Goal: Feedback & Contribution: Contribute content

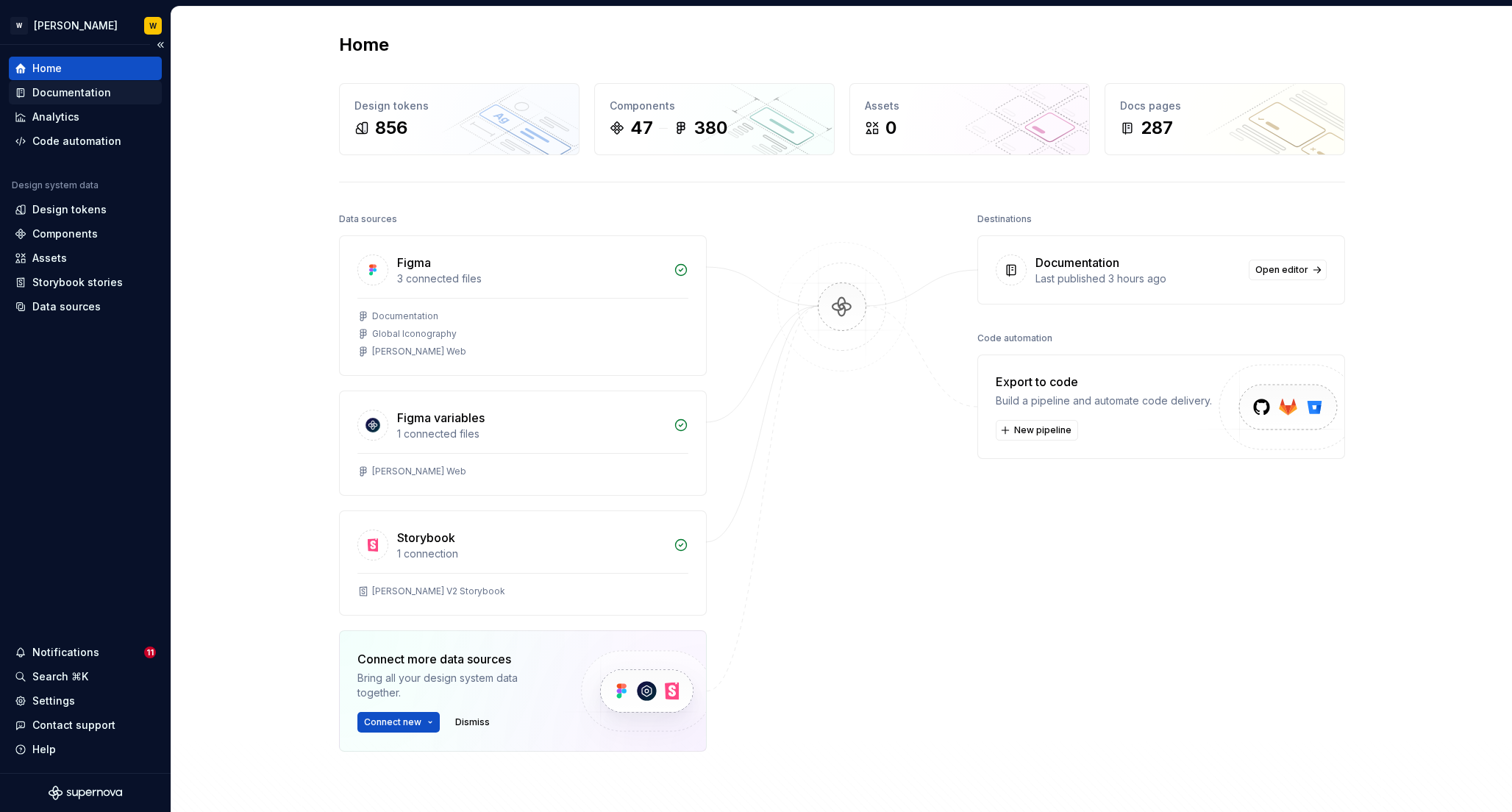
click at [77, 89] on div "Documentation" at bounding box center [71, 92] width 78 height 15
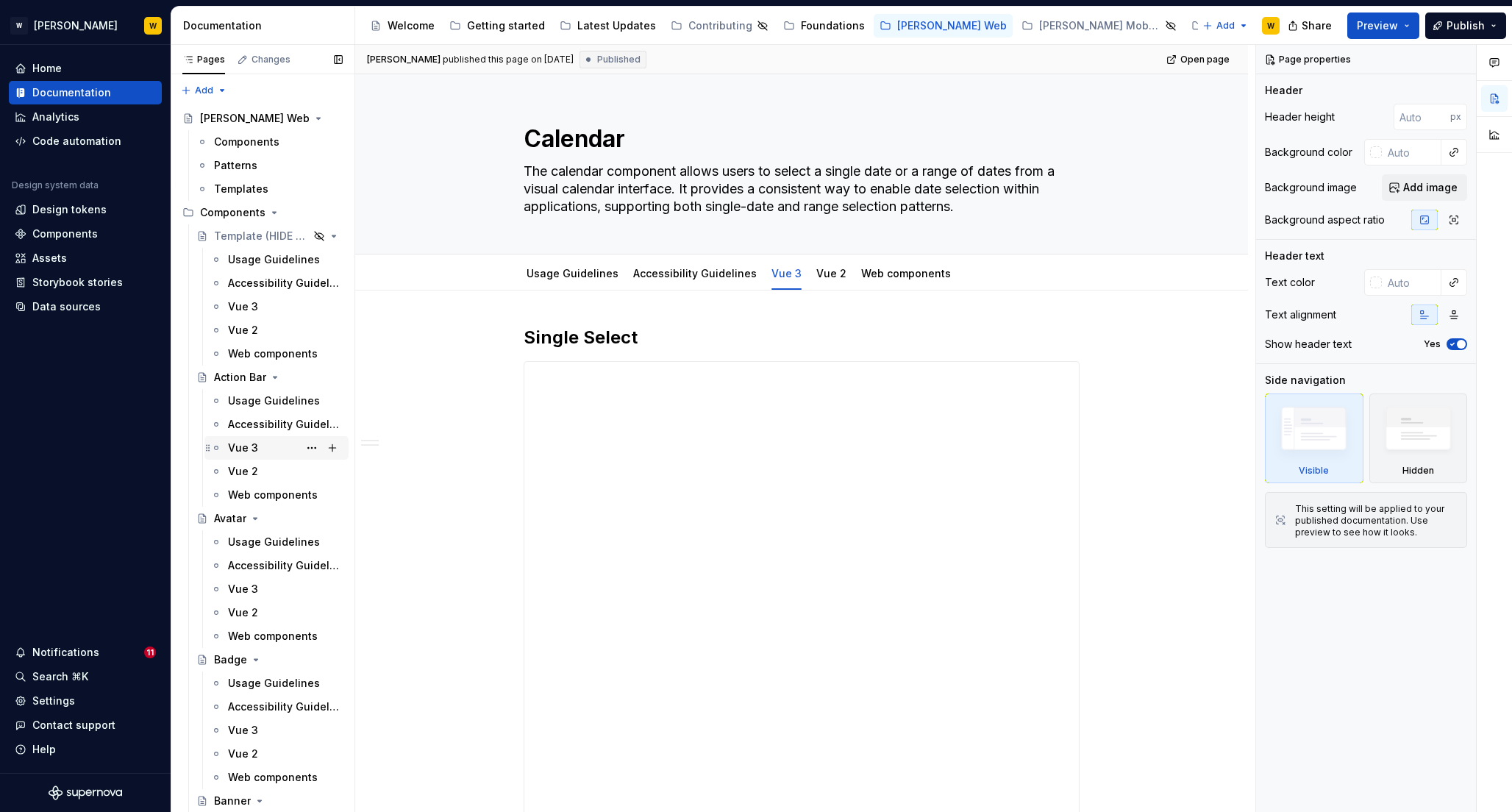
click at [248, 441] on div "Vue 3" at bounding box center [243, 448] width 30 height 15
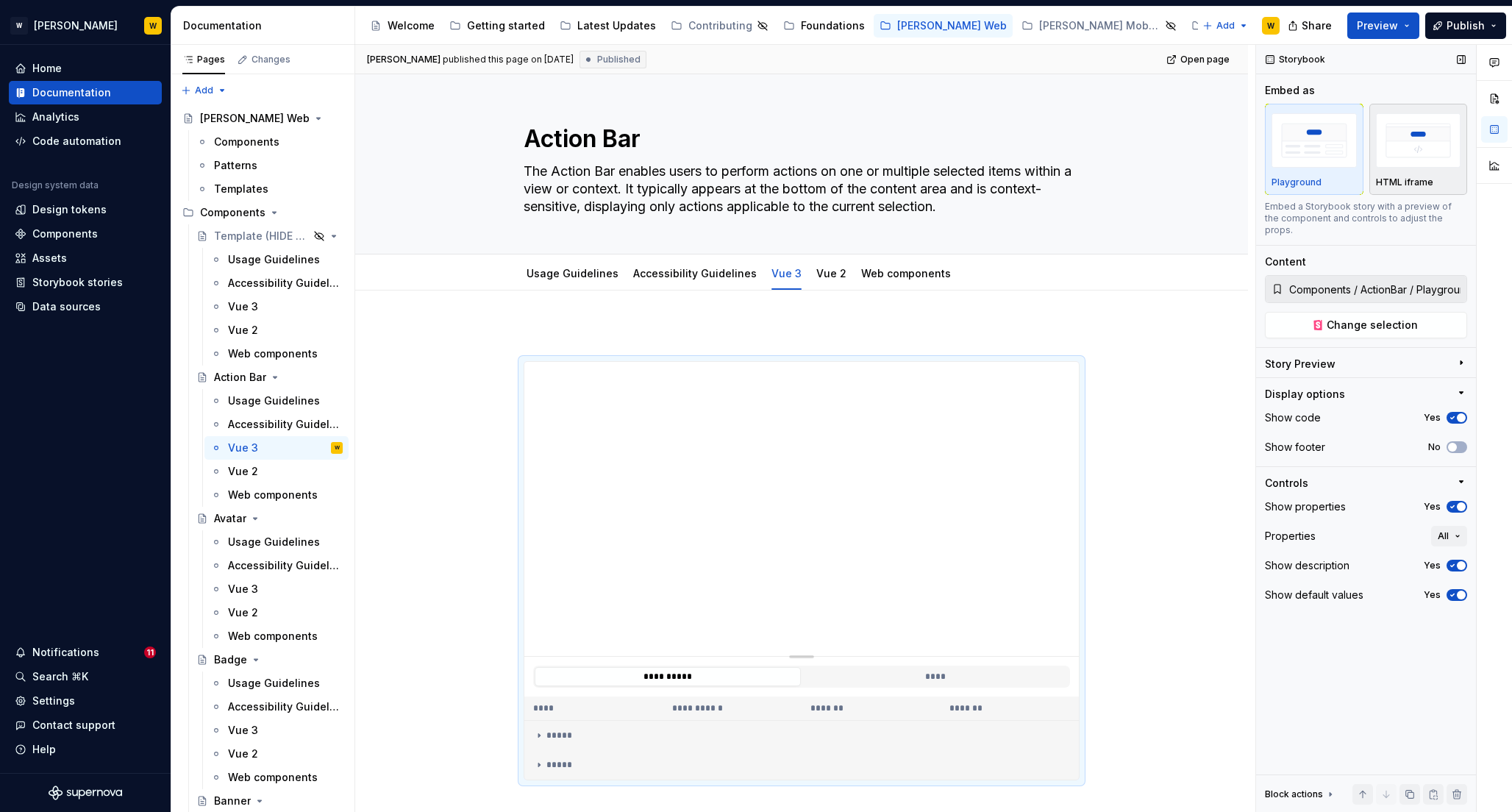
click at [1415, 156] on img "button" at bounding box center [1419, 140] width 85 height 53
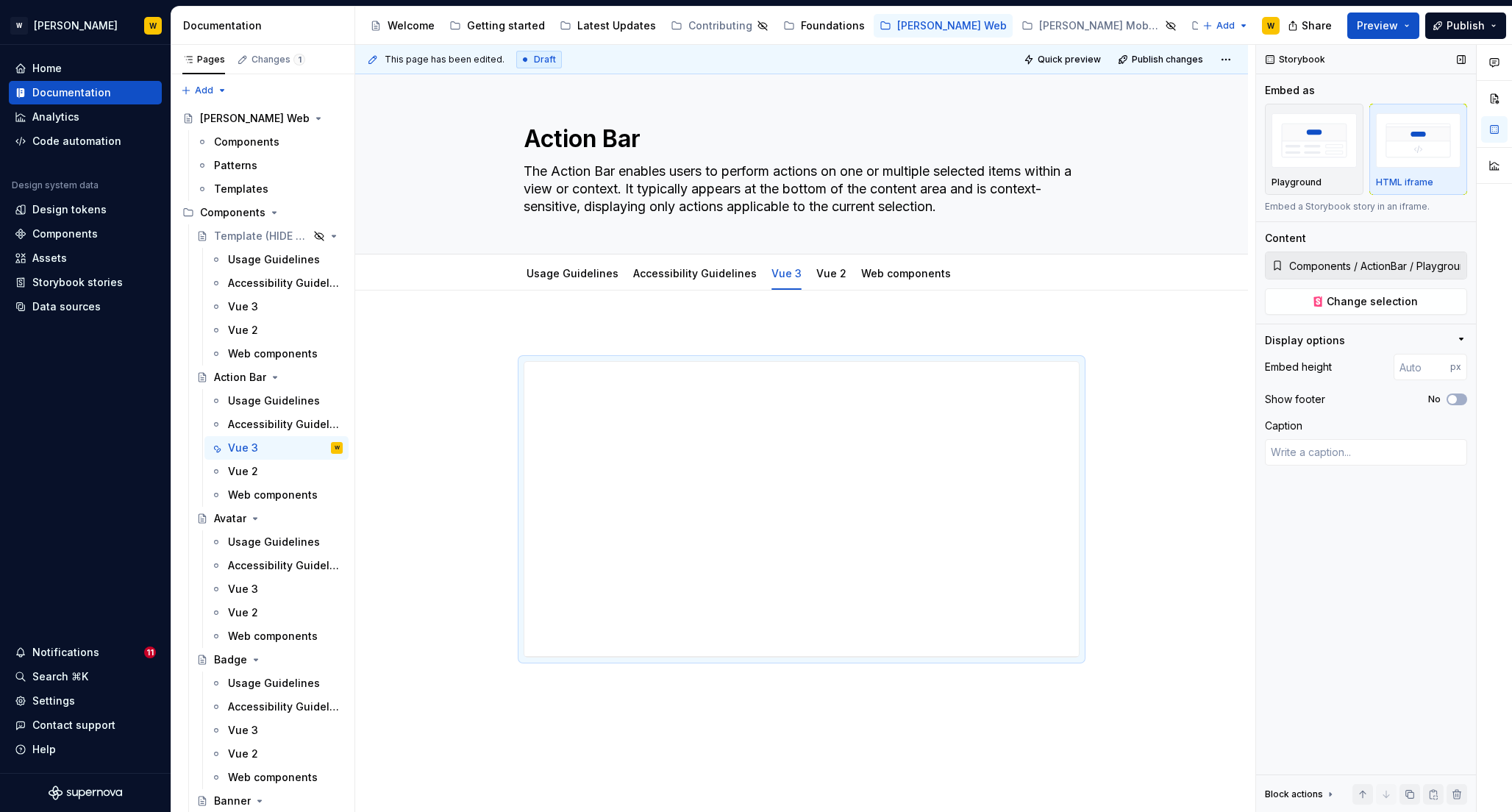
click at [1329, 269] on input "Components / ActionBar / Playground" at bounding box center [1375, 266] width 183 height 27
click at [1329, 295] on button "Change selection" at bounding box center [1366, 302] width 202 height 27
type textarea "*"
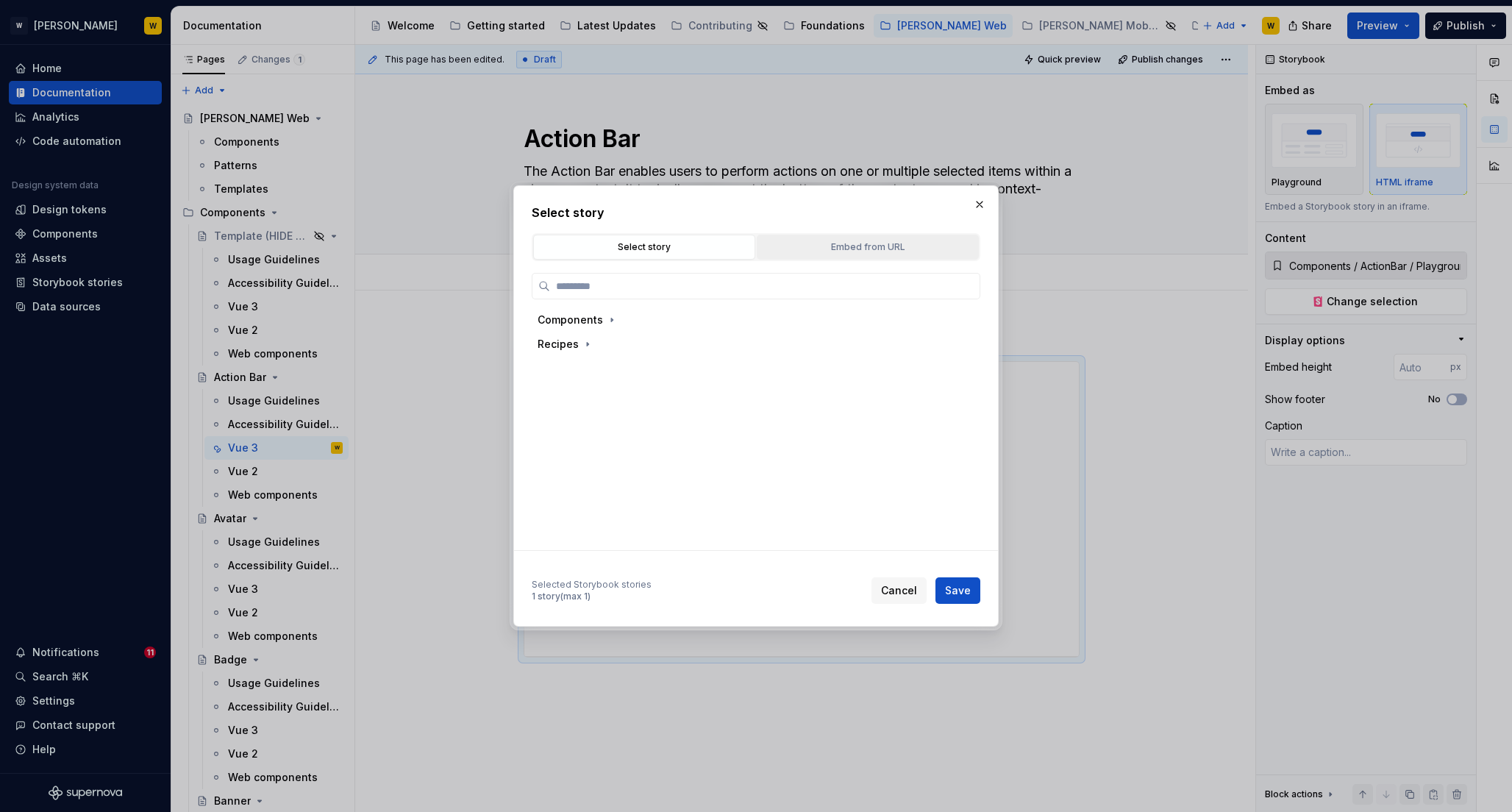
click at [816, 246] on div "Embed from URL" at bounding box center [868, 247] width 212 height 15
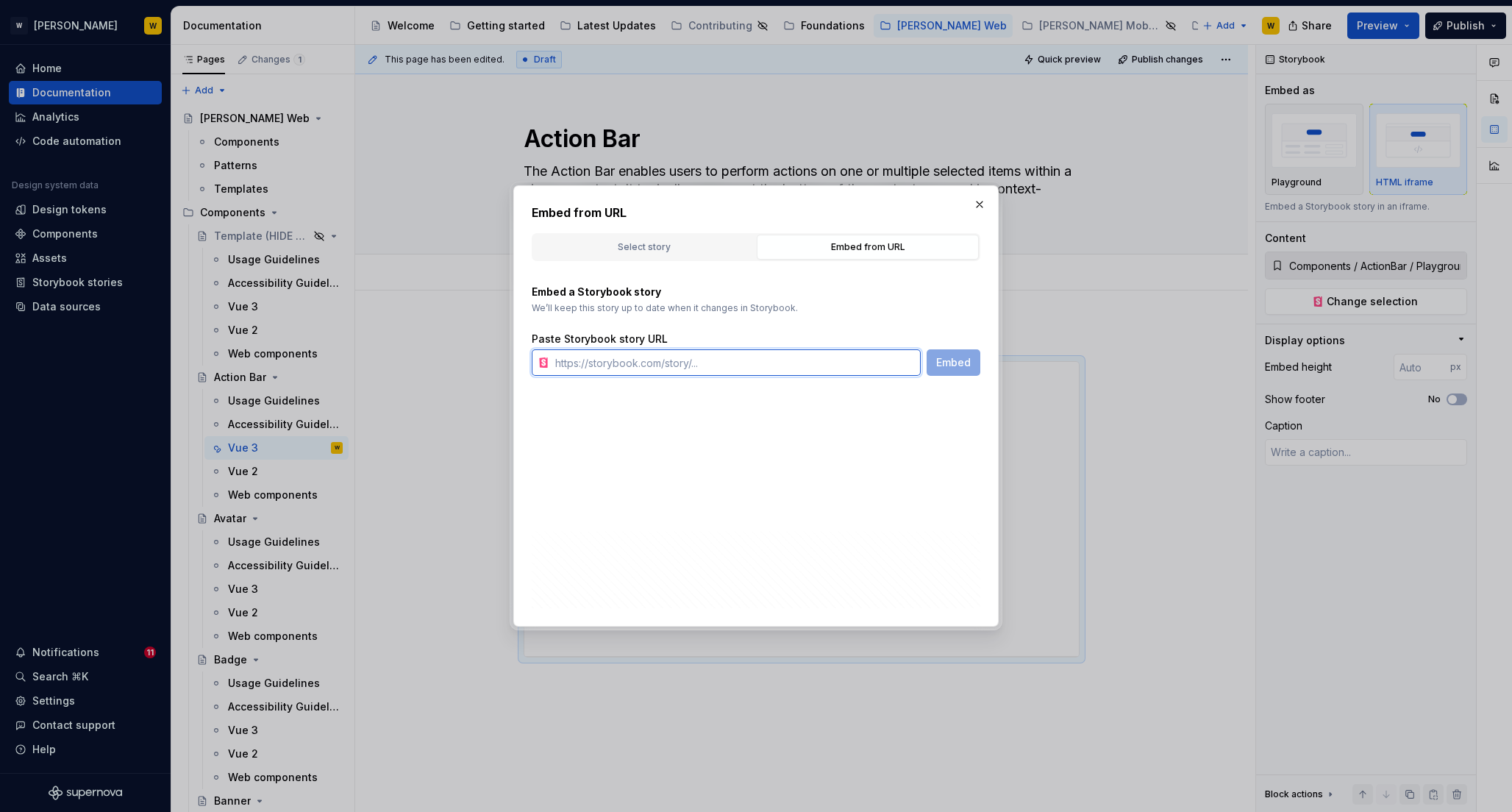
click at [667, 365] on input "text" at bounding box center [735, 363] width 372 height 27
paste input "[URL][PERSON_NAME][DOMAIN_NAME]"
type input "[URL][PERSON_NAME][DOMAIN_NAME]"
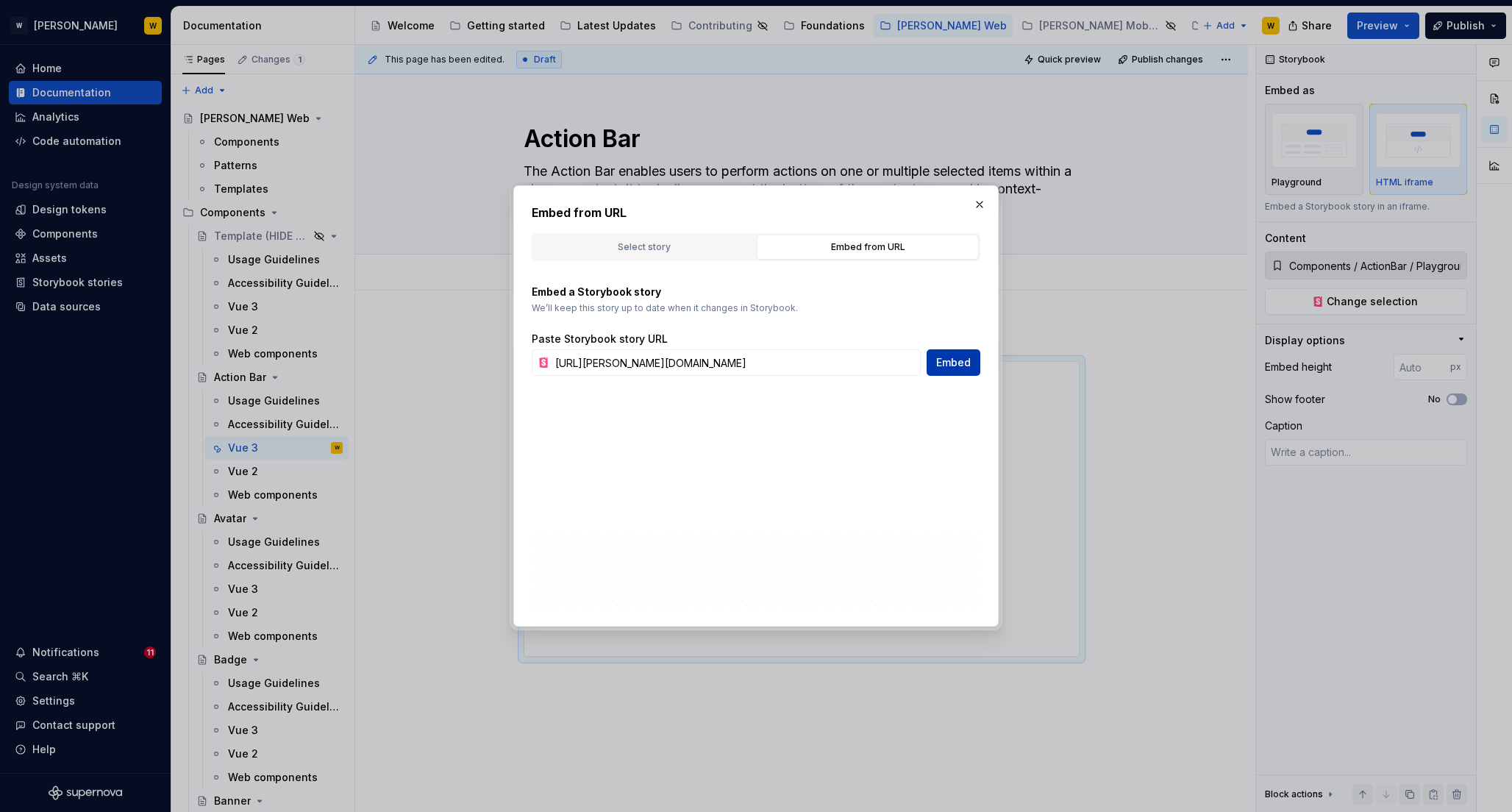
click at [948, 364] on span "Embed" at bounding box center [954, 362] width 34 height 15
type textarea "*"
type input "[URL][PERSON_NAME][DOMAIN_NAME]"
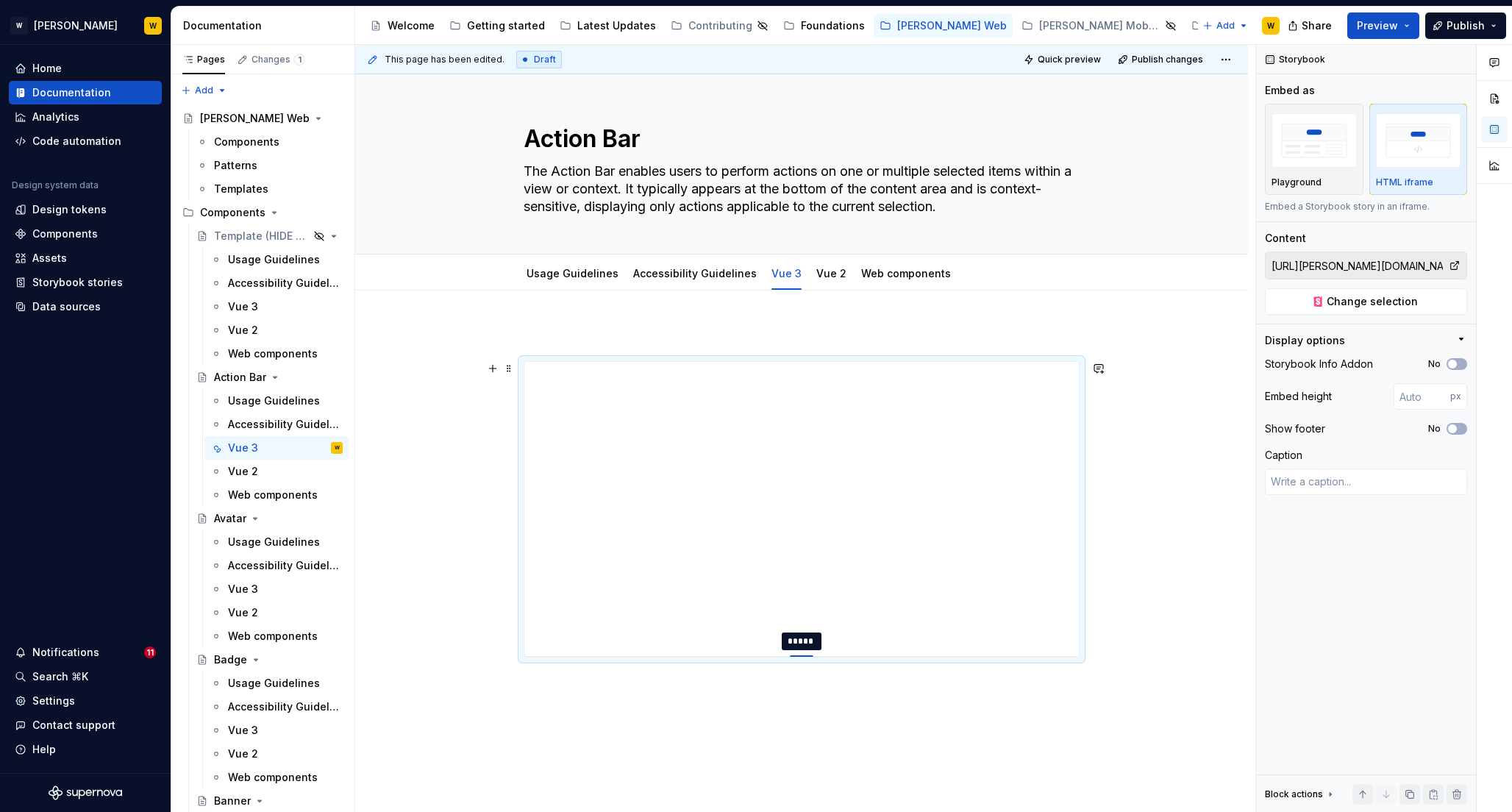
type textarea "*"
type input "423"
type textarea "*"
type input "451"
type textarea "*"
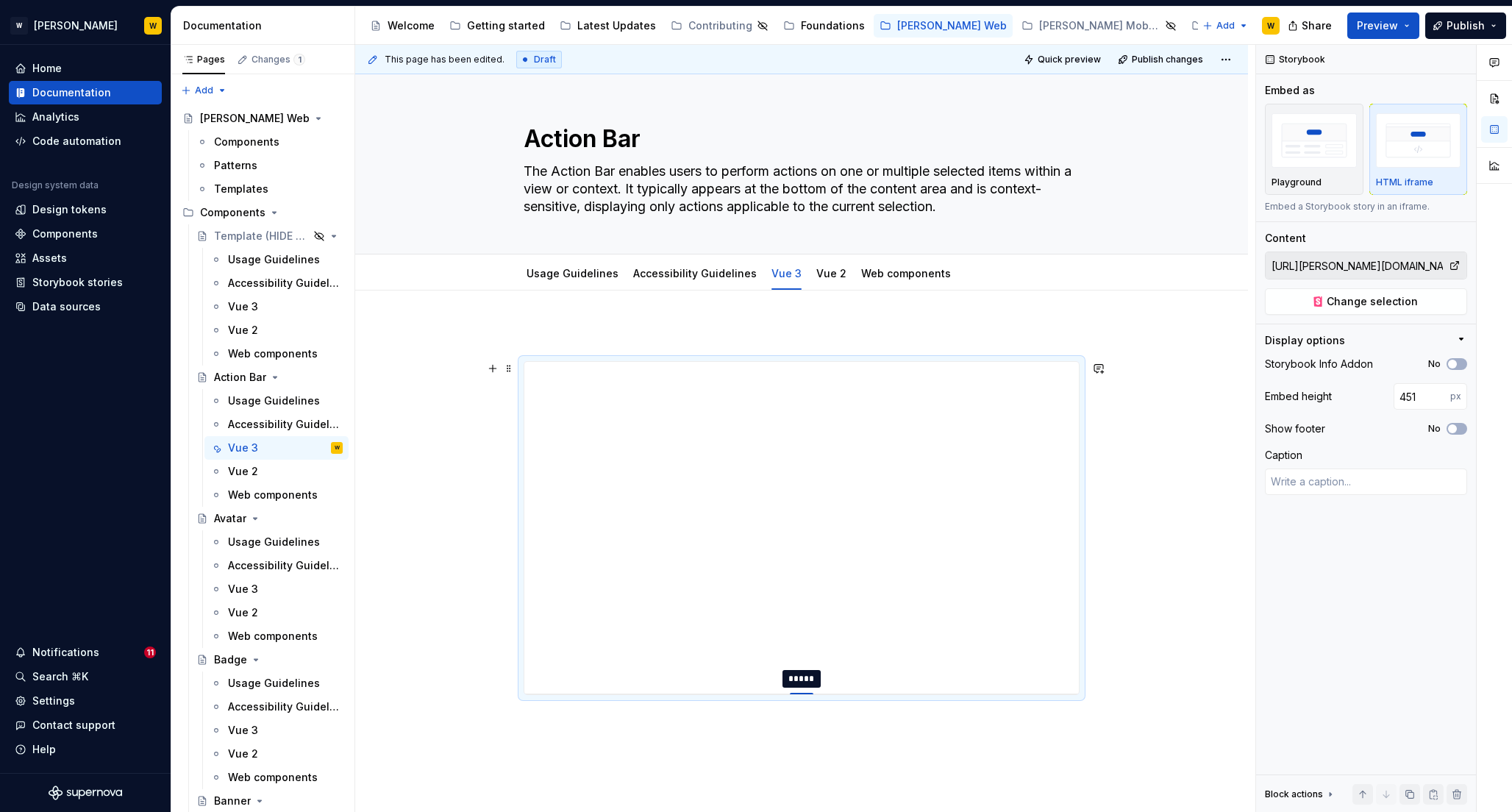
type input "453"
type textarea "*"
type input "456"
type textarea "*"
type input "457"
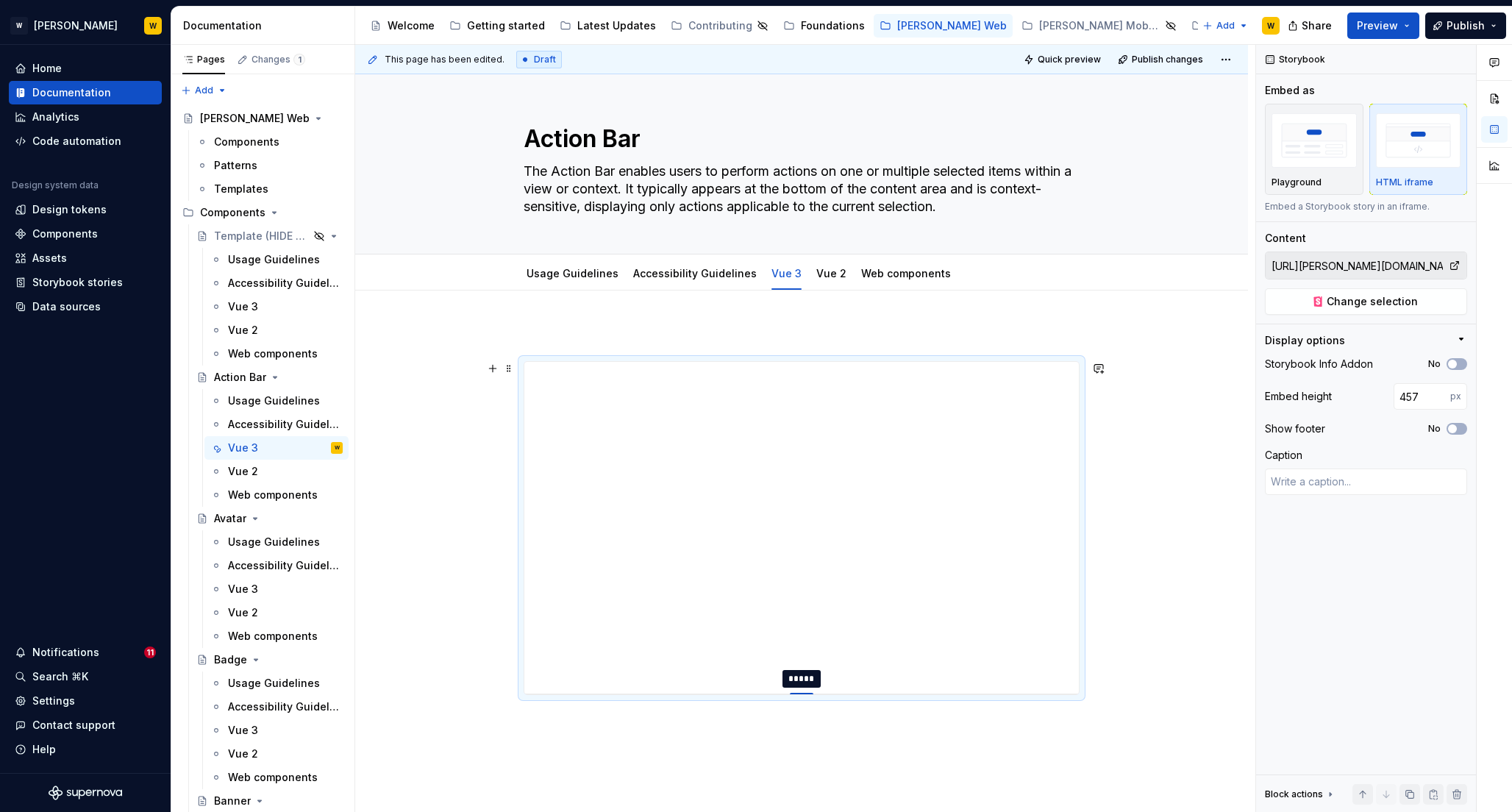
type textarea "*"
type input "458"
type textarea "*"
type input "459"
type textarea "*"
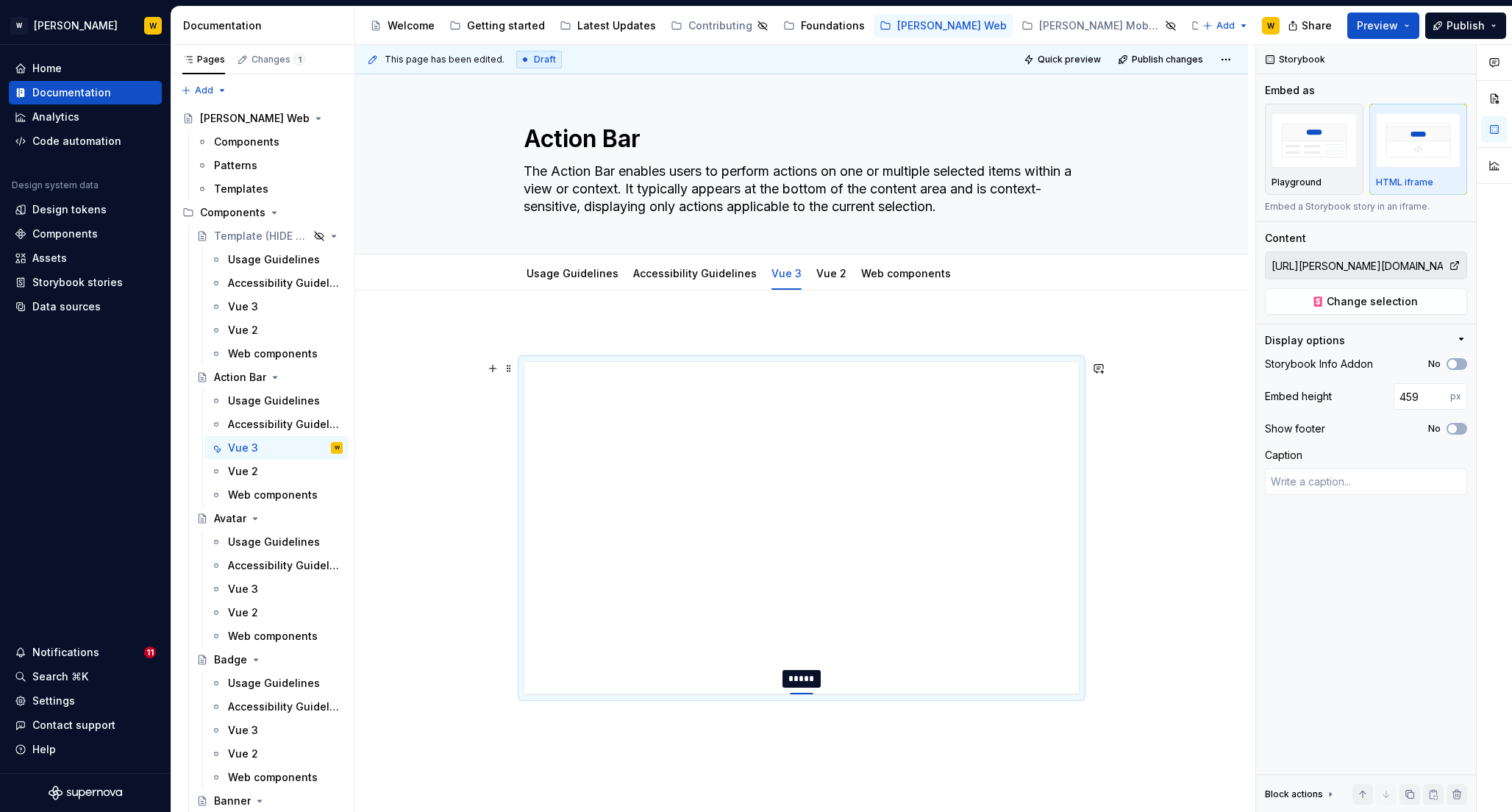
type input "460"
drag, startPoint x: 806, startPoint y: 654, endPoint x: 802, endPoint y: 700, distance: 46.2
click at [802, 700] on div at bounding box center [802, 701] width 24 height 3
click at [1454, 363] on span "button" at bounding box center [1452, 364] width 9 height 9
click at [1456, 423] on button "No" at bounding box center [1457, 429] width 20 height 12
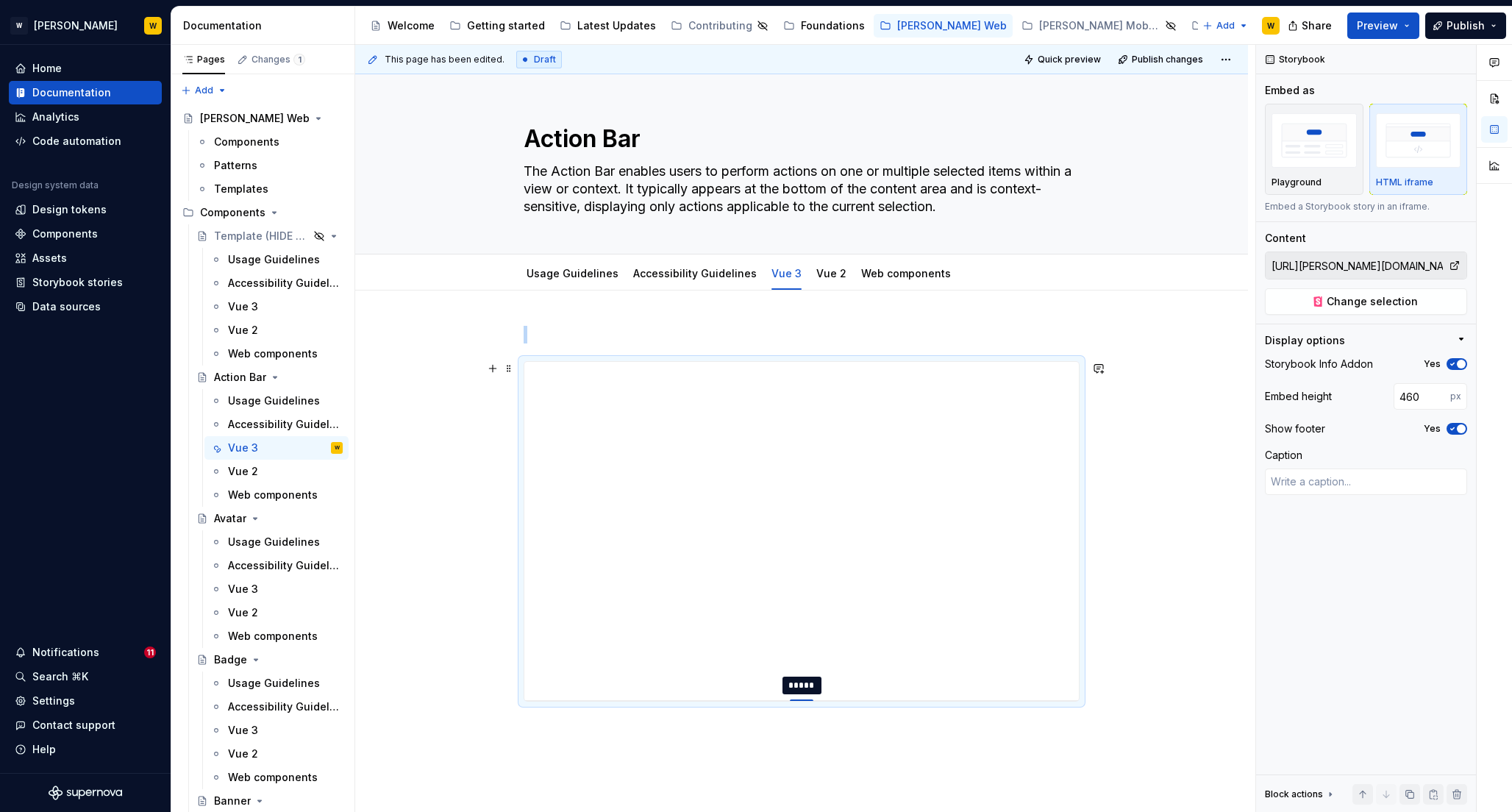
type textarea "*"
type input "495"
type textarea "*"
type input "499"
type textarea "*"
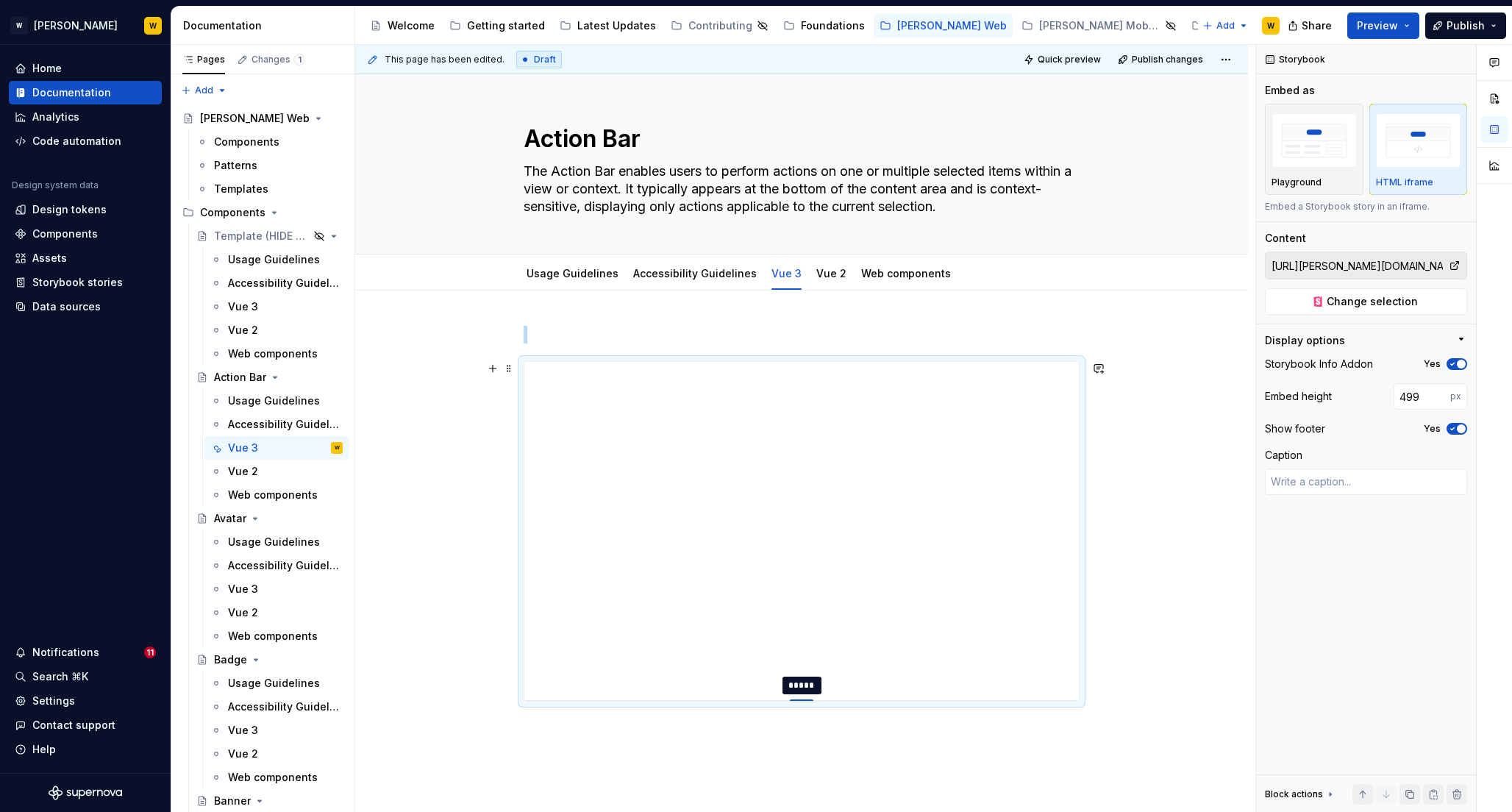
type input "506"
type textarea "*"
type input "511"
type textarea "*"
type input "518"
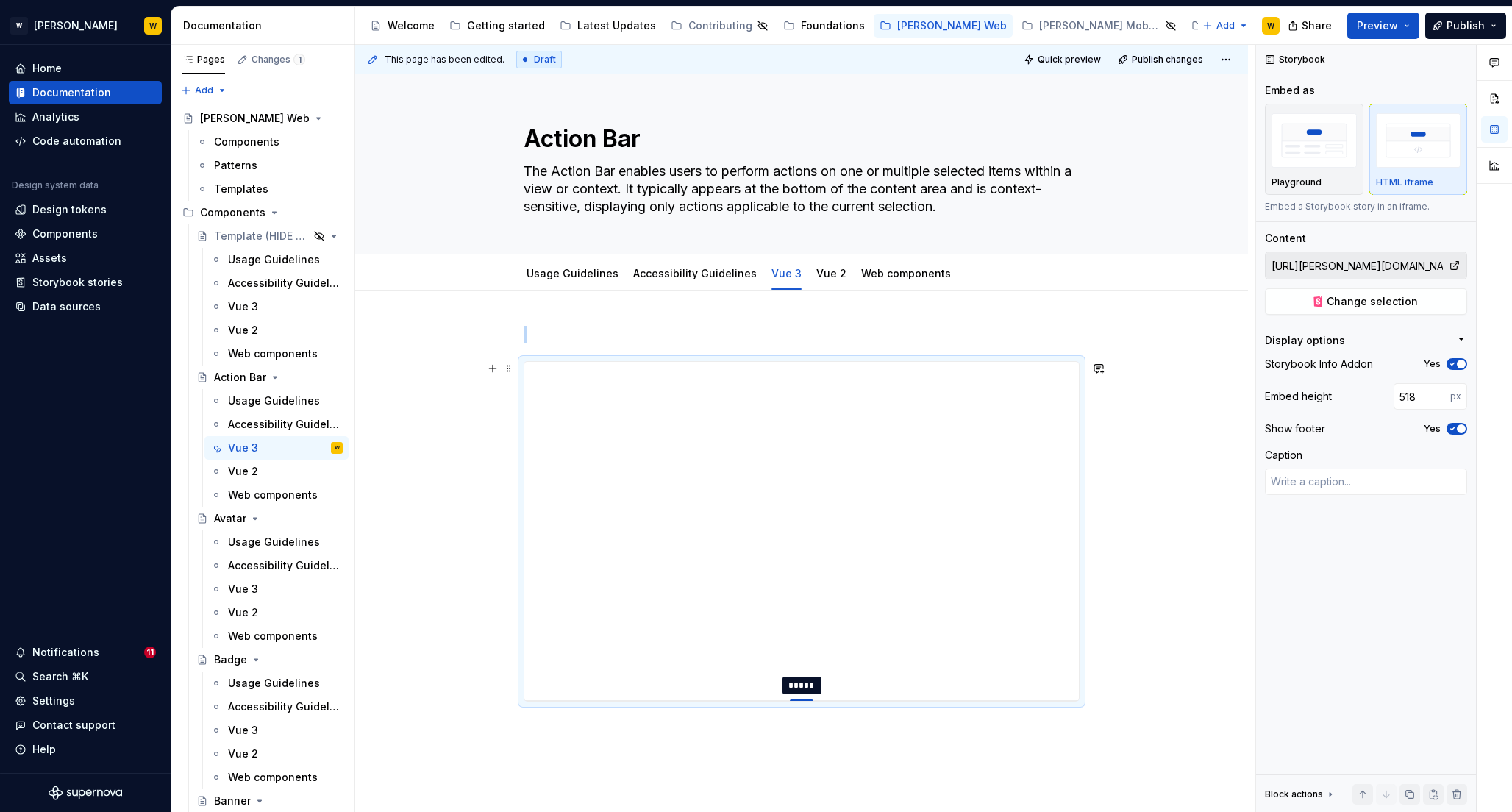
type textarea "*"
type input "523"
type textarea "*"
type input "526"
type textarea "*"
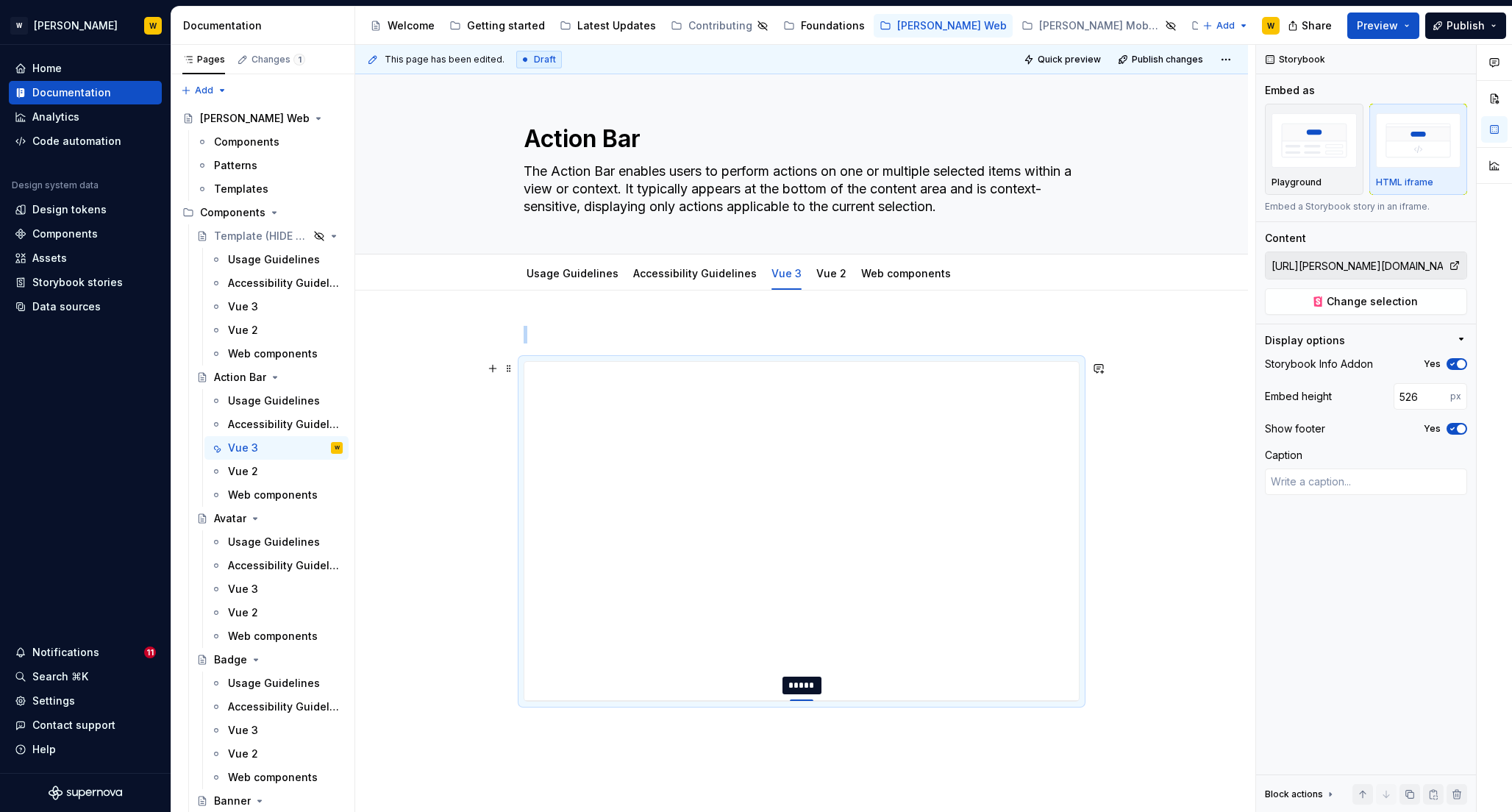
type input "534"
type textarea "*"
type input "541"
type textarea "*"
type input "545"
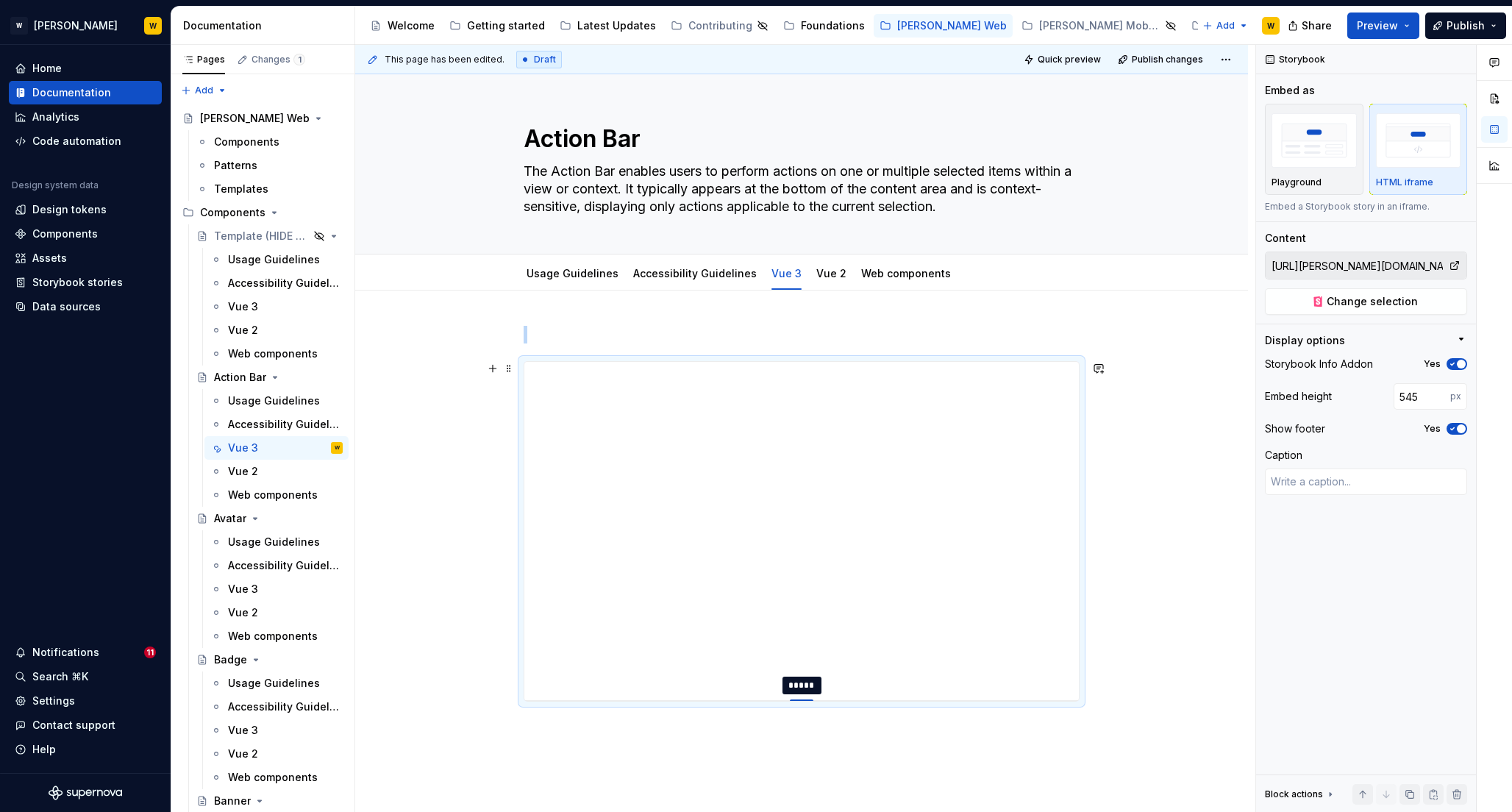
type textarea "*"
type input "550"
type textarea "*"
type input "553"
type textarea "*"
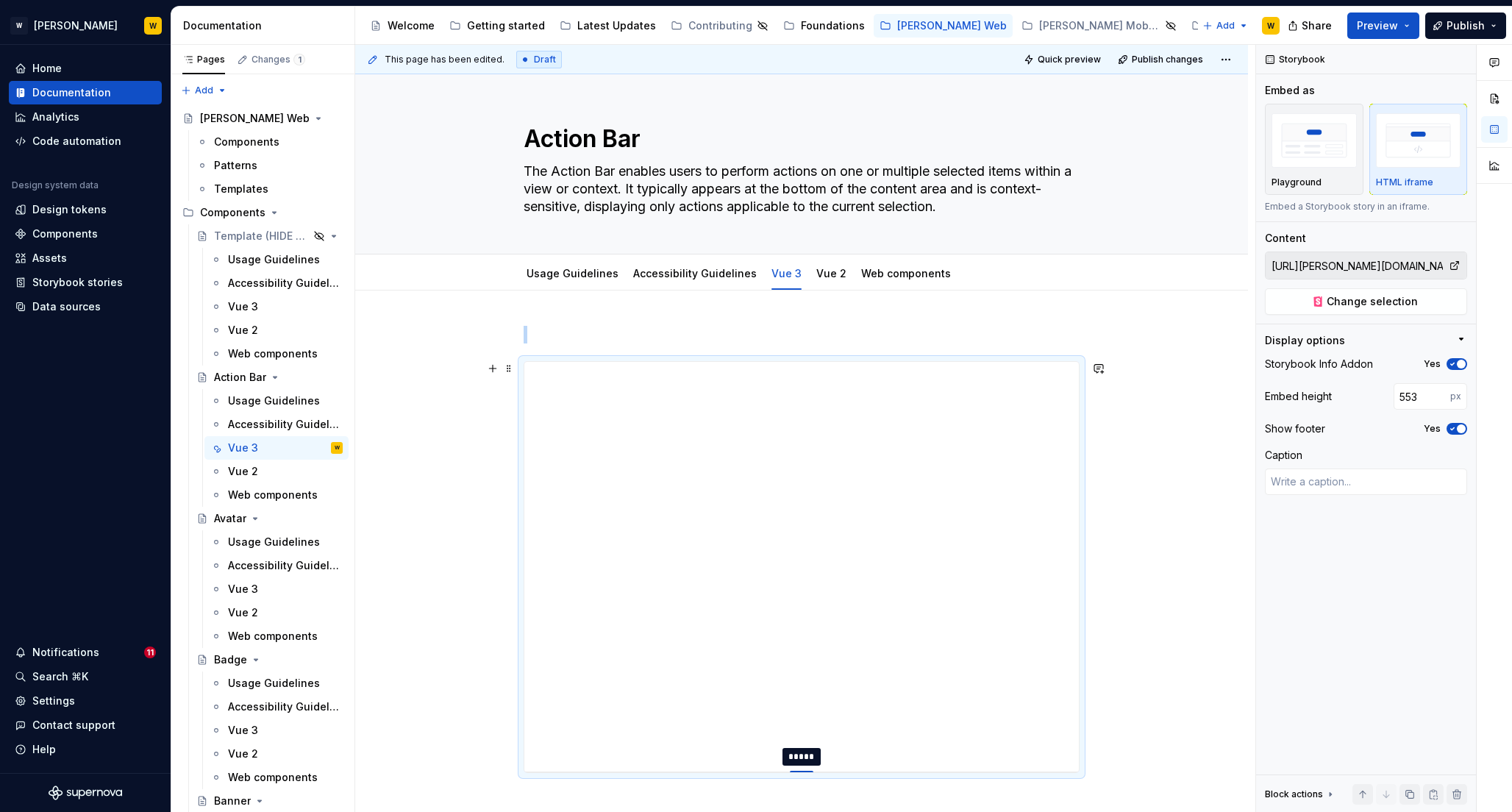
type input "557"
type textarea "*"
type input "563"
type textarea "*"
type input "565"
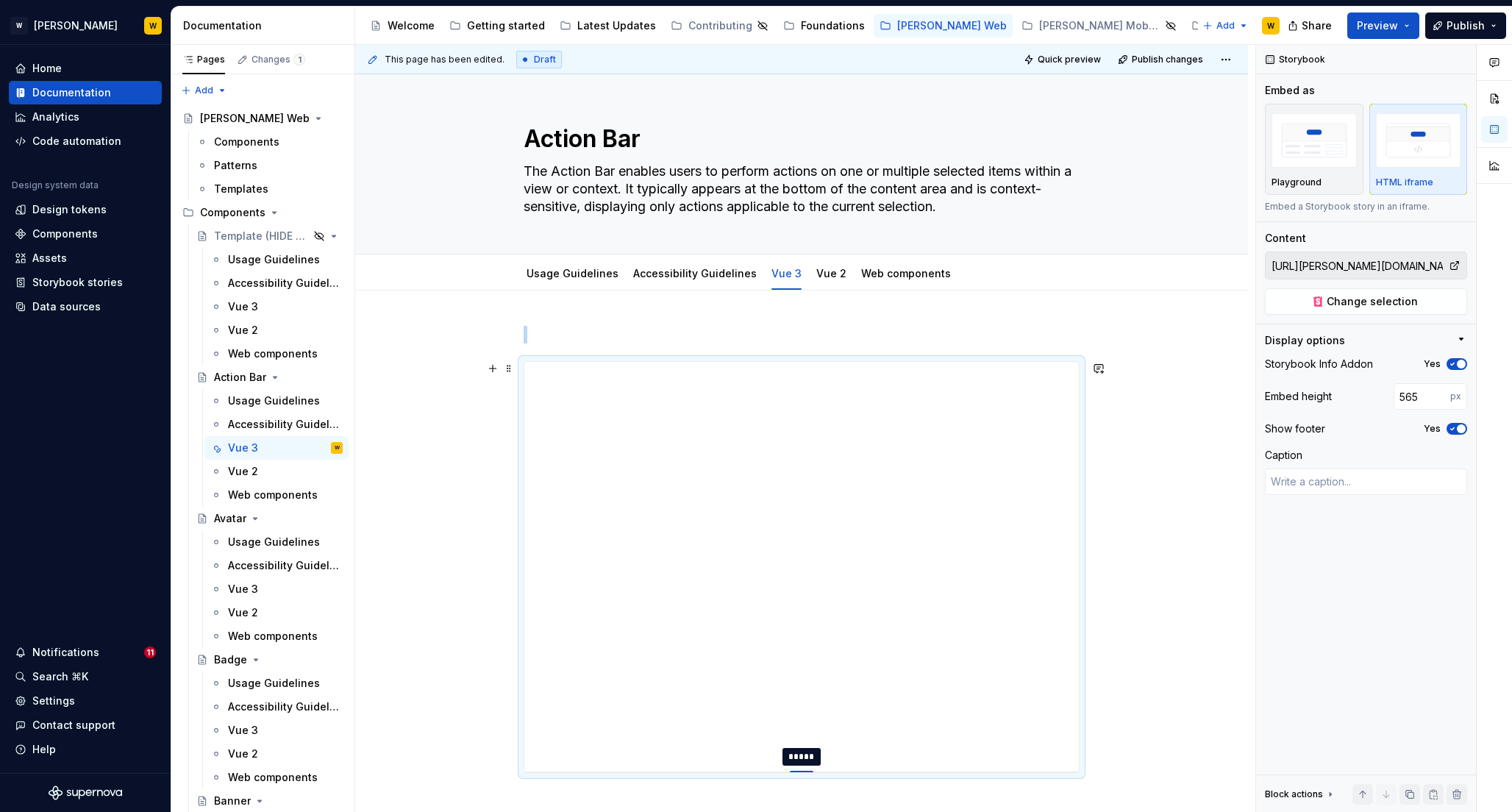
type textarea "*"
type input "572"
type textarea "*"
type input "574"
type textarea "*"
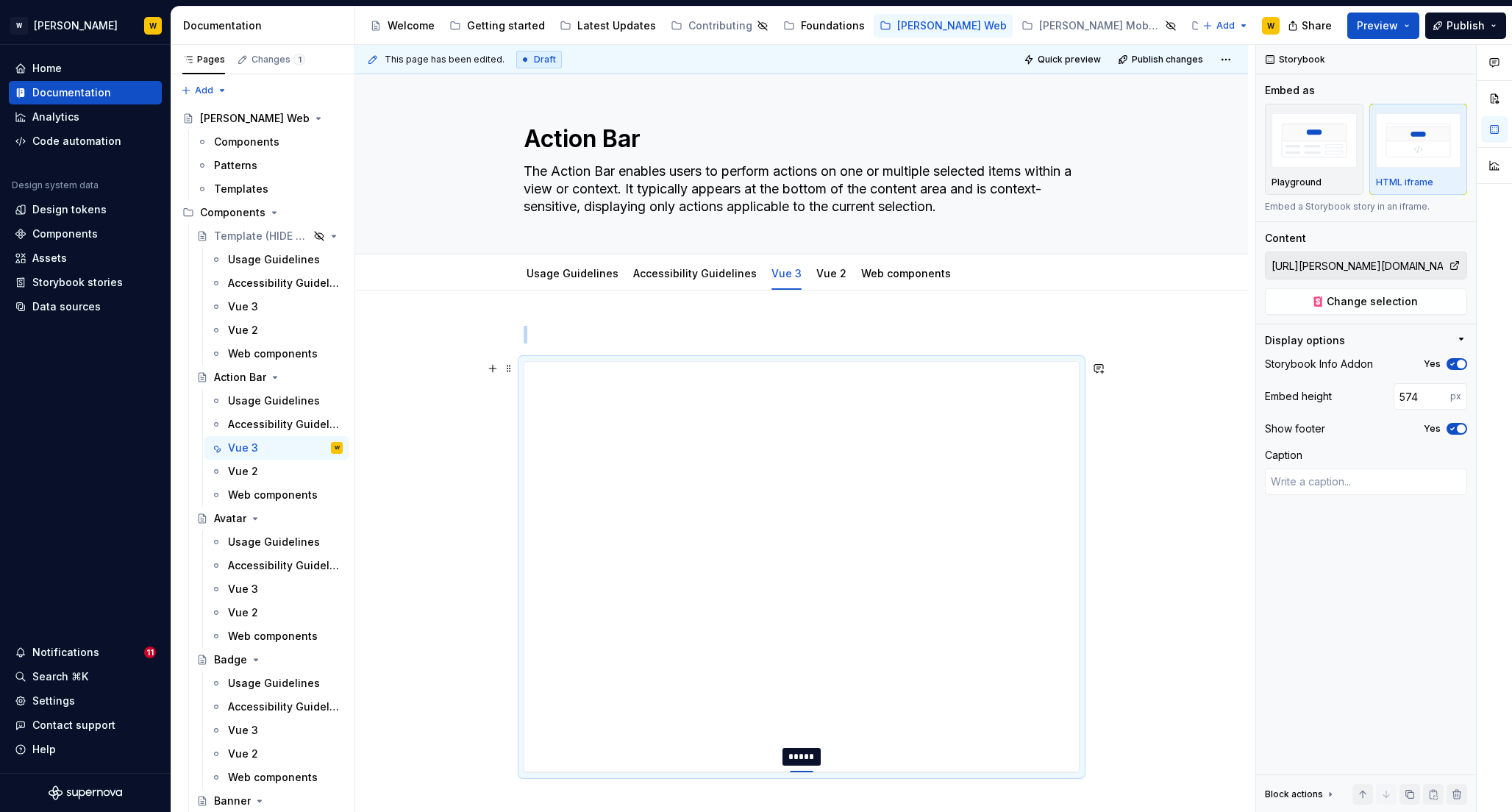
type input "577"
type textarea "*"
type input "579"
type textarea "*"
type input "582"
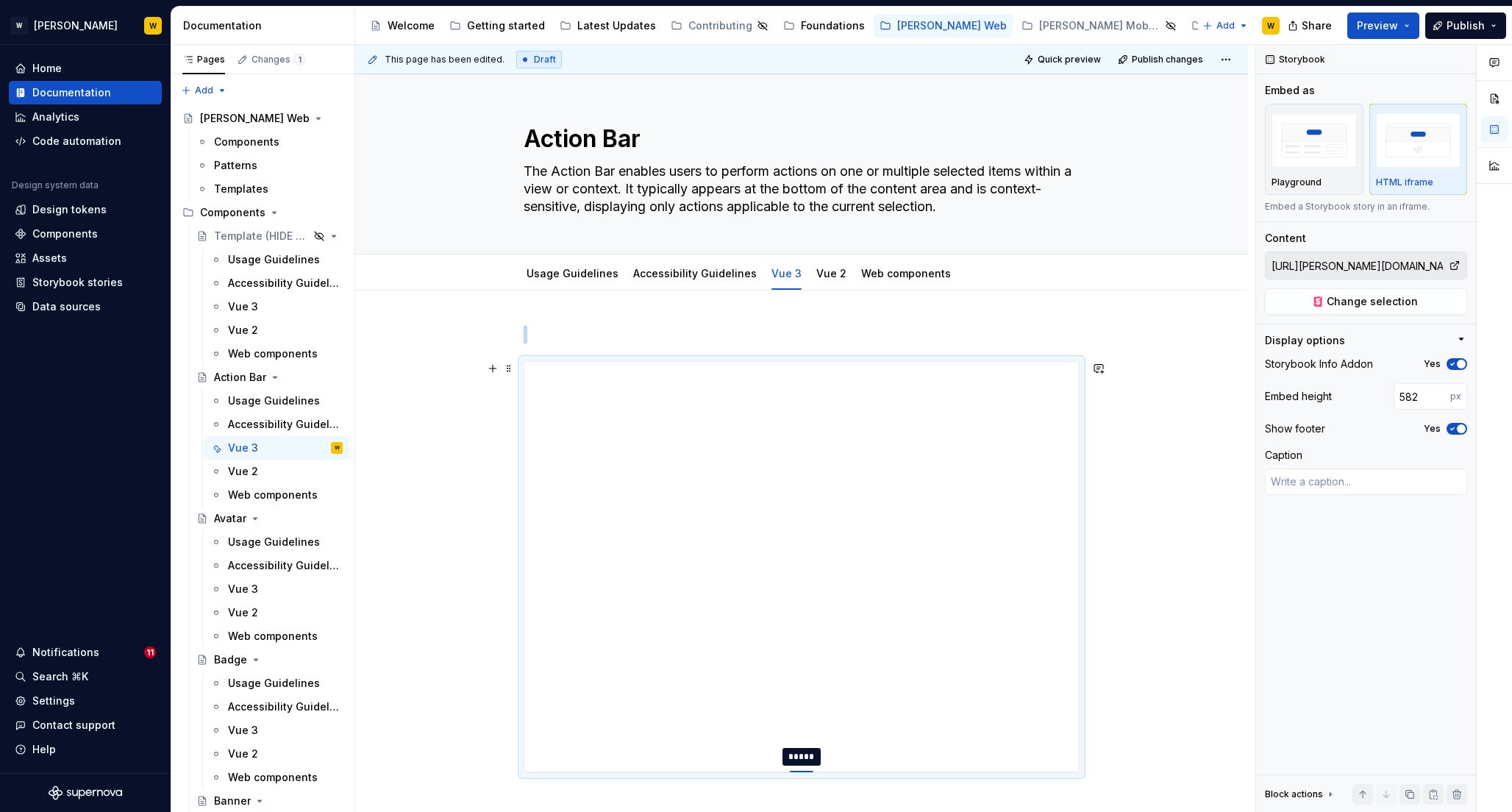
type textarea "*"
type input "583"
type textarea "*"
type input "586"
type textarea "*"
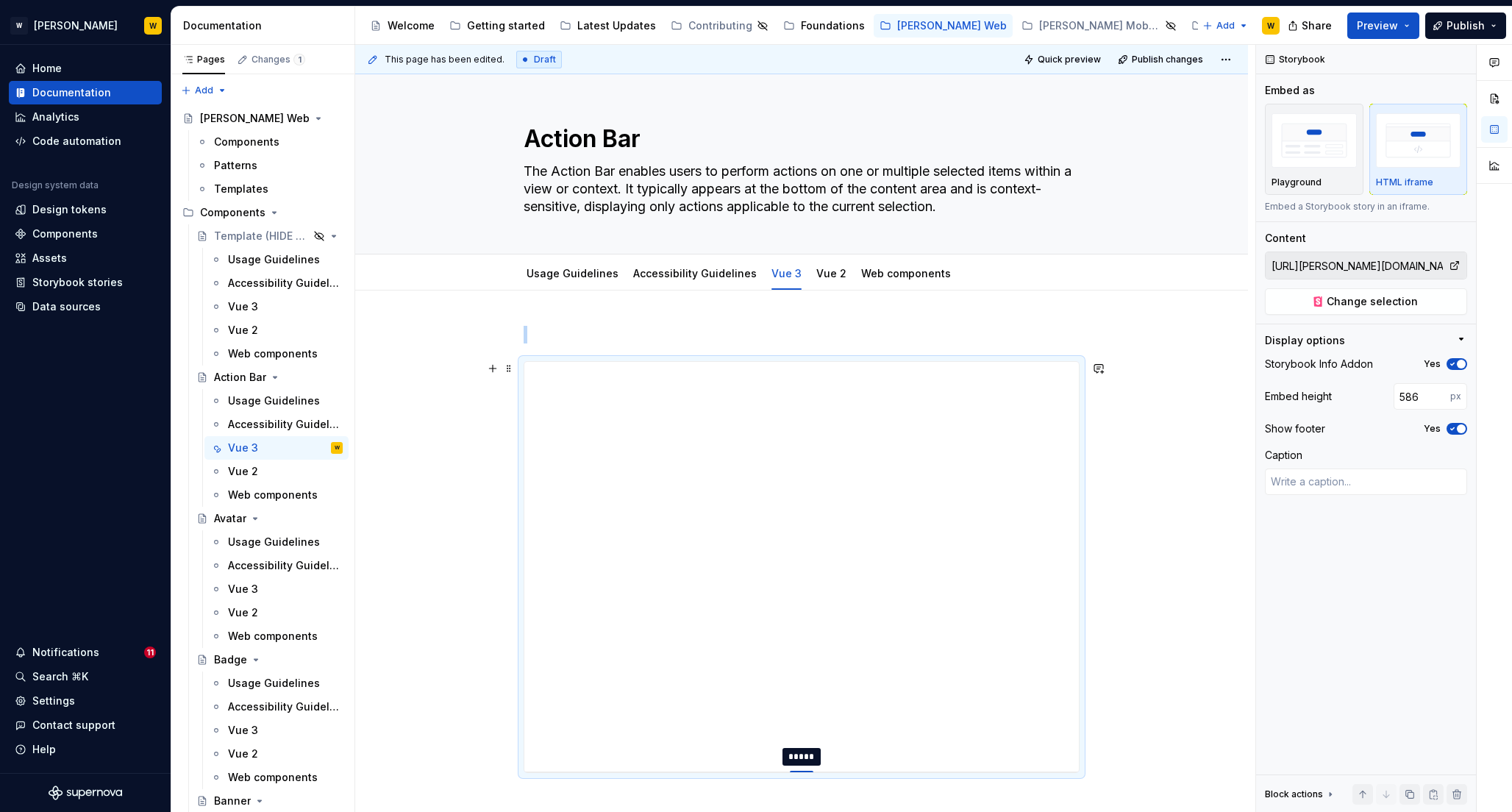
type input "588"
type textarea "*"
type input "590"
type textarea "*"
type input "592"
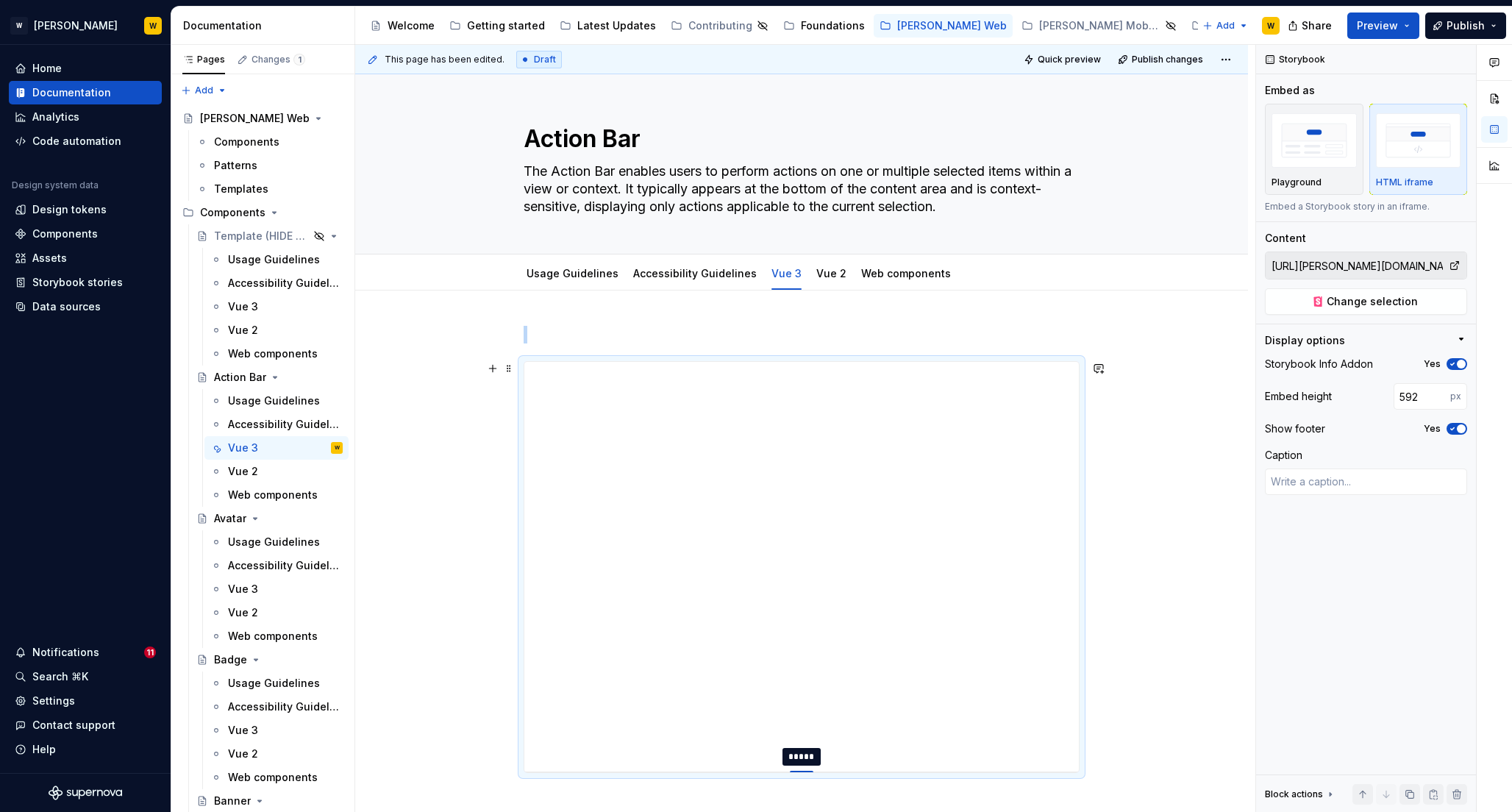
type textarea "*"
type input "595"
type textarea "*"
type input "597"
type textarea "*"
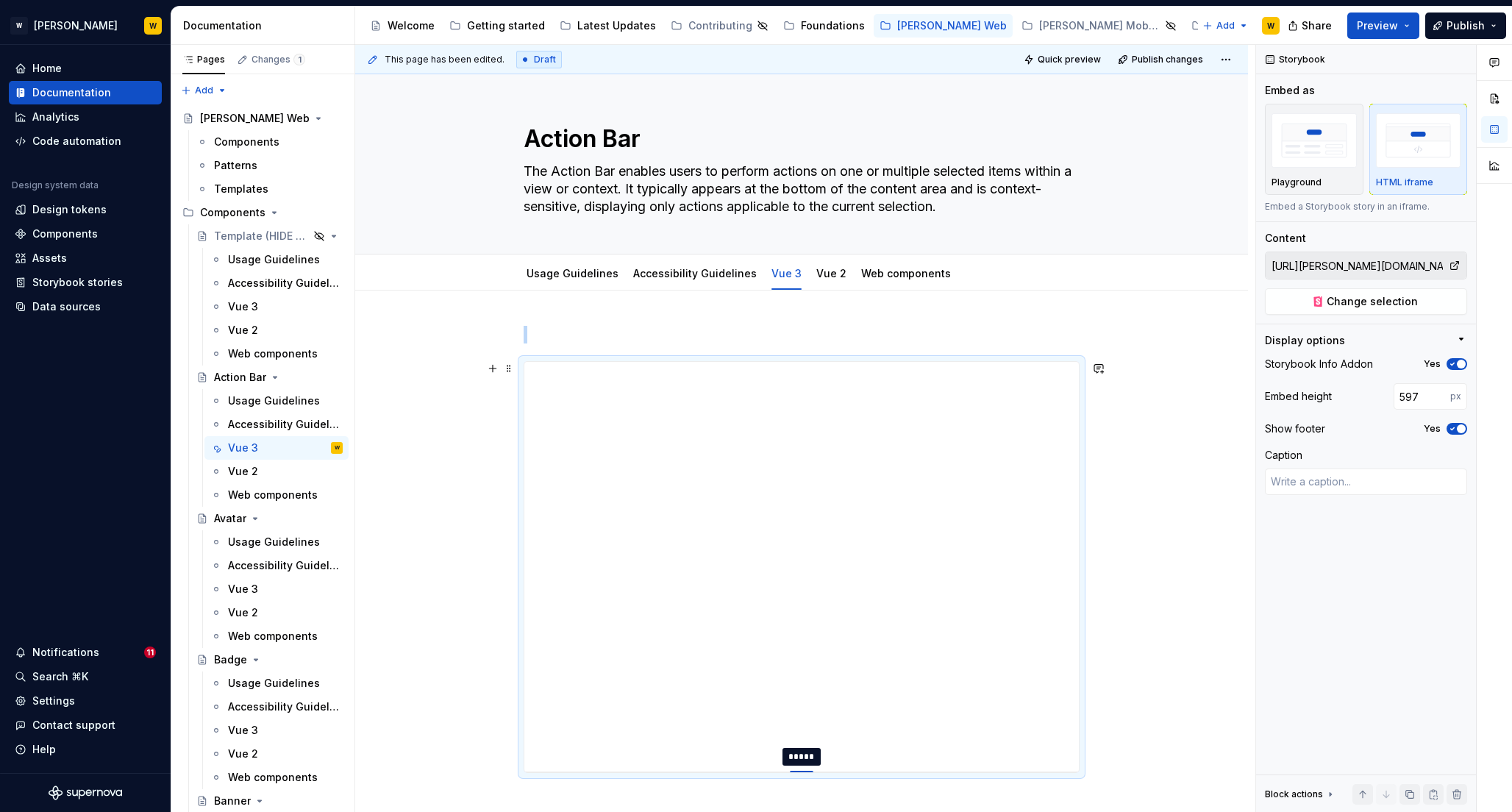
type input "598"
type textarea "*"
type input "599"
type textarea "*"
type input "601"
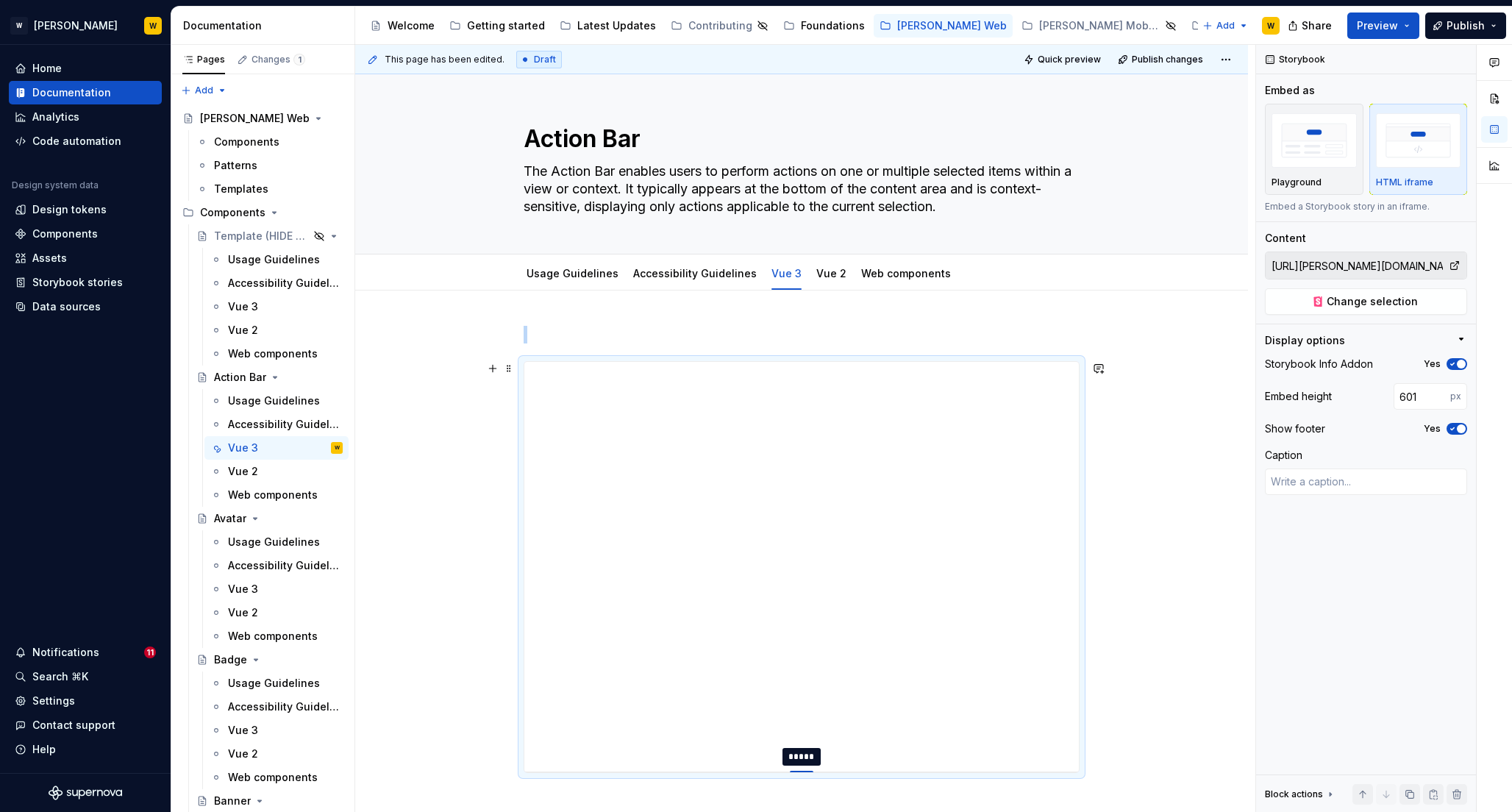
type textarea "*"
type input "603"
type textarea "*"
type input "604"
type textarea "*"
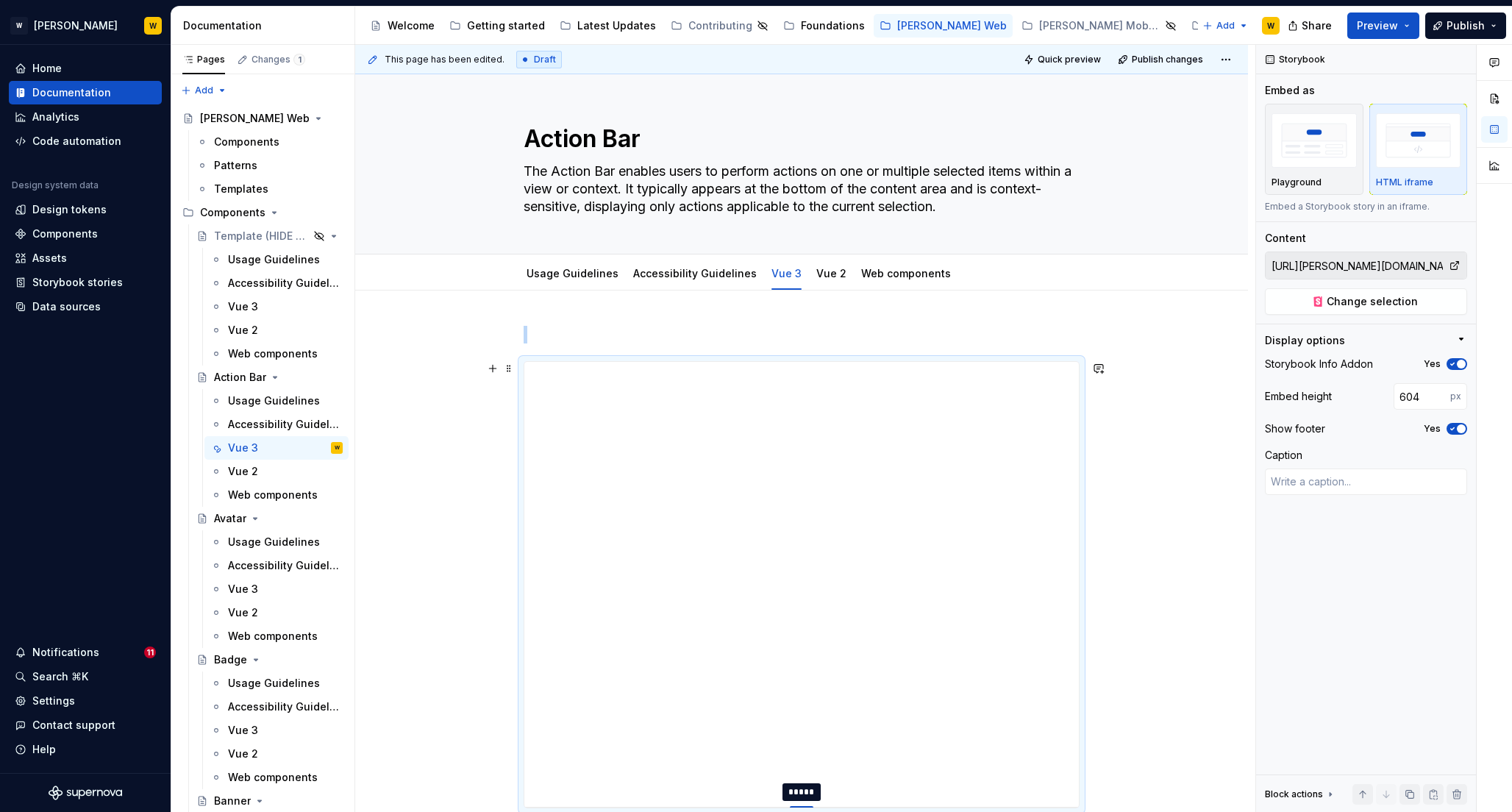
type input "605"
type textarea "*"
type input "606"
type textarea "*"
type input "607"
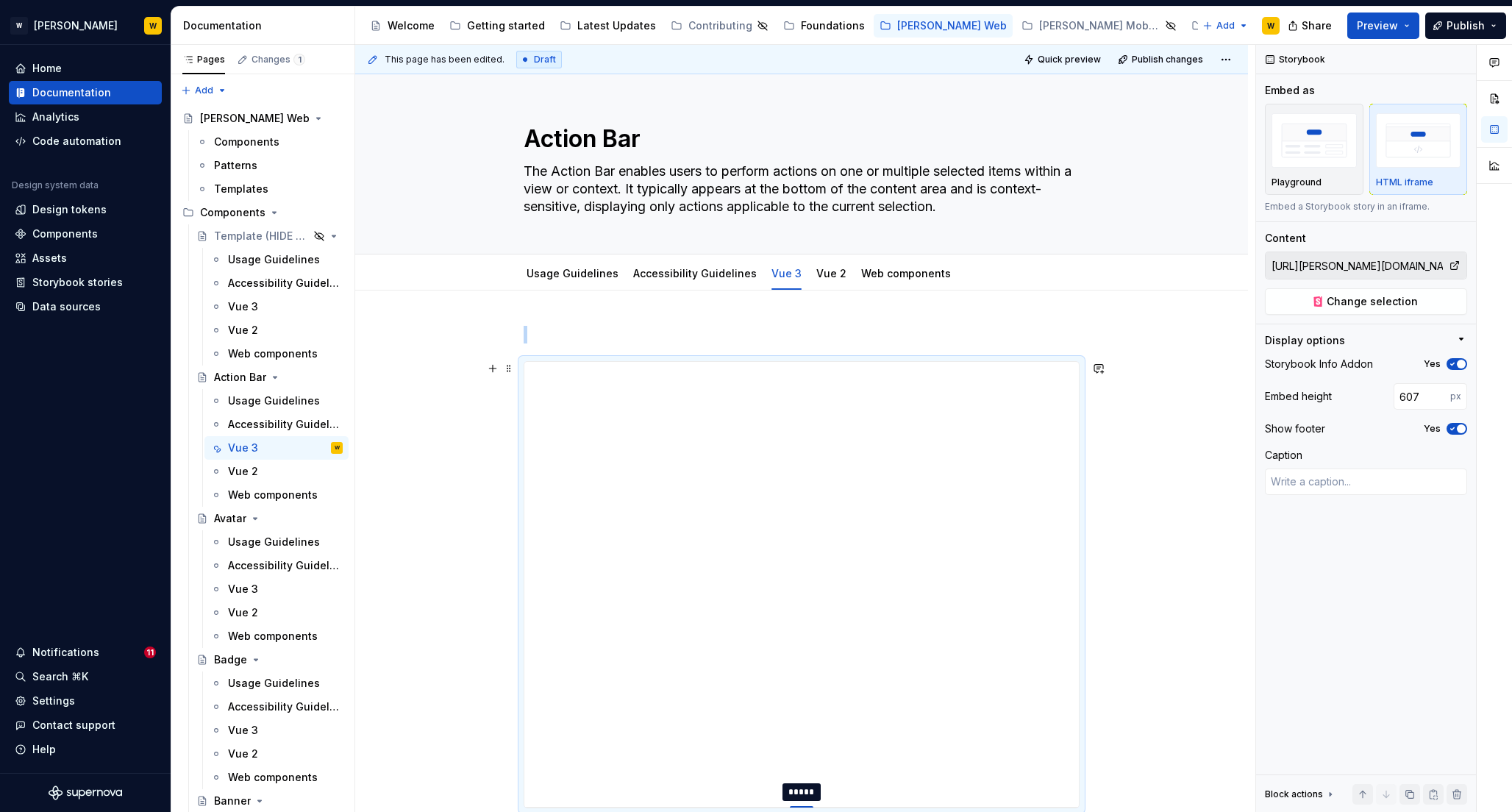
type textarea "*"
type input "608"
type textarea "*"
type input "609"
type textarea "*"
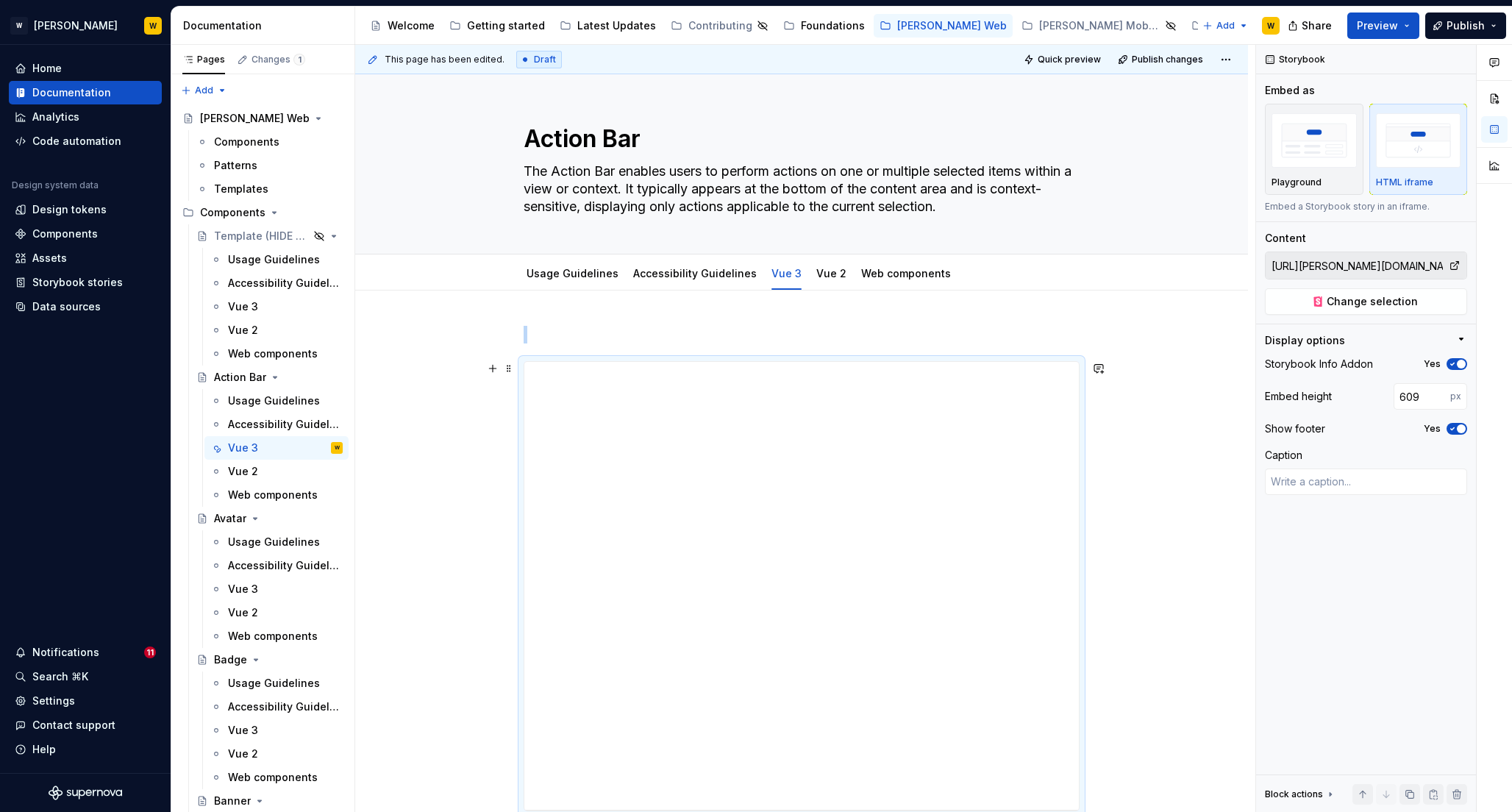
type input "620"
type textarea "*"
type input "623"
type textarea "*"
type input "624"
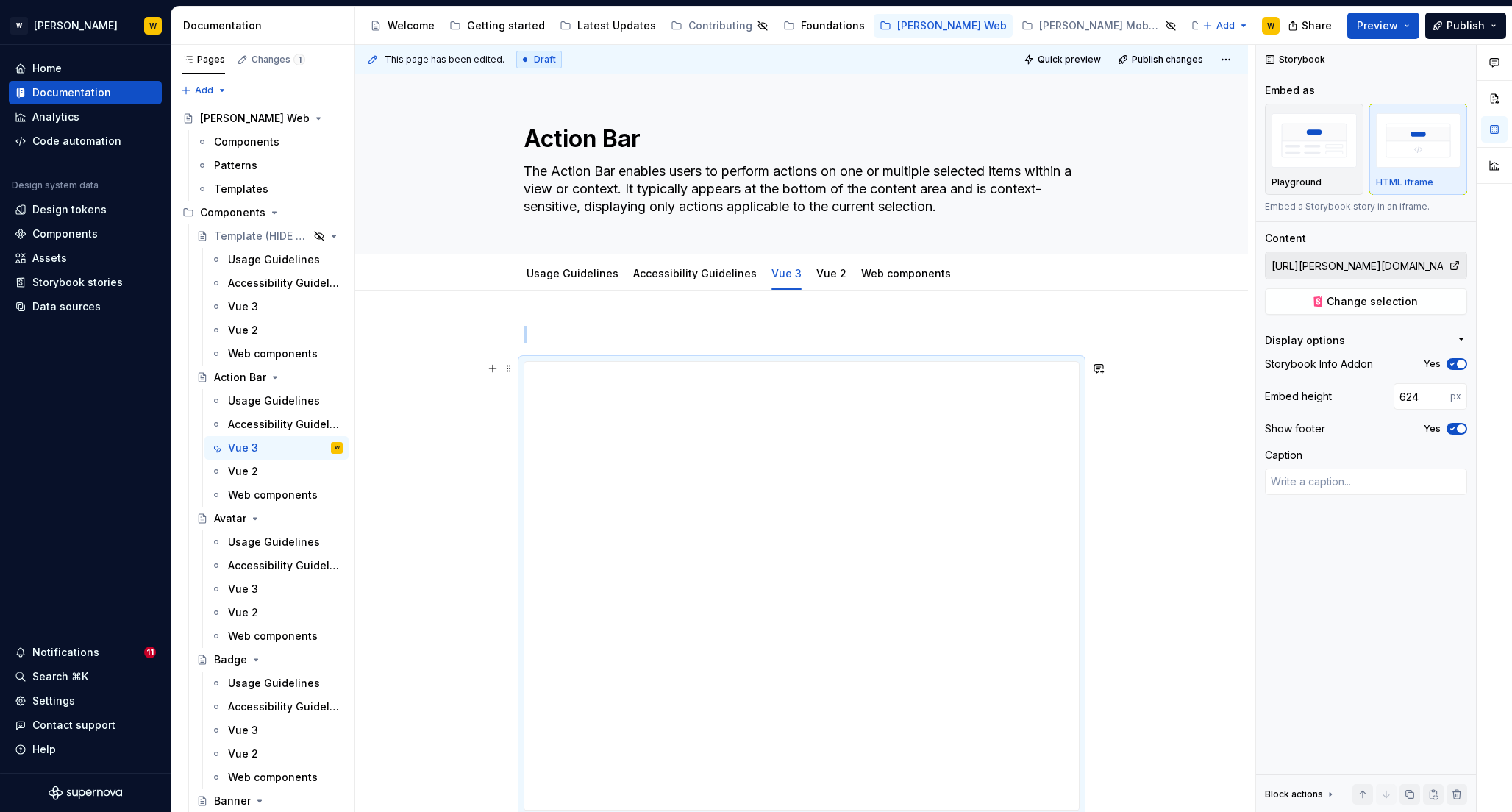
type textarea "*"
type input "625"
type textarea "*"
type input "626"
type textarea "*"
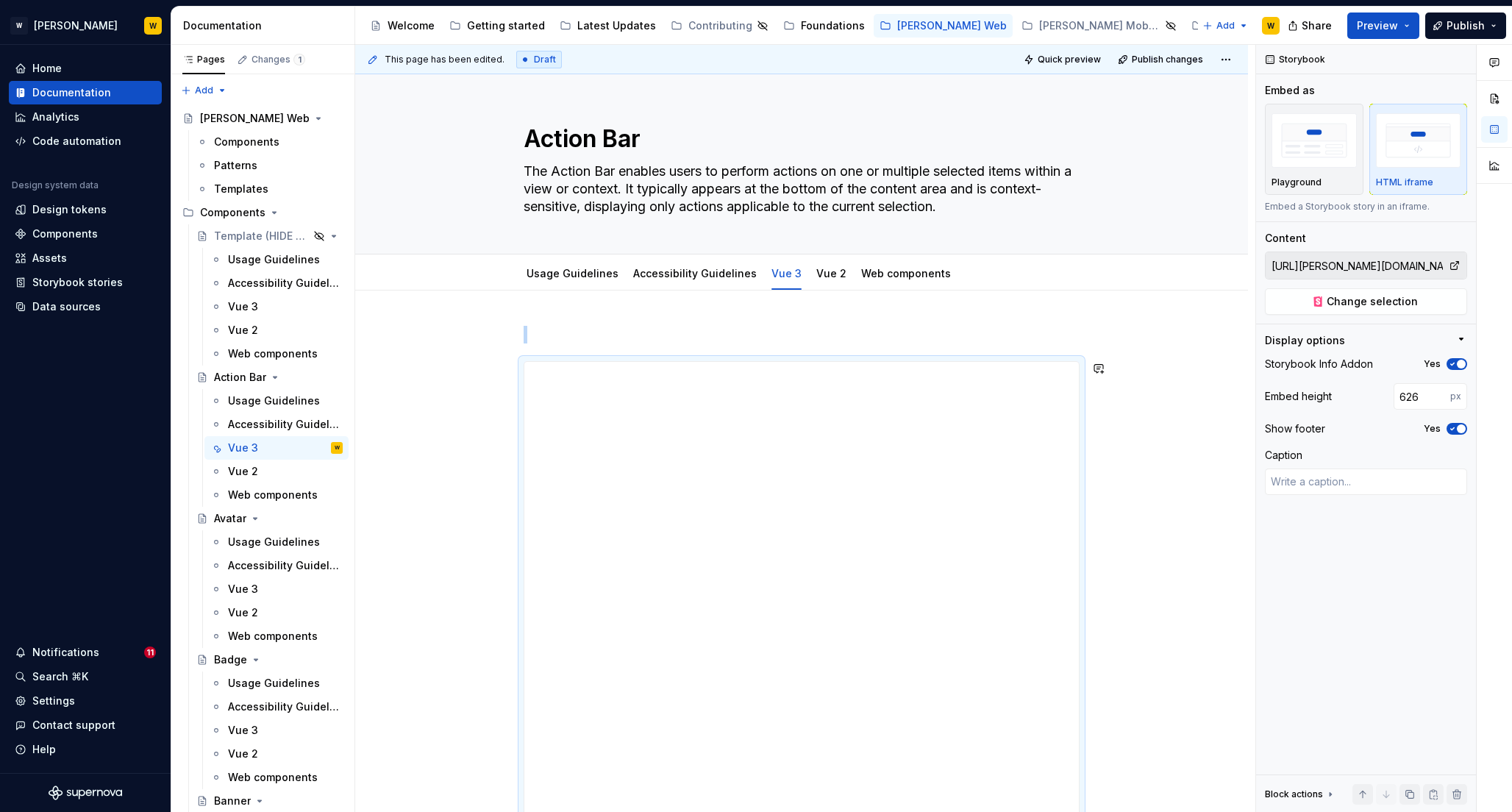
type input "627"
type textarea "*"
type input "629"
type textarea "*"
type input "630"
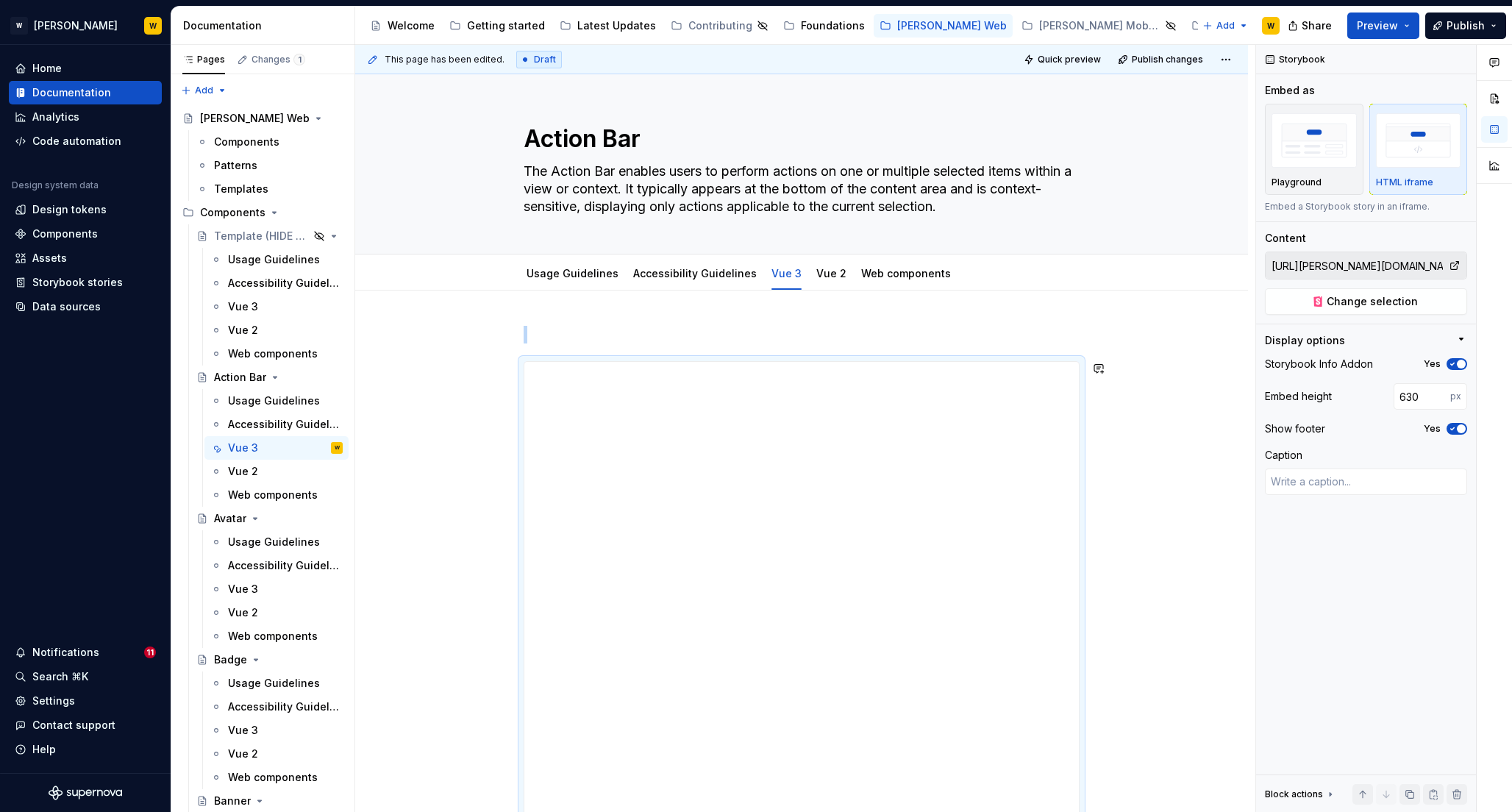
type textarea "*"
type input "632"
type textarea "*"
type input "635"
type textarea "*"
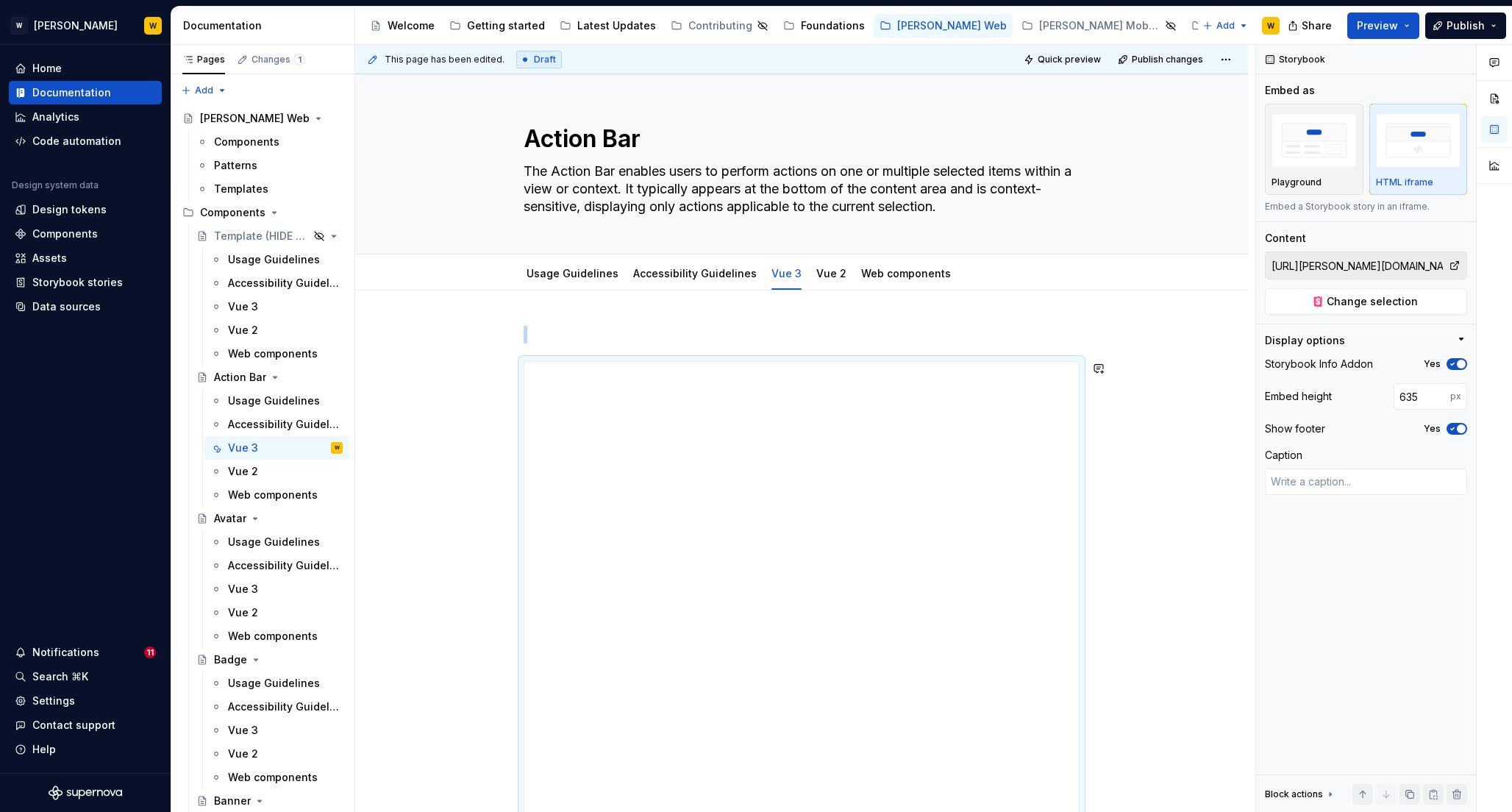
type input "636"
type textarea "*"
type input "637"
type textarea "*"
type input "639"
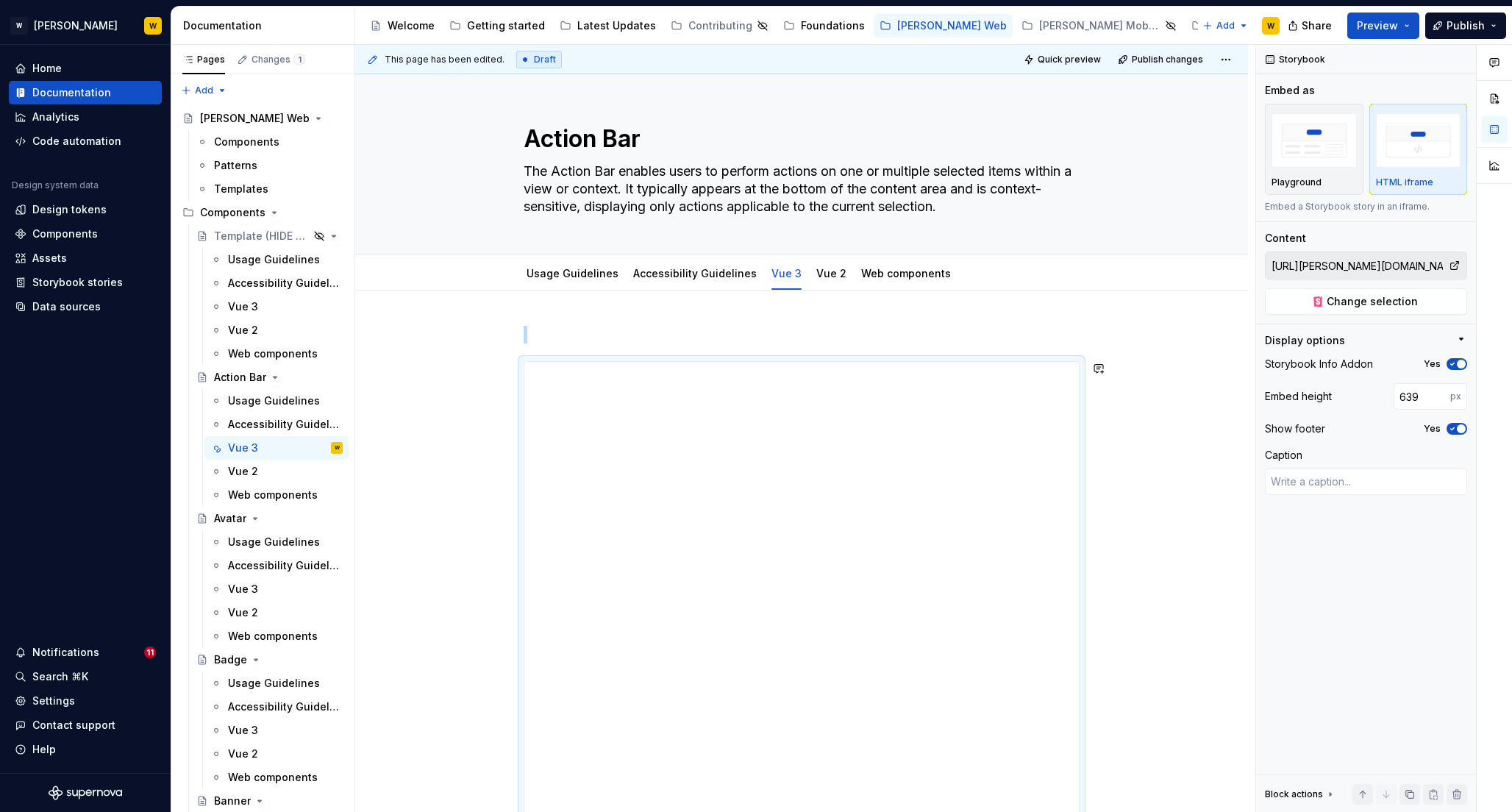
type textarea "*"
type input "640"
type textarea "*"
type input "641"
type textarea "*"
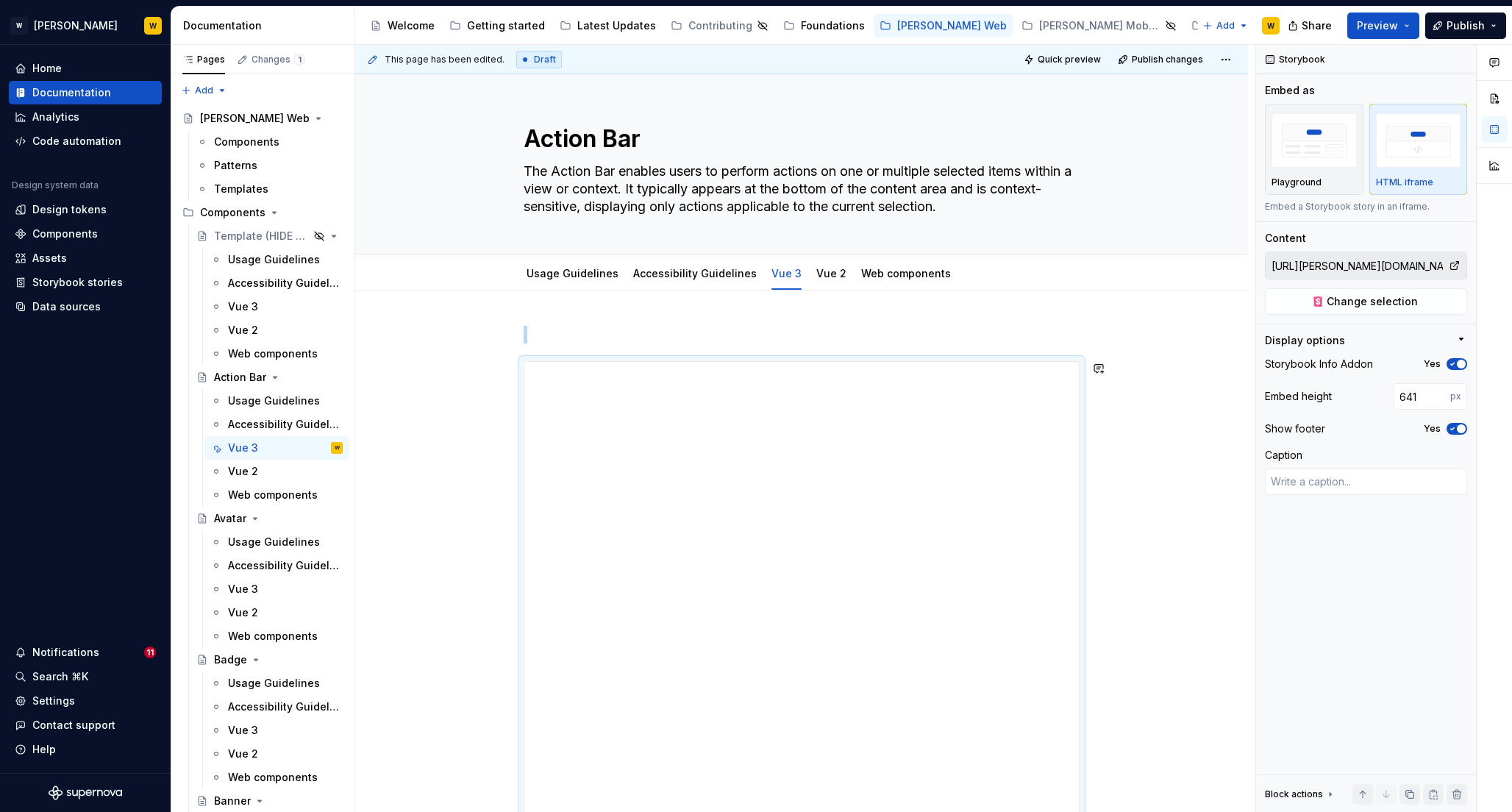
type input "642"
type textarea "*"
type input "643"
type textarea "*"
type input "644"
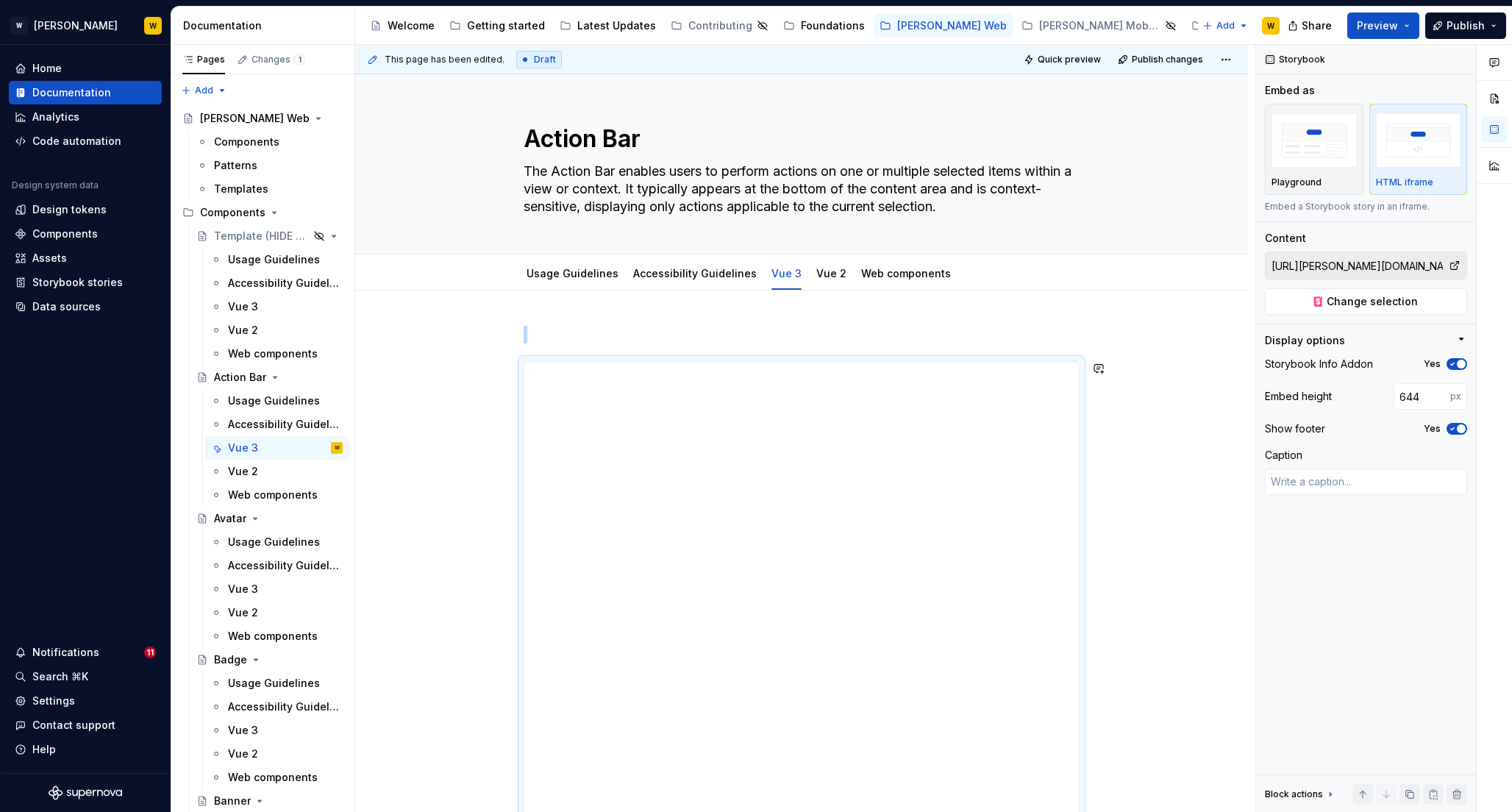
type textarea "*"
type input "645"
type textarea "*"
type input "646"
type textarea "*"
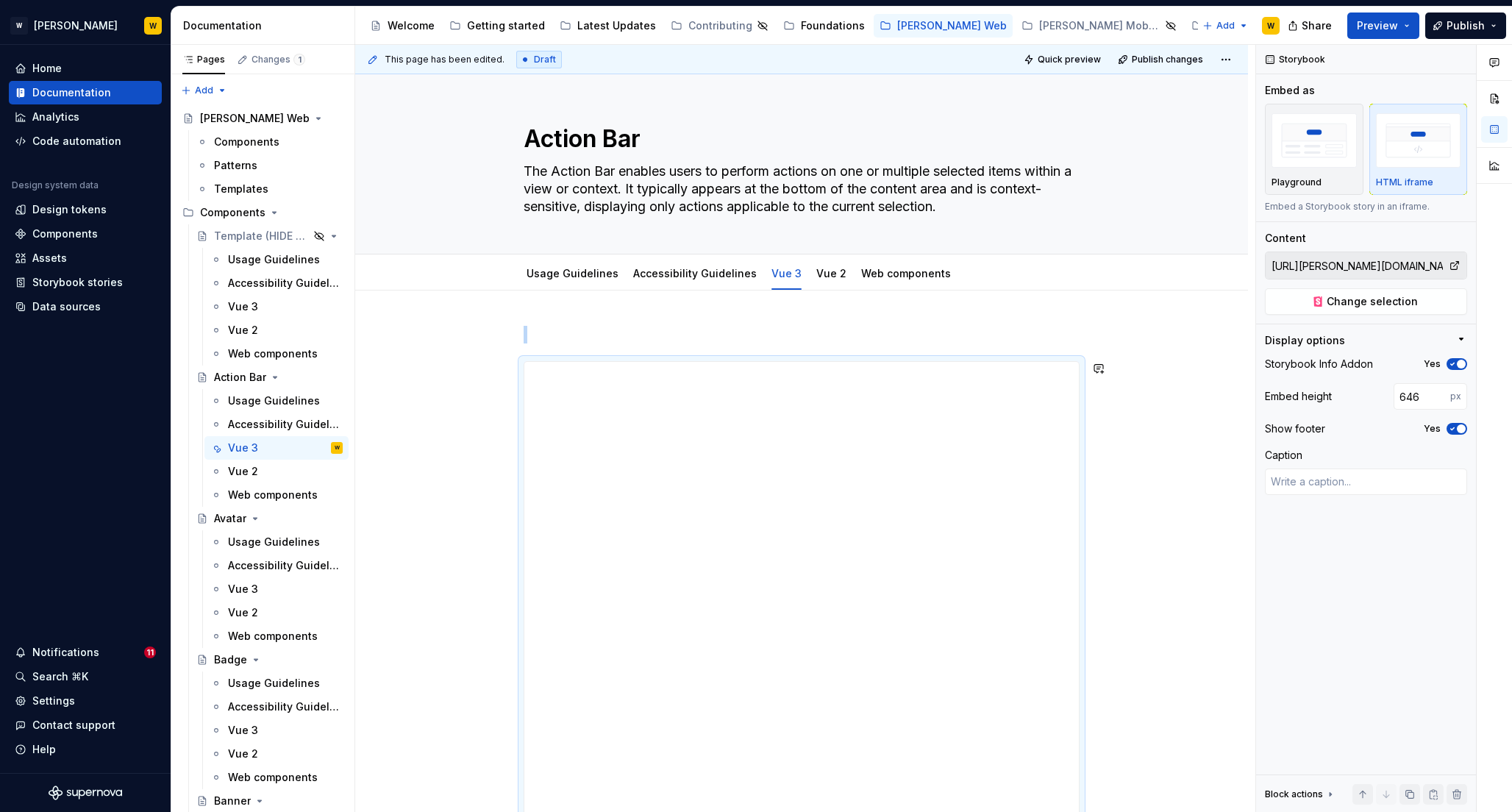
type input "647"
type textarea "*"
type input "648"
type textarea "*"
type input "649"
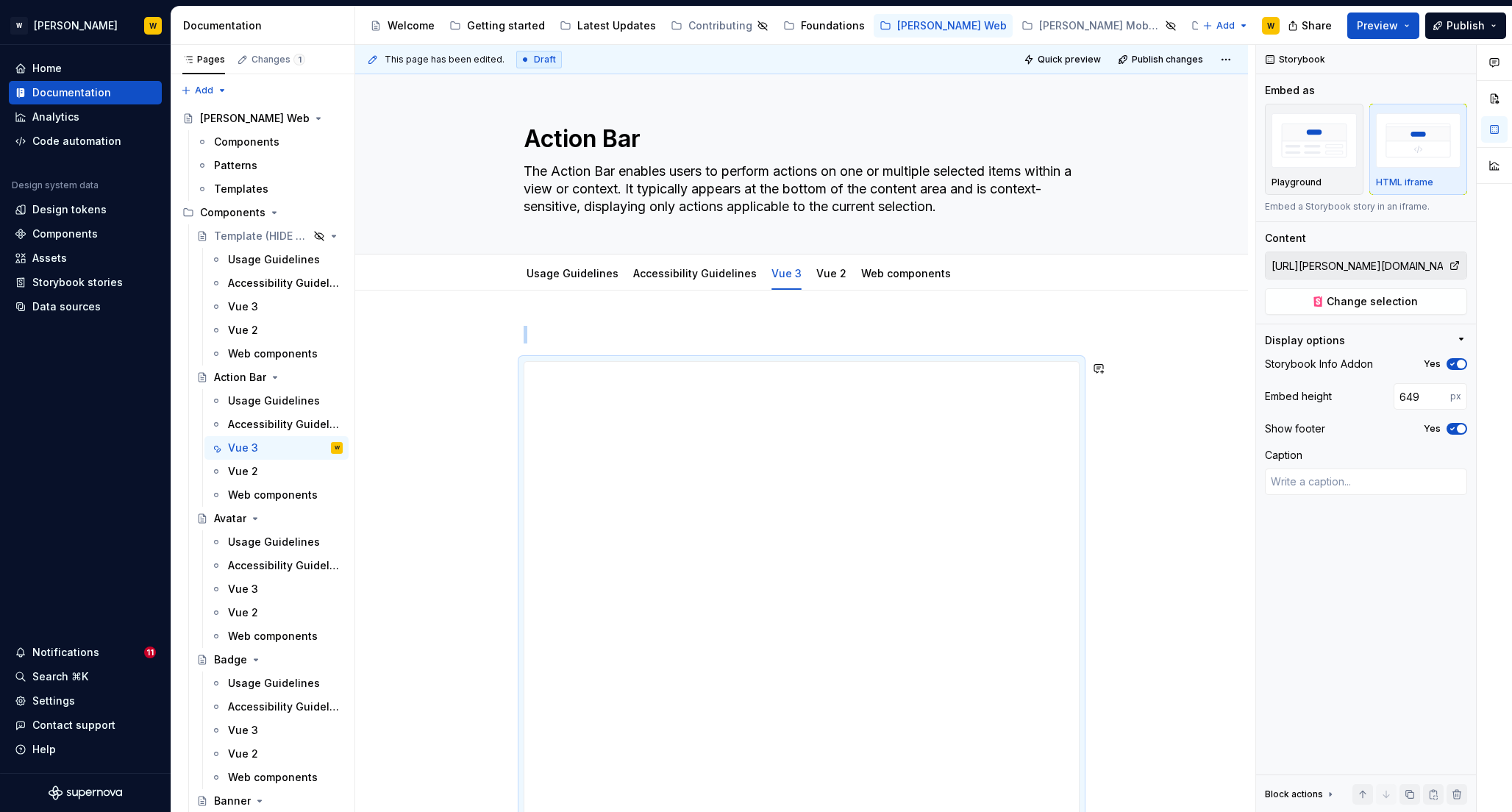
type textarea "*"
type input "650"
type textarea "*"
type input "651"
type textarea "*"
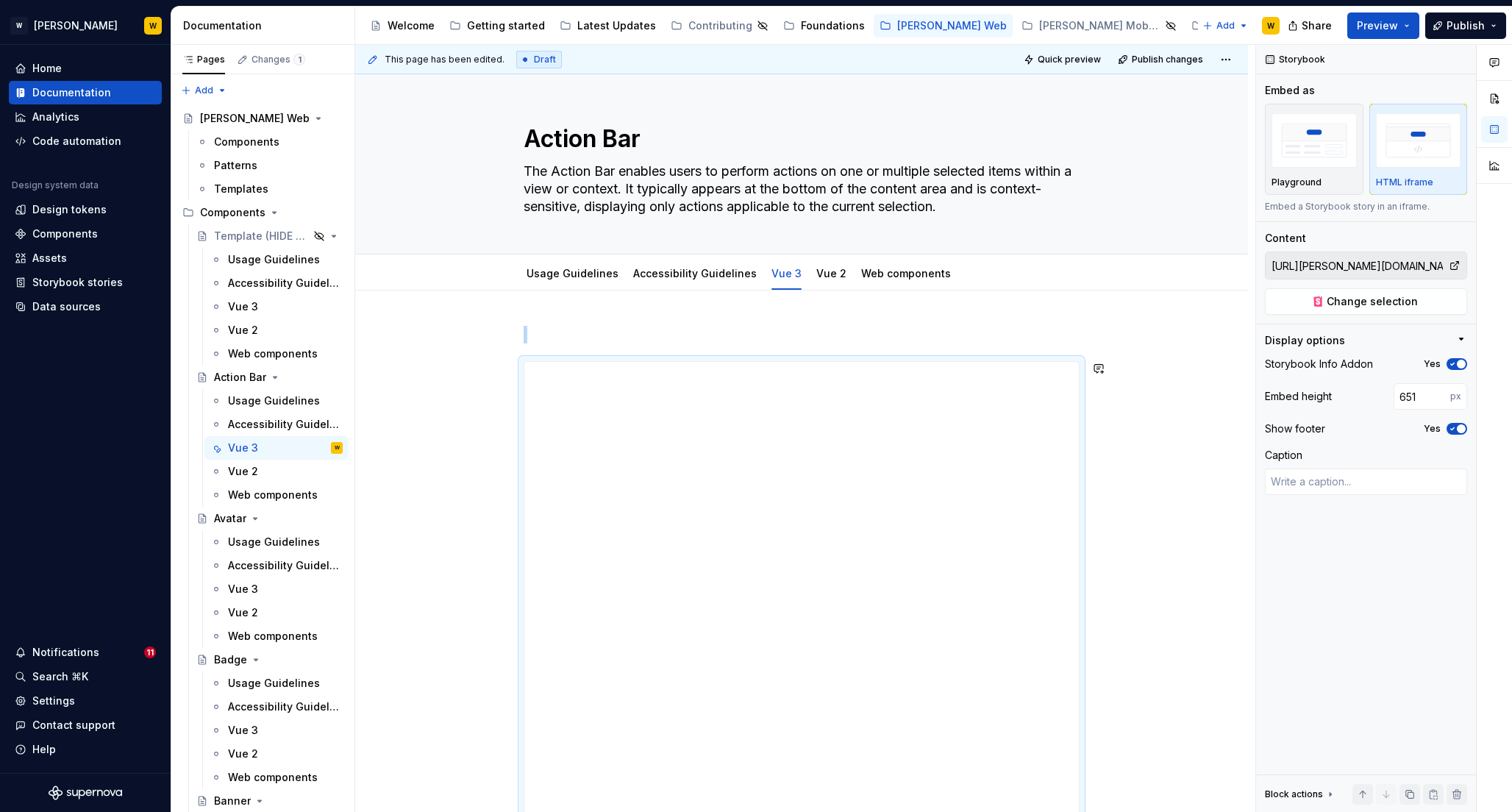
type input "652"
type textarea "*"
type input "653"
type textarea "*"
type input "654"
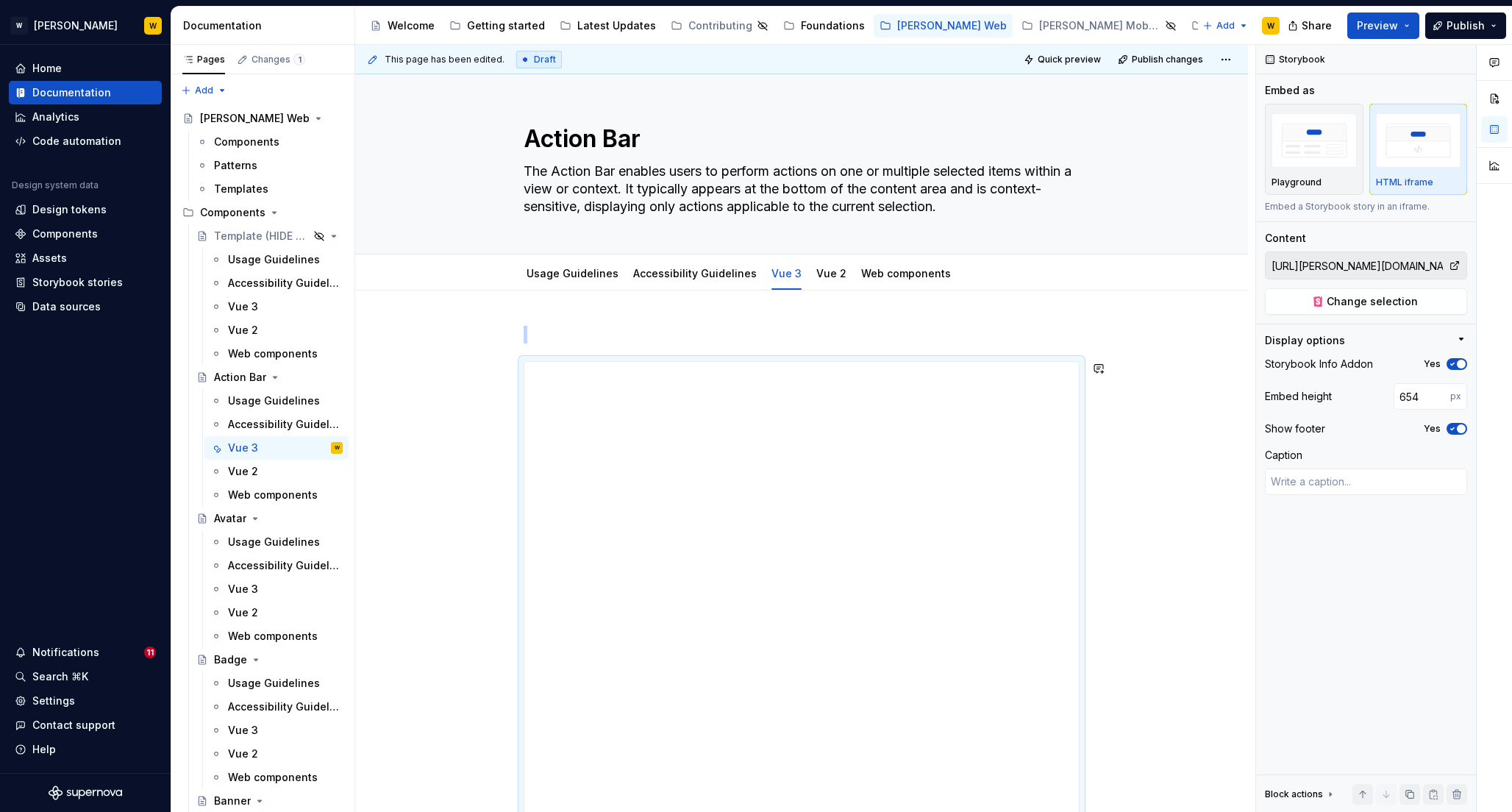
type textarea "*"
type input "655"
type textarea "*"
type input "656"
type textarea "*"
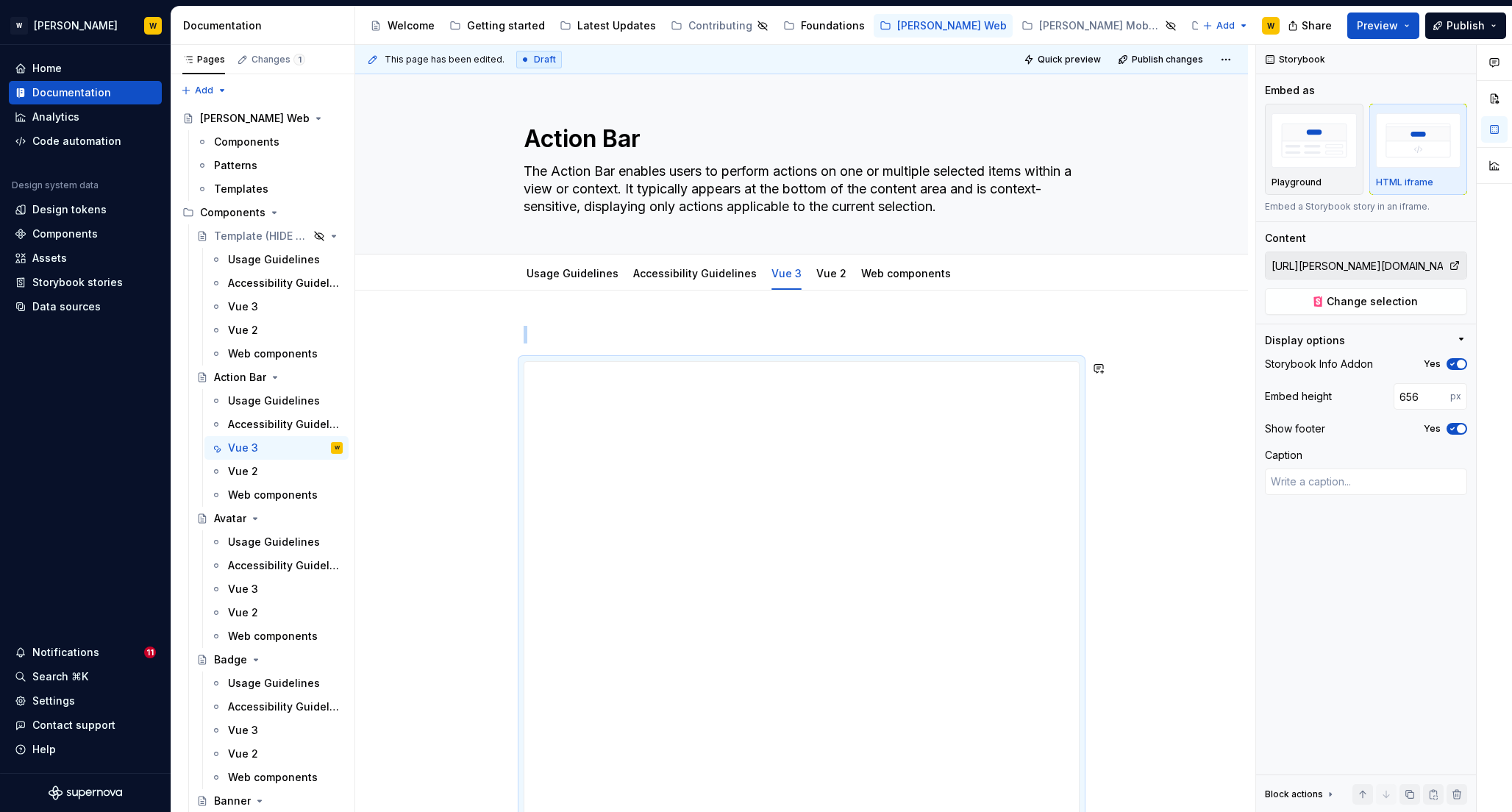
type input "658"
type textarea "*"
type input "659"
type textarea "*"
type input "660"
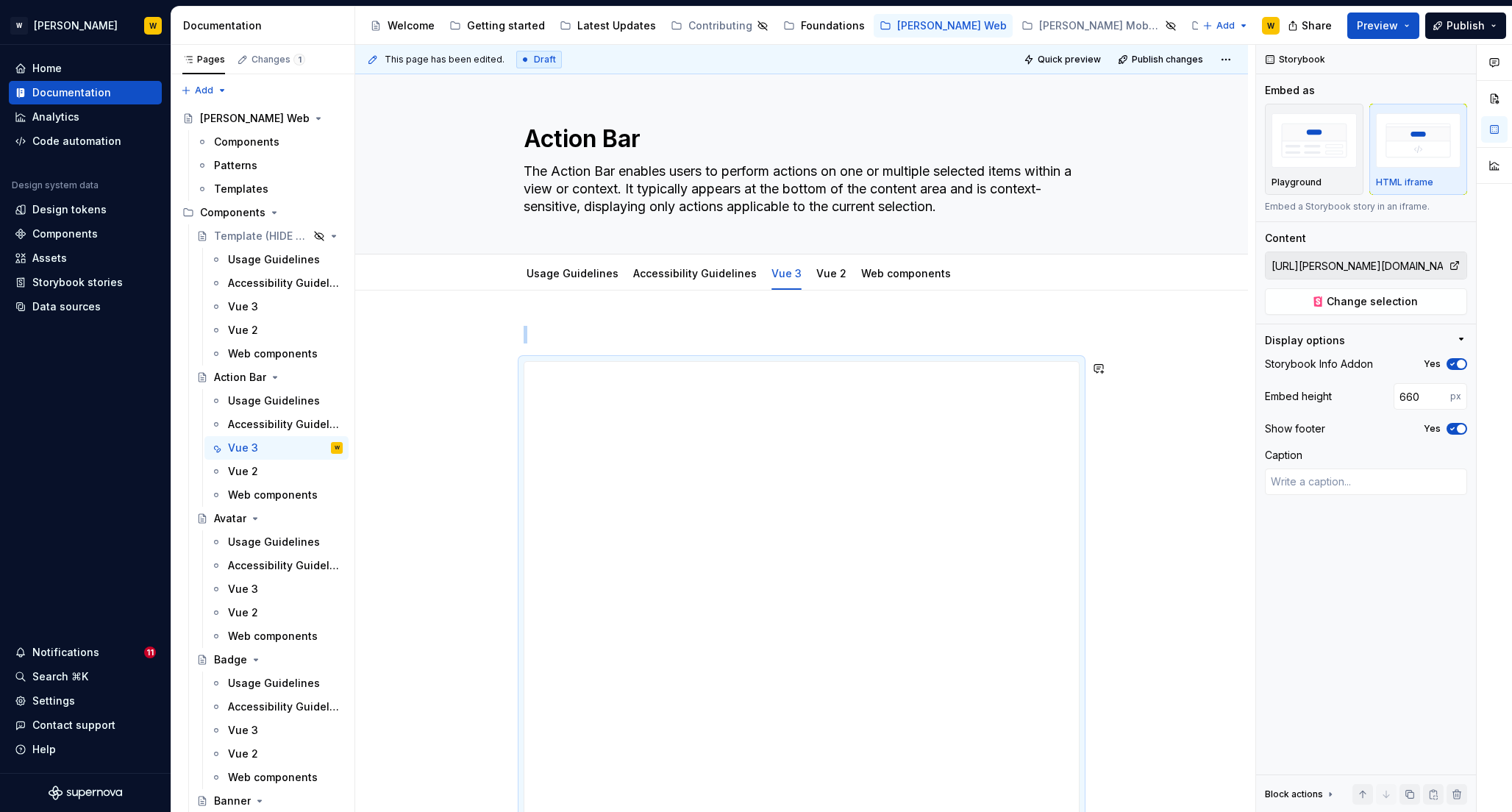
type textarea "*"
type input "661"
type textarea "*"
type input "662"
type textarea "*"
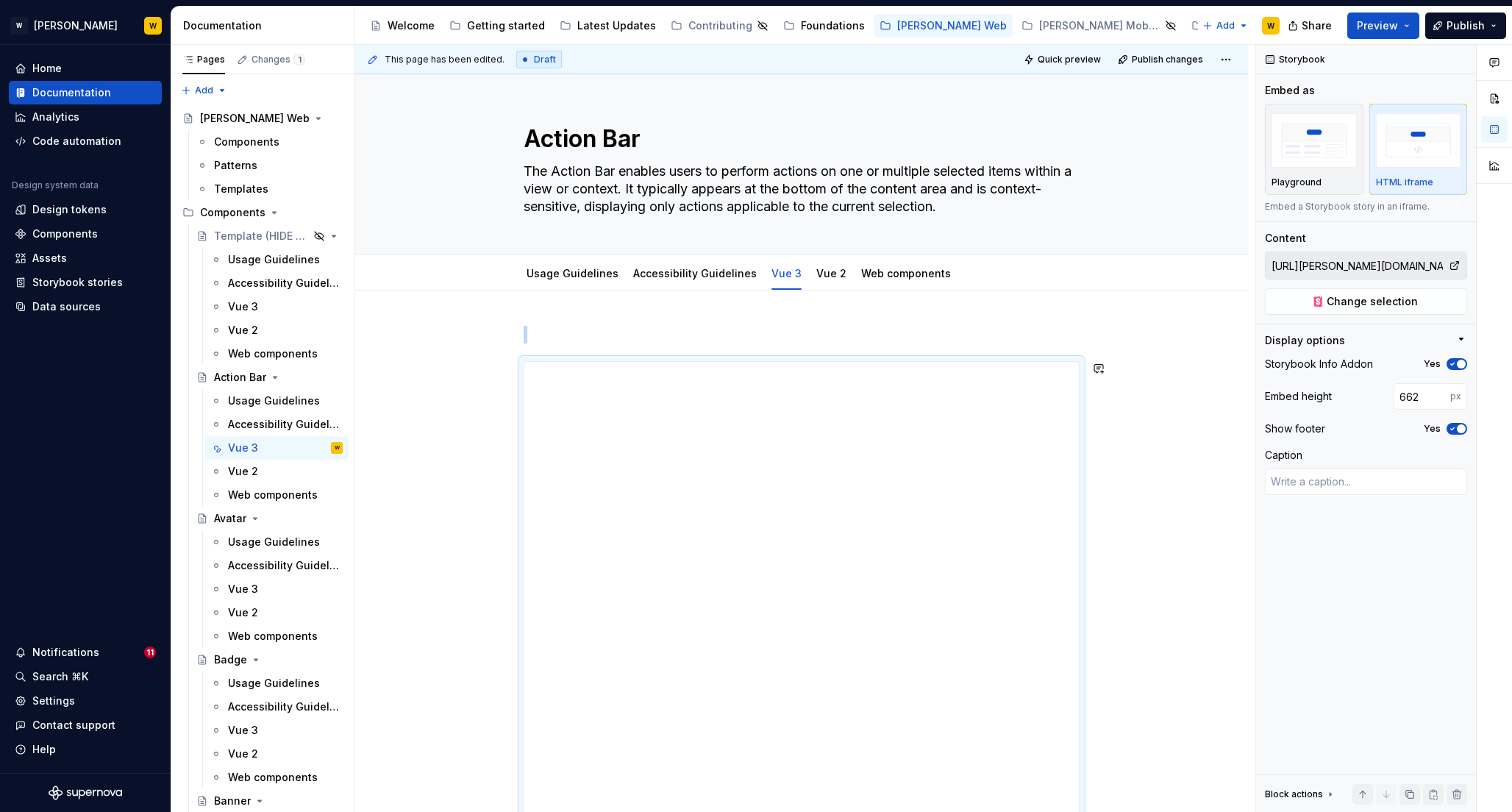
type input "663"
type textarea "*"
type input "665"
type textarea "*"
type input "666"
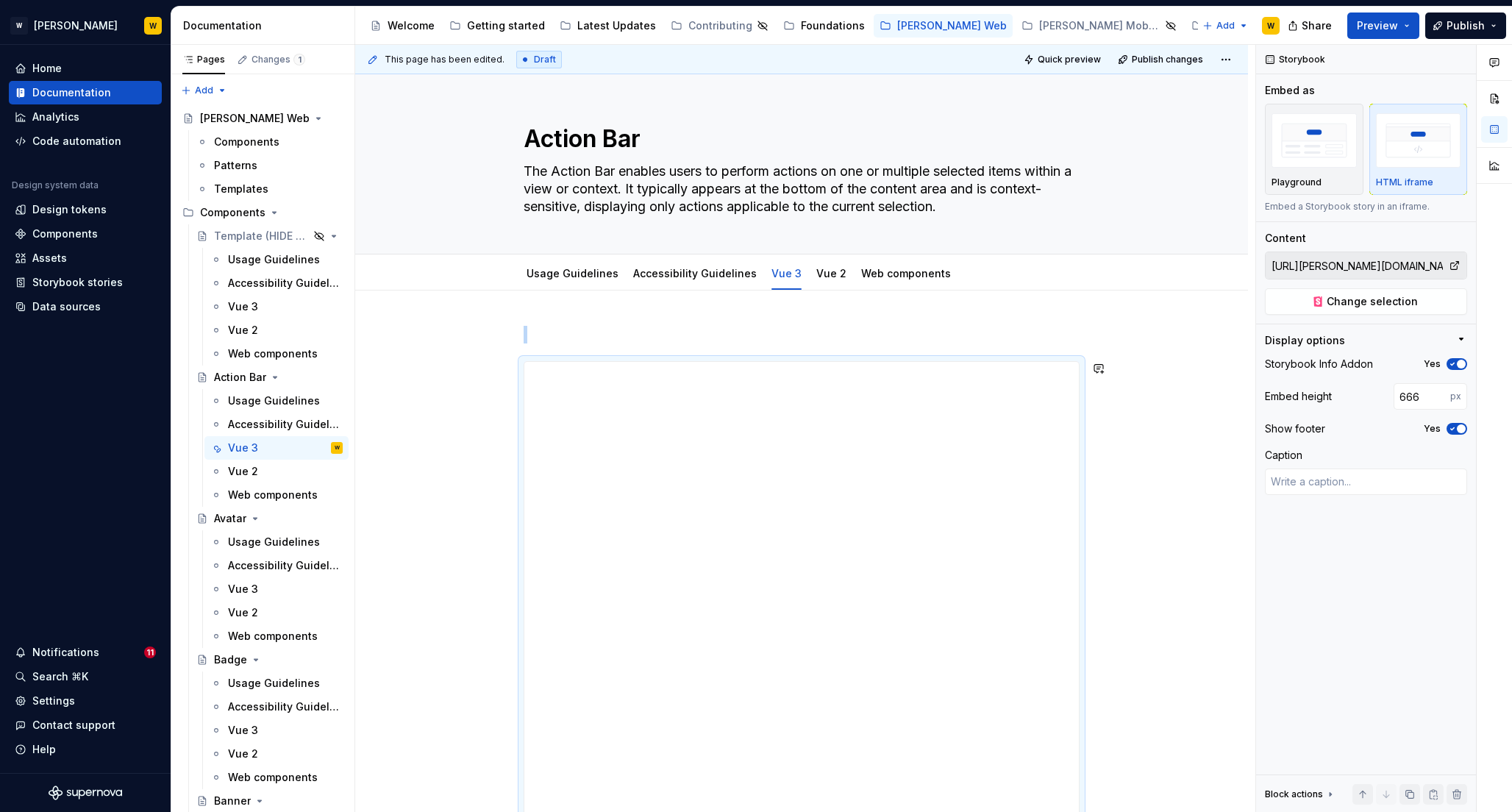
type textarea "*"
type input "667"
type textarea "*"
type input "668"
type textarea "*"
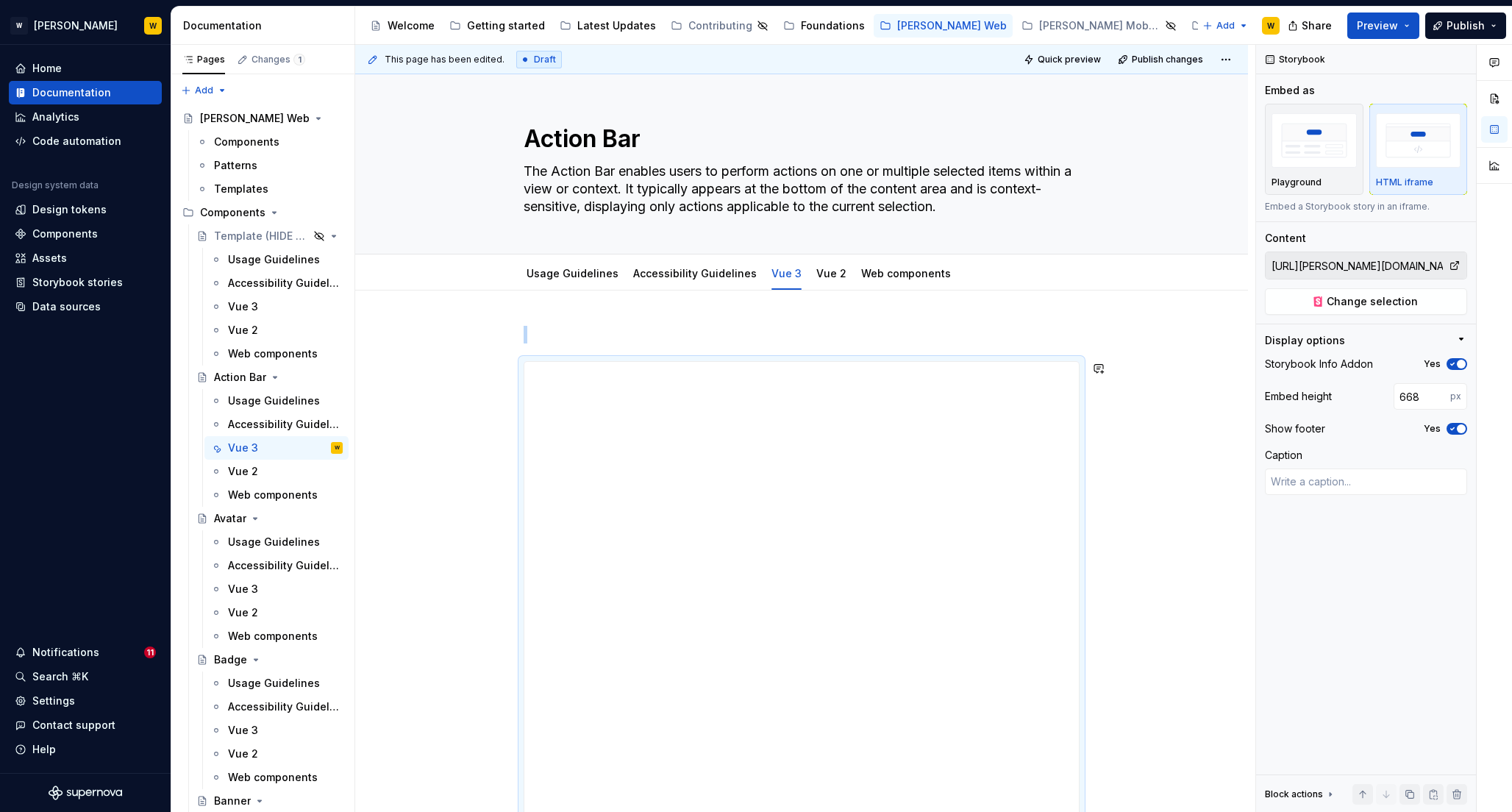
type input "669"
type textarea "*"
type input "670"
type textarea "*"
type input "671"
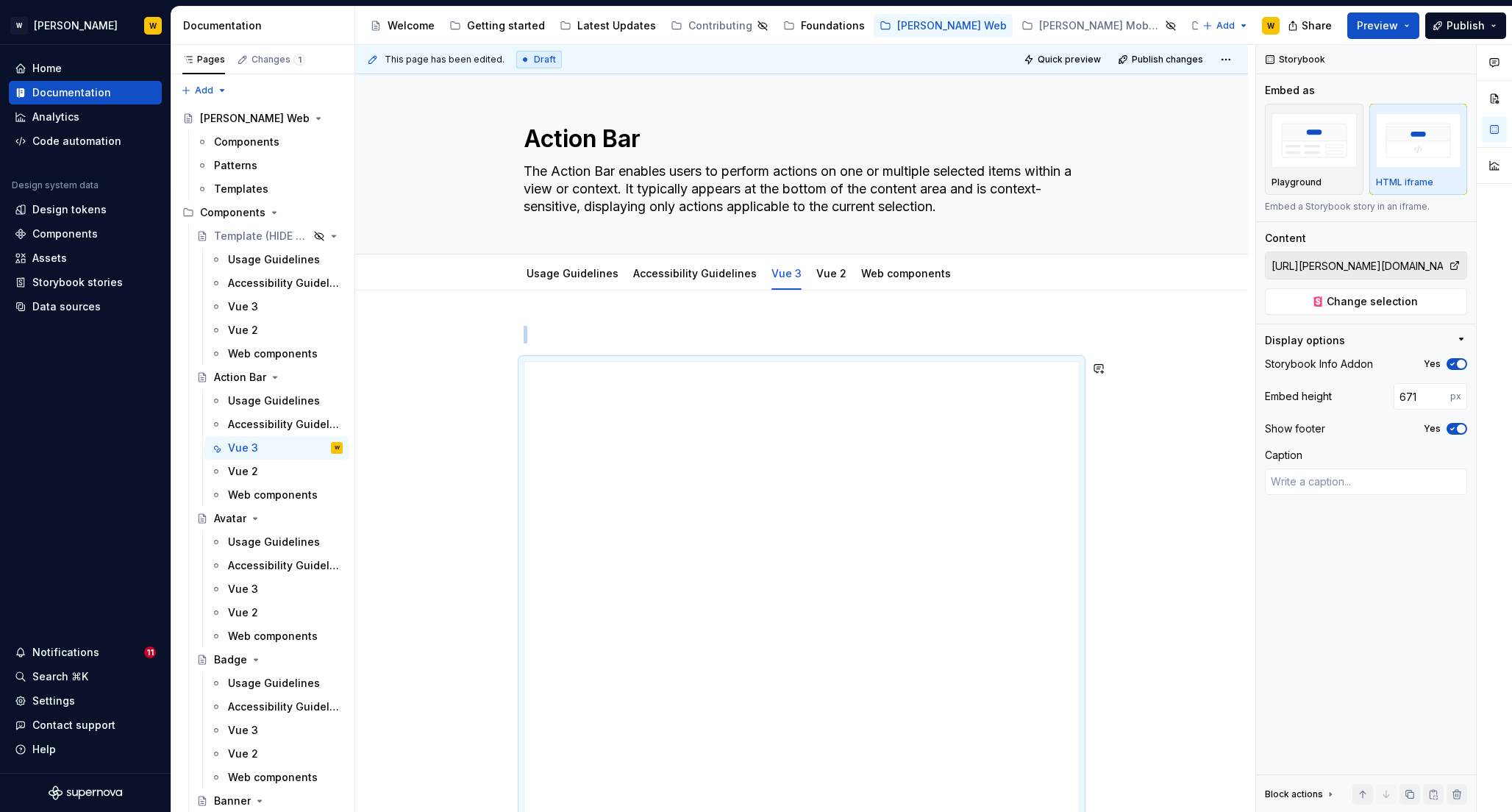
type textarea "*"
type input "649"
type textarea "*"
type input "637"
type textarea "*"
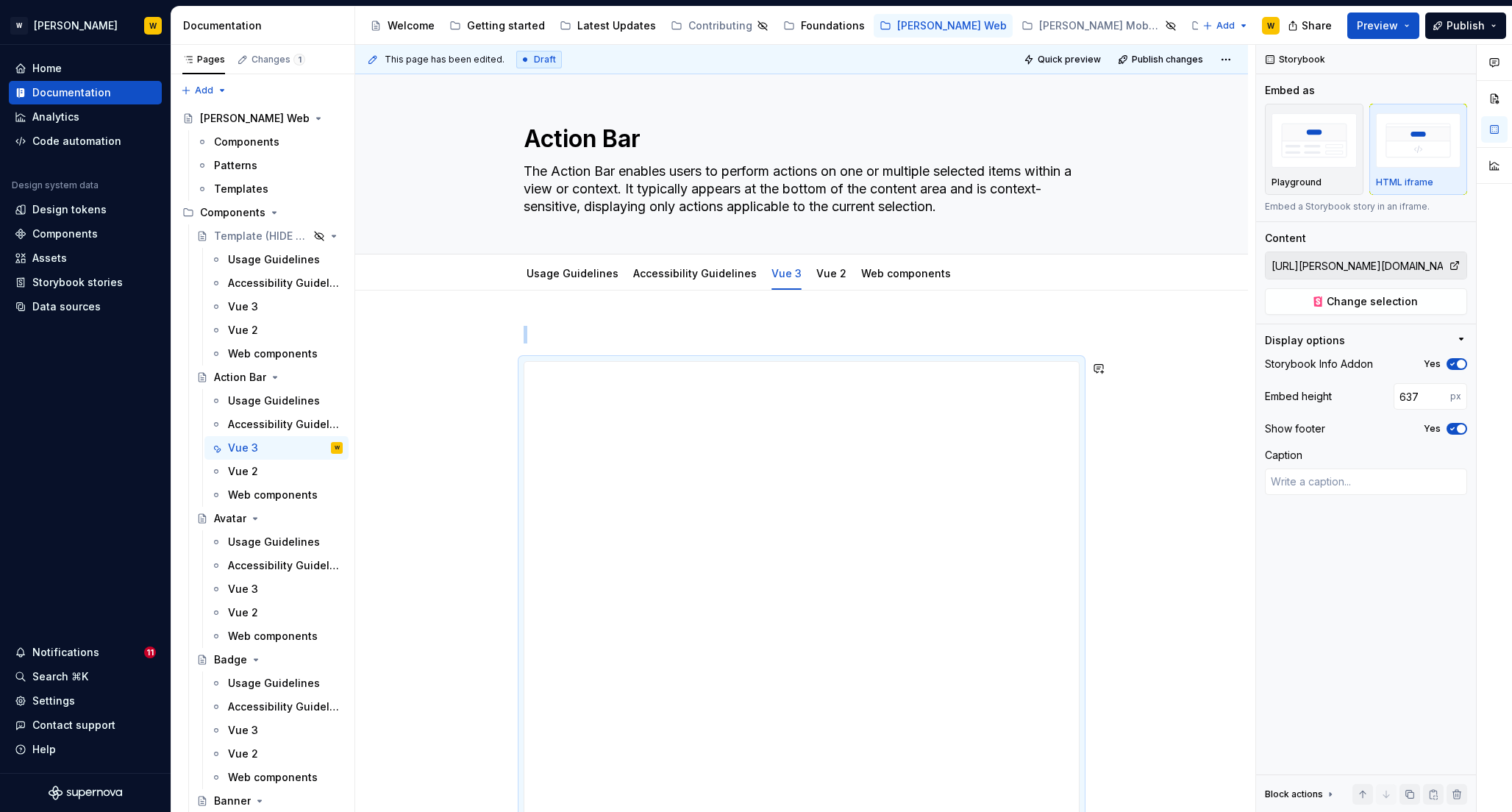
type input "636"
type textarea "*"
type input "635"
type textarea "*"
type input "634"
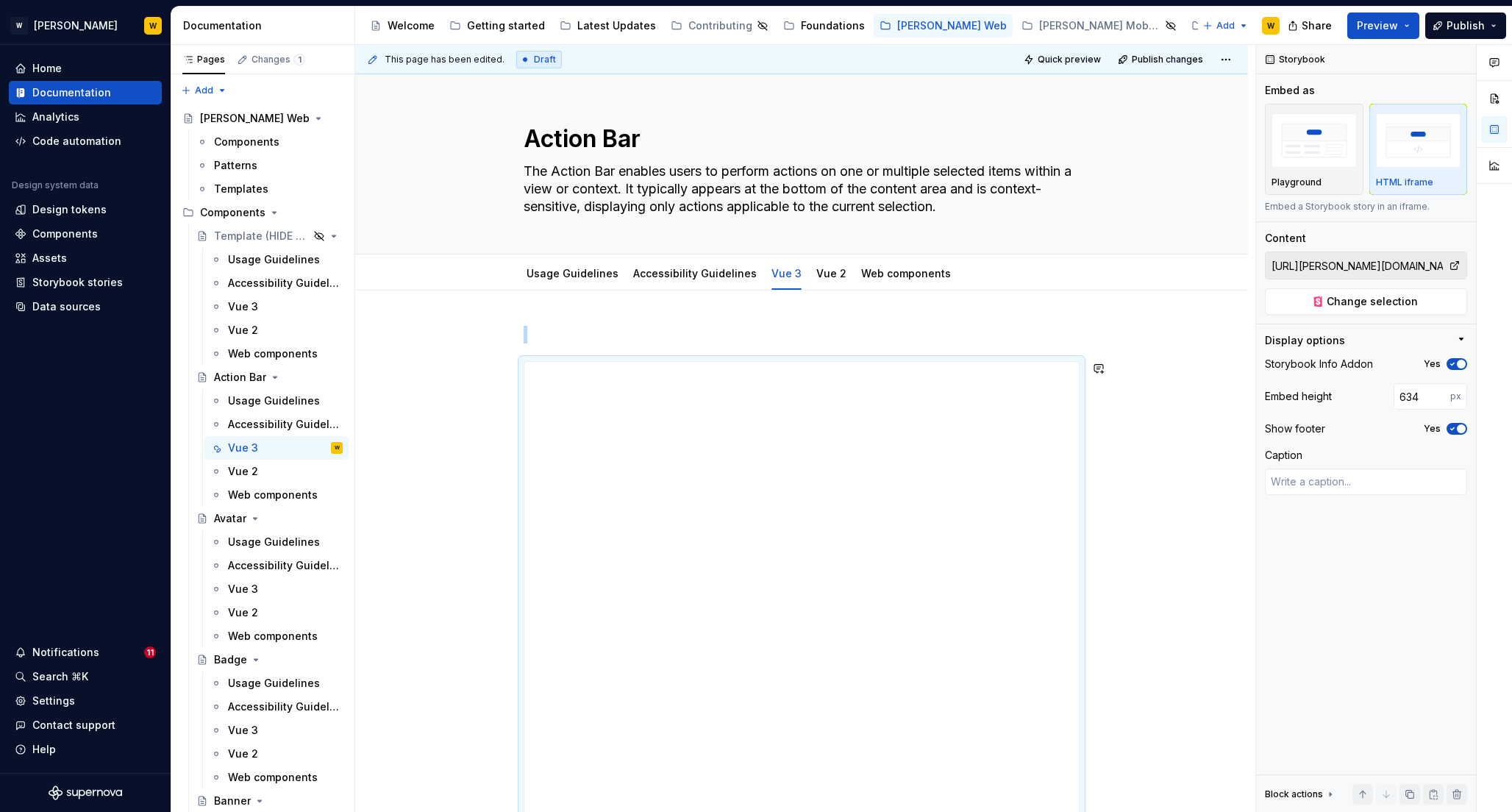
type textarea "*"
type input "633"
type textarea "*"
type input "632"
type textarea "*"
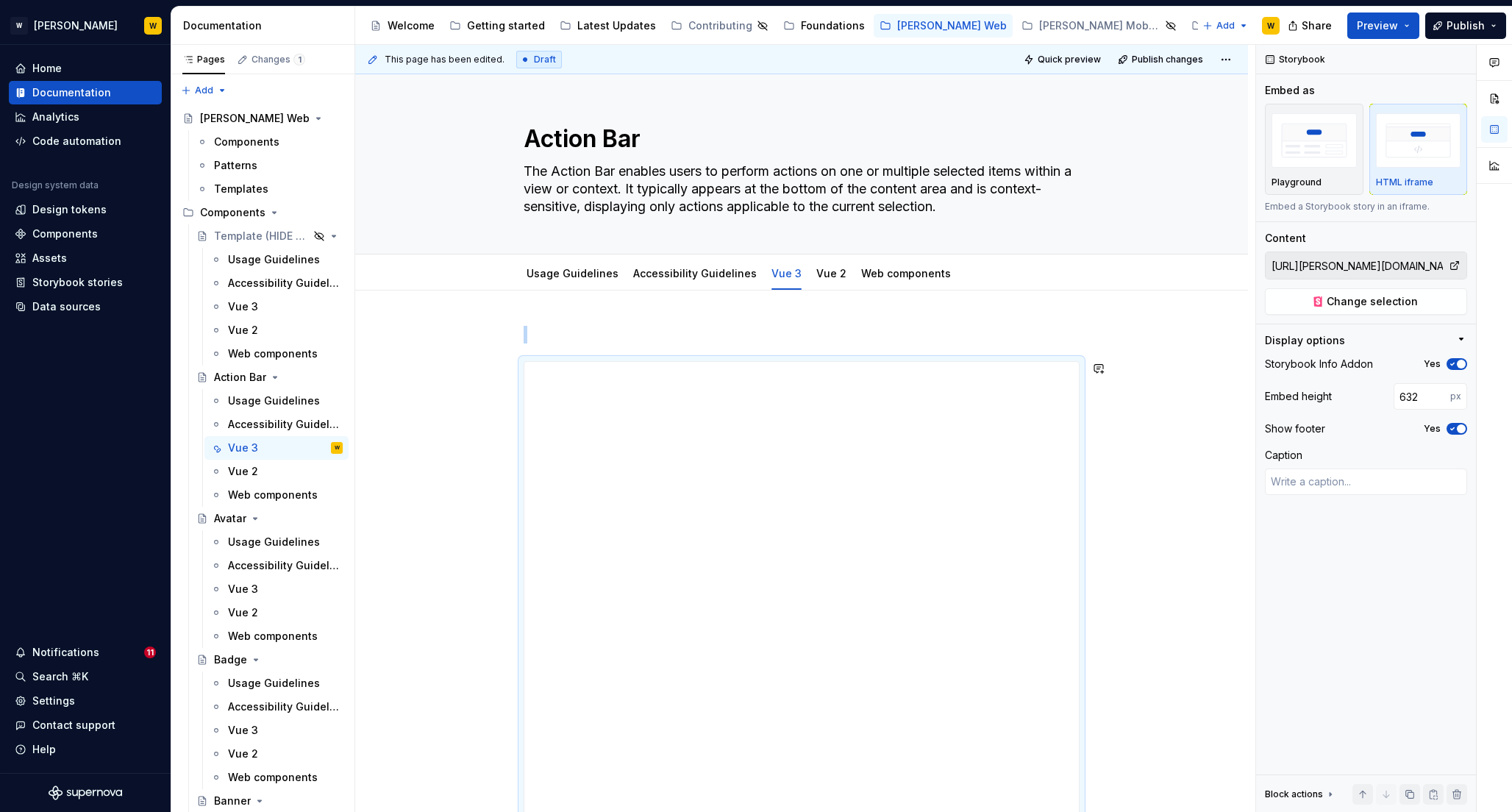
type input "634"
type textarea "*"
type input "635"
type textarea "*"
type input "636"
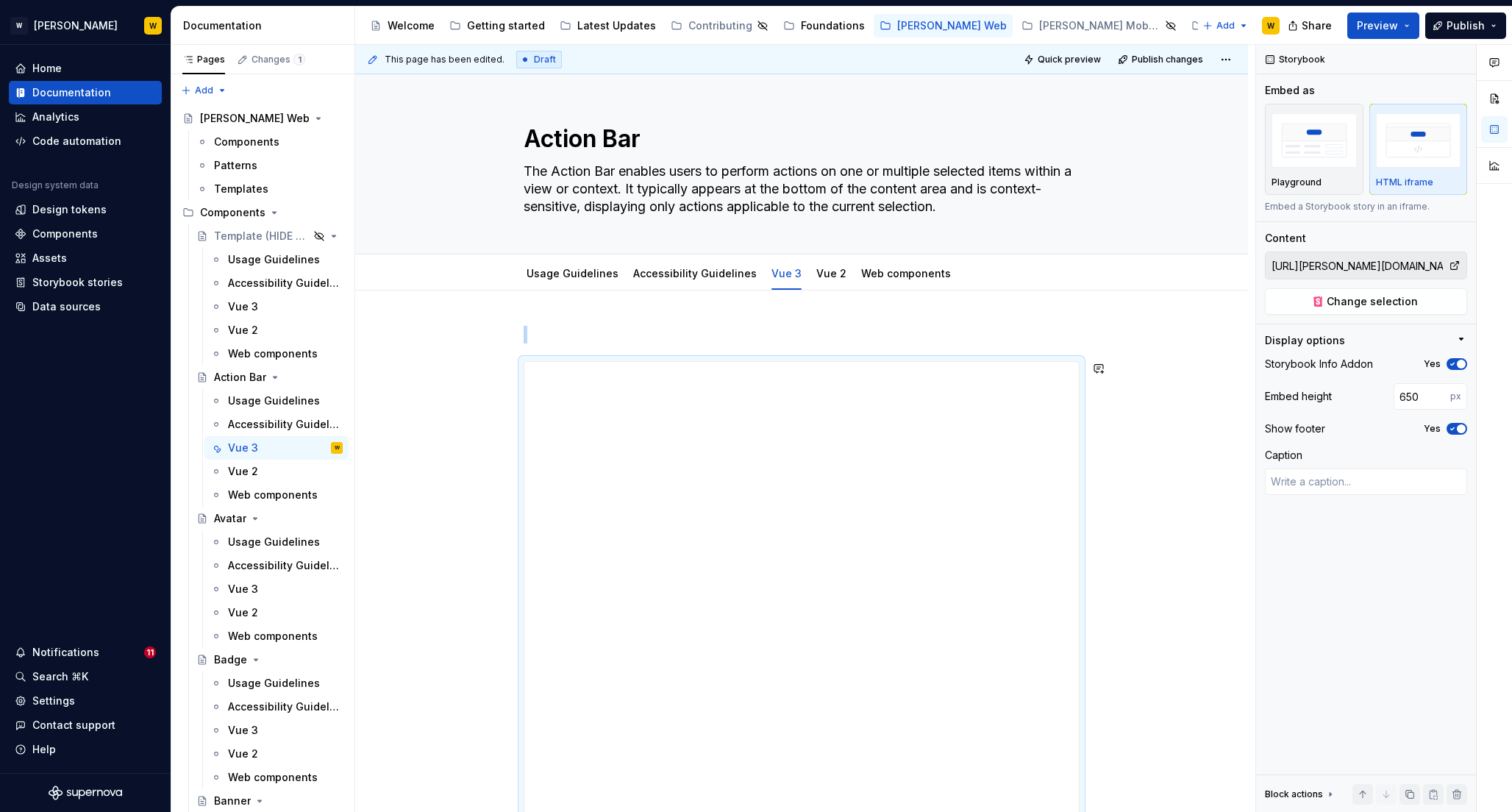
drag, startPoint x: 800, startPoint y: 699, endPoint x: 797, endPoint y: 840, distance: 141.0
click at [797, 811] on html "[PERSON_NAME] W Home Documentation Analytics Code automation Design system data…" at bounding box center [756, 406] width 1512 height 812
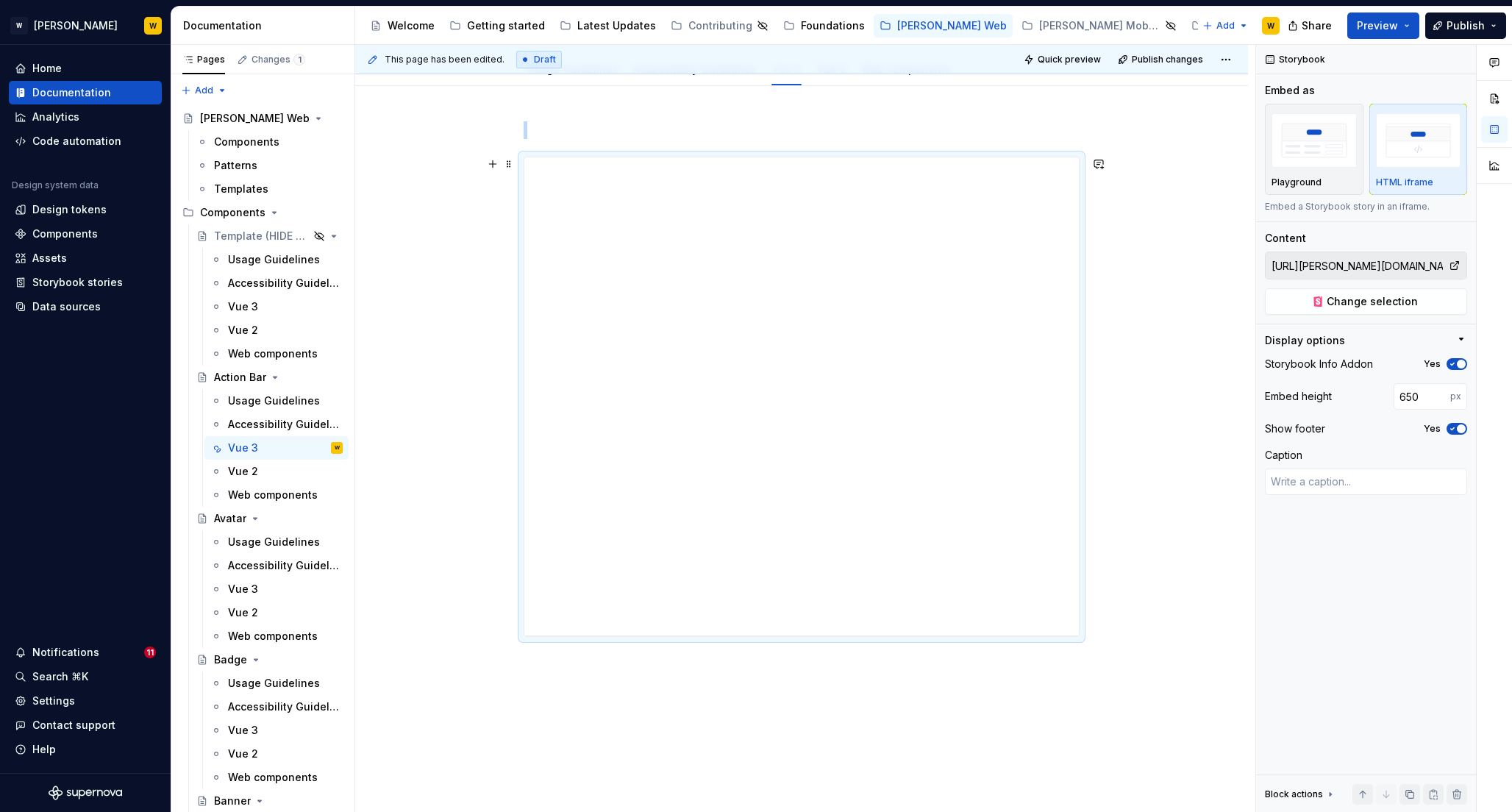
scroll to position [205, 0]
click at [248, 582] on div "Vue 3" at bounding box center [243, 589] width 30 height 15
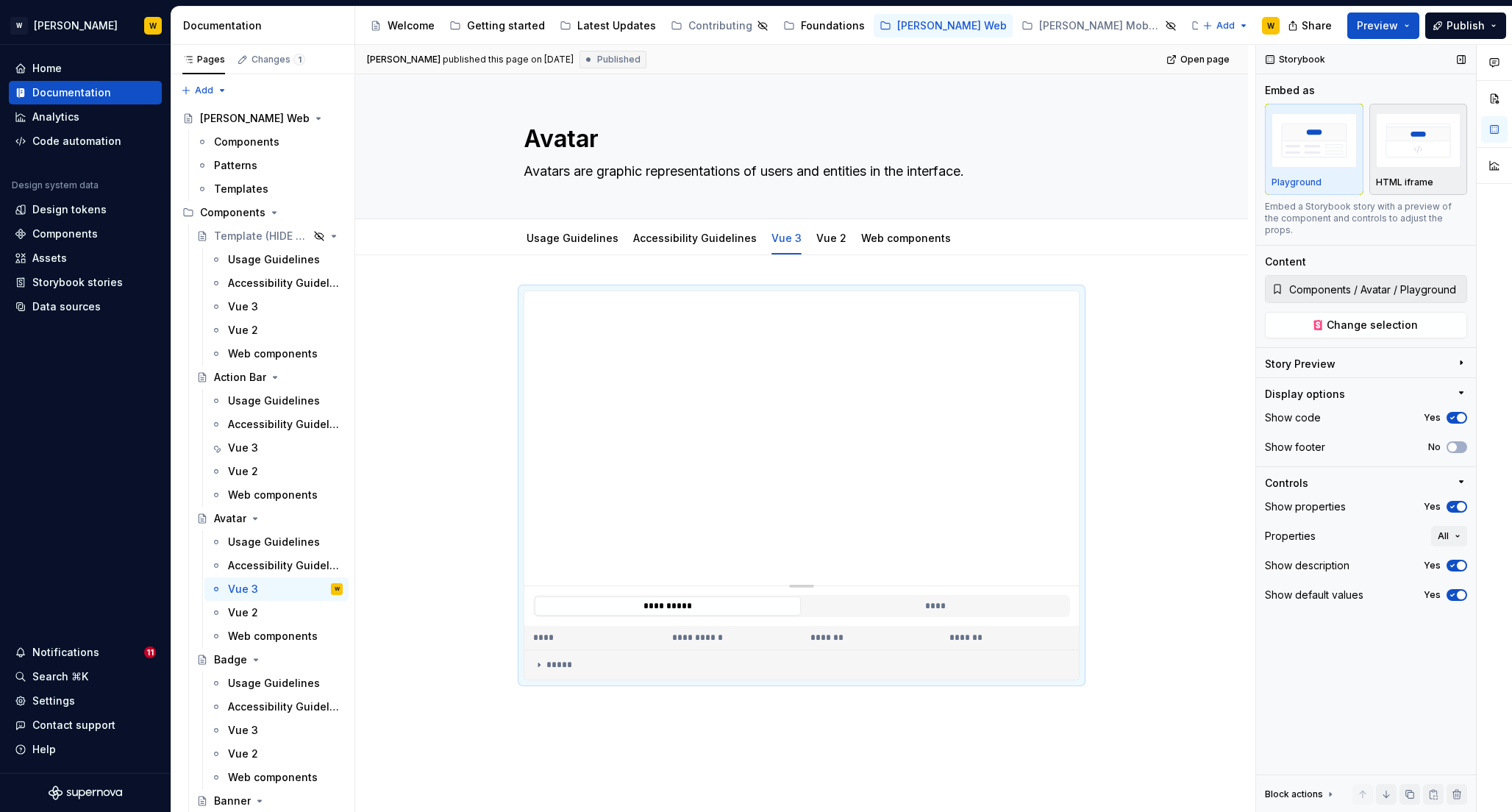
click at [1423, 148] on img "button" at bounding box center [1419, 140] width 85 height 53
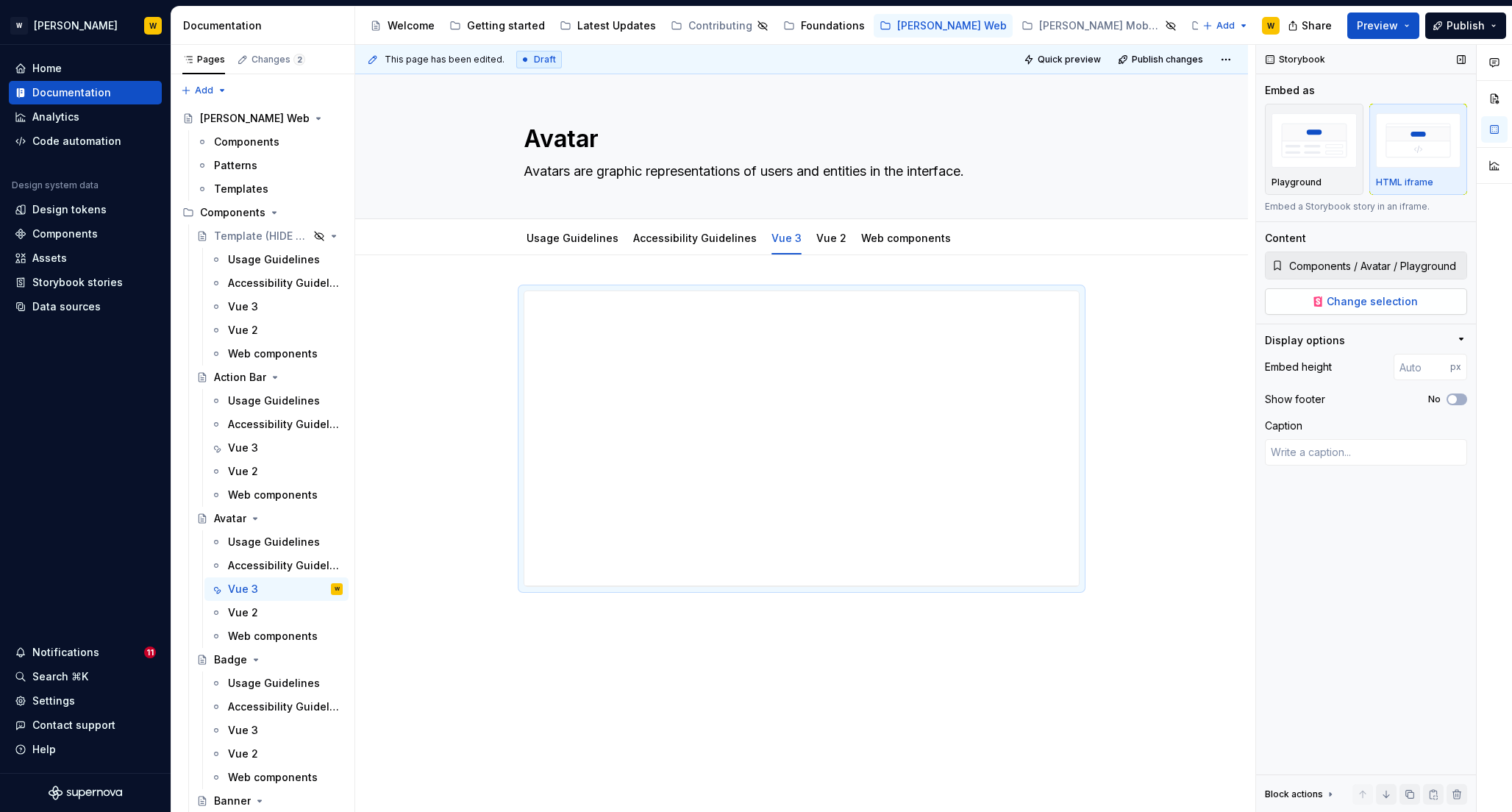
click at [1340, 304] on span "Change selection" at bounding box center [1372, 301] width 91 height 15
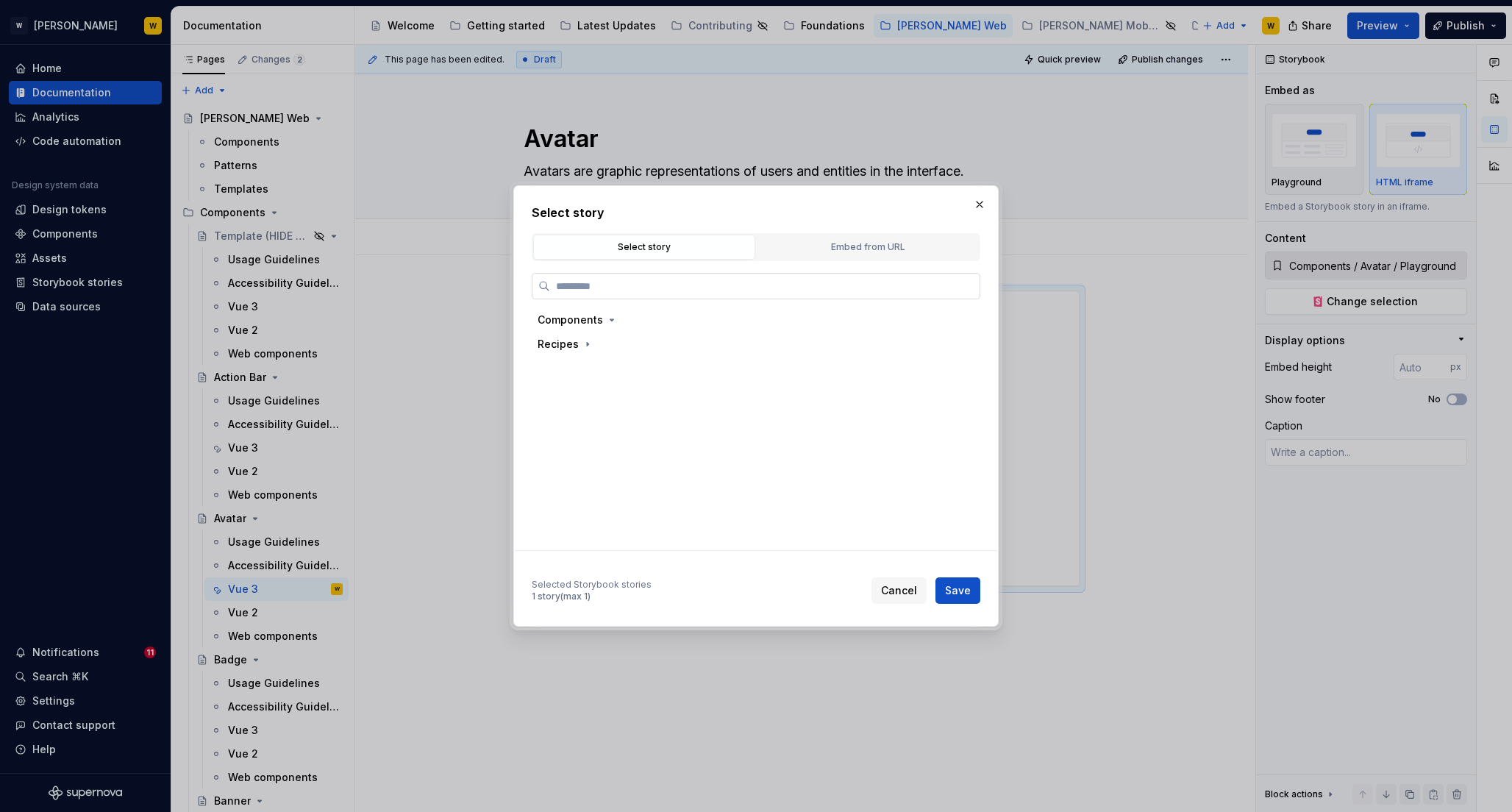
click at [881, 280] on input "search" at bounding box center [765, 286] width 430 height 15
click at [952, 589] on span "Save" at bounding box center [958, 590] width 26 height 15
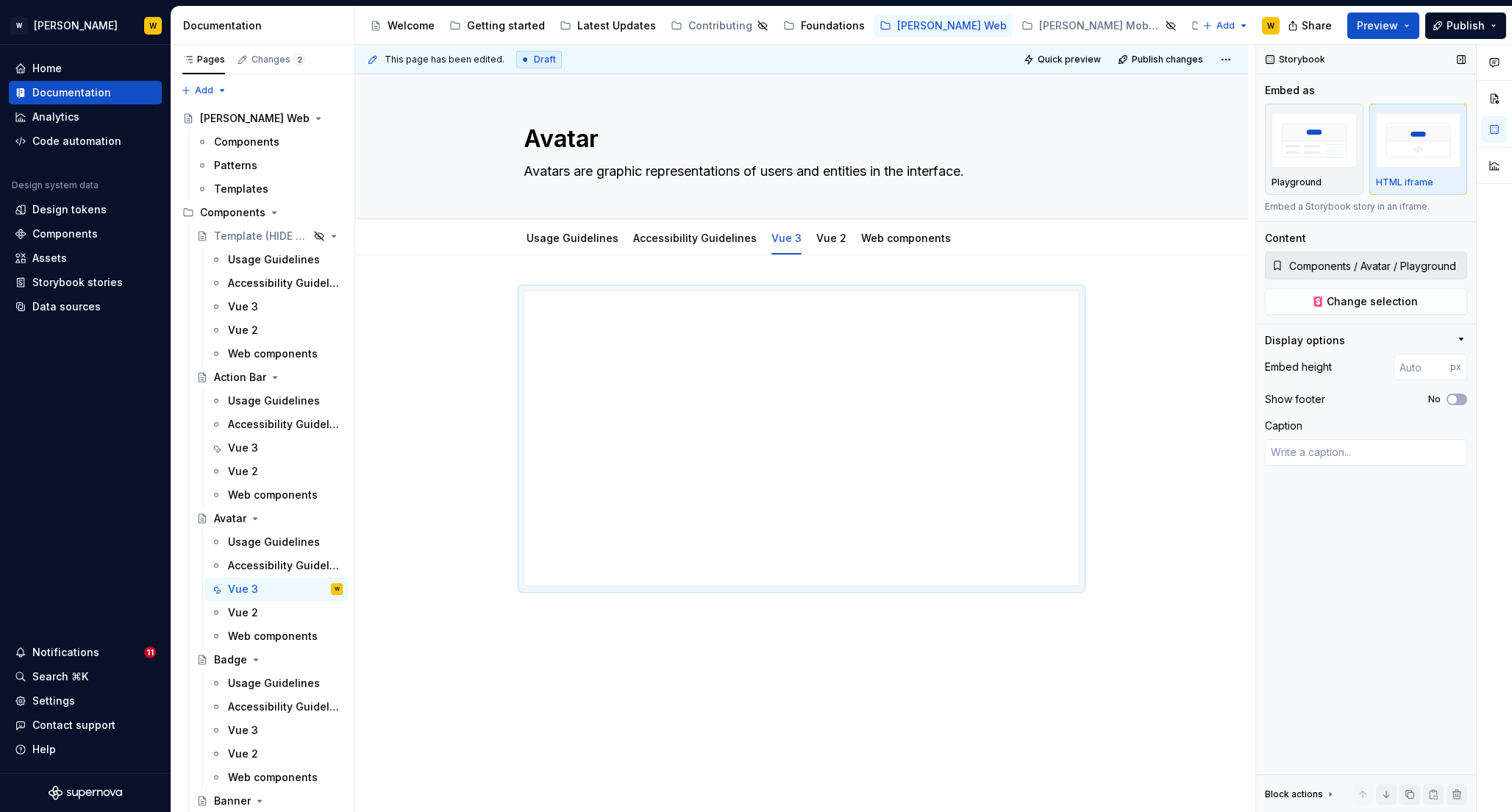
click at [1355, 269] on input "Components / Avatar / Playground" at bounding box center [1375, 266] width 183 height 27
click at [1340, 299] on span "Change selection" at bounding box center [1372, 301] width 91 height 15
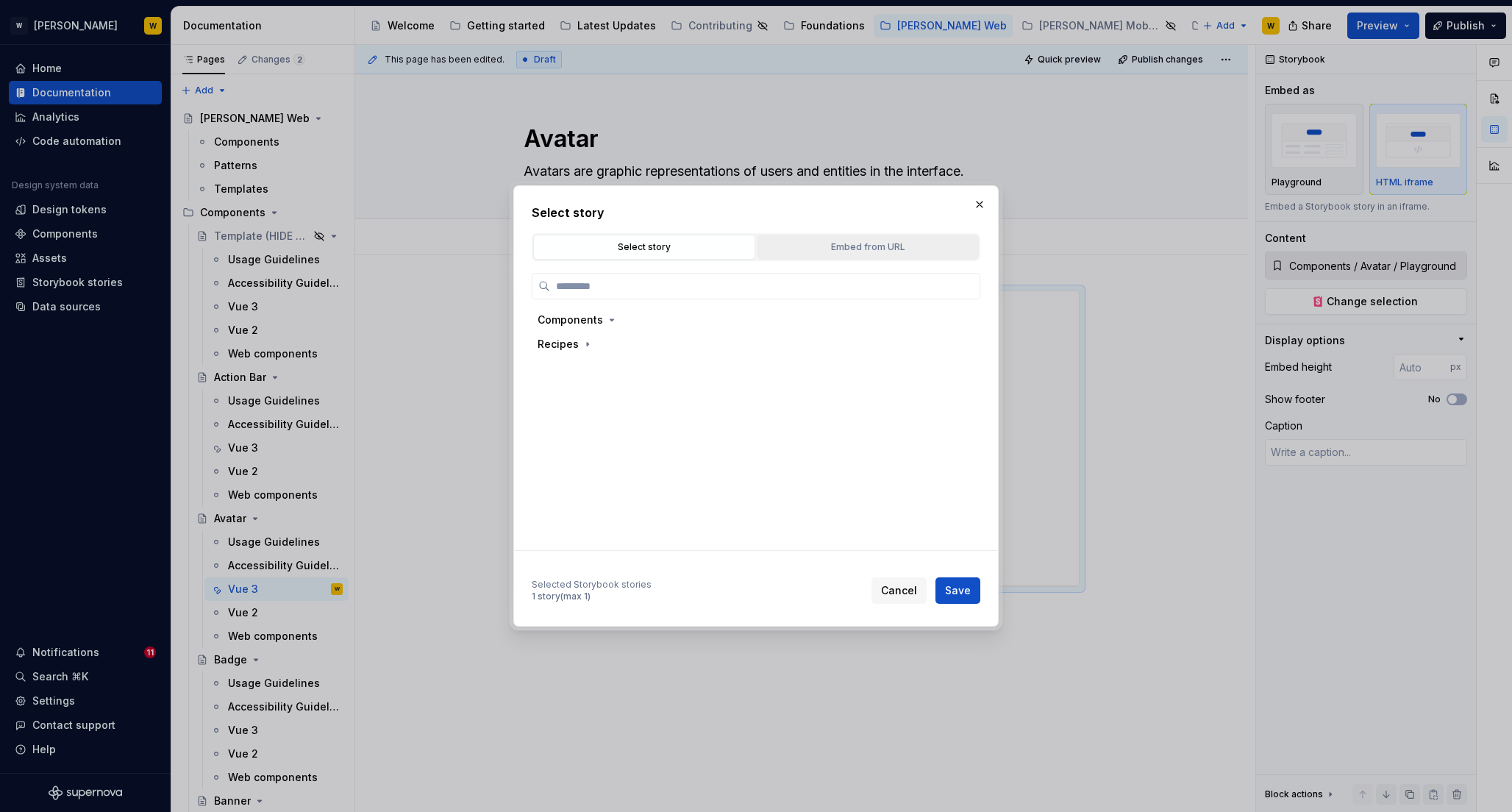
click at [868, 242] on div "Embed from URL" at bounding box center [868, 247] width 212 height 15
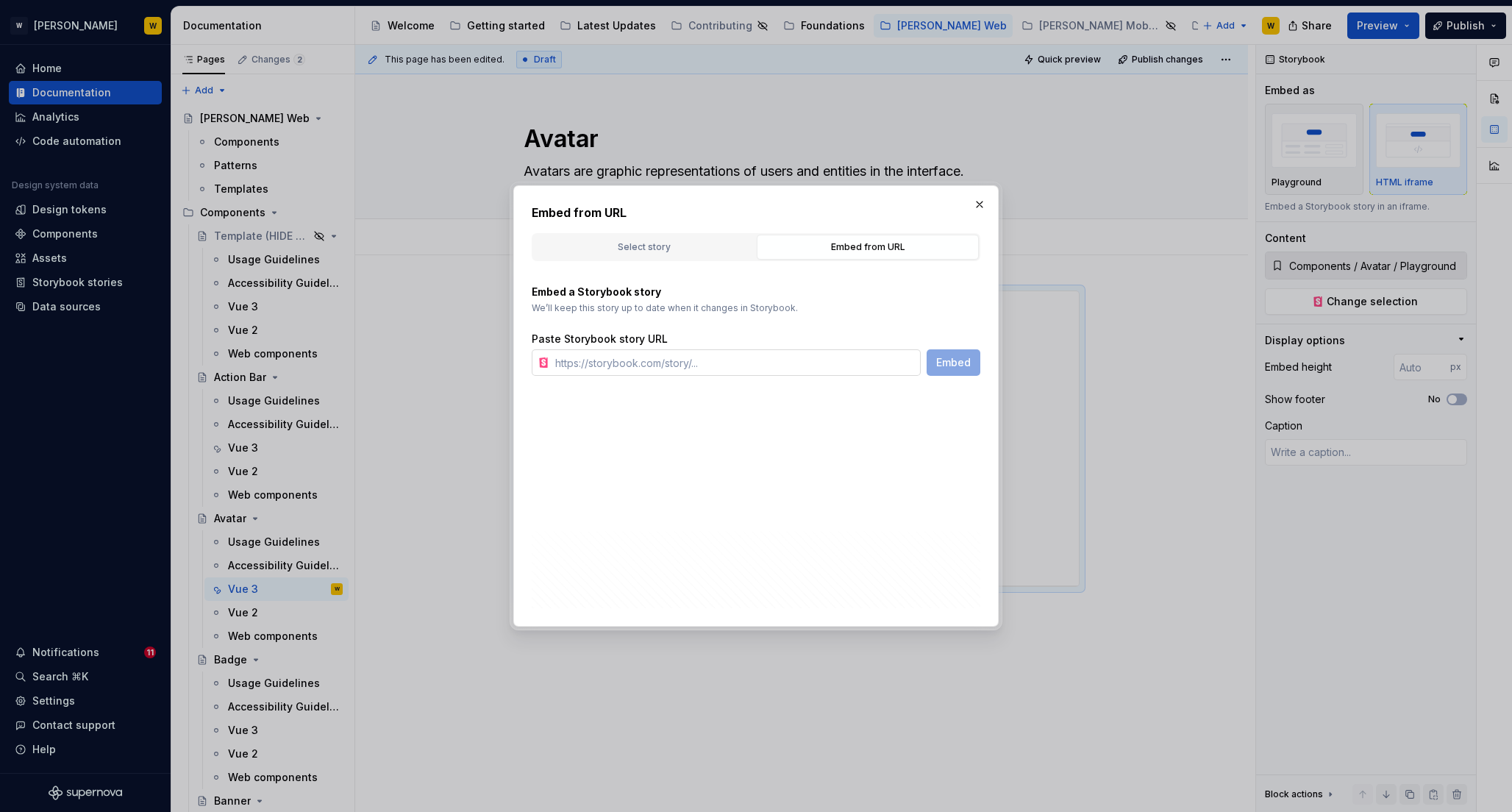
click at [674, 364] on input "text" at bounding box center [735, 363] width 372 height 27
paste input "[URL][PERSON_NAME][DOMAIN_NAME]"
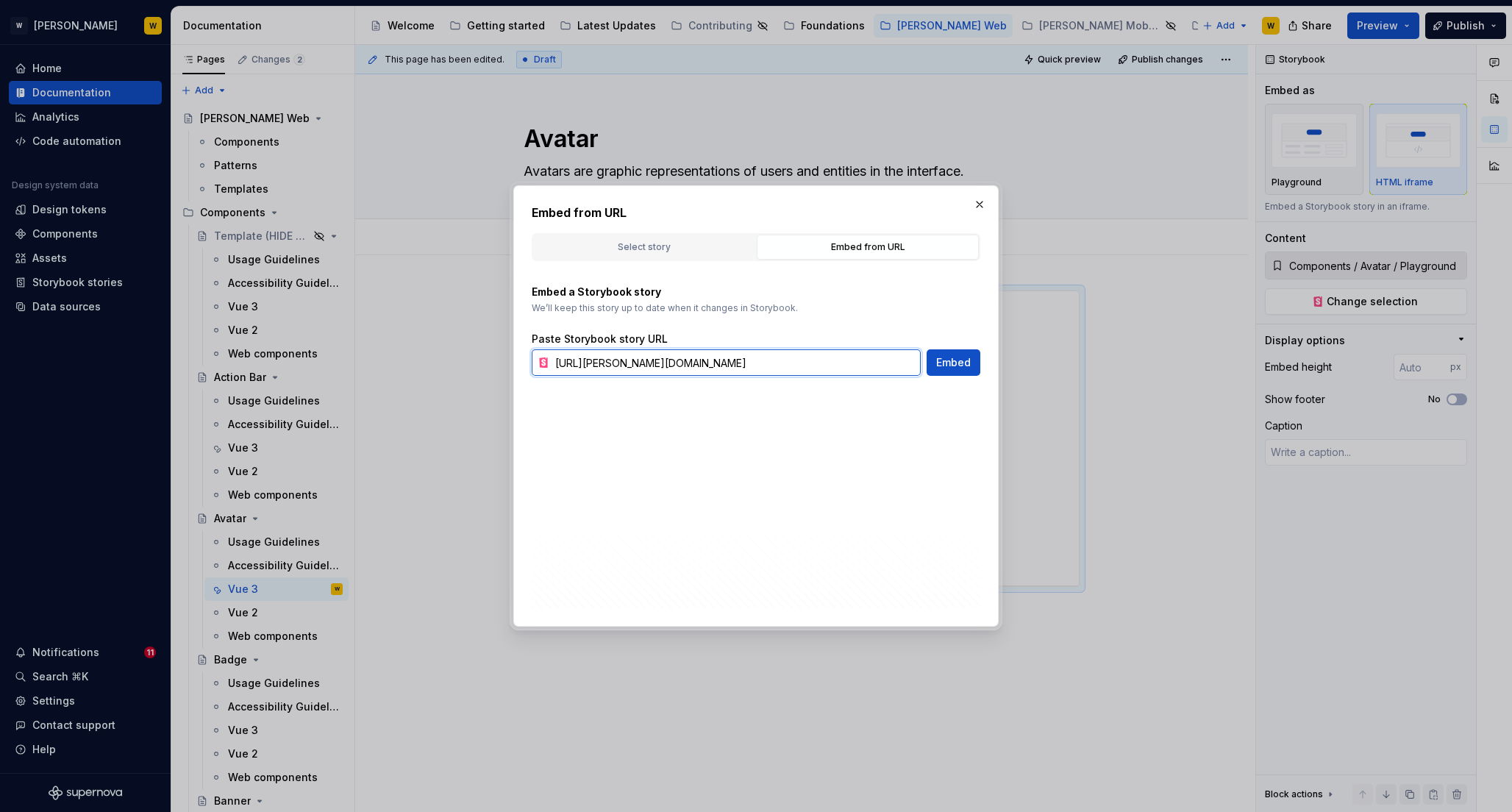
scroll to position [0, 77]
click at [943, 356] on span "Embed" at bounding box center [954, 362] width 34 height 15
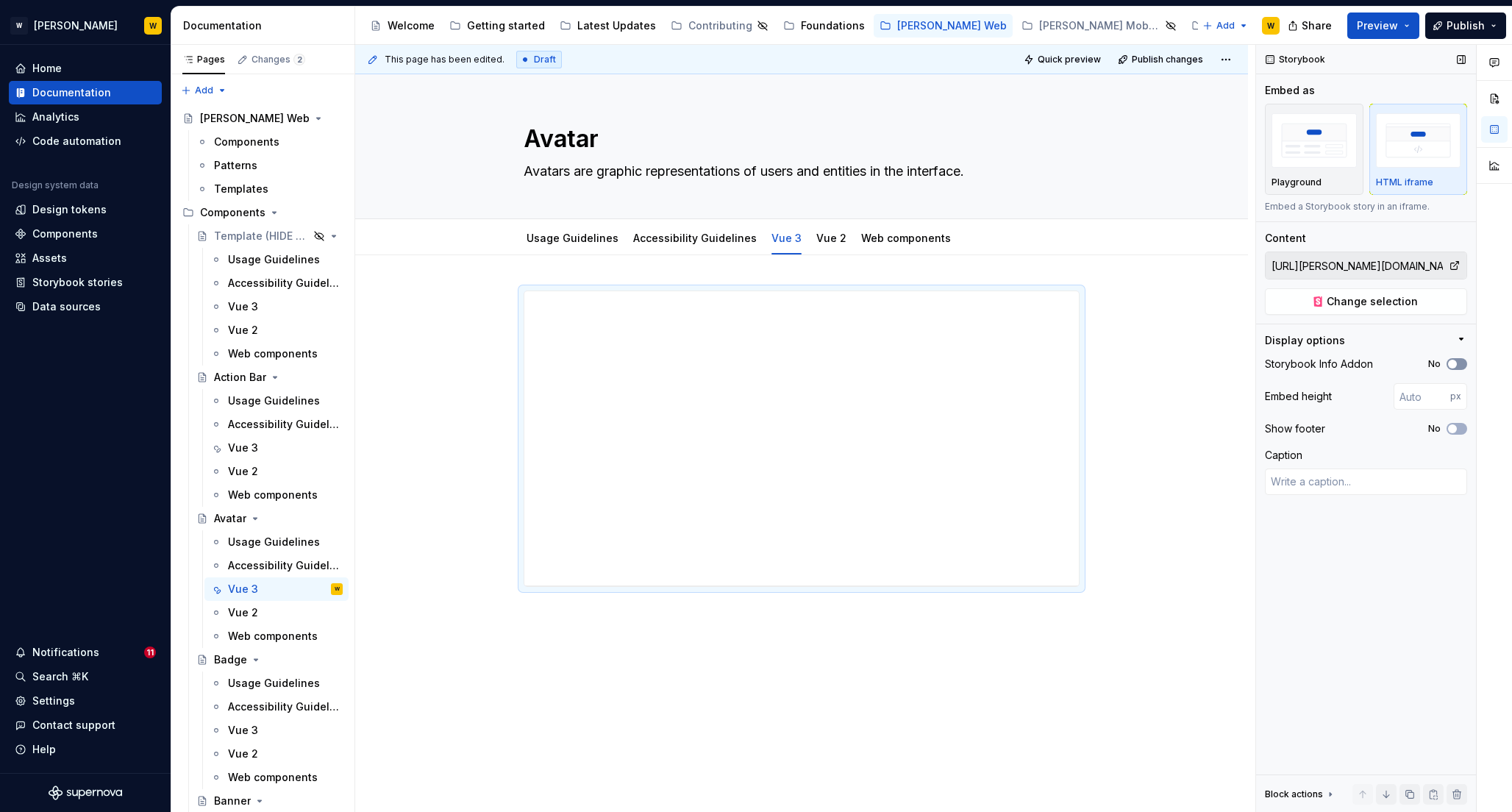
click at [1455, 368] on icon "button" at bounding box center [1452, 364] width 12 height 9
drag, startPoint x: 800, startPoint y: 585, endPoint x: 799, endPoint y: 614, distance: 29.0
click at [799, 614] on div at bounding box center [802, 616] width 24 height 3
click at [1458, 426] on icon "button" at bounding box center [1452, 428] width 12 height 9
click at [1456, 27] on span "Publish" at bounding box center [1466, 25] width 38 height 15
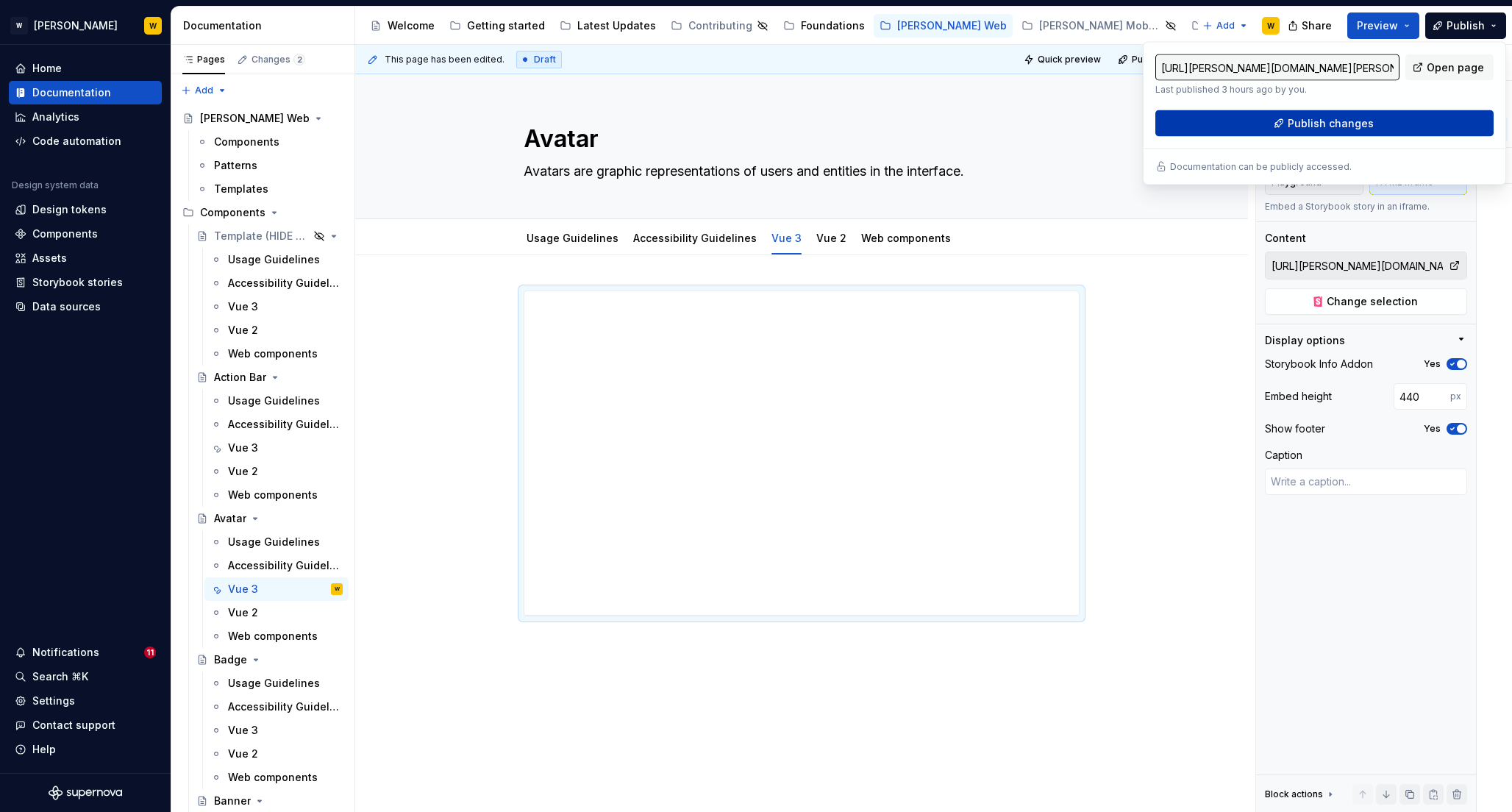
click at [1327, 125] on span "Publish changes" at bounding box center [1331, 123] width 86 height 15
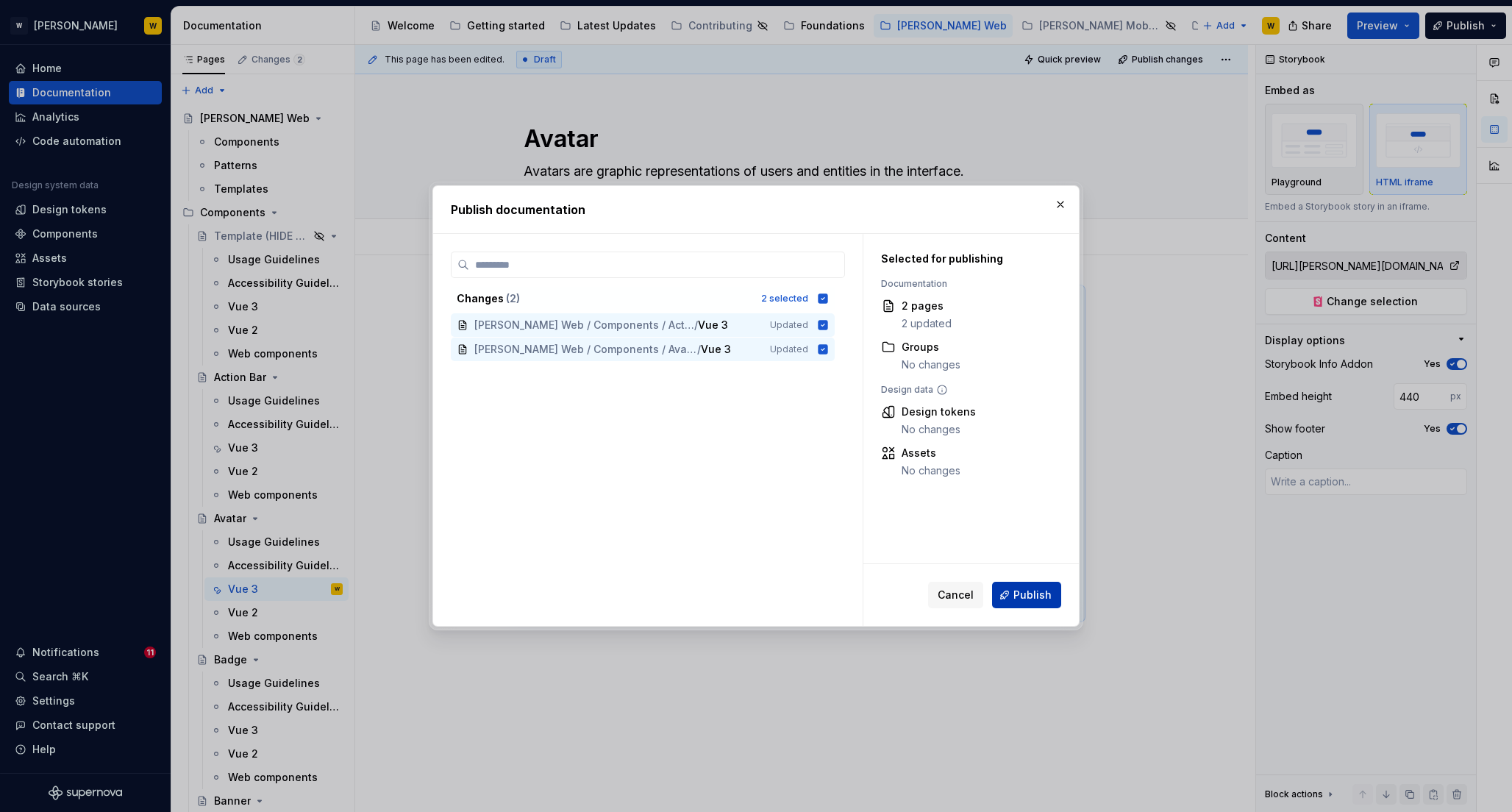
click at [1026, 592] on span "Publish" at bounding box center [1032, 595] width 38 height 15
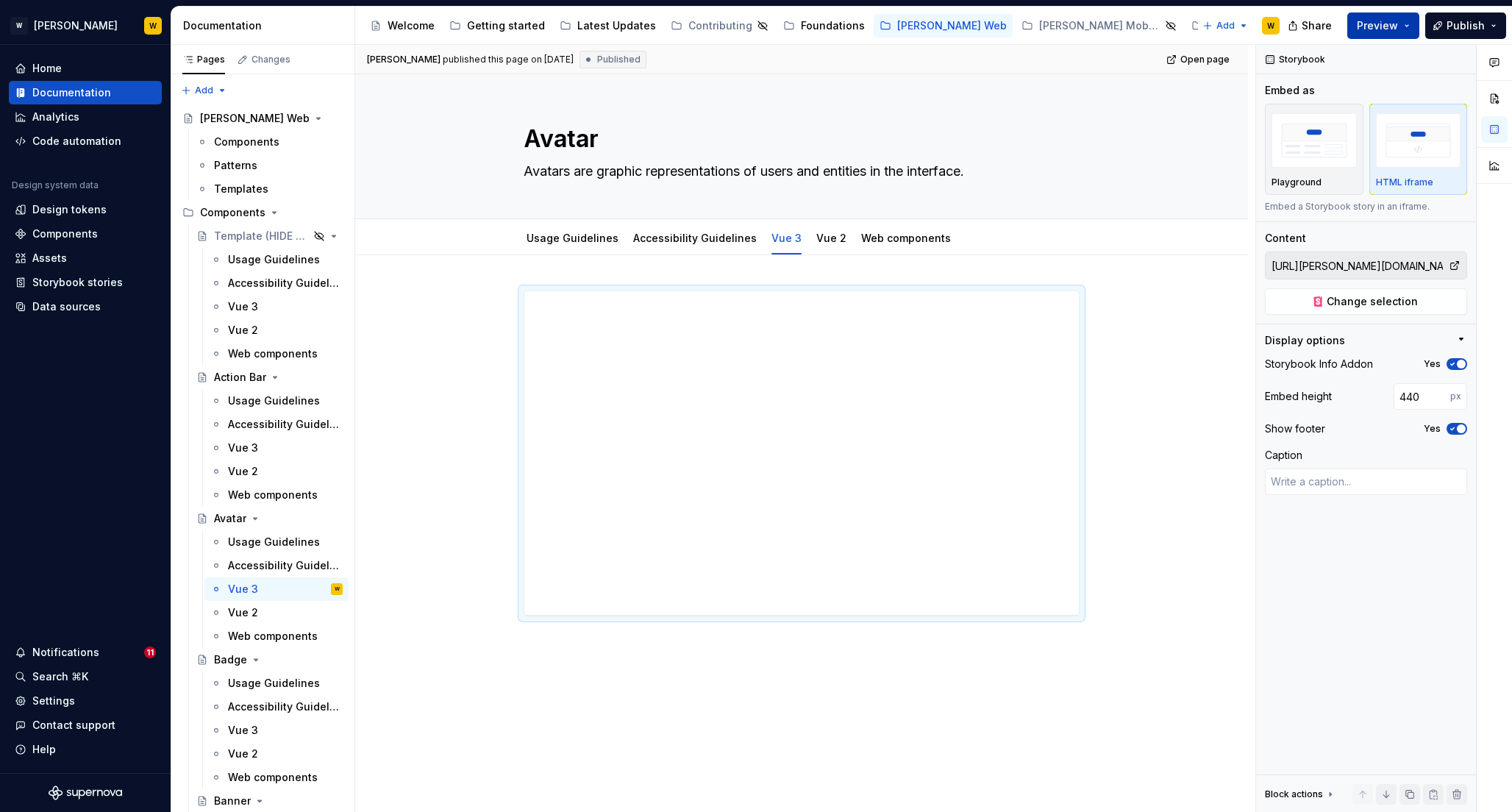
click at [1389, 22] on span "Preview" at bounding box center [1377, 25] width 42 height 15
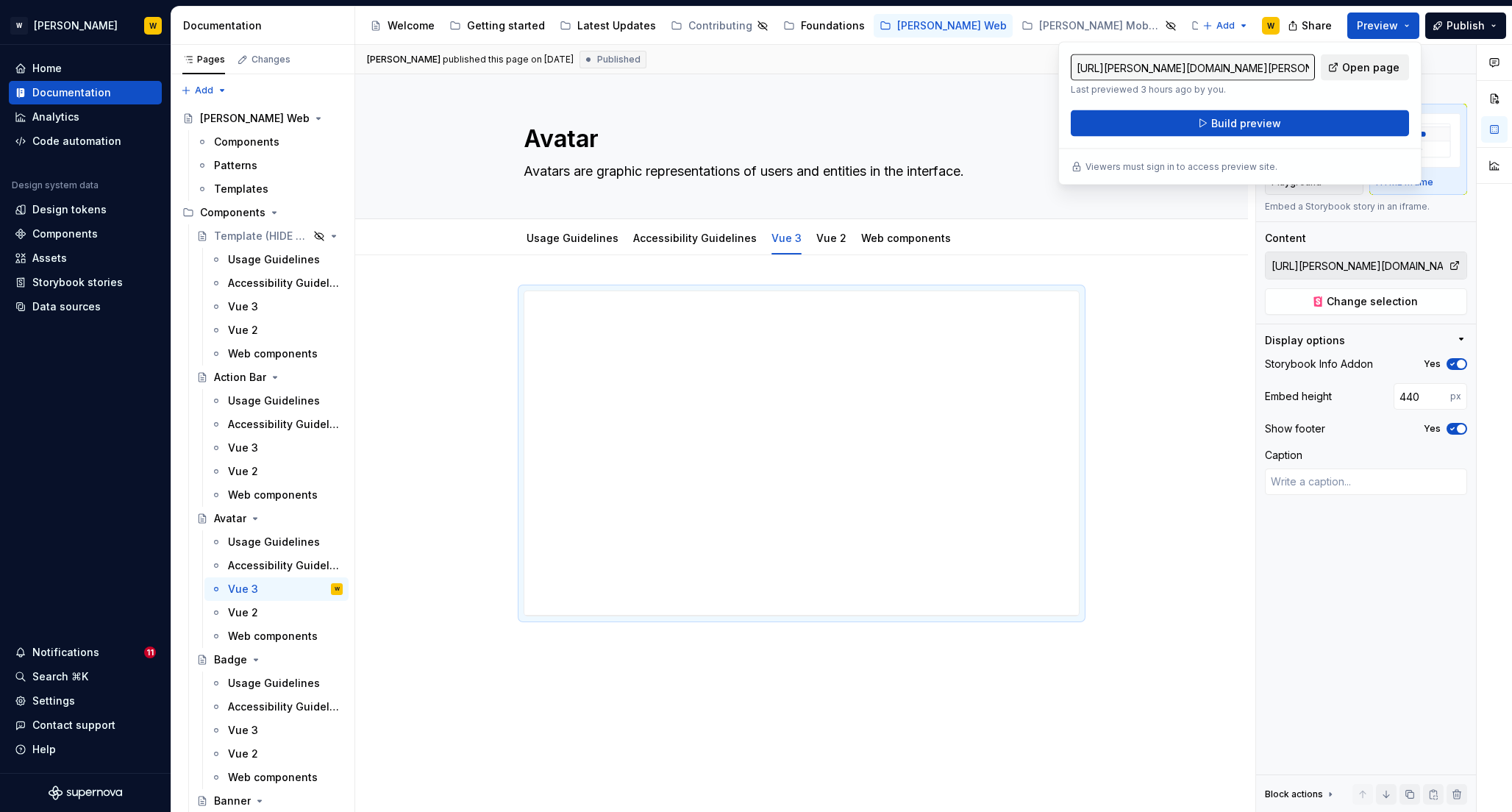
click at [1371, 69] on span "Open page" at bounding box center [1370, 67] width 57 height 15
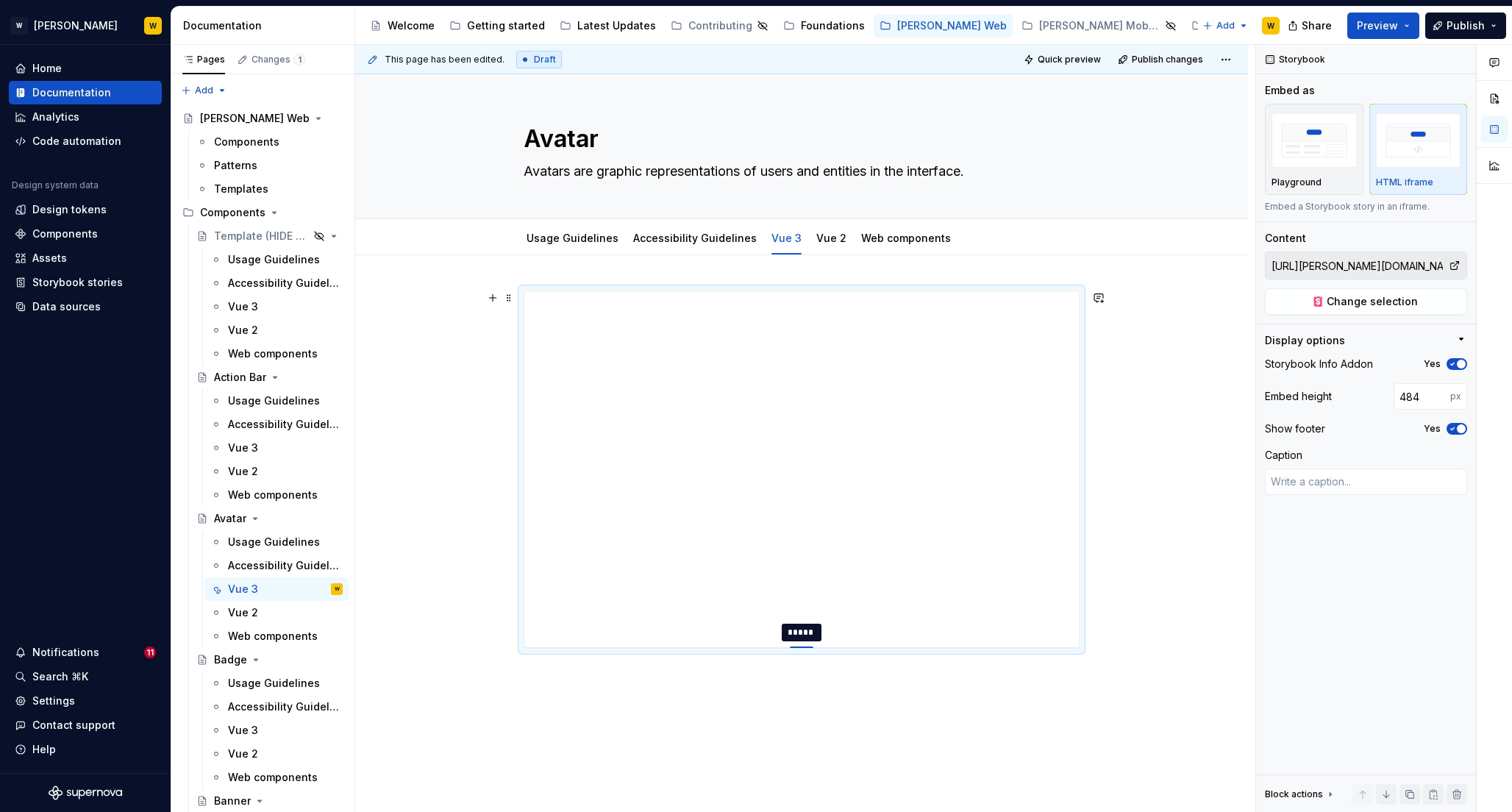
drag, startPoint x: 804, startPoint y: 614, endPoint x: 804, endPoint y: 647, distance: 33.0
click at [804, 647] on div at bounding box center [802, 648] width 24 height 3
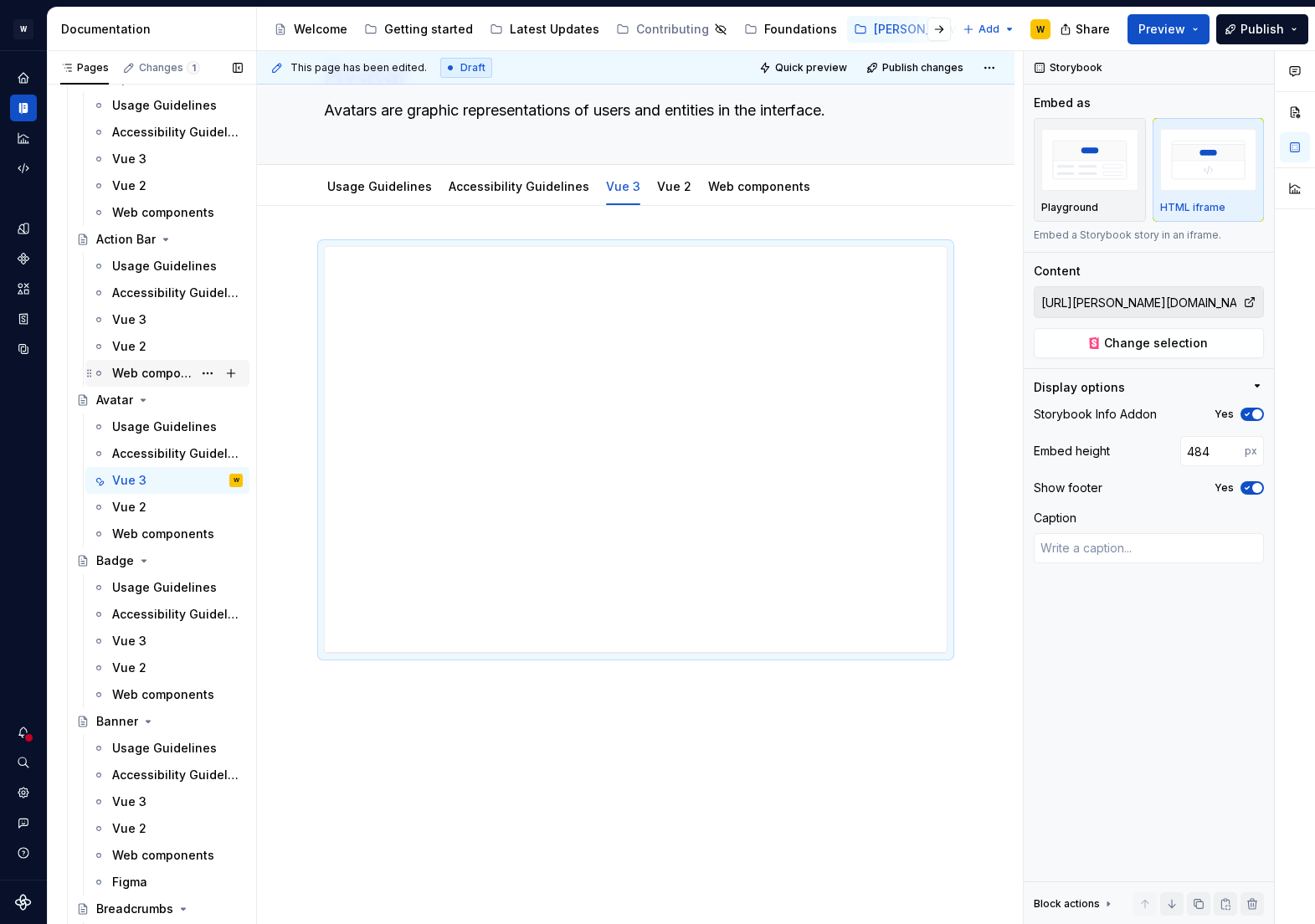
scroll to position [209, 0]
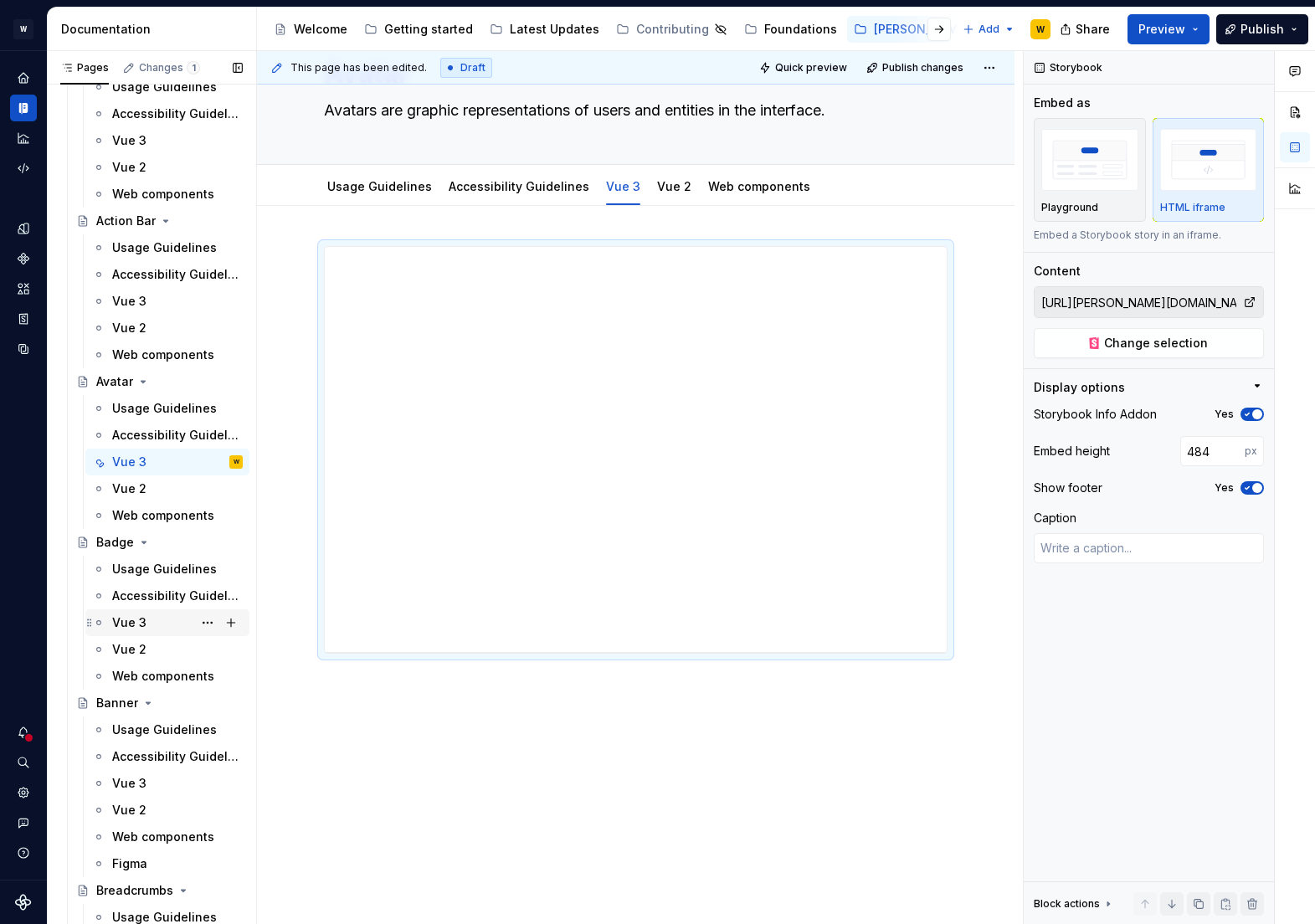
click at [126, 623] on div "Vue 3" at bounding box center [129, 623] width 34 height 17
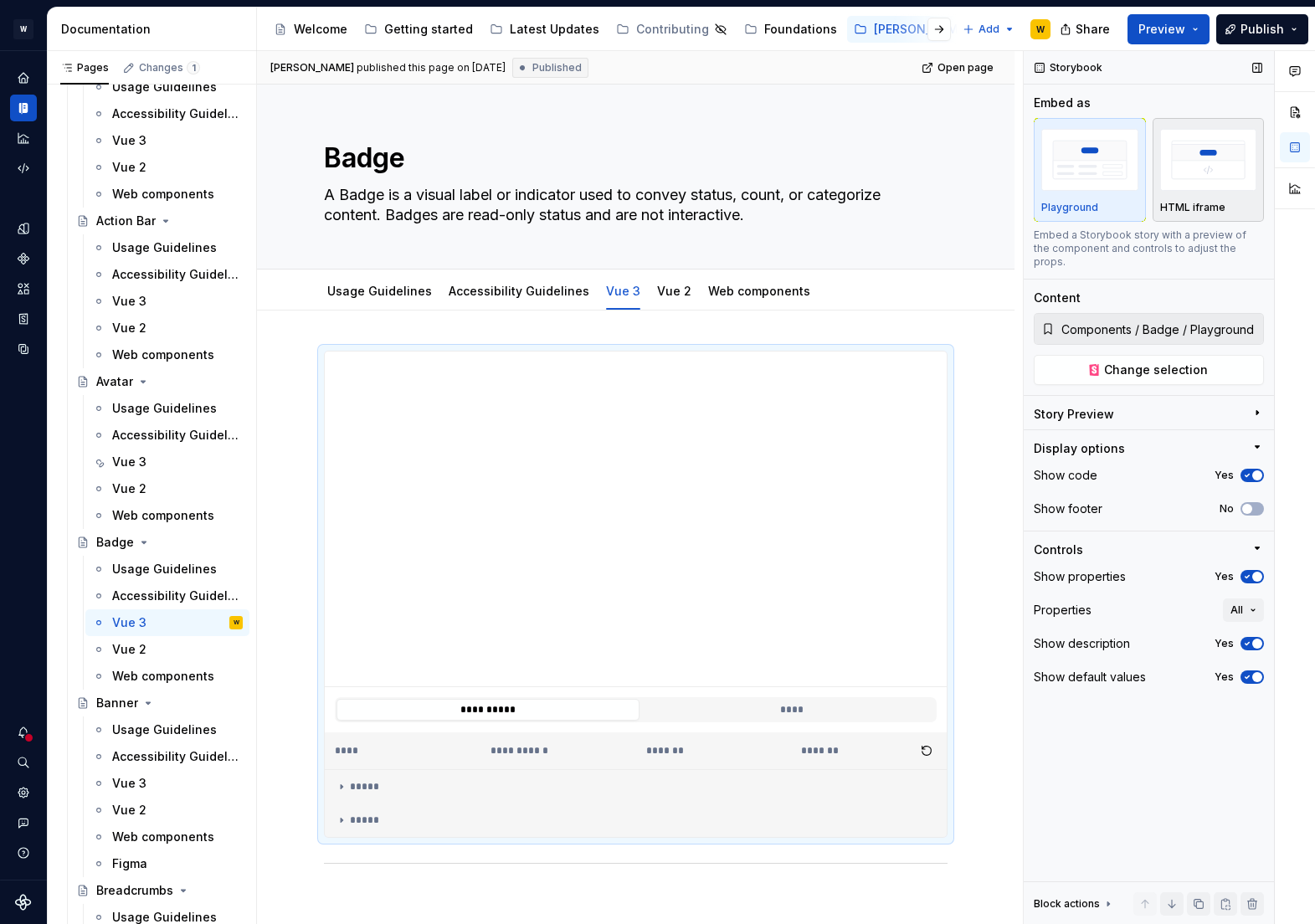
click at [1193, 163] on img "button" at bounding box center [1209, 160] width 97 height 61
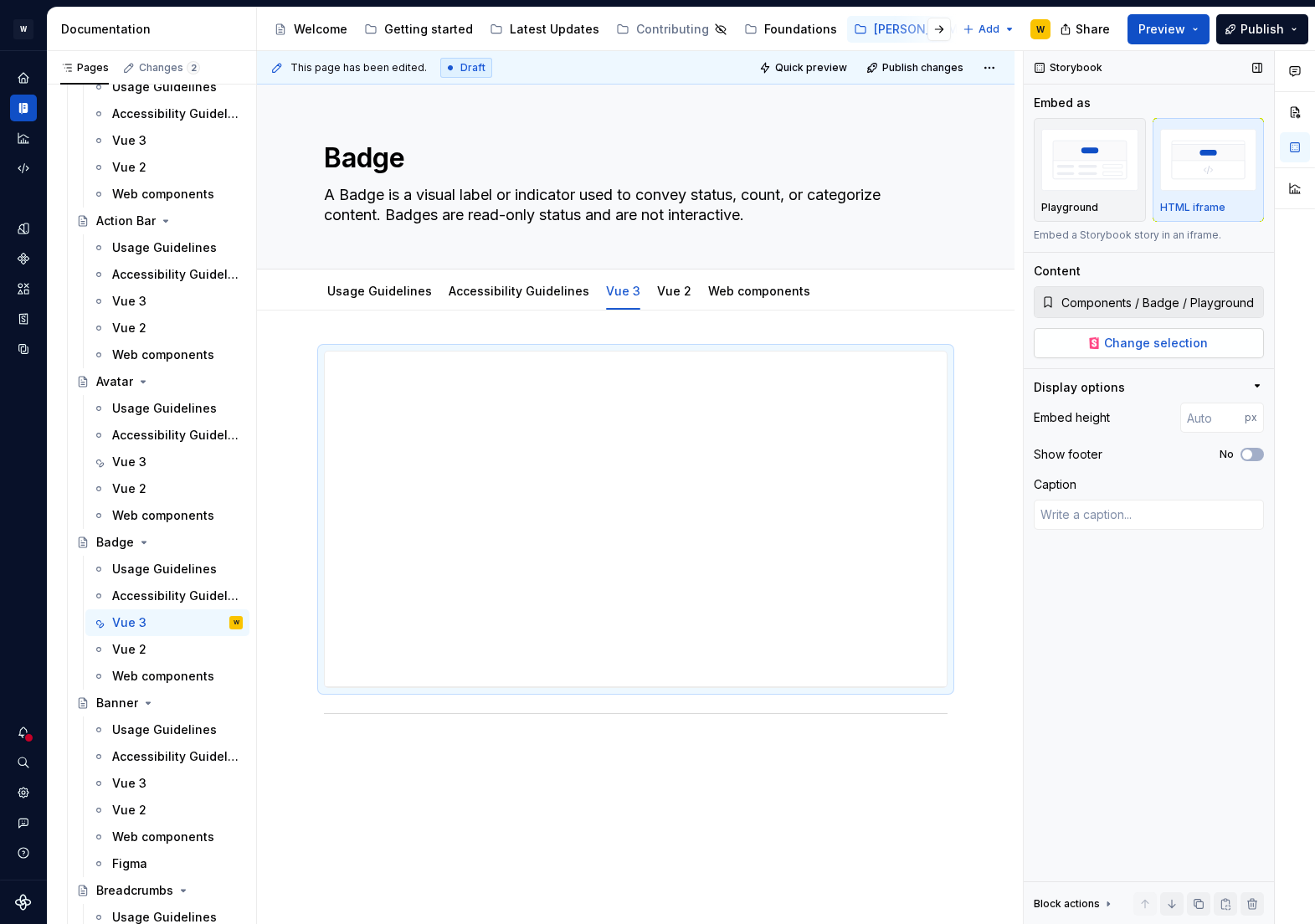
click at [1140, 347] on span "Change selection" at bounding box center [1156, 342] width 103 height 17
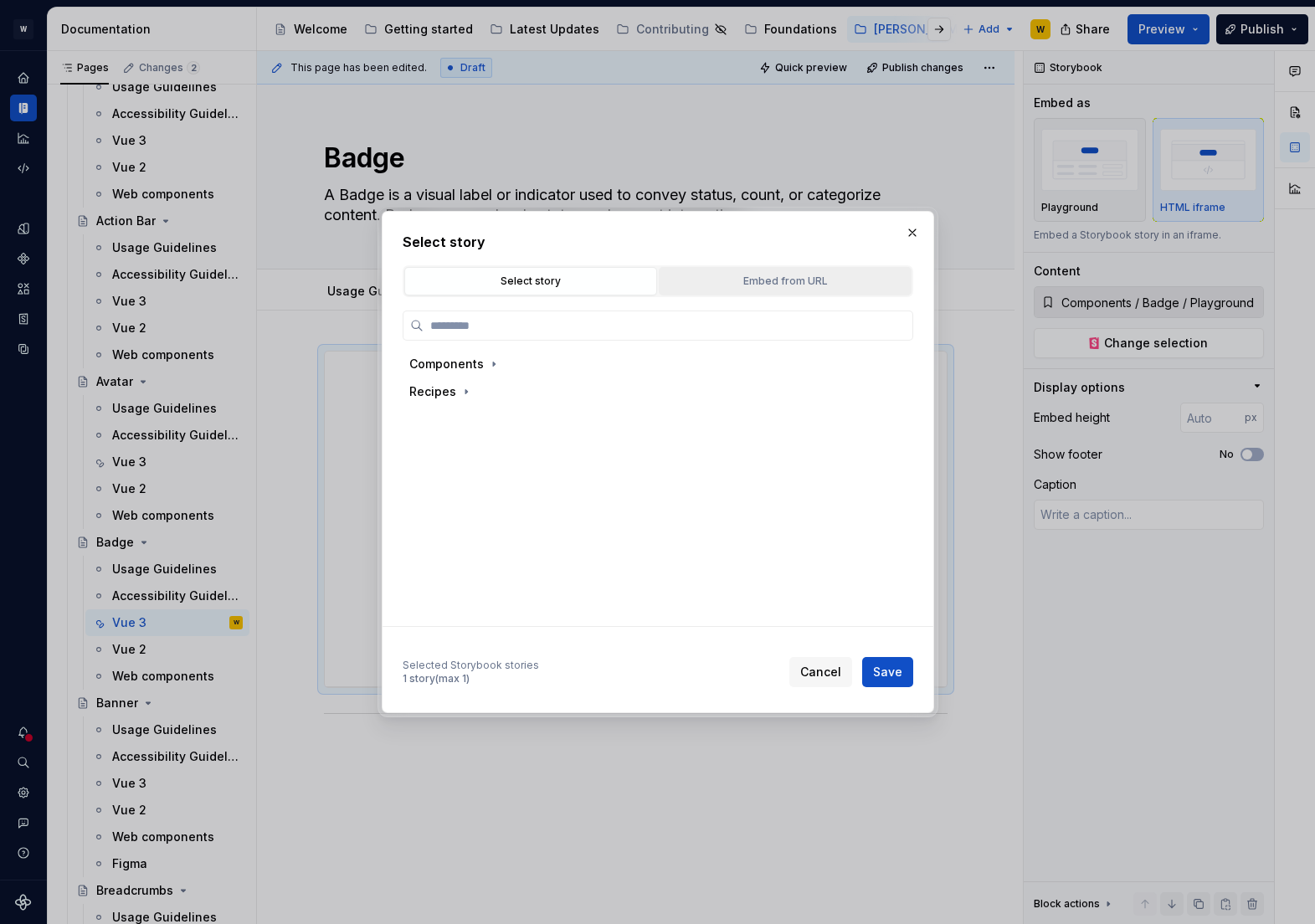
click at [781, 280] on div "Embed from URL" at bounding box center [785, 281] width 241 height 17
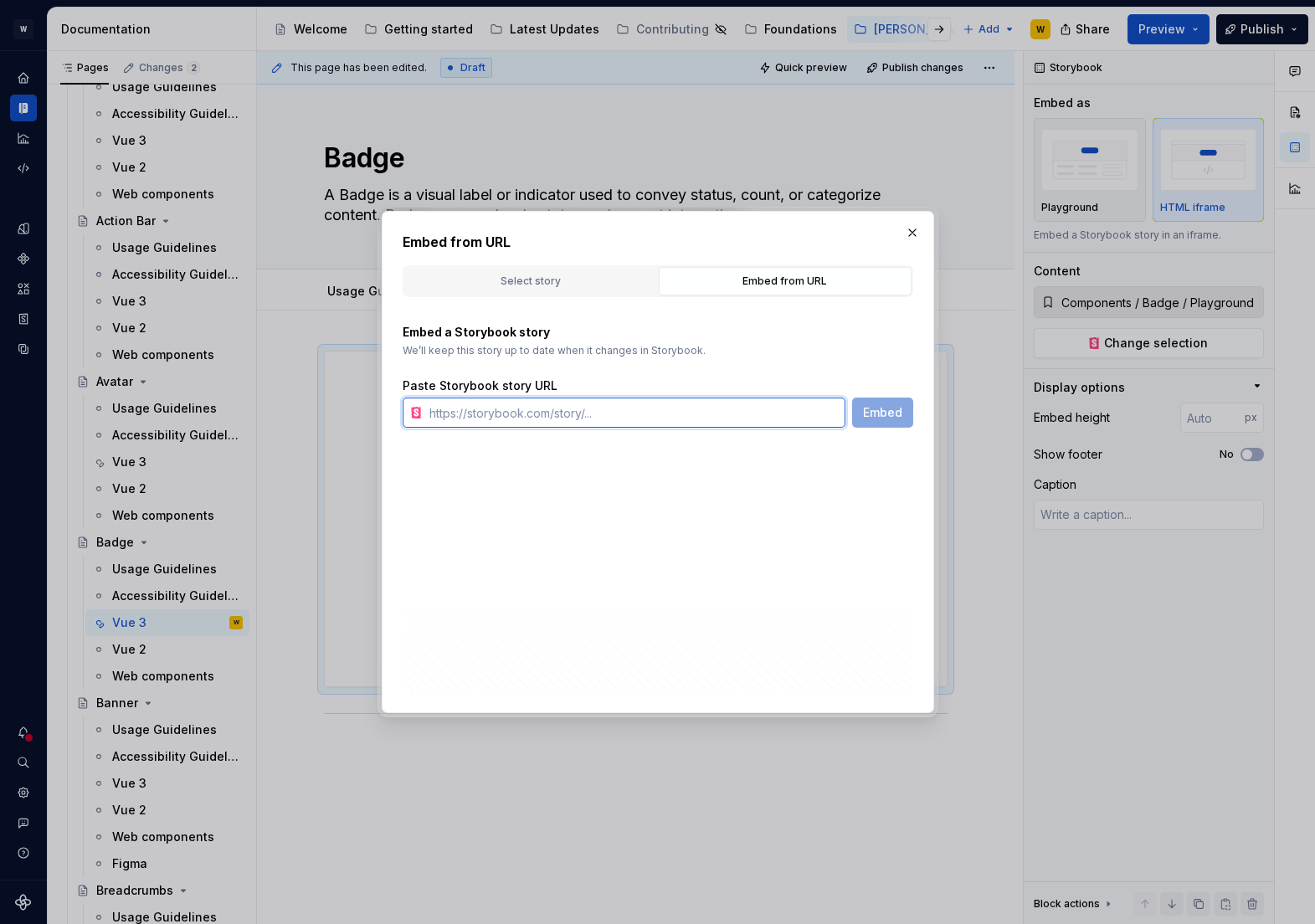
click at [620, 420] on input "text" at bounding box center [634, 413] width 423 height 30
paste input "[URL][PERSON_NAME][DOMAIN_NAME]"
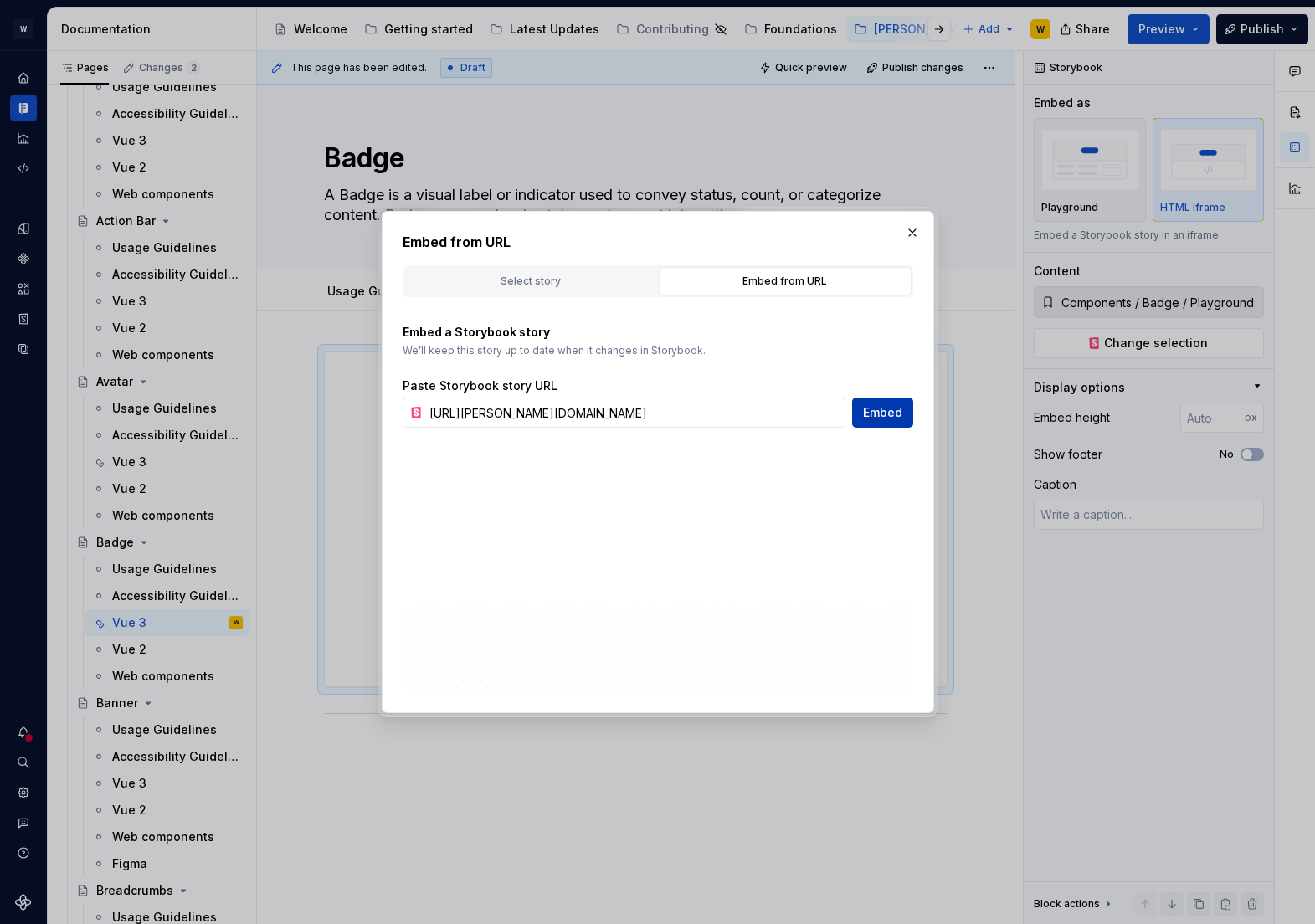
click at [873, 416] on span "Embed" at bounding box center [882, 412] width 39 height 17
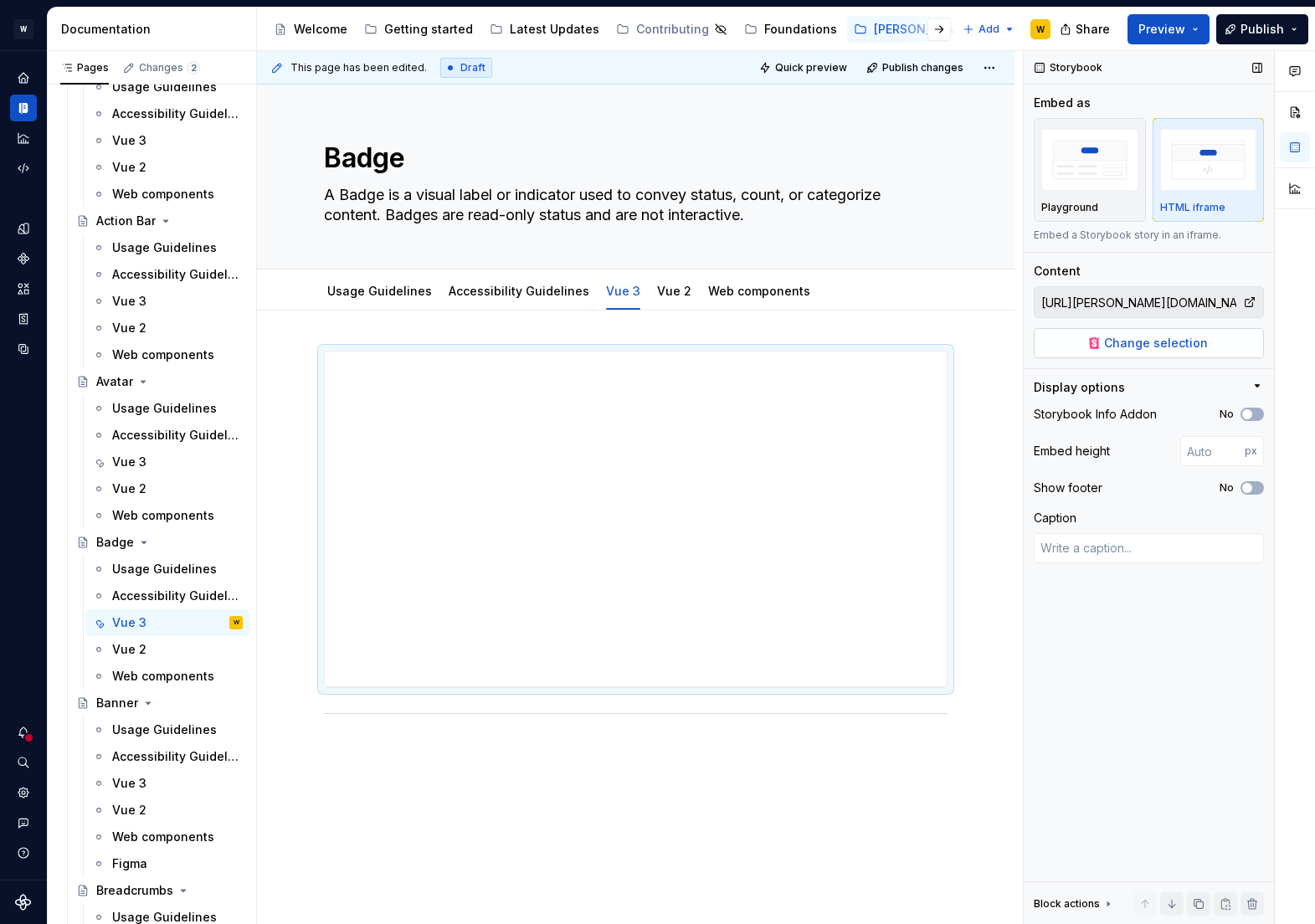
click at [1148, 344] on span "Change selection" at bounding box center [1156, 342] width 103 height 17
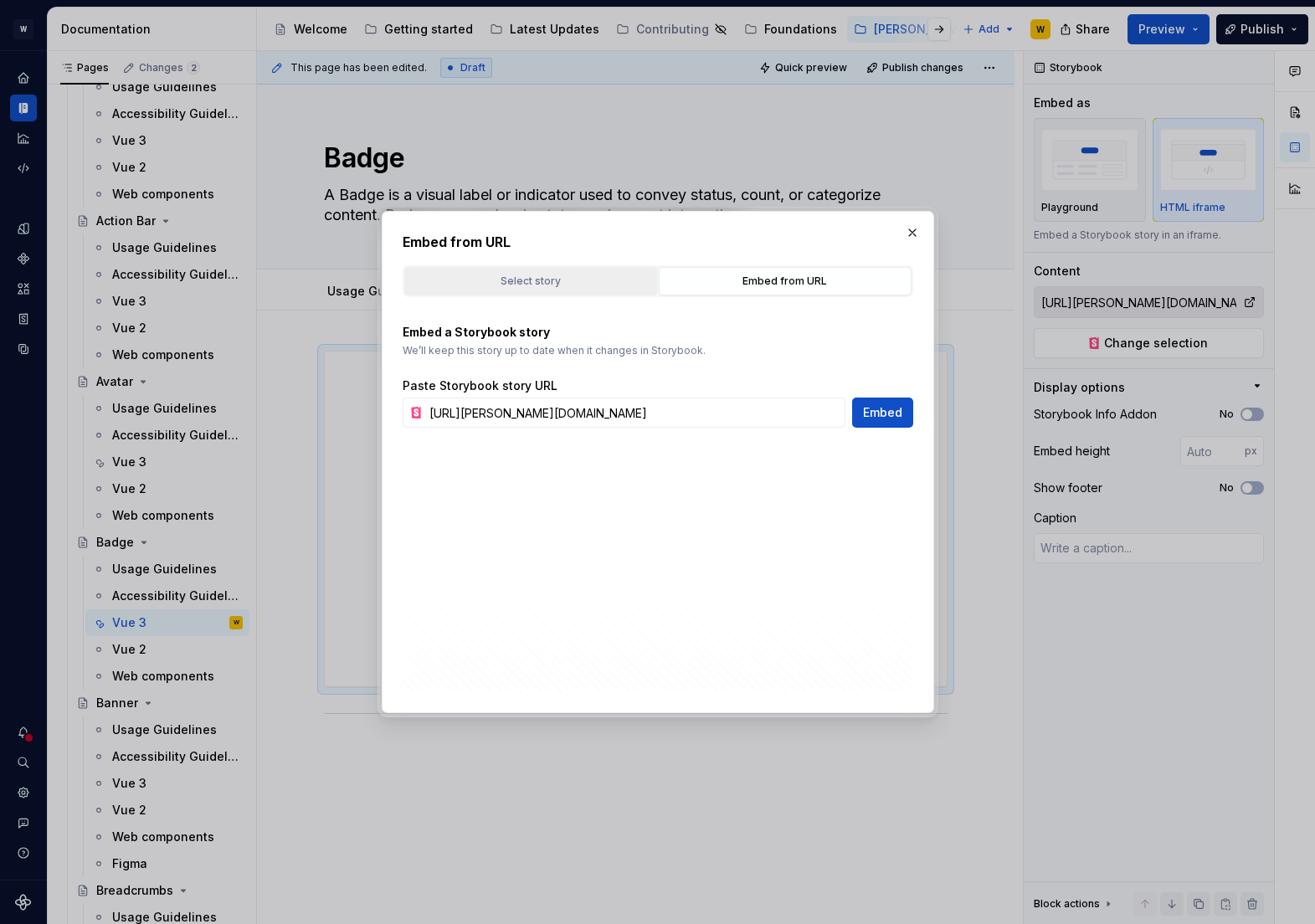
click at [562, 273] on div "Select story" at bounding box center [531, 281] width 241 height 17
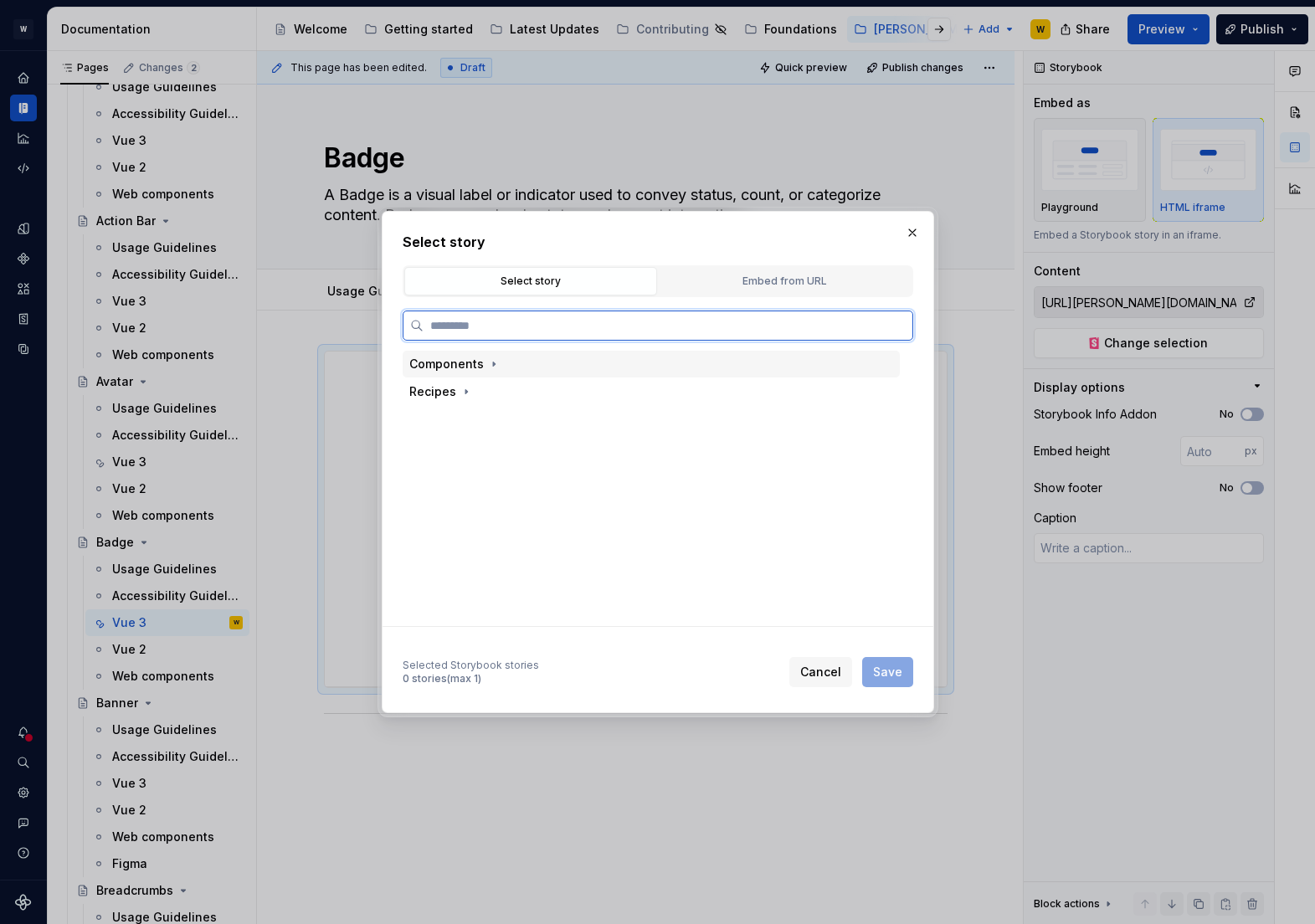
click at [477, 359] on div "Components" at bounding box center [447, 364] width 75 height 17
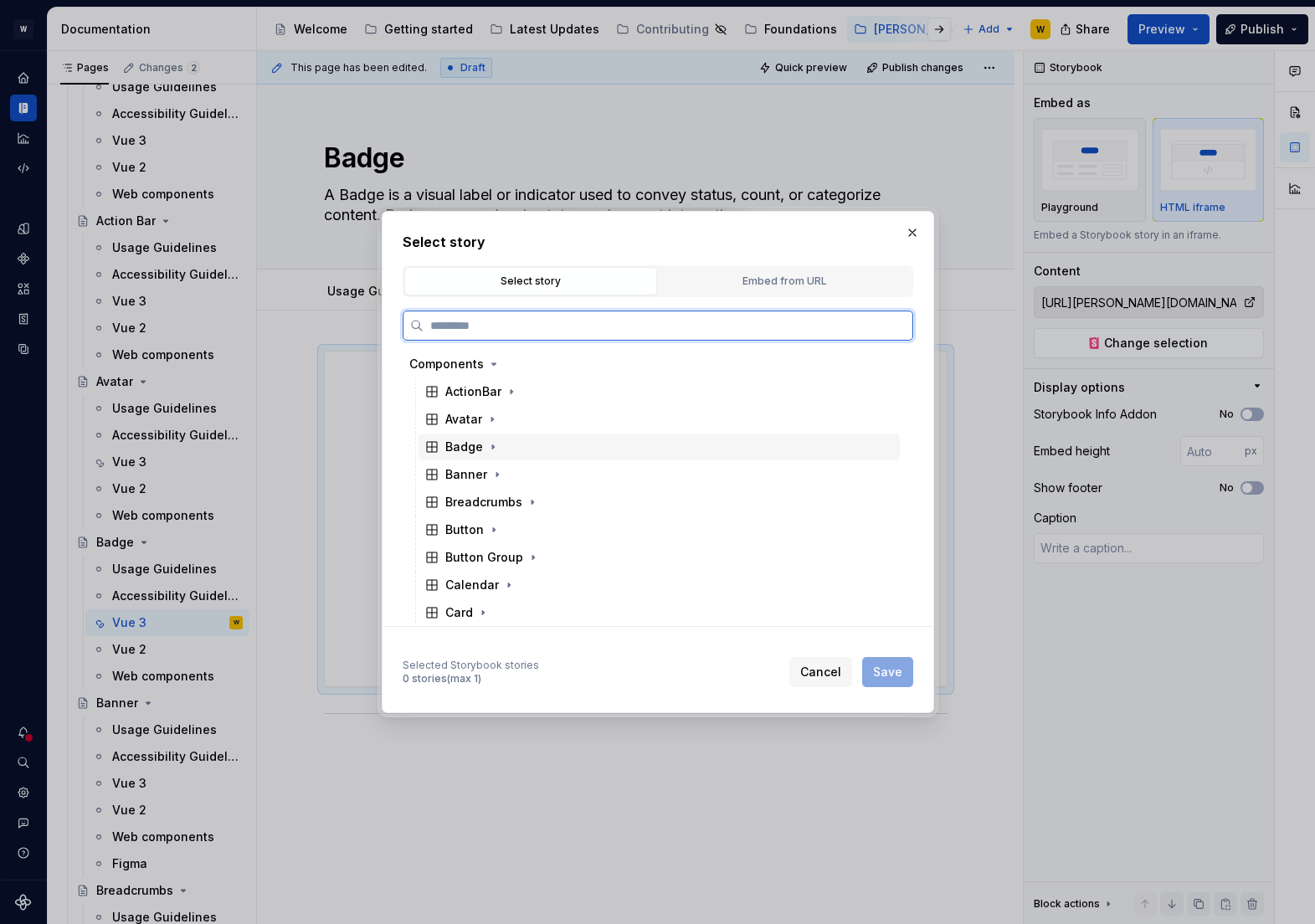
click at [473, 446] on div "Badge" at bounding box center [464, 447] width 37 height 17
click at [476, 470] on div "Playground" at bounding box center [494, 474] width 67 height 17
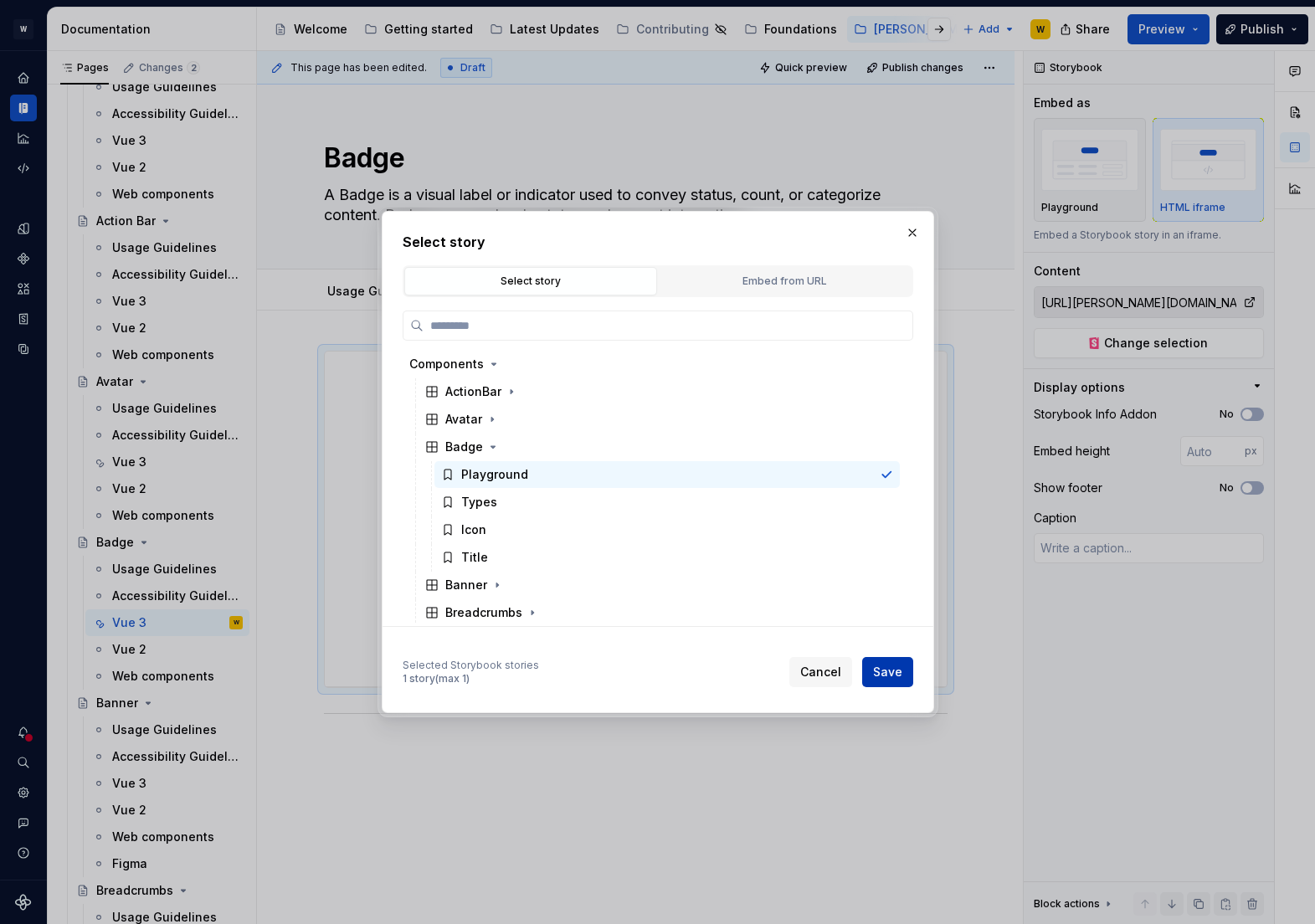
click at [882, 671] on span "Save" at bounding box center [888, 672] width 29 height 17
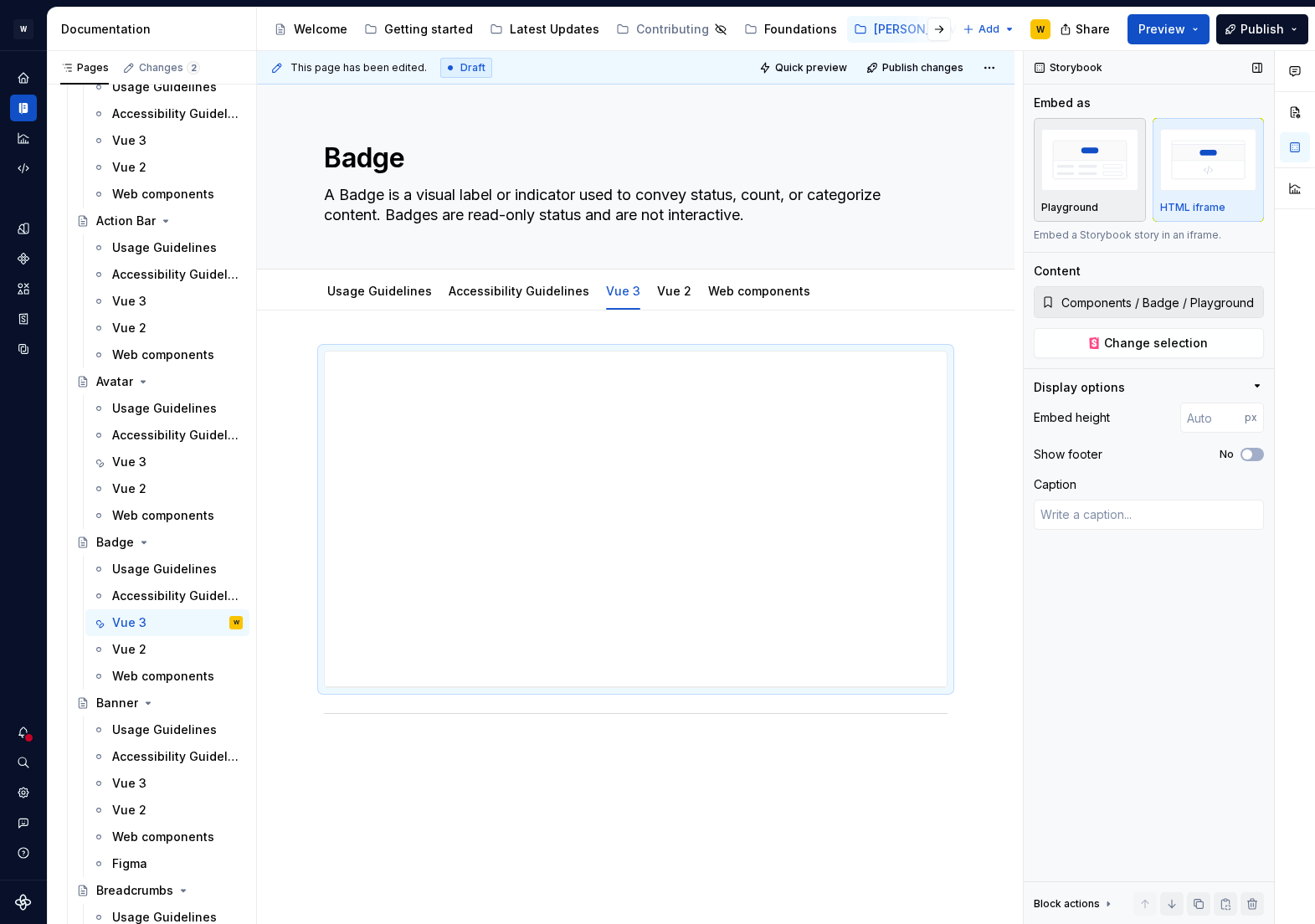
click at [1066, 170] on img "button" at bounding box center [1089, 160] width 97 height 61
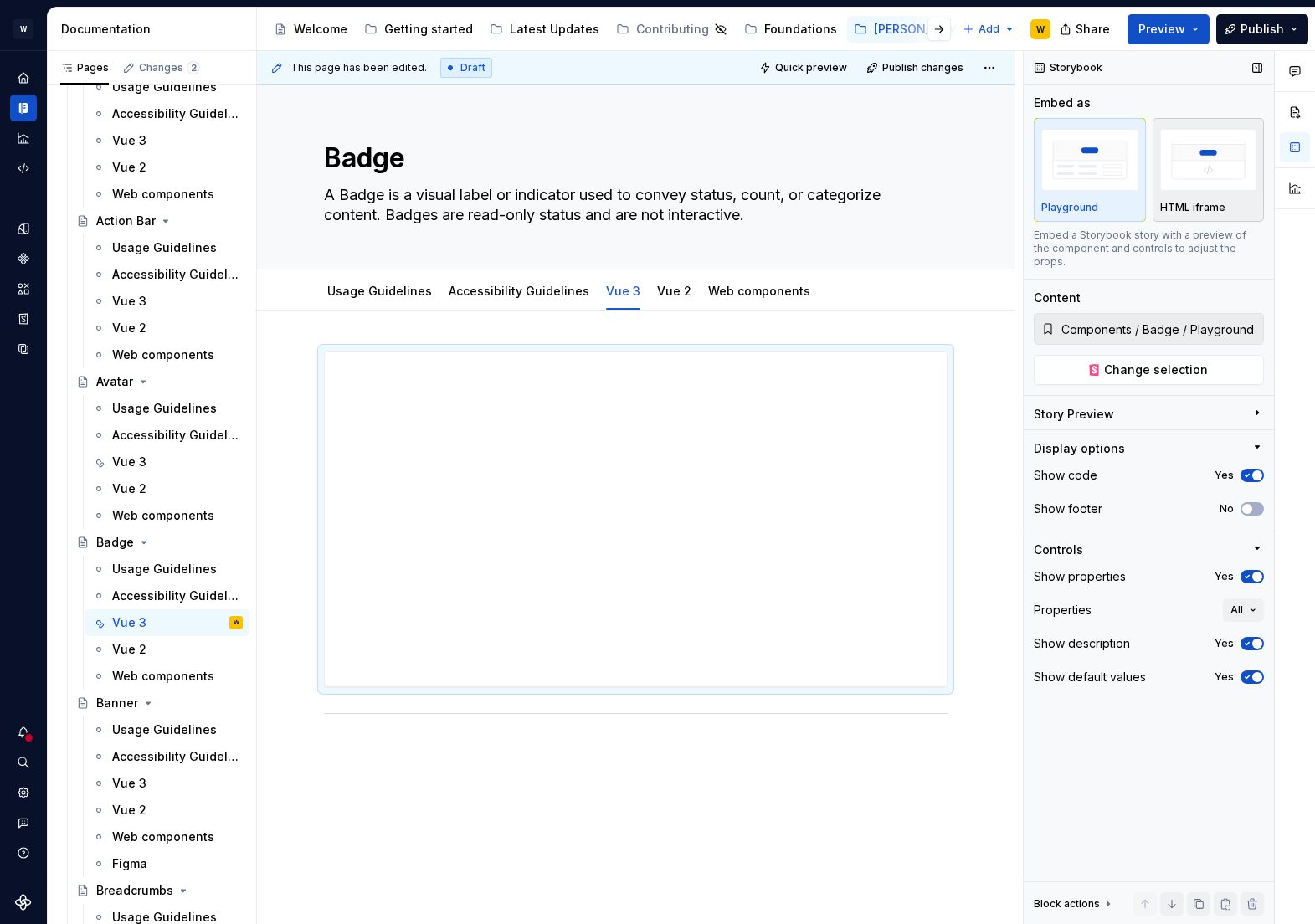
click at [1218, 161] on img "button" at bounding box center [1209, 160] width 97 height 61
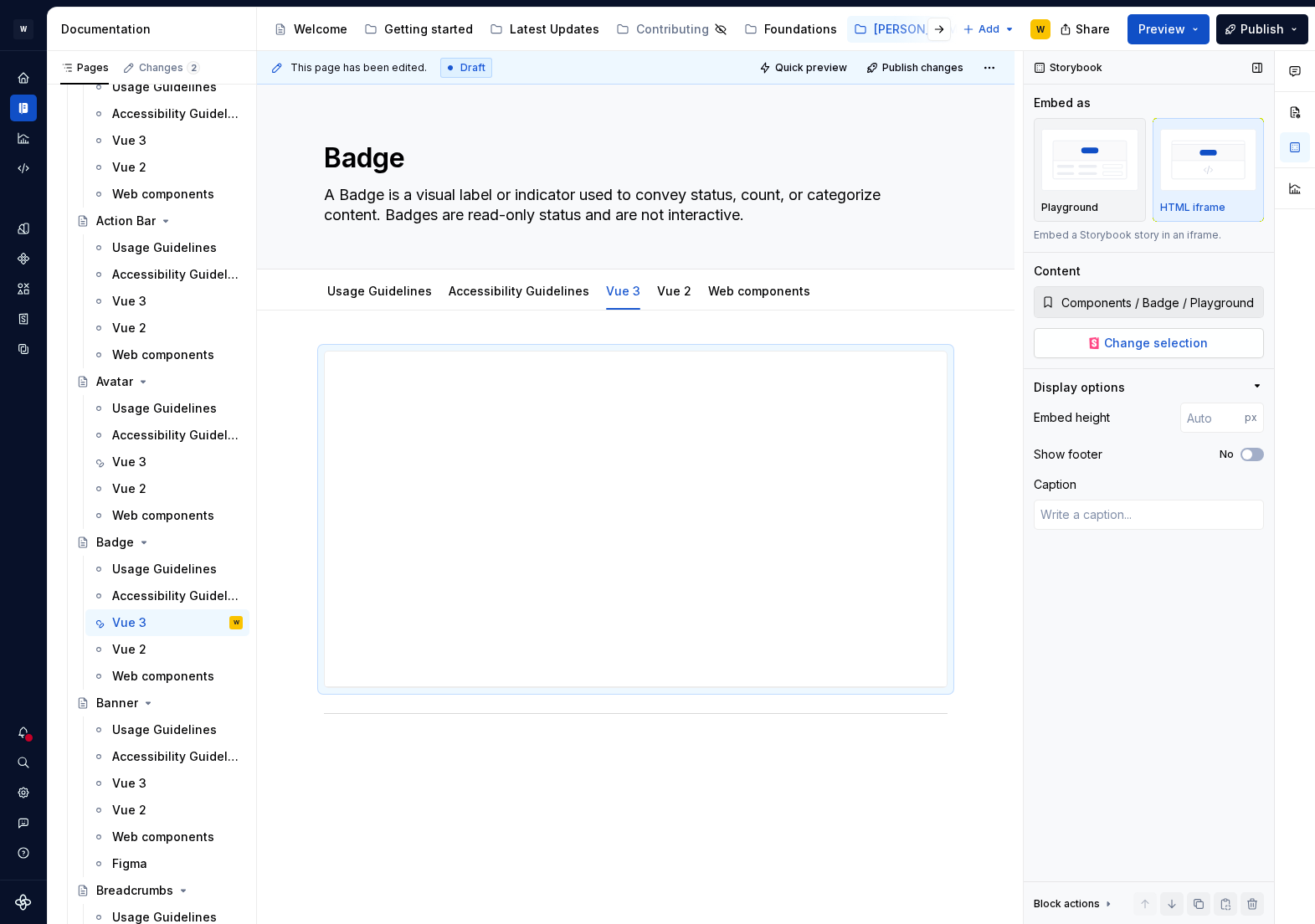
click at [1150, 341] on span "Change selection" at bounding box center [1156, 342] width 103 height 17
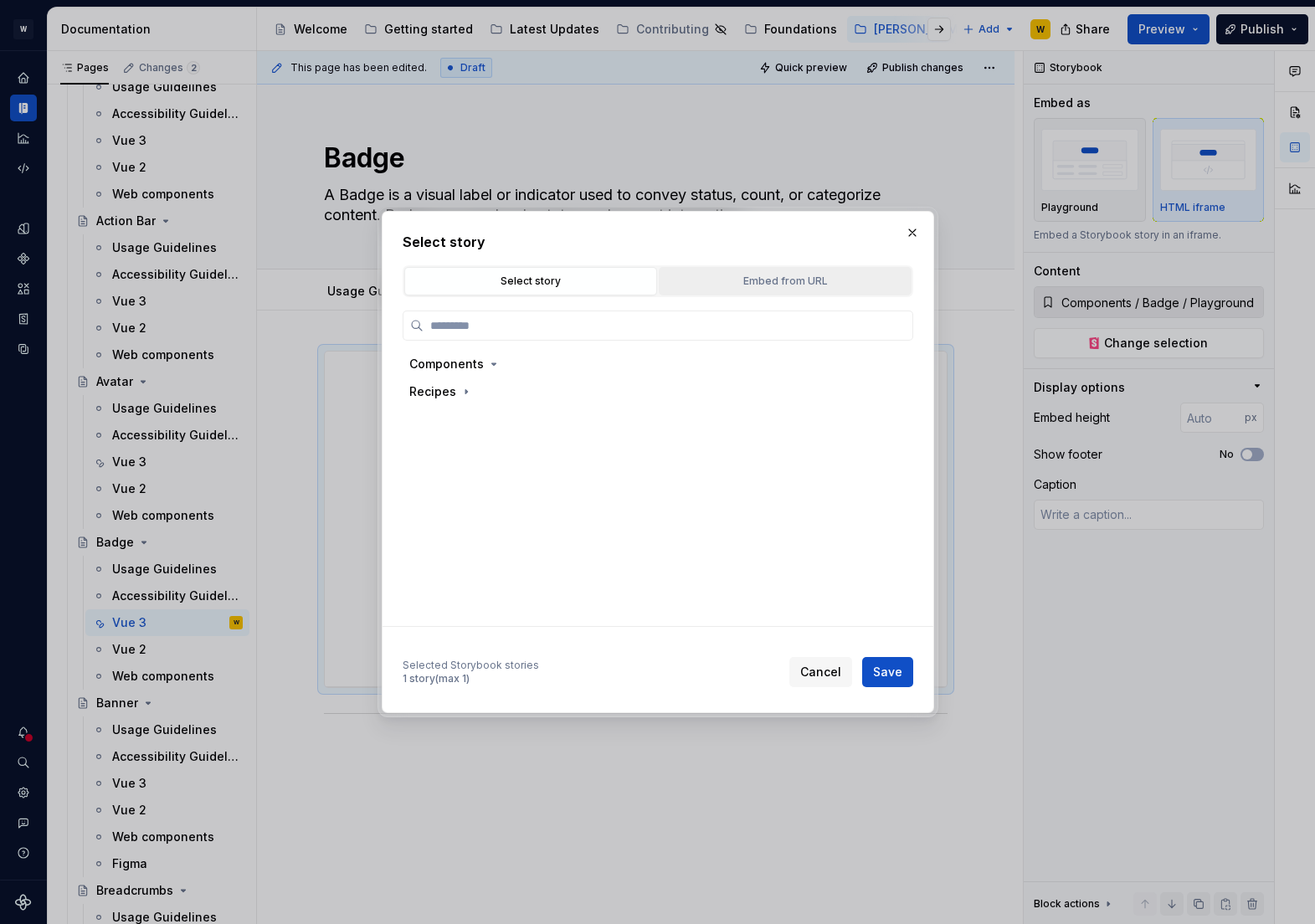
click at [798, 278] on div "Embed from URL" at bounding box center [785, 281] width 241 height 17
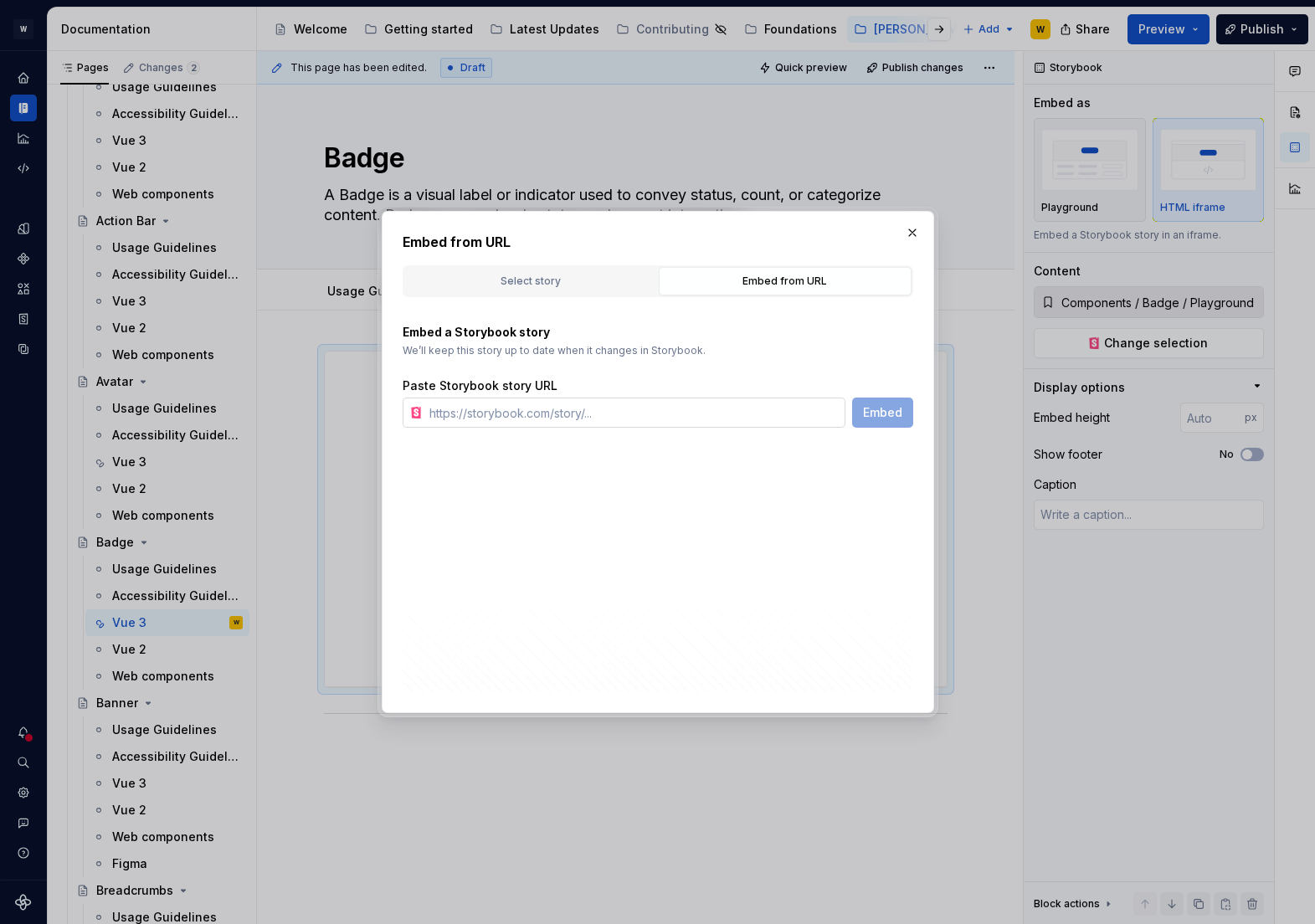
click at [584, 413] on input "text" at bounding box center [634, 413] width 423 height 30
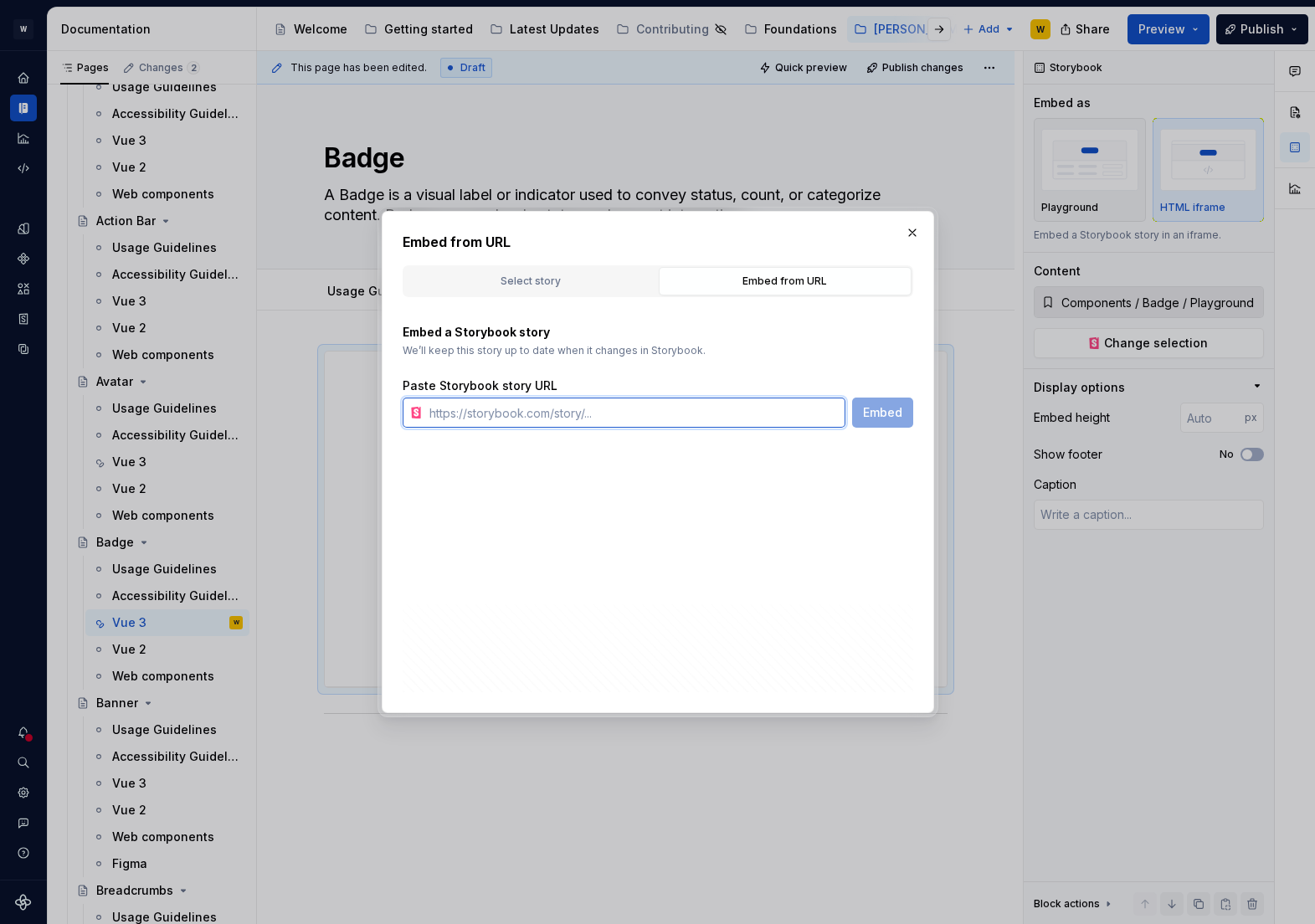
paste input "[URL][PERSON_NAME][DOMAIN_NAME]"
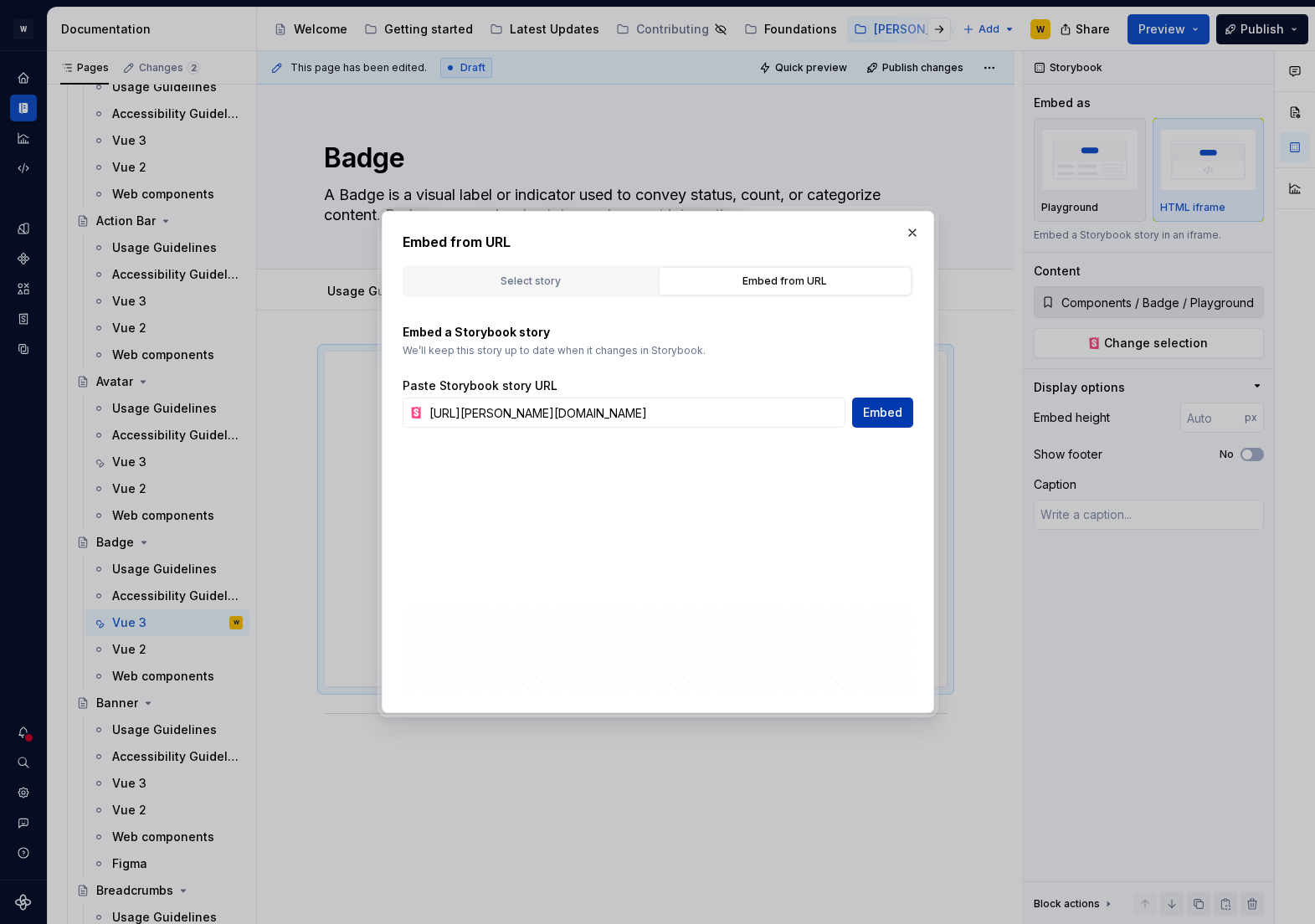
click at [893, 421] on button "Embed" at bounding box center [882, 413] width 61 height 30
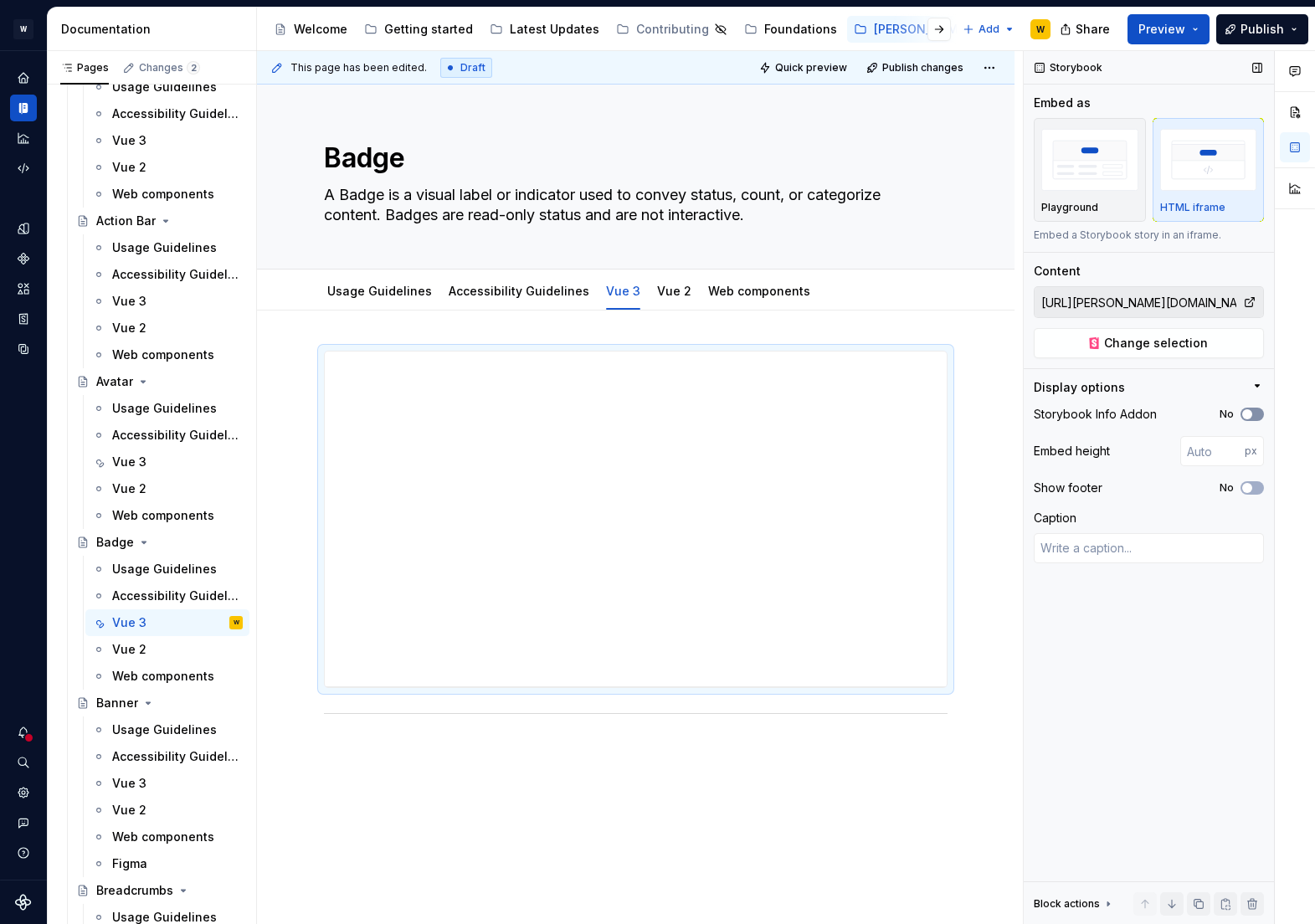
click at [1253, 412] on icon "button" at bounding box center [1247, 414] width 13 height 10
drag, startPoint x: 639, startPoint y: 685, endPoint x: 639, endPoint y: 737, distance: 52.0
click at [639, 737] on div at bounding box center [636, 738] width 27 height 4
click at [672, 500] on div "**********" at bounding box center [635, 544] width 622 height 385
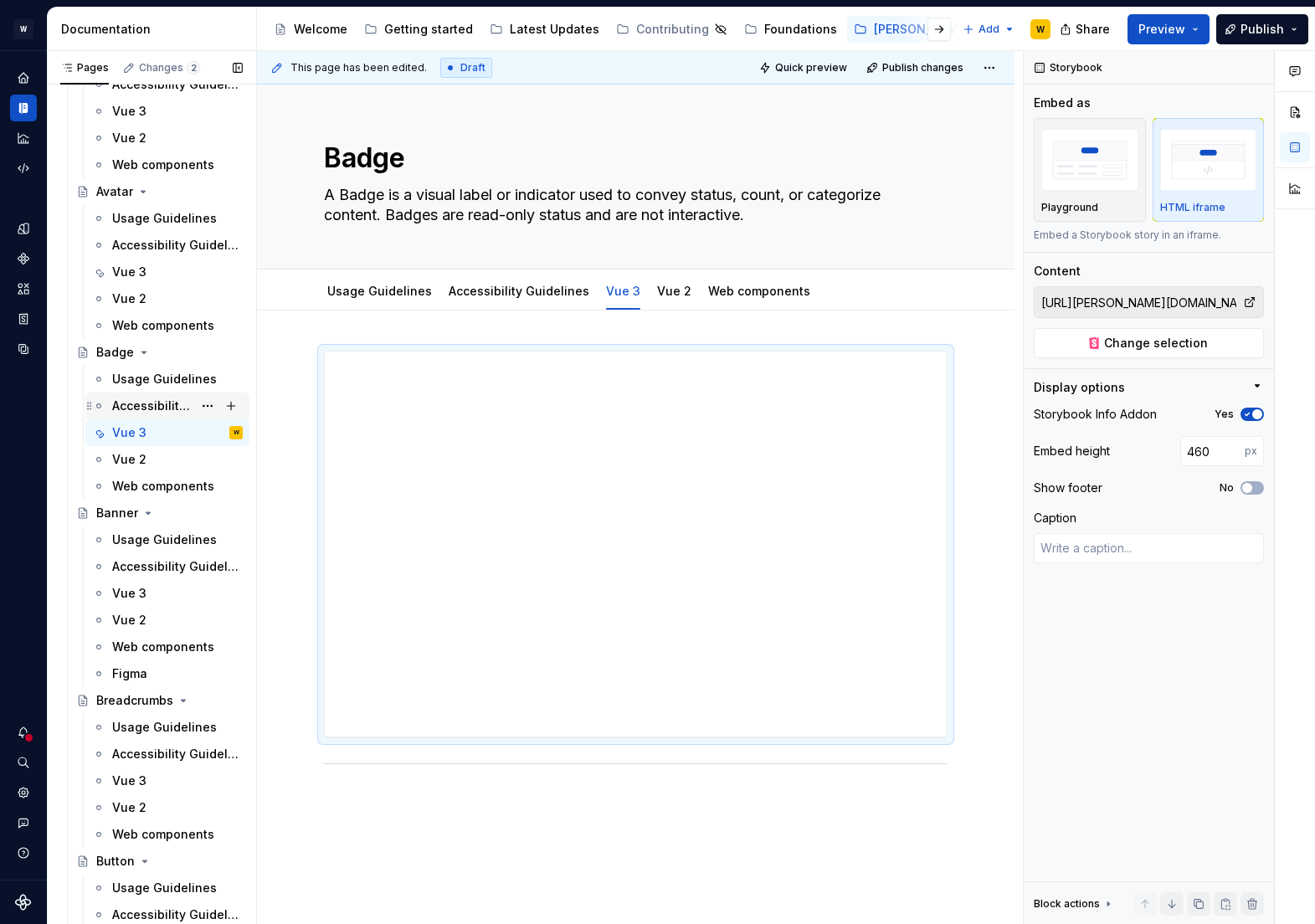
scroll to position [403, 0]
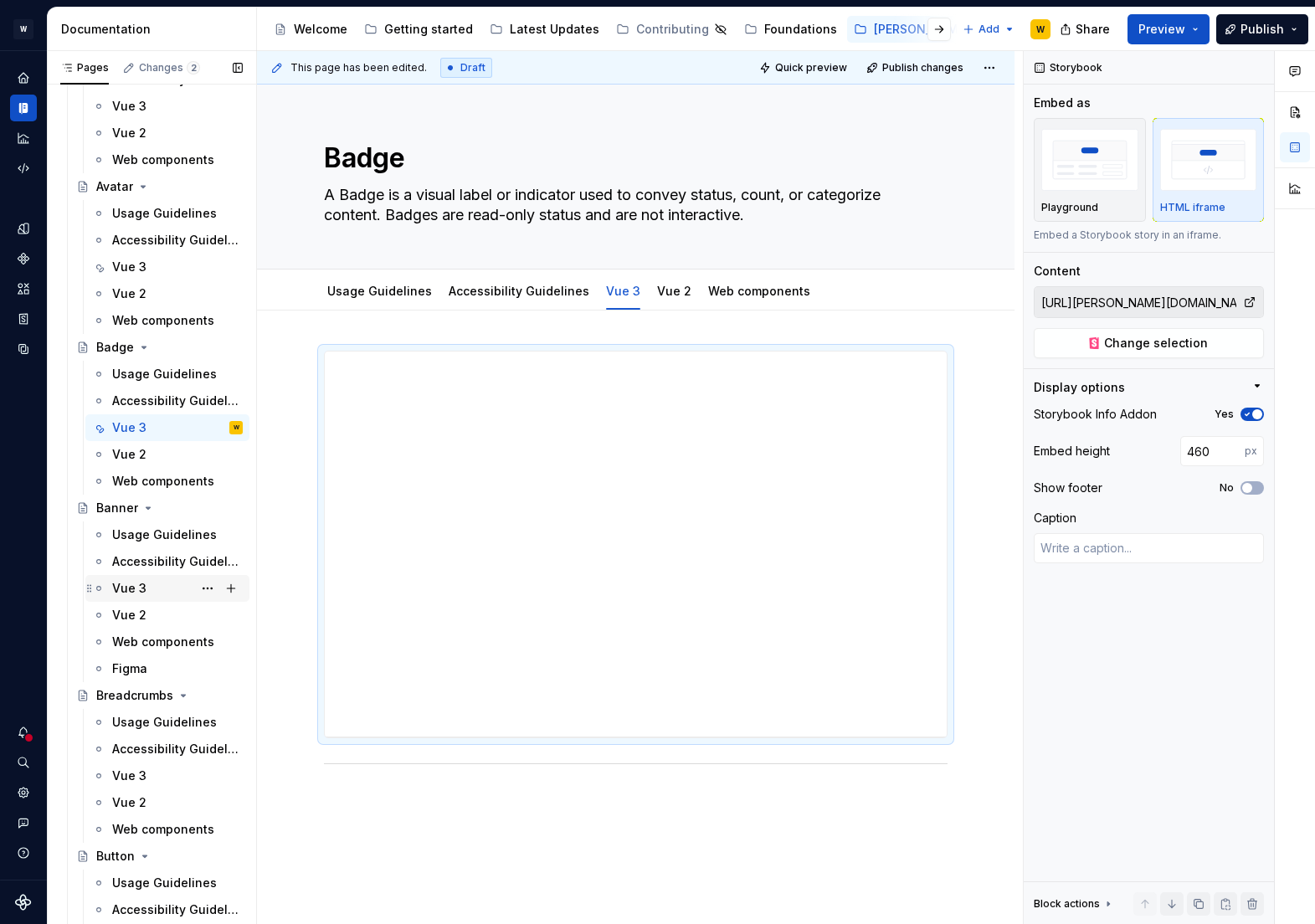
click at [137, 583] on div "Vue 3" at bounding box center [129, 588] width 34 height 17
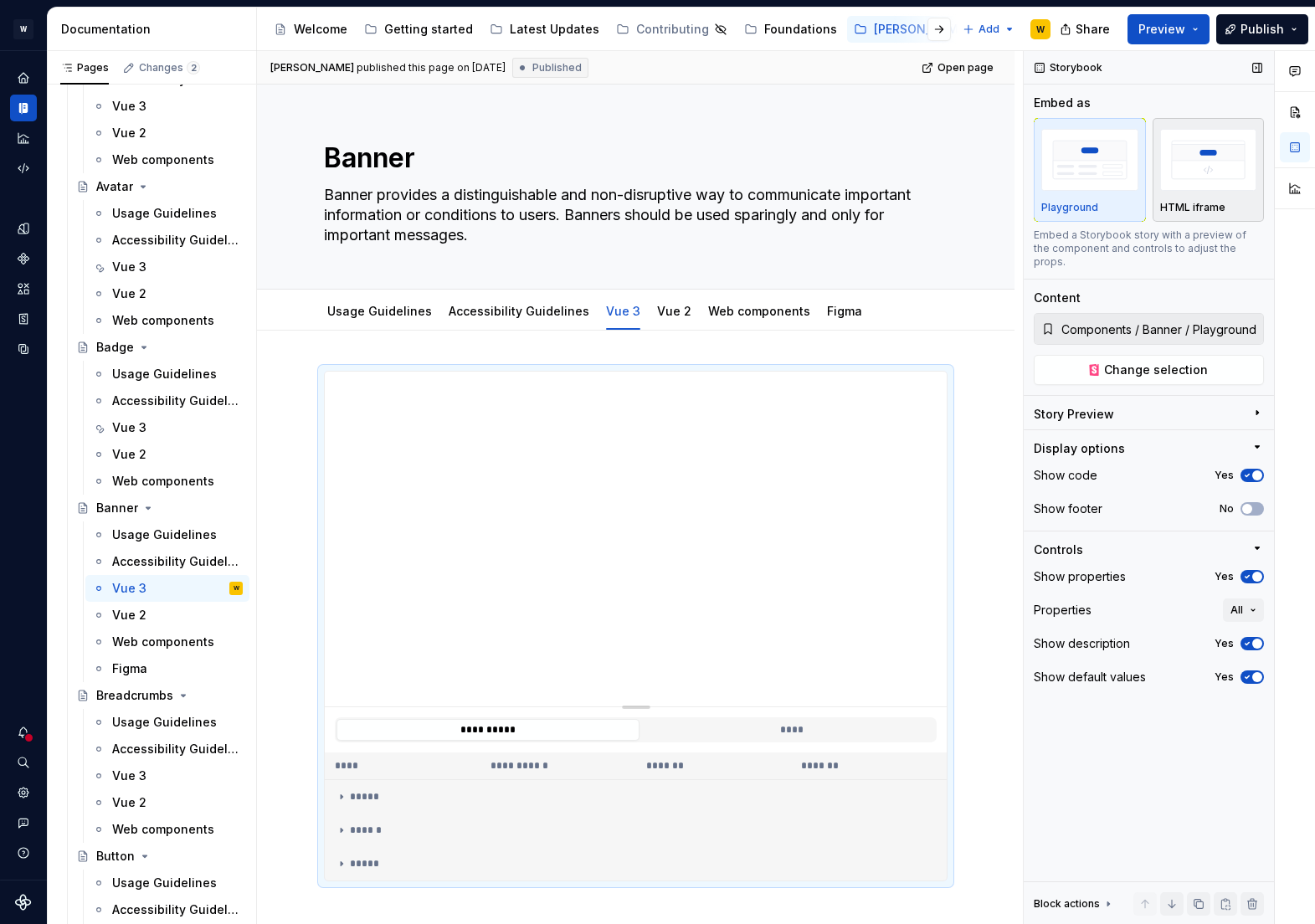
click at [1212, 153] on img "button" at bounding box center [1209, 160] width 97 height 61
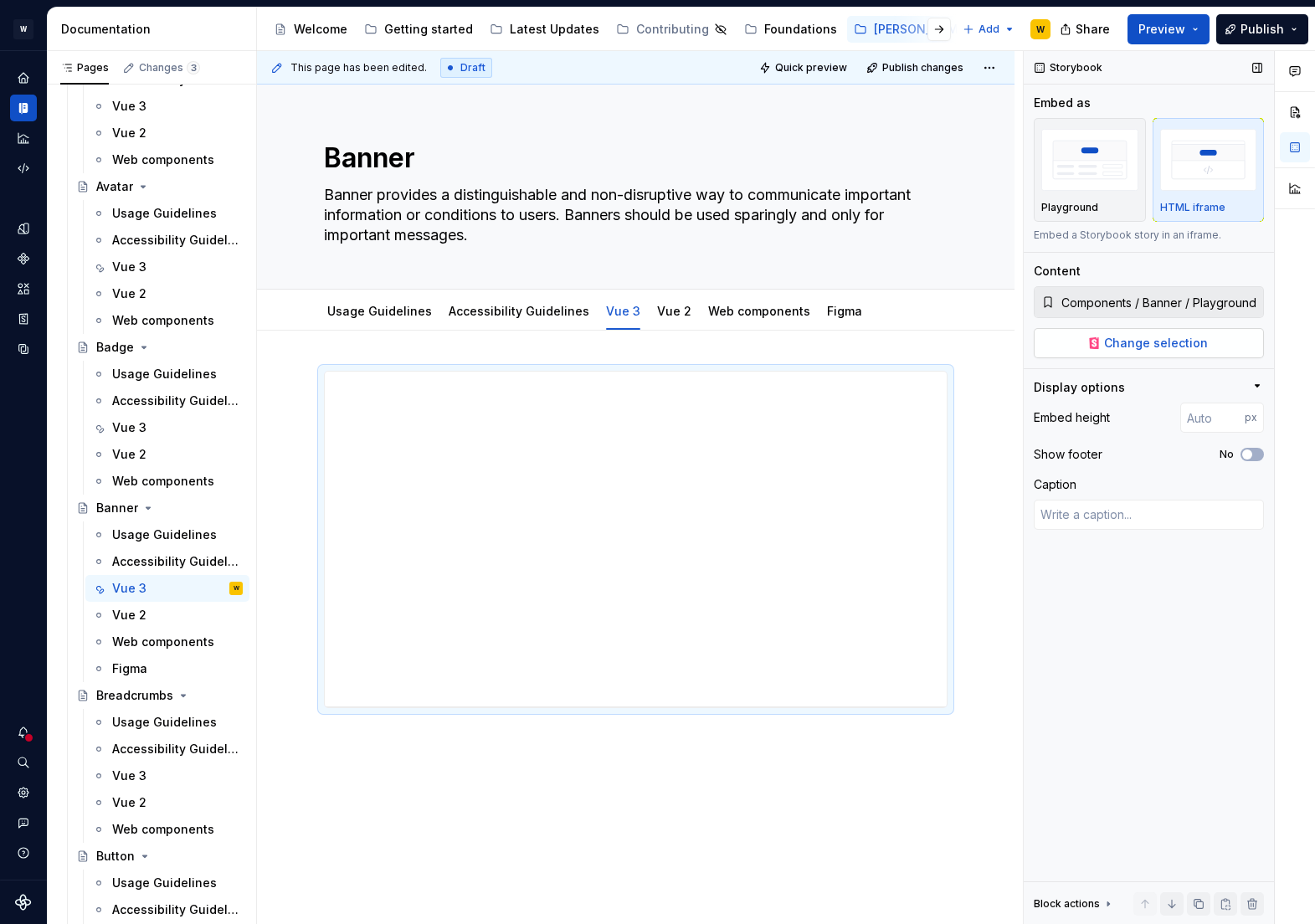
click at [1121, 342] on span "Change selection" at bounding box center [1156, 342] width 103 height 17
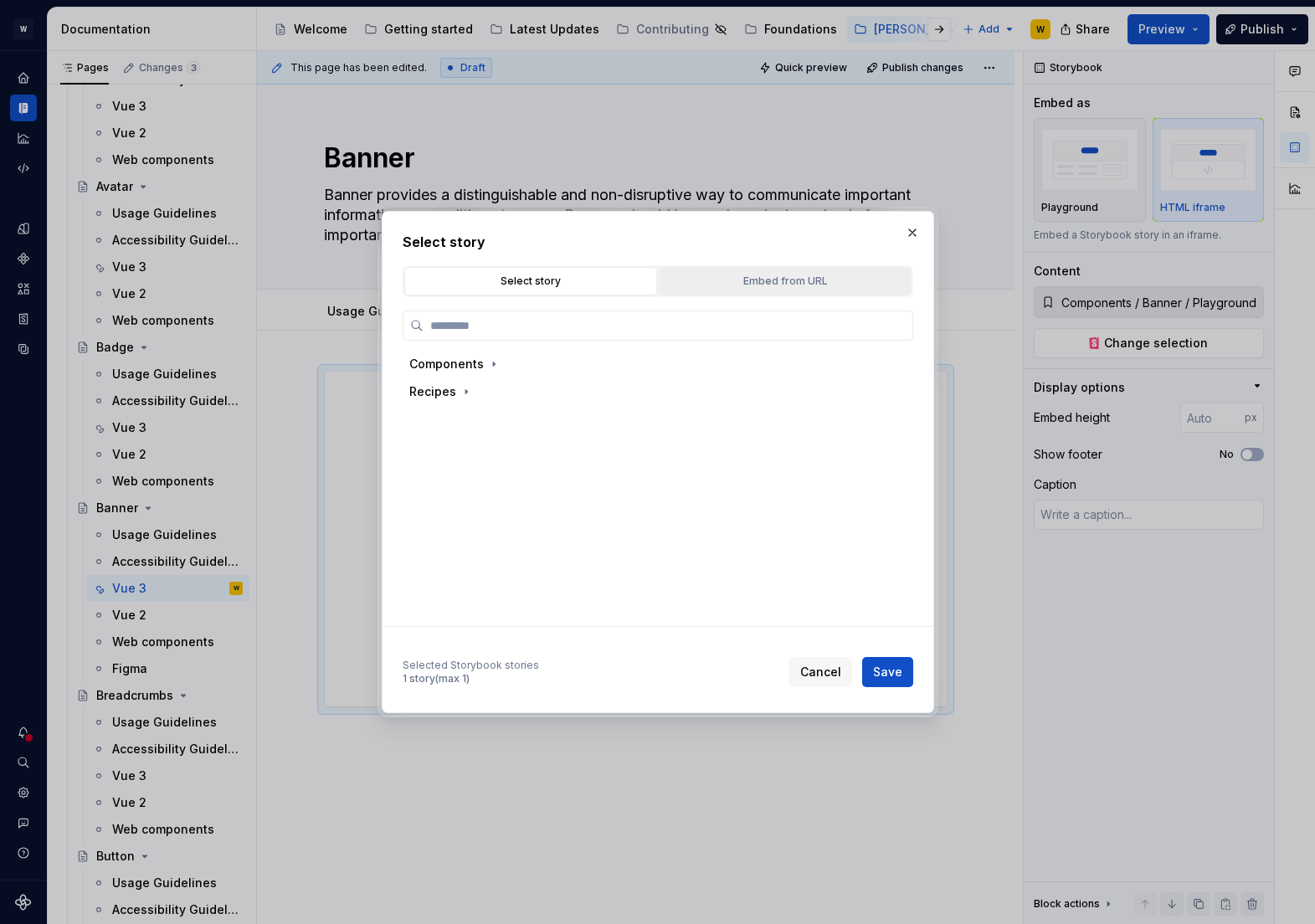
click at [771, 270] on button "Embed from URL" at bounding box center [784, 281] width 252 height 29
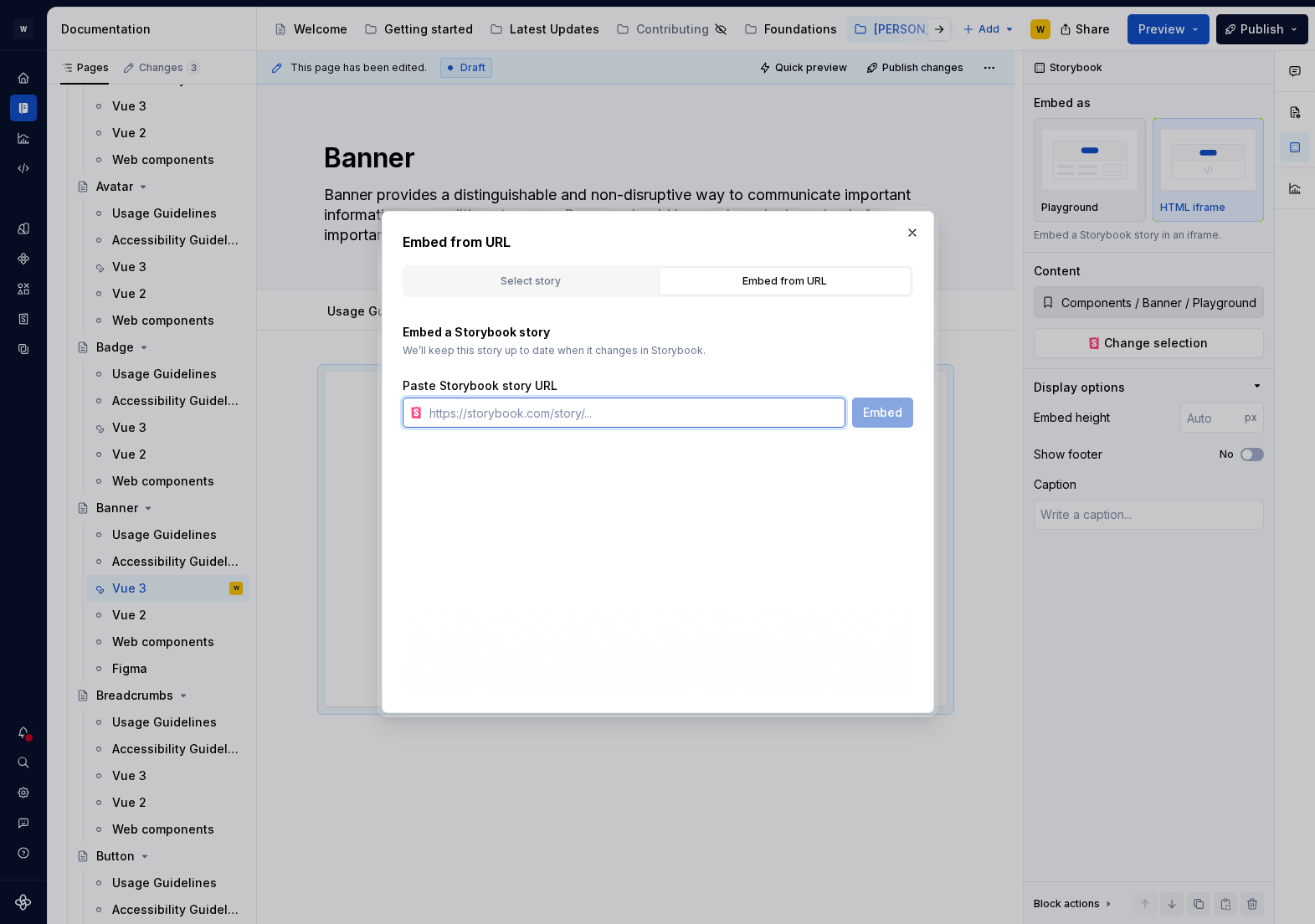
click at [641, 414] on input "text" at bounding box center [634, 413] width 423 height 30
paste input "[URL][PERSON_NAME][DOMAIN_NAME]"
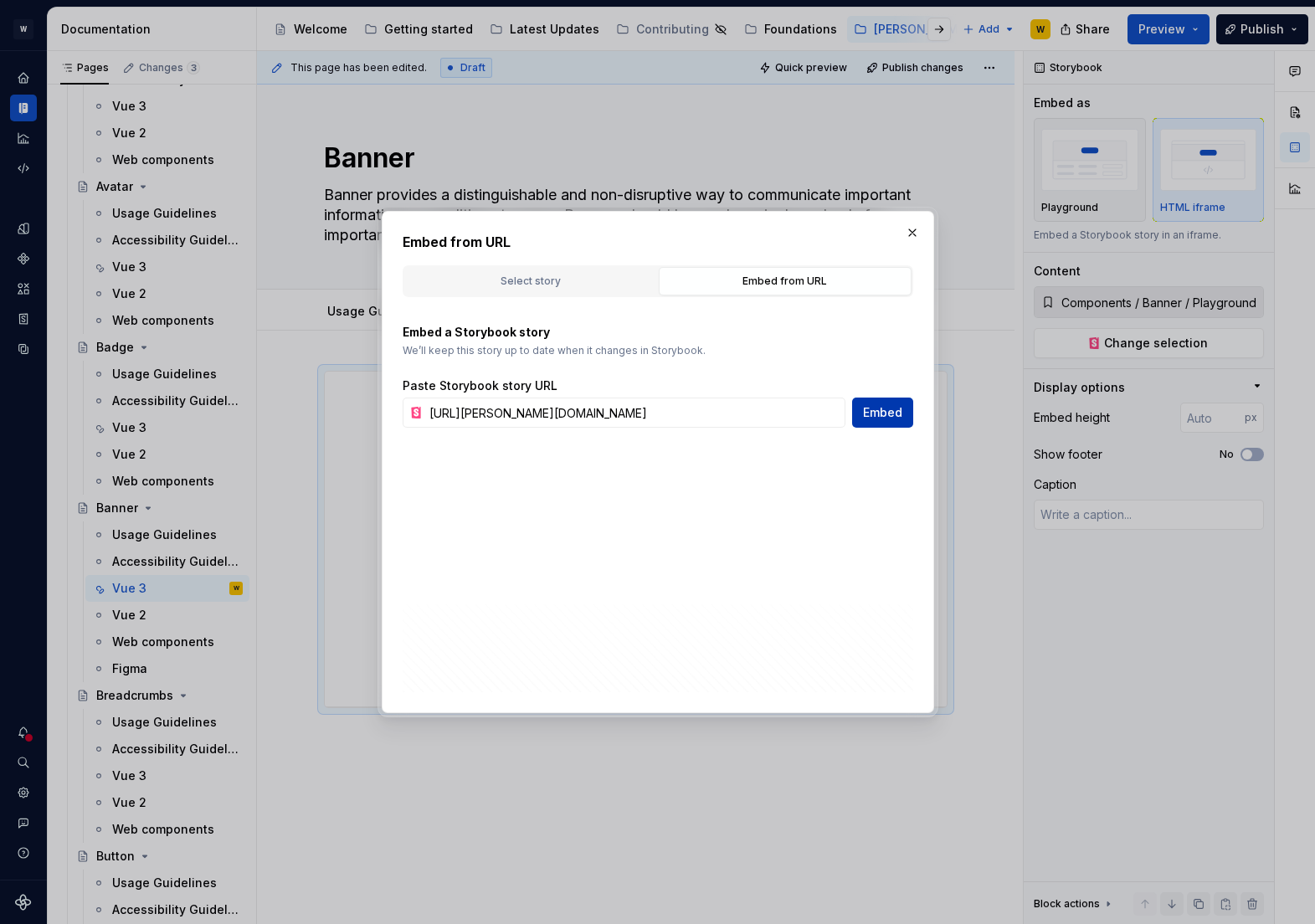
click at [881, 416] on span "Embed" at bounding box center [882, 412] width 39 height 17
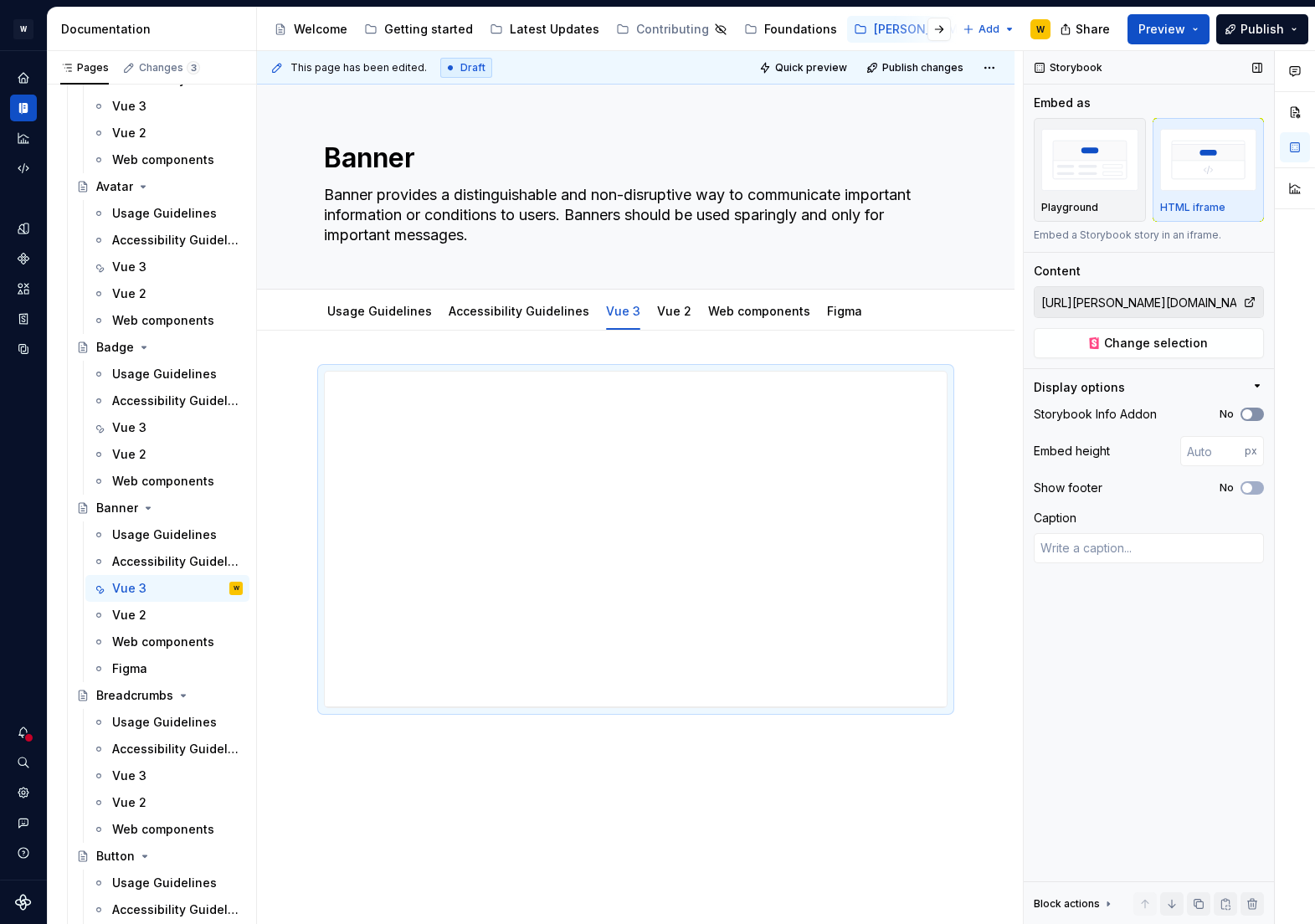
click at [1249, 408] on button "No" at bounding box center [1253, 414] width 23 height 13
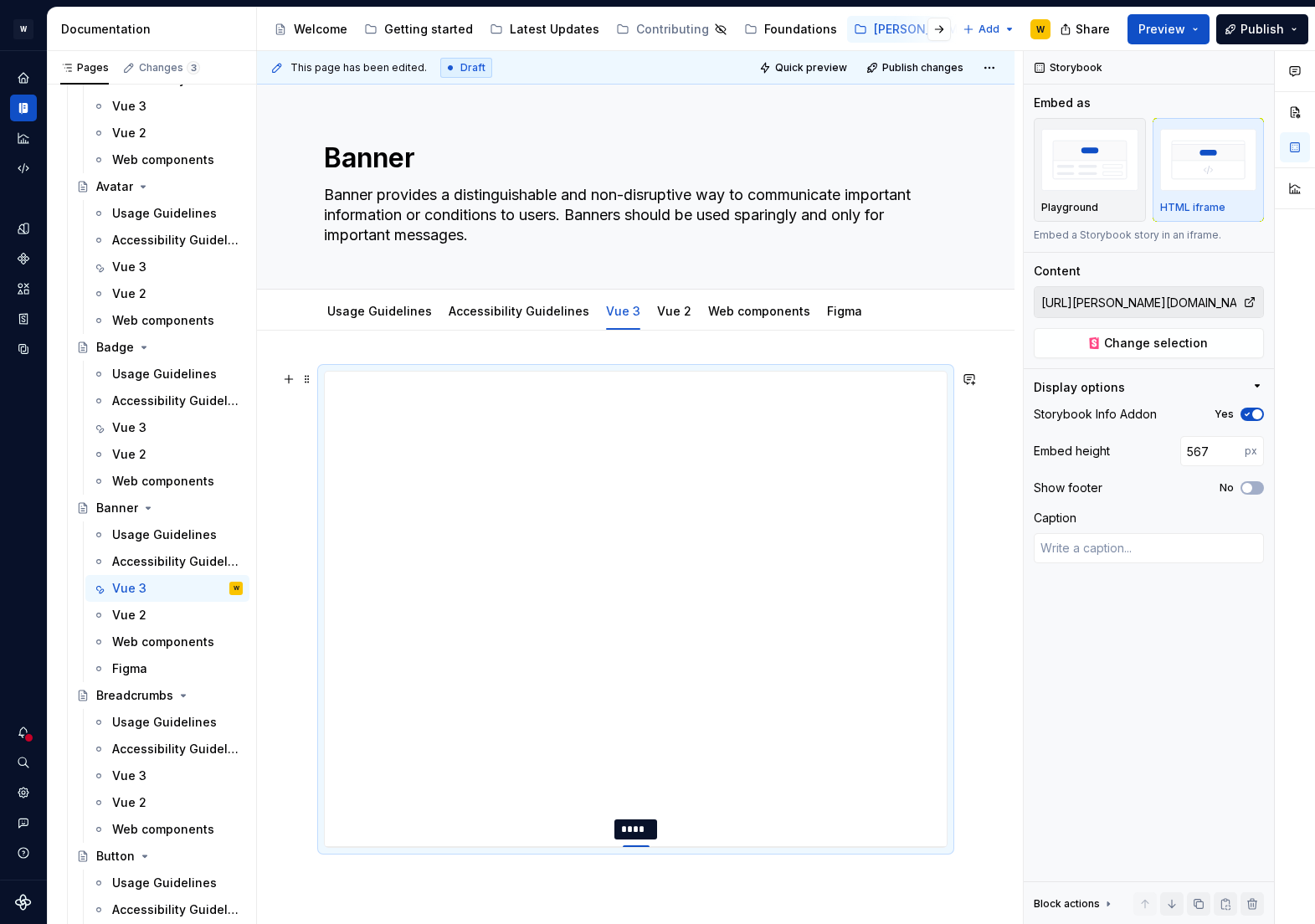
drag, startPoint x: 634, startPoint y: 706, endPoint x: 637, endPoint y: 846, distance: 140.0
click at [637, 846] on div at bounding box center [636, 847] width 27 height 4
click at [1215, 449] on input "567" at bounding box center [1212, 451] width 64 height 30
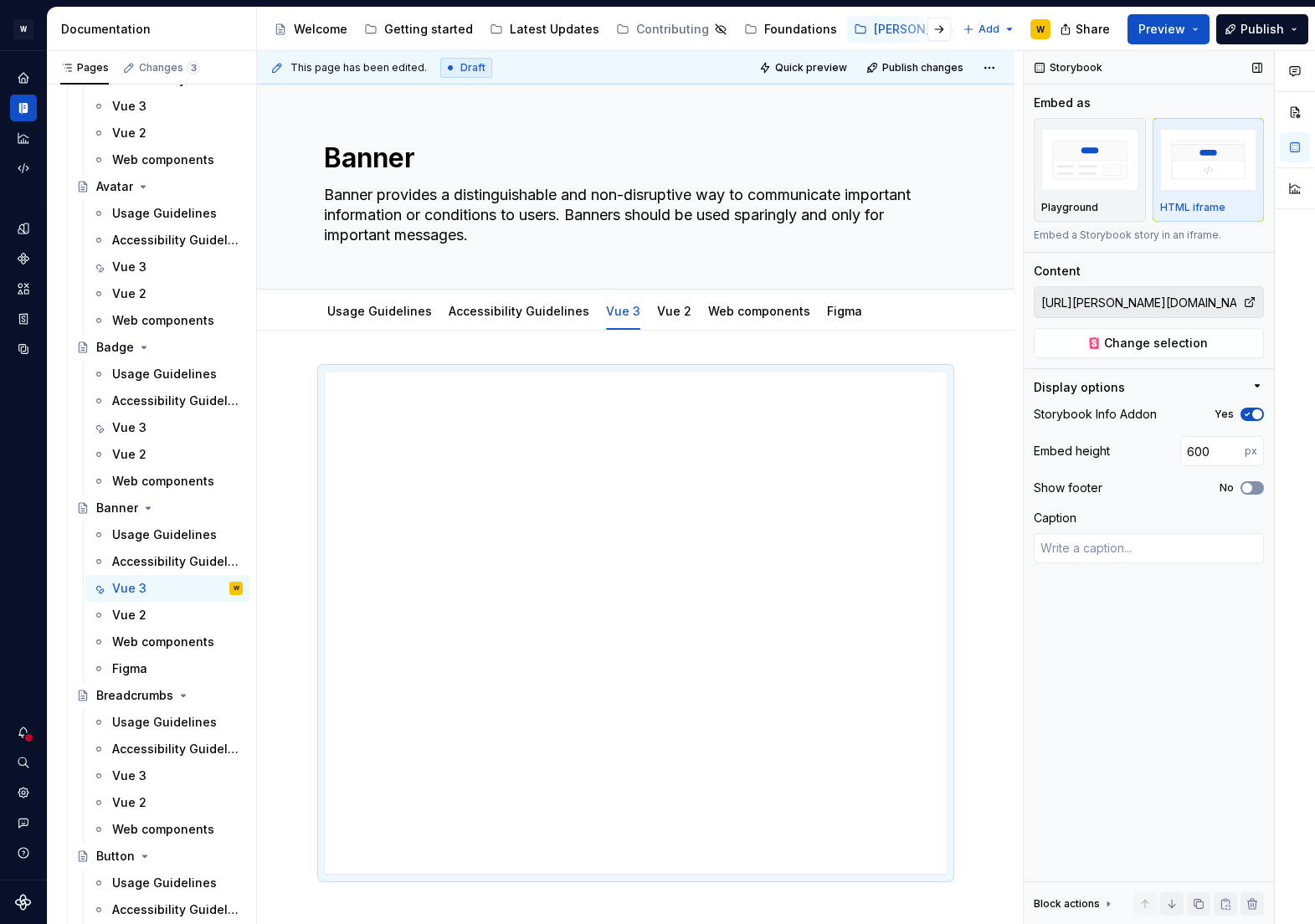
click at [1252, 483] on icon "button" at bounding box center [1247, 487] width 13 height 10
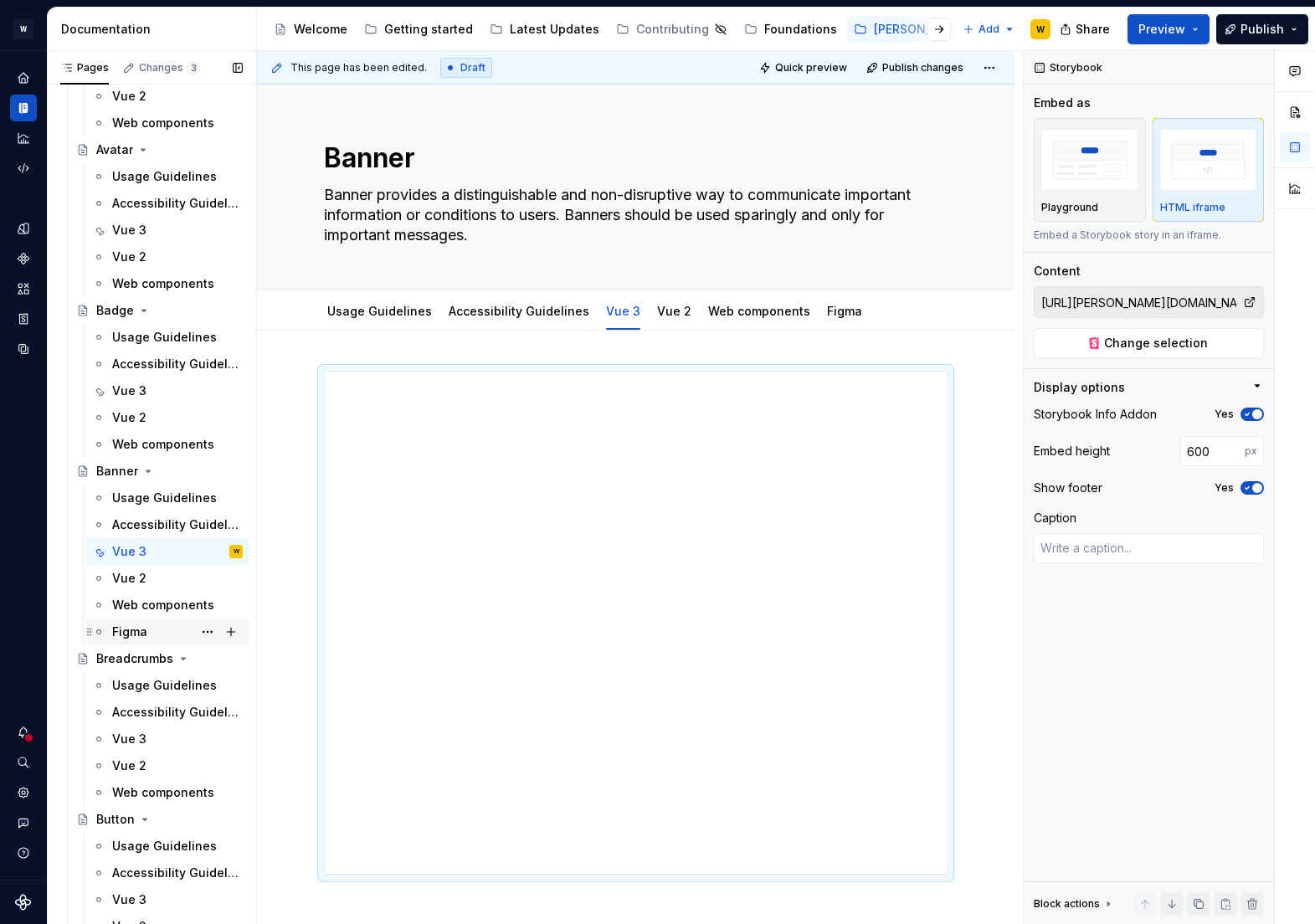
scroll to position [448, 0]
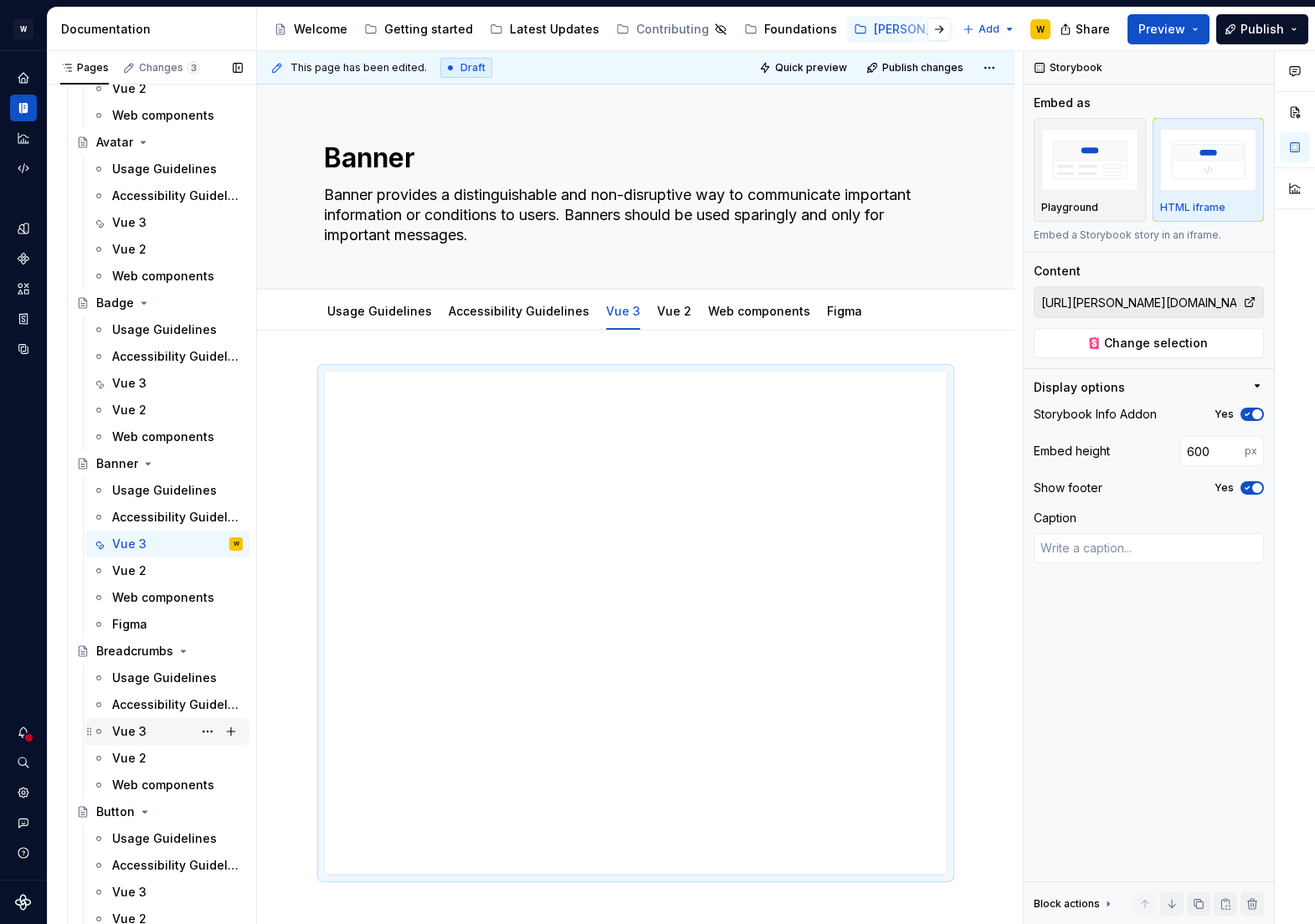
click at [129, 731] on div "Vue 3" at bounding box center [129, 731] width 34 height 17
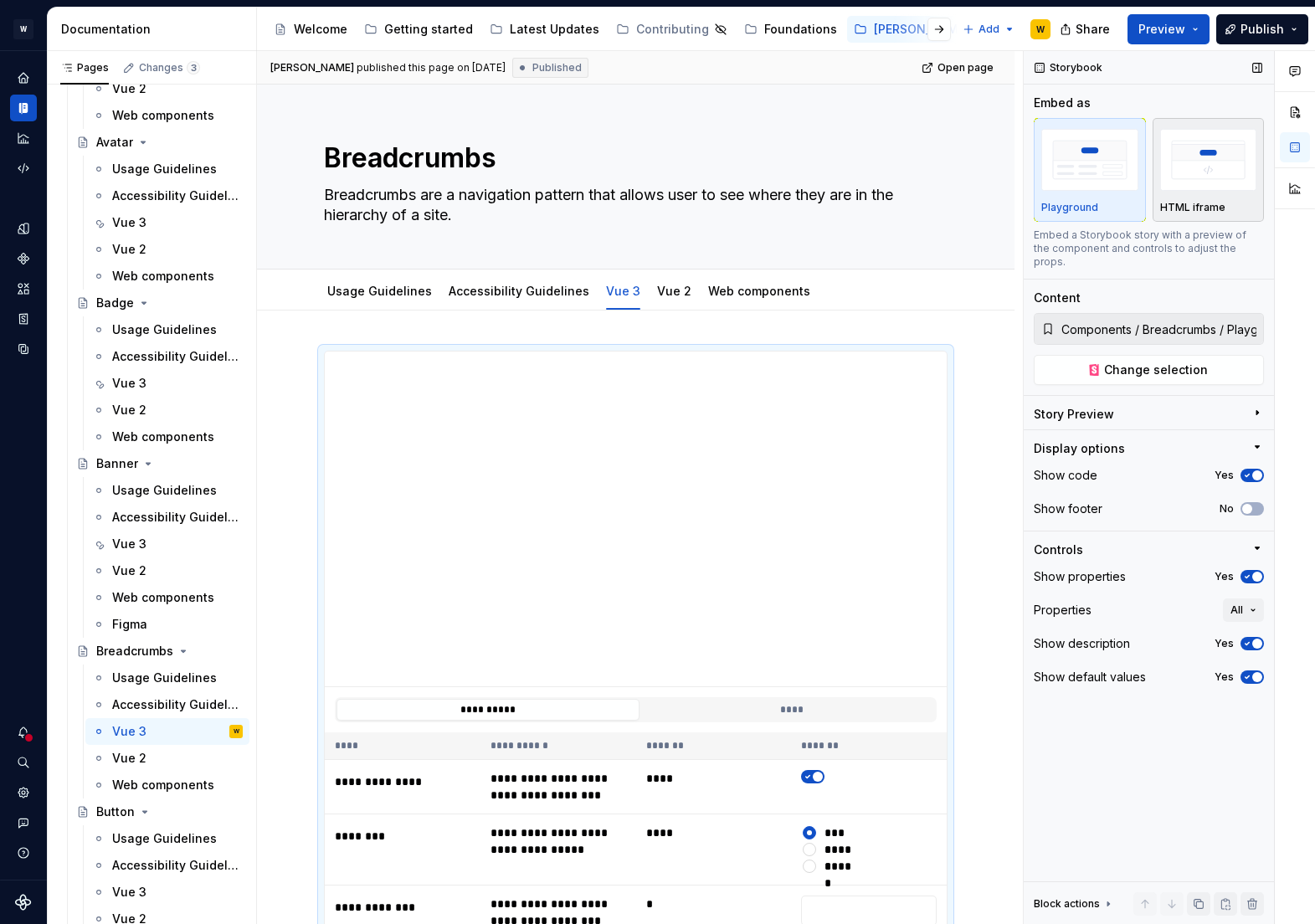
click at [1205, 154] on img "button" at bounding box center [1209, 160] width 97 height 61
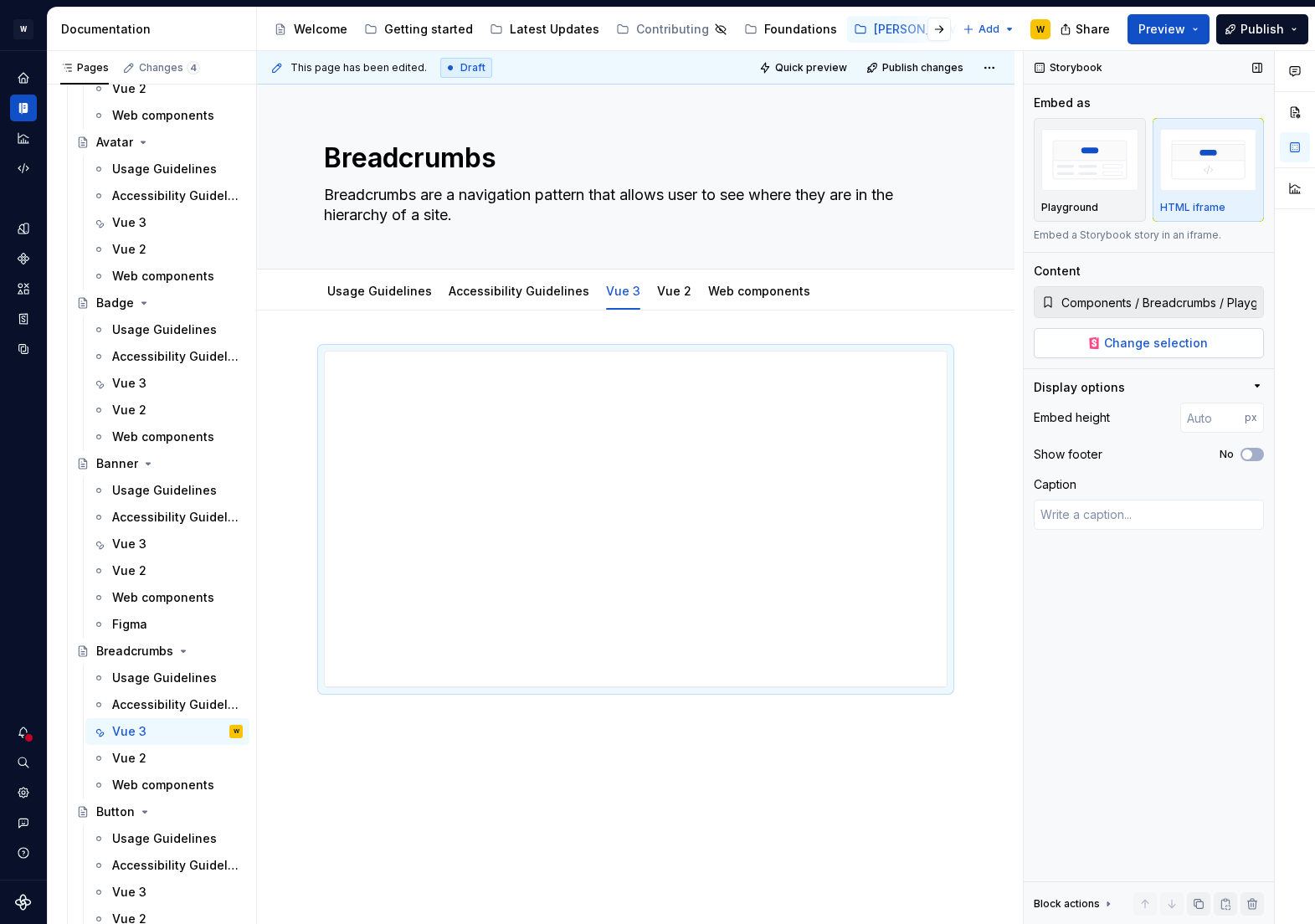
click at [1139, 342] on span "Change selection" at bounding box center [1156, 342] width 103 height 17
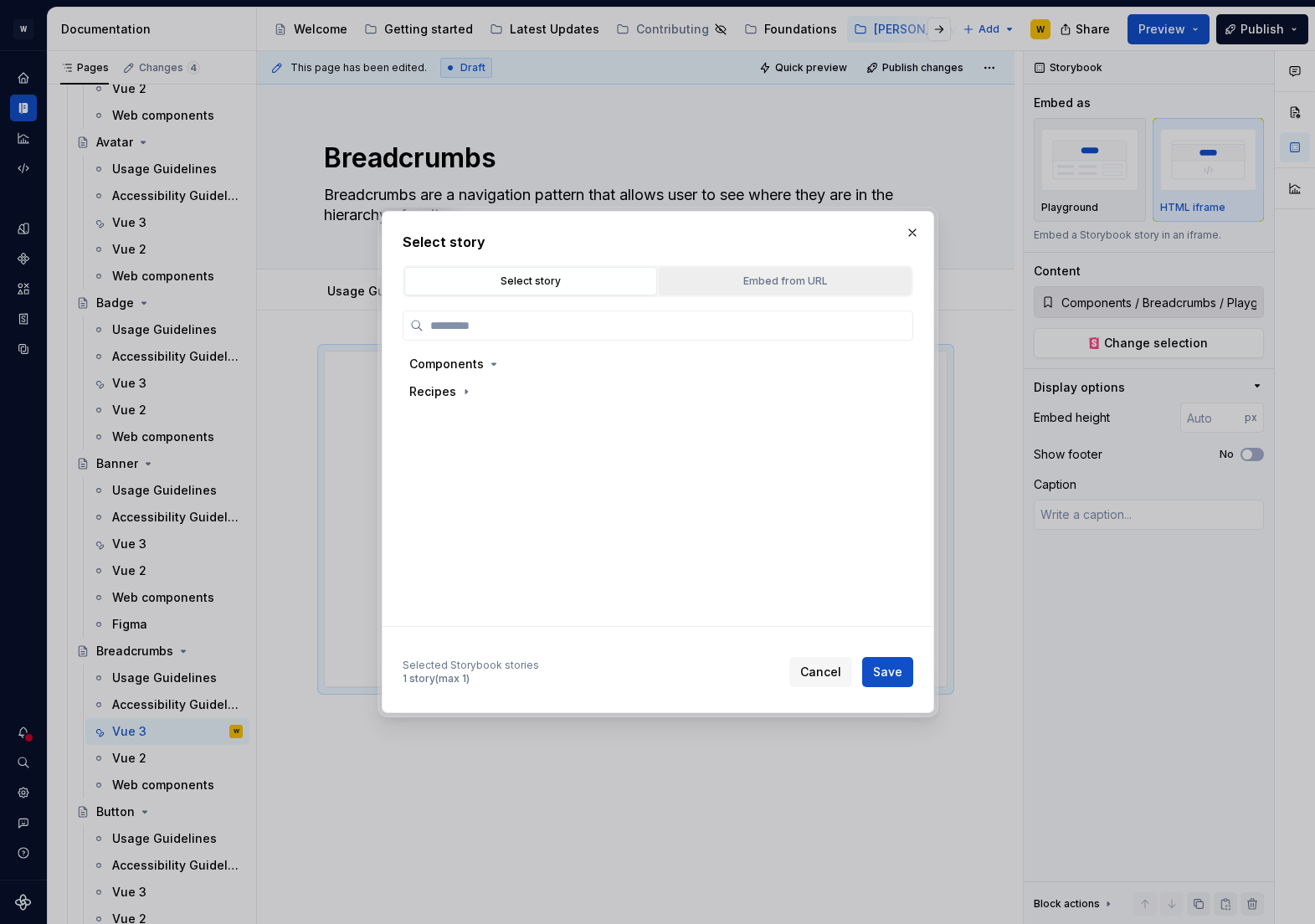
click at [721, 272] on button "Embed from URL" at bounding box center [784, 281] width 252 height 29
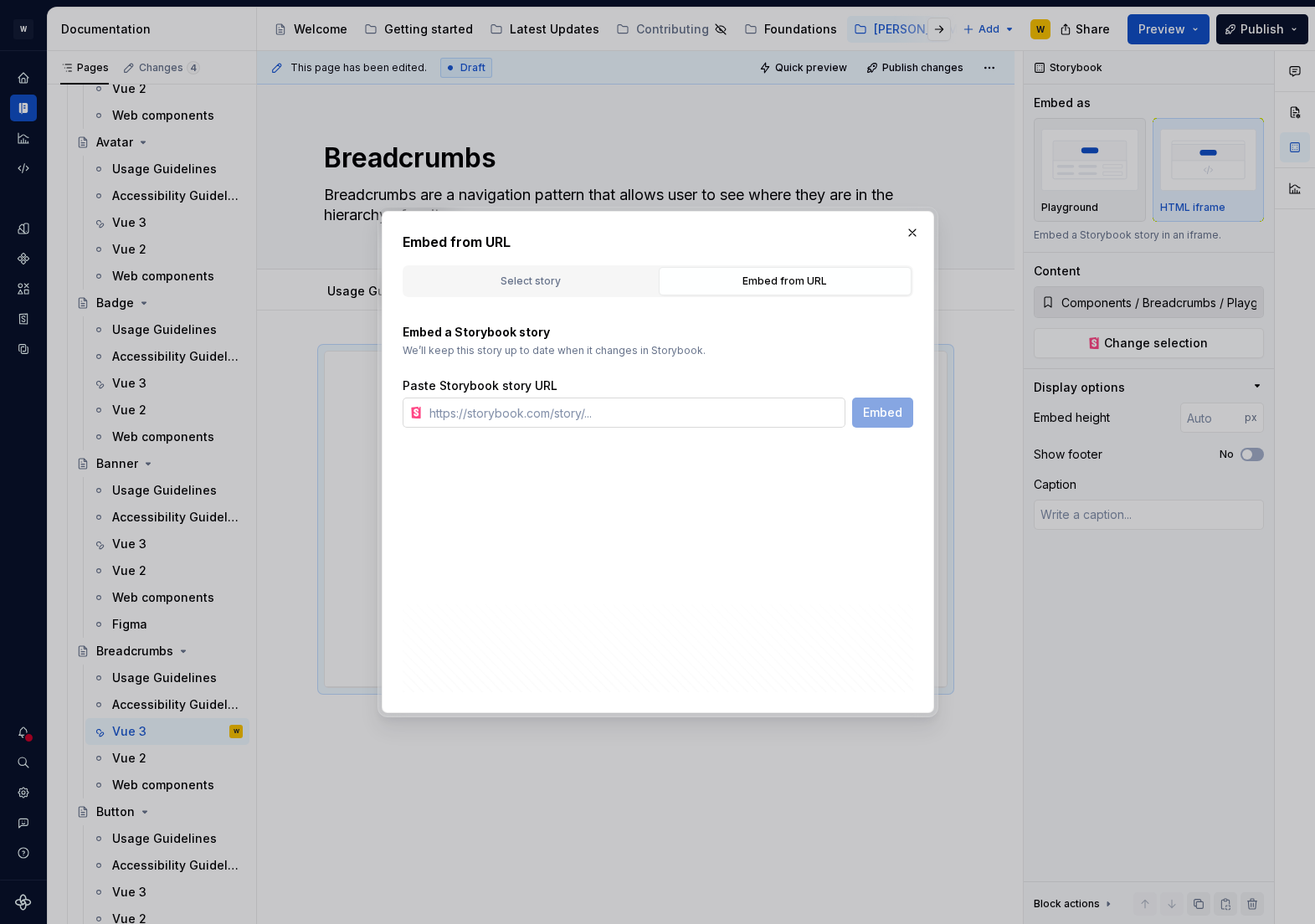
click at [488, 418] on input "text" at bounding box center [634, 413] width 423 height 30
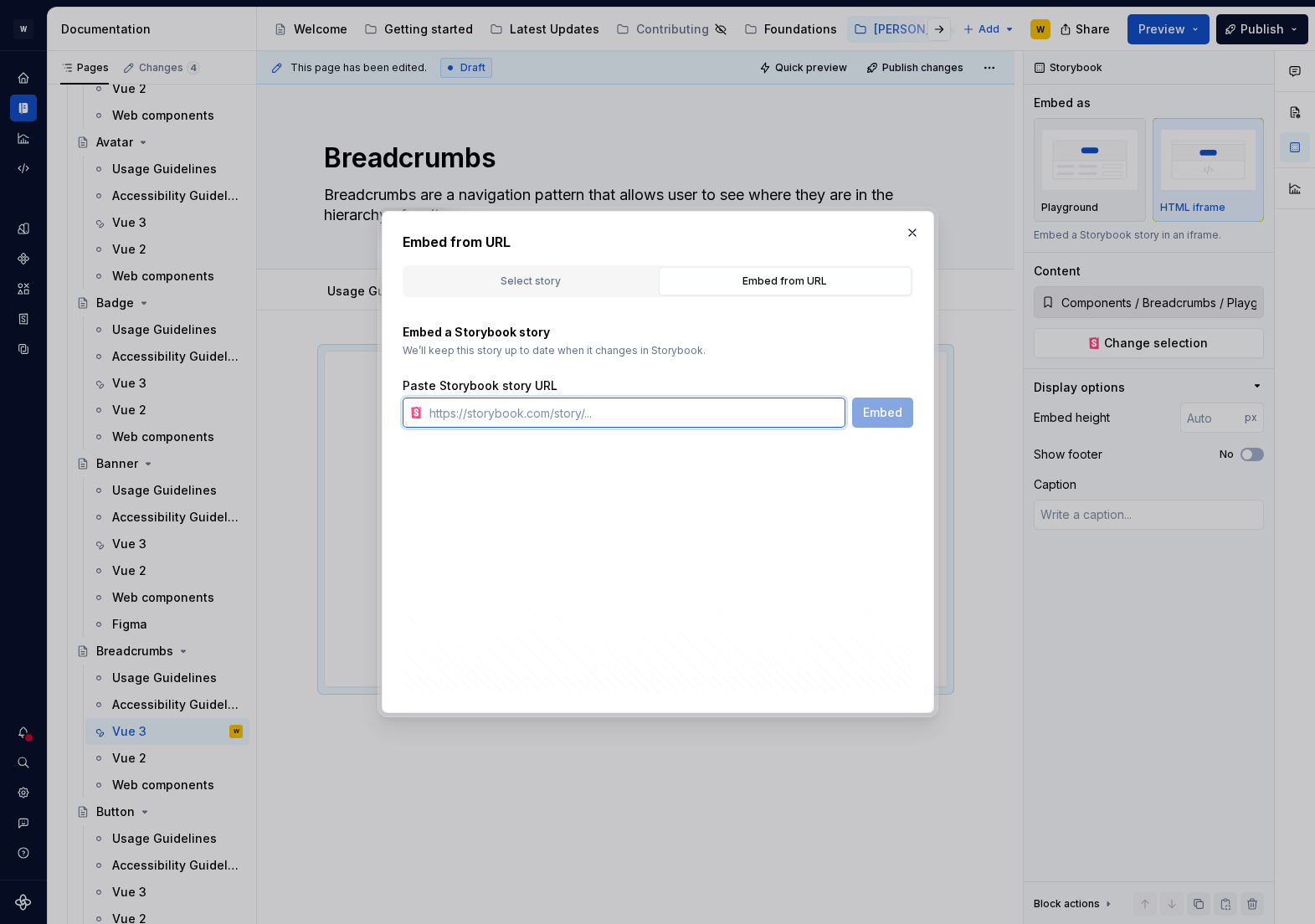
paste input "[URL][PERSON_NAME][DOMAIN_NAME]"
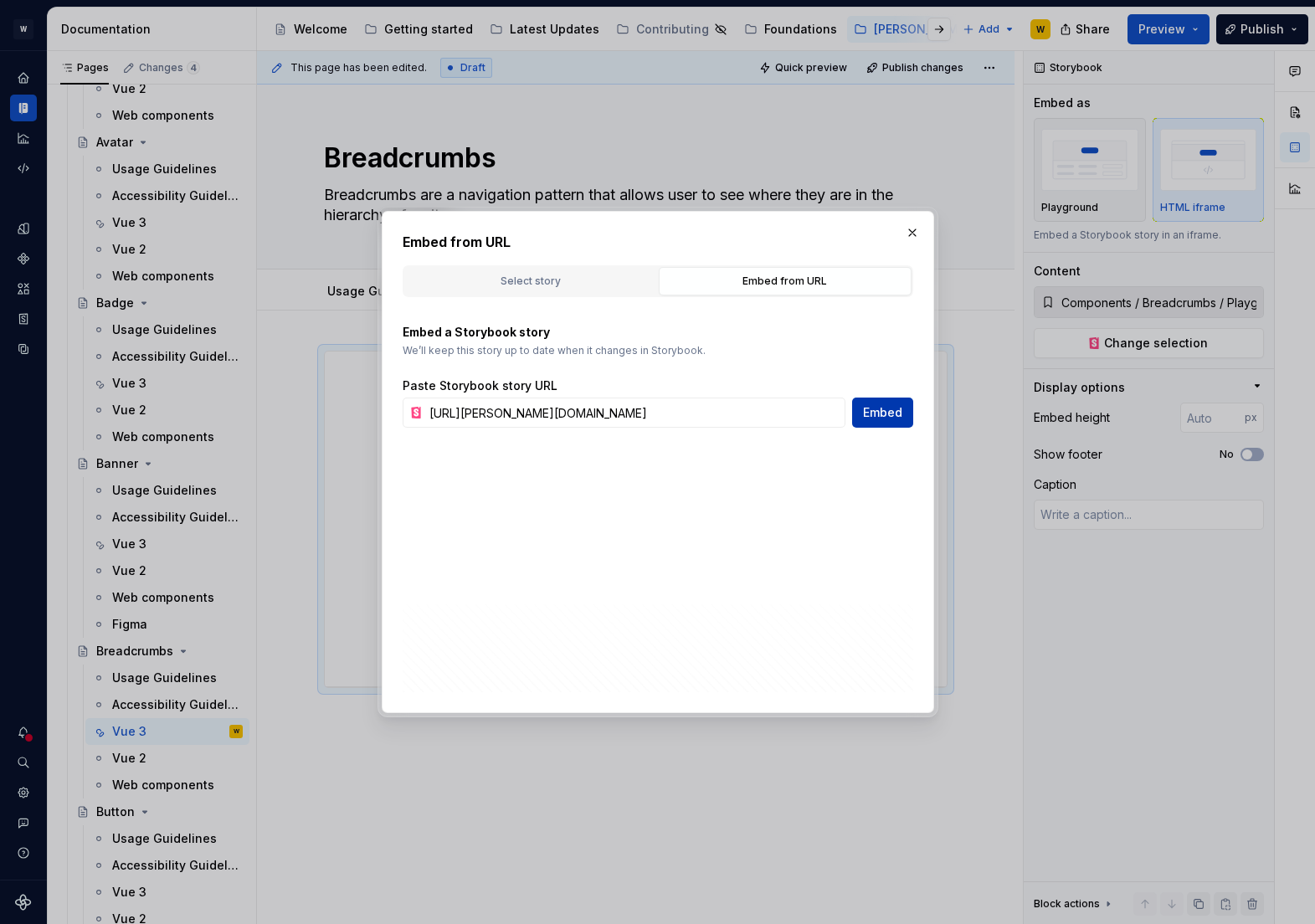
click at [889, 415] on span "Embed" at bounding box center [882, 412] width 39 height 17
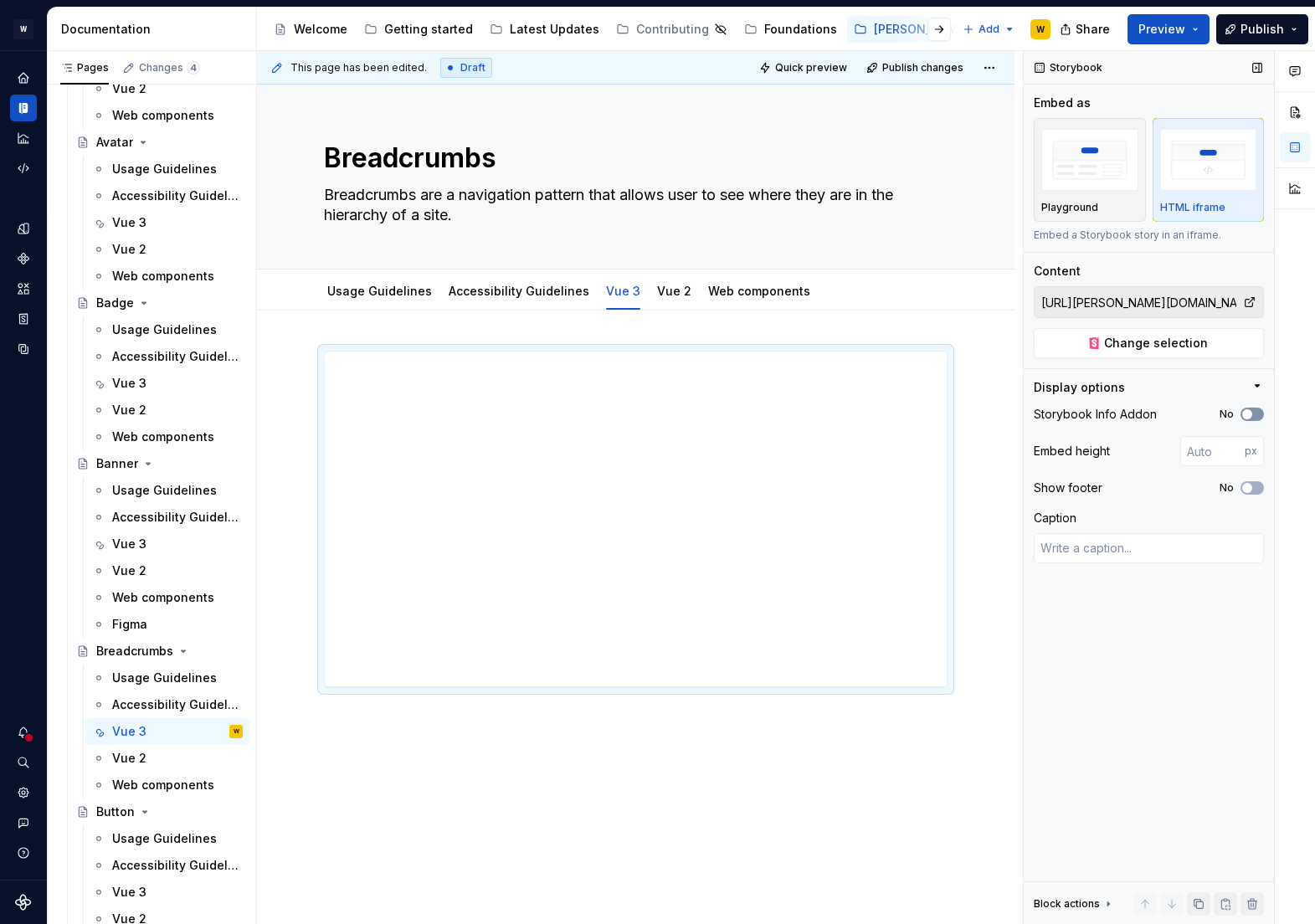
click at [1253, 408] on button "No" at bounding box center [1253, 414] width 23 height 13
drag, startPoint x: 638, startPoint y: 685, endPoint x: 650, endPoint y: 759, distance: 75.0
click at [649, 759] on div at bounding box center [636, 760] width 27 height 4
drag, startPoint x: 1215, startPoint y: 448, endPoint x: 1195, endPoint y: 448, distance: 20.0
click at [1195, 448] on input "487" at bounding box center [1212, 451] width 64 height 30
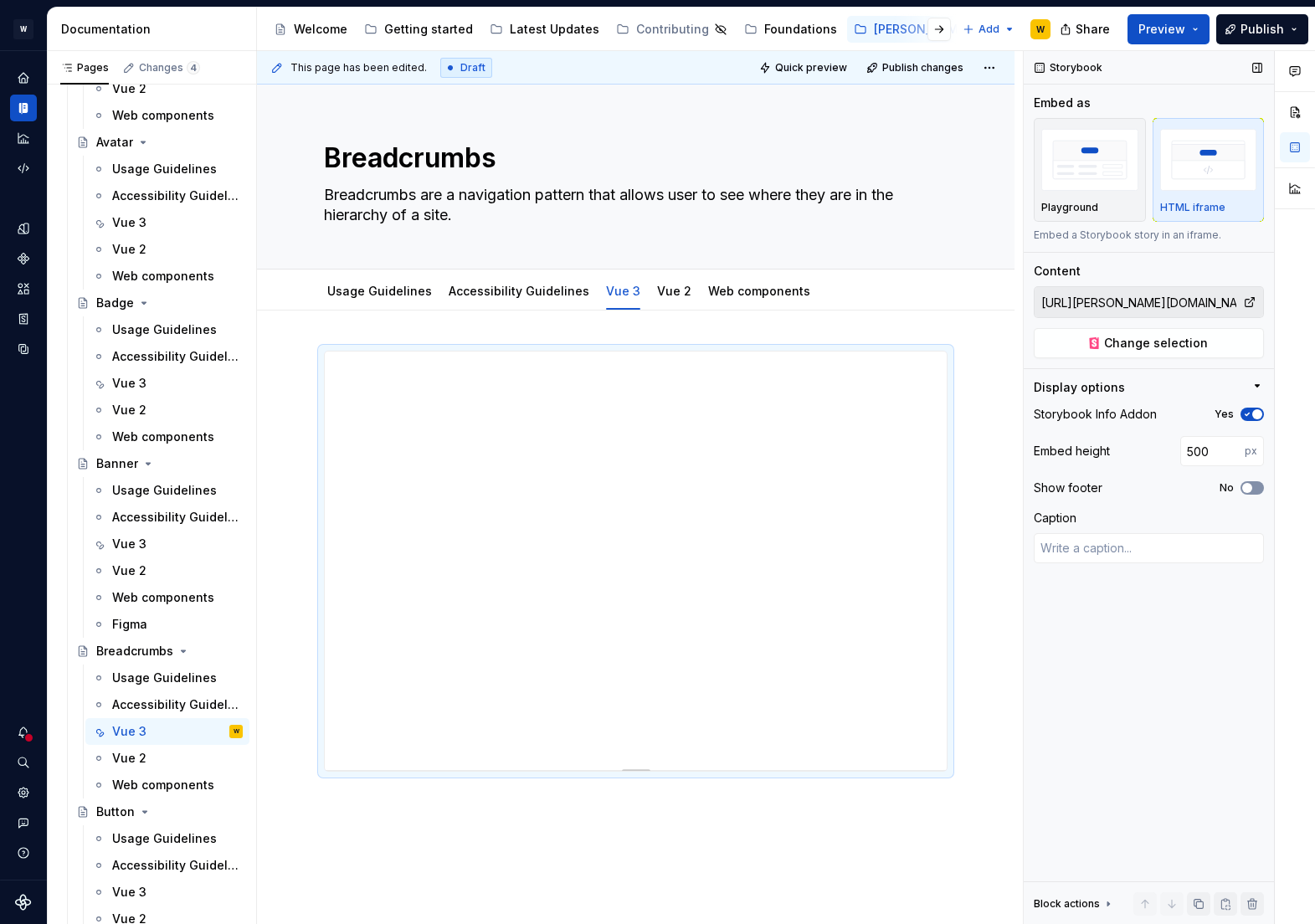
click at [1251, 486] on span "button" at bounding box center [1246, 487] width 10 height 10
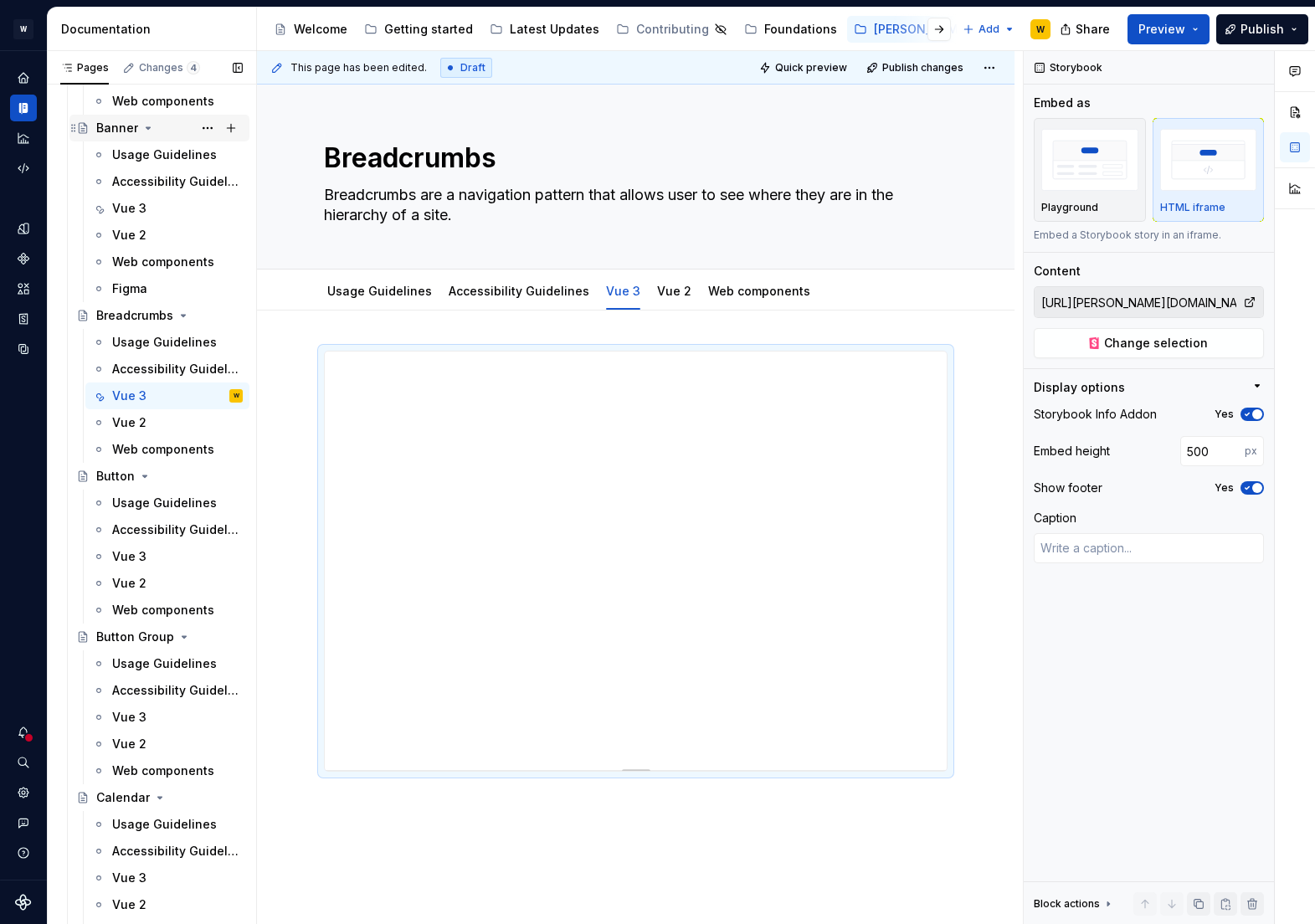
scroll to position [791, 0]
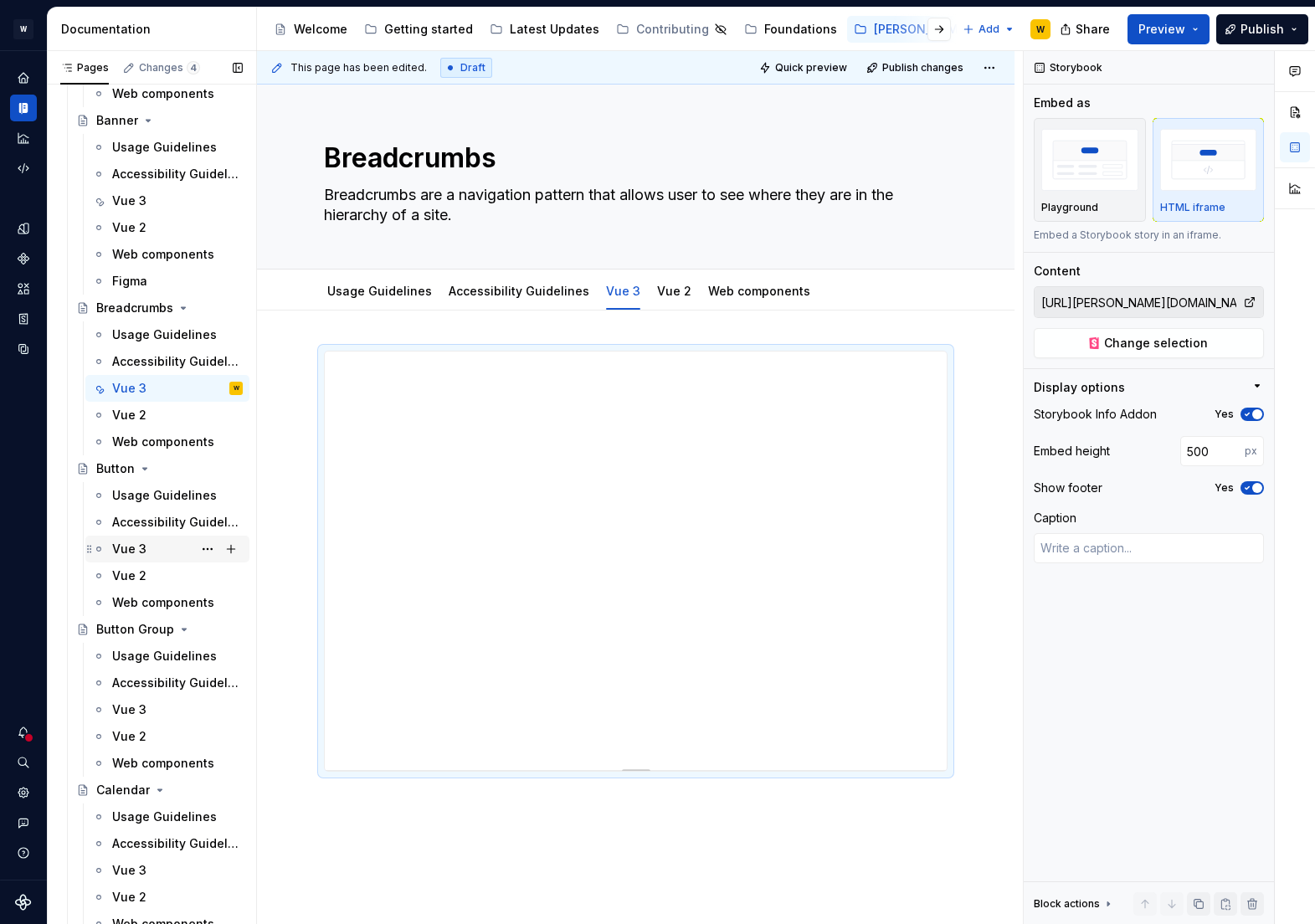
click at [135, 549] on div "Vue 3" at bounding box center [129, 549] width 34 height 17
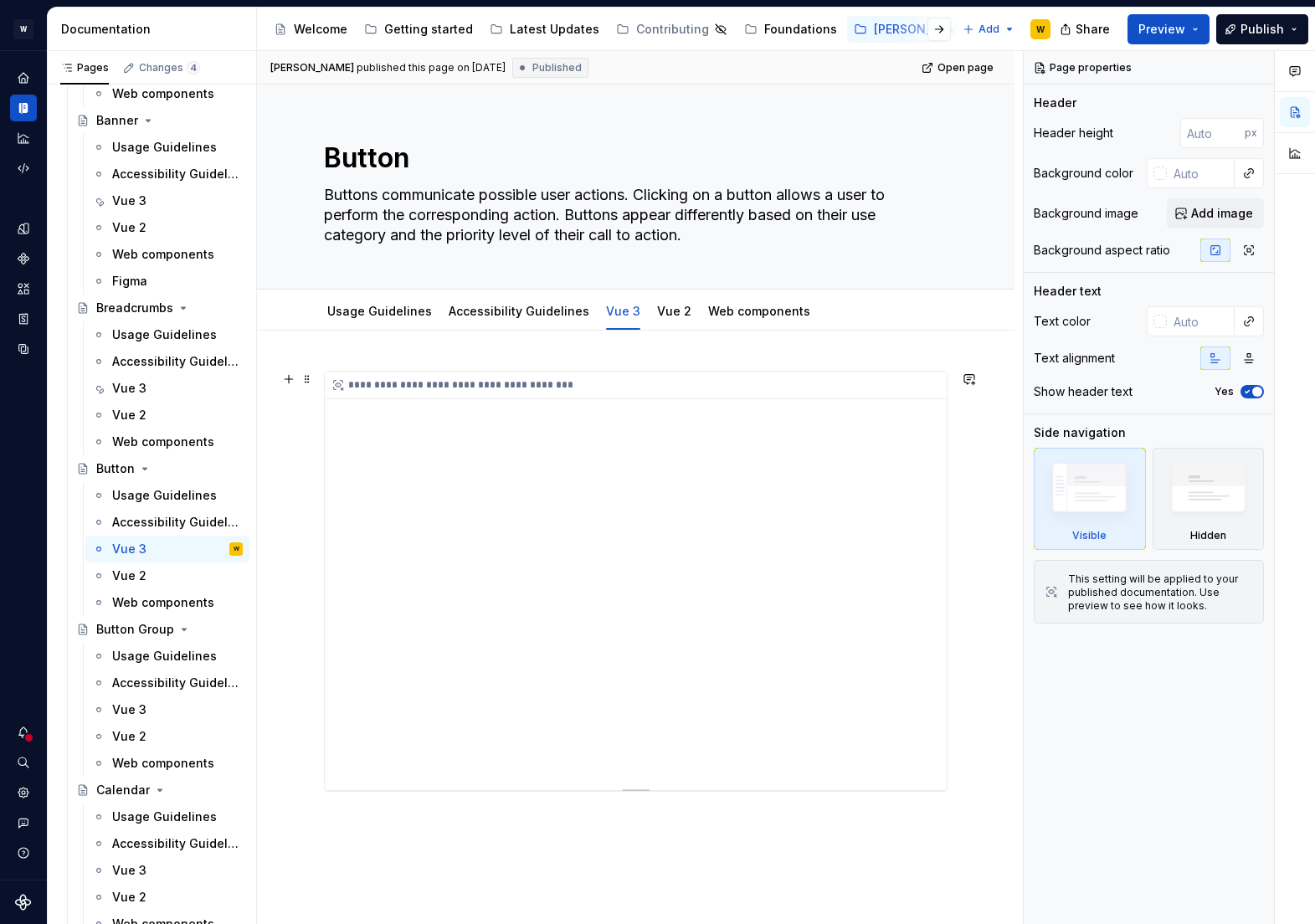
click at [344, 504] on div "**********" at bounding box center [635, 581] width 622 height 418
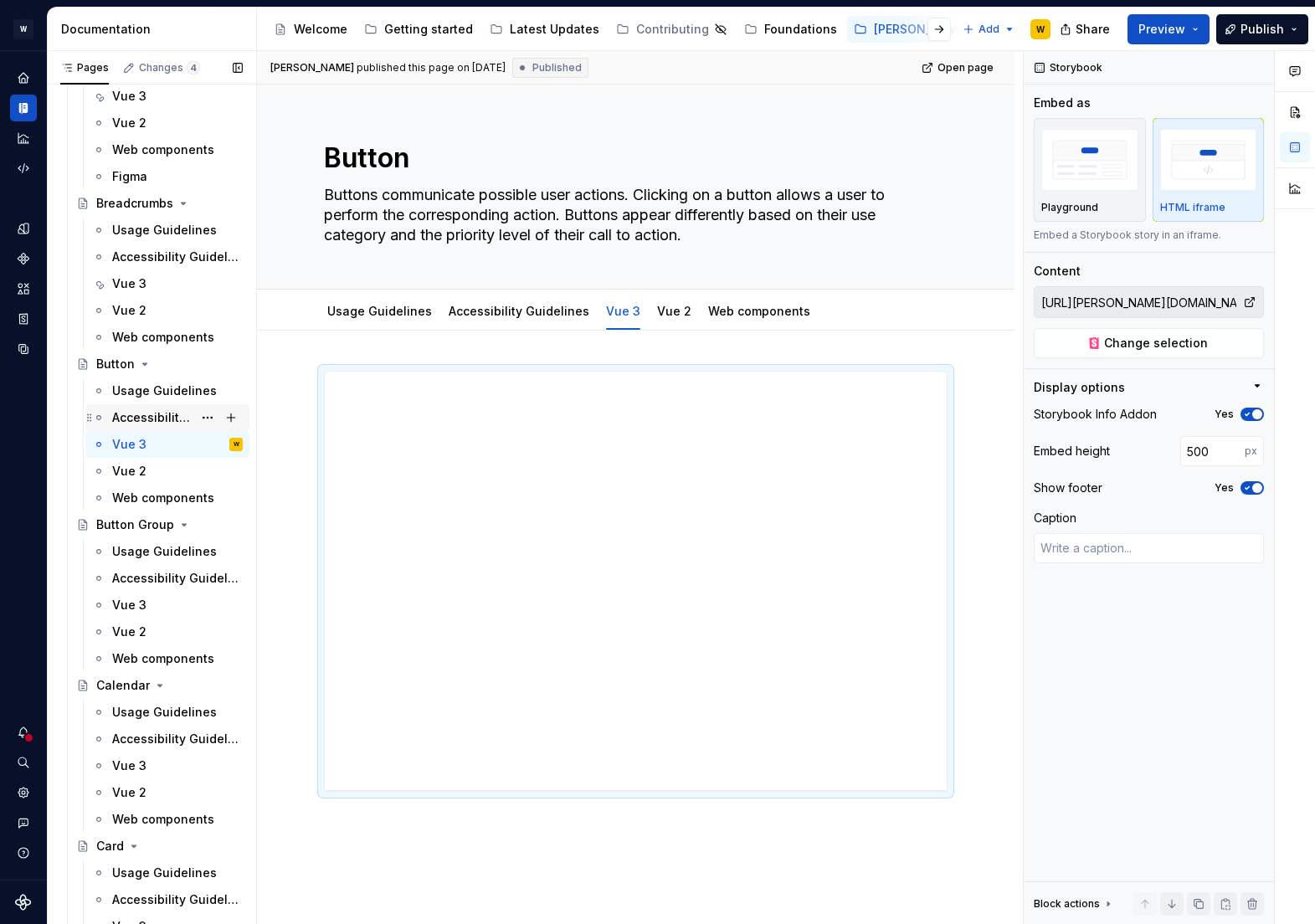
scroll to position [903, 0]
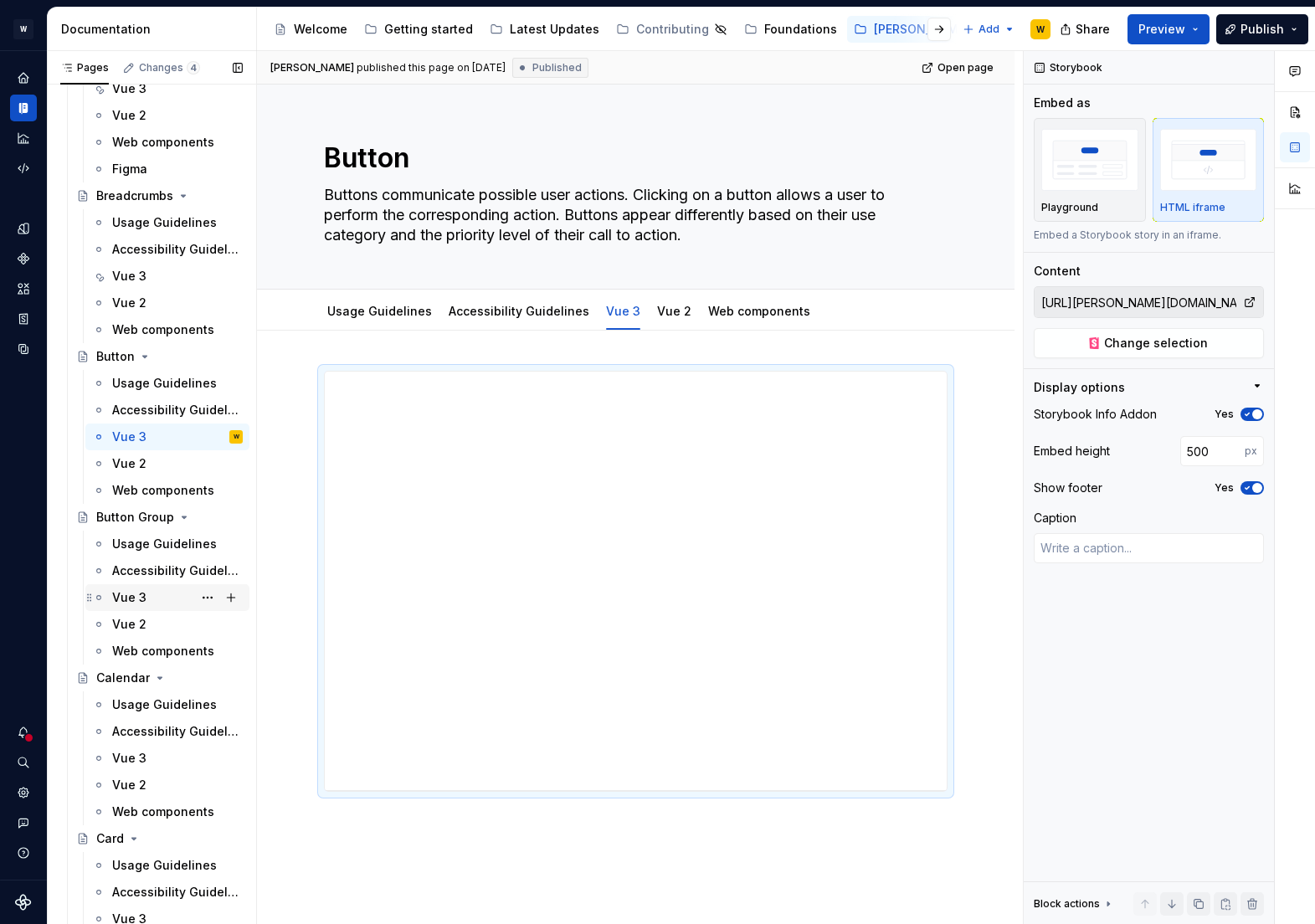
click at [134, 591] on div "Vue 3" at bounding box center [129, 598] width 34 height 17
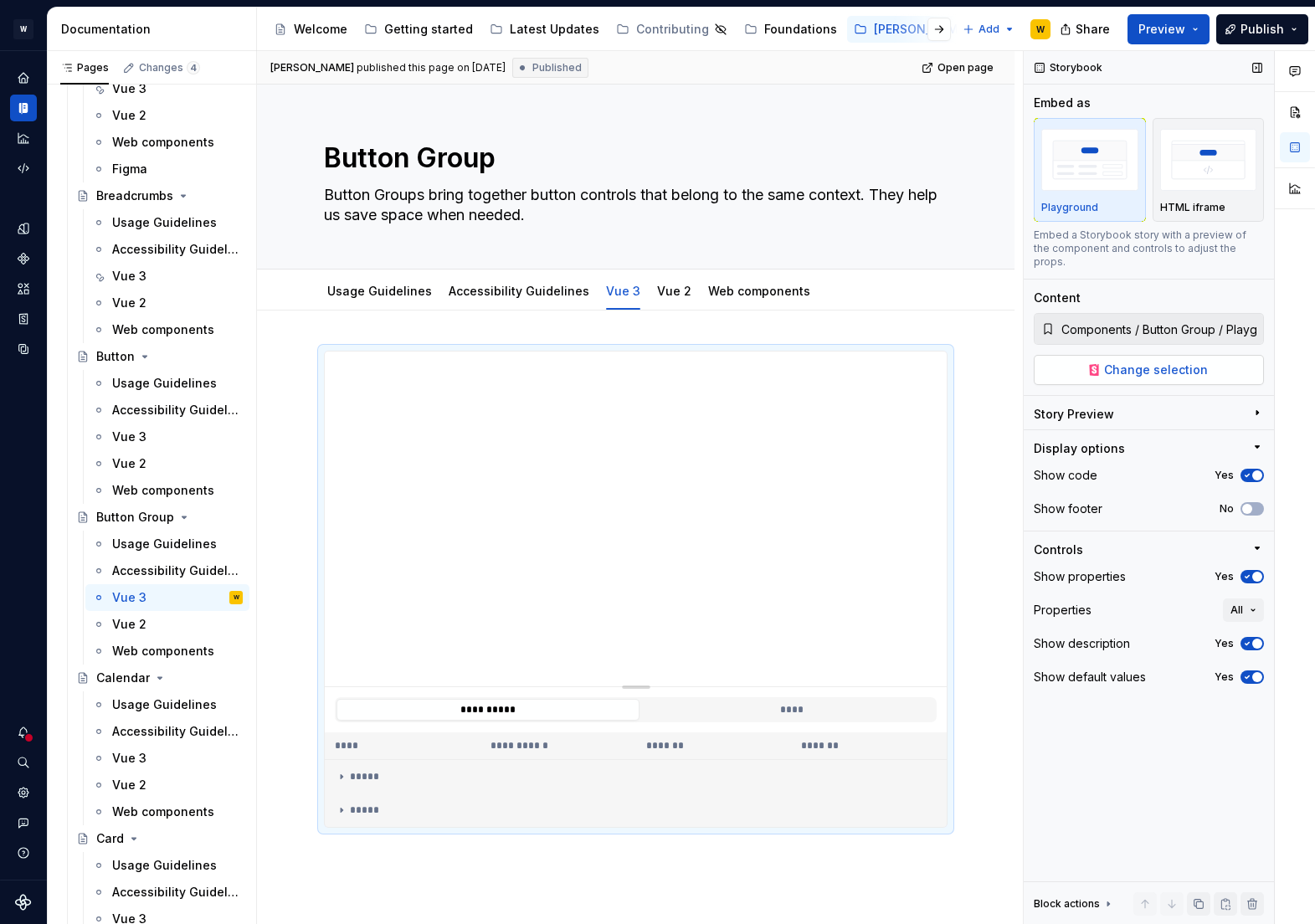
click at [1167, 361] on span "Change selection" at bounding box center [1156, 369] width 103 height 17
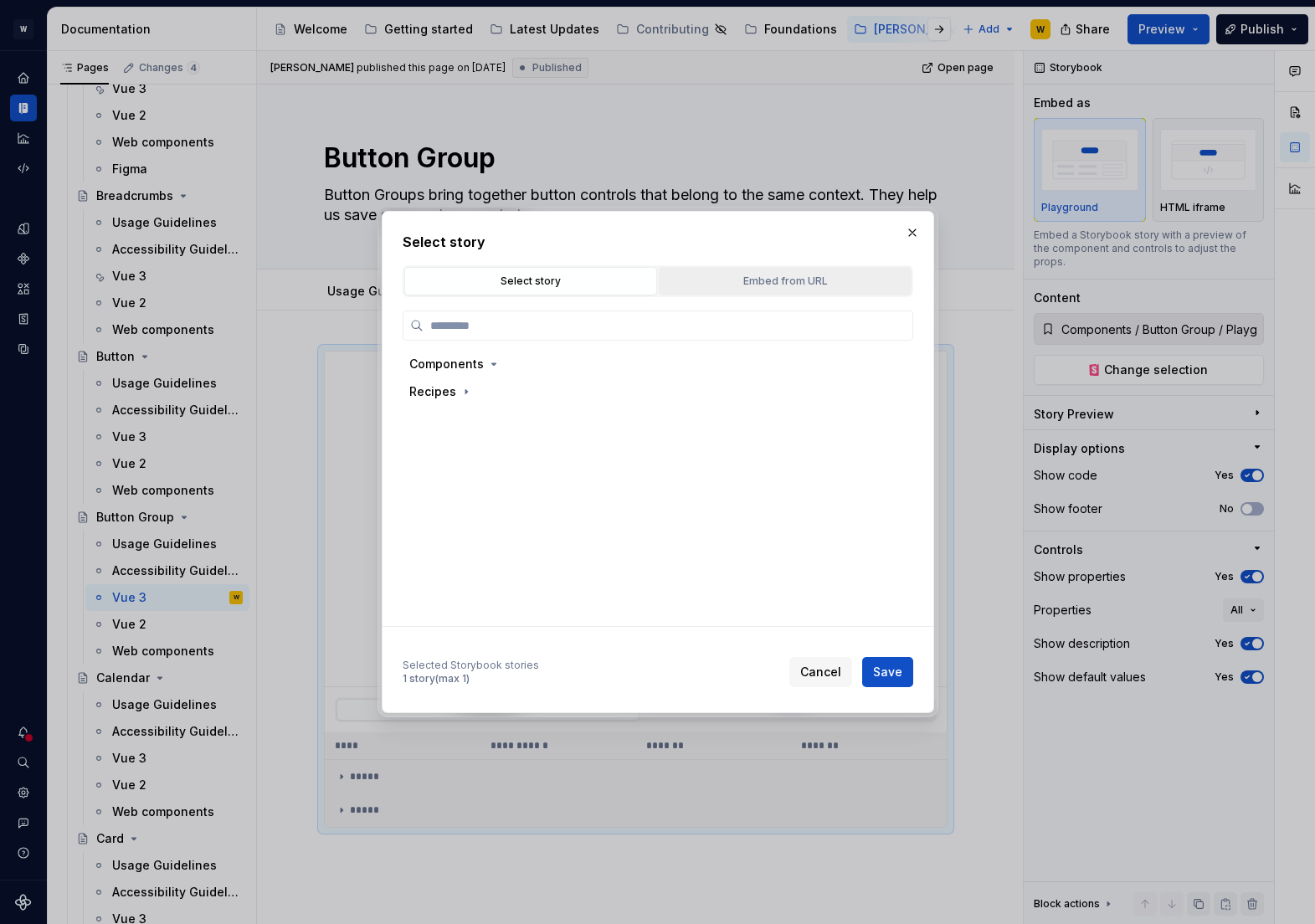
click at [759, 277] on div "Embed from URL" at bounding box center [785, 281] width 241 height 17
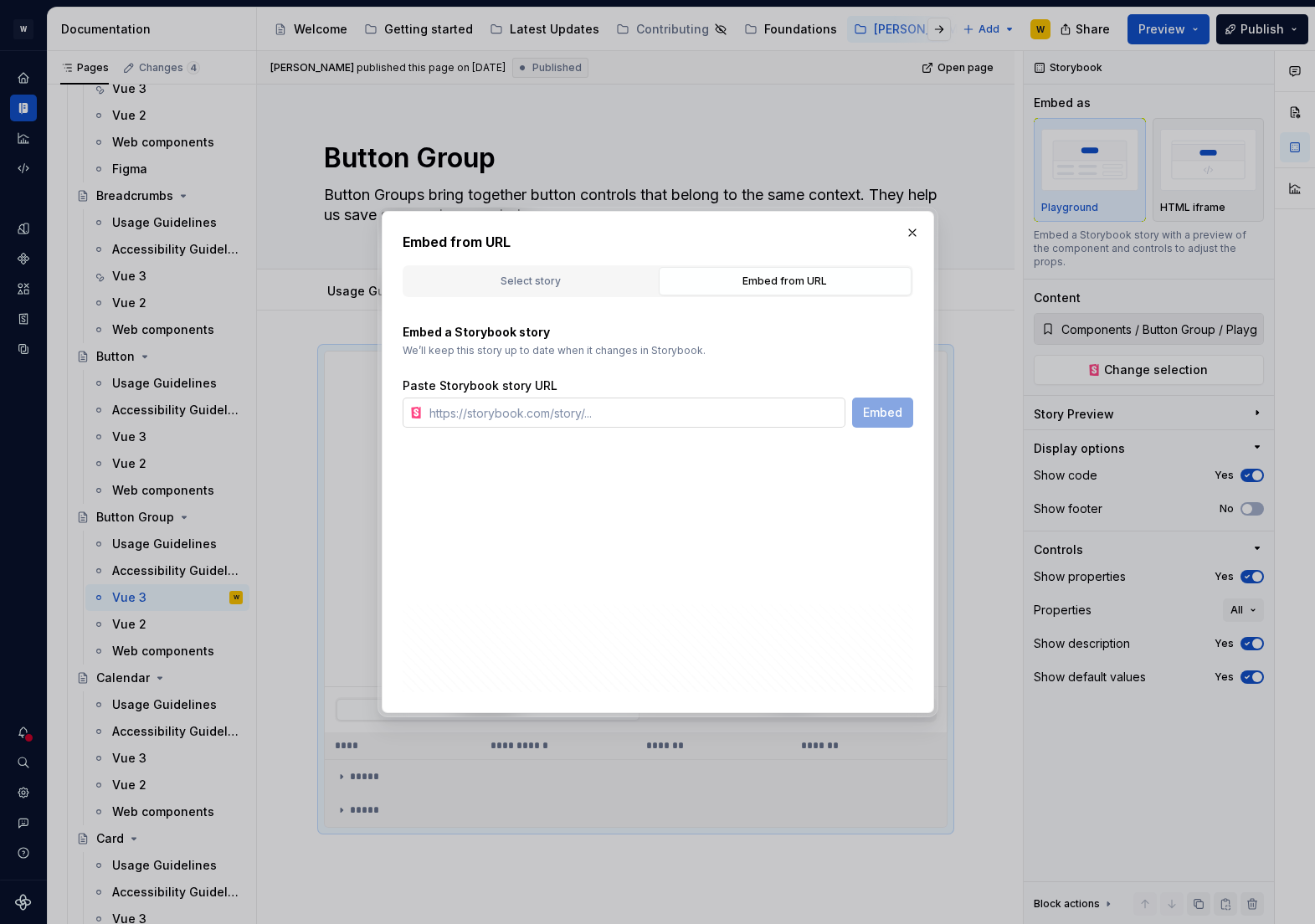
click at [549, 411] on input "text" at bounding box center [634, 413] width 423 height 30
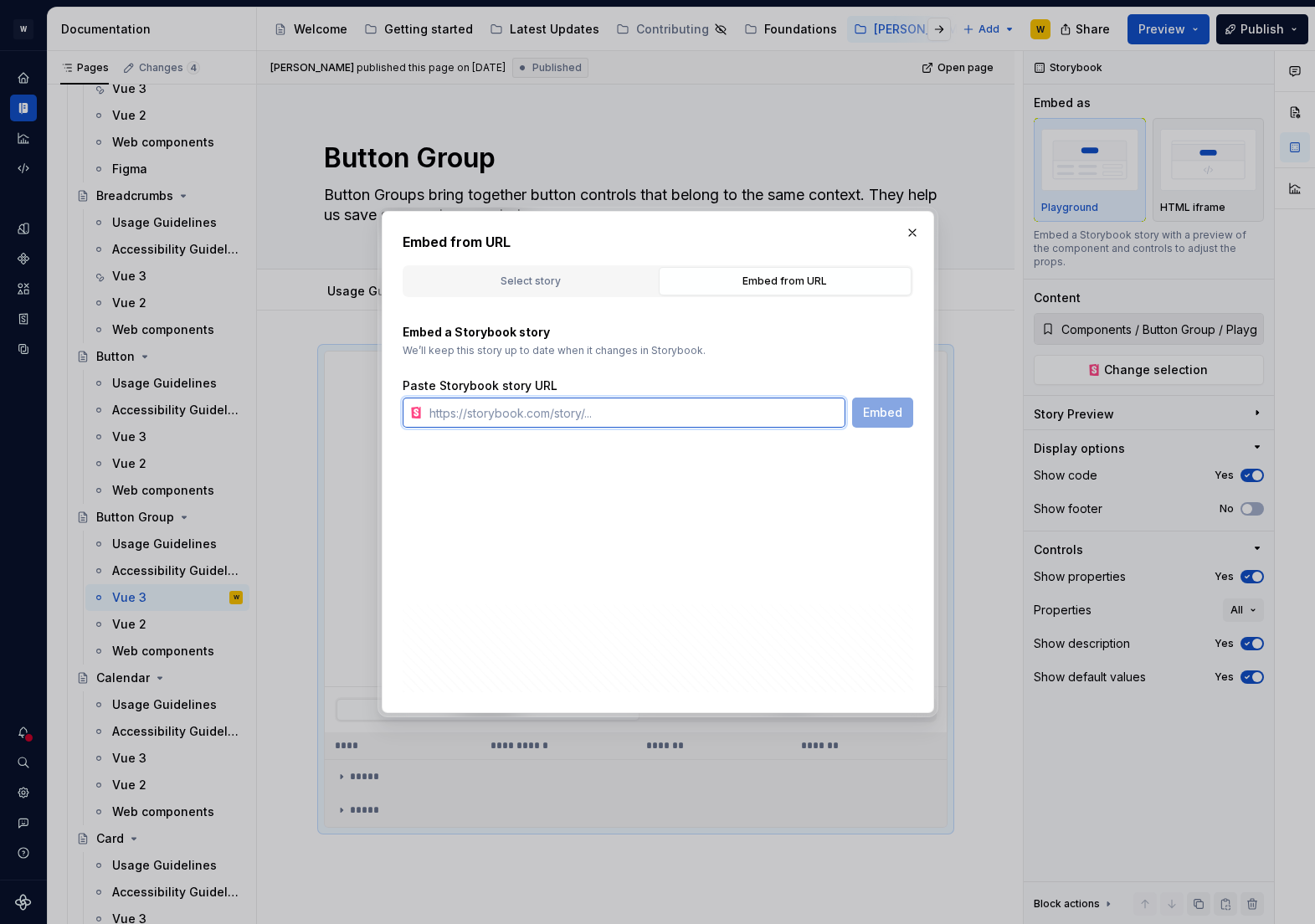
paste input "[URL][PERSON_NAME][DOMAIN_NAME]"
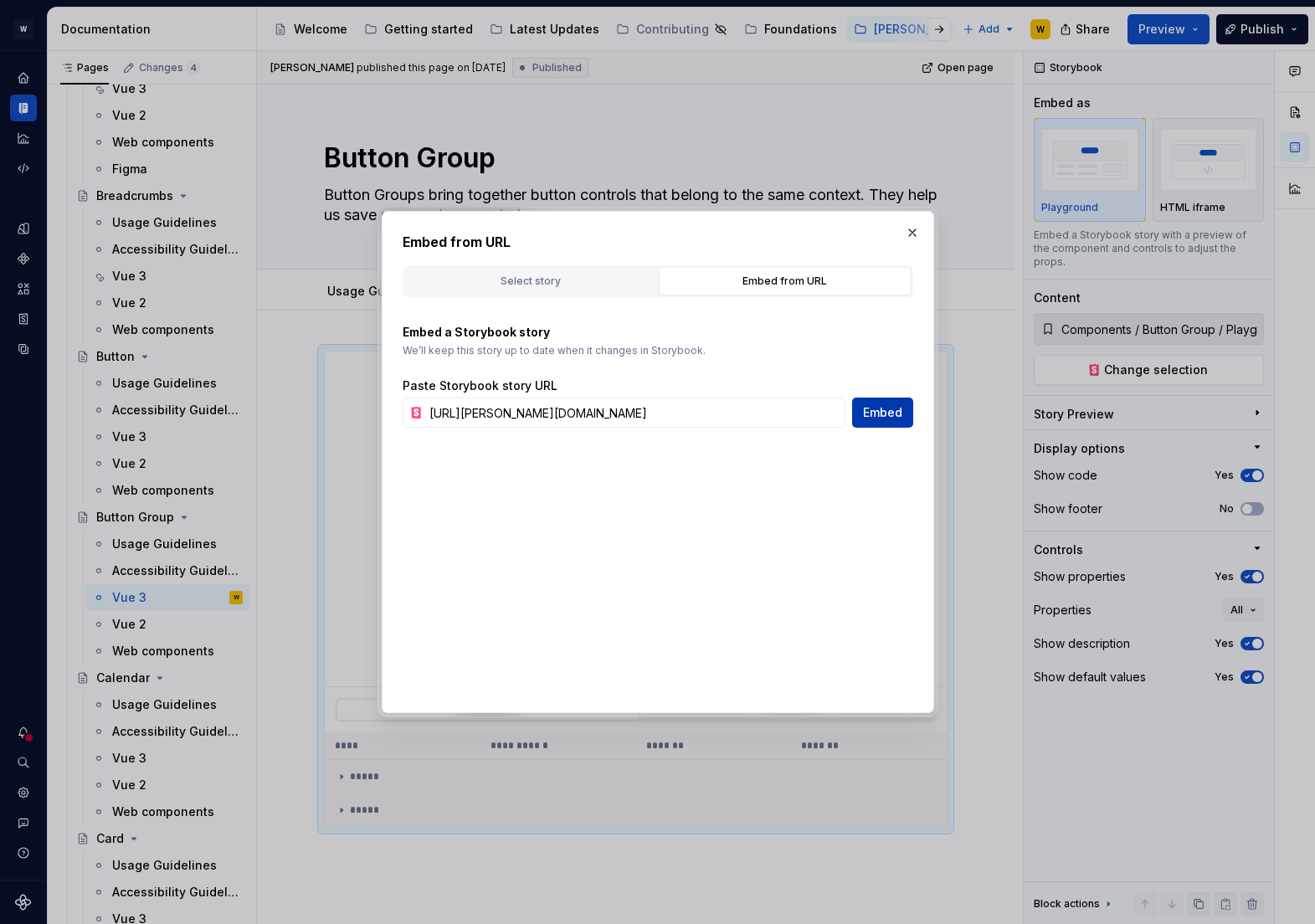
click at [889, 413] on span "Embed" at bounding box center [882, 412] width 39 height 17
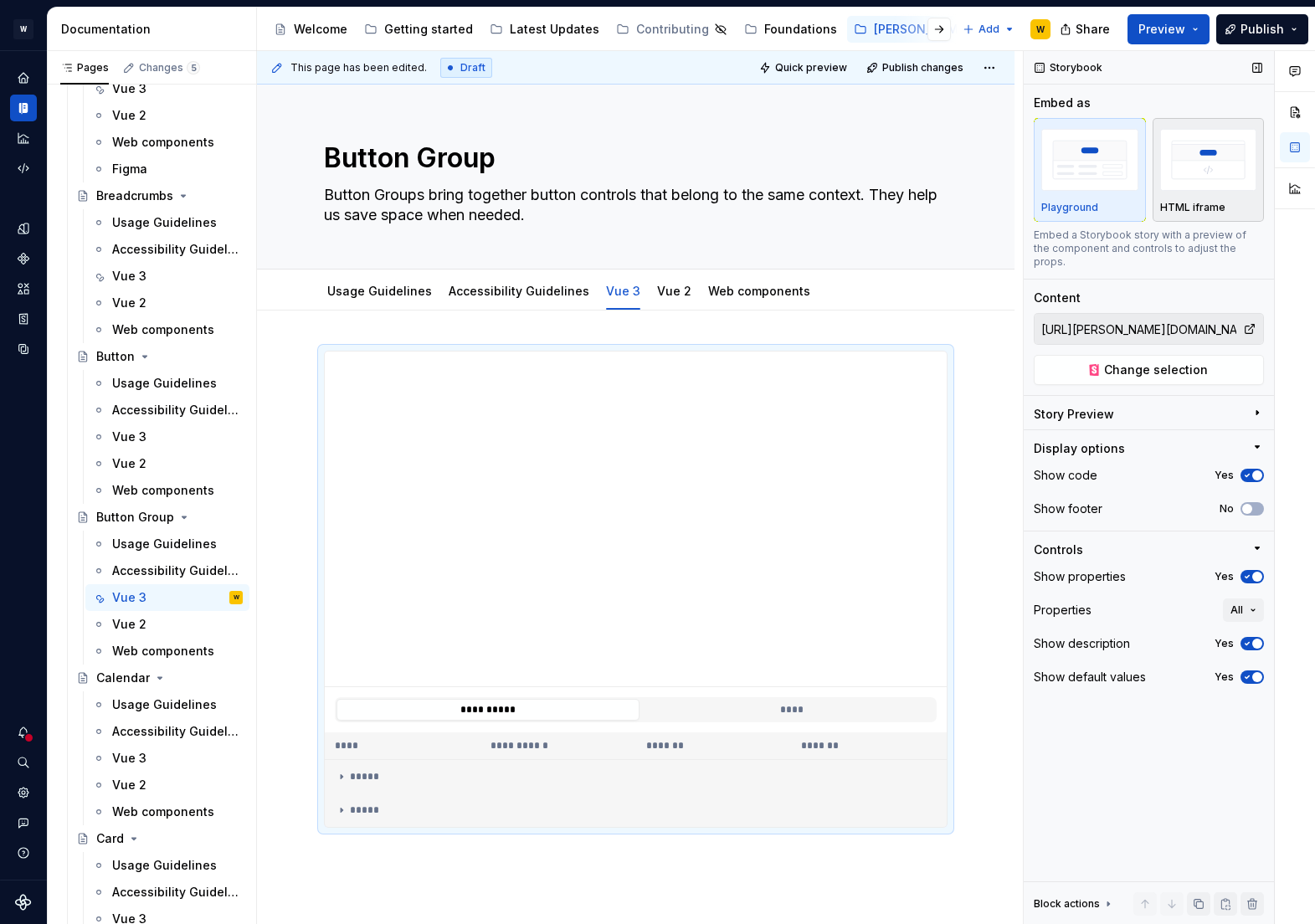
click at [1206, 171] on img "button" at bounding box center [1209, 160] width 97 height 61
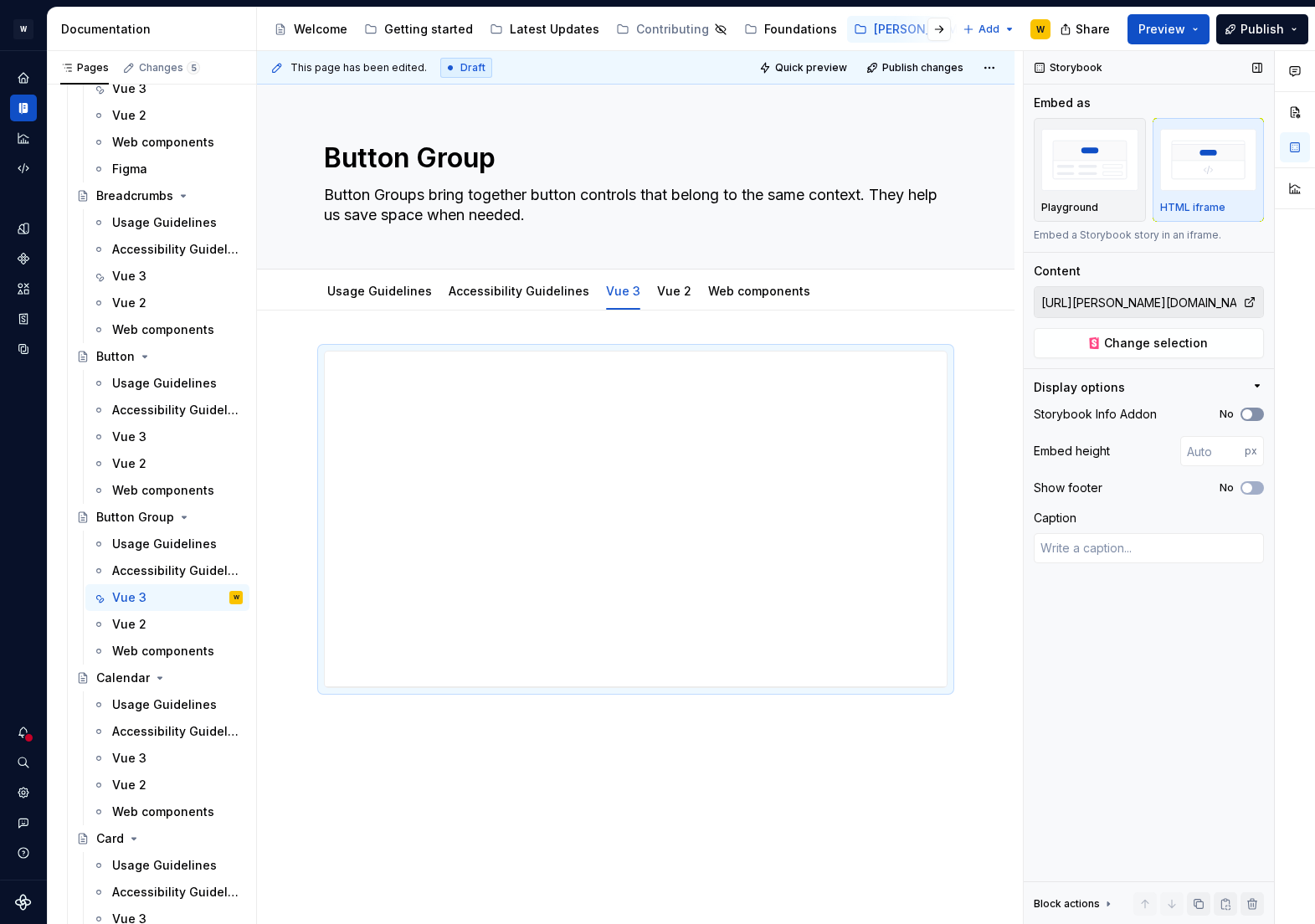
click at [1256, 409] on button "No" at bounding box center [1253, 414] width 23 height 13
click at [1253, 483] on icon "button" at bounding box center [1247, 487] width 13 height 10
click at [1209, 455] on input "number" at bounding box center [1212, 451] width 64 height 30
click at [997, 547] on div "**********" at bounding box center [640, 488] width 766 height 874
click at [126, 755] on div "Vue 3" at bounding box center [129, 758] width 34 height 17
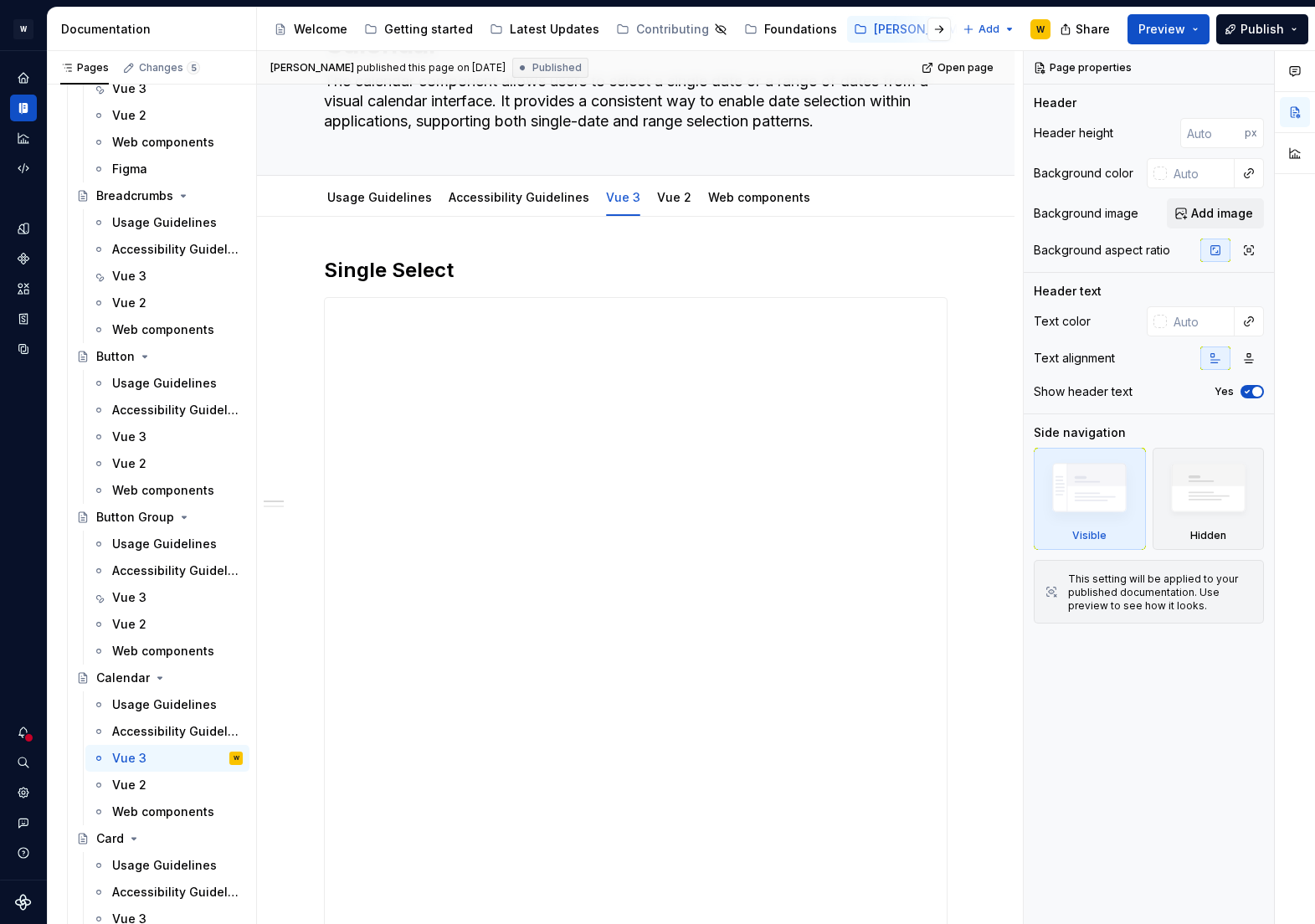
scroll to position [136, 0]
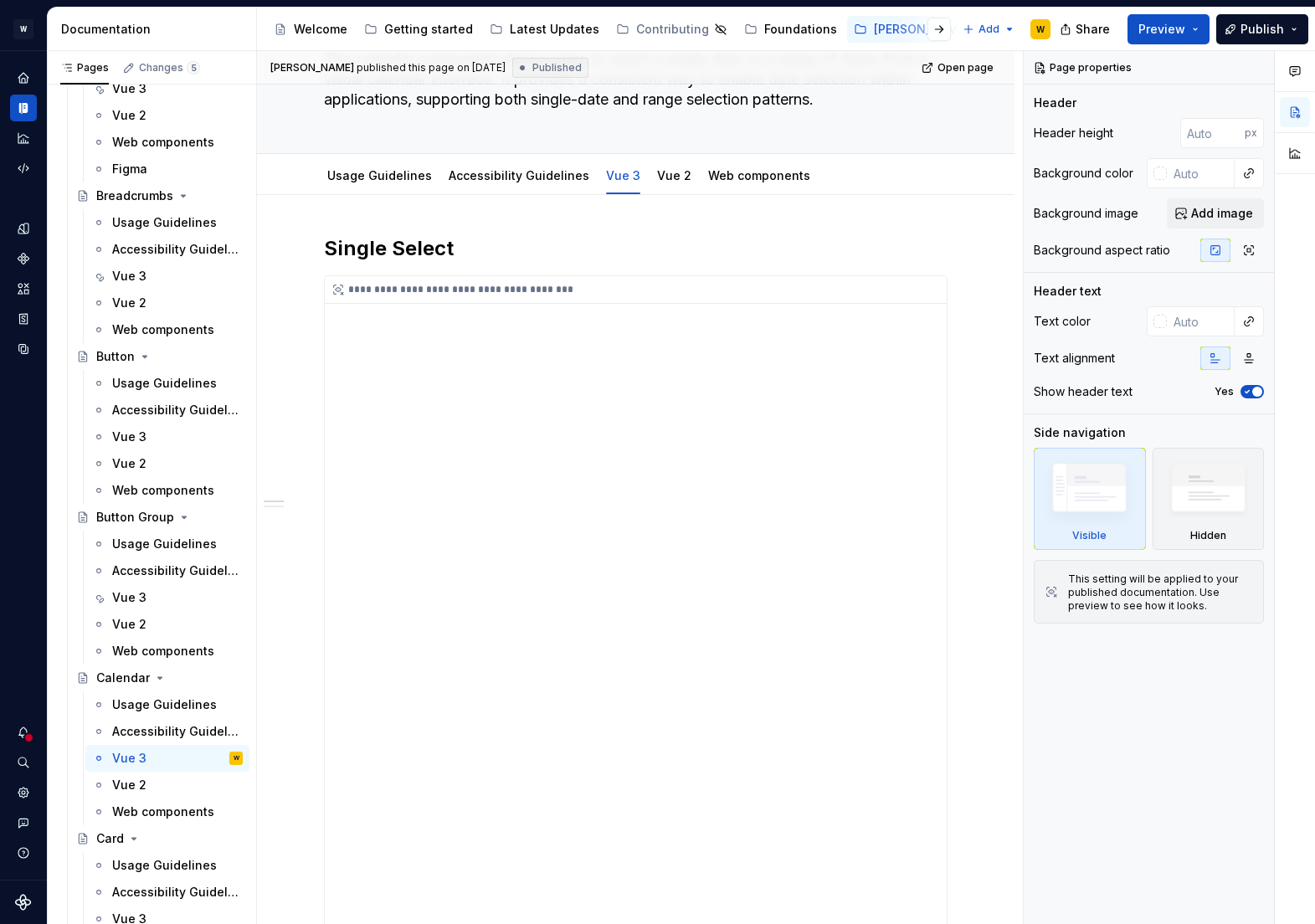
click at [675, 396] on div "**********" at bounding box center [635, 631] width 622 height 709
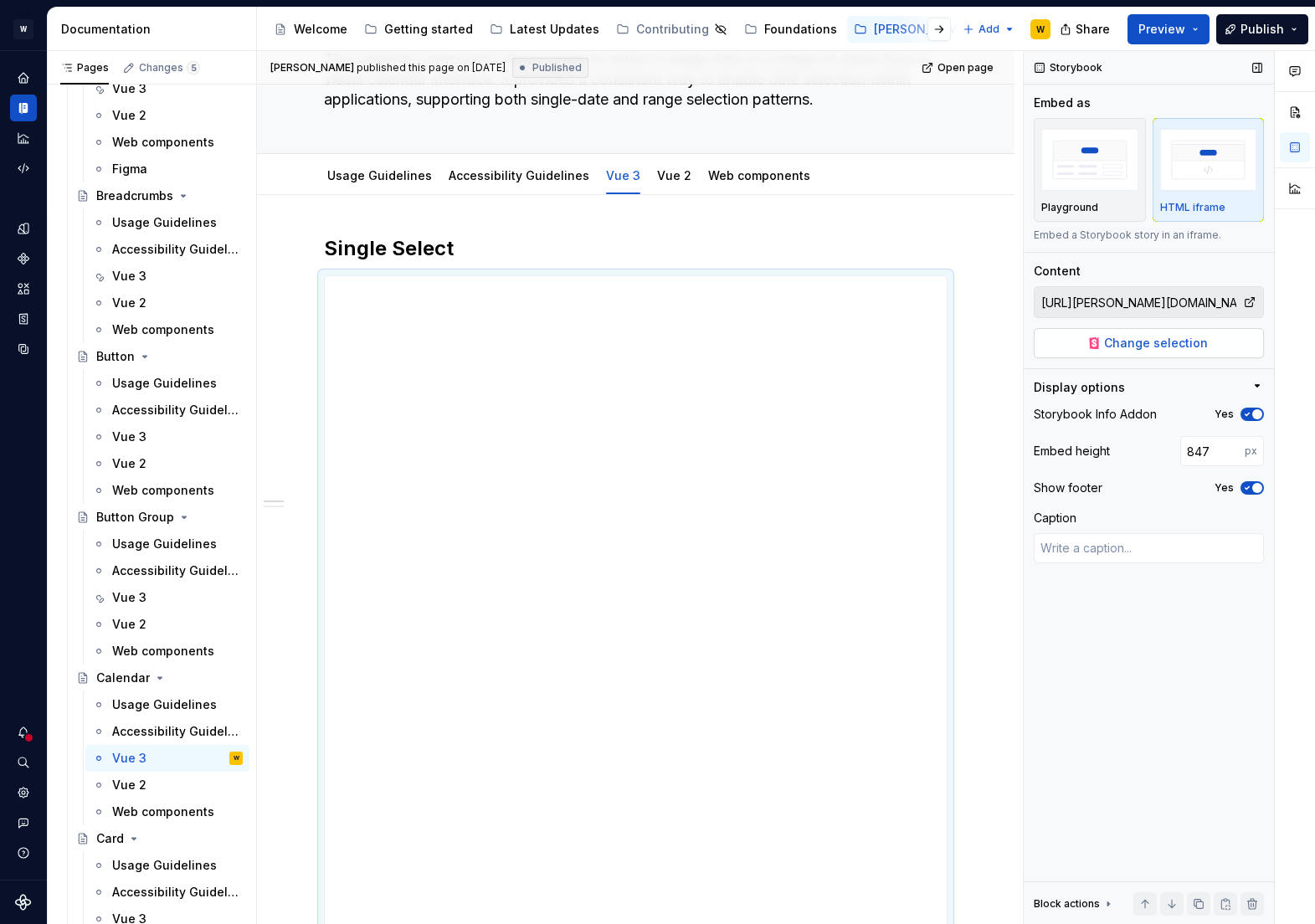
click at [1174, 334] on span "Change selection" at bounding box center [1156, 342] width 103 height 17
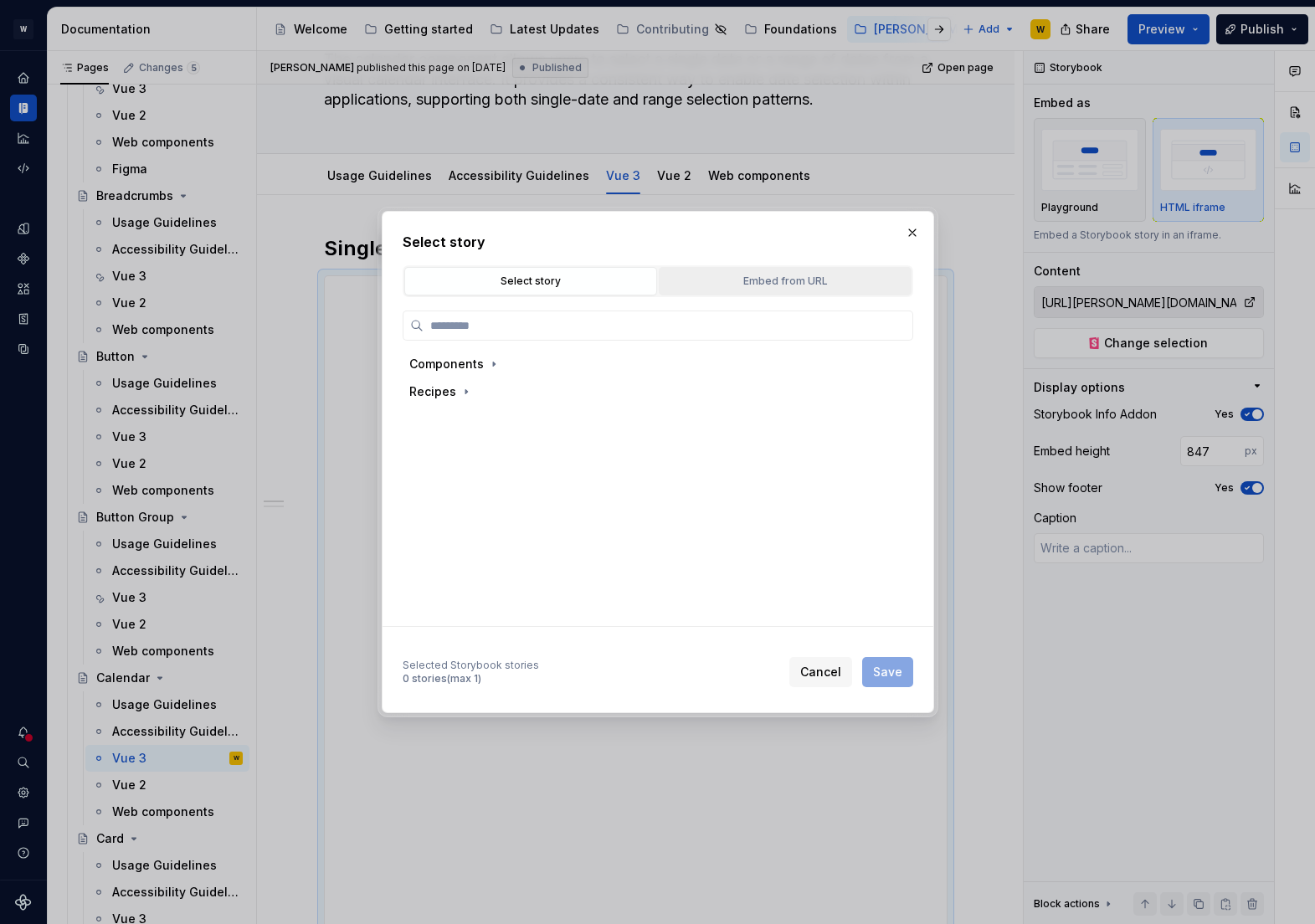
click at [804, 283] on div "Embed from URL" at bounding box center [785, 281] width 241 height 17
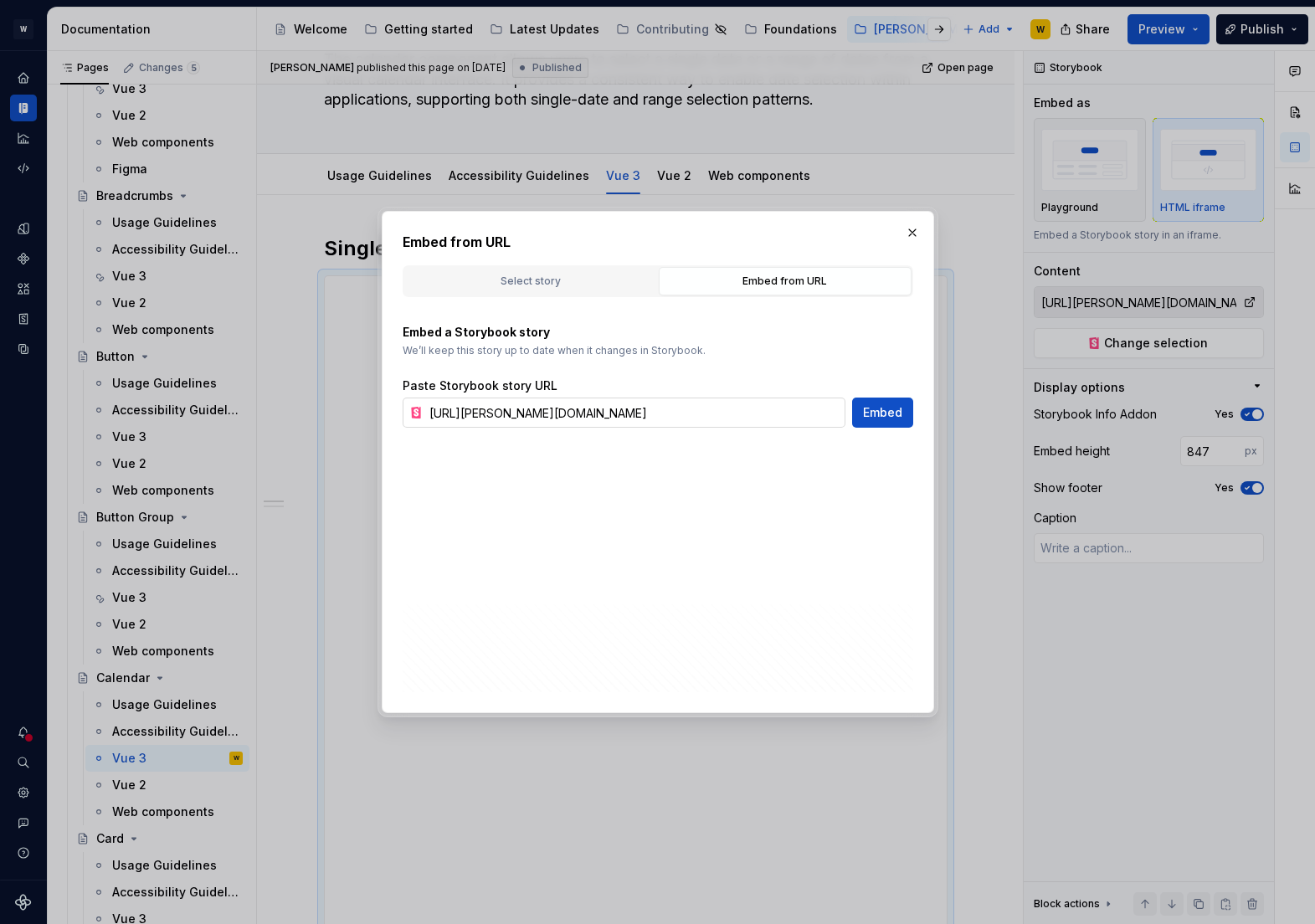
click at [669, 410] on input "[URL][PERSON_NAME][DOMAIN_NAME]" at bounding box center [634, 413] width 423 height 30
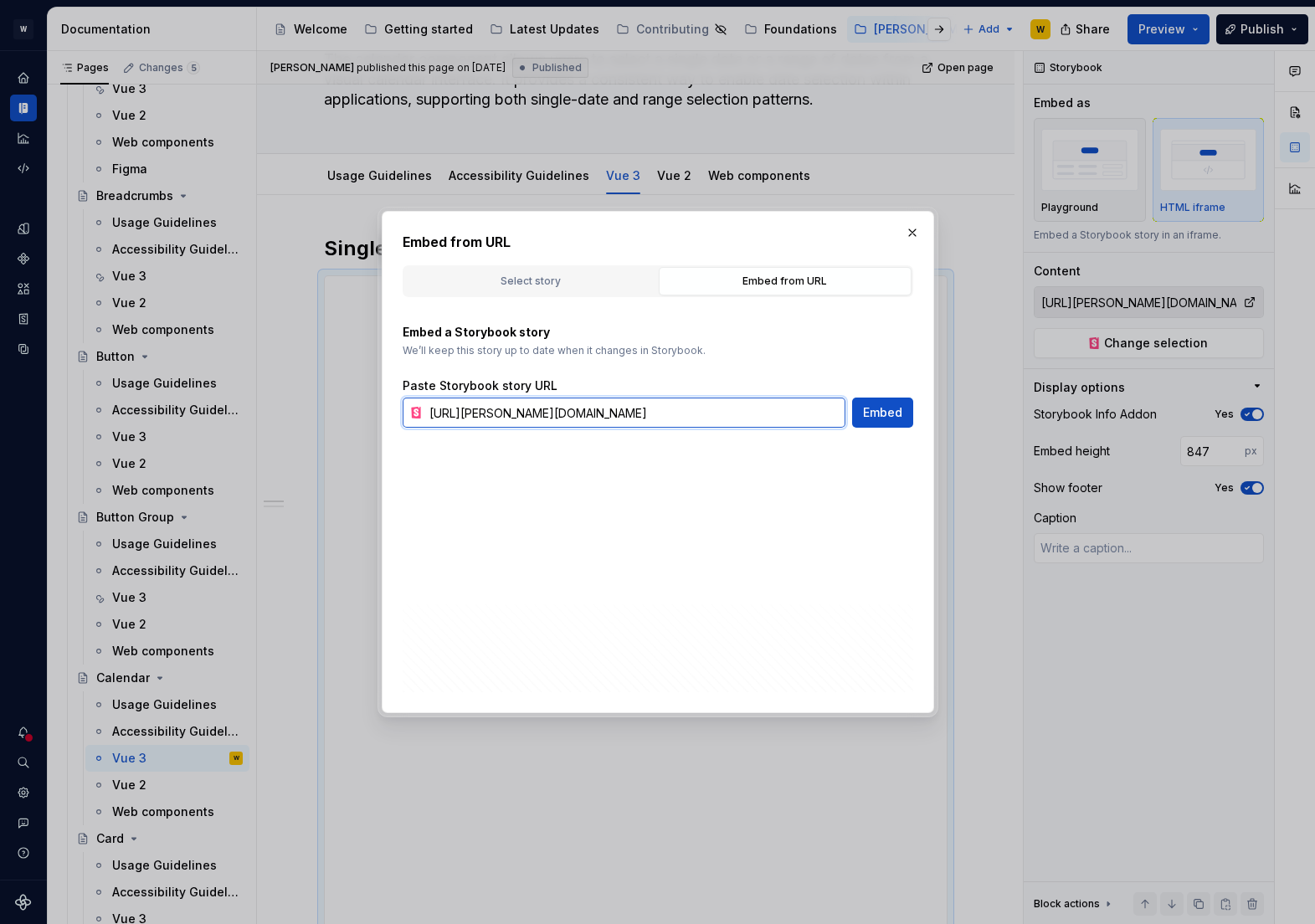
scroll to position [0, 85]
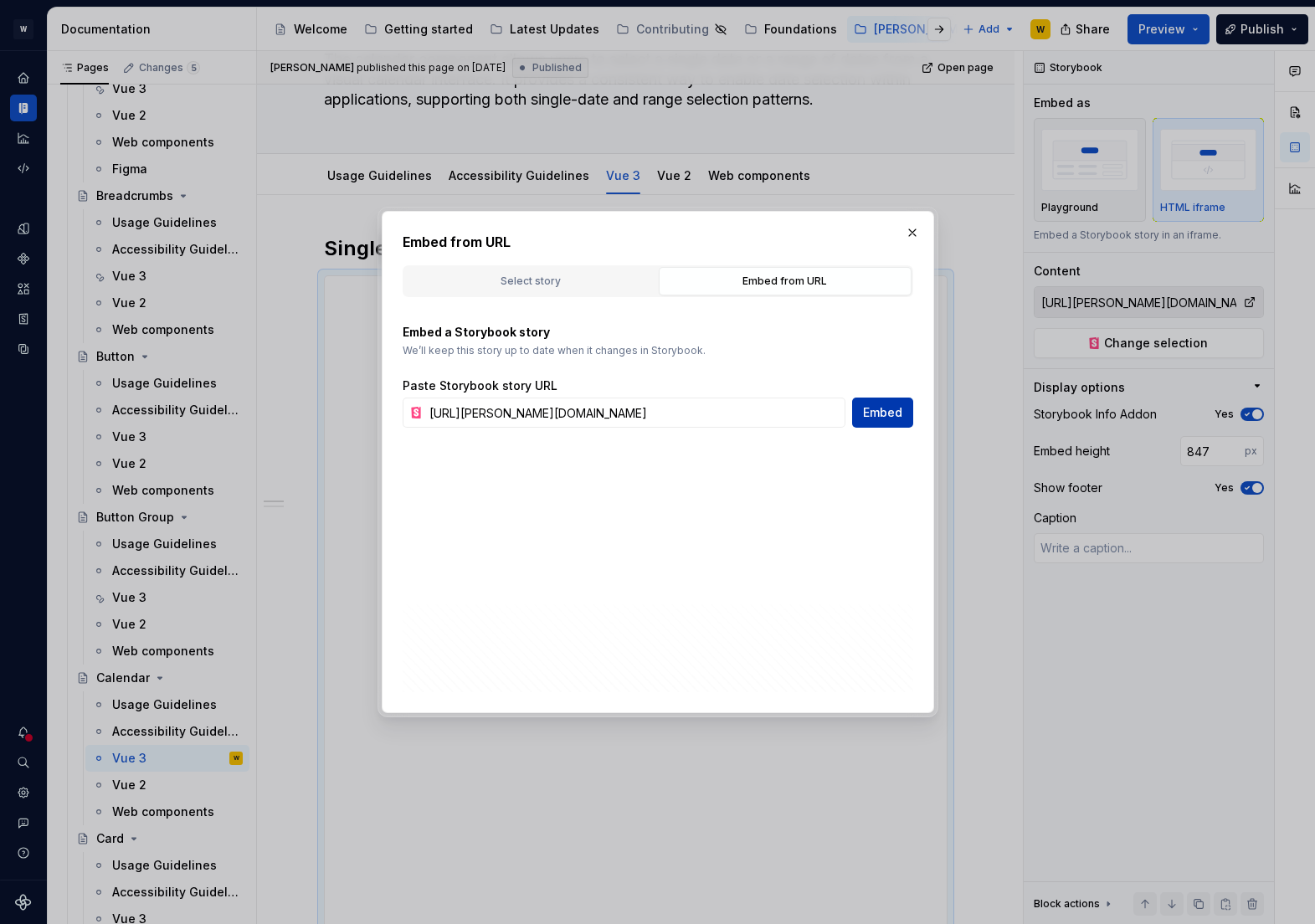
click at [886, 412] on span "Embed" at bounding box center [882, 412] width 39 height 17
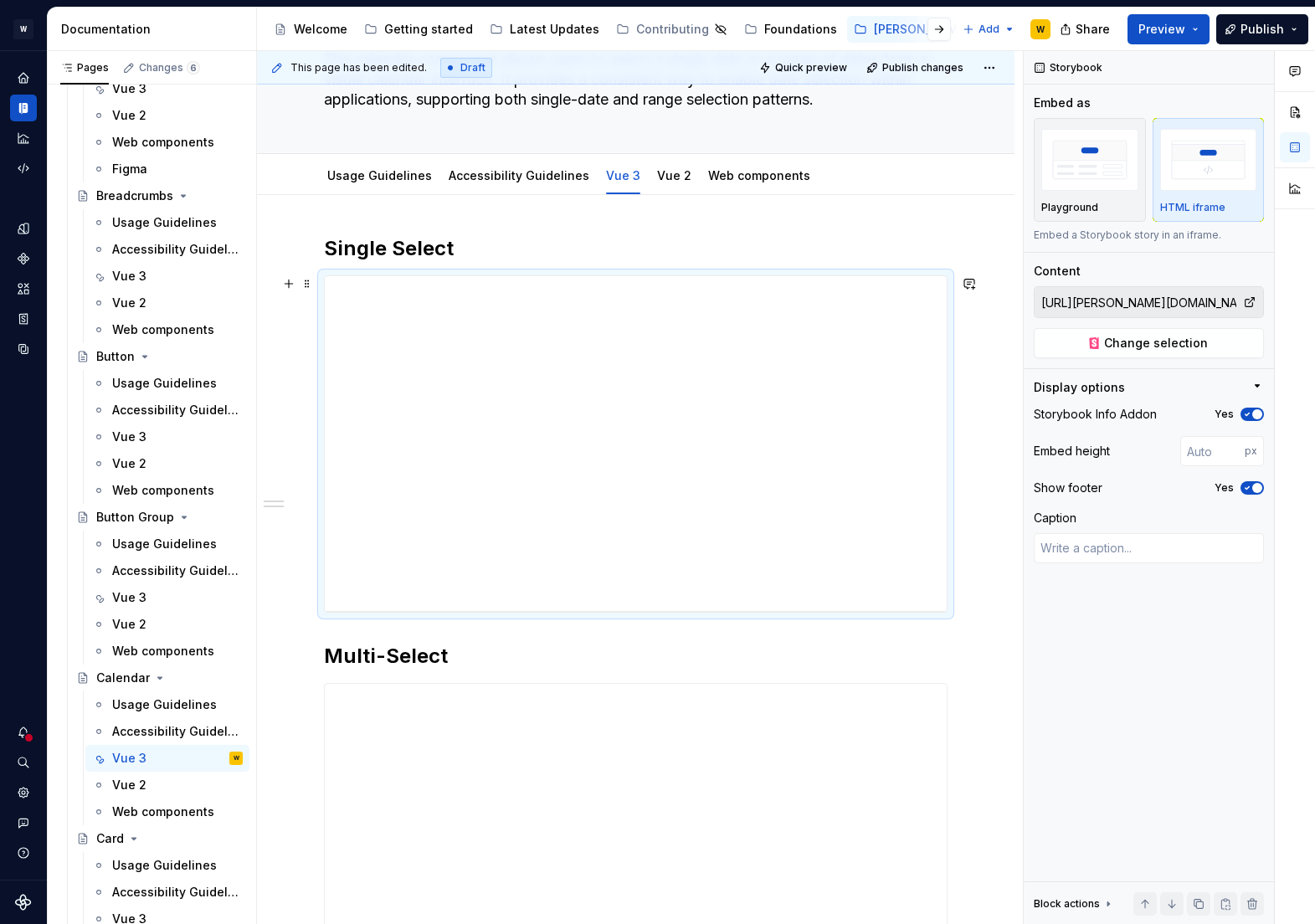
click at [996, 507] on div "**********" at bounding box center [635, 843] width 757 height 1296
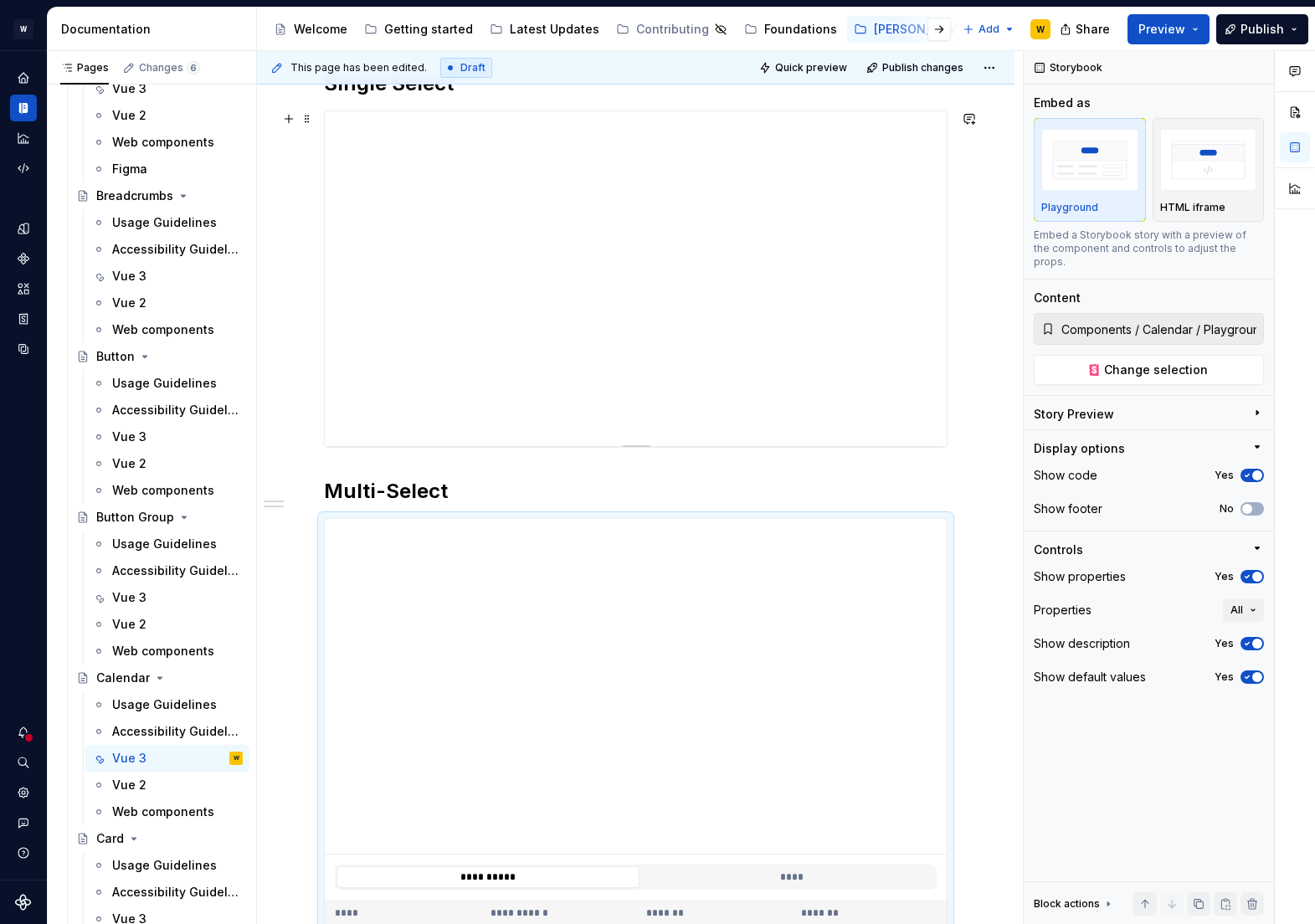
scroll to position [293, 0]
click at [1111, 314] on input "Components / Calendar / Playground Range" at bounding box center [1159, 329] width 209 height 30
click at [1109, 361] on span "Change selection" at bounding box center [1156, 369] width 103 height 17
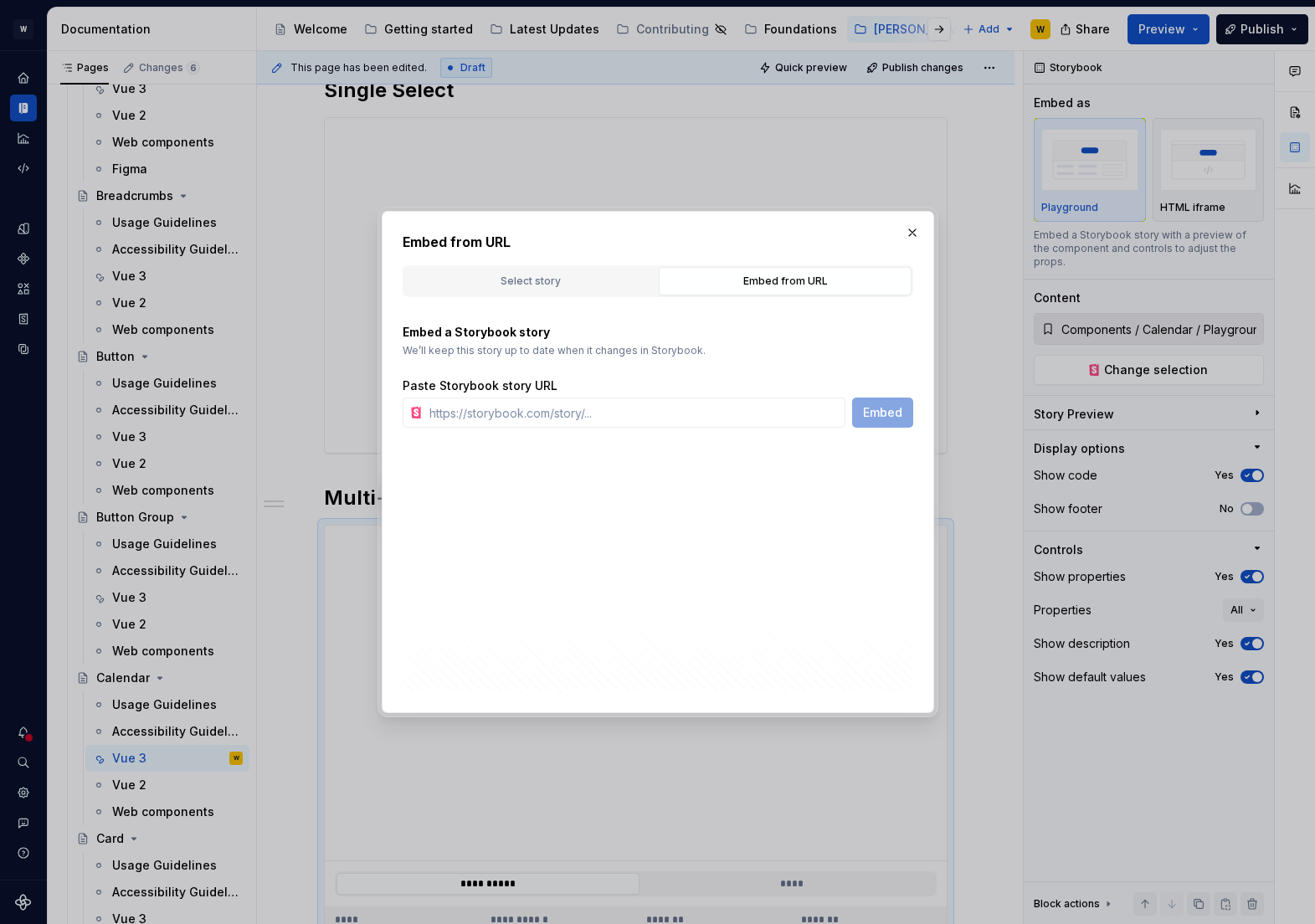
click at [714, 278] on div "Embed from URL" at bounding box center [785, 281] width 241 height 17
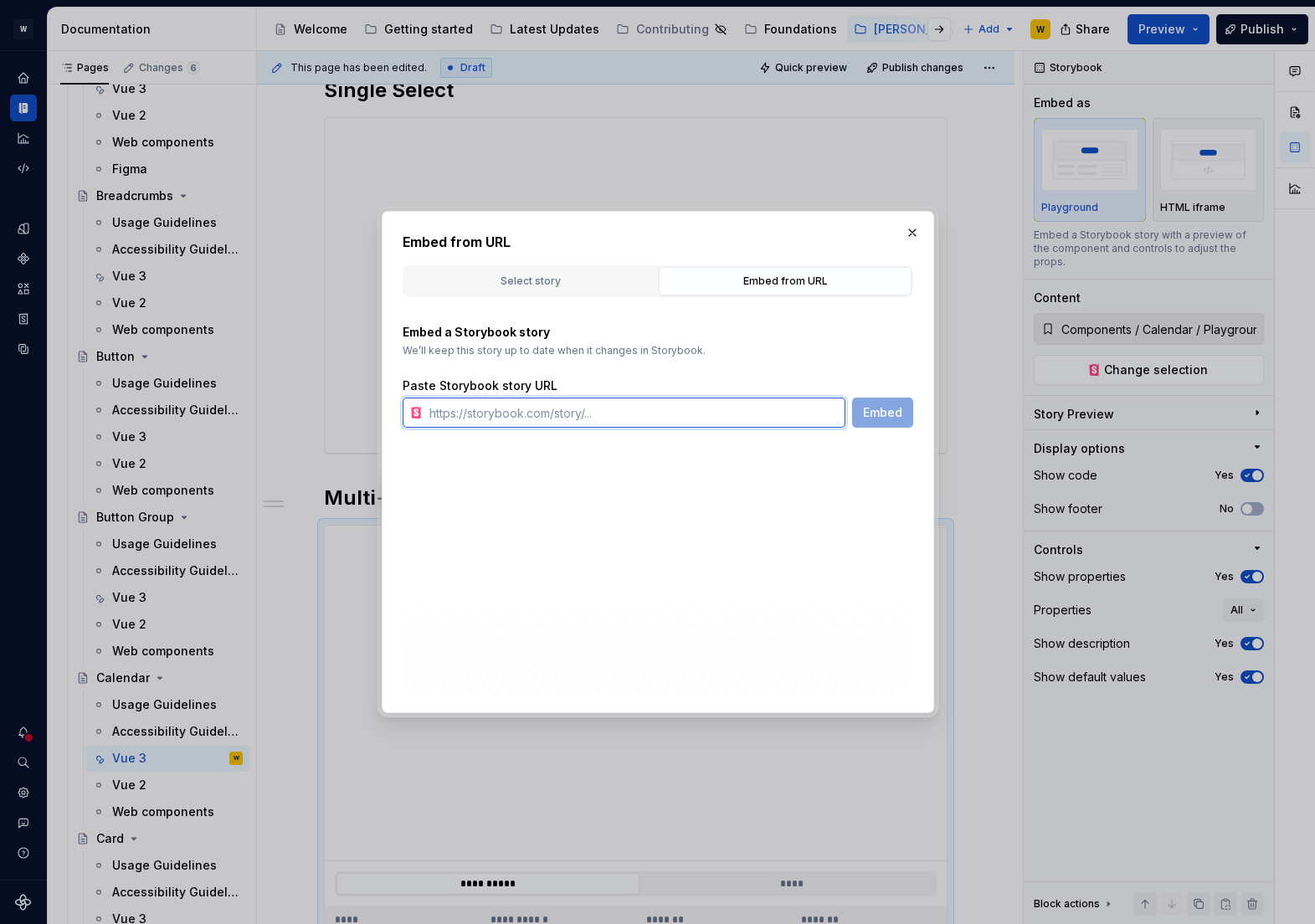
click at [520, 410] on input "text" at bounding box center [634, 413] width 423 height 30
paste input "[URL][PERSON_NAME][DOMAIN_NAME]"
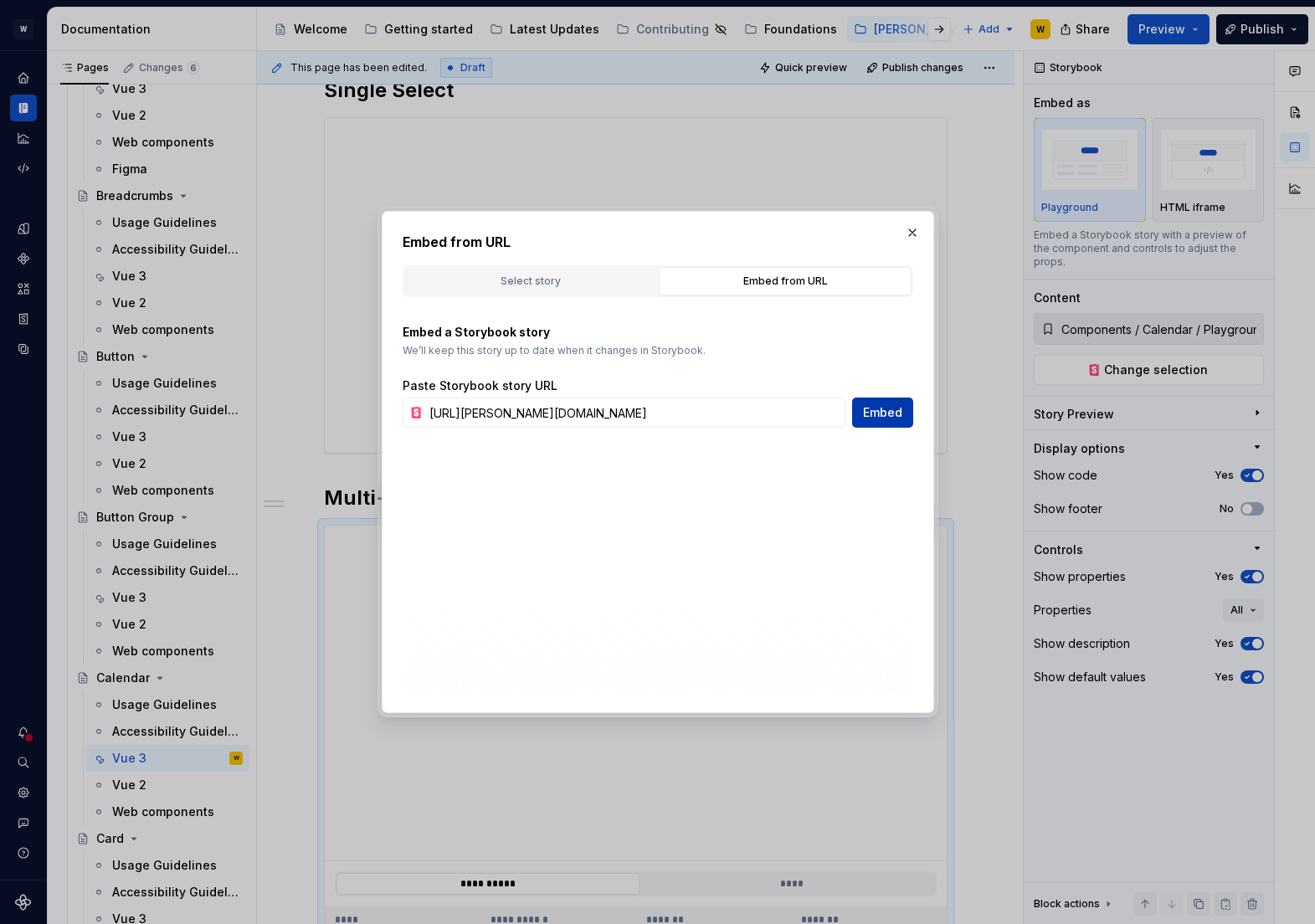
scroll to position [0, 0]
click at [885, 415] on span "Embed" at bounding box center [882, 412] width 39 height 17
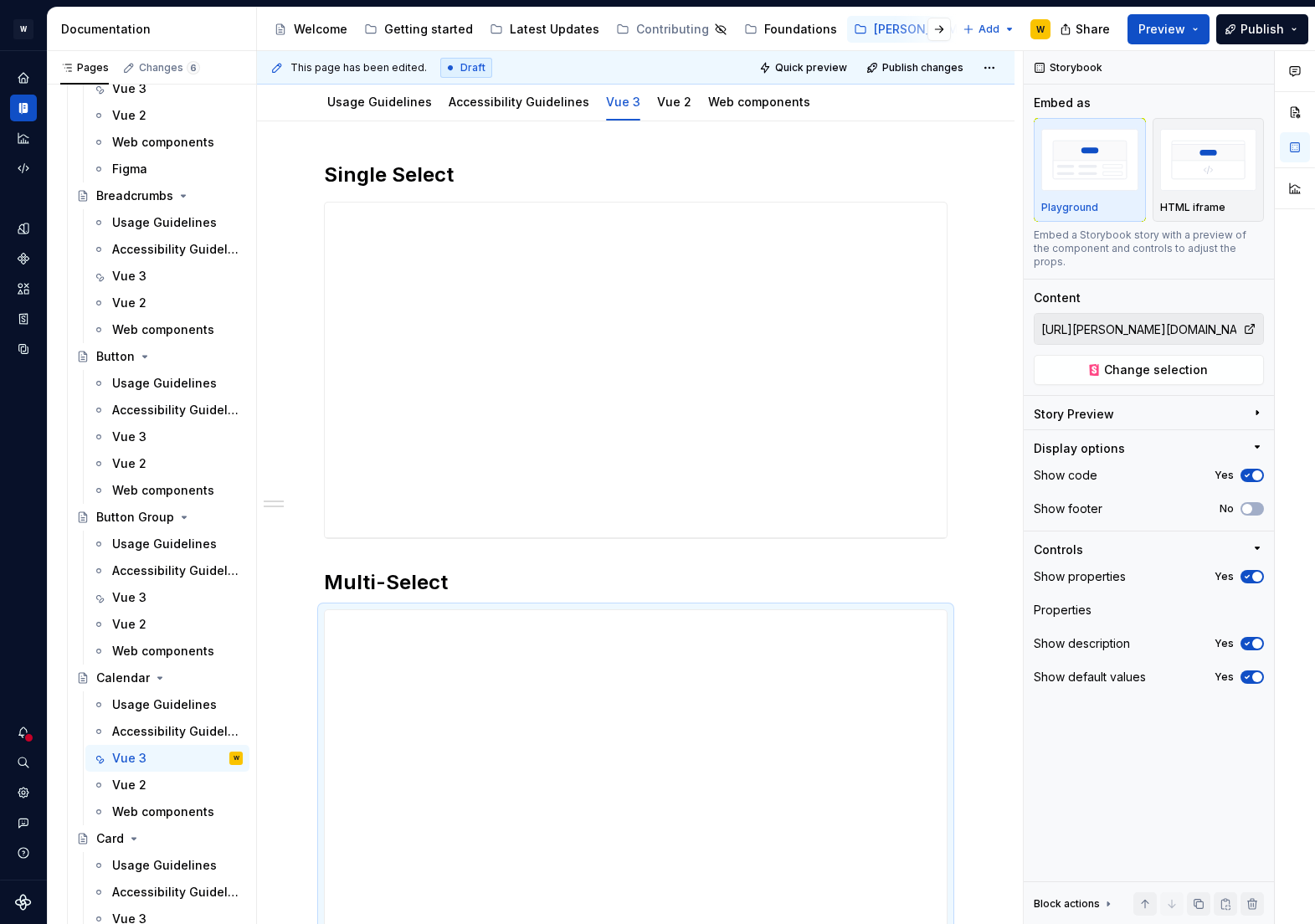
scroll to position [293, 0]
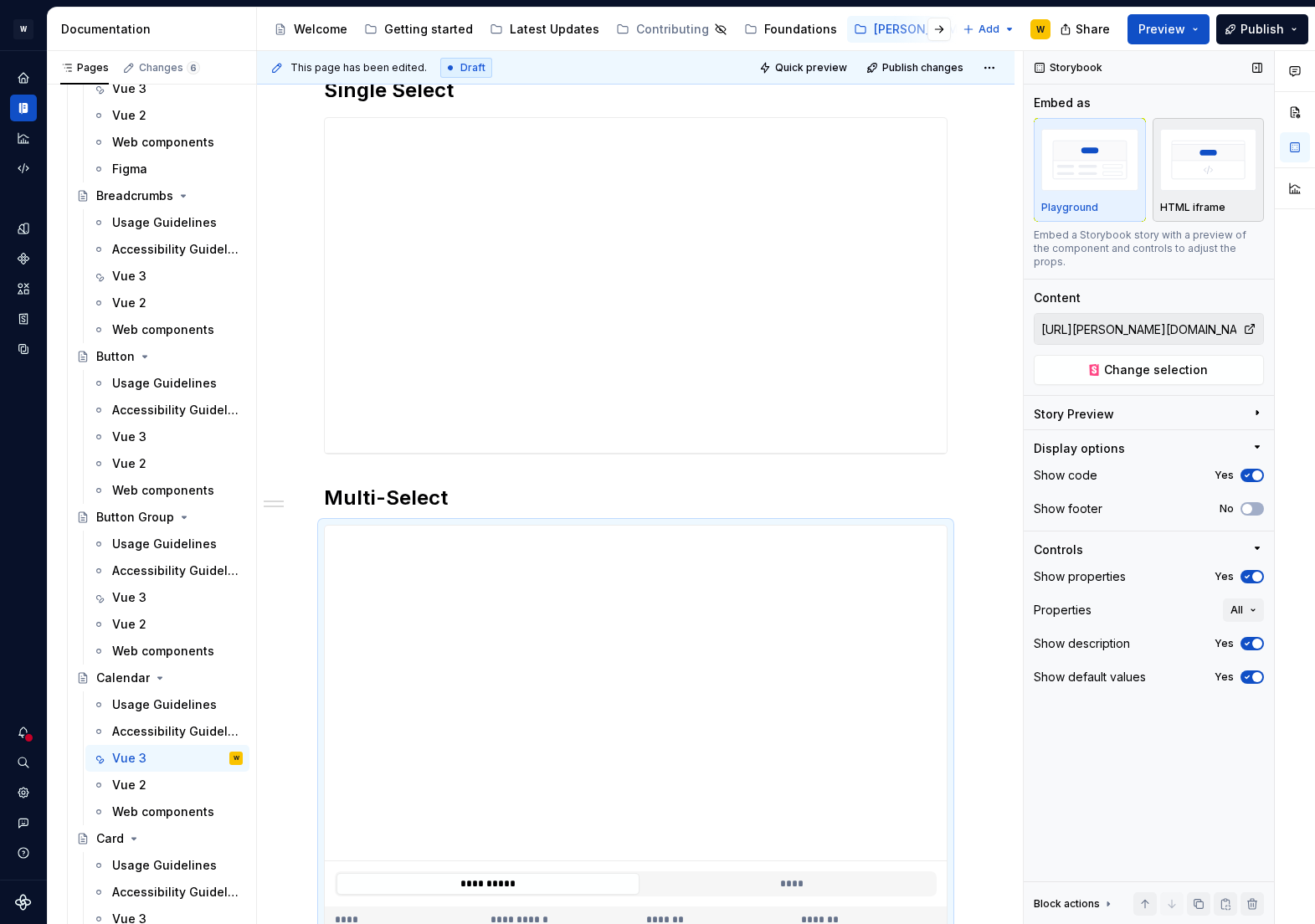
click at [1204, 170] on img "button" at bounding box center [1209, 160] width 97 height 61
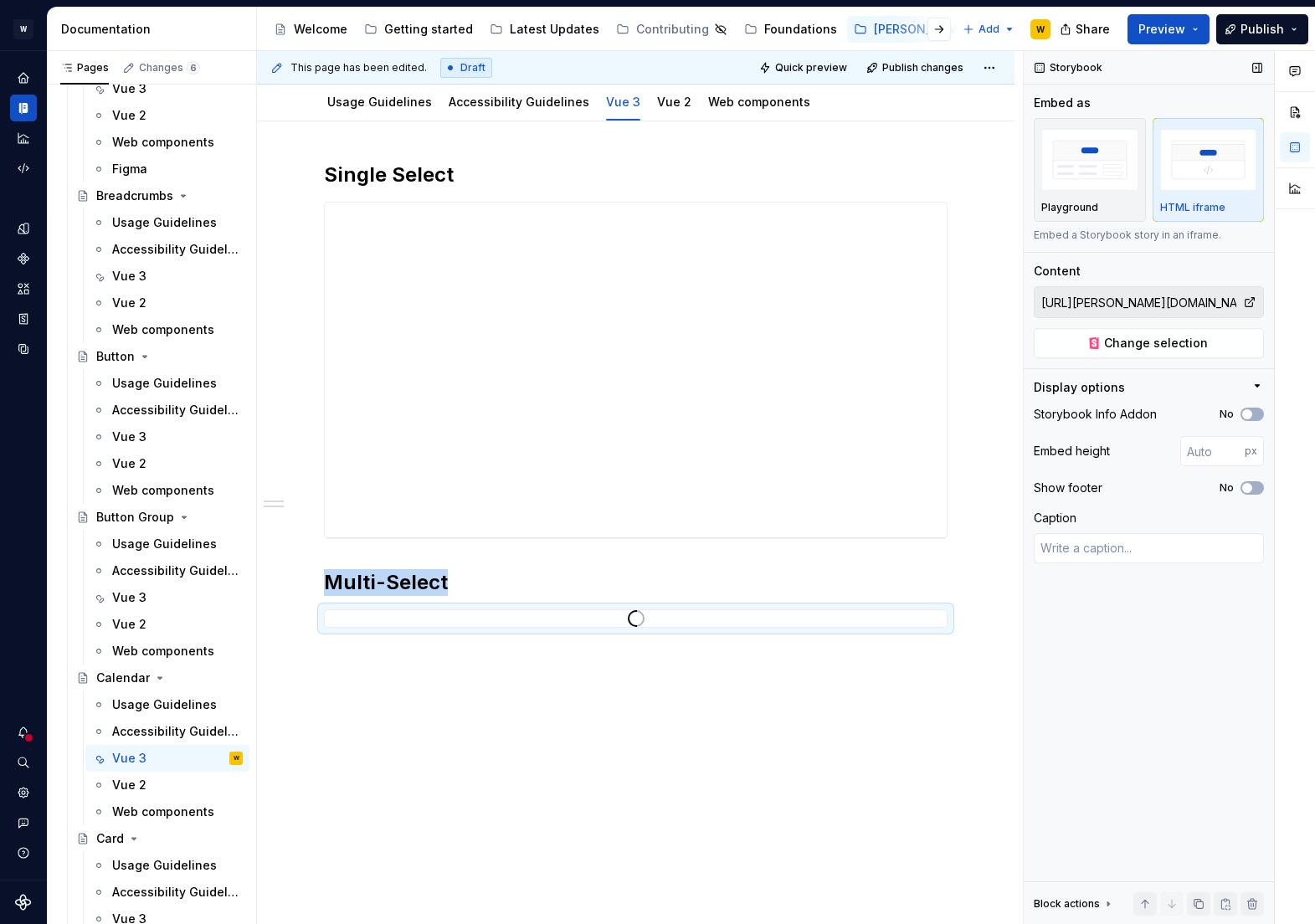
scroll to position [210, 0]
click at [1253, 408] on button "No" at bounding box center [1253, 414] width 23 height 13
click at [1253, 487] on icon "button" at bounding box center [1247, 487] width 13 height 10
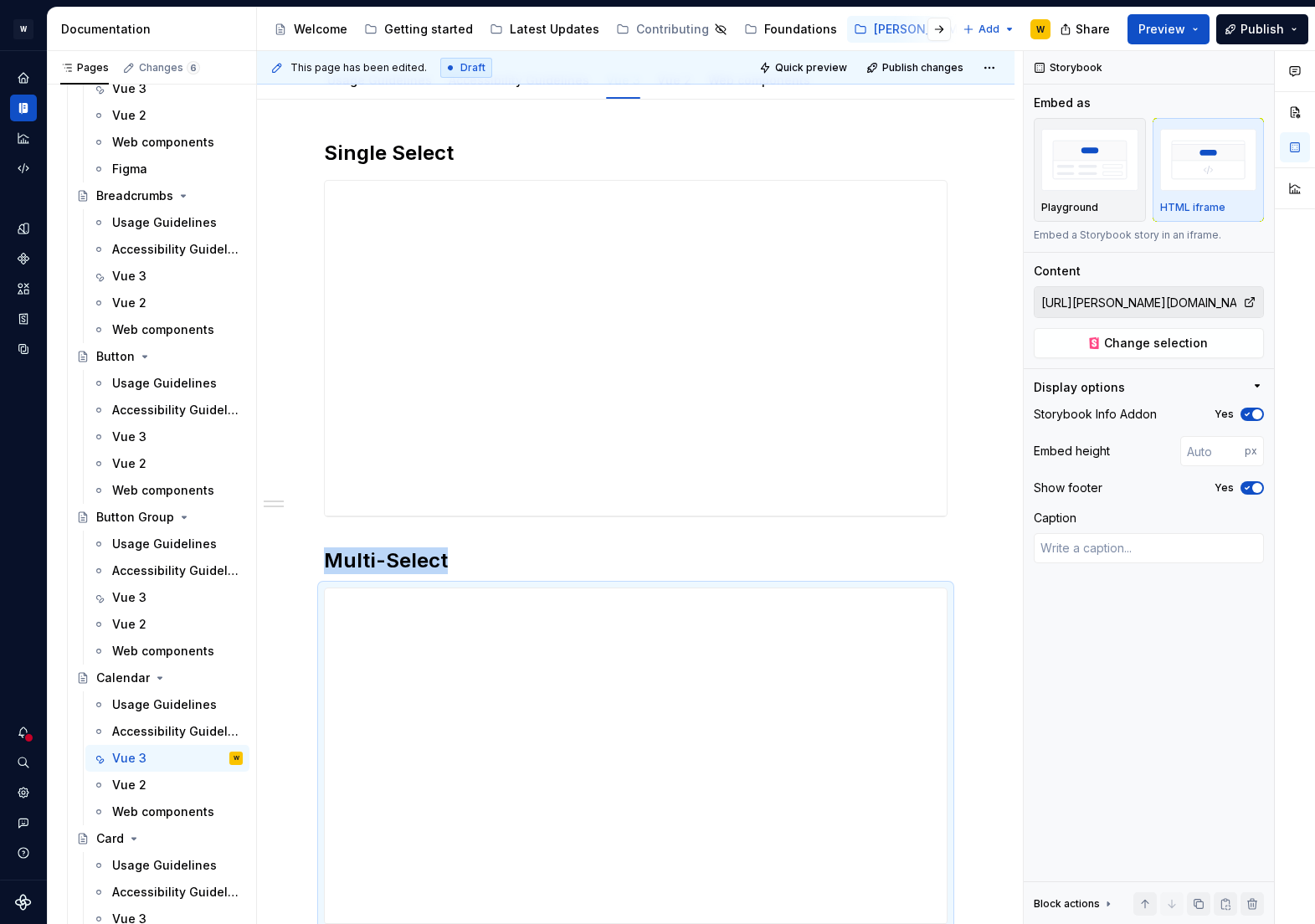
scroll to position [7, 0]
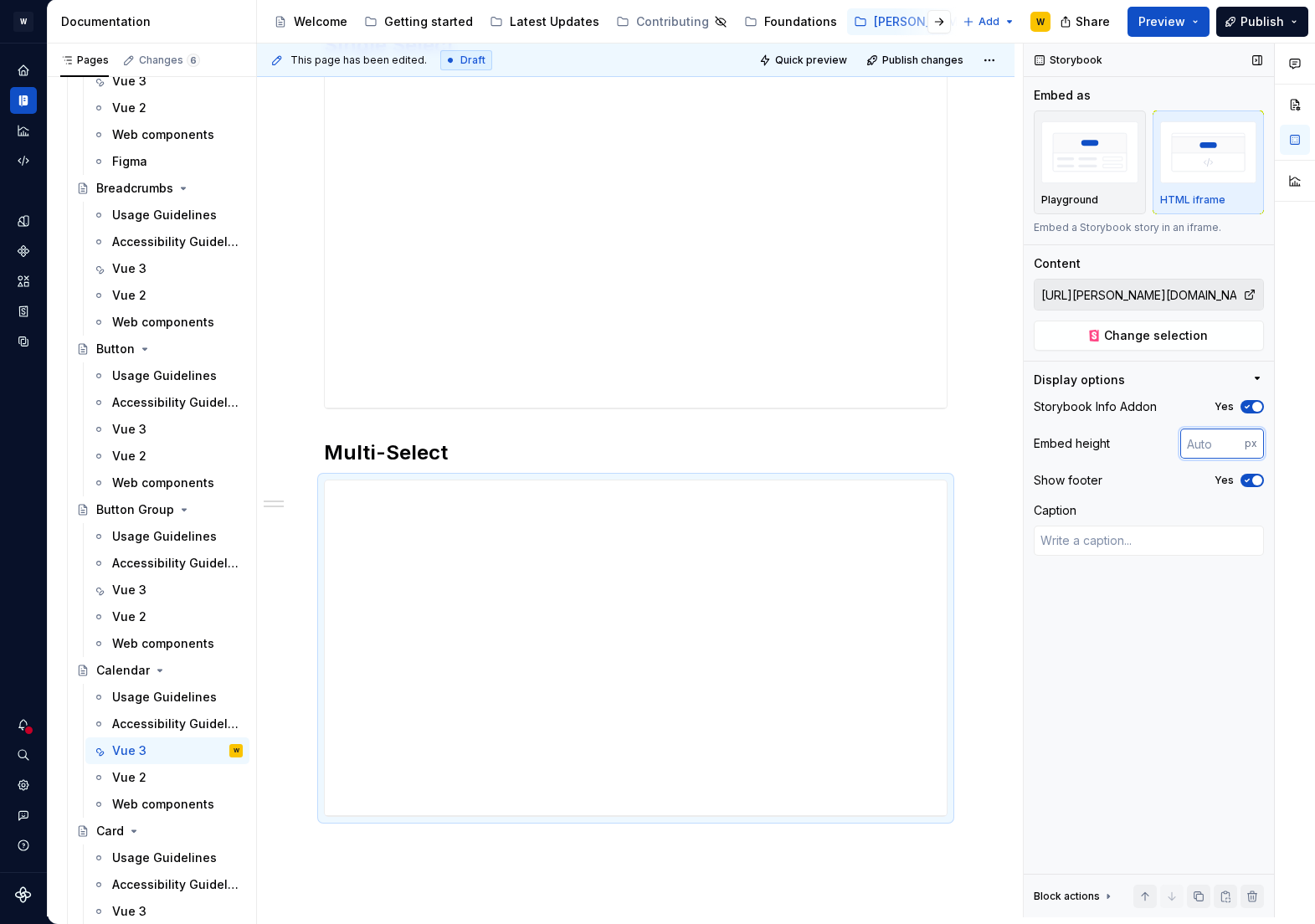
click at [1207, 447] on input "number" at bounding box center [1212, 443] width 64 height 30
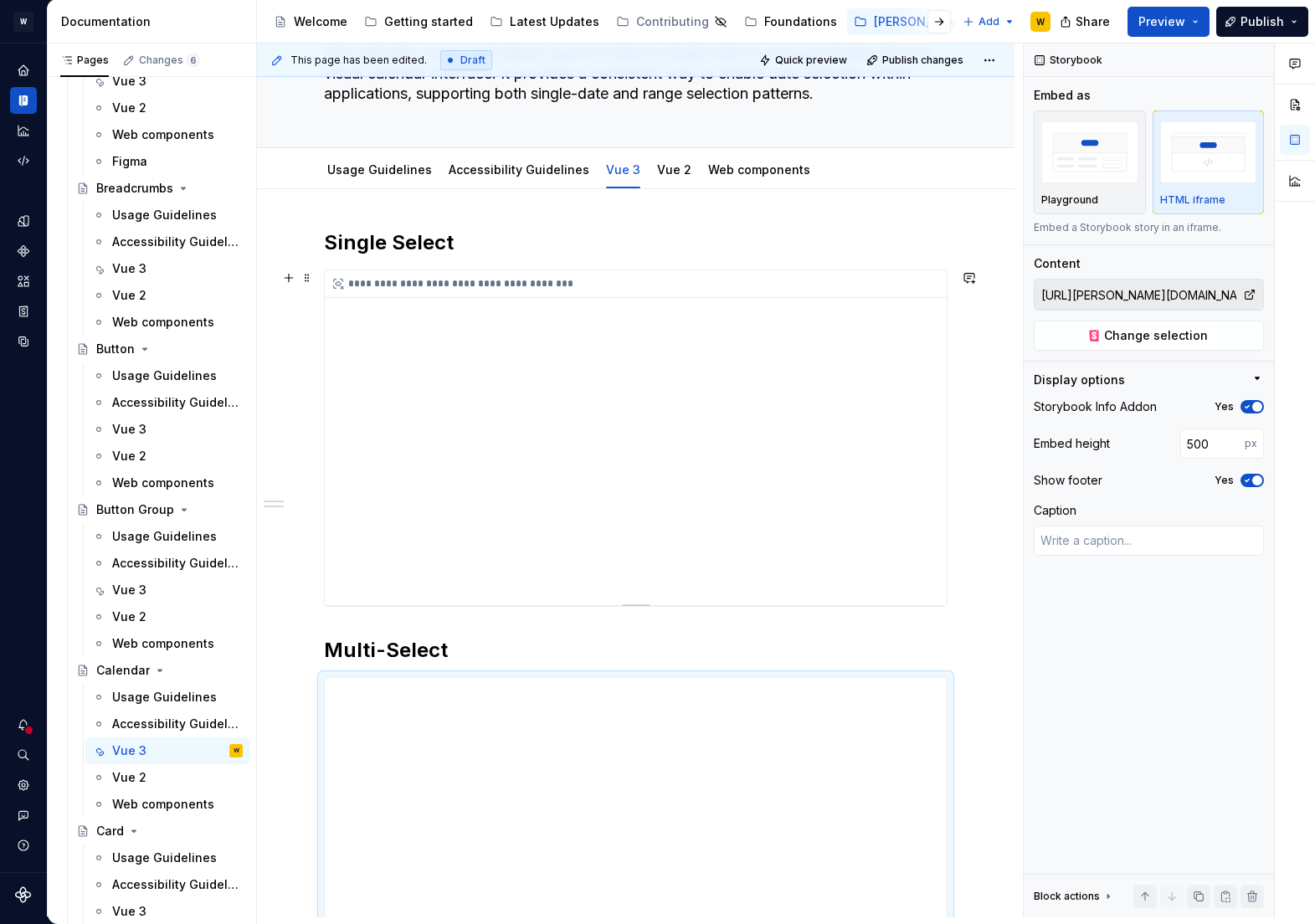
scroll to position [72, 0]
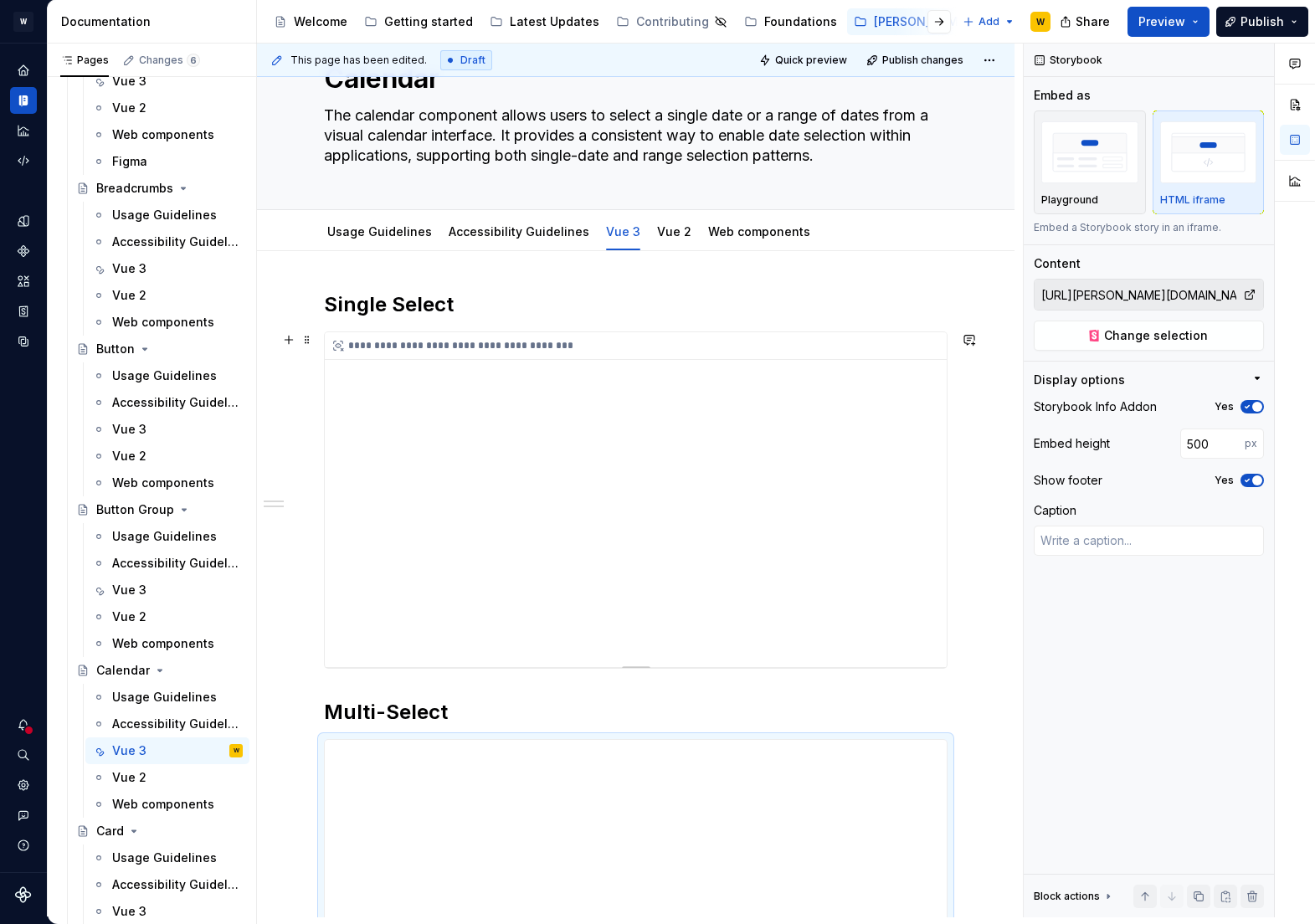
click at [673, 464] on div "**********" at bounding box center [635, 499] width 622 height 334
click at [1203, 446] on input "number" at bounding box center [1212, 443] width 64 height 30
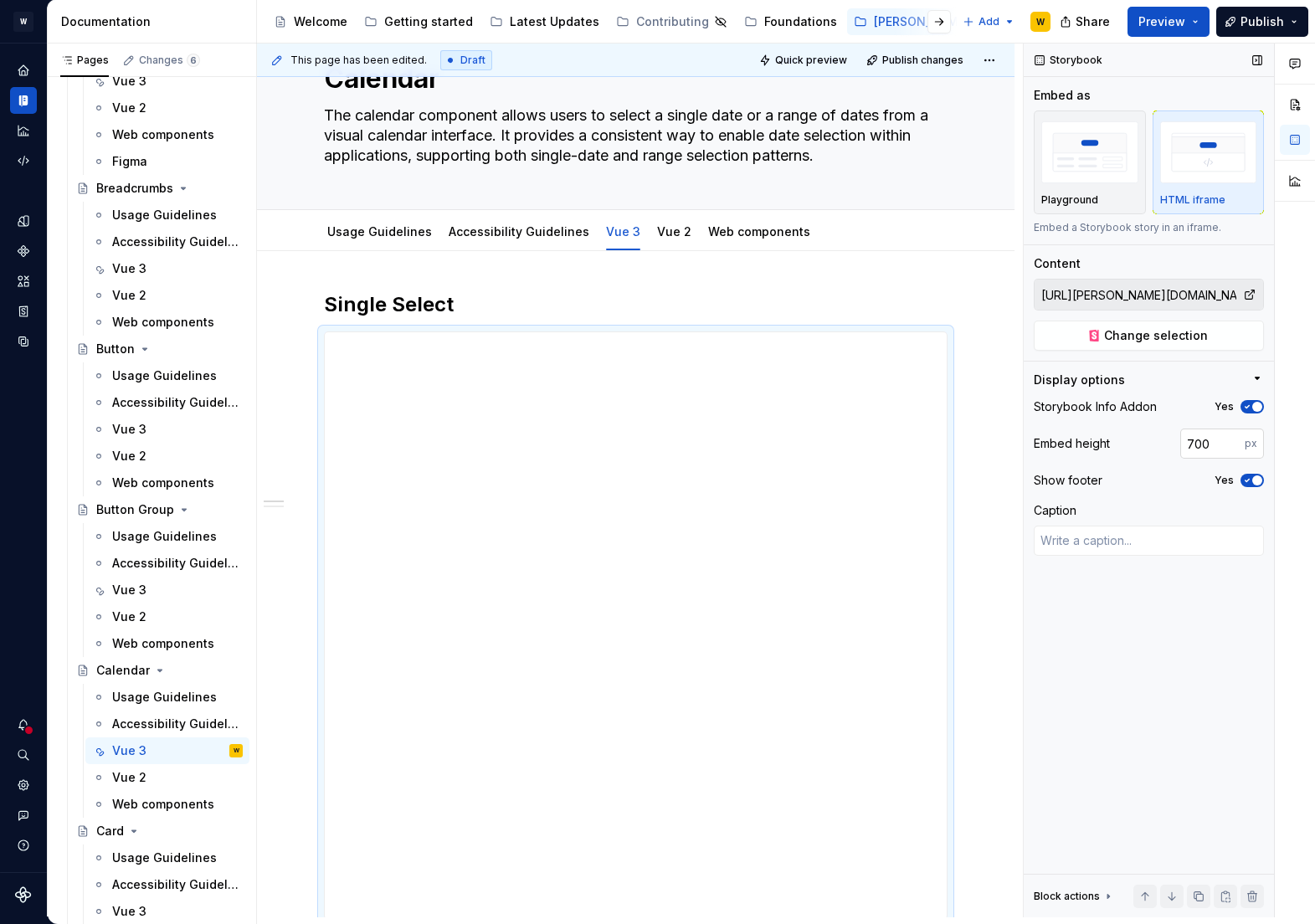
click at [1214, 439] on input "700" at bounding box center [1212, 443] width 64 height 30
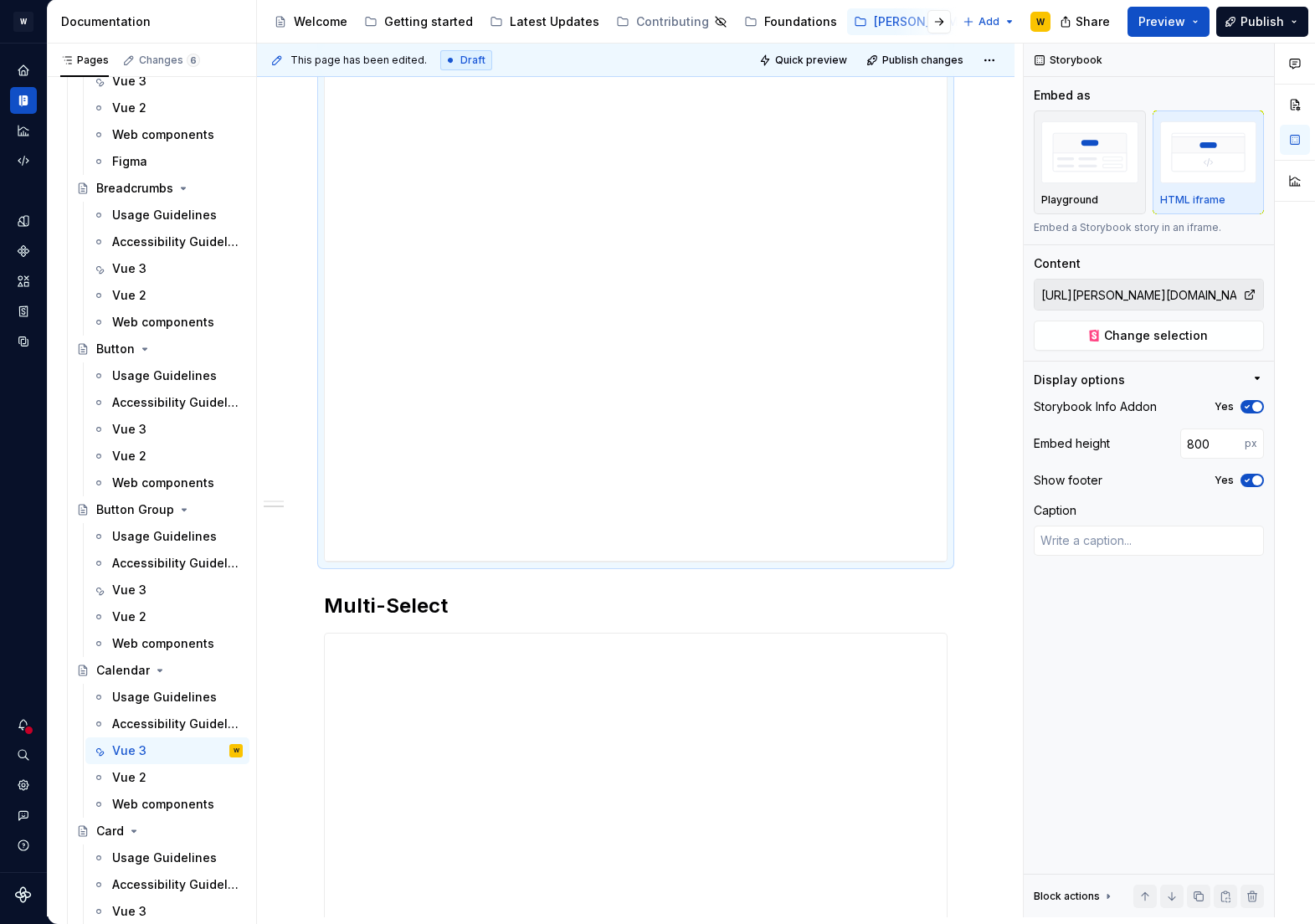
scroll to position [542, 0]
click at [807, 690] on div "**********" at bounding box center [635, 813] width 622 height 418
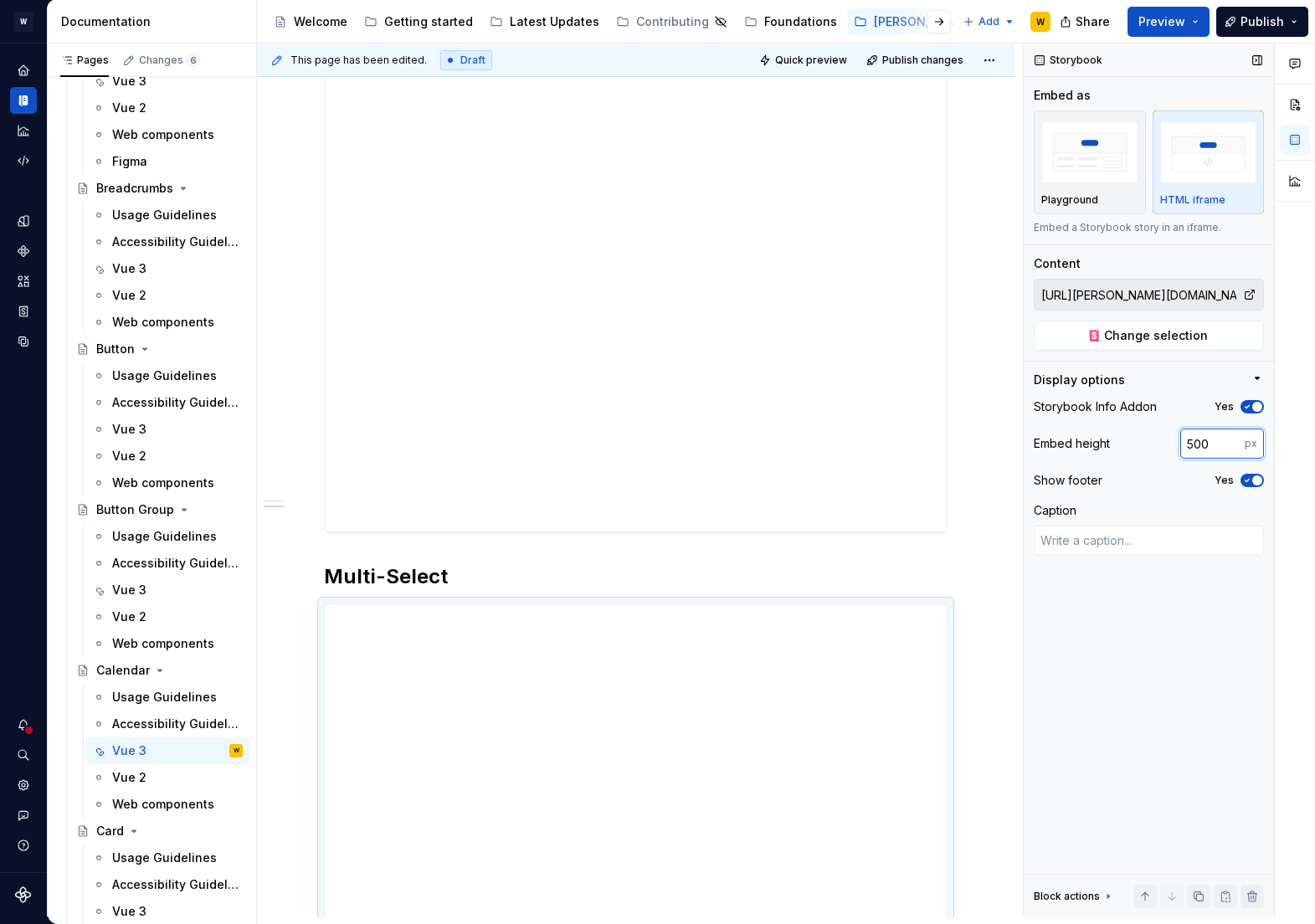
click at [1202, 441] on input "500" at bounding box center [1212, 443] width 64 height 30
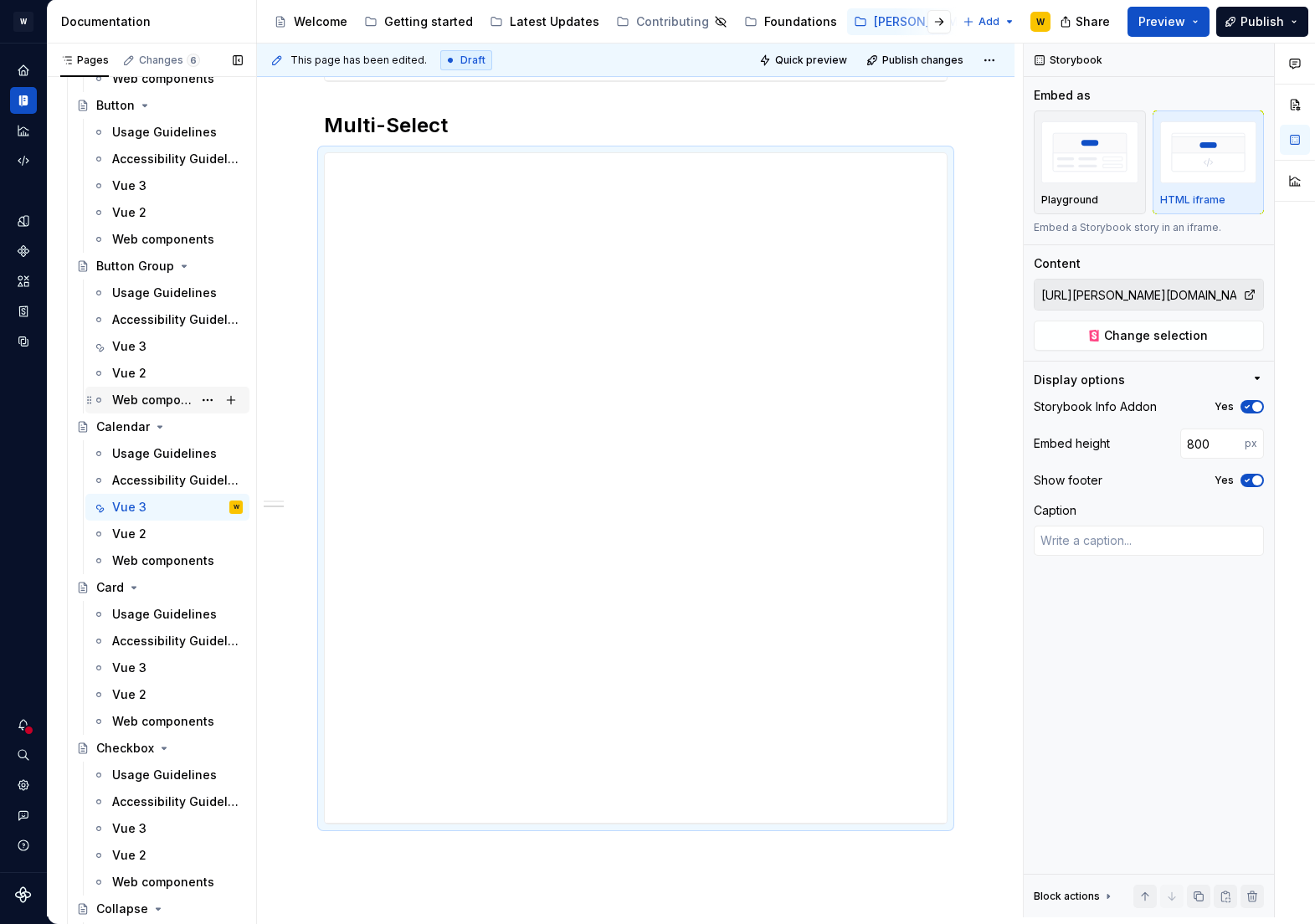
scroll to position [1155, 0]
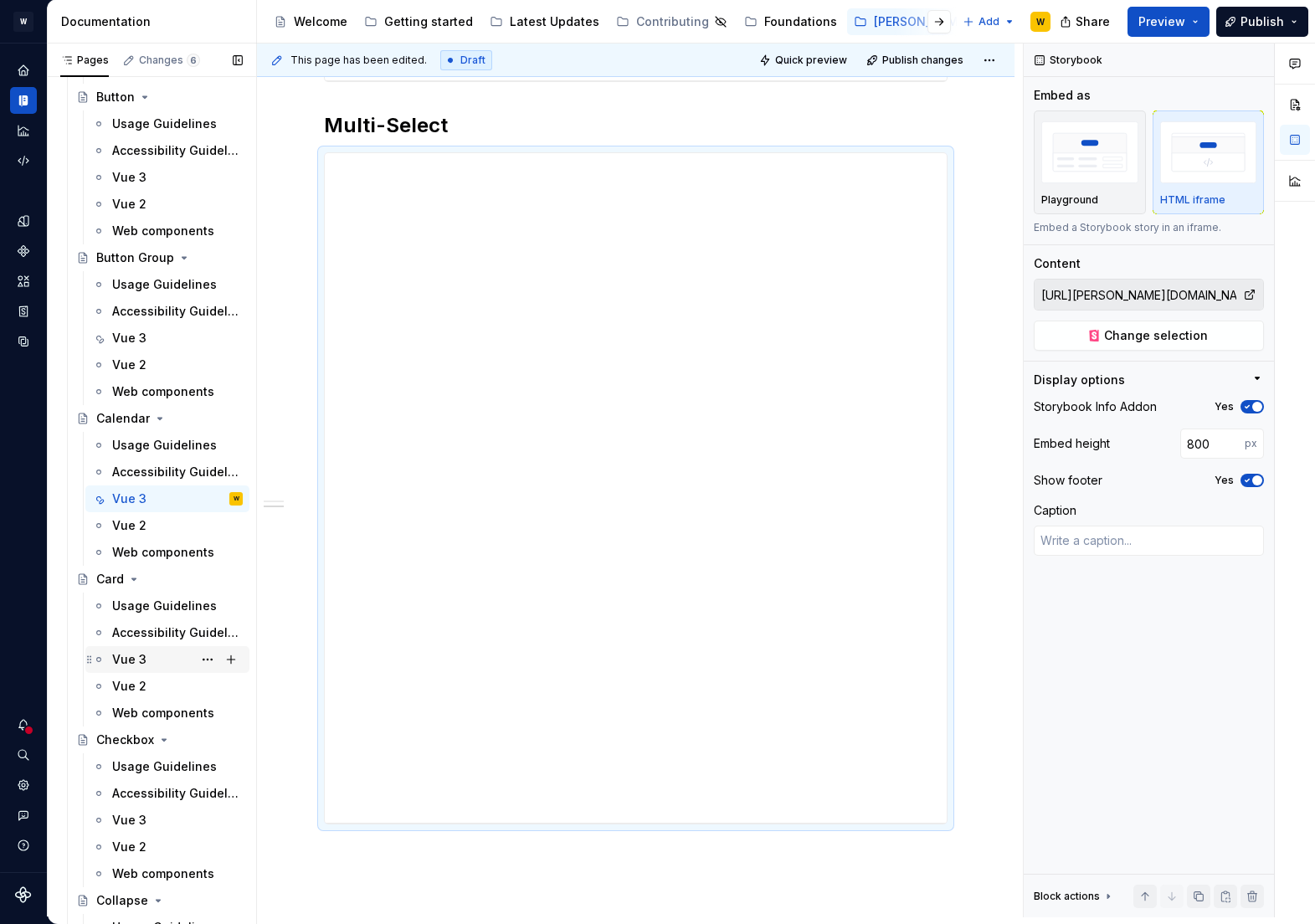
click at [141, 655] on div "Vue 3" at bounding box center [129, 659] width 34 height 17
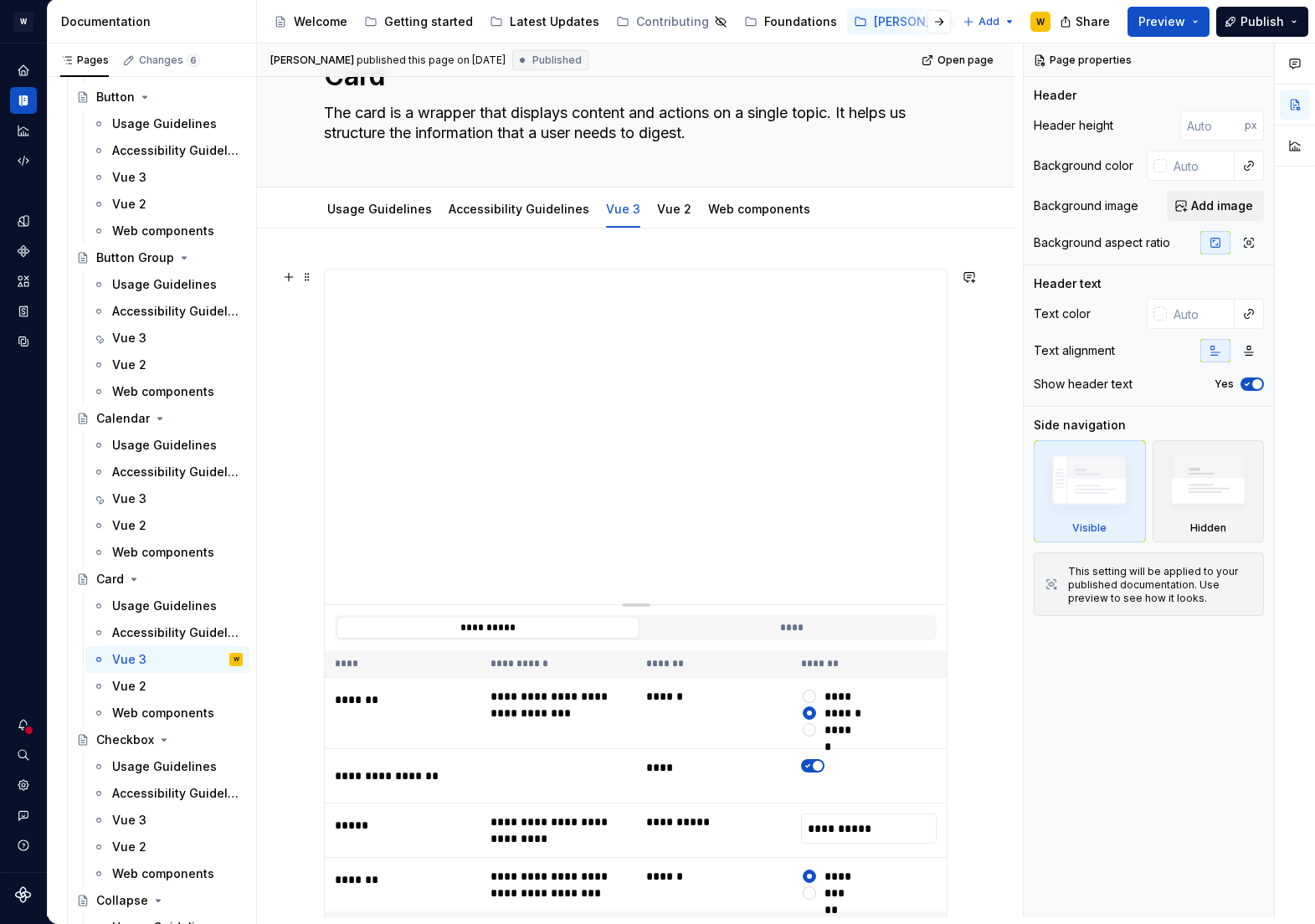
scroll to position [66, 0]
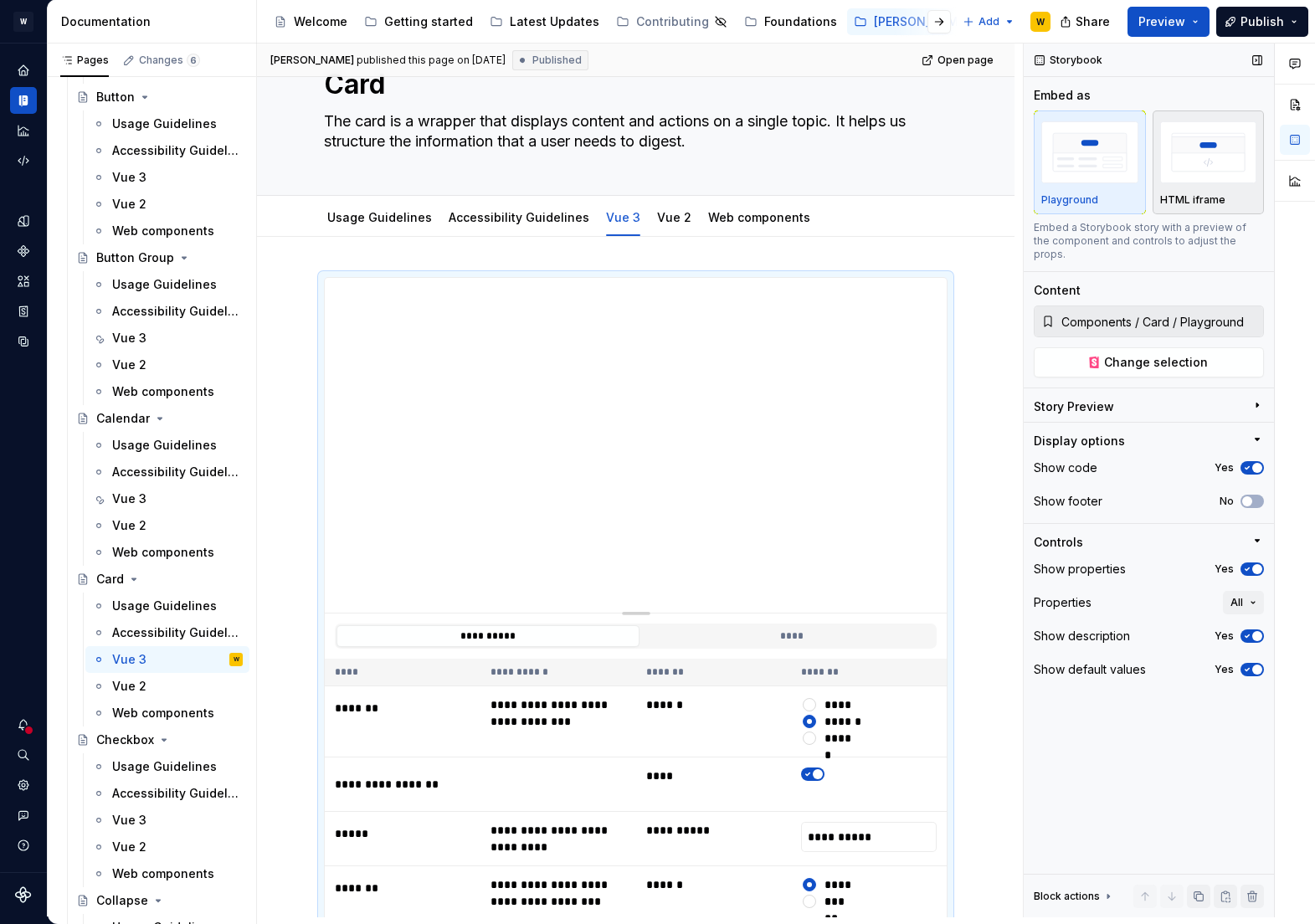
click at [1237, 127] on img "button" at bounding box center [1209, 152] width 97 height 61
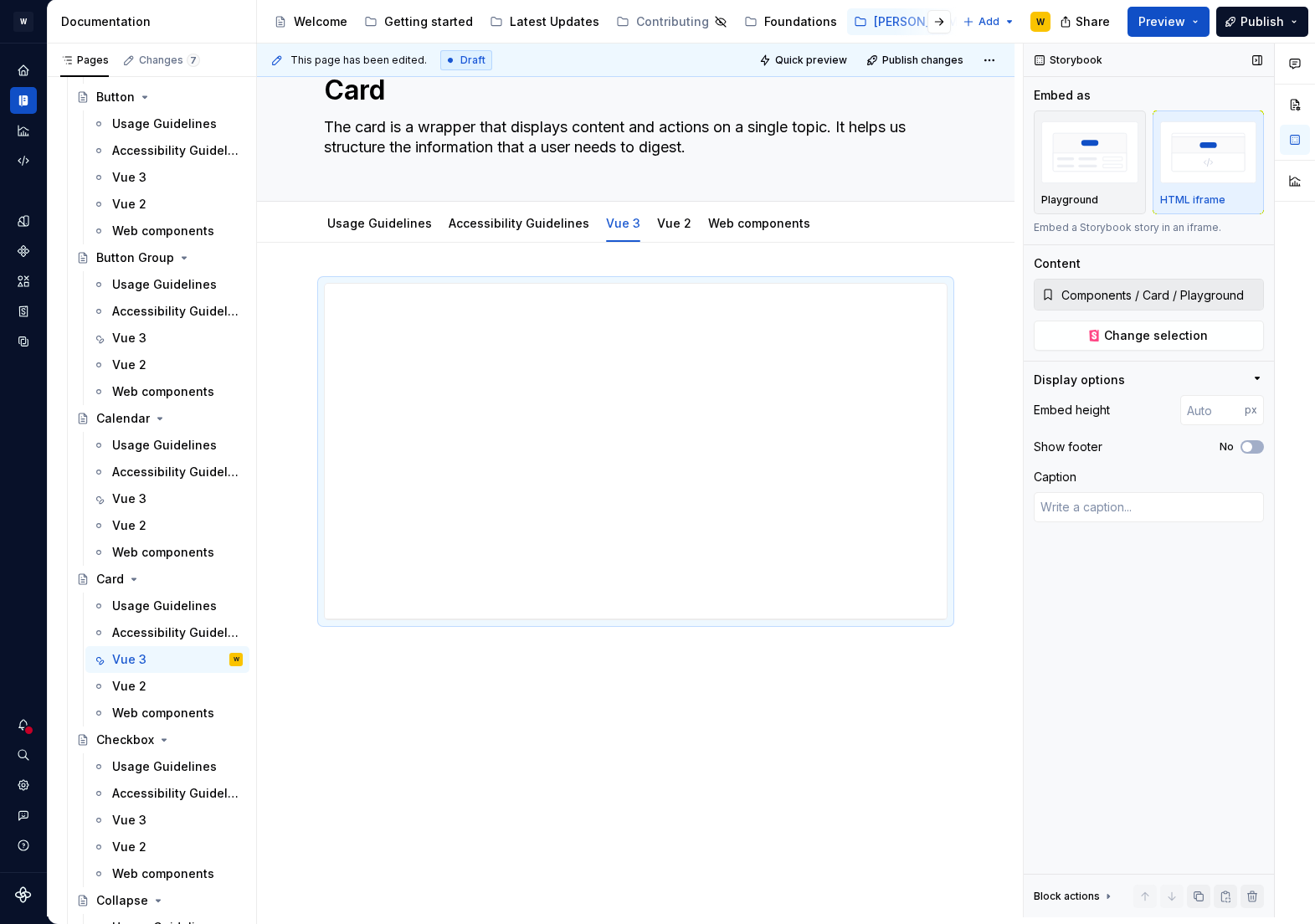
scroll to position [61, 0]
click at [1119, 334] on span "Change selection" at bounding box center [1156, 335] width 103 height 17
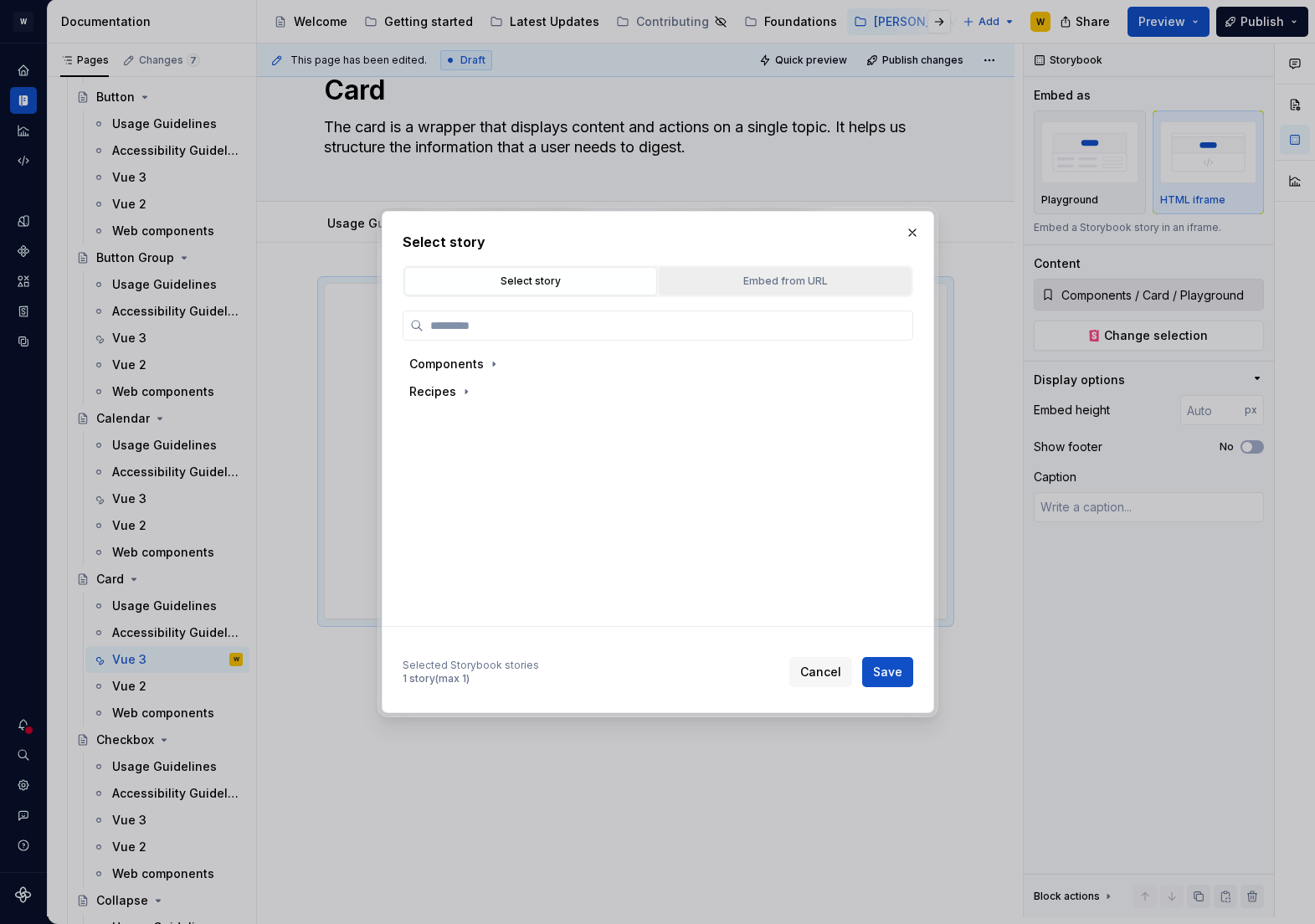
click at [790, 286] on div "Embed from URL" at bounding box center [785, 281] width 241 height 17
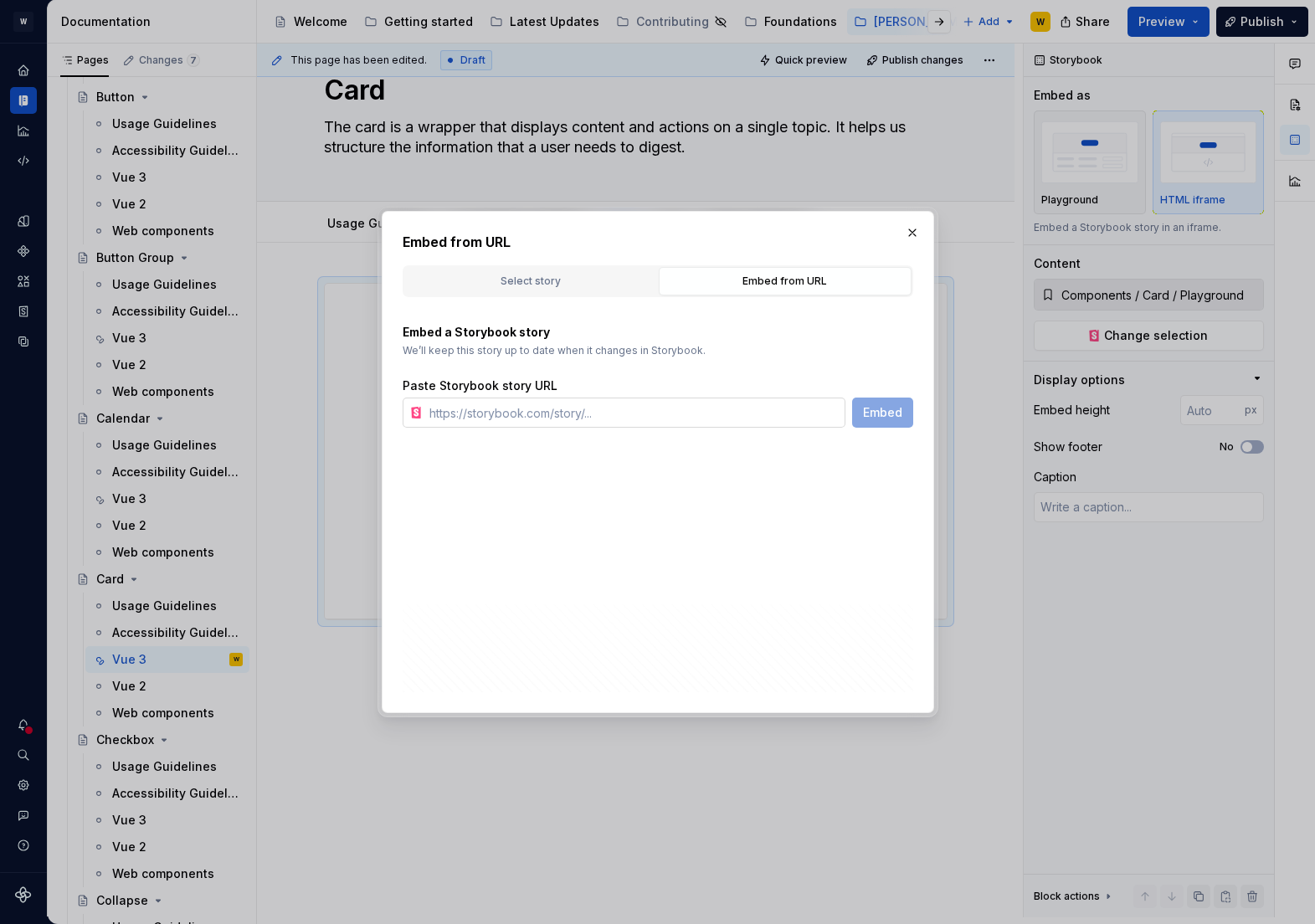
click at [594, 414] on input "text" at bounding box center [634, 413] width 423 height 30
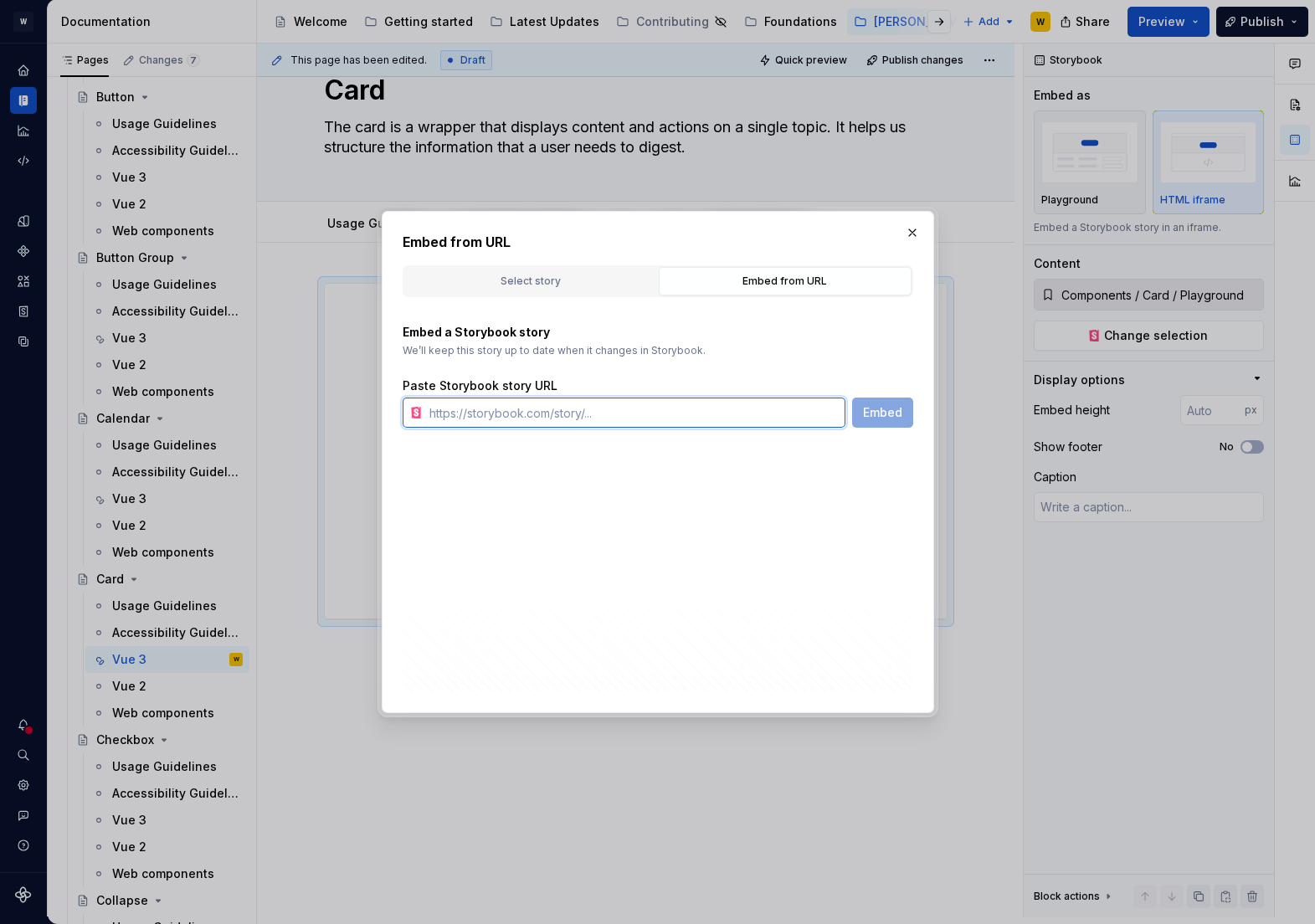
paste input "[URL][PERSON_NAME][DOMAIN_NAME]"
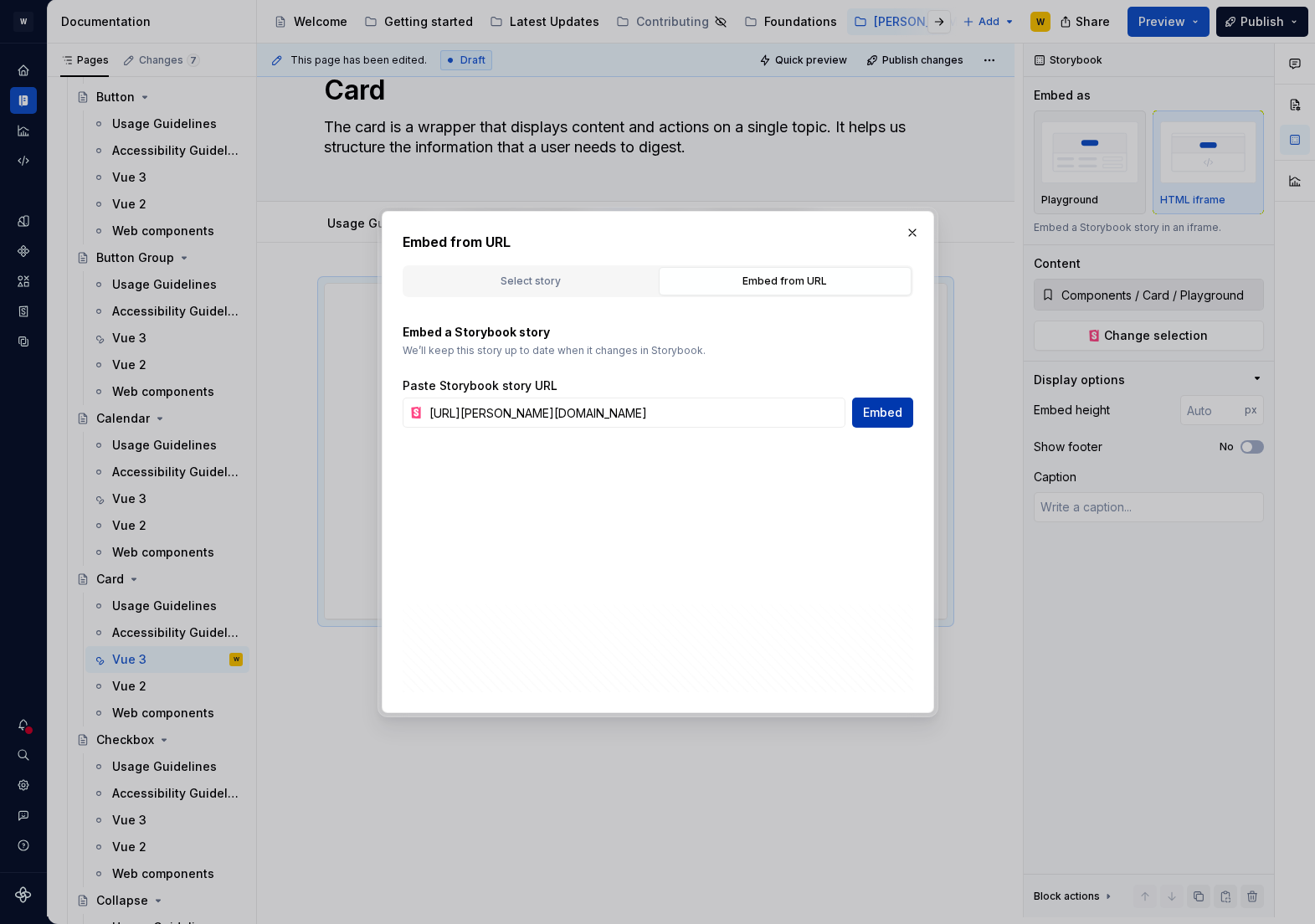
scroll to position [0, 0]
click at [886, 416] on span "Embed" at bounding box center [882, 412] width 39 height 17
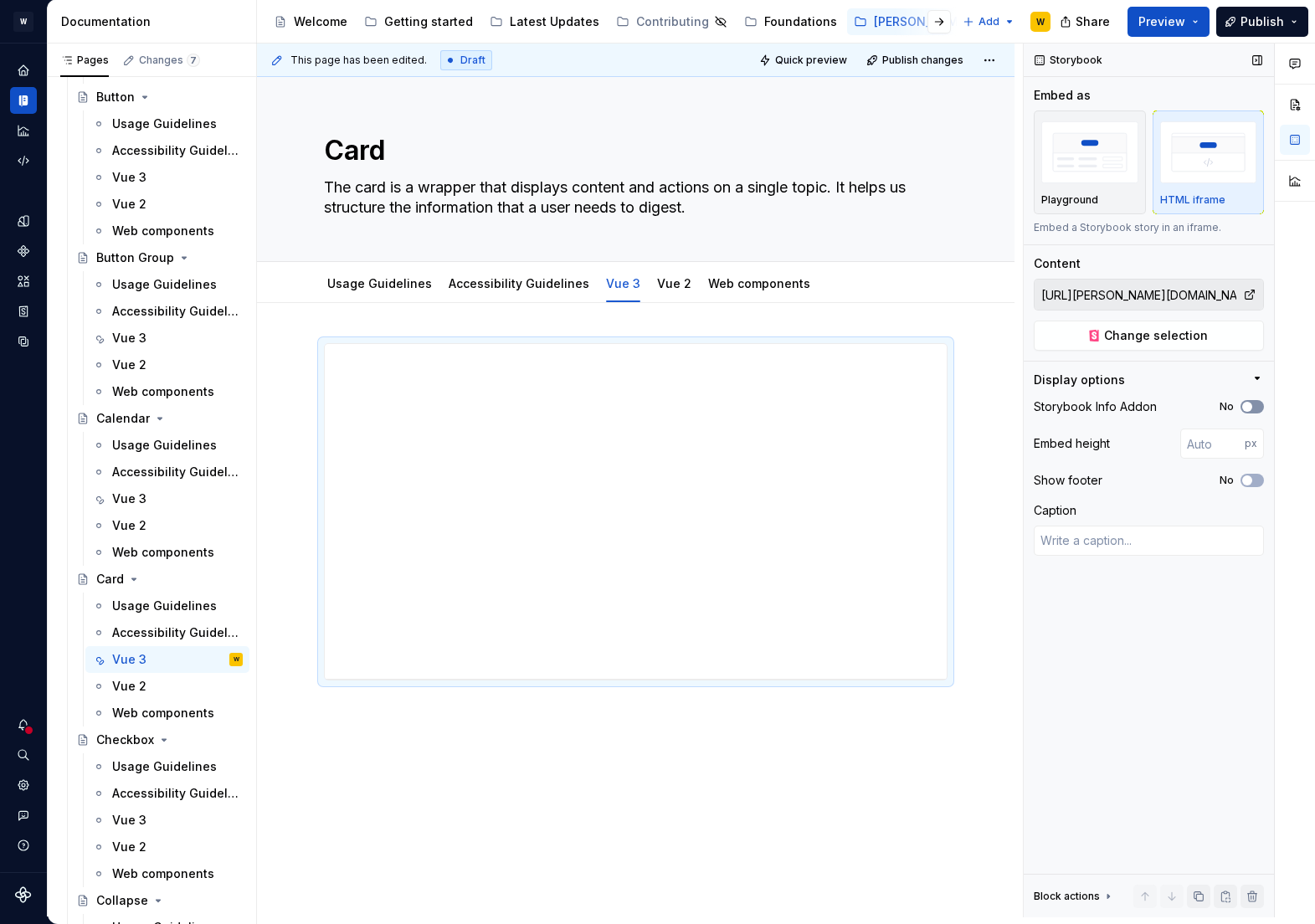
click at [1256, 400] on button "No" at bounding box center [1253, 407] width 23 height 13
click at [1255, 482] on button "No" at bounding box center [1253, 480] width 23 height 13
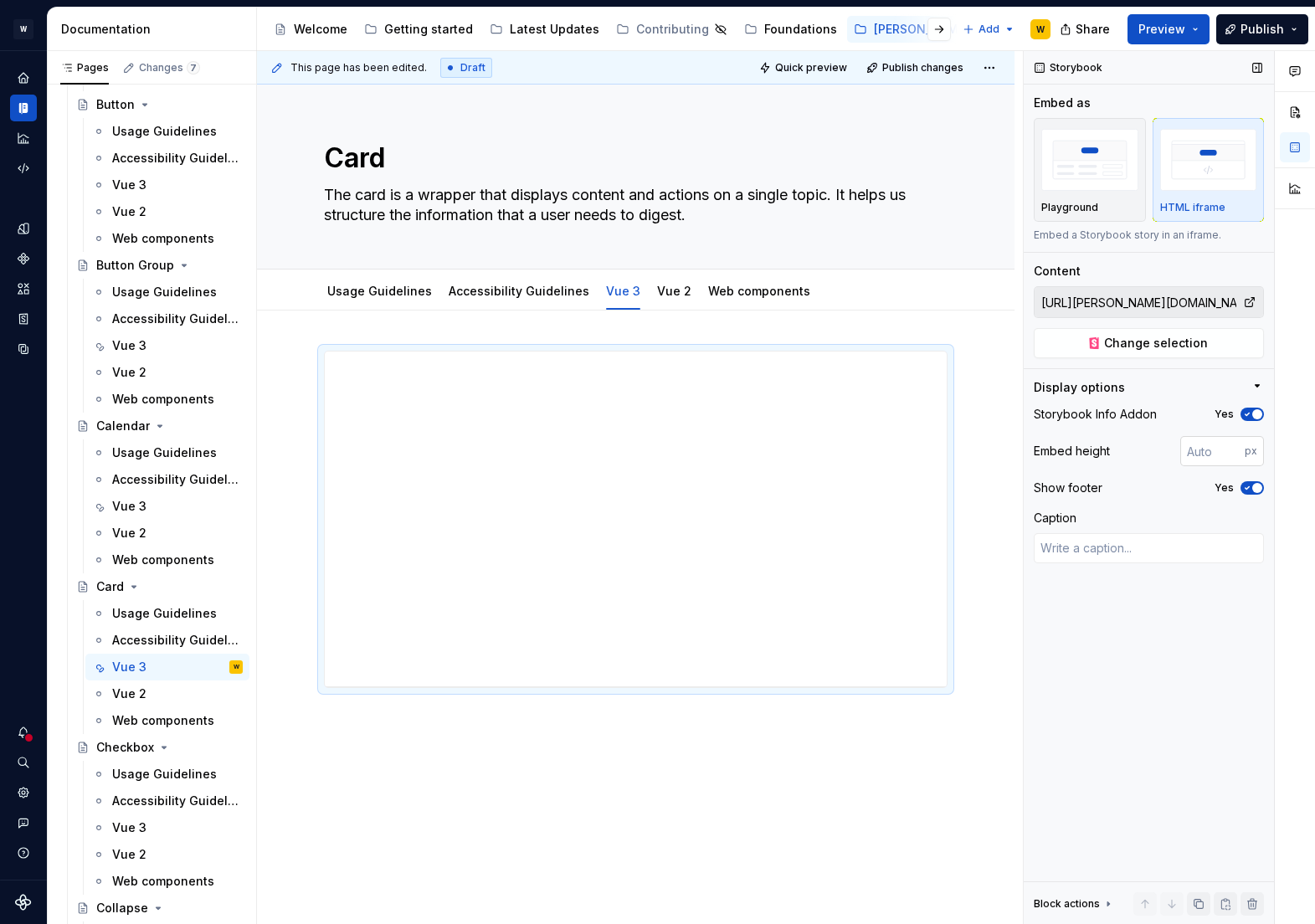
click at [1213, 455] on input "number" at bounding box center [1212, 451] width 64 height 30
click at [1198, 453] on input "500" at bounding box center [1212, 451] width 64 height 30
click at [1198, 453] on input "700" at bounding box center [1212, 451] width 64 height 30
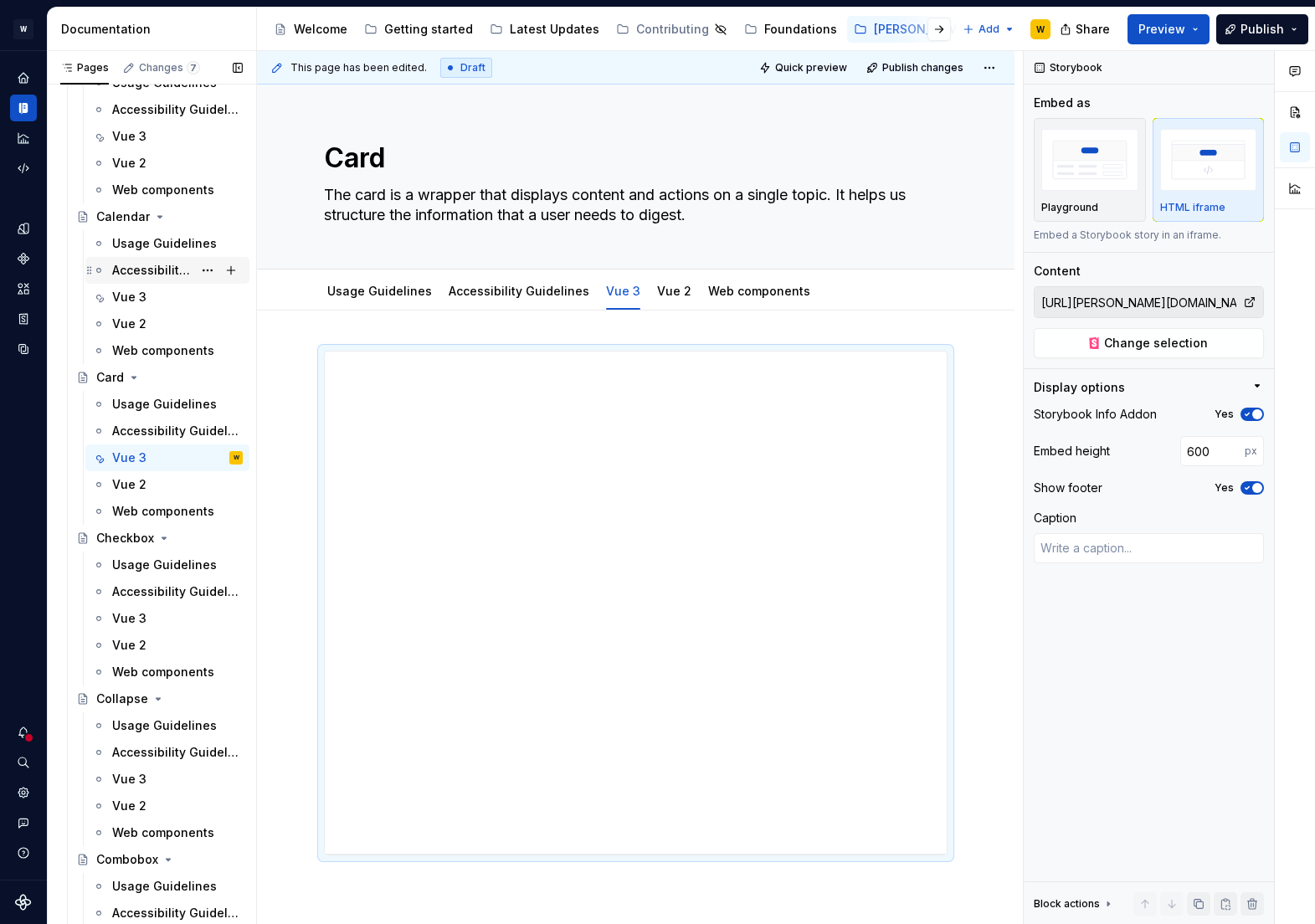
scroll to position [1393, 0]
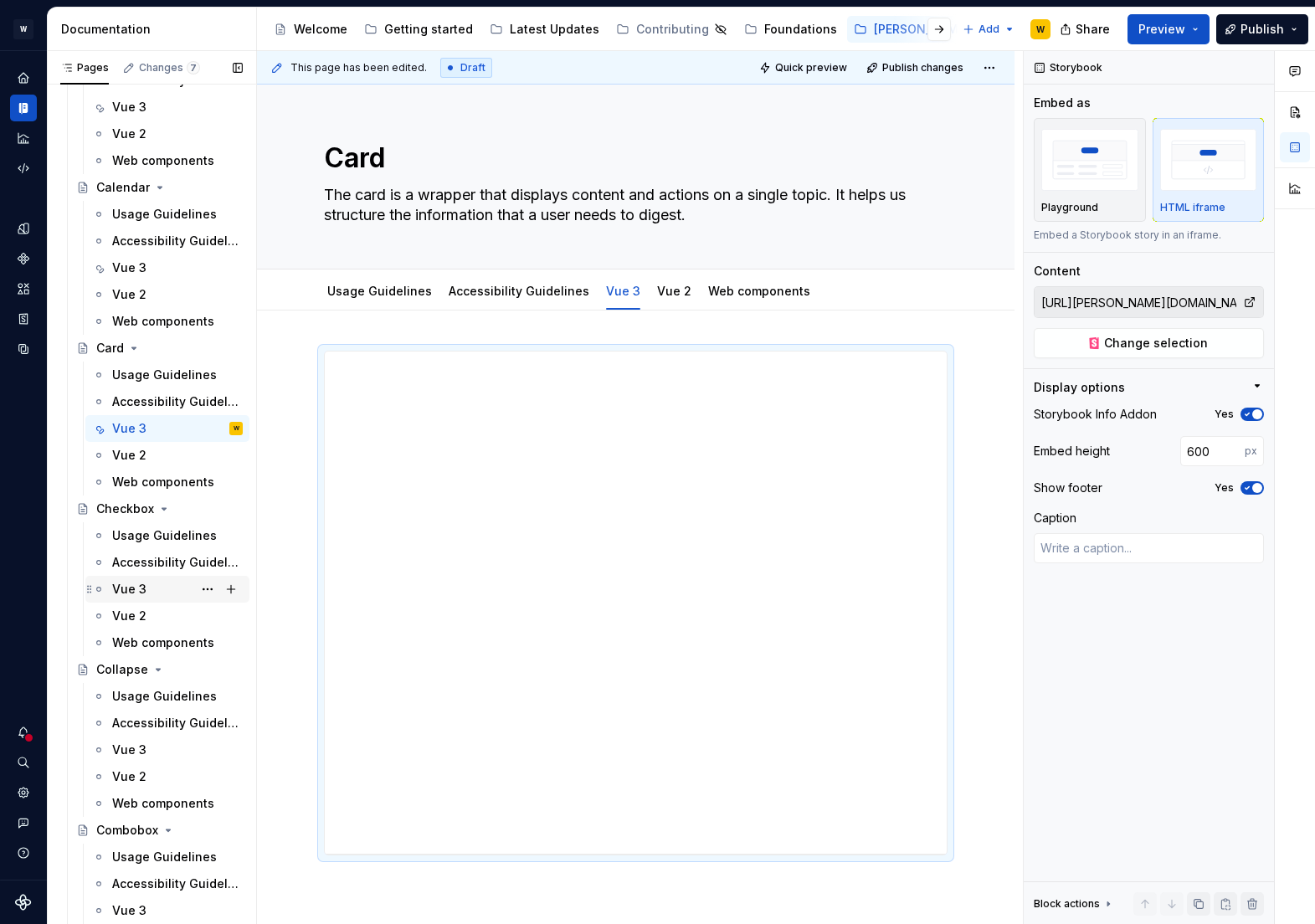
click at [144, 590] on div "Vue 3" at bounding box center [129, 589] width 34 height 17
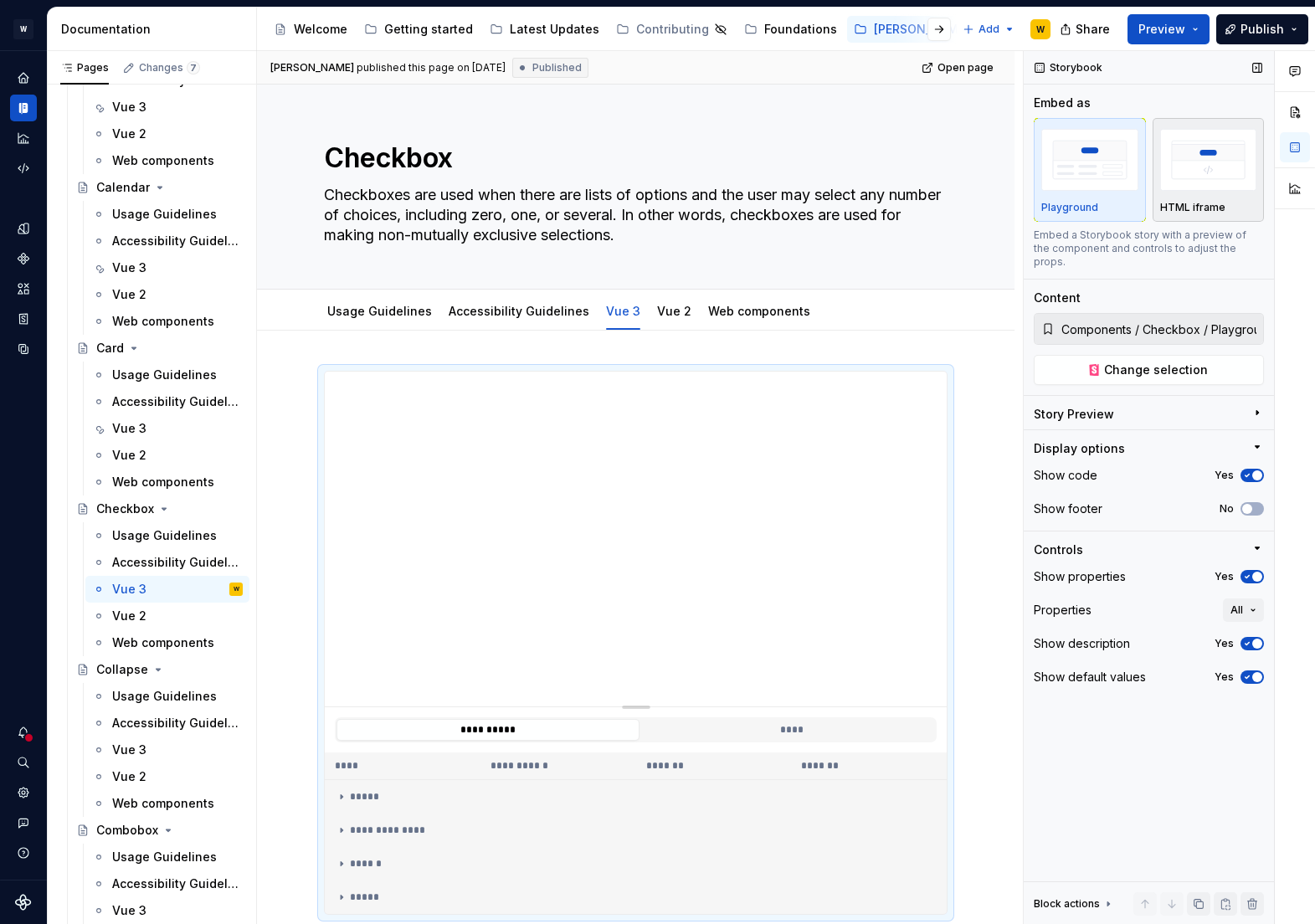
click at [1203, 149] on img "button" at bounding box center [1209, 160] width 97 height 61
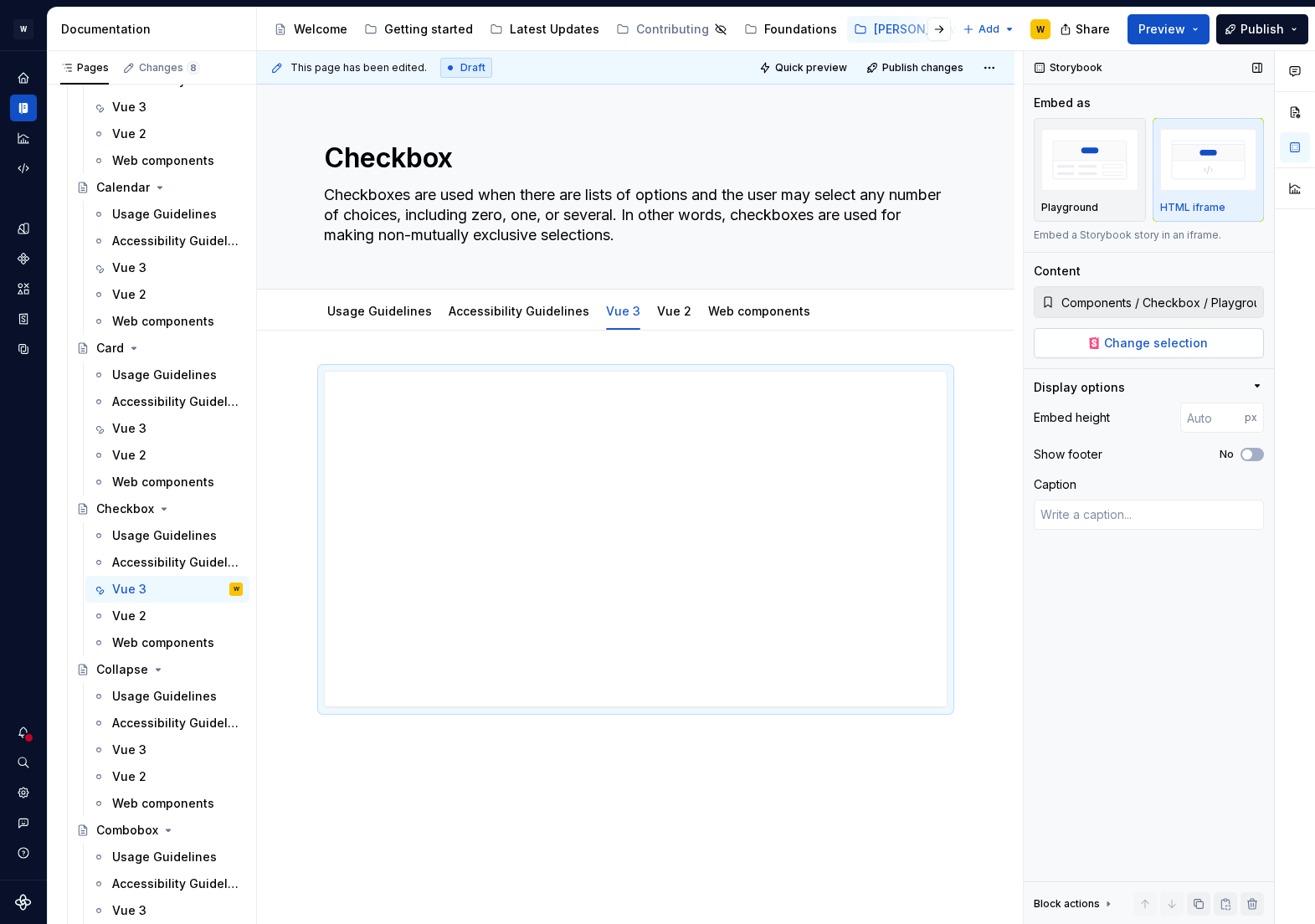
click at [1106, 345] on span "Change selection" at bounding box center [1156, 342] width 103 height 17
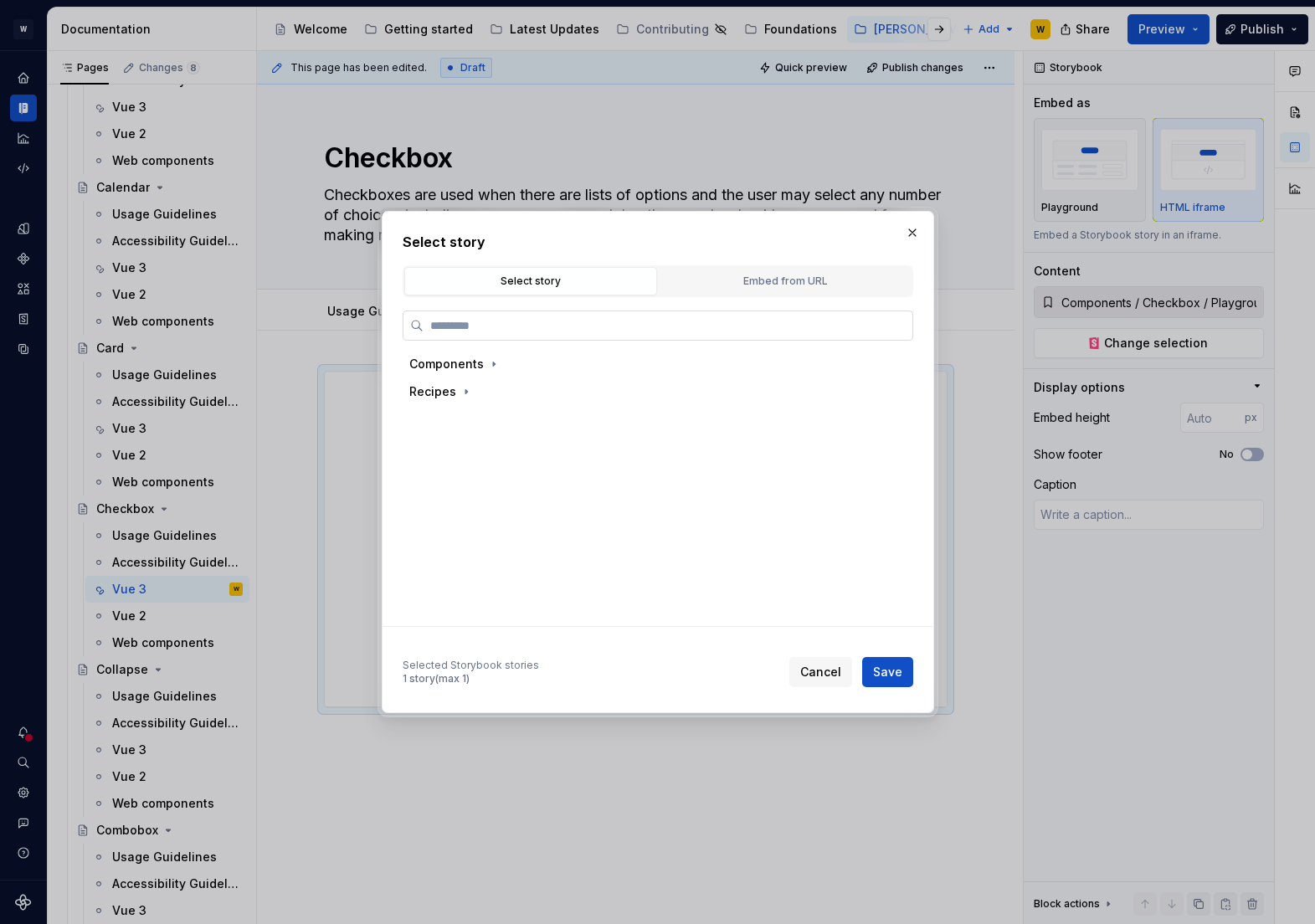
click at [685, 318] on input "search" at bounding box center [668, 326] width 489 height 17
click at [738, 274] on div "Embed from URL" at bounding box center [785, 281] width 241 height 17
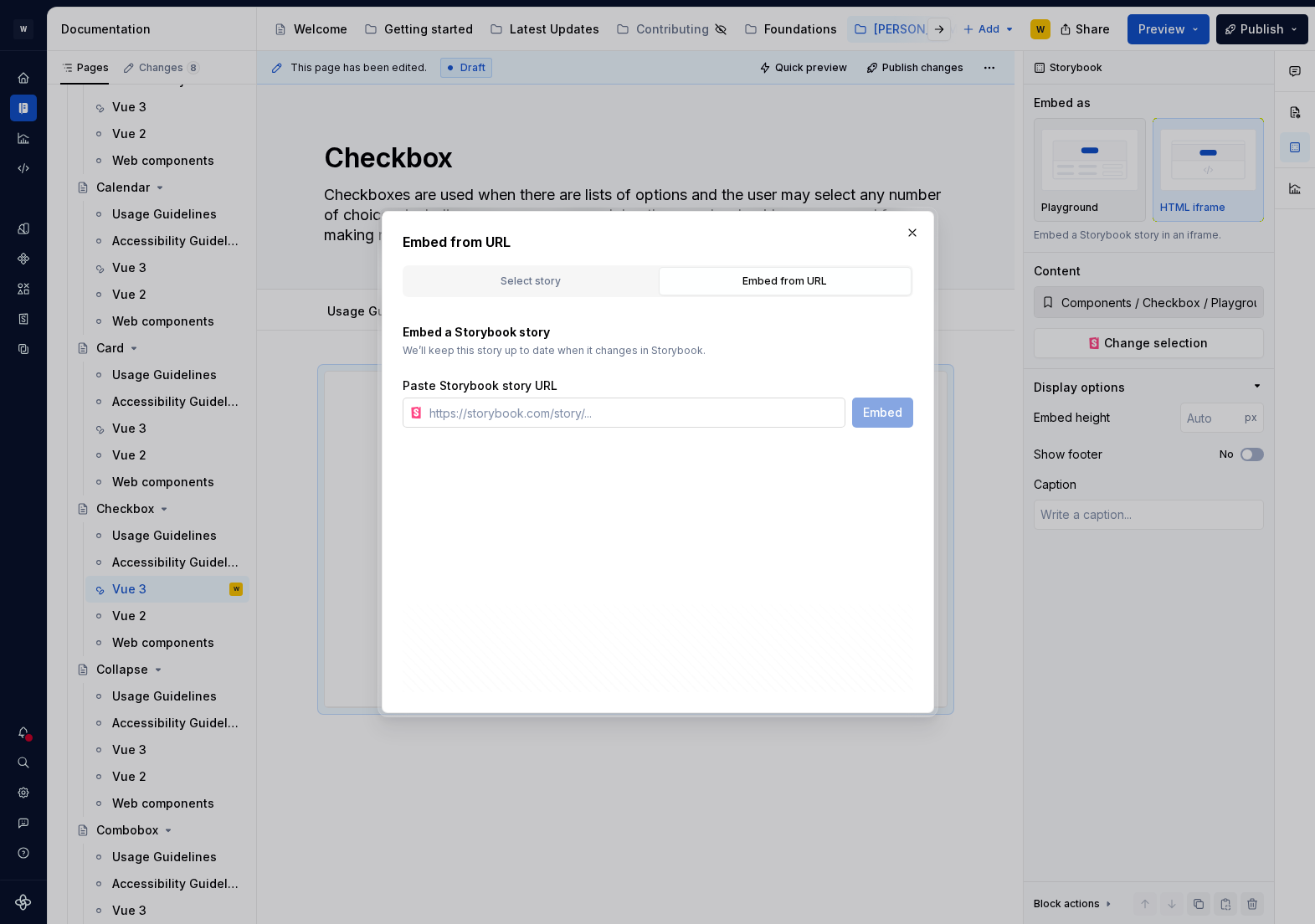
click at [617, 414] on input "text" at bounding box center [634, 413] width 423 height 30
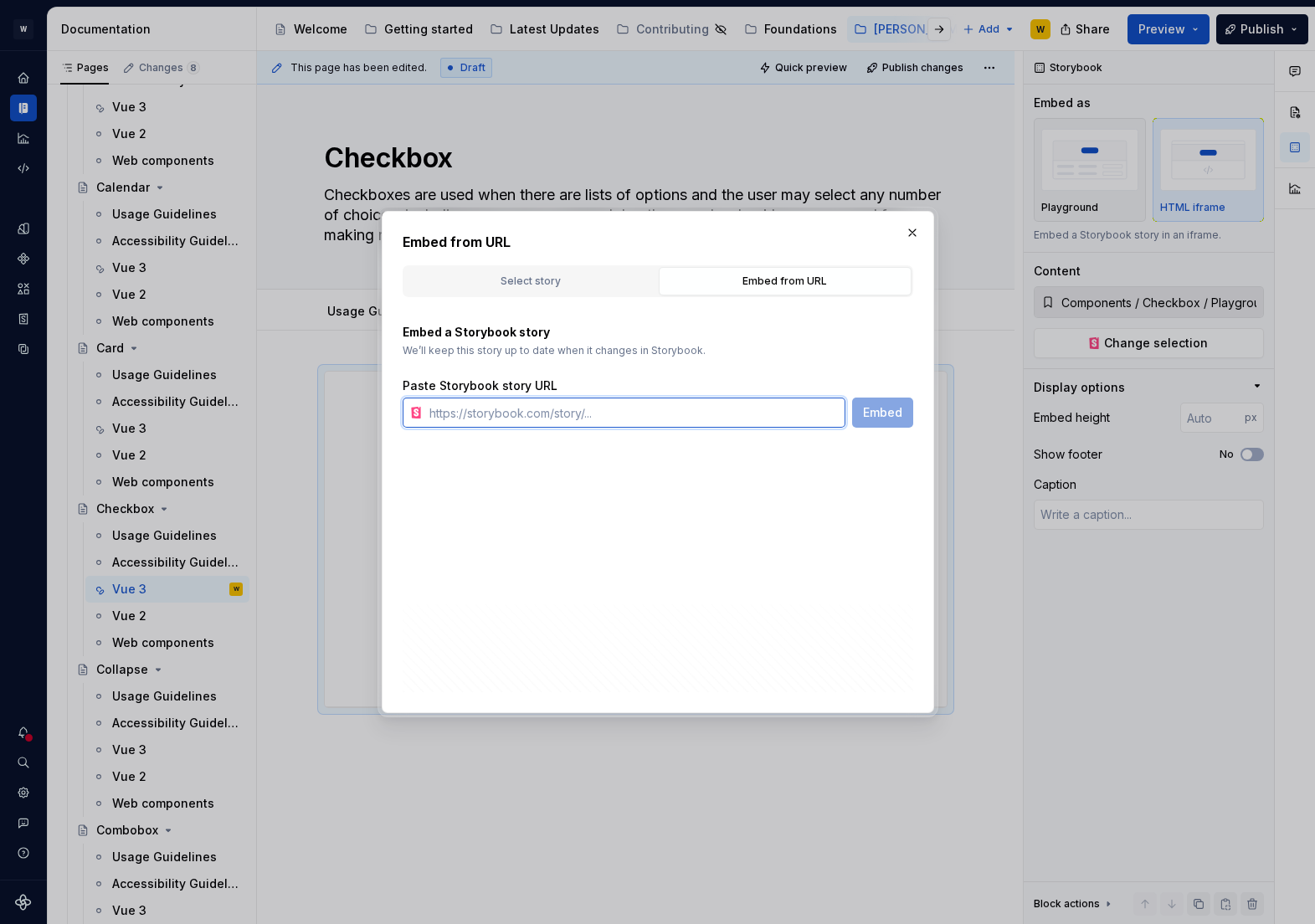
paste input "[URL][PERSON_NAME][DOMAIN_NAME]"
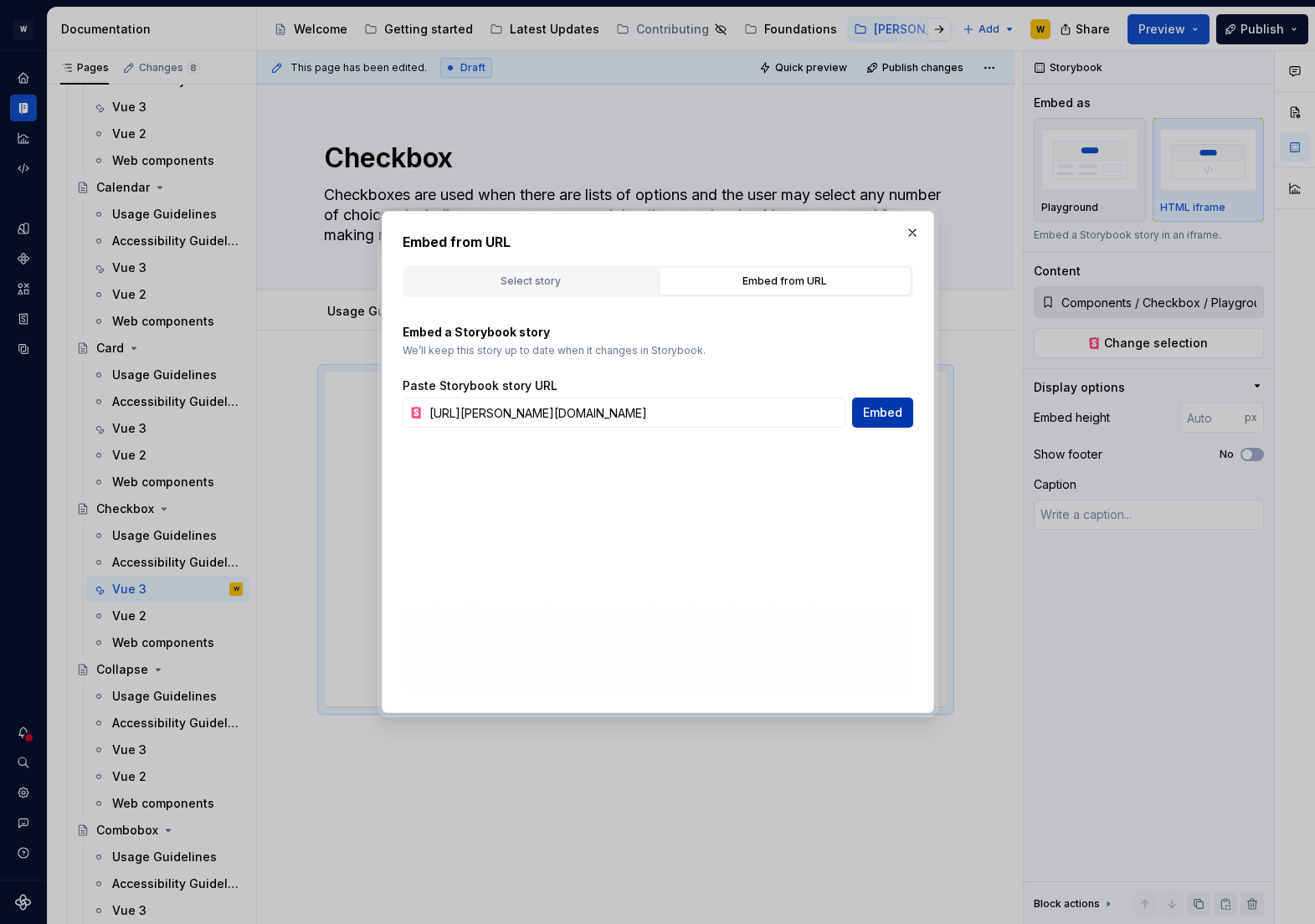
click at [883, 417] on span "Embed" at bounding box center [882, 412] width 39 height 17
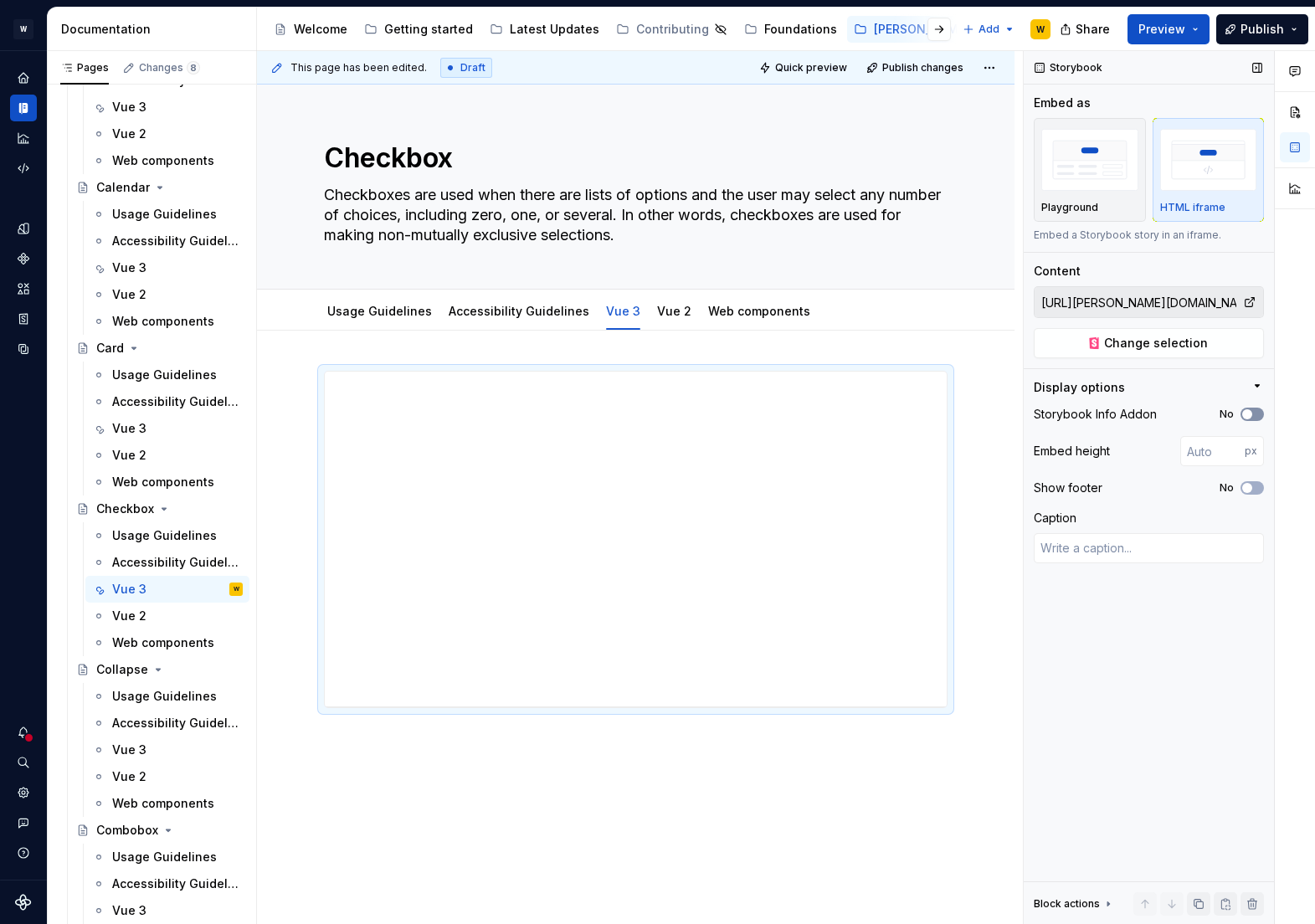
click at [1257, 415] on button "No" at bounding box center [1253, 414] width 23 height 13
click at [1253, 489] on icon "button" at bounding box center [1247, 487] width 13 height 10
click at [1200, 443] on input "number" at bounding box center [1212, 451] width 64 height 30
click at [1205, 455] on input "number" at bounding box center [1212, 451] width 64 height 30
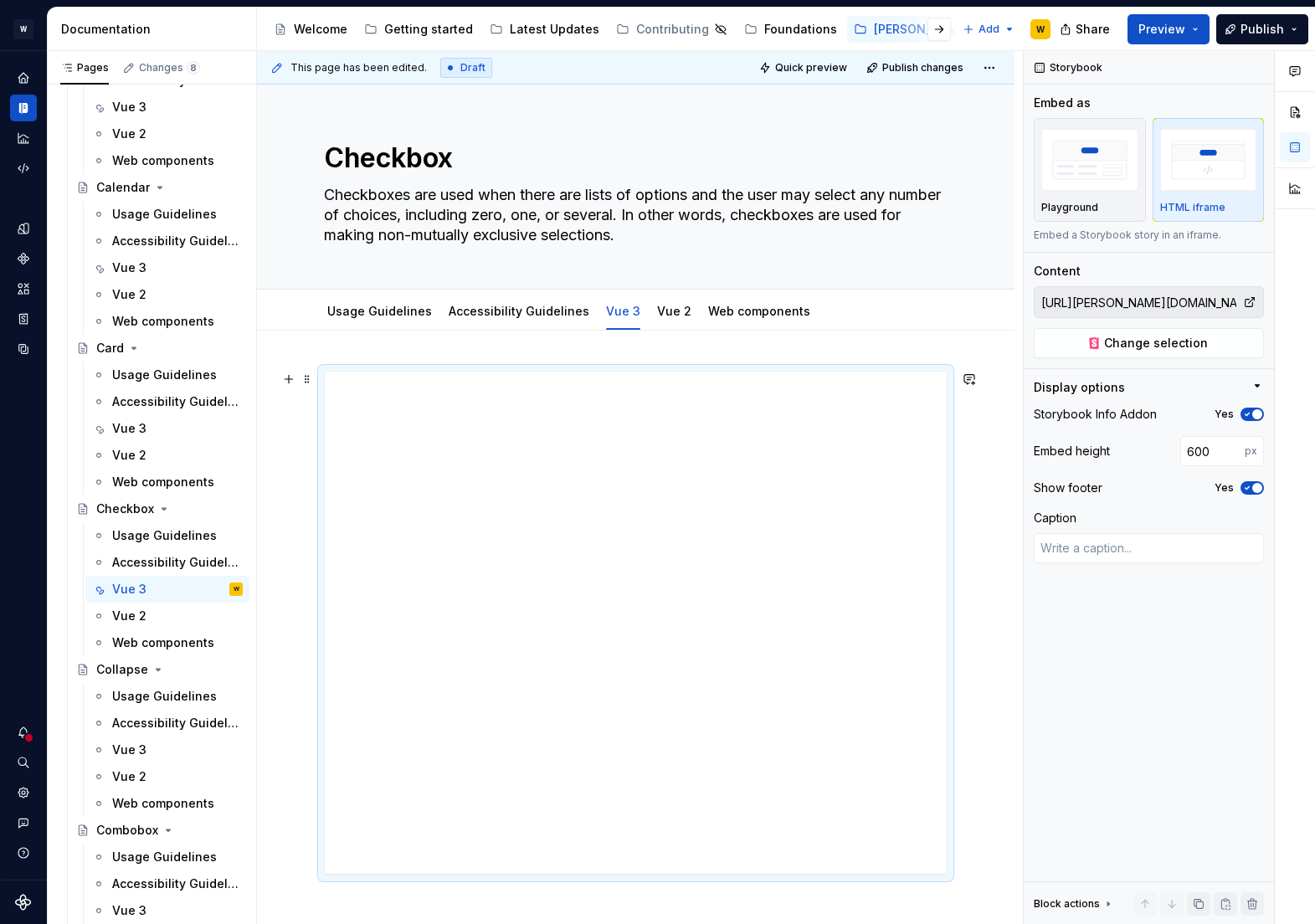
click at [984, 487] on div "**********" at bounding box center [635, 752] width 757 height 842
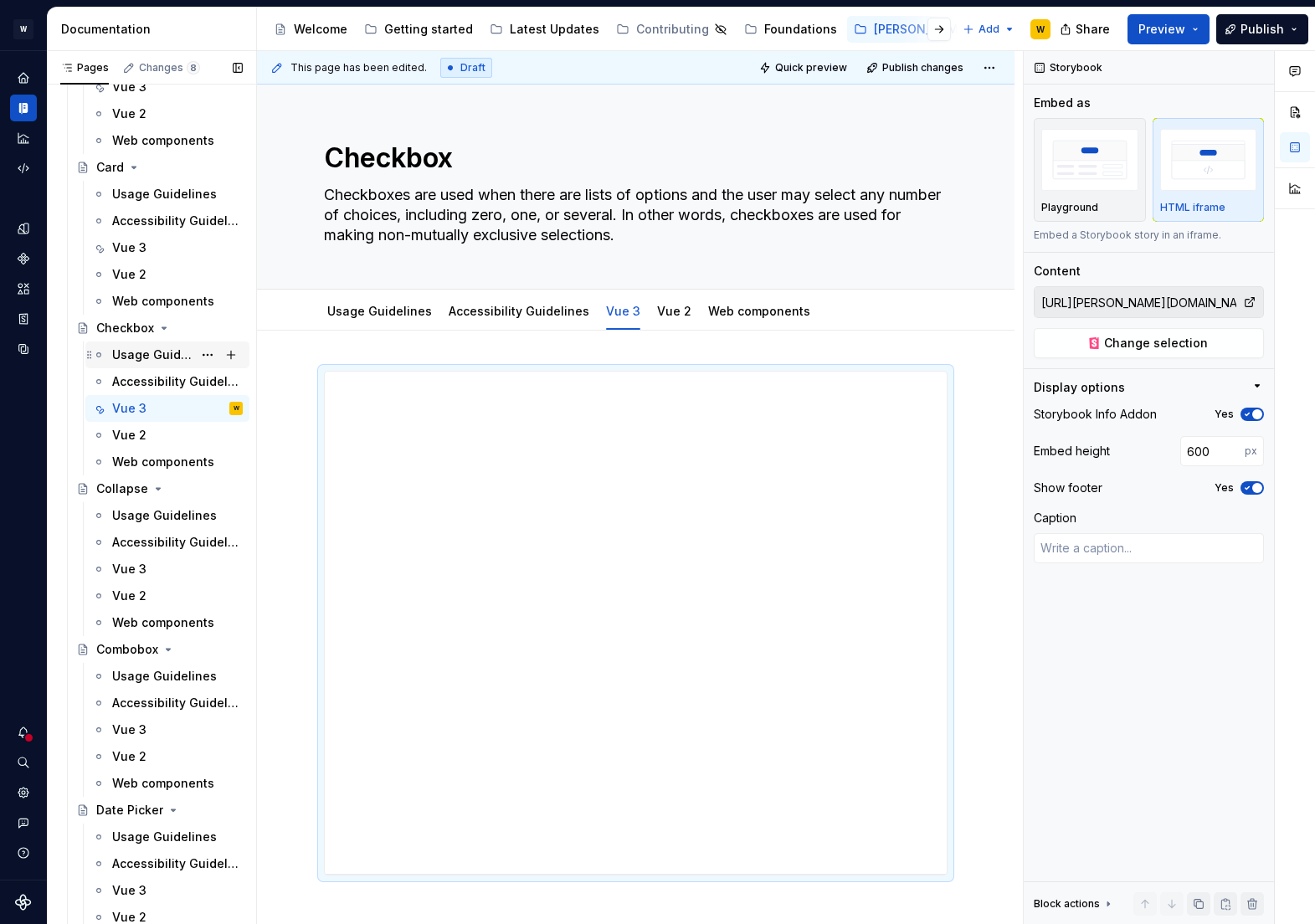
scroll to position [1593, 0]
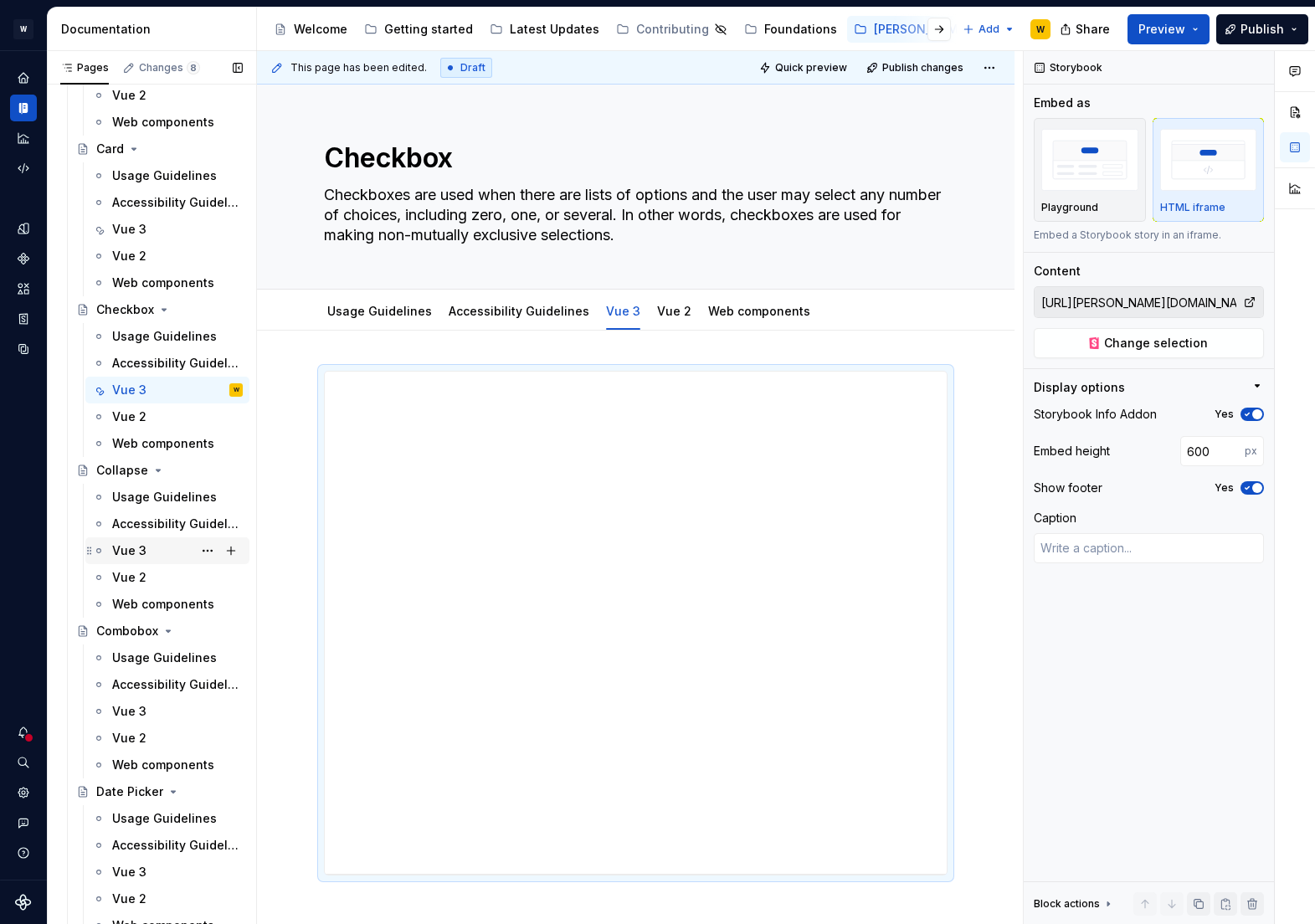
click at [125, 553] on div "Vue 3" at bounding box center [129, 550] width 34 height 17
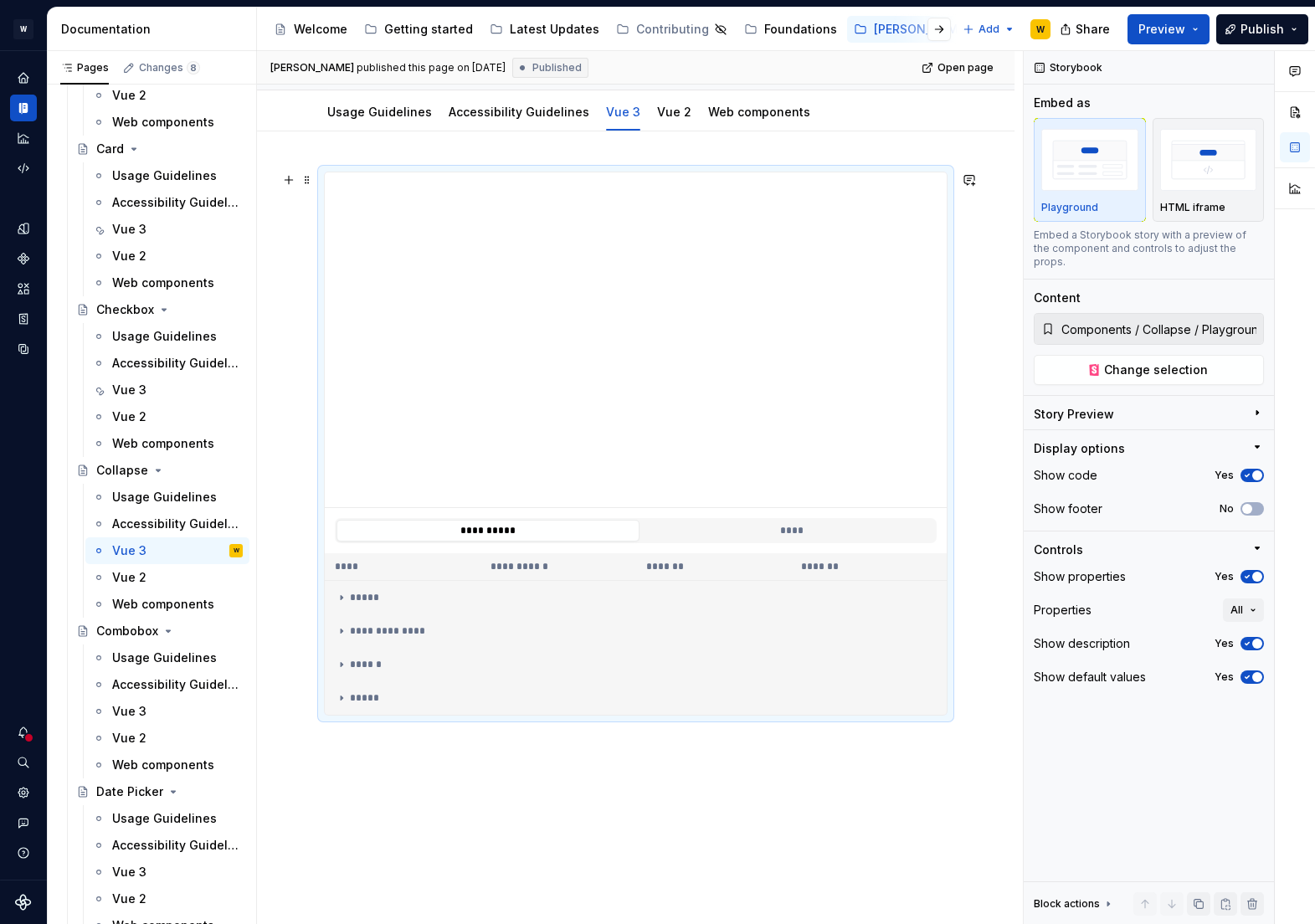
scroll to position [169, 0]
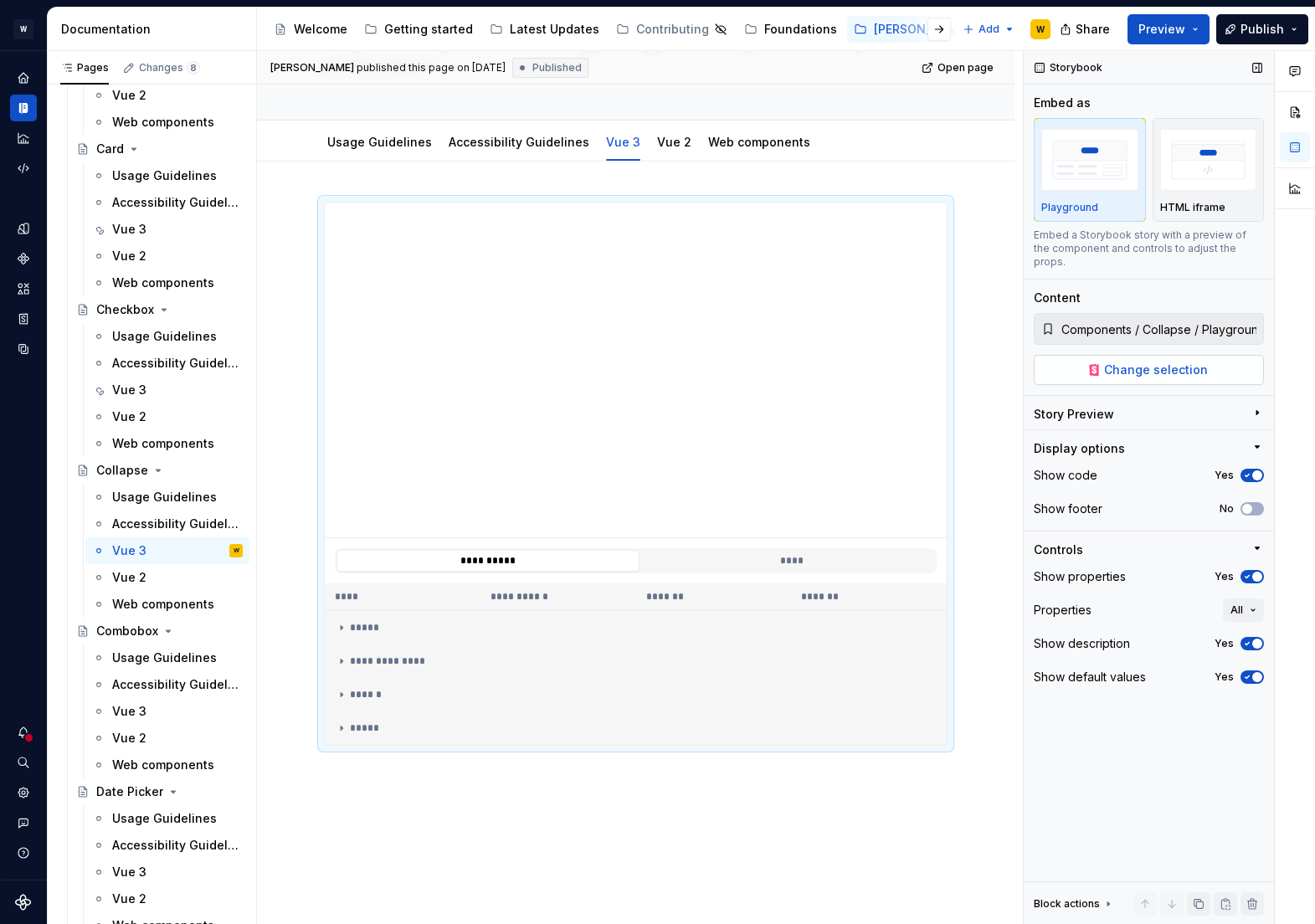
click at [1158, 361] on span "Change selection" at bounding box center [1156, 369] width 103 height 17
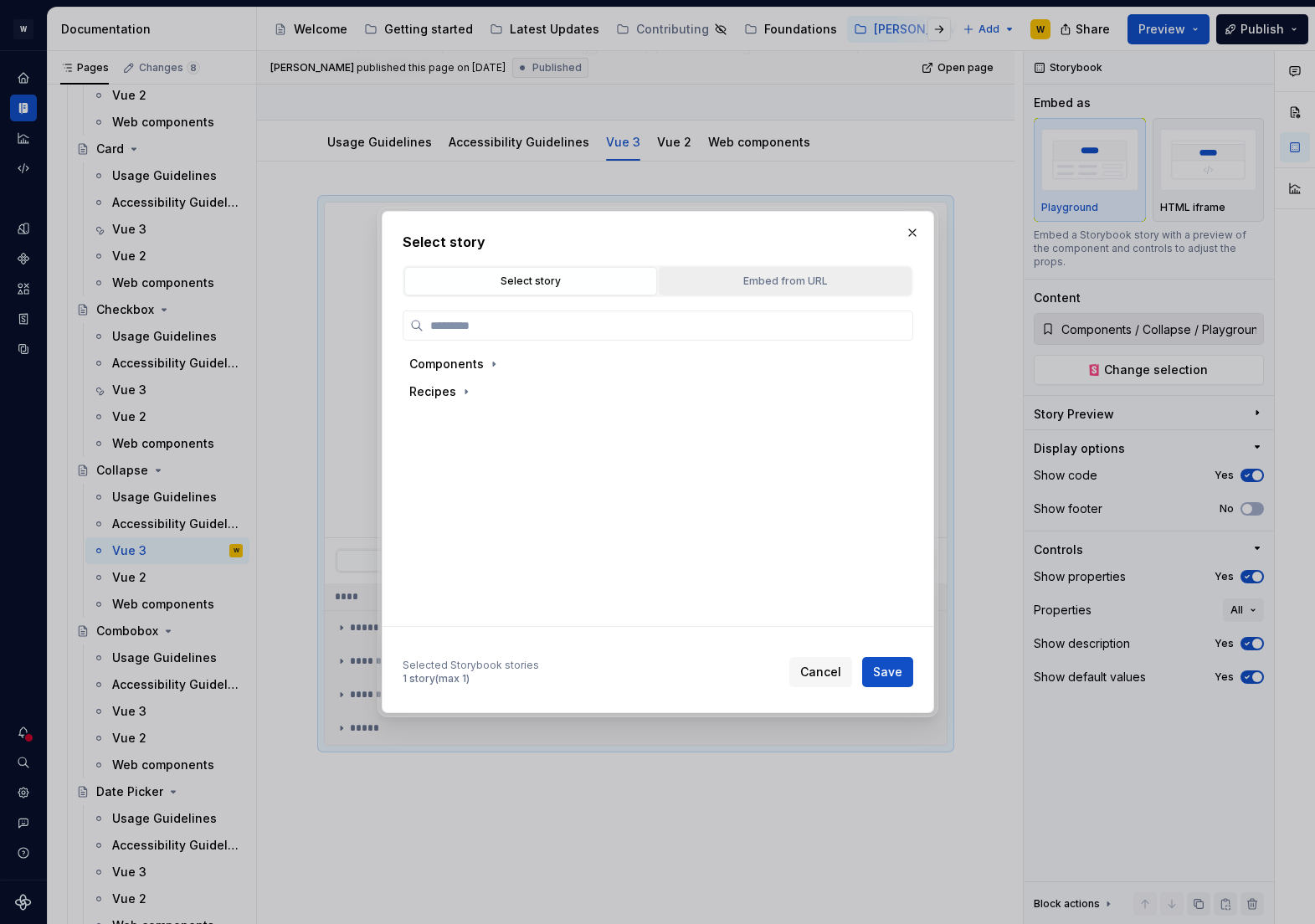
click at [790, 291] on button "Embed from URL" at bounding box center [784, 281] width 252 height 29
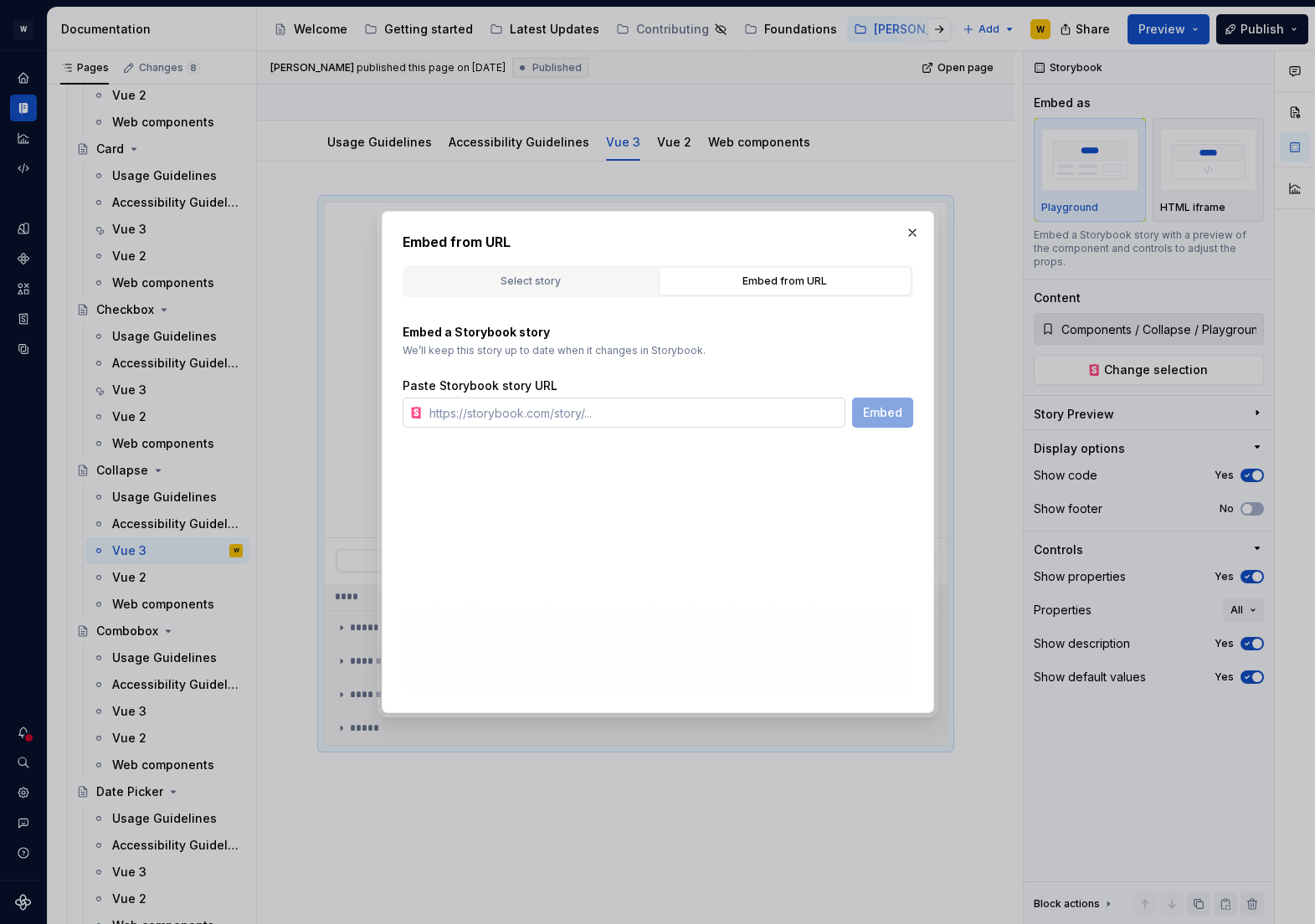
click at [726, 408] on input "text" at bounding box center [634, 413] width 423 height 30
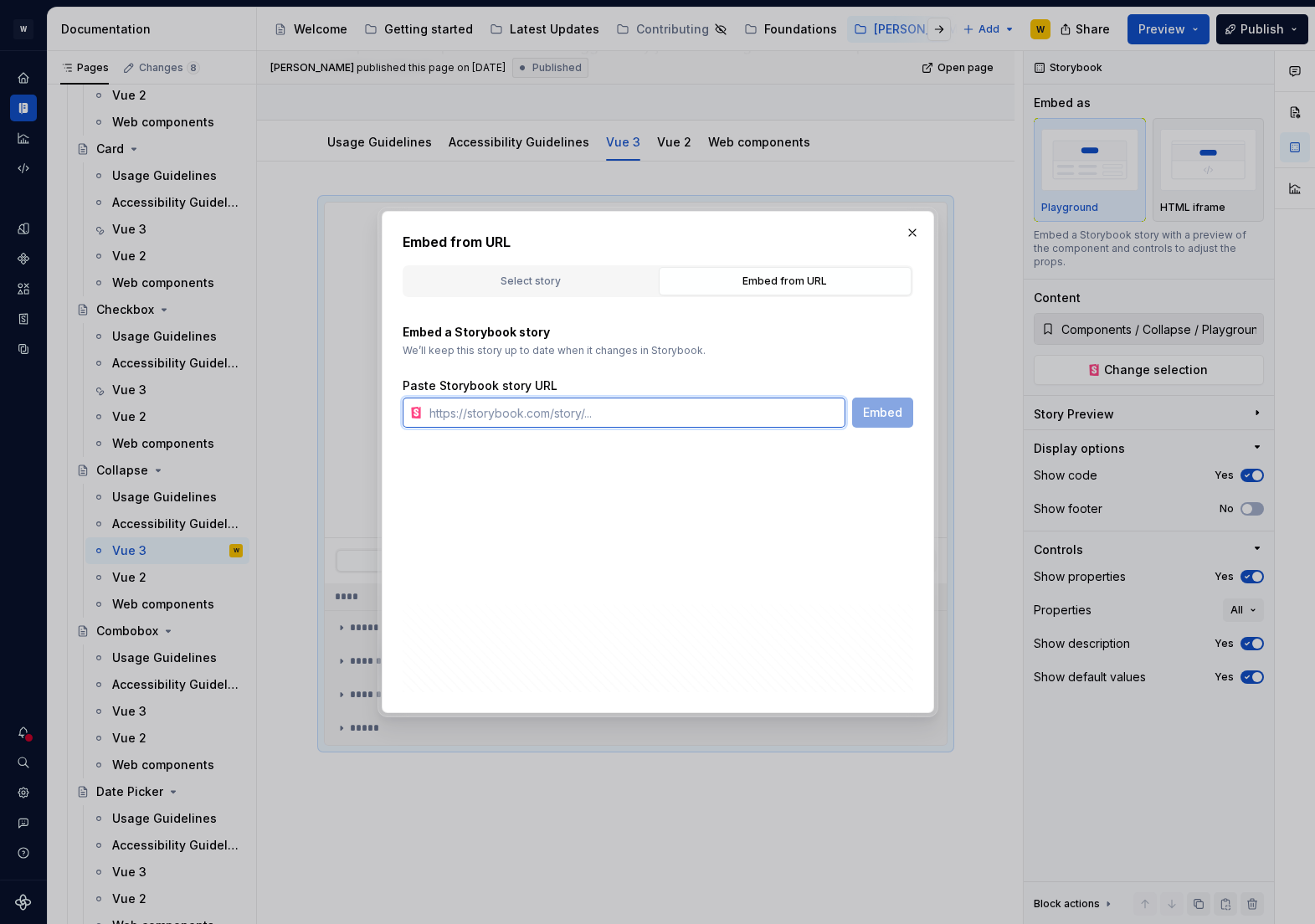
paste input "[URL][PERSON_NAME][DOMAIN_NAME]"
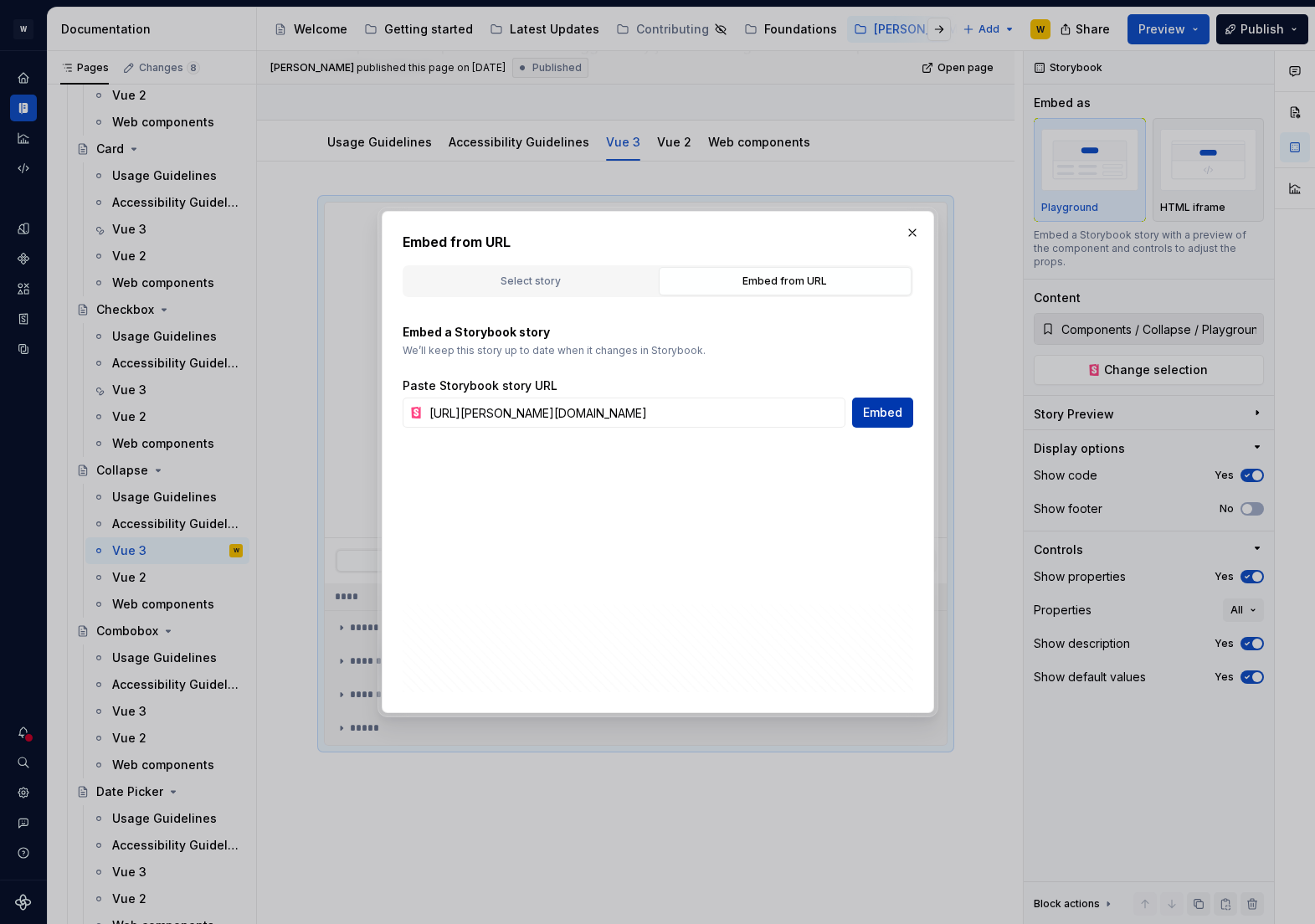
scroll to position [0, 0]
click at [885, 420] on span "Embed" at bounding box center [882, 412] width 39 height 17
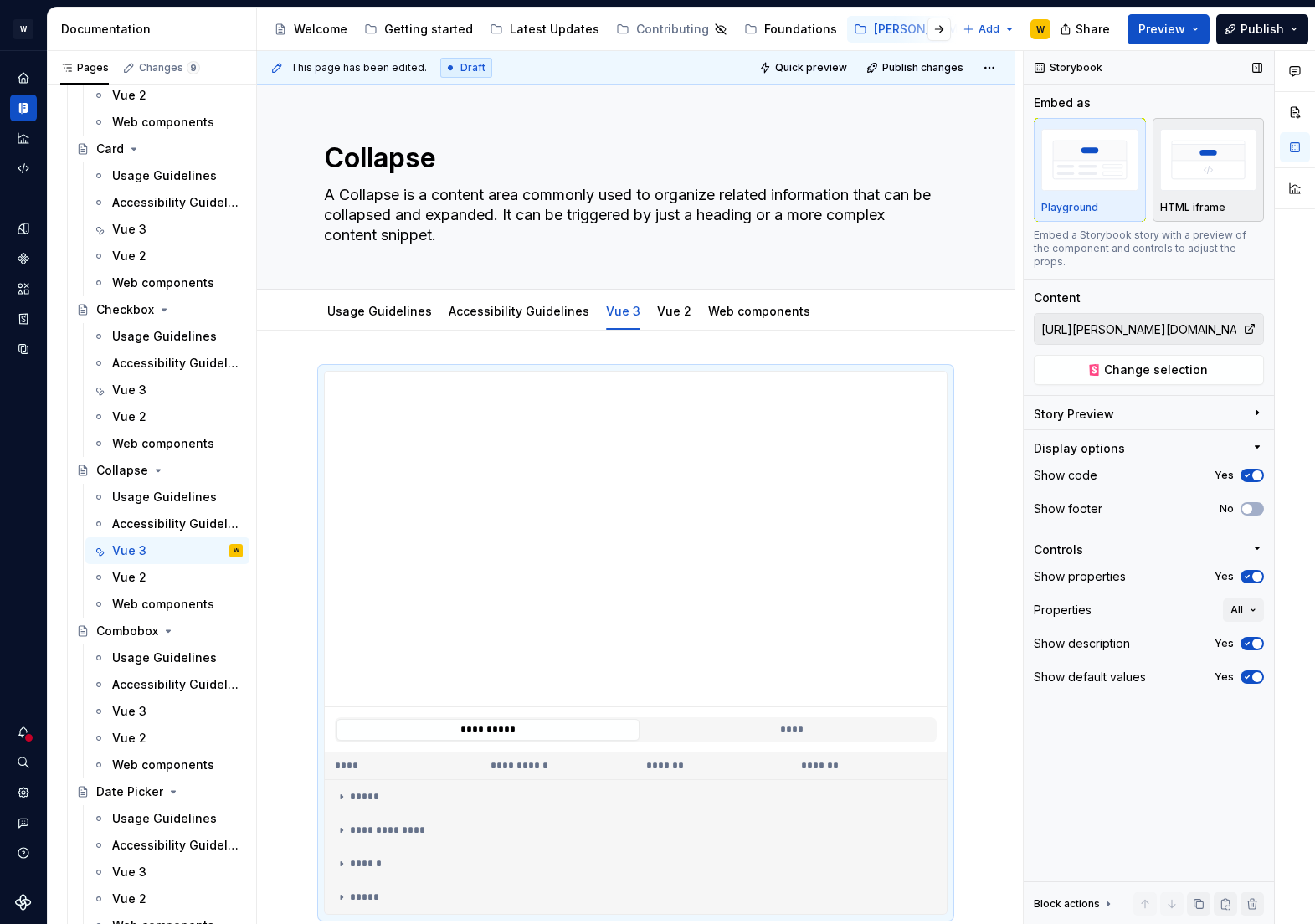
click at [1192, 157] on img "button" at bounding box center [1209, 160] width 97 height 61
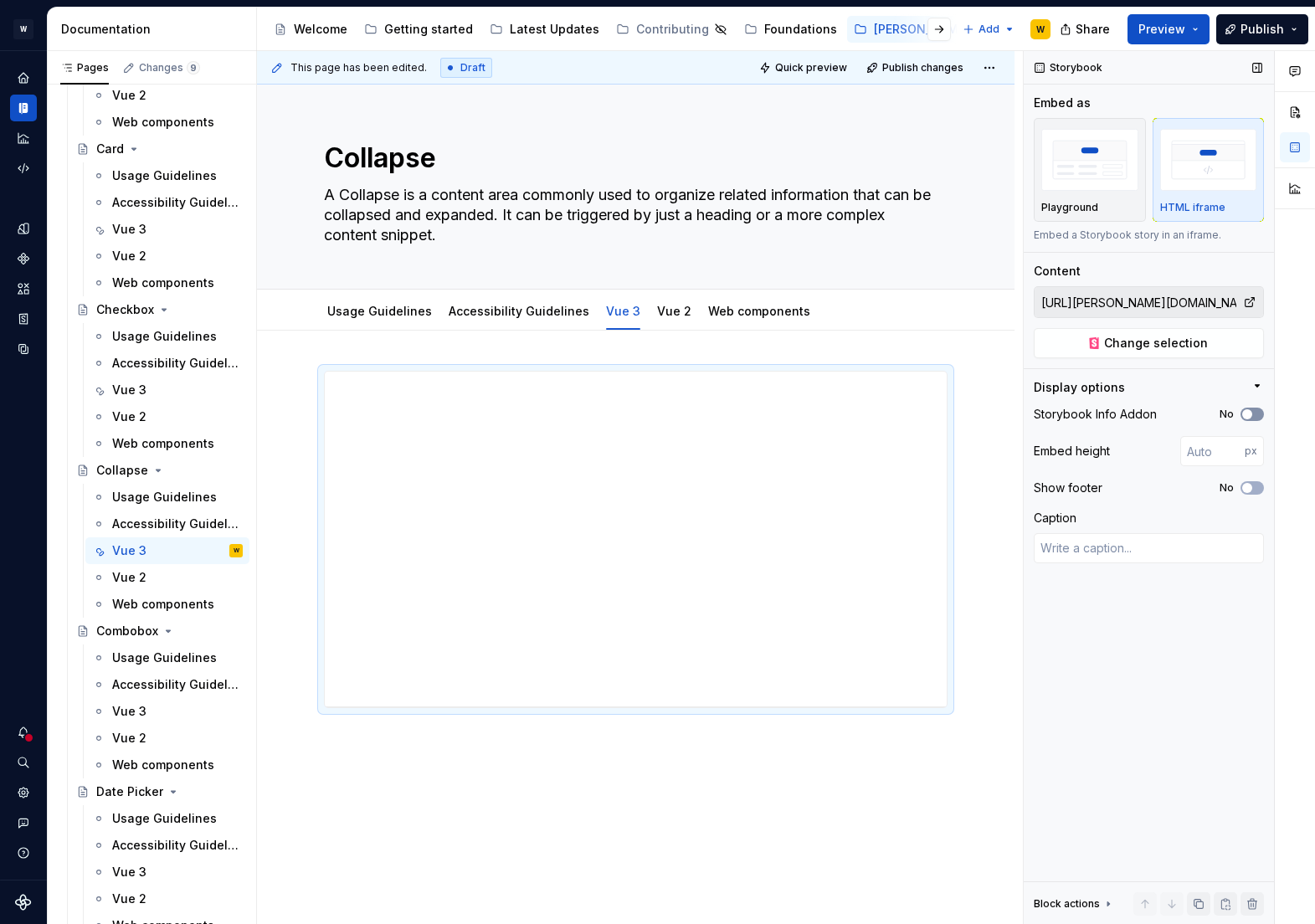
click at [1247, 414] on span "button" at bounding box center [1246, 414] width 10 height 10
click at [1248, 491] on span "button" at bounding box center [1246, 487] width 10 height 10
click at [1203, 454] on input "number" at bounding box center [1212, 451] width 64 height 30
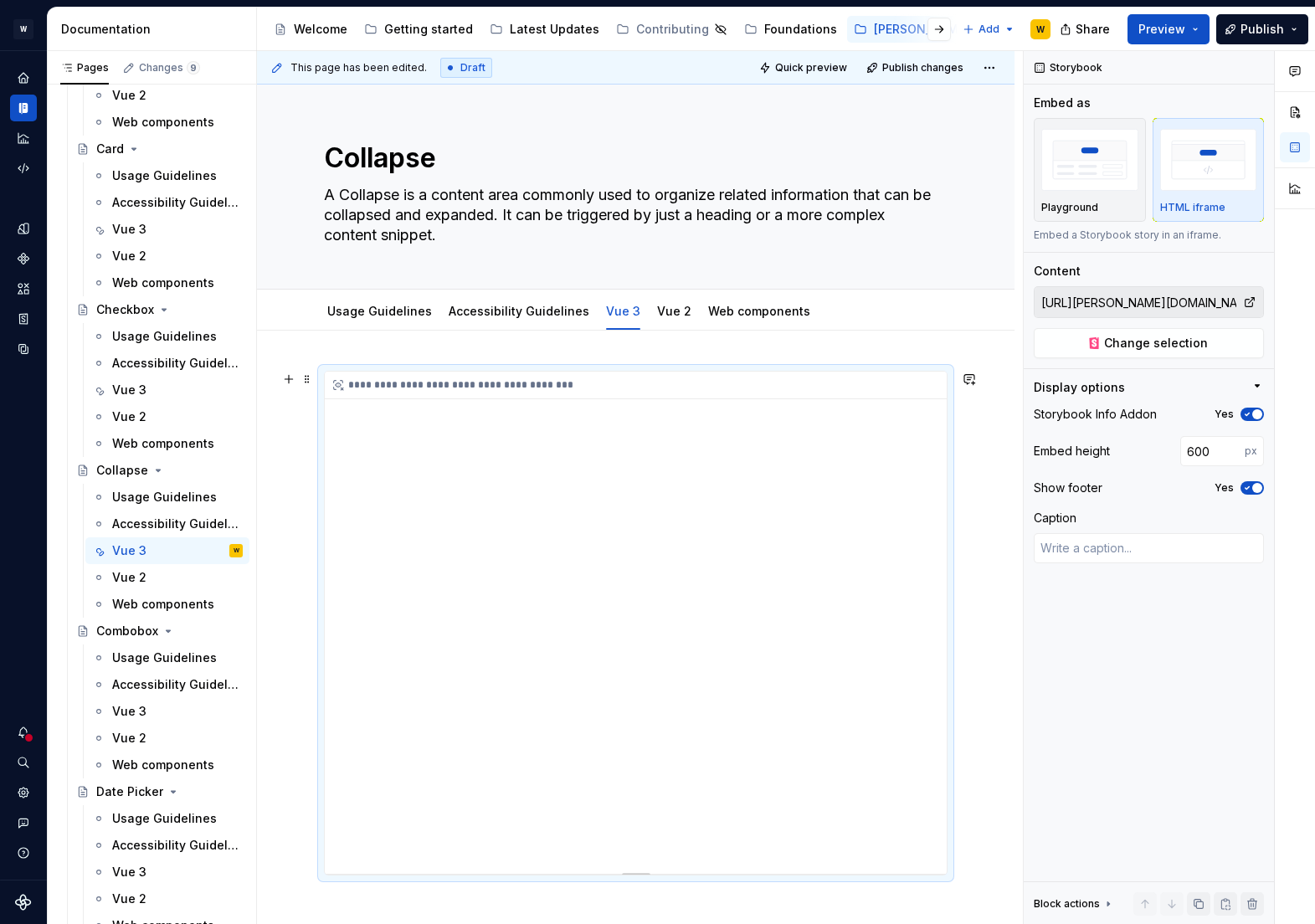
click at [485, 437] on div "**********" at bounding box center [635, 623] width 622 height 502
click at [930, 455] on div "**********" at bounding box center [635, 623] width 622 height 502
click at [1195, 453] on input "600" at bounding box center [1212, 451] width 64 height 30
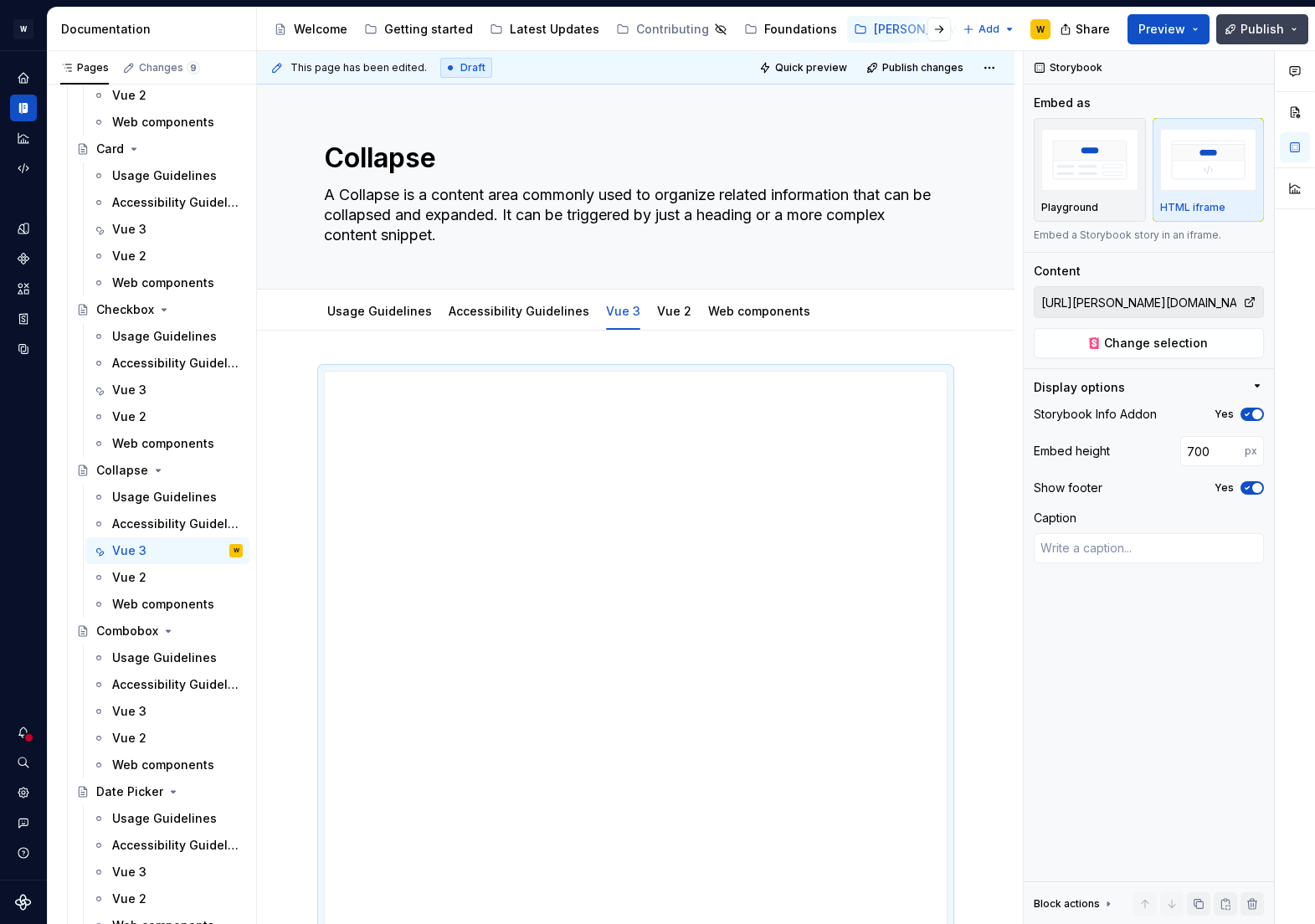
click at [1253, 21] on span "Publish" at bounding box center [1262, 29] width 44 height 17
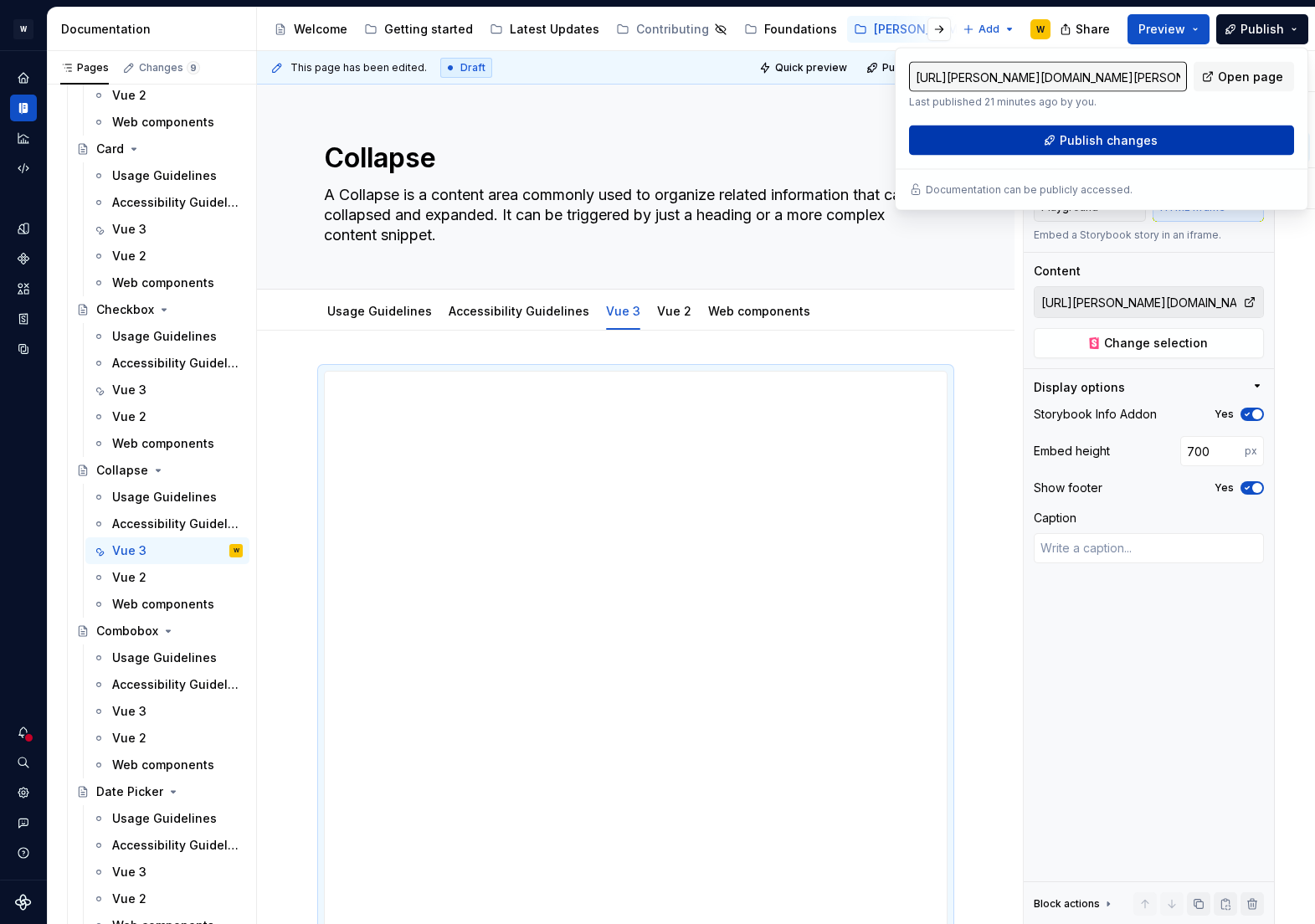
click at [1116, 142] on span "Publish changes" at bounding box center [1109, 140] width 98 height 17
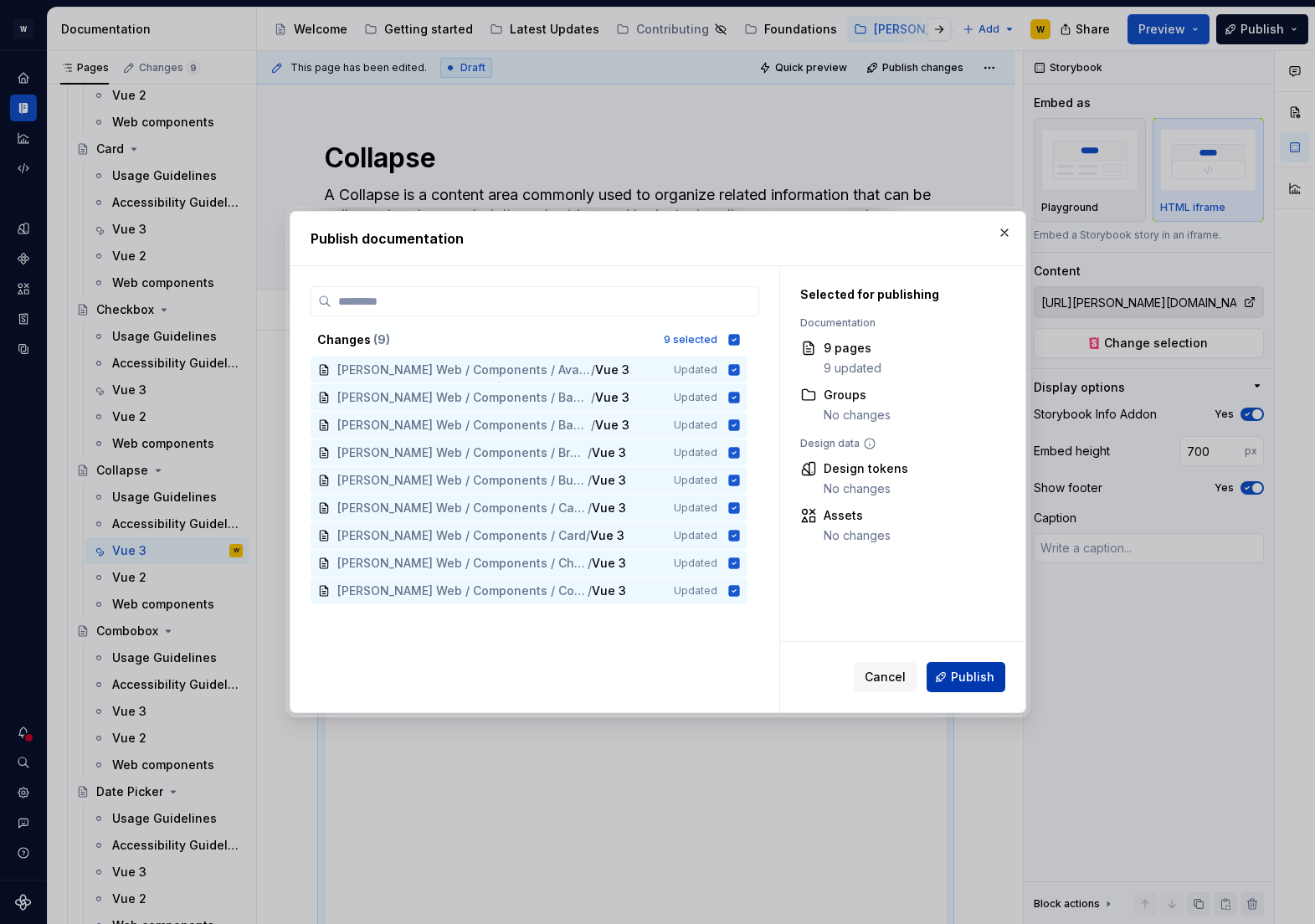
click at [965, 672] on span "Publish" at bounding box center [972, 677] width 44 height 17
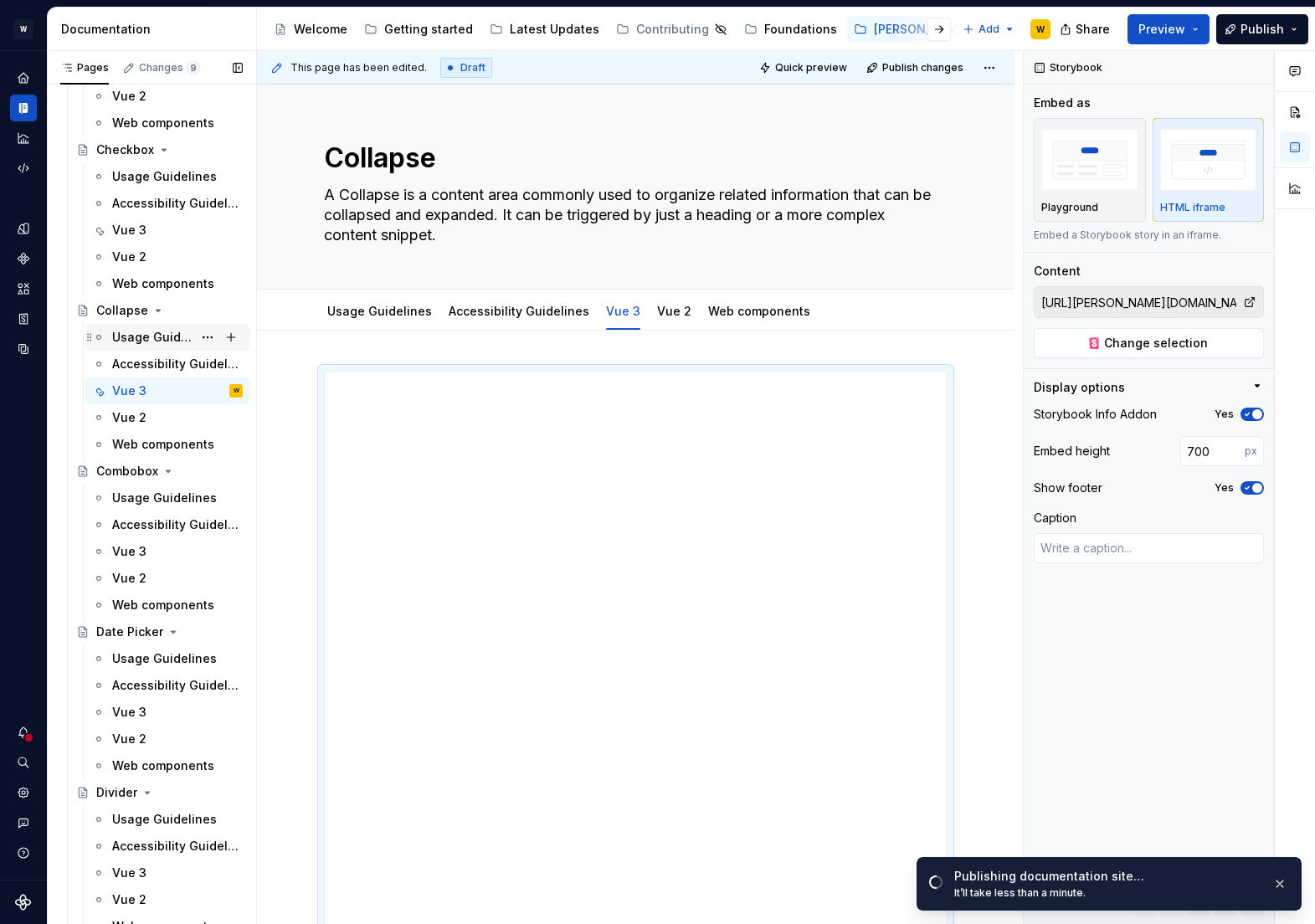
scroll to position [1769, 0]
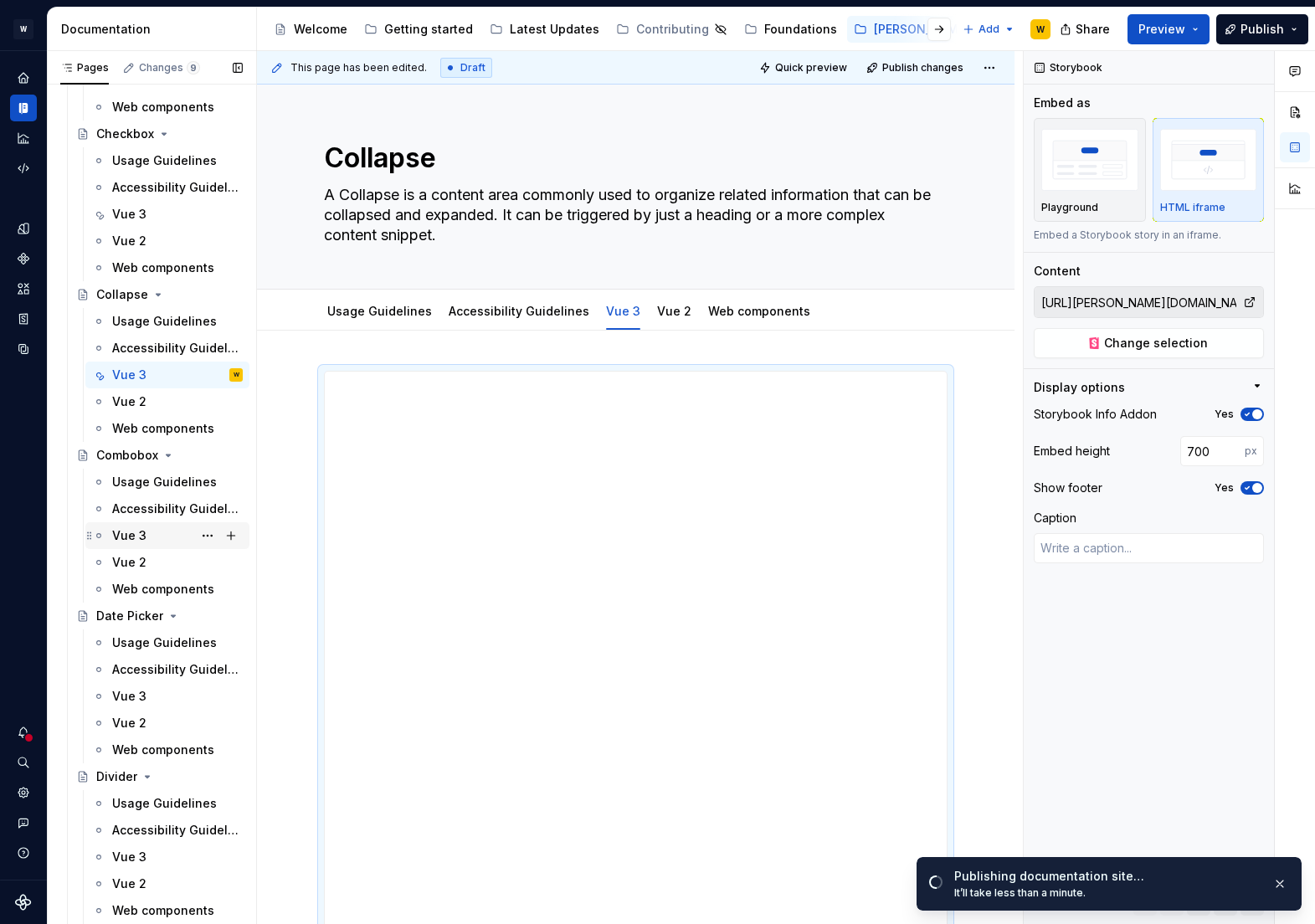
click at [142, 532] on div "Vue 3" at bounding box center [129, 535] width 34 height 17
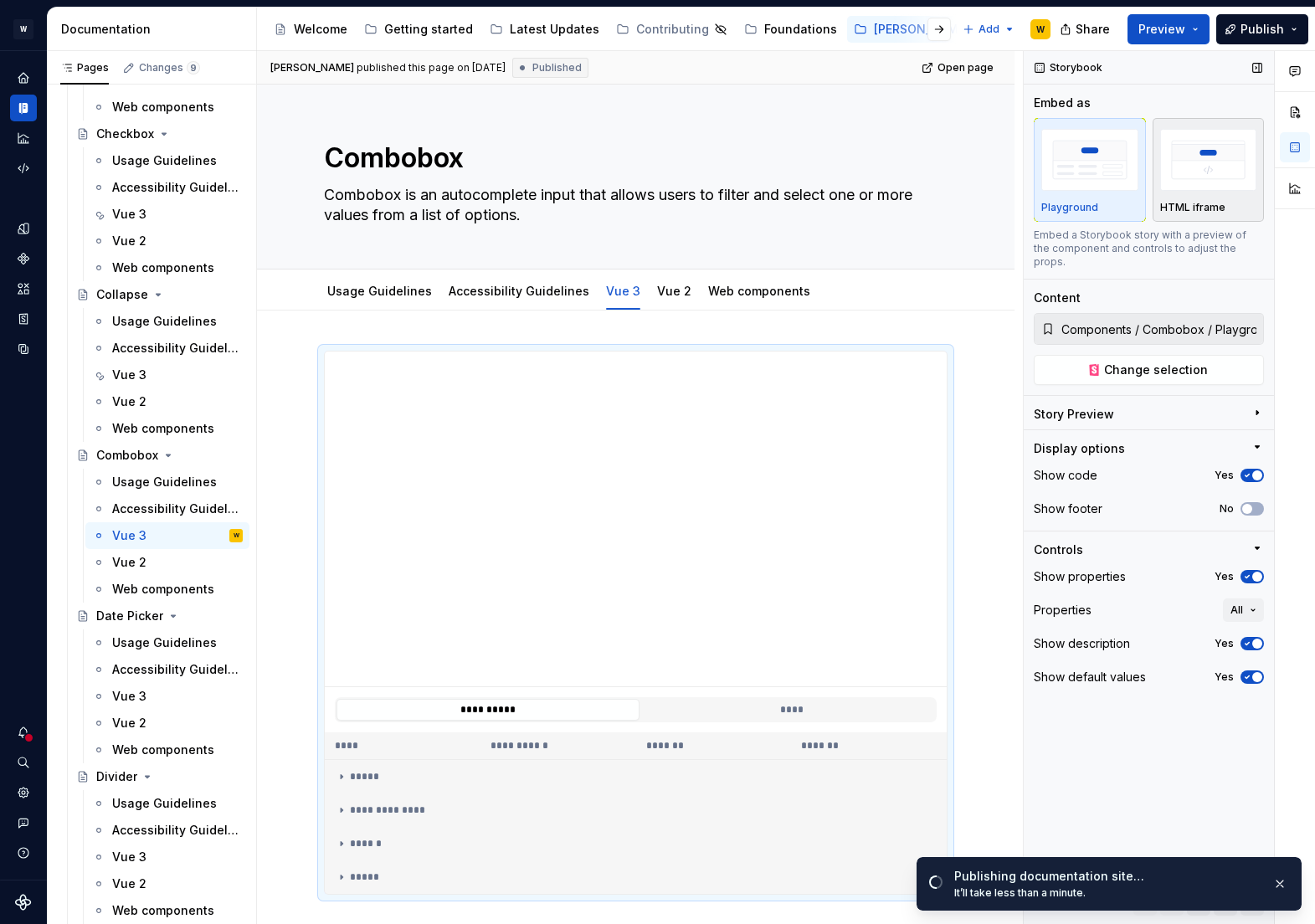
click at [1221, 160] on img "button" at bounding box center [1209, 160] width 97 height 61
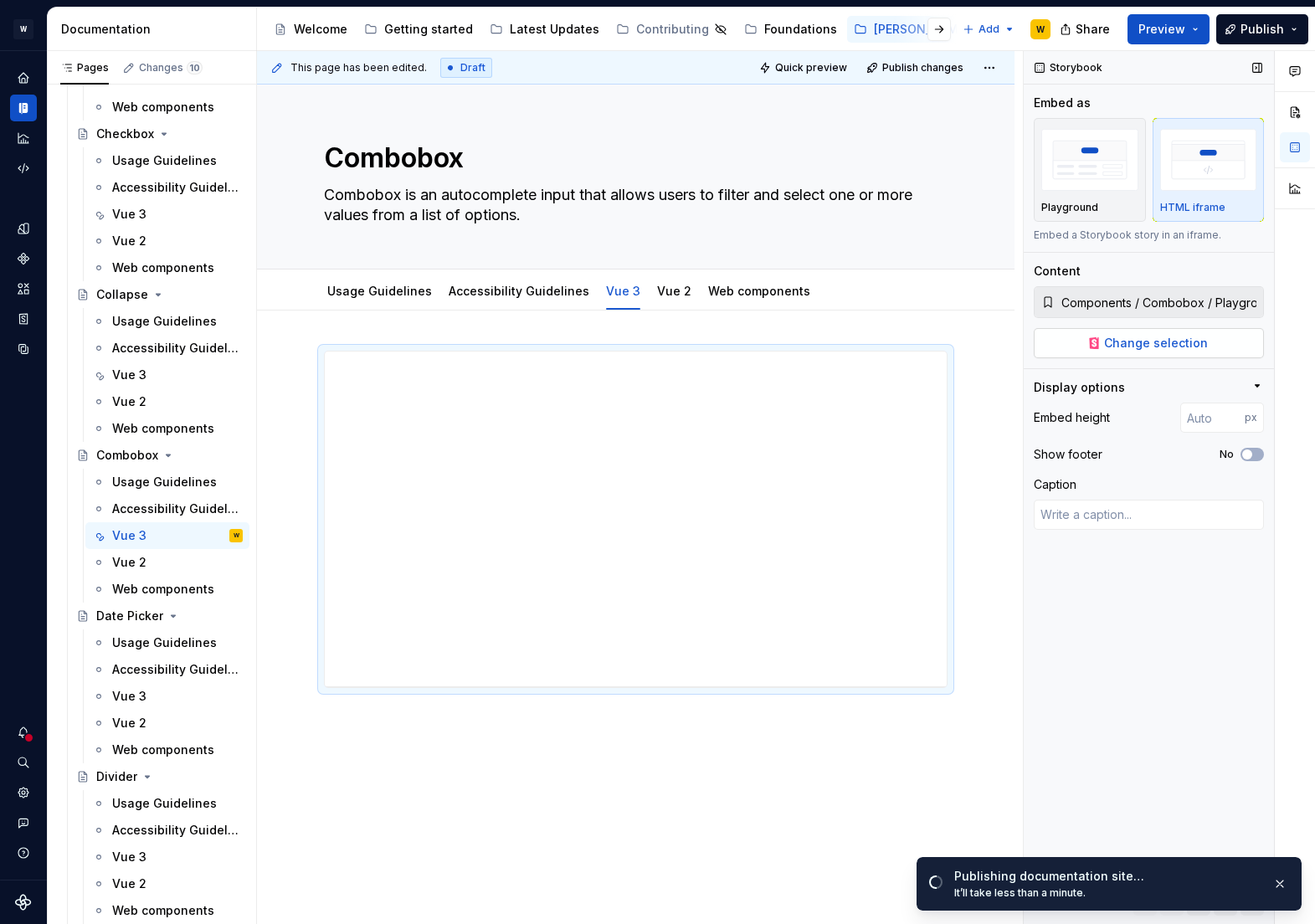
click at [1128, 336] on span "Change selection" at bounding box center [1156, 342] width 103 height 17
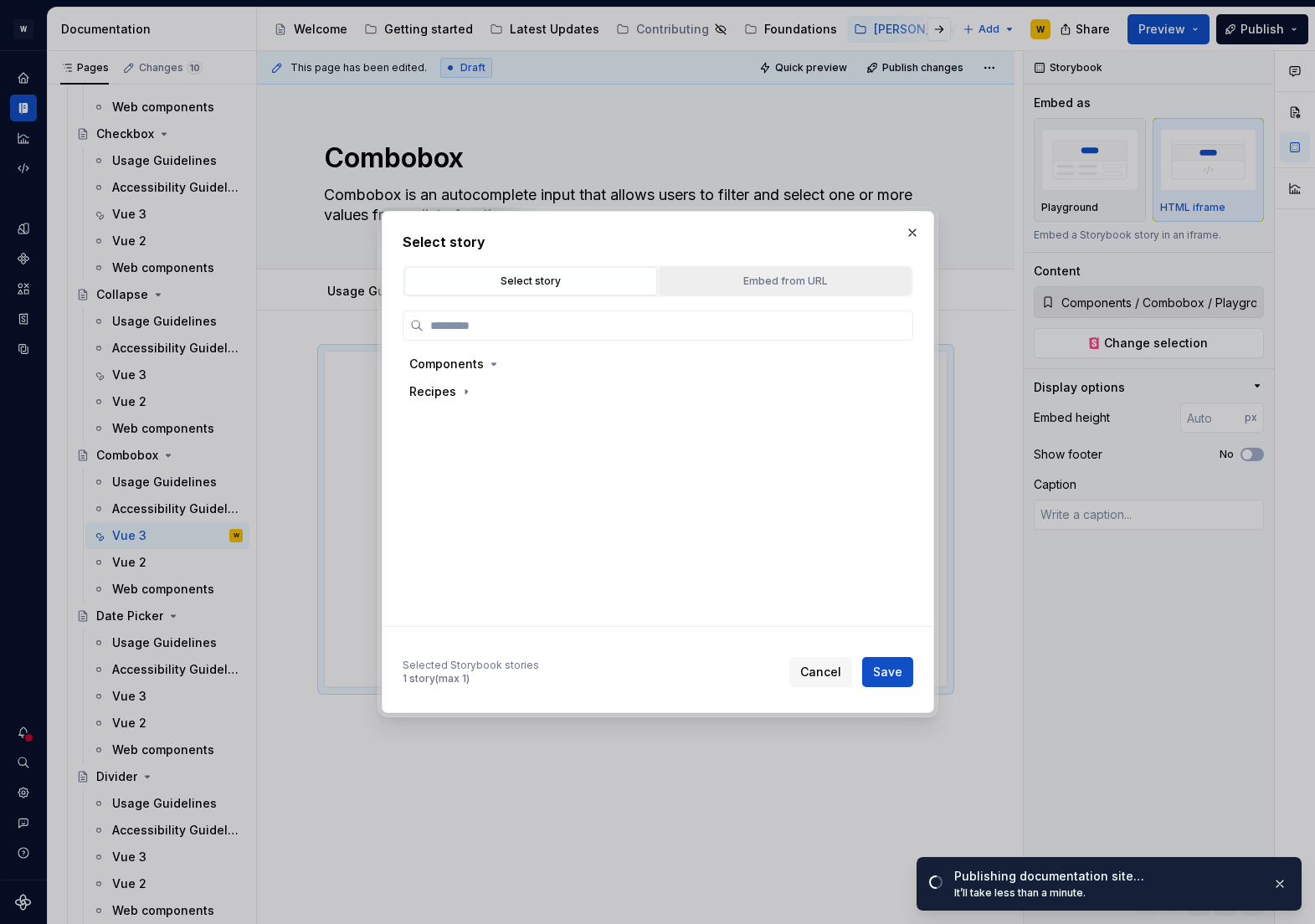
click at [739, 288] on div "Embed from URL" at bounding box center [785, 281] width 241 height 17
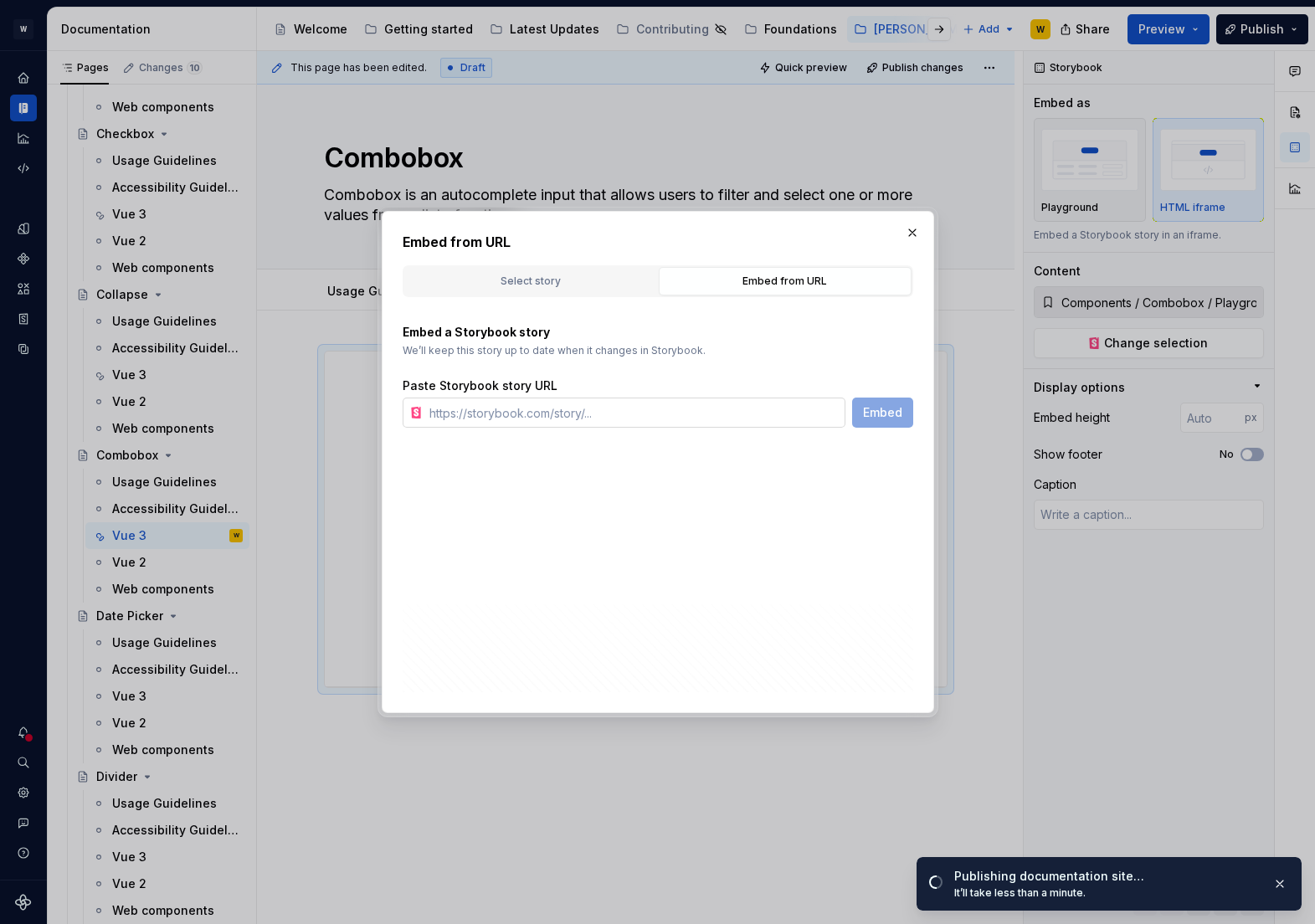
click at [590, 417] on input "text" at bounding box center [634, 413] width 423 height 30
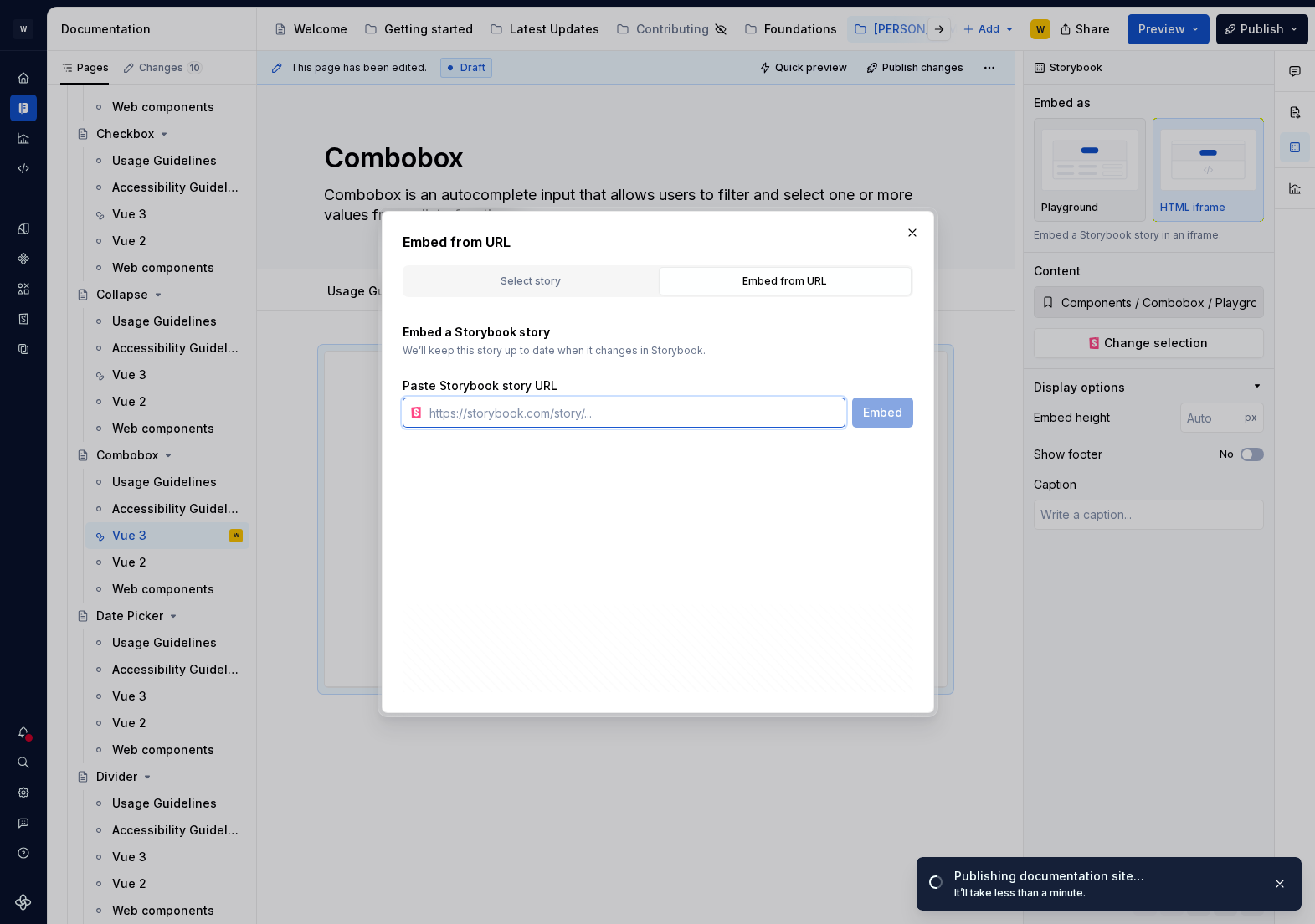
paste input "[URL][PERSON_NAME][DOMAIN_NAME]"
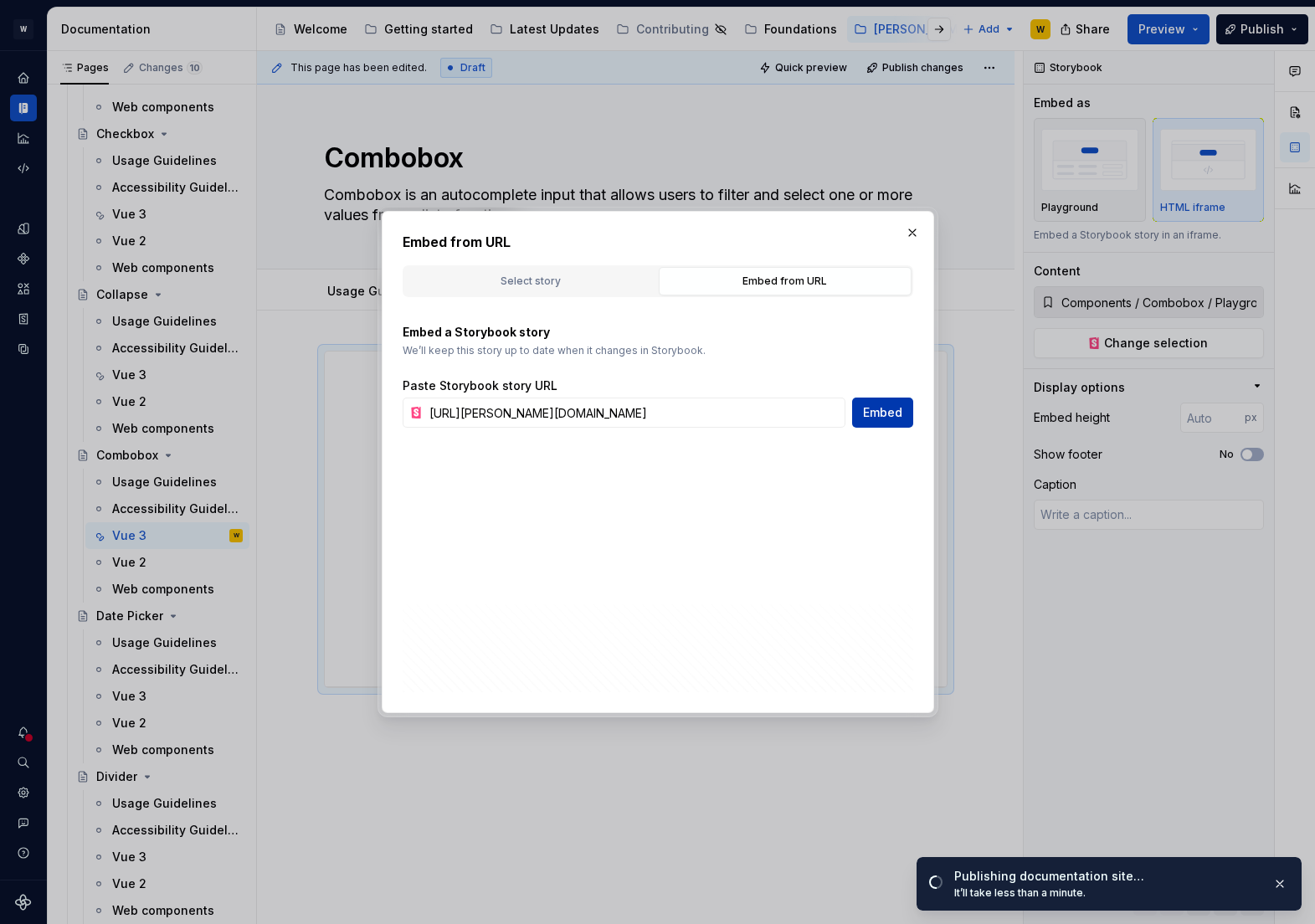
click at [875, 422] on button "Embed" at bounding box center [882, 413] width 61 height 30
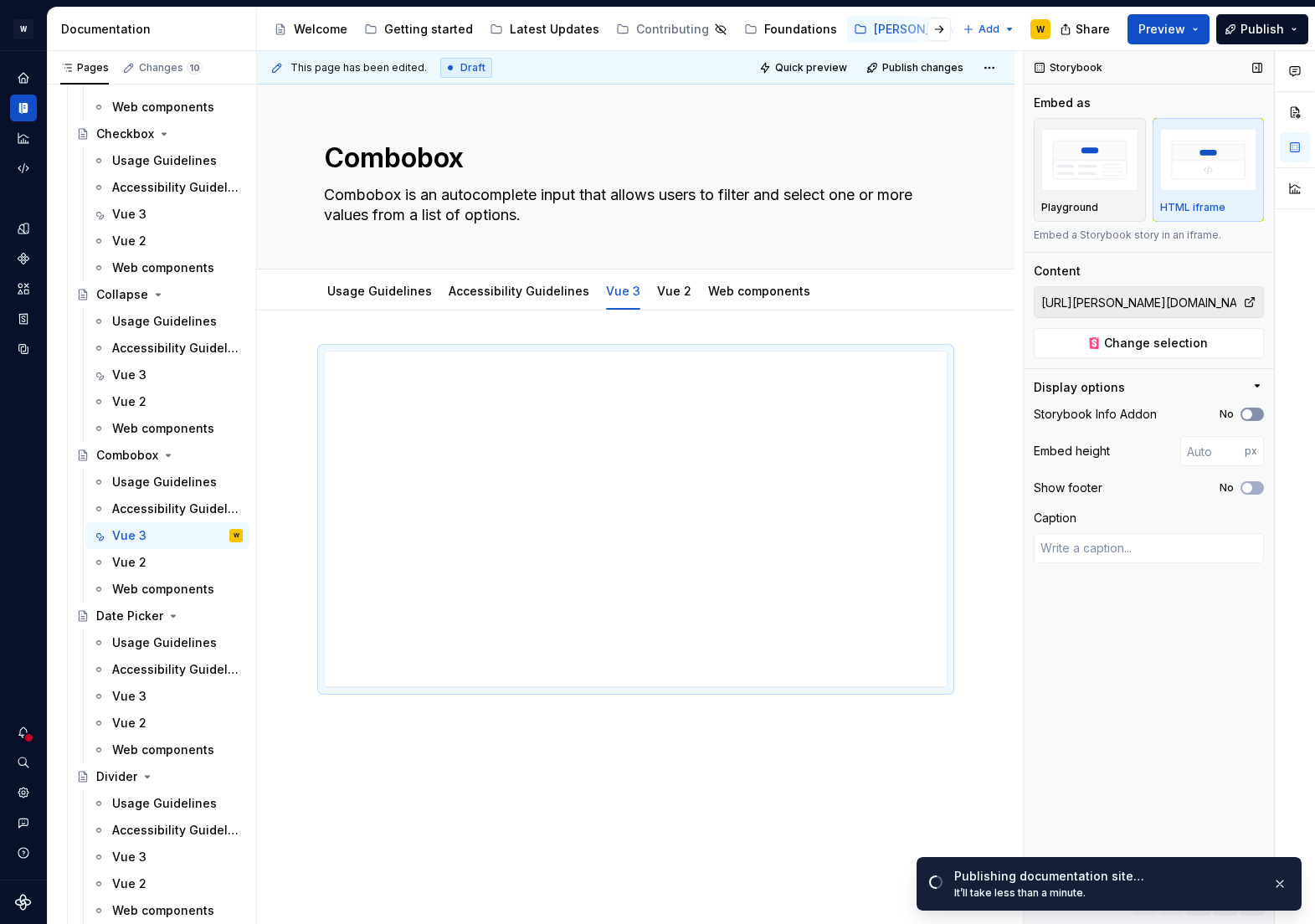
click at [1251, 417] on icon "button" at bounding box center [1247, 414] width 13 height 10
click at [1251, 484] on span "button" at bounding box center [1246, 487] width 10 height 10
click at [1203, 447] on input "number" at bounding box center [1212, 451] width 64 height 30
click at [559, 591] on div "**********" at bounding box center [635, 686] width 622 height 670
click at [1192, 455] on input "800" at bounding box center [1212, 451] width 64 height 30
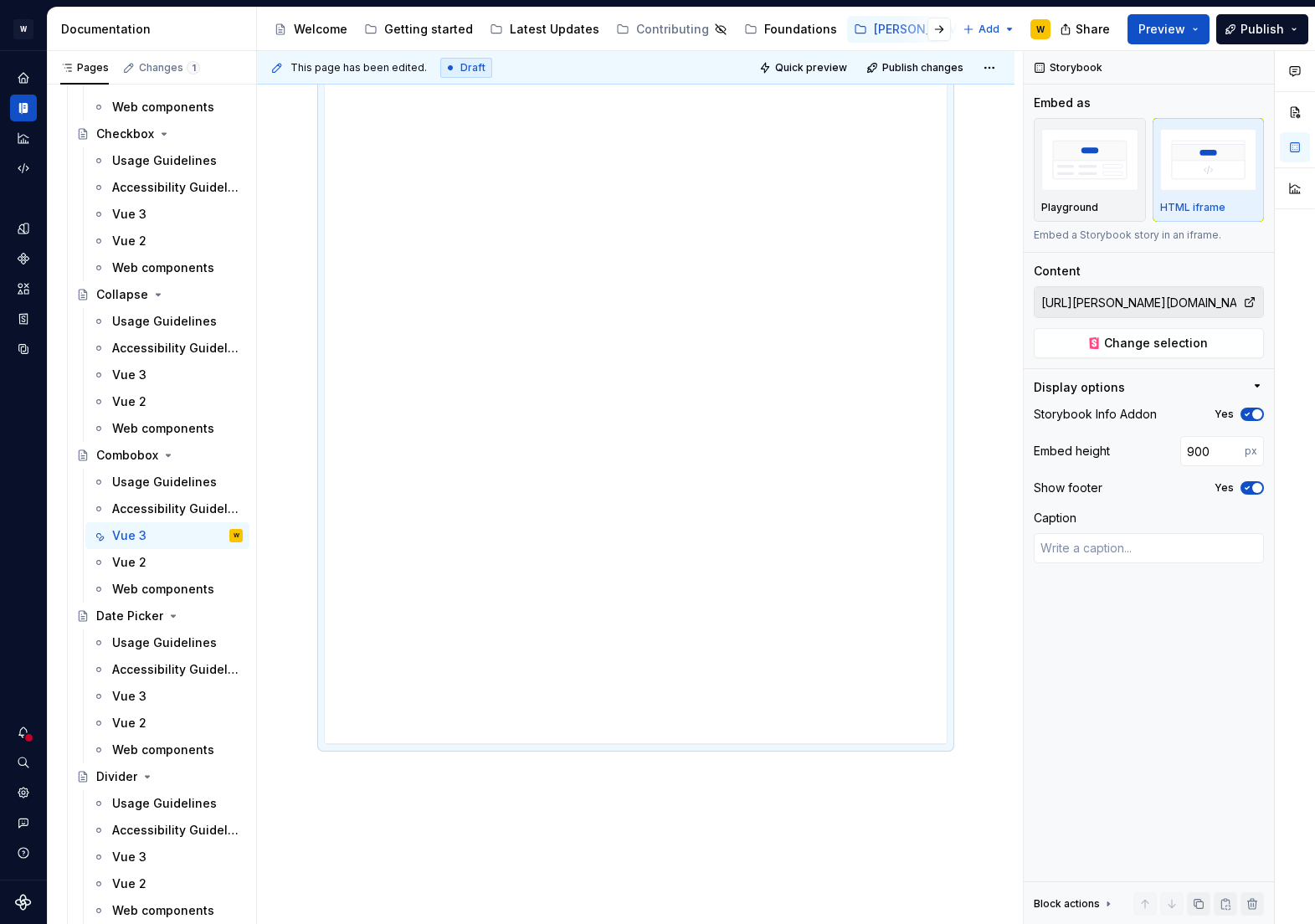
scroll to position [372, 0]
click at [143, 698] on div "Vue 3" at bounding box center [129, 696] width 34 height 17
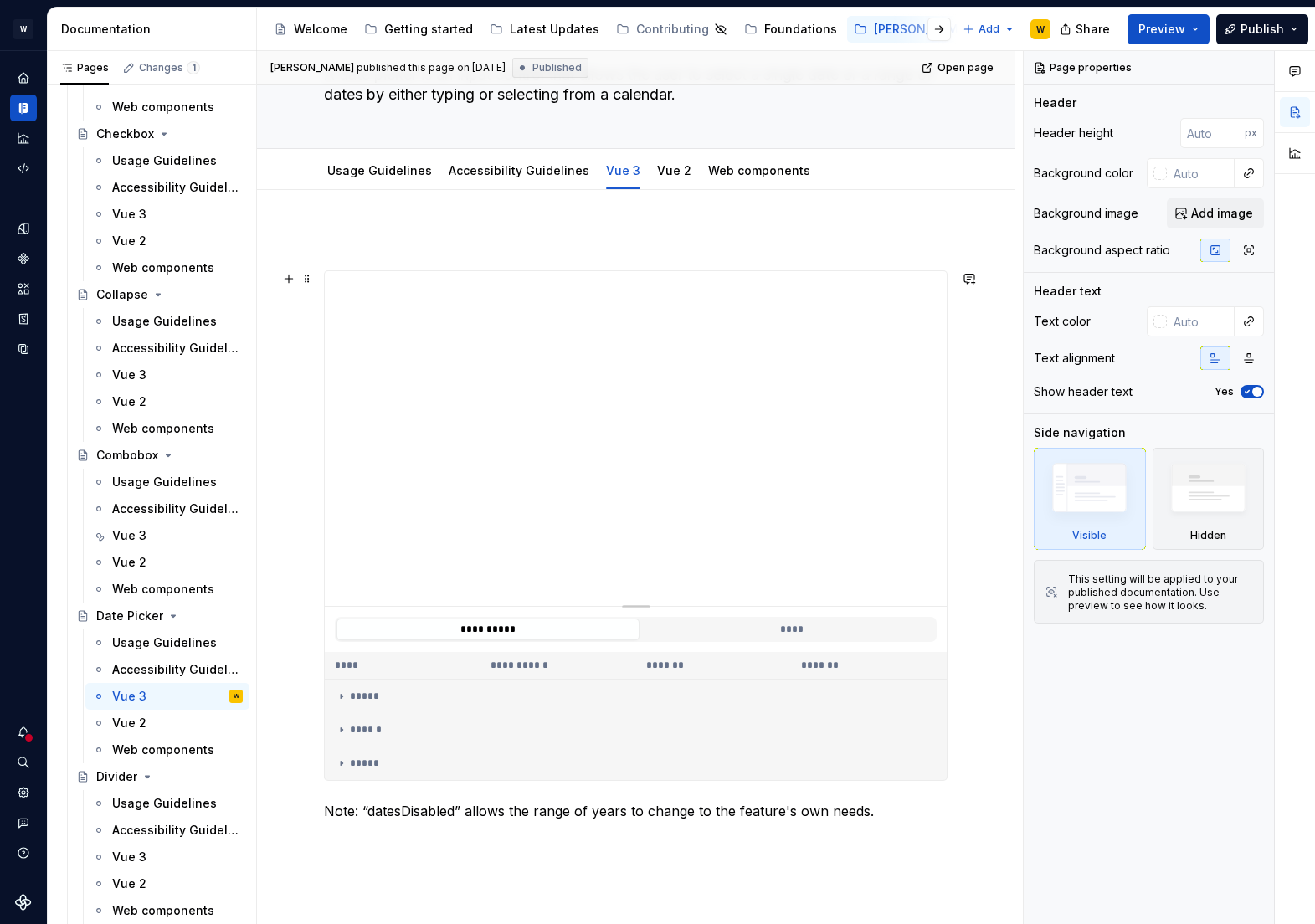
scroll to position [133, 0]
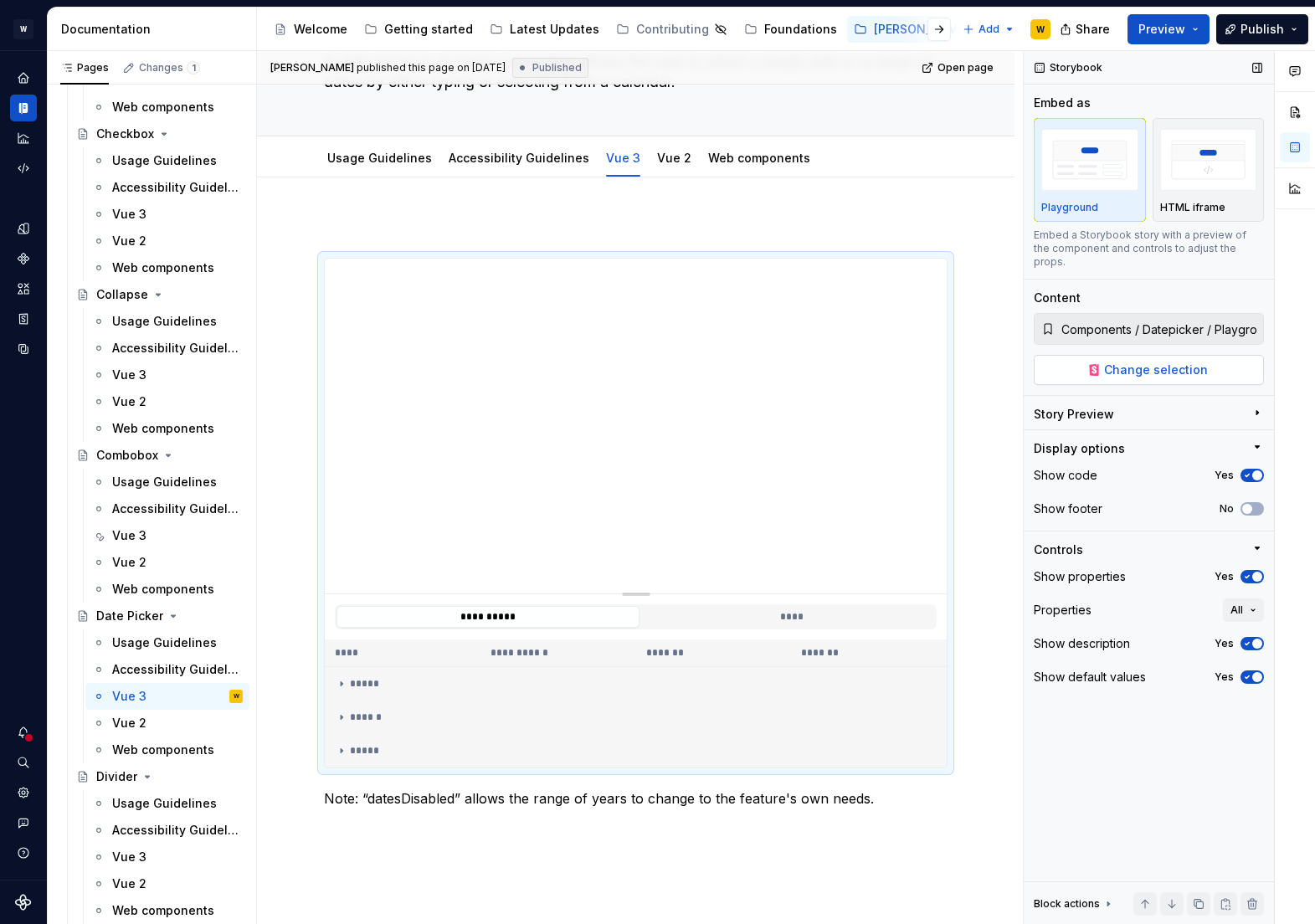
click at [1147, 361] on span "Change selection" at bounding box center [1156, 369] width 103 height 17
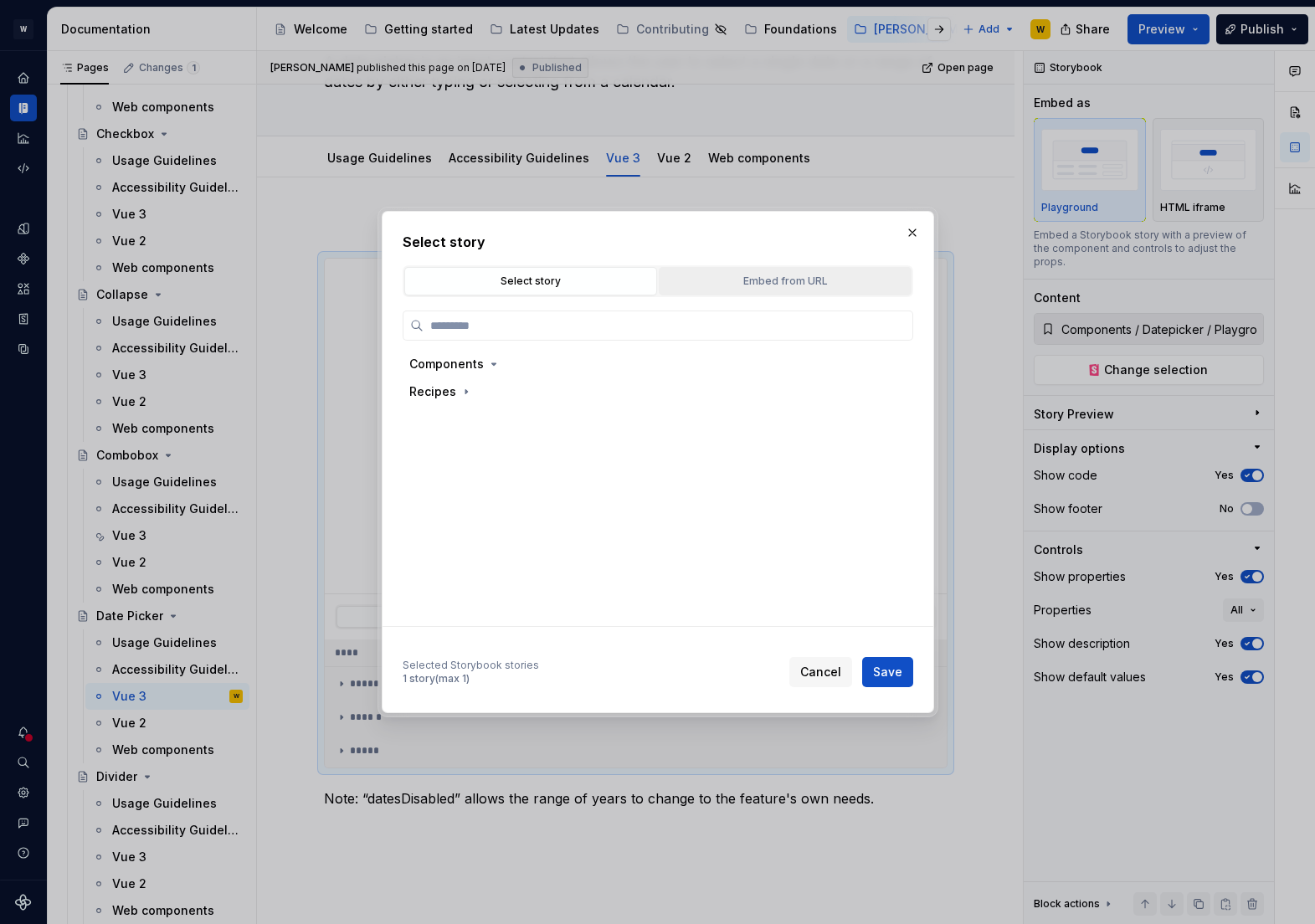
click at [806, 275] on div "Embed from URL" at bounding box center [785, 281] width 241 height 17
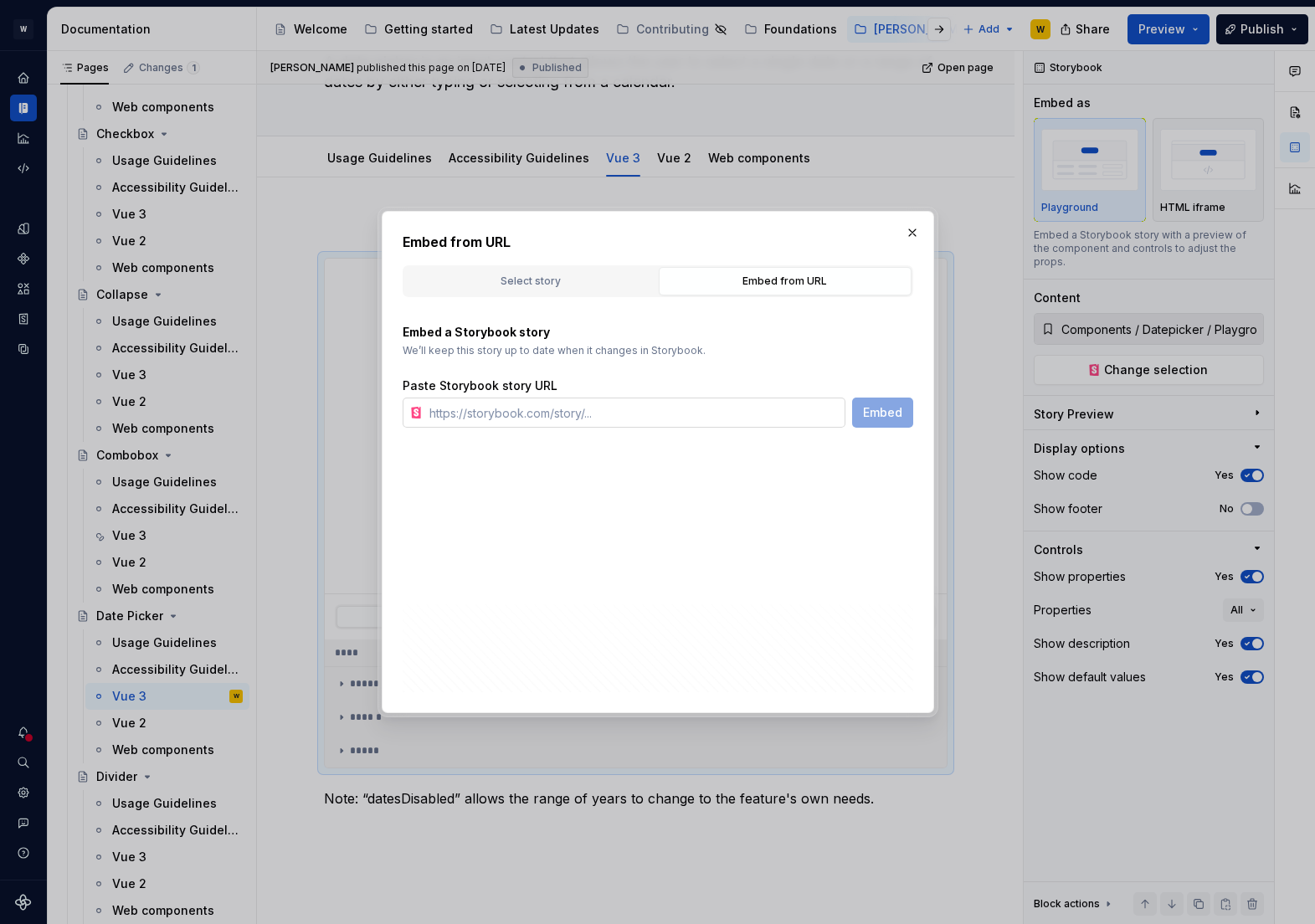
click at [623, 413] on input "text" at bounding box center [634, 413] width 423 height 30
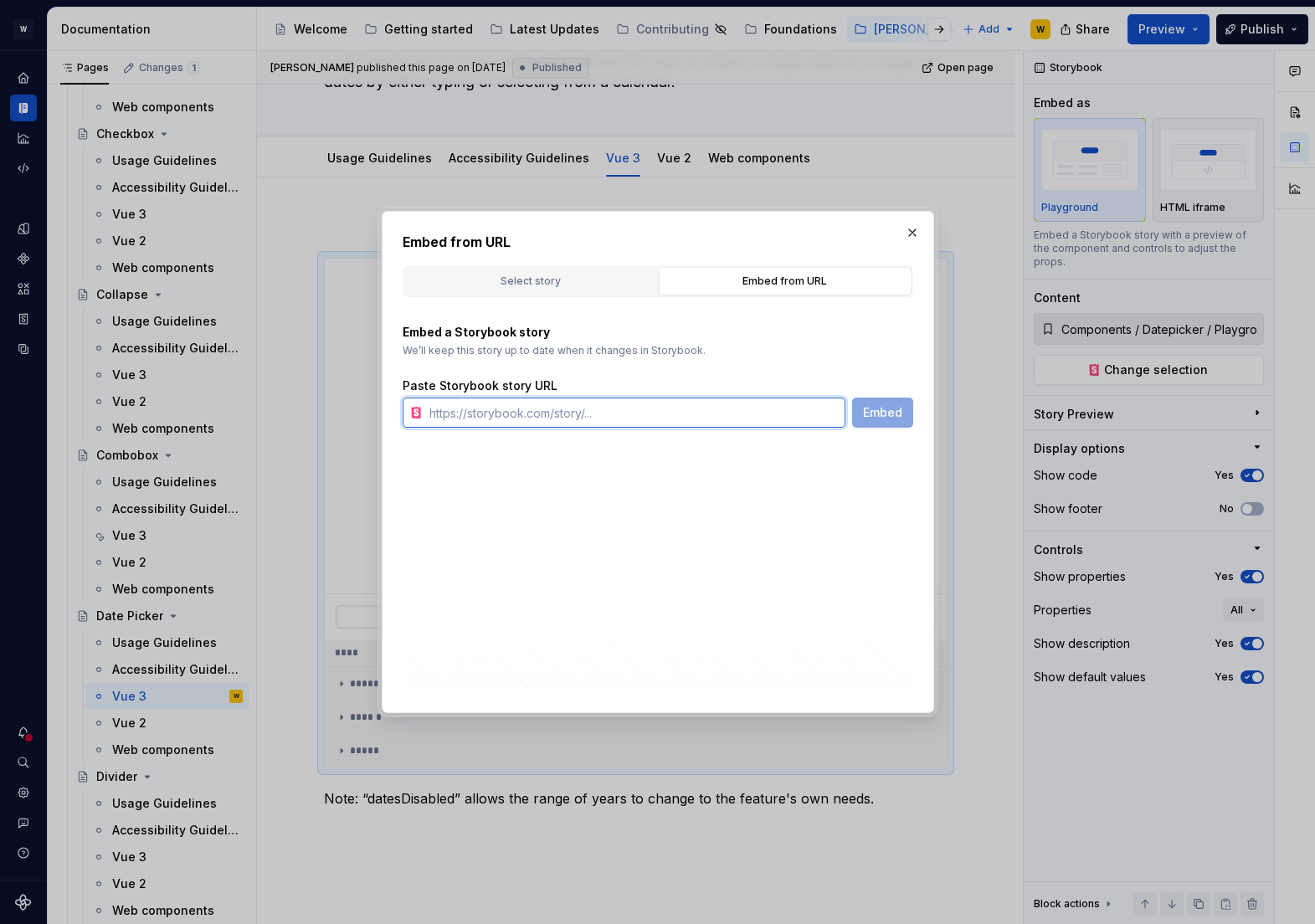
paste input "[URL][PERSON_NAME][DOMAIN_NAME]"
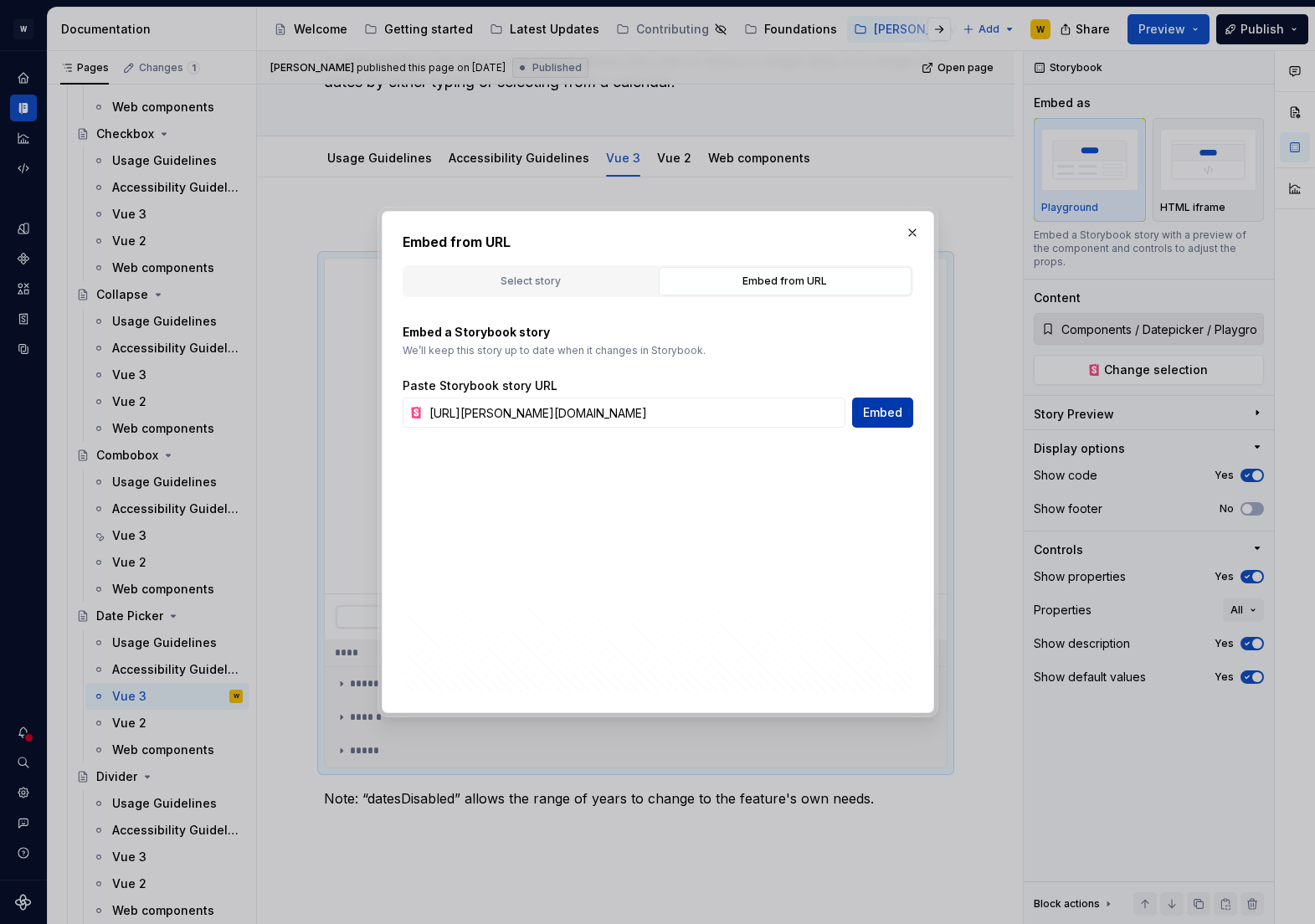
click at [887, 408] on span "Embed" at bounding box center [882, 412] width 39 height 17
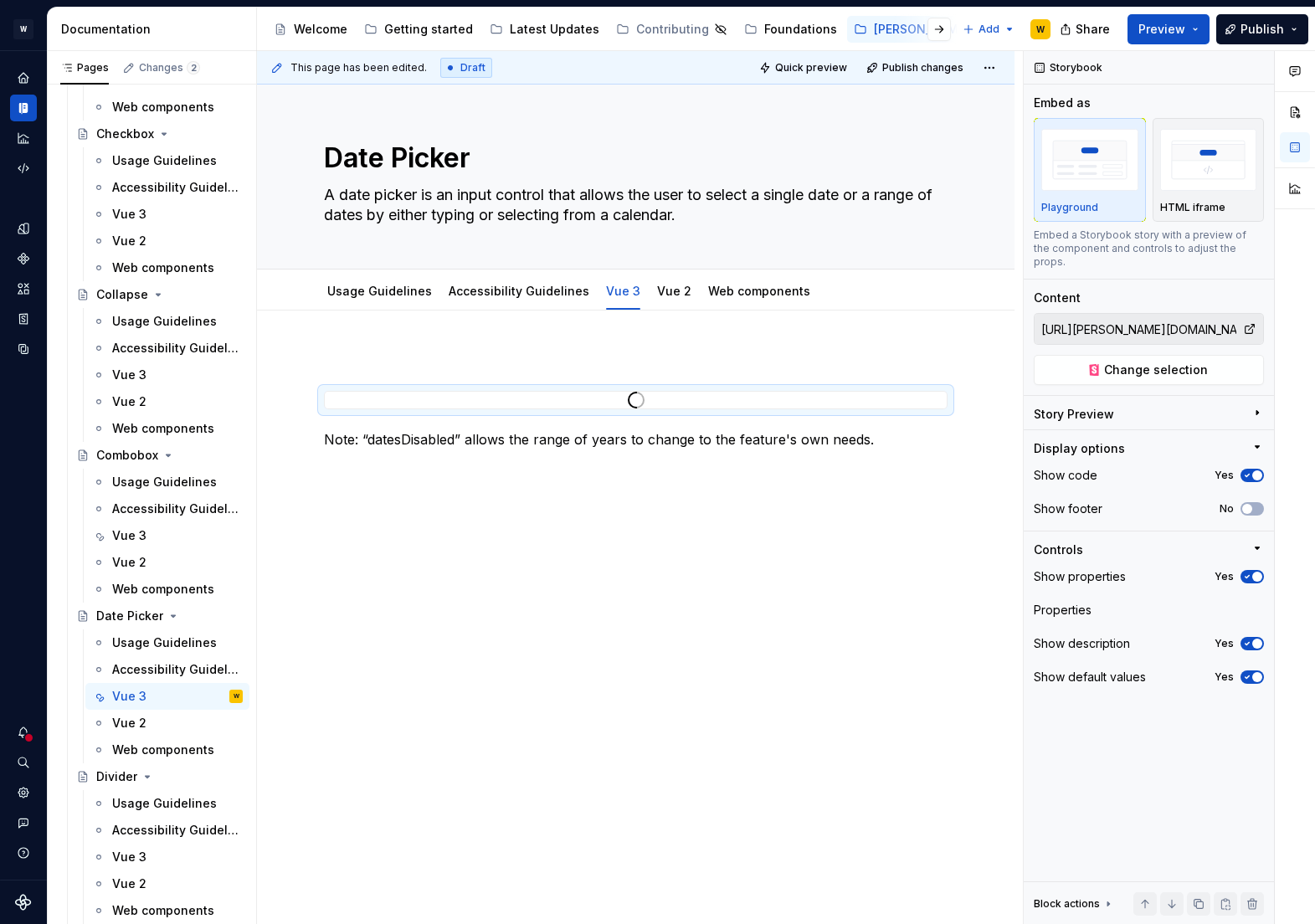
scroll to position [0, 0]
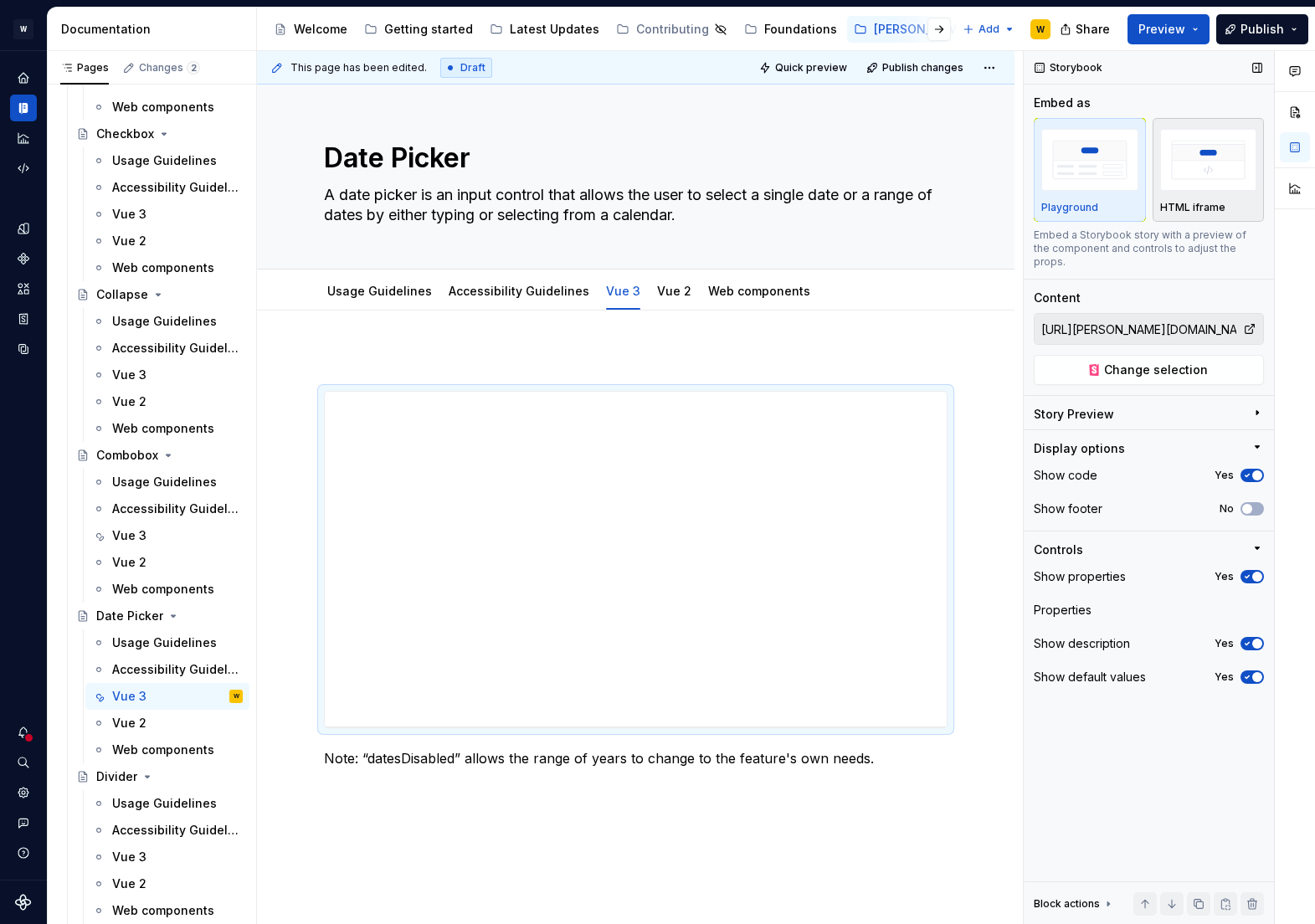
click at [1214, 179] on img "button" at bounding box center [1209, 160] width 97 height 61
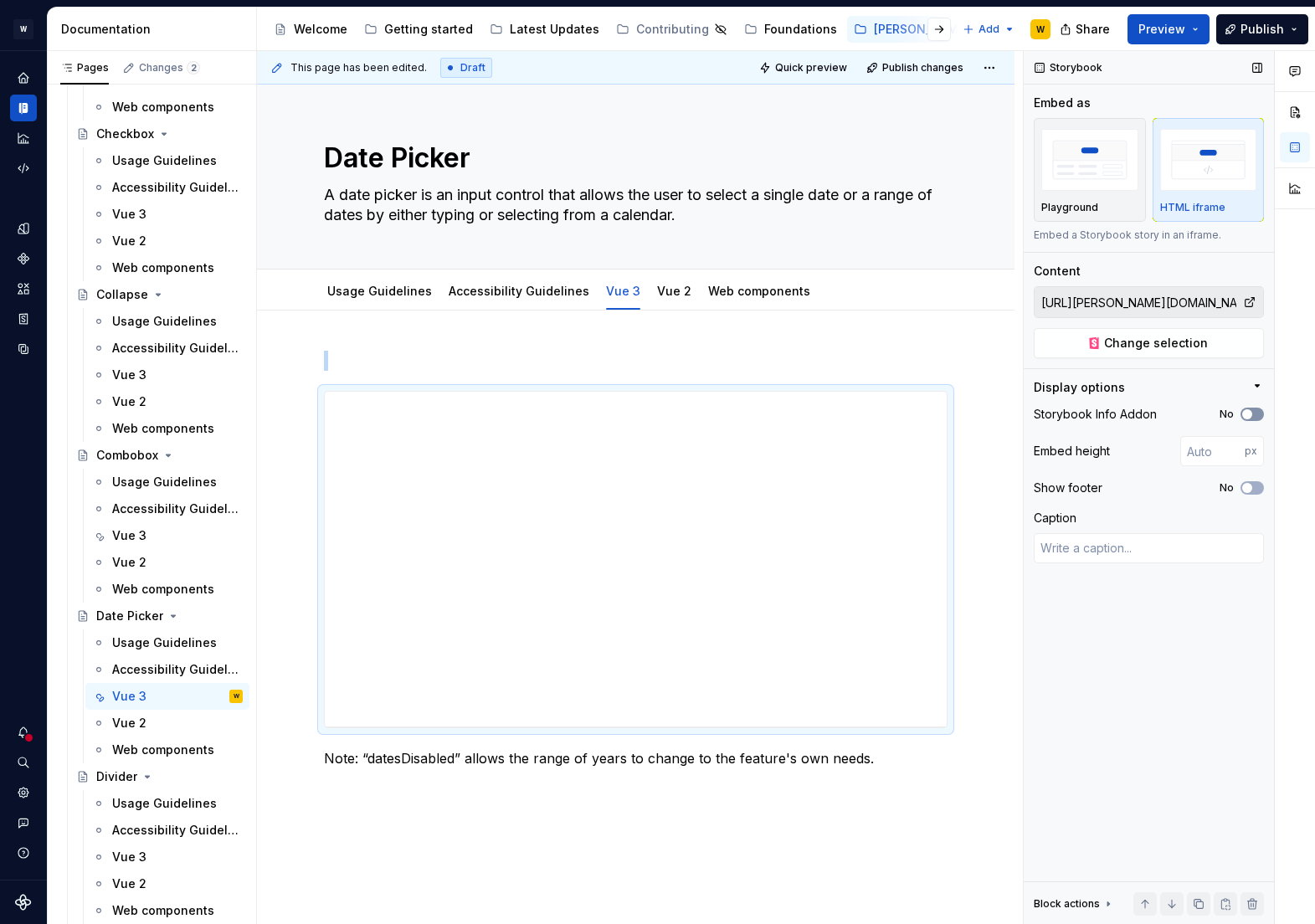
click at [1253, 416] on icon "button" at bounding box center [1247, 414] width 13 height 10
click at [1254, 482] on button "No" at bounding box center [1253, 488] width 23 height 13
click at [1203, 450] on input "number" at bounding box center [1212, 451] width 64 height 30
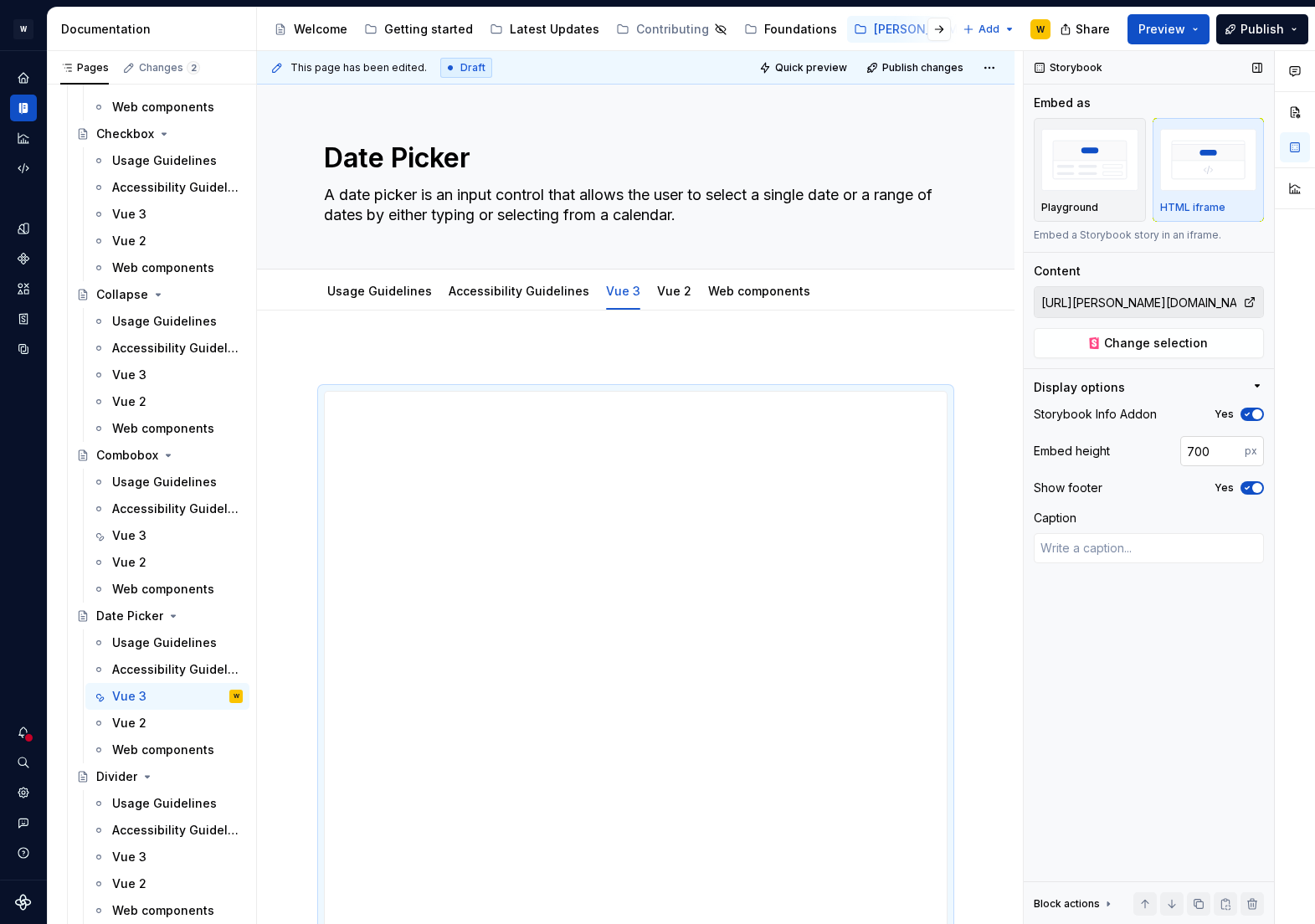
click at [1195, 450] on input "700" at bounding box center [1212, 451] width 64 height 30
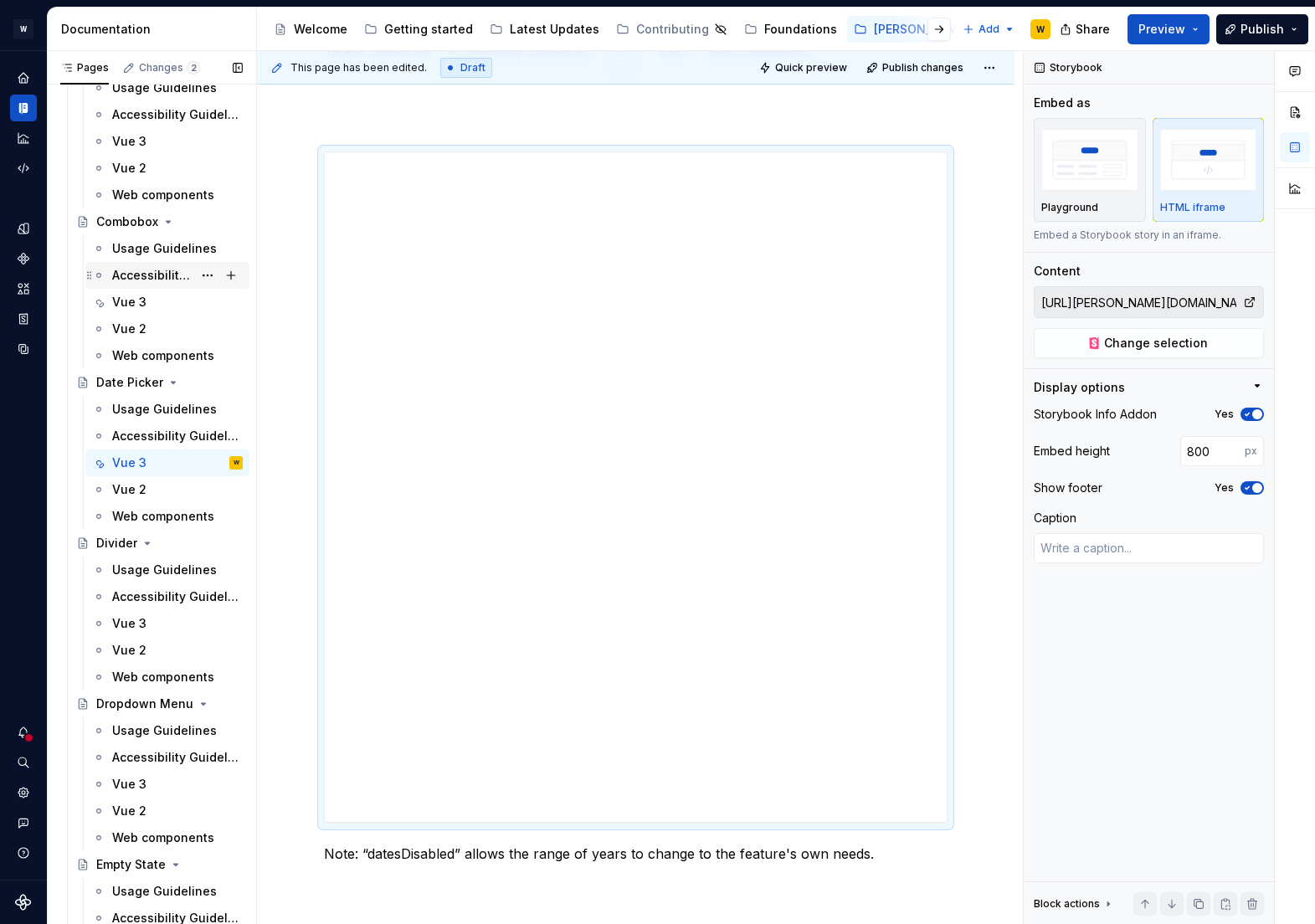
scroll to position [2012, 0]
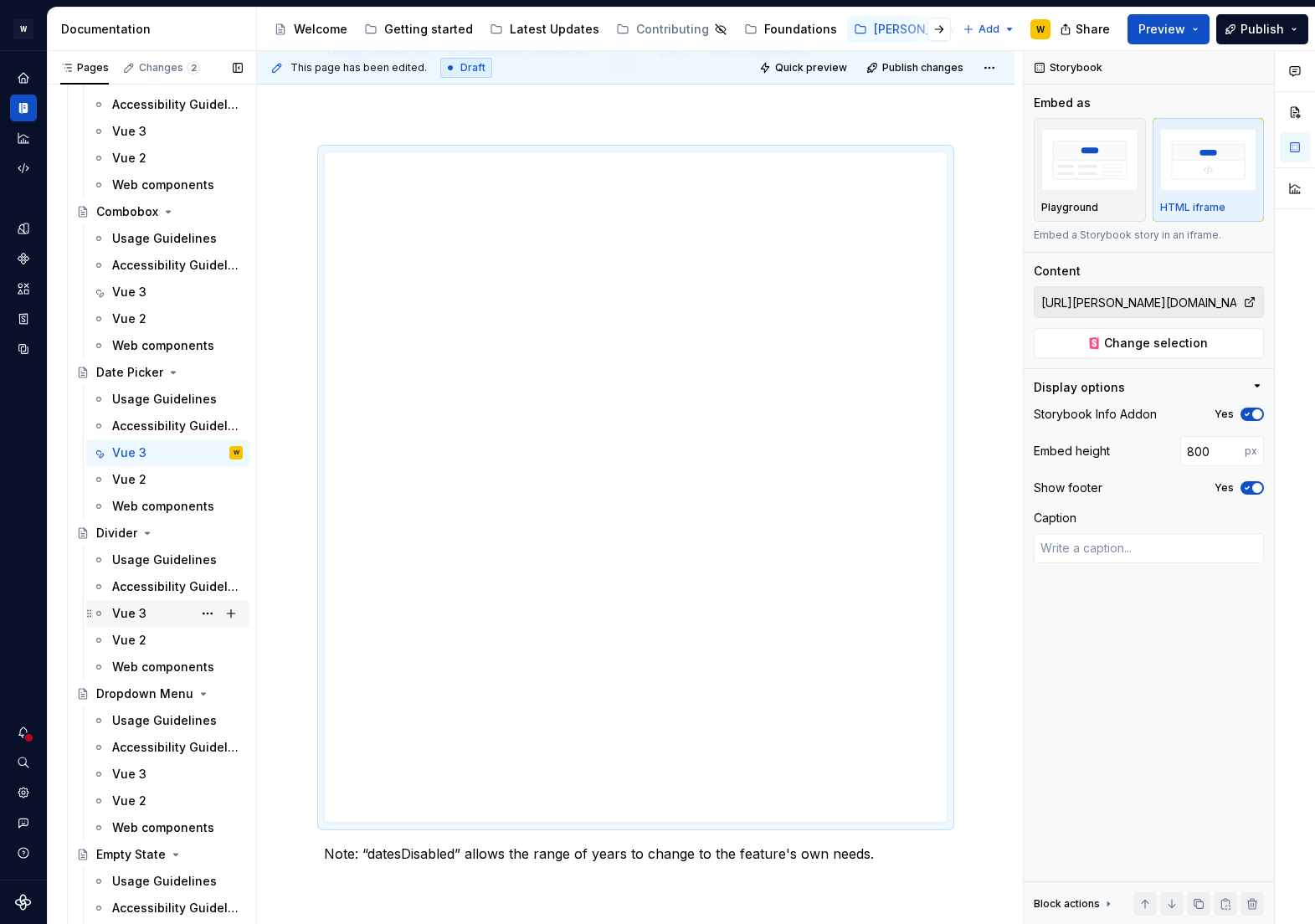
click at [132, 606] on div "Vue 3" at bounding box center [129, 613] width 34 height 17
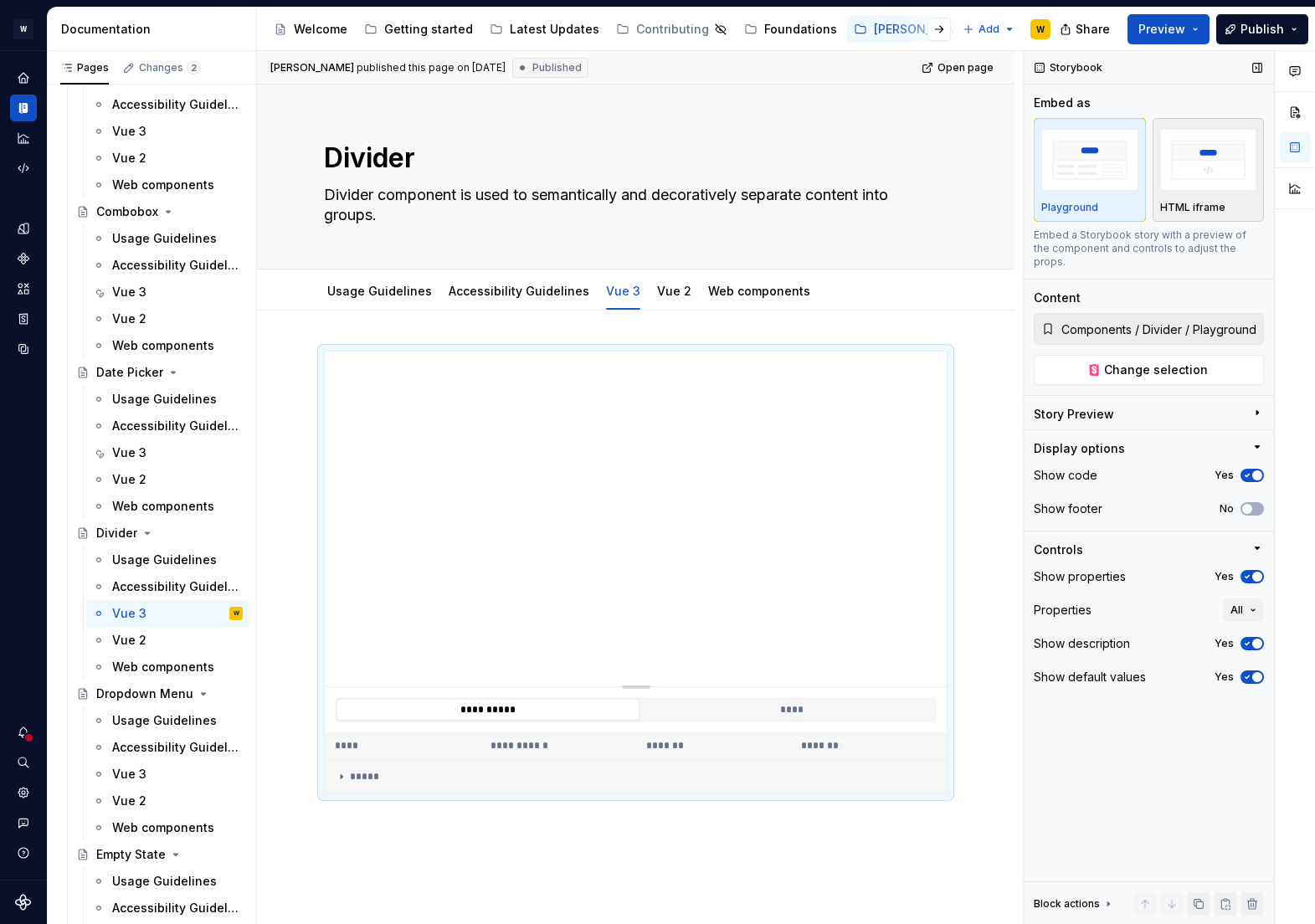
click at [1208, 191] on div "button" at bounding box center [1209, 160] width 97 height 69
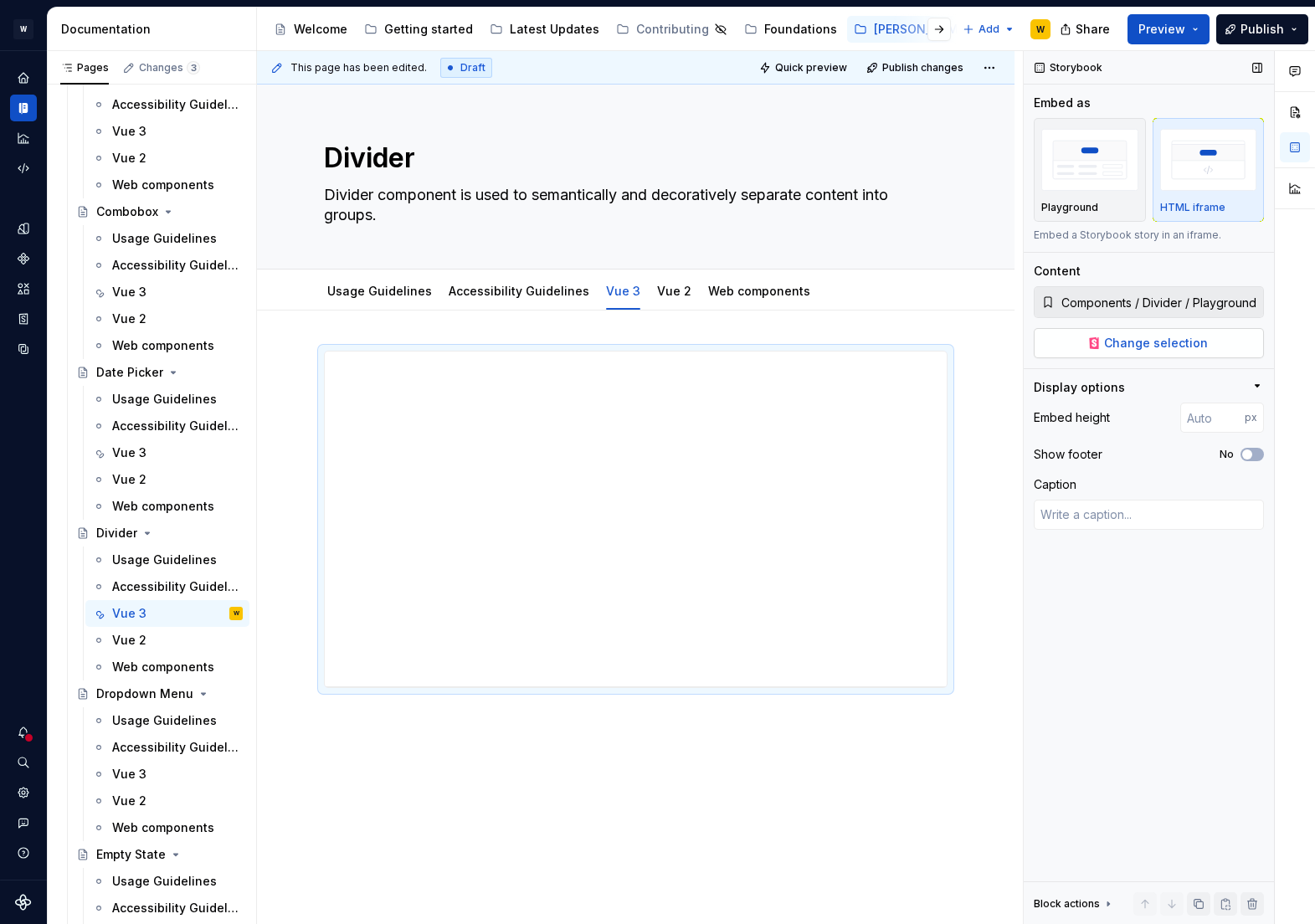
click at [1166, 348] on span "Change selection" at bounding box center [1156, 342] width 103 height 17
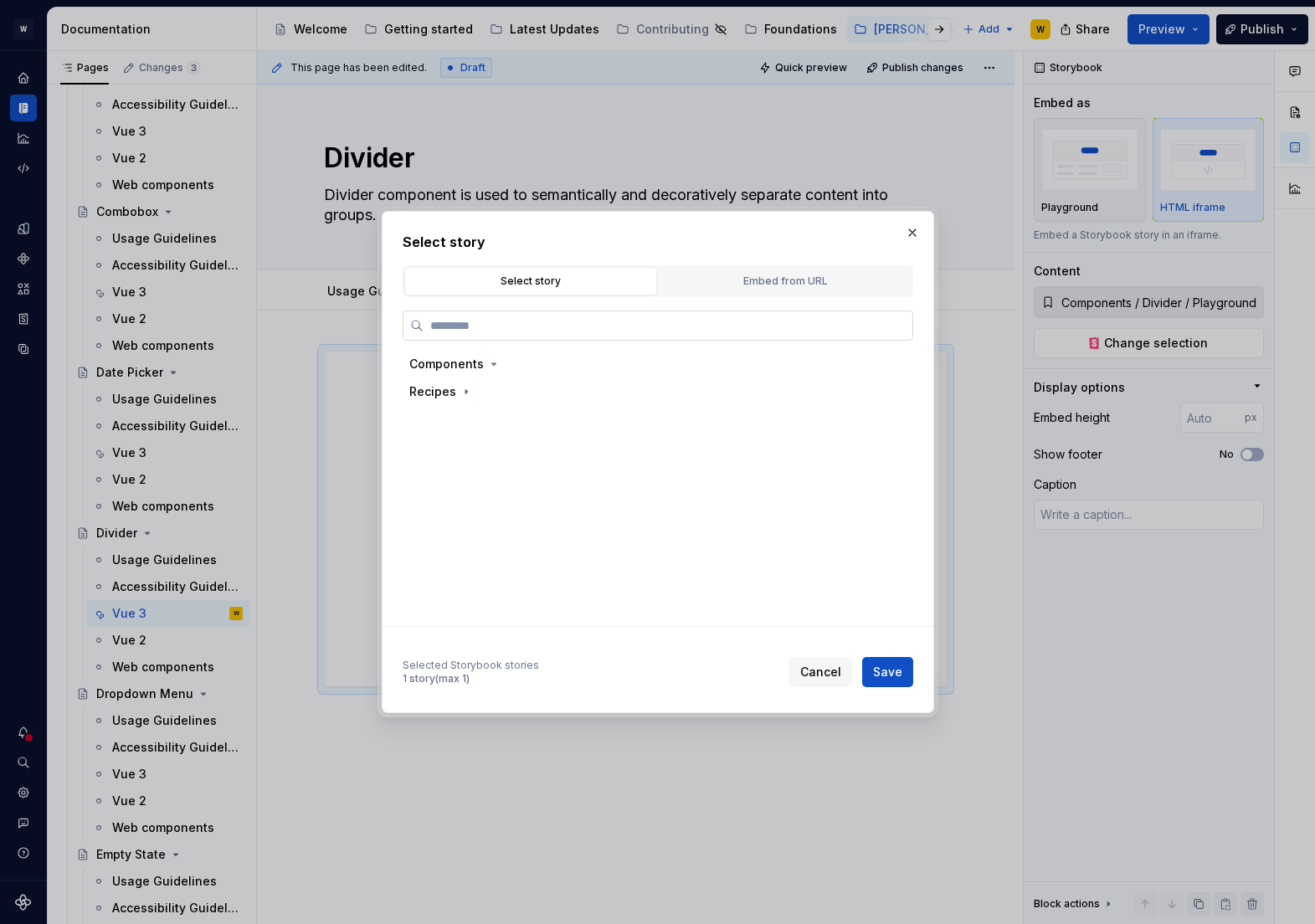
click at [696, 319] on input "search" at bounding box center [668, 326] width 489 height 17
click at [724, 275] on div "Embed from URL" at bounding box center [785, 281] width 241 height 17
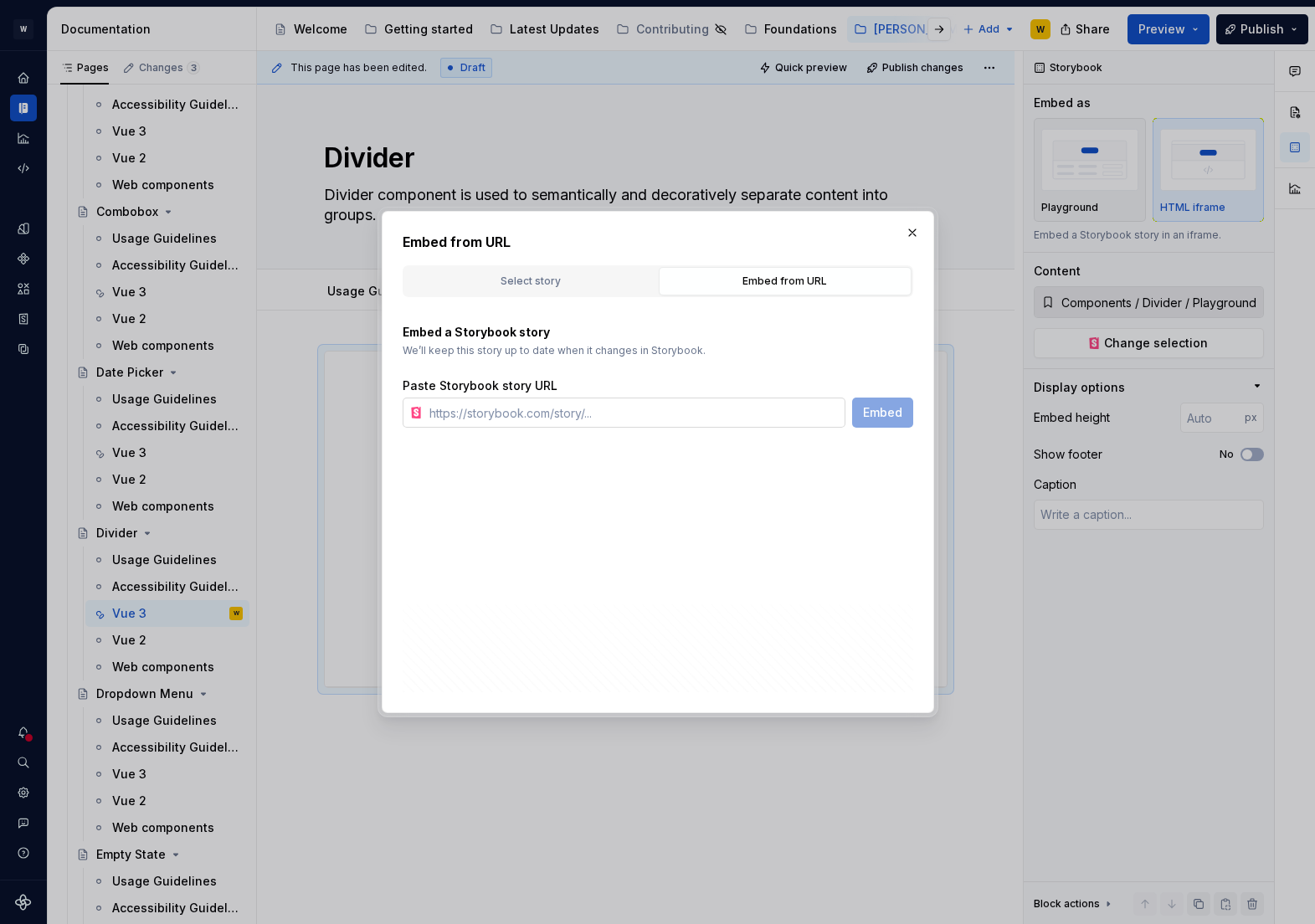
click at [553, 414] on input "text" at bounding box center [634, 413] width 423 height 30
paste input "[URL][PERSON_NAME][DOMAIN_NAME]"
click at [886, 412] on span "Embed" at bounding box center [882, 412] width 39 height 17
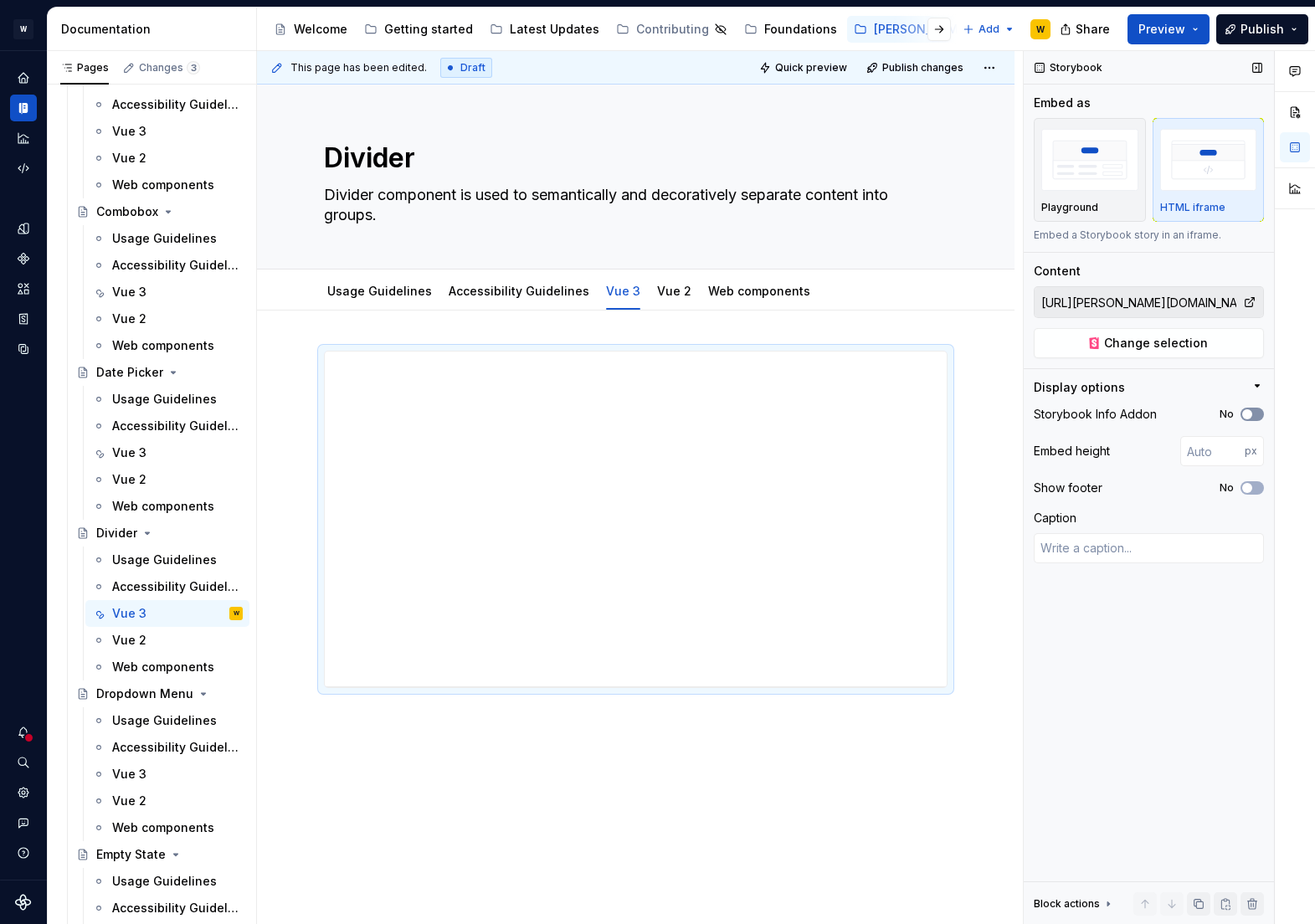
click at [1247, 413] on span "button" at bounding box center [1246, 414] width 10 height 10
click at [1251, 487] on span "button" at bounding box center [1246, 487] width 10 height 10
click at [1203, 452] on input "number" at bounding box center [1212, 451] width 64 height 30
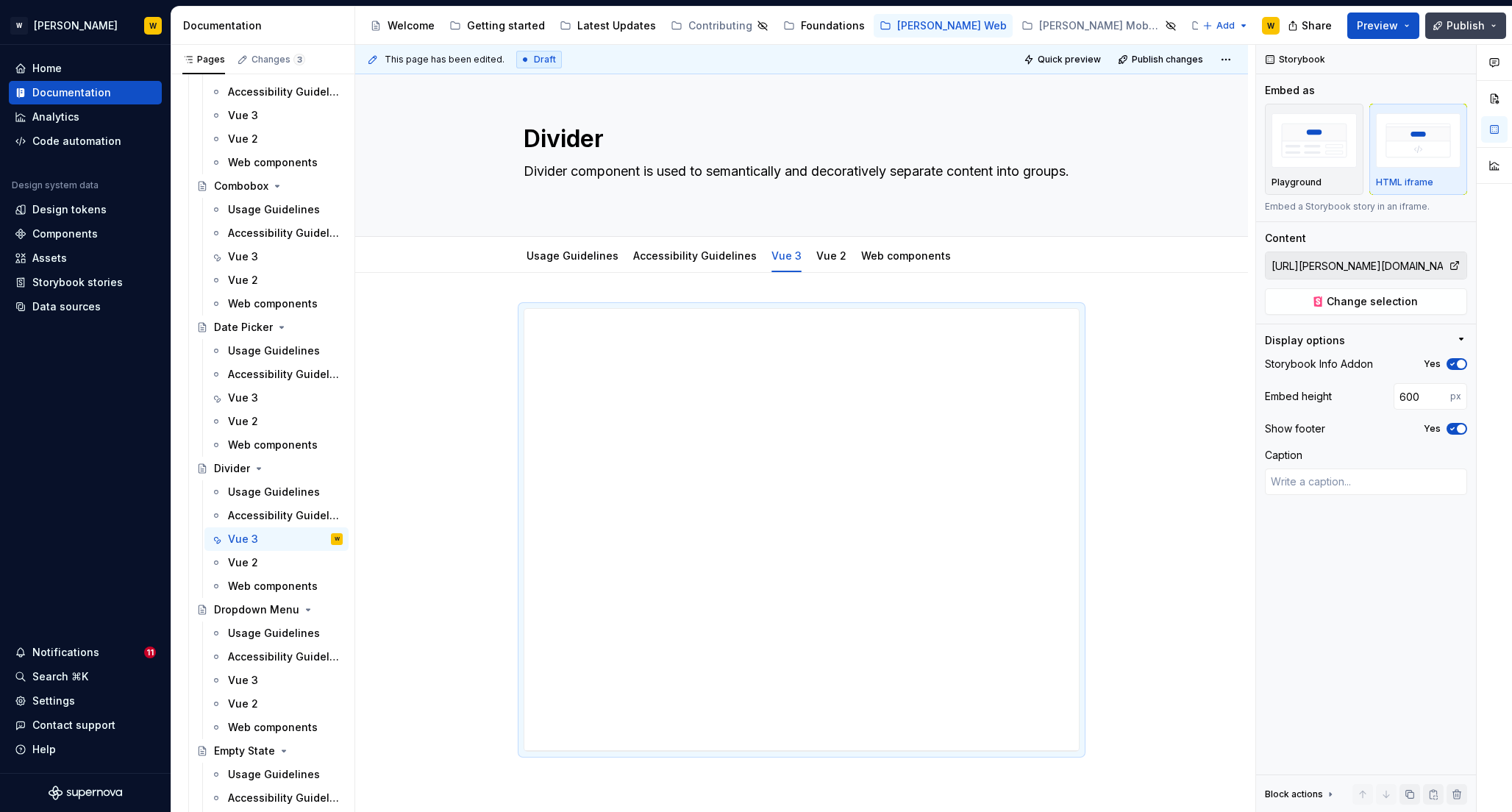
click at [1458, 21] on span "Publish" at bounding box center [1466, 25] width 38 height 15
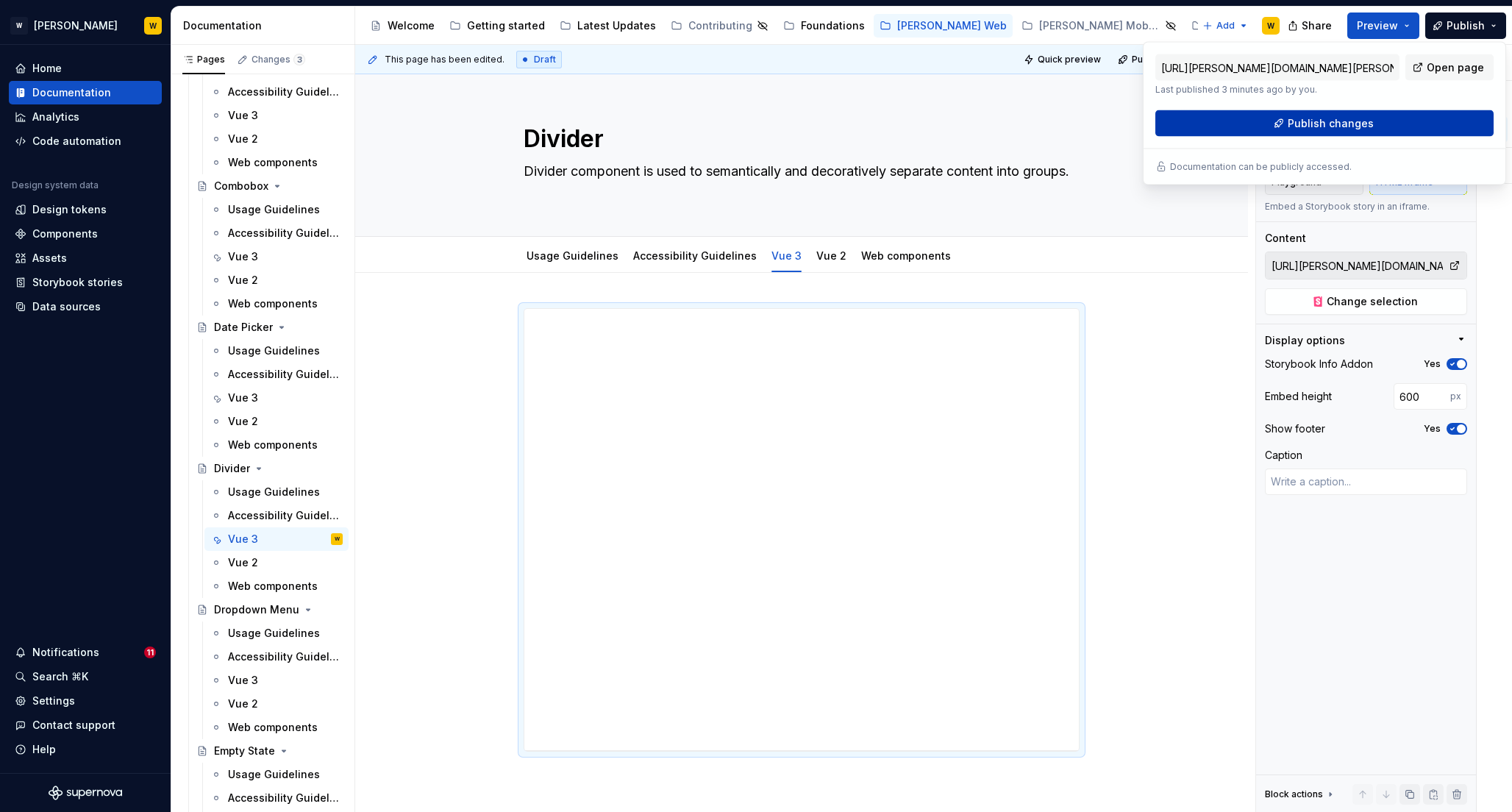
click at [1271, 120] on button "Publish changes" at bounding box center [1325, 124] width 339 height 27
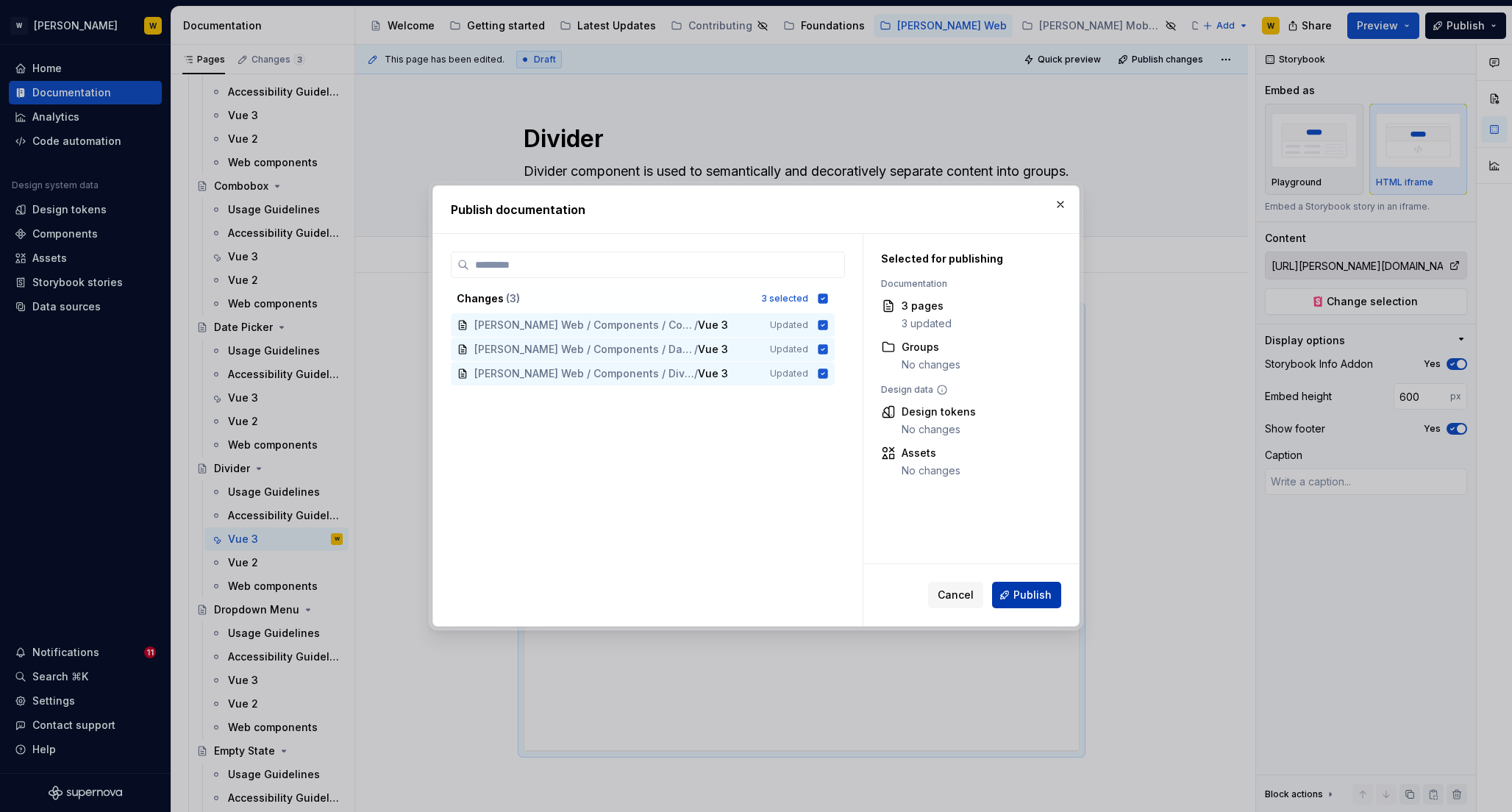
click at [1032, 596] on span "Publish" at bounding box center [1032, 595] width 38 height 15
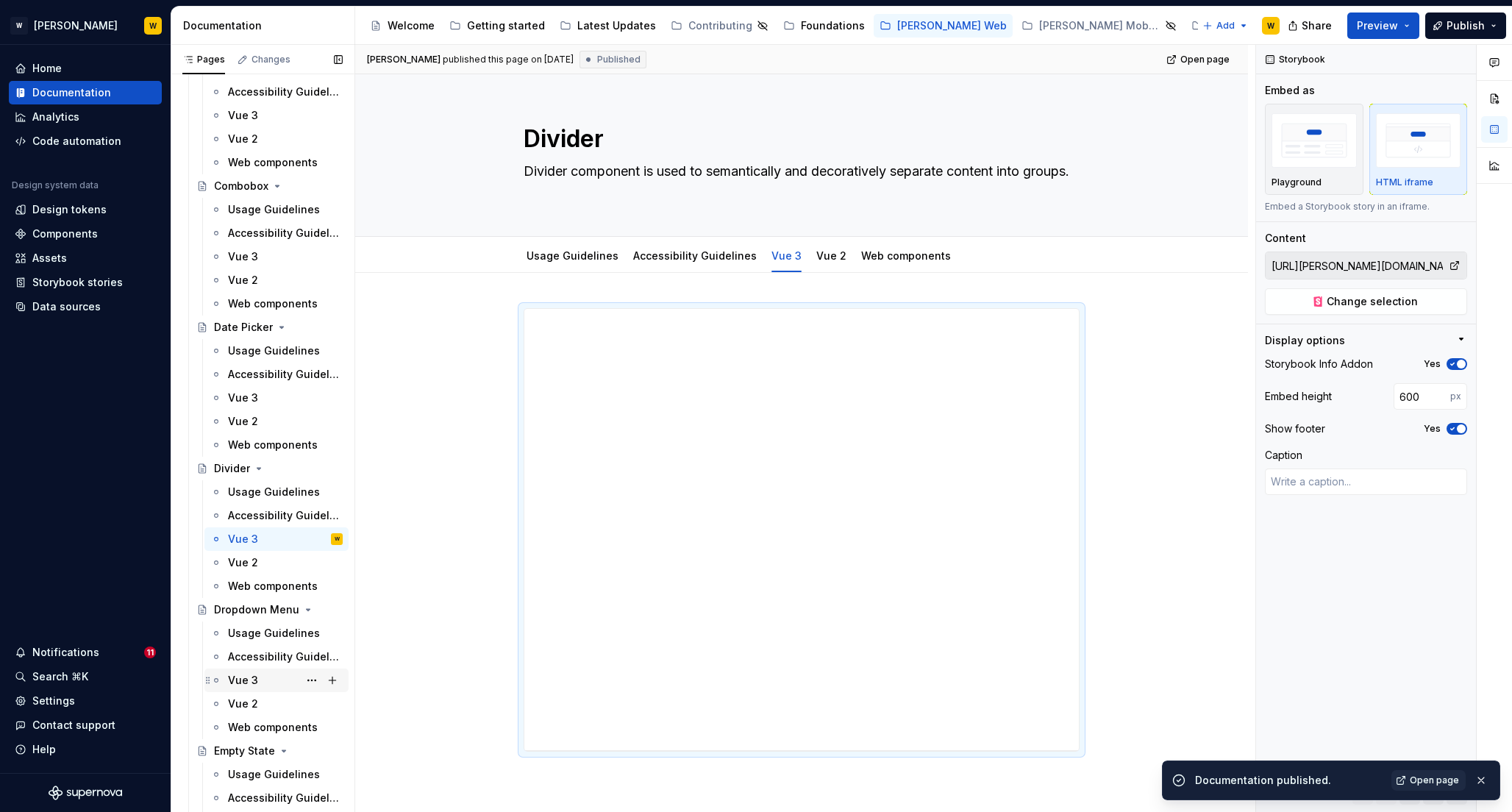
click at [241, 677] on div "Vue 3" at bounding box center [243, 680] width 30 height 15
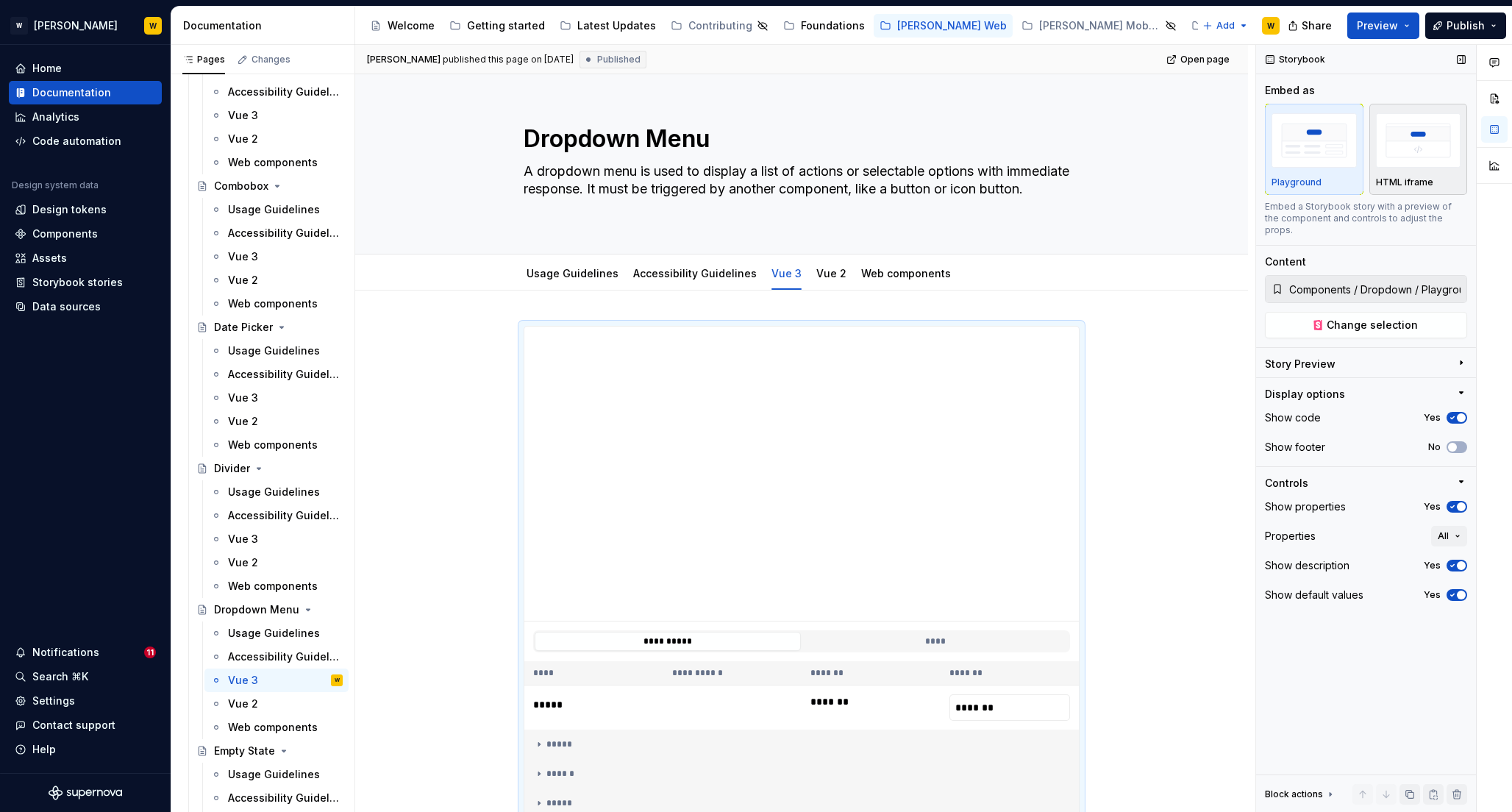
click at [1401, 147] on img "button" at bounding box center [1419, 140] width 85 height 53
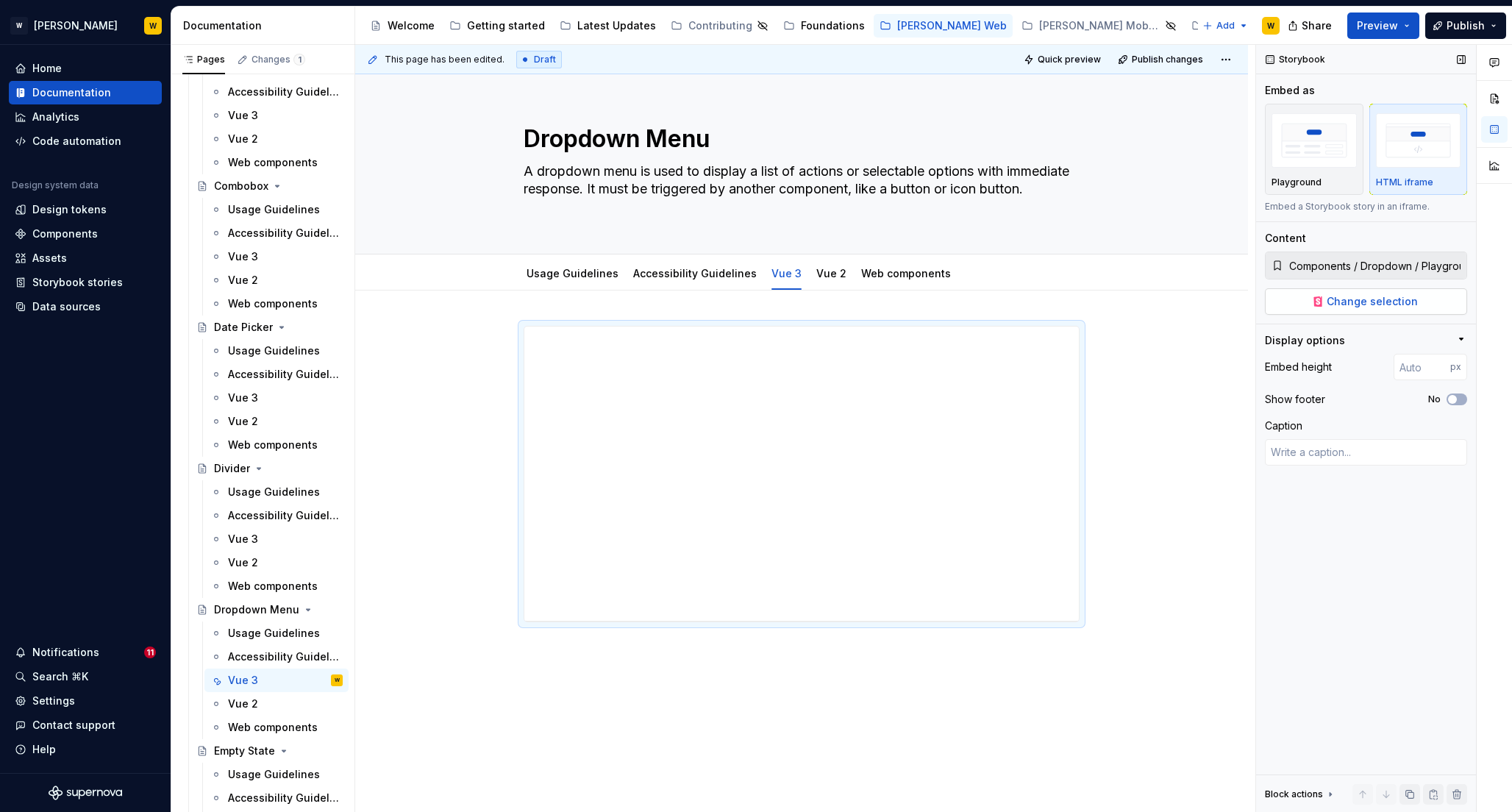
click at [1354, 303] on span "Change selection" at bounding box center [1372, 301] width 91 height 15
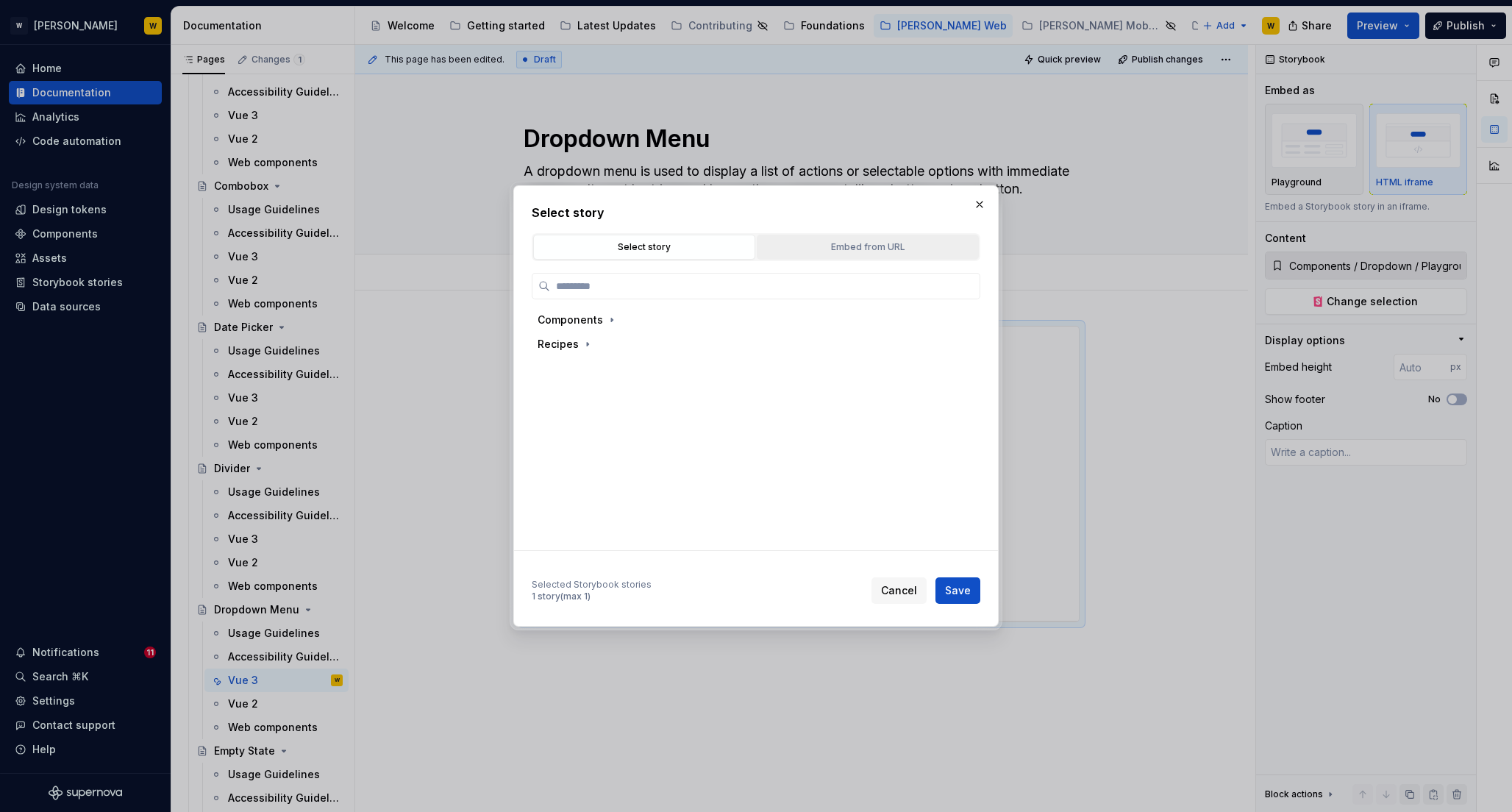
click at [842, 249] on div "Embed from URL" at bounding box center [868, 247] width 212 height 15
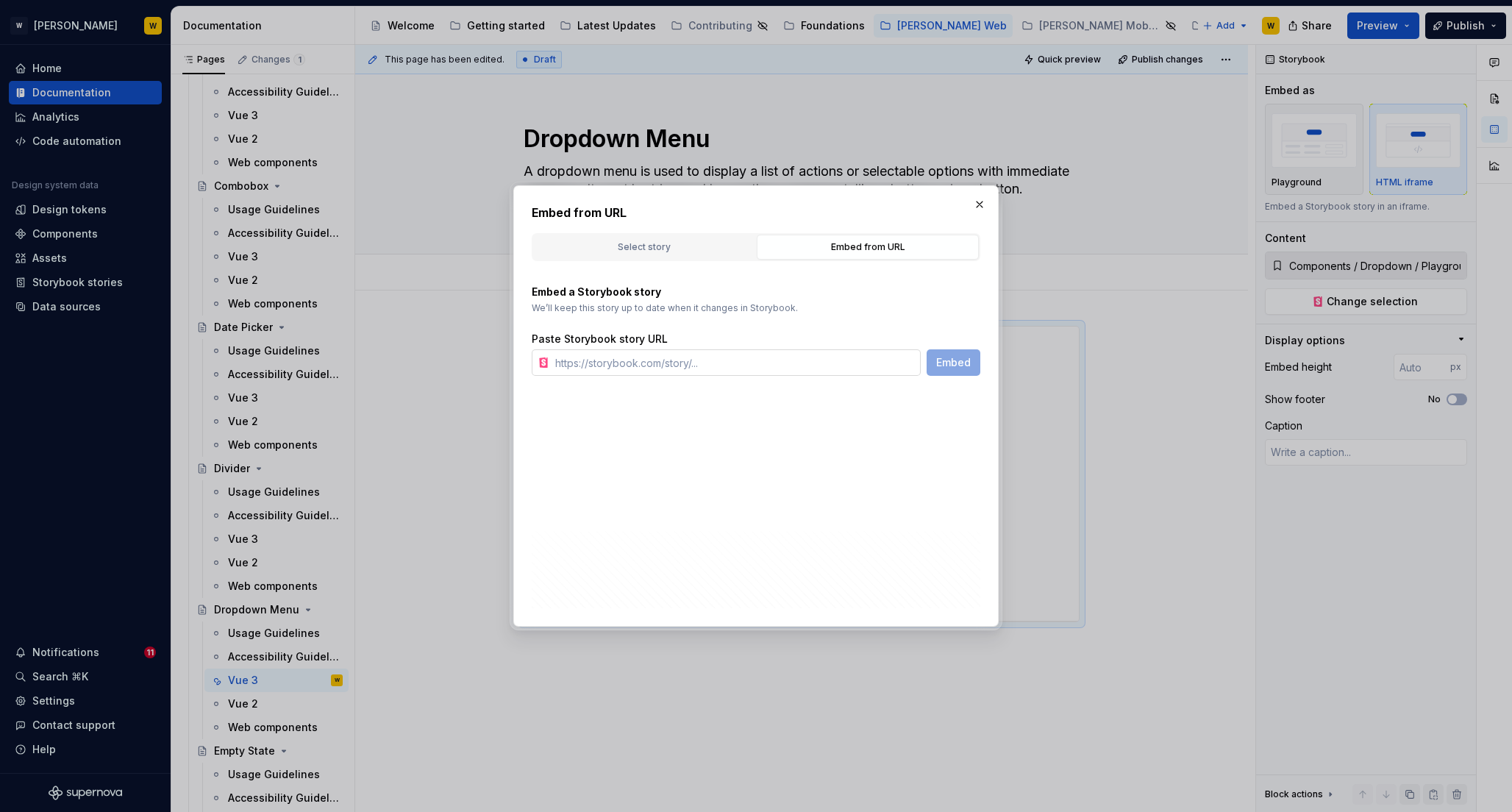
click at [769, 364] on input "text" at bounding box center [735, 363] width 372 height 27
paste input "[URL][PERSON_NAME][DOMAIN_NAME]"
click at [959, 364] on span "Embed" at bounding box center [954, 362] width 34 height 15
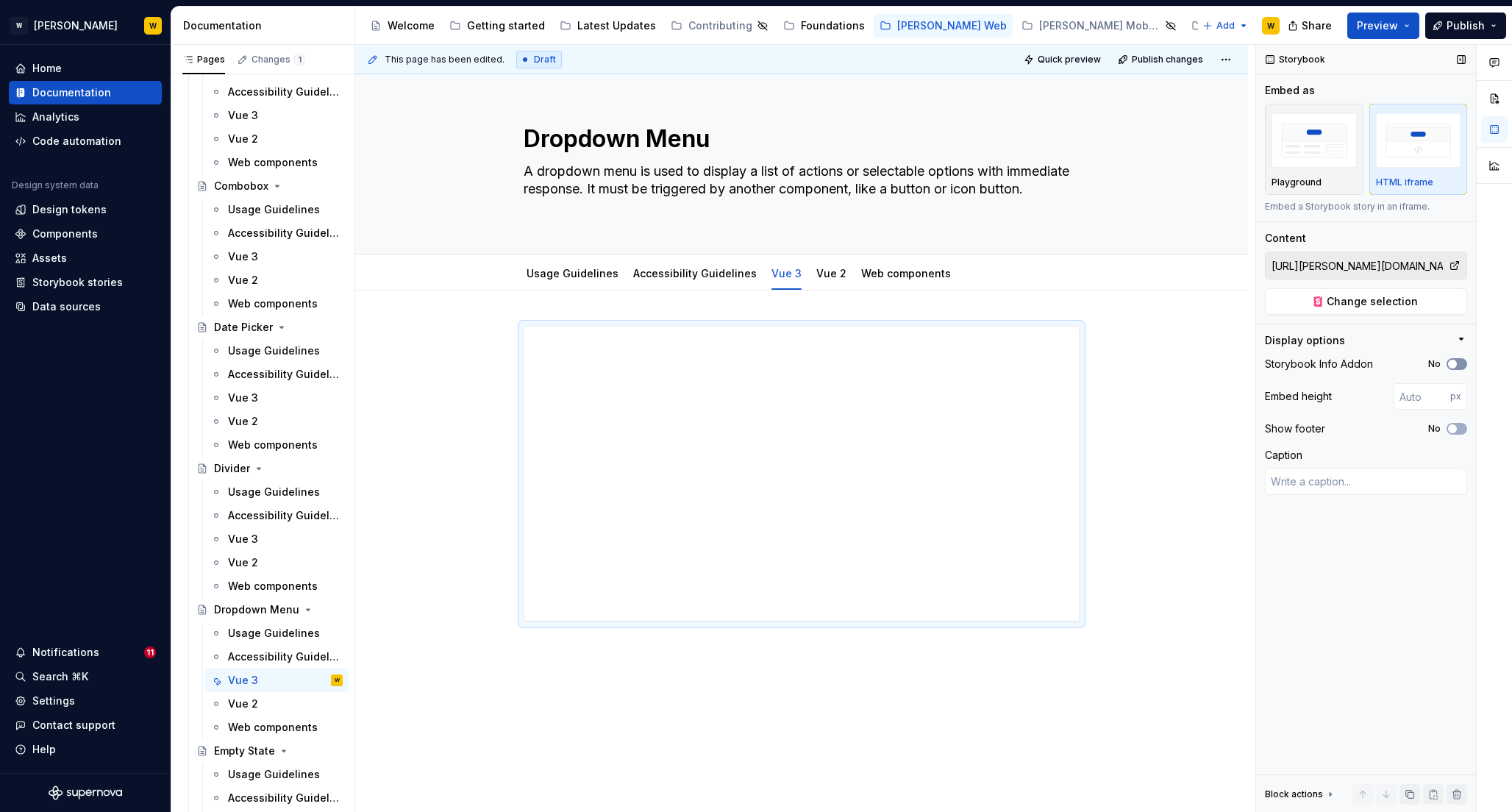
click at [1455, 361] on span "button" at bounding box center [1452, 364] width 9 height 9
click at [1458, 423] on button "No" at bounding box center [1457, 429] width 20 height 12
click at [1413, 397] on input "number" at bounding box center [1422, 397] width 56 height 27
drag, startPoint x: 1423, startPoint y: 396, endPoint x: 1366, endPoint y: 396, distance: 57.0
click at [1367, 396] on div "Embed height 800 px" at bounding box center [1366, 397] width 202 height 27
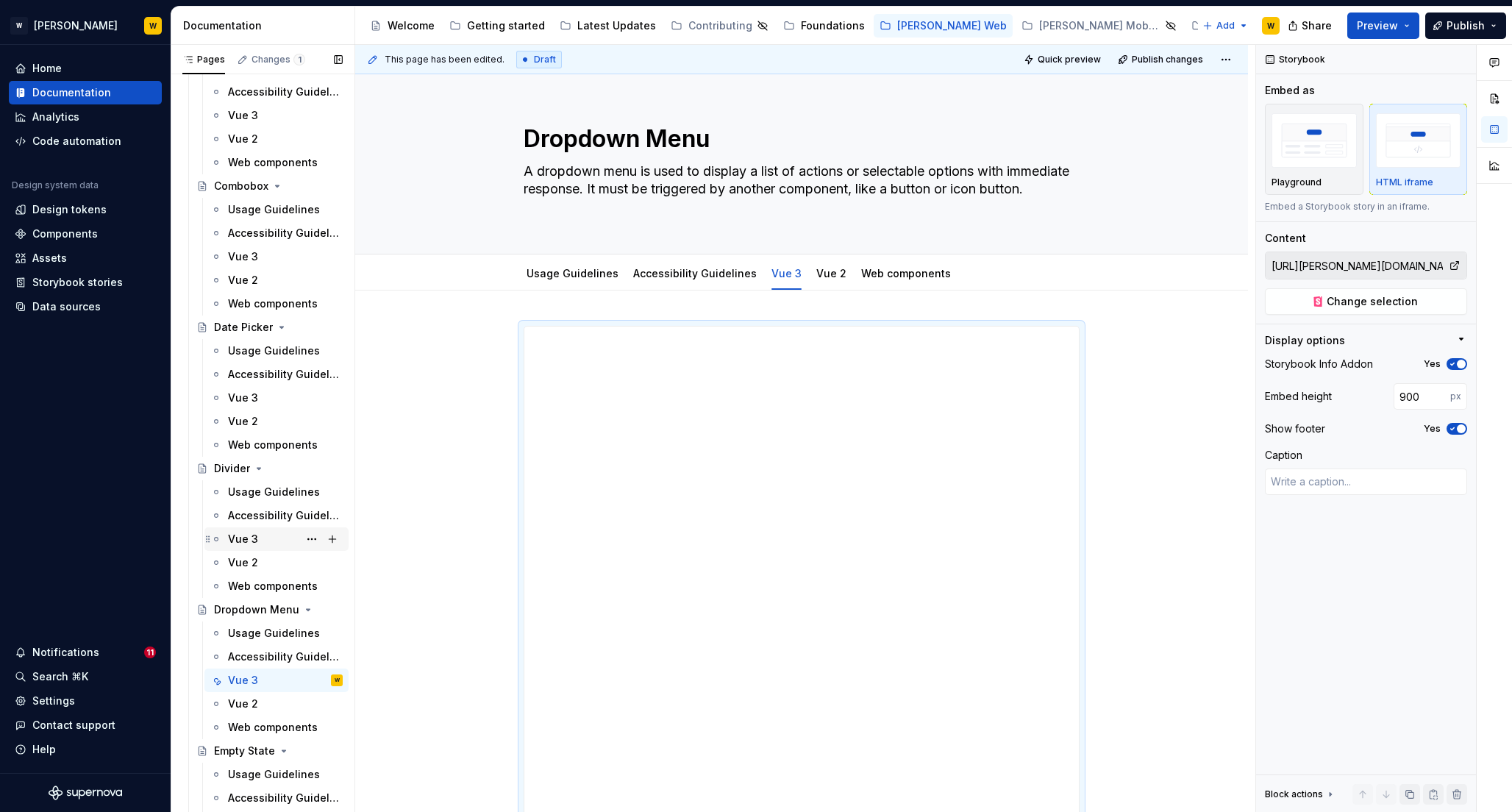
click at [247, 539] on div "Vue 3" at bounding box center [243, 538] width 30 height 15
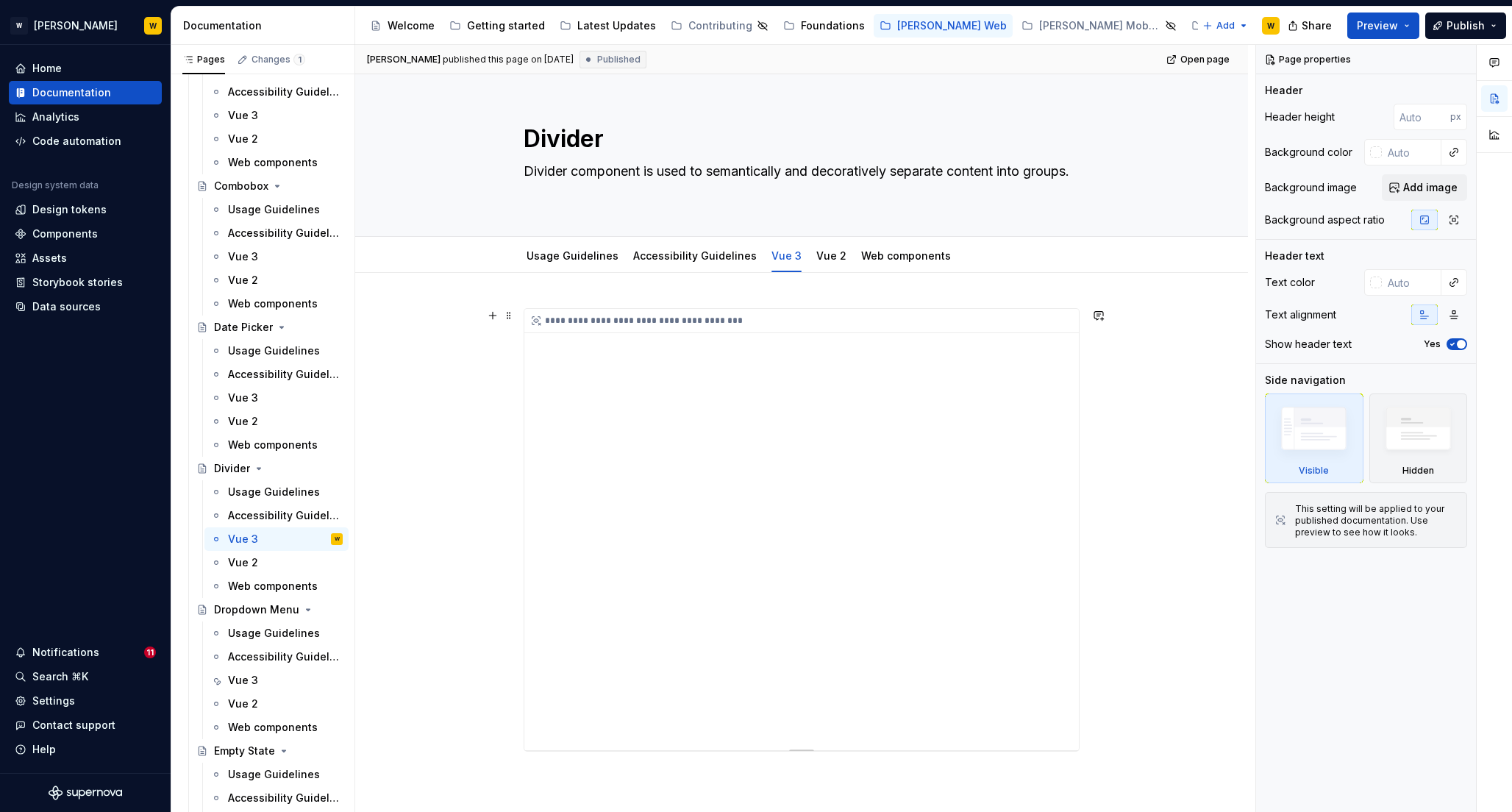
click at [659, 491] on div "**********" at bounding box center [802, 529] width 555 height 441
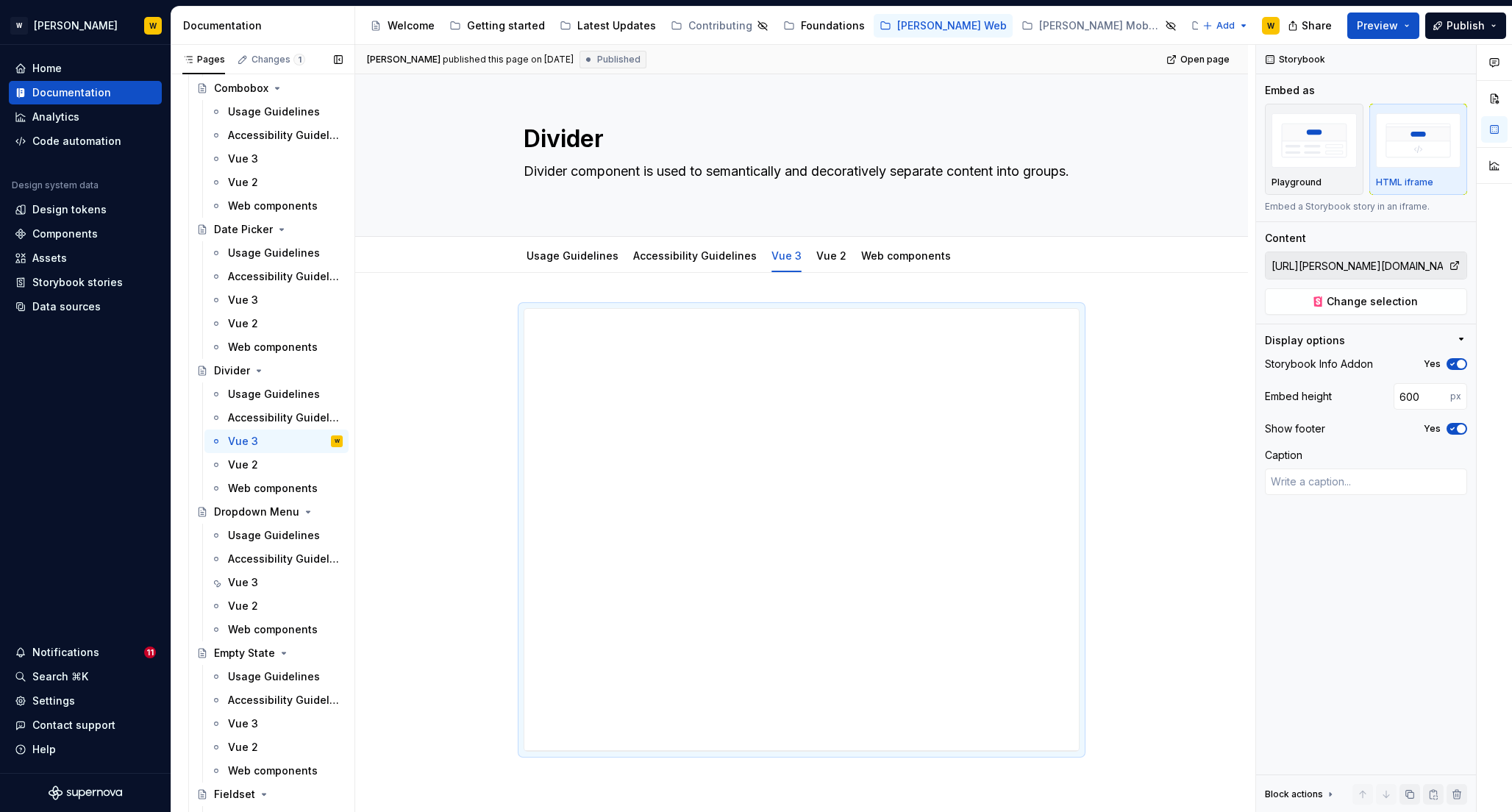
scroll to position [1870, 0]
click at [241, 717] on div "Vue 3" at bounding box center [243, 719] width 30 height 15
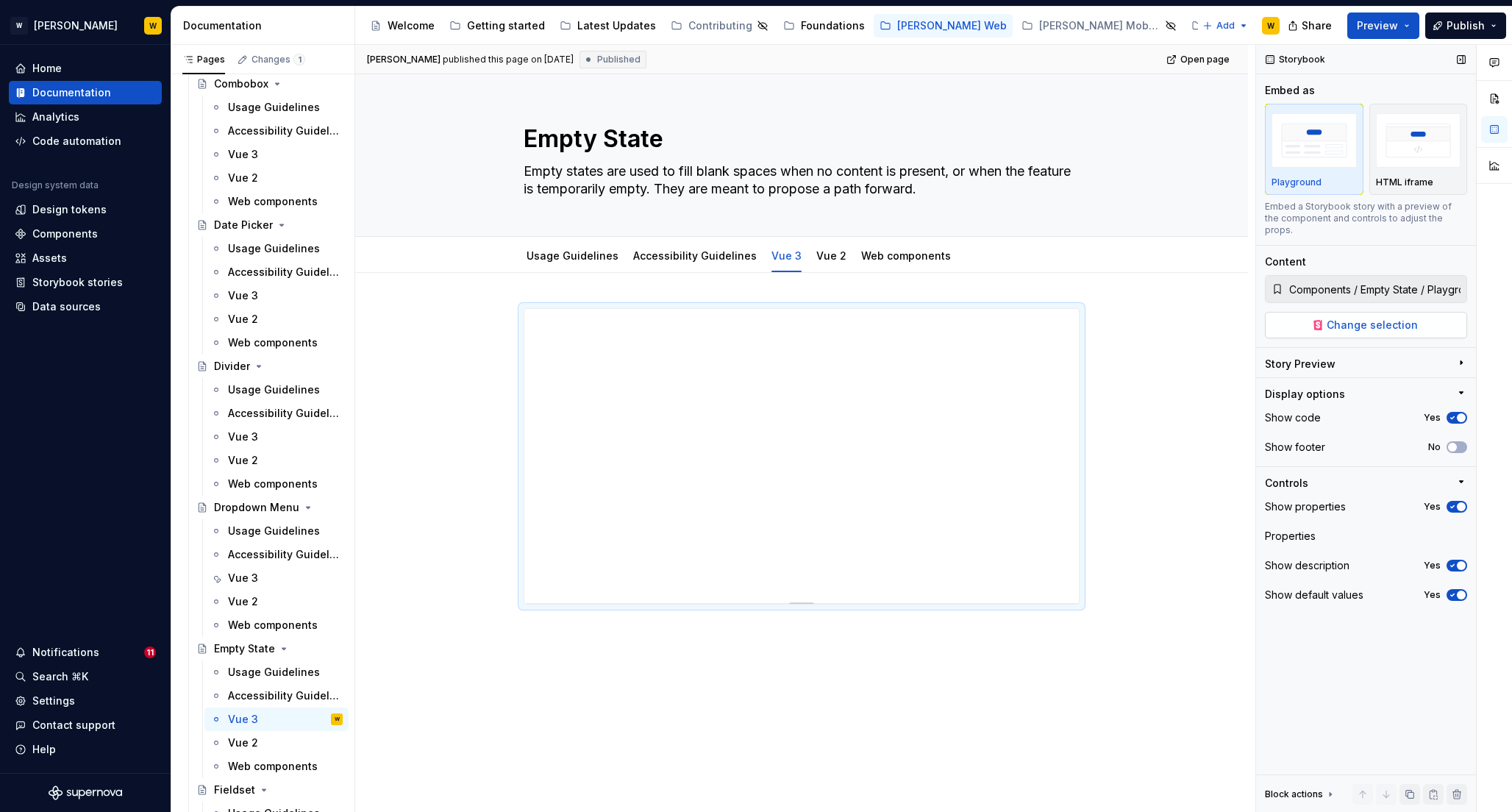
click at [1375, 312] on button "Change selection" at bounding box center [1366, 325] width 202 height 27
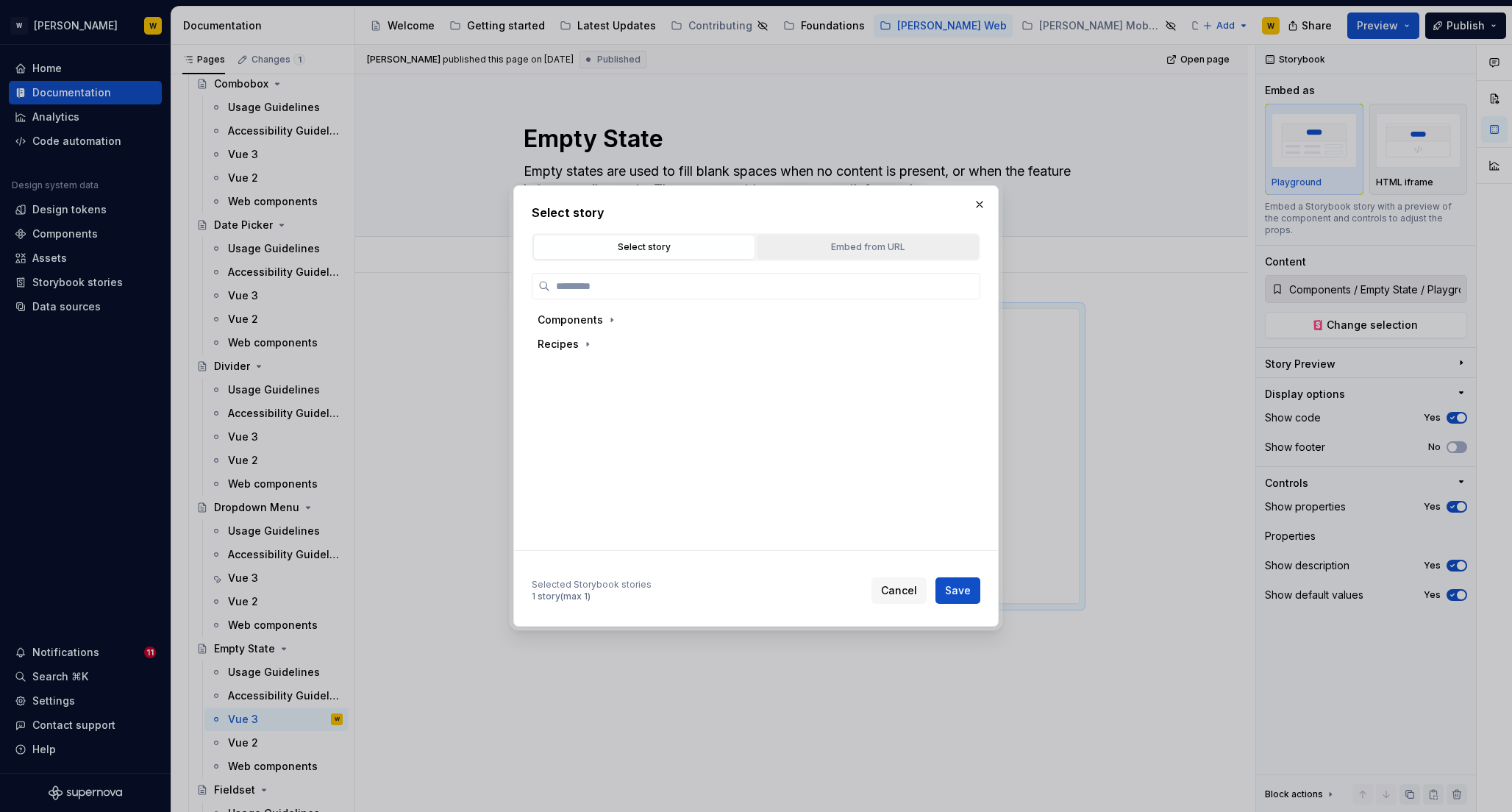
click at [835, 247] on div "Embed from URL" at bounding box center [868, 247] width 212 height 15
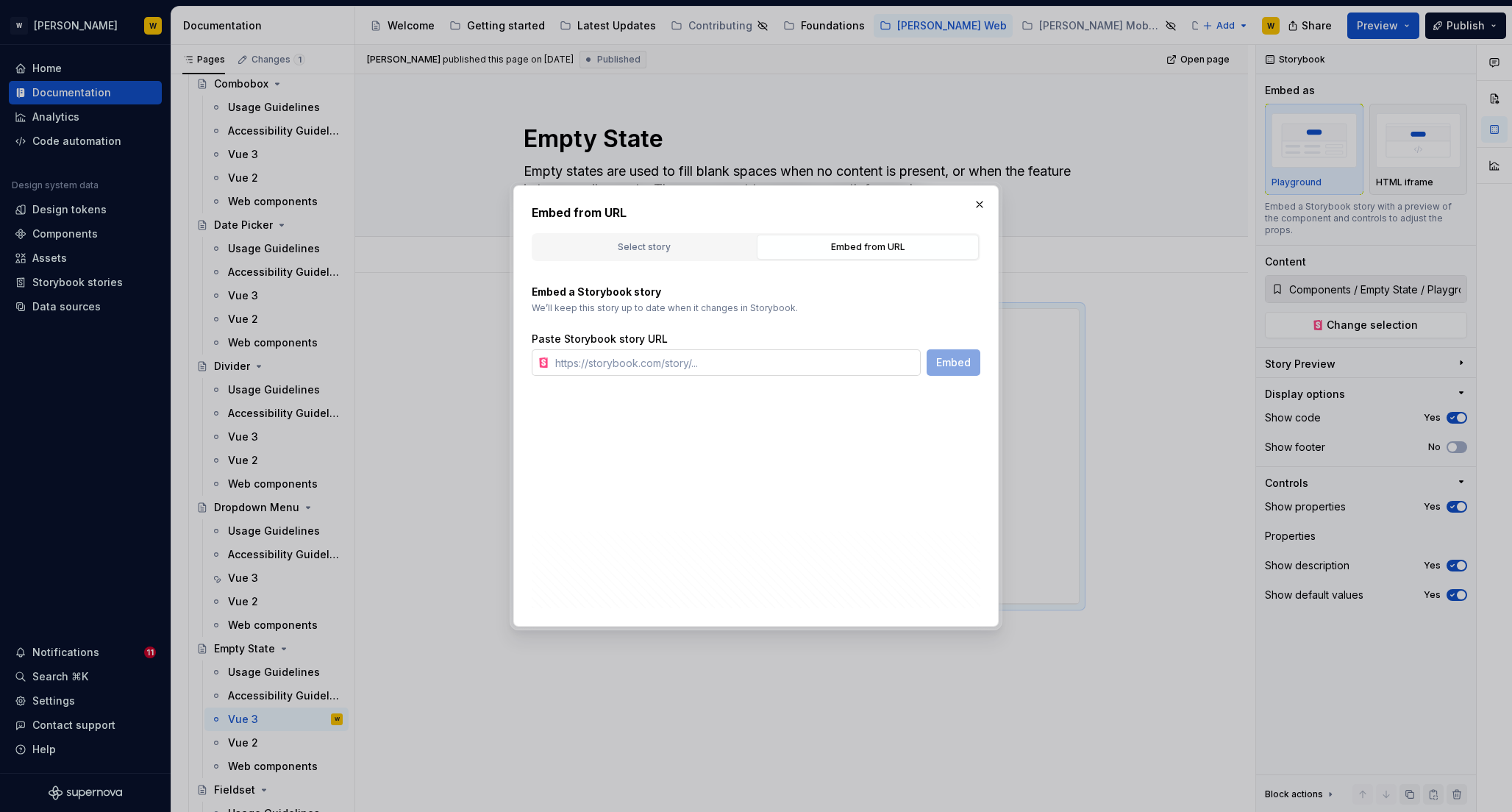
click at [650, 373] on input "text" at bounding box center [735, 363] width 372 height 27
paste input "[URL][PERSON_NAME][DOMAIN_NAME]"
click at [953, 361] on span "Embed" at bounding box center [954, 362] width 34 height 15
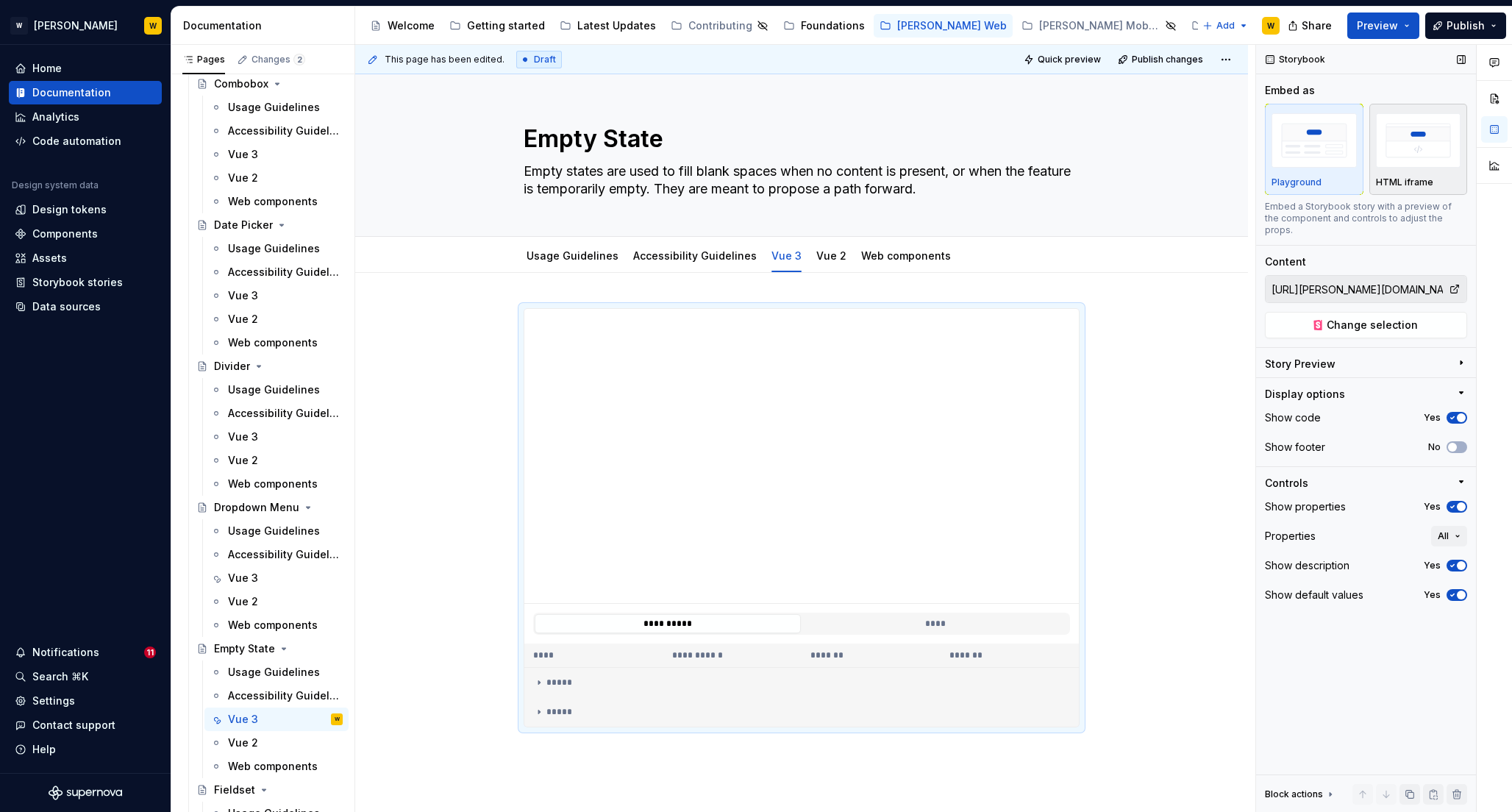
click at [1414, 178] on p "HTML iframe" at bounding box center [1405, 182] width 57 height 12
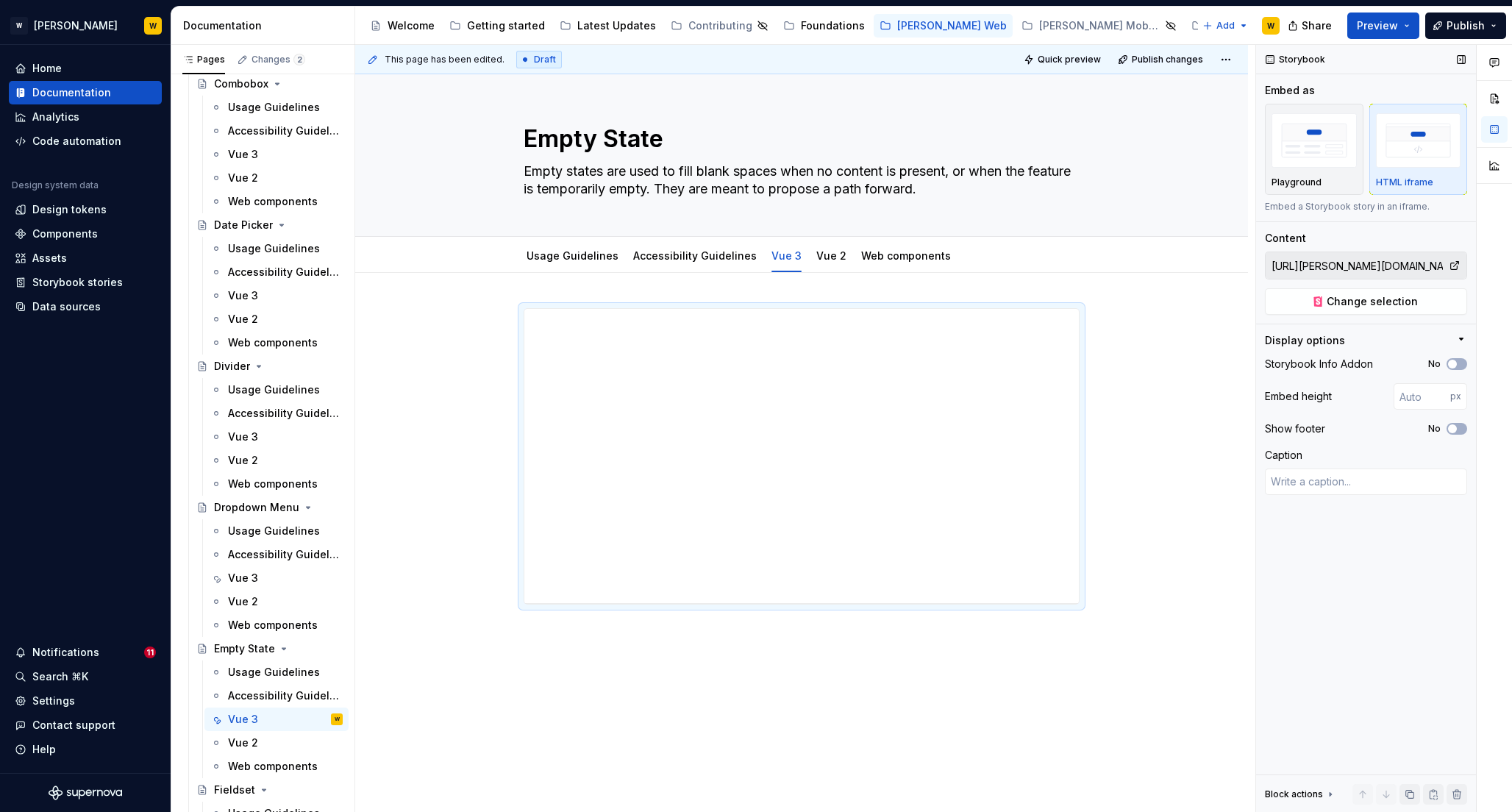
click at [1459, 354] on div "Storybook Info Addon No" at bounding box center [1366, 364] width 202 height 20
click at [1459, 361] on button "No" at bounding box center [1457, 364] width 20 height 12
click at [1456, 428] on span "button" at bounding box center [1452, 428] width 9 height 9
click at [1408, 393] on input "number" at bounding box center [1422, 397] width 56 height 27
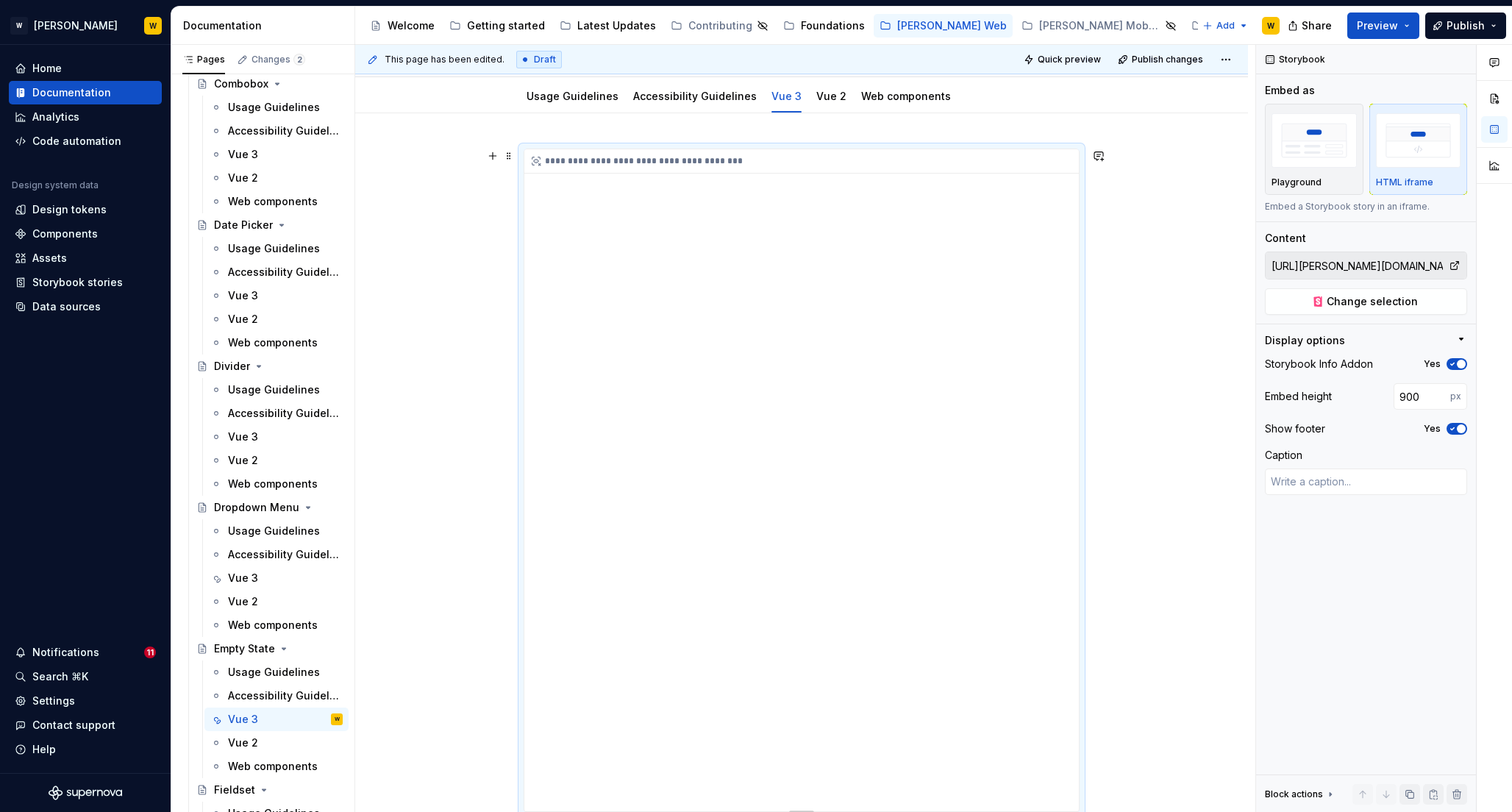
scroll to position [164, 0]
click at [1403, 393] on input "900" at bounding box center [1422, 397] width 56 height 27
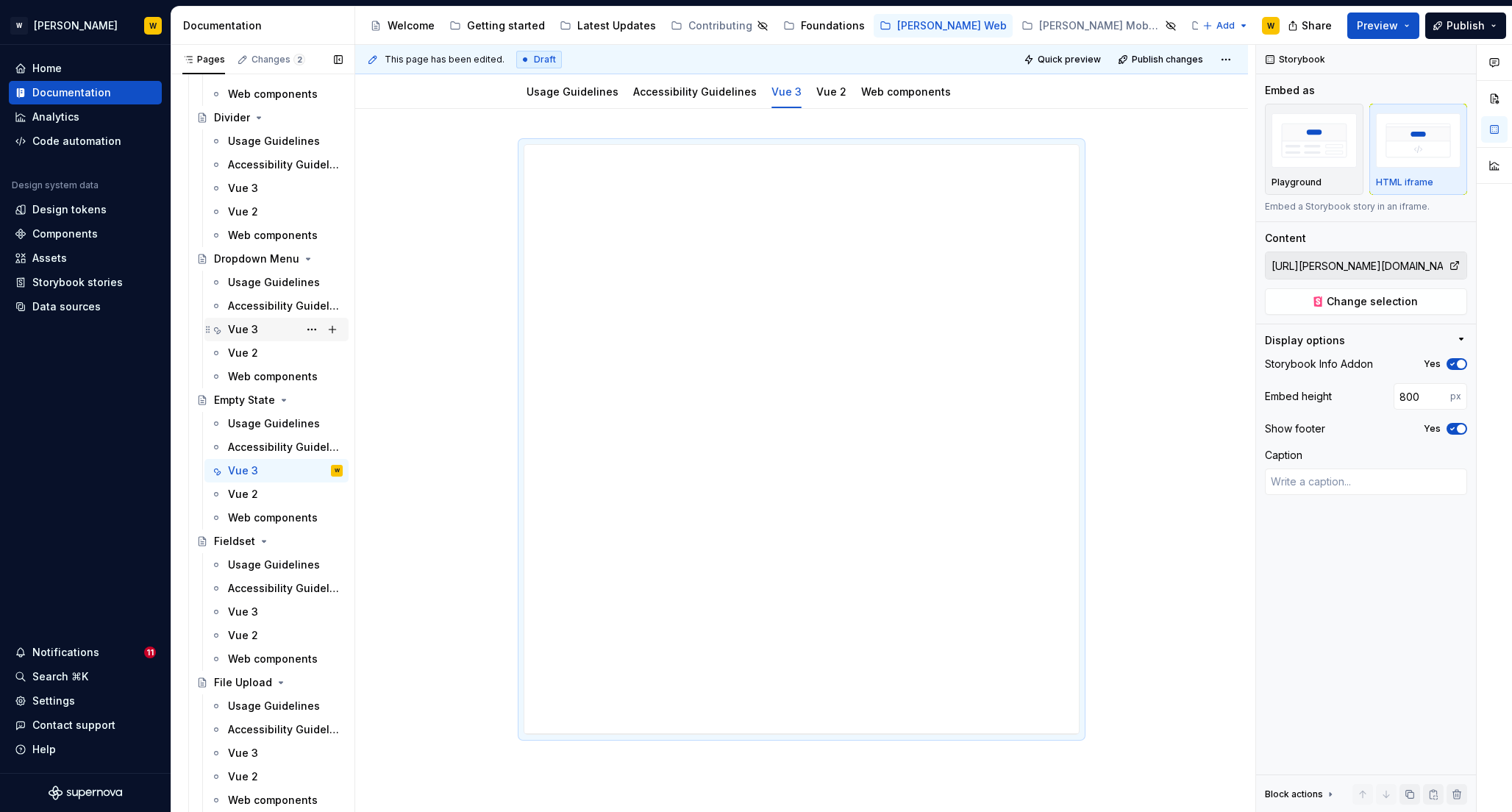
scroll to position [2119, 0]
click at [237, 611] on div "Vue 3" at bounding box center [243, 611] width 30 height 15
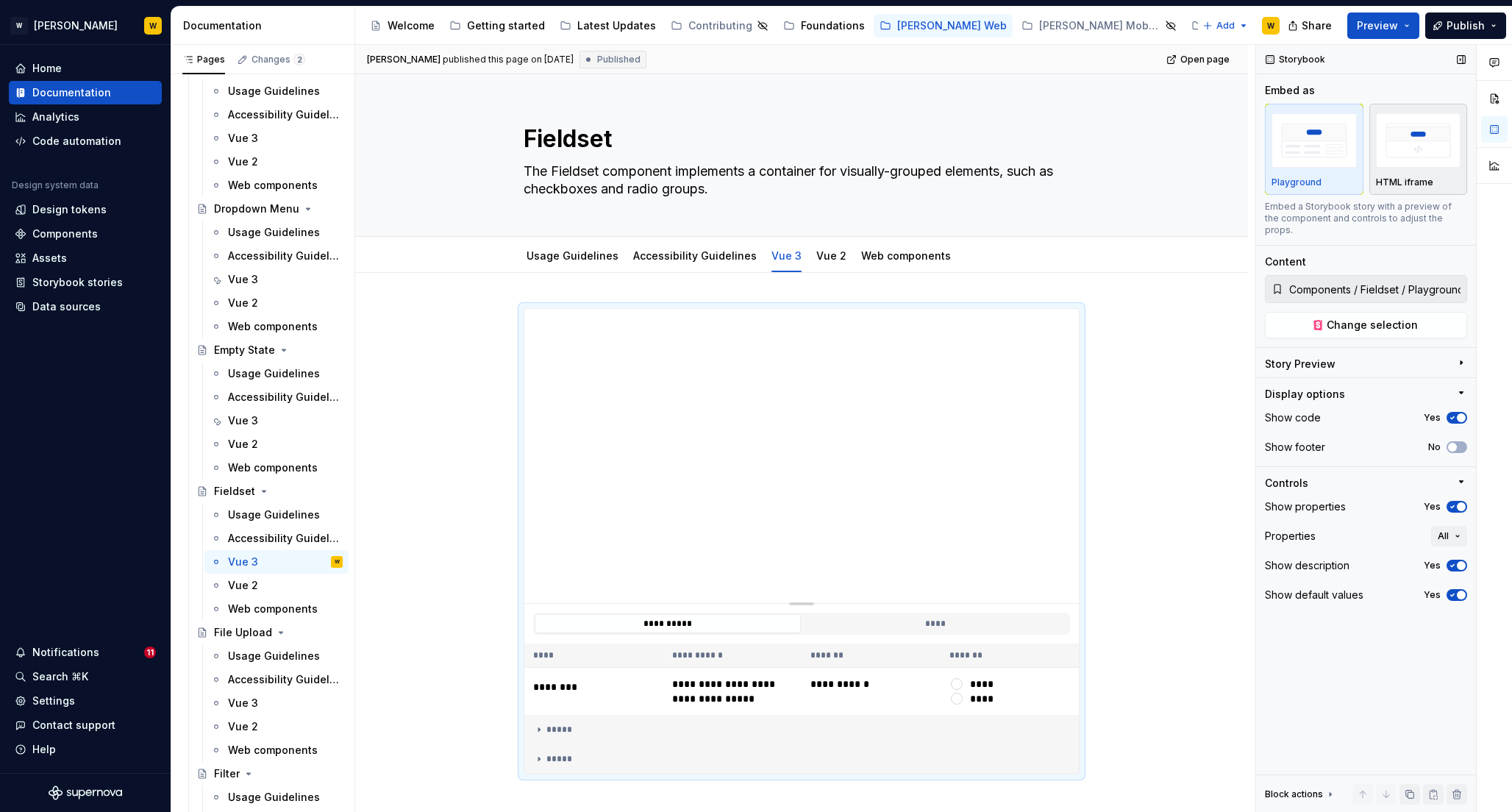
click at [1401, 153] on img "button" at bounding box center [1419, 140] width 85 height 53
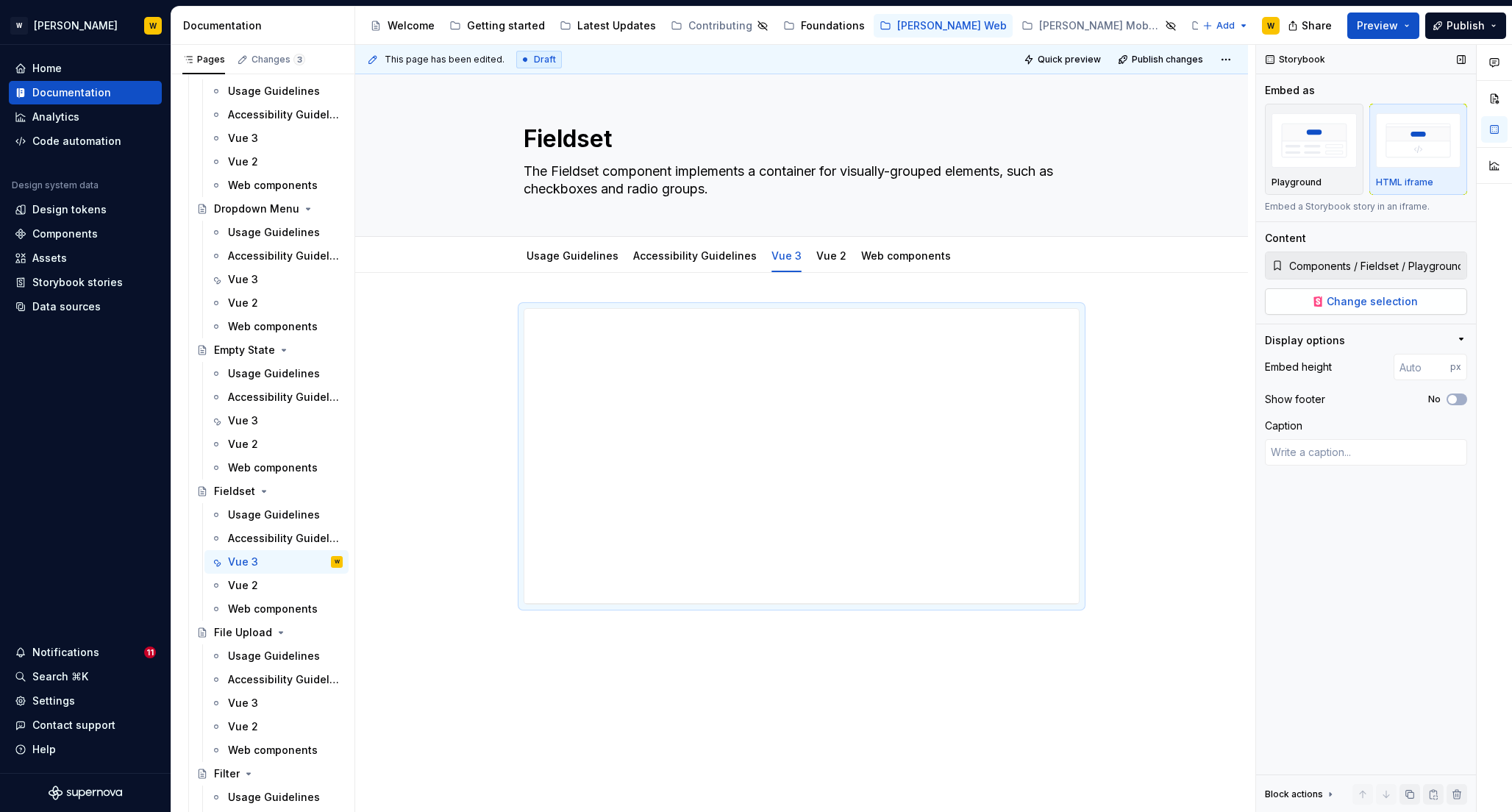
click at [1340, 304] on span "Change selection" at bounding box center [1372, 301] width 91 height 15
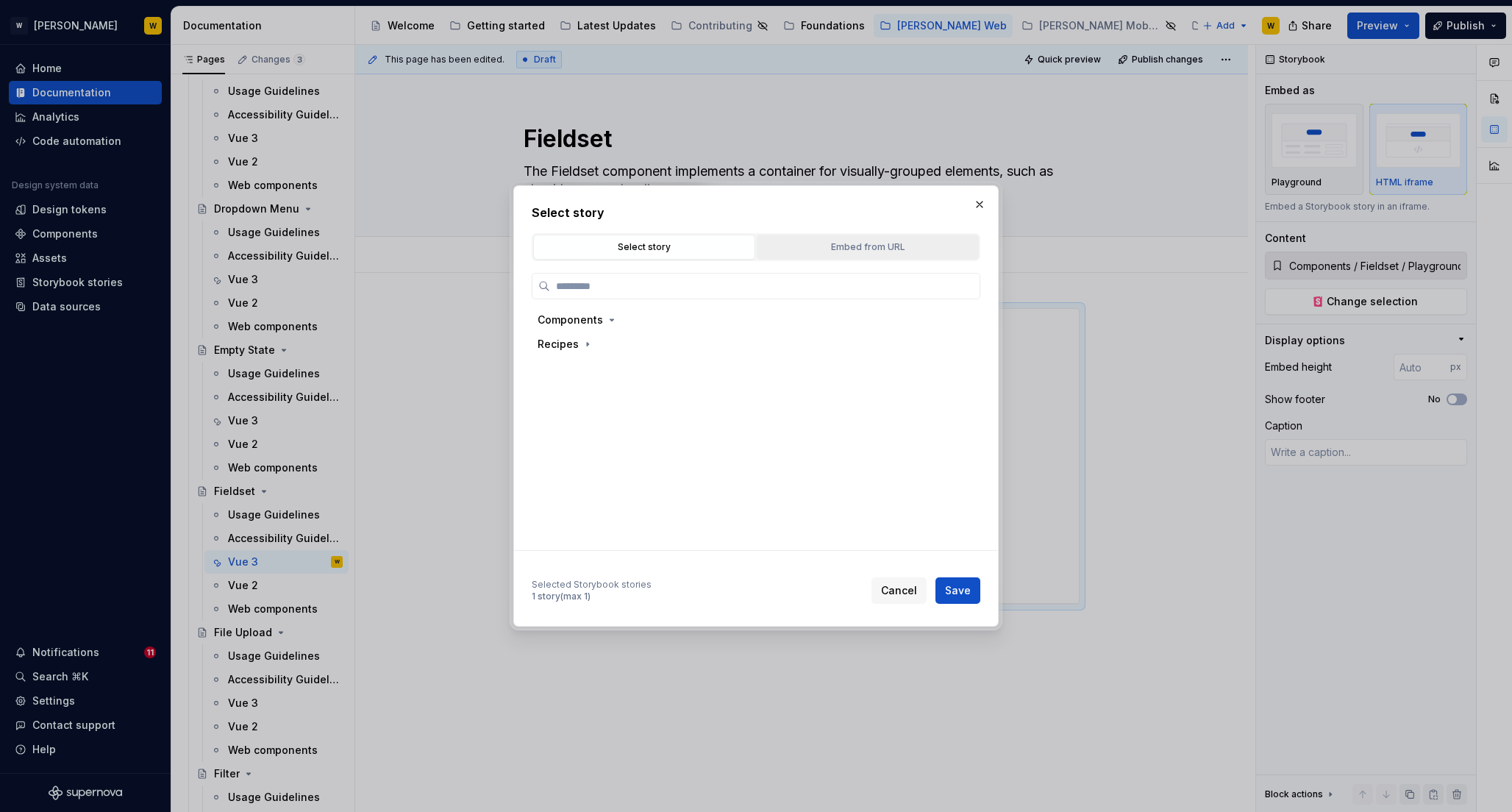
click at [876, 246] on div "Embed from URL" at bounding box center [868, 247] width 212 height 15
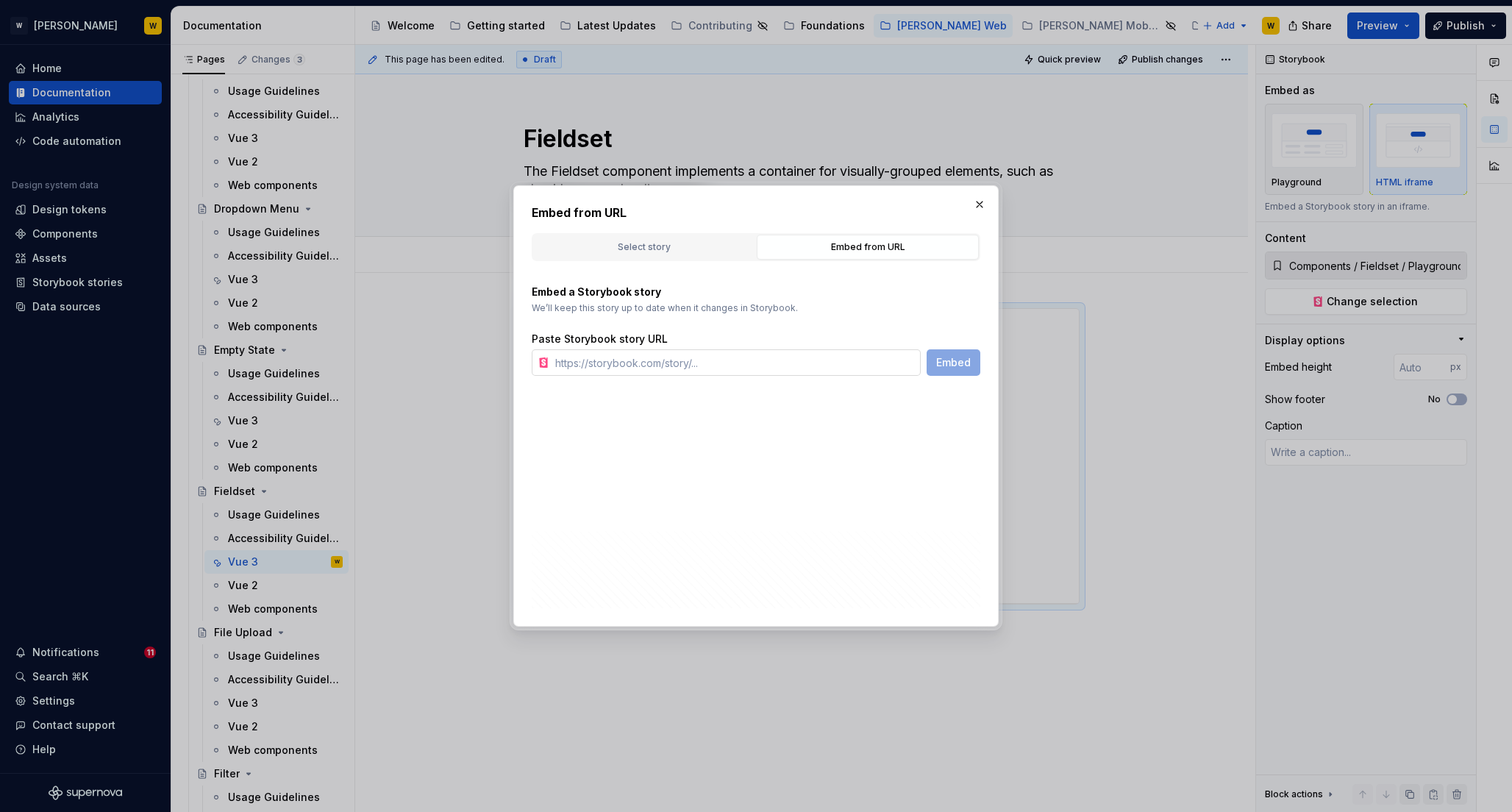
click at [744, 364] on input "text" at bounding box center [735, 363] width 372 height 27
paste input "[URL][PERSON_NAME][DOMAIN_NAME]"
click at [949, 364] on span "Embed" at bounding box center [954, 362] width 34 height 15
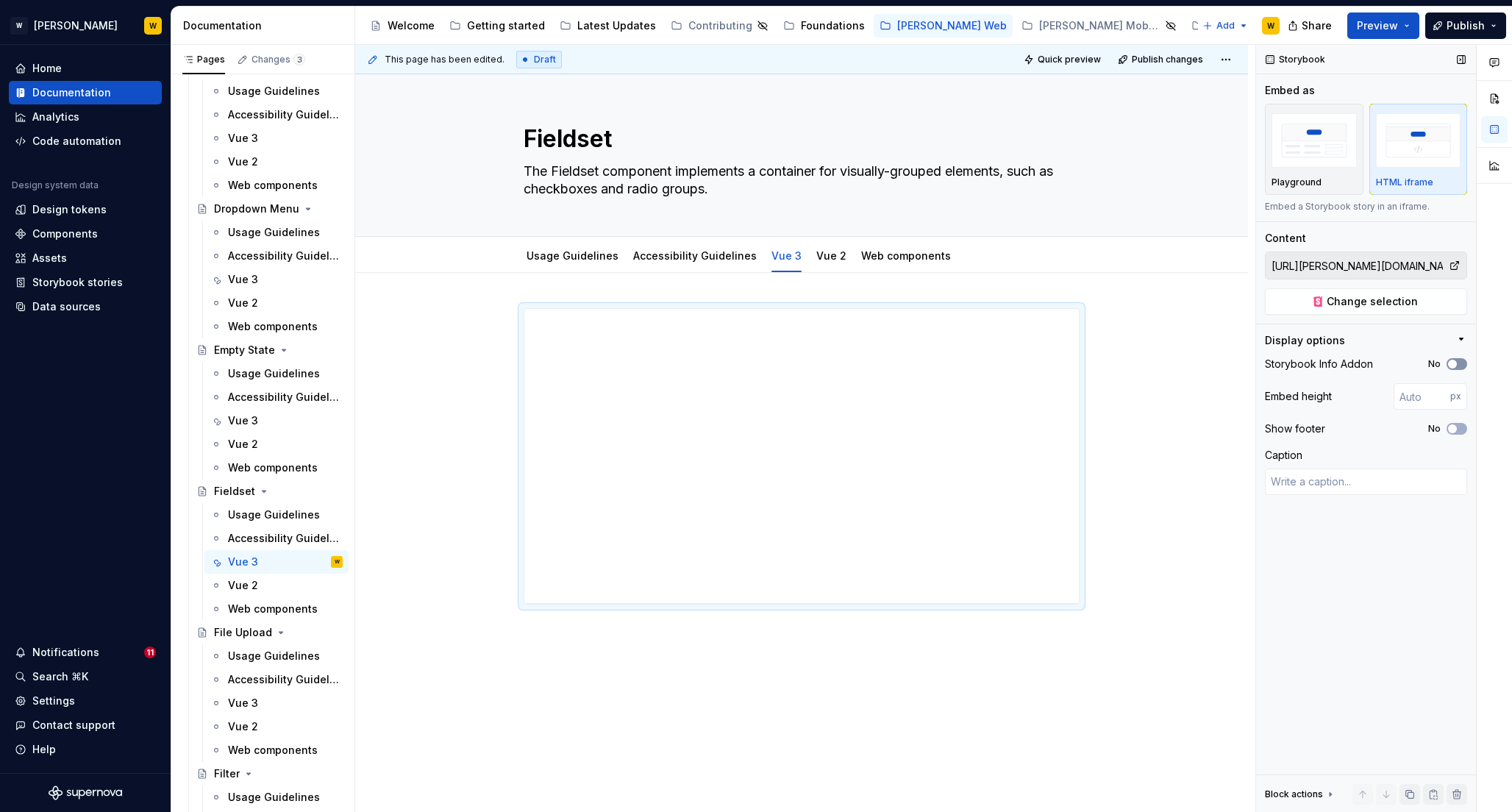
click at [1452, 362] on span "button" at bounding box center [1452, 364] width 9 height 9
click at [1452, 437] on div "Show footer No" at bounding box center [1366, 429] width 202 height 20
click at [1454, 430] on span "button" at bounding box center [1452, 428] width 9 height 9
click at [1409, 397] on input "number" at bounding box center [1422, 397] width 56 height 27
click at [1405, 396] on input "800" at bounding box center [1422, 397] width 56 height 27
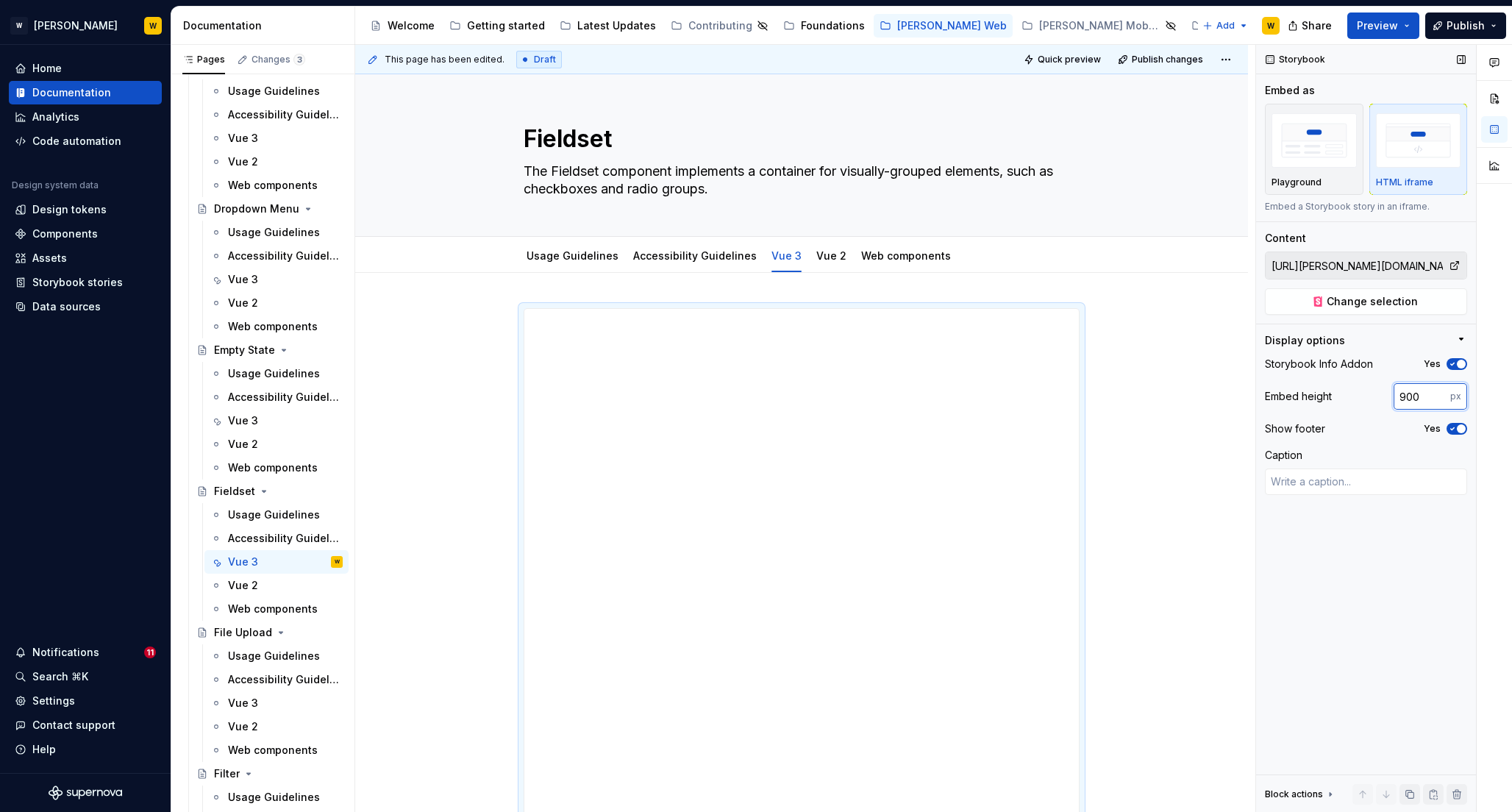
click at [1411, 397] on input "900" at bounding box center [1422, 397] width 56 height 27
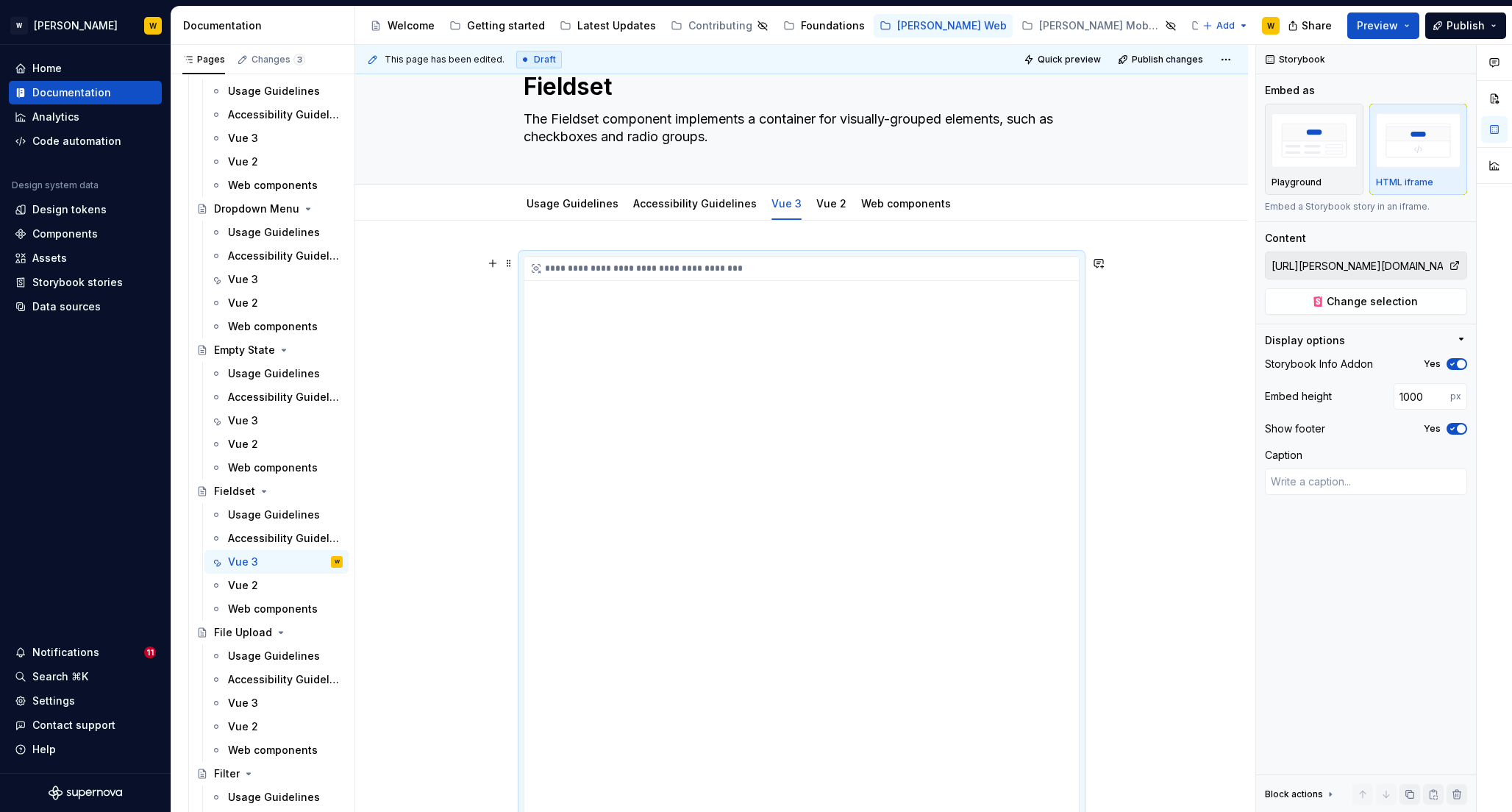
scroll to position [36, 0]
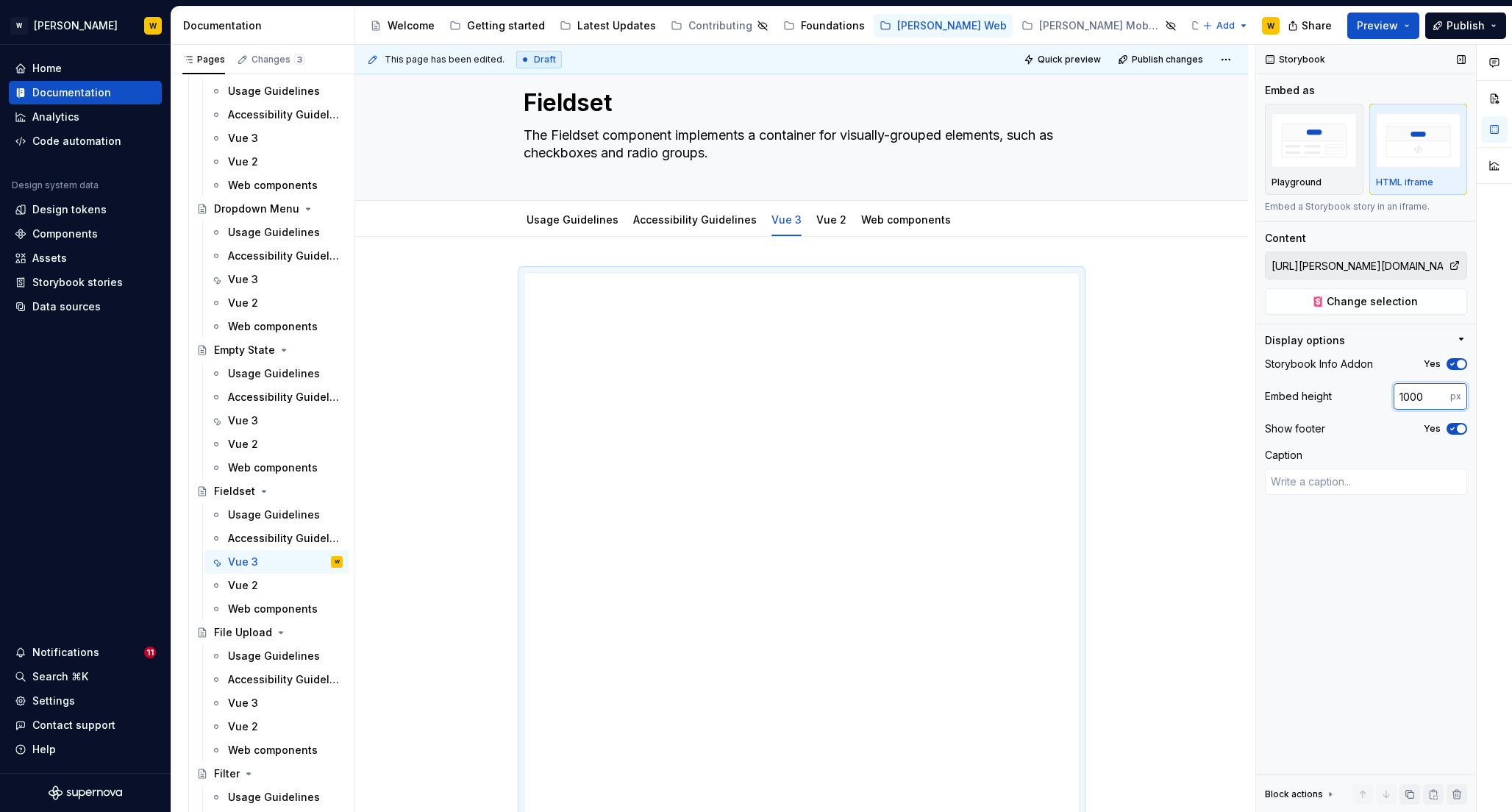
click at [1405, 397] on input "1000" at bounding box center [1422, 397] width 56 height 27
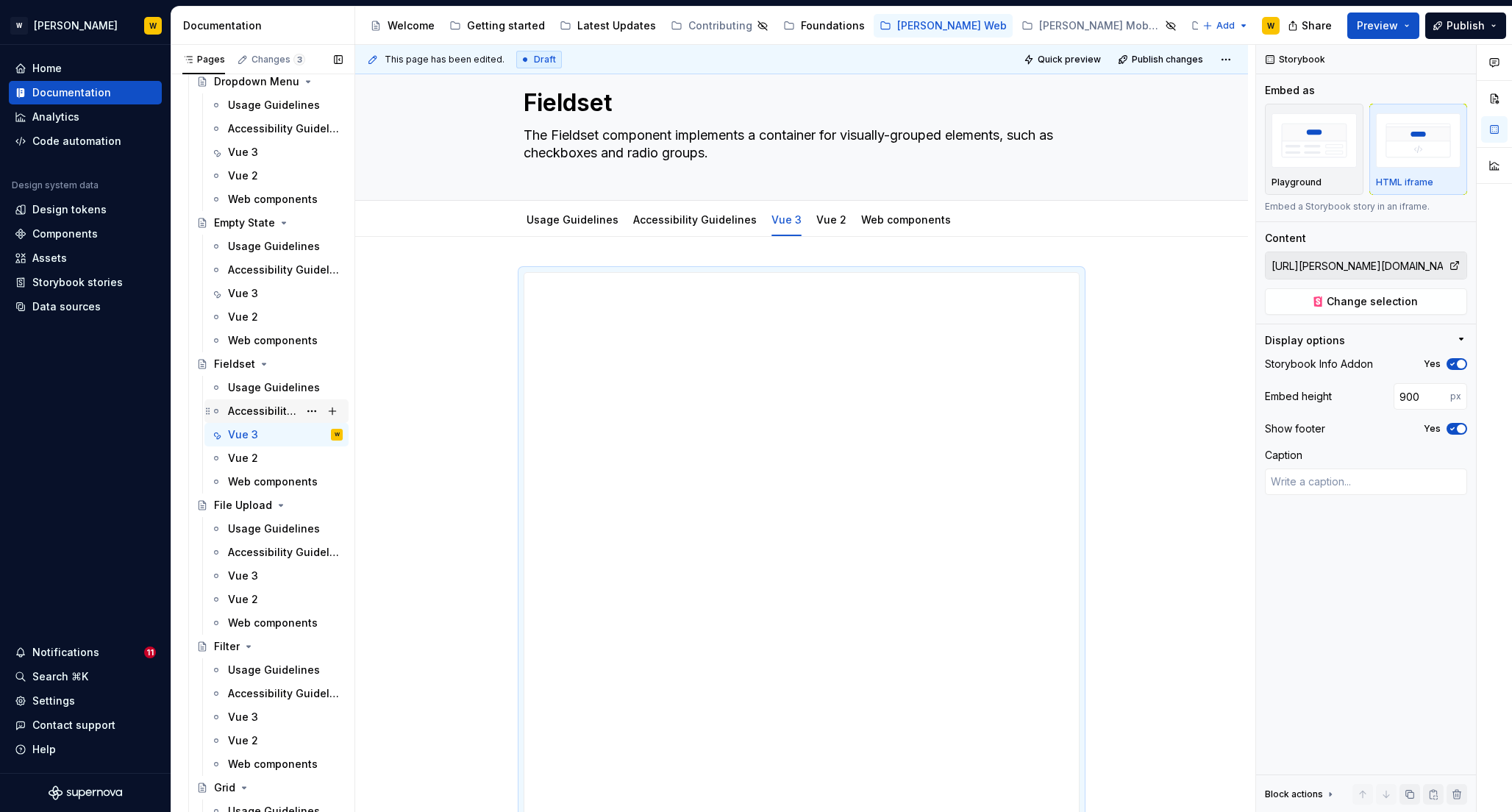
scroll to position [2304, 0]
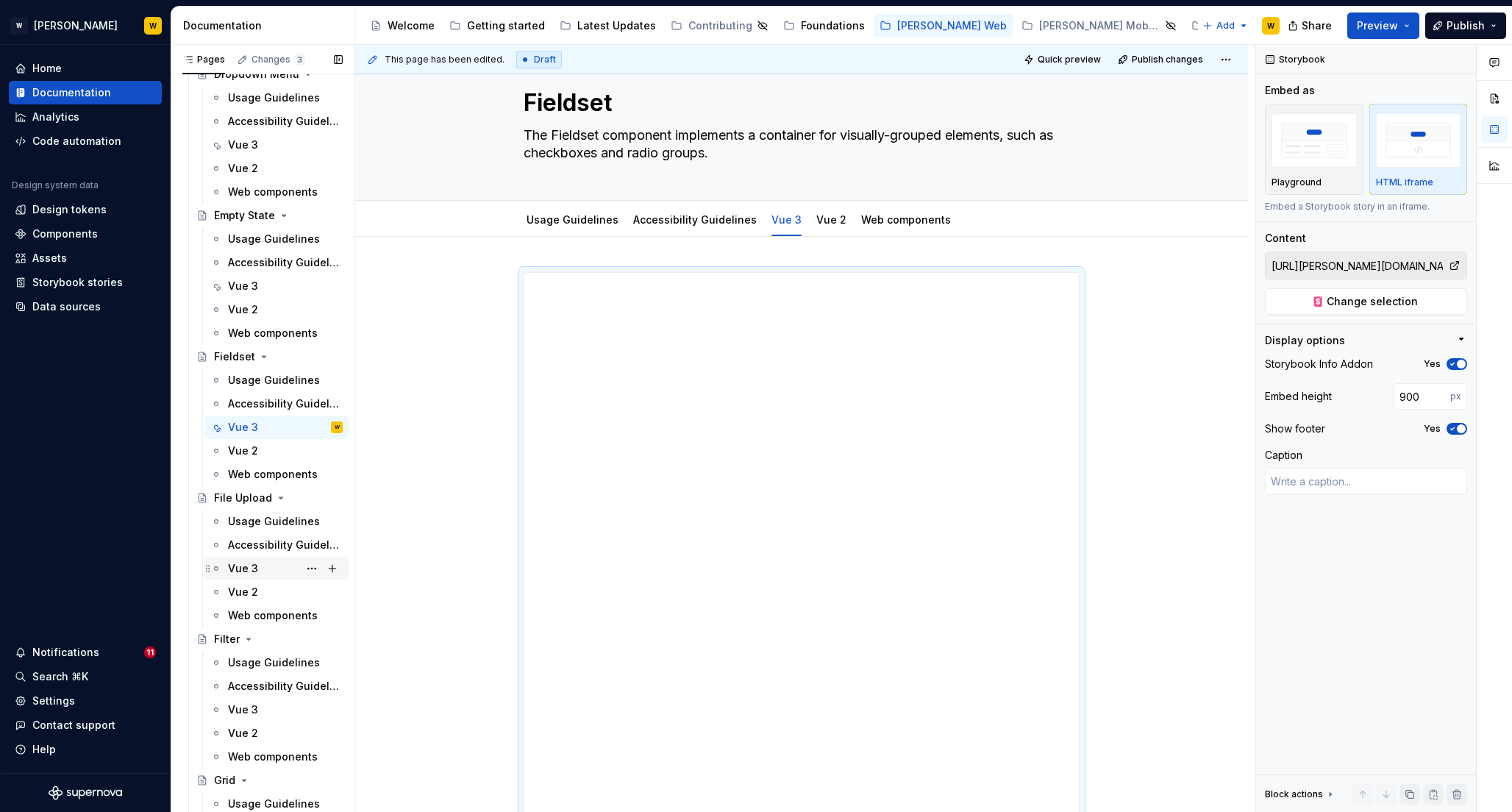
click at [247, 568] on div "Vue 3" at bounding box center [243, 568] width 30 height 15
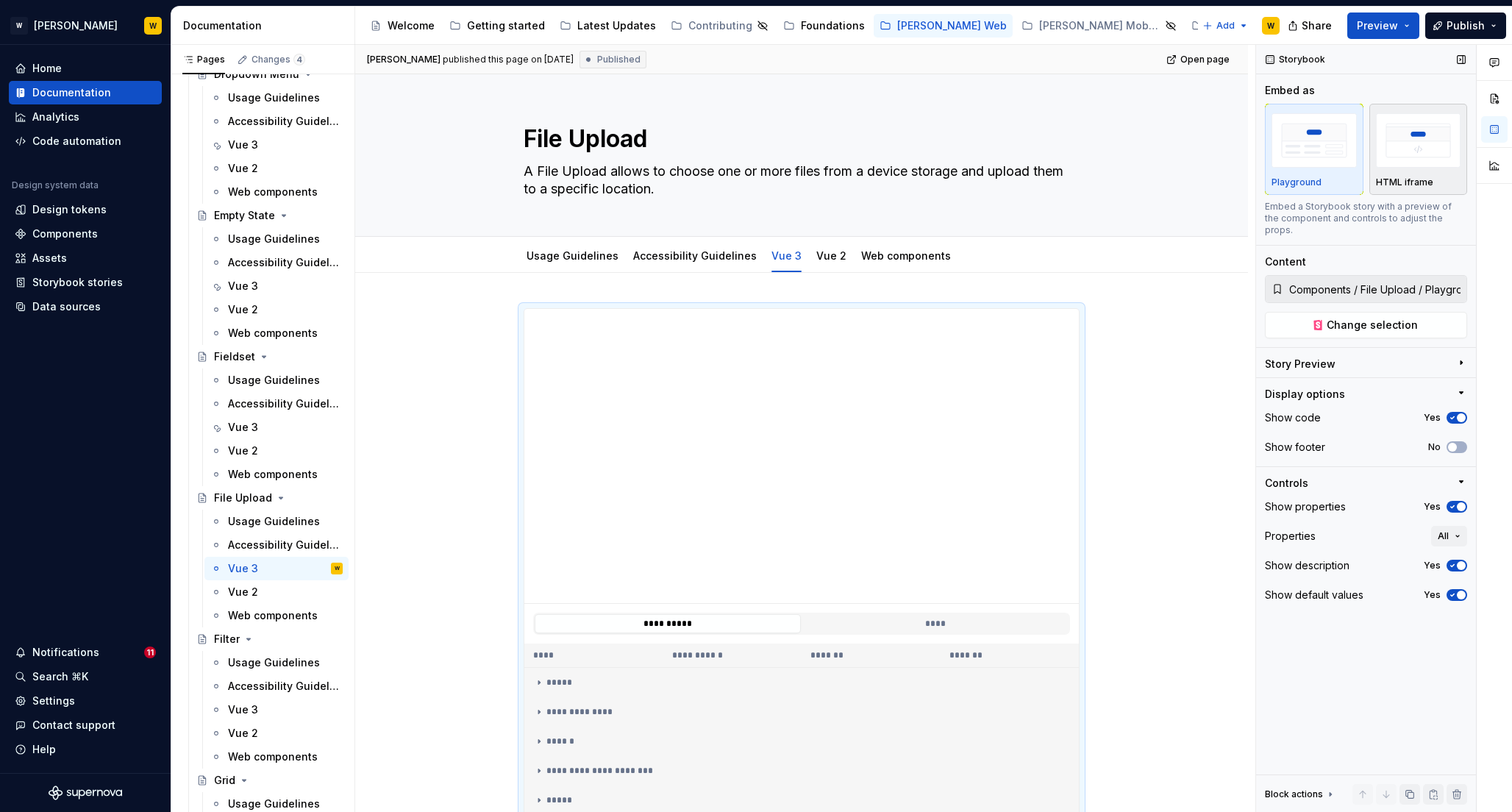
click at [1413, 144] on img "button" at bounding box center [1419, 140] width 85 height 53
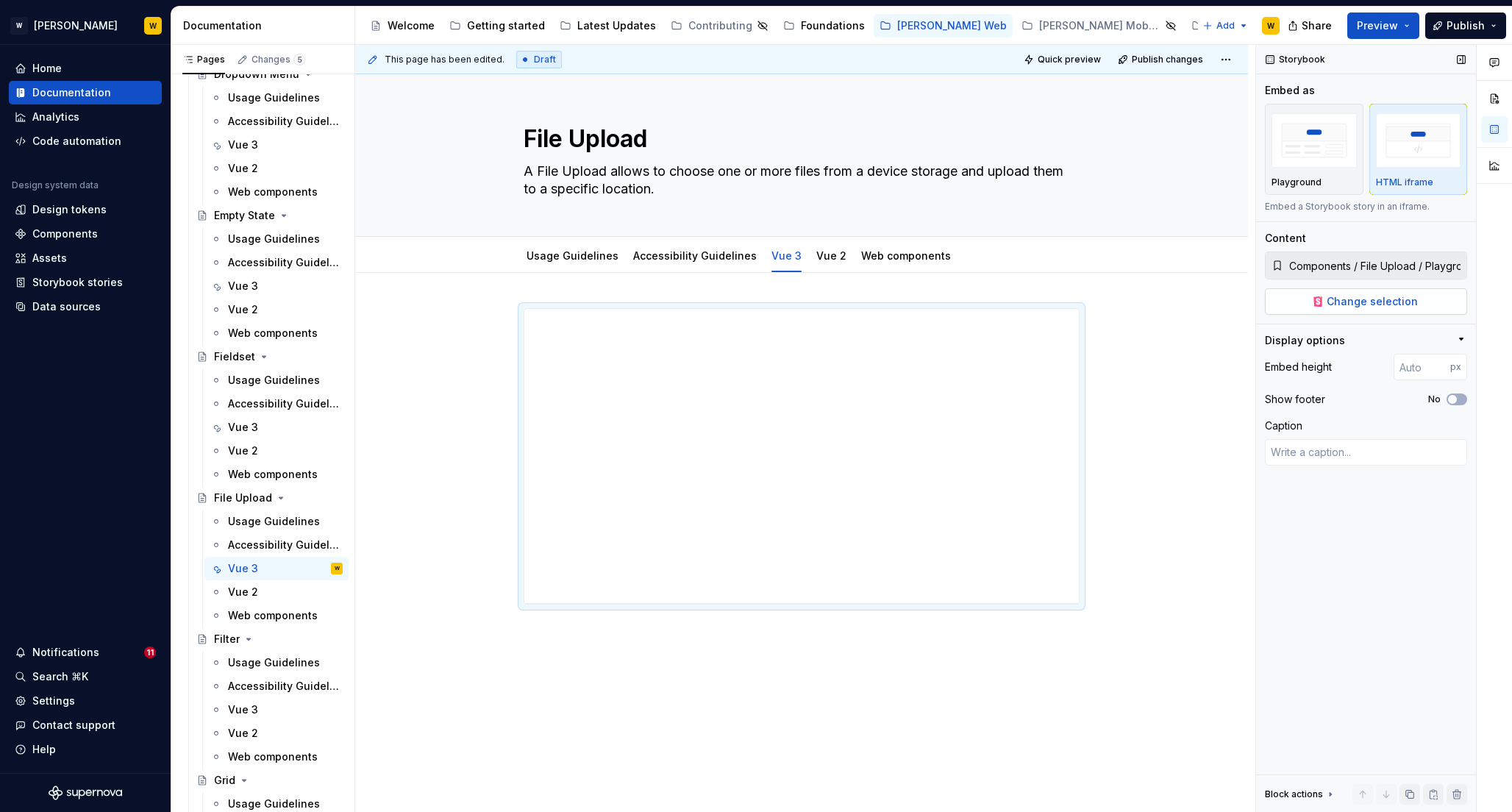
click at [1340, 300] on span "Change selection" at bounding box center [1372, 301] width 91 height 15
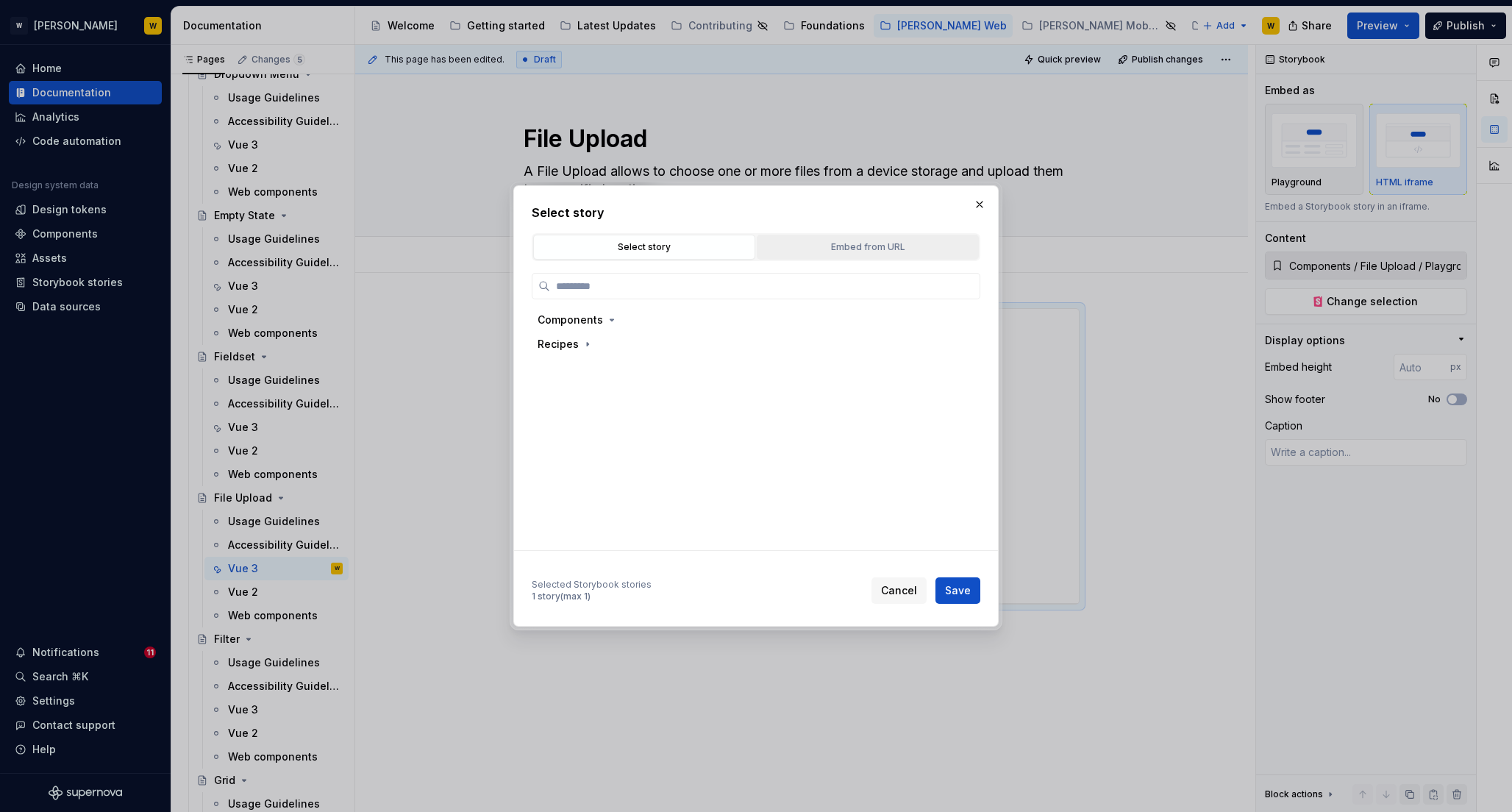
click at [807, 240] on div "Embed from URL" at bounding box center [868, 247] width 212 height 15
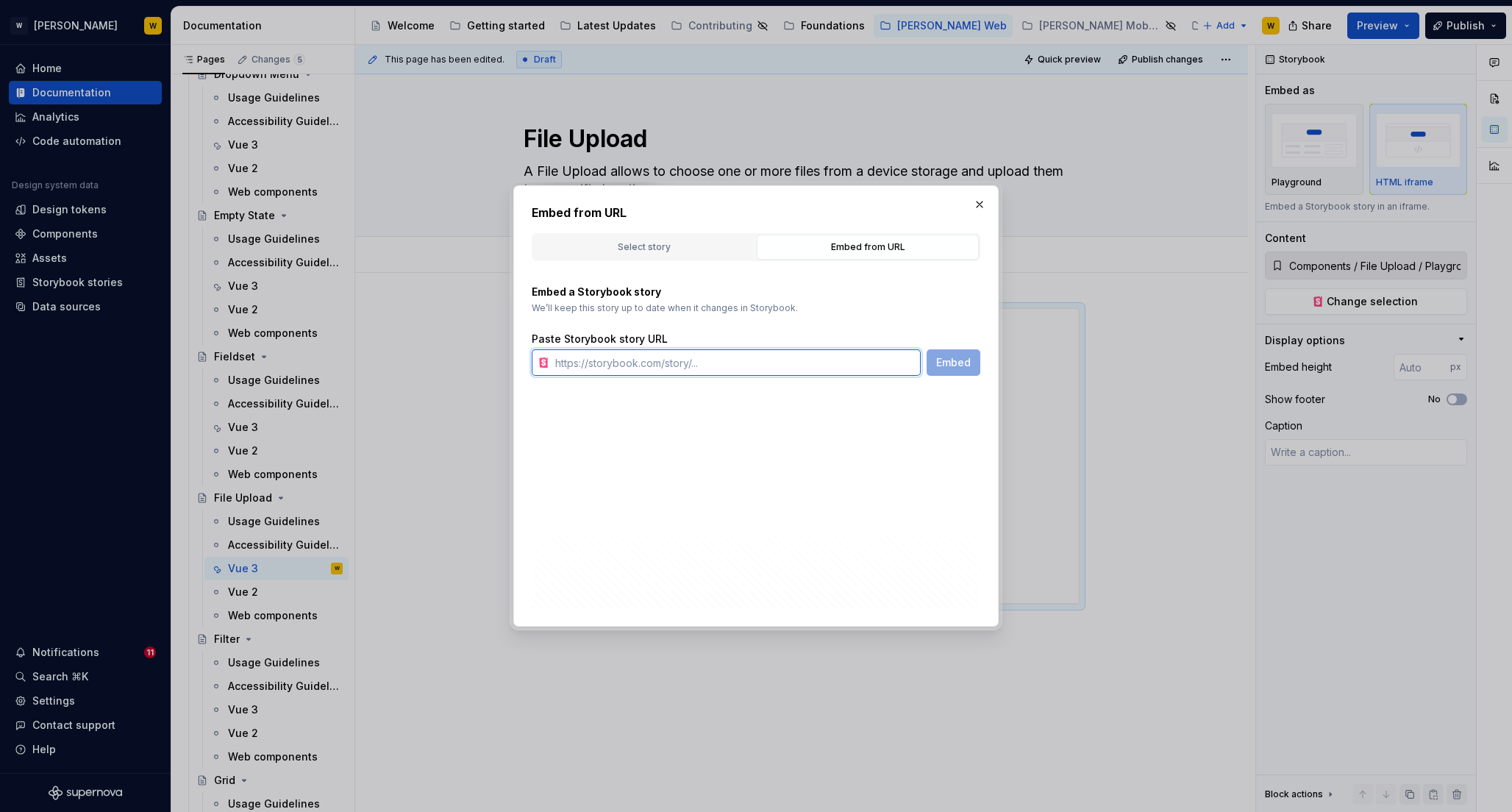
click at [654, 369] on input "text" at bounding box center [735, 363] width 372 height 27
paste input "[URL][PERSON_NAME][DOMAIN_NAME]"
click at [955, 369] on span "Embed" at bounding box center [954, 362] width 34 height 15
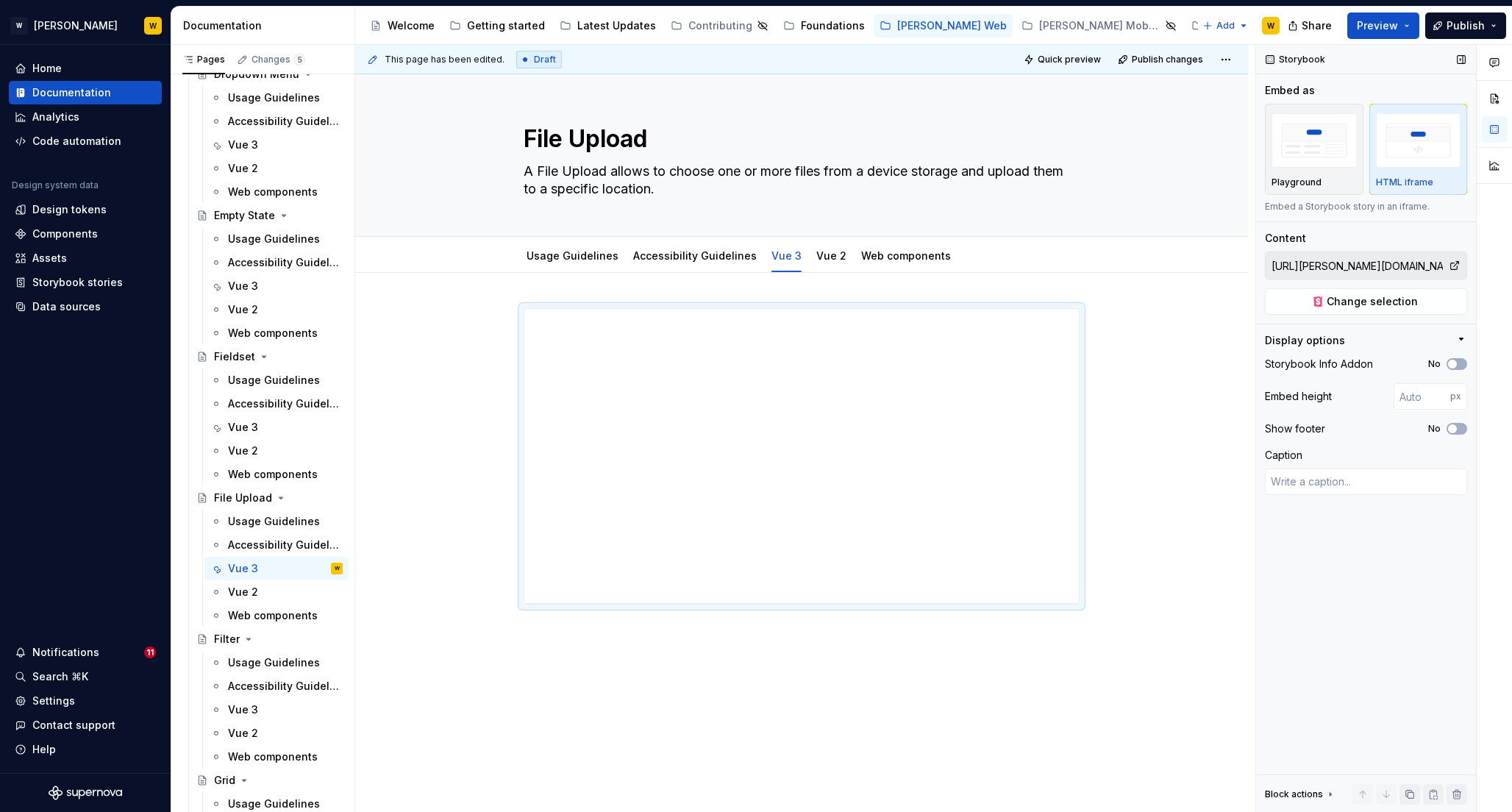
click at [1458, 354] on div "Storybook Info Addon No" at bounding box center [1366, 364] width 202 height 20
click at [1458, 358] on button "No" at bounding box center [1457, 364] width 20 height 12
click at [1457, 430] on icon "button" at bounding box center [1452, 428] width 12 height 9
click at [1410, 399] on input "number" at bounding box center [1422, 397] width 56 height 27
click at [1406, 400] on input "800" at bounding box center [1422, 397] width 56 height 27
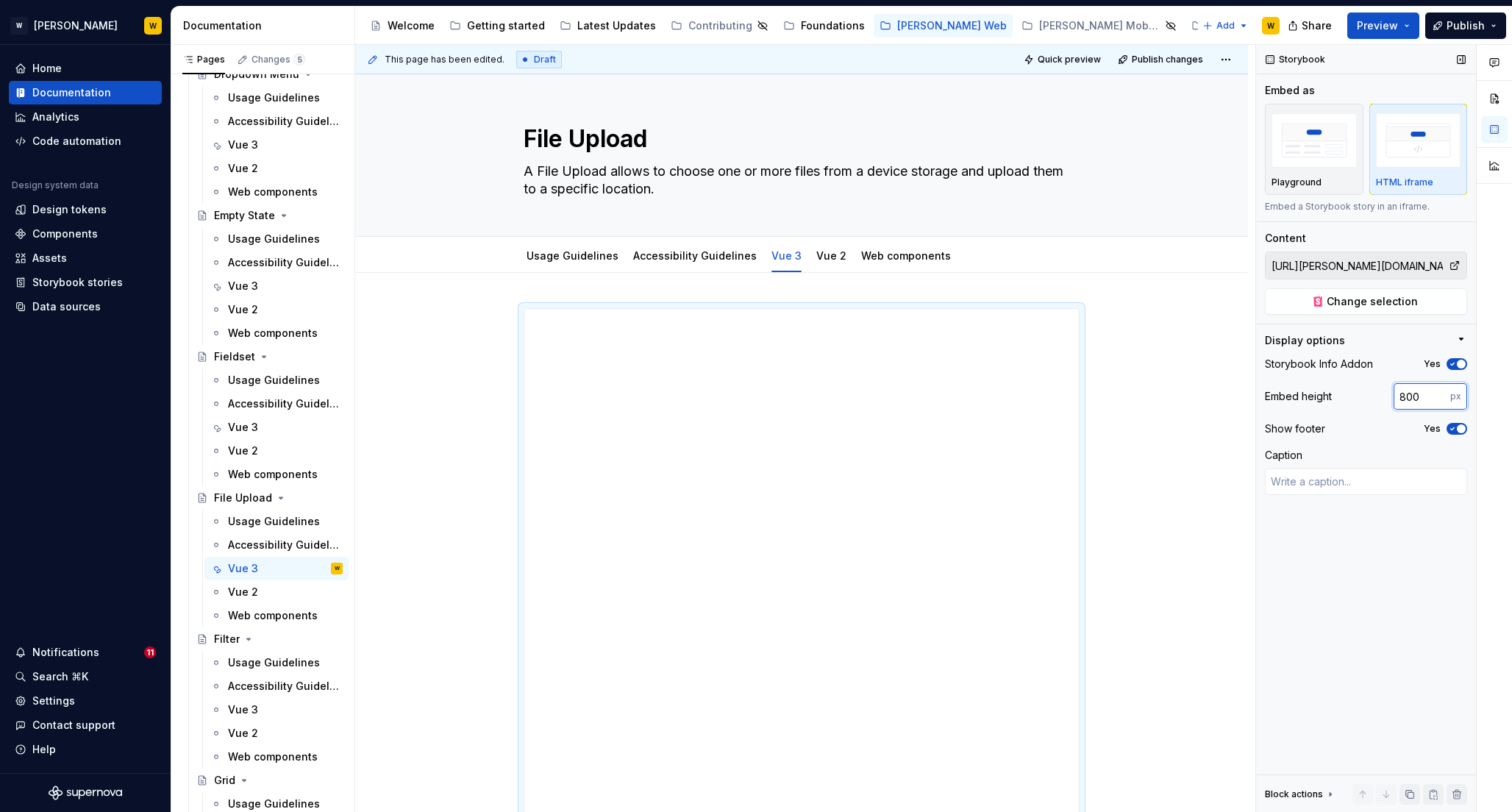
click at [1406, 400] on input "800" at bounding box center [1422, 397] width 56 height 27
click at [1161, 395] on div "**********" at bounding box center [801, 643] width 893 height 740
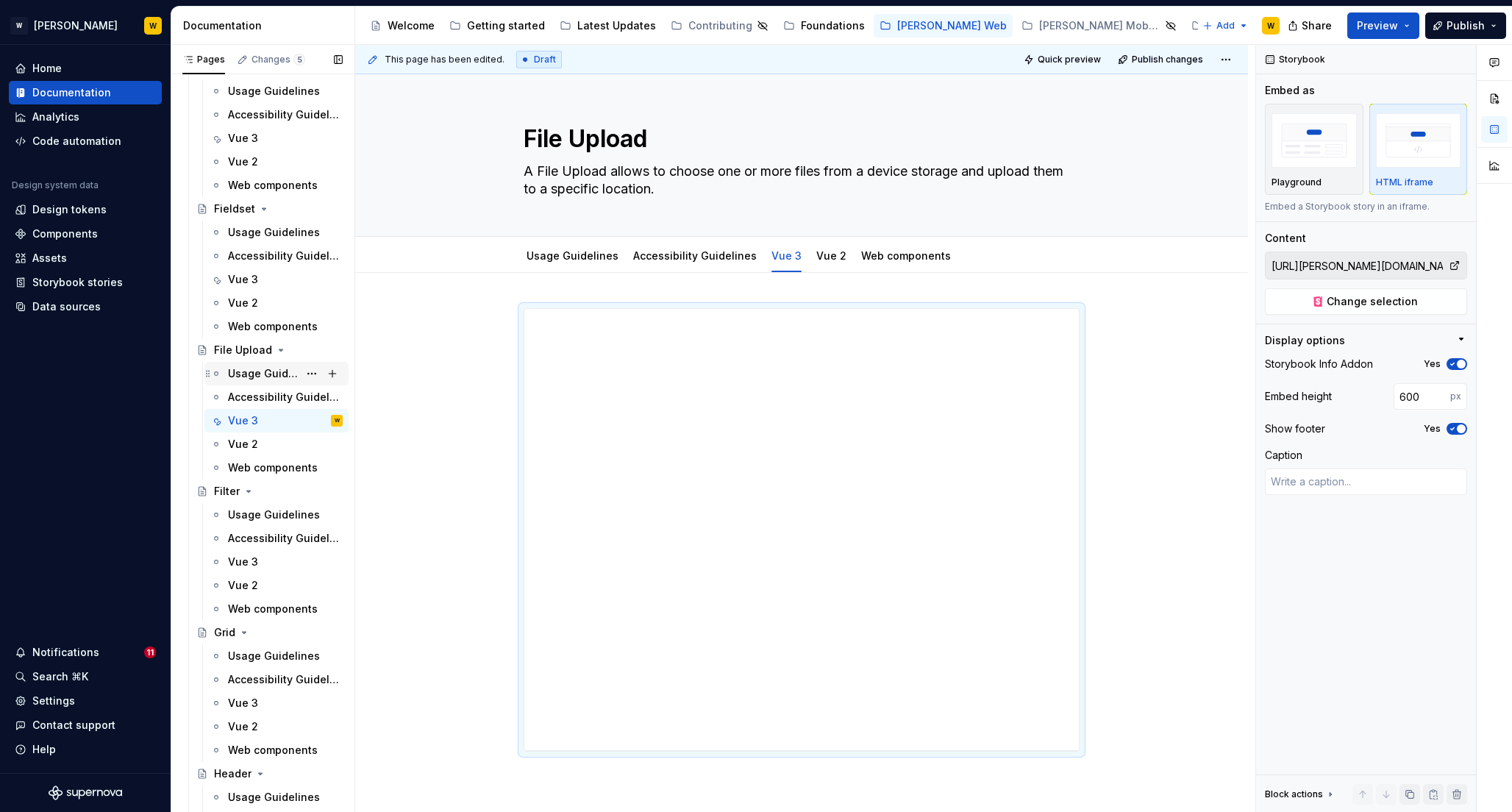
scroll to position [2470, 0]
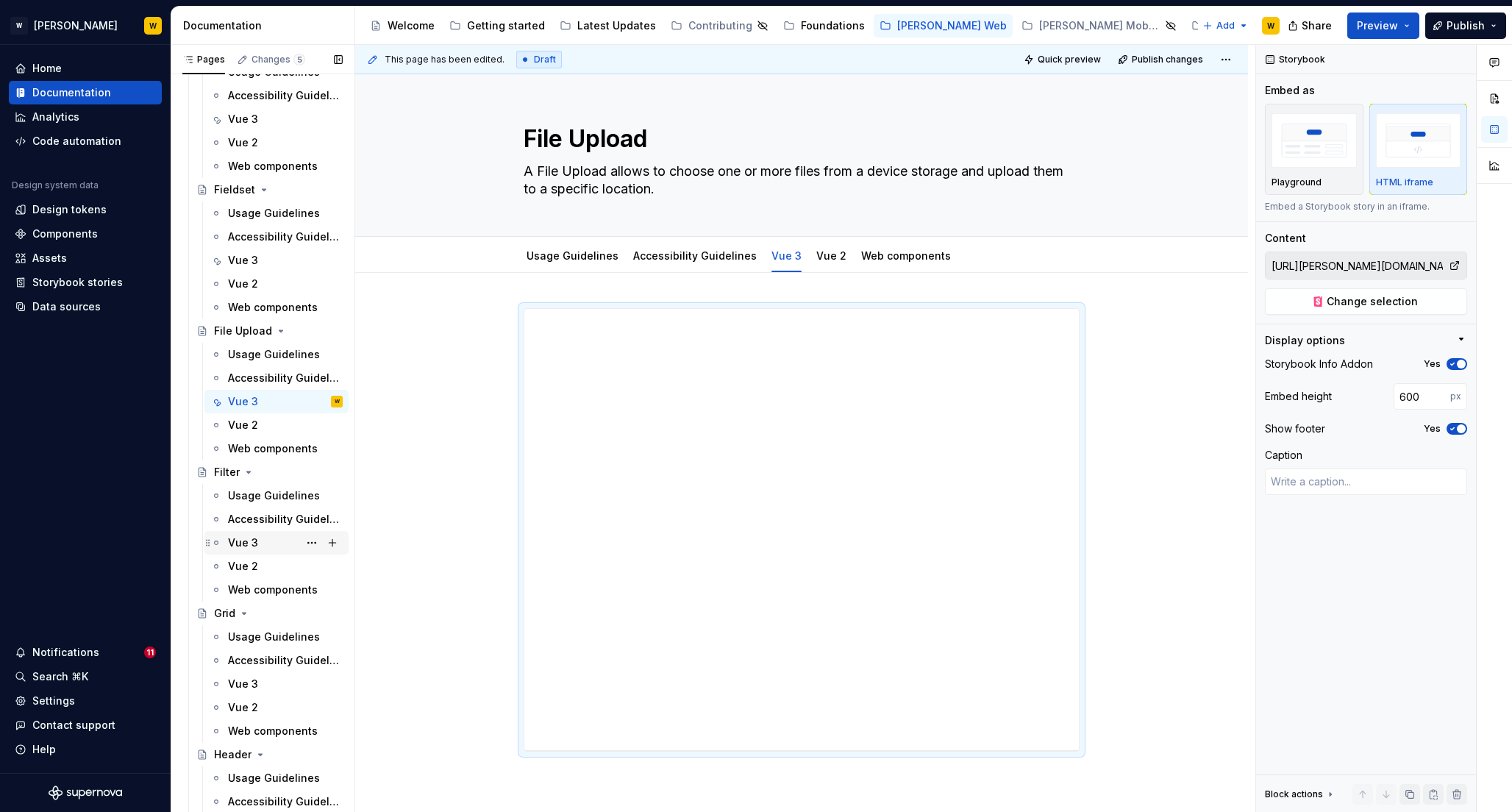
click at [241, 540] on div "Vue 3" at bounding box center [243, 542] width 30 height 15
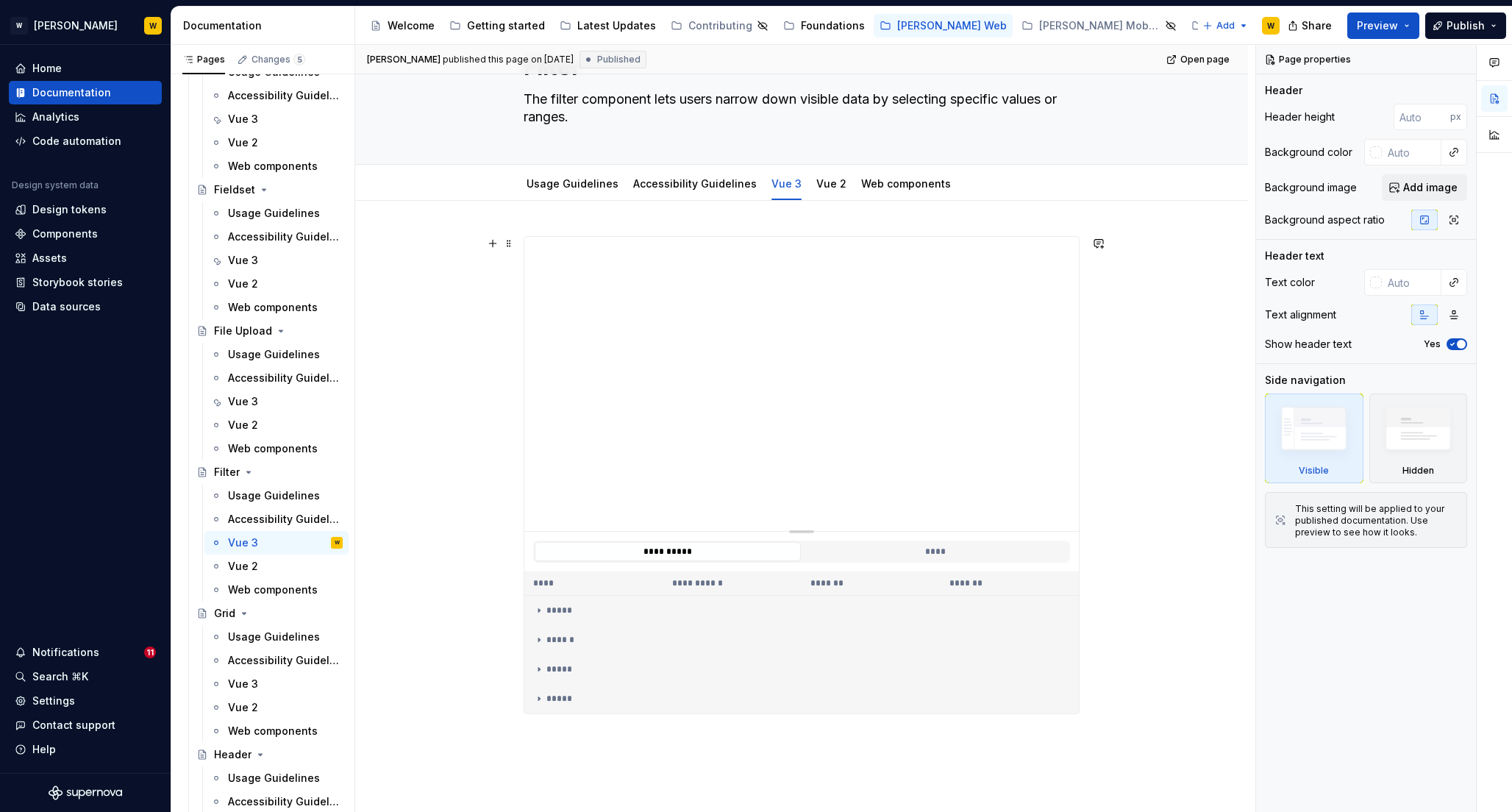
scroll to position [55, 0]
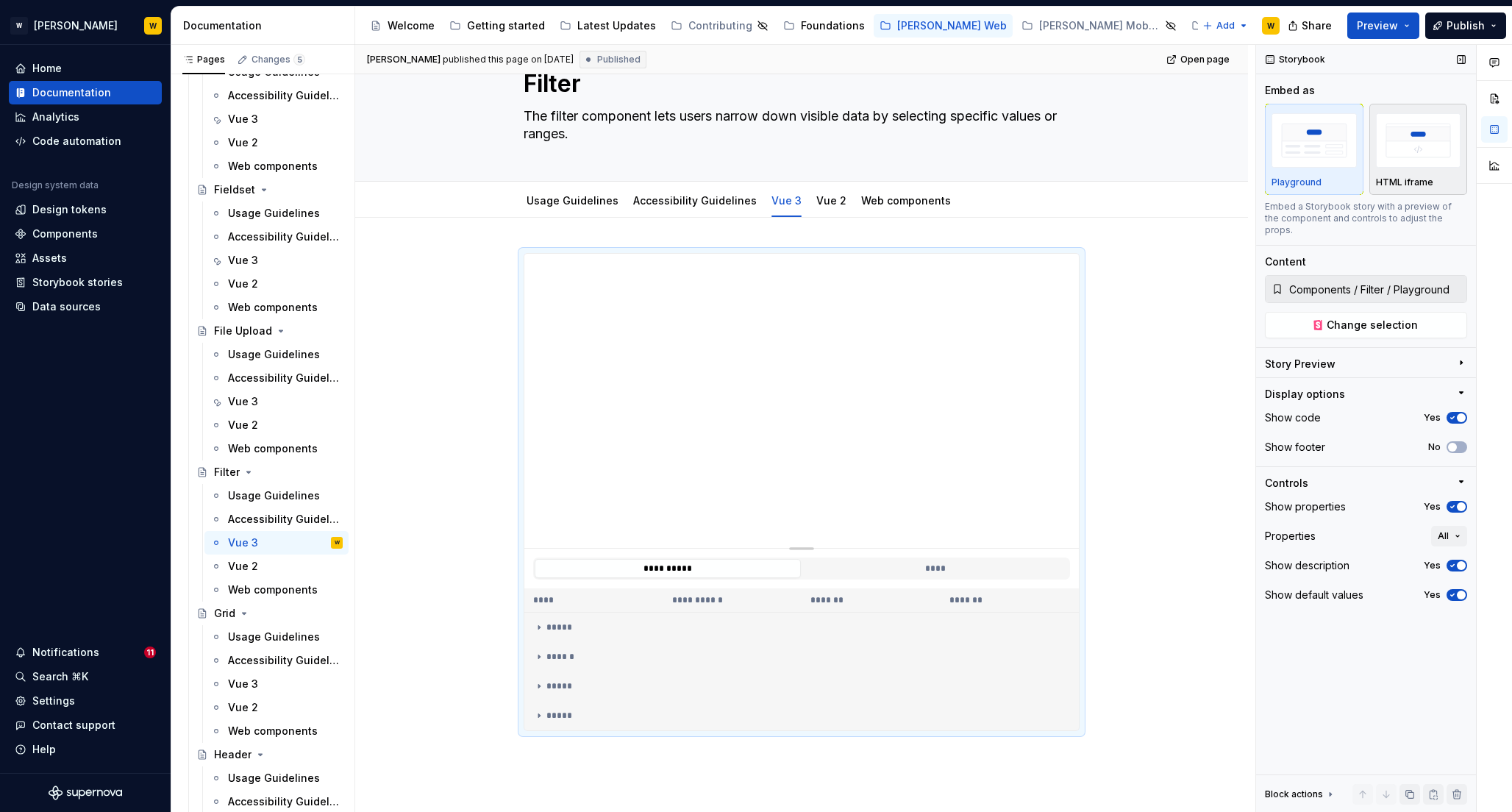
click at [1419, 147] on img "button" at bounding box center [1419, 140] width 85 height 53
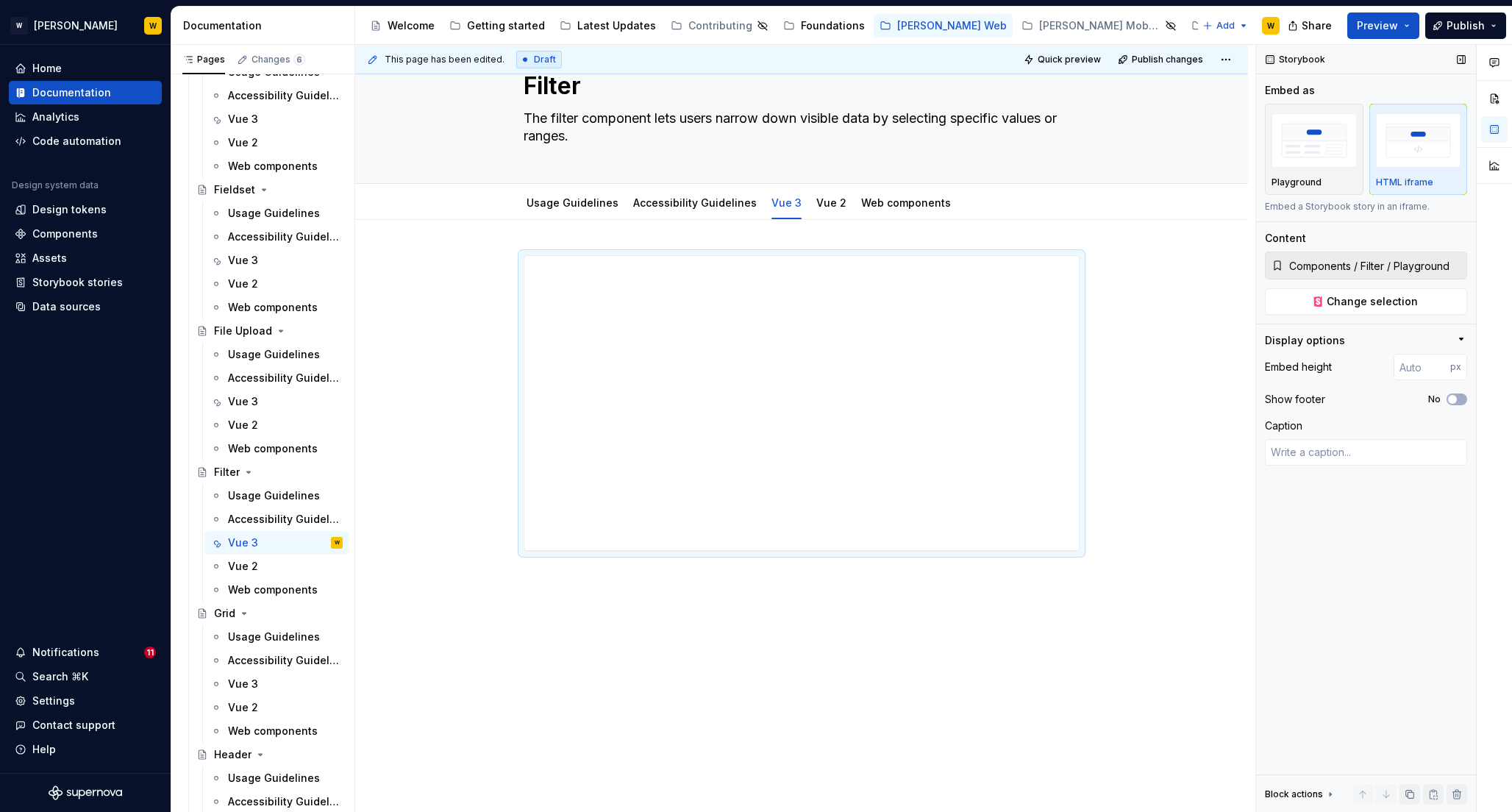
scroll to position [53, 0]
click at [1349, 304] on span "Change selection" at bounding box center [1372, 301] width 91 height 15
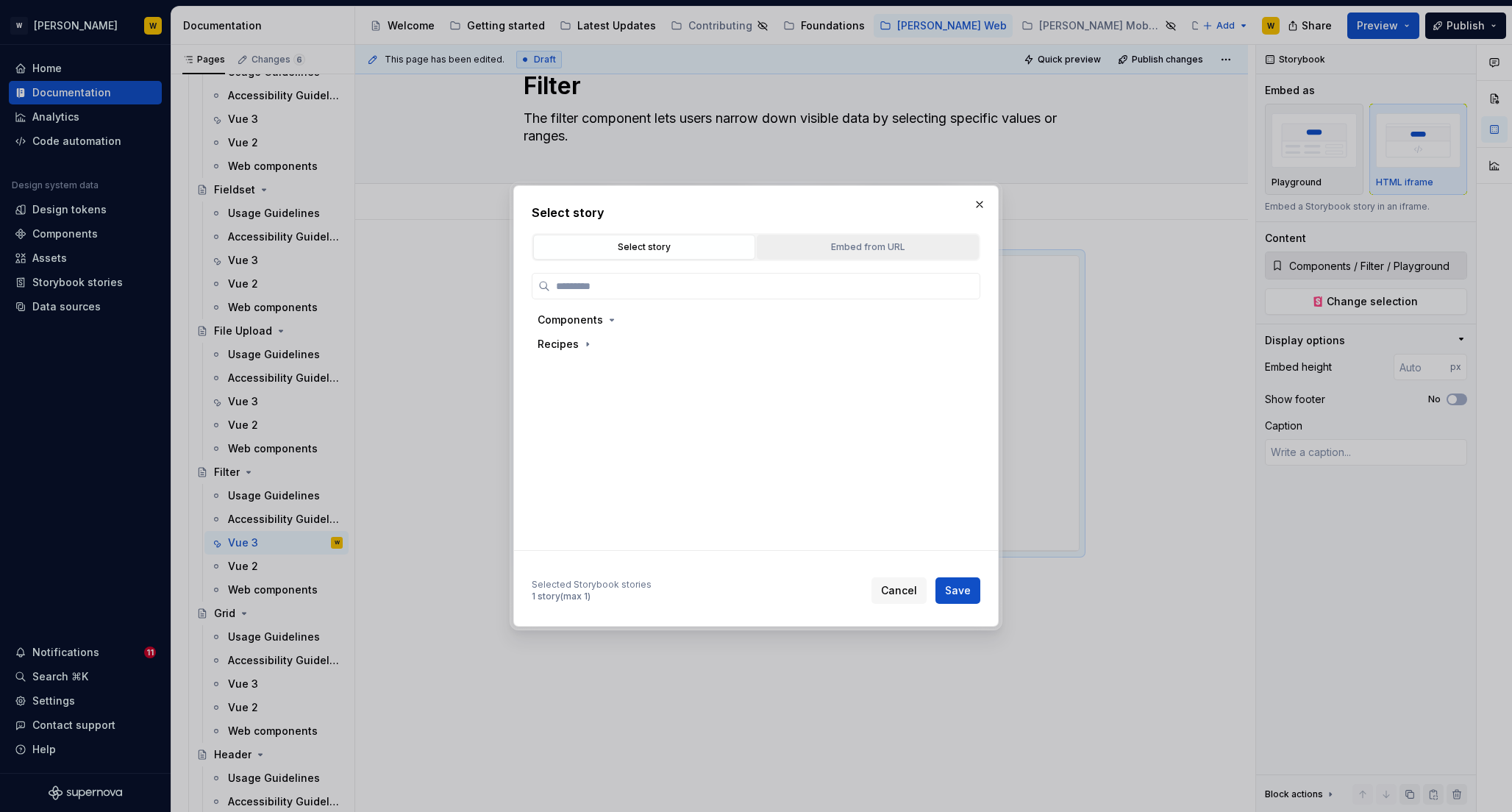
click at [841, 248] on div "Embed from URL" at bounding box center [868, 247] width 212 height 15
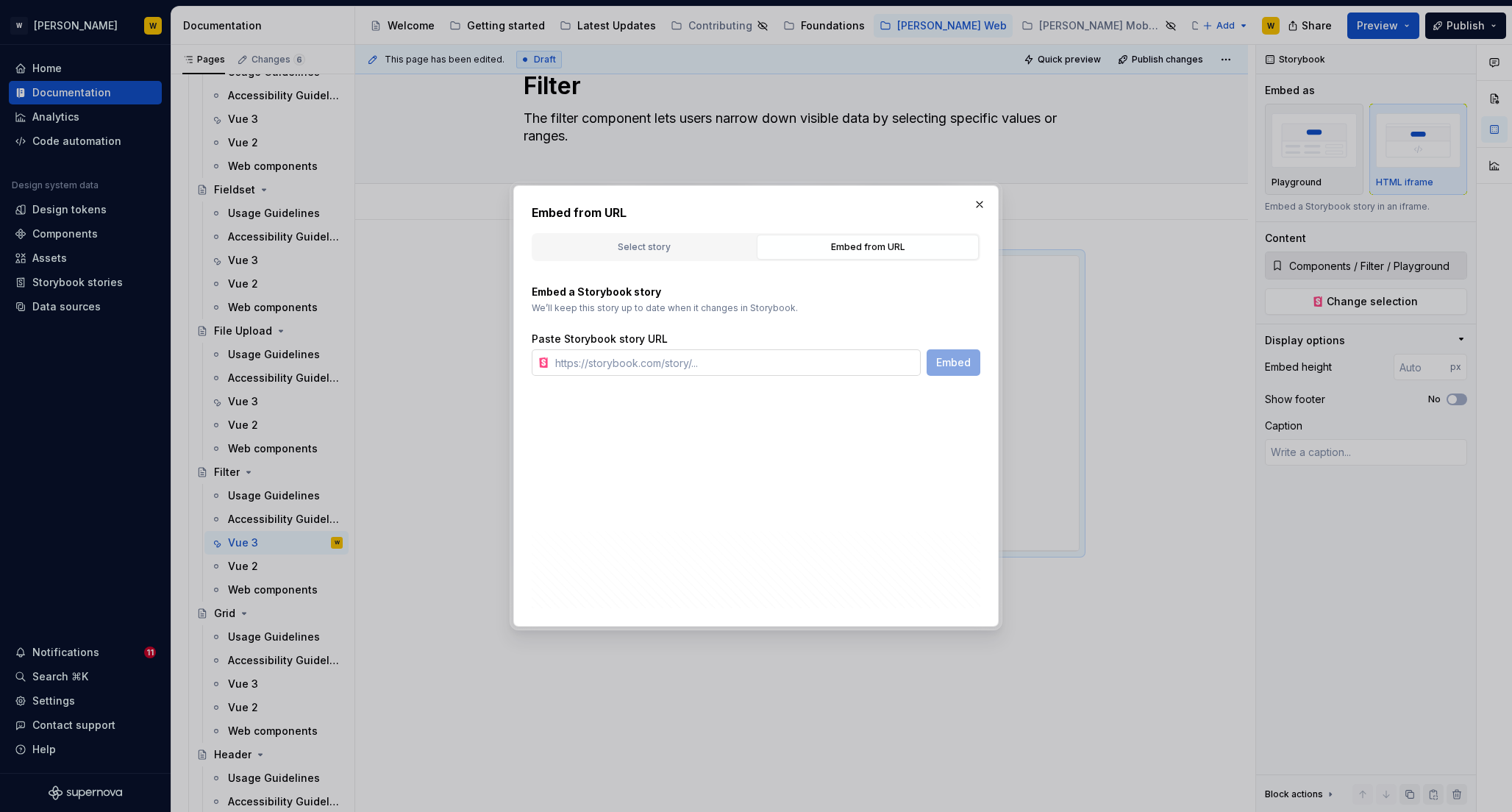
click at [707, 358] on input "text" at bounding box center [735, 363] width 372 height 27
paste input "[URL][PERSON_NAME][DOMAIN_NAME]"
click at [948, 365] on span "Embed" at bounding box center [954, 362] width 34 height 15
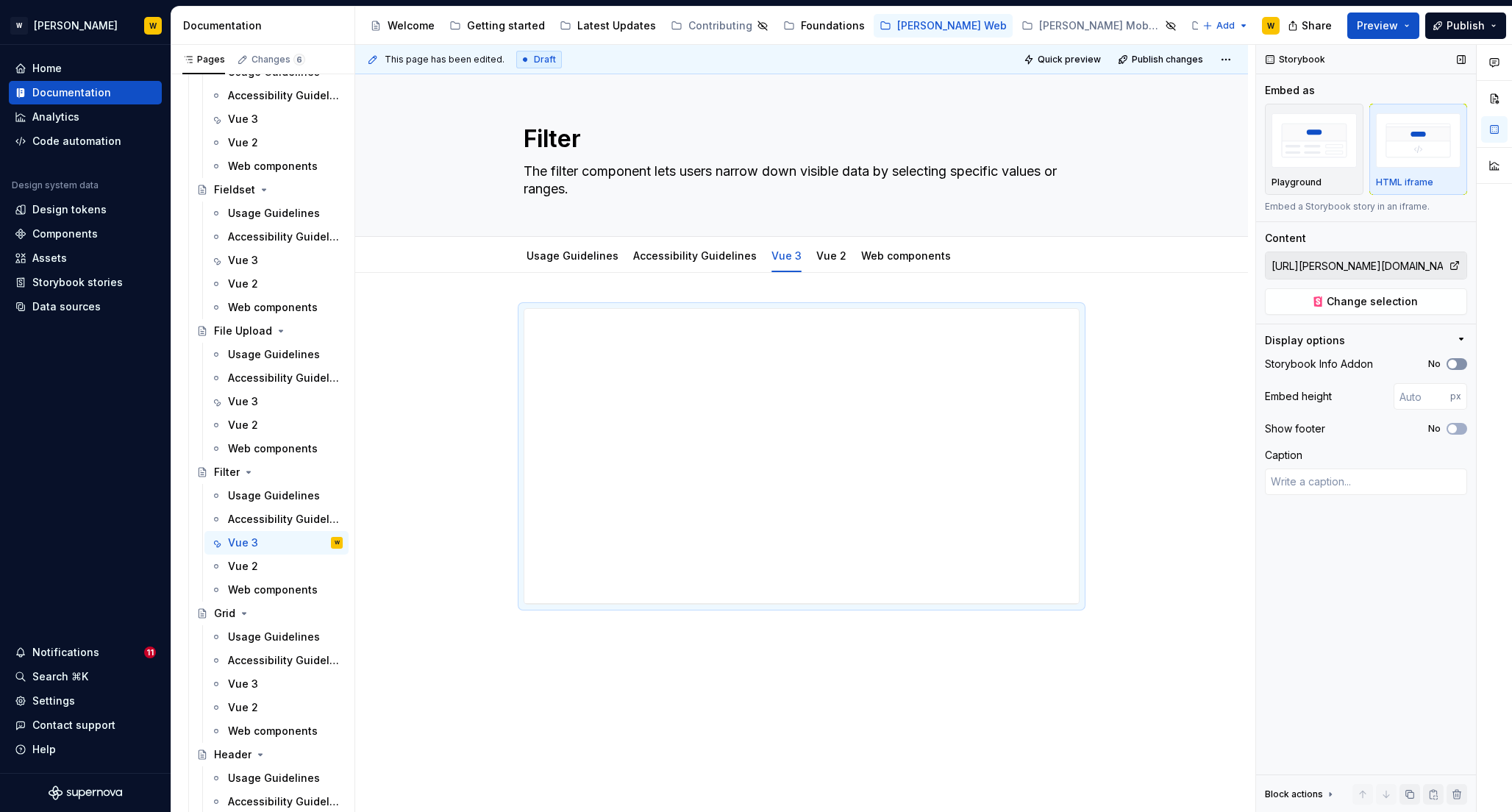
click at [1457, 364] on icon "button" at bounding box center [1452, 364] width 12 height 9
click at [1454, 424] on span "button" at bounding box center [1452, 428] width 9 height 9
click at [1412, 397] on input "number" at bounding box center [1422, 397] width 56 height 27
click at [1411, 391] on input "800" at bounding box center [1422, 397] width 56 height 27
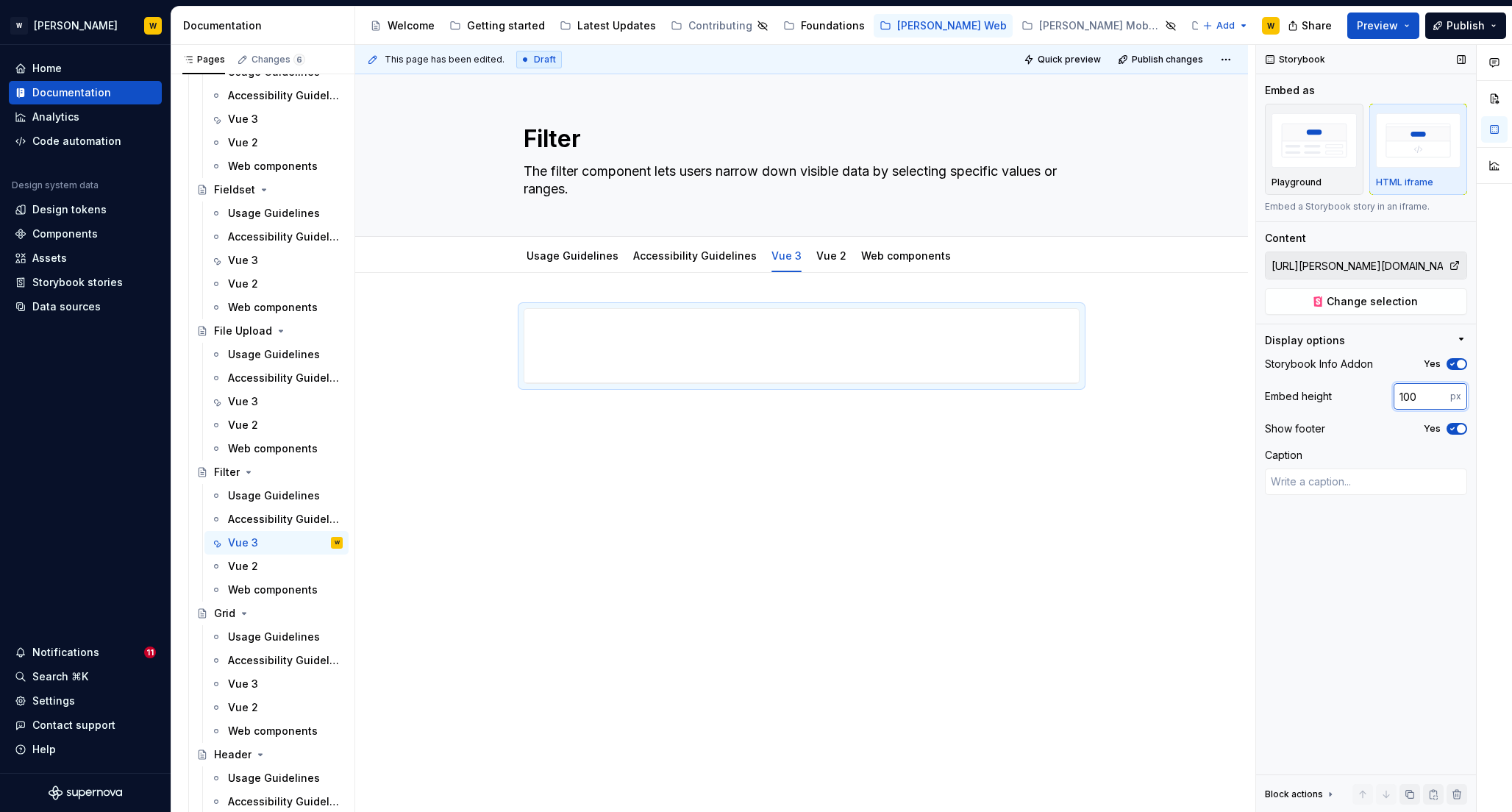
click at [1420, 393] on input "100" at bounding box center [1422, 397] width 56 height 27
drag, startPoint x: 795, startPoint y: 386, endPoint x: 798, endPoint y: 466, distance: 80.1
click at [798, 466] on div "**********" at bounding box center [801, 459] width 893 height 372
drag, startPoint x: 805, startPoint y: 382, endPoint x: 807, endPoint y: 855, distance: 473.0
click at [807, 811] on html "[PERSON_NAME] W Home Documentation Analytics Code automation Design system data…" at bounding box center [756, 406] width 1512 height 812
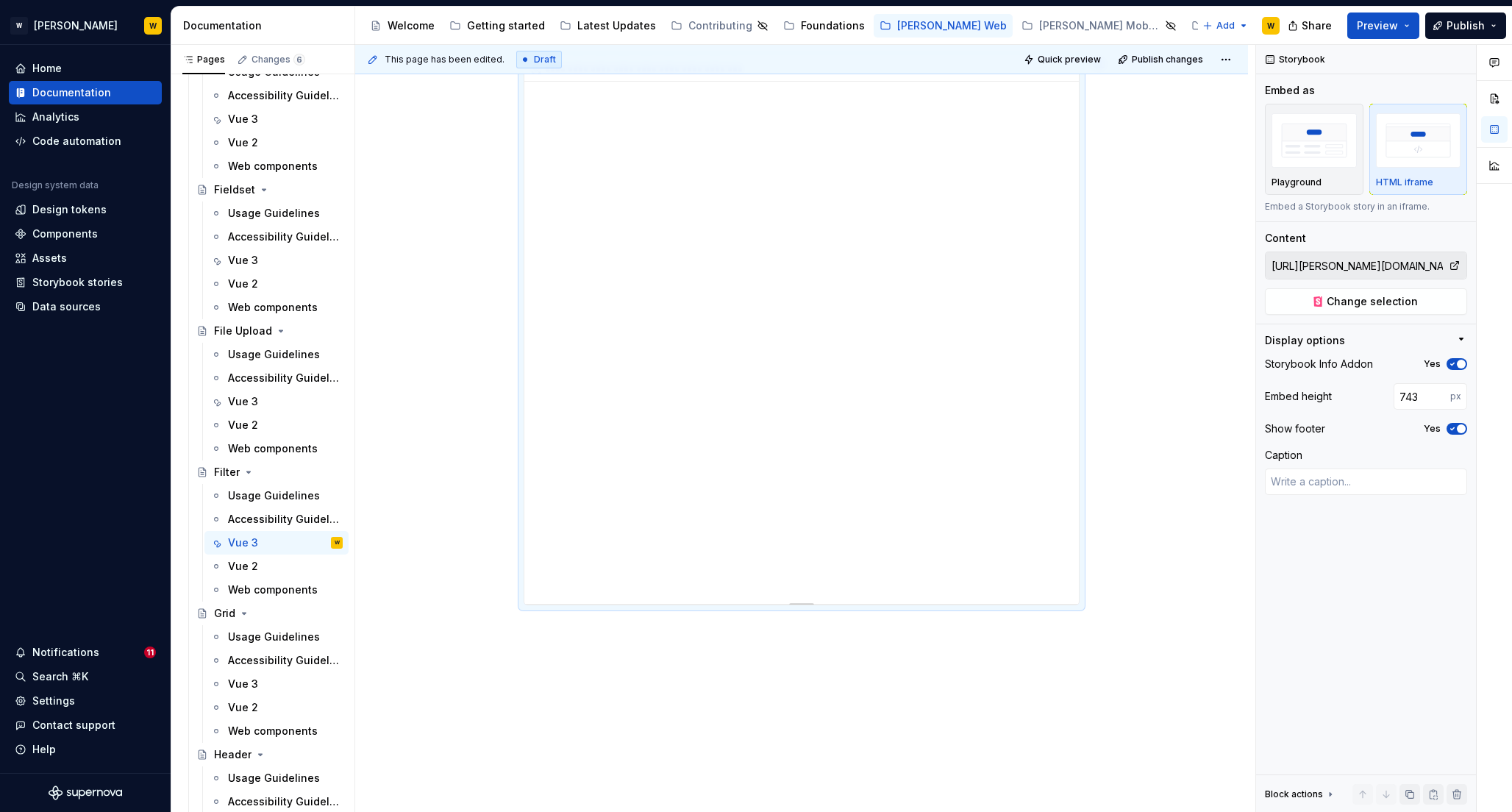
scroll to position [305, 0]
drag, startPoint x: 803, startPoint y: 549, endPoint x: 827, endPoint y: 767, distance: 219.3
click at [1449, 18] on button "Publish" at bounding box center [1465, 26] width 81 height 27
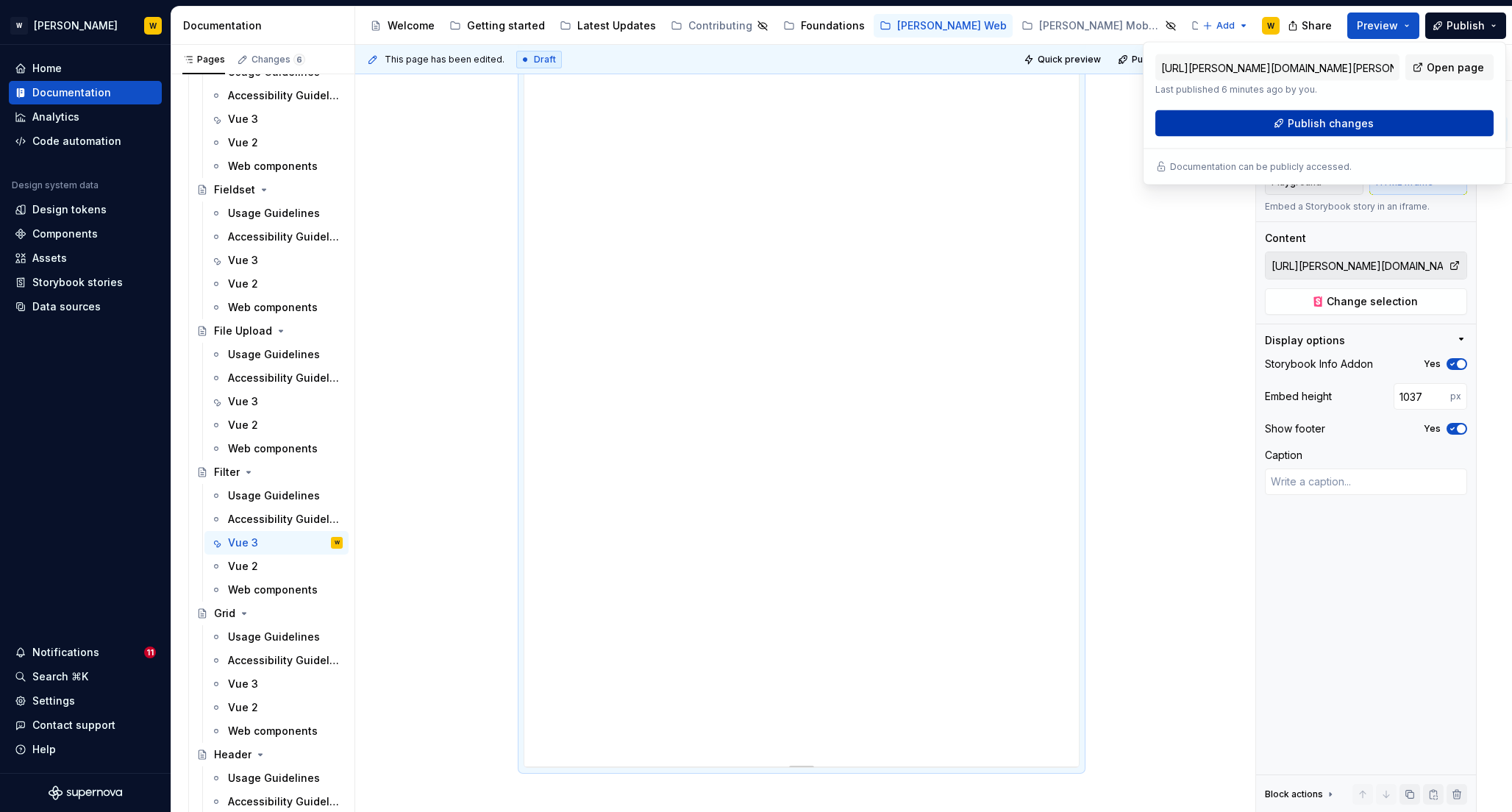
click at [1315, 122] on span "Publish changes" at bounding box center [1331, 123] width 86 height 15
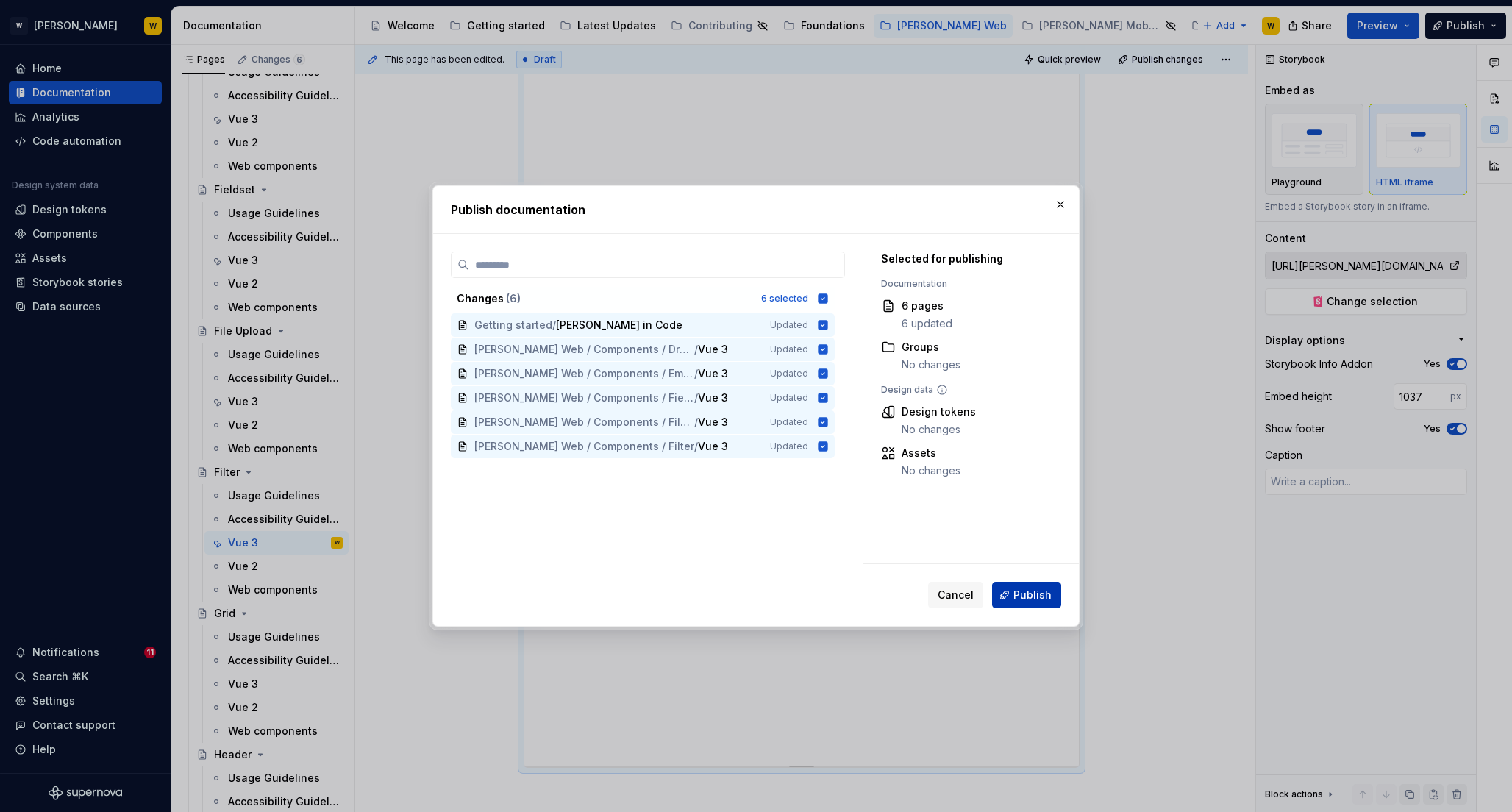
click at [1021, 590] on span "Publish" at bounding box center [1032, 595] width 38 height 15
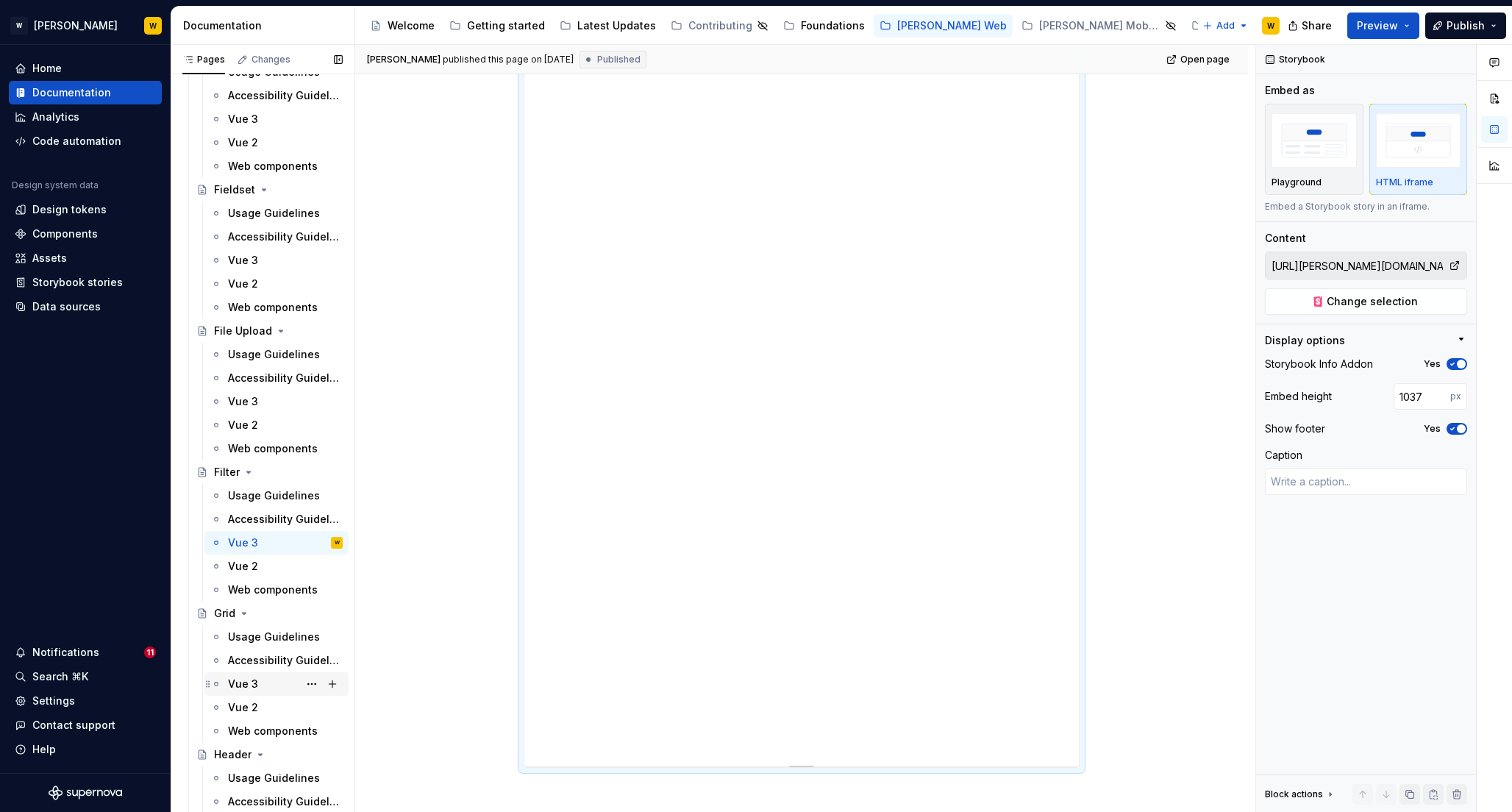
click at [245, 681] on div "Vue 3" at bounding box center [243, 683] width 30 height 15
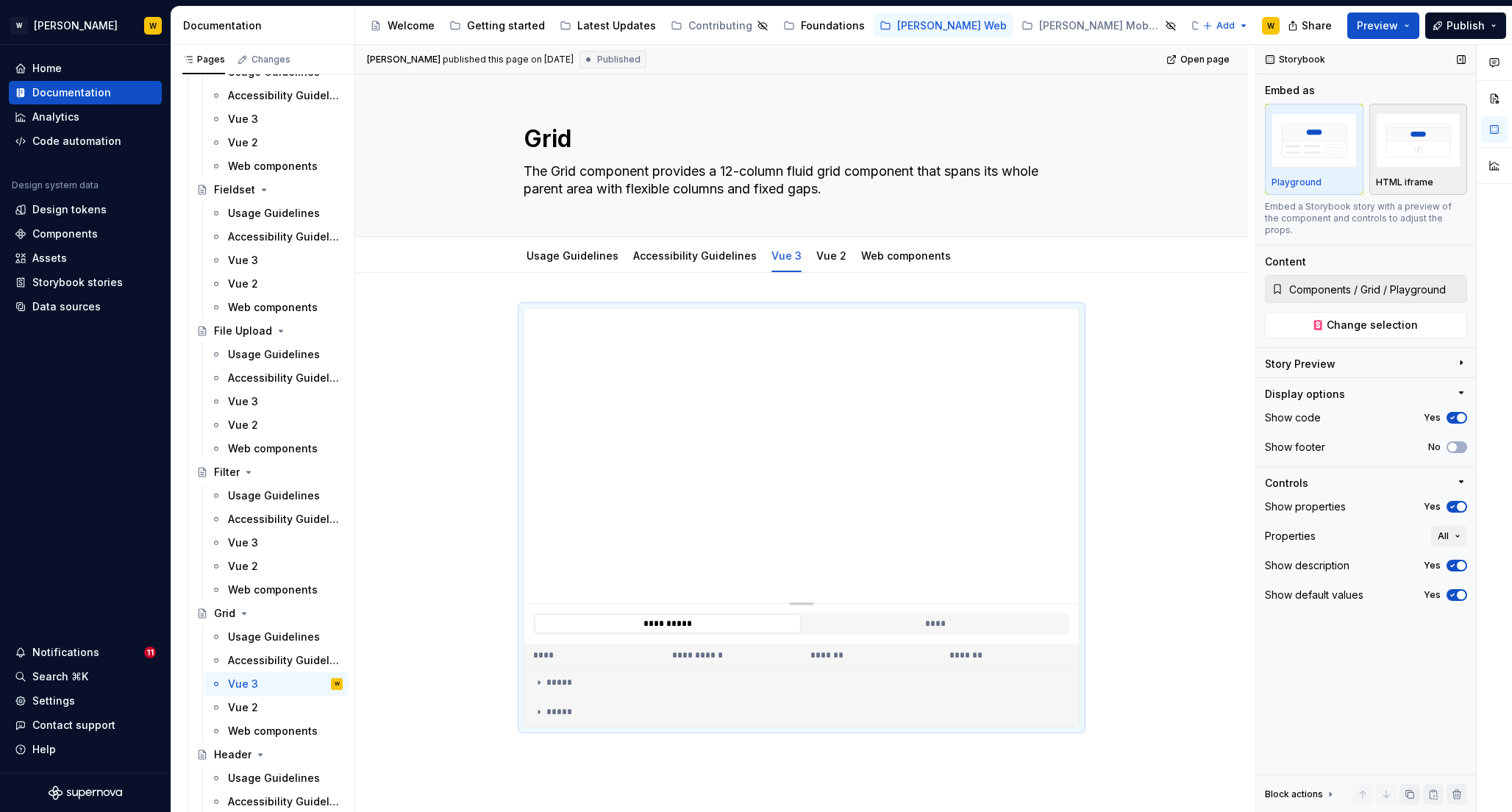
click at [1413, 137] on img "button" at bounding box center [1419, 140] width 85 height 53
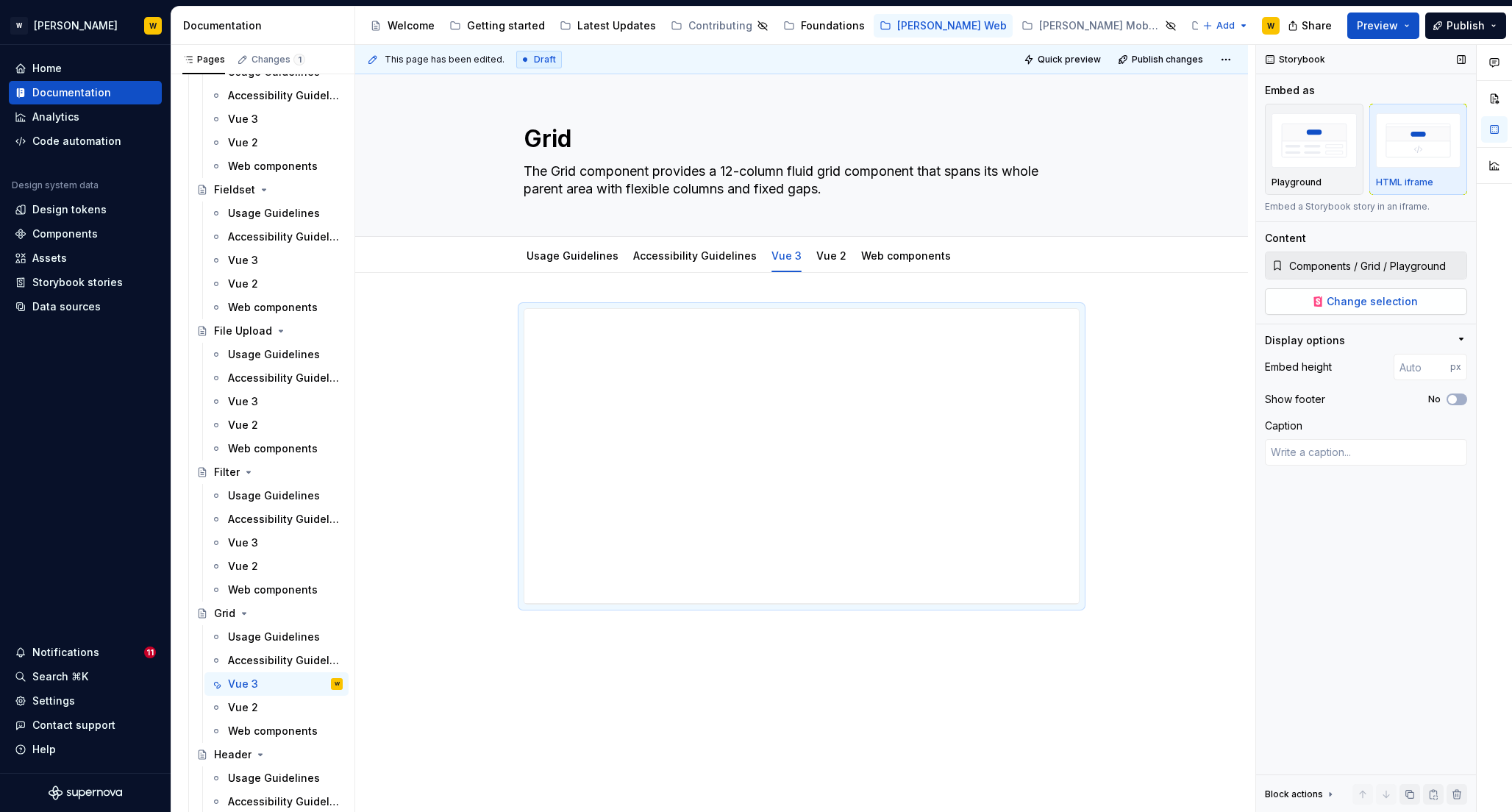
click at [1354, 299] on span "Change selection" at bounding box center [1372, 301] width 91 height 15
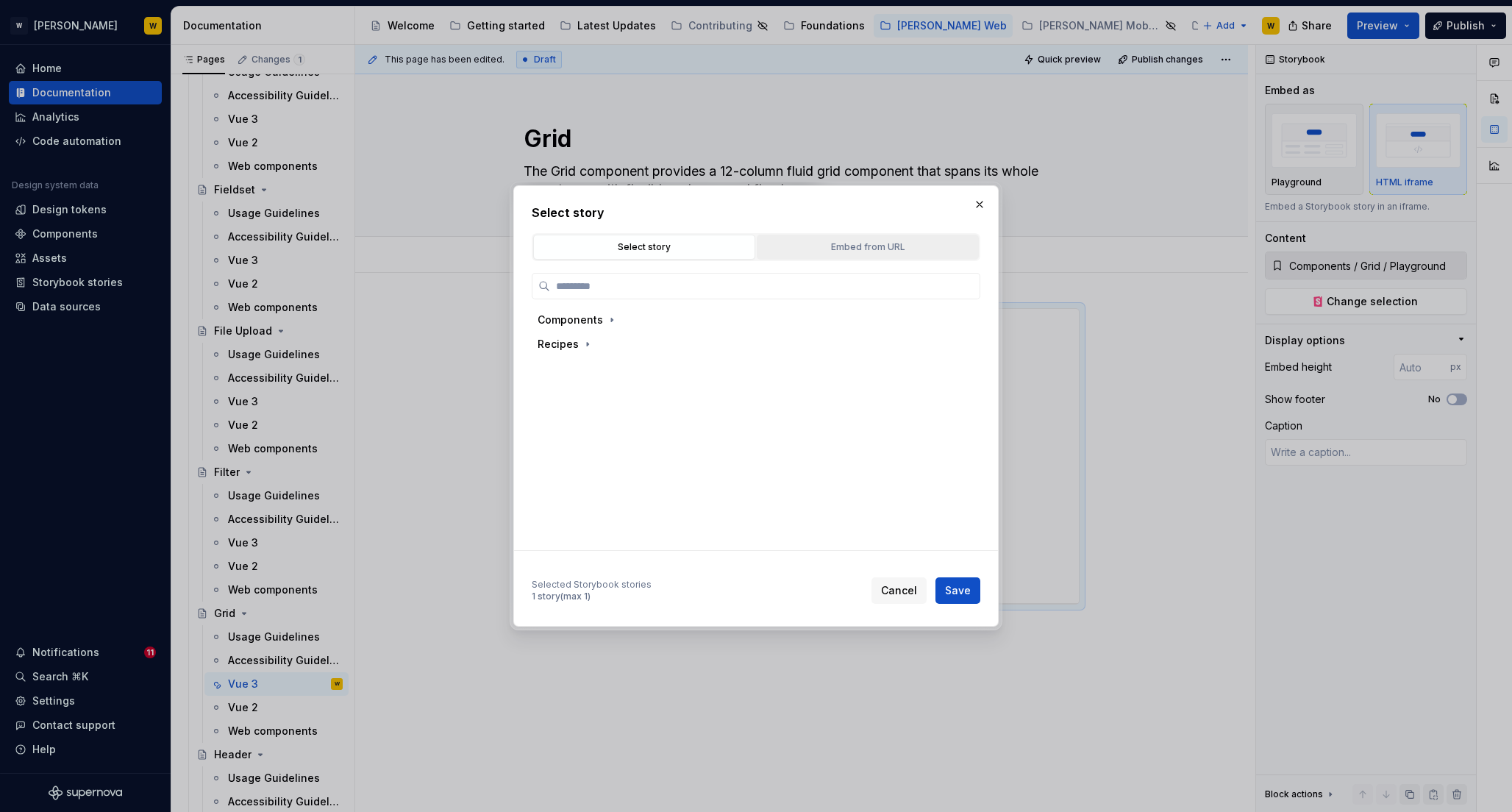
click at [901, 247] on div "Embed from URL" at bounding box center [868, 247] width 212 height 15
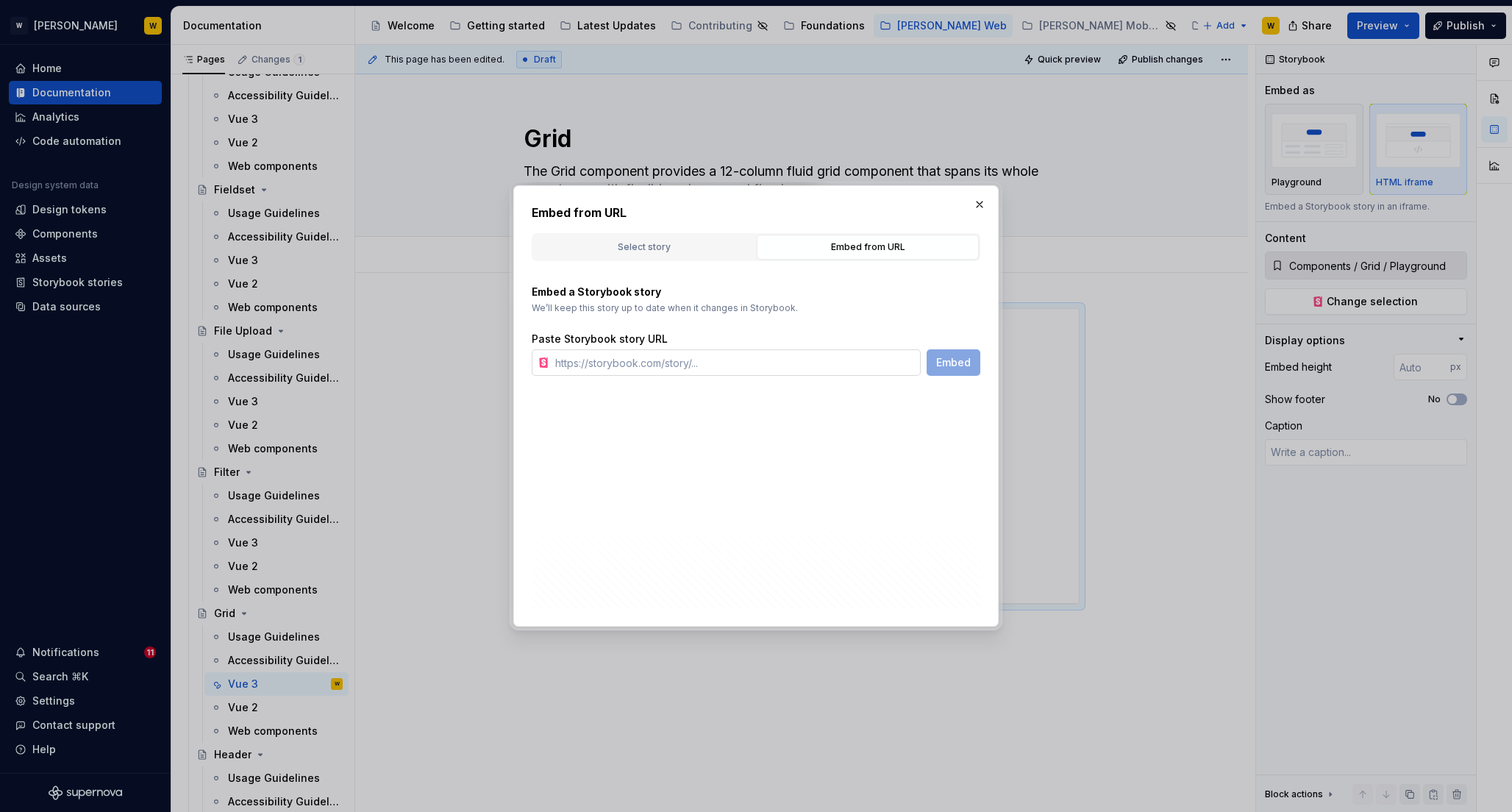
click at [716, 363] on input "text" at bounding box center [735, 363] width 372 height 27
paste input "[URL][PERSON_NAME][DOMAIN_NAME]"
click at [952, 361] on span "Embed" at bounding box center [954, 362] width 34 height 15
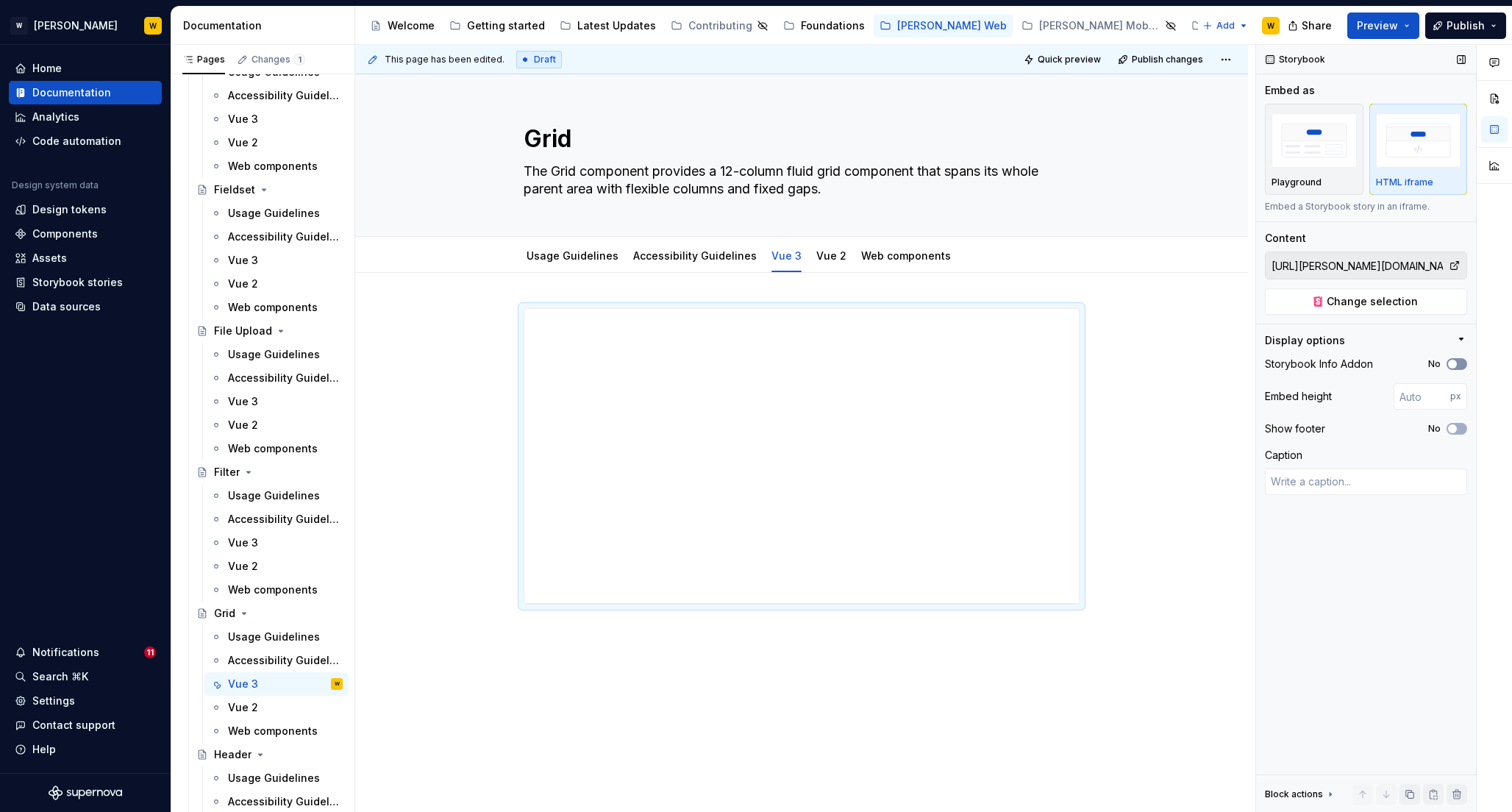
click at [1456, 364] on span "button" at bounding box center [1452, 364] width 9 height 9
click at [1457, 431] on icon "button" at bounding box center [1452, 428] width 12 height 9
drag, startPoint x: 800, startPoint y: 602, endPoint x: 810, endPoint y: 807, distance: 205.2
click at [810, 807] on div at bounding box center [802, 807] width 24 height 3
click at [1410, 395] on input "677" at bounding box center [1422, 397] width 56 height 27
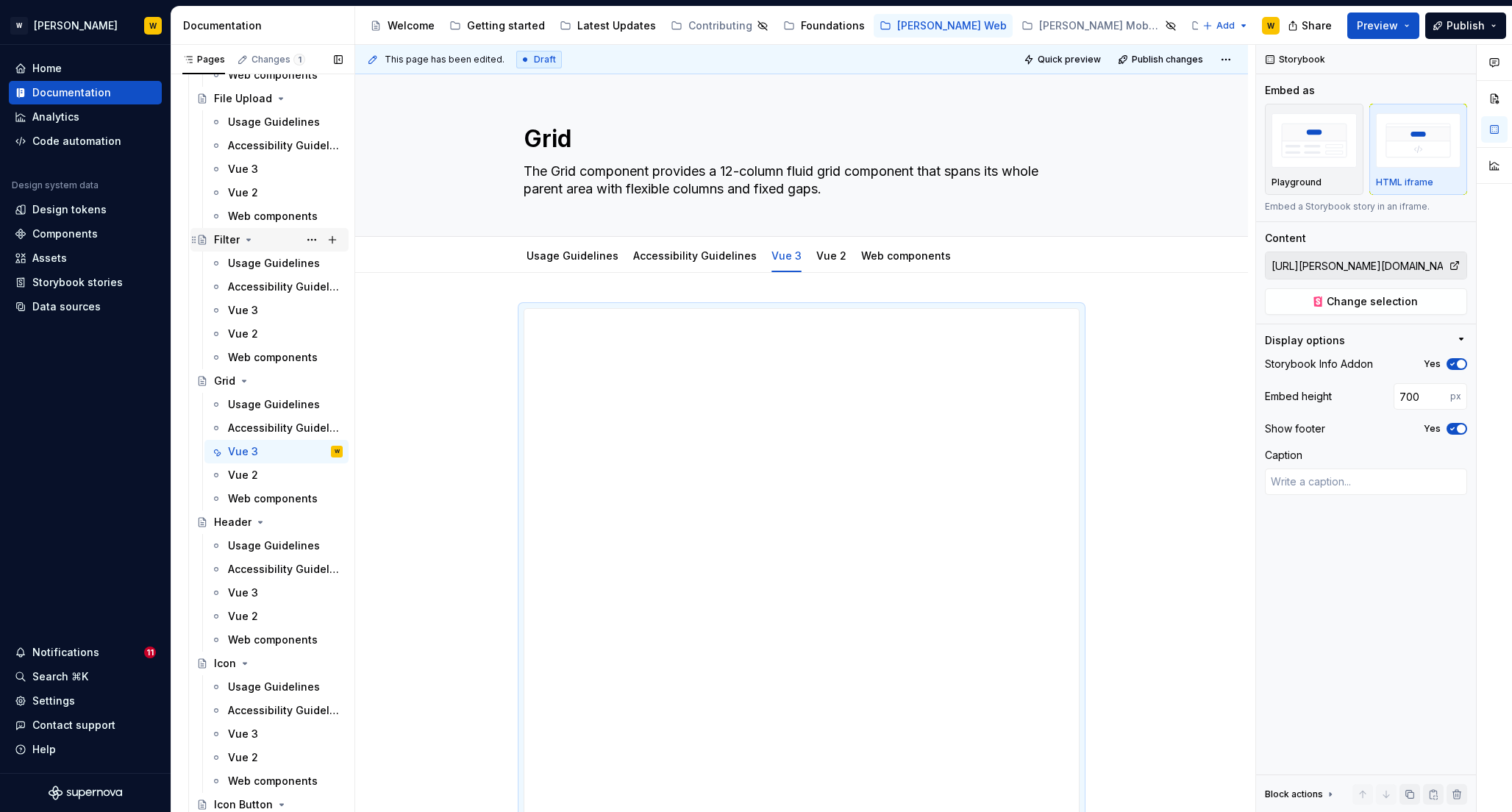
scroll to position [2708, 0]
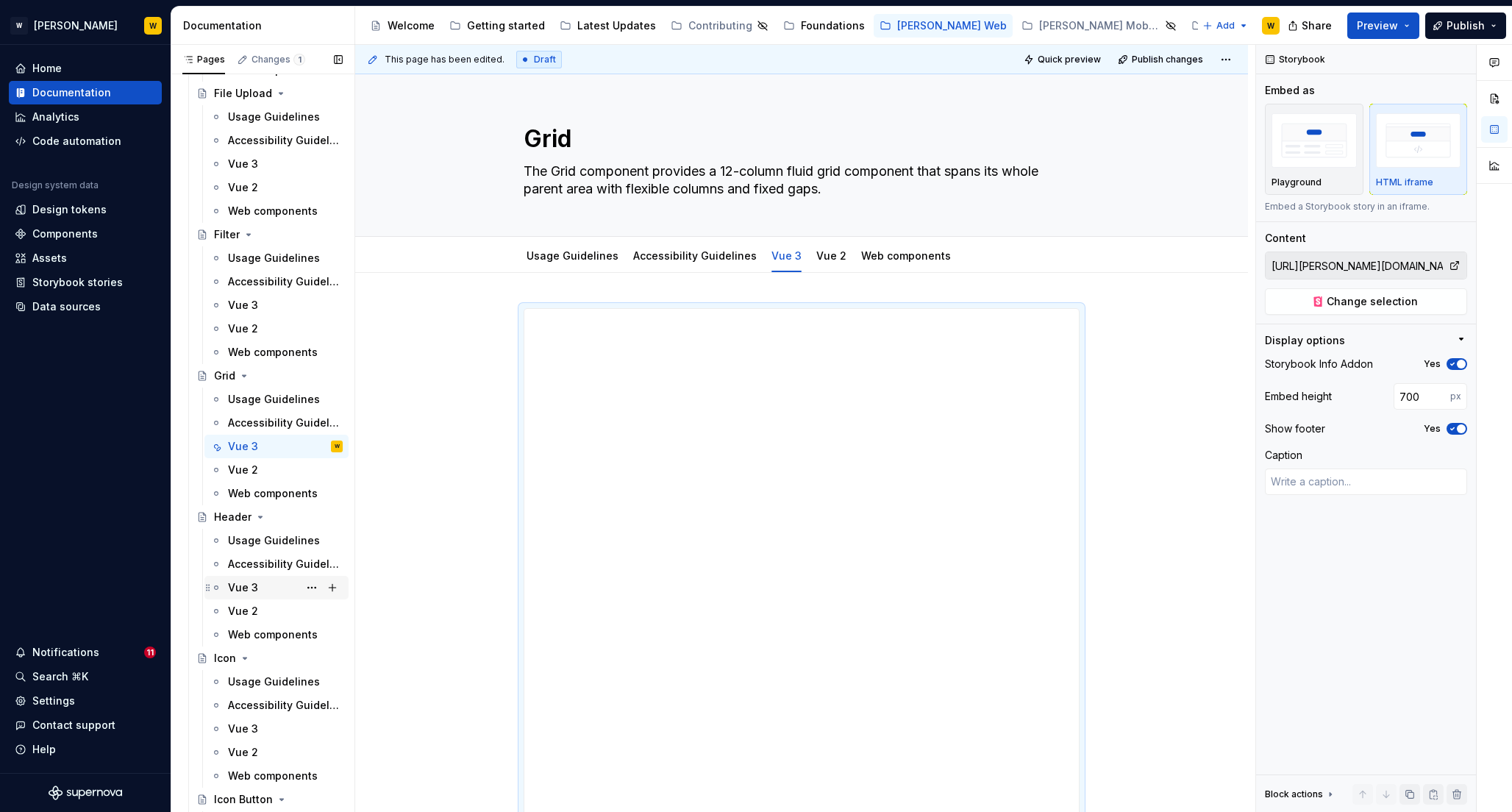
click at [246, 588] on div "Vue 3" at bounding box center [243, 587] width 30 height 15
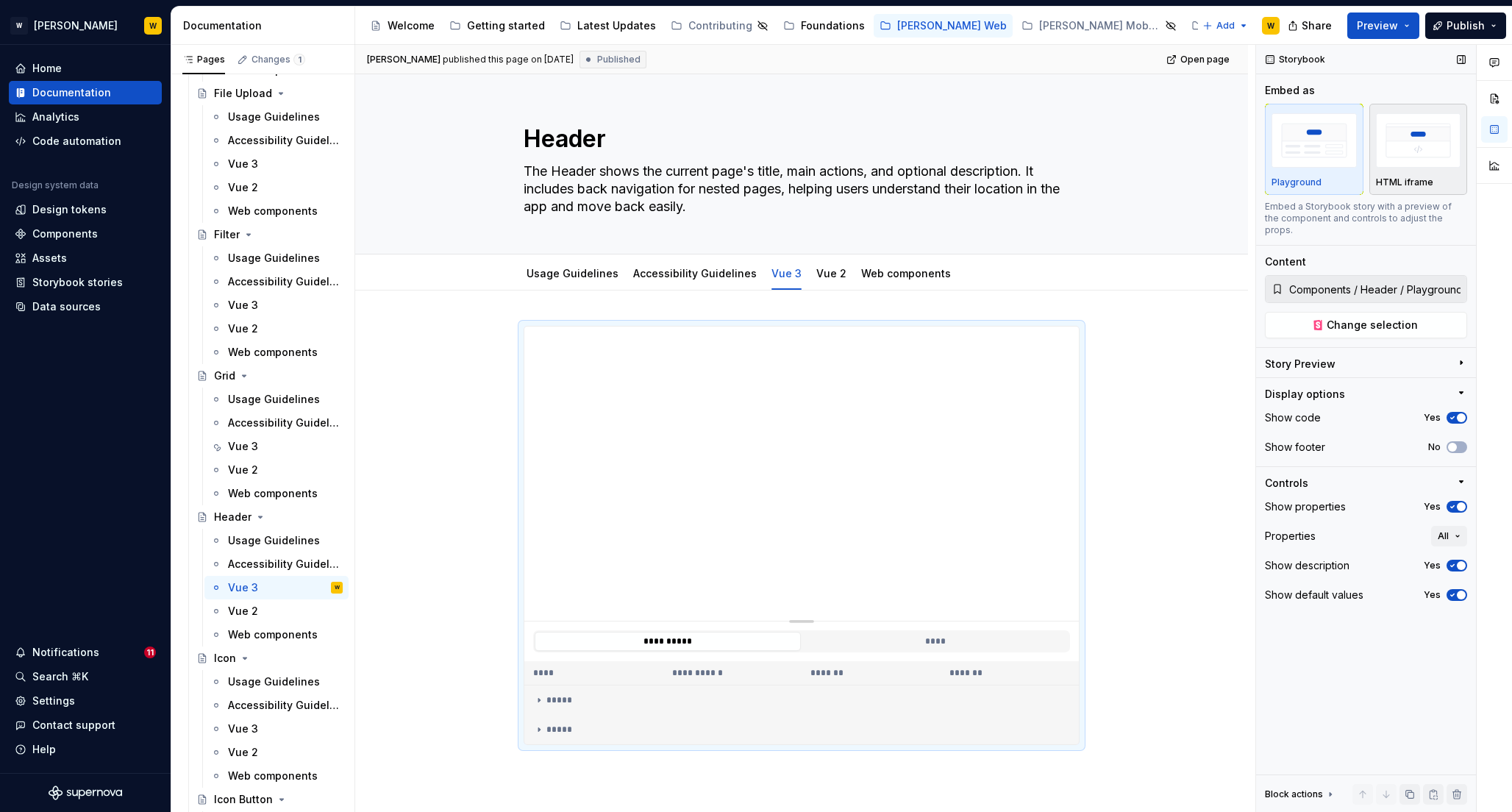
click at [1426, 144] on img "button" at bounding box center [1419, 140] width 85 height 53
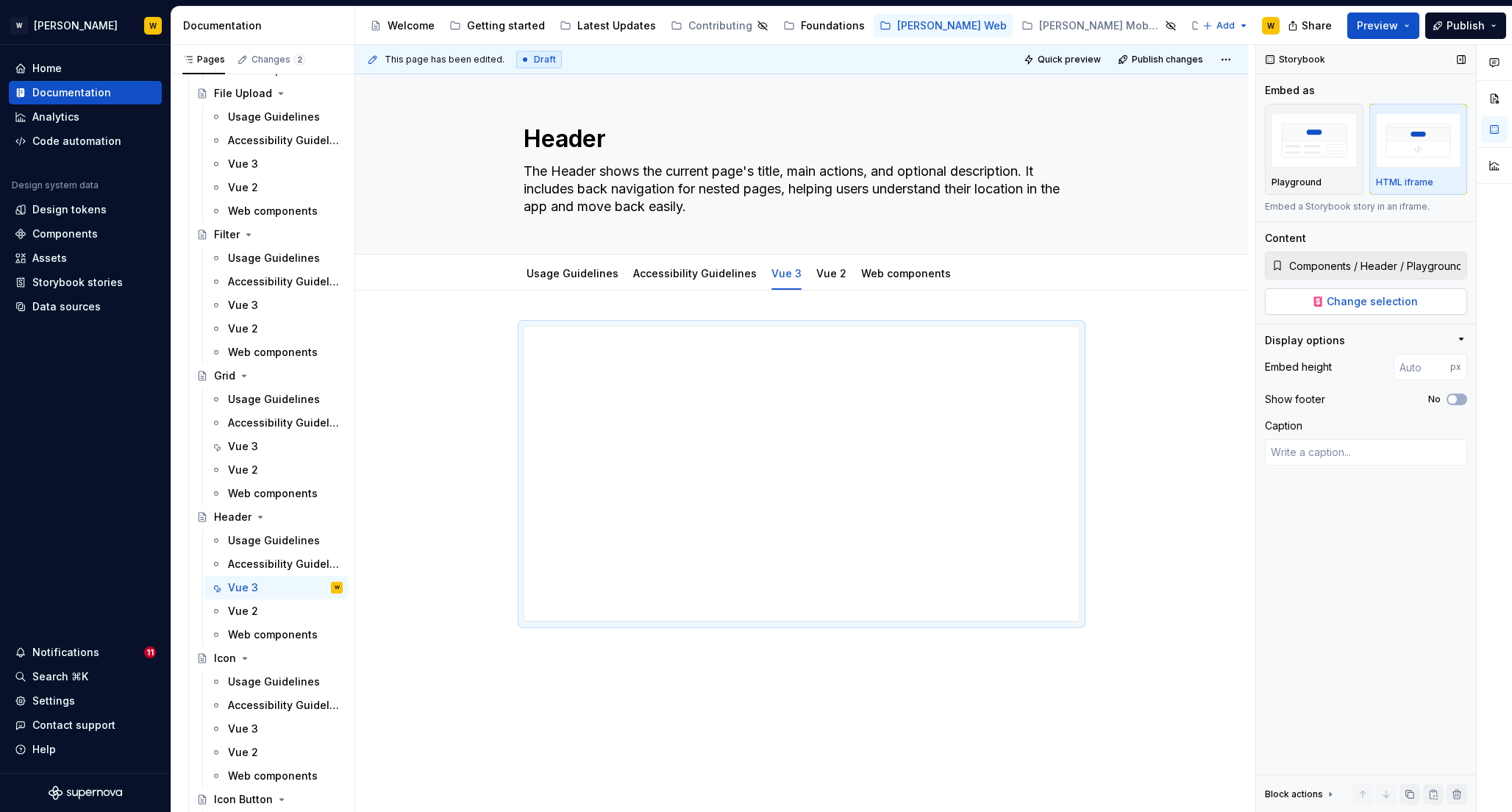
click at [1354, 306] on span "Change selection" at bounding box center [1372, 301] width 91 height 15
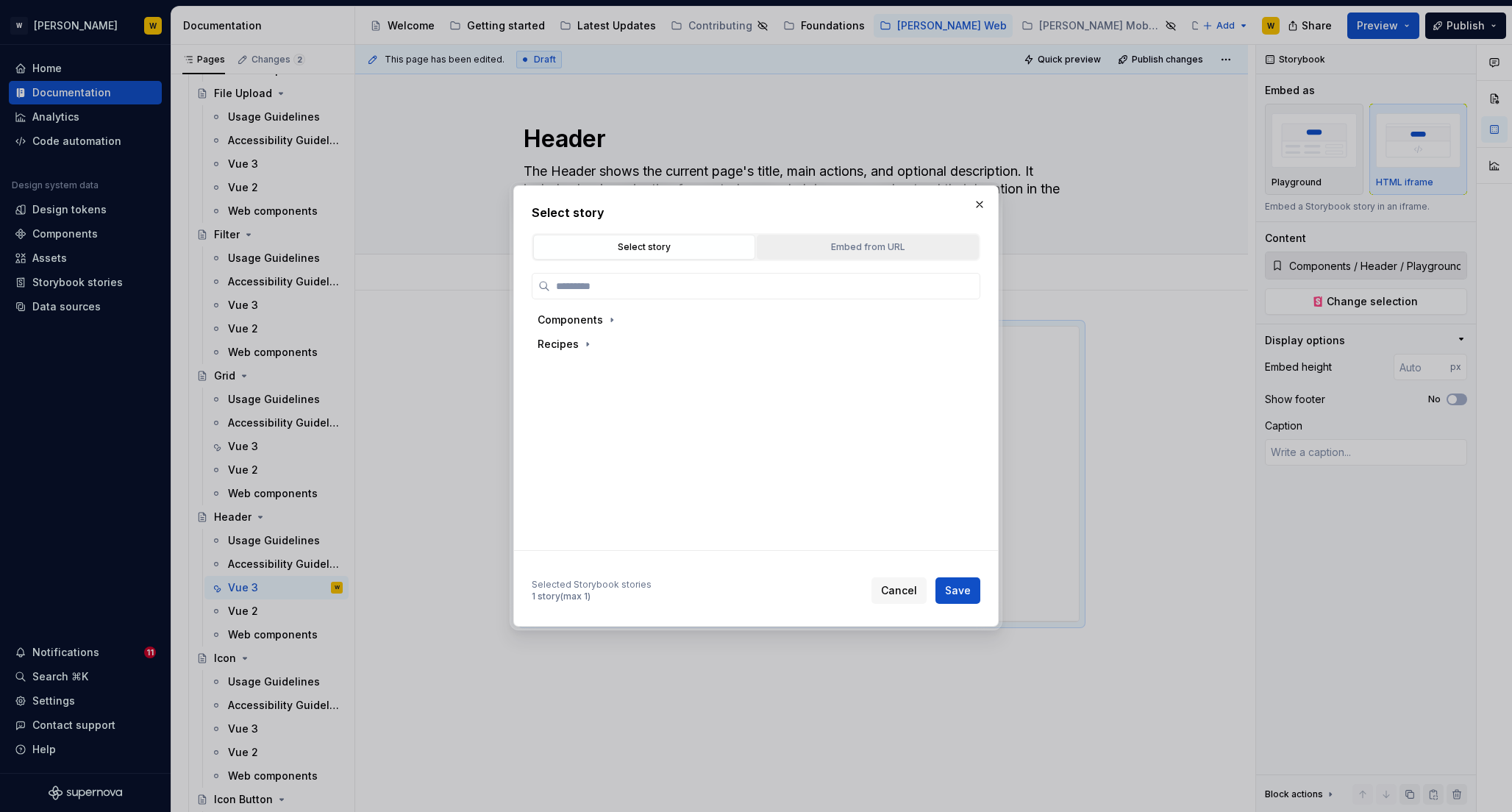
click at [827, 242] on div "Embed from URL" at bounding box center [868, 247] width 212 height 15
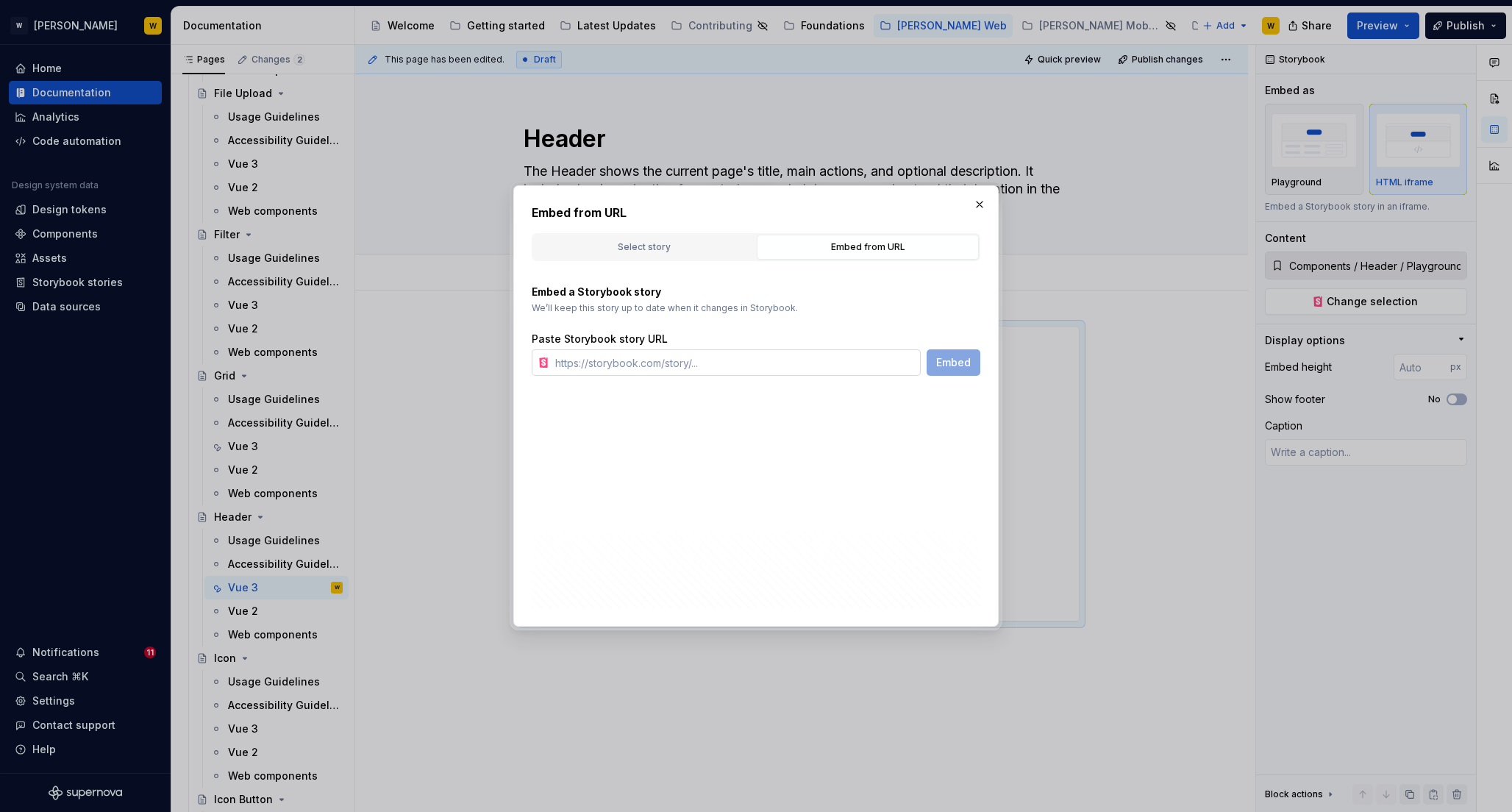
click at [670, 364] on input "text" at bounding box center [735, 363] width 372 height 27
paste input "[URL][PERSON_NAME][DOMAIN_NAME]"
click at [950, 361] on span "Embed" at bounding box center [954, 362] width 34 height 15
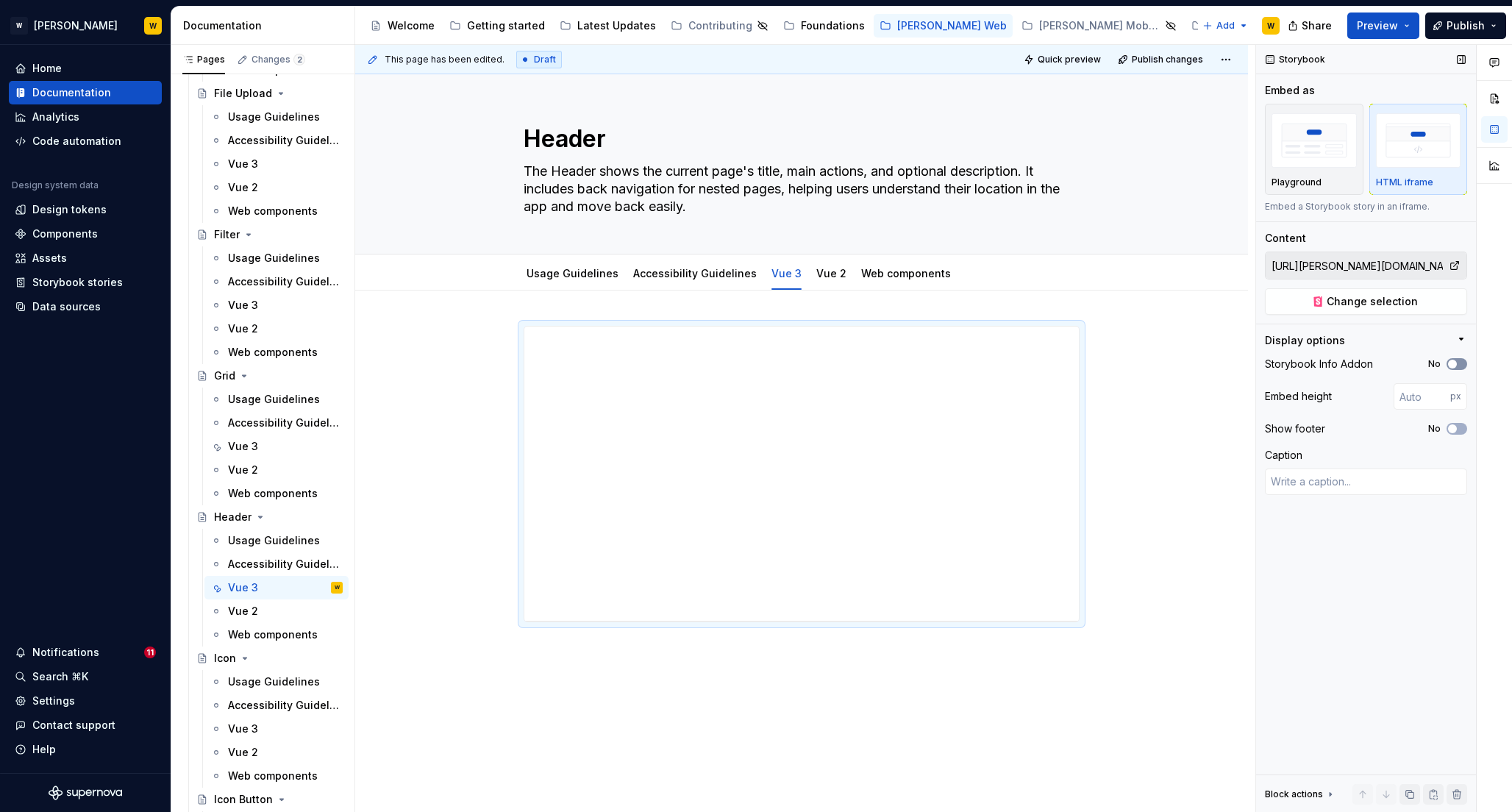
click at [1461, 363] on button "No" at bounding box center [1457, 364] width 20 height 12
click at [1459, 430] on button "No" at bounding box center [1457, 429] width 20 height 12
click at [1409, 397] on input "number" at bounding box center [1422, 397] width 56 height 27
click at [1410, 401] on input "800" at bounding box center [1422, 397] width 56 height 27
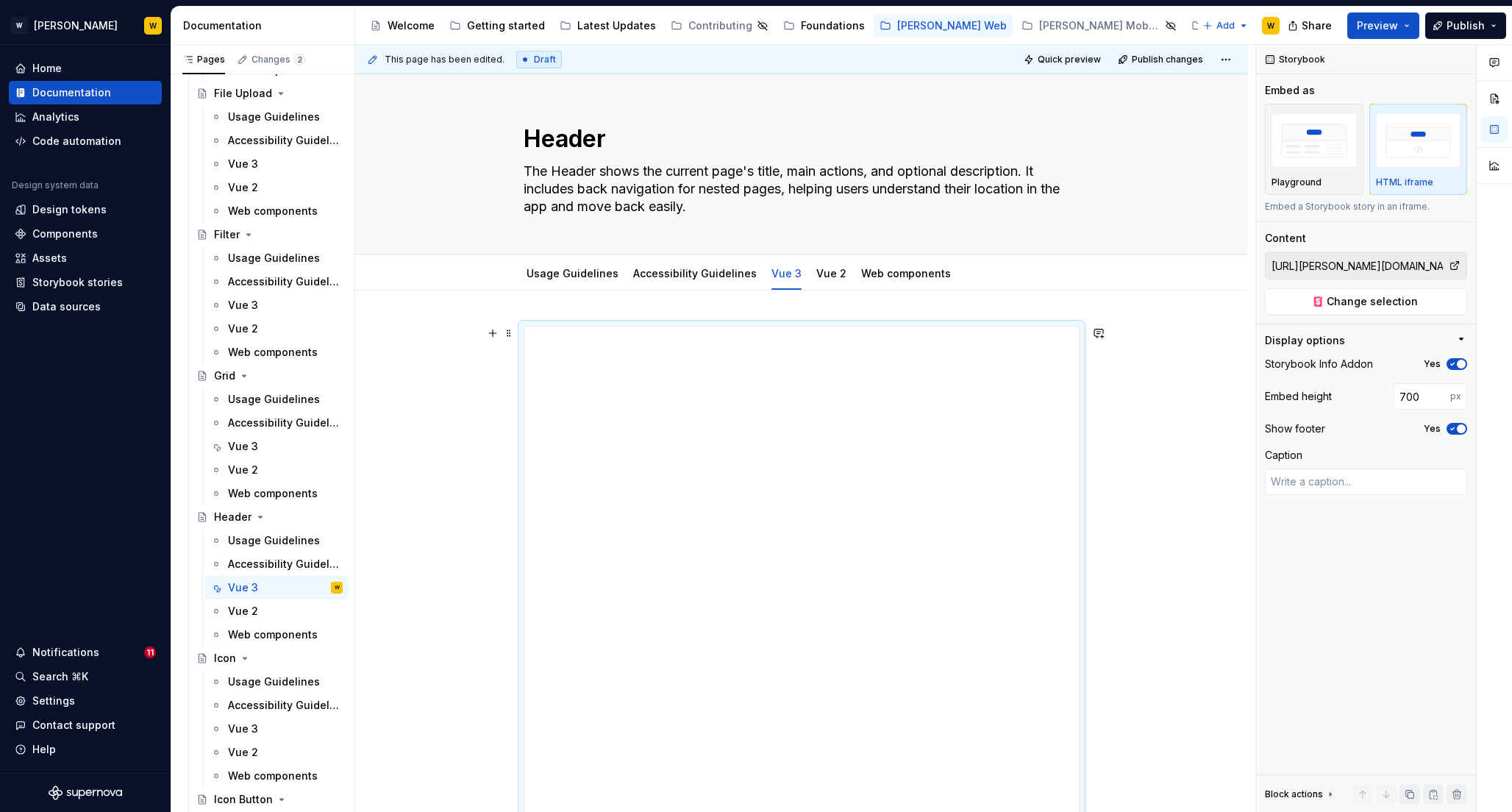
click at [1178, 440] on div "**********" at bounding box center [801, 698] width 893 height 814
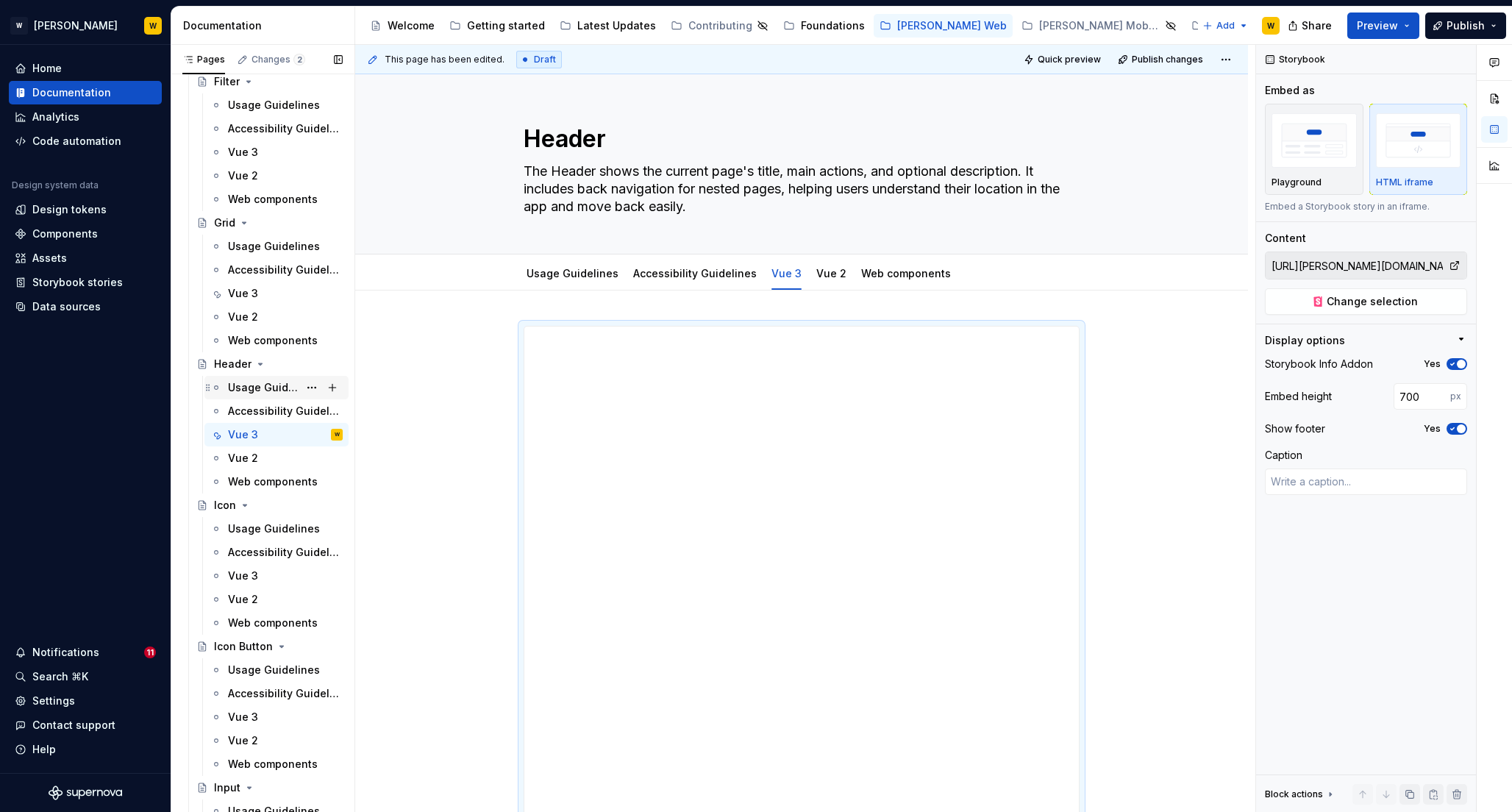
scroll to position [2874, 0]
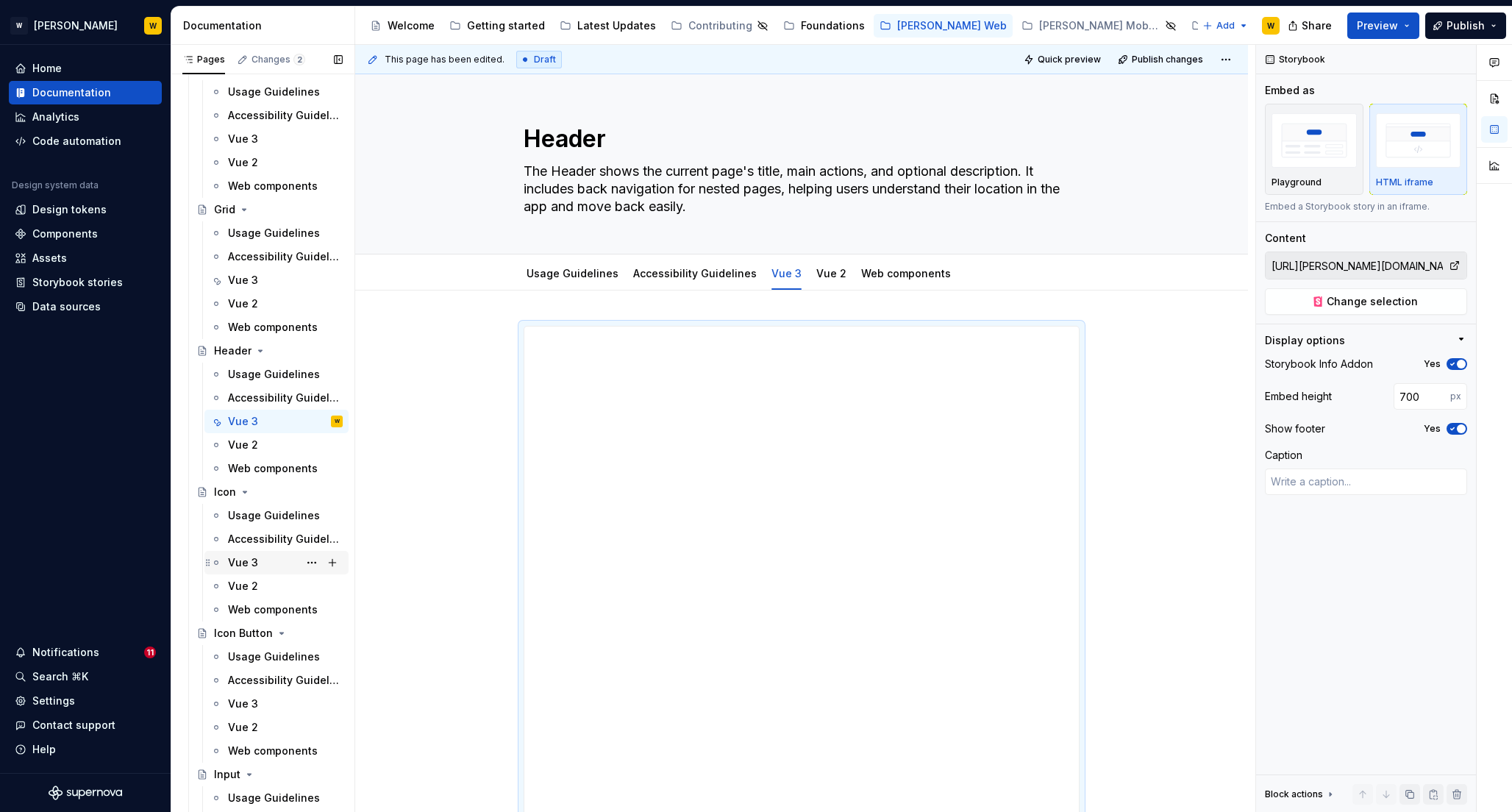
click at [247, 560] on div "Vue 3" at bounding box center [243, 562] width 30 height 15
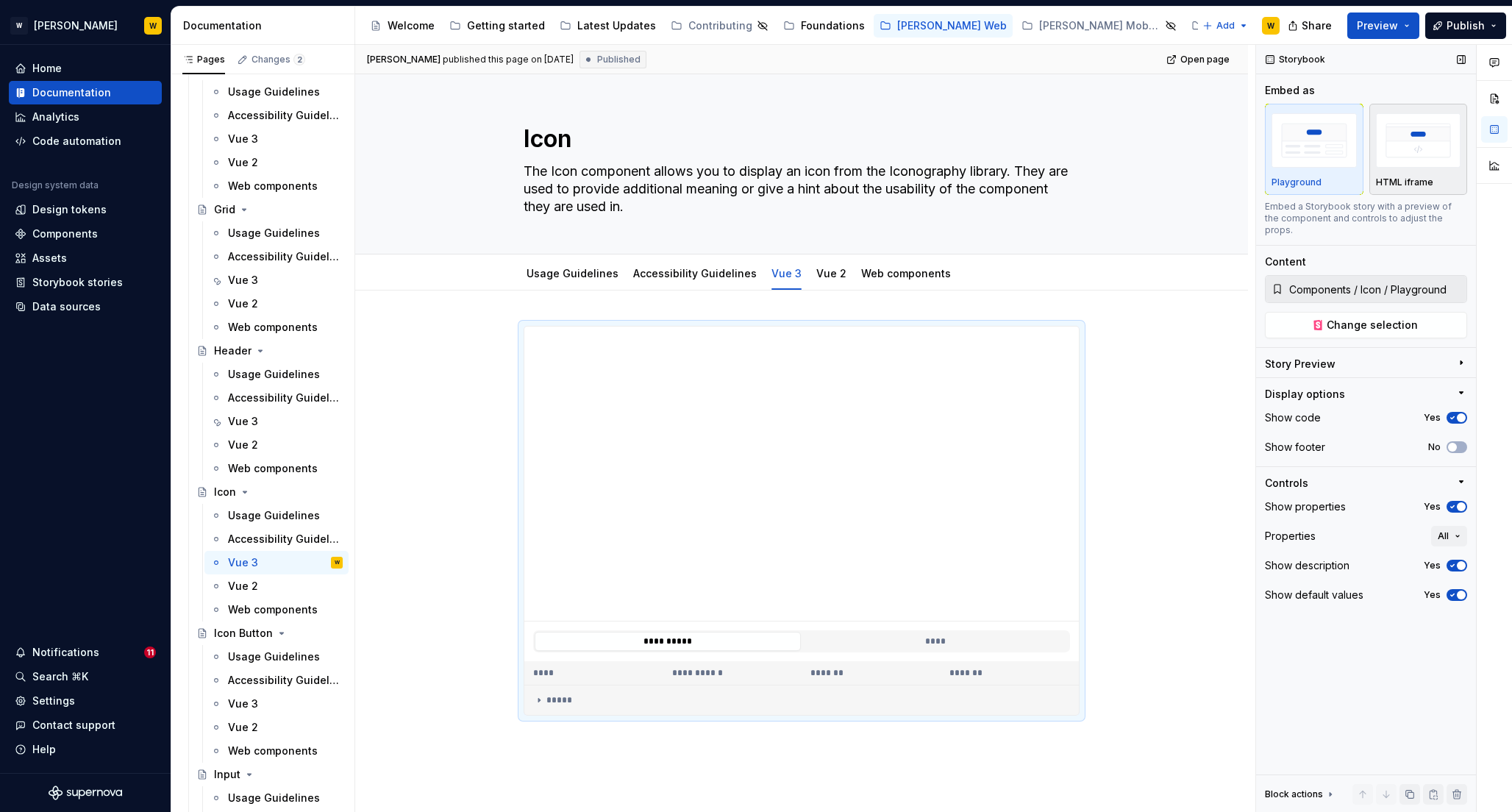
click at [1443, 126] on img "button" at bounding box center [1419, 140] width 85 height 53
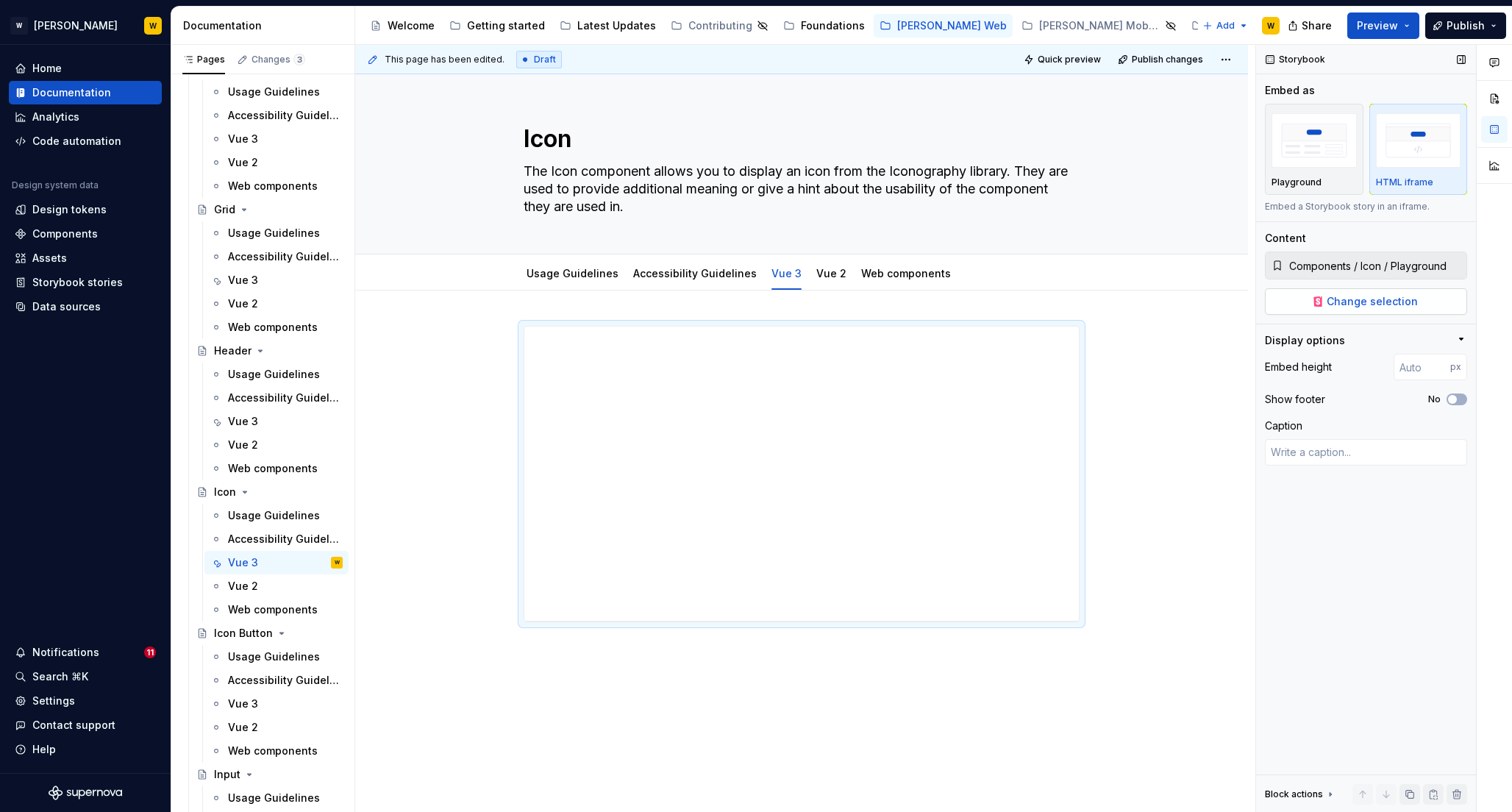
click at [1337, 304] on span "Change selection" at bounding box center [1372, 301] width 91 height 15
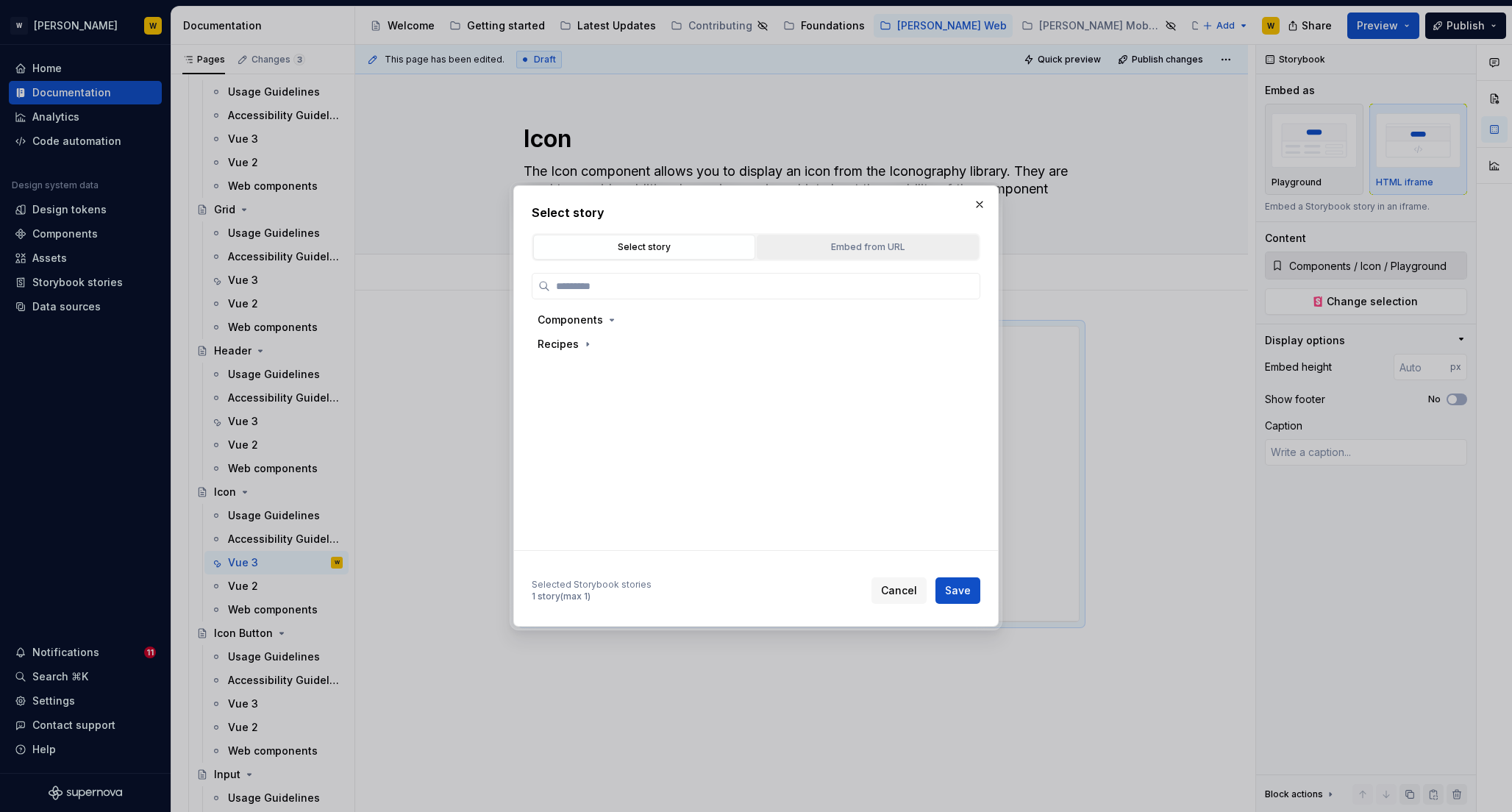
click at [847, 250] on div "Embed from URL" at bounding box center [868, 247] width 212 height 15
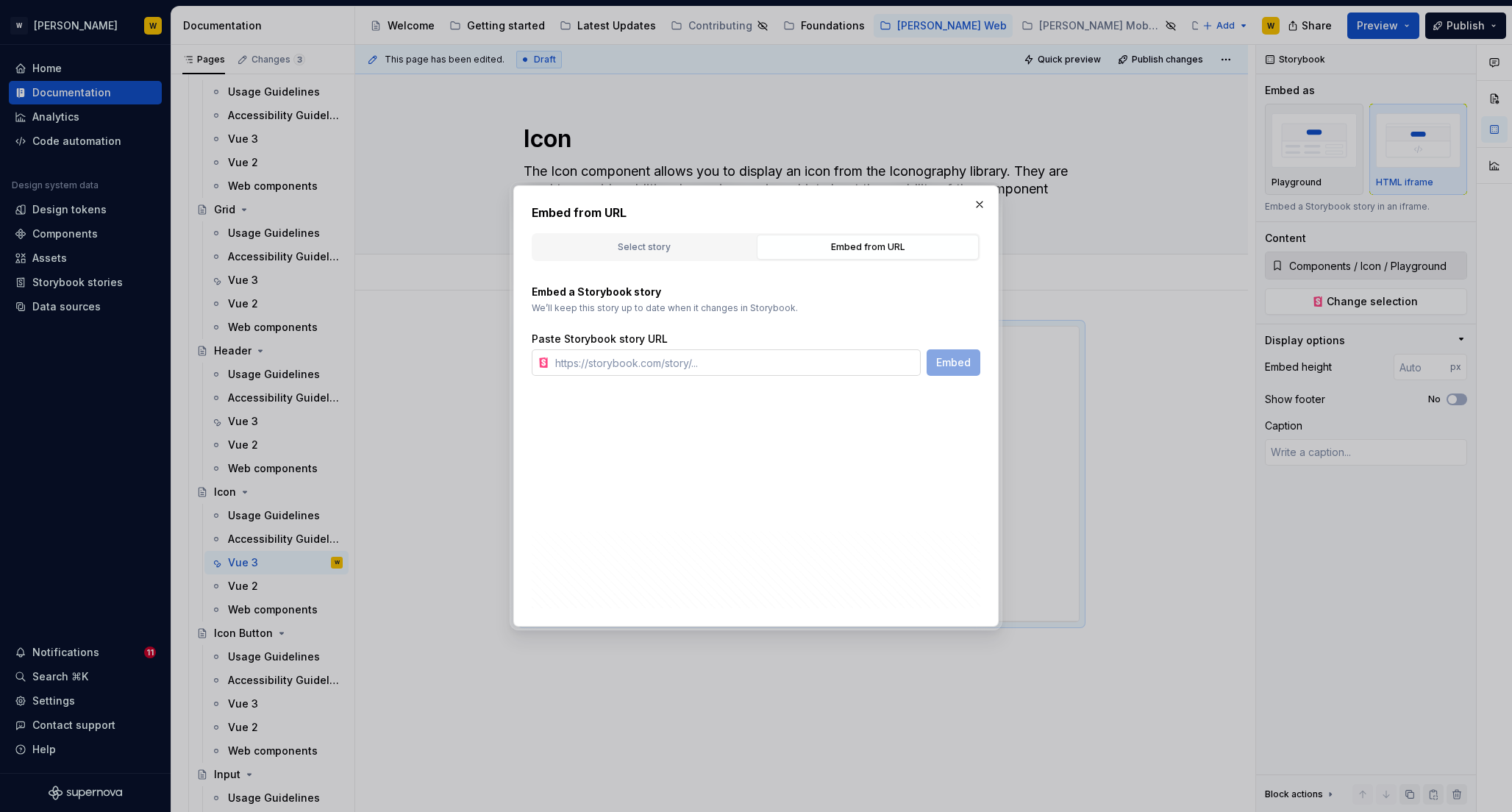
click at [710, 357] on input "text" at bounding box center [735, 363] width 372 height 27
paste input "[URL][PERSON_NAME][DOMAIN_NAME]"
click at [954, 363] on span "Embed" at bounding box center [954, 362] width 34 height 15
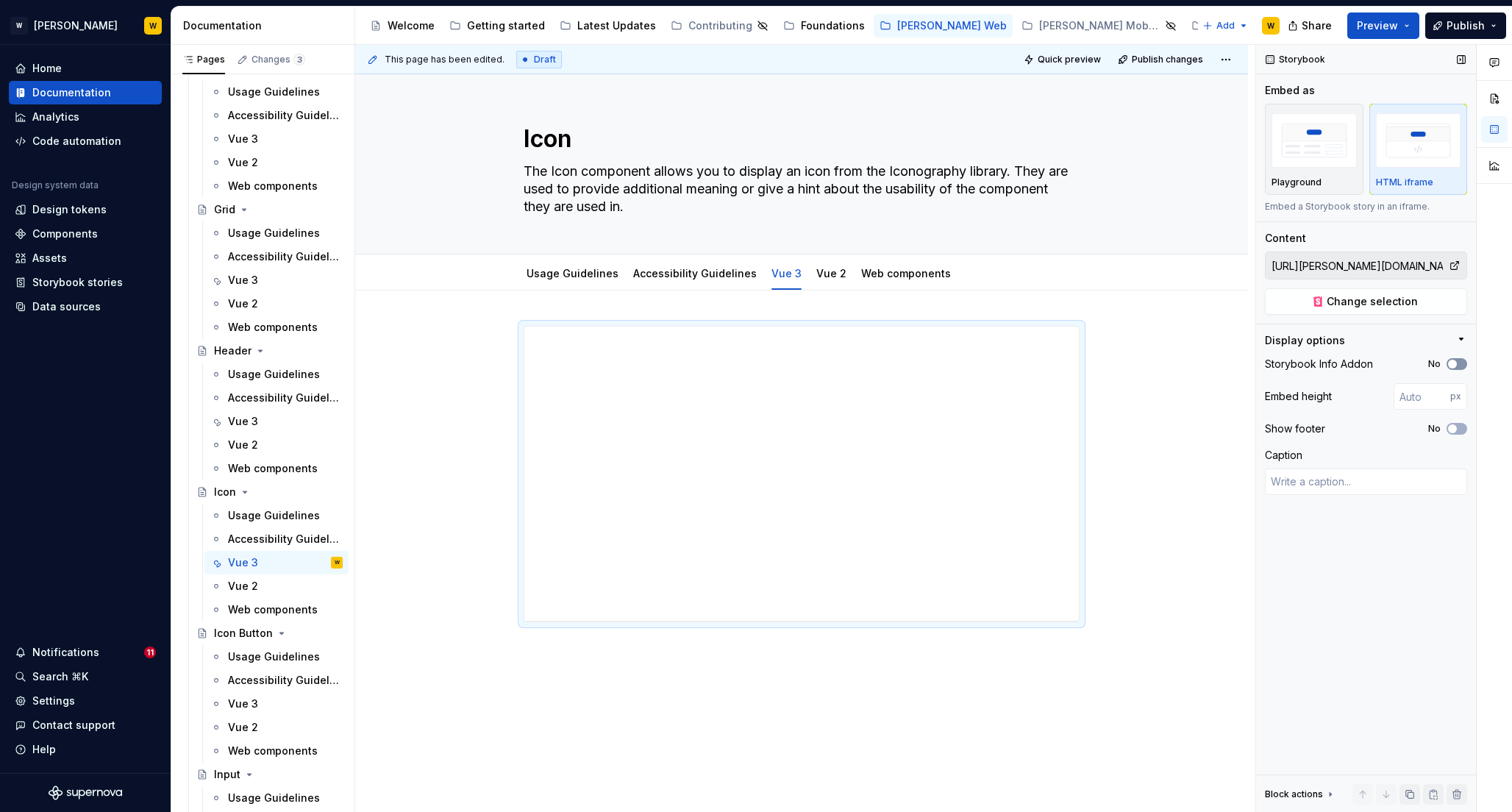
click at [1458, 367] on icon "button" at bounding box center [1452, 364] width 12 height 9
click at [1456, 426] on button "No" at bounding box center [1457, 429] width 20 height 12
drag, startPoint x: 804, startPoint y: 620, endPoint x: 811, endPoint y: 653, distance: 33.7
click at [811, 653] on div at bounding box center [802, 654] width 24 height 3
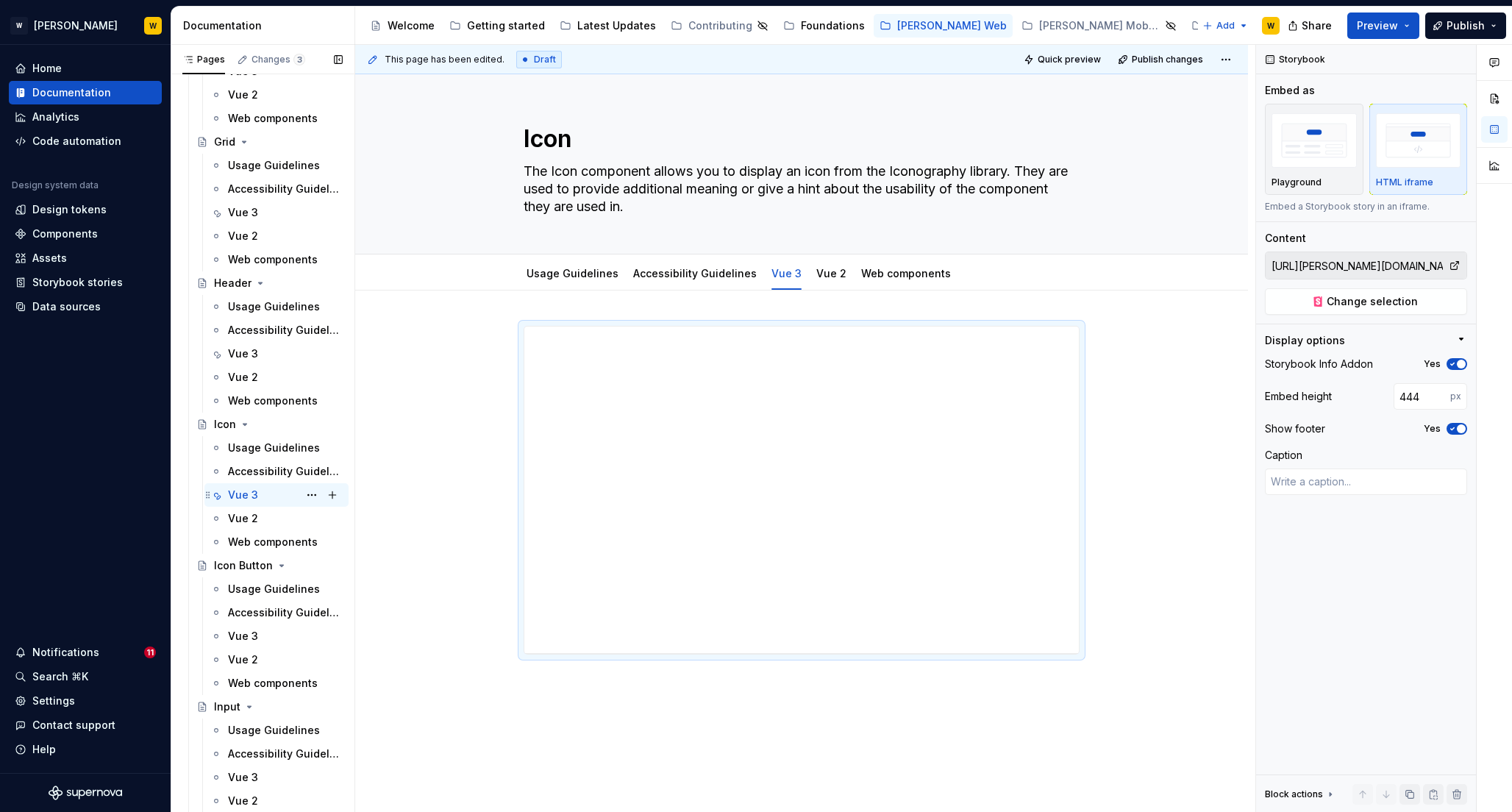
scroll to position [2949, 0]
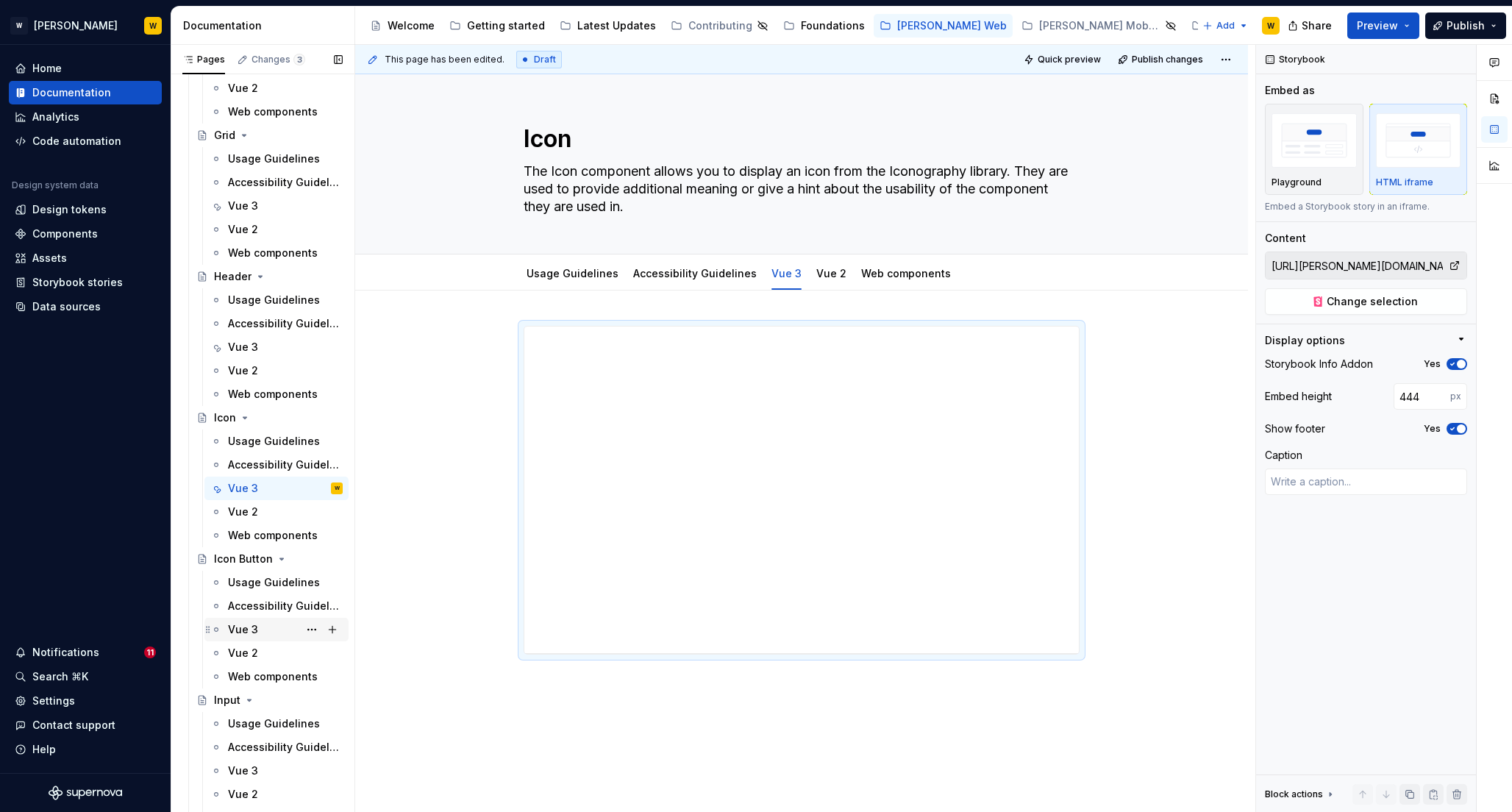
click at [246, 624] on div "Vue 3" at bounding box center [243, 629] width 30 height 15
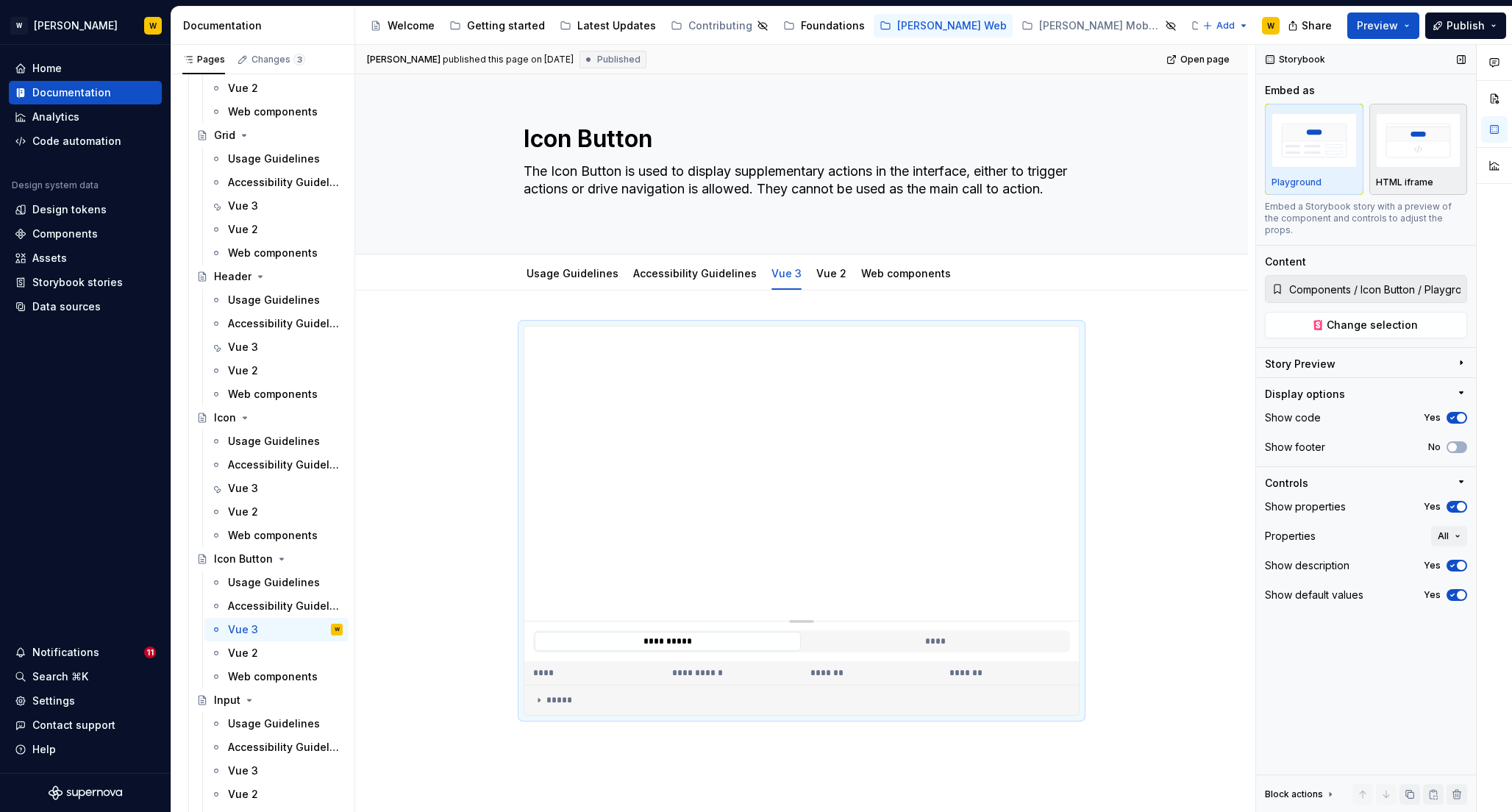
click at [1418, 156] on img "button" at bounding box center [1419, 140] width 85 height 53
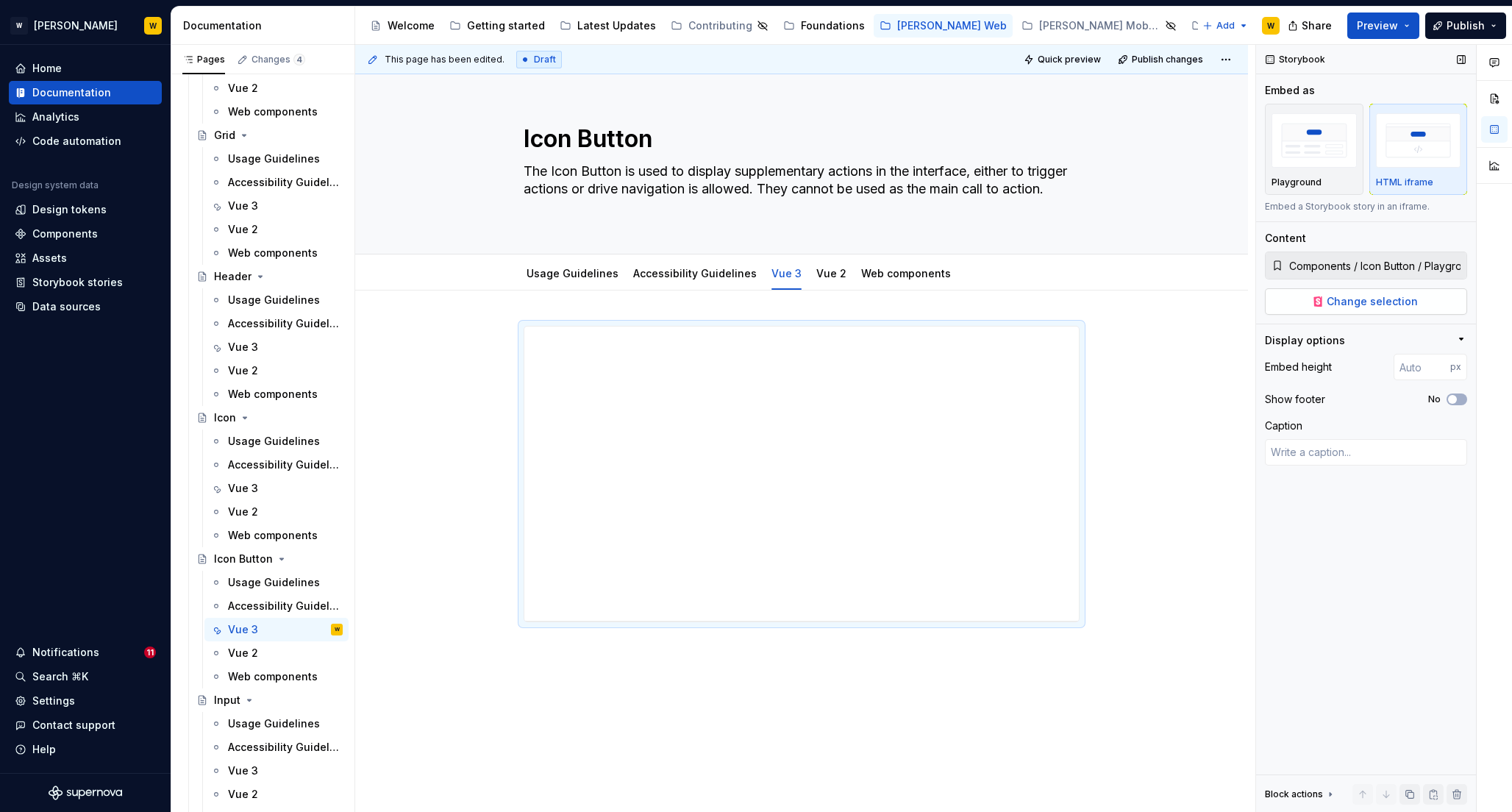
click at [1336, 303] on span "Change selection" at bounding box center [1372, 301] width 91 height 15
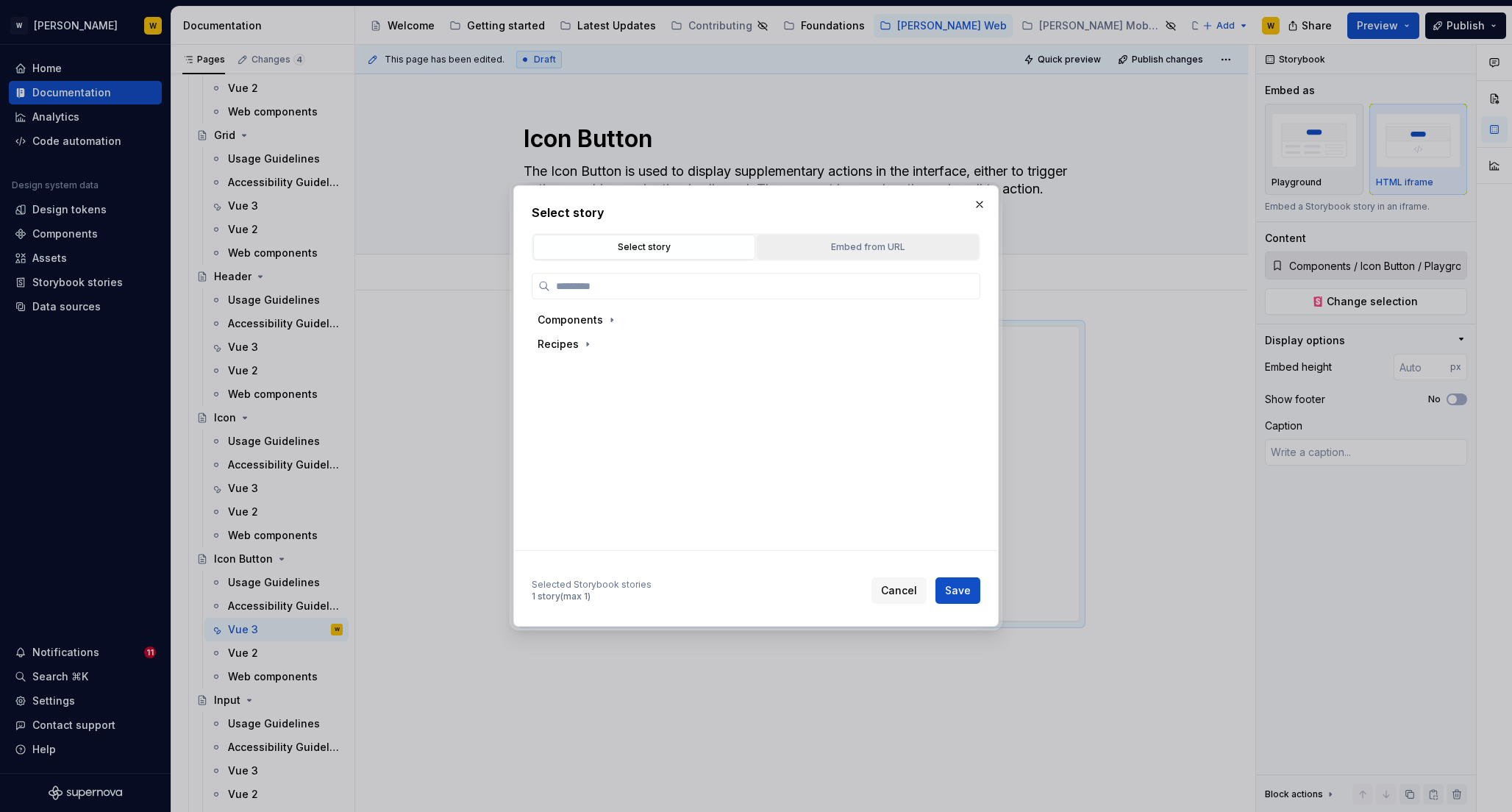
click at [832, 247] on div "Embed from URL" at bounding box center [868, 247] width 212 height 15
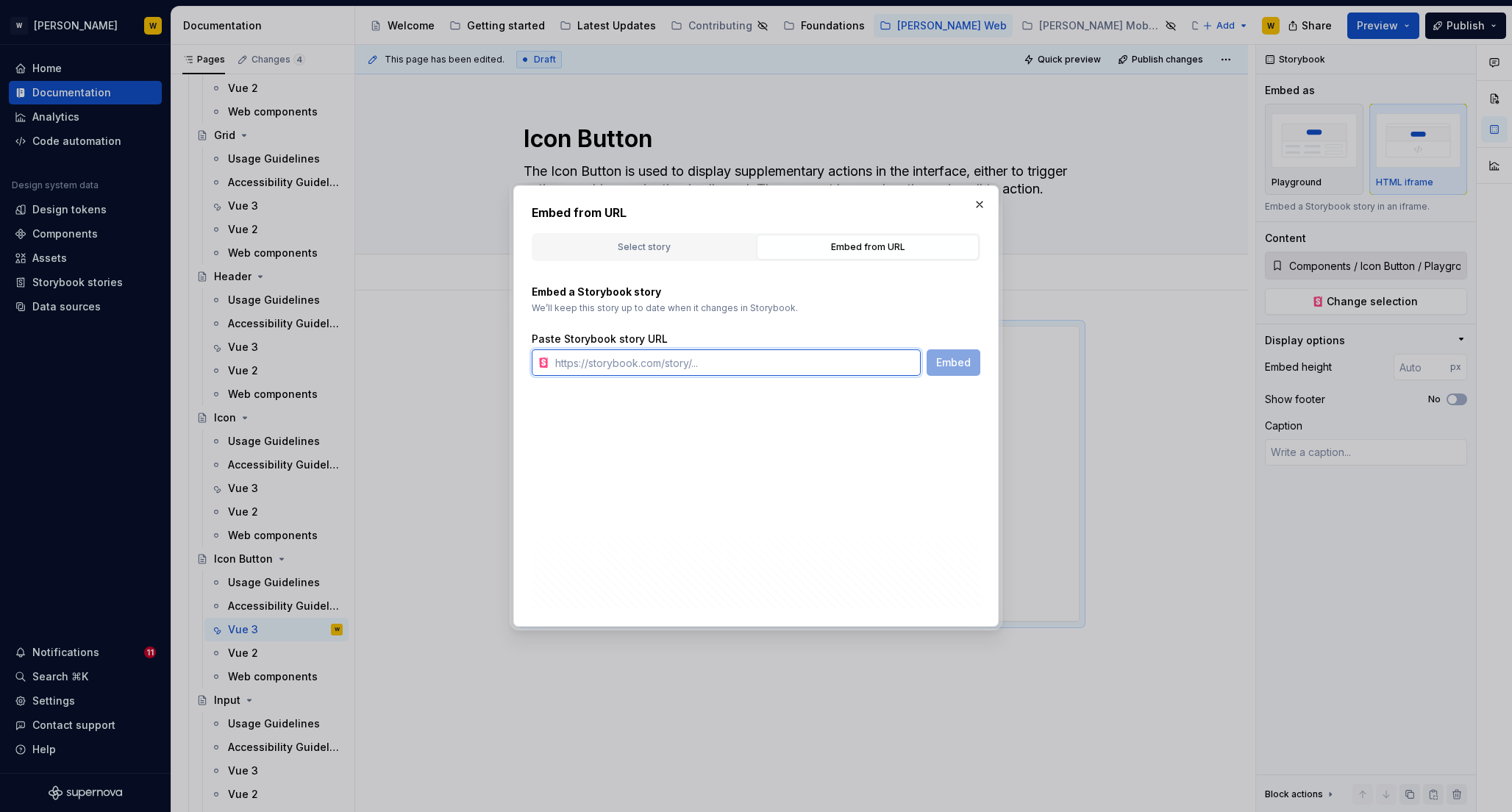
click at [659, 358] on input "text" at bounding box center [735, 363] width 372 height 27
paste input "[URL][PERSON_NAME][DOMAIN_NAME]"
click at [950, 371] on button "Embed" at bounding box center [953, 363] width 53 height 27
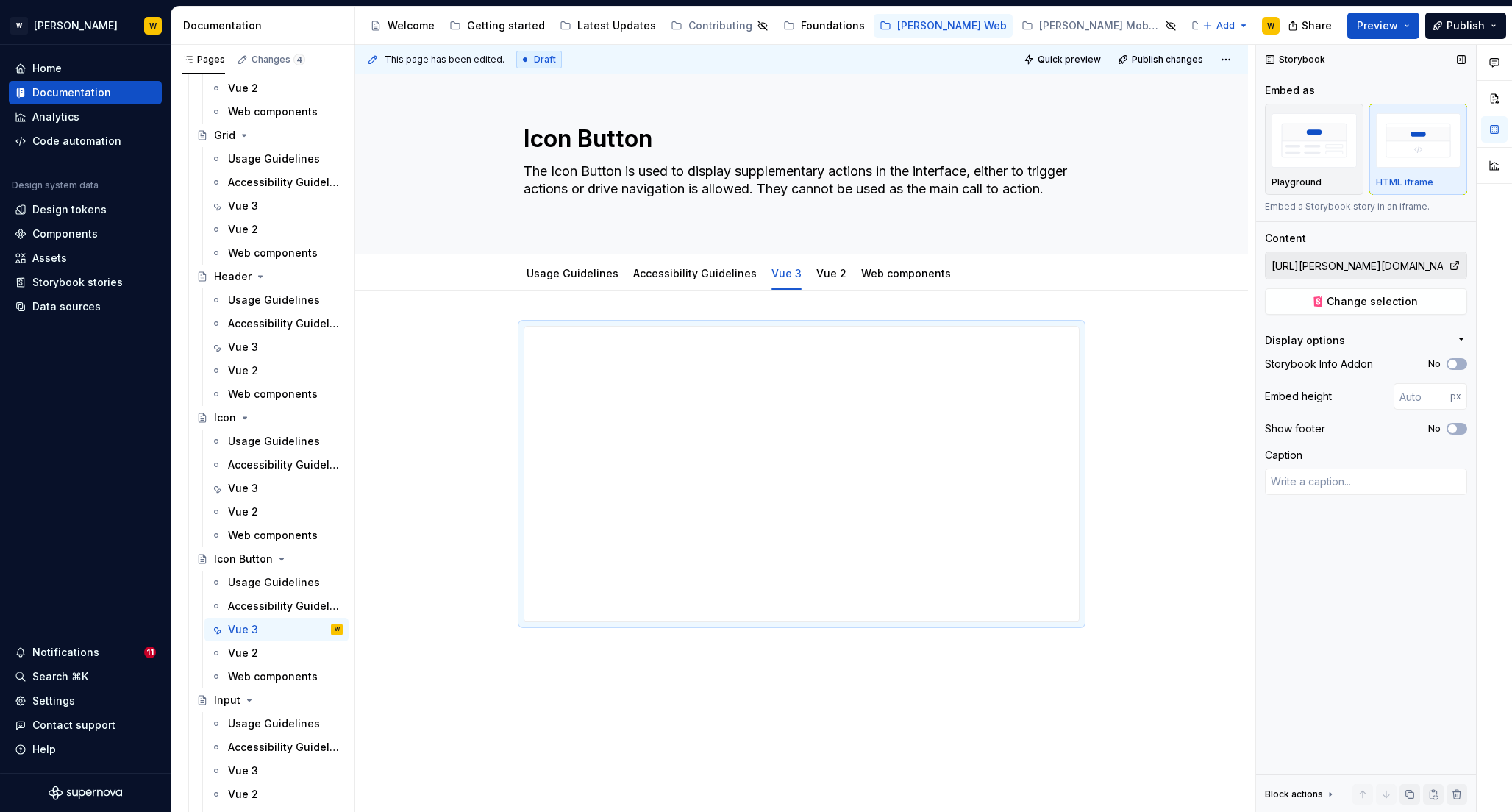
click at [1459, 370] on div "Storybook Info Addon No" at bounding box center [1366, 364] width 202 height 20
click at [1459, 364] on button "No" at bounding box center [1457, 364] width 20 height 12
click at [1457, 431] on icon "button" at bounding box center [1452, 428] width 12 height 9
drag, startPoint x: 803, startPoint y: 621, endPoint x: 819, endPoint y: 716, distance: 96.3
click at [820, 717] on div "*****" at bounding box center [801, 707] width 103 height 24
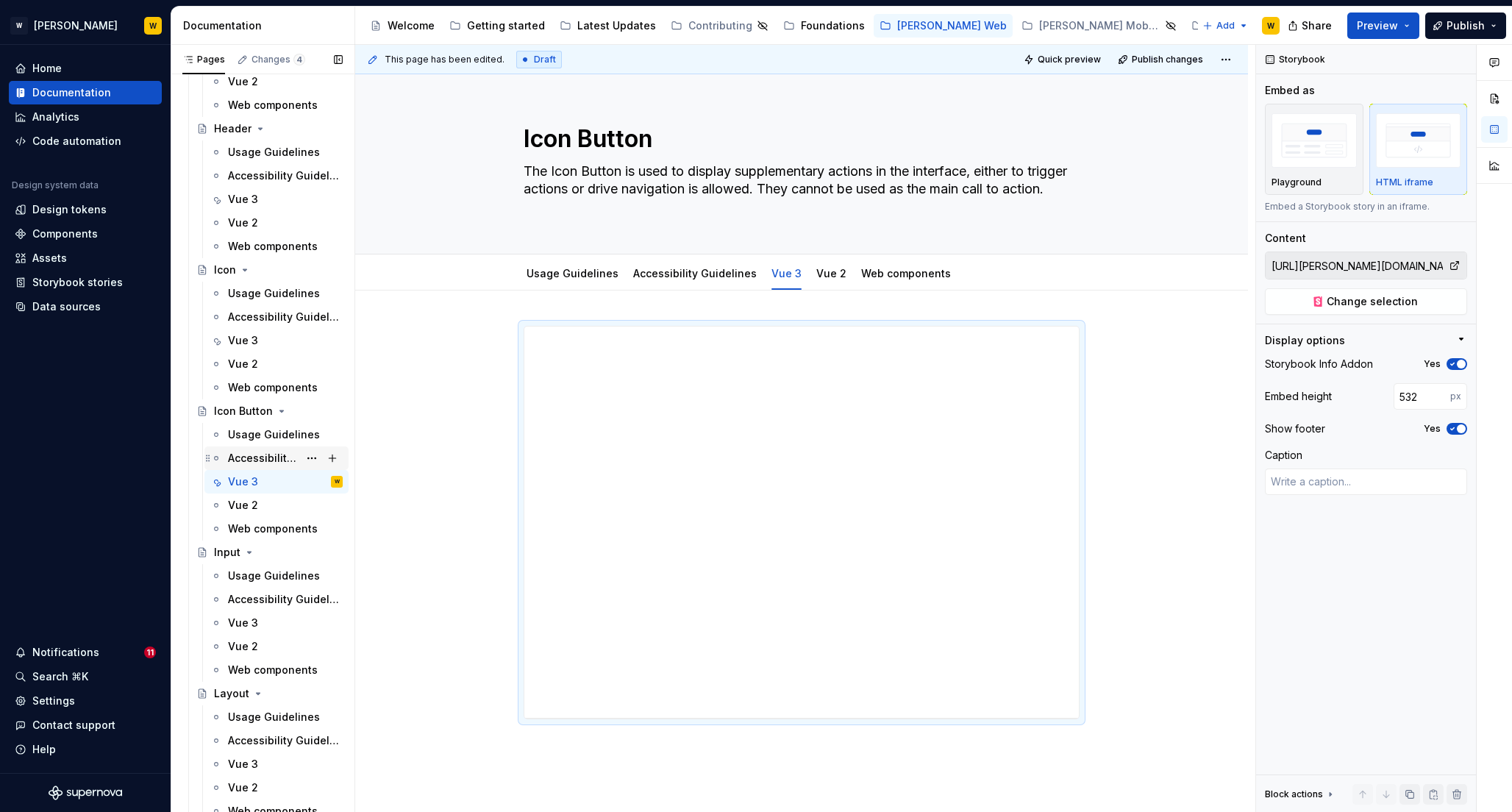
scroll to position [3099, 0]
click at [245, 617] on div "Vue 3" at bounding box center [243, 620] width 30 height 15
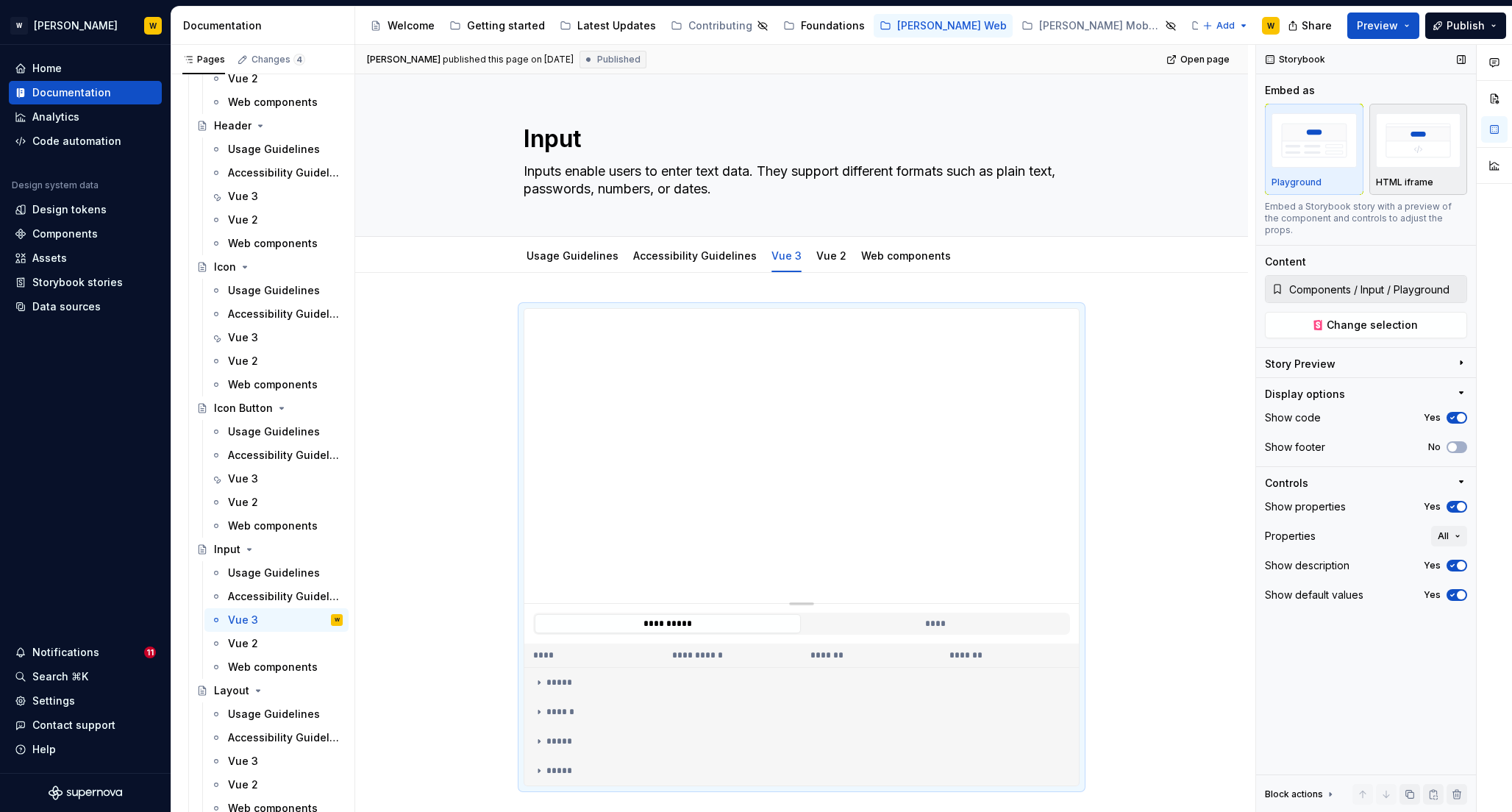
click at [1416, 140] on img "button" at bounding box center [1419, 140] width 85 height 53
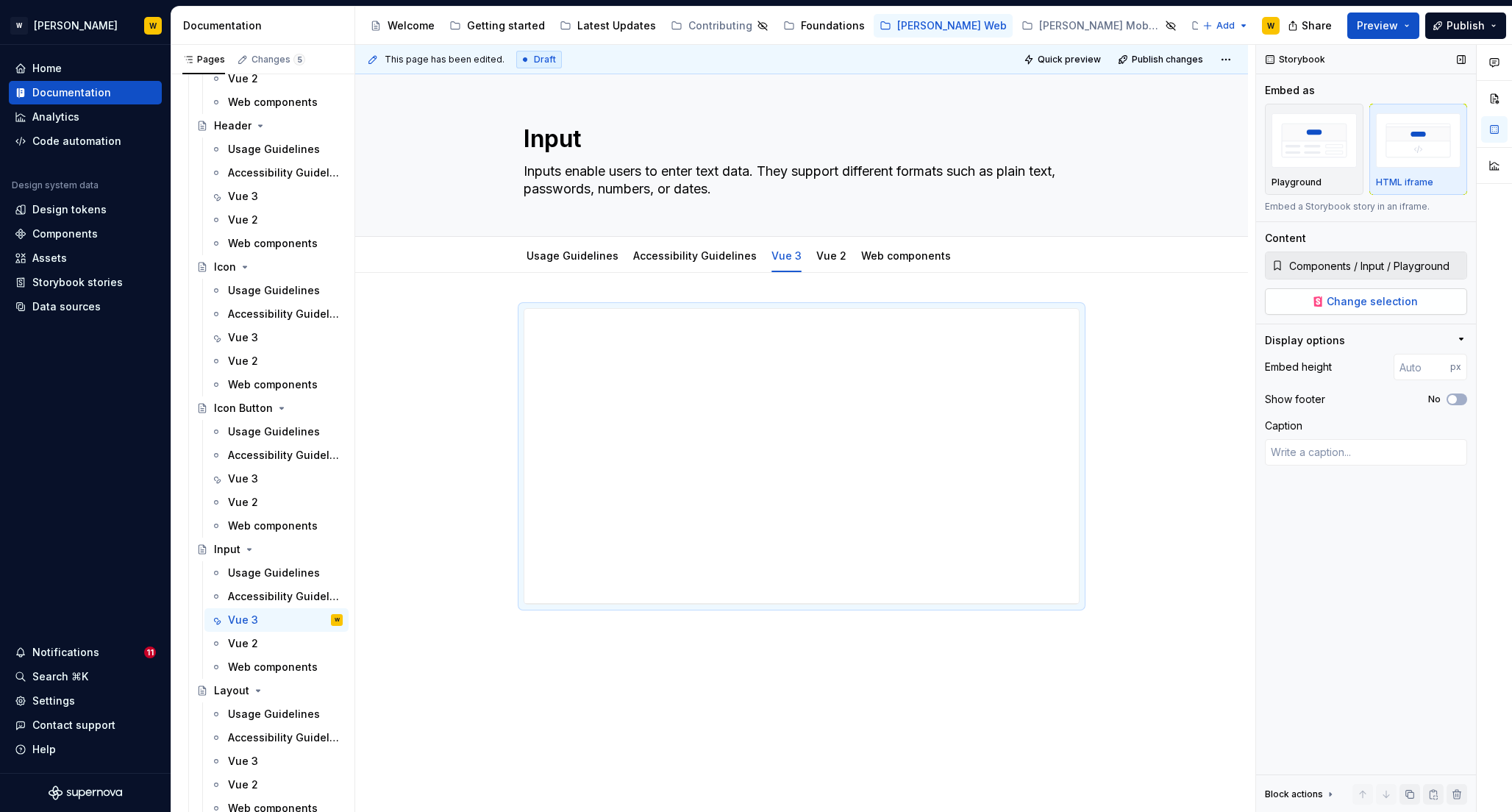
click at [1366, 295] on span "Change selection" at bounding box center [1372, 301] width 91 height 15
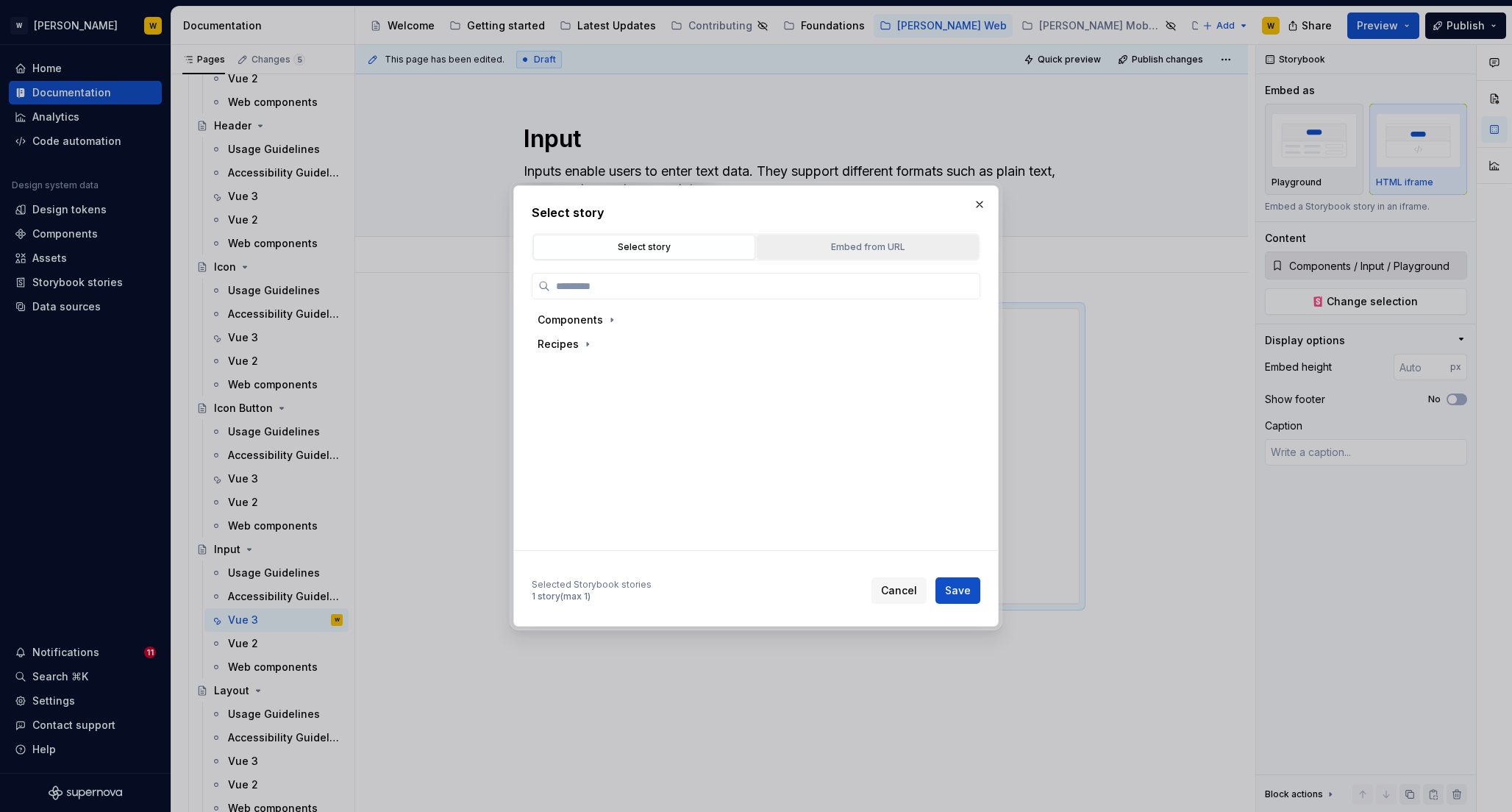
click at [871, 243] on div "Embed from URL" at bounding box center [868, 247] width 212 height 15
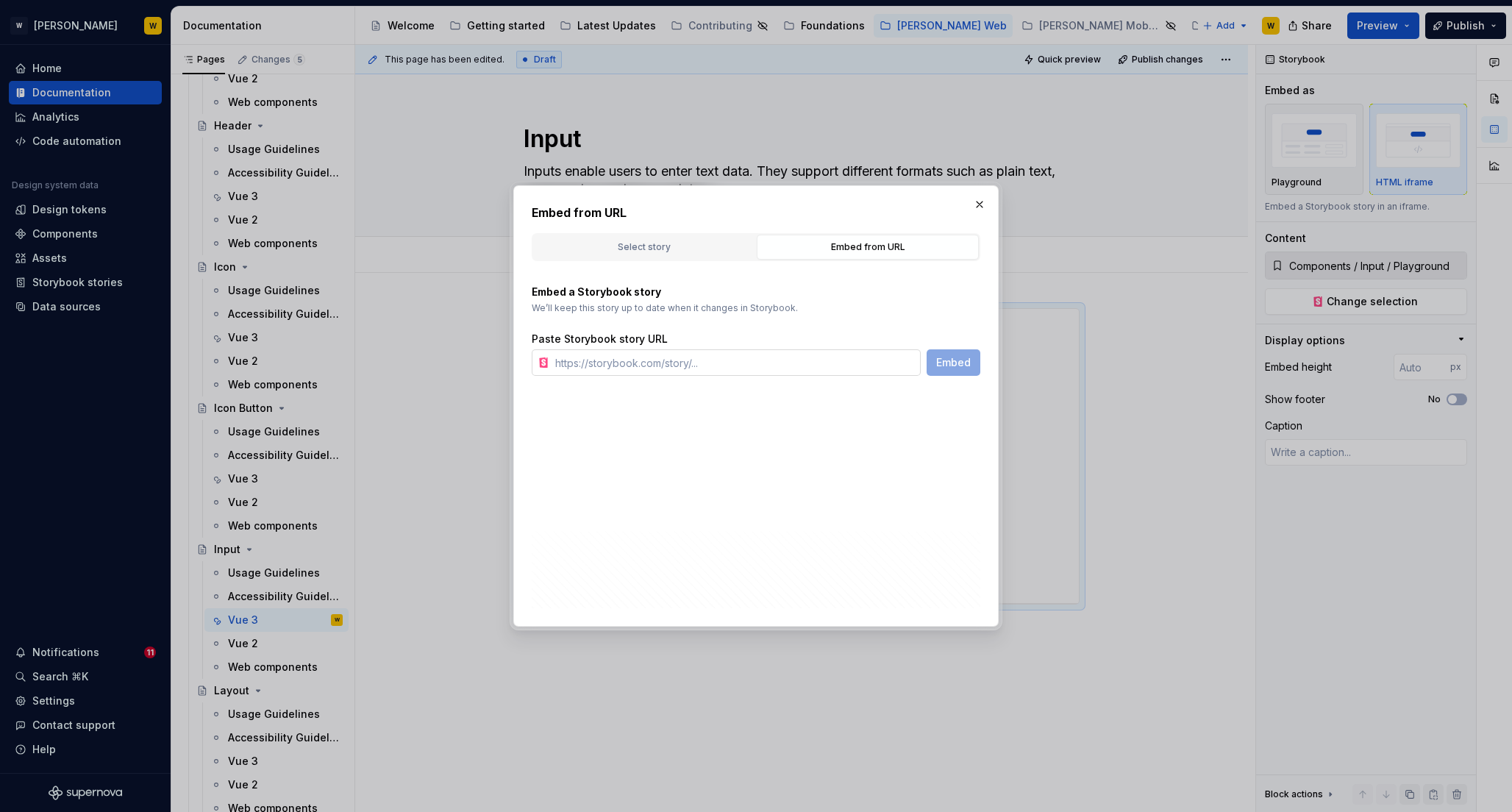
click at [656, 372] on input "text" at bounding box center [735, 363] width 372 height 27
paste input "[URL][PERSON_NAME][DOMAIN_NAME]"
click at [942, 365] on span "Embed" at bounding box center [954, 362] width 34 height 15
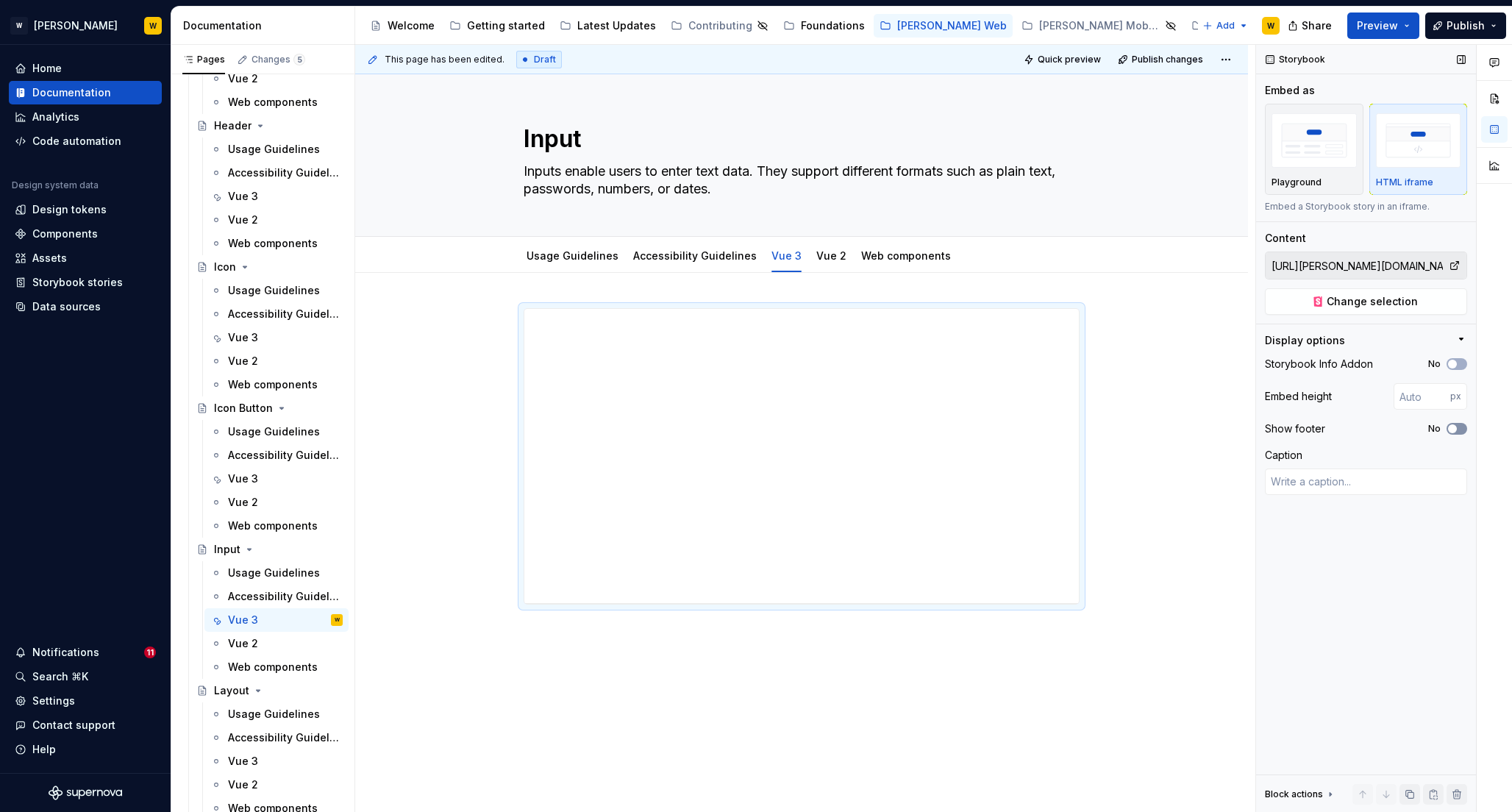
click at [1453, 427] on span "button" at bounding box center [1452, 428] width 9 height 9
click at [1459, 364] on button "No" at bounding box center [1457, 364] width 20 height 12
drag, startPoint x: 805, startPoint y: 602, endPoint x: 805, endPoint y: 805, distance: 203.0
click at [805, 805] on div at bounding box center [802, 806] width 24 height 3
click at [1406, 392] on input "674" at bounding box center [1422, 397] width 56 height 27
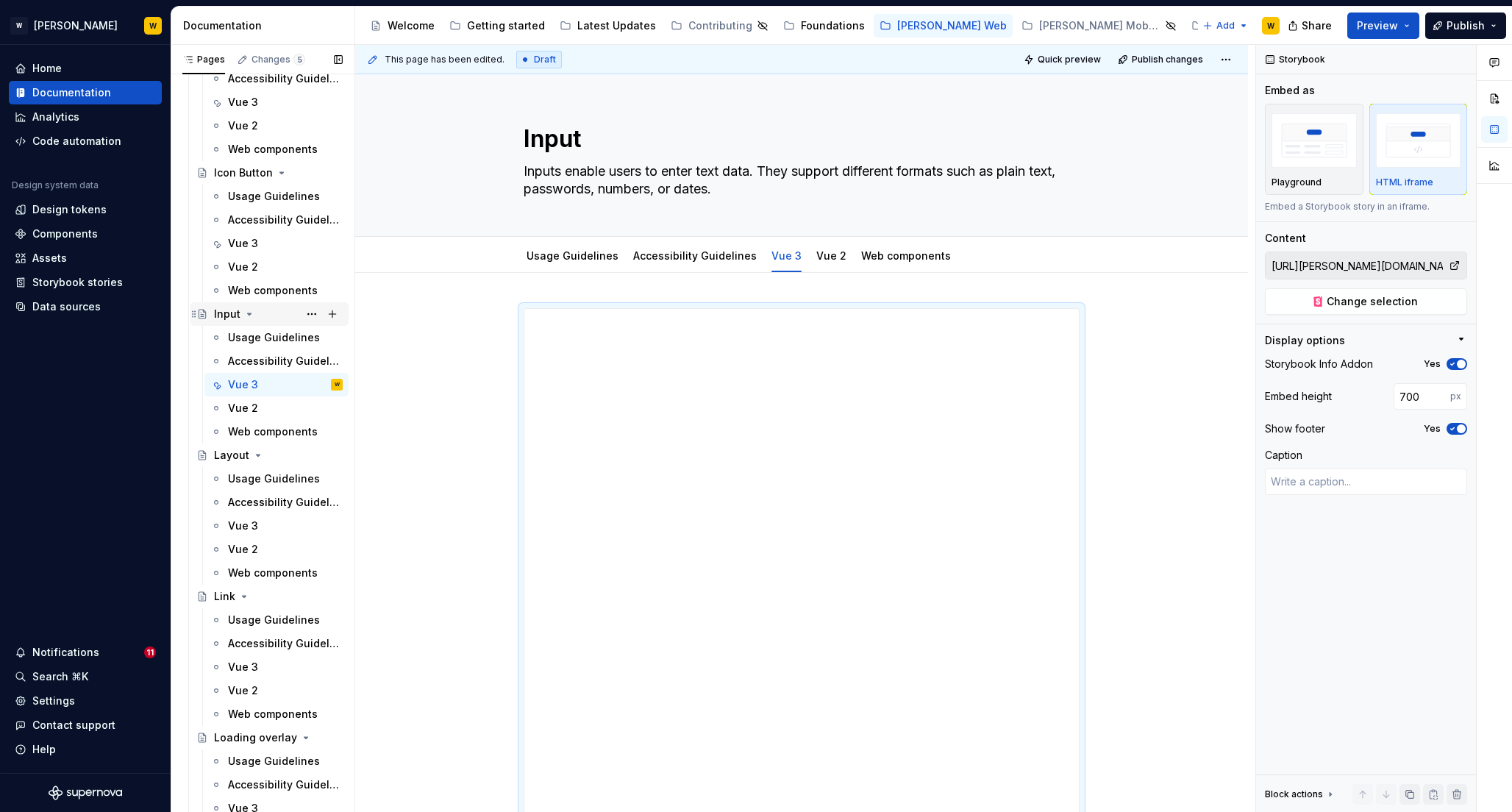
scroll to position [3340, 0]
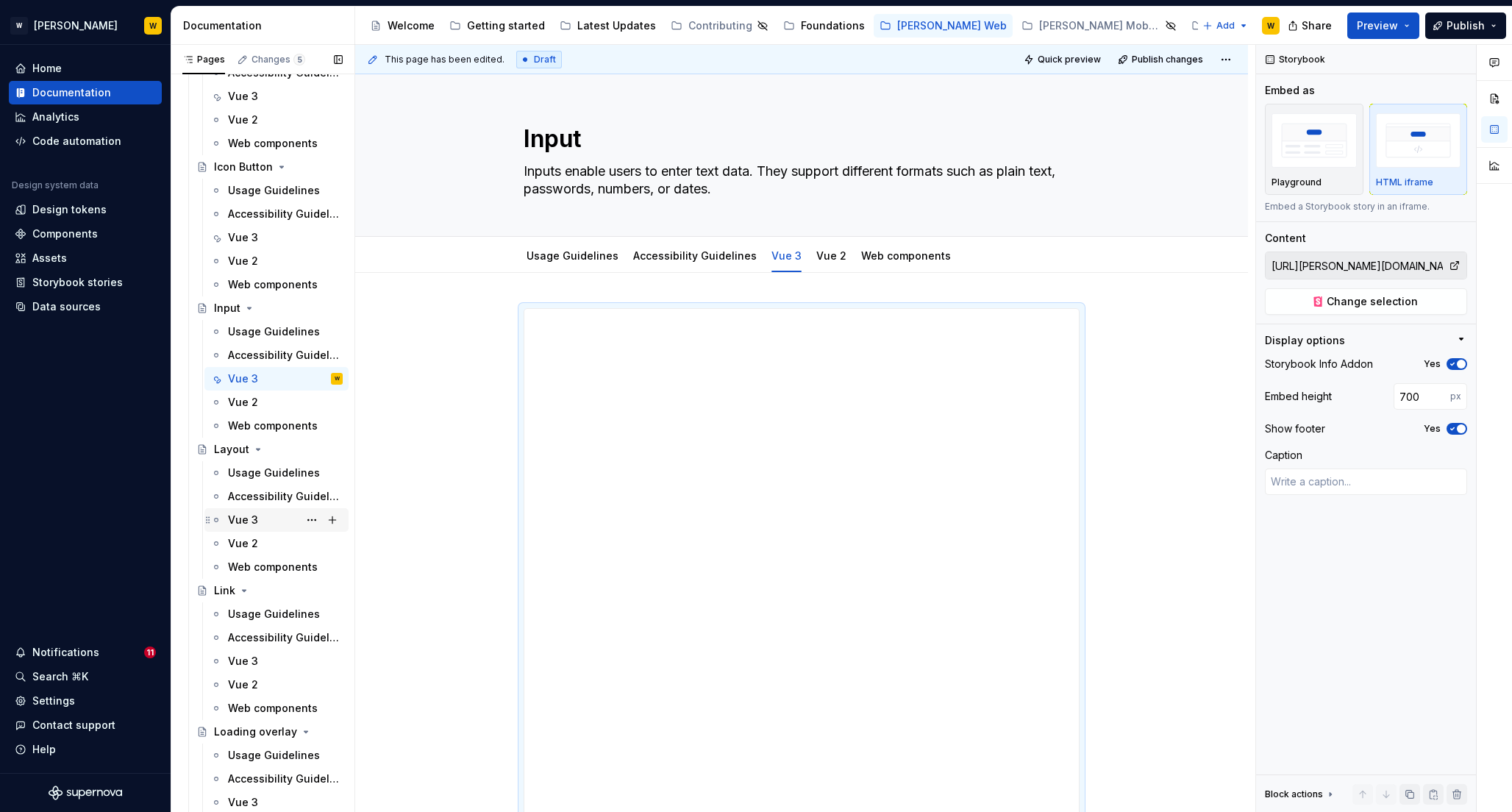
click at [244, 521] on div "Vue 3" at bounding box center [243, 520] width 30 height 15
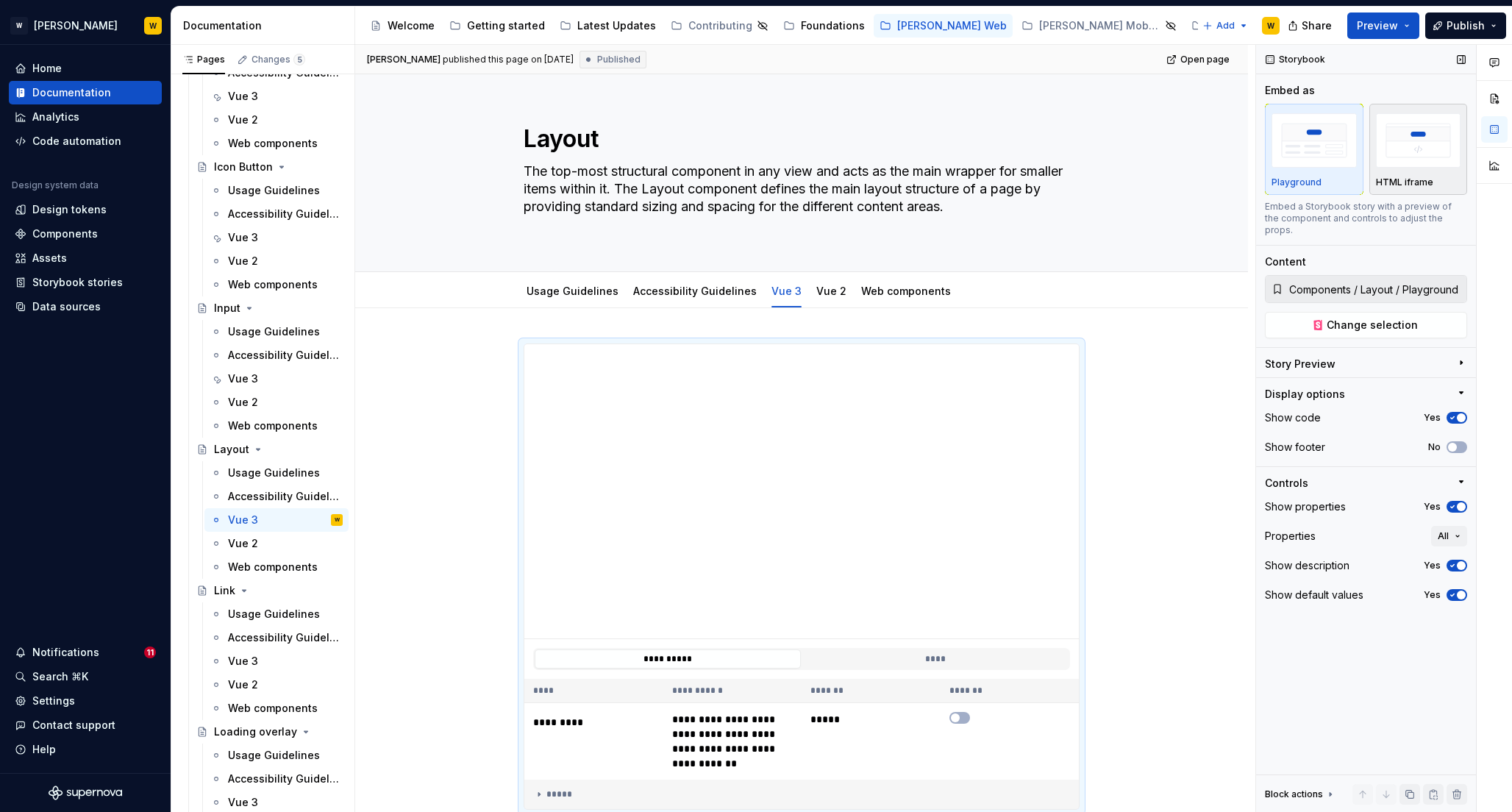
click at [1416, 140] on img "button" at bounding box center [1419, 140] width 85 height 53
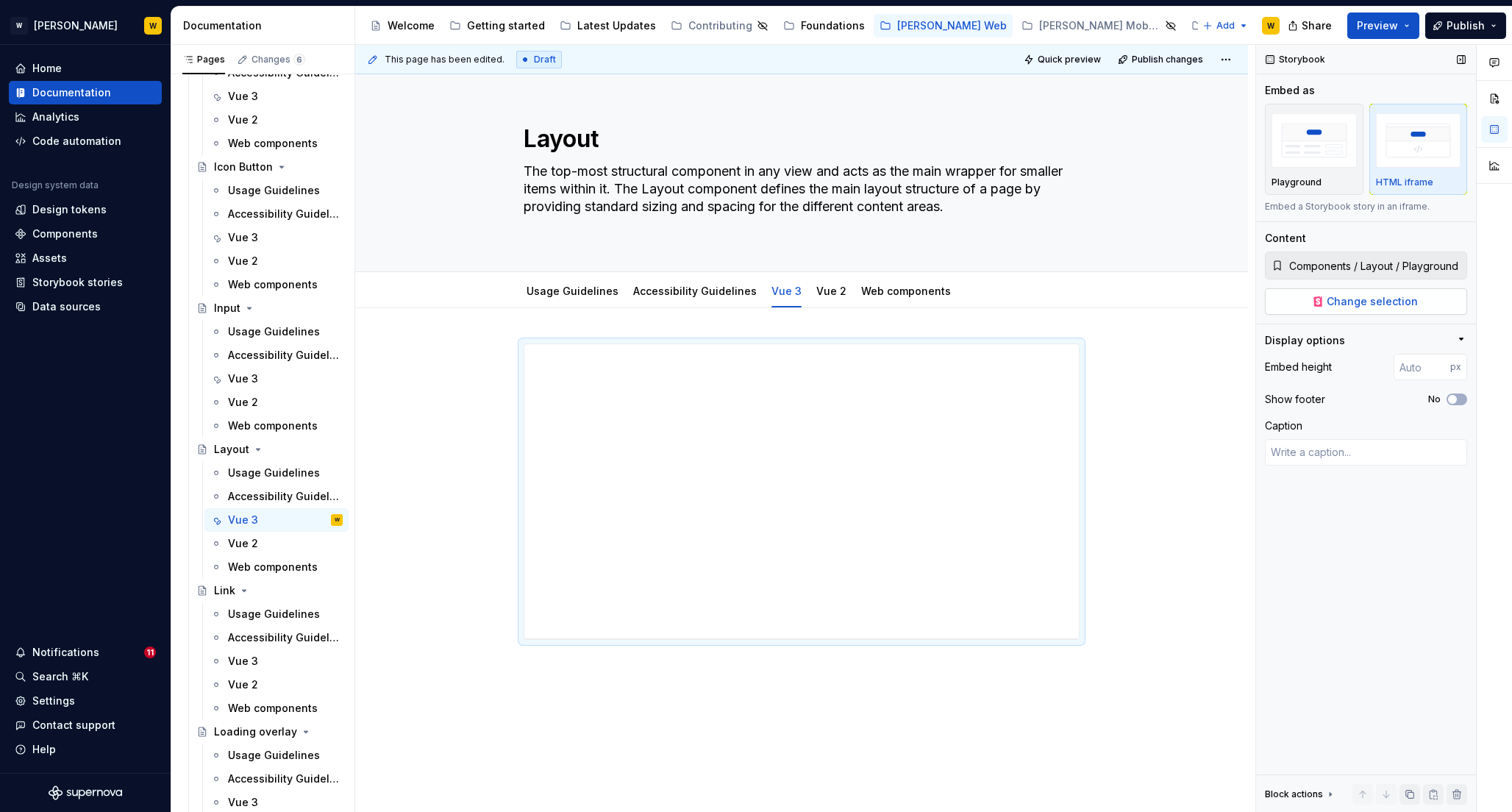
click at [1330, 291] on button "Change selection" at bounding box center [1366, 302] width 202 height 27
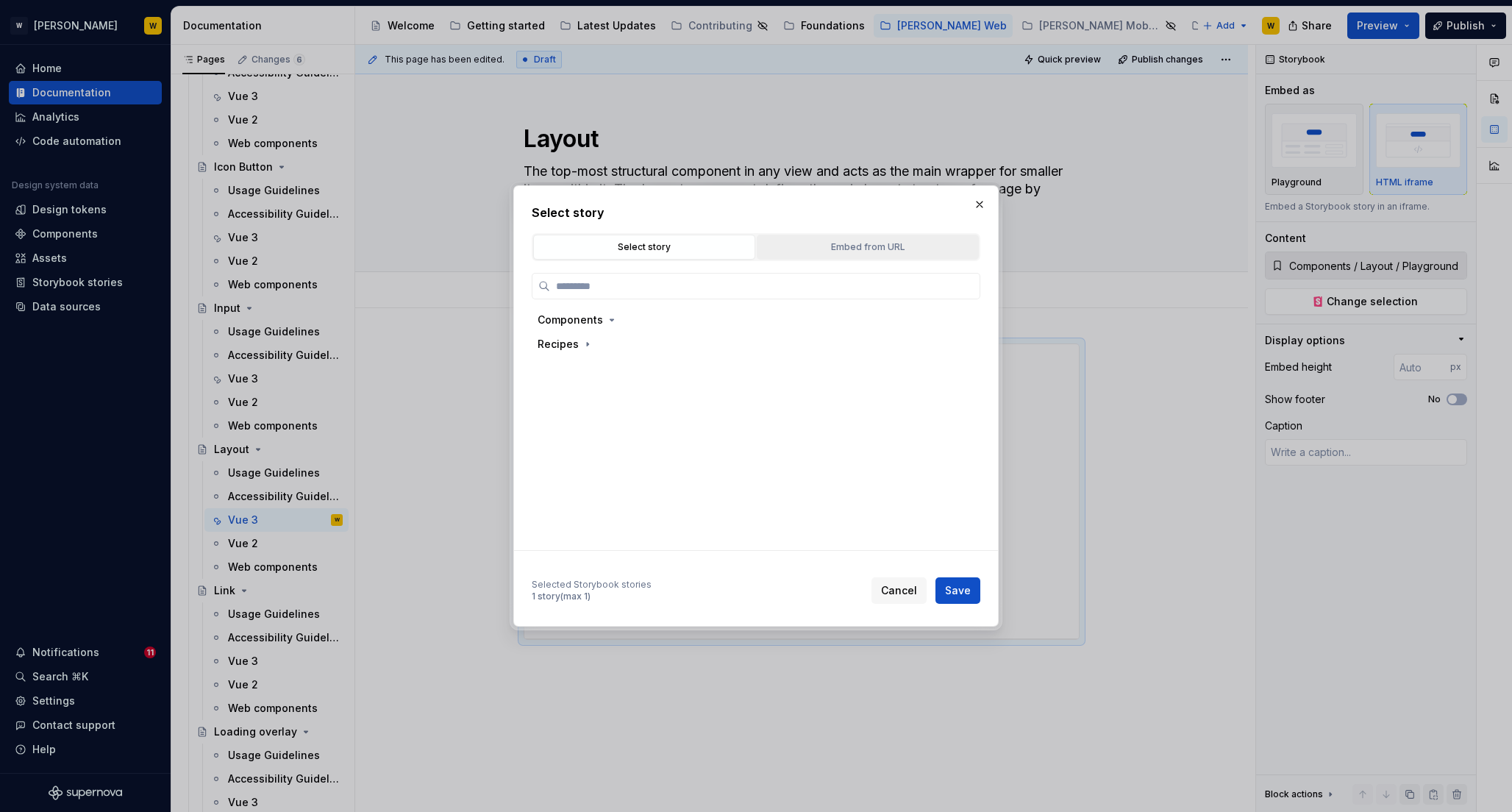
click at [864, 245] on div "Embed from URL" at bounding box center [868, 247] width 212 height 15
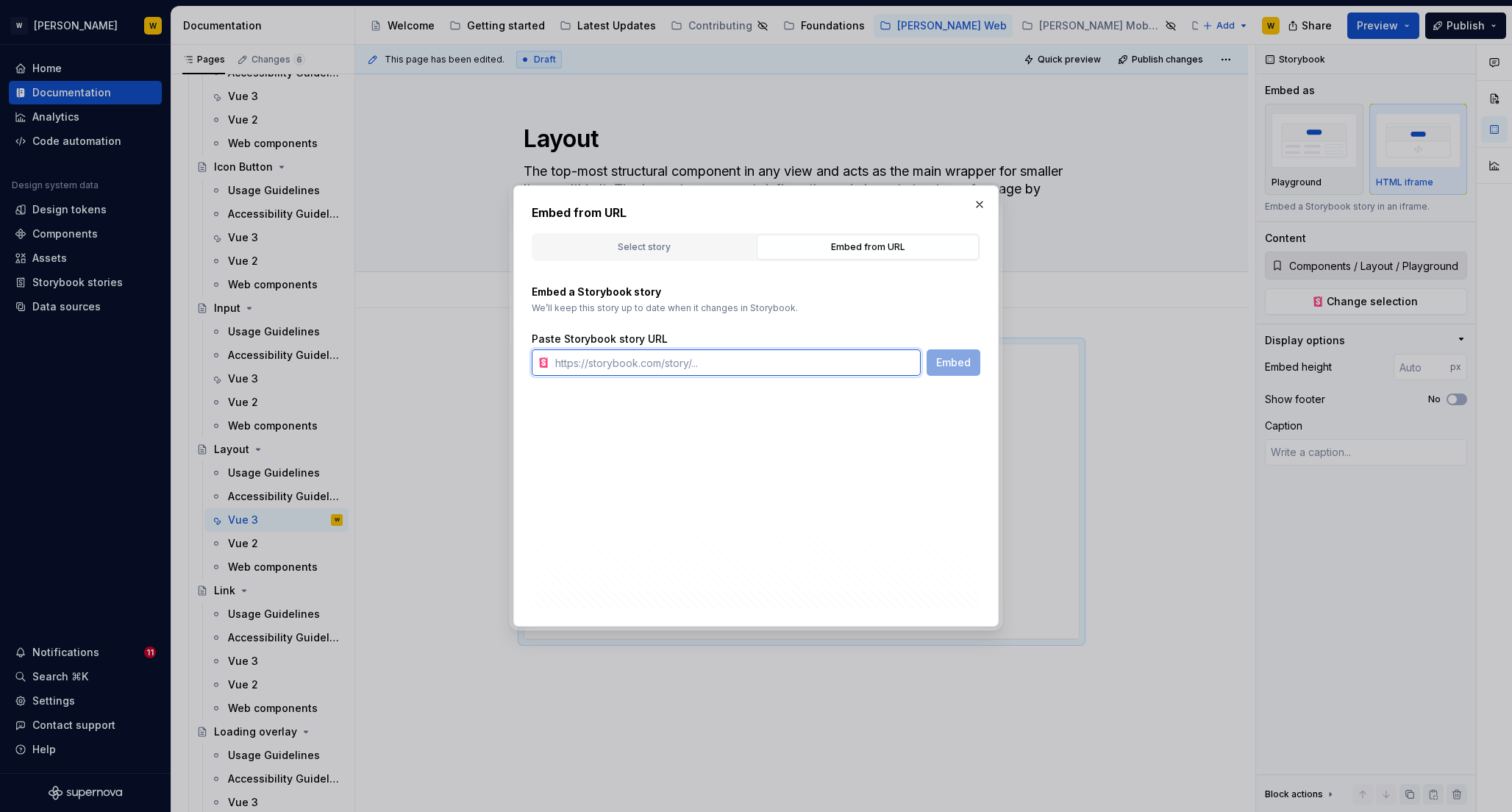
click at [720, 361] on input "text" at bounding box center [735, 363] width 372 height 27
paste input "[URL][PERSON_NAME][DOMAIN_NAME]"
click at [963, 359] on span "Embed" at bounding box center [954, 362] width 34 height 15
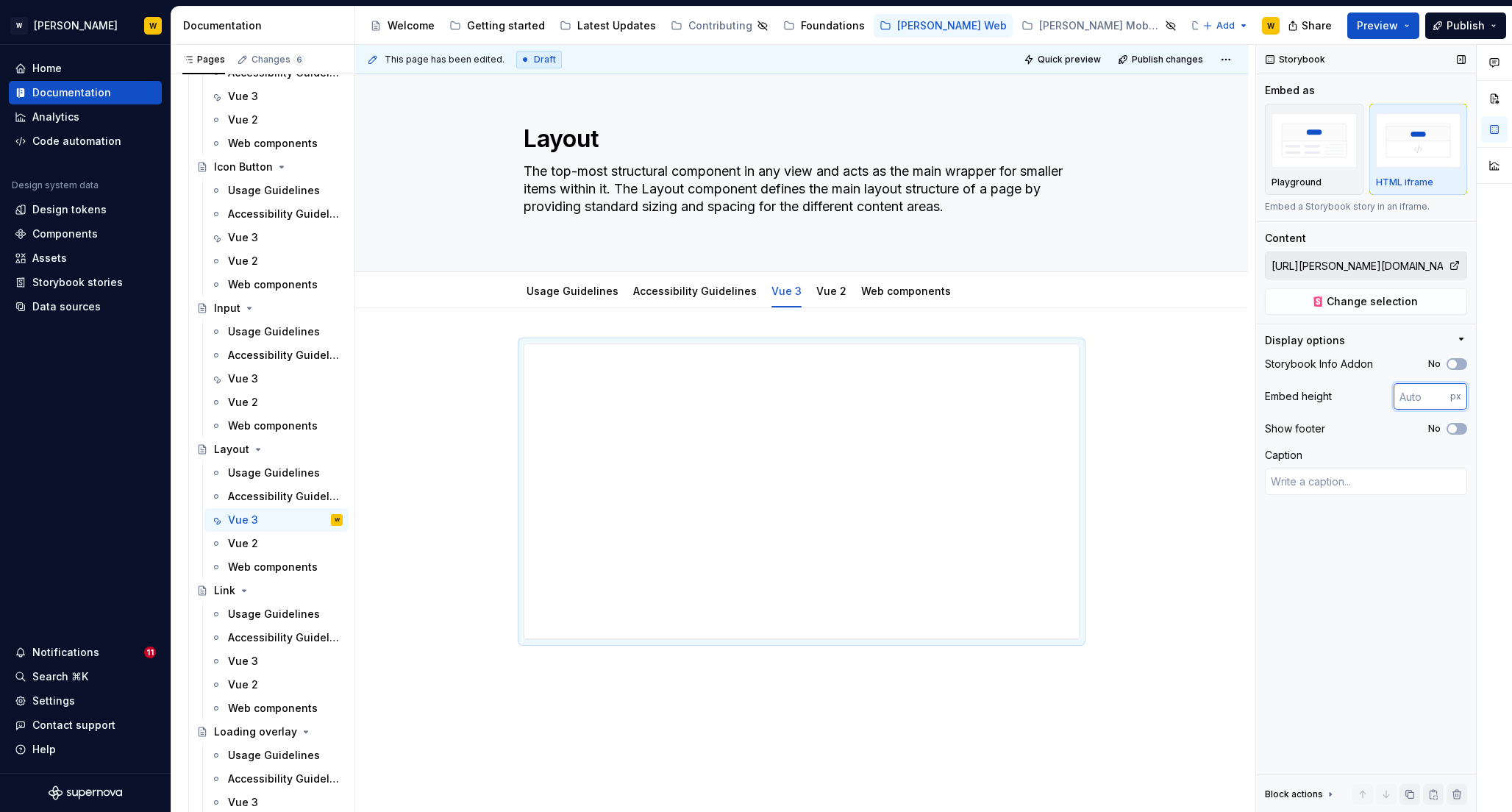
click at [1413, 394] on input "number" at bounding box center [1422, 397] width 56 height 27
click at [1456, 361] on span "button" at bounding box center [1452, 364] width 9 height 9
click at [1456, 427] on span "button" at bounding box center [1452, 428] width 9 height 9
click at [1416, 397] on input "number" at bounding box center [1422, 397] width 56 height 27
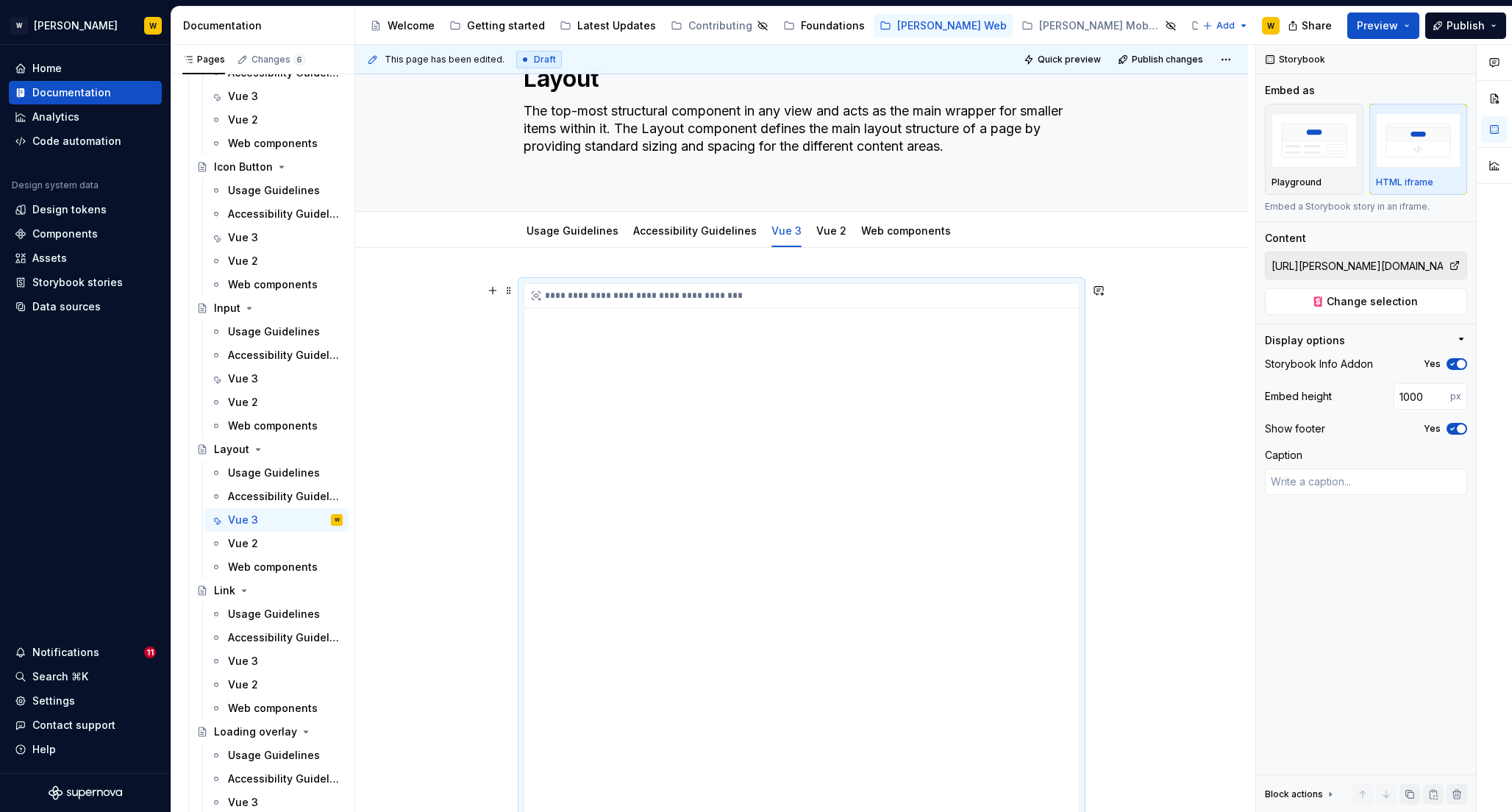
scroll to position [56, 0]
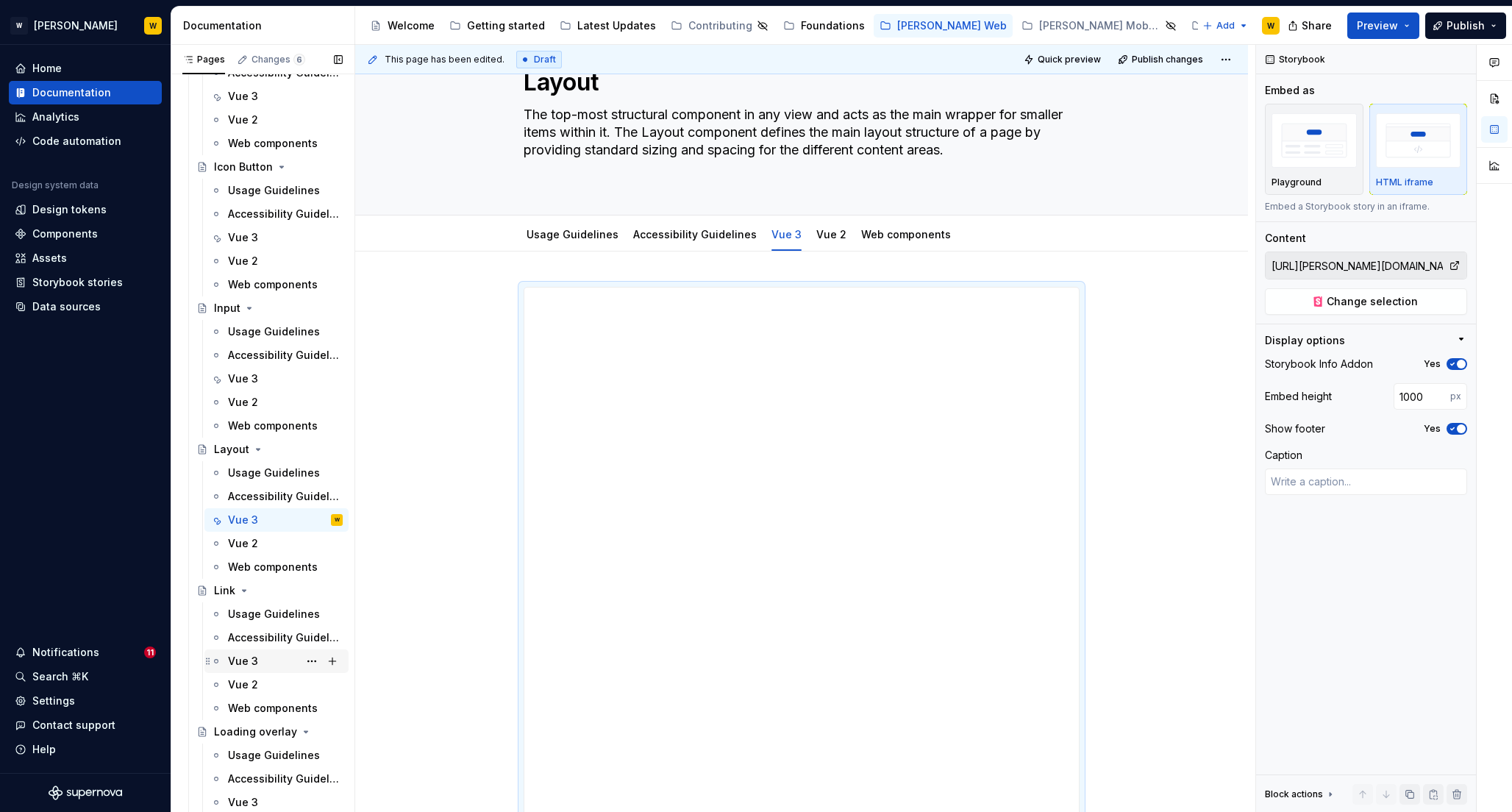
click at [241, 665] on div "Vue 3" at bounding box center [243, 661] width 30 height 15
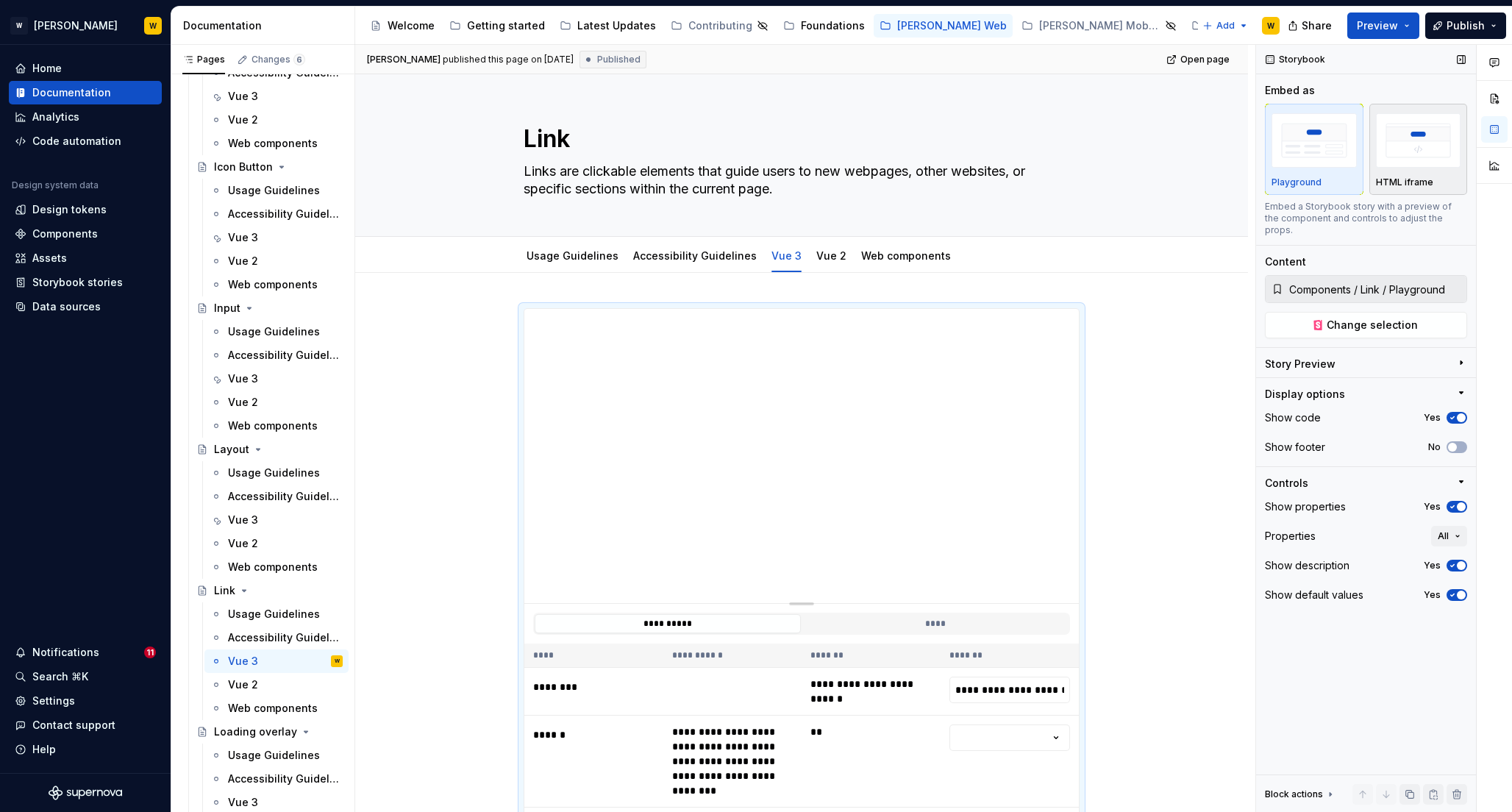
click at [1401, 144] on img "button" at bounding box center [1419, 140] width 85 height 53
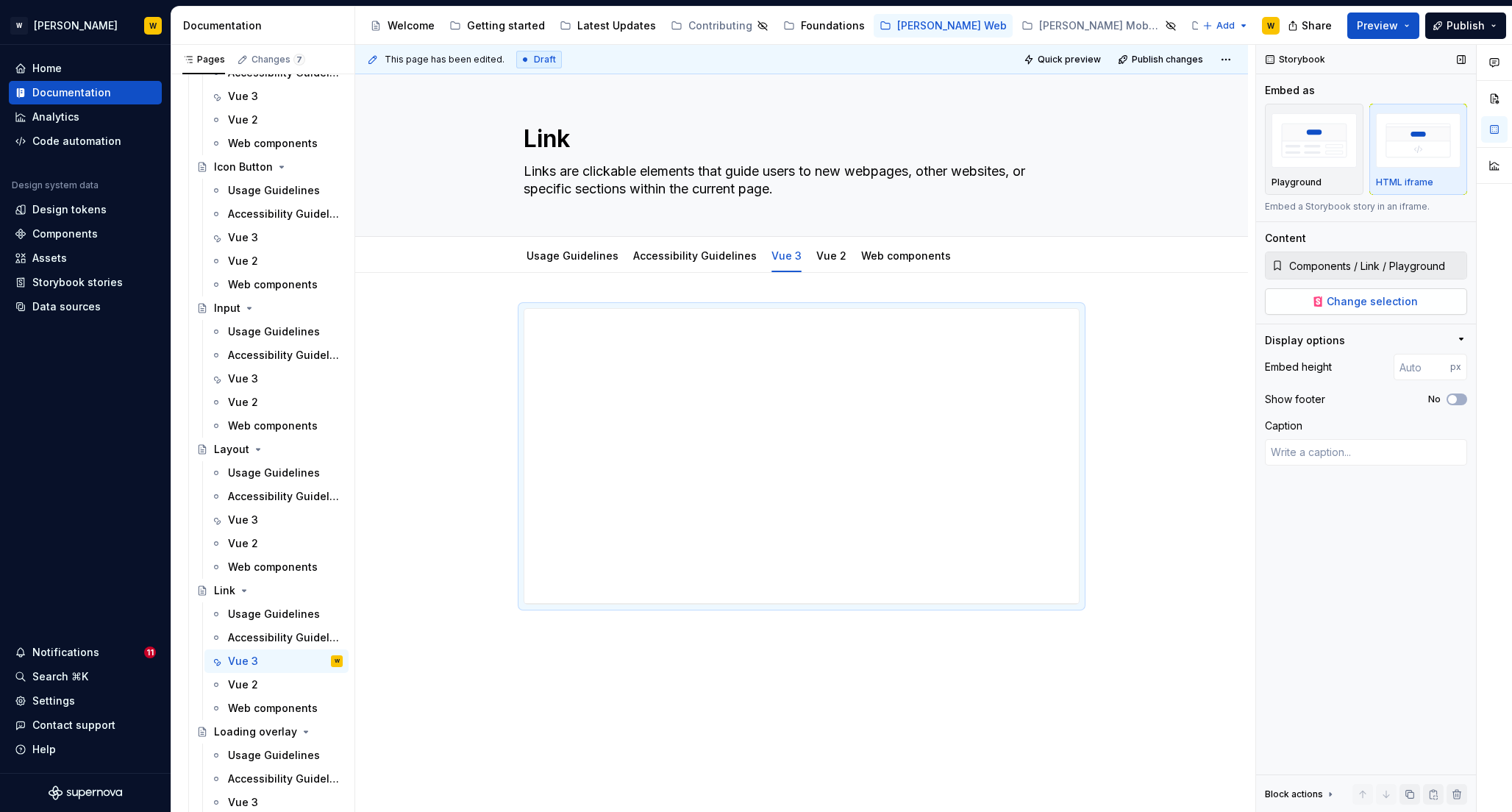
click at [1337, 310] on button "Change selection" at bounding box center [1366, 302] width 202 height 27
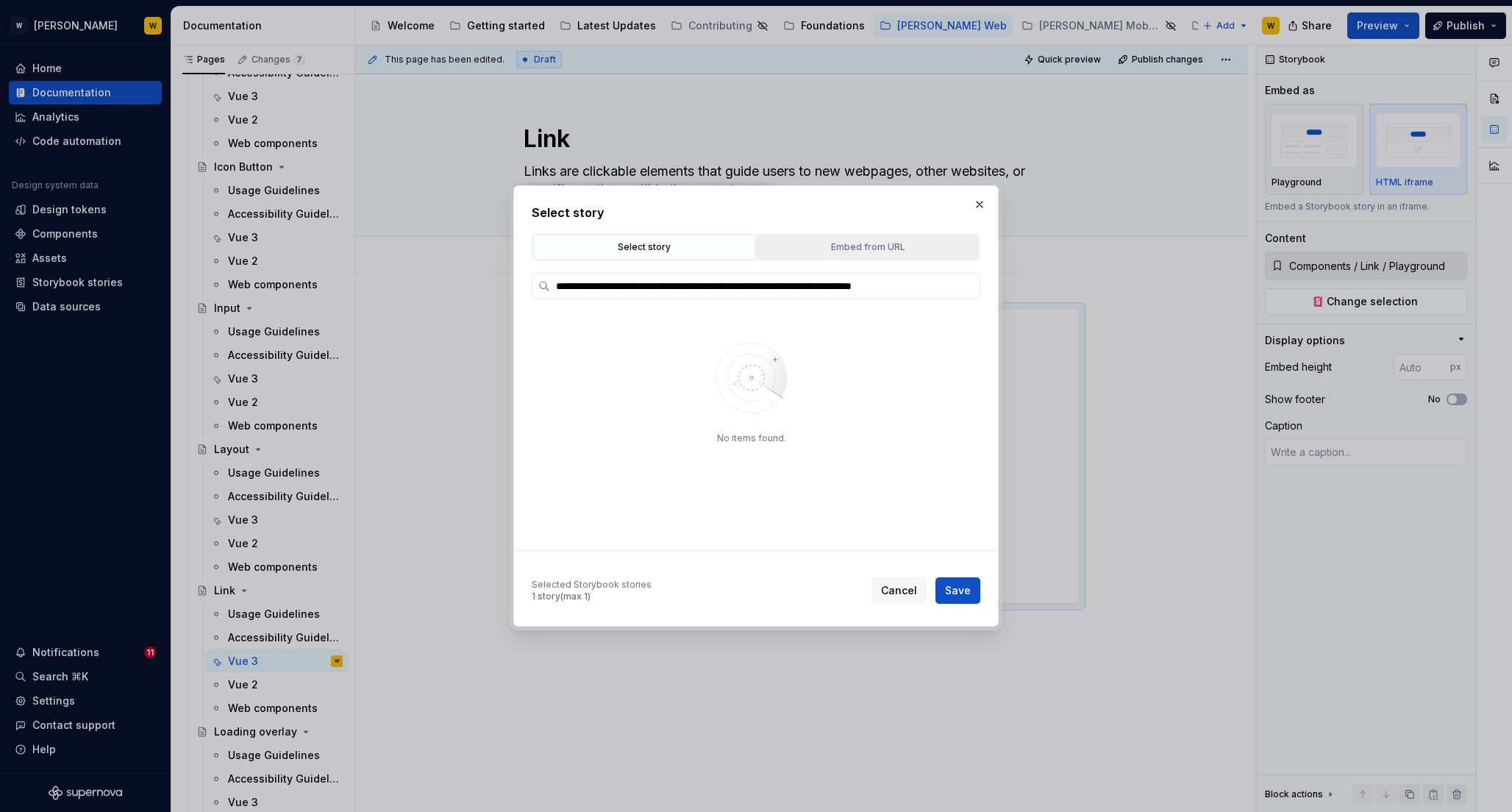
click at [883, 241] on div "Embed from URL" at bounding box center [868, 247] width 212 height 15
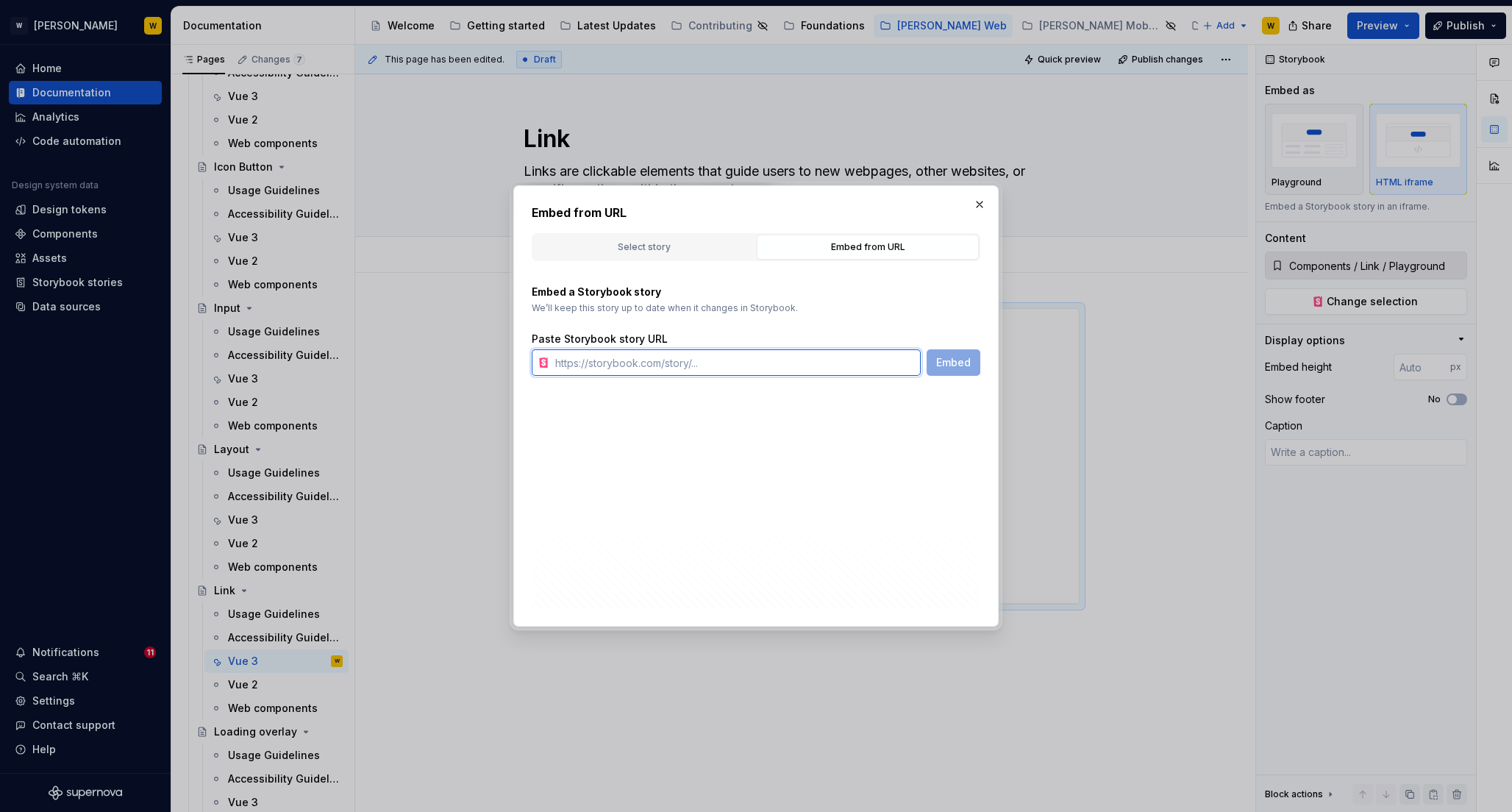
click at [690, 361] on input "text" at bounding box center [735, 363] width 372 height 27
paste input "[URL][PERSON_NAME][DOMAIN_NAME]"
click at [947, 362] on span "Embed" at bounding box center [954, 362] width 34 height 15
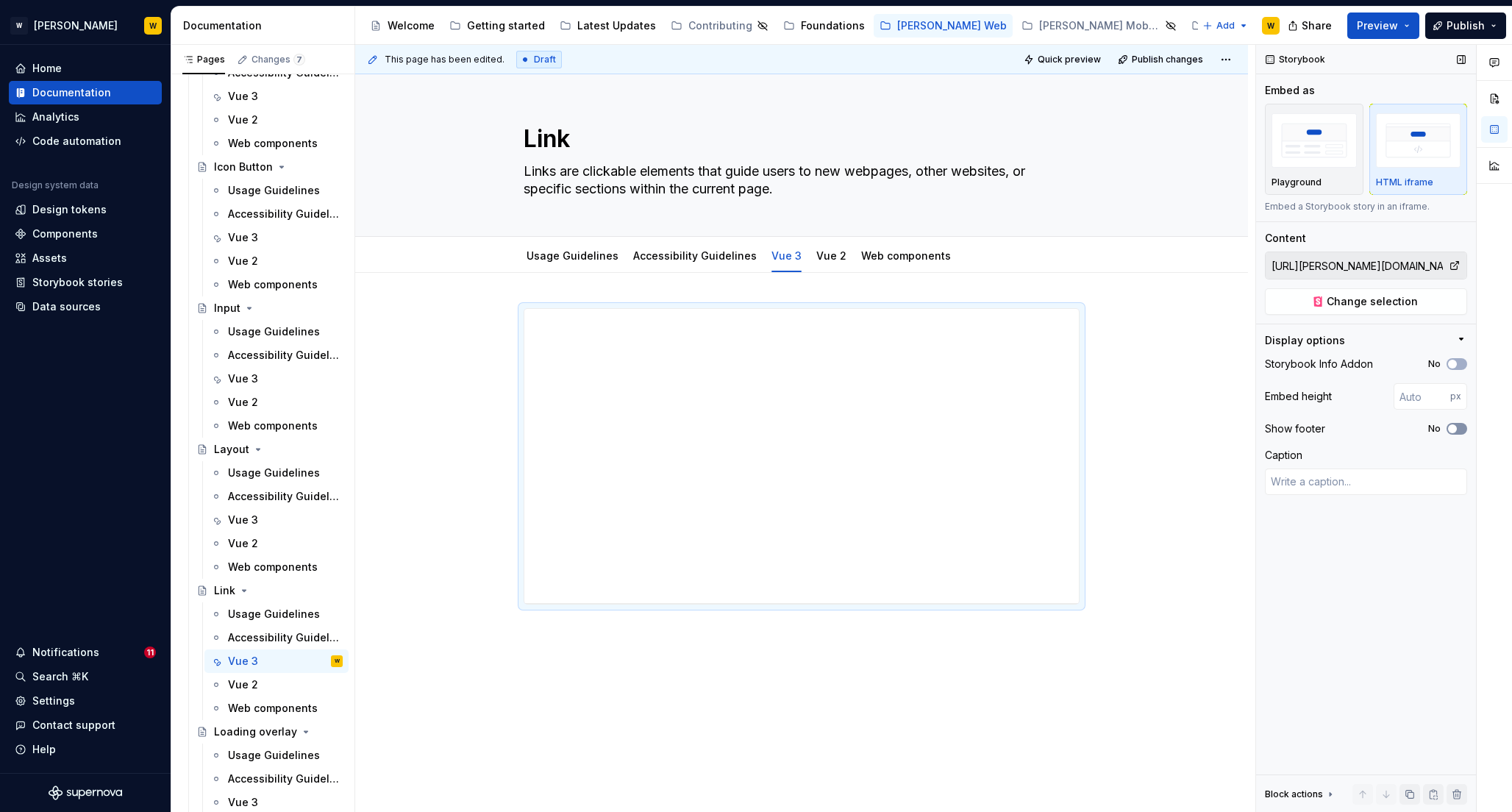
click at [1453, 427] on span "button" at bounding box center [1452, 428] width 9 height 9
click at [1459, 369] on button "No" at bounding box center [1457, 364] width 20 height 12
click at [1427, 400] on input "number" at bounding box center [1422, 397] width 56 height 27
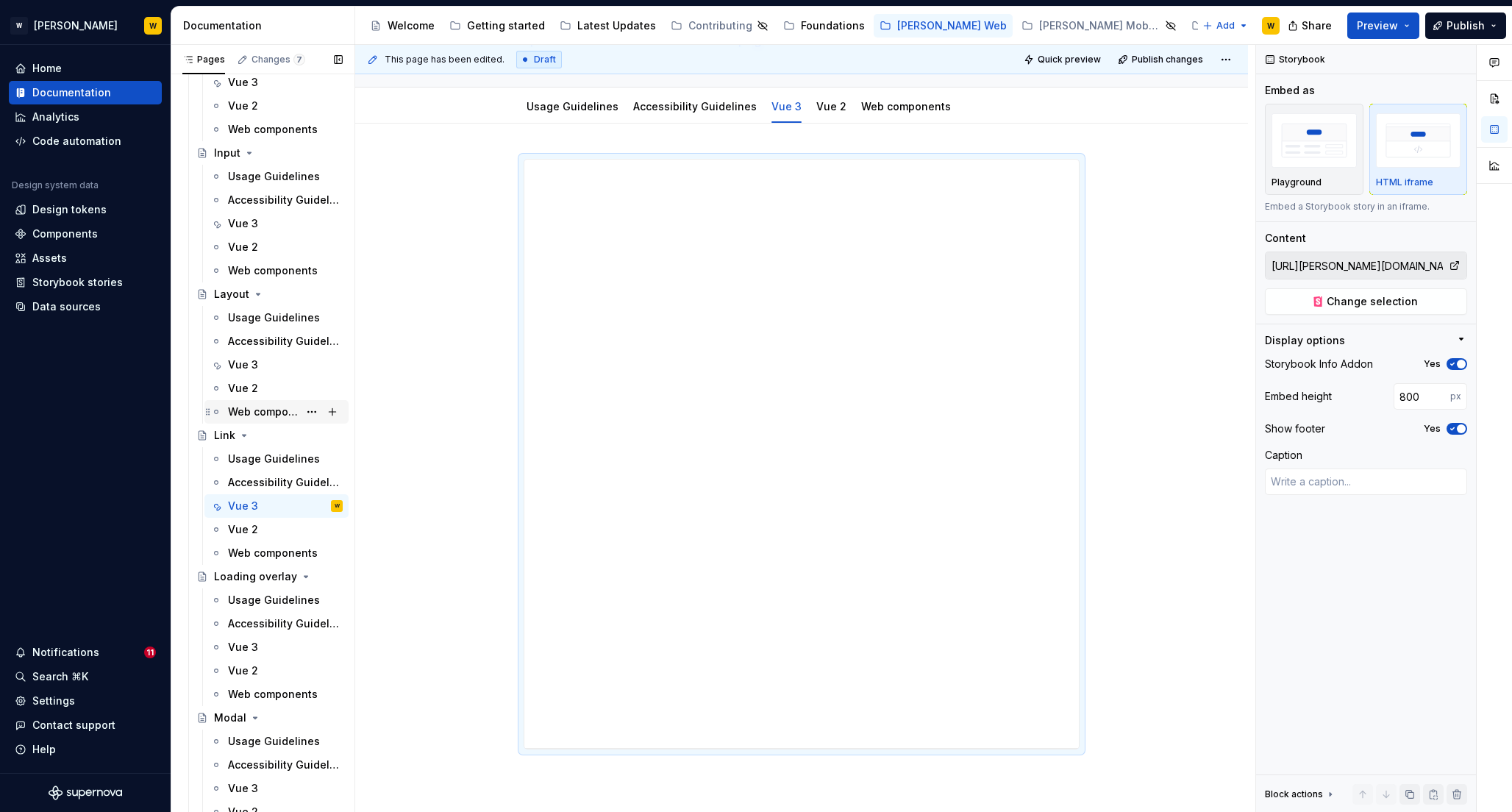
scroll to position [3497, 0]
click at [240, 643] on div "Vue 3" at bounding box center [243, 645] width 30 height 15
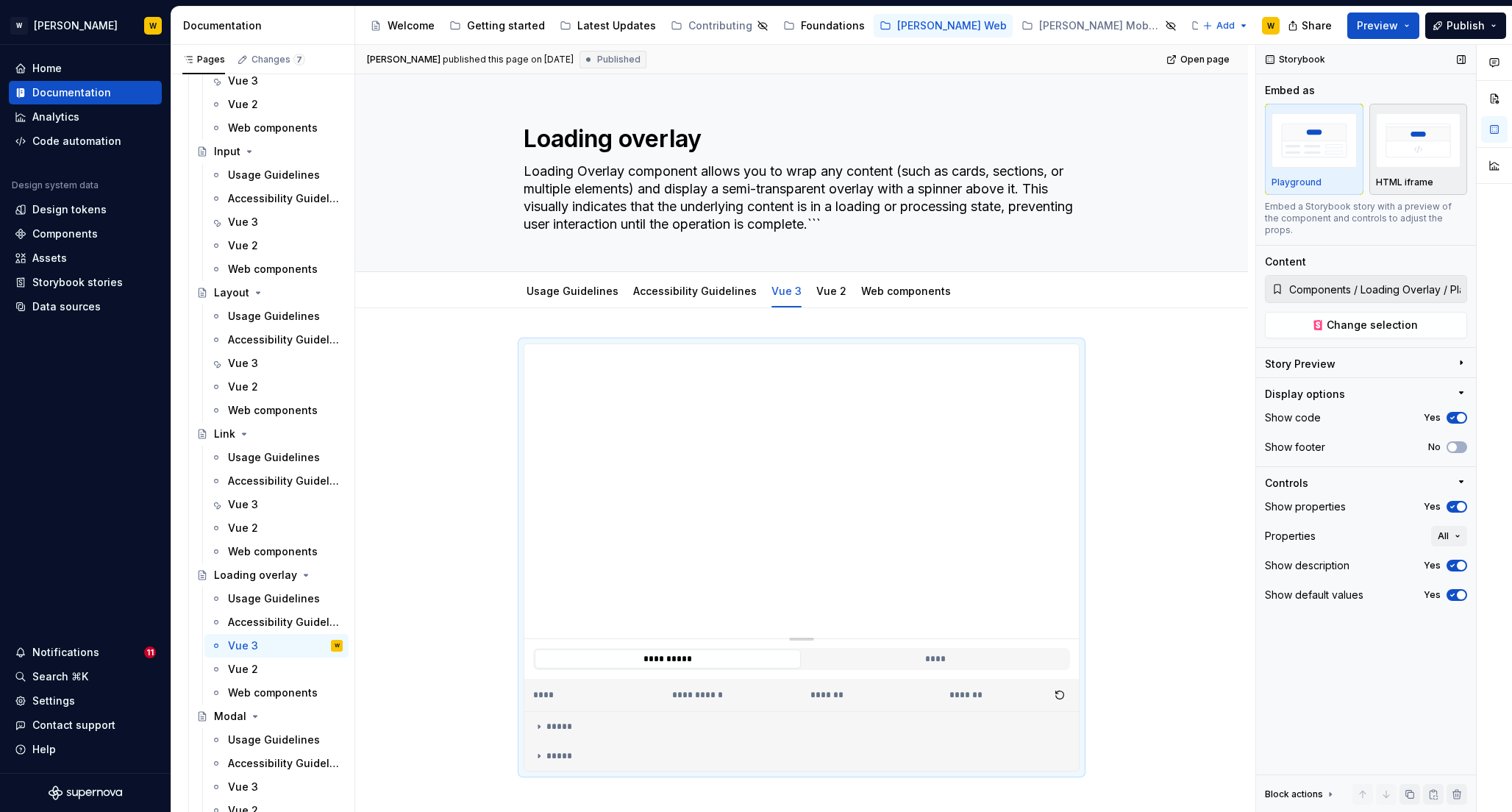
click at [1400, 138] on img "button" at bounding box center [1419, 140] width 85 height 53
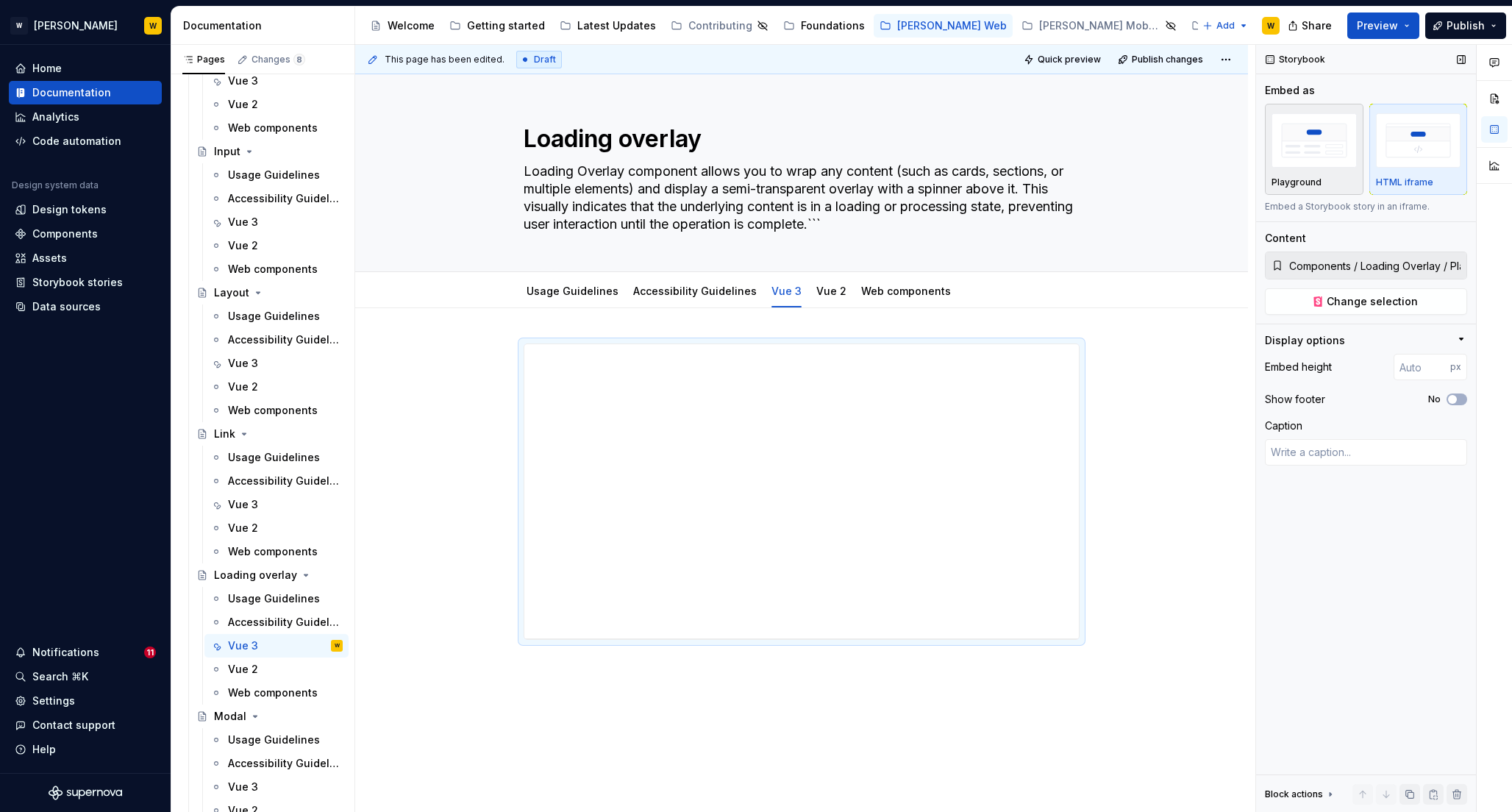
click at [1333, 138] on img "button" at bounding box center [1314, 140] width 85 height 53
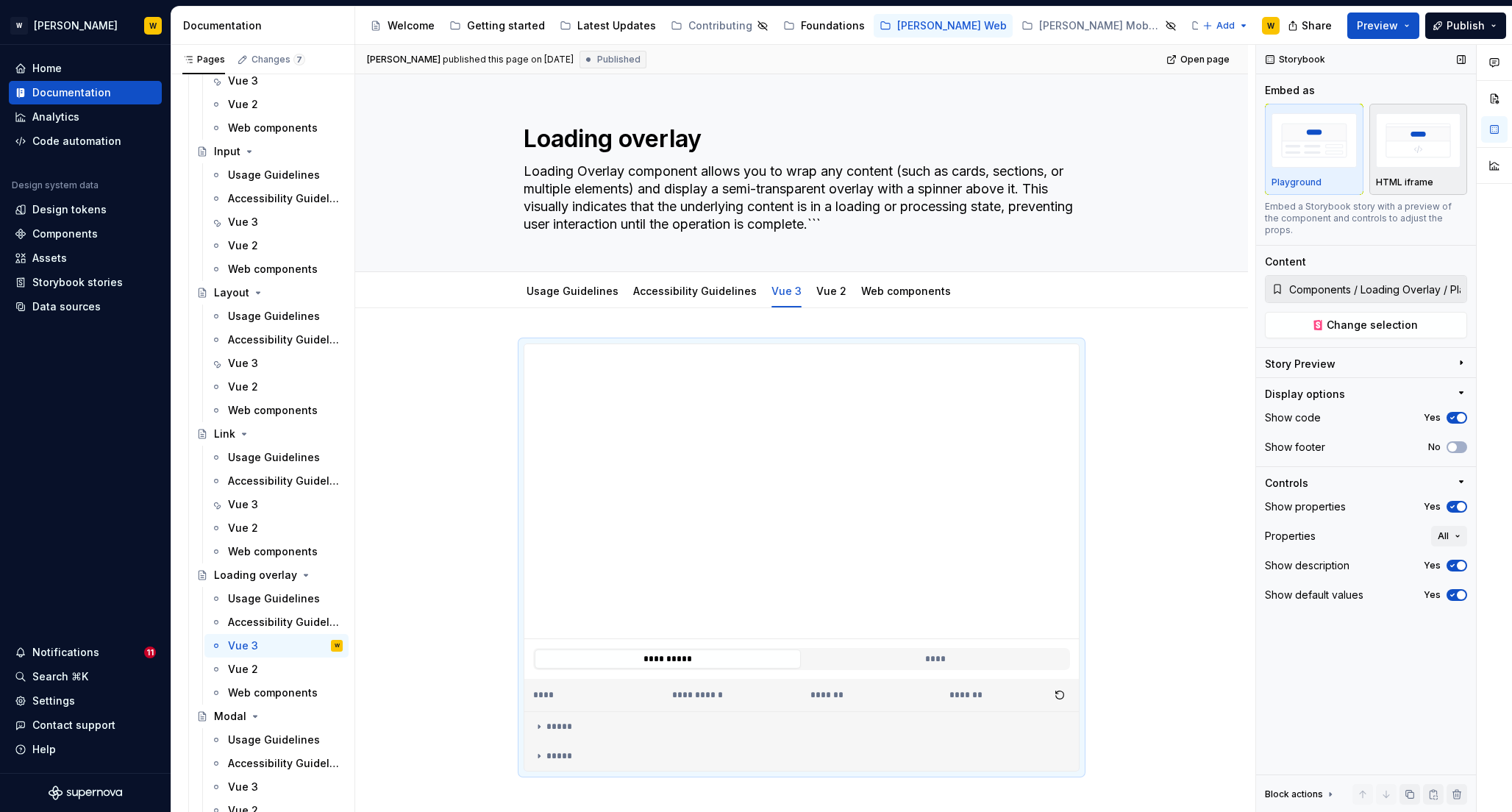
click at [1412, 150] on img "button" at bounding box center [1419, 140] width 85 height 53
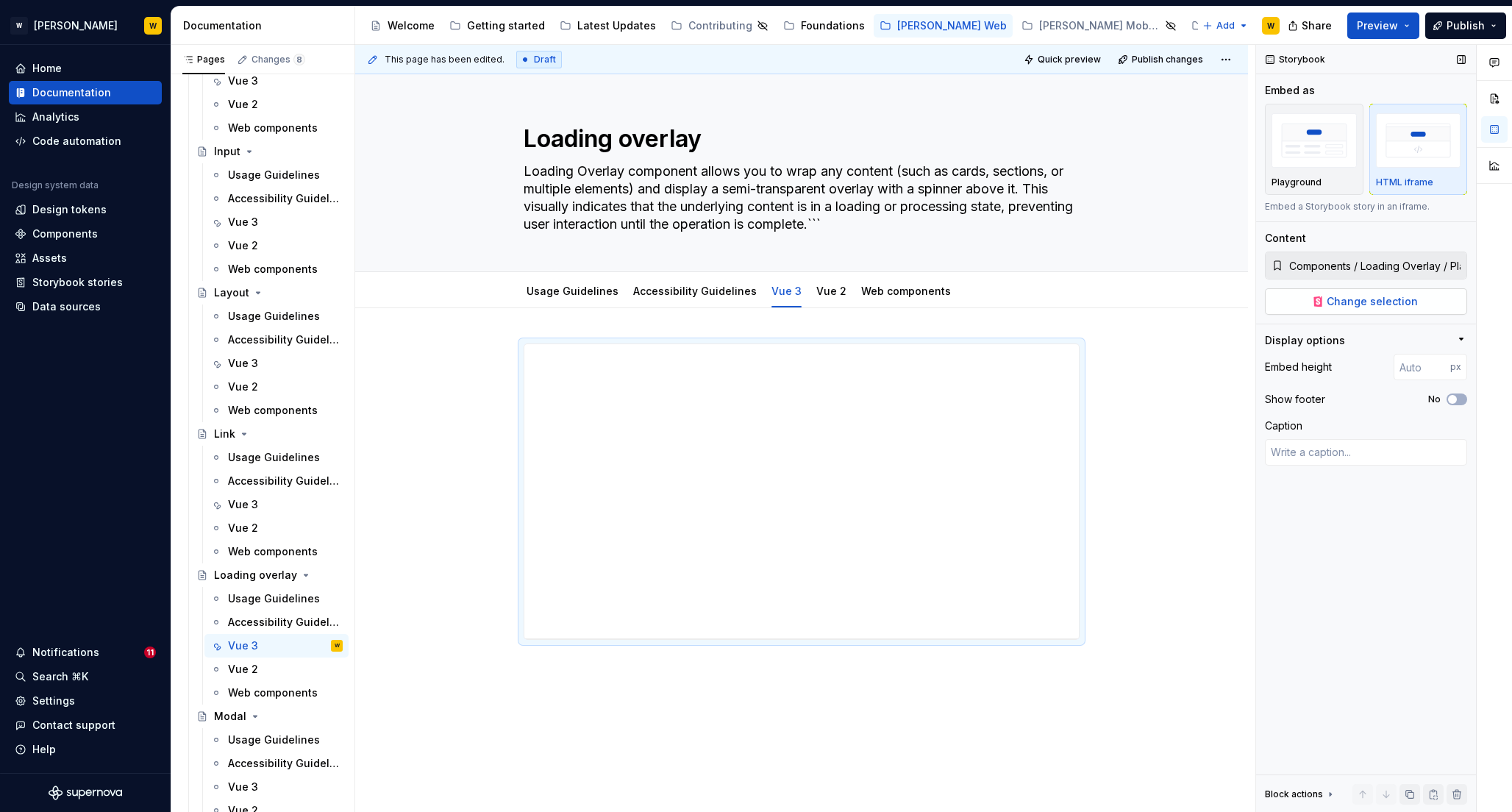
click at [1352, 296] on span "Change selection" at bounding box center [1372, 301] width 91 height 15
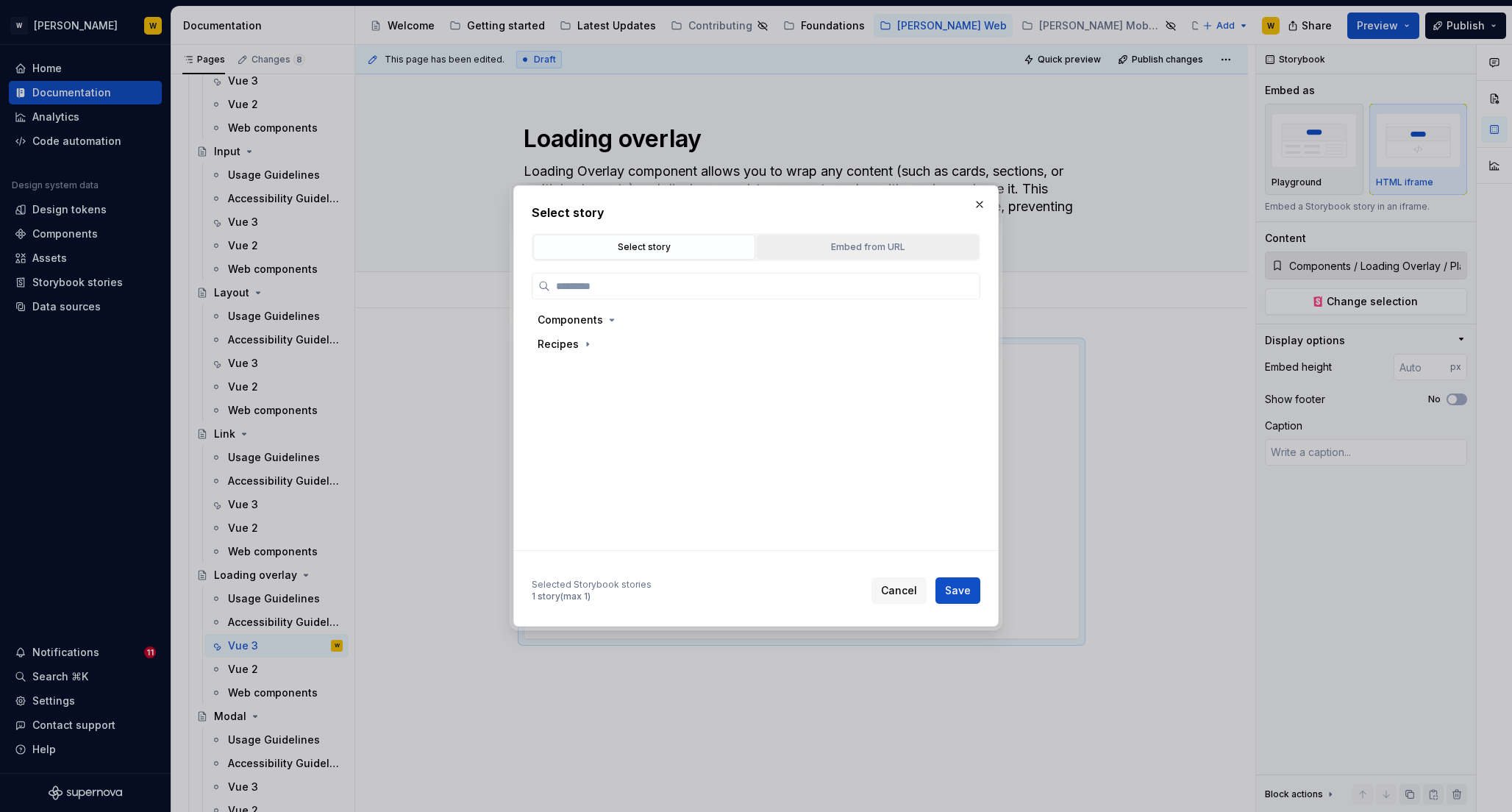
click at [778, 245] on div "Embed from URL" at bounding box center [868, 247] width 212 height 15
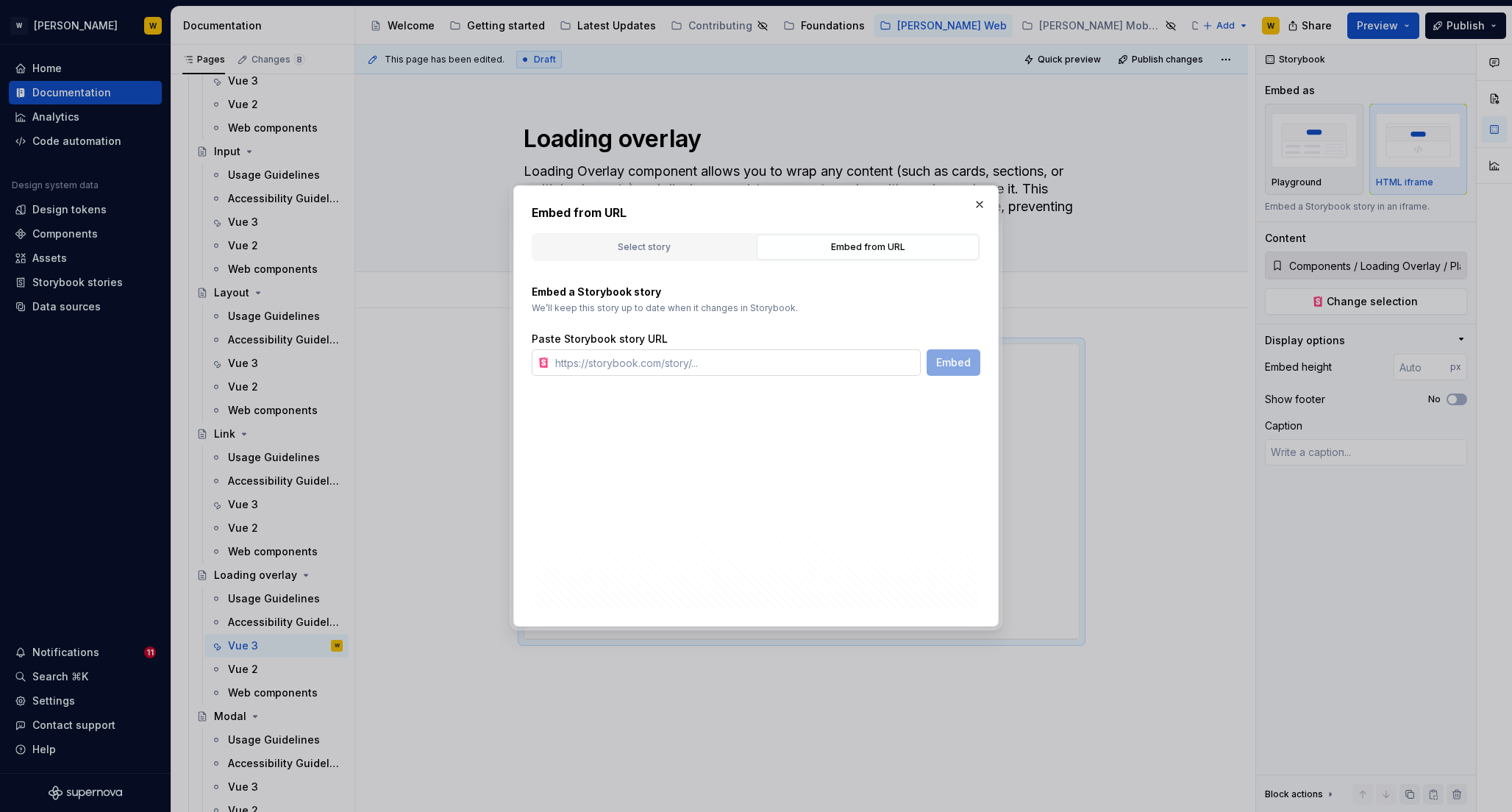
click at [627, 362] on input "text" at bounding box center [735, 363] width 372 height 27
paste input "[URL][PERSON_NAME][DOMAIN_NAME]"
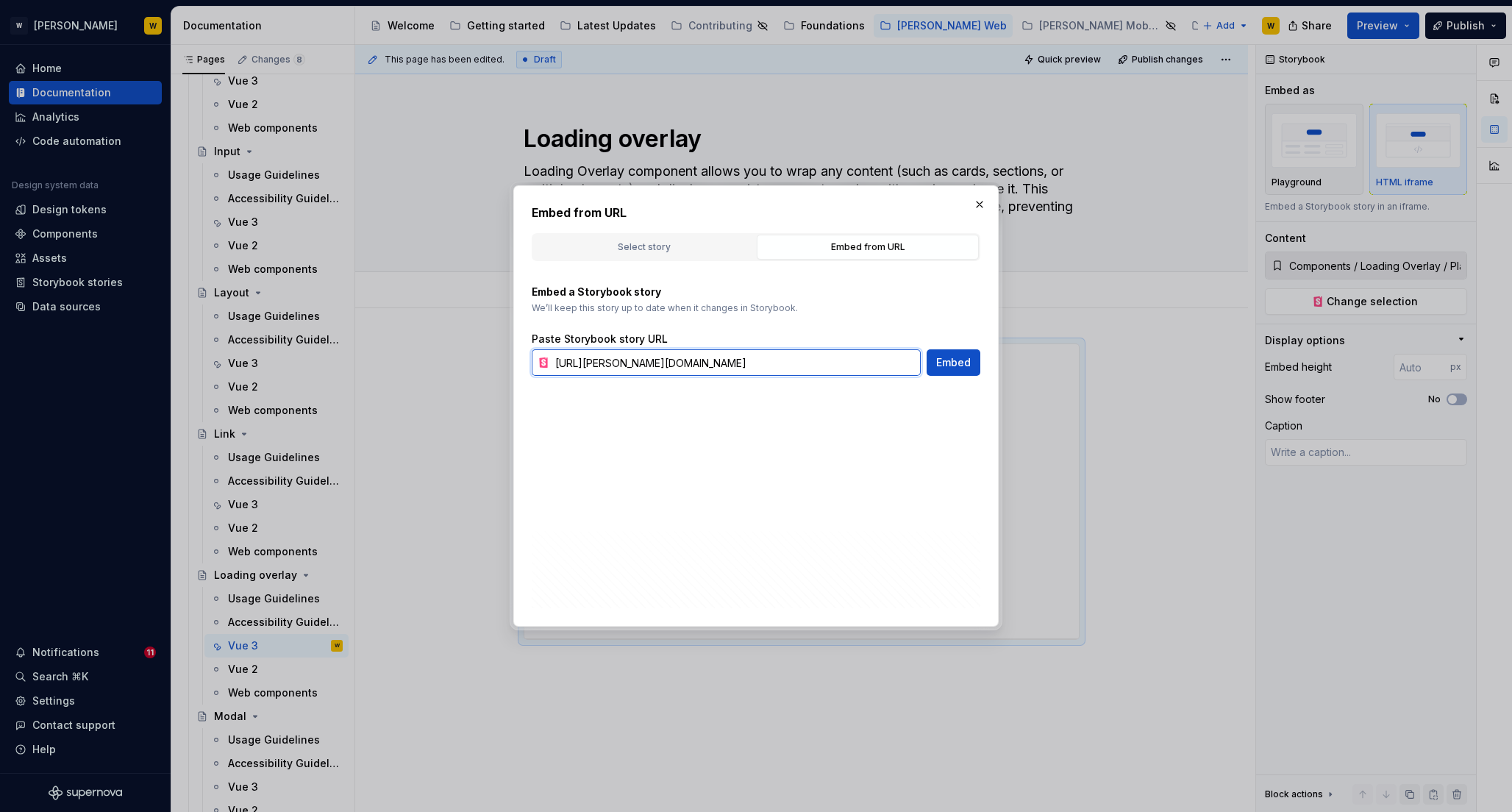
scroll to position [0, 109]
click at [953, 363] on span "Embed" at bounding box center [954, 362] width 34 height 15
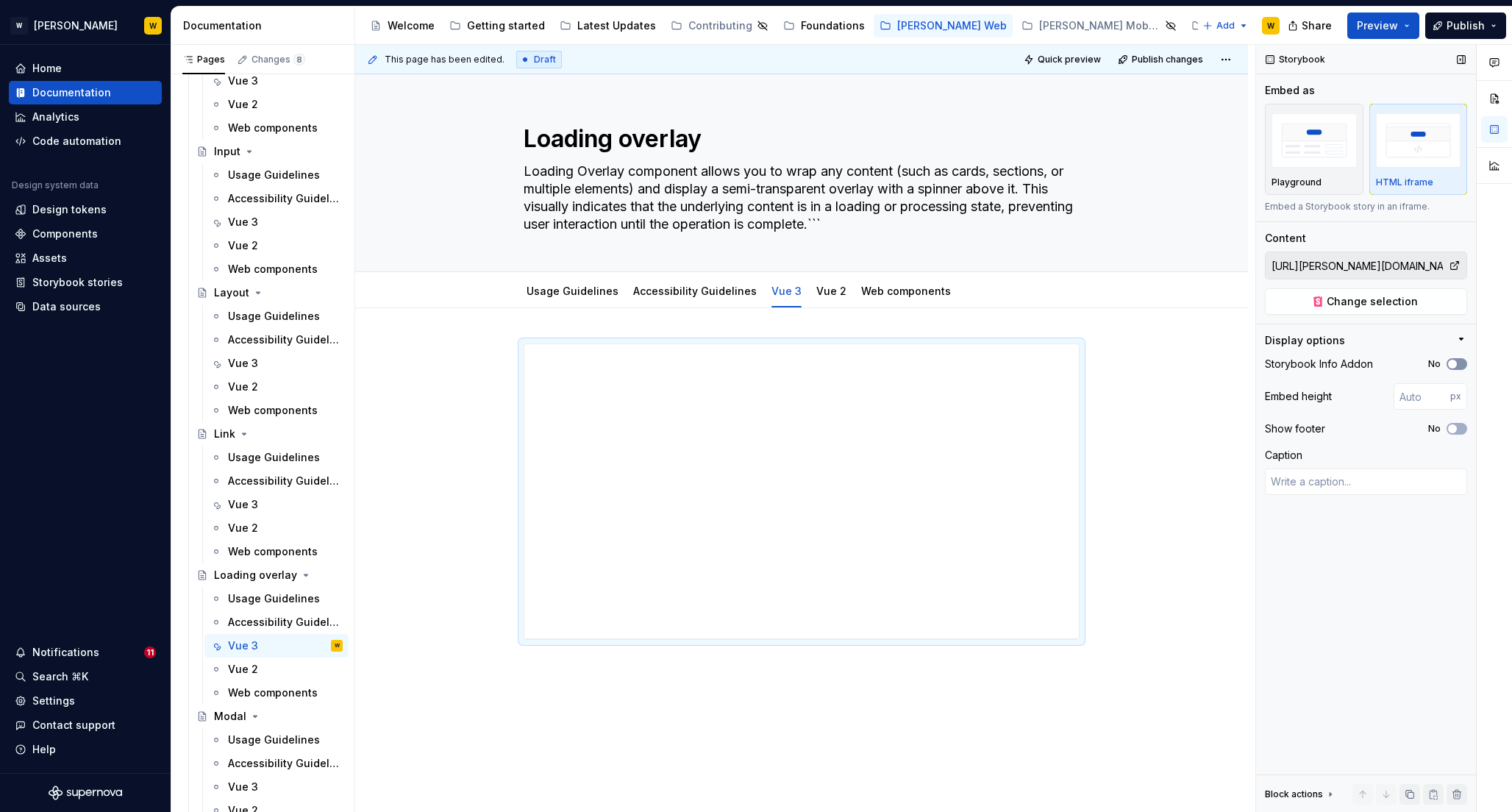
click at [1459, 364] on button "No" at bounding box center [1457, 364] width 20 height 12
click at [1456, 430] on span "button" at bounding box center [1452, 428] width 9 height 9
click at [1410, 392] on input "number" at bounding box center [1422, 397] width 56 height 27
click at [1169, 422] on div "**********" at bounding box center [801, 752] width 893 height 887
click at [1425, 392] on input "800" at bounding box center [1422, 397] width 56 height 27
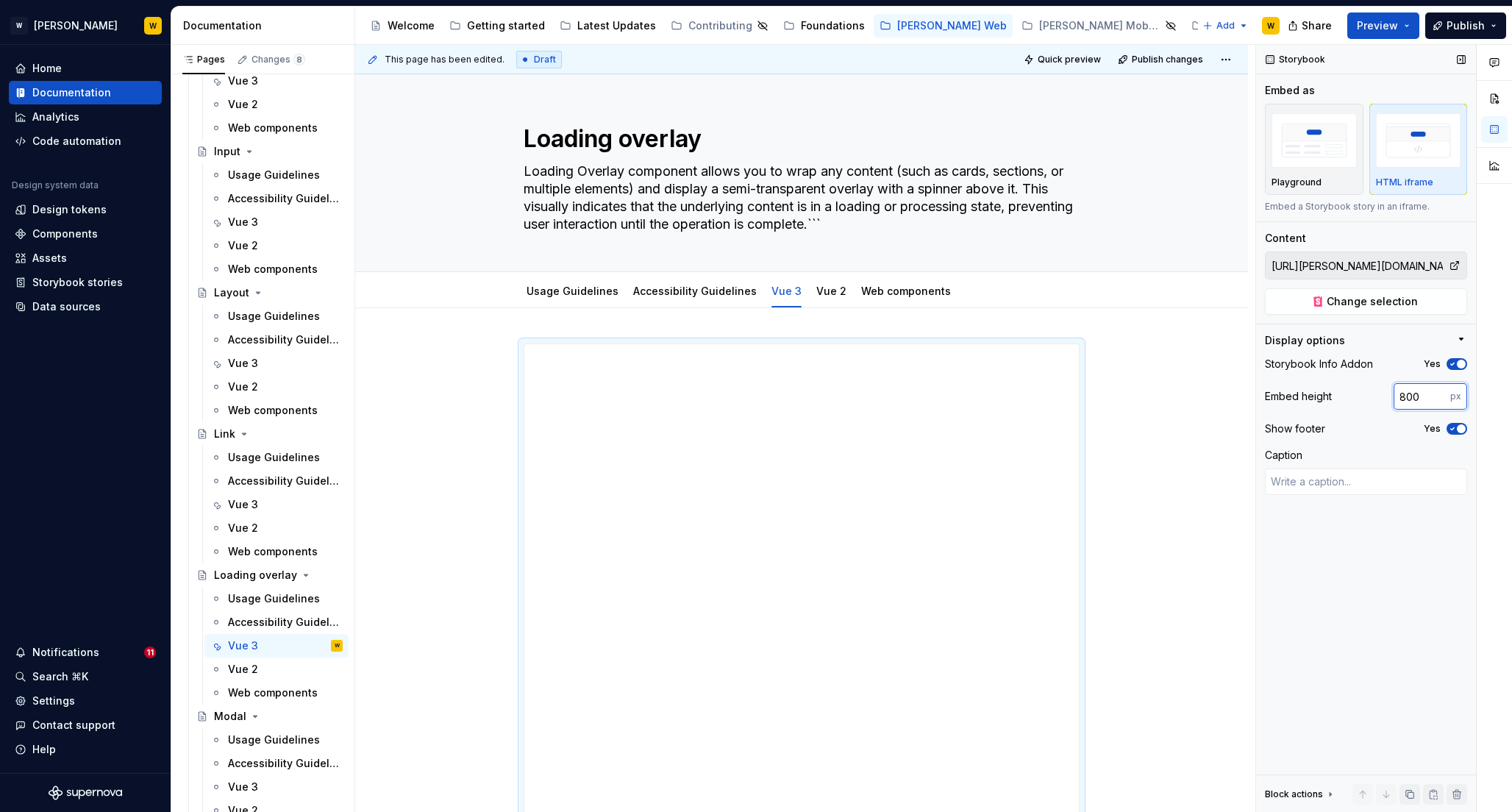
click at [1425, 392] on input "800" at bounding box center [1422, 397] width 56 height 27
click at [1457, 24] on span "Publish" at bounding box center [1466, 25] width 38 height 15
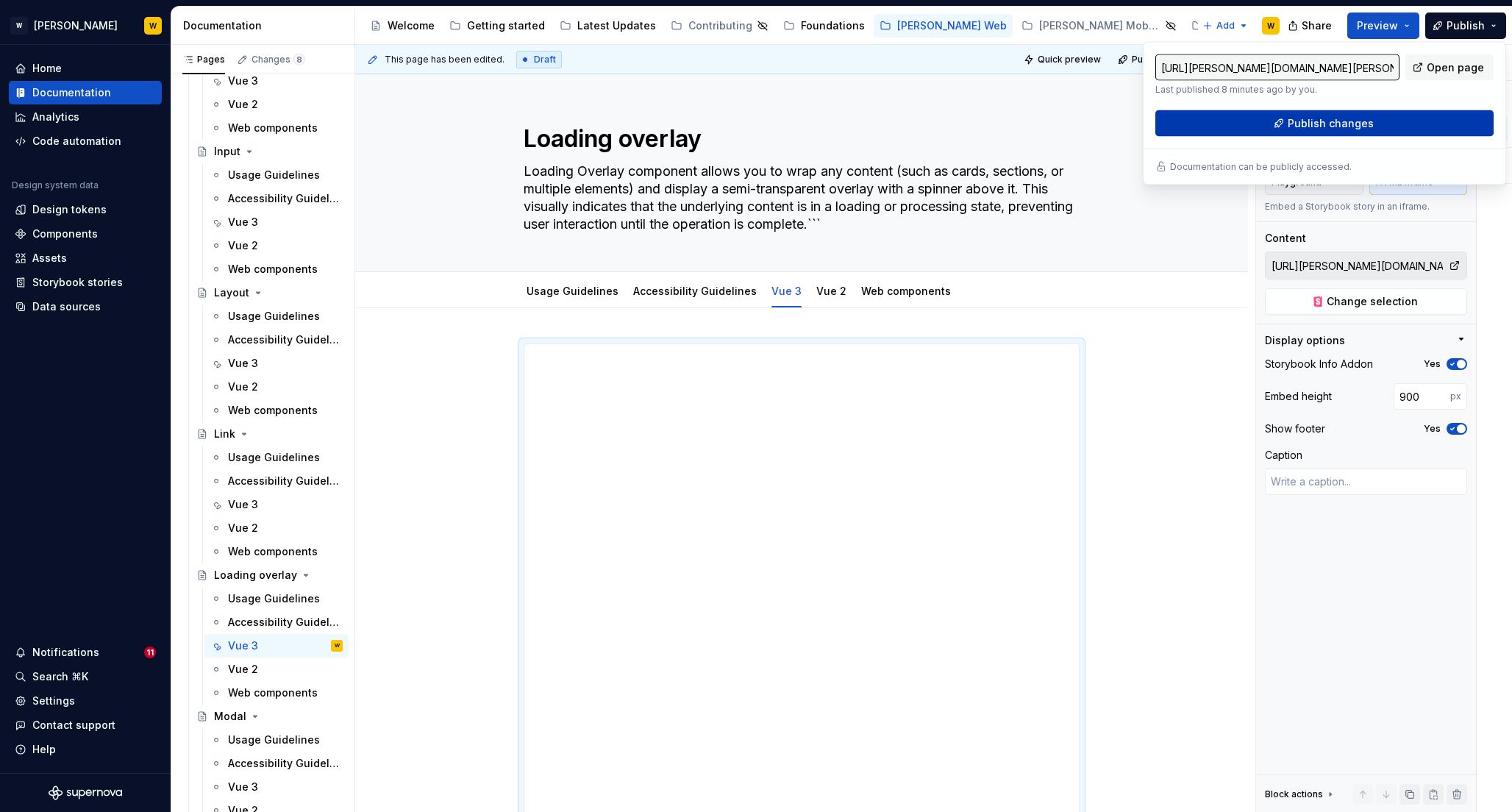
click at [1306, 121] on span "Publish changes" at bounding box center [1331, 123] width 86 height 15
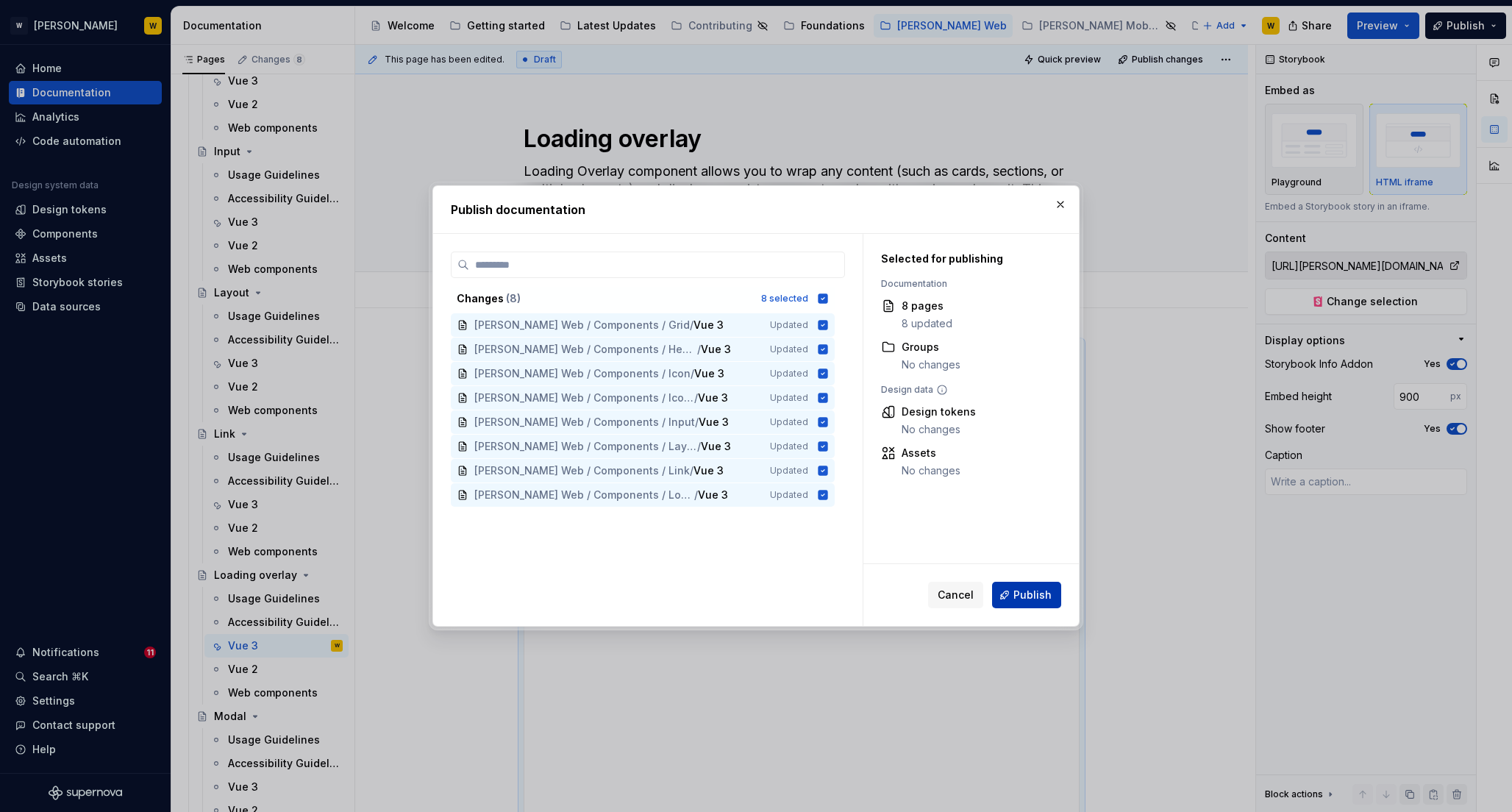
click at [1035, 591] on span "Publish" at bounding box center [1032, 595] width 38 height 15
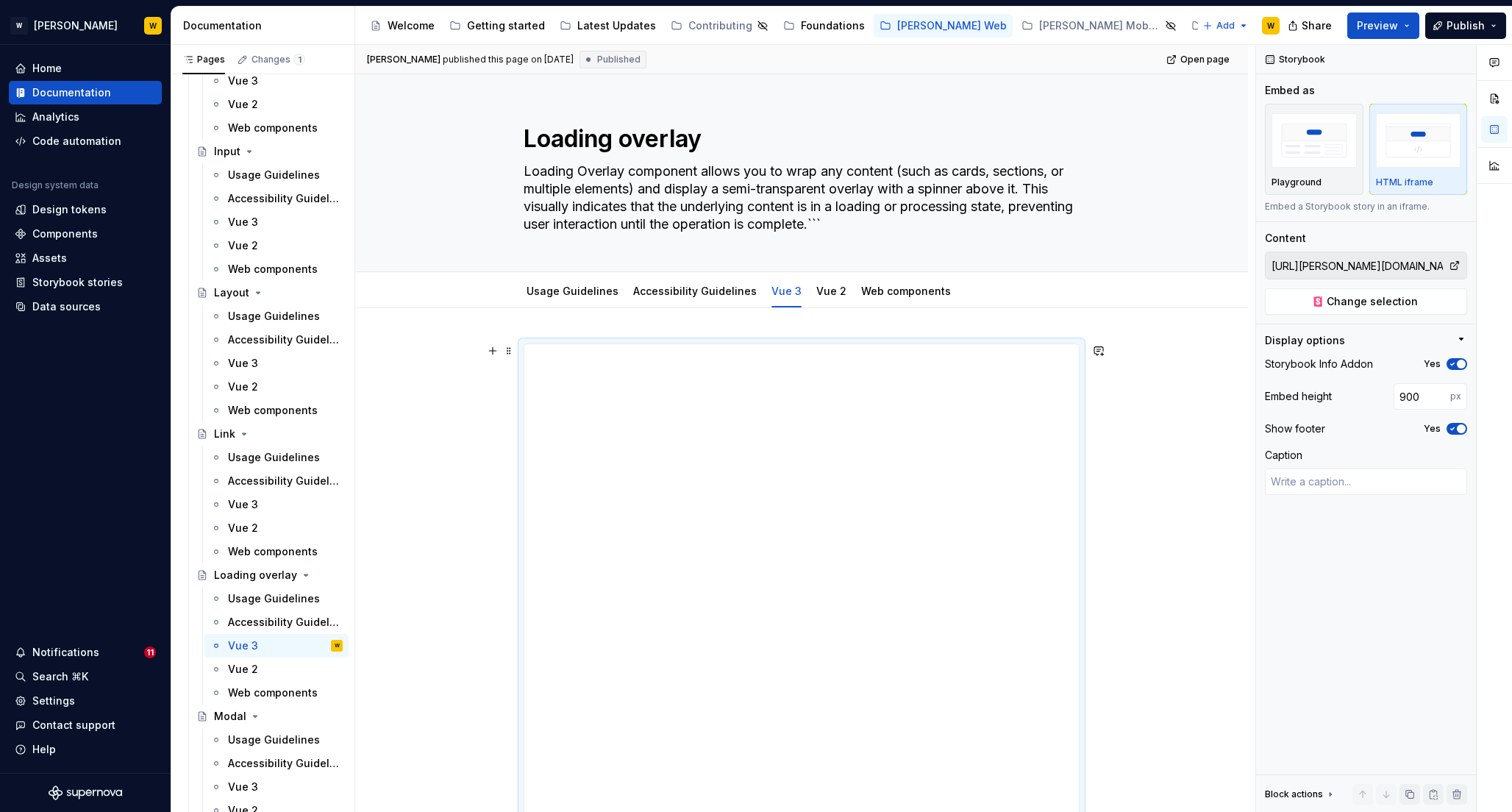
click at [1124, 471] on div "**********" at bounding box center [801, 788] width 893 height 960
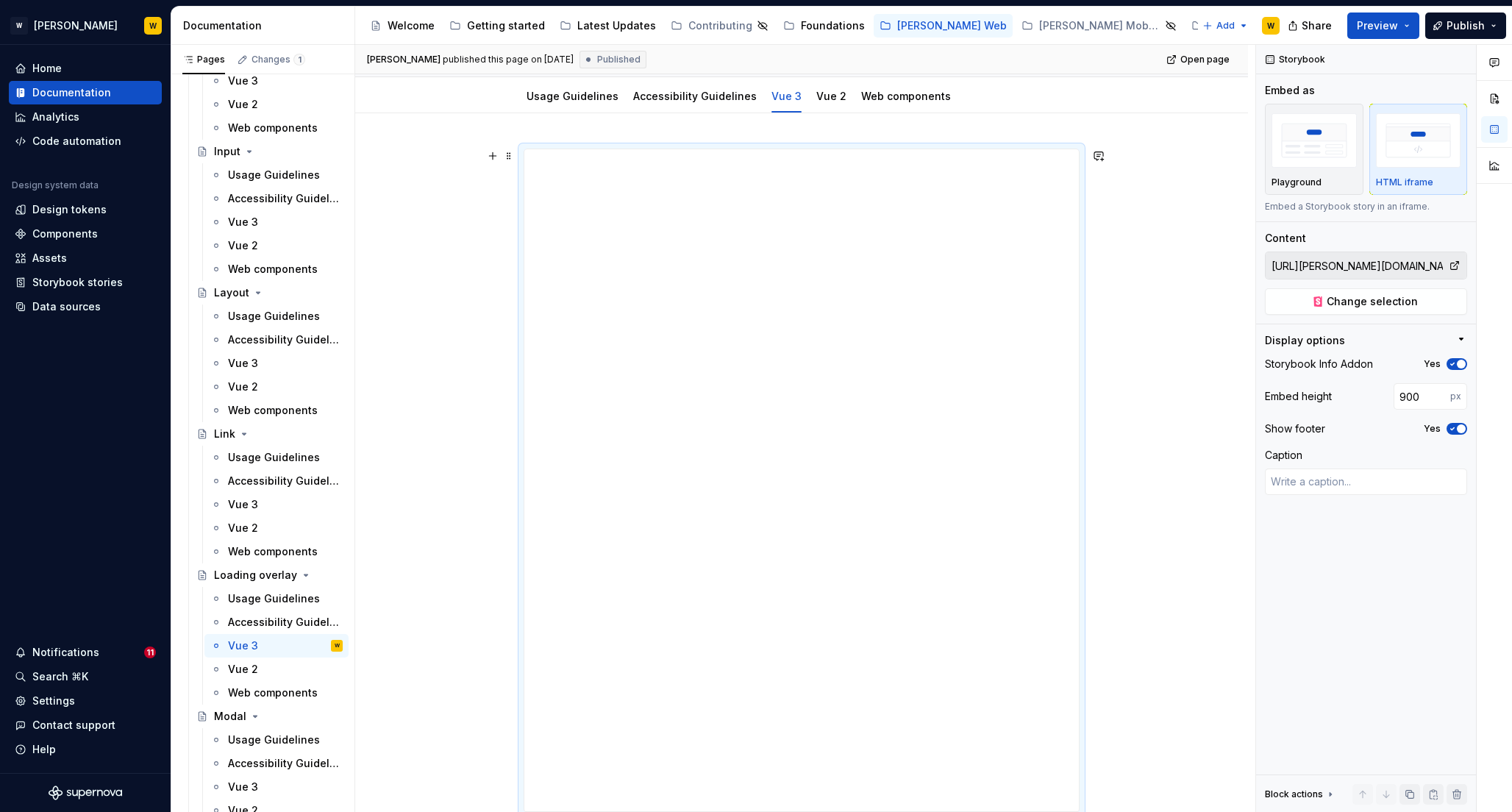
click at [420, 325] on div "**********" at bounding box center [801, 593] width 893 height 960
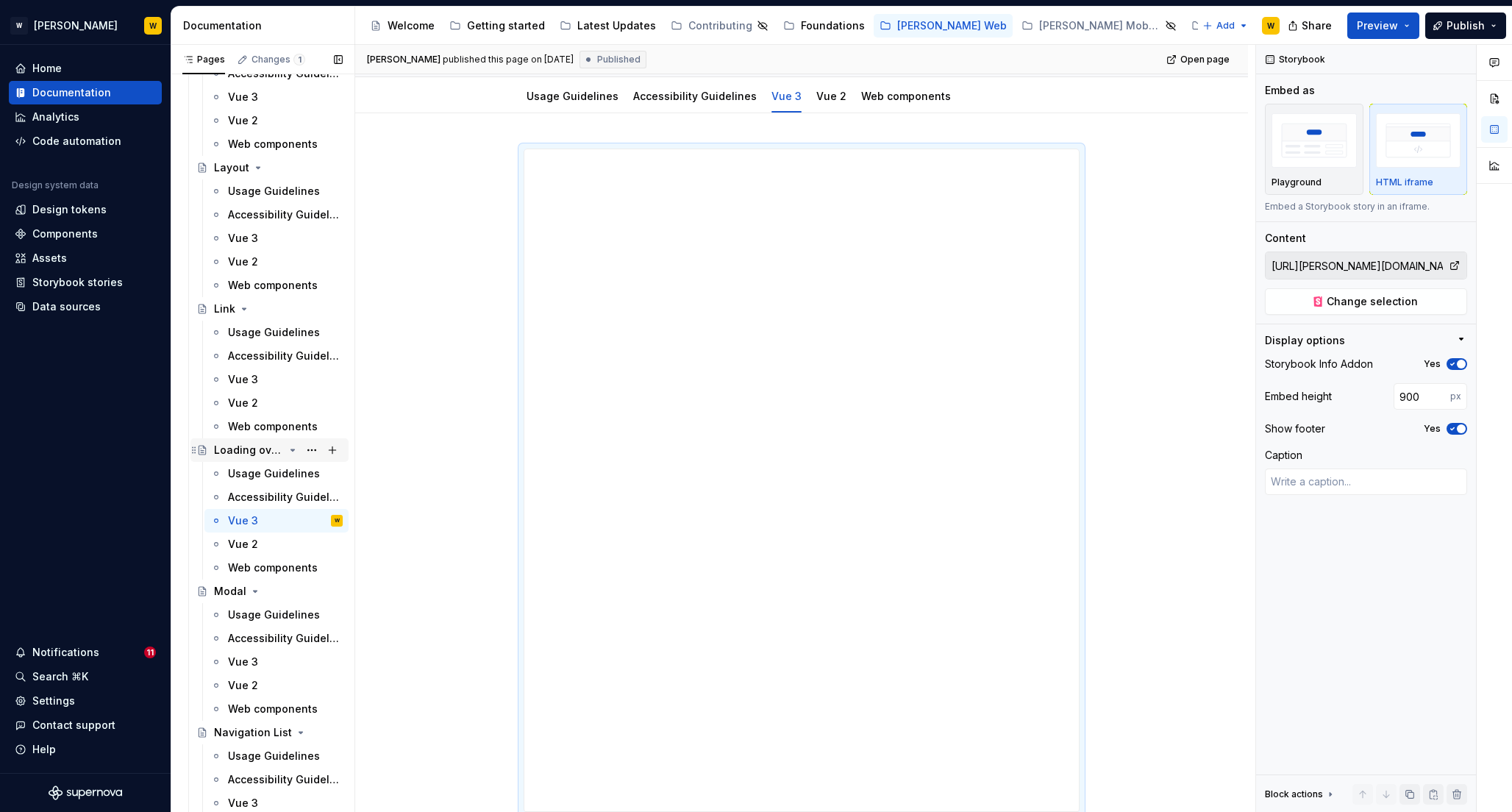
scroll to position [3630, 0]
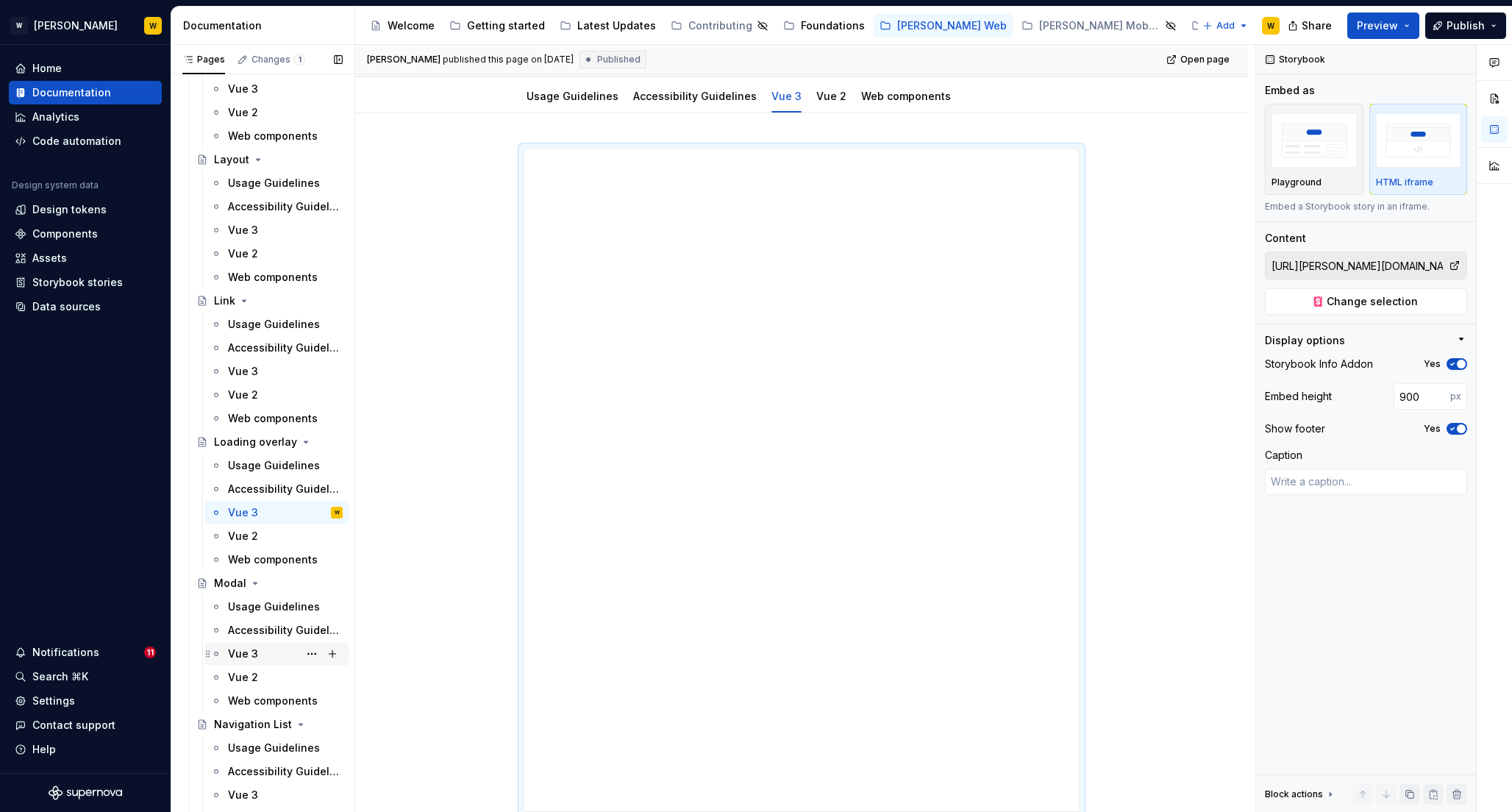
click at [252, 647] on div "Vue 3" at bounding box center [243, 654] width 30 height 15
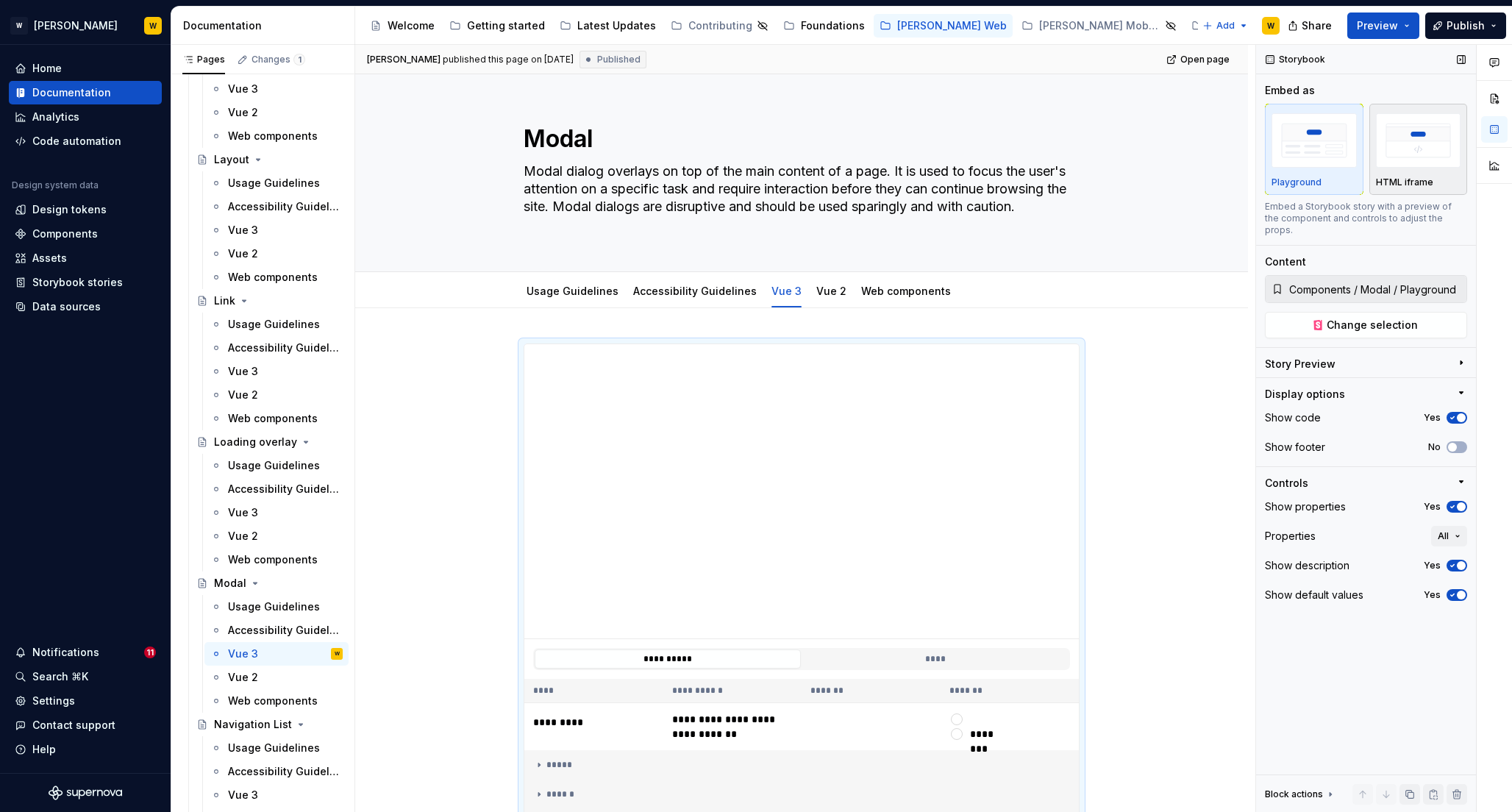
click at [1401, 161] on img "button" at bounding box center [1419, 140] width 85 height 53
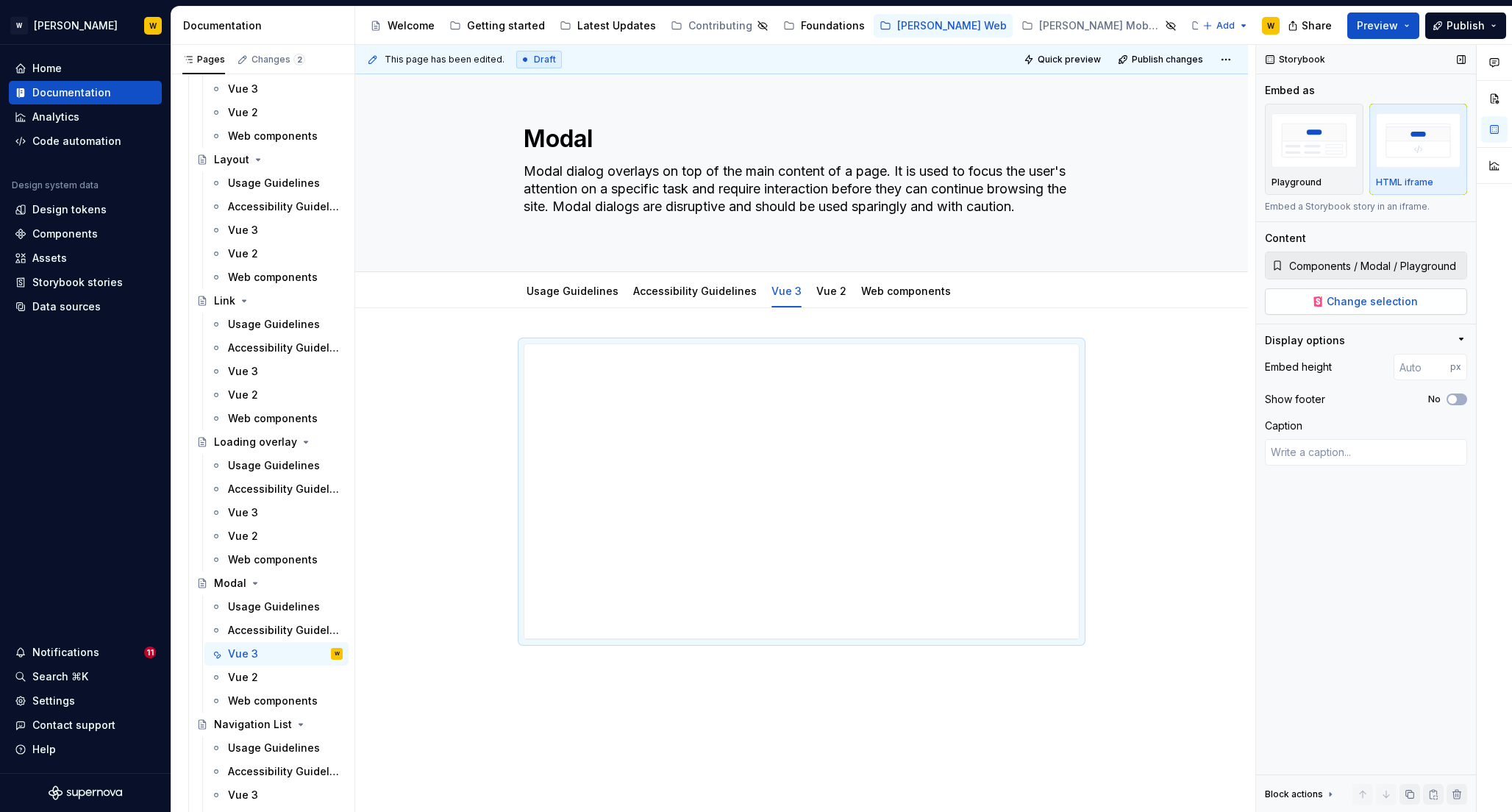
click at [1335, 303] on span "Change selection" at bounding box center [1372, 301] width 91 height 15
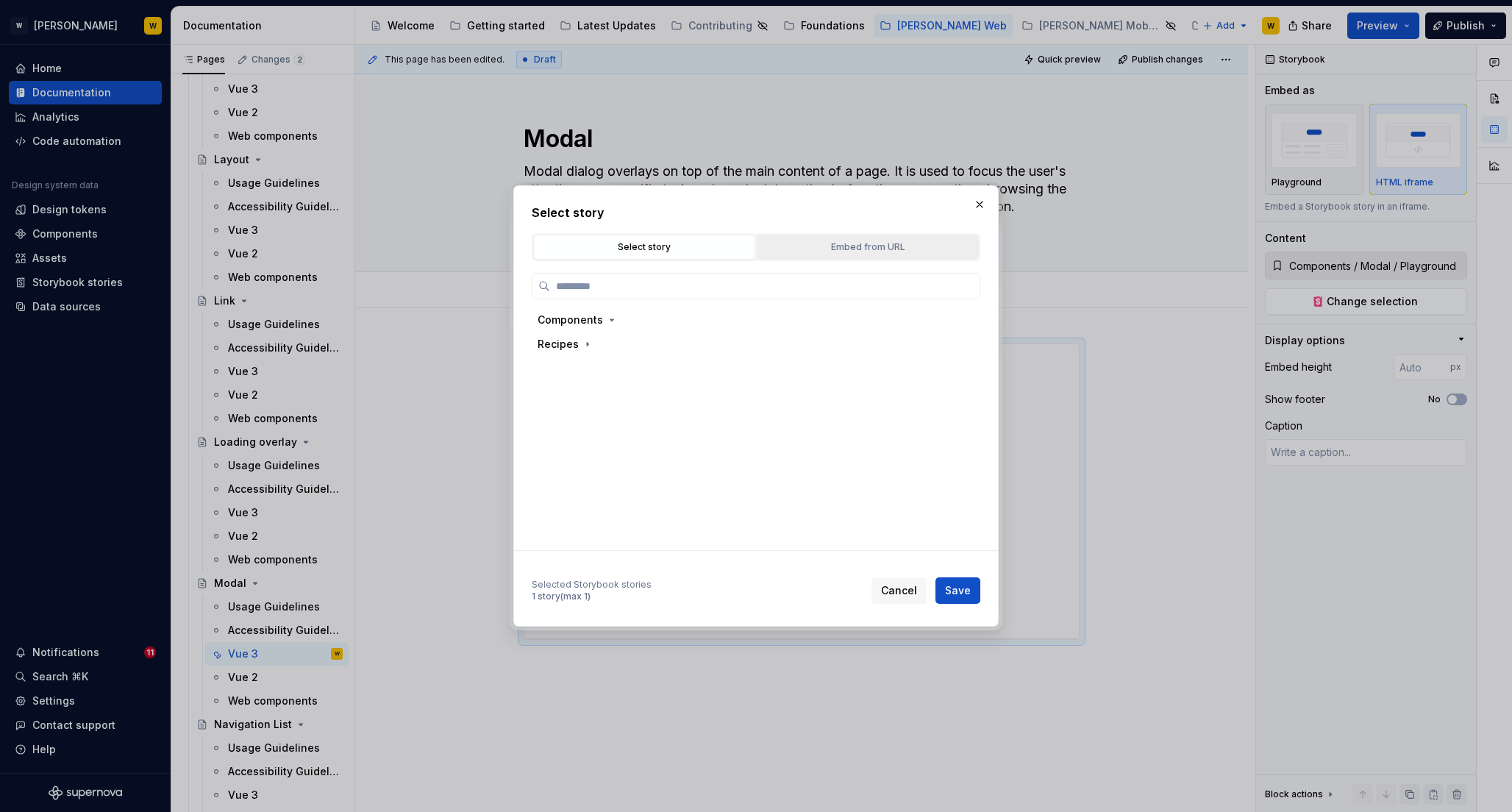
click at [845, 238] on button "Embed from URL" at bounding box center [868, 247] width 222 height 25
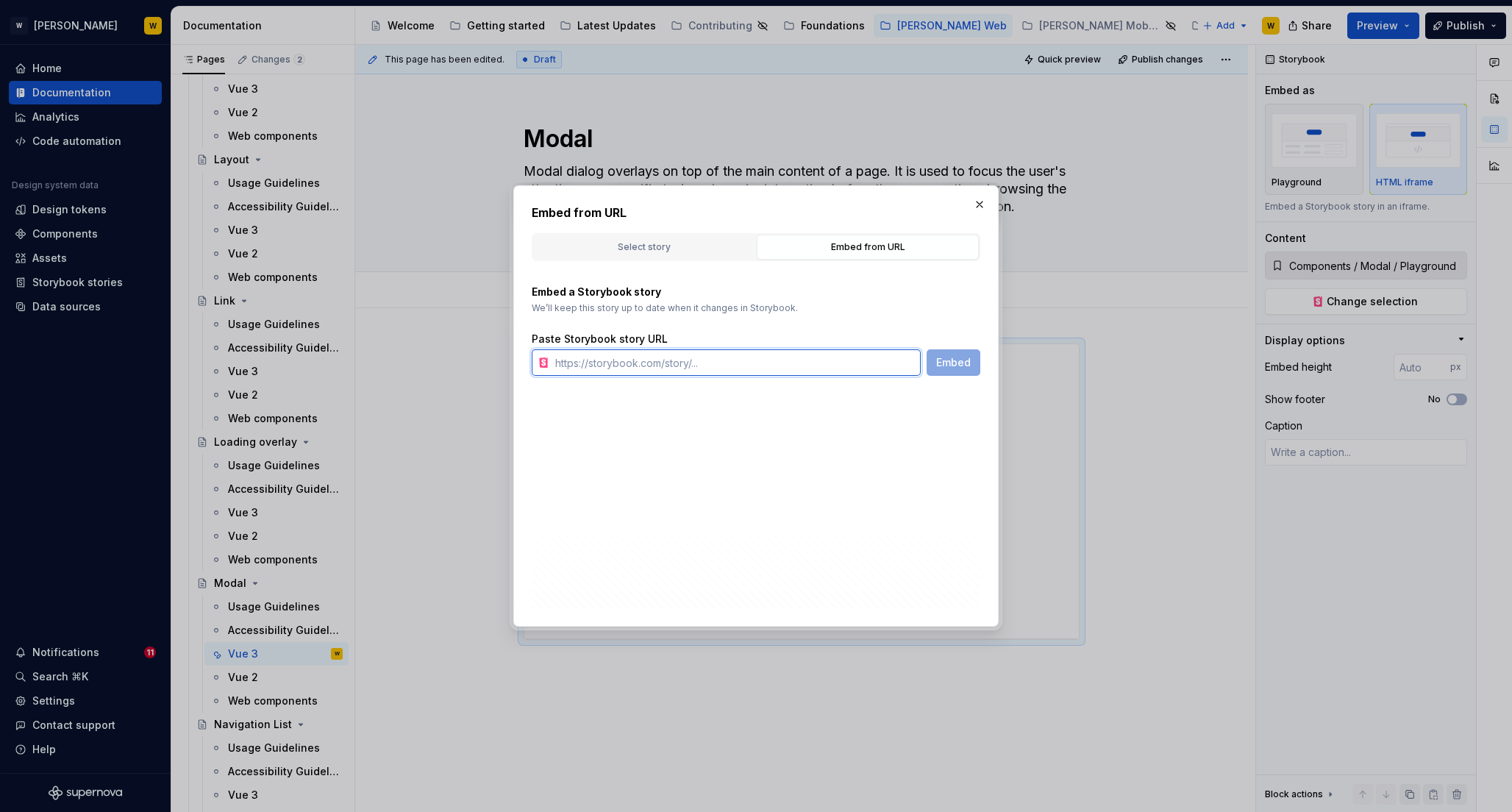
click at [742, 374] on input "text" at bounding box center [735, 363] width 372 height 27
paste input "[URL][PERSON_NAME][DOMAIN_NAME]"
click at [943, 357] on span "Embed" at bounding box center [954, 362] width 34 height 15
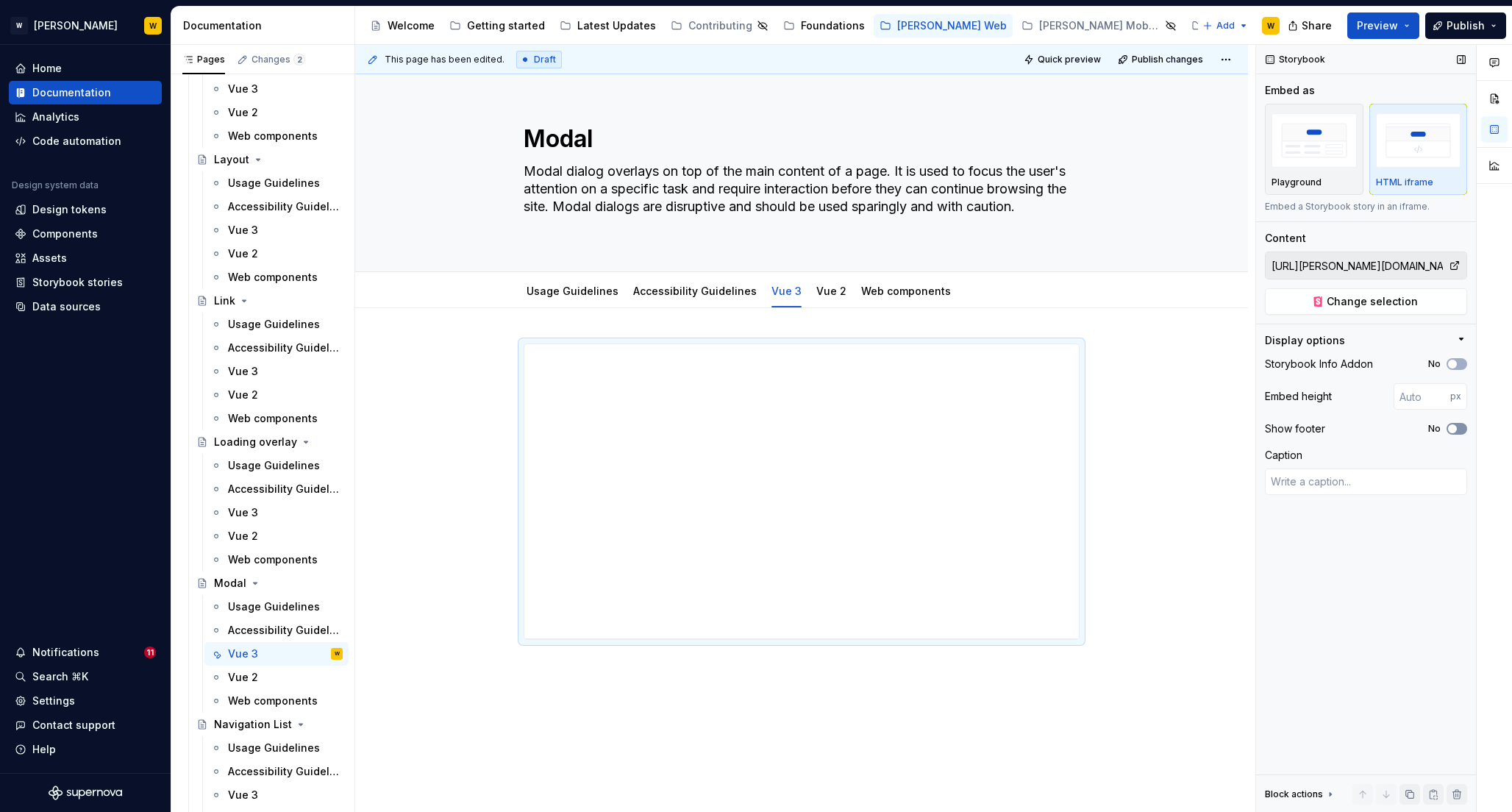
click at [1456, 425] on span "button" at bounding box center [1452, 428] width 9 height 9
click at [1456, 365] on span "button" at bounding box center [1452, 364] width 9 height 9
drag, startPoint x: 816, startPoint y: 640, endPoint x: 814, endPoint y: 723, distance: 83.0
click at [814, 723] on div "**********" at bounding box center [801, 604] width 893 height 593
drag, startPoint x: 784, startPoint y: 636, endPoint x: 811, endPoint y: 647, distance: 29.2
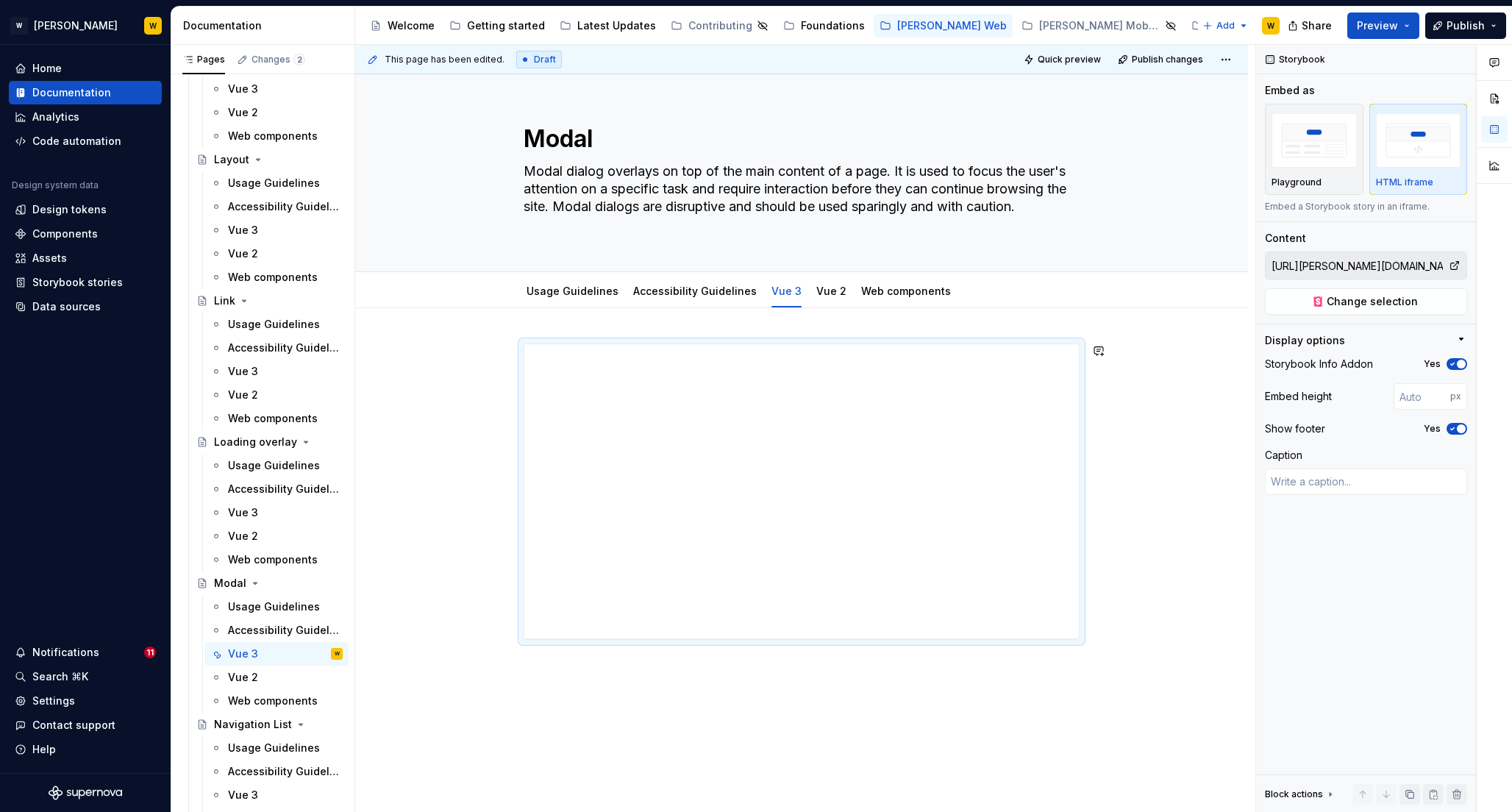
click at [811, 655] on div "**********" at bounding box center [801, 500] width 556 height 314
drag, startPoint x: 803, startPoint y: 636, endPoint x: 800, endPoint y: 684, distance: 48.1
click at [800, 684] on div "**********" at bounding box center [801, 604] width 893 height 593
drag, startPoint x: 802, startPoint y: 638, endPoint x: 801, endPoint y: 783, distance: 145.0
click at [801, 783] on div at bounding box center [802, 784] width 24 height 3
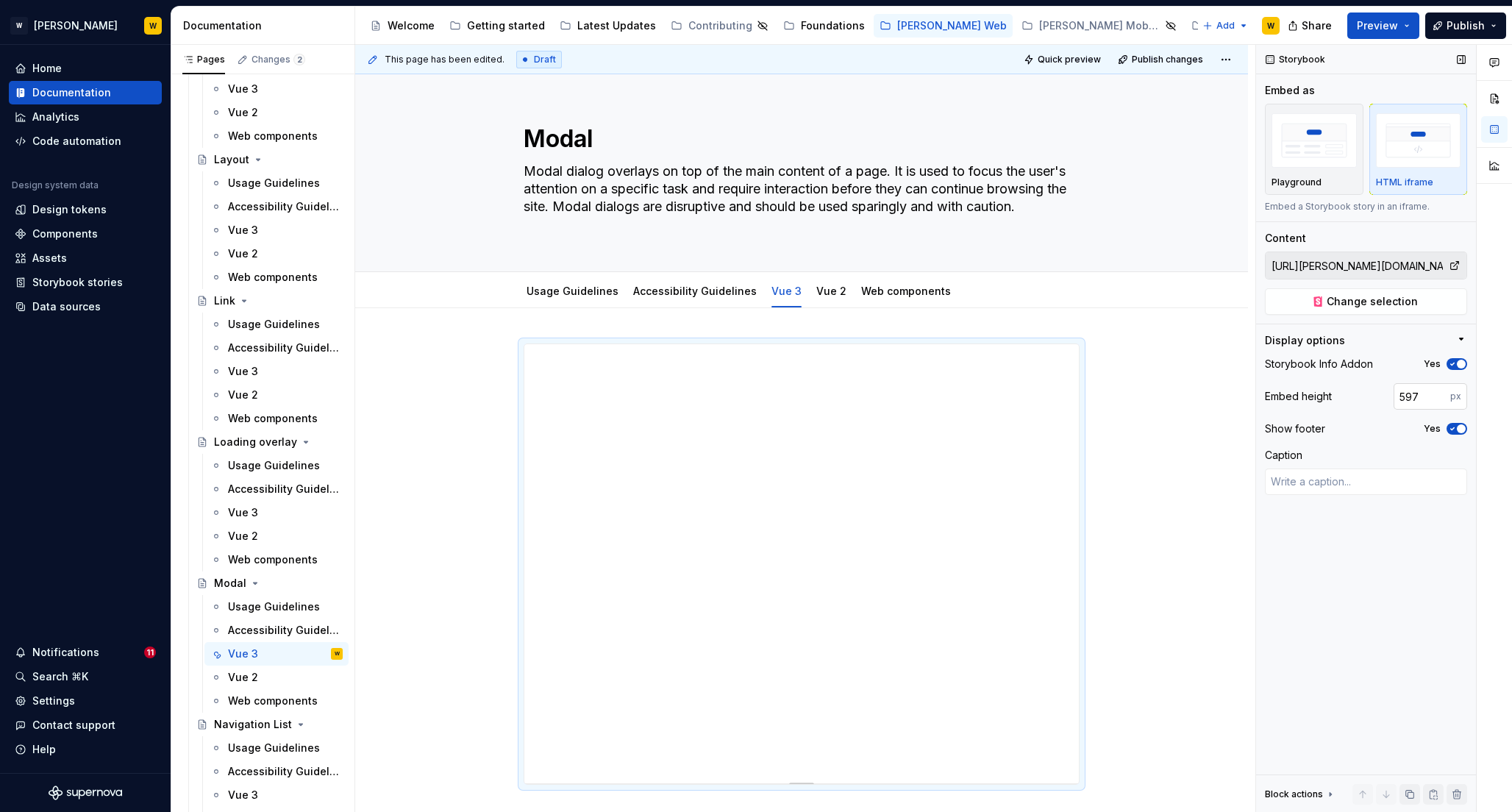
click at [1405, 400] on input "597" at bounding box center [1422, 397] width 56 height 27
click at [1409, 397] on input "600" at bounding box center [1422, 397] width 56 height 27
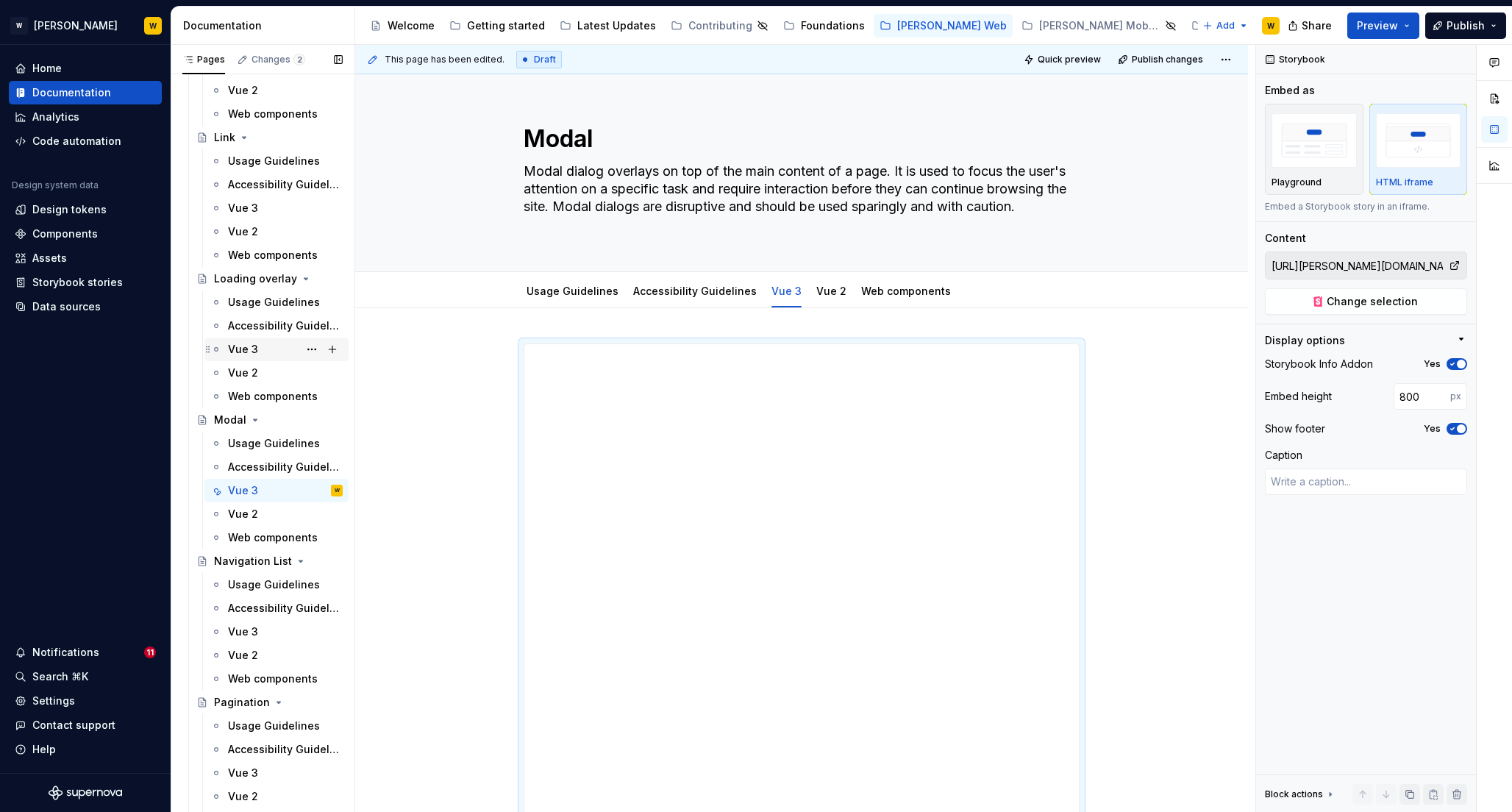
scroll to position [3808, 0]
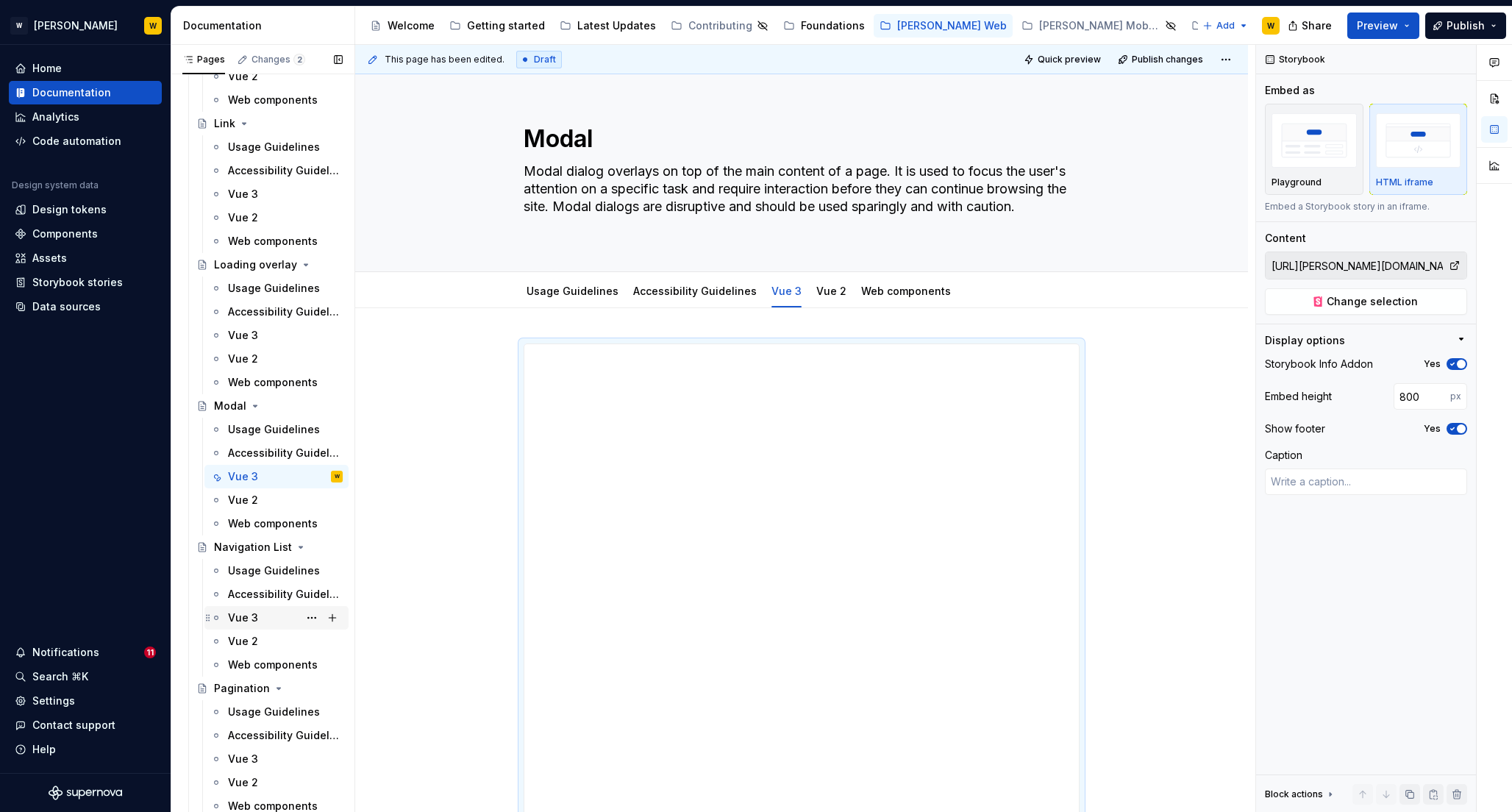
click at [245, 618] on div "Vue 3" at bounding box center [243, 618] width 30 height 15
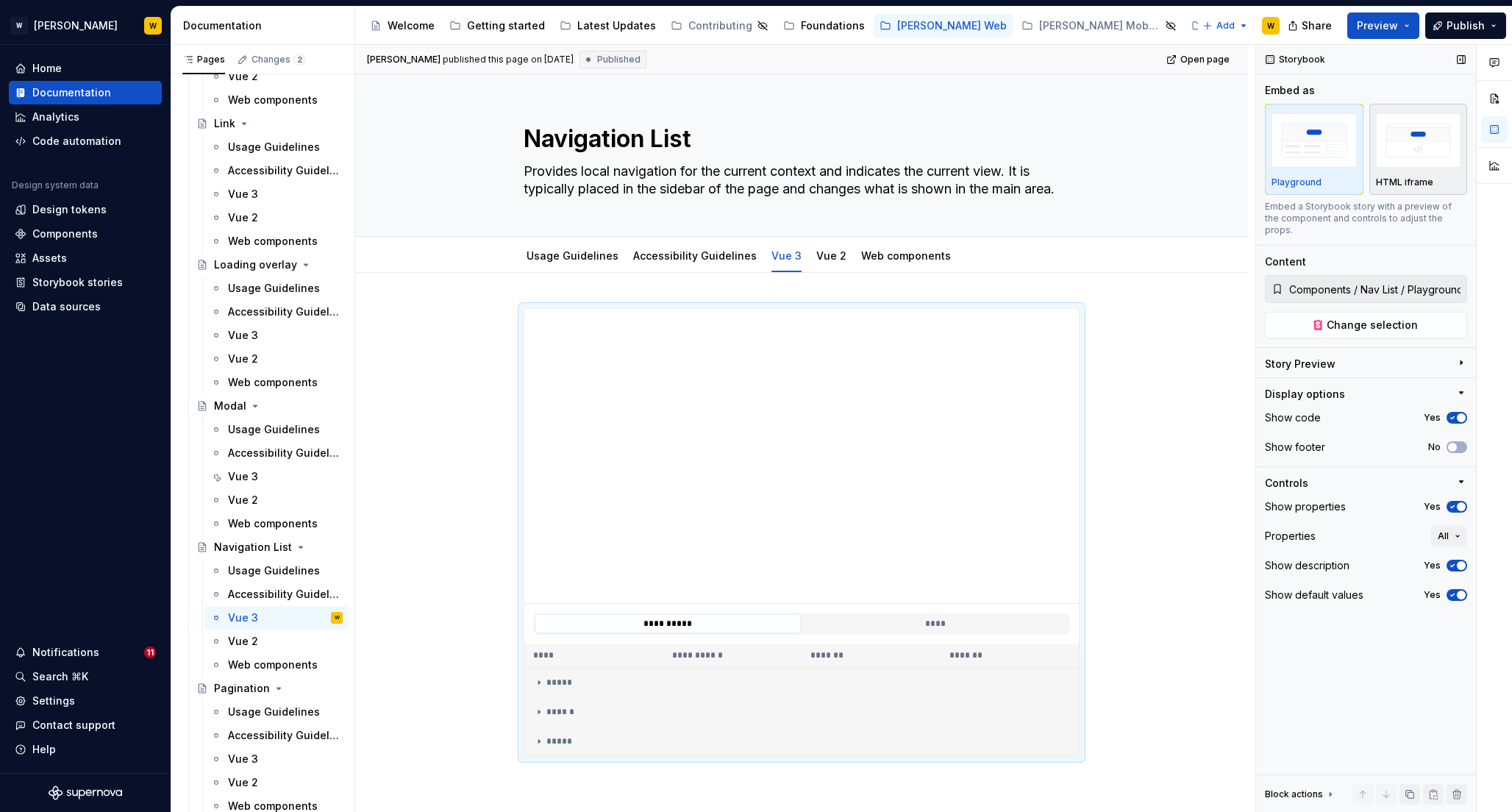
click at [1418, 145] on img "button" at bounding box center [1419, 140] width 85 height 53
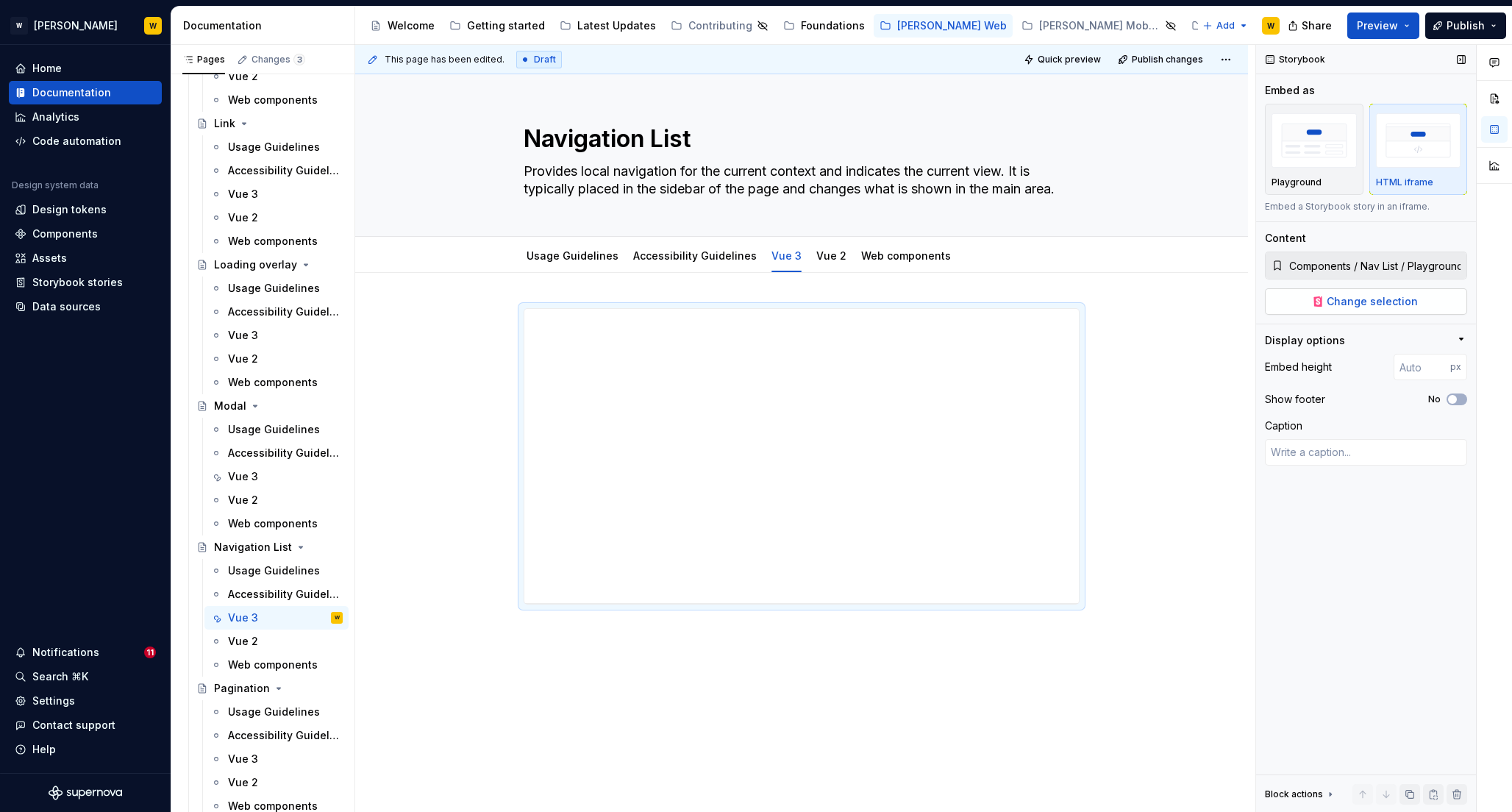
click at [1351, 294] on span "Change selection" at bounding box center [1372, 301] width 91 height 15
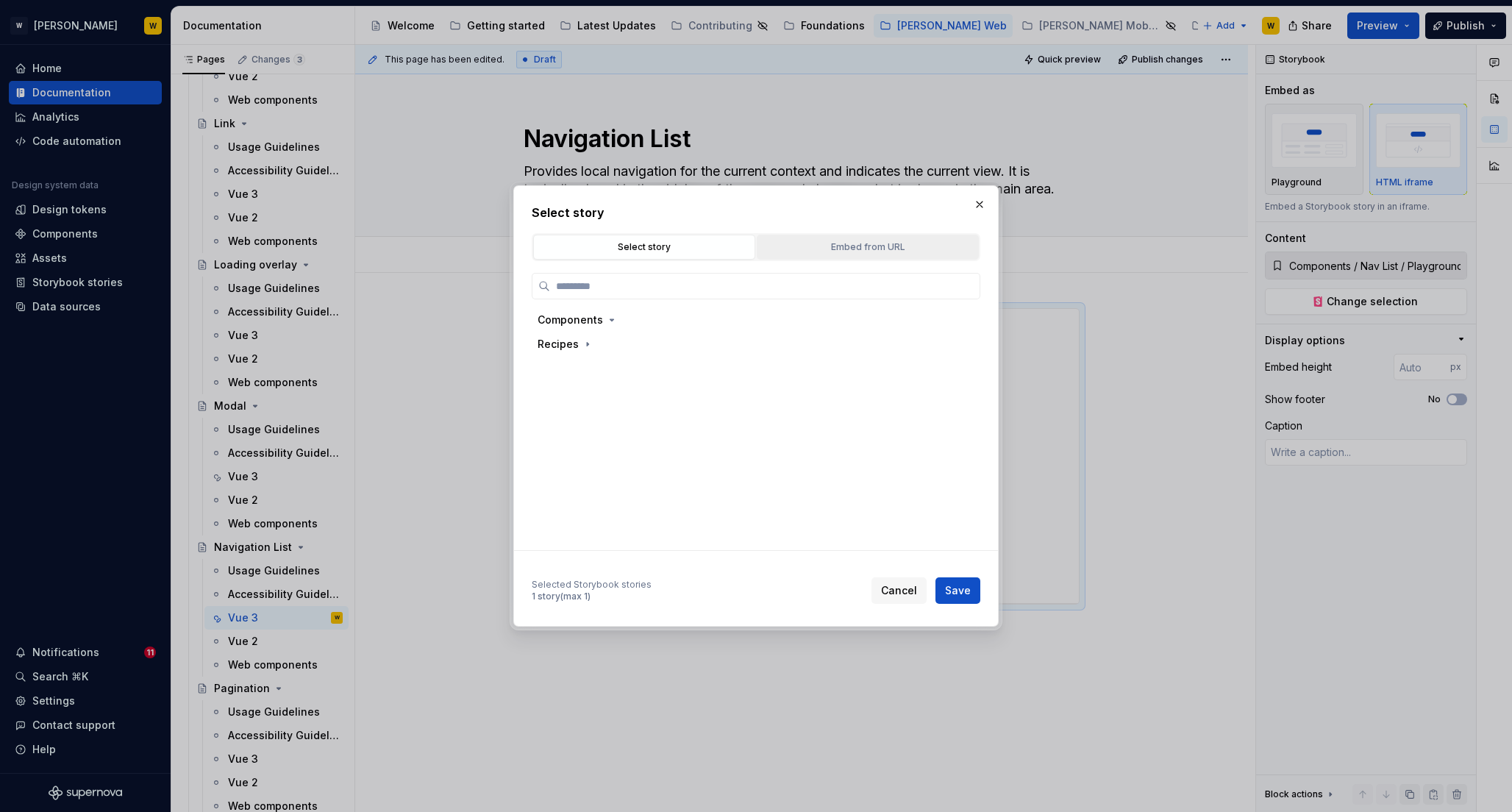
click at [905, 242] on div "Embed from URL" at bounding box center [868, 247] width 212 height 15
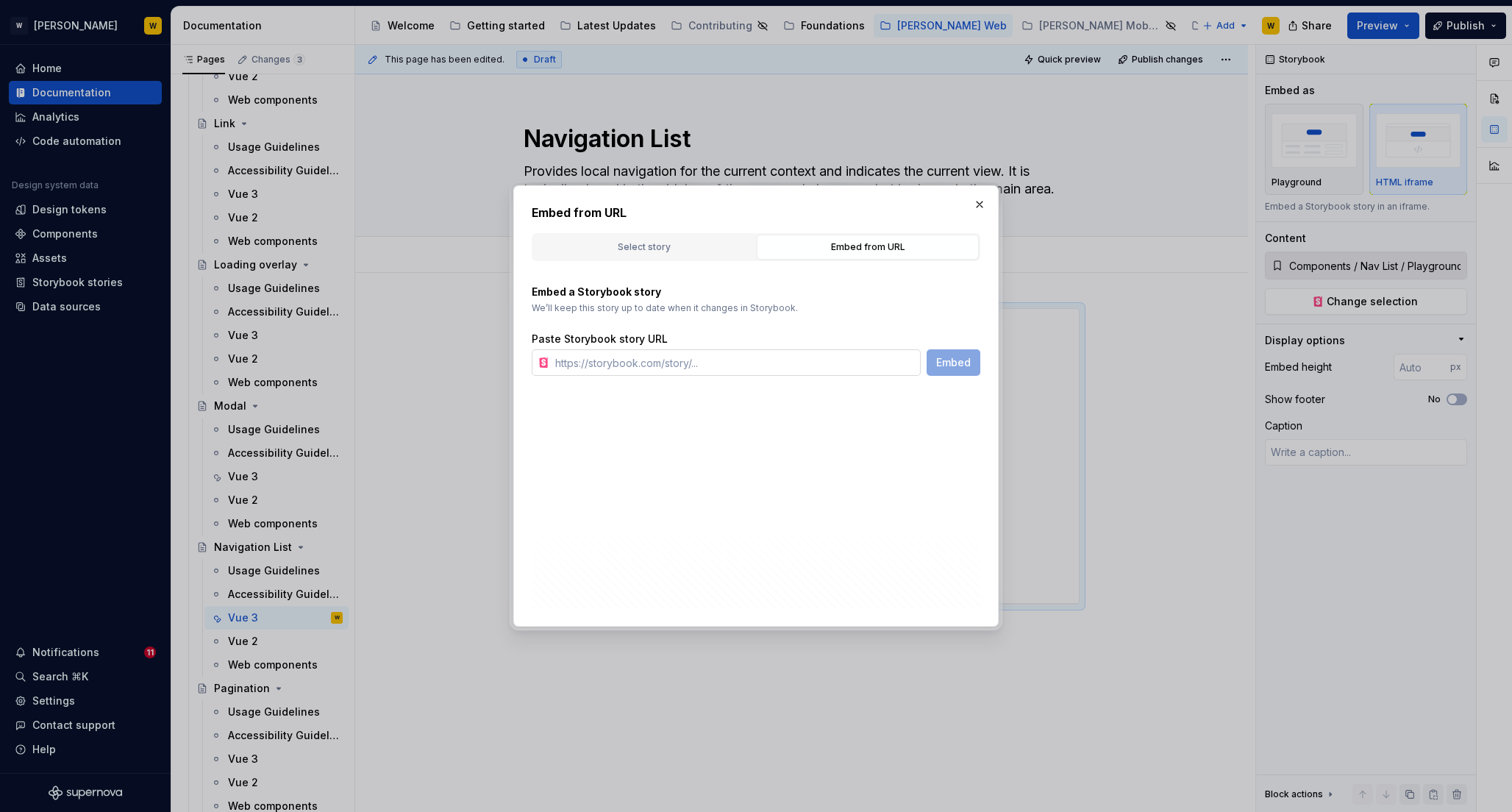
click at [712, 372] on input "text" at bounding box center [735, 363] width 372 height 27
paste input "[URL][PERSON_NAME][DOMAIN_NAME]"
click at [948, 364] on span "Embed" at bounding box center [954, 362] width 34 height 15
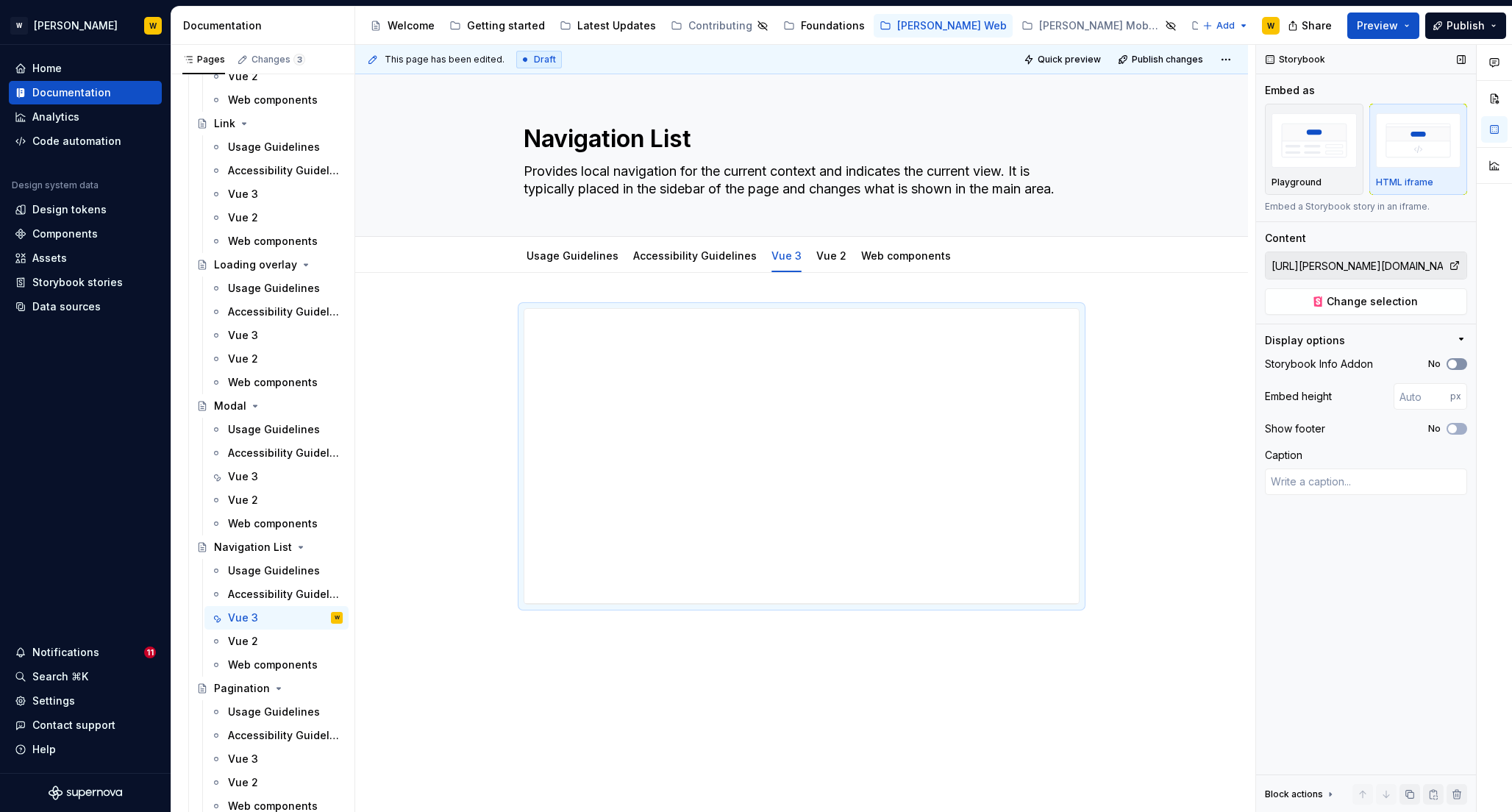
click at [1450, 363] on span "button" at bounding box center [1452, 364] width 9 height 9
click at [1458, 428] on icon "button" at bounding box center [1452, 428] width 12 height 9
click at [1408, 394] on input "number" at bounding box center [1422, 397] width 56 height 27
click at [1462, 25] on span "Publish" at bounding box center [1466, 25] width 38 height 15
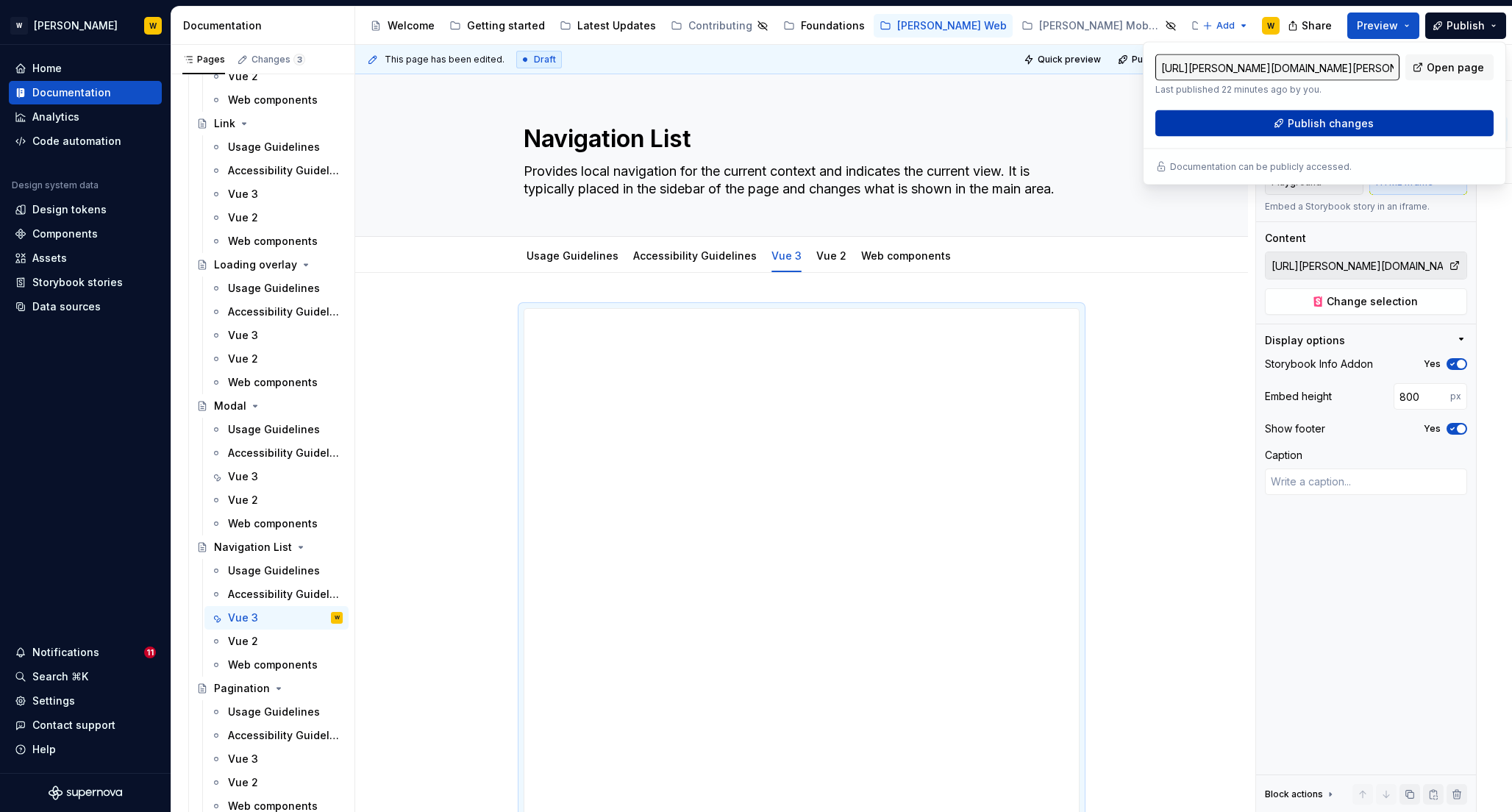
click at [1278, 114] on button "Publish changes" at bounding box center [1325, 124] width 339 height 27
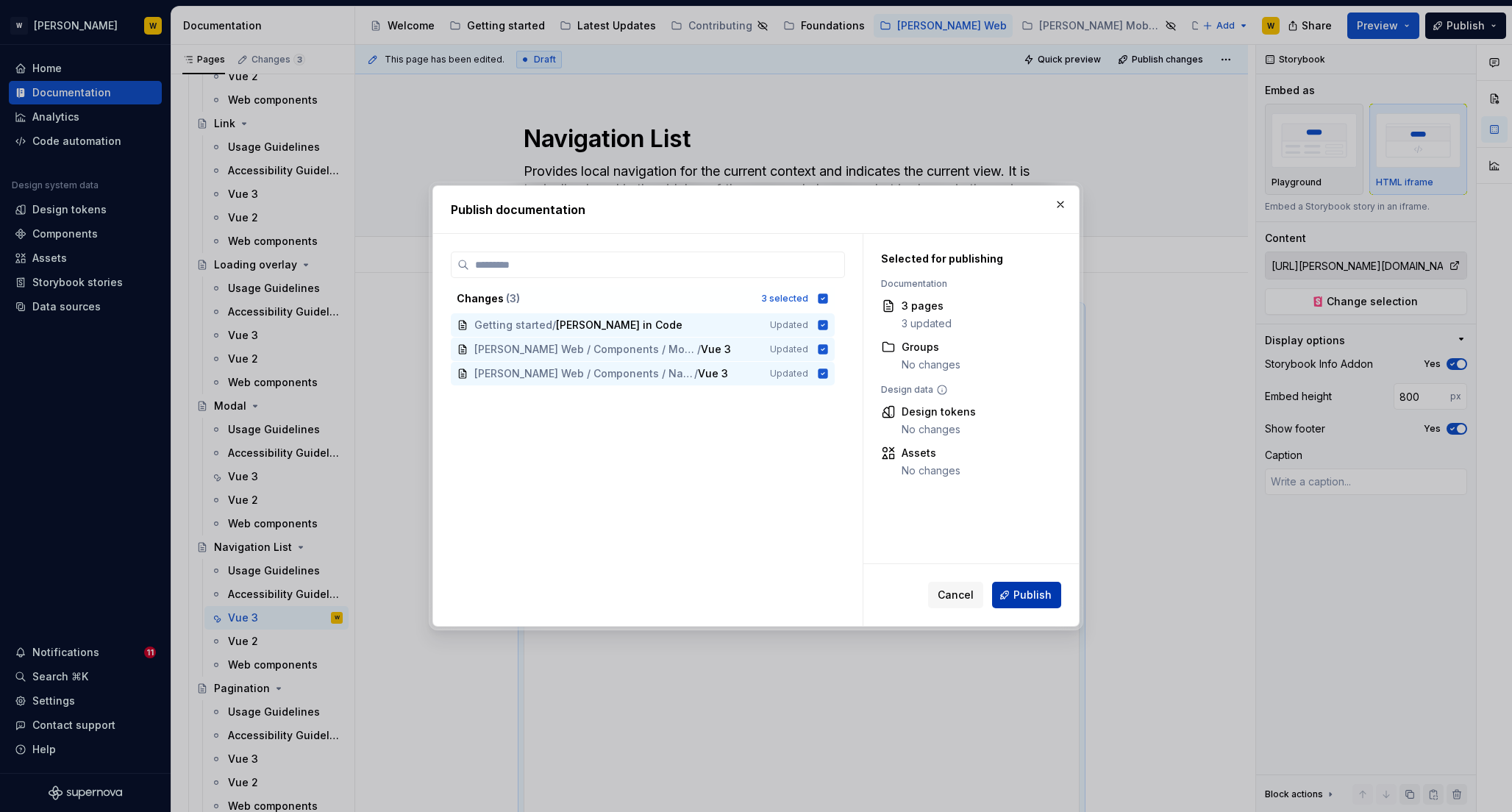
click at [1023, 594] on span "Publish" at bounding box center [1032, 595] width 38 height 15
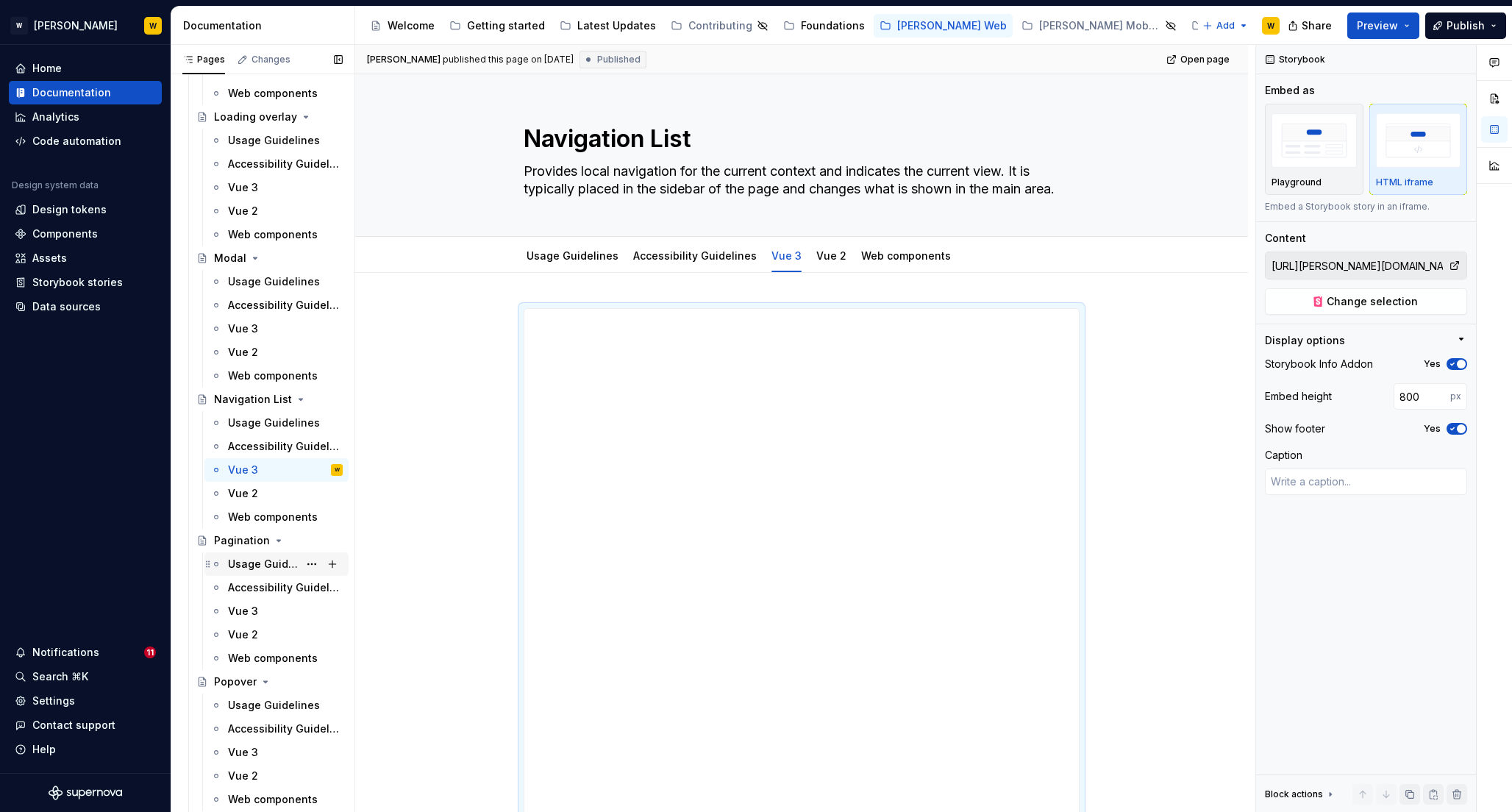
scroll to position [3966, 0]
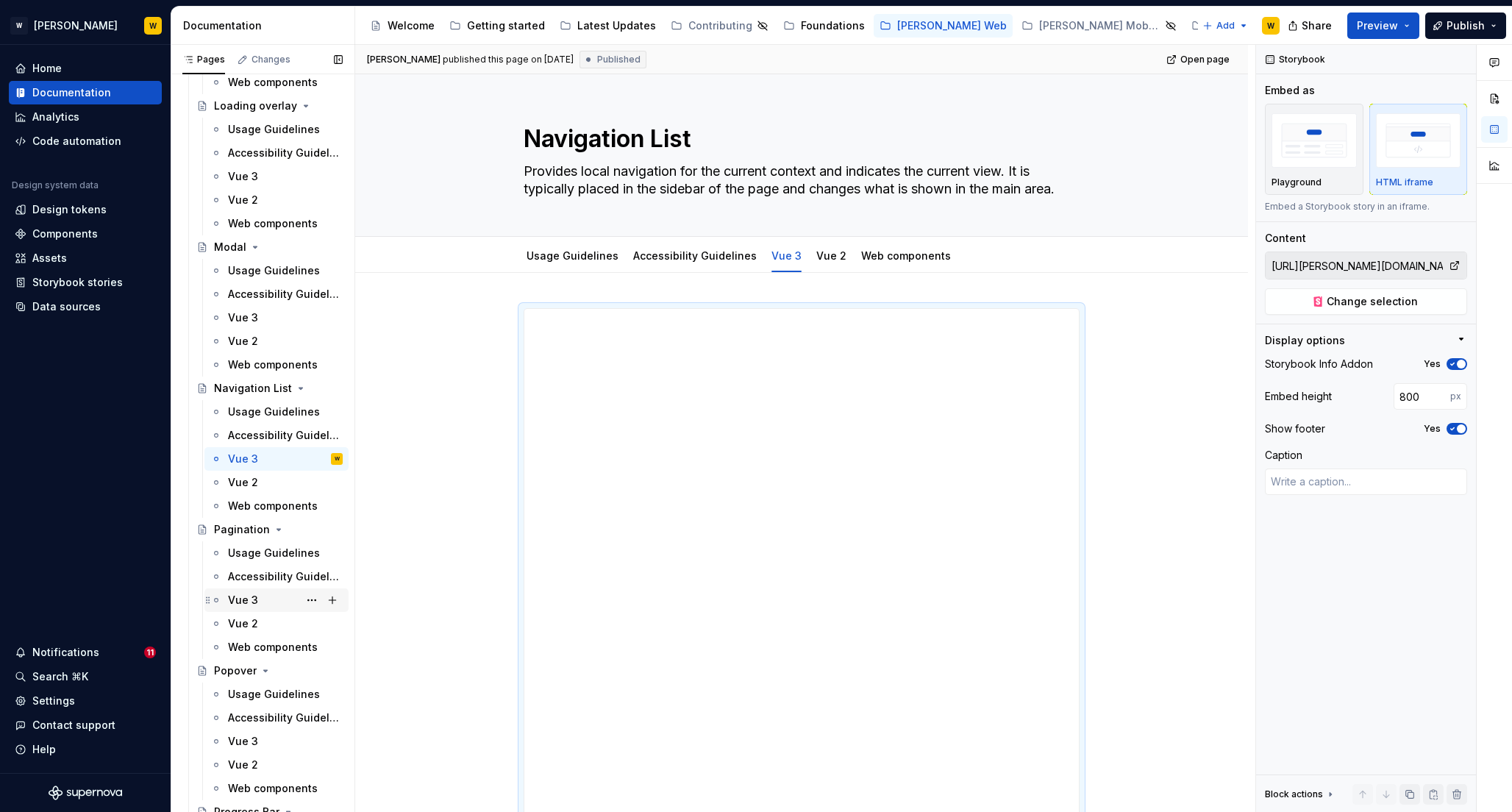
click at [245, 602] on div "Vue 3" at bounding box center [243, 600] width 30 height 15
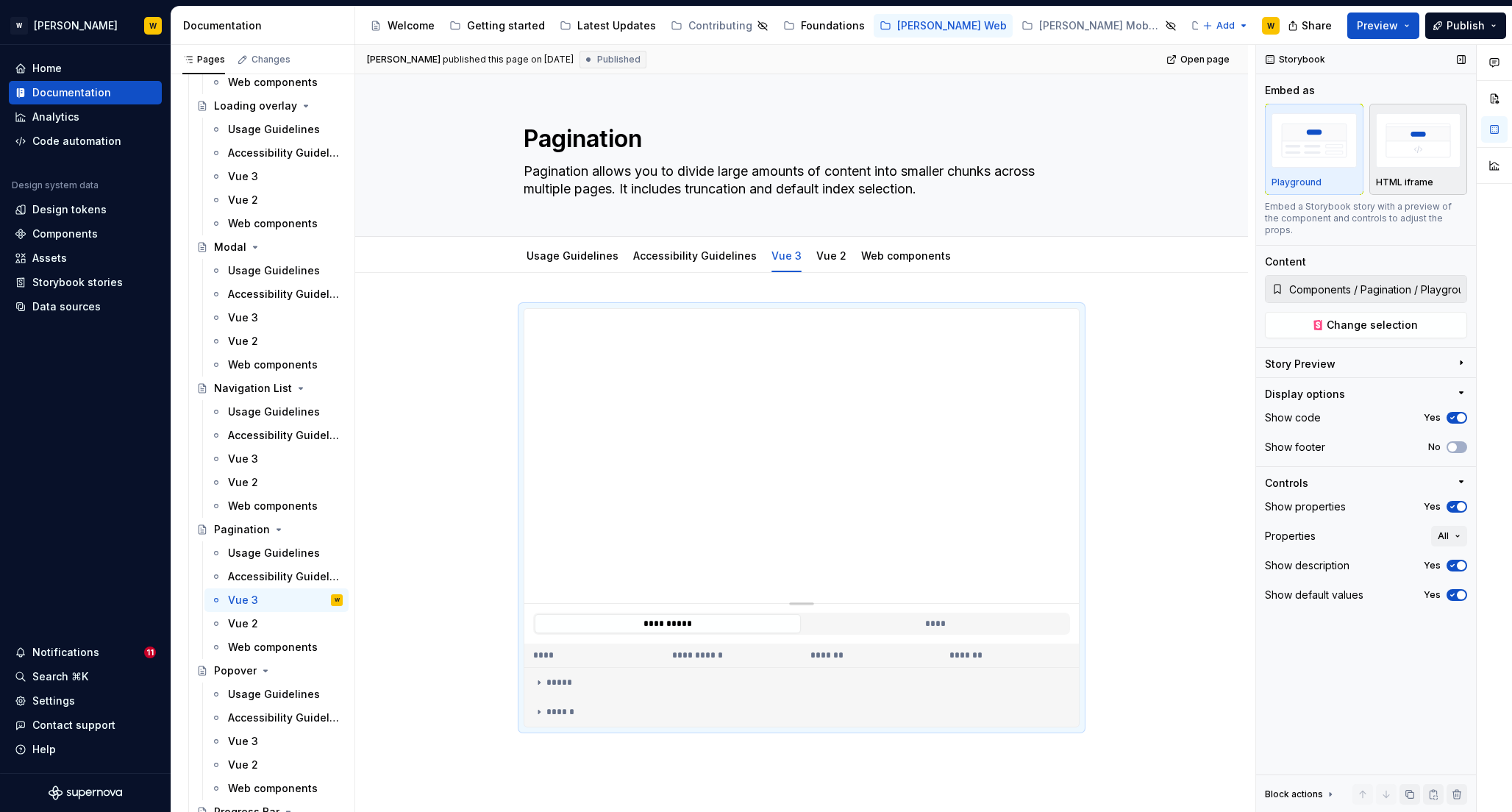
click at [1427, 126] on img "button" at bounding box center [1419, 140] width 85 height 53
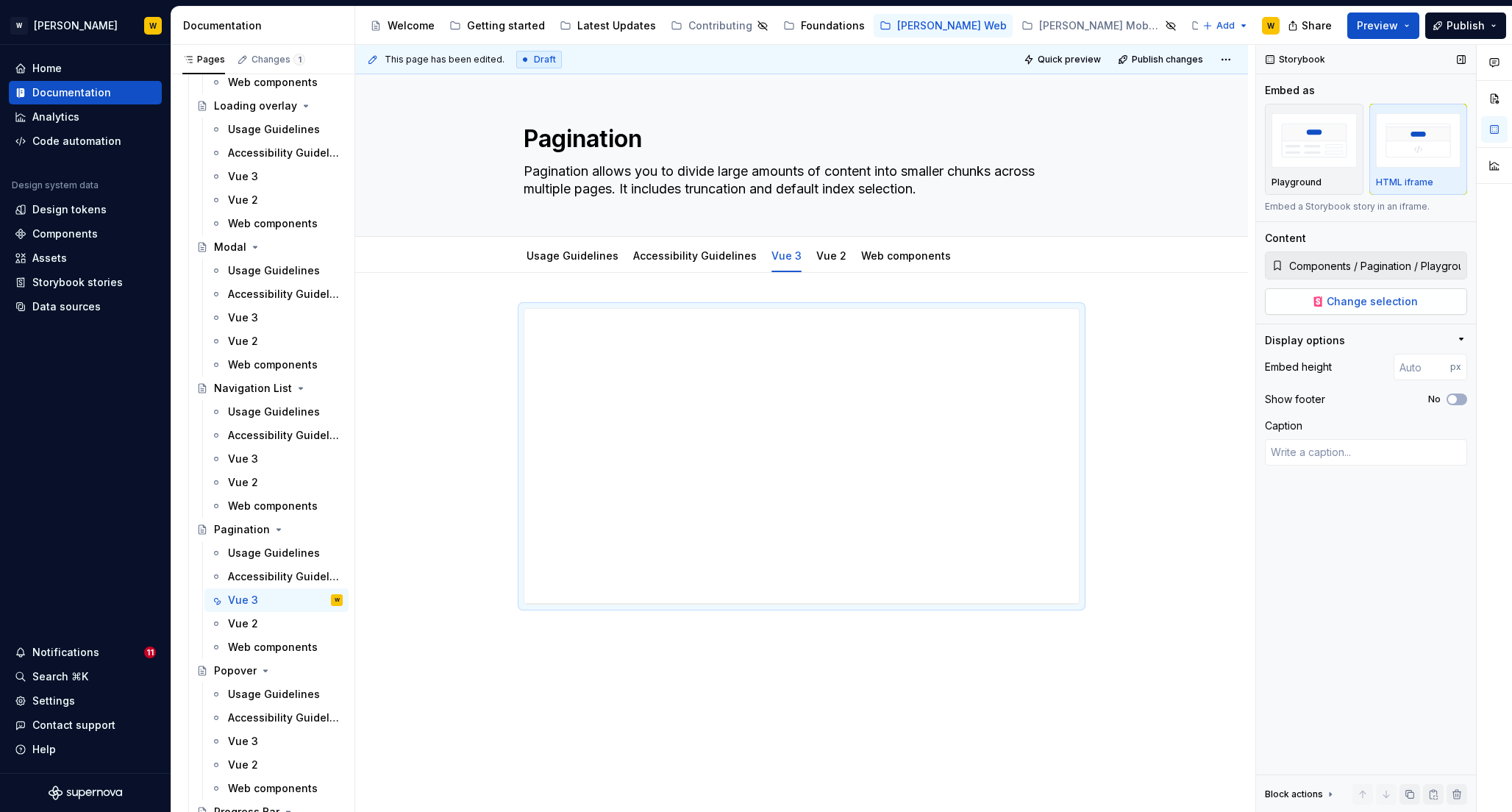
click at [1331, 299] on span "Change selection" at bounding box center [1372, 301] width 91 height 15
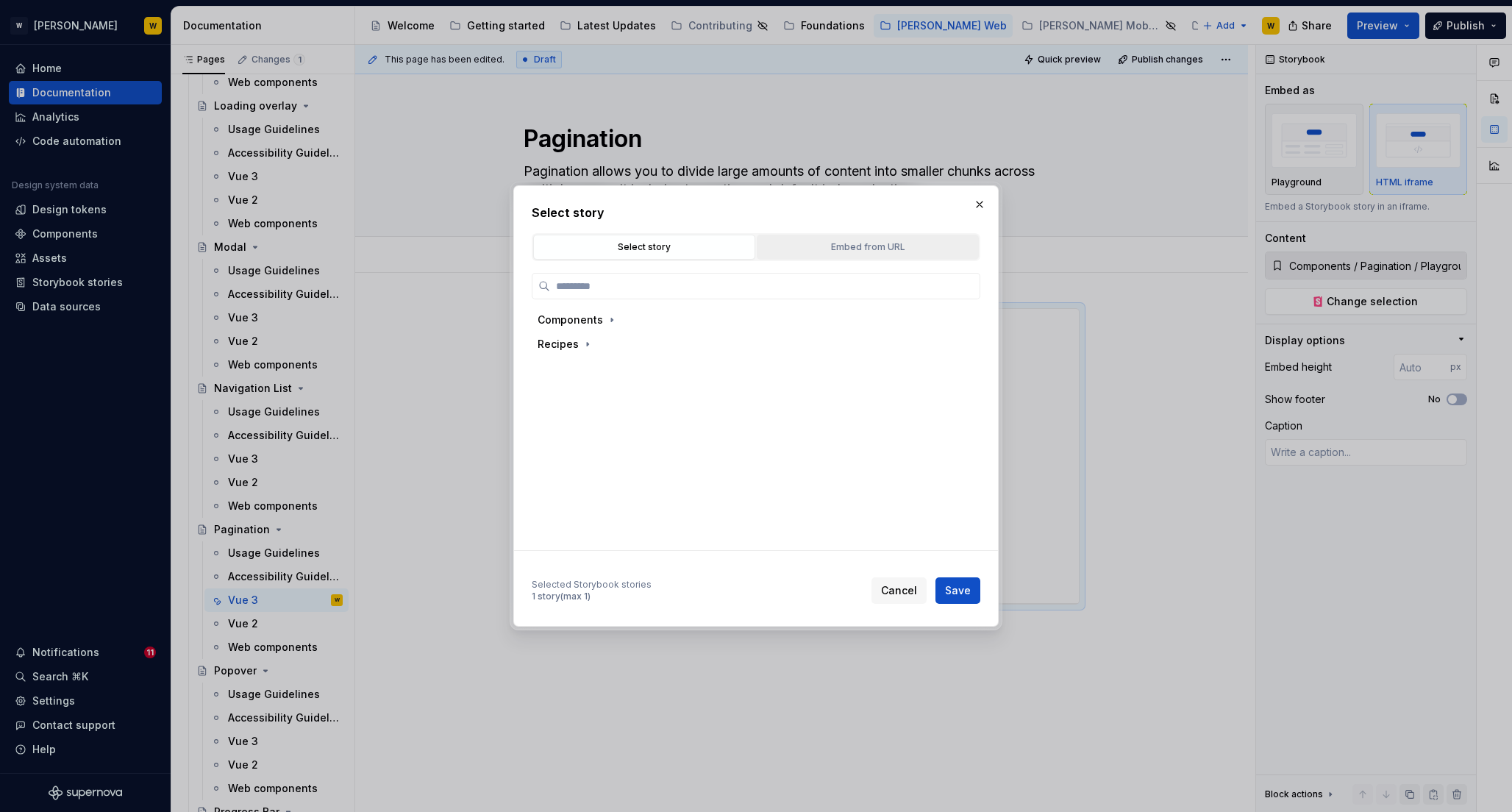
click at [834, 240] on div "Embed from URL" at bounding box center [868, 247] width 212 height 15
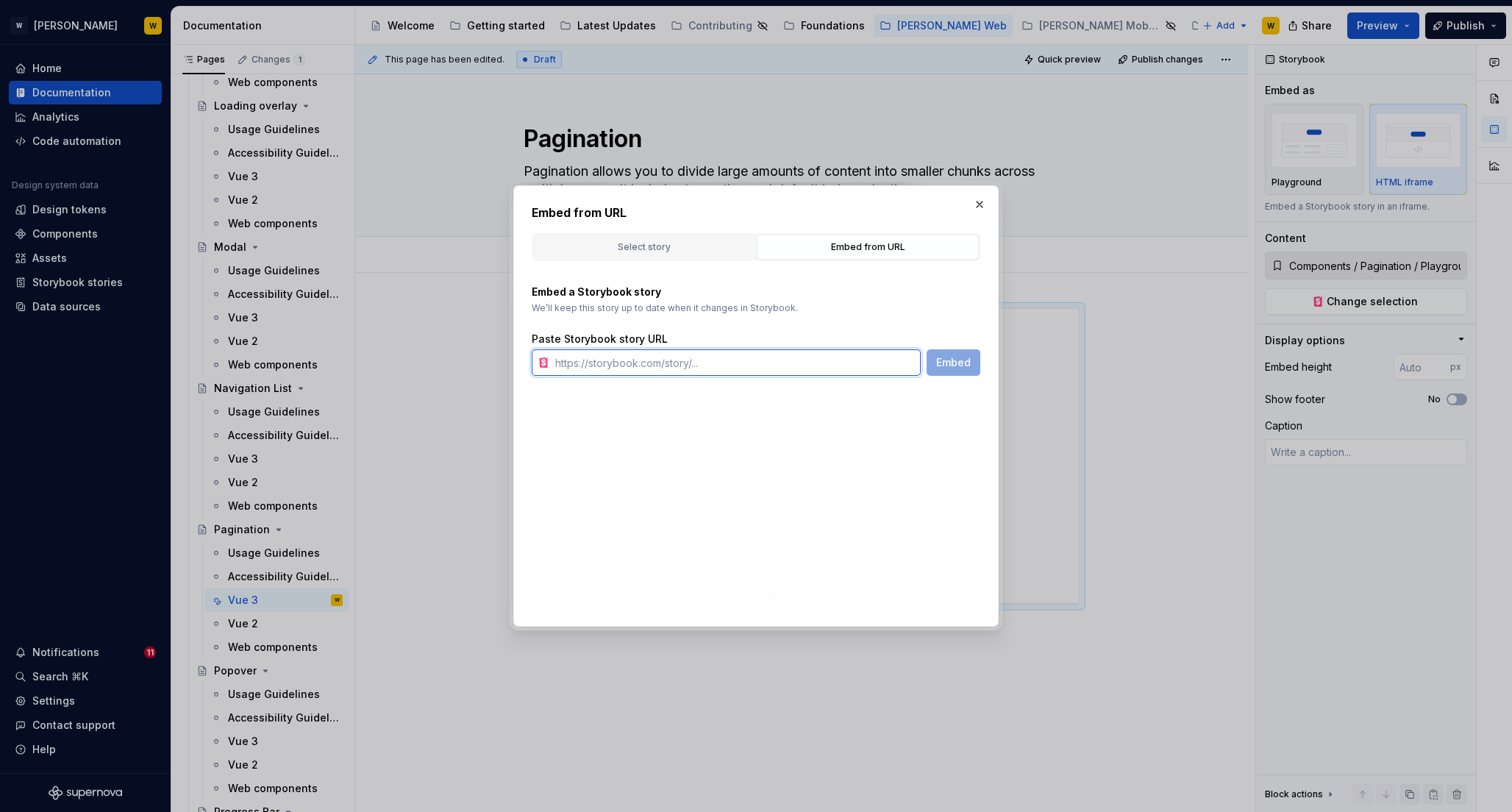
click at [700, 367] on input "text" at bounding box center [735, 363] width 372 height 27
paste input "[URL][PERSON_NAME][DOMAIN_NAME]"
click at [952, 360] on span "Embed" at bounding box center [954, 362] width 34 height 15
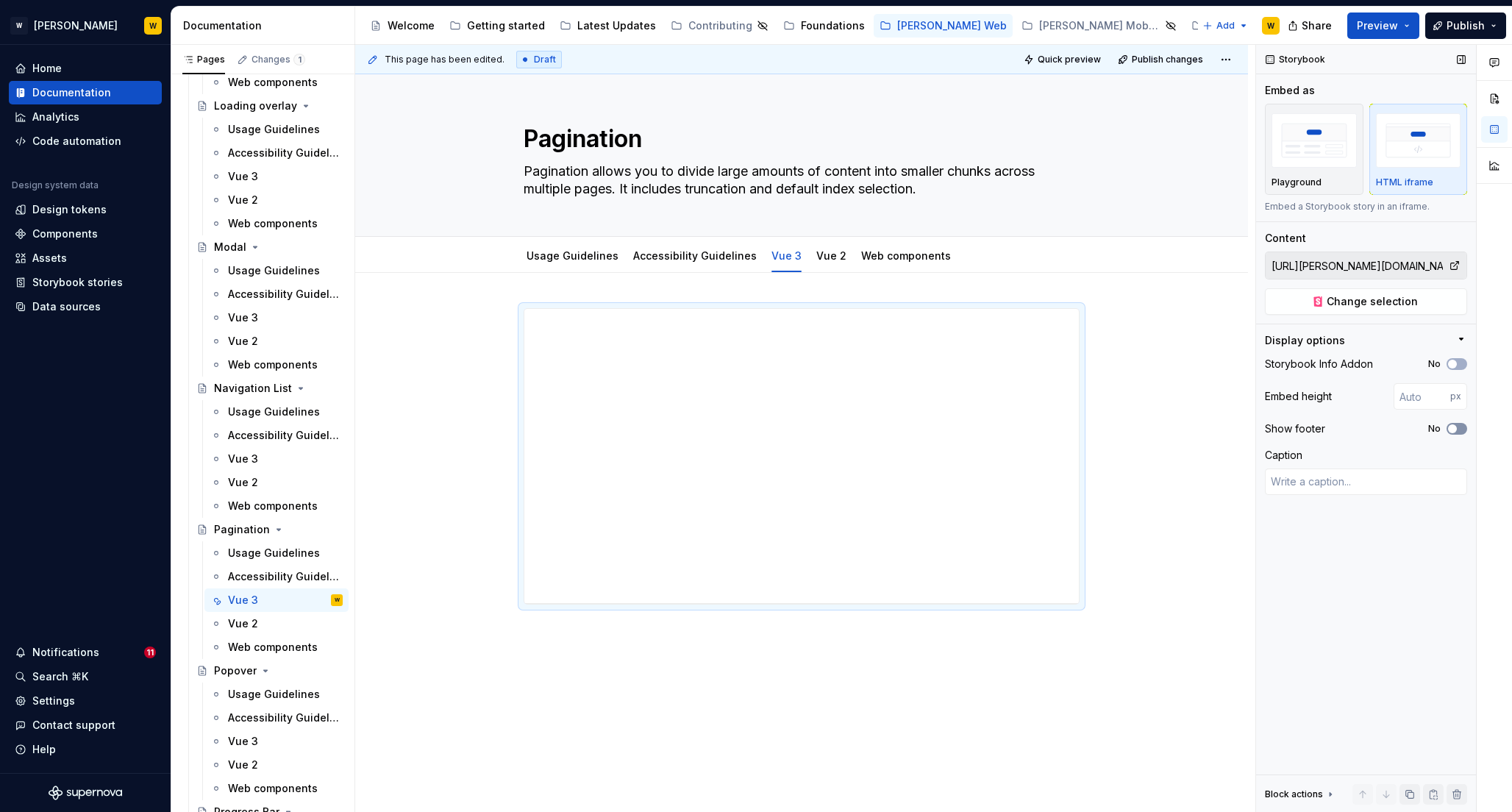
click at [1456, 428] on span "button" at bounding box center [1452, 428] width 9 height 9
click at [1458, 358] on button "No" at bounding box center [1457, 364] width 20 height 12
click at [1413, 397] on input "number" at bounding box center [1422, 397] width 56 height 27
click at [1408, 398] on input "800" at bounding box center [1422, 397] width 56 height 27
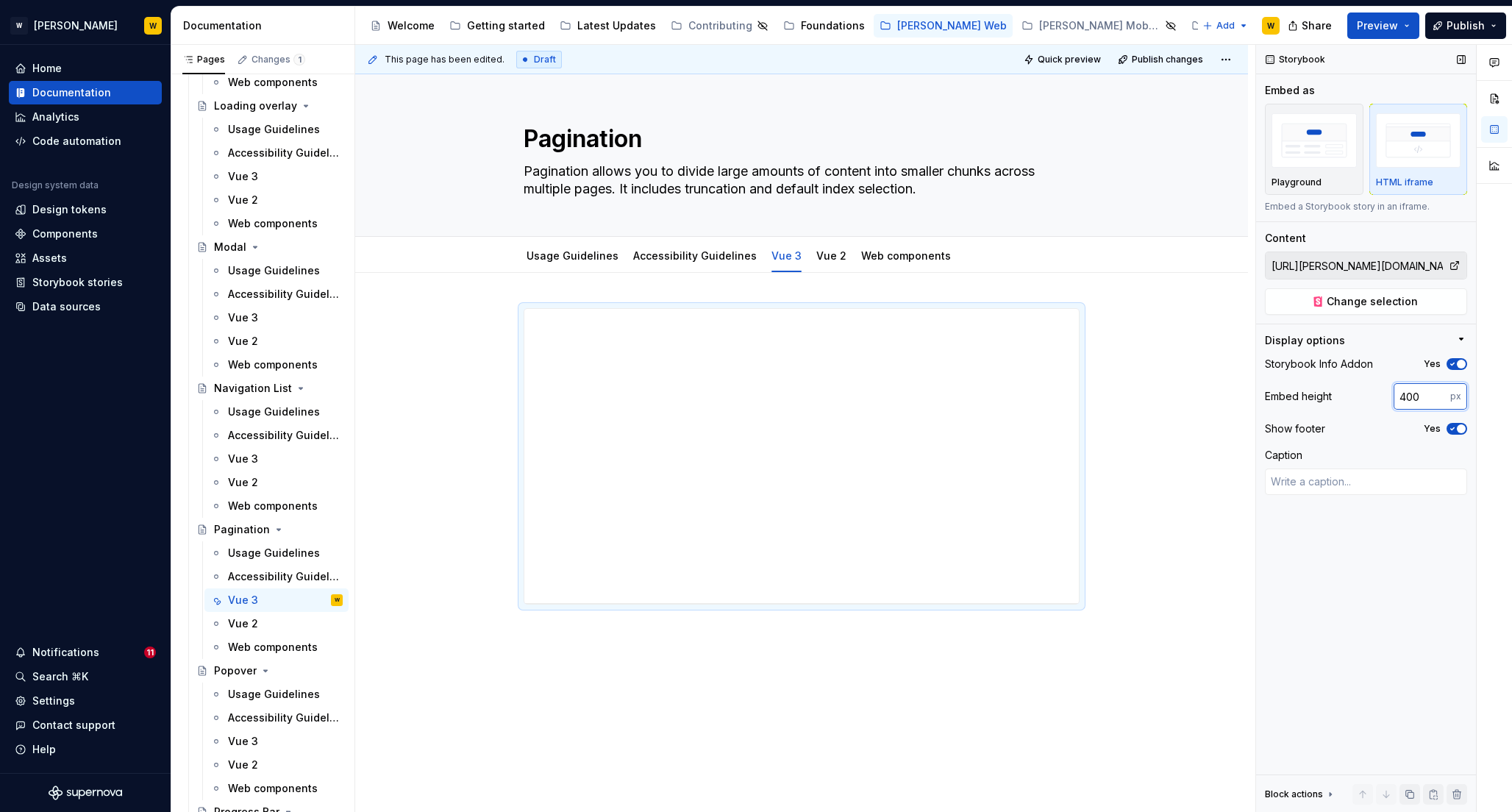
click at [1406, 400] on input "400" at bounding box center [1422, 397] width 56 height 27
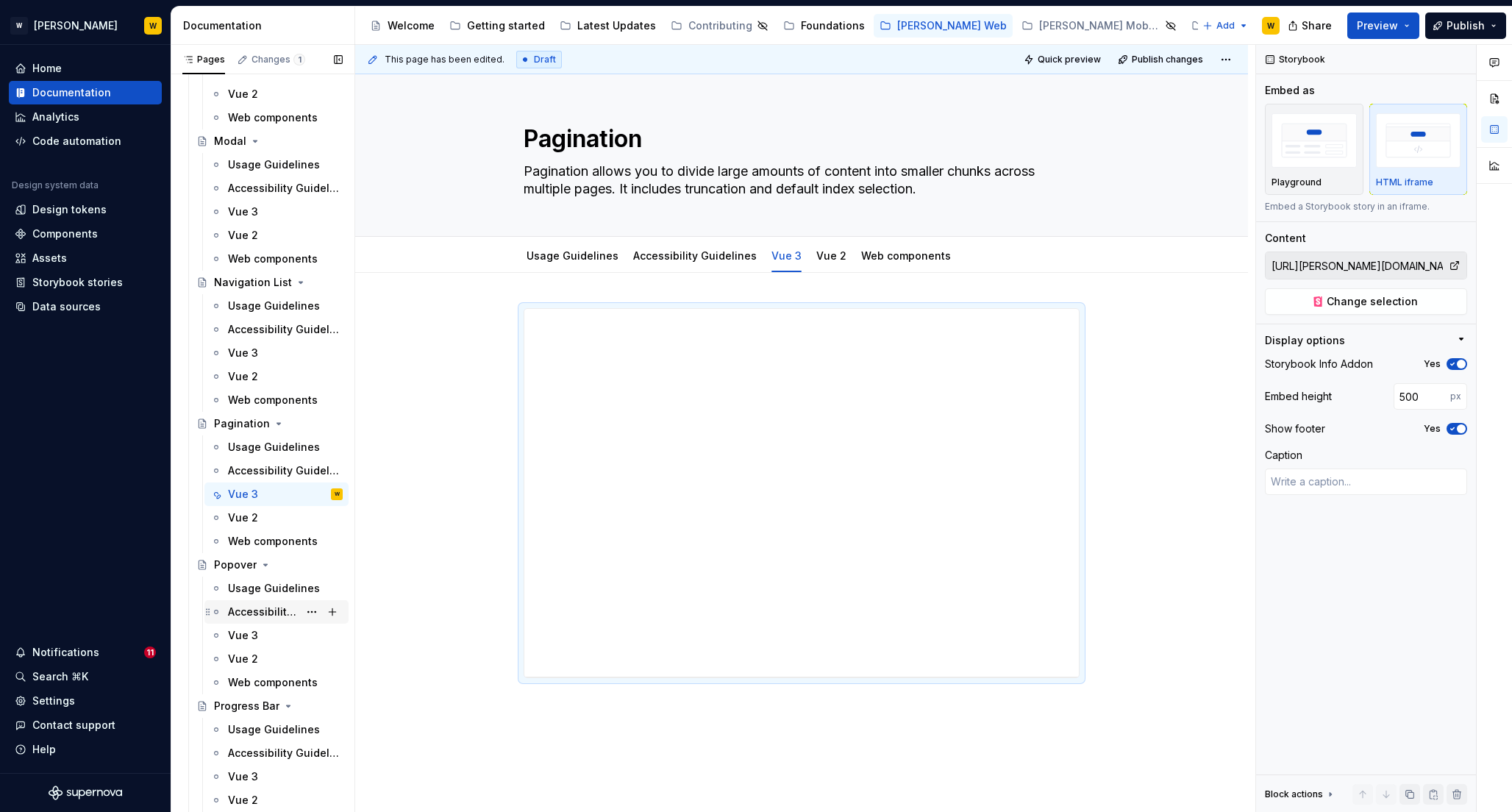
scroll to position [4076, 0]
click at [242, 633] on div "Vue 3" at bounding box center [243, 632] width 30 height 15
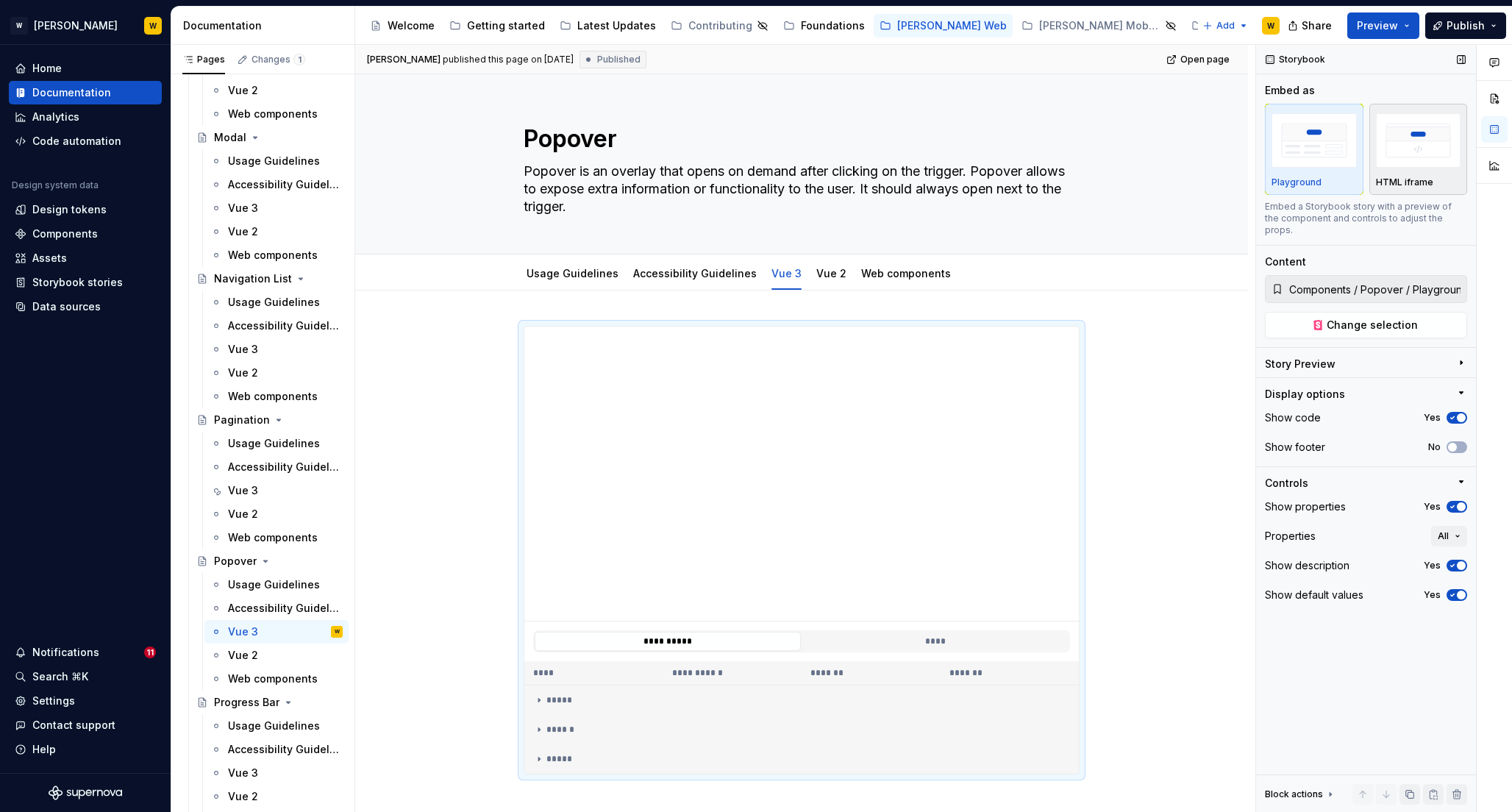
click at [1426, 157] on img "button" at bounding box center [1419, 140] width 85 height 53
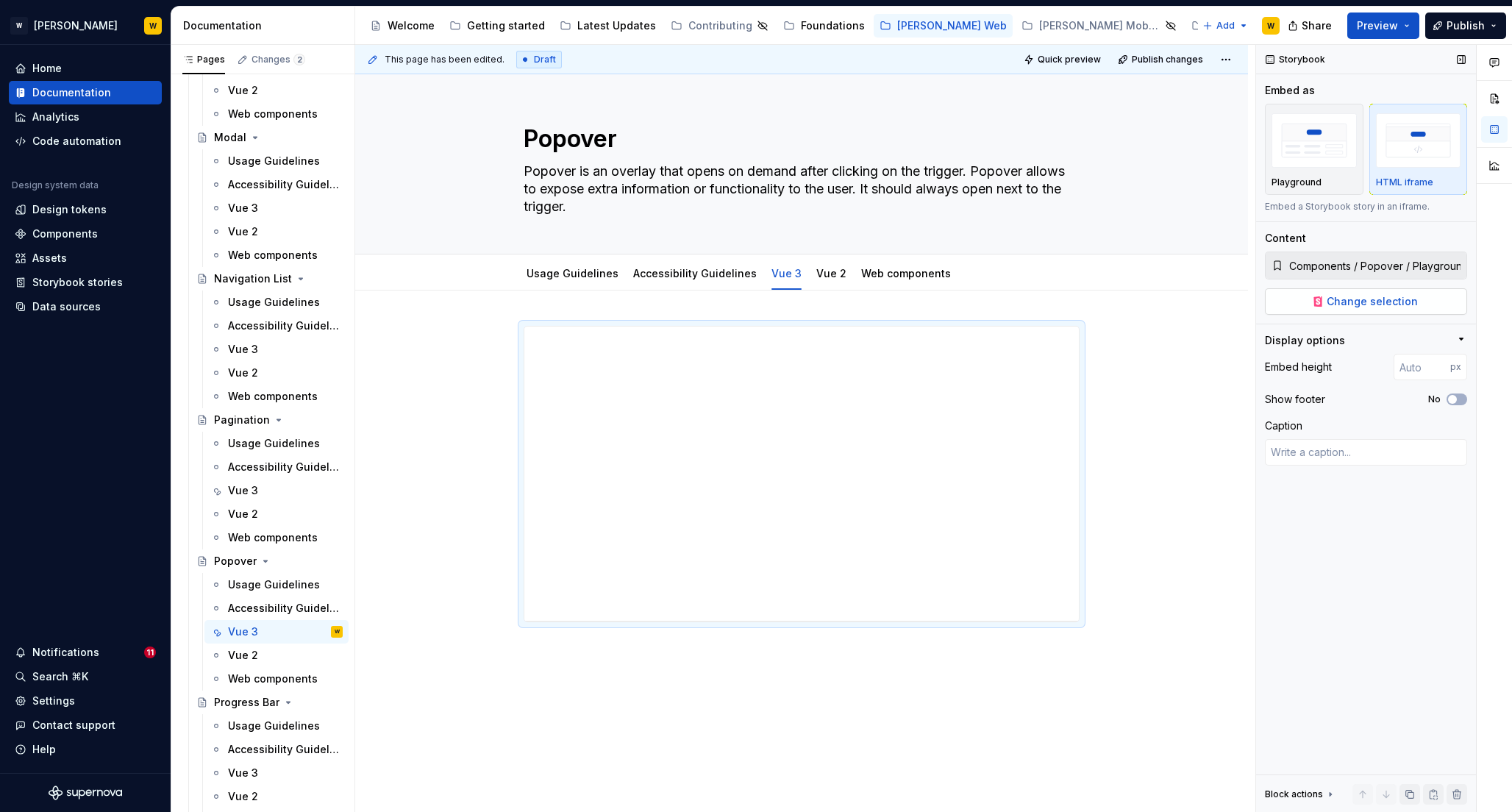
click at [1332, 304] on span "Change selection" at bounding box center [1372, 301] width 91 height 15
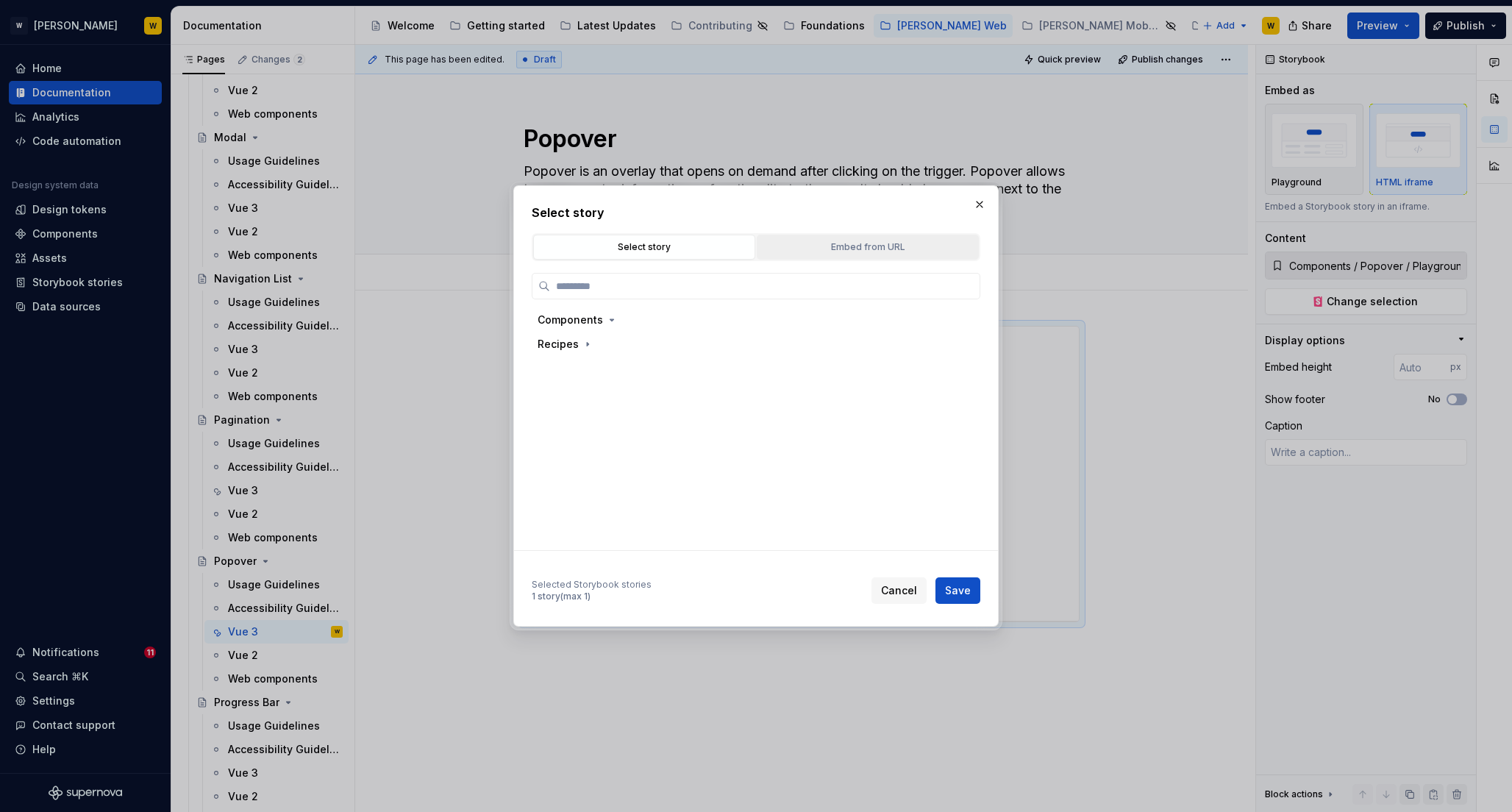
click at [842, 245] on div "Embed from URL" at bounding box center [868, 247] width 212 height 15
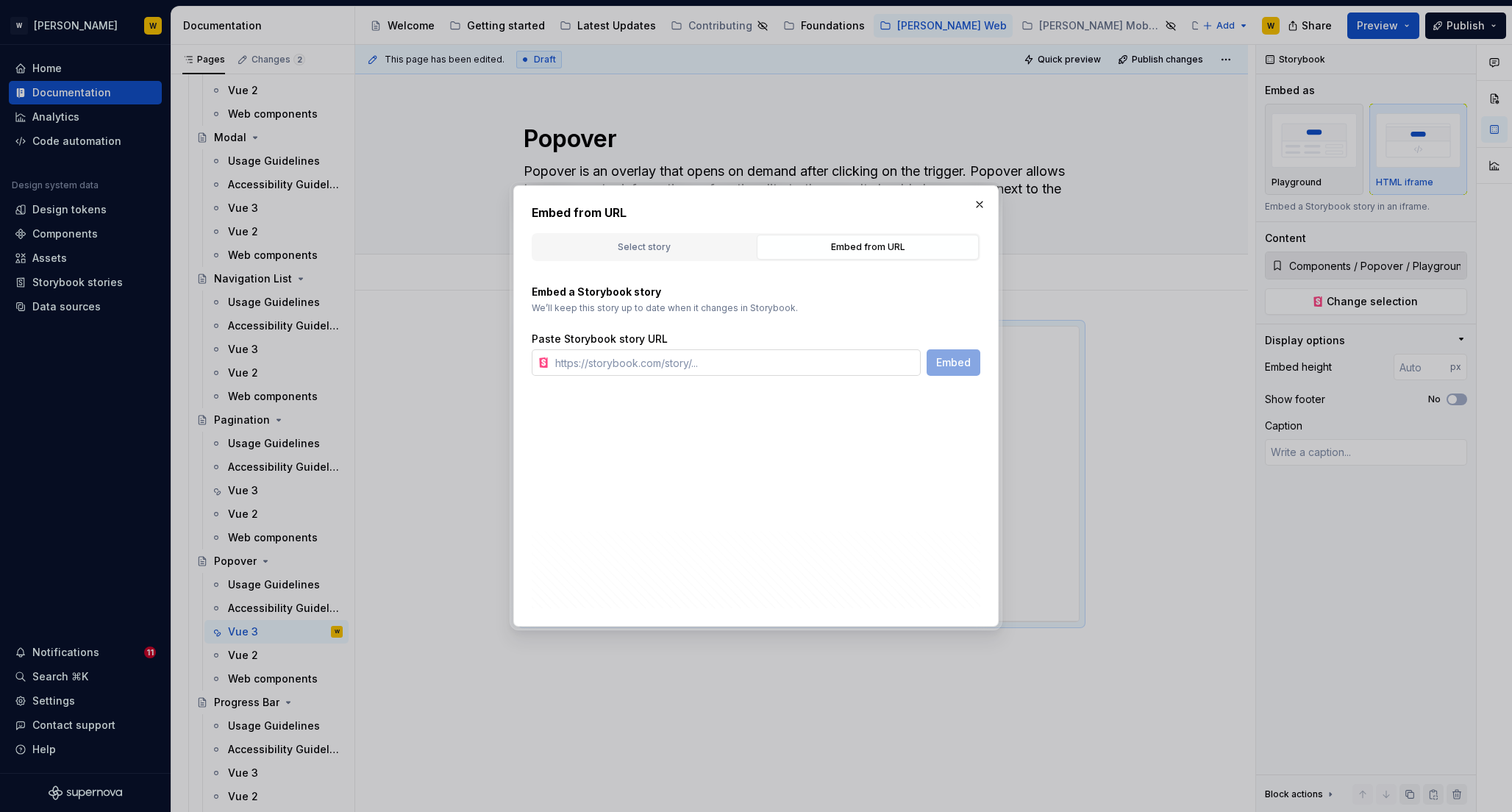
click at [712, 365] on input "text" at bounding box center [735, 363] width 372 height 27
paste input "[URL][PERSON_NAME][DOMAIN_NAME]"
click at [947, 362] on span "Embed" at bounding box center [954, 362] width 34 height 15
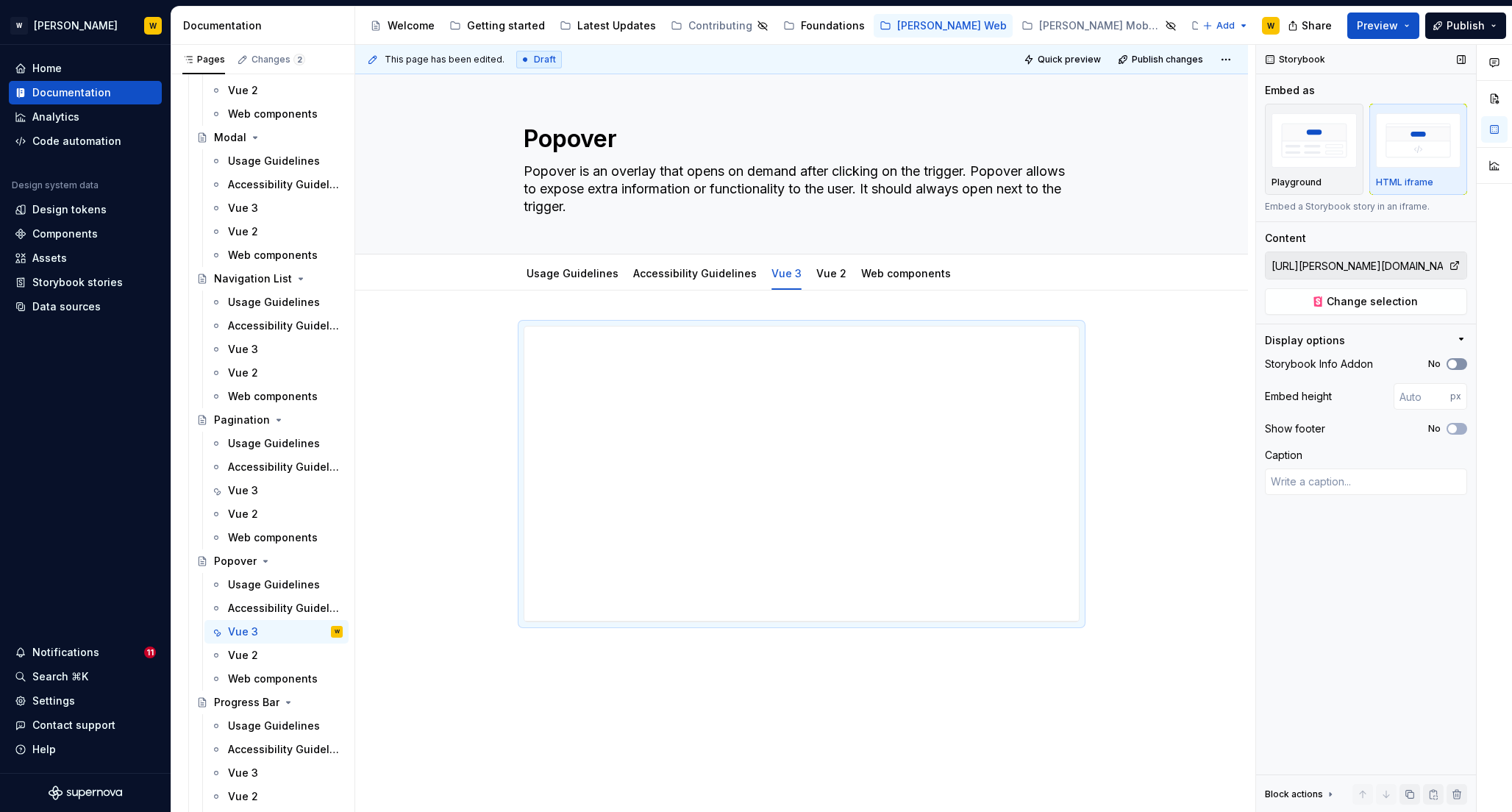
click at [1461, 364] on button "No" at bounding box center [1457, 364] width 20 height 12
click at [1456, 427] on span "button" at bounding box center [1452, 428] width 9 height 9
click at [1409, 399] on input "number" at bounding box center [1422, 397] width 56 height 27
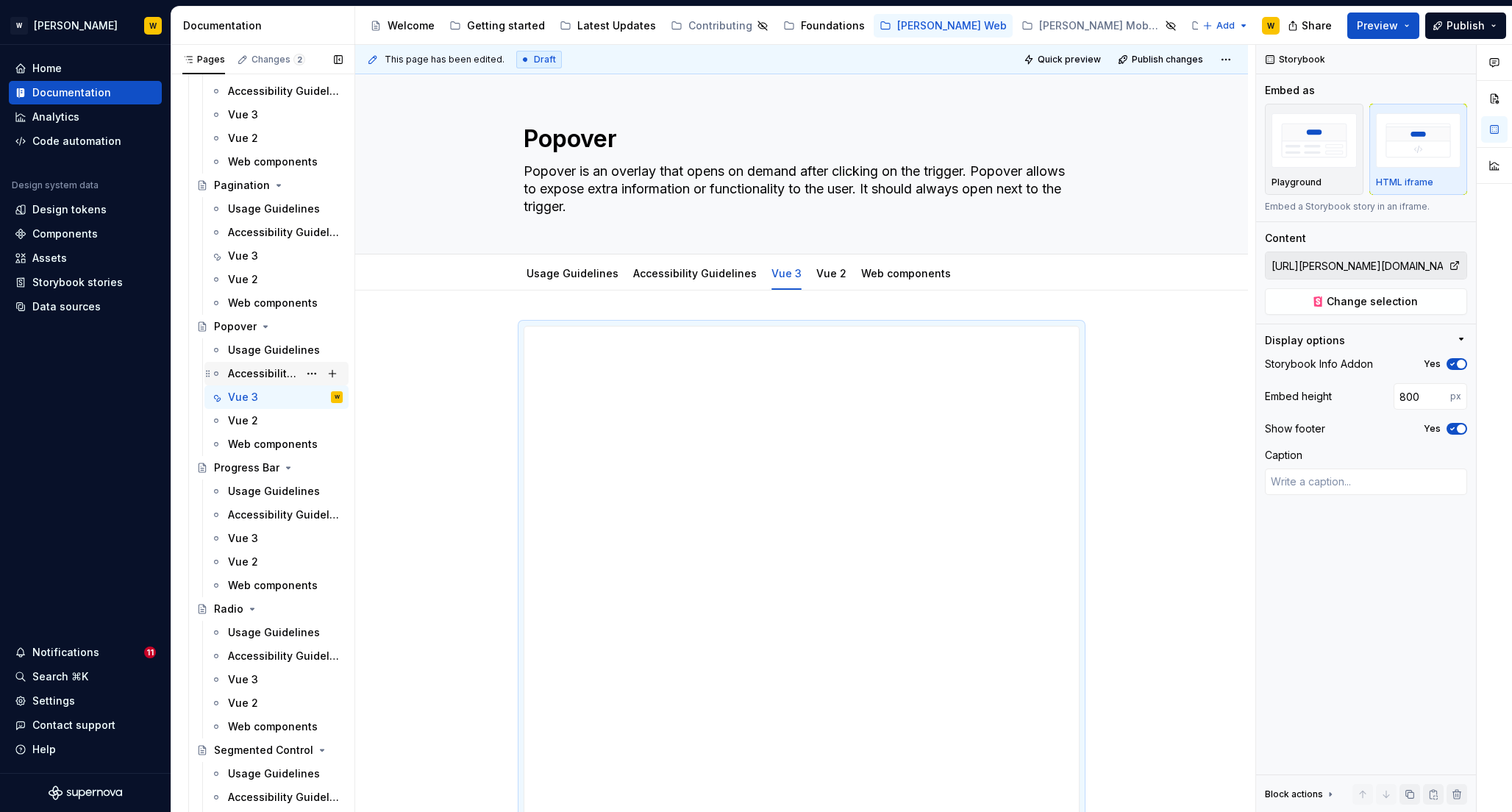
scroll to position [4317, 0]
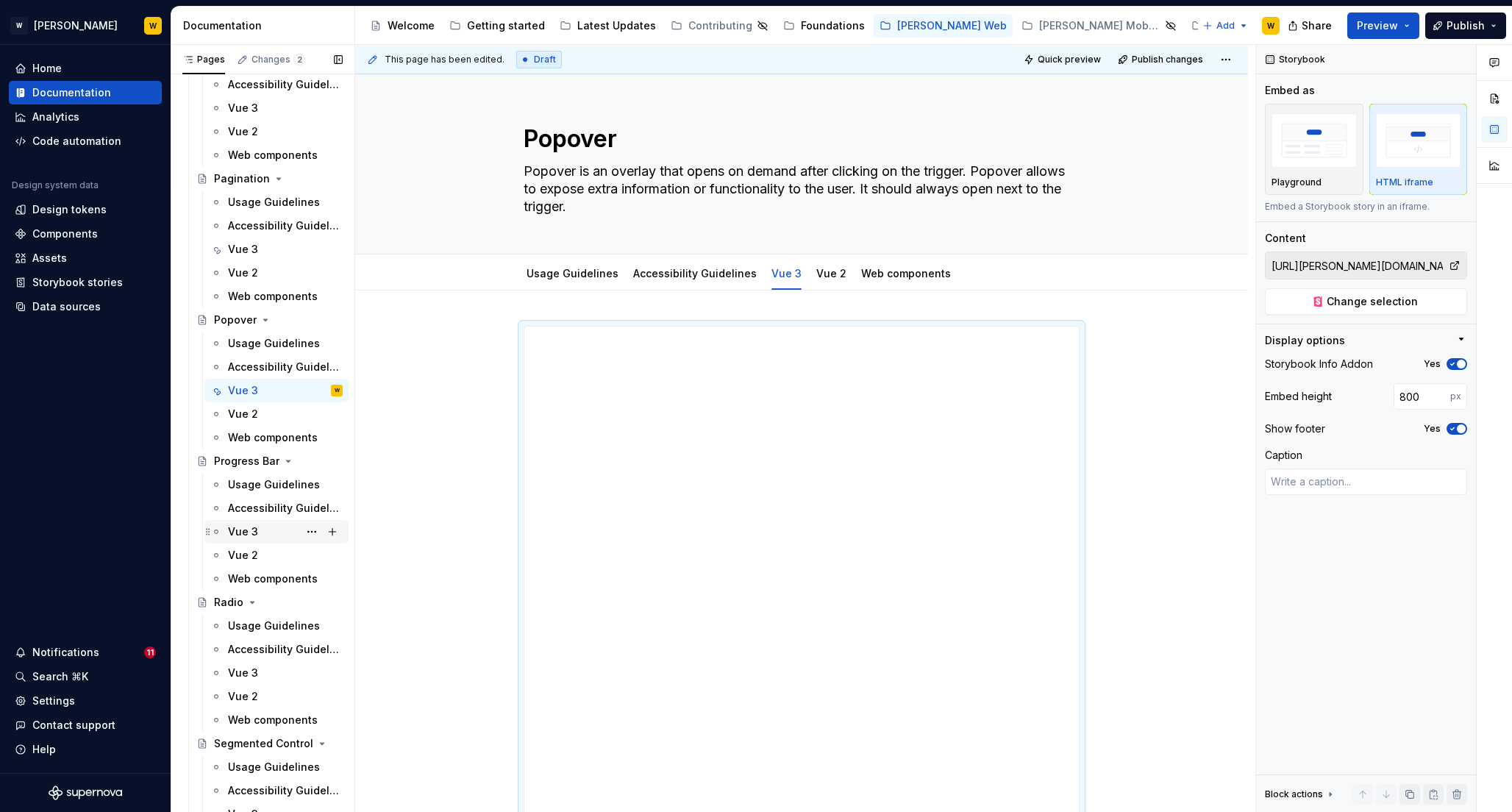
click at [243, 533] on div "Vue 3" at bounding box center [243, 531] width 30 height 15
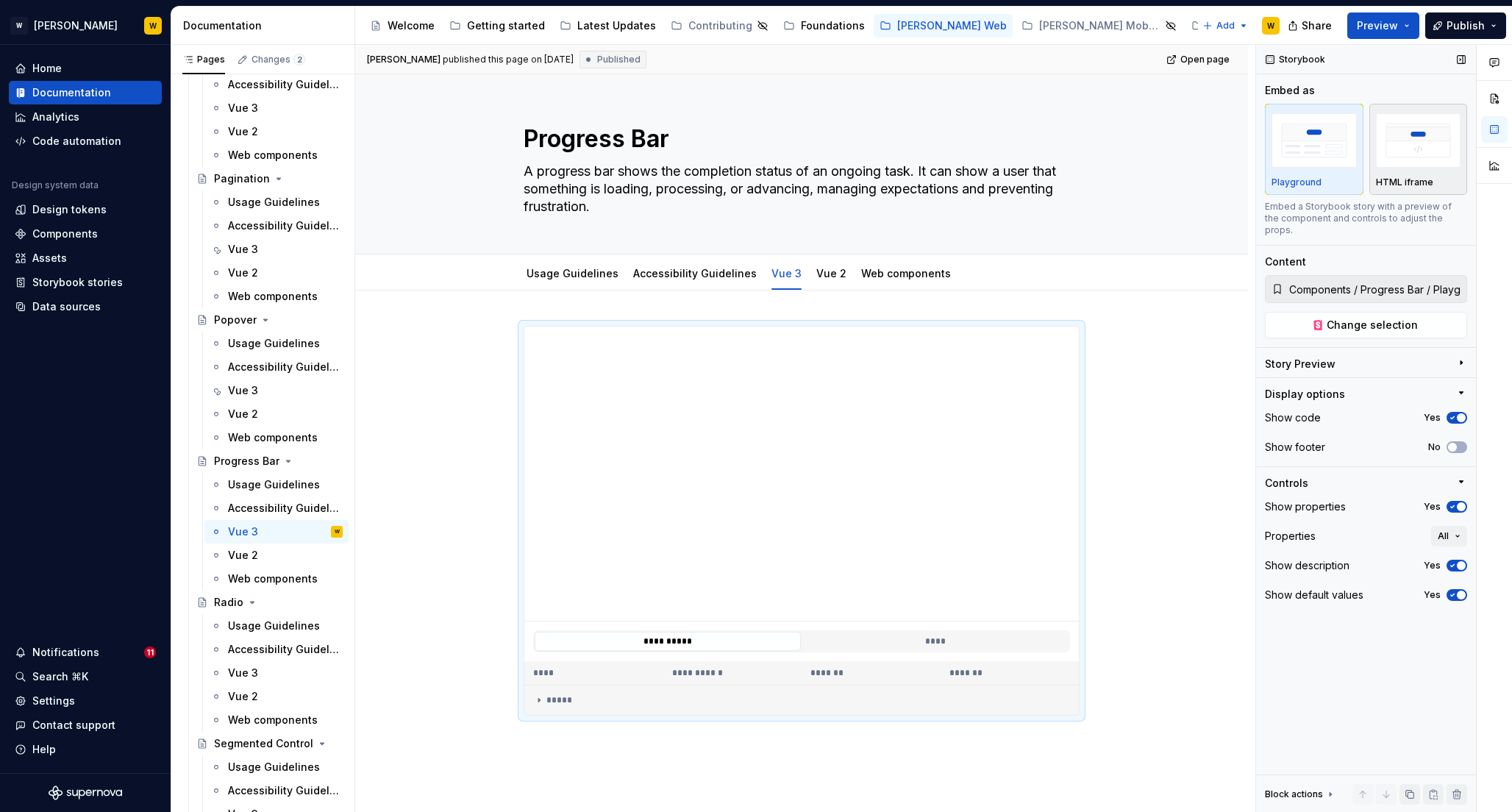
click at [1401, 142] on img "button" at bounding box center [1419, 140] width 85 height 53
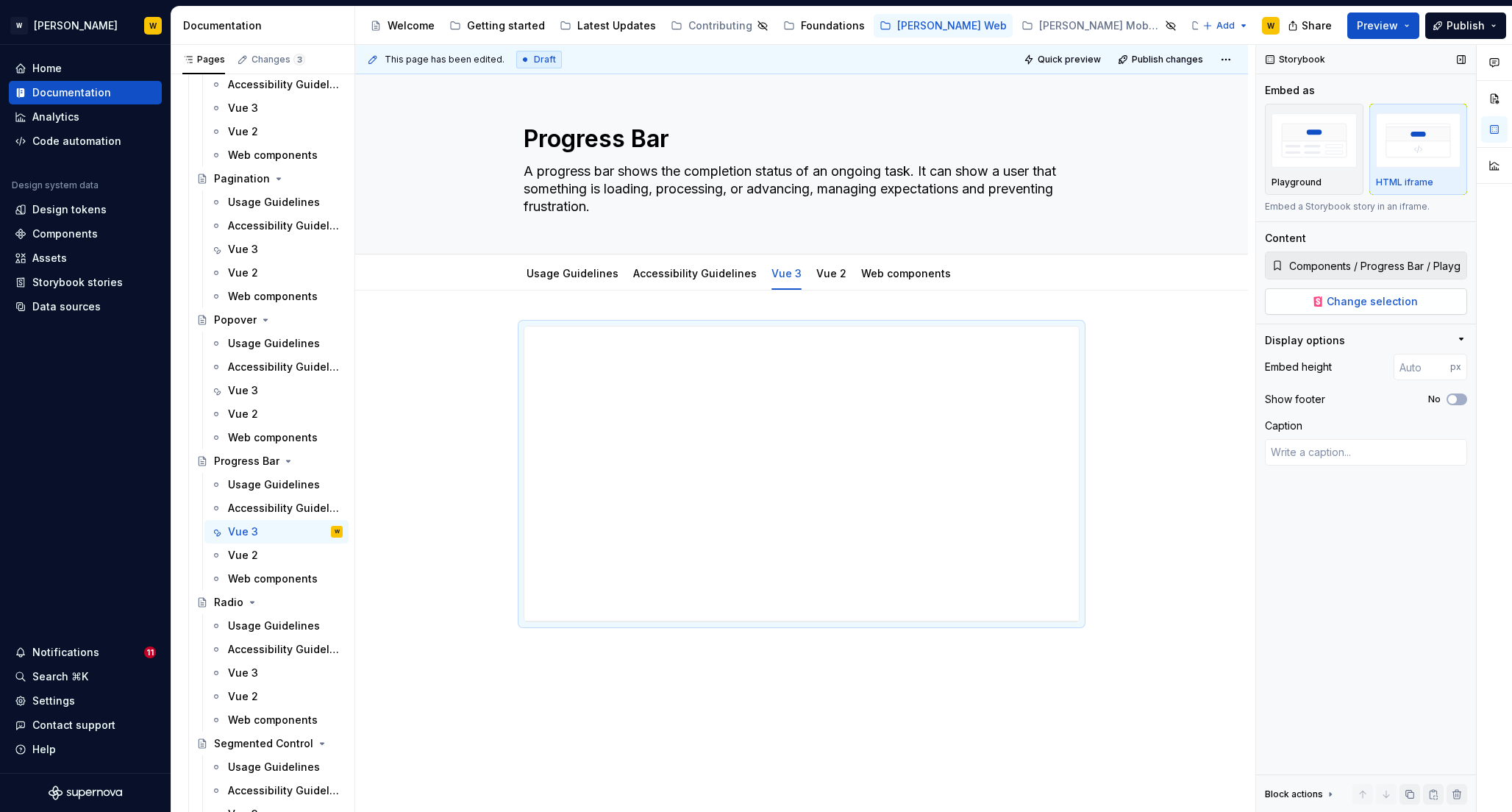
click at [1343, 301] on span "Change selection" at bounding box center [1372, 301] width 91 height 15
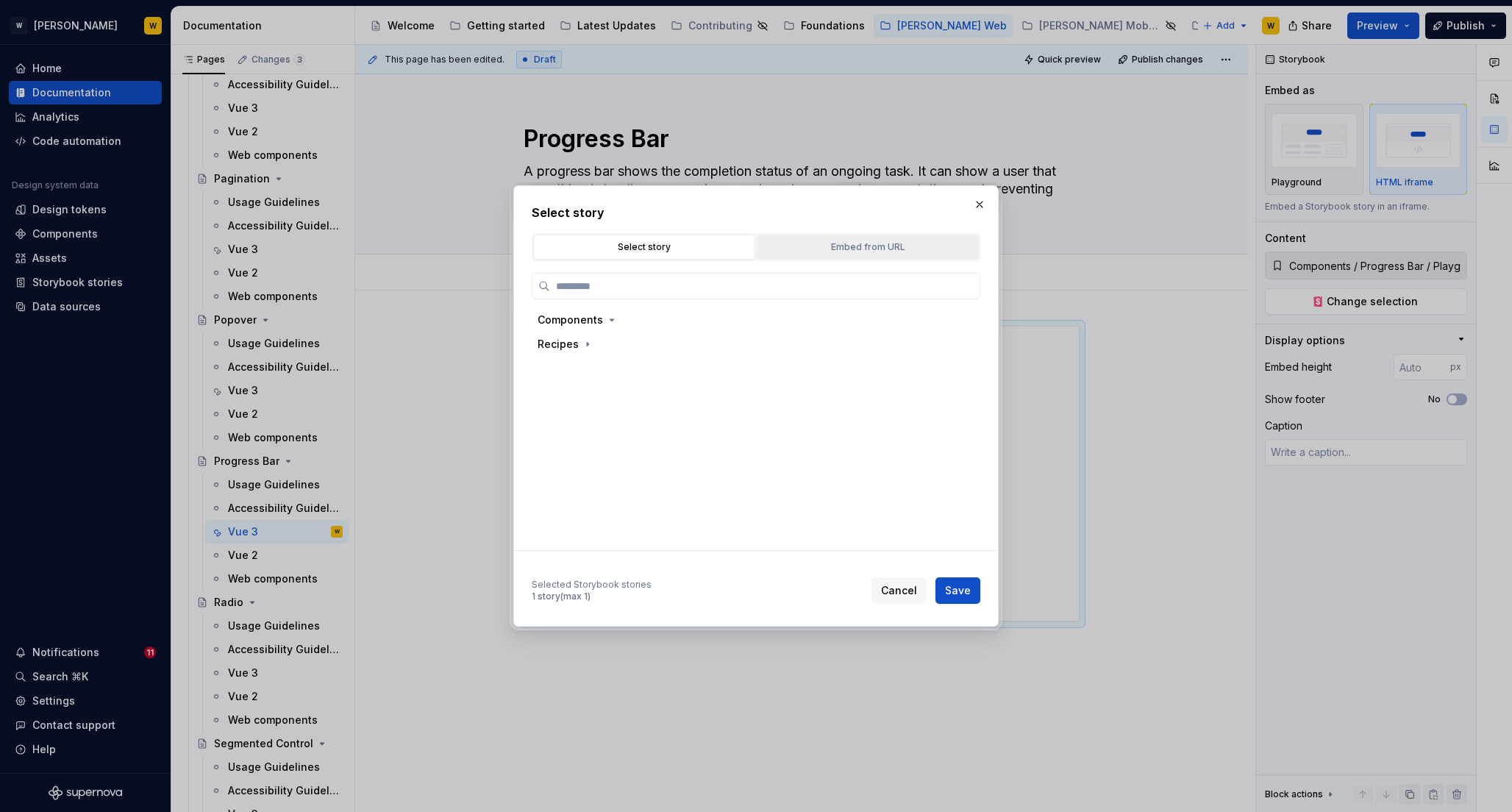
click at [892, 253] on div "Embed from URL" at bounding box center [868, 247] width 212 height 15
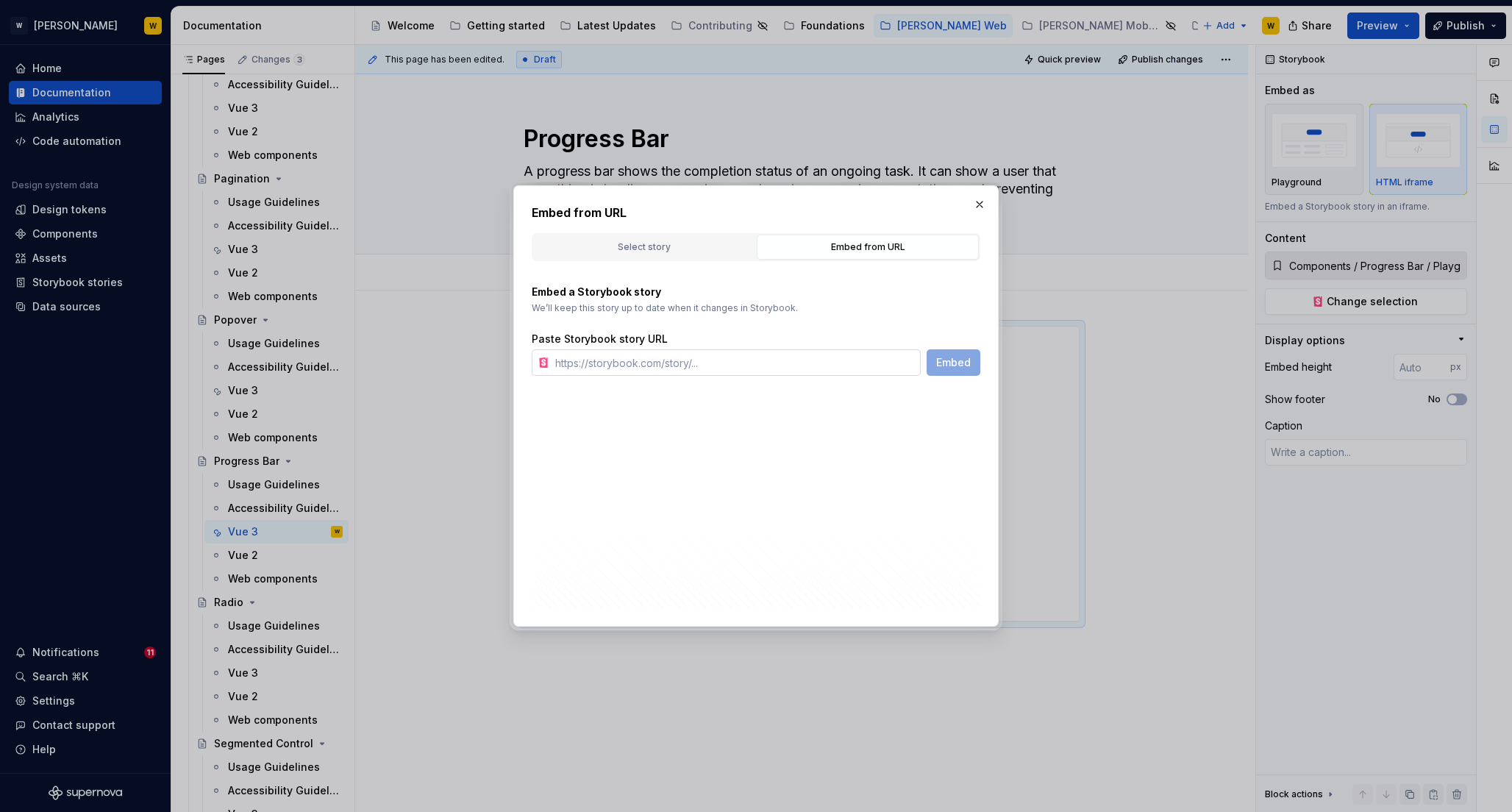
click at [782, 364] on input "text" at bounding box center [735, 363] width 372 height 27
paste input "[URL][PERSON_NAME][DOMAIN_NAME]"
click at [963, 371] on button "Embed" at bounding box center [953, 363] width 53 height 27
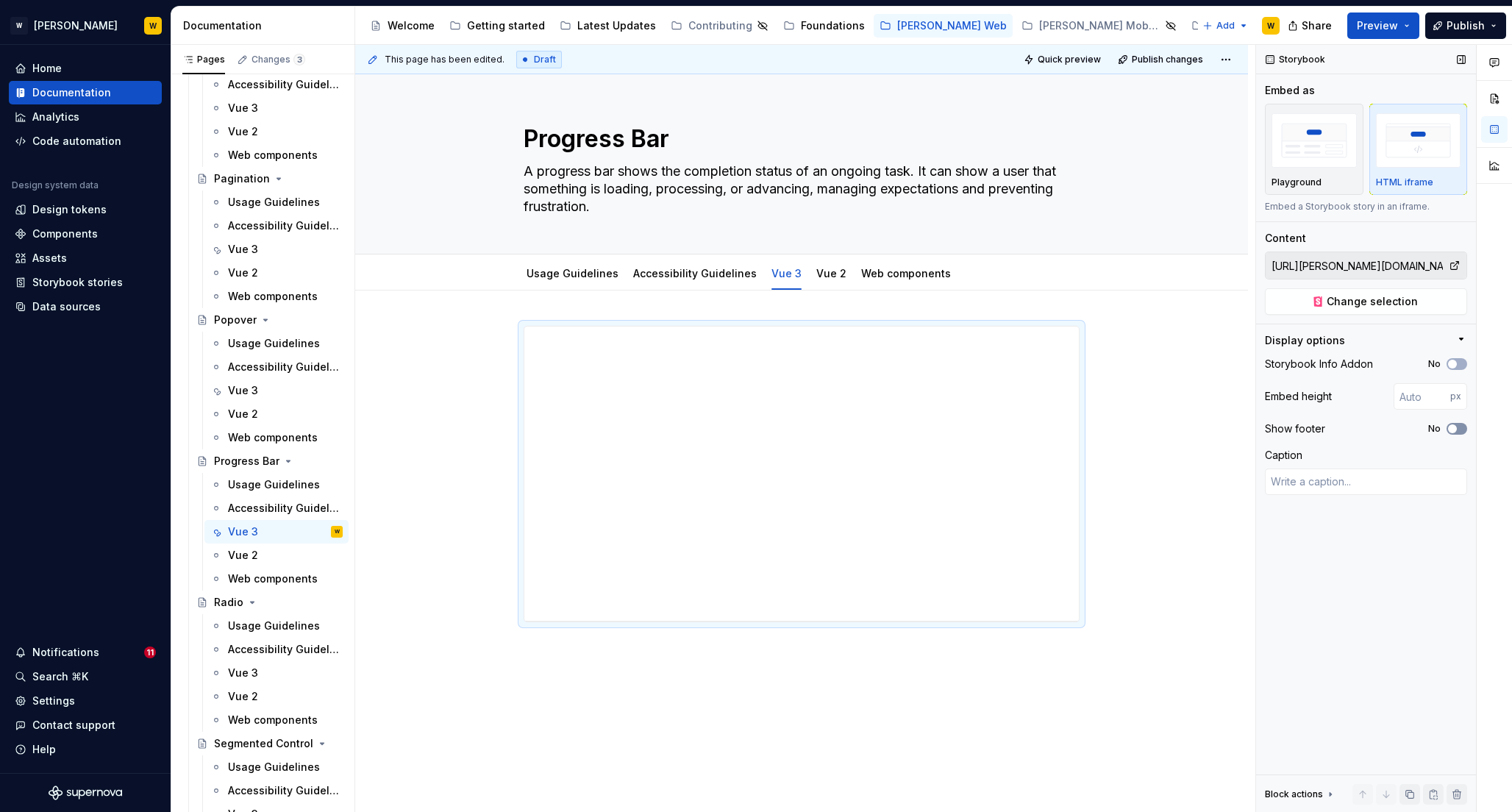
click at [1456, 427] on span "button" at bounding box center [1452, 428] width 9 height 9
click at [1460, 367] on button "No" at bounding box center [1457, 364] width 20 height 12
click at [1412, 394] on input "number" at bounding box center [1422, 397] width 56 height 27
drag, startPoint x: 1424, startPoint y: 397, endPoint x: 1379, endPoint y: 397, distance: 45.0
click at [1380, 397] on div "Embed height 800 px" at bounding box center [1366, 397] width 202 height 27
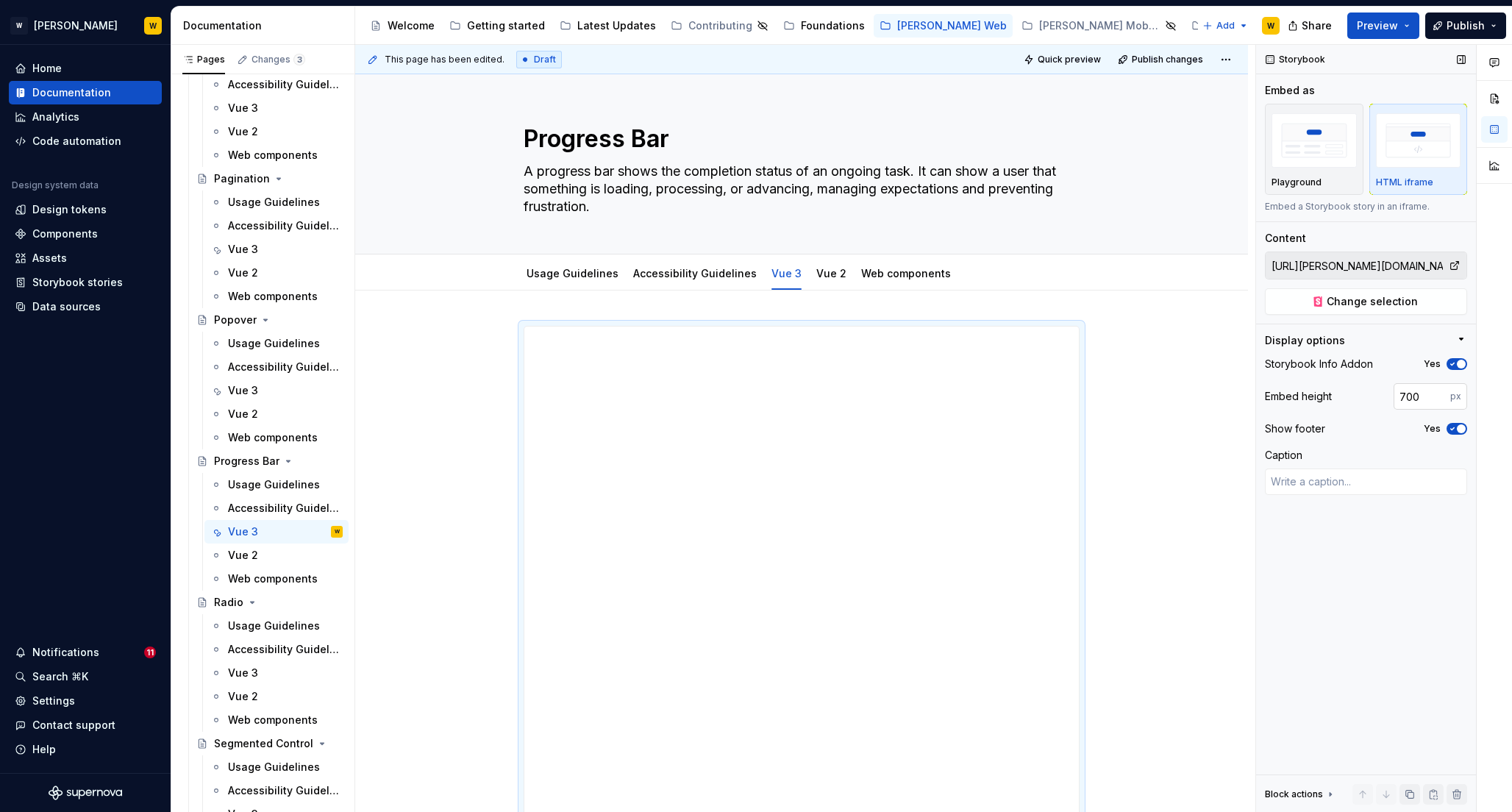
click at [1410, 401] on input "700" at bounding box center [1422, 397] width 56 height 27
click at [245, 672] on div "Vue 3" at bounding box center [243, 672] width 30 height 15
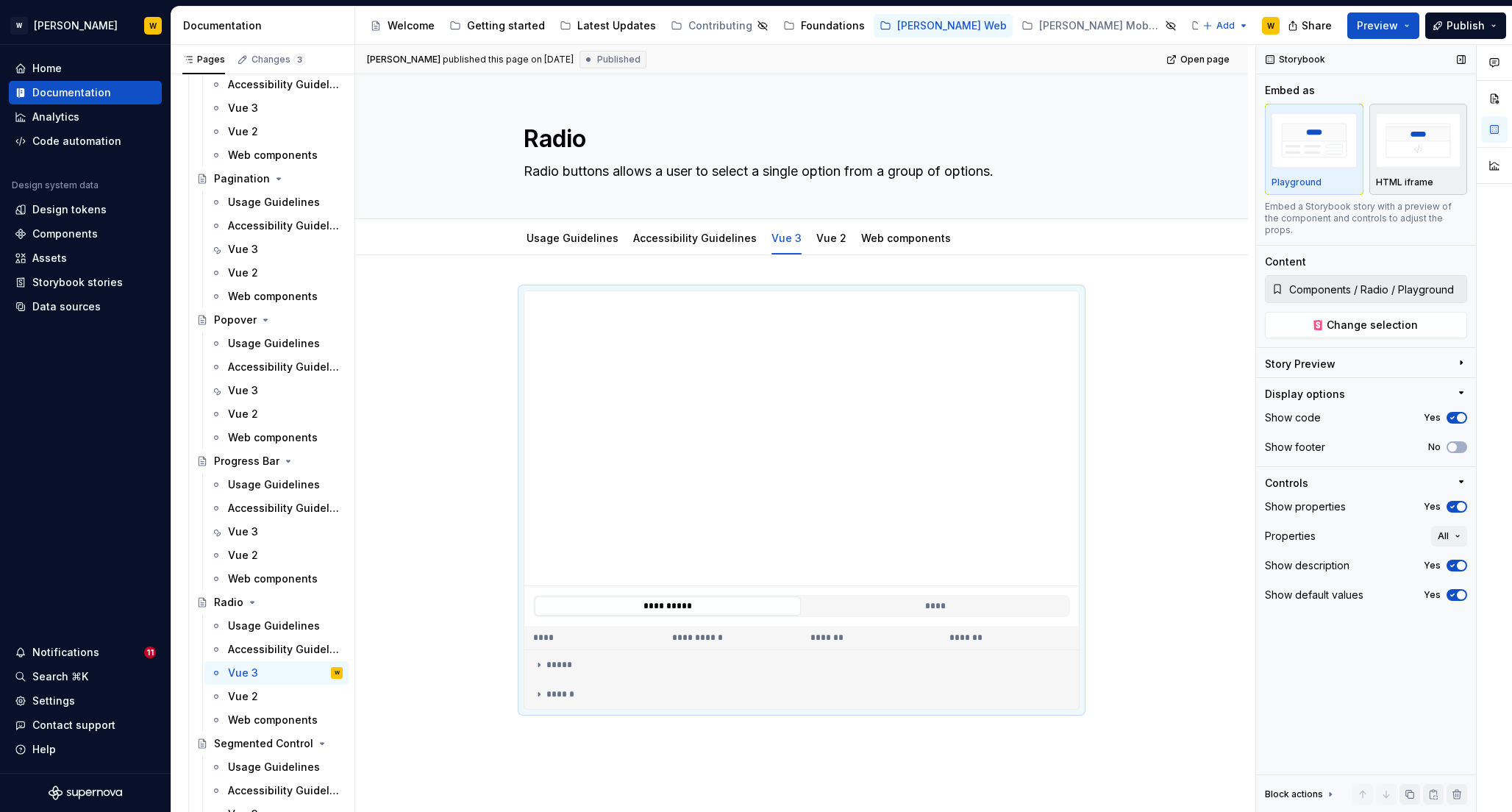
click at [1414, 134] on img "button" at bounding box center [1419, 140] width 85 height 53
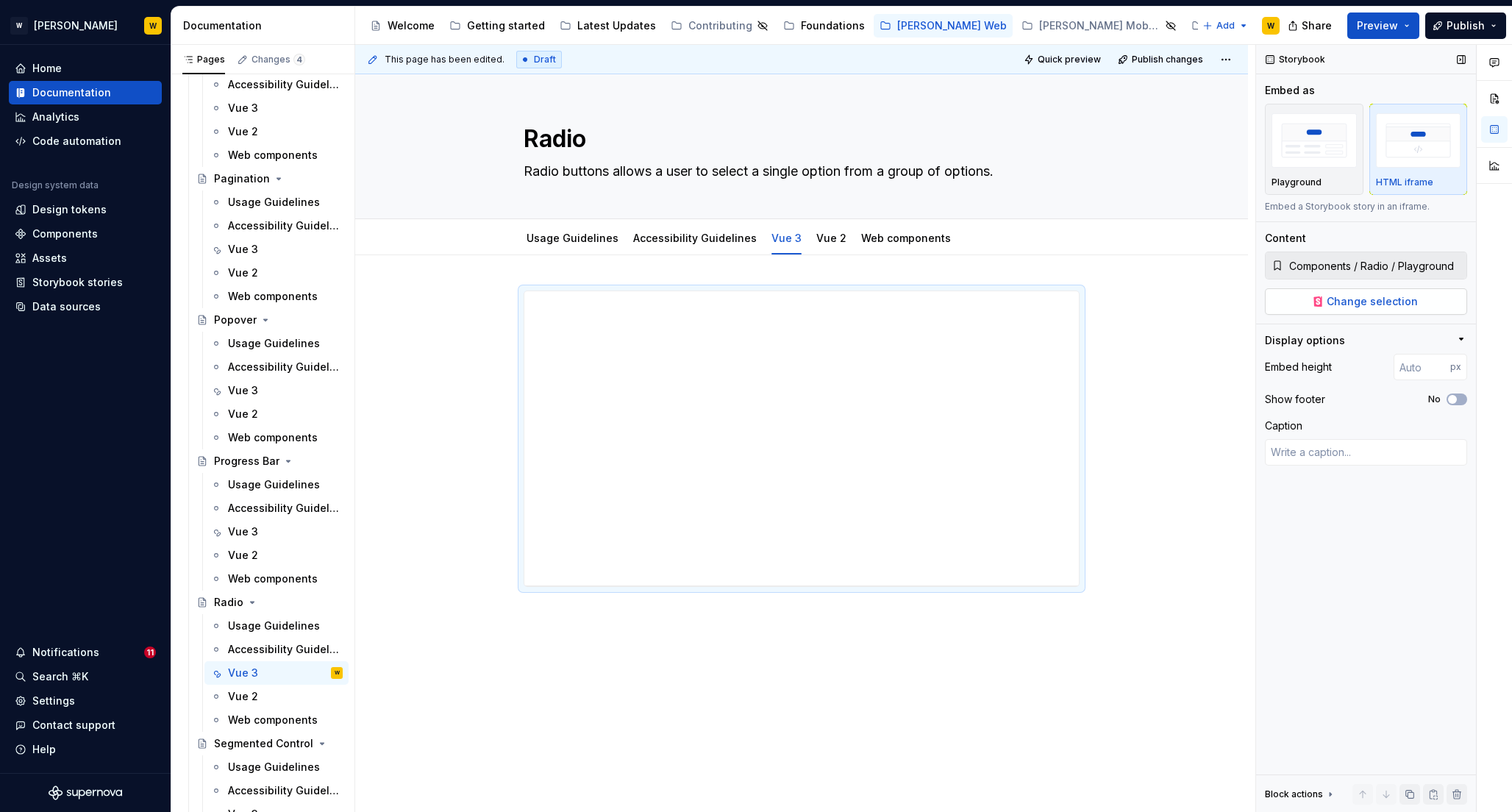
click at [1339, 301] on span "Change selection" at bounding box center [1372, 301] width 91 height 15
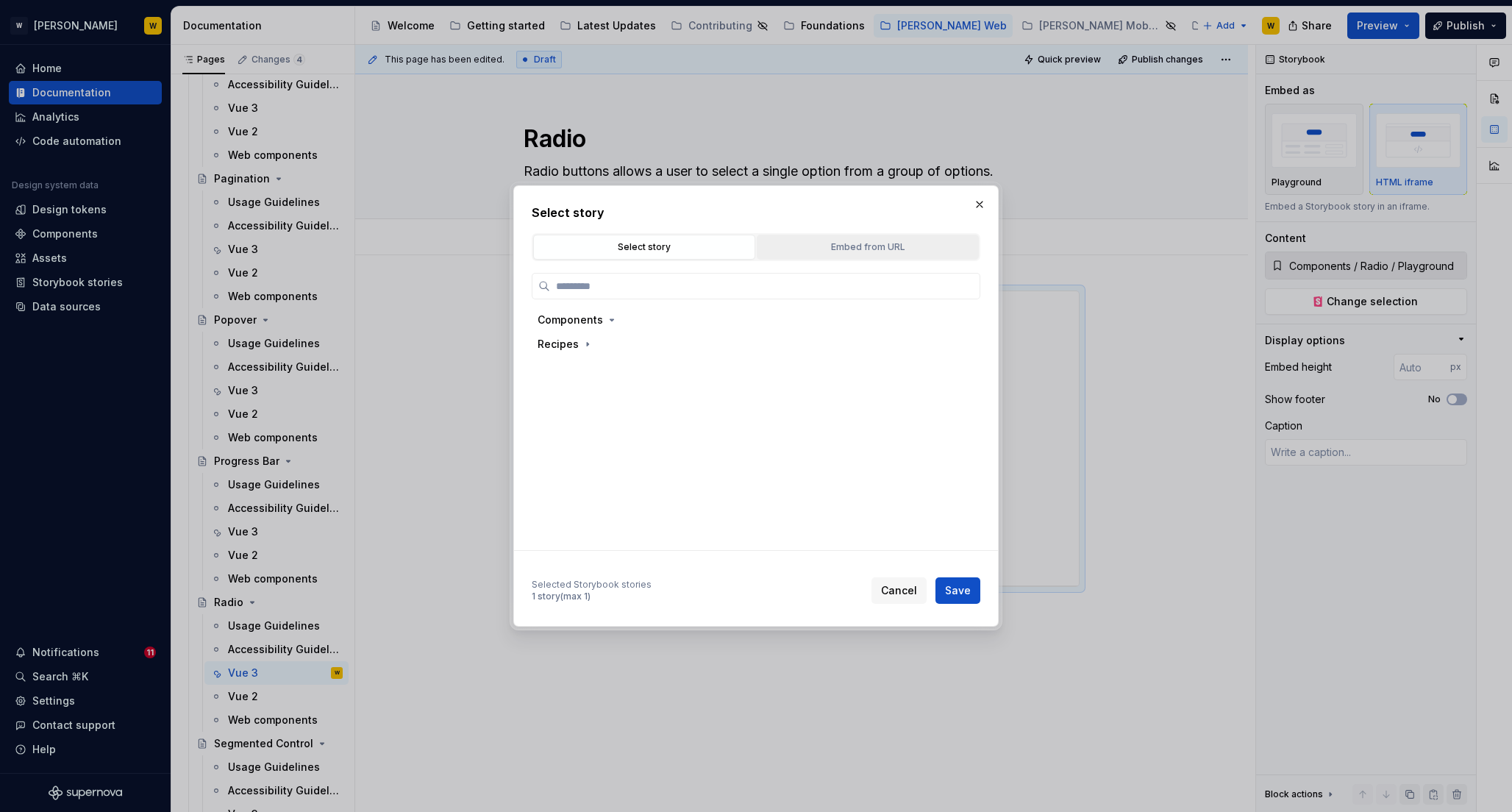
click at [867, 246] on div "Embed from URL" at bounding box center [868, 247] width 212 height 15
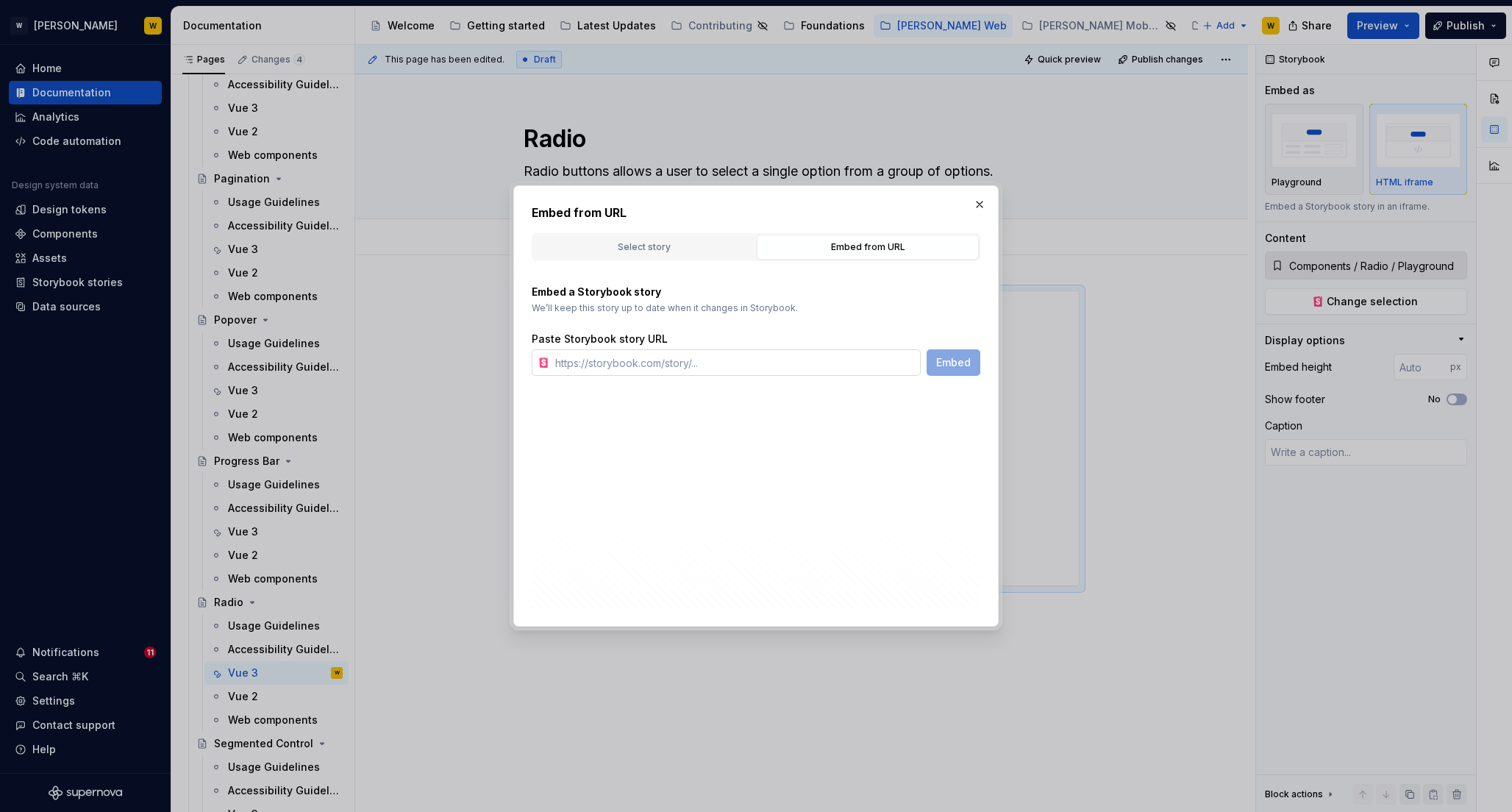
click at [770, 361] on input "text" at bounding box center [735, 363] width 372 height 27
paste input "[URL][PERSON_NAME][DOMAIN_NAME]"
click at [945, 366] on span "Embed" at bounding box center [954, 362] width 34 height 15
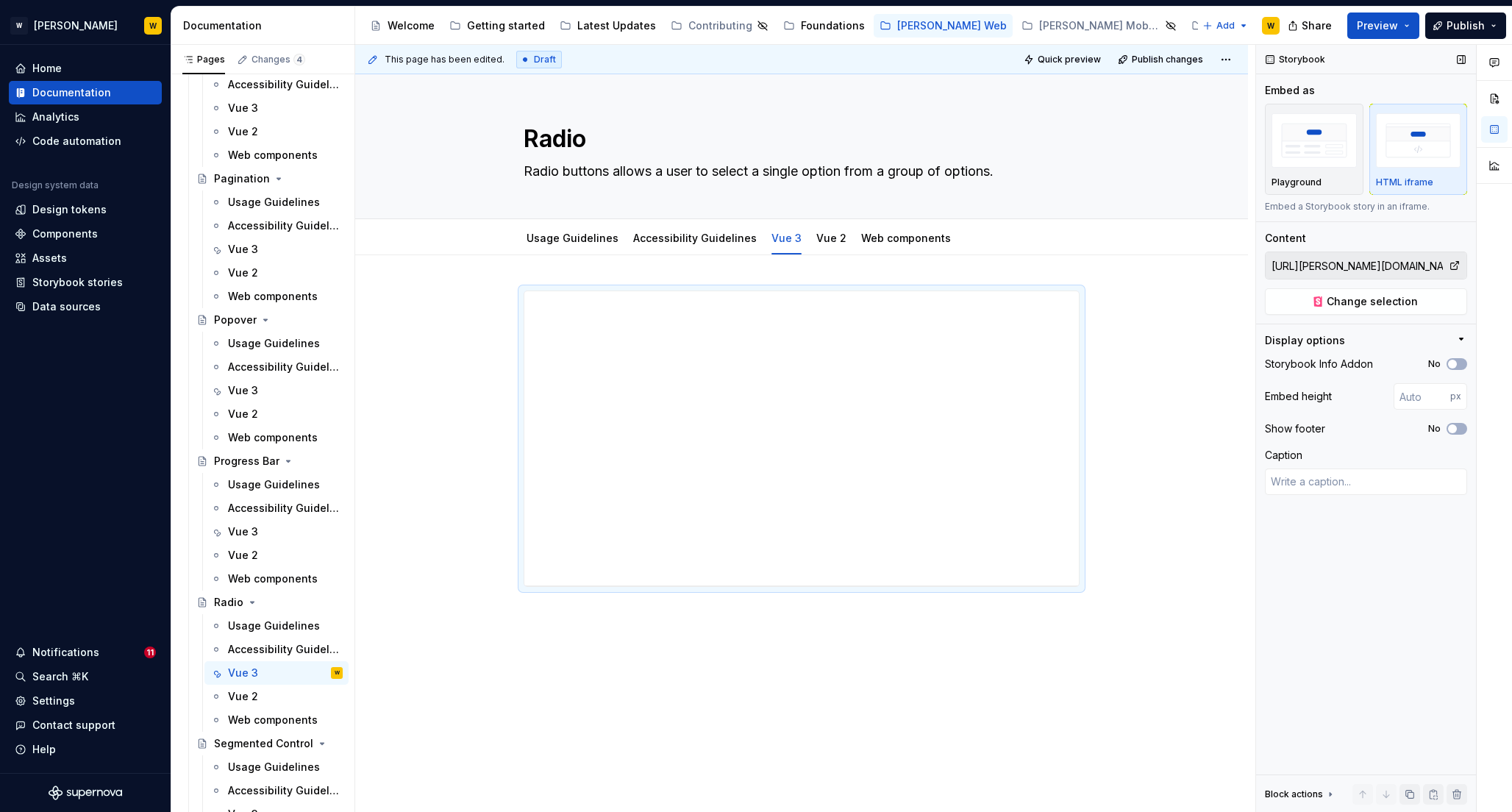
click at [1452, 357] on div "Storybook Info Addon No" at bounding box center [1366, 364] width 202 height 20
click at [1453, 361] on span "button" at bounding box center [1452, 364] width 9 height 9
click at [1453, 427] on span "button" at bounding box center [1452, 428] width 9 height 9
click at [1419, 397] on input "number" at bounding box center [1422, 397] width 56 height 27
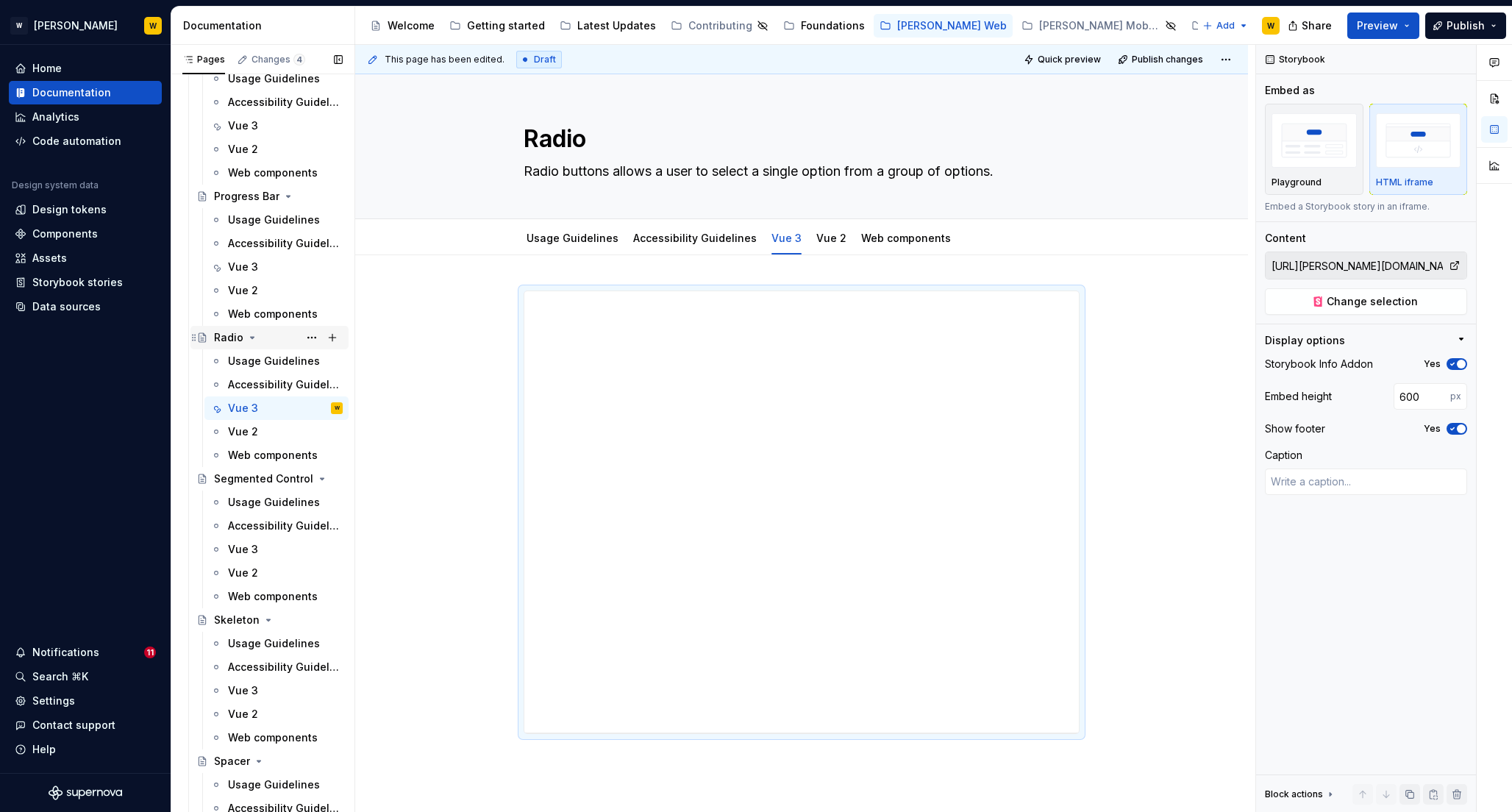
scroll to position [4585, 0]
click at [241, 542] on div "Vue 3" at bounding box center [243, 546] width 30 height 15
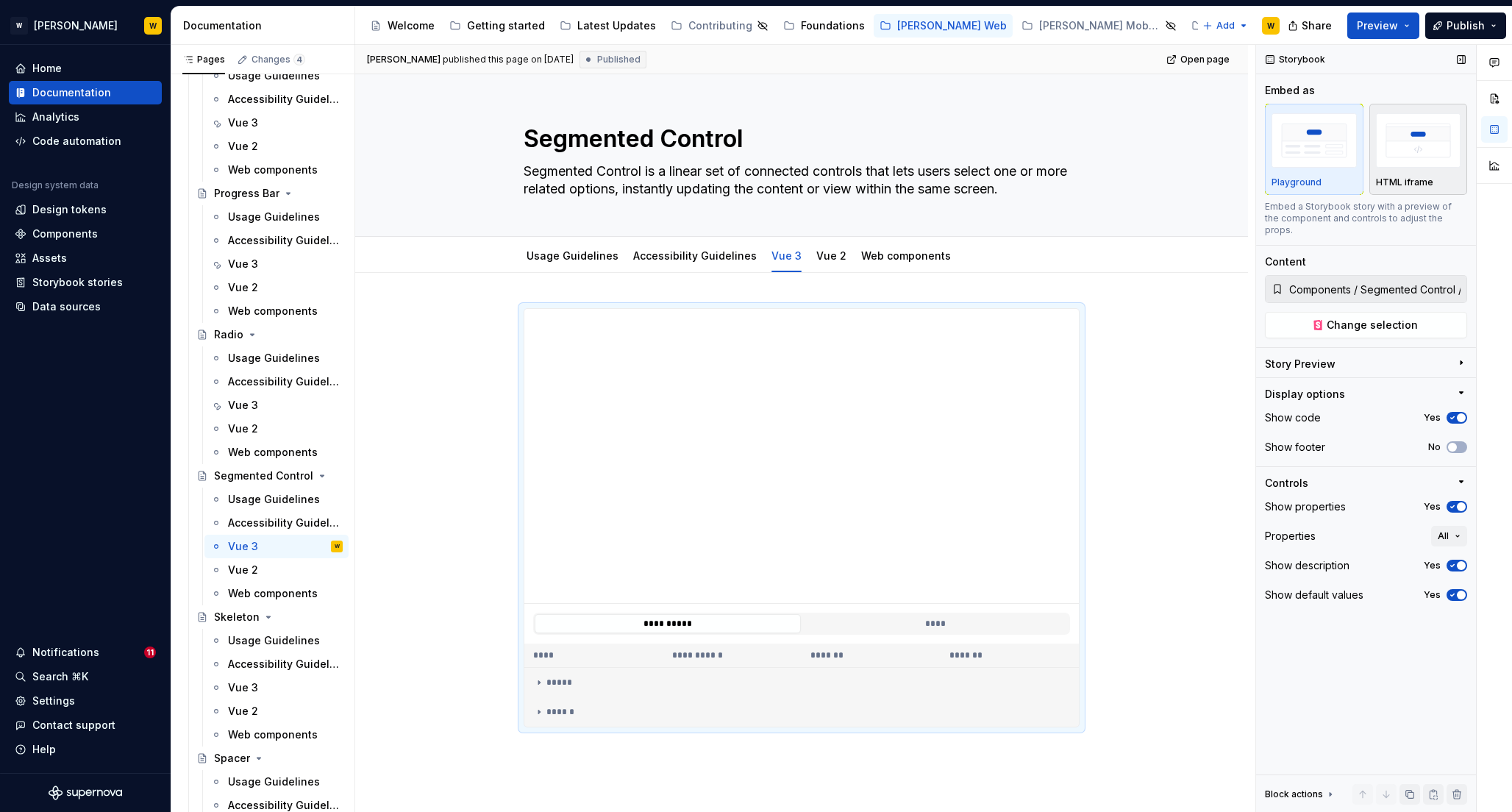
click at [1405, 144] on img "button" at bounding box center [1419, 140] width 85 height 53
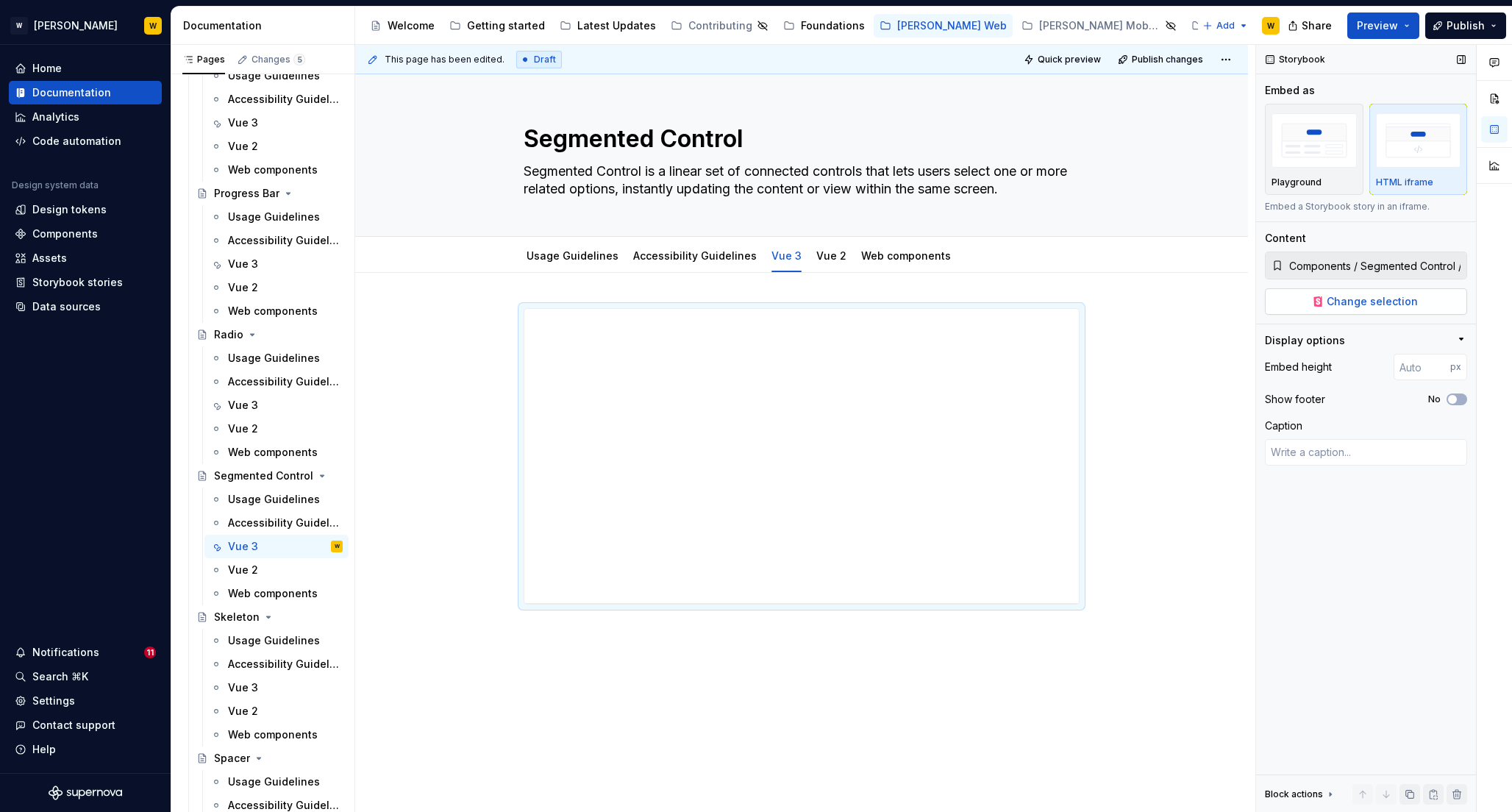
click at [1347, 306] on span "Change selection" at bounding box center [1372, 301] width 91 height 15
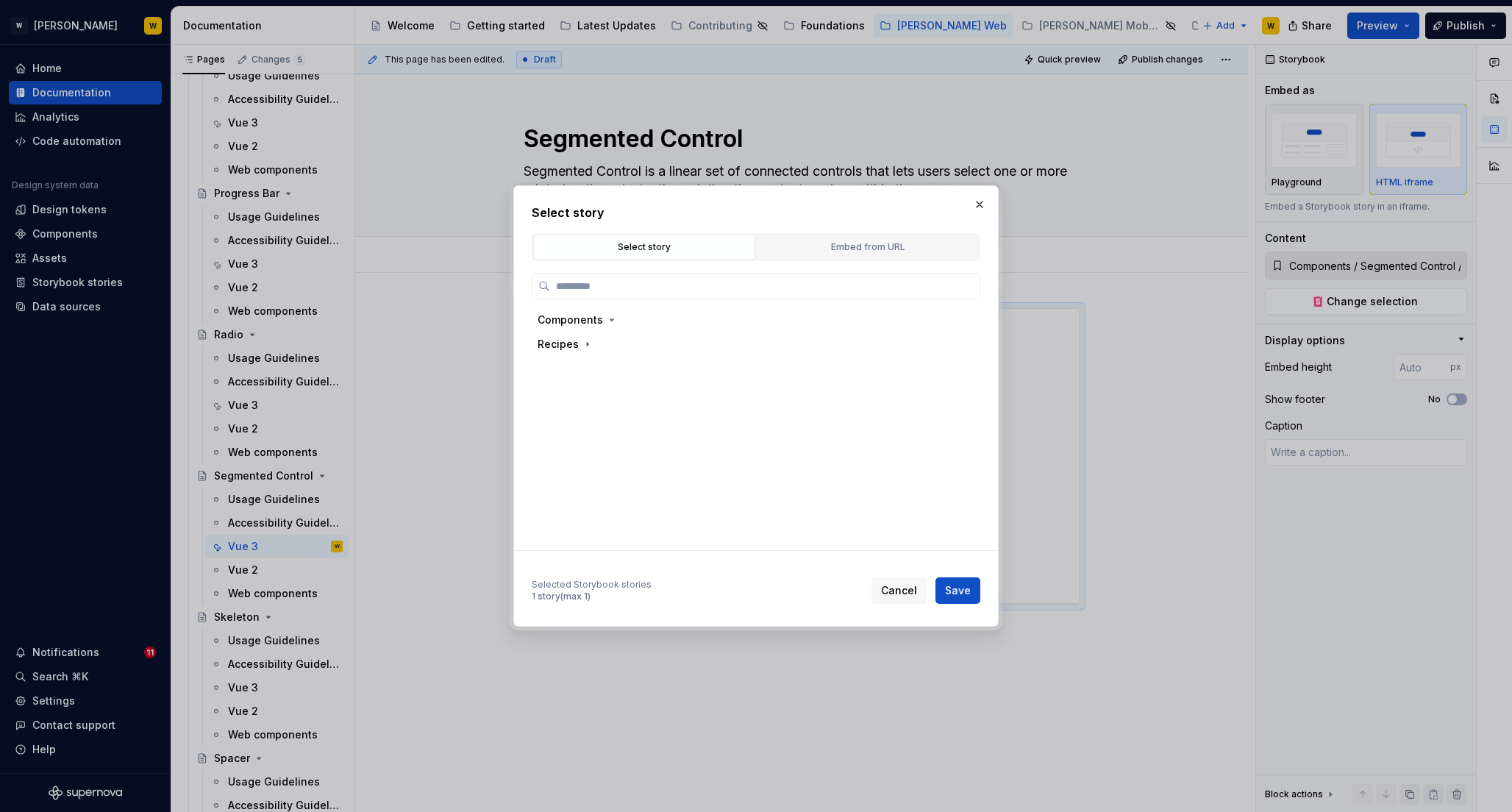
click at [895, 227] on div "Select story Select story Embed from URL Components Recipes Selected Storybook …" at bounding box center [756, 404] width 448 height 400
click at [883, 241] on div "Embed from URL" at bounding box center [868, 247] width 212 height 15
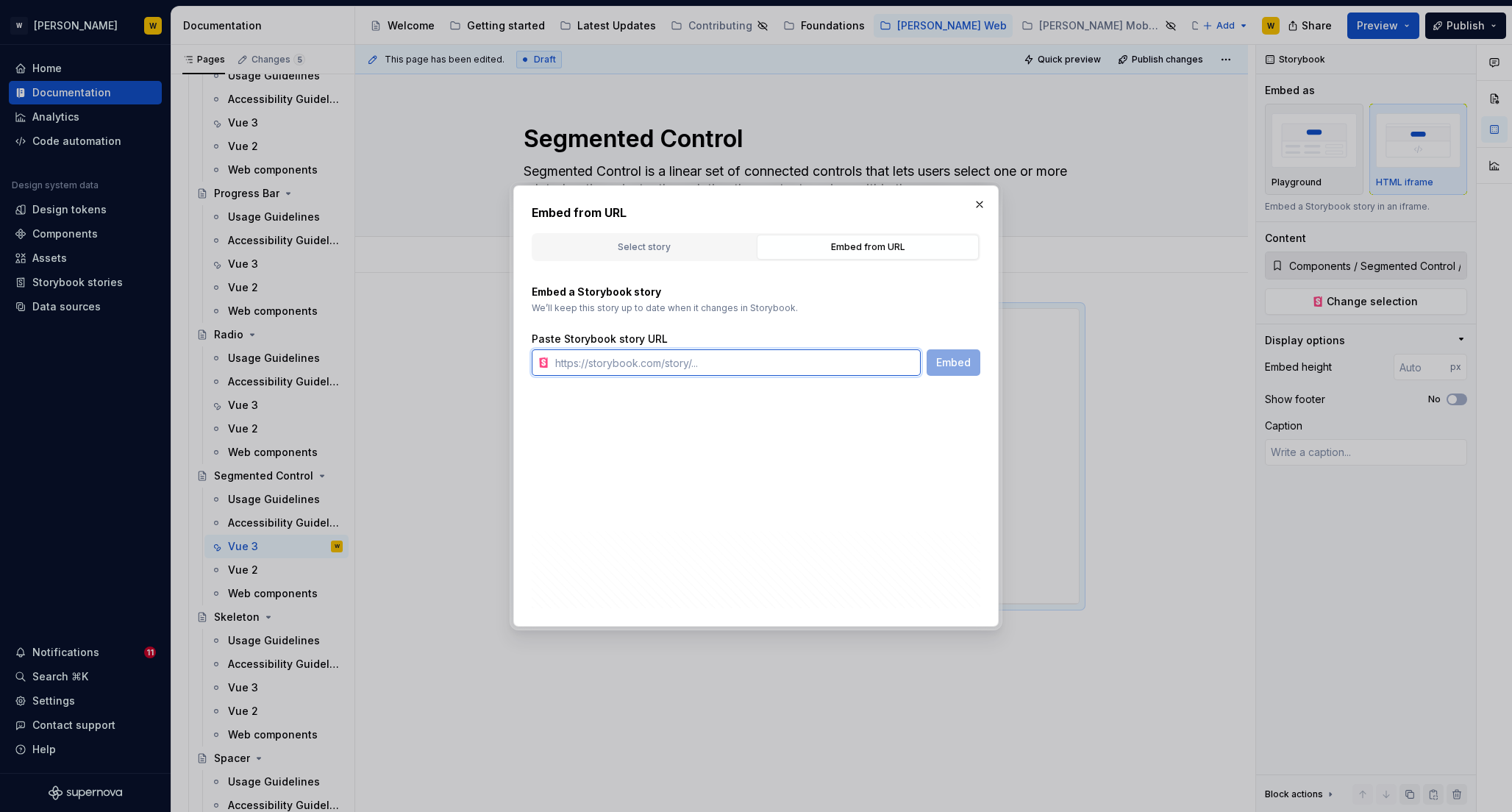
click at [734, 359] on input "text" at bounding box center [735, 363] width 372 height 27
paste input "[URL][PERSON_NAME][DOMAIN_NAME]"
click at [945, 369] on button "Embed" at bounding box center [953, 363] width 53 height 27
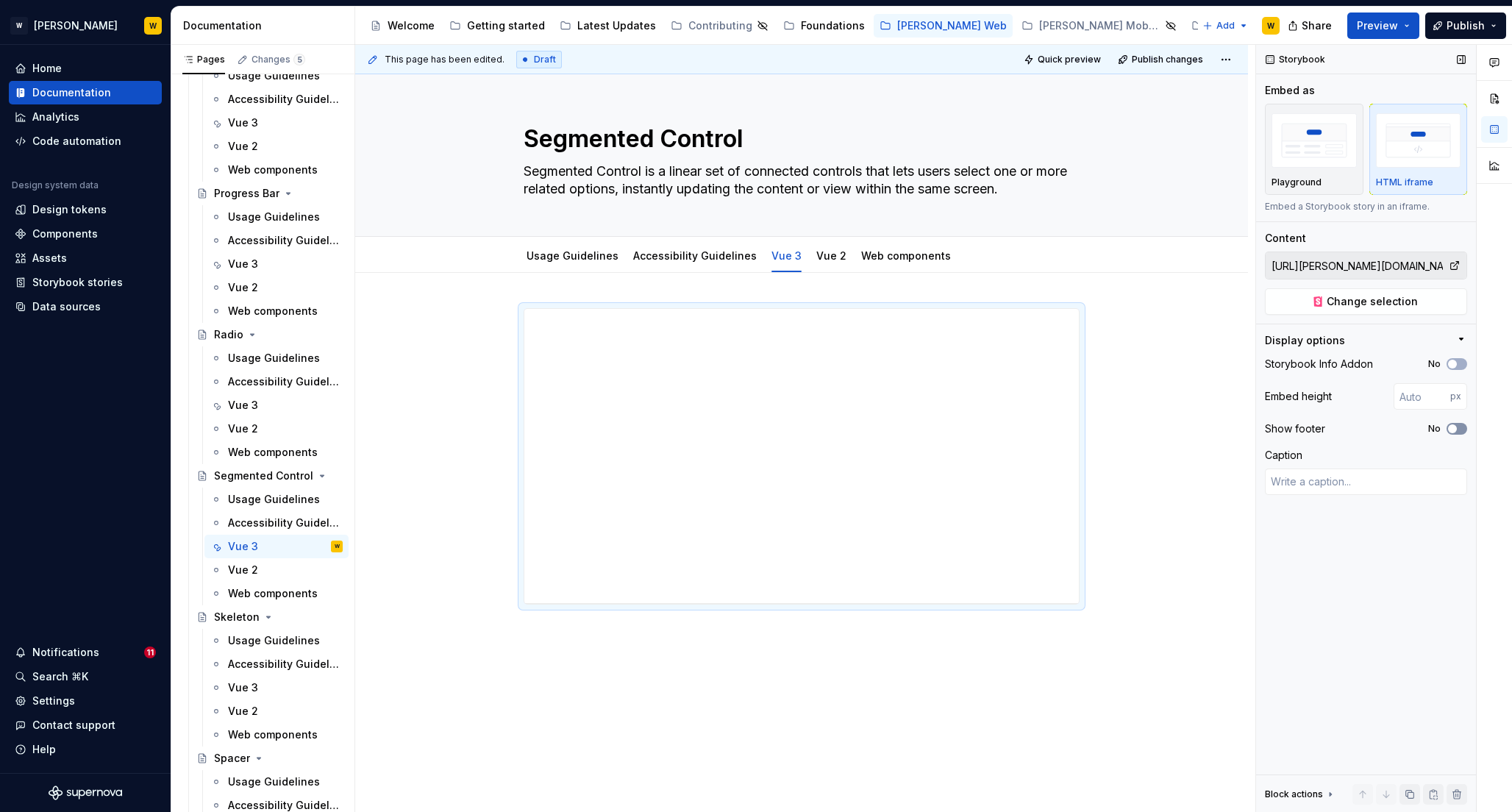
click at [1455, 428] on span "button" at bounding box center [1452, 428] width 9 height 9
click at [1455, 364] on span "button" at bounding box center [1452, 364] width 9 height 9
click at [1416, 393] on input "number" at bounding box center [1422, 397] width 56 height 27
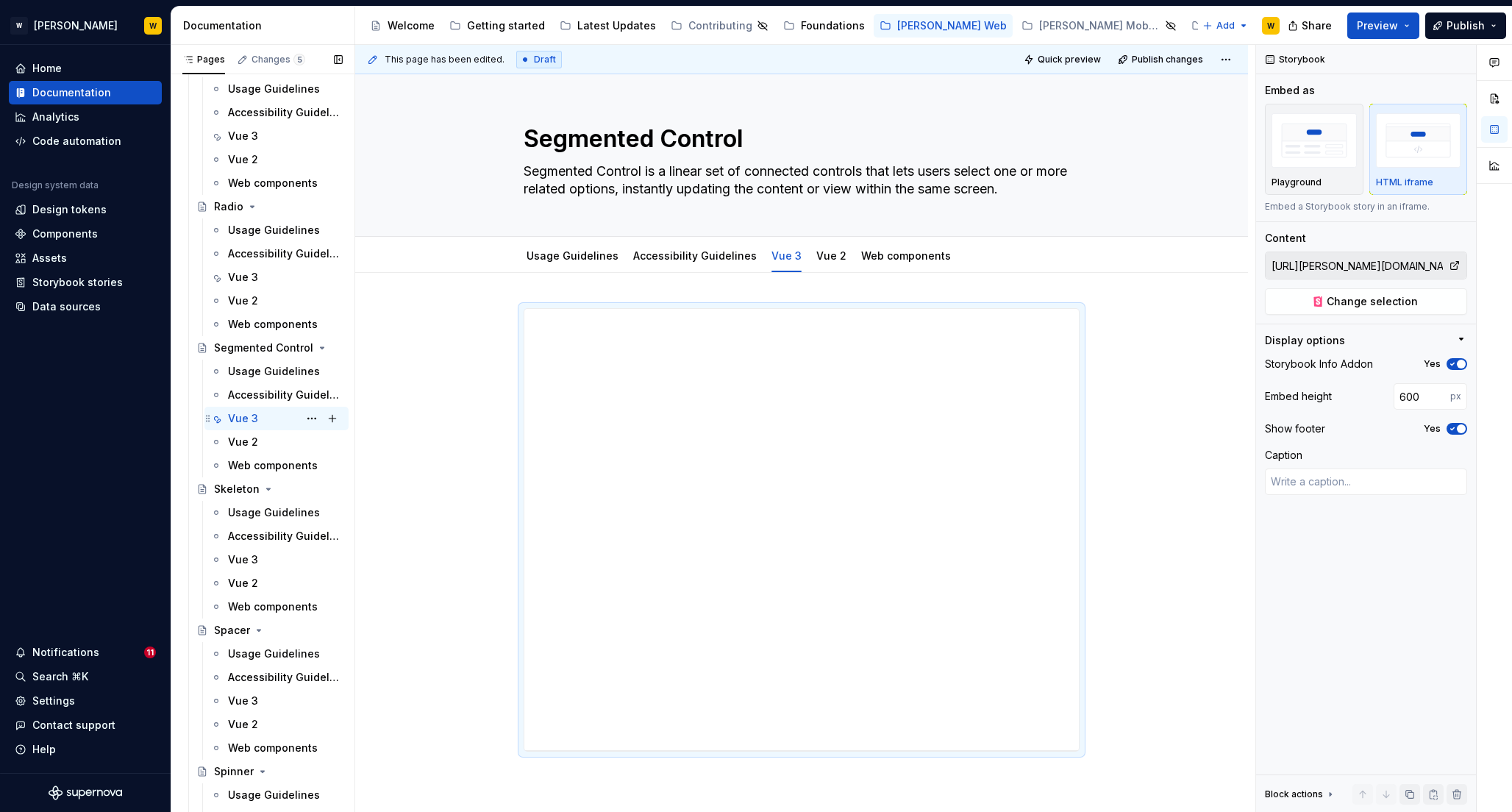
scroll to position [4728, 0]
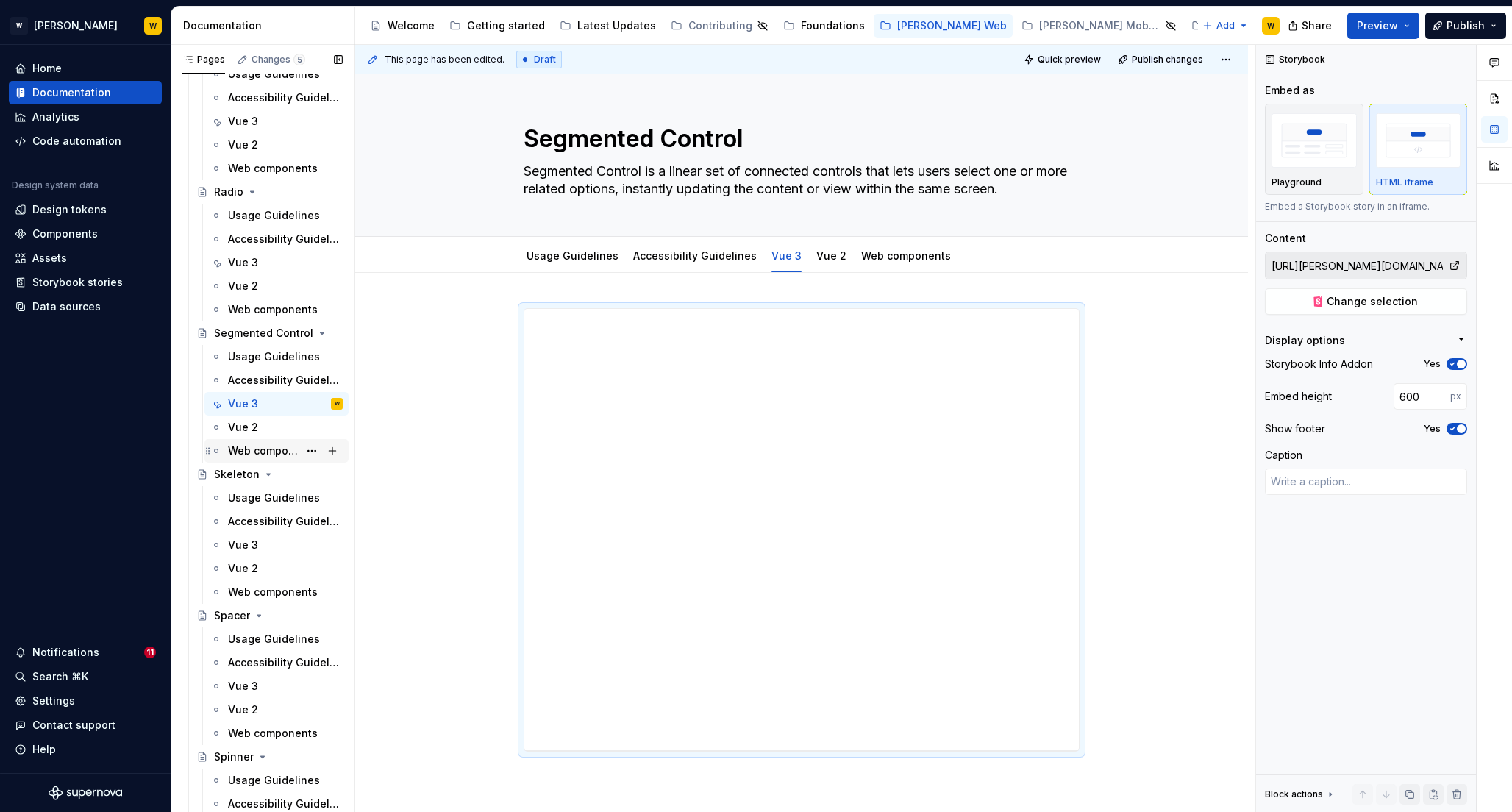
click at [241, 546] on div "Vue 3" at bounding box center [243, 545] width 30 height 15
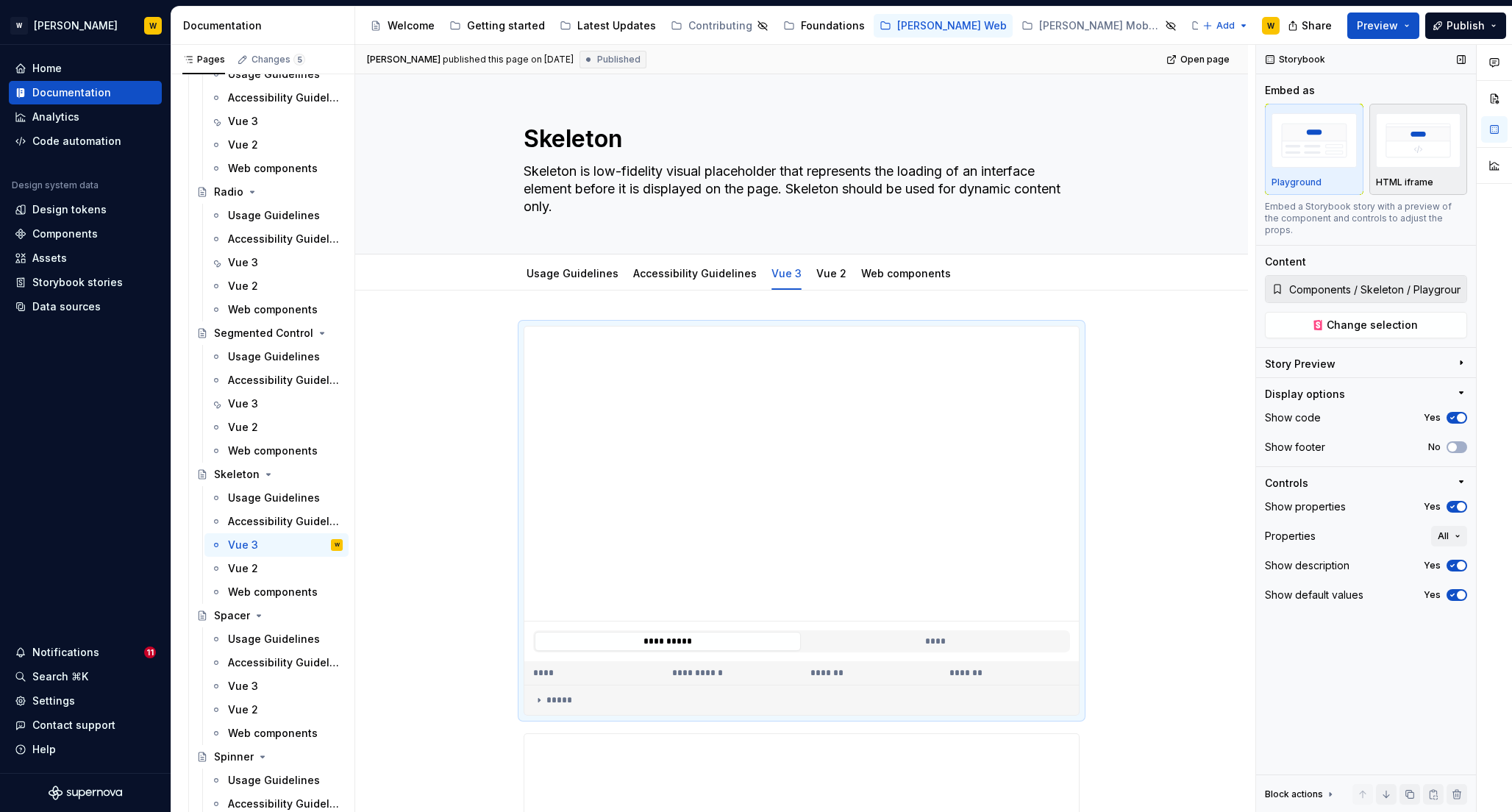
click at [1435, 124] on img "button" at bounding box center [1419, 140] width 85 height 53
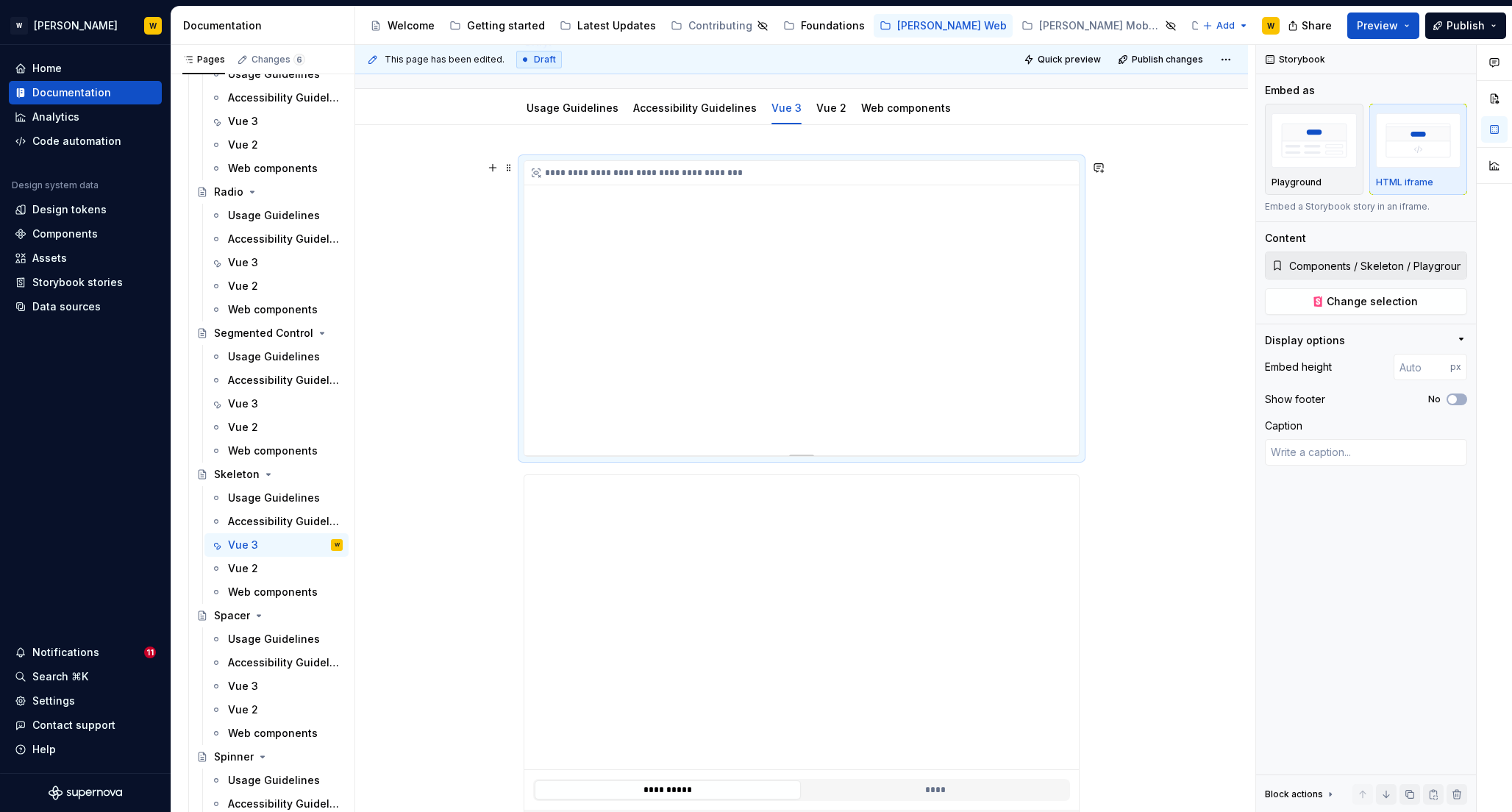
scroll to position [150, 0]
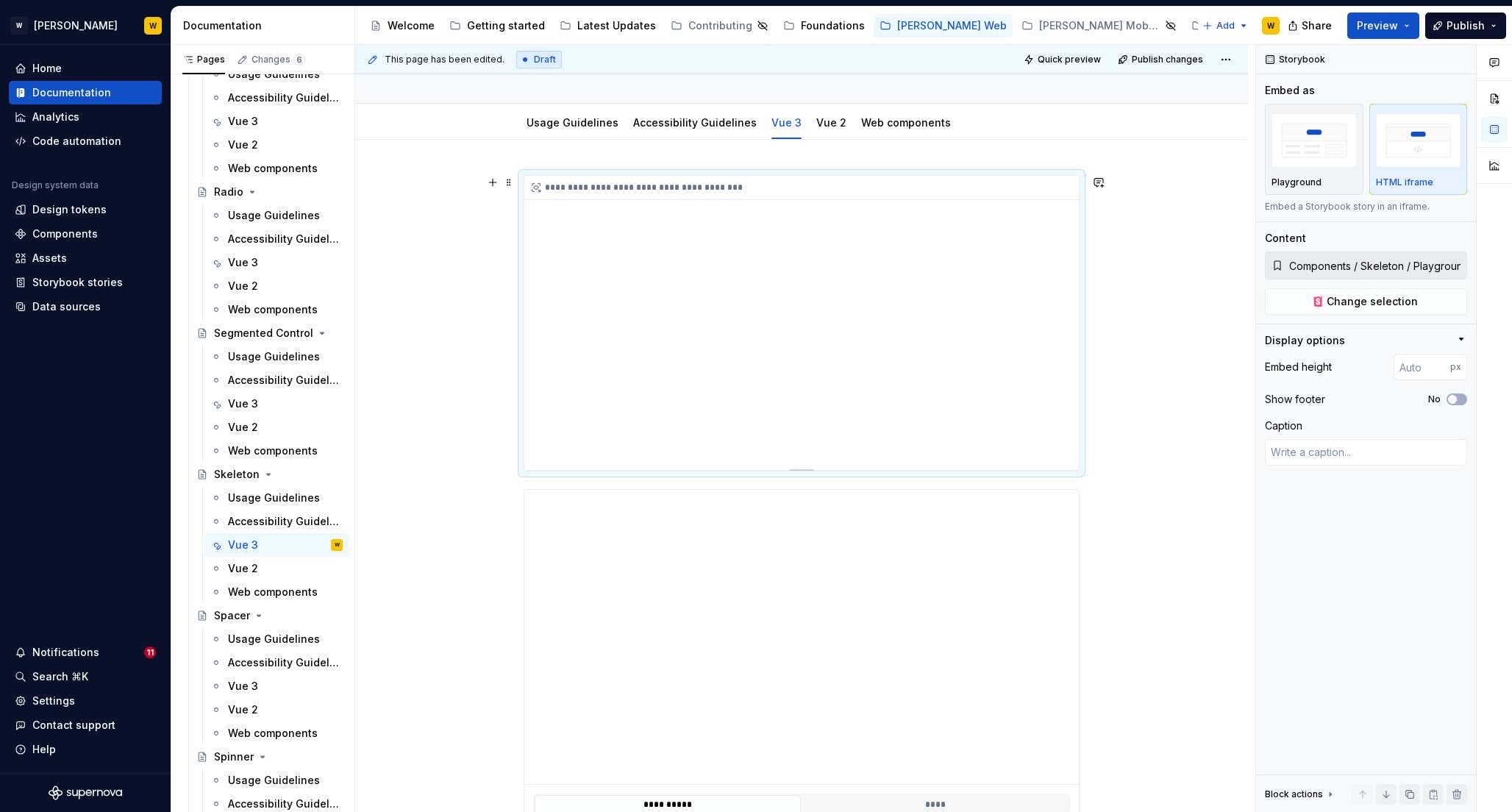
click at [888, 309] on div "**********" at bounding box center [802, 322] width 555 height 294
click at [1350, 303] on span "Change selection" at bounding box center [1372, 301] width 91 height 15
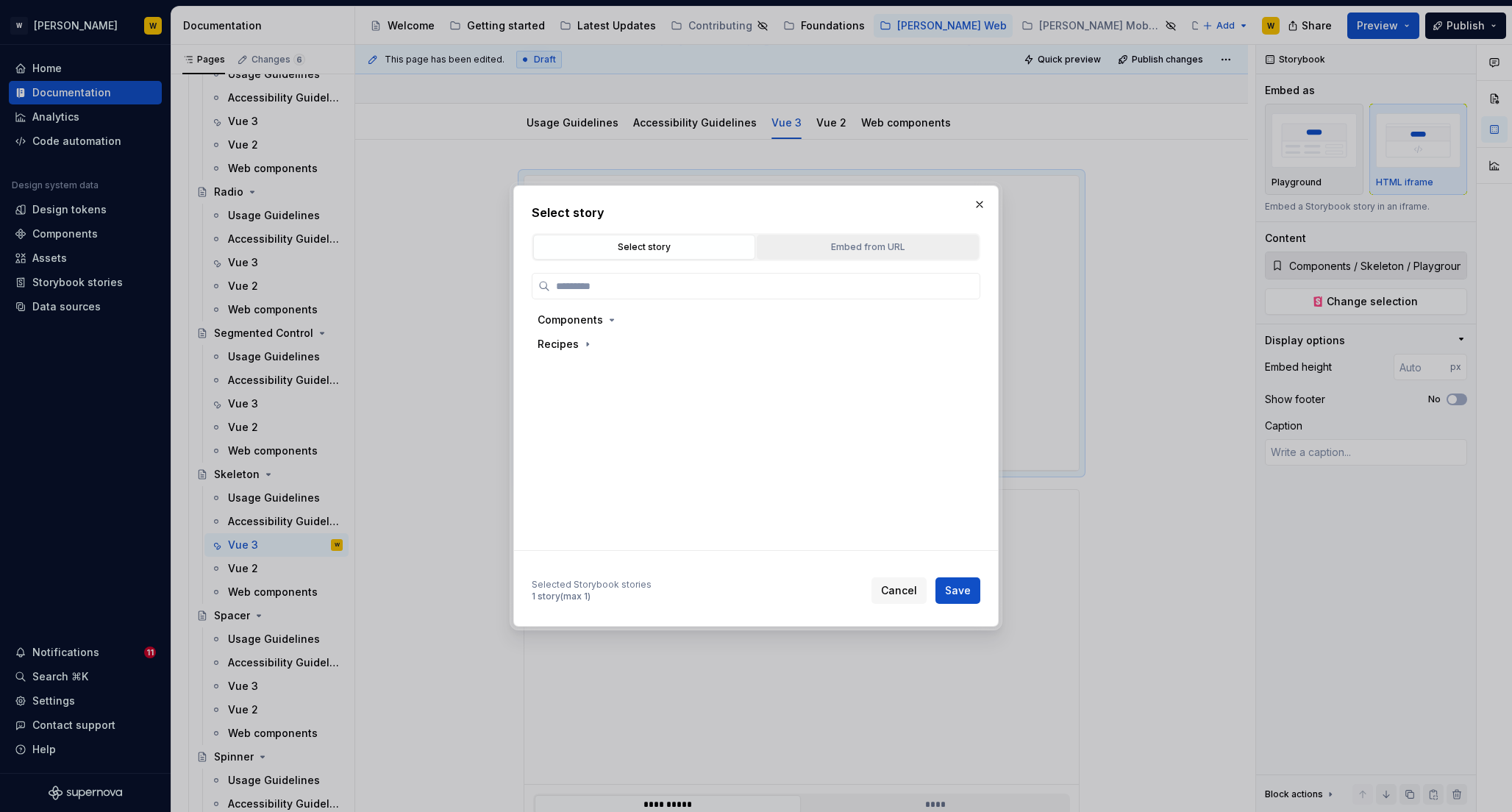
click at [825, 244] on div "Embed from URL" at bounding box center [868, 247] width 212 height 15
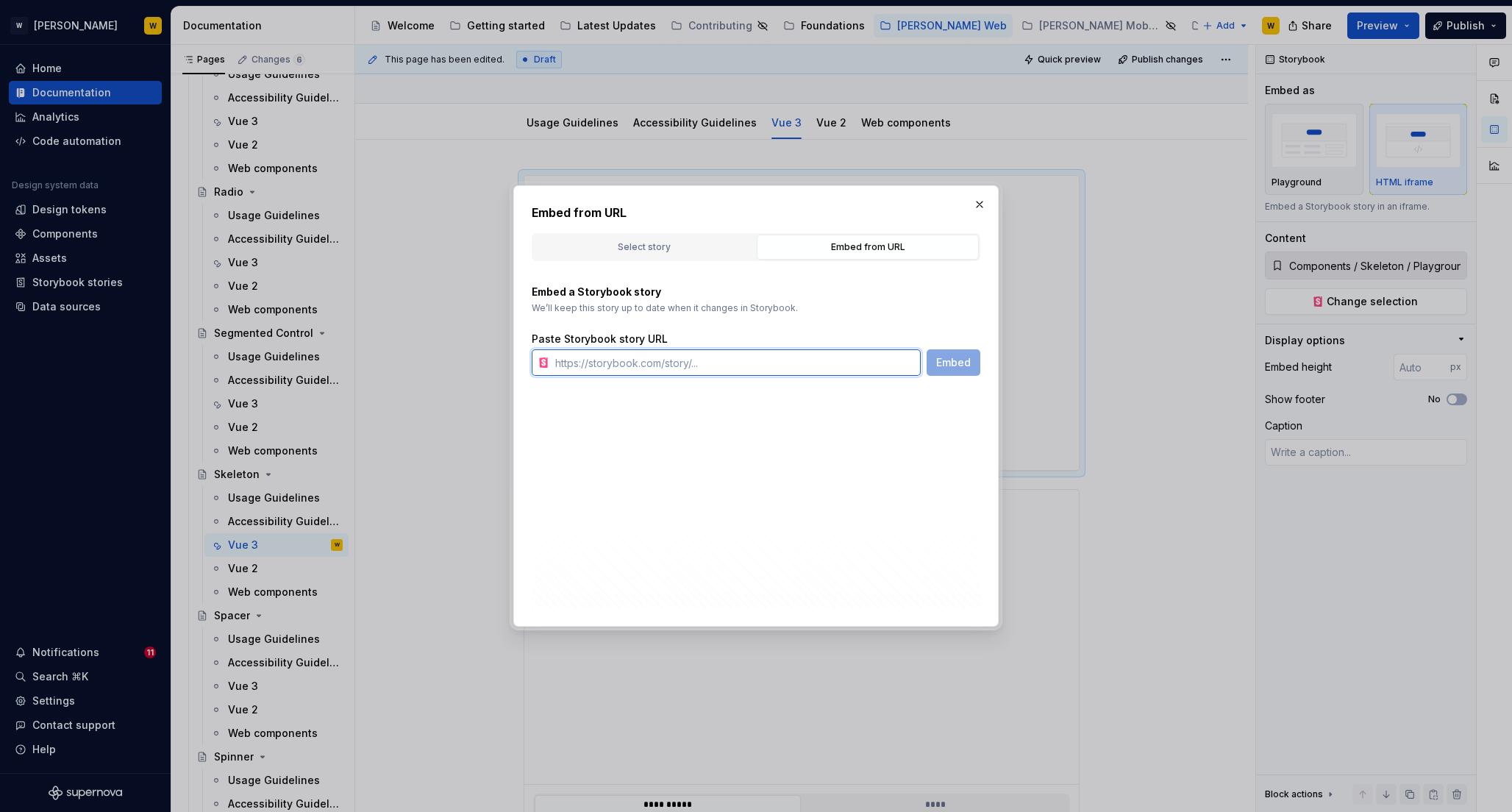
click at [617, 371] on input "text" at bounding box center [735, 363] width 372 height 27
paste input "[URL][PERSON_NAME][DOMAIN_NAME]"
click at [953, 362] on span "Embed" at bounding box center [954, 362] width 34 height 15
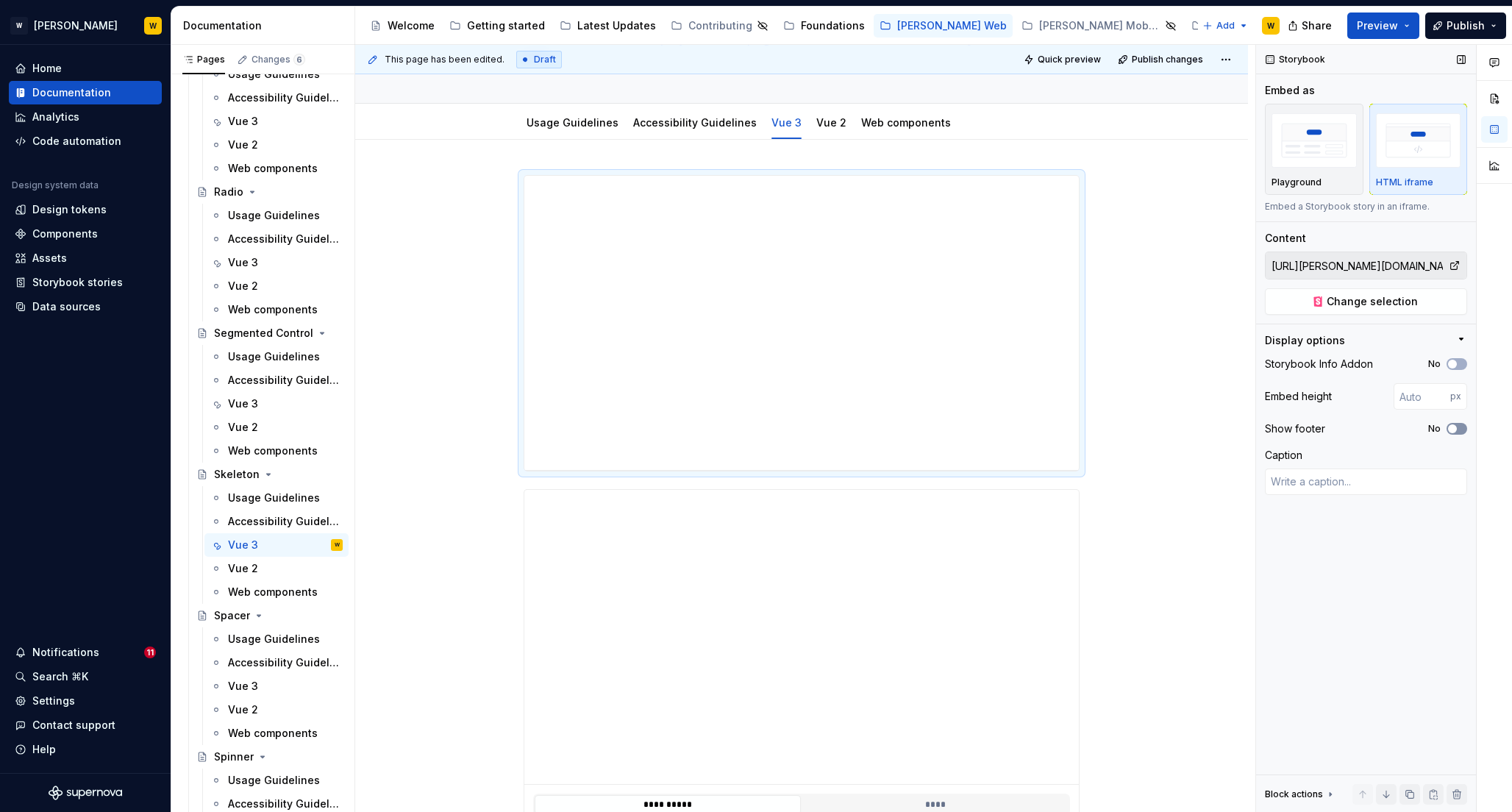
click at [1455, 429] on span "button" at bounding box center [1452, 428] width 9 height 9
click at [1458, 363] on icon "button" at bounding box center [1452, 364] width 12 height 9
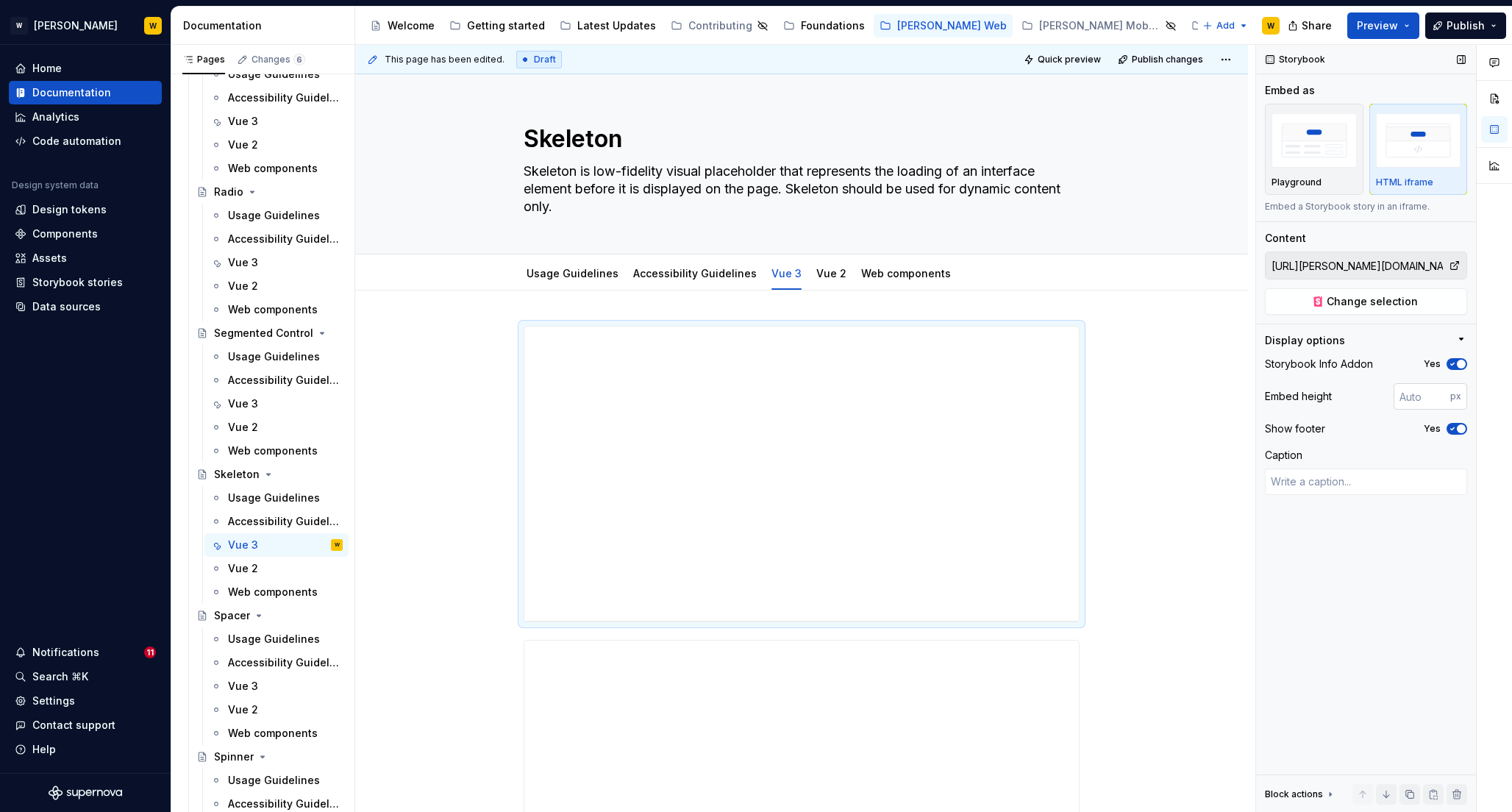
click at [1412, 393] on input "number" at bounding box center [1422, 397] width 56 height 27
click at [1406, 396] on input "600" at bounding box center [1422, 397] width 56 height 27
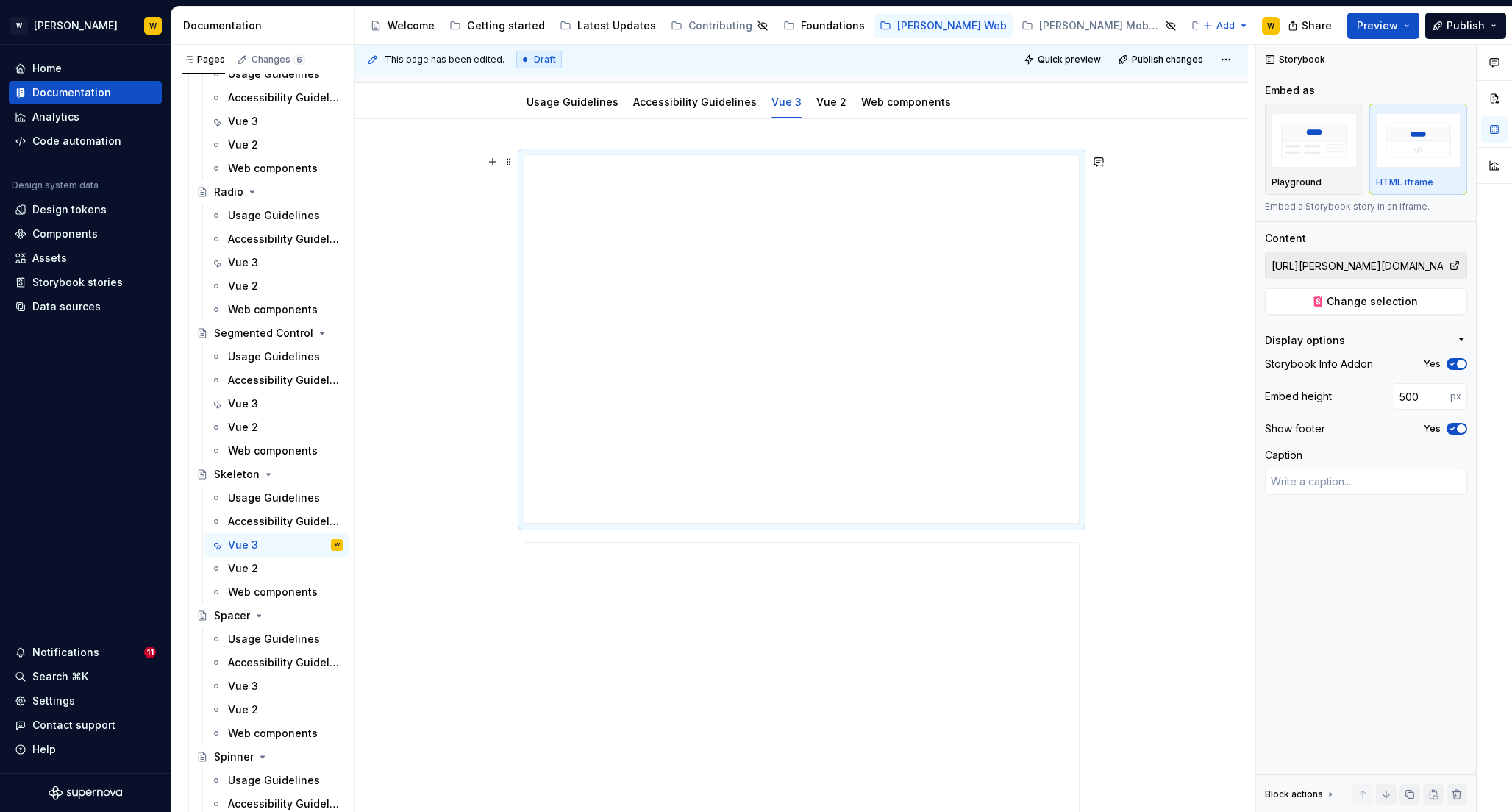
scroll to position [192, 0]
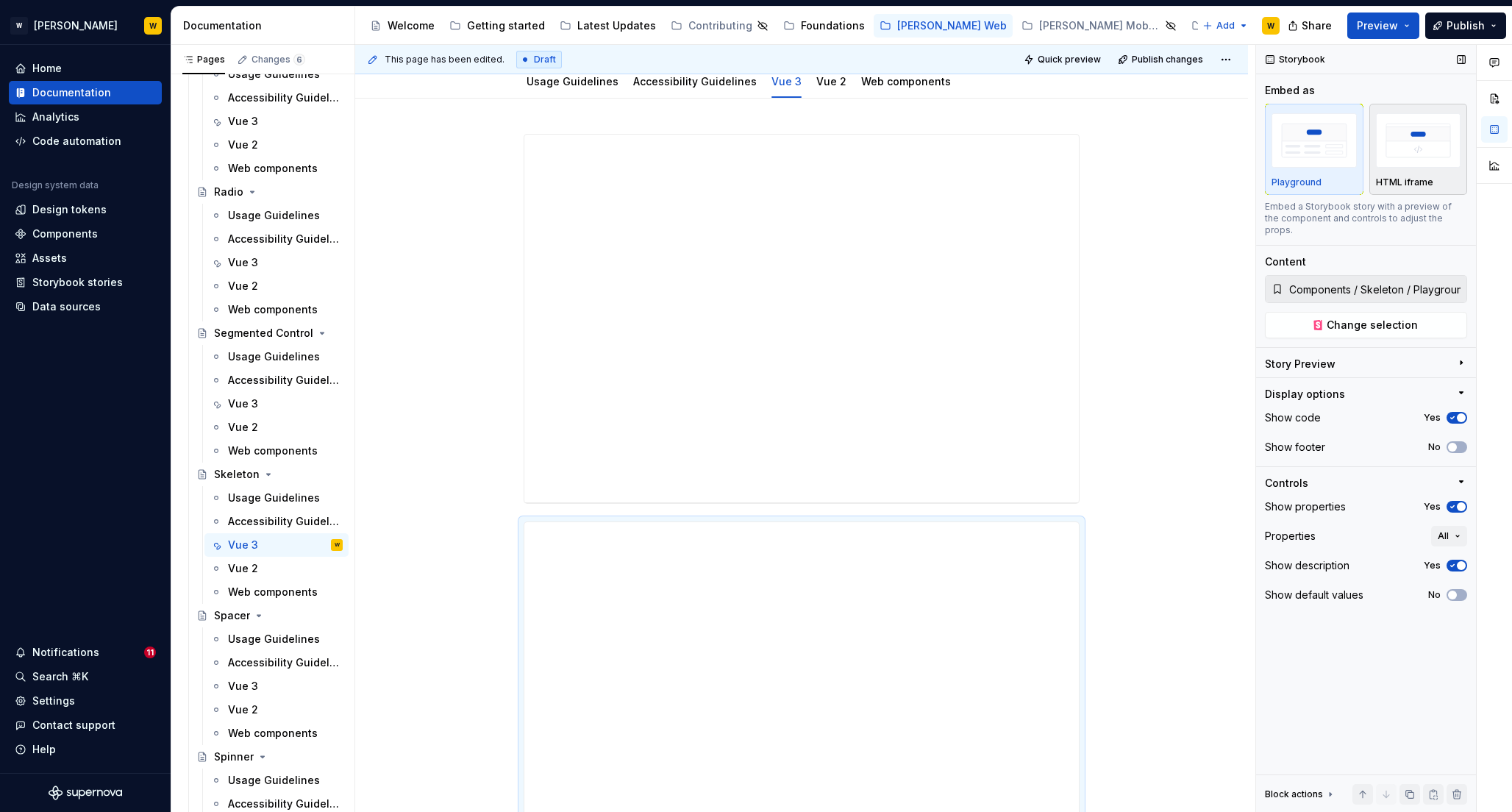
click at [1409, 140] on img "button" at bounding box center [1419, 140] width 85 height 53
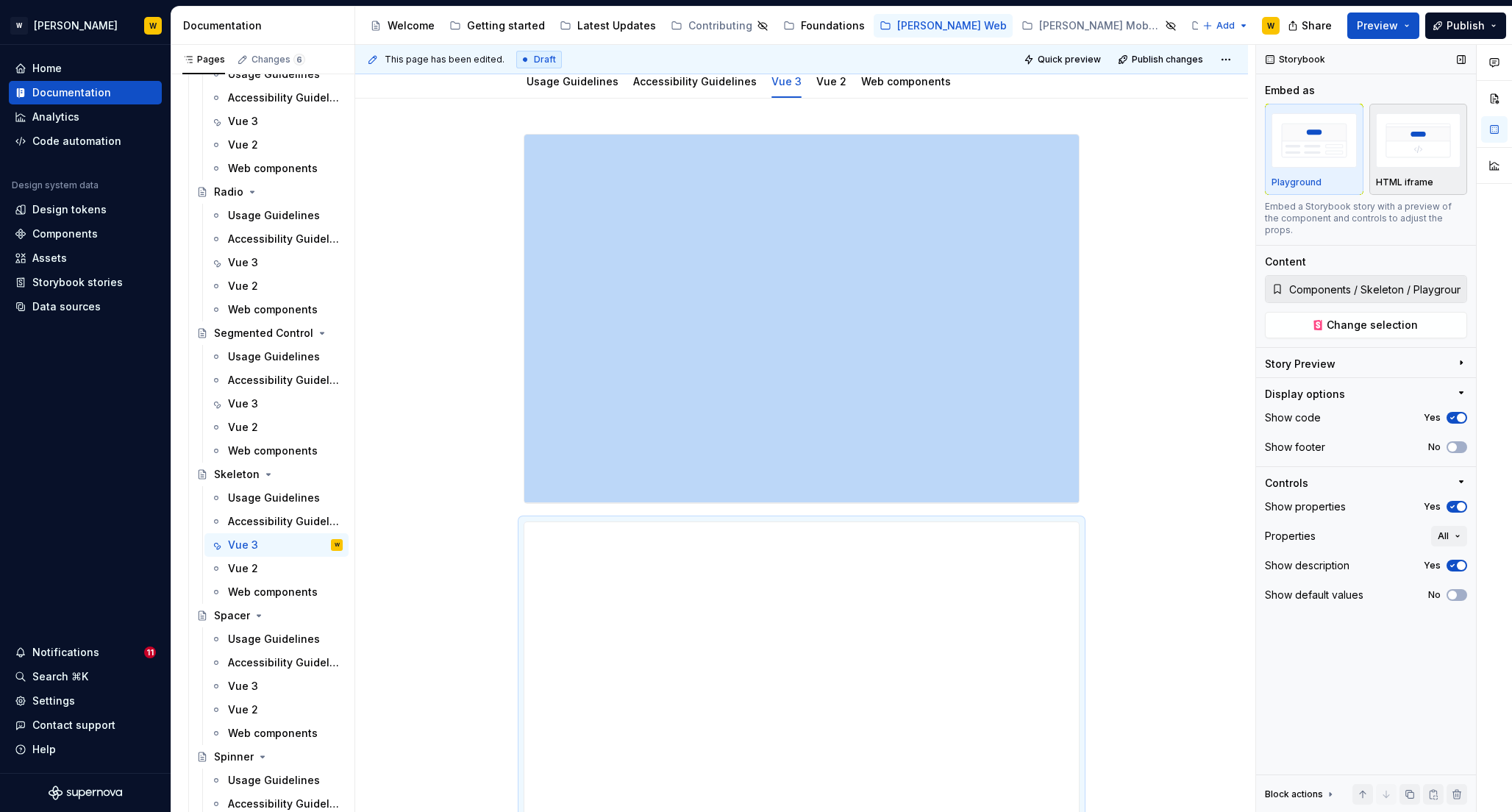
scroll to position [197, 0]
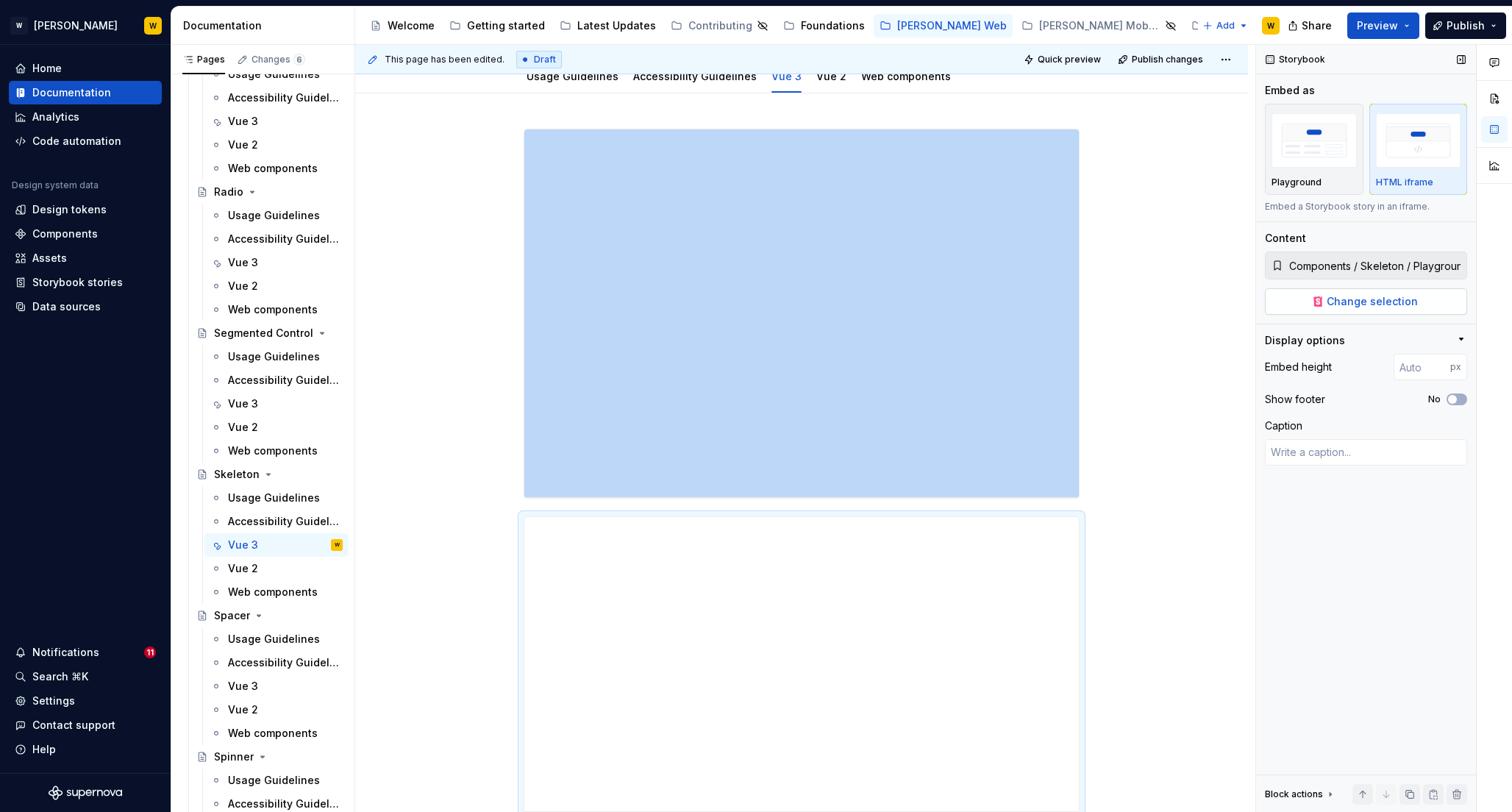
click at [1336, 295] on span "Change selection" at bounding box center [1372, 301] width 91 height 15
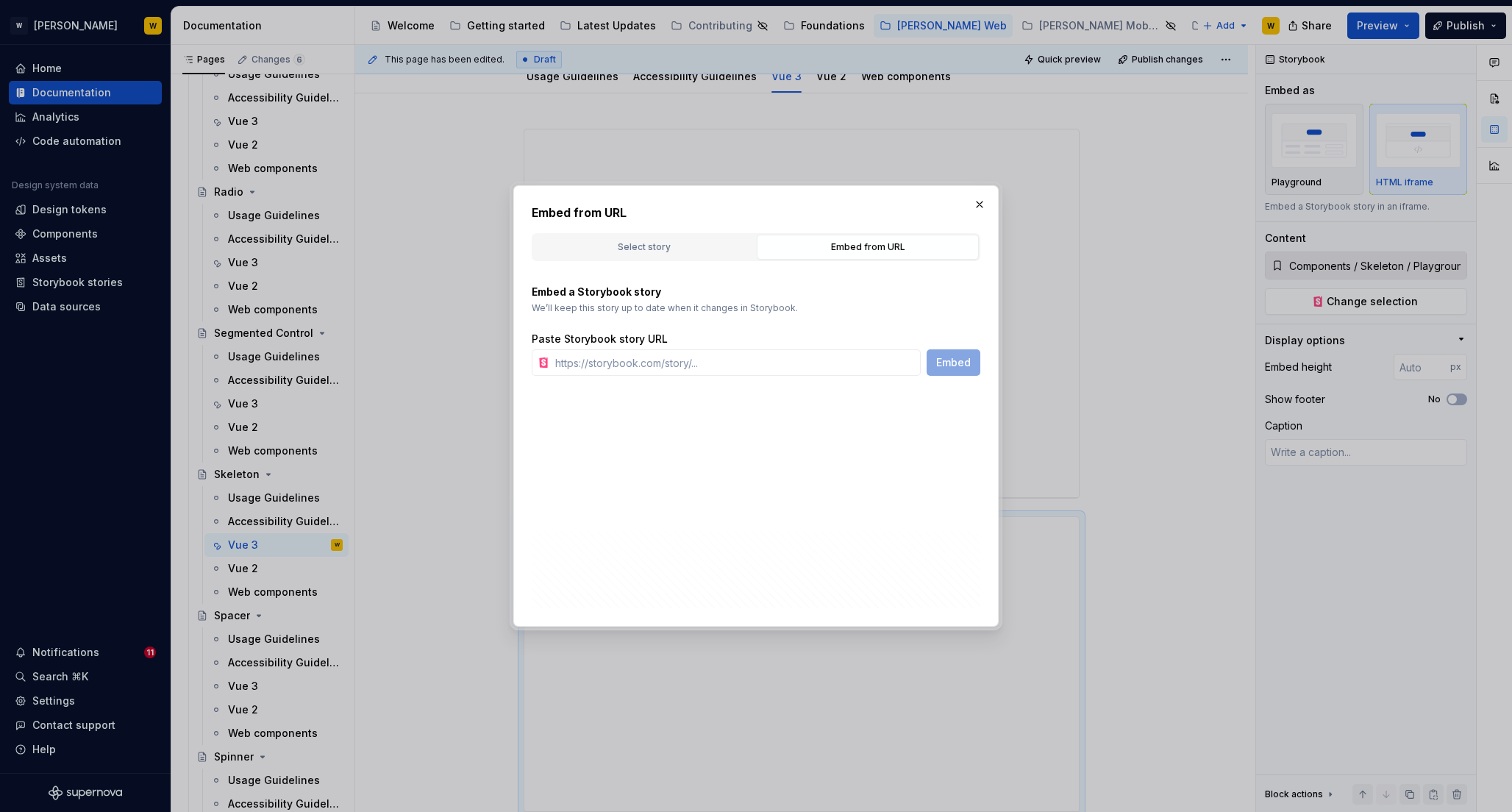
click at [869, 245] on div "Embed from URL" at bounding box center [868, 247] width 212 height 15
click at [748, 367] on input "text" at bounding box center [735, 363] width 372 height 27
paste input "[URL][PERSON_NAME][DOMAIN_NAME]"
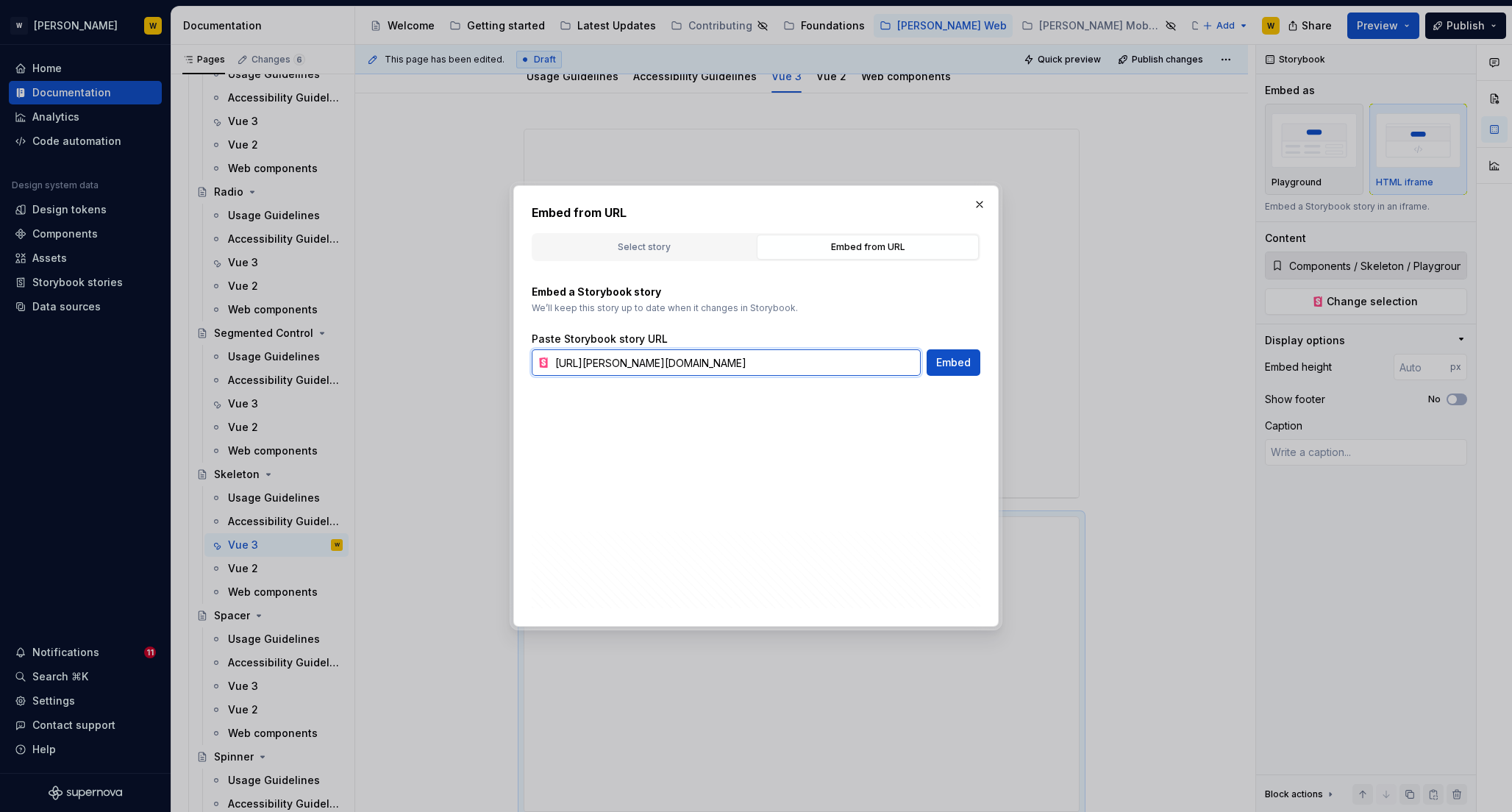
scroll to position [0, 121]
click at [954, 360] on span "Embed" at bounding box center [954, 362] width 34 height 15
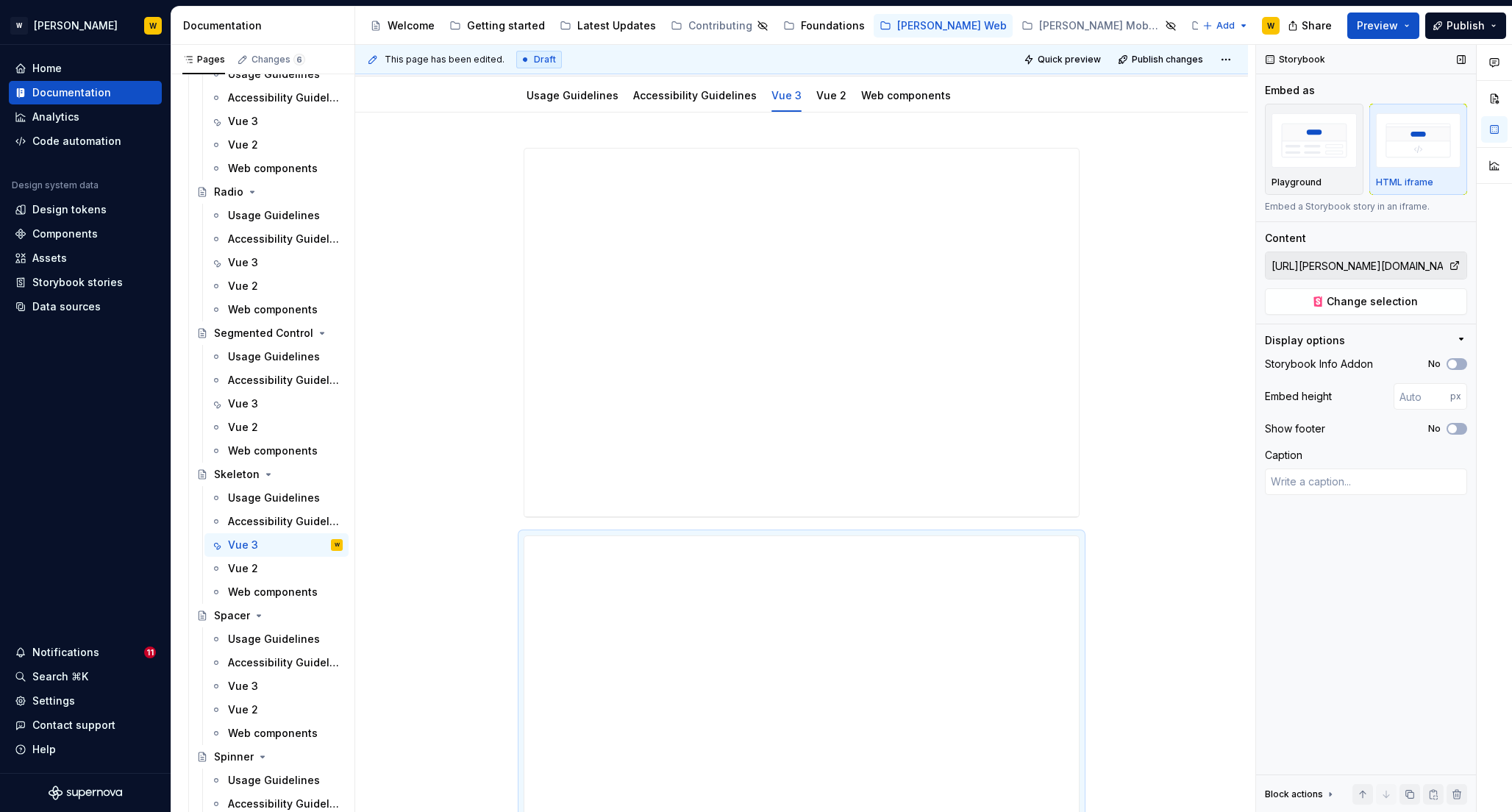
scroll to position [197, 0]
click at [1449, 430] on span "button" at bounding box center [1452, 428] width 9 height 9
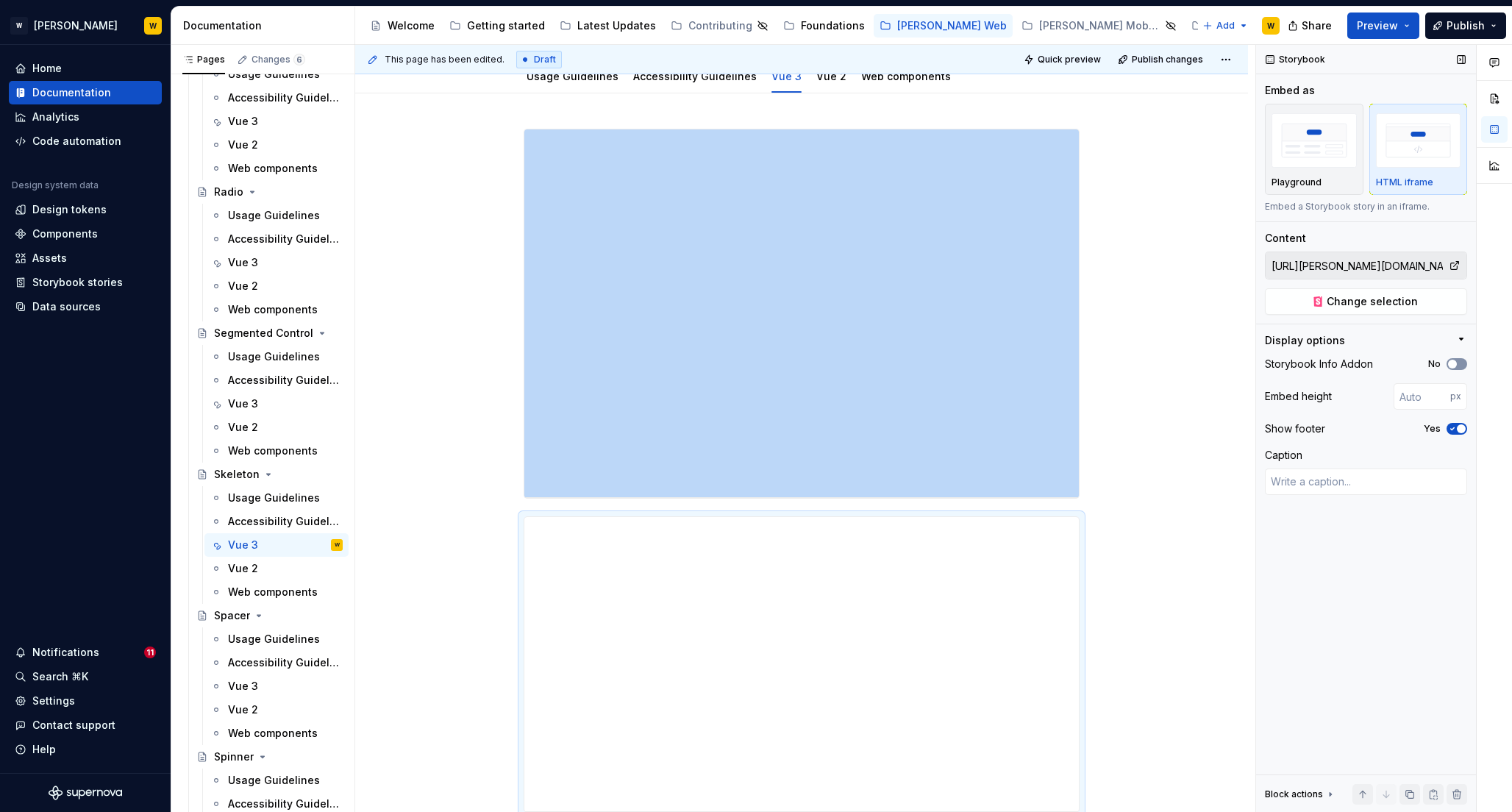
click at [1459, 365] on button "No" at bounding box center [1457, 364] width 20 height 12
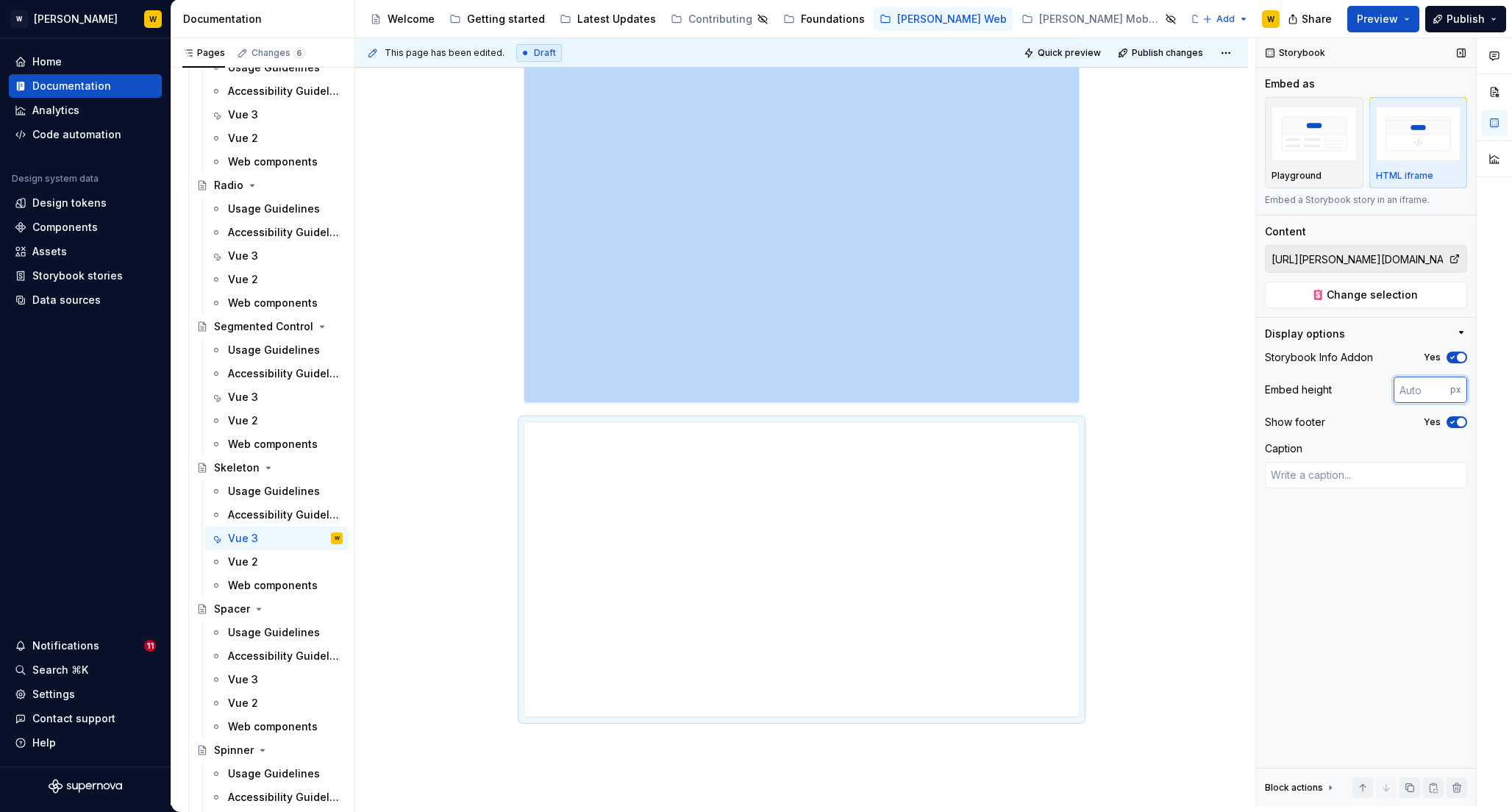
click at [1413, 393] on input "number" at bounding box center [1422, 390] width 56 height 27
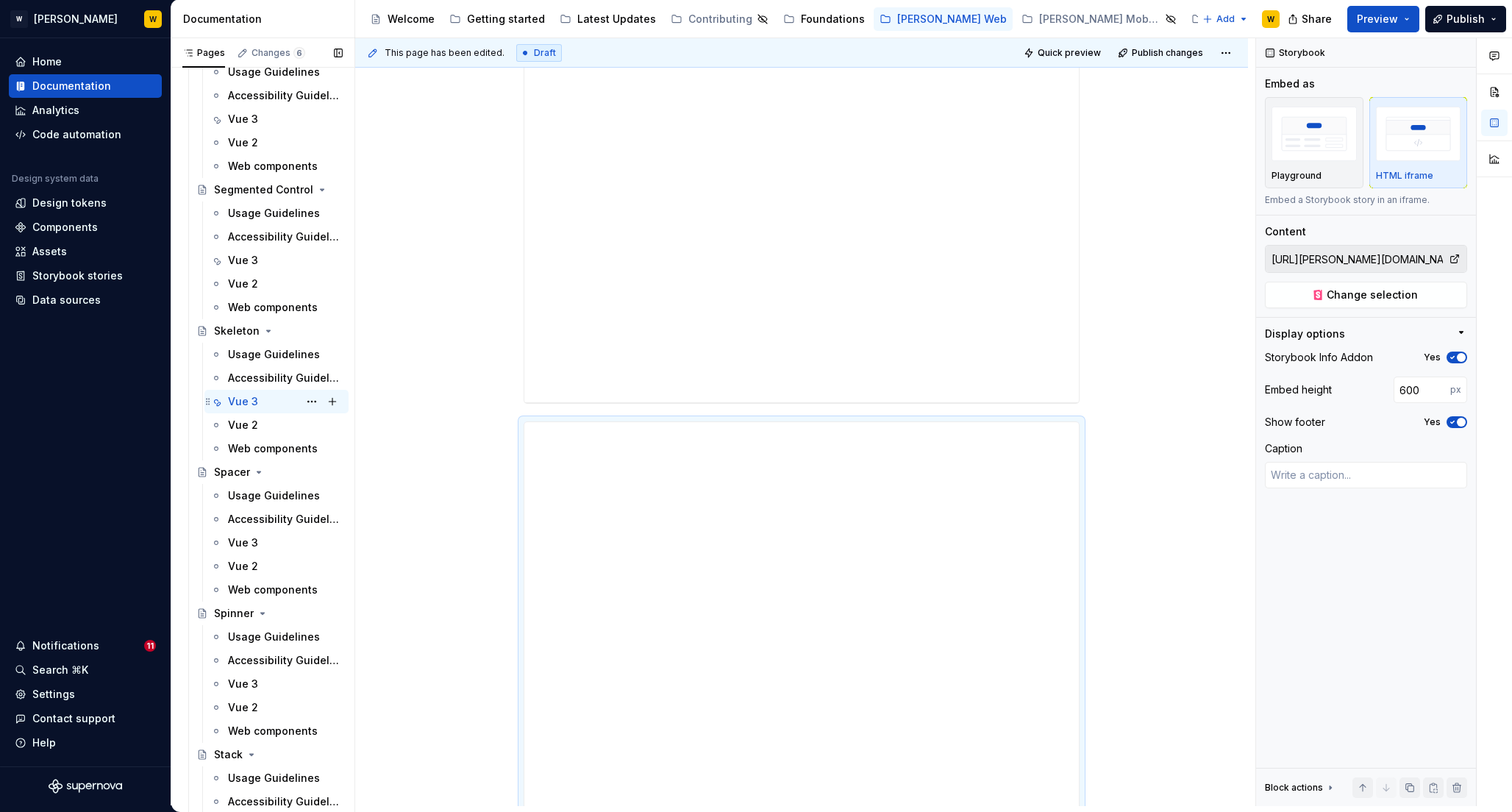
scroll to position [4866, 0]
click at [241, 536] on div "Vue 3" at bounding box center [243, 541] width 30 height 15
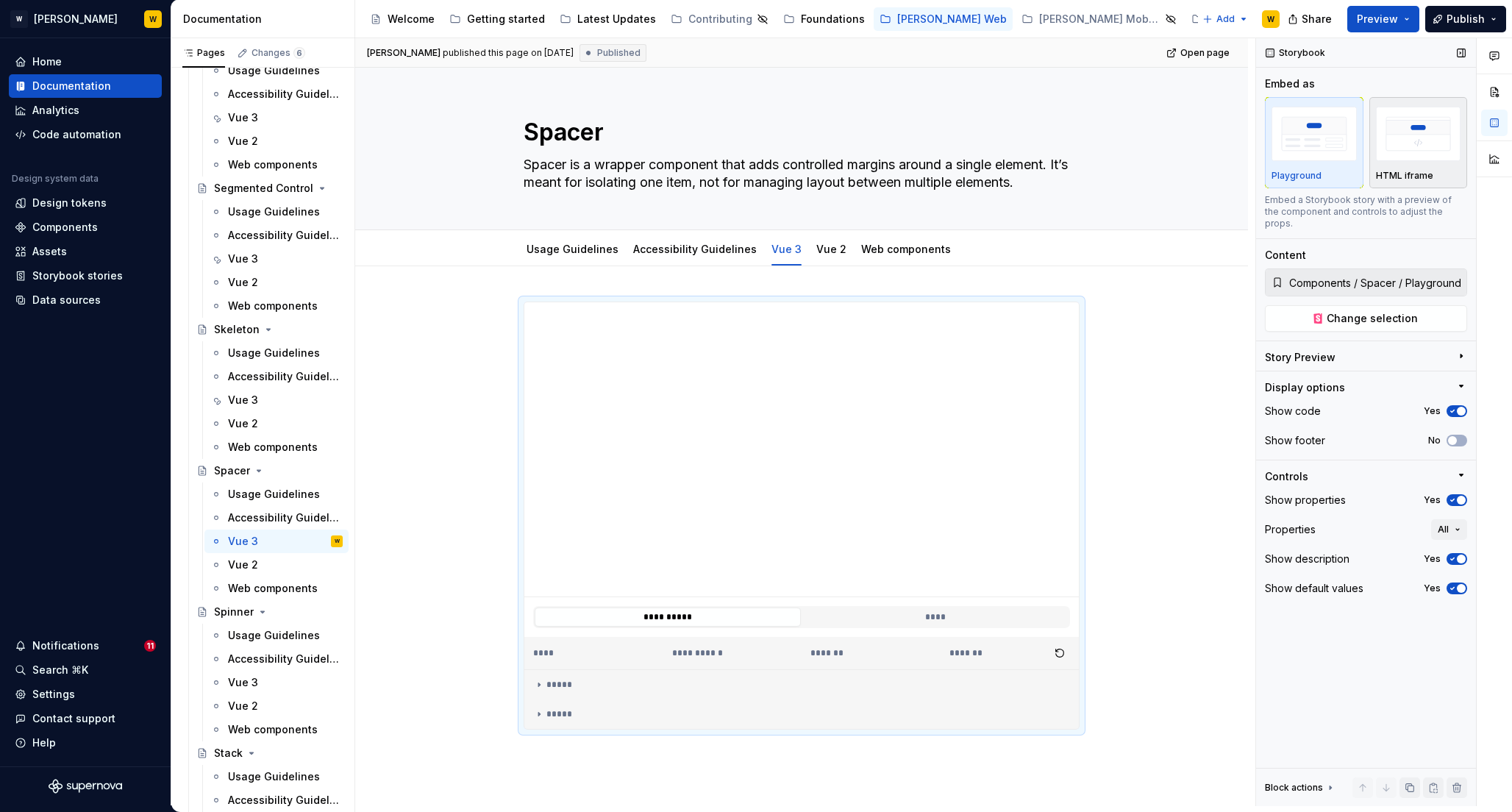
click at [1418, 136] on img "button" at bounding box center [1419, 133] width 85 height 53
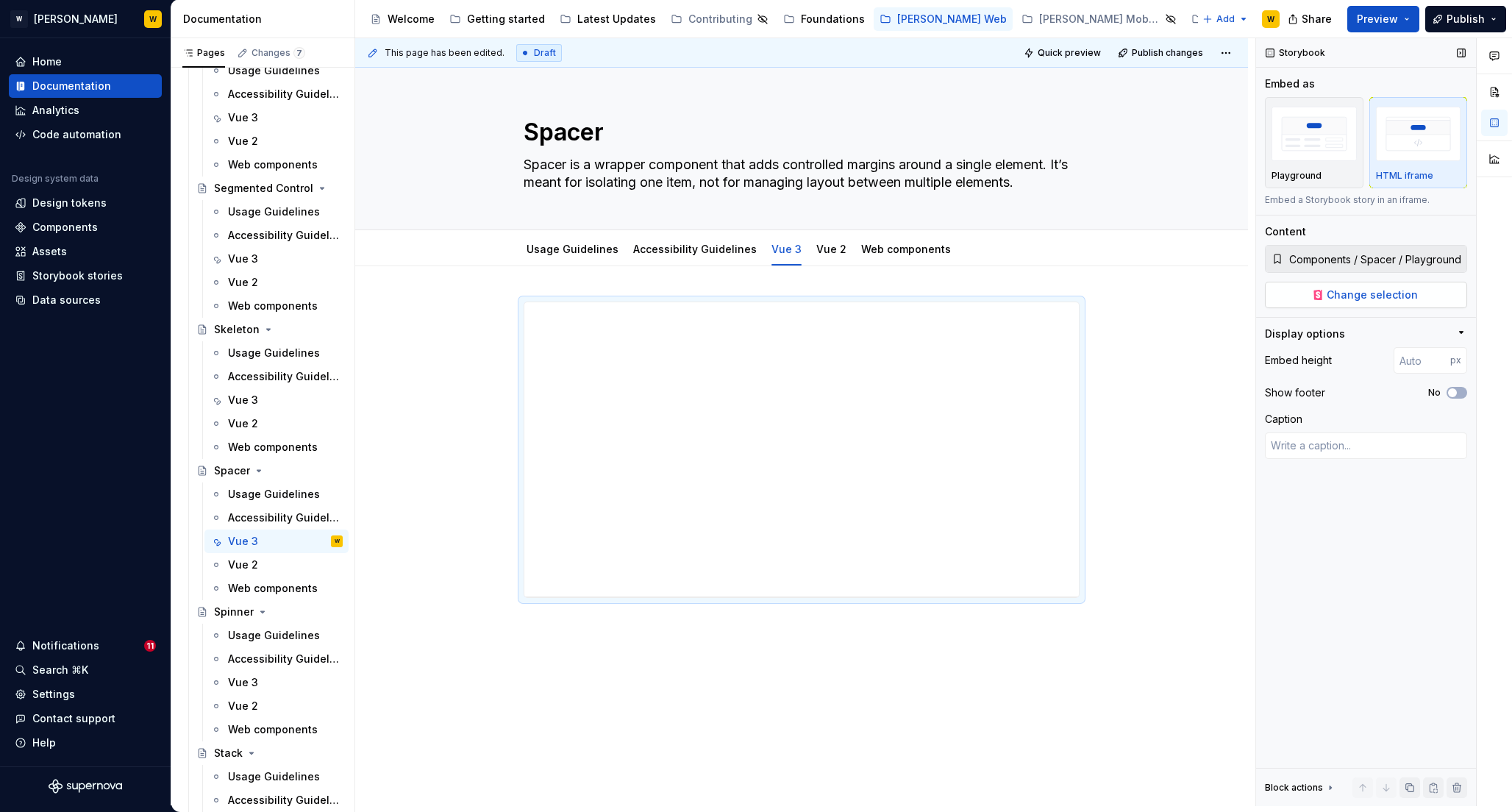
click at [1366, 288] on span "Change selection" at bounding box center [1372, 295] width 91 height 15
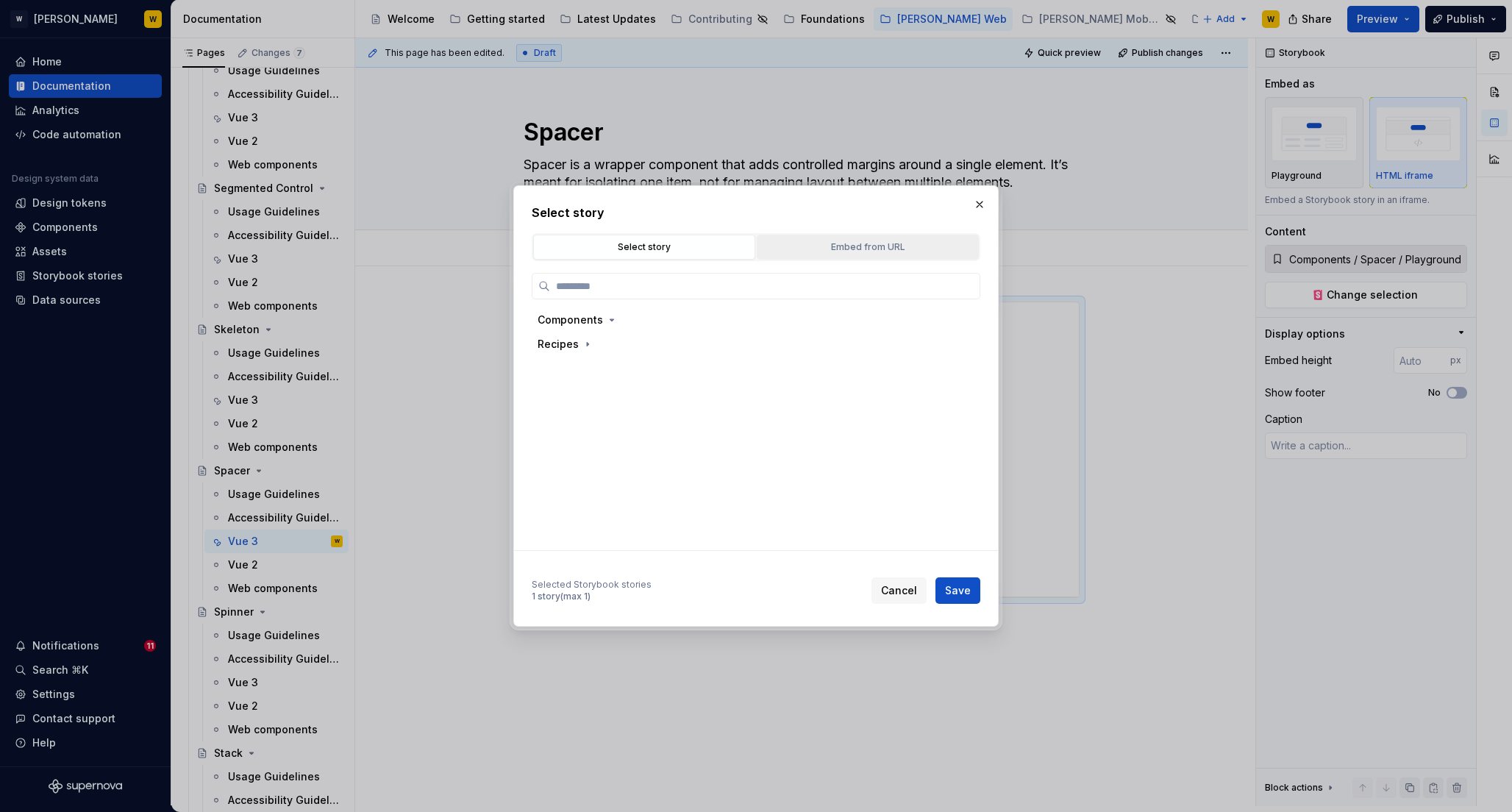
click at [861, 234] on button "Embed from URL" at bounding box center [868, 247] width 222 height 25
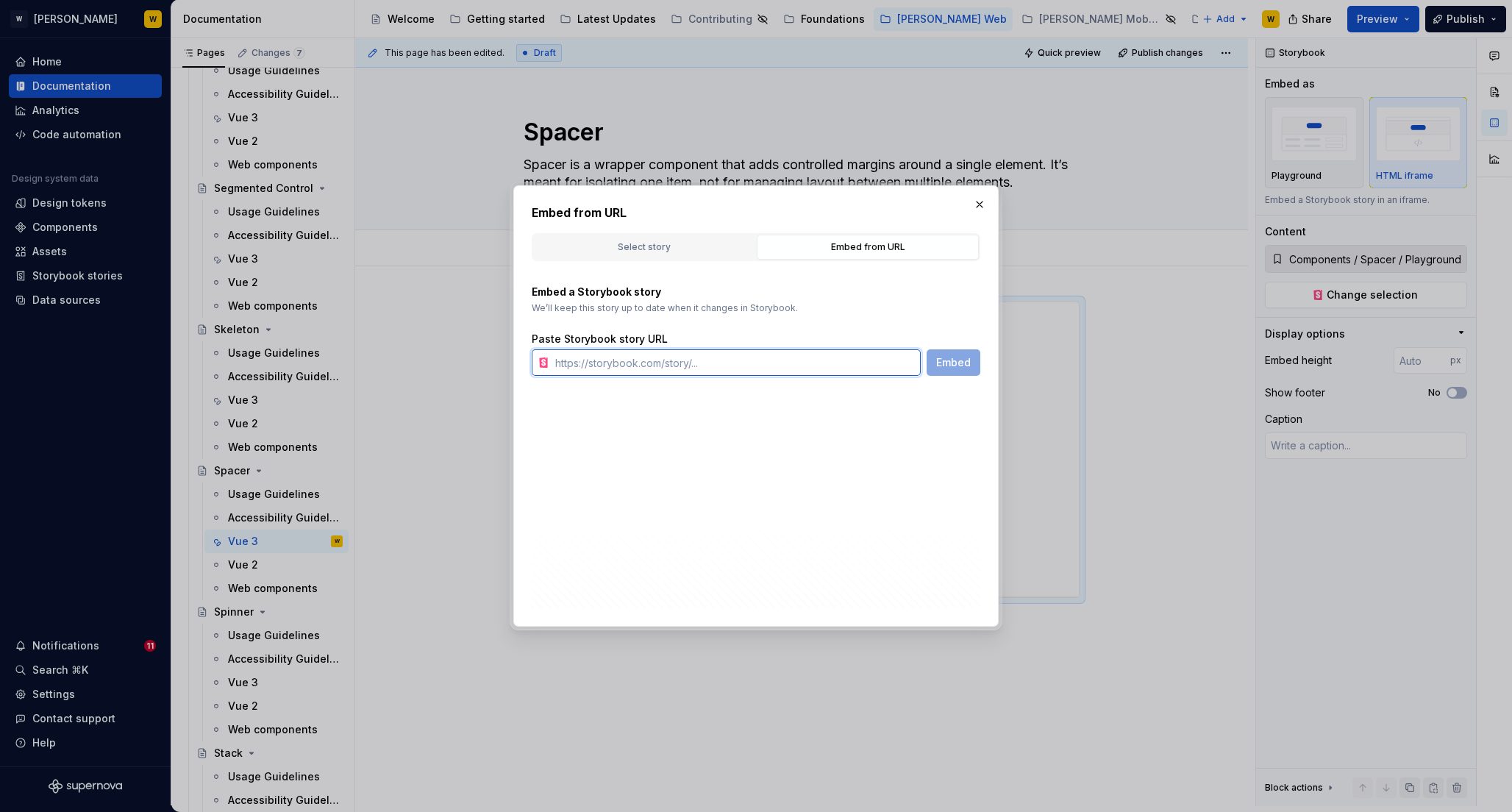
click at [676, 358] on input "text" at bounding box center [735, 363] width 372 height 27
paste input "[URL][PERSON_NAME][DOMAIN_NAME]"
click at [950, 372] on button "Embed" at bounding box center [953, 363] width 53 height 27
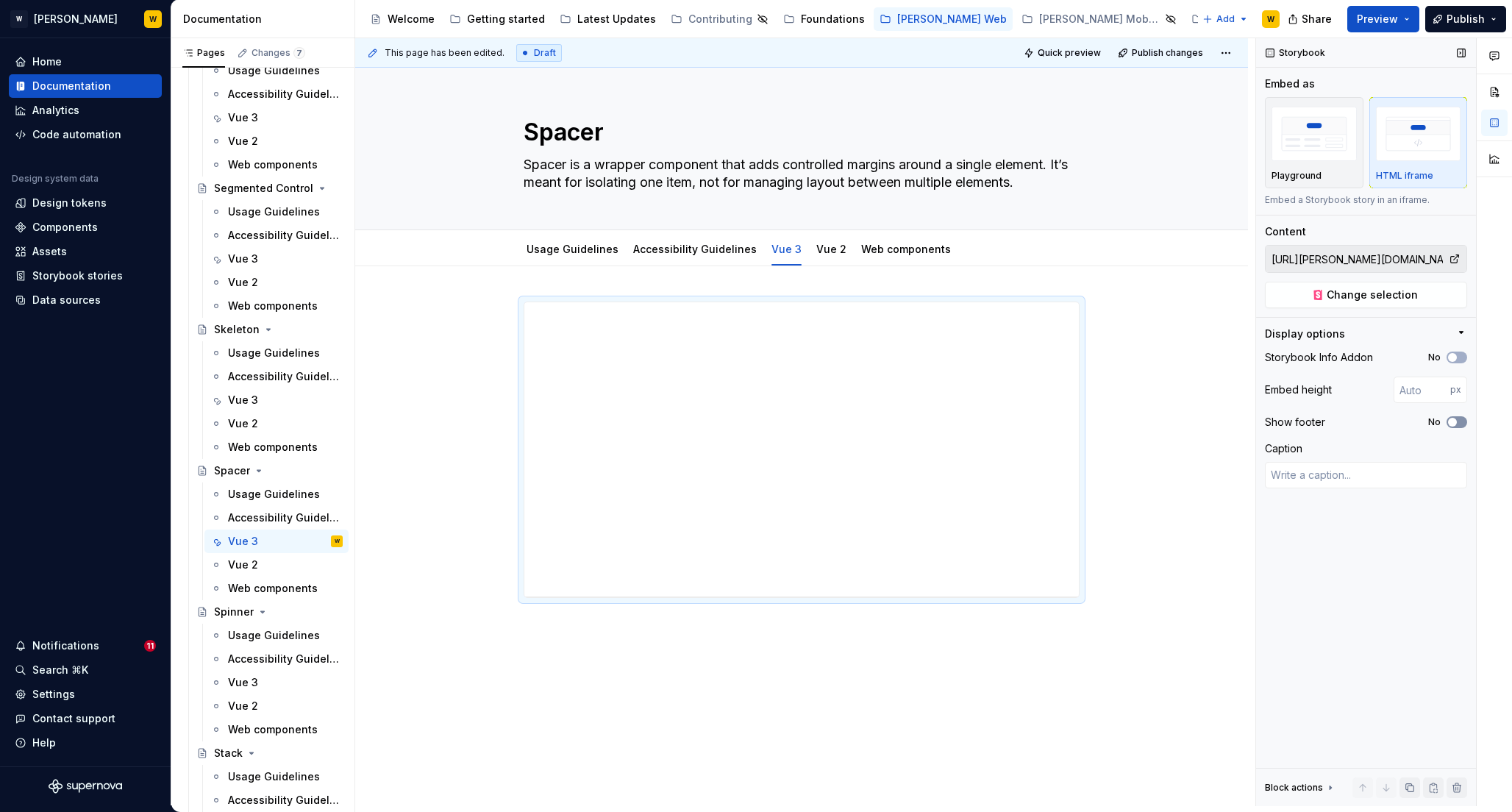
click at [1460, 419] on button "No" at bounding box center [1457, 422] width 20 height 12
click at [1457, 353] on icon "button" at bounding box center [1452, 357] width 12 height 9
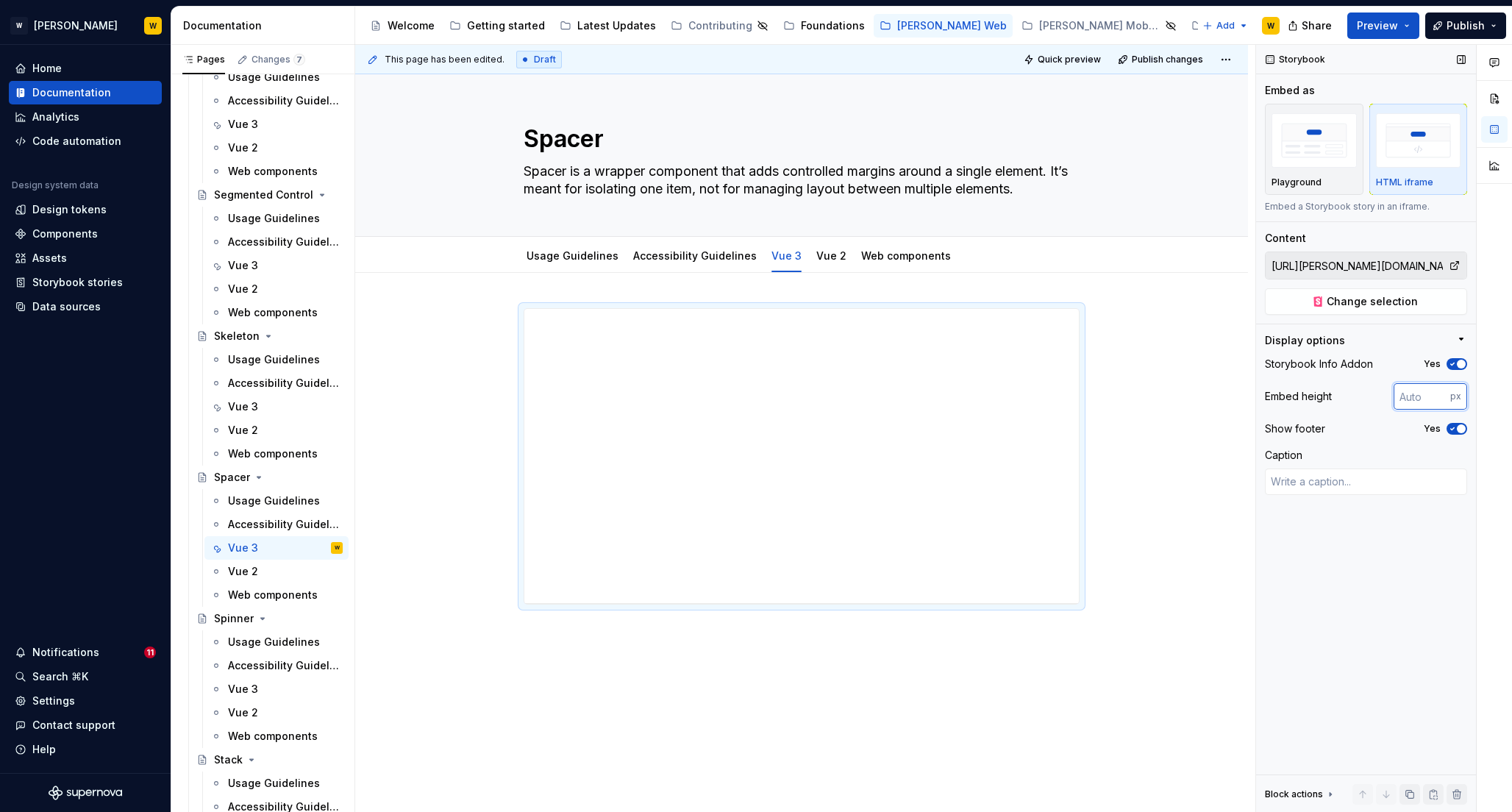
click at [1412, 389] on input "number" at bounding box center [1422, 397] width 56 height 27
click at [1409, 393] on input "700" at bounding box center [1422, 397] width 56 height 27
click at [1172, 546] on div "**********" at bounding box center [805, 429] width 901 height 768
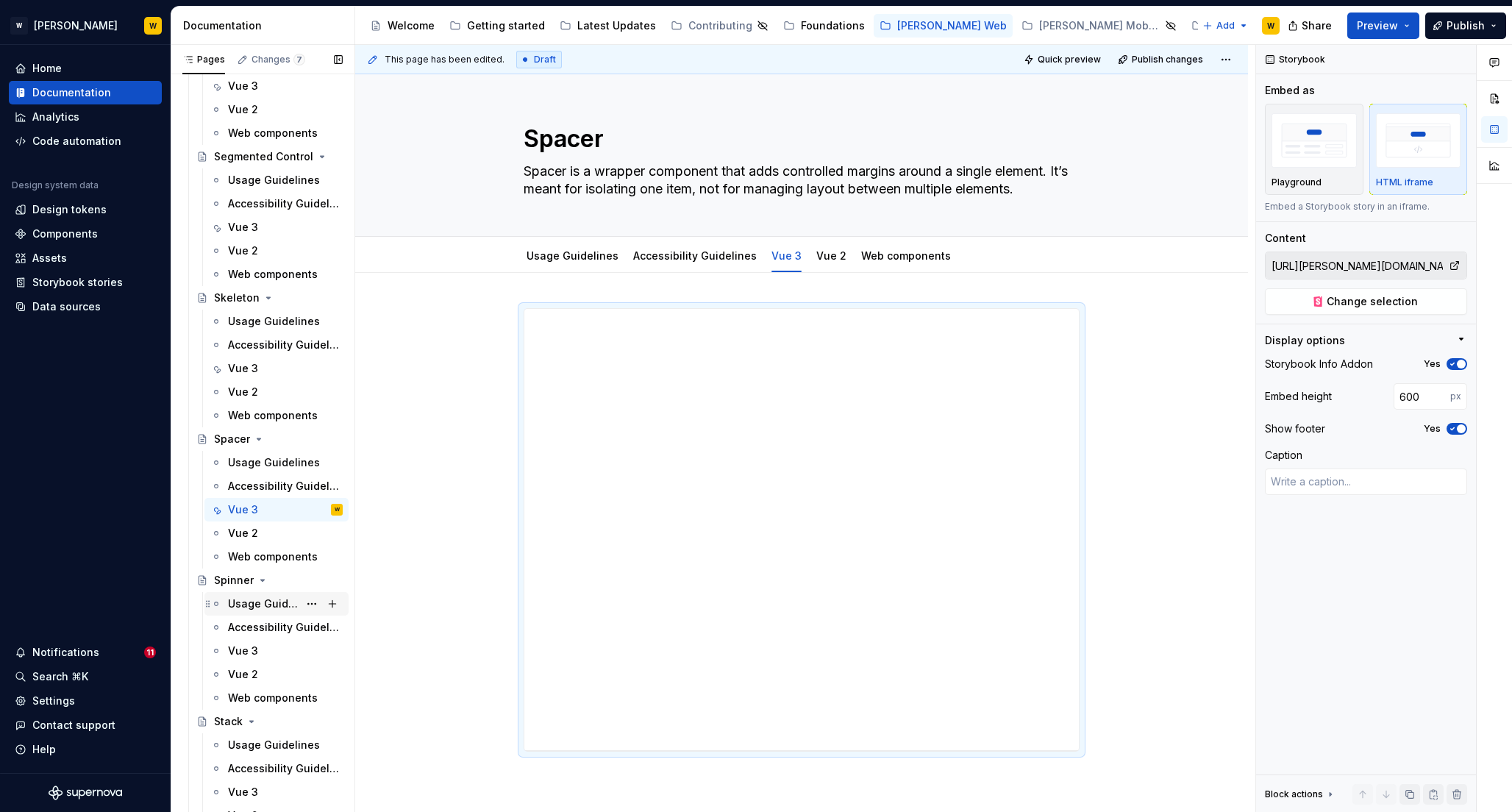
scroll to position [4912, 0]
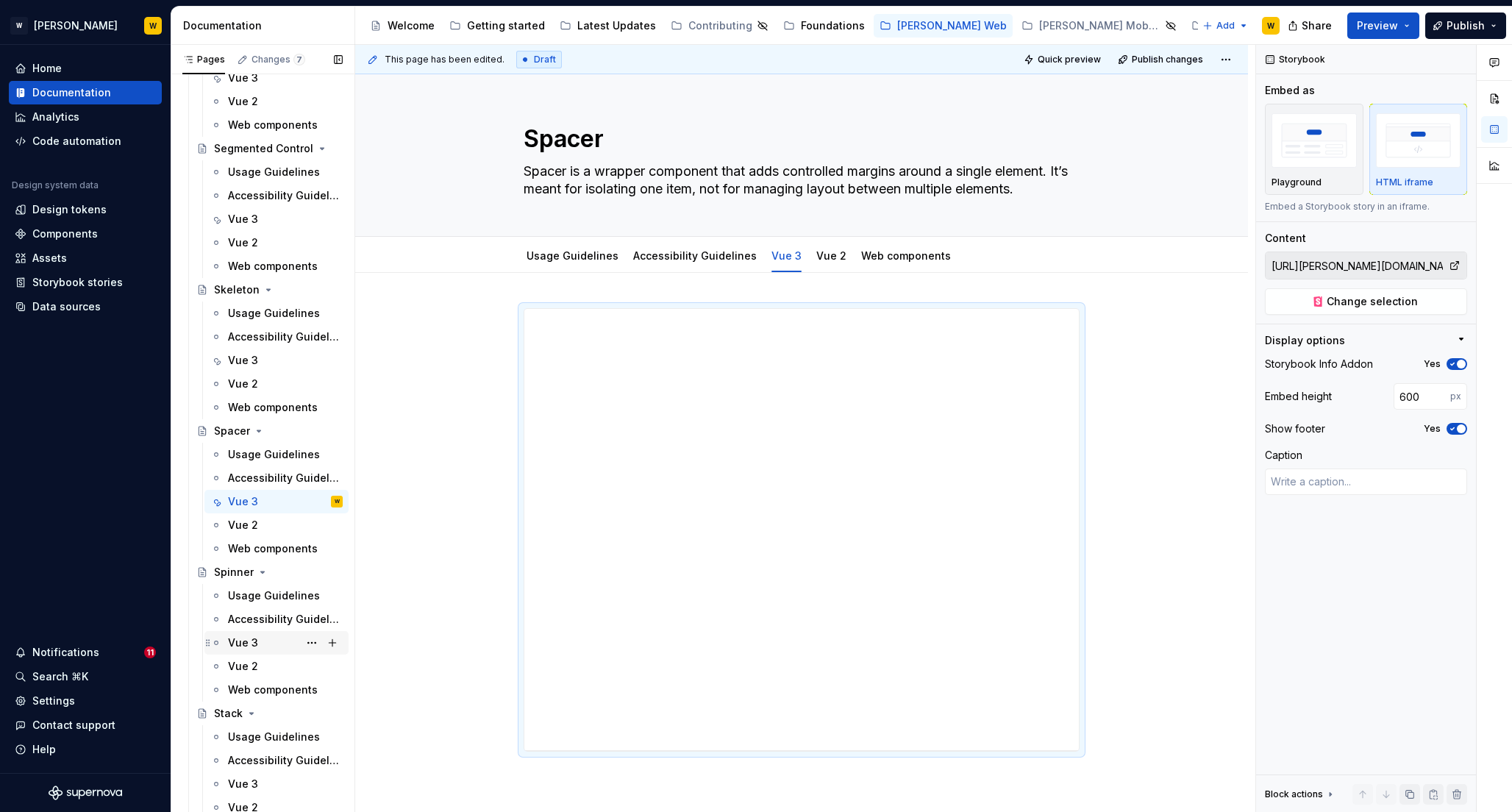
click at [245, 648] on div "Vue 3" at bounding box center [243, 643] width 30 height 15
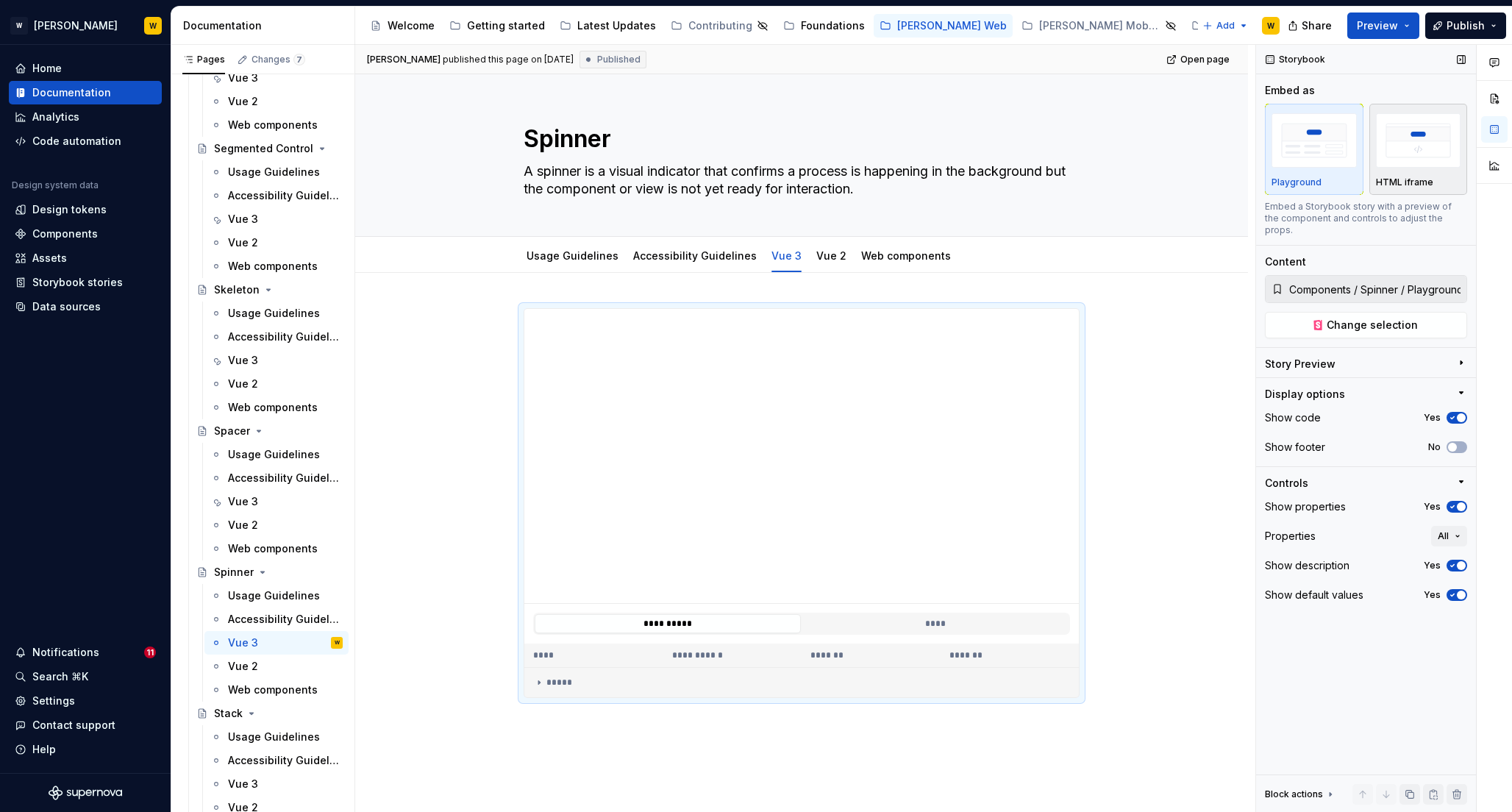
click at [1411, 138] on img "button" at bounding box center [1419, 140] width 85 height 53
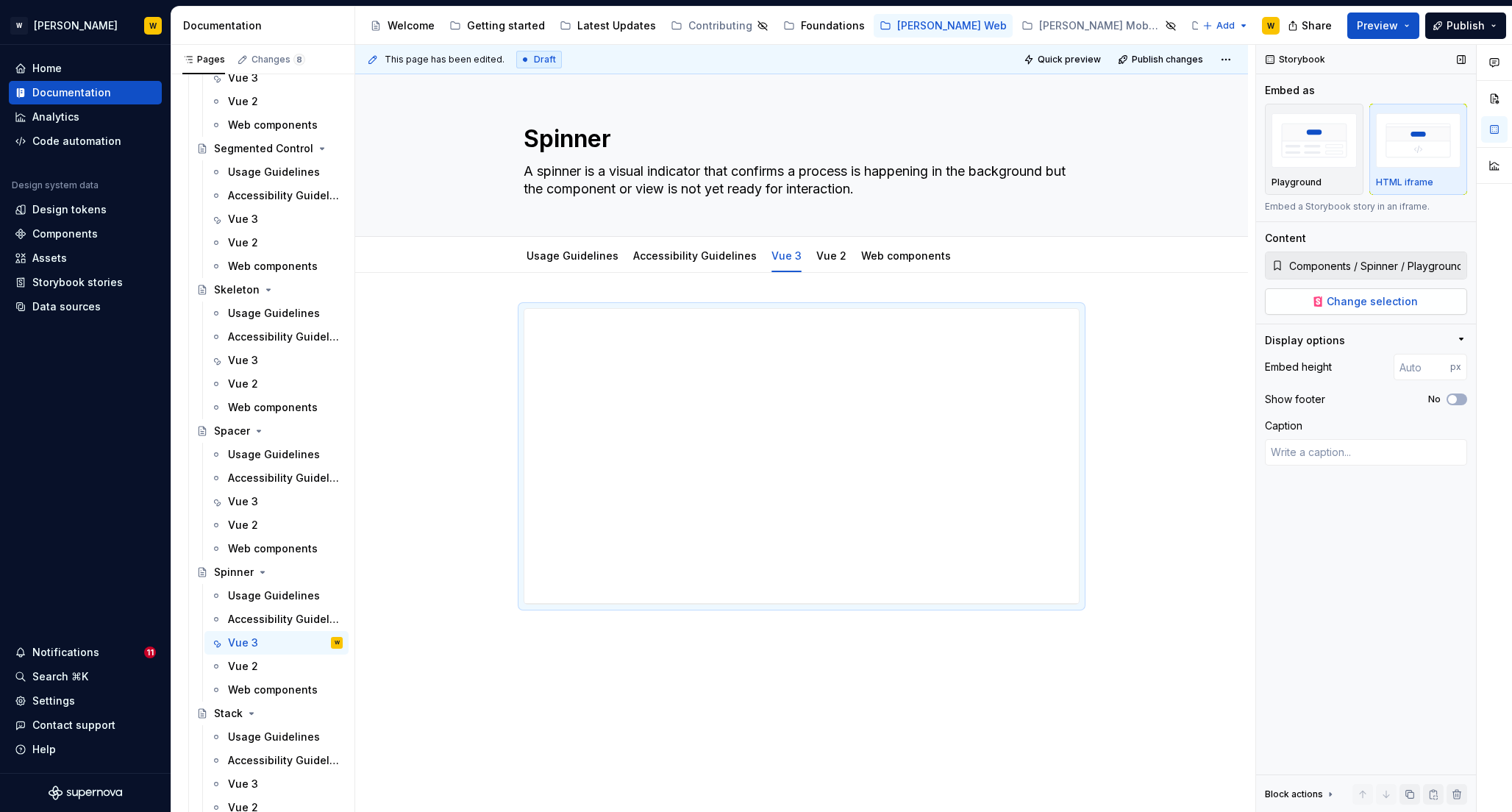
click at [1334, 298] on span "Change selection" at bounding box center [1372, 301] width 91 height 15
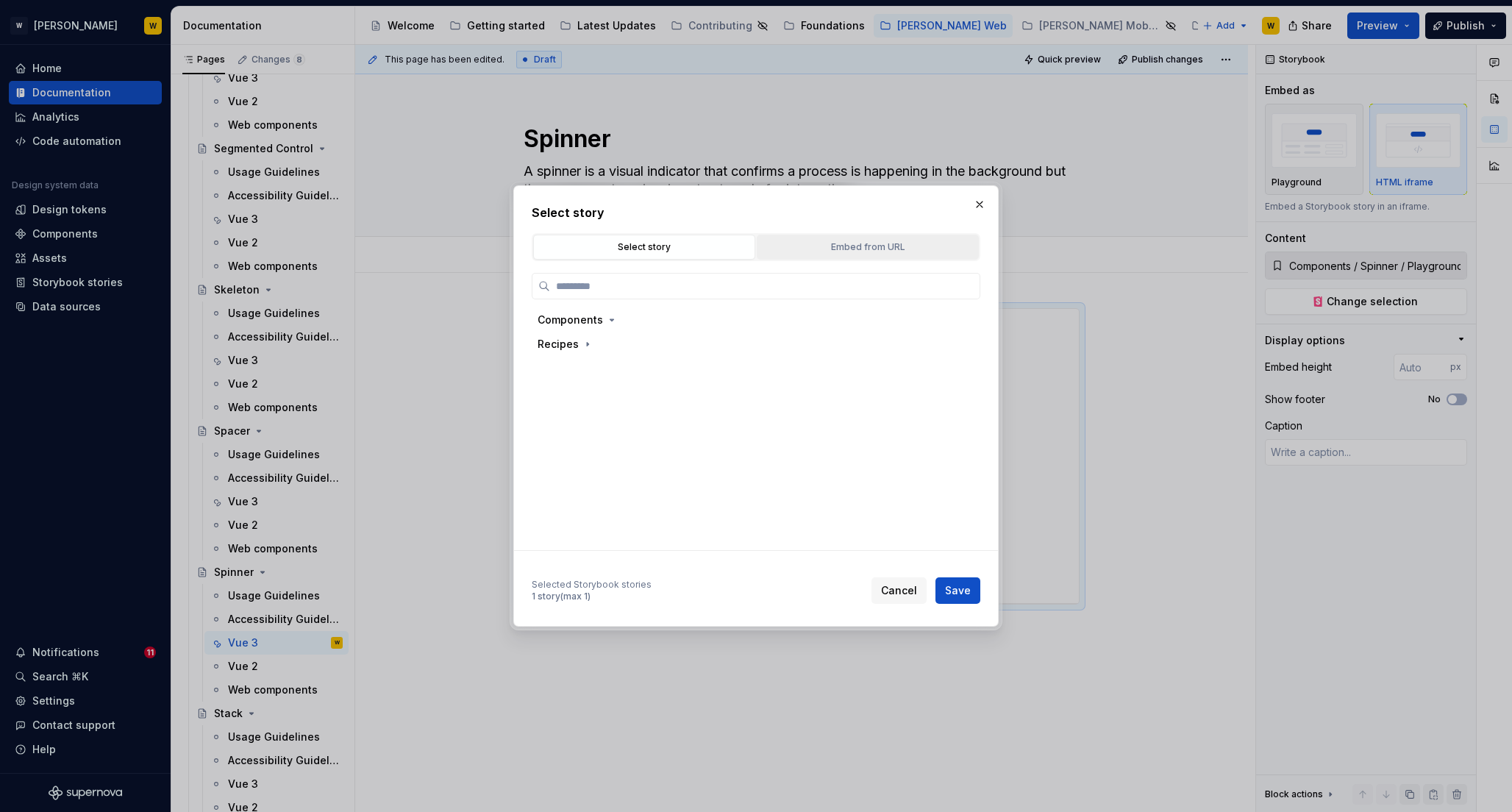
click at [897, 253] on div "Embed from URL" at bounding box center [868, 247] width 212 height 15
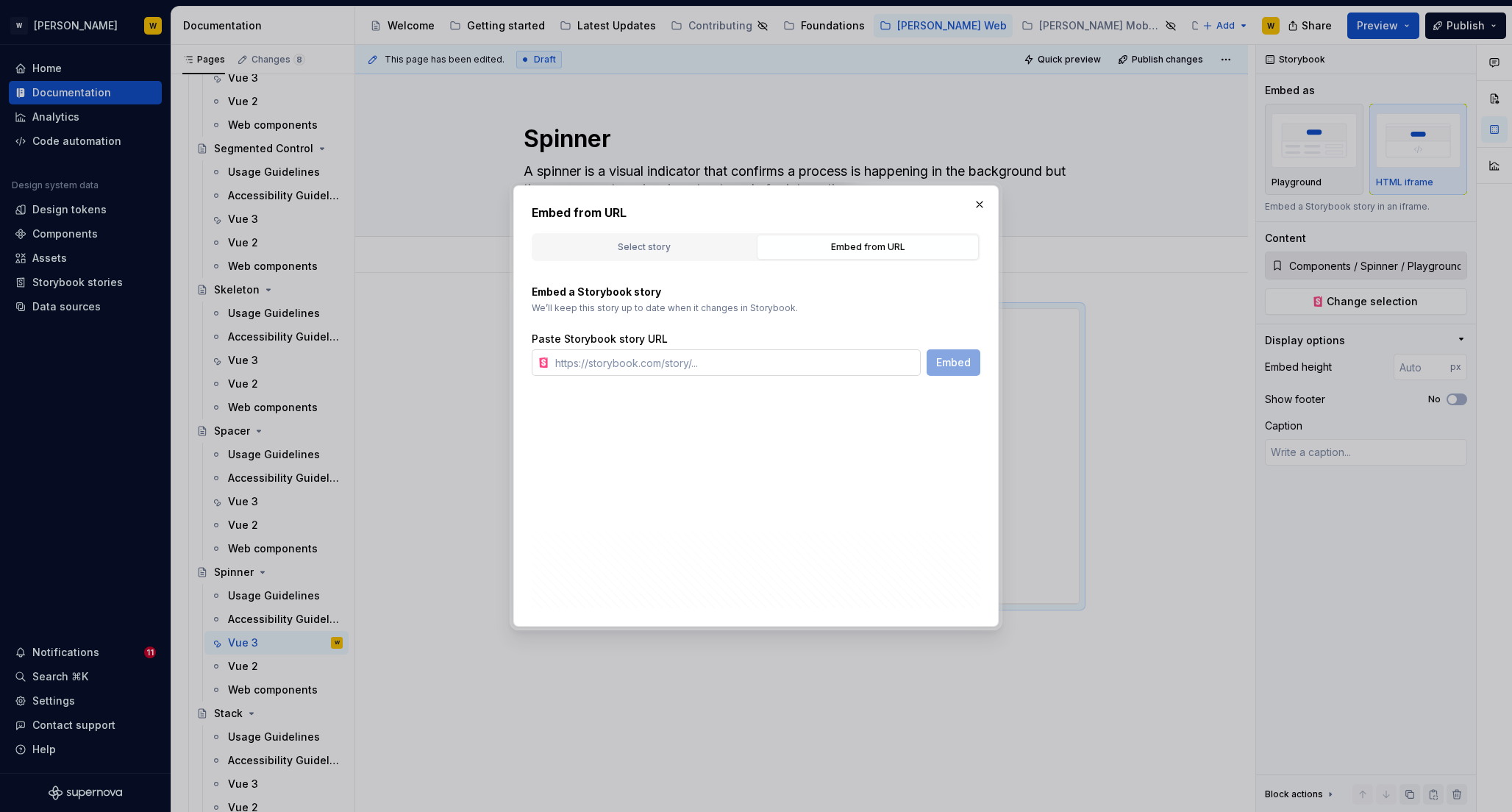
click at [739, 357] on input "text" at bounding box center [735, 363] width 372 height 27
paste input "[URL][PERSON_NAME][DOMAIN_NAME]"
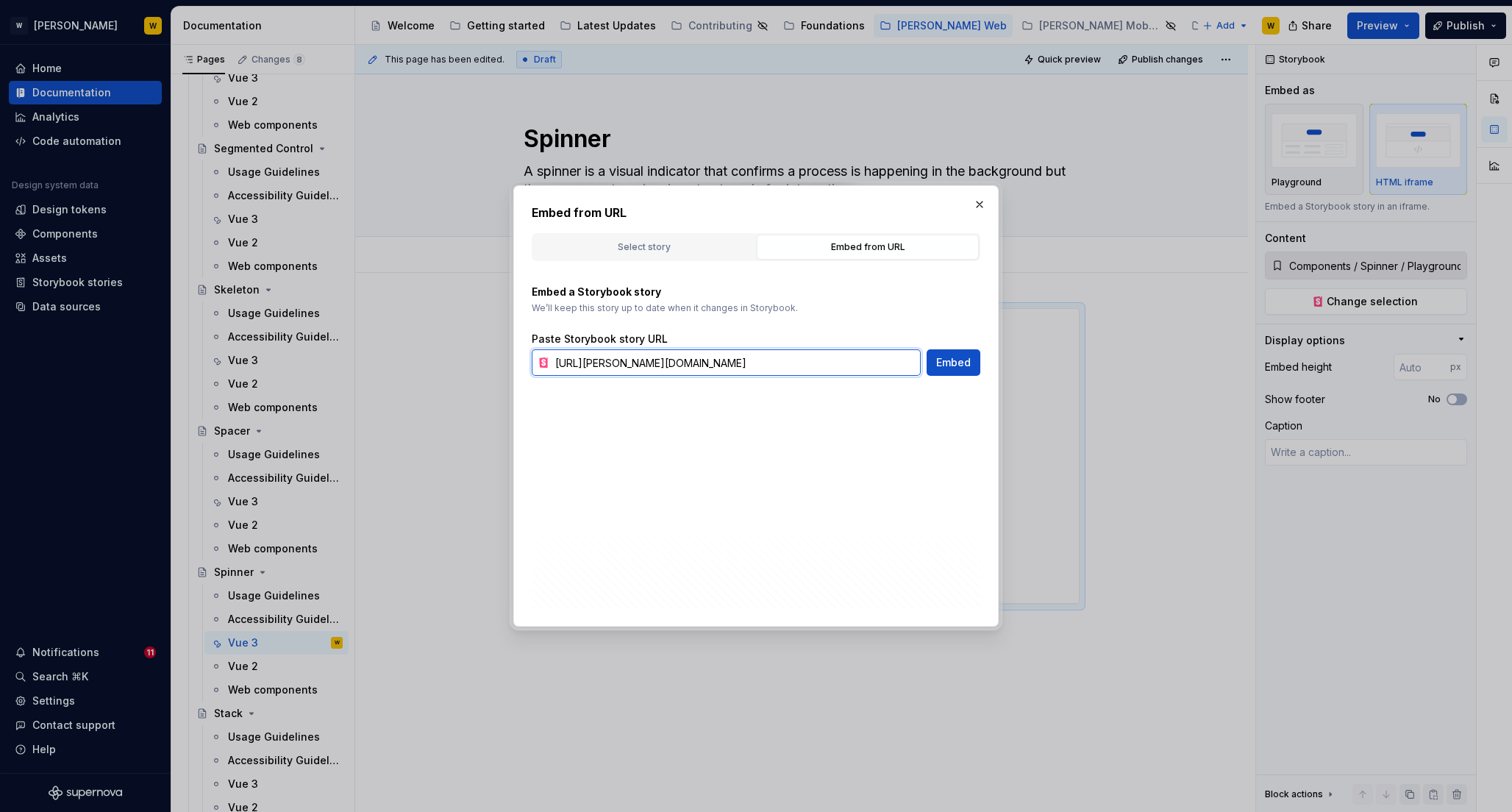
scroll to position [0, 89]
click at [956, 373] on button "Embed" at bounding box center [953, 363] width 53 height 27
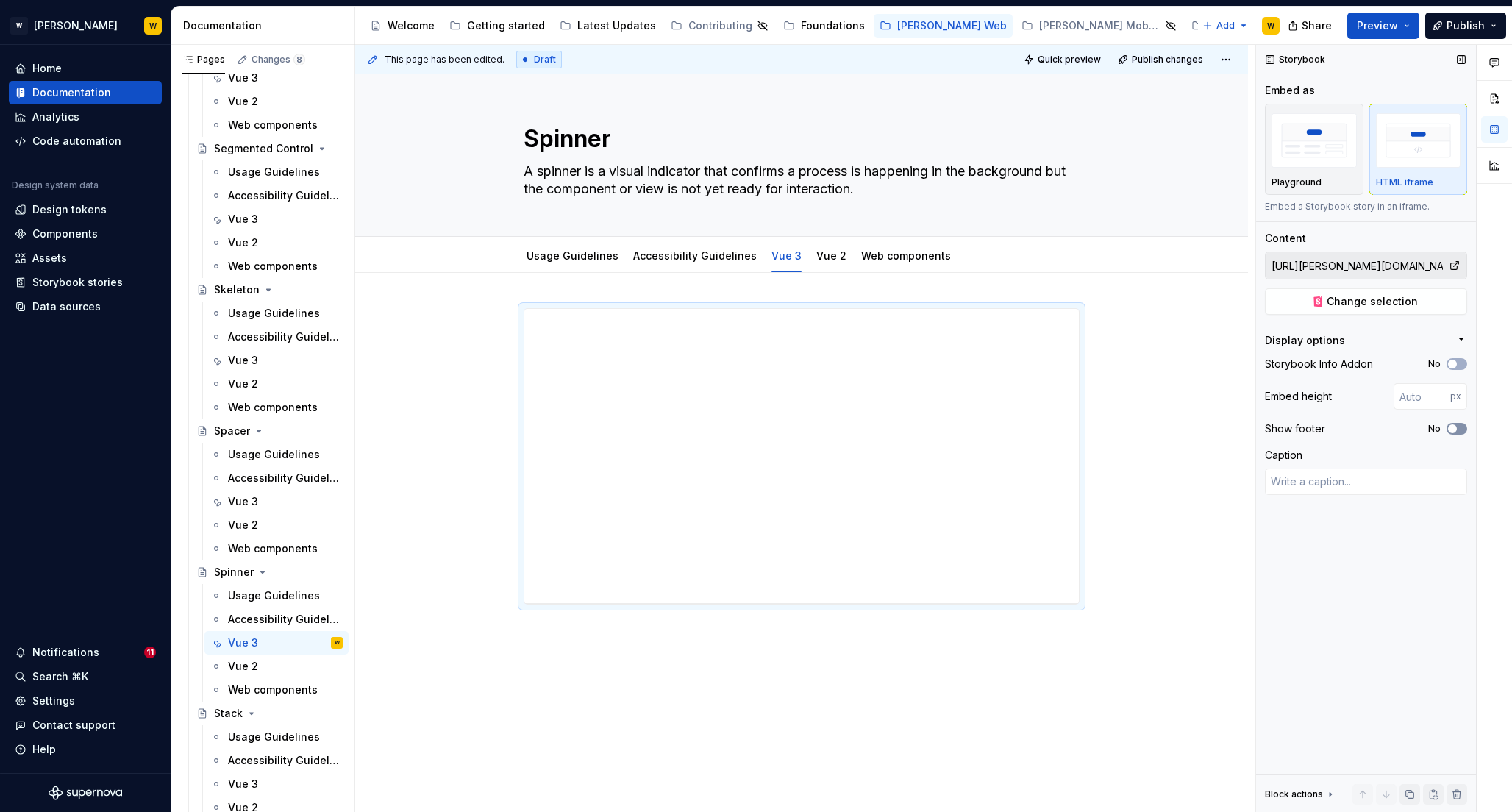
click at [1455, 426] on span "button" at bounding box center [1452, 428] width 9 height 9
click at [1458, 361] on icon "button" at bounding box center [1452, 364] width 12 height 9
drag, startPoint x: 804, startPoint y: 602, endPoint x: 803, endPoint y: 651, distance: 49.0
click at [803, 651] on div at bounding box center [802, 651] width 24 height 3
click at [1453, 21] on span "Publish" at bounding box center [1466, 25] width 38 height 15
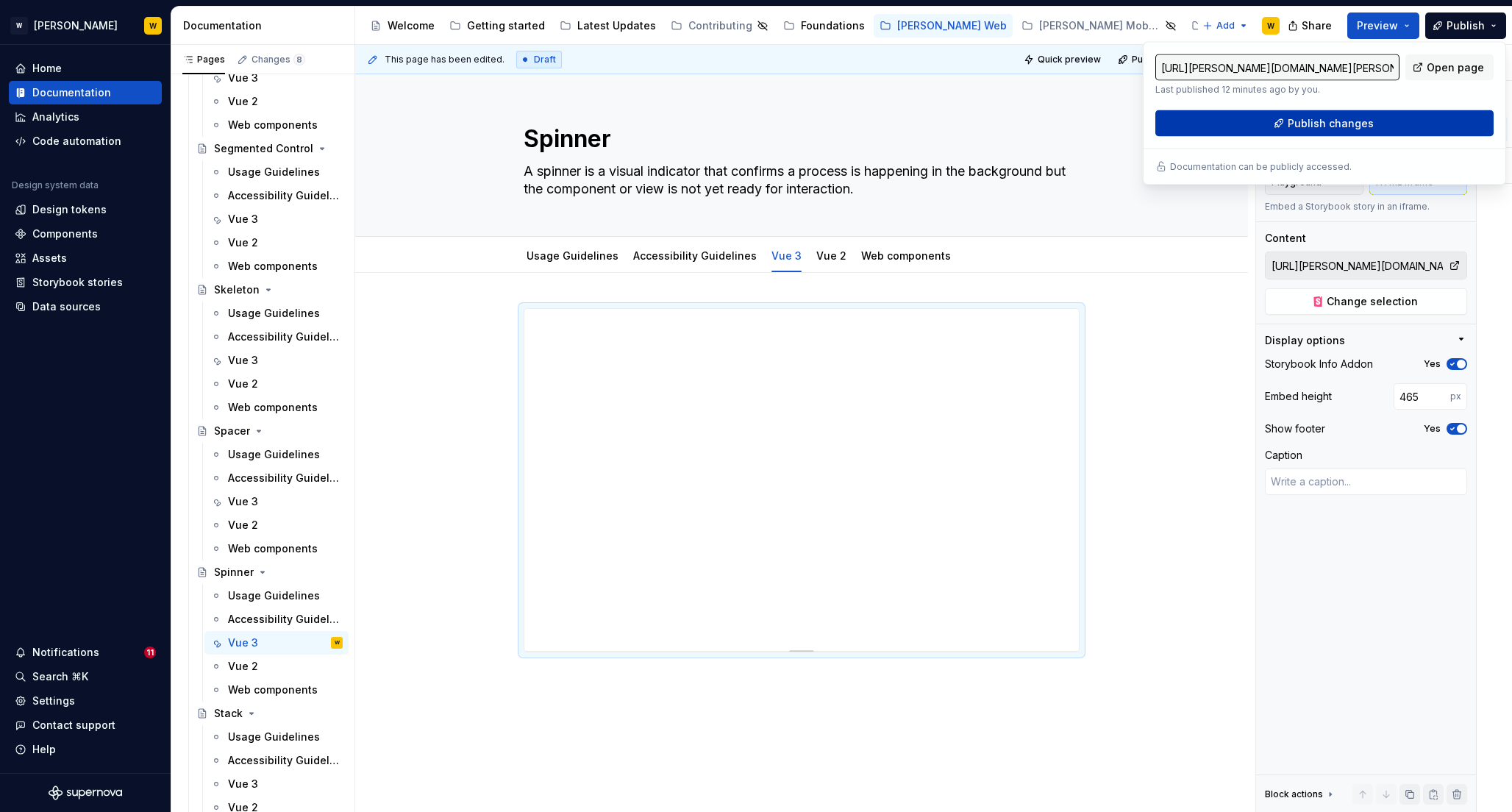
click at [1265, 119] on button "Publish changes" at bounding box center [1325, 124] width 339 height 27
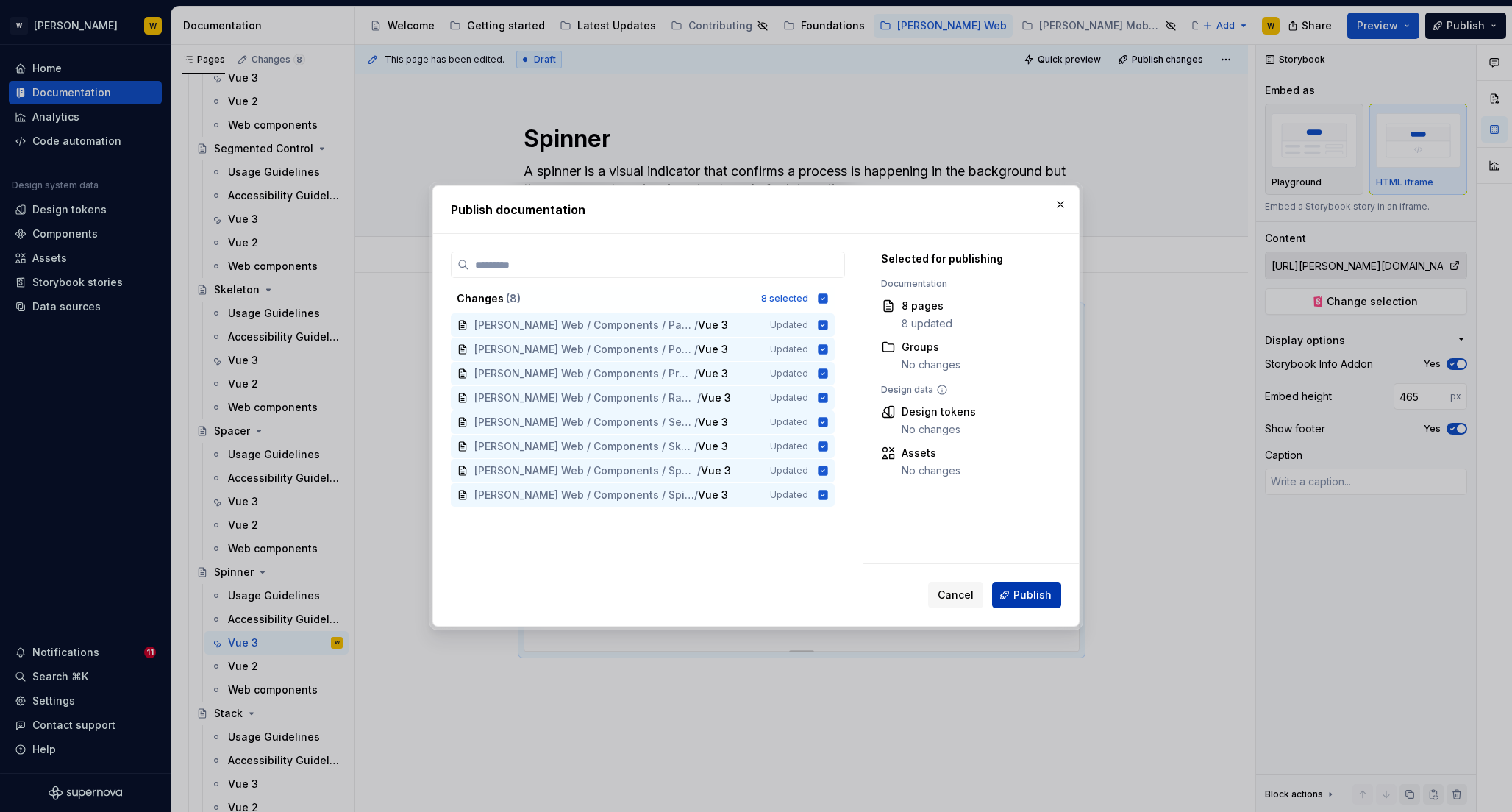
click at [1032, 591] on span "Publish" at bounding box center [1032, 595] width 38 height 15
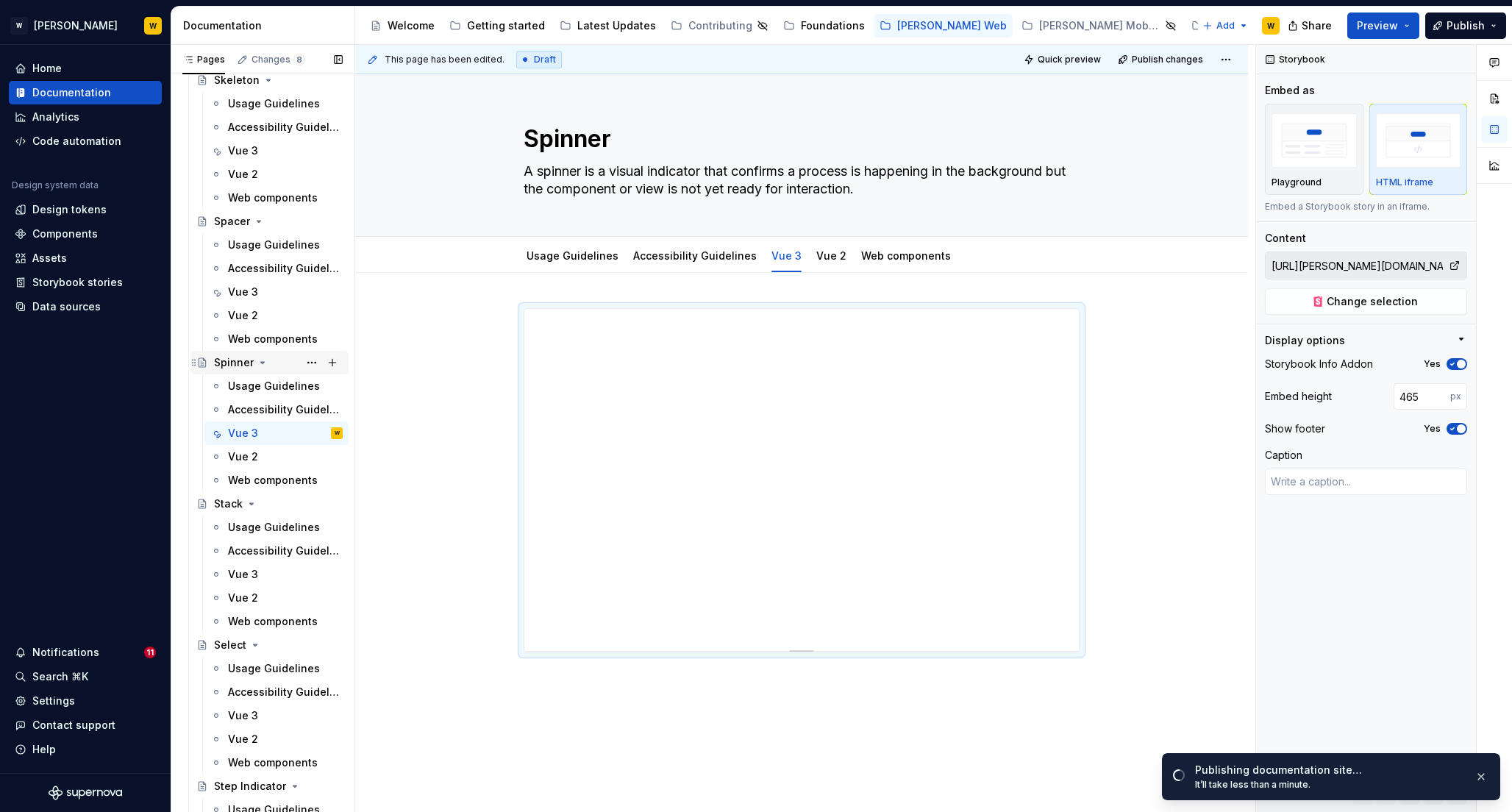
scroll to position [5125, 0]
click at [250, 571] on div "Vue 3" at bounding box center [243, 571] width 30 height 15
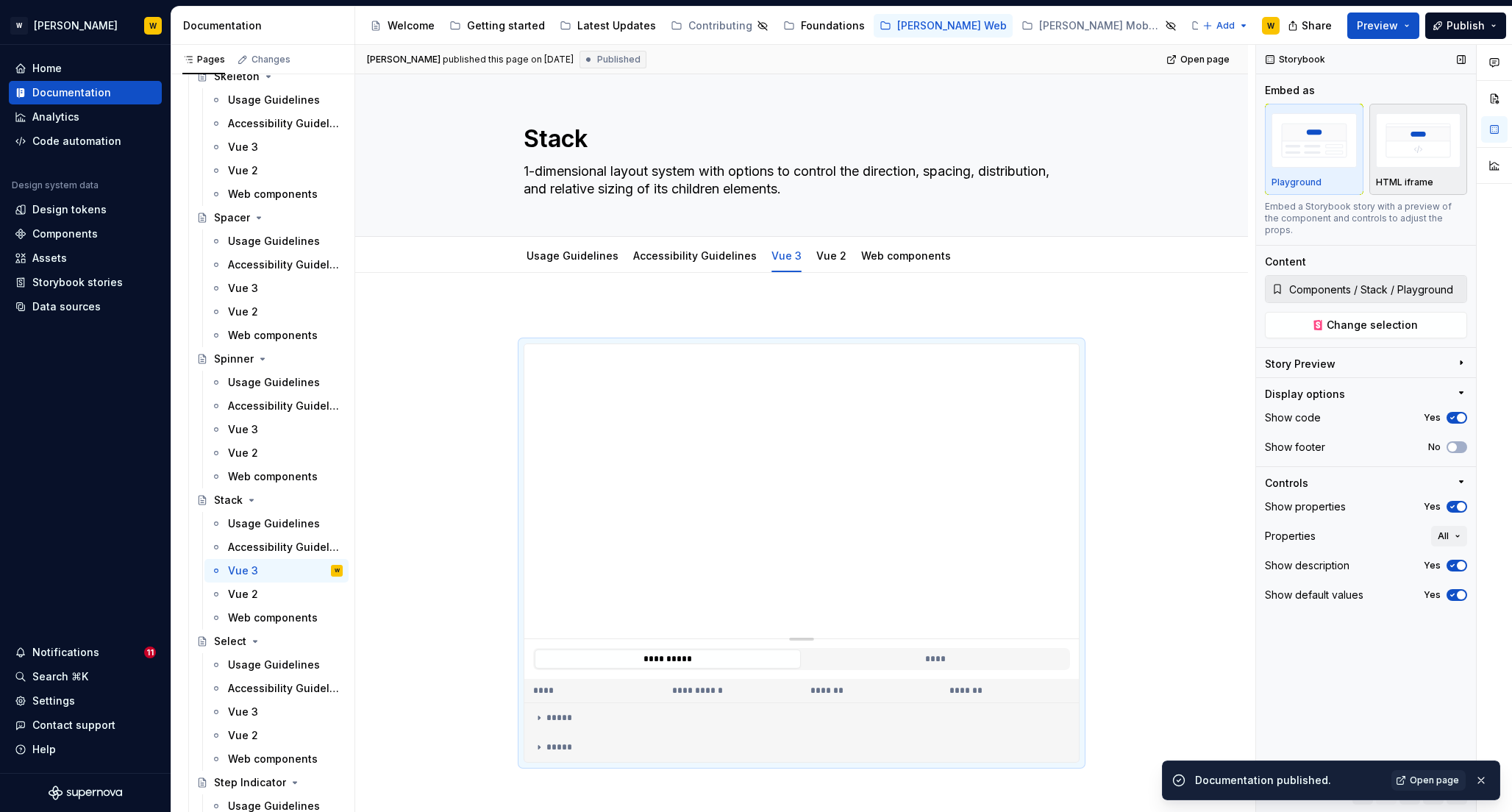
click at [1398, 127] on img "button" at bounding box center [1419, 140] width 85 height 53
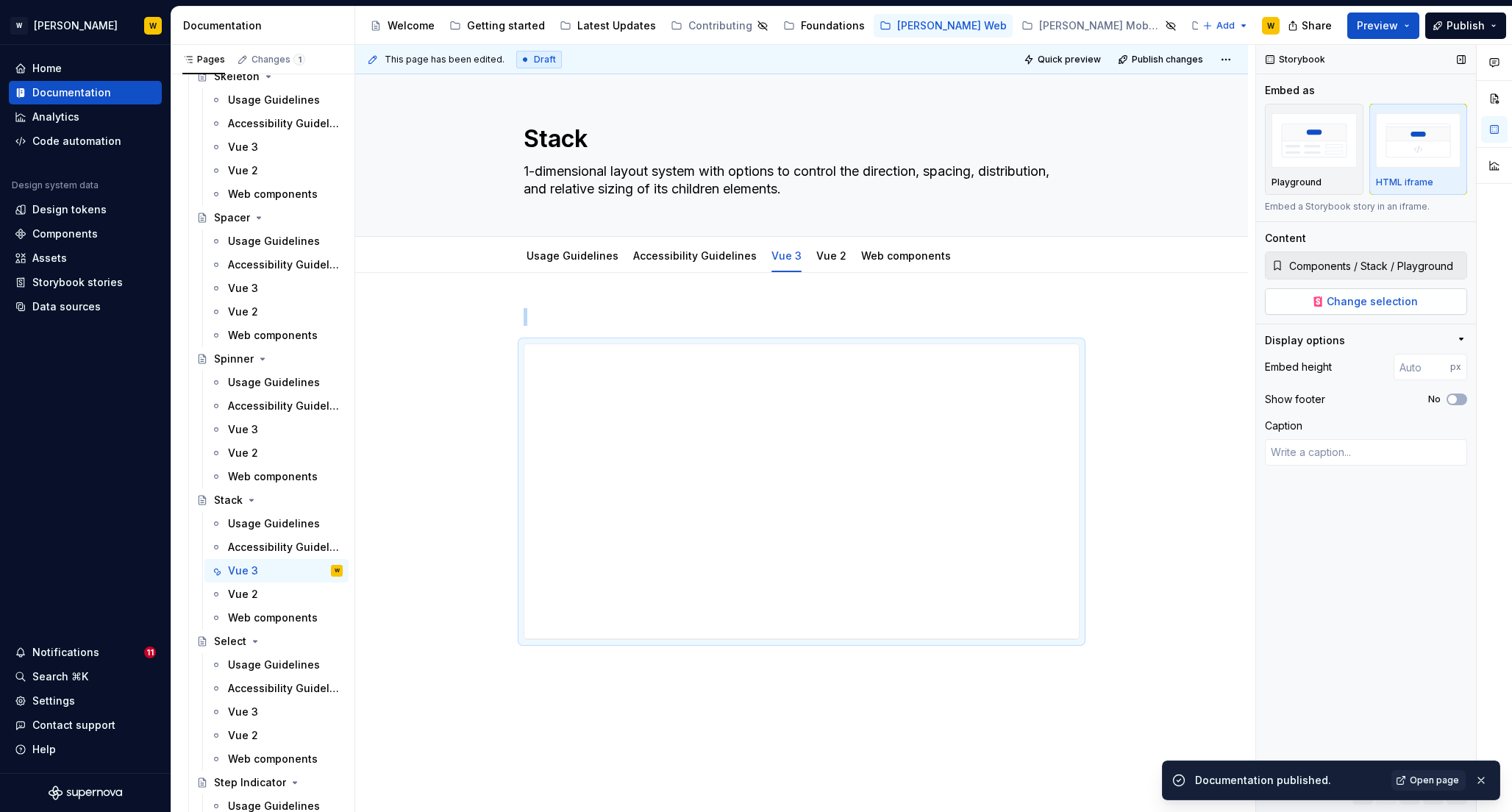
click at [1362, 292] on button "Change selection" at bounding box center [1366, 302] width 202 height 27
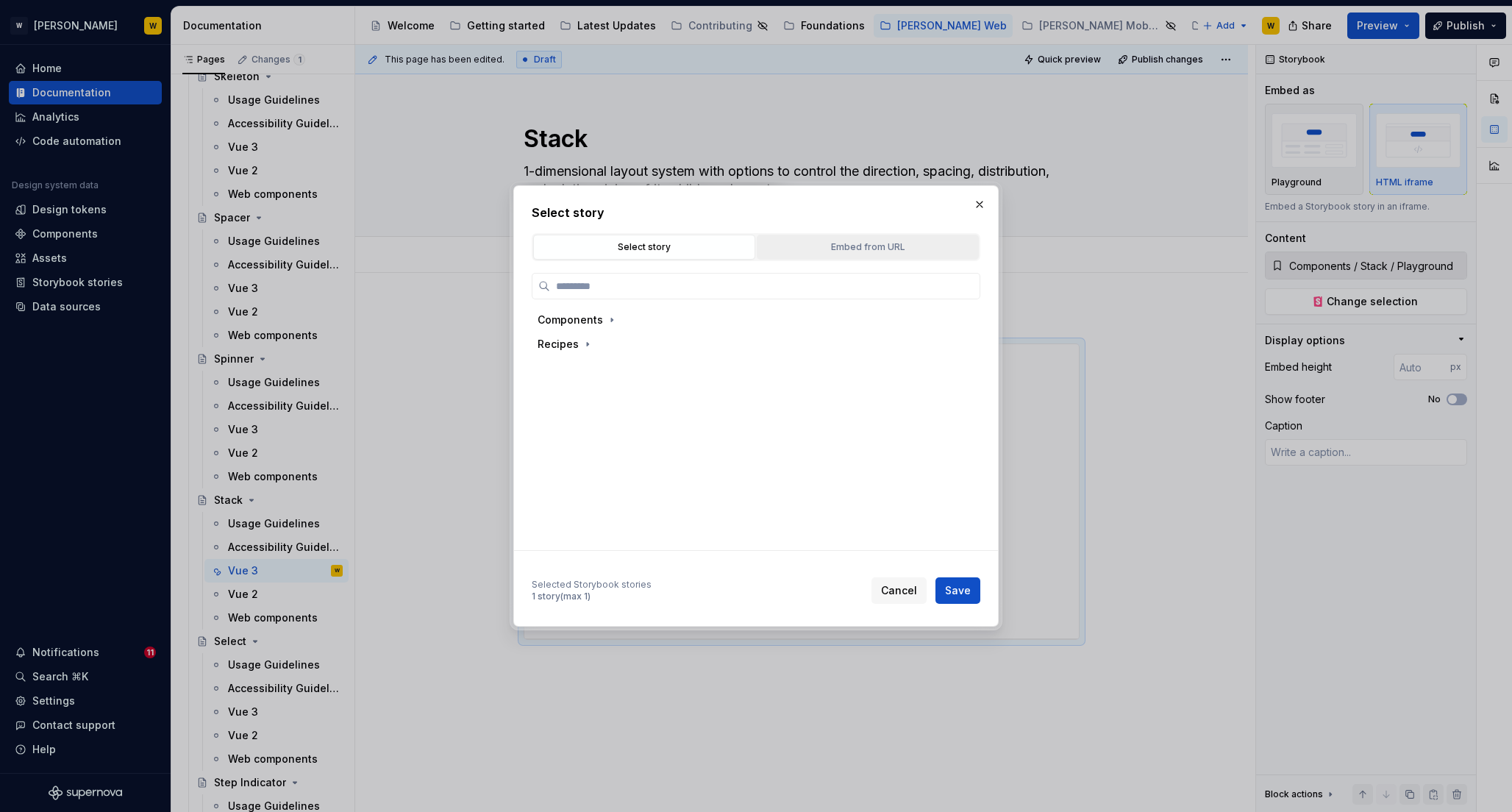
click at [822, 238] on button "Embed from URL" at bounding box center [868, 247] width 222 height 25
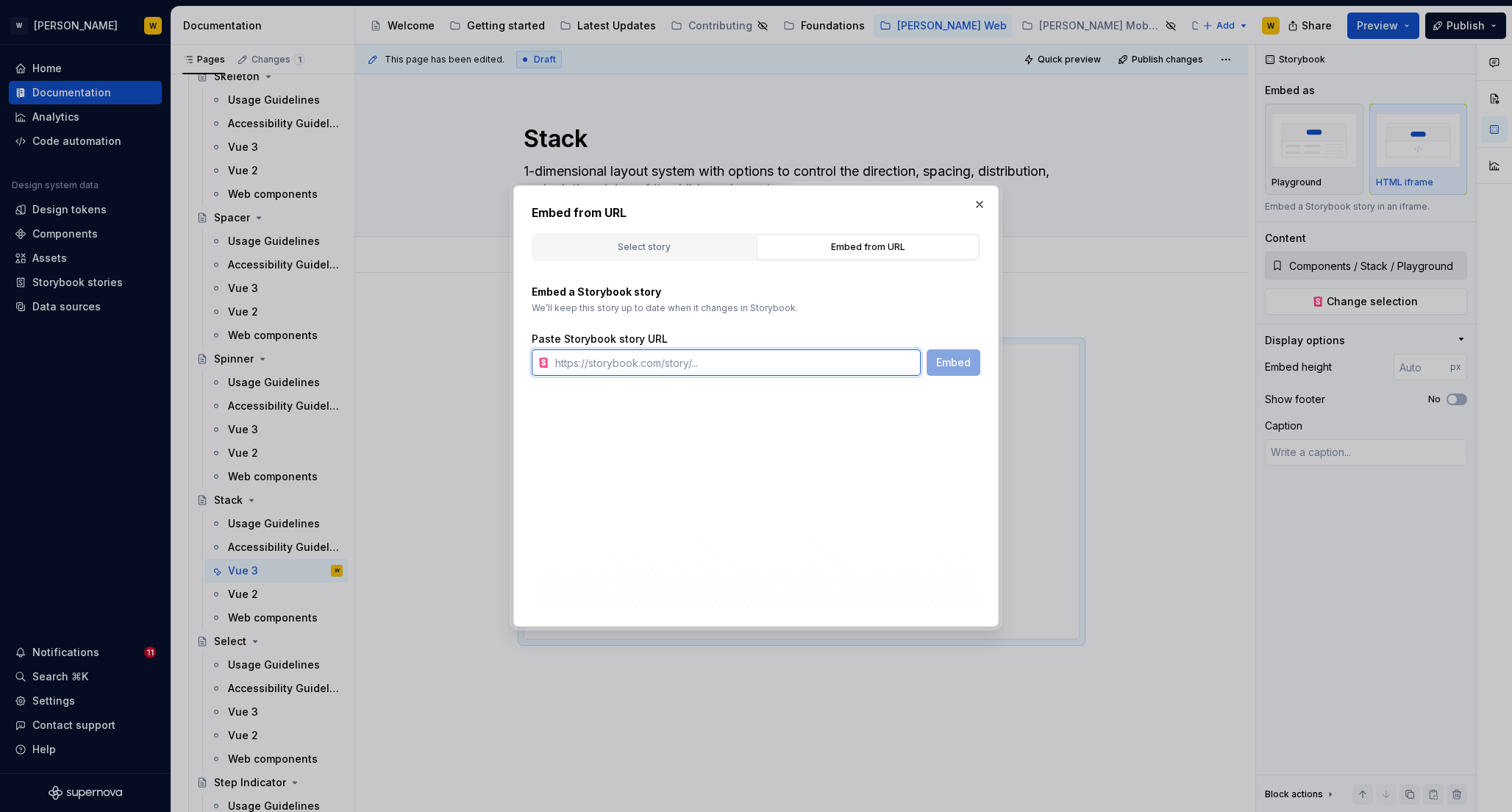
click at [721, 362] on input "text" at bounding box center [735, 363] width 372 height 27
paste input "[URL][PERSON_NAME][DOMAIN_NAME]"
click at [959, 361] on span "Embed" at bounding box center [954, 362] width 34 height 15
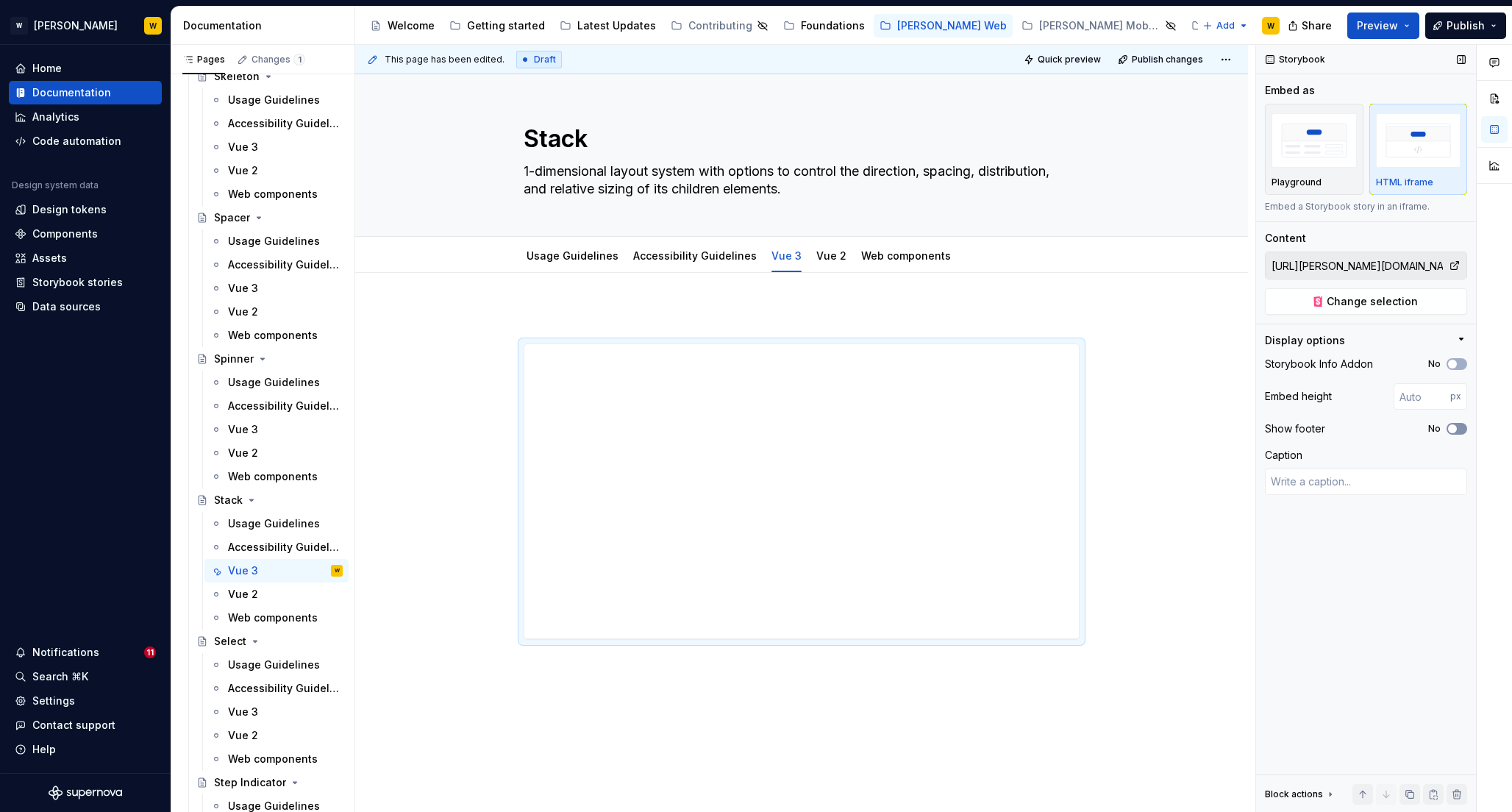
click at [1456, 431] on span "button" at bounding box center [1452, 428] width 9 height 9
click at [1452, 357] on div "Storybook Info Addon No" at bounding box center [1366, 364] width 202 height 20
click at [1454, 363] on span "button" at bounding box center [1452, 364] width 9 height 9
type textarea "*"
click at [1415, 400] on input "number" at bounding box center [1422, 397] width 56 height 27
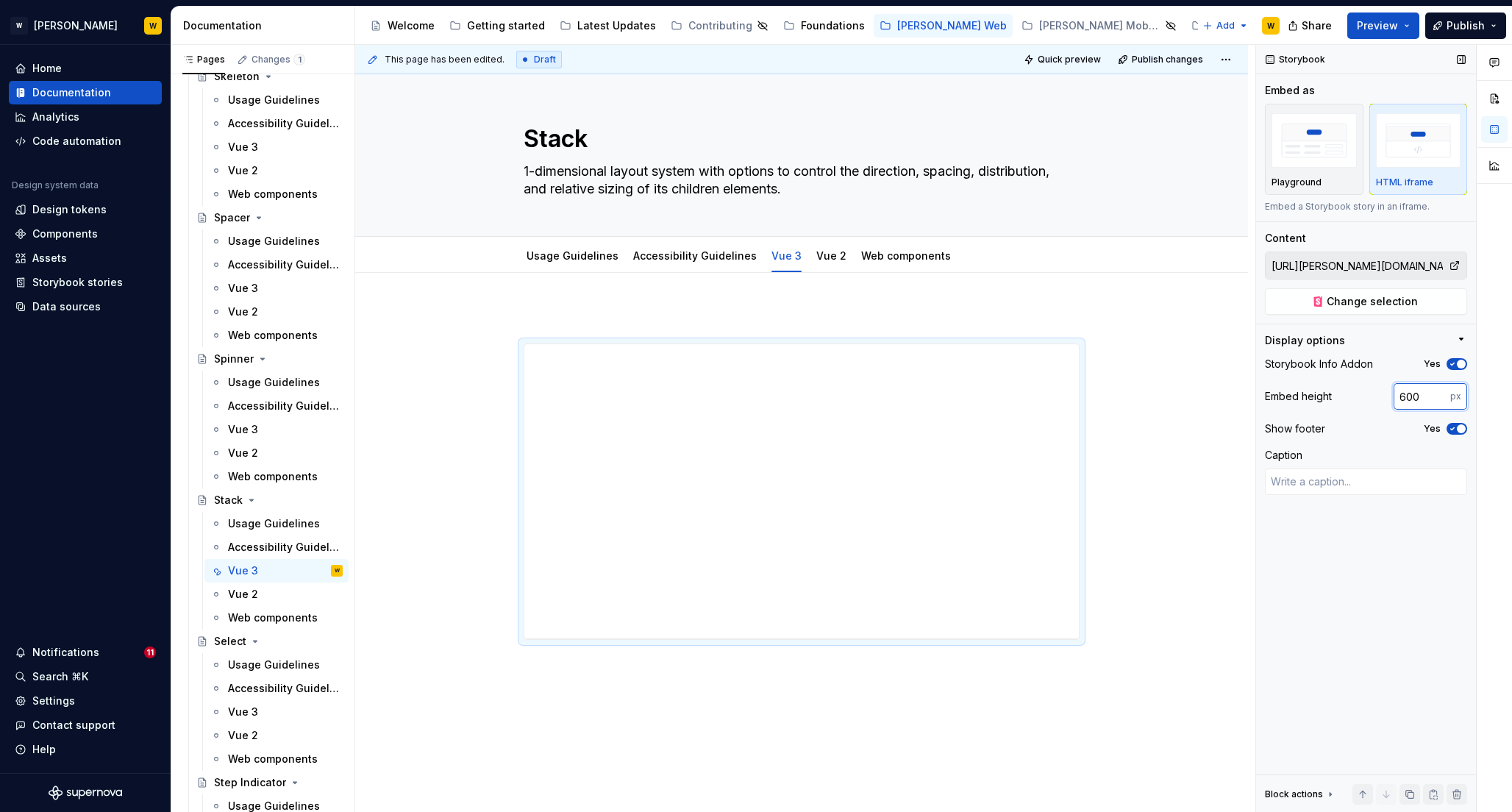
type input "600"
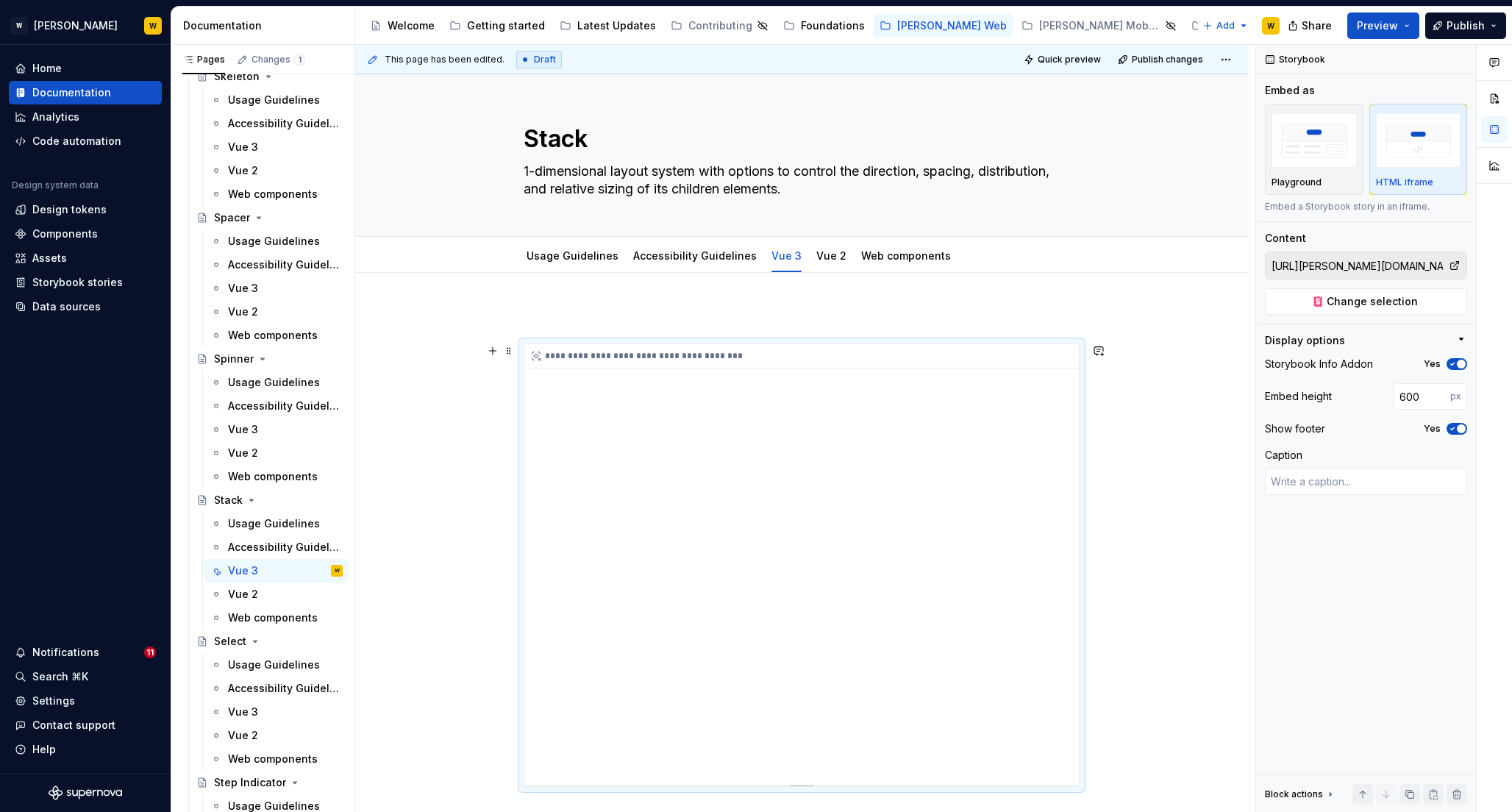
click at [1015, 715] on div "**********" at bounding box center [802, 564] width 555 height 441
click at [244, 711] on div "Vue 3" at bounding box center [243, 712] width 30 height 15
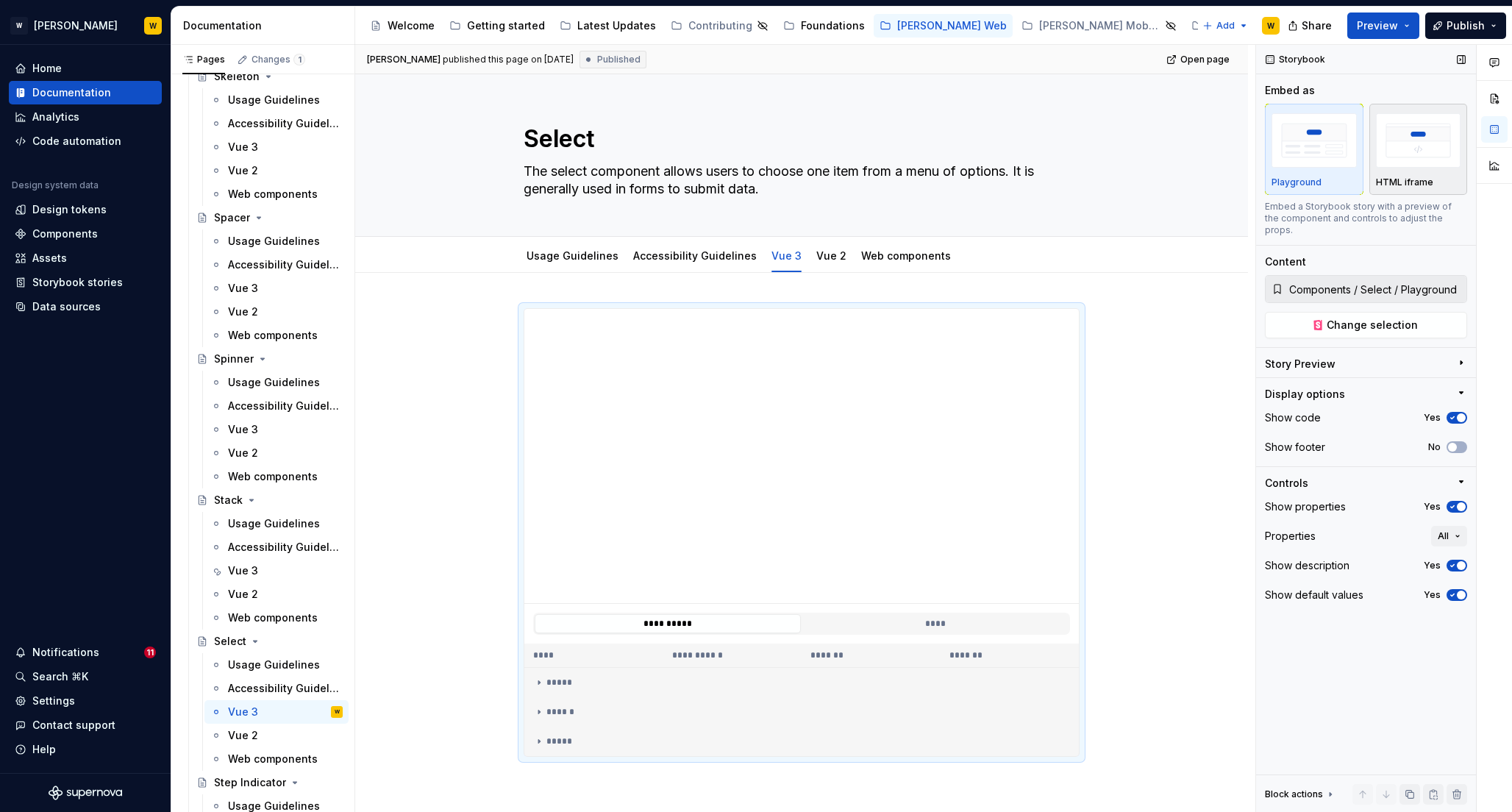
click at [1408, 142] on img "button" at bounding box center [1419, 140] width 85 height 53
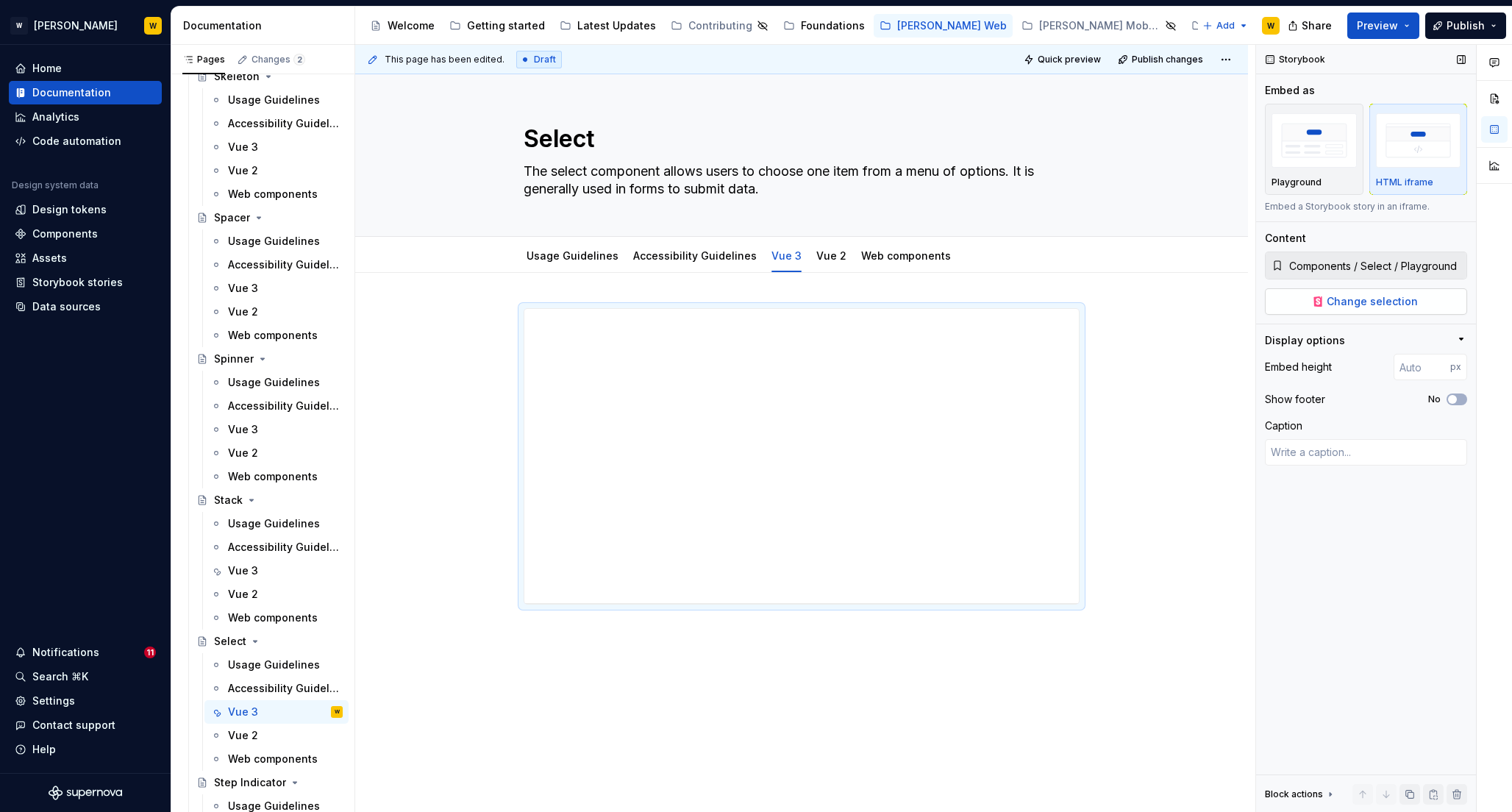
click at [1339, 305] on span "Change selection" at bounding box center [1372, 301] width 91 height 15
type textarea "*"
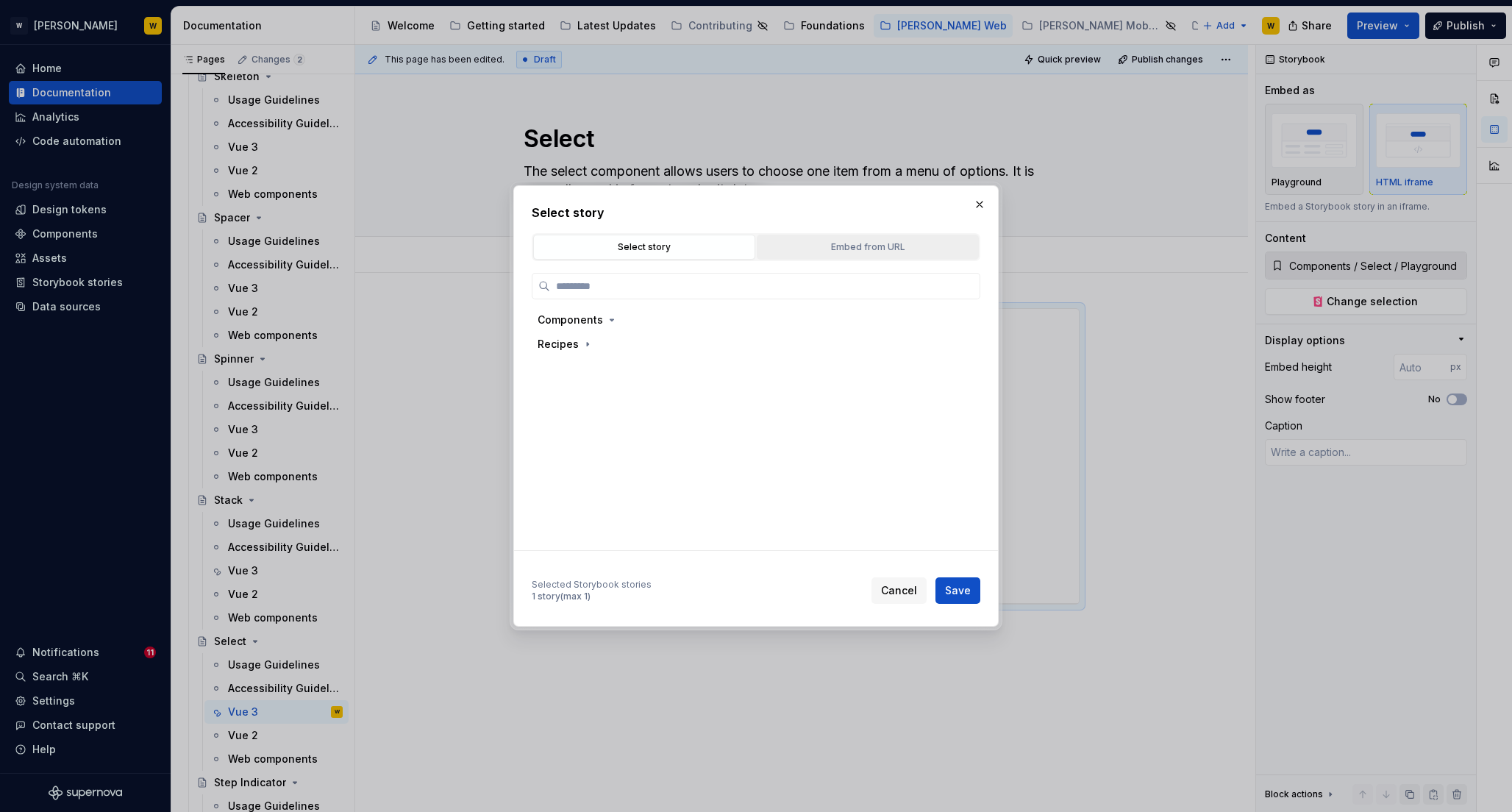
click at [901, 241] on div "Embed from URL" at bounding box center [868, 247] width 212 height 15
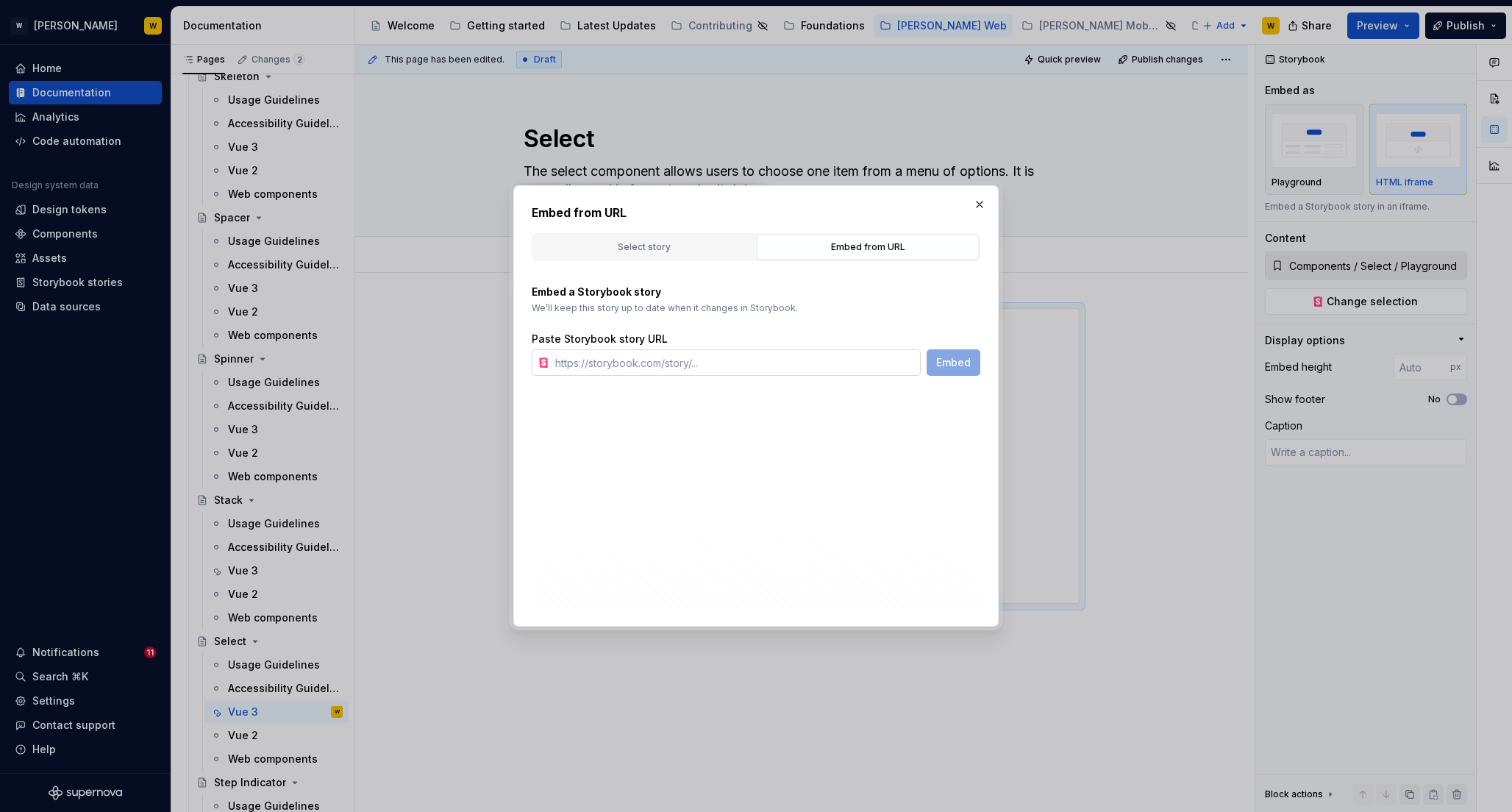
click at [712, 364] on input "text" at bounding box center [735, 363] width 372 height 27
paste input "https://watson-dev.docplanner.io/?path=/story/components-select--w-select-playg…"
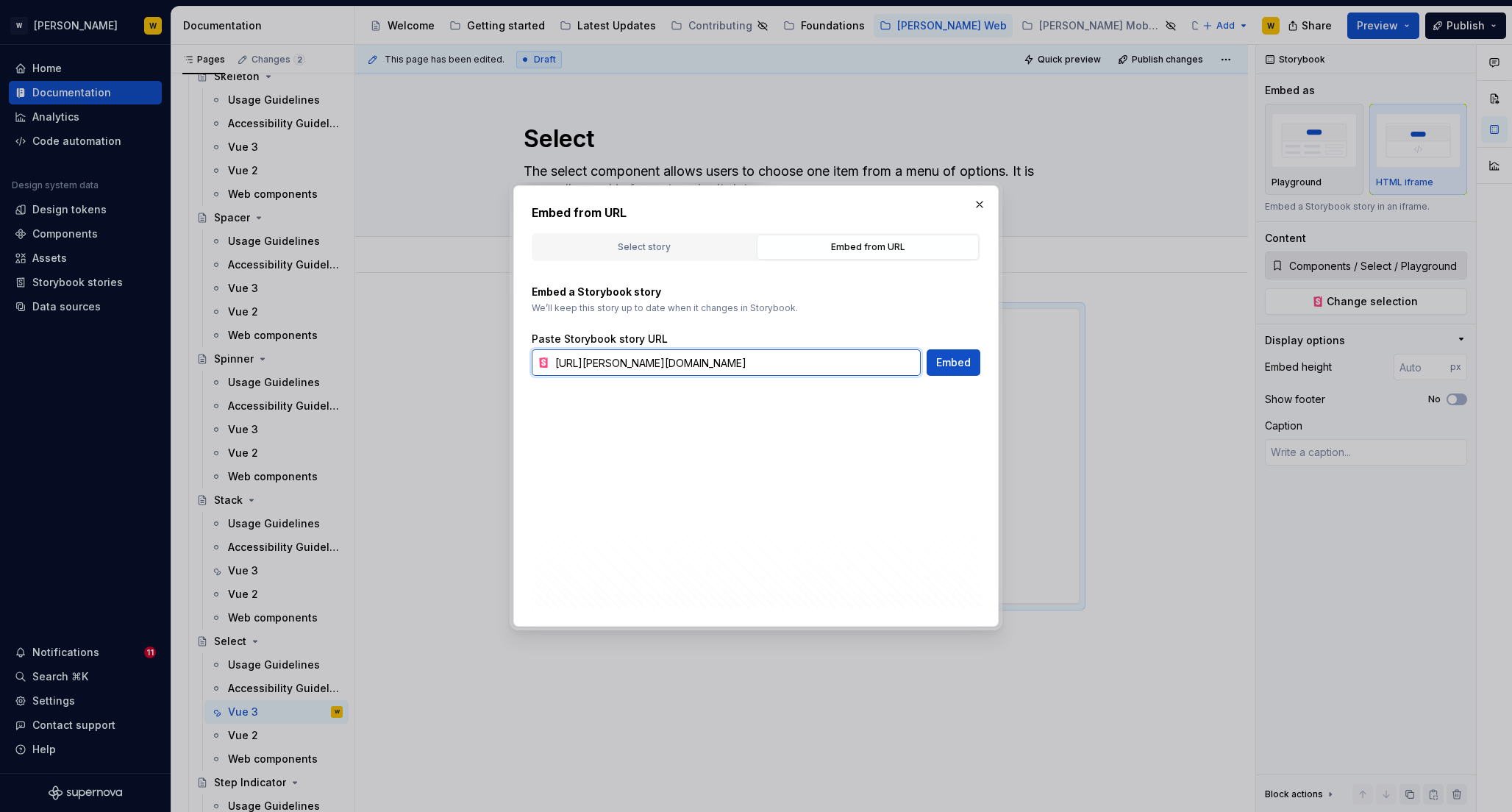
scroll to position [0, 75]
type input "https://watson-dev.docplanner.io/?path=/story/components-select--w-select-playg…"
click at [942, 359] on span "Embed" at bounding box center [954, 362] width 34 height 15
type textarea "*"
type input "https://watson-dev.docplanner.io/?path=/story/components-select--w-select-playg…"
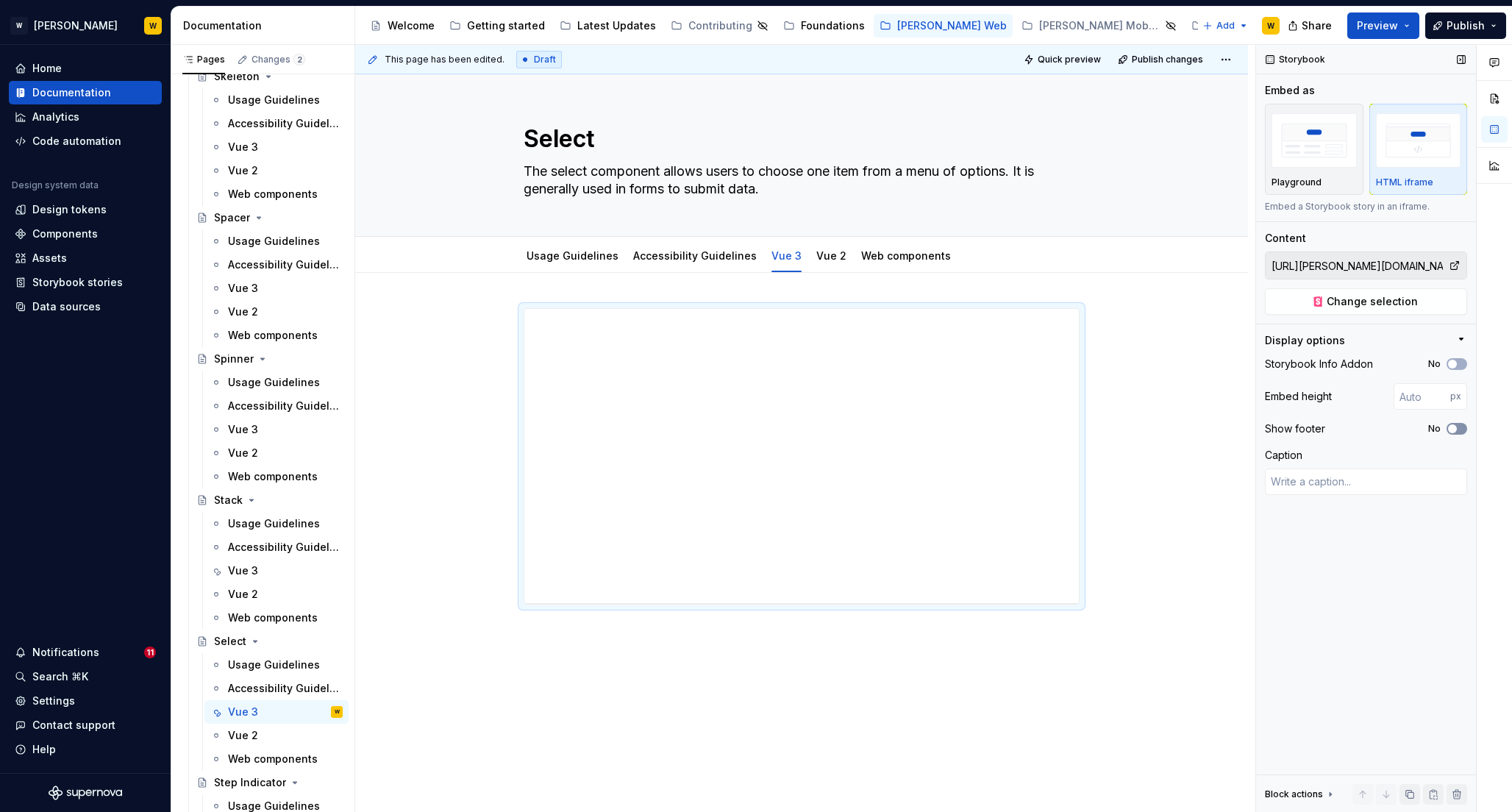
click at [1452, 426] on span "button" at bounding box center [1452, 428] width 9 height 9
click at [1458, 363] on icon "button" at bounding box center [1452, 364] width 12 height 9
type textarea "*"
click at [1418, 400] on input "number" at bounding box center [1422, 397] width 56 height 27
type input "500"
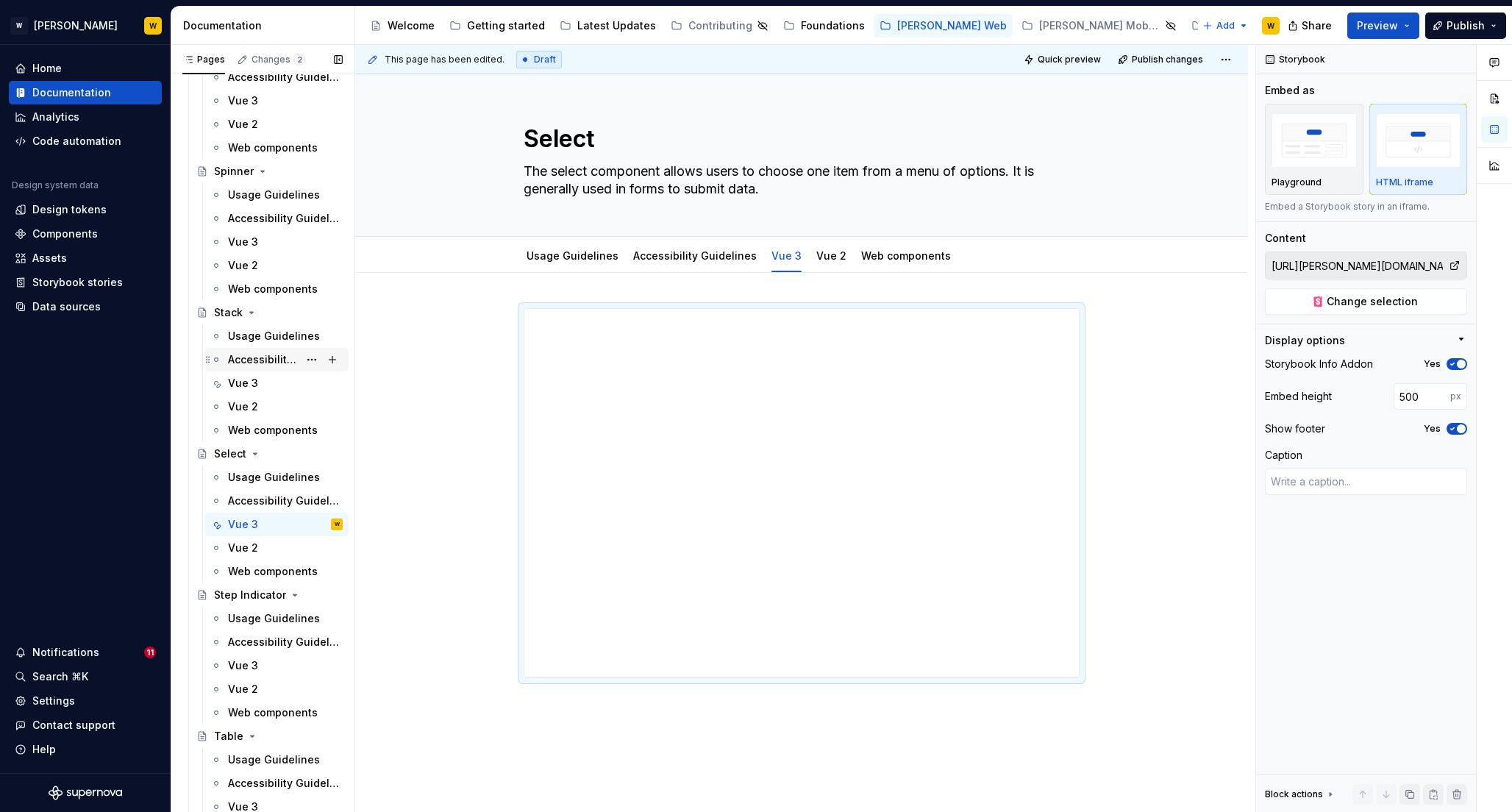
scroll to position [5330, 0]
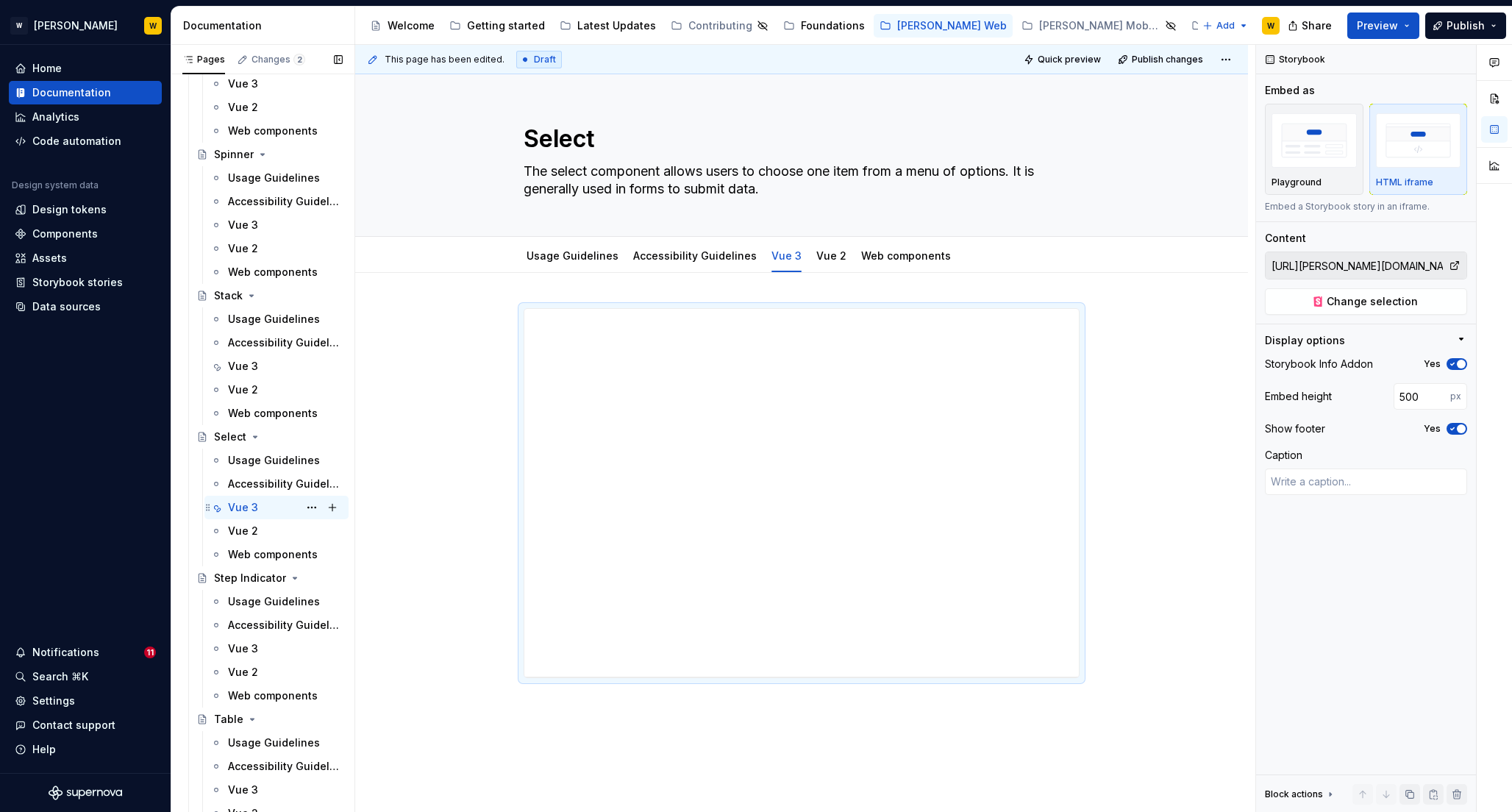
drag, startPoint x: 243, startPoint y: 650, endPoint x: 270, endPoint y: 507, distance: 145.5
click at [243, 650] on div "Vue 3" at bounding box center [243, 648] width 30 height 15
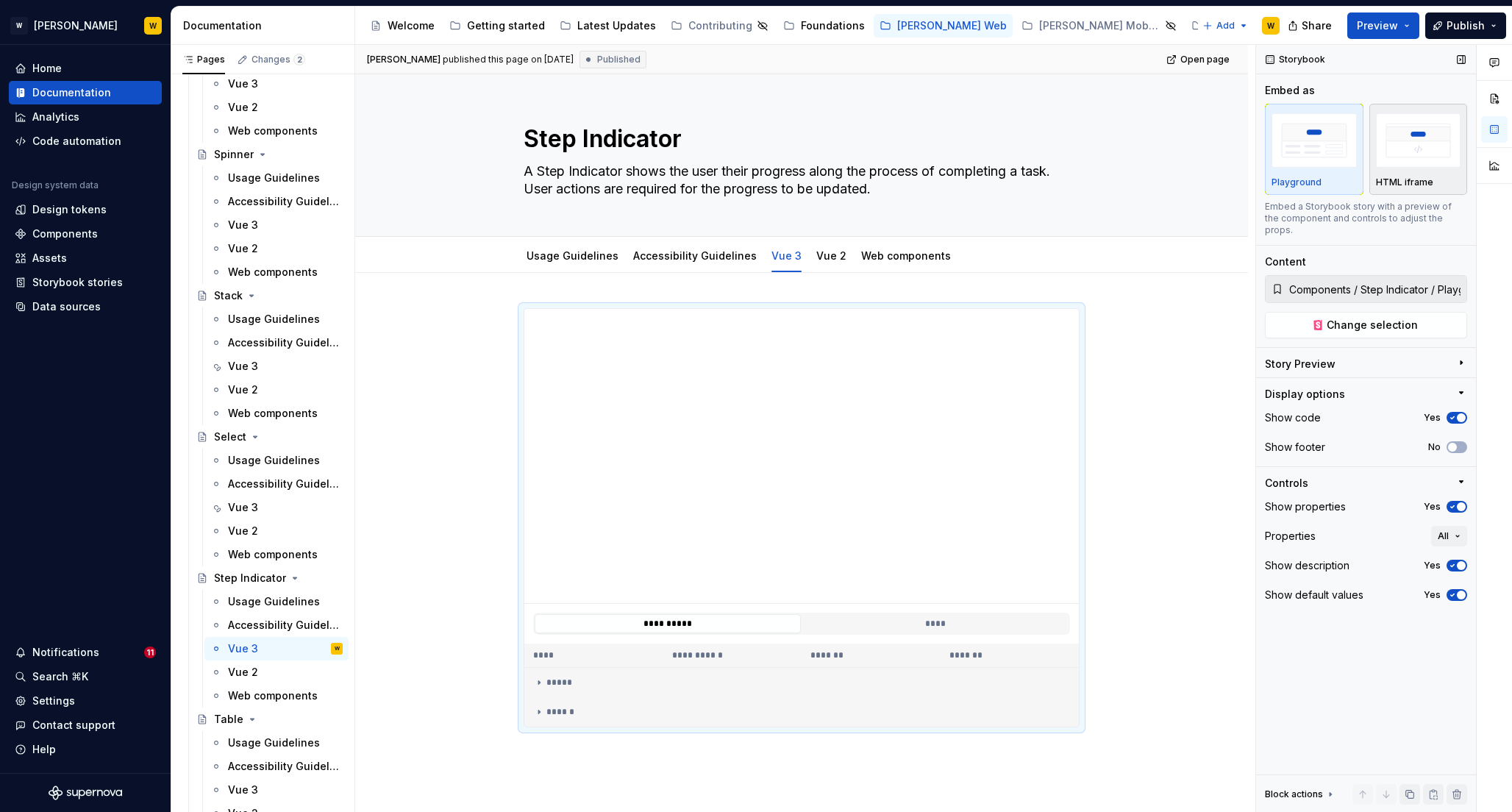
click at [1438, 129] on img "button" at bounding box center [1419, 140] width 85 height 53
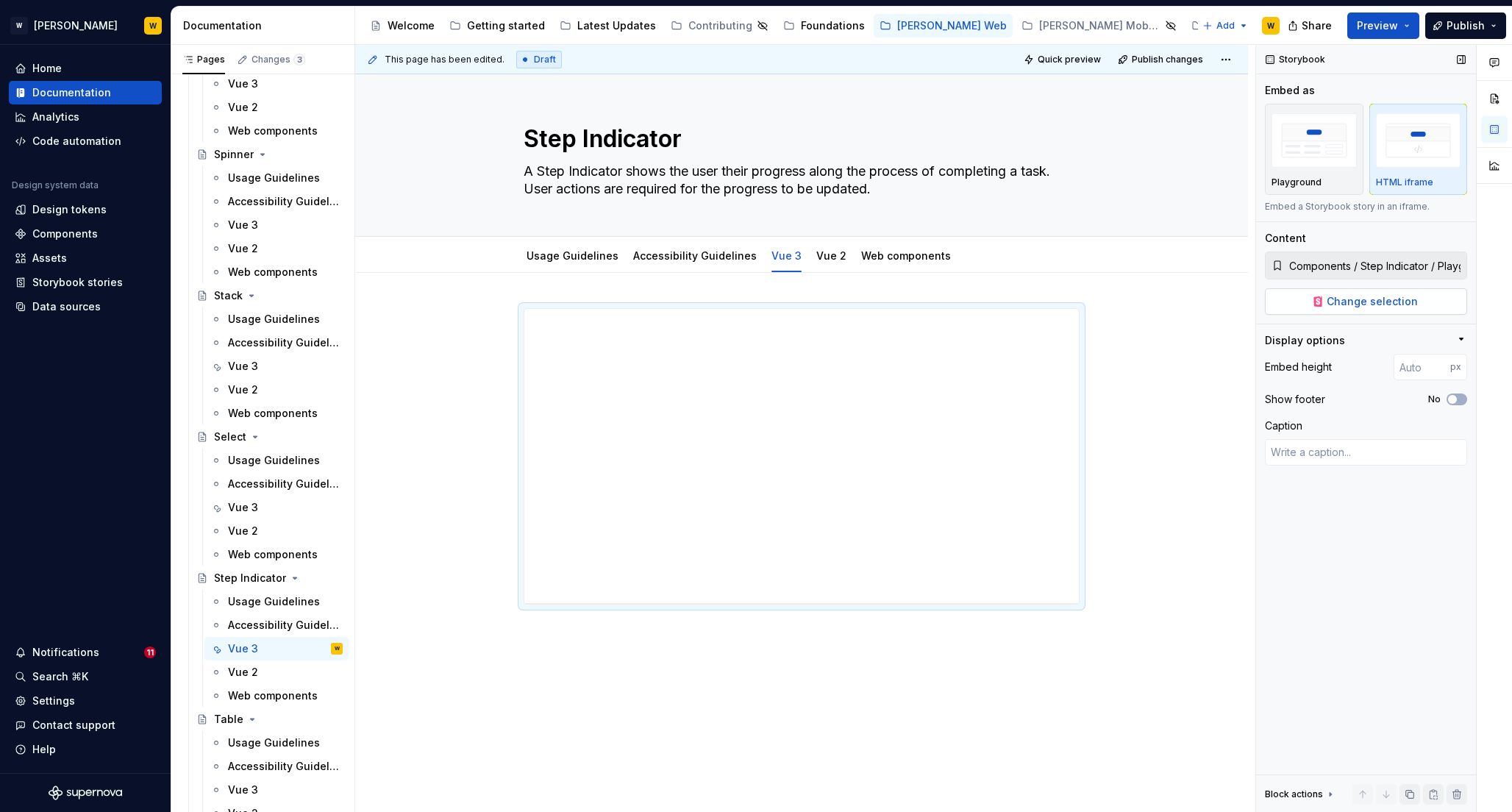
click at [1343, 299] on span "Change selection" at bounding box center [1372, 301] width 91 height 15
type textarea "*"
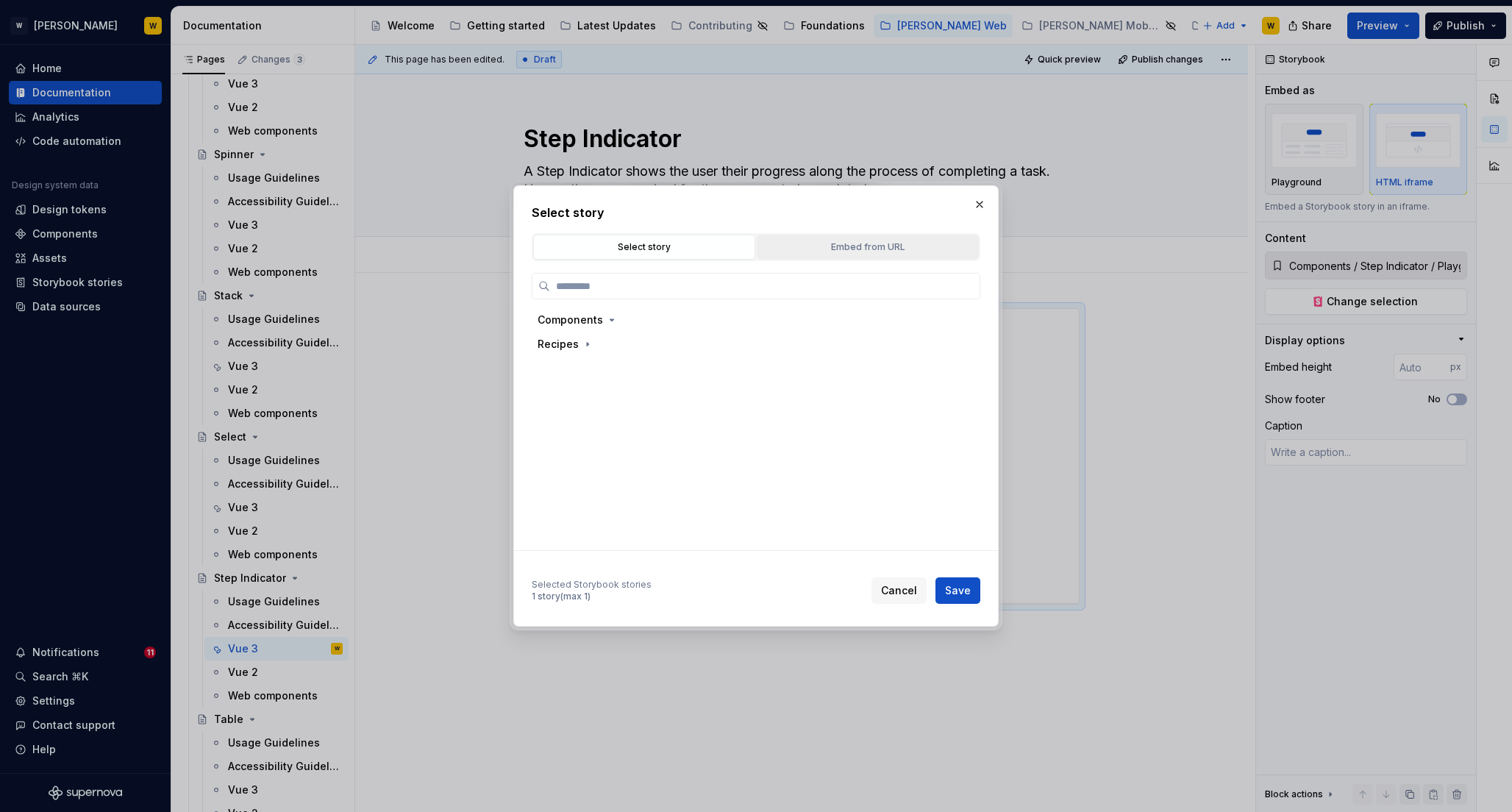
click at [861, 235] on button "Embed from URL" at bounding box center [868, 247] width 222 height 25
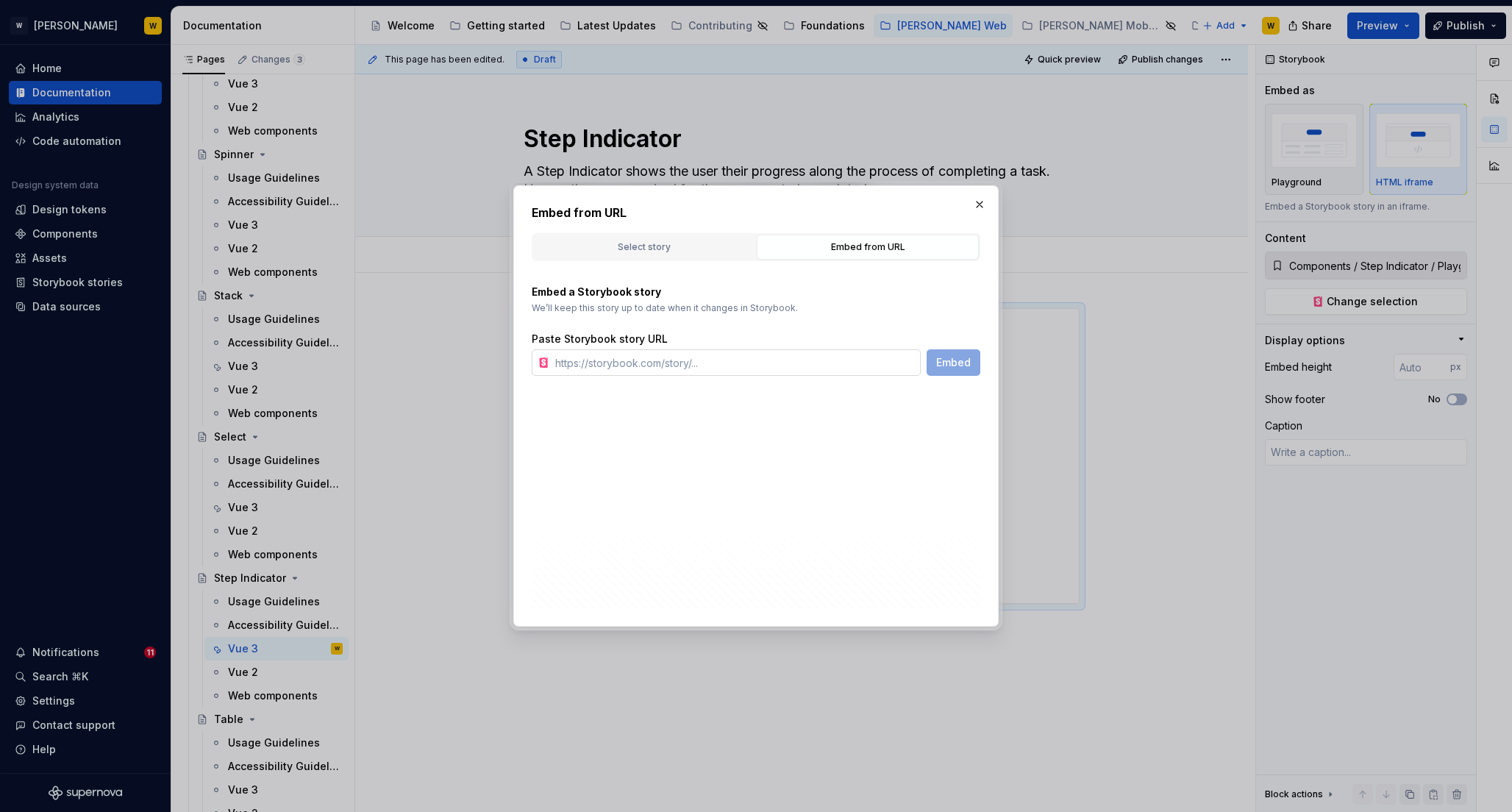
click at [777, 364] on input "text" at bounding box center [735, 363] width 372 height 27
paste input "https://watson-dev.docplanner.io/?path=/story/components-step-indicator--w-step…"
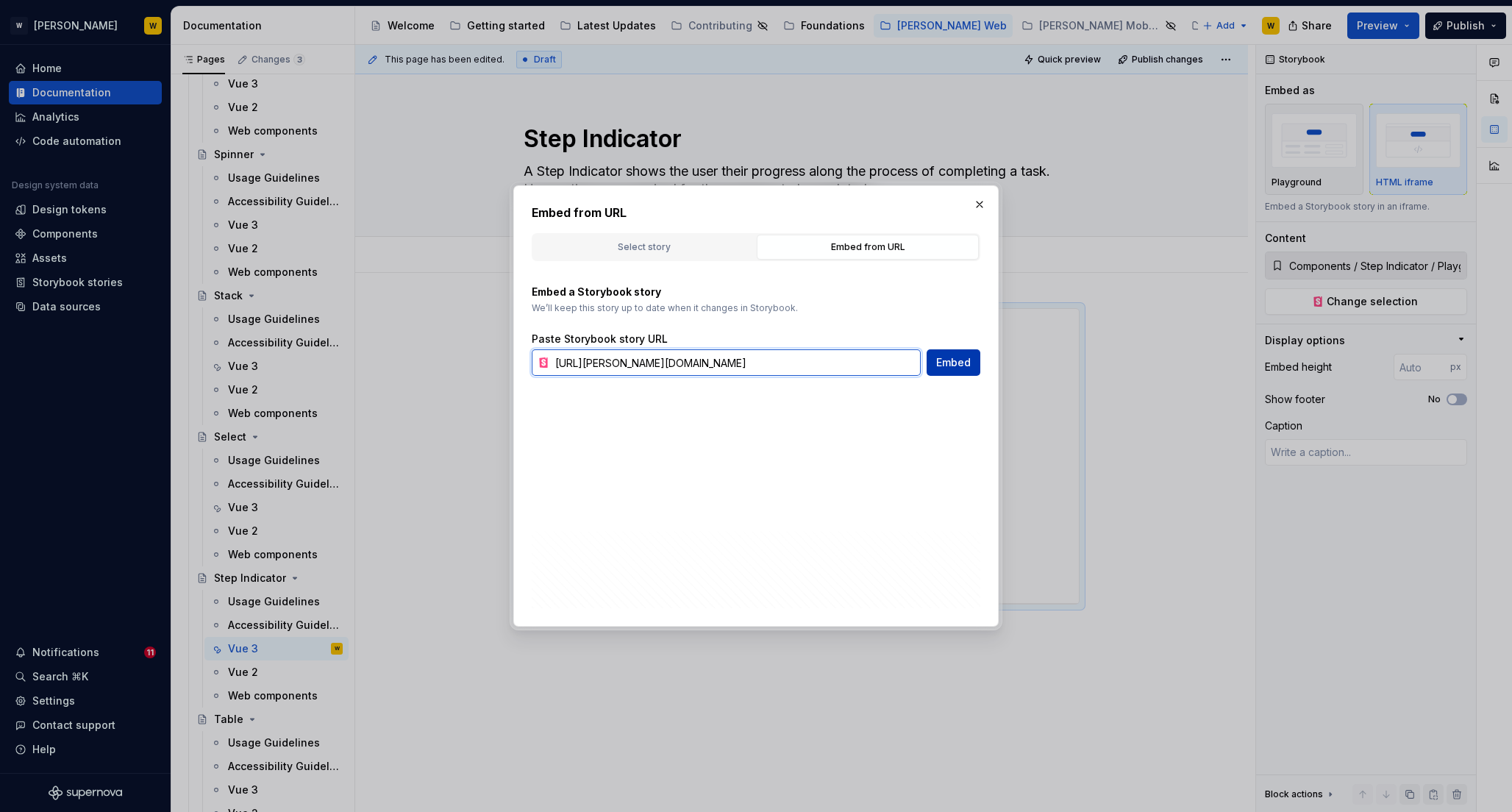
type input "https://watson-dev.docplanner.io/?path=/story/components-step-indicator--w-step…"
click at [951, 368] on span "Embed" at bounding box center [954, 362] width 34 height 15
type textarea "*"
type input "https://watson-dev.docplanner.io/?path=/story/components-step-indicator--w-step…"
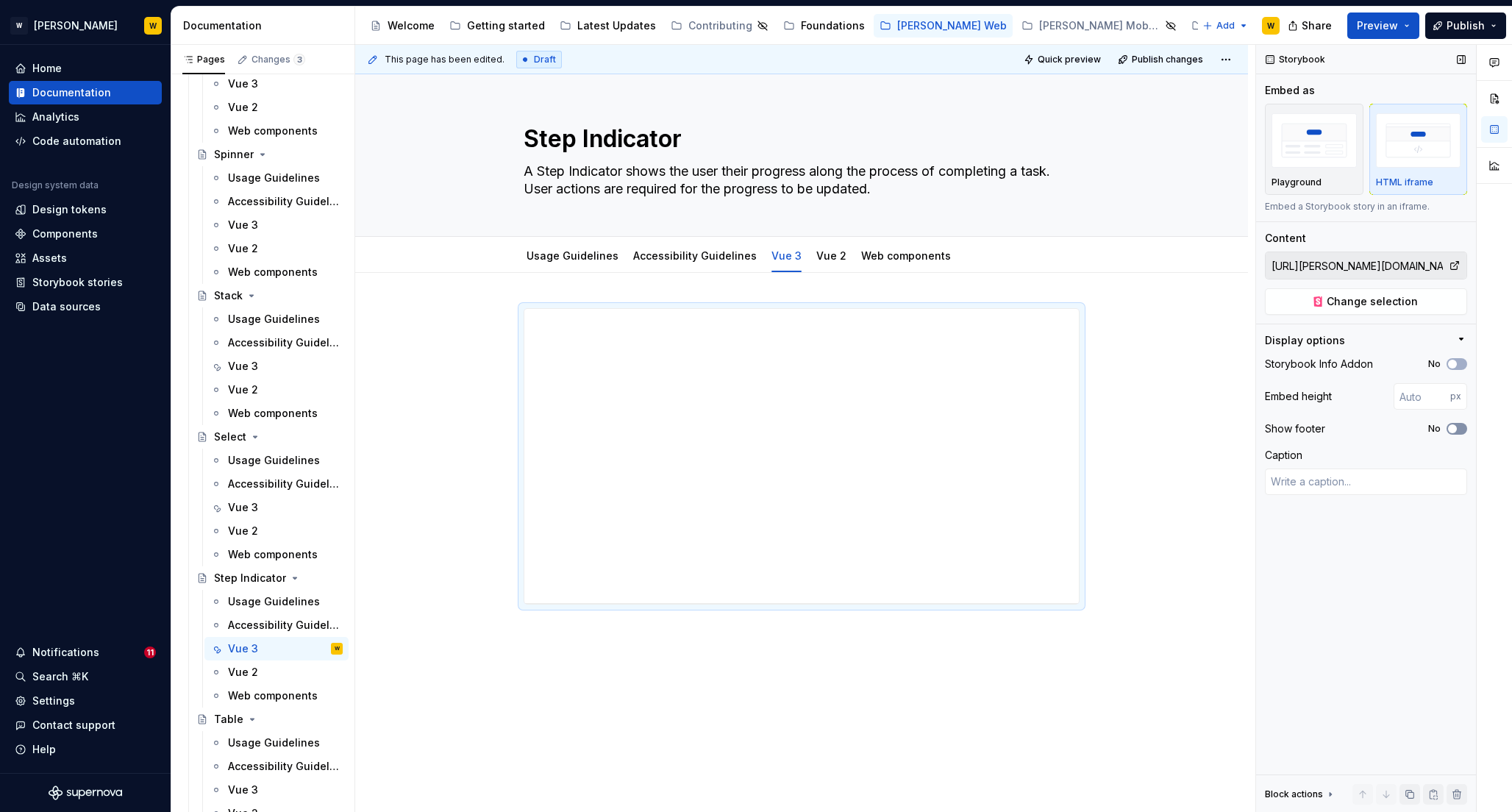
click at [1457, 428] on icon "button" at bounding box center [1452, 428] width 12 height 9
click at [1461, 364] on button "No" at bounding box center [1457, 364] width 20 height 12
type textarea "*"
click at [1412, 400] on input "number" at bounding box center [1422, 397] width 56 height 27
type input "500"
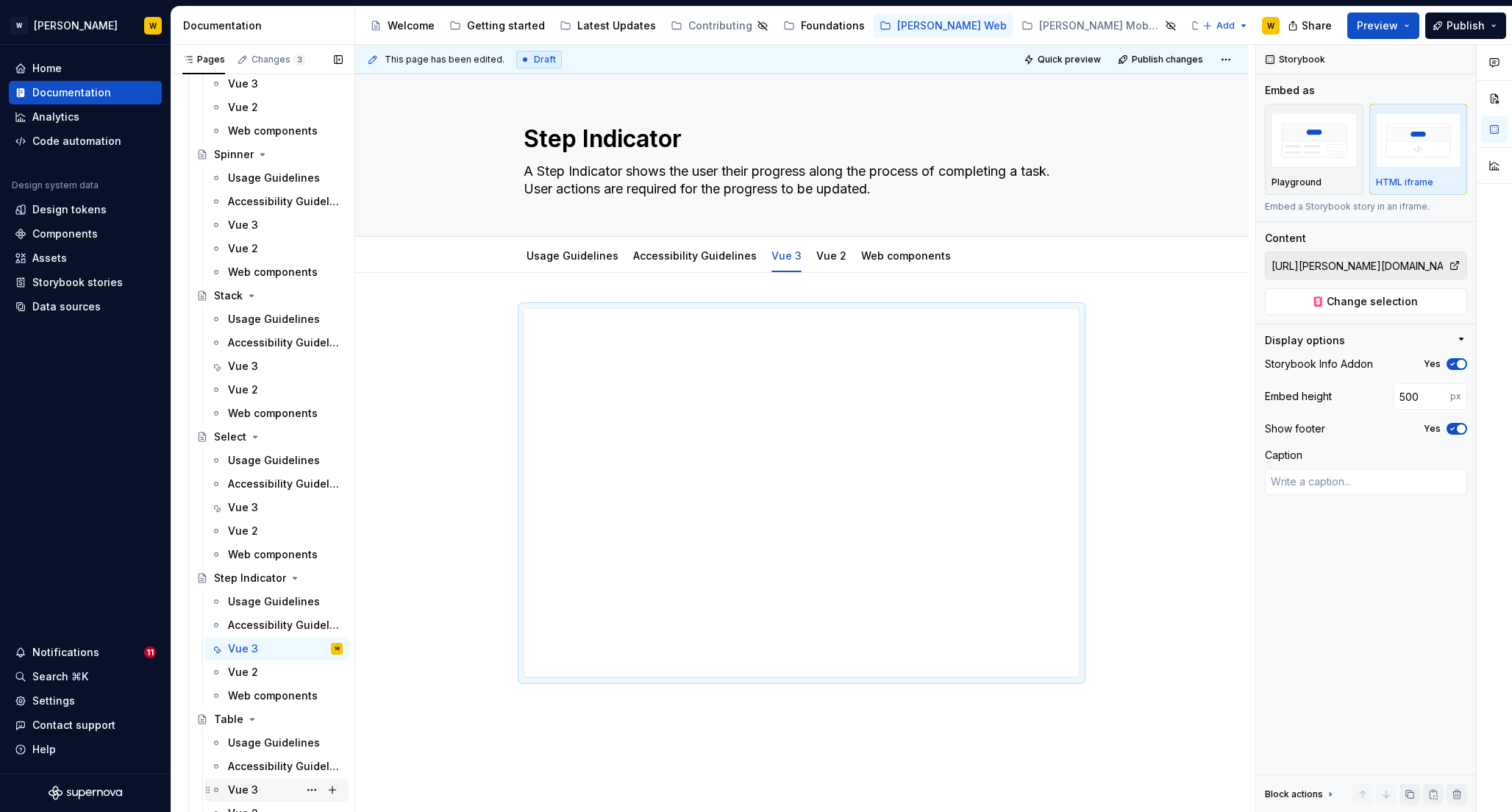
click at [245, 786] on div "Vue 3" at bounding box center [243, 789] width 30 height 15
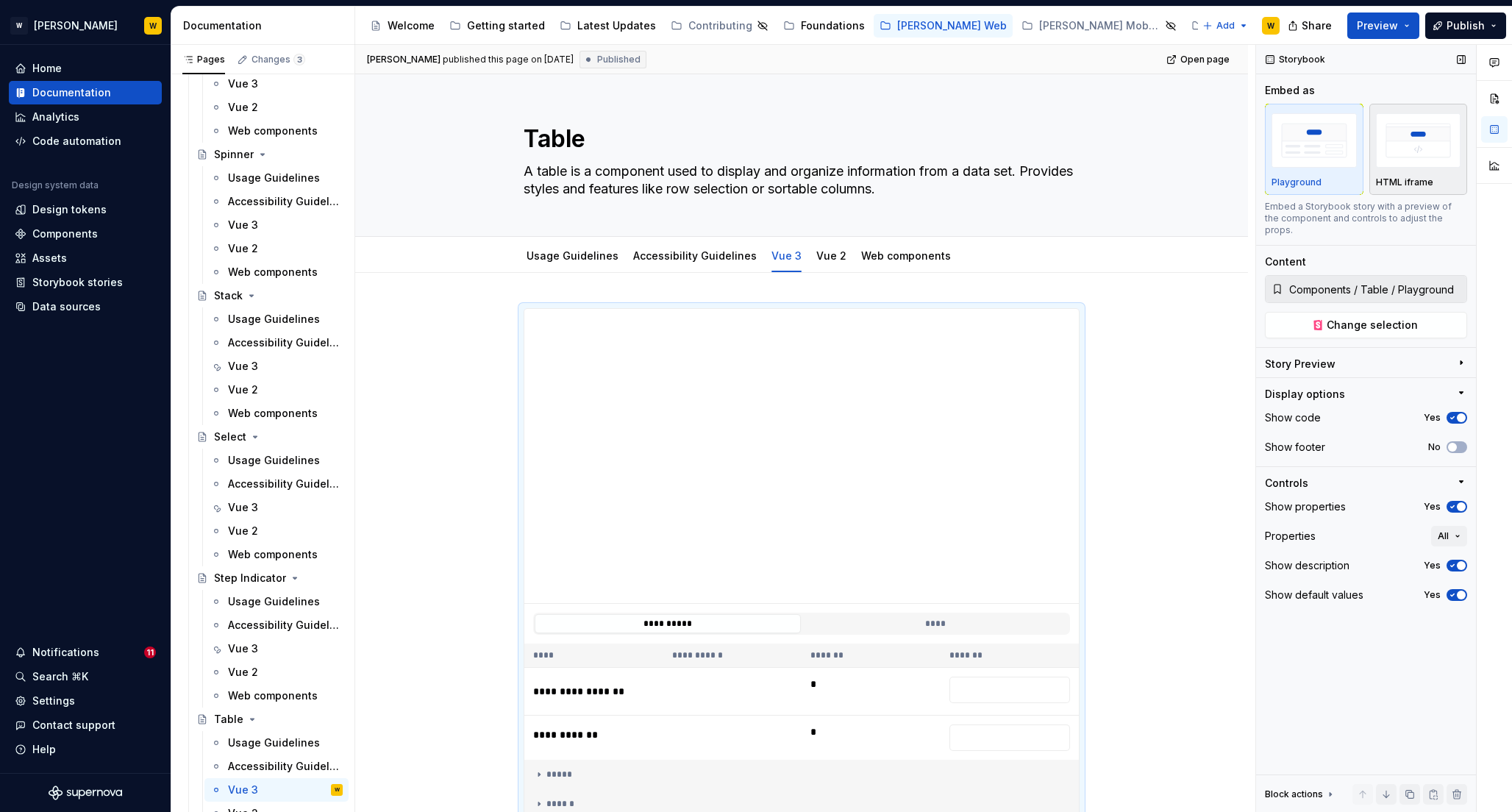
click at [1409, 142] on img "button" at bounding box center [1419, 140] width 85 height 53
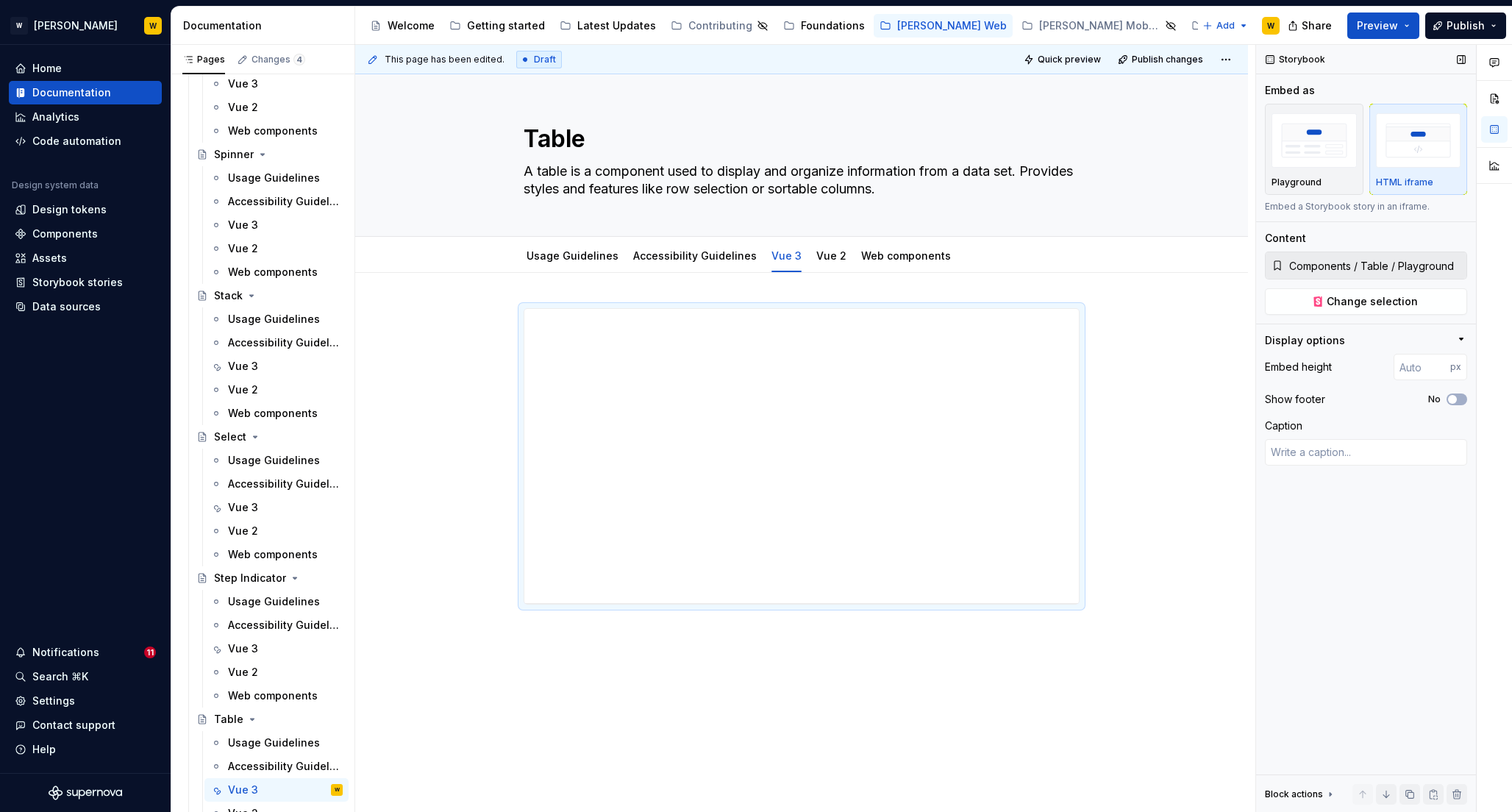
click at [1380, 268] on input "Components / Table / Playground" at bounding box center [1375, 266] width 183 height 27
click at [1365, 299] on span "Change selection" at bounding box center [1372, 301] width 91 height 15
type textarea "*"
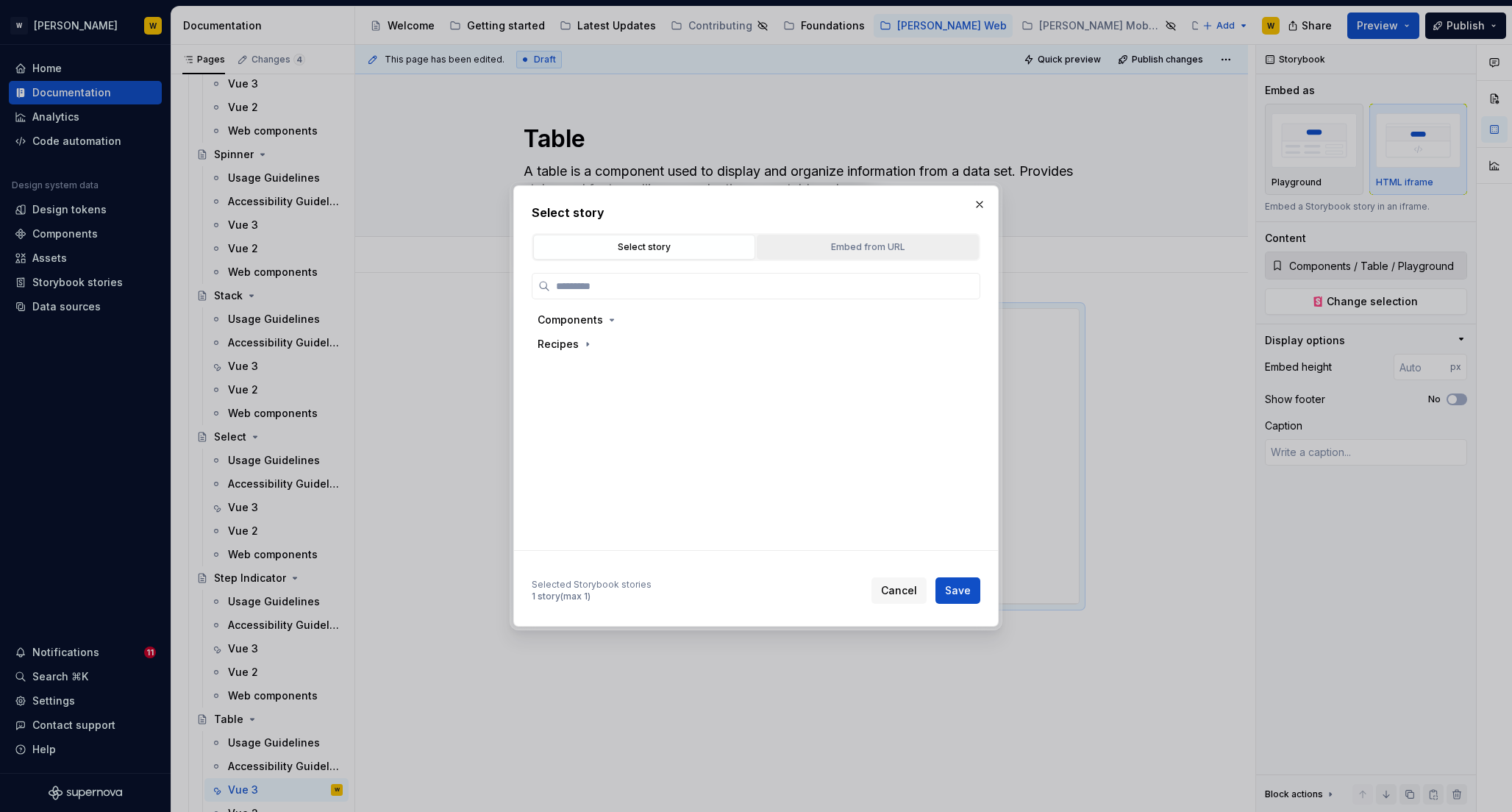
click at [865, 245] on div "Embed from URL" at bounding box center [868, 247] width 212 height 15
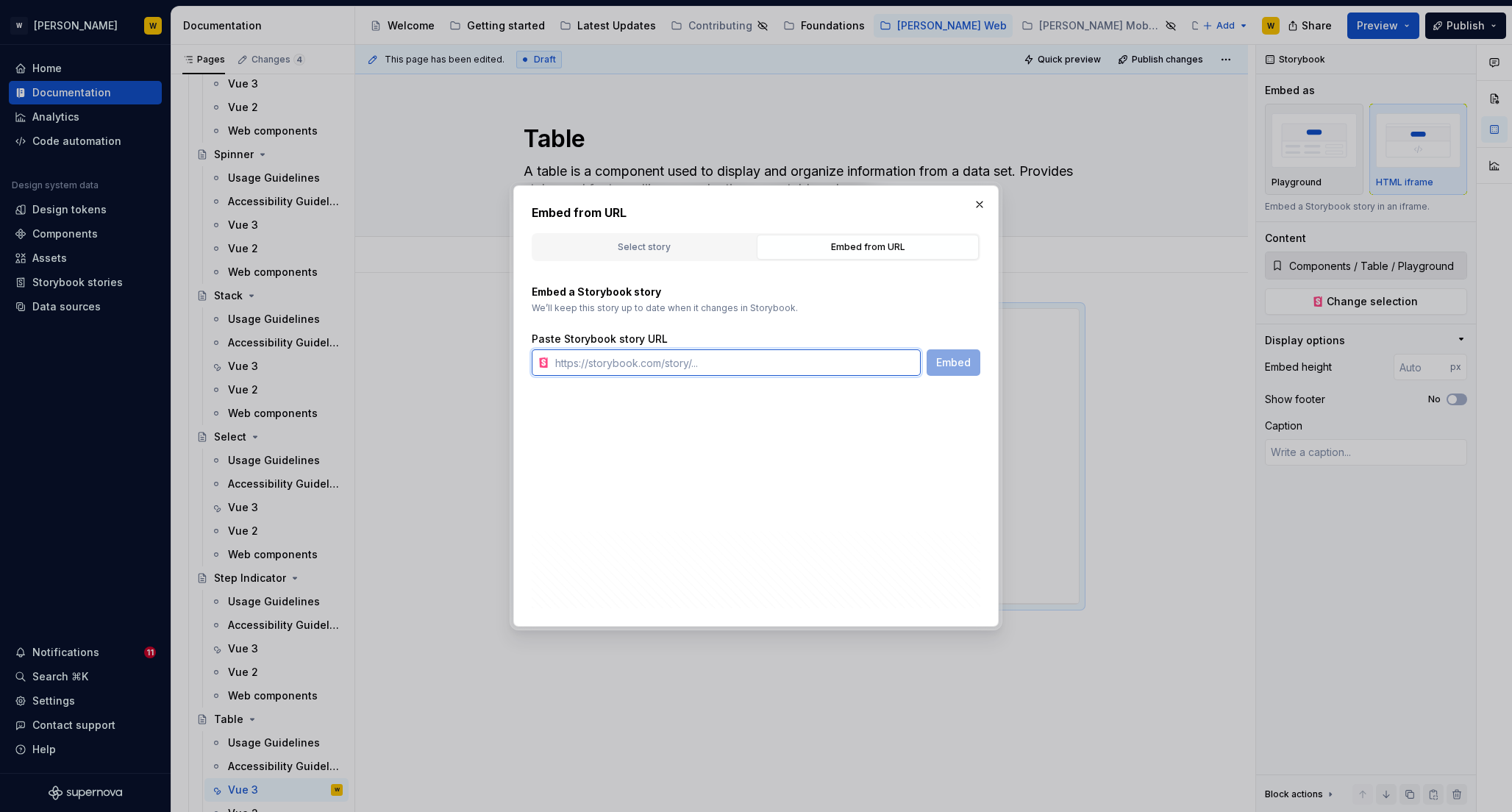
click at [633, 357] on input "text" at bounding box center [735, 363] width 372 height 27
paste input "https://watson-dev.docplanner.io/?path=/story/components-table--w-table"
type input "https://watson-dev.docplanner.io/?path=/story/components-table--w-table"
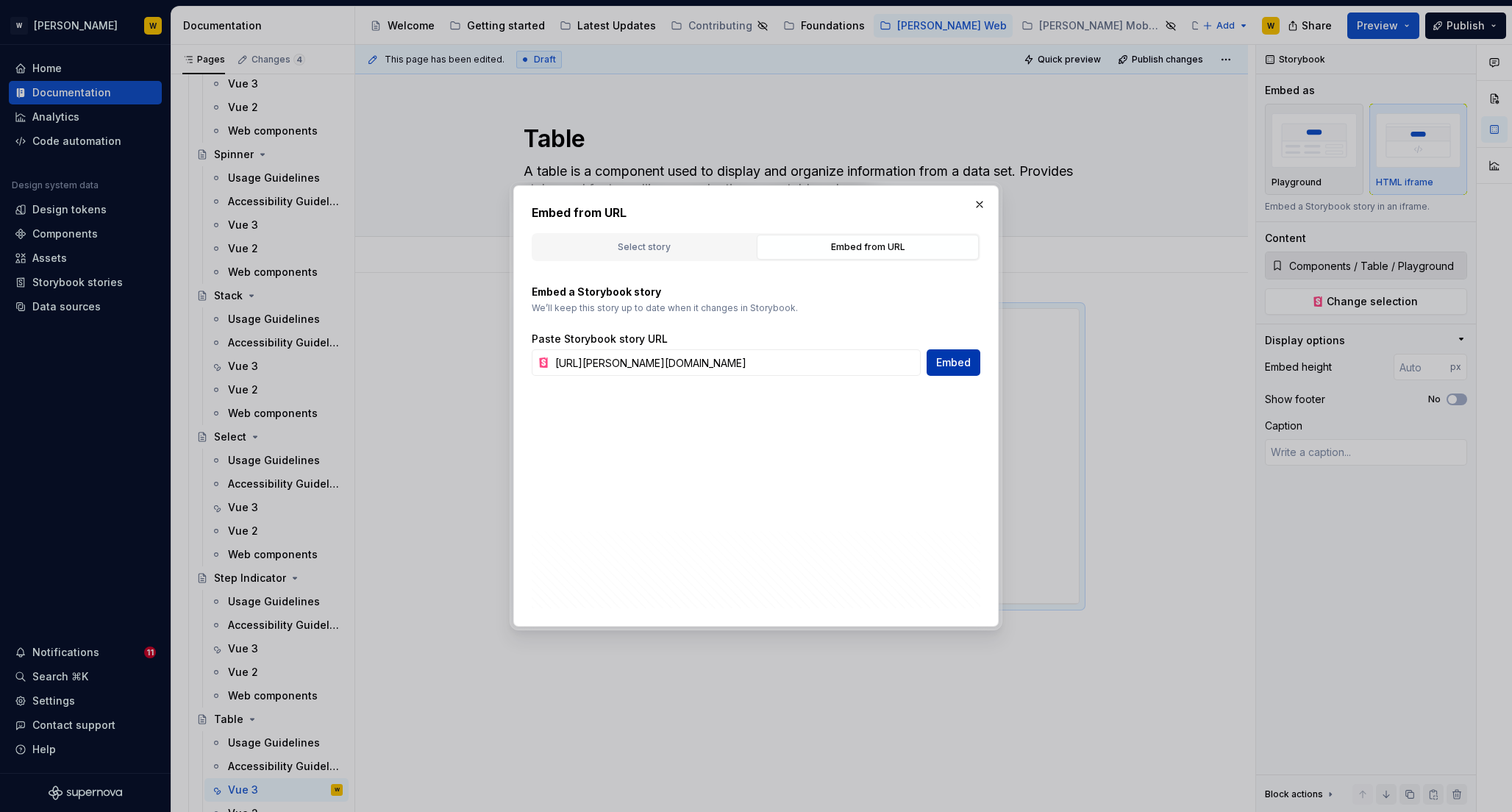
click at [963, 360] on span "Embed" at bounding box center [954, 362] width 34 height 15
type textarea "*"
type input "https://watson-dev.docplanner.io/?path=/story/components-table--w-table"
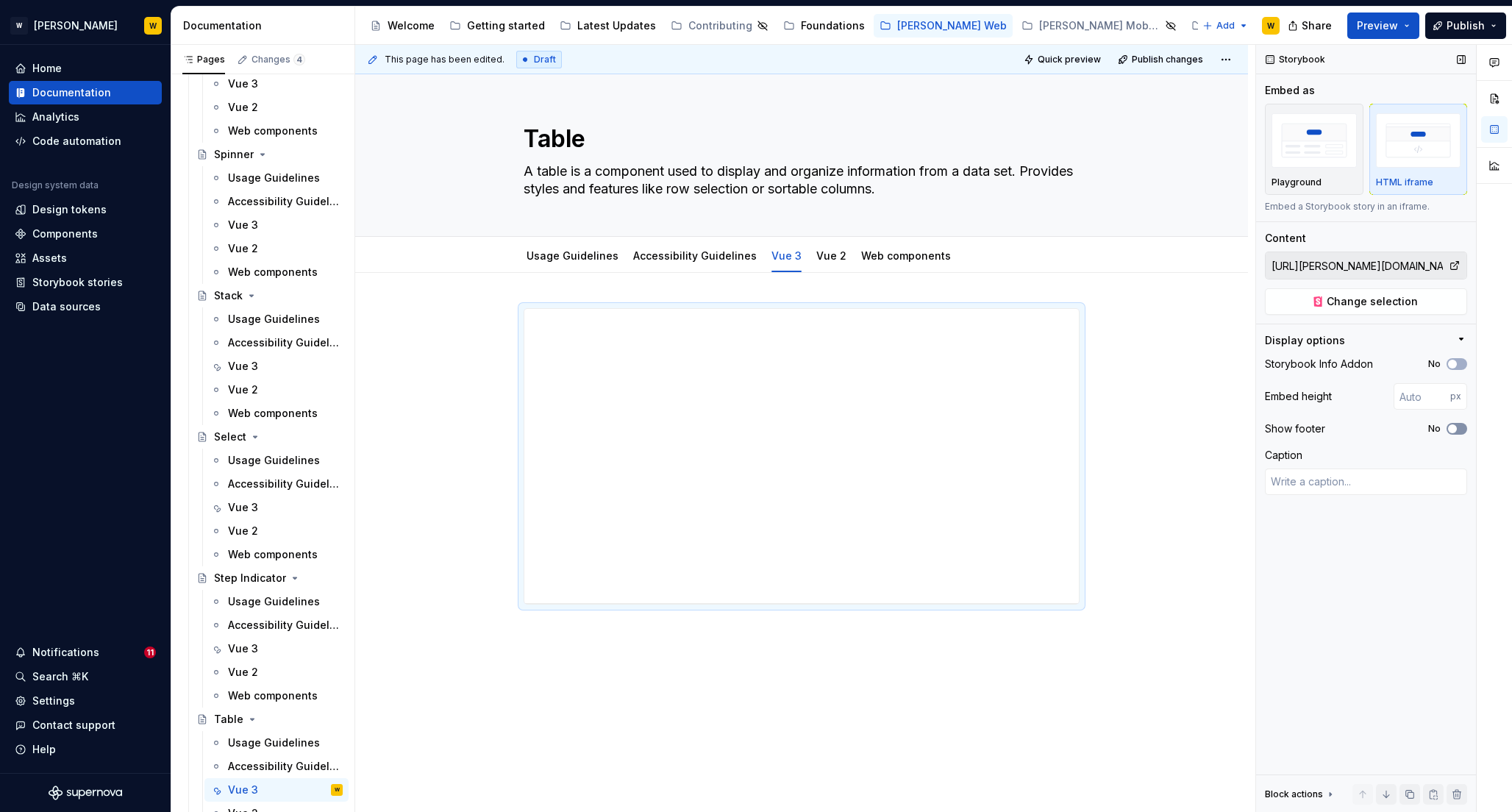
click at [1457, 428] on icon "button" at bounding box center [1452, 428] width 12 height 9
click at [1457, 360] on icon "button" at bounding box center [1452, 364] width 12 height 9
type textarea "*"
click at [1418, 393] on input "number" at bounding box center [1422, 397] width 56 height 27
type input "600"
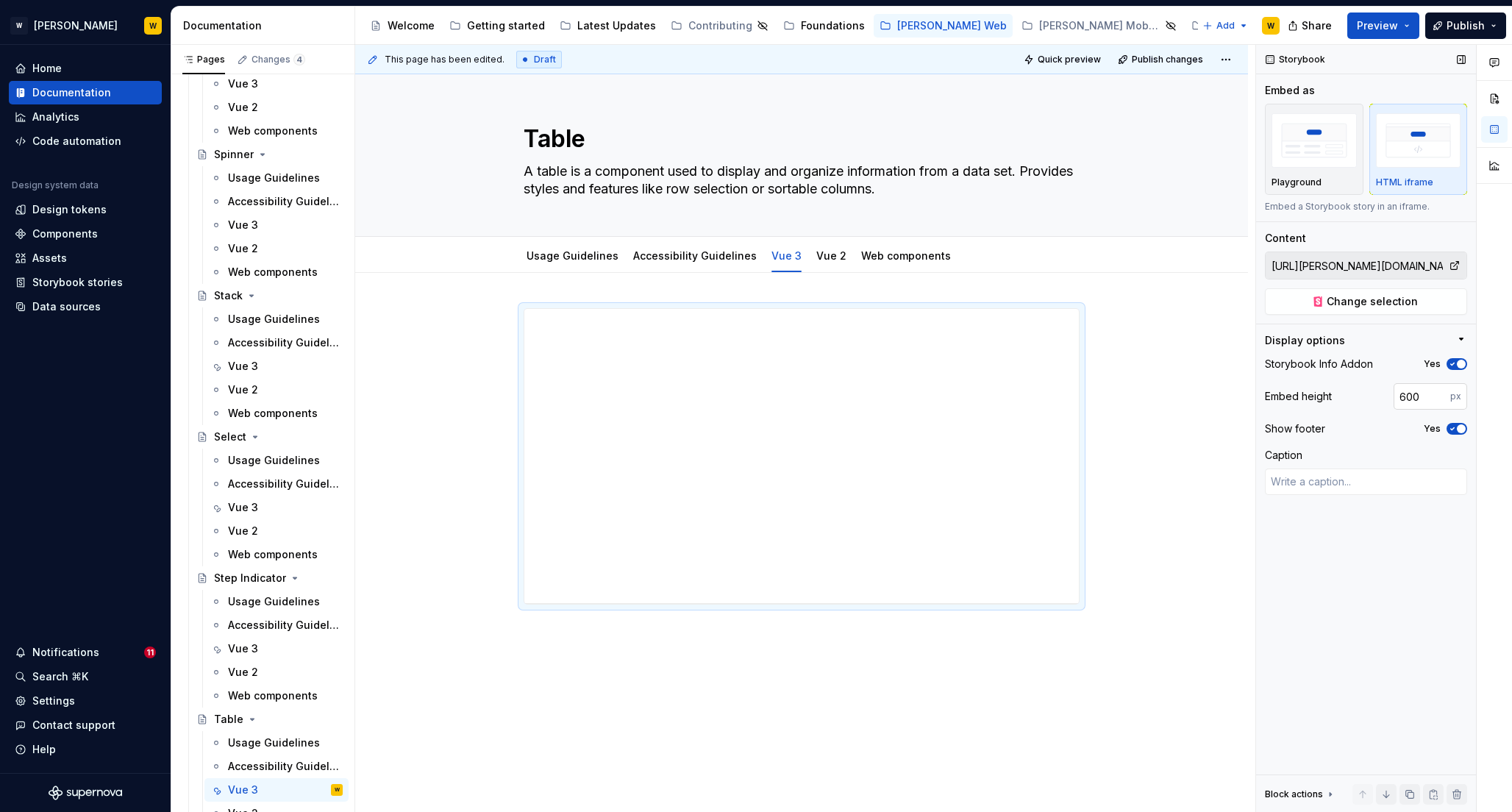
type textarea "*"
click at [1407, 397] on input "600" at bounding box center [1422, 397] width 56 height 27
type input "800"
type textarea "*"
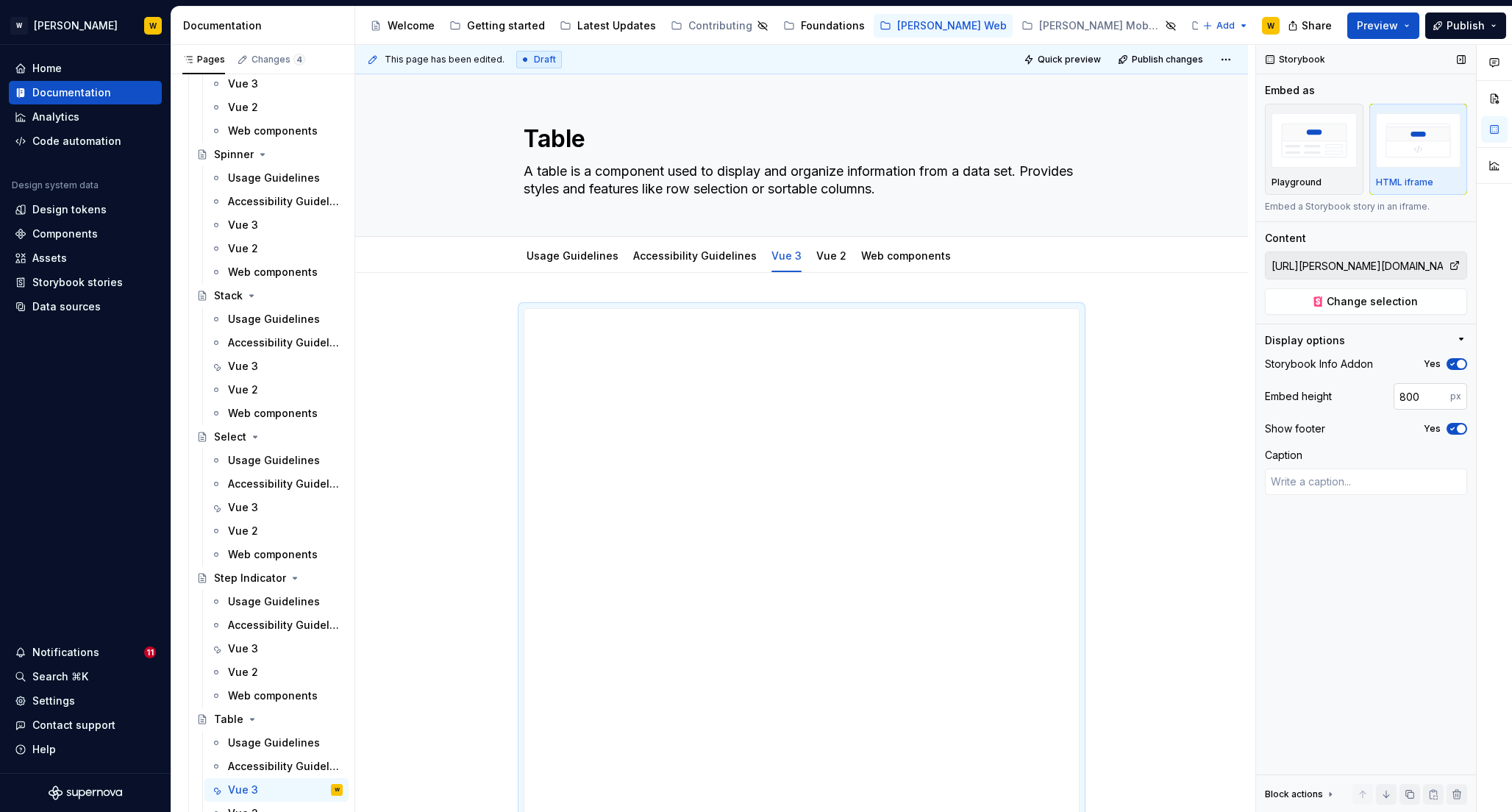
click at [1410, 397] on input "800" at bounding box center [1422, 397] width 56 height 27
type input "100"
type textarea "*"
click at [1430, 392] on input "100" at bounding box center [1422, 397] width 56 height 27
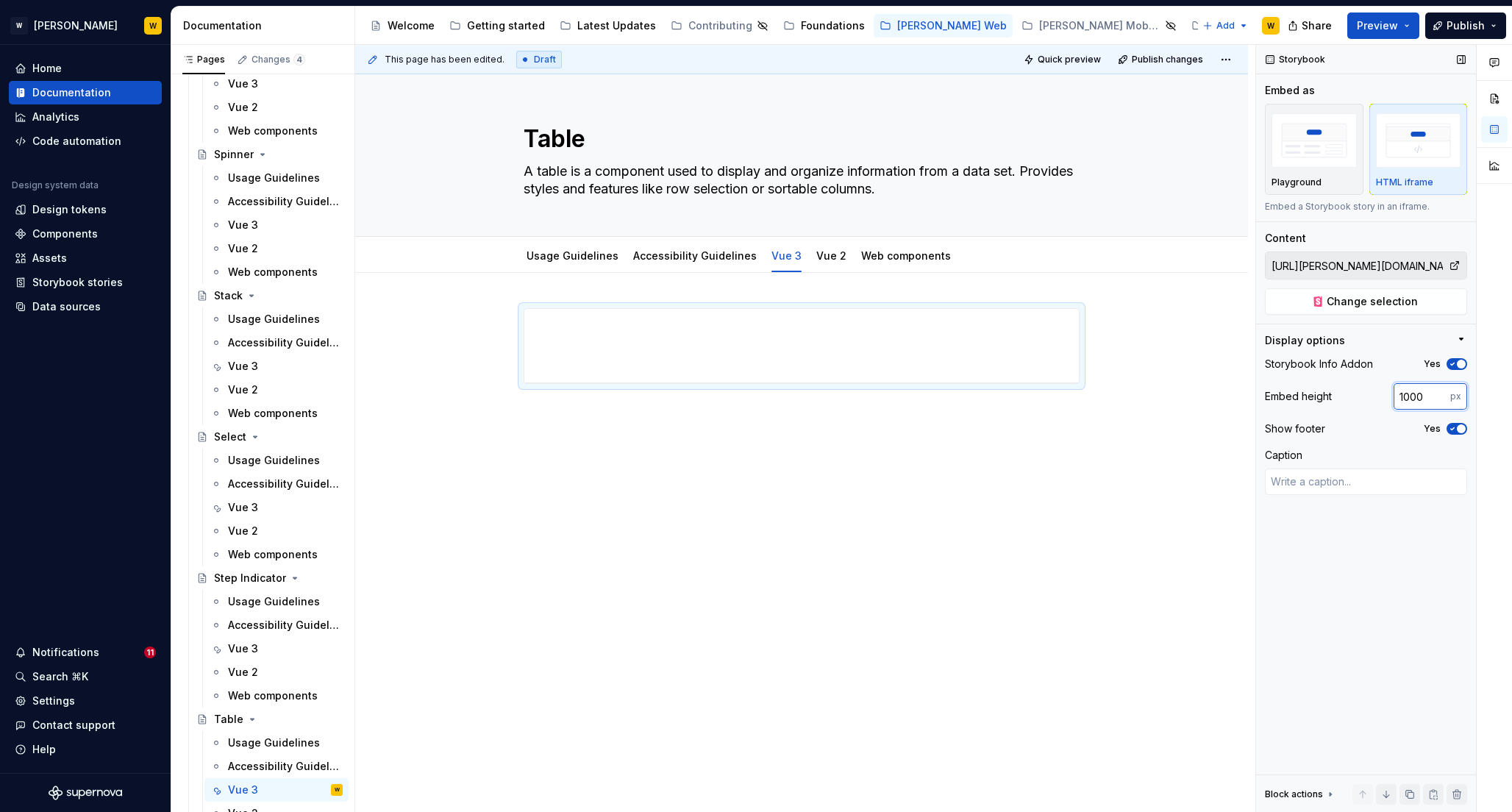
type input "1000"
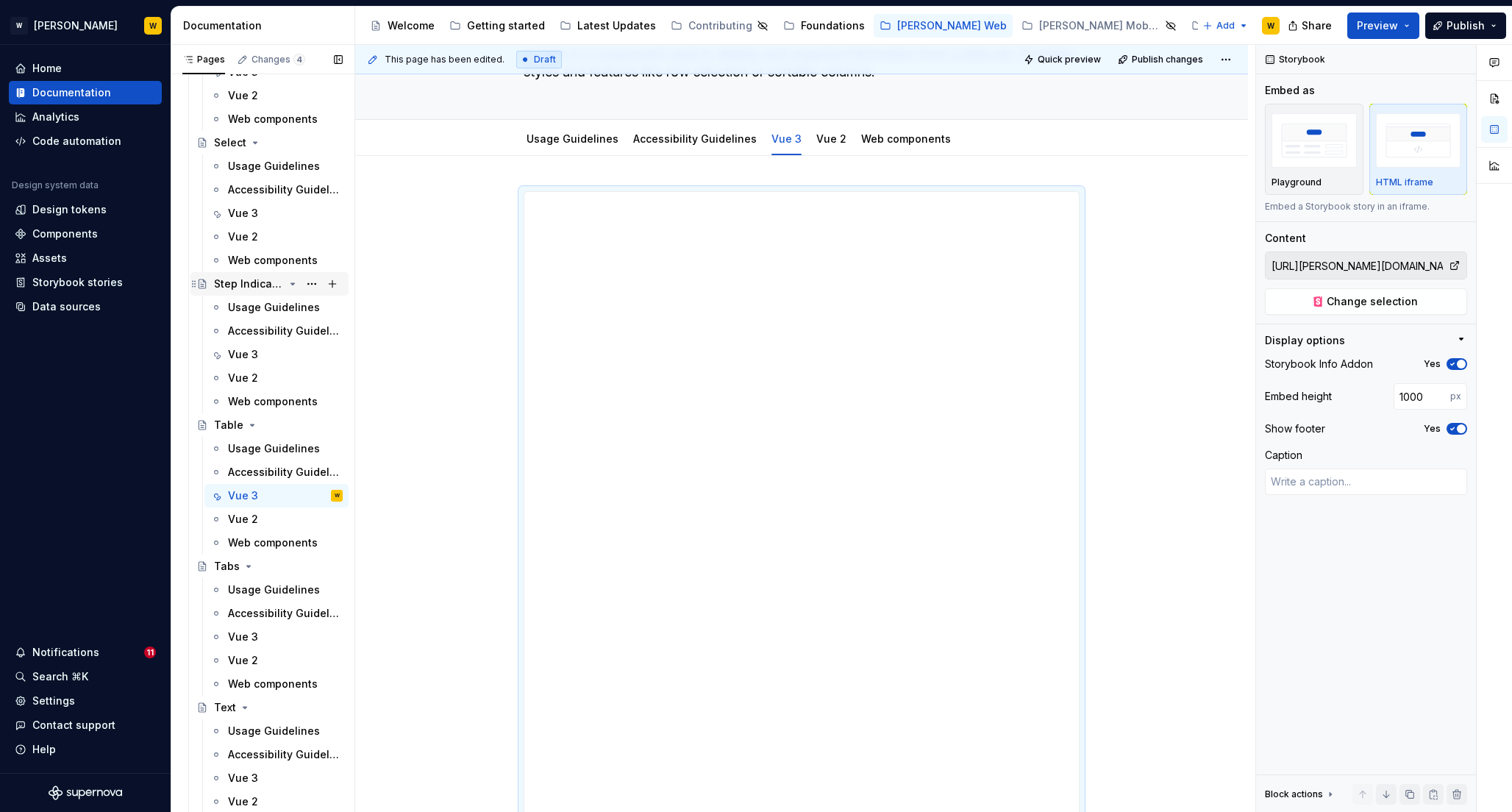
scroll to position [5644, 0]
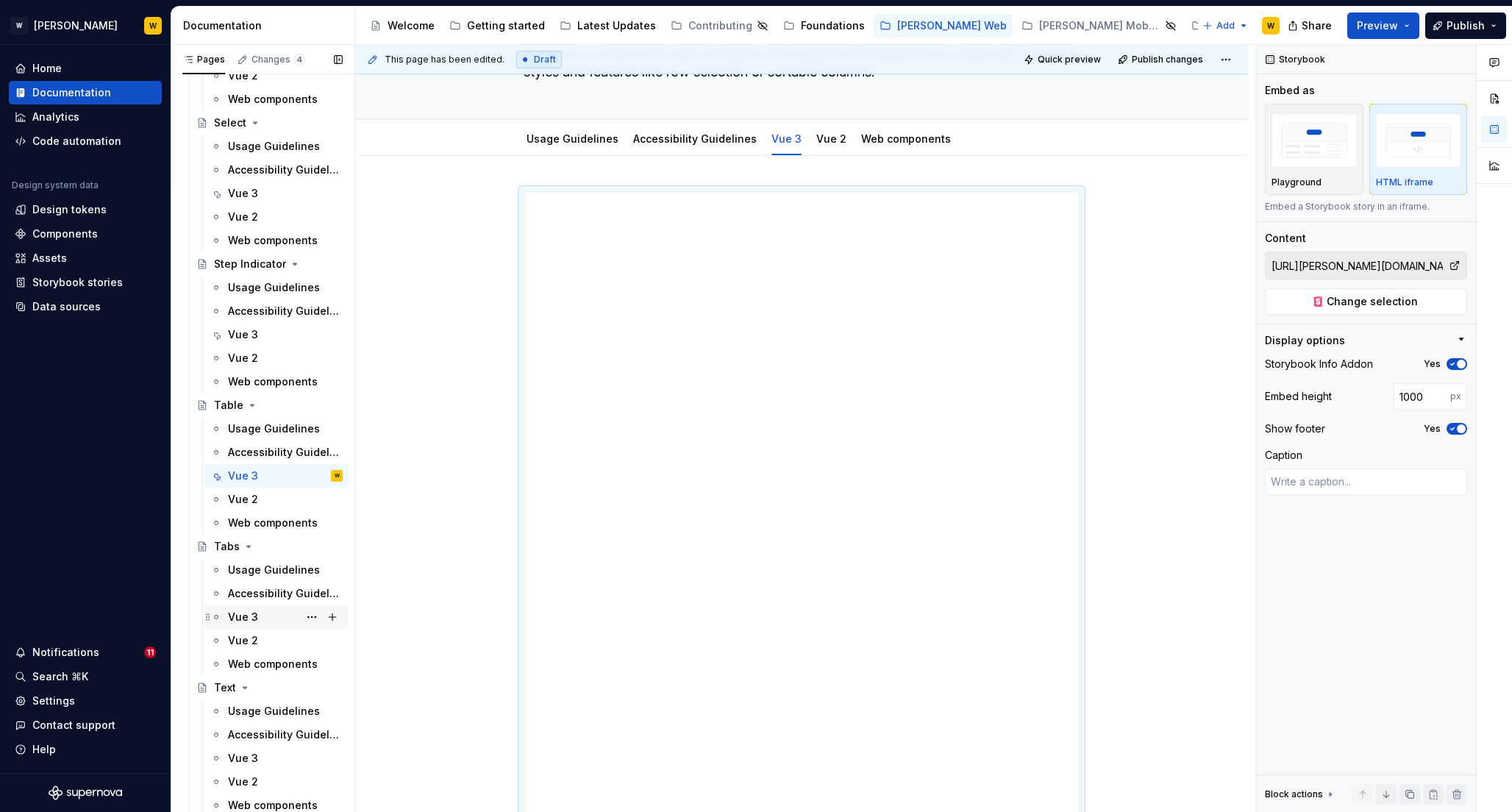
click at [243, 613] on div "Vue 3" at bounding box center [243, 617] width 30 height 15
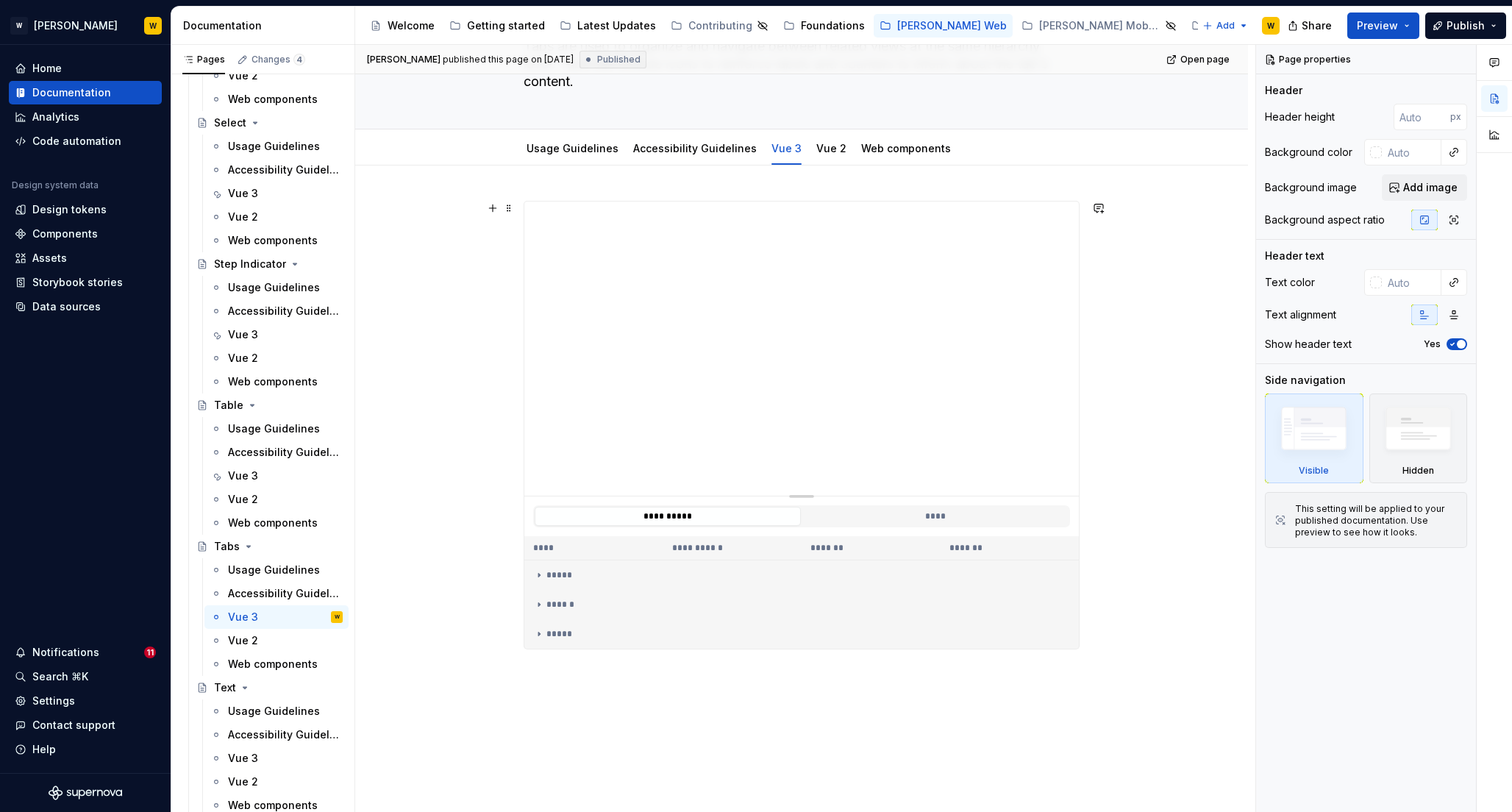
scroll to position [84, 0]
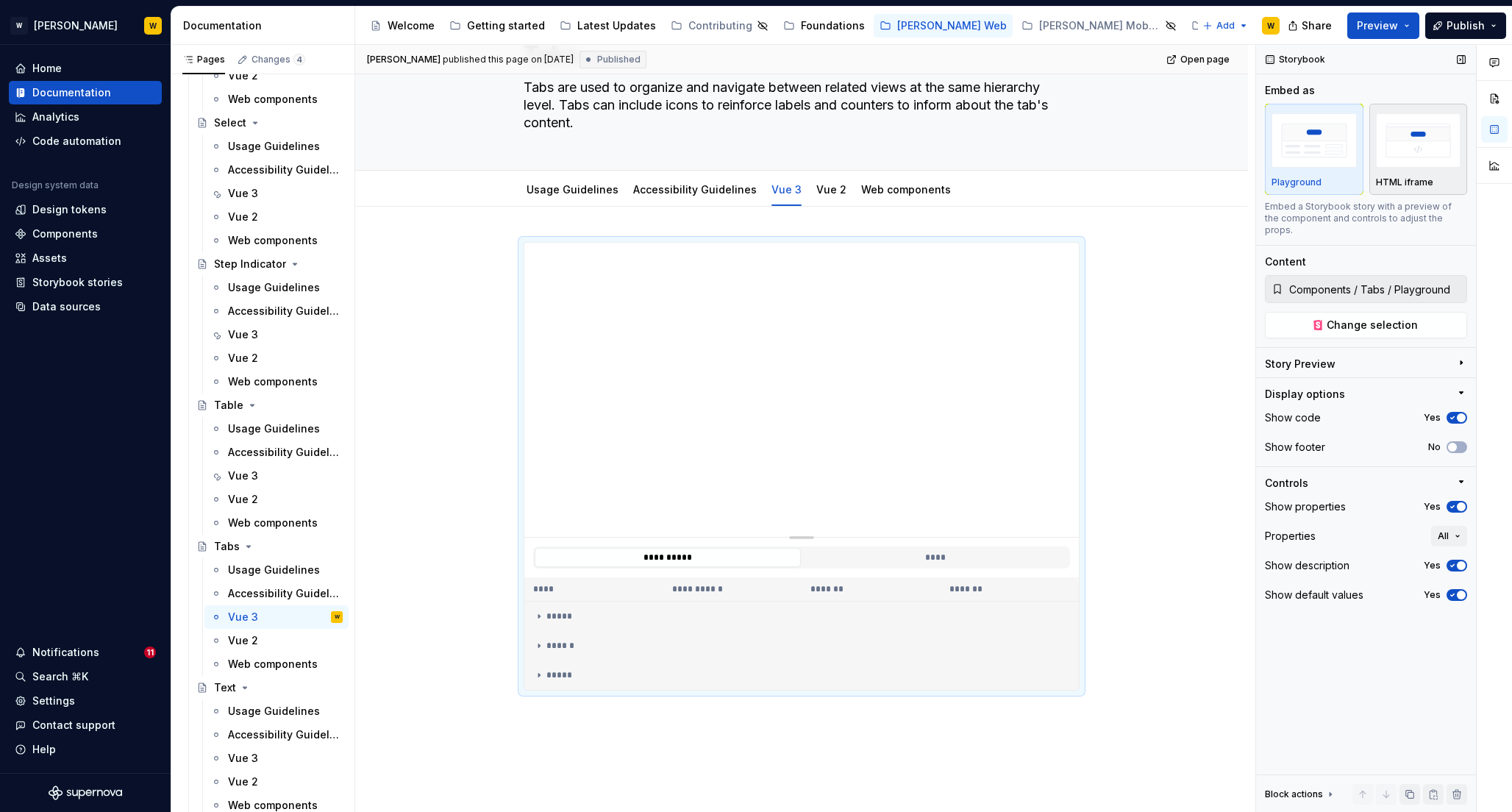
click at [1423, 149] on img "button" at bounding box center [1419, 140] width 85 height 53
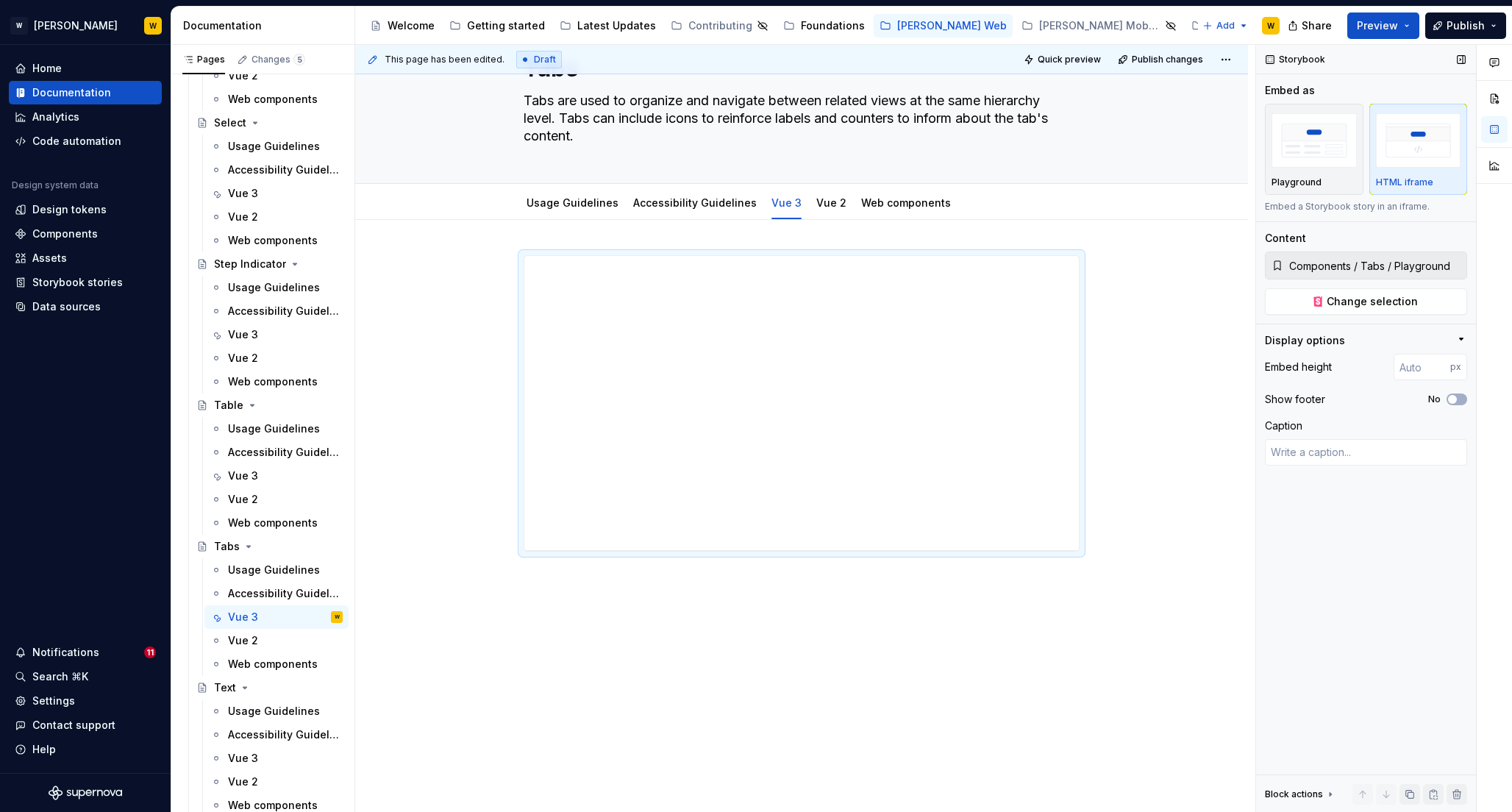
scroll to position [71, 0]
click at [1398, 299] on span "Change selection" at bounding box center [1372, 301] width 91 height 15
type textarea "*"
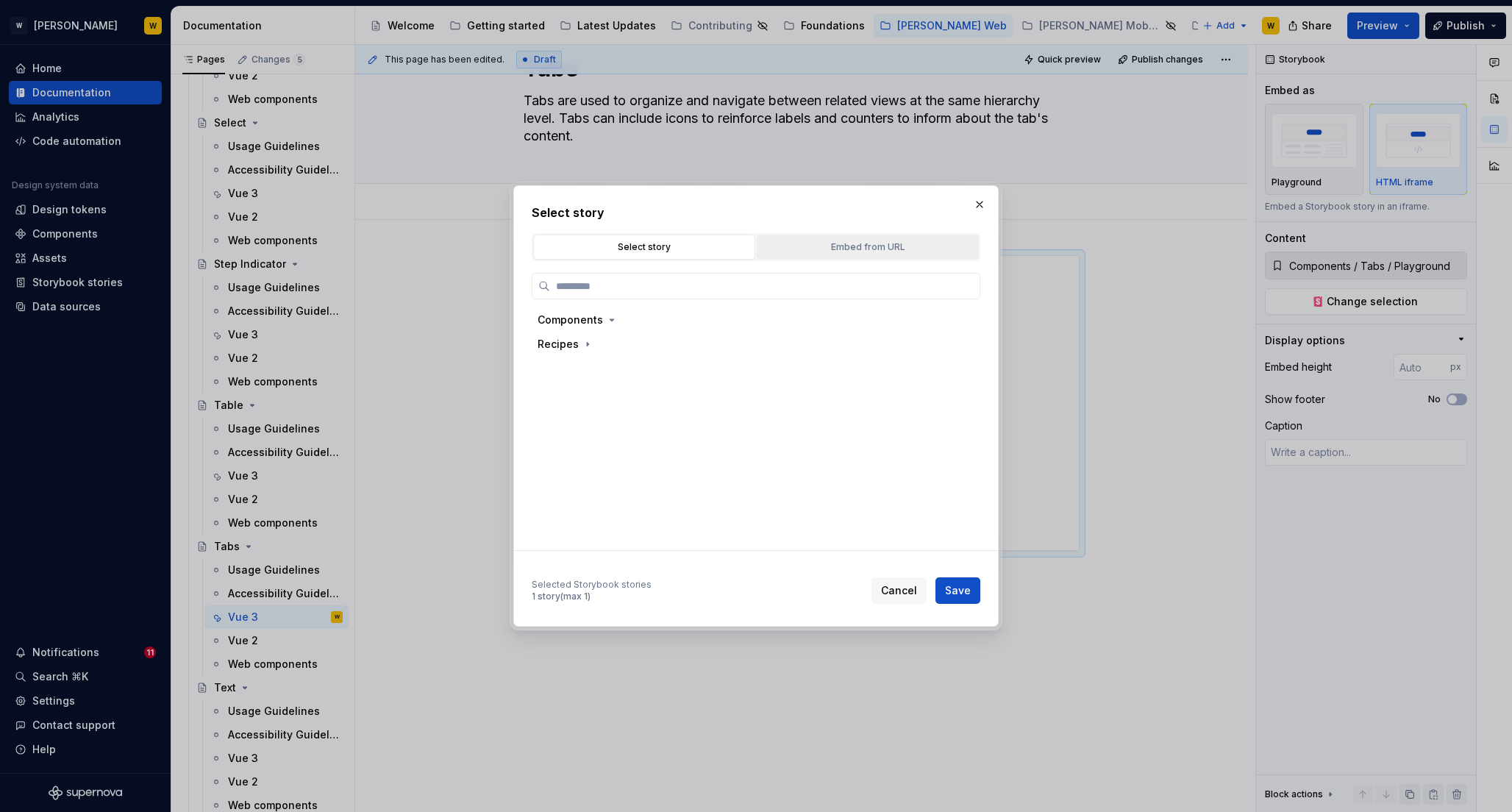
click at [853, 243] on div "Embed from URL" at bounding box center [868, 247] width 212 height 15
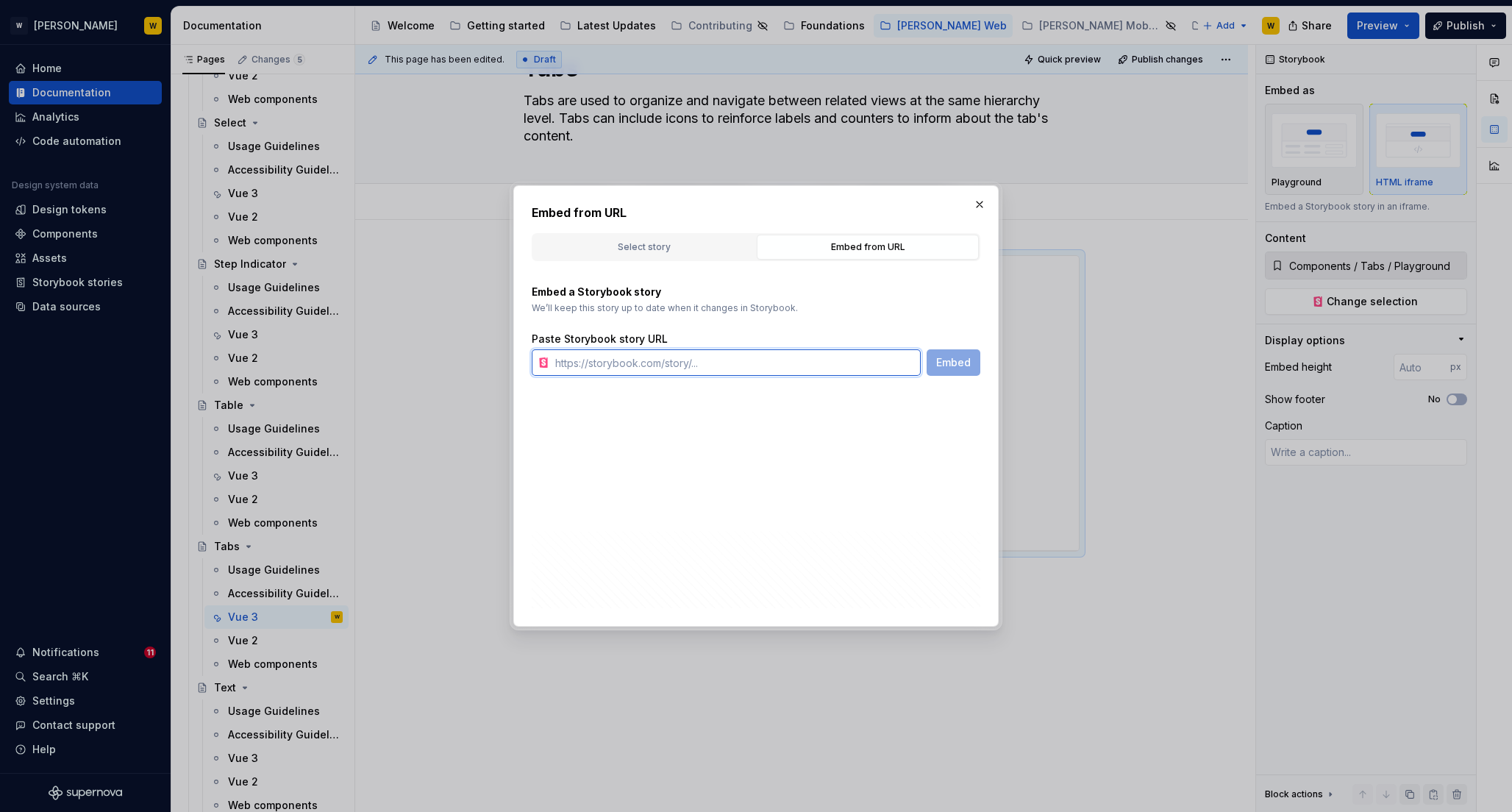
click at [673, 361] on input "text" at bounding box center [735, 363] width 372 height 27
paste input "https://watson-dev.docplanner.io/?path=/story/components-tabs--w-tabs-playground"
type input "https://watson-dev.docplanner.io/?path=/story/components-tabs--w-tabs-playground"
click at [949, 355] on span "Embed" at bounding box center [954, 362] width 34 height 15
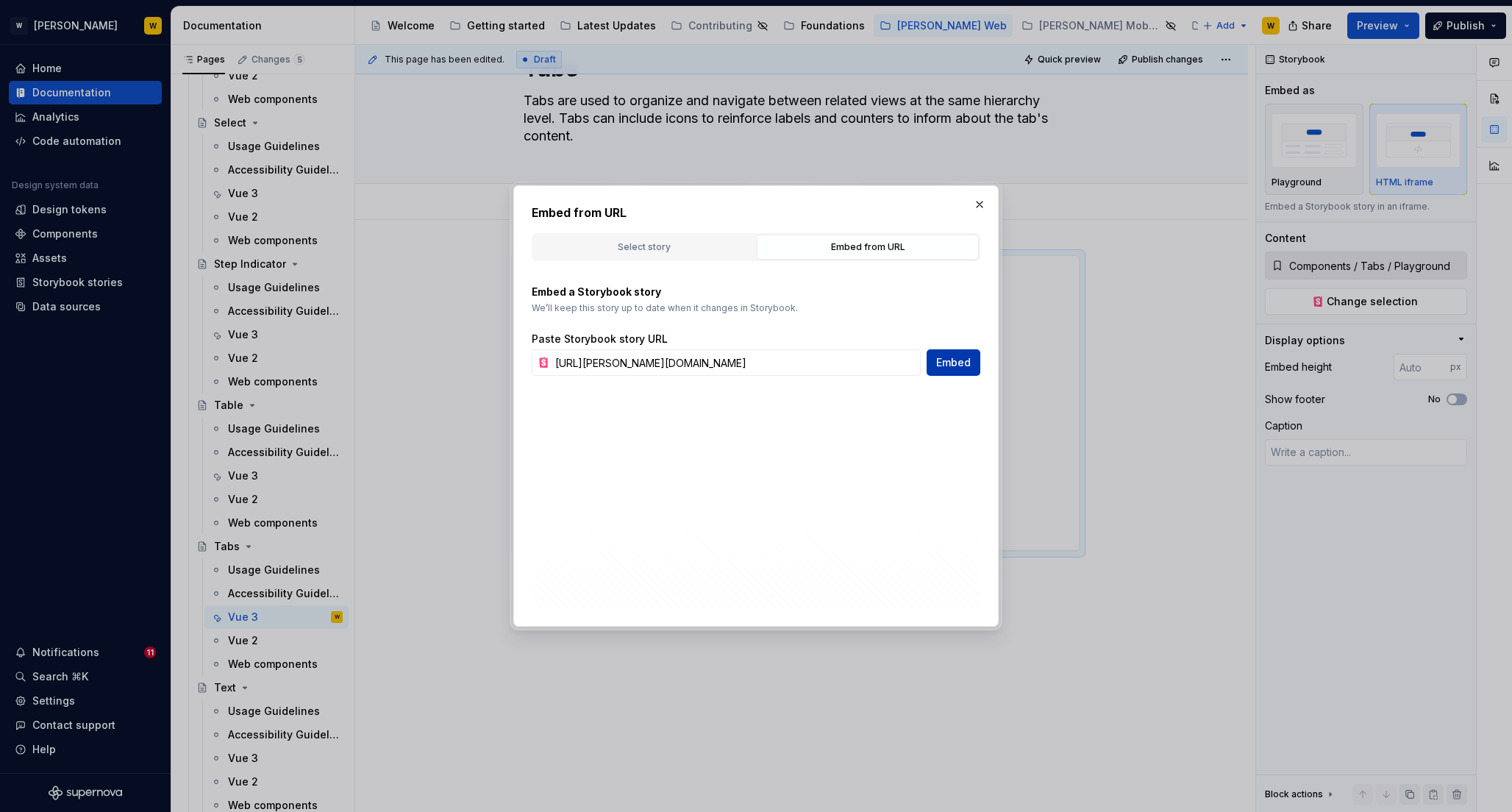
type textarea "*"
type input "https://watson-dev.docplanner.io/?path=/story/components-tabs--w-tabs-playground"
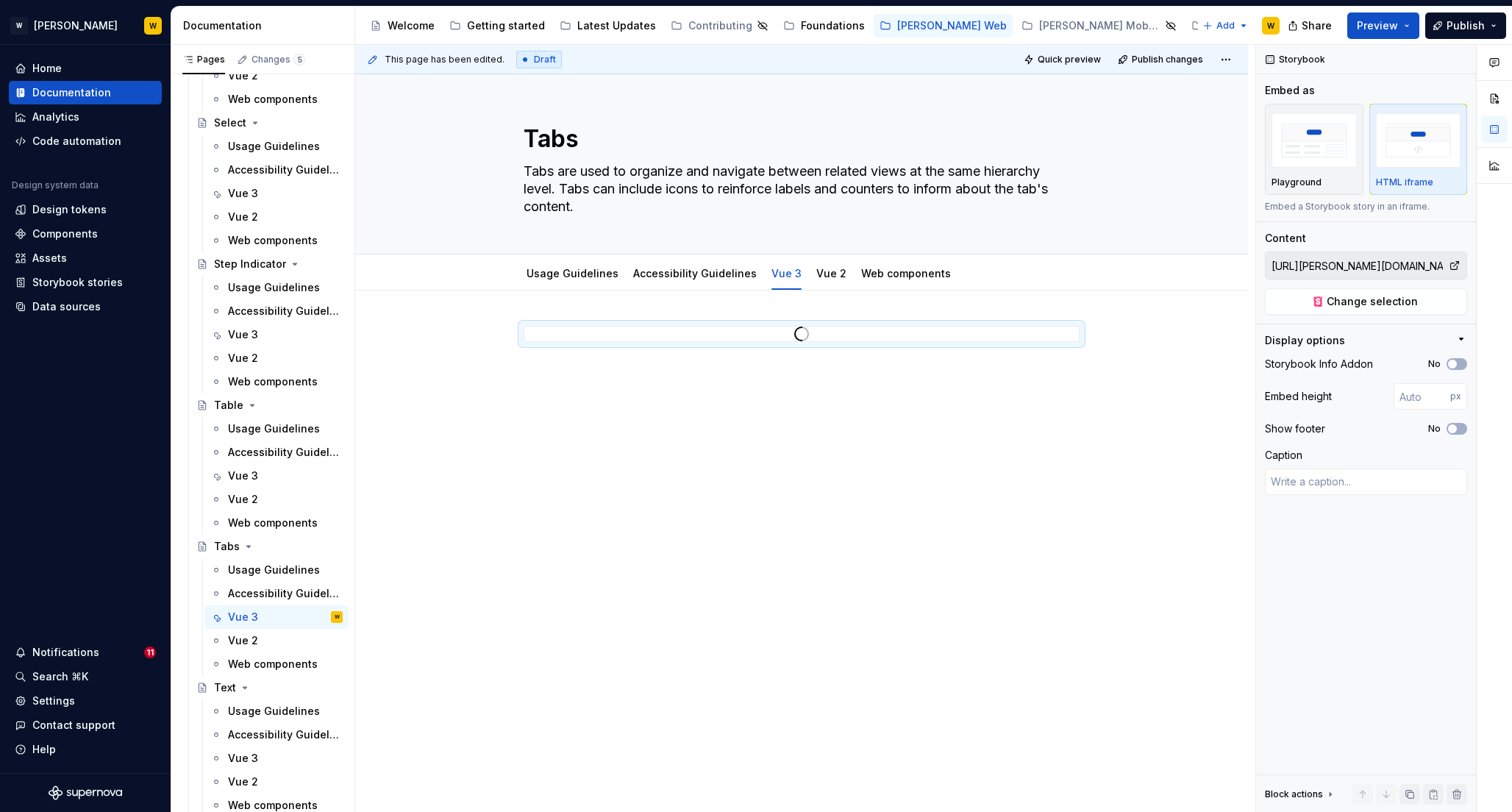
scroll to position [0, 0]
click at [1453, 427] on span "button" at bounding box center [1452, 428] width 9 height 9
click at [1454, 359] on button "No" at bounding box center [1457, 364] width 20 height 12
type textarea "*"
click at [1418, 397] on input "number" at bounding box center [1422, 397] width 56 height 27
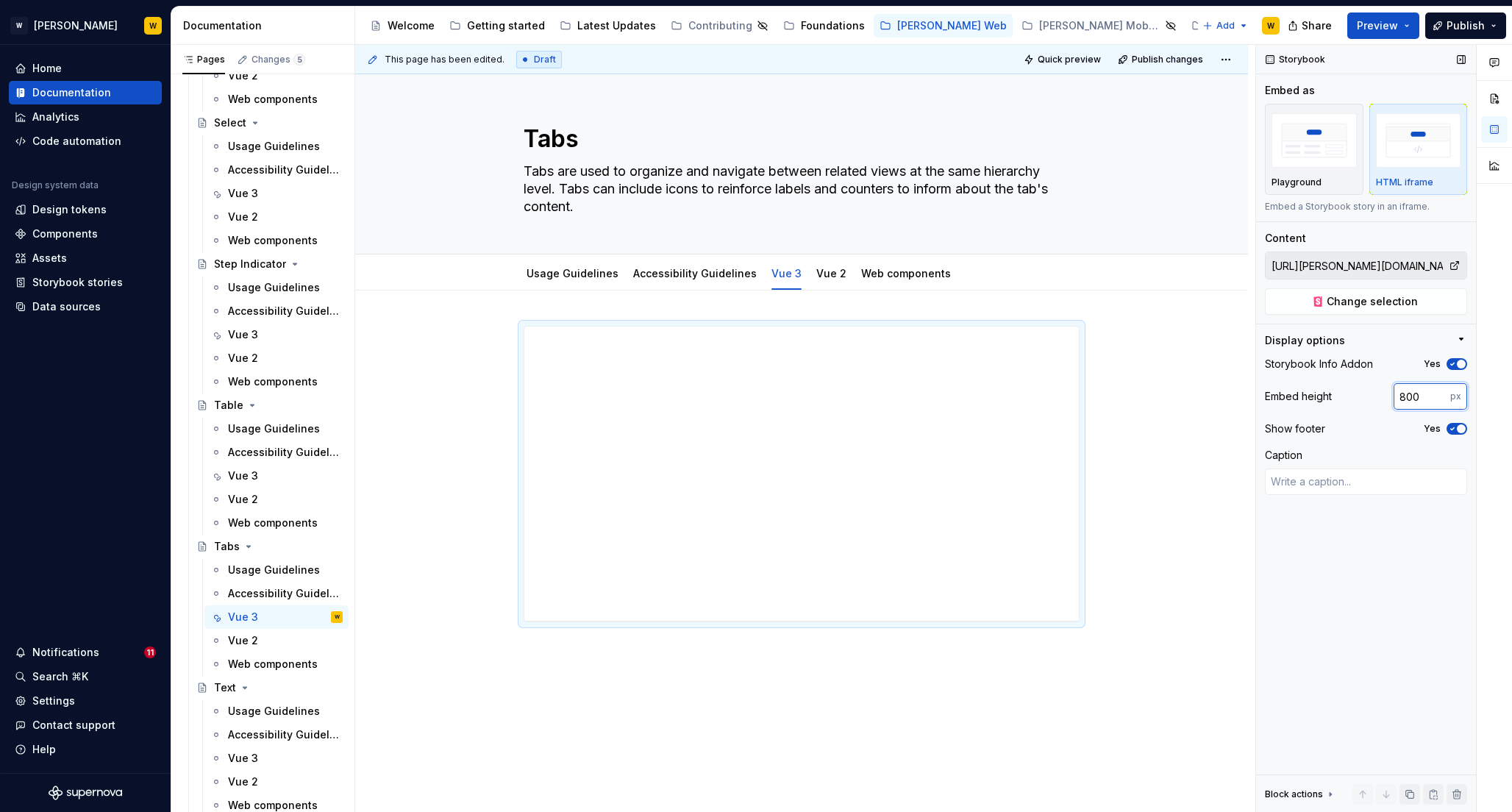
type input "800"
type textarea "*"
click at [1406, 399] on input "800" at bounding box center [1422, 397] width 56 height 27
type input "700"
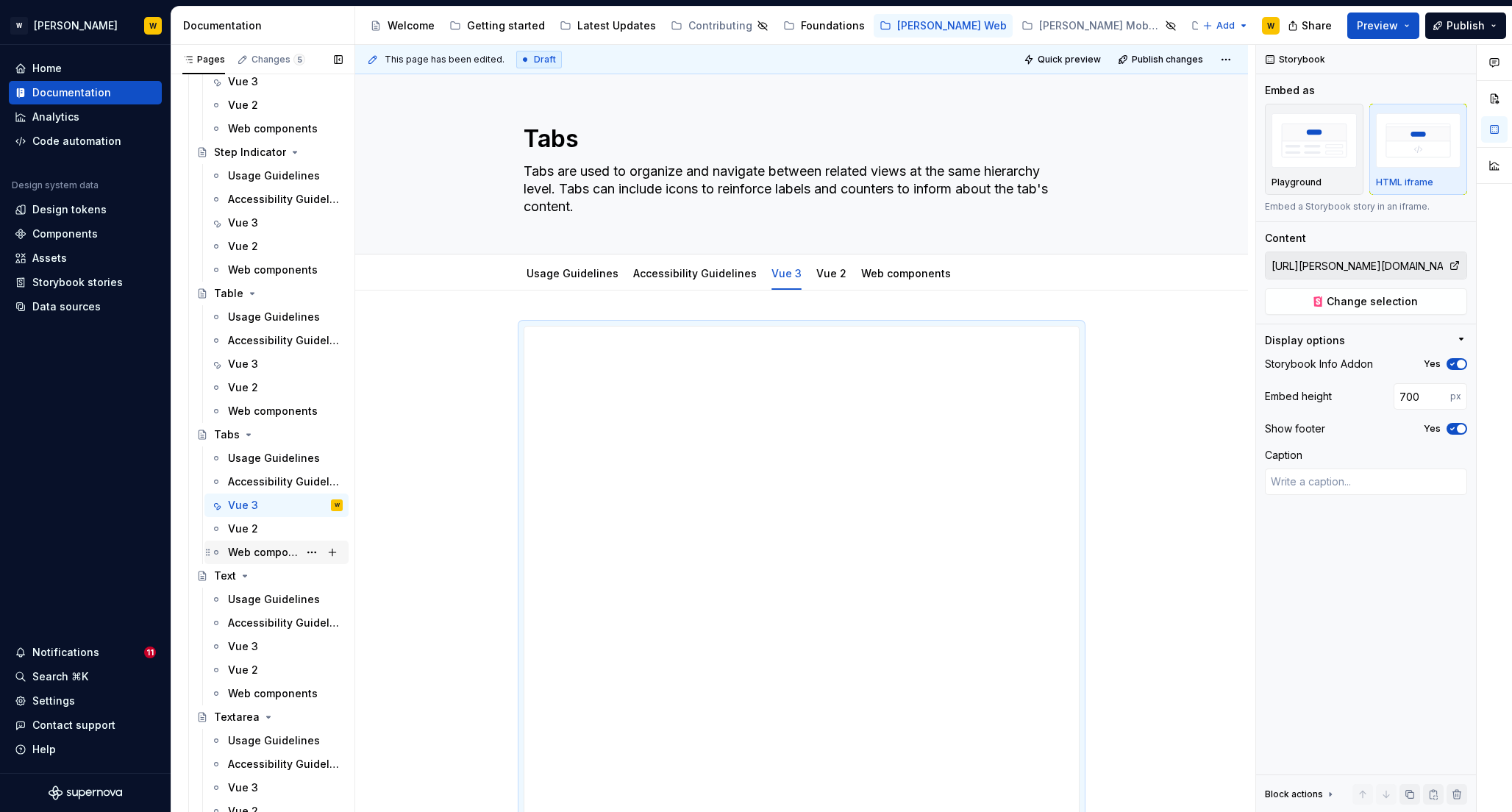
scroll to position [5758, 0]
click at [248, 648] on div "Vue 3" at bounding box center [243, 644] width 30 height 15
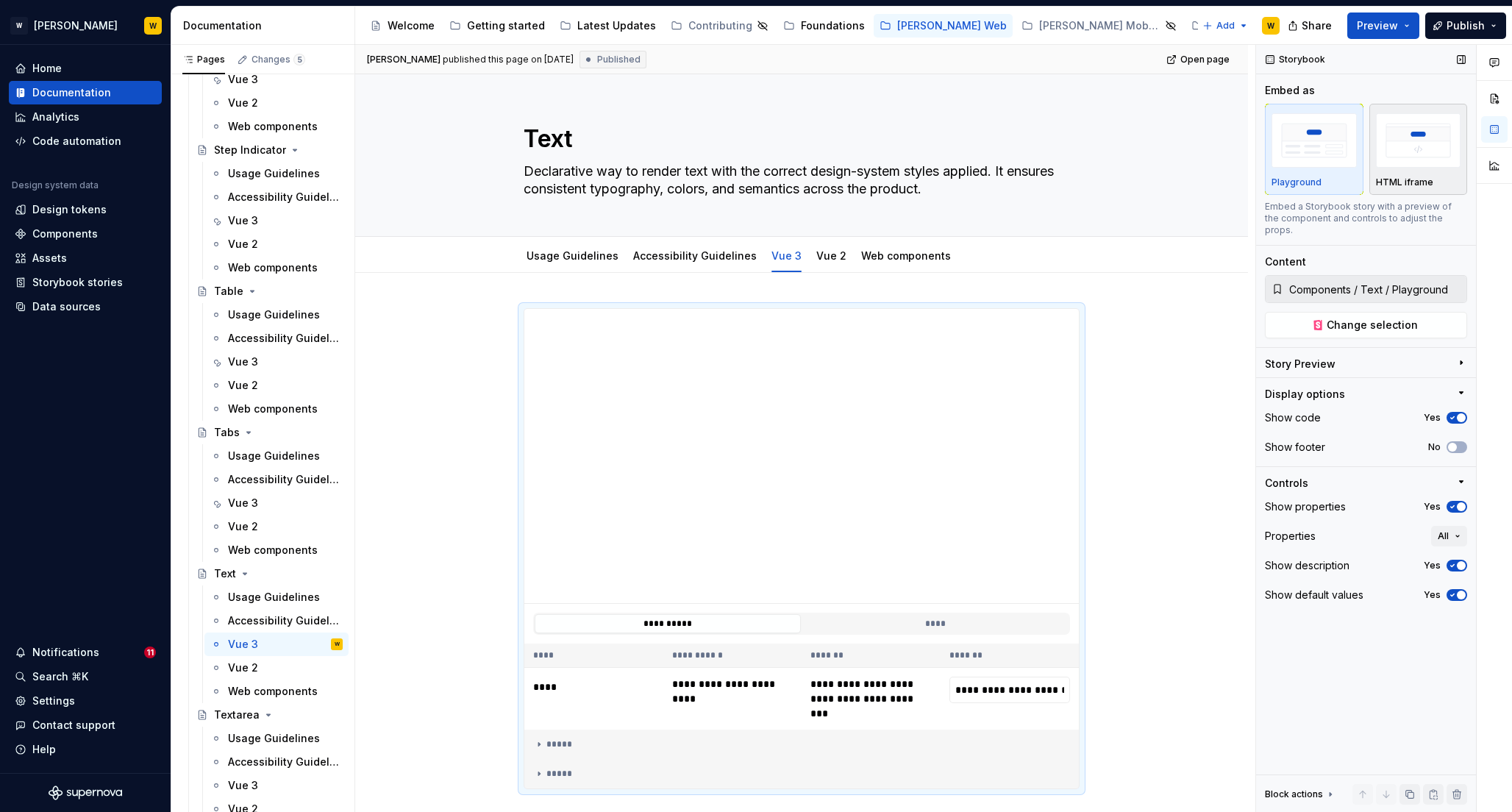
click at [1417, 136] on img "button" at bounding box center [1419, 140] width 85 height 53
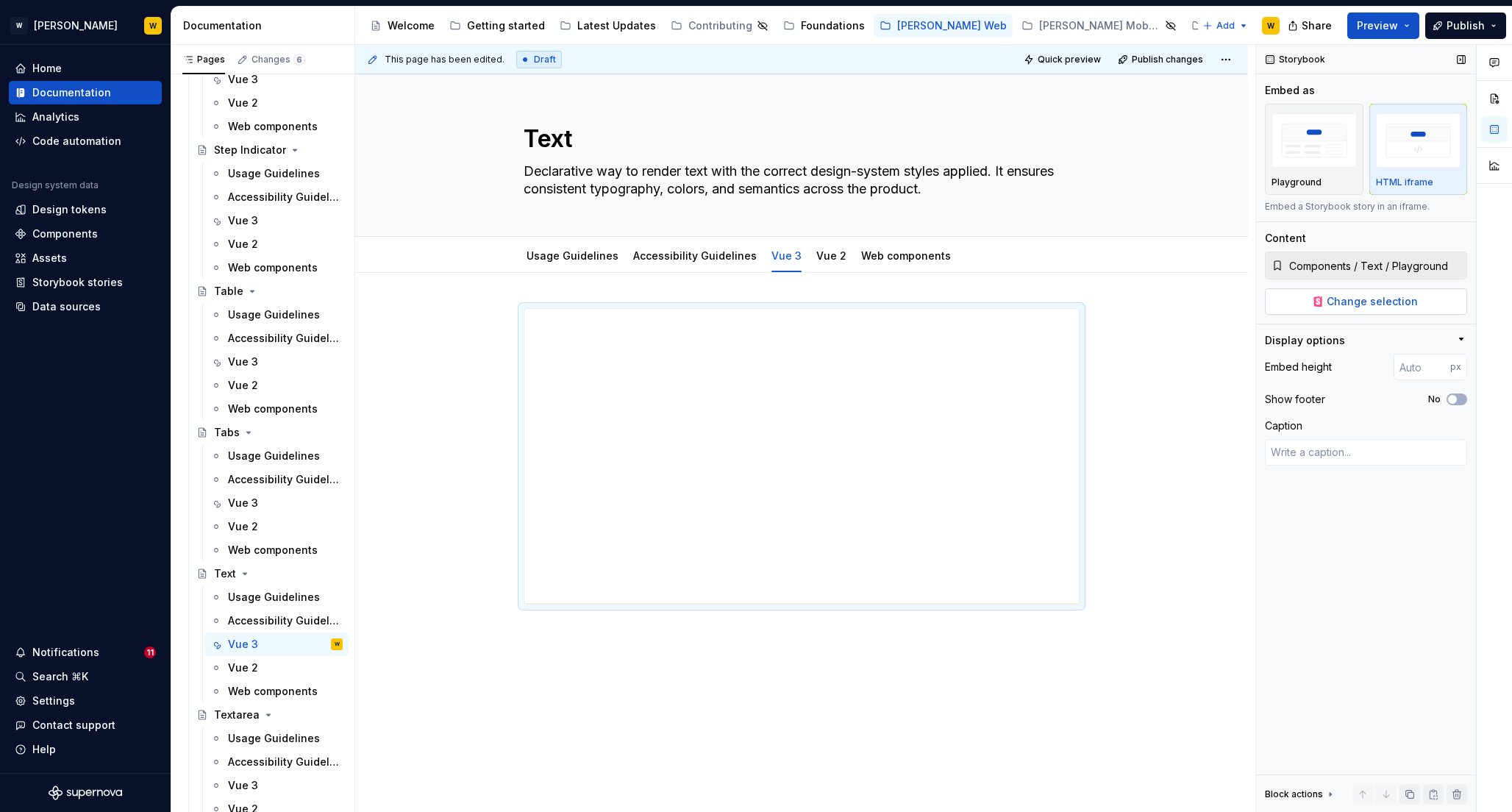
click at [1314, 301] on button "Change selection" at bounding box center [1366, 302] width 202 height 27
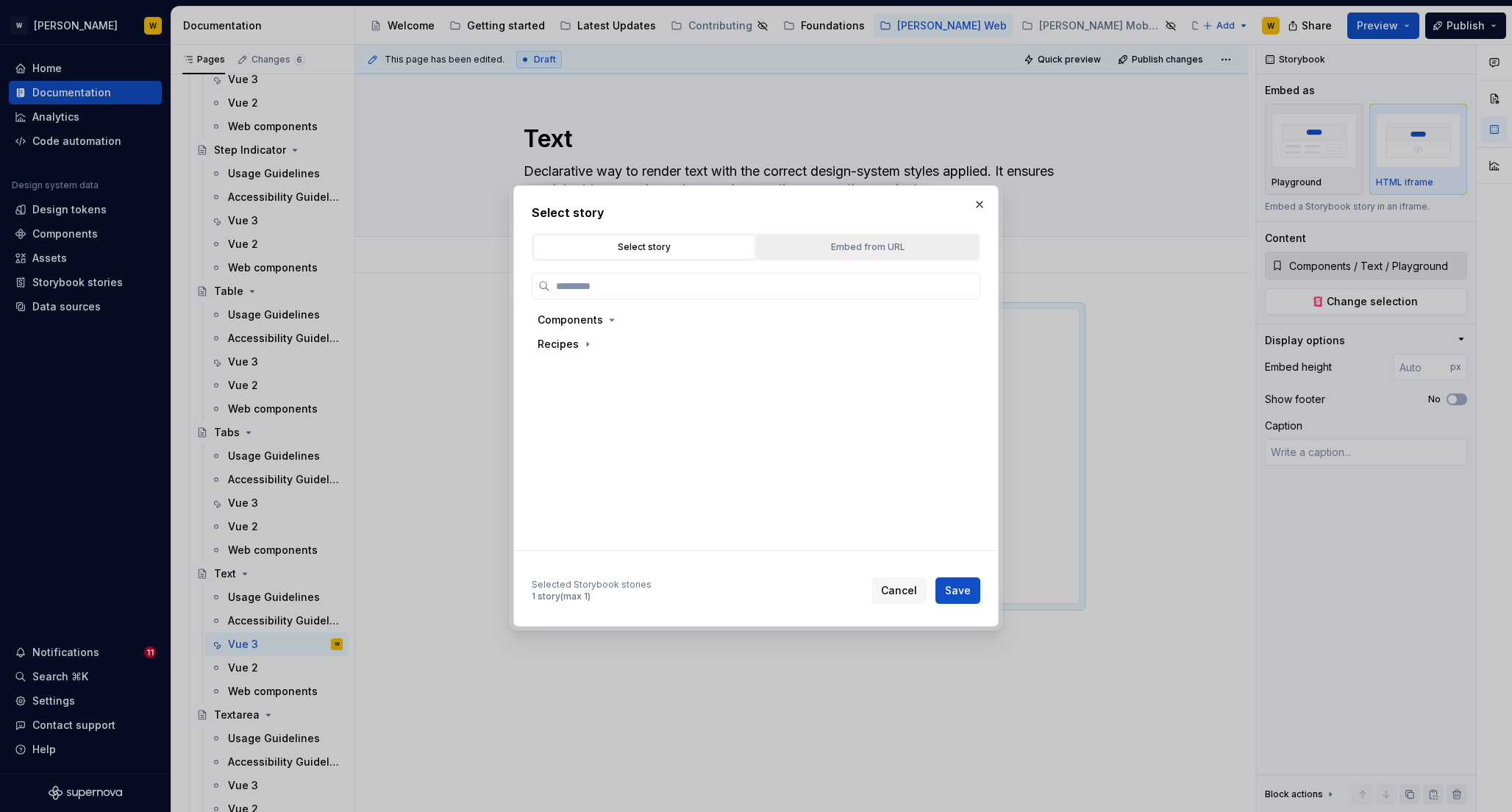
click at [804, 250] on div "Embed from URL" at bounding box center [868, 247] width 212 height 15
type textarea "*"
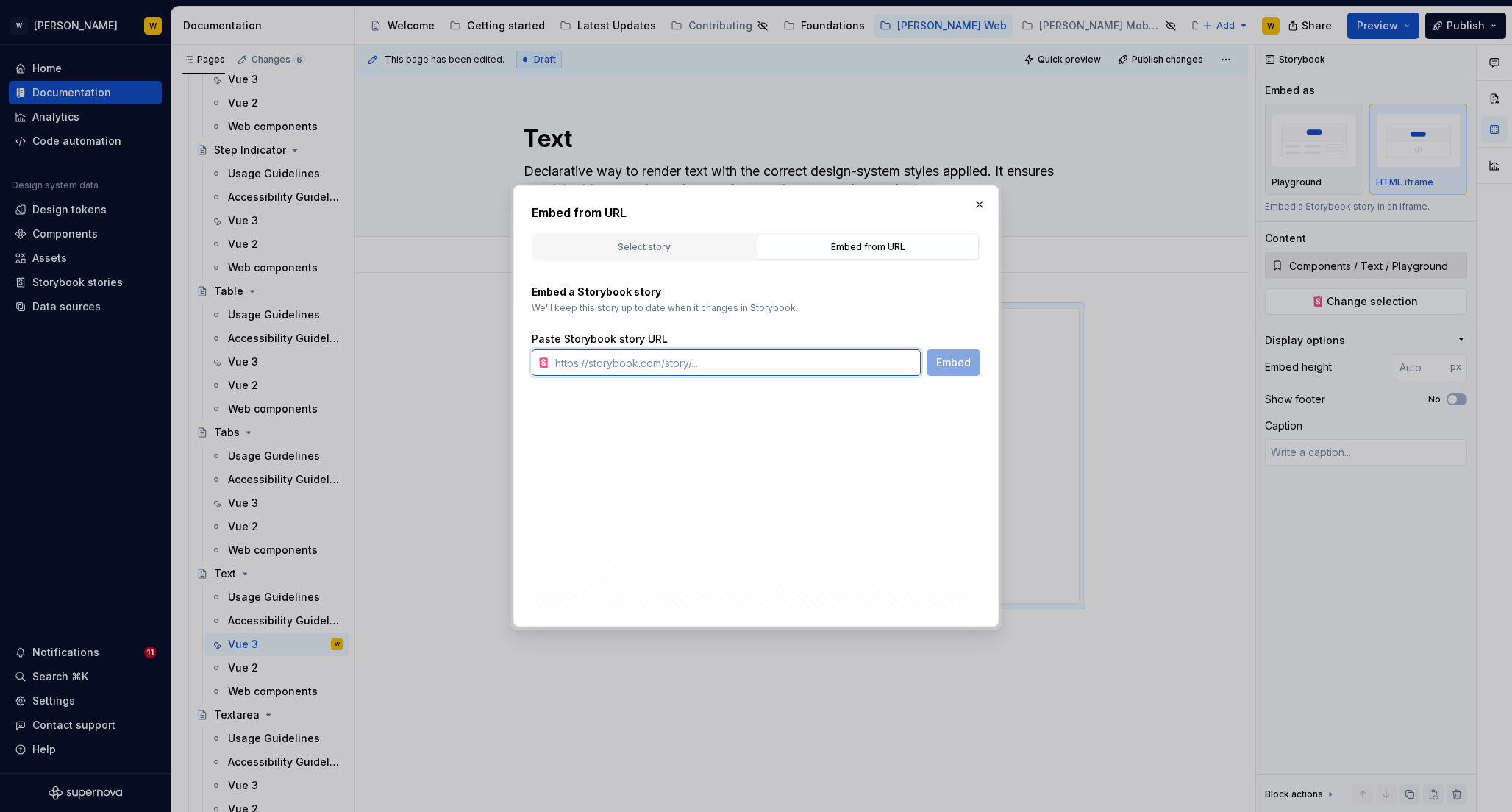
click at [656, 364] on input "text" at bounding box center [735, 363] width 372 height 27
paste input "https://watson-dev.docplanner.io/?path=/story/components-text--w-text-playground"
type input "https://watson-dev.docplanner.io/?path=/story/components-text--w-text-playground"
click at [951, 356] on span "Embed" at bounding box center [954, 362] width 34 height 15
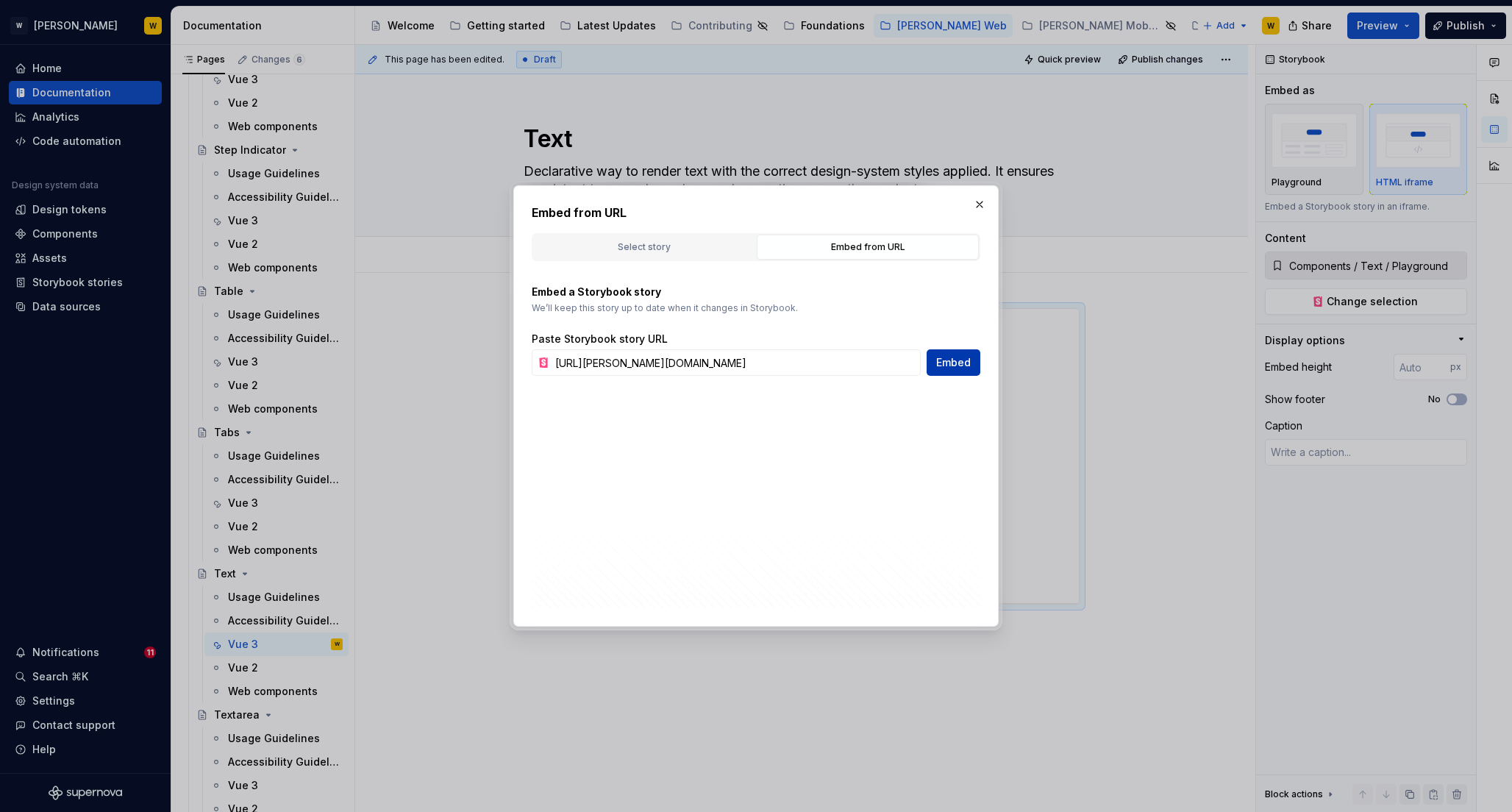
type textarea "*"
type input "https://watson-dev.docplanner.io/?path=/story/components-text--w-text-playground"
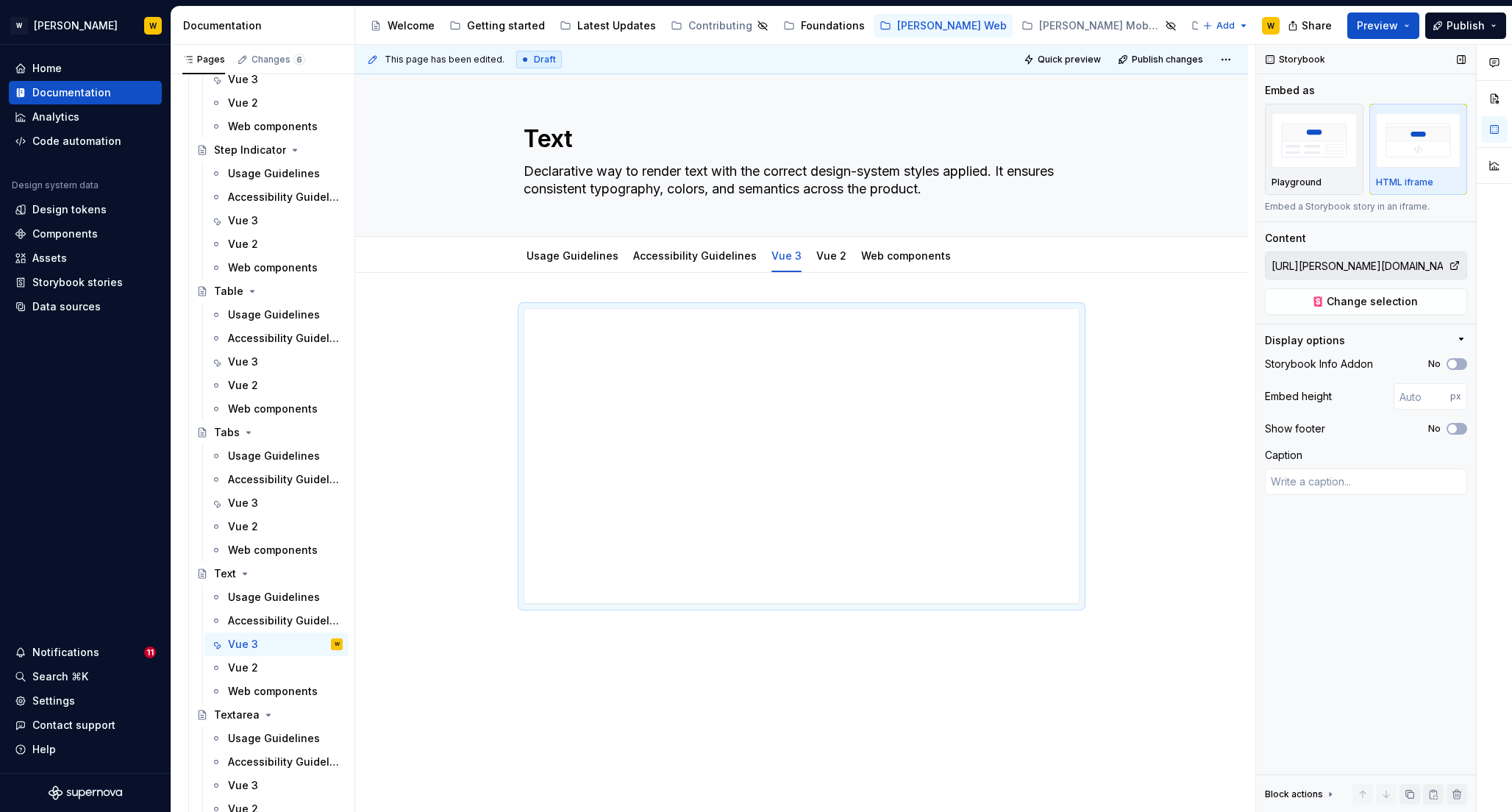
click at [1457, 425] on icon "button" at bounding box center [1452, 428] width 12 height 9
click at [1457, 363] on icon "button" at bounding box center [1452, 364] width 12 height 9
type textarea "*"
click at [1416, 396] on input "number" at bounding box center [1422, 397] width 56 height 27
type input "600"
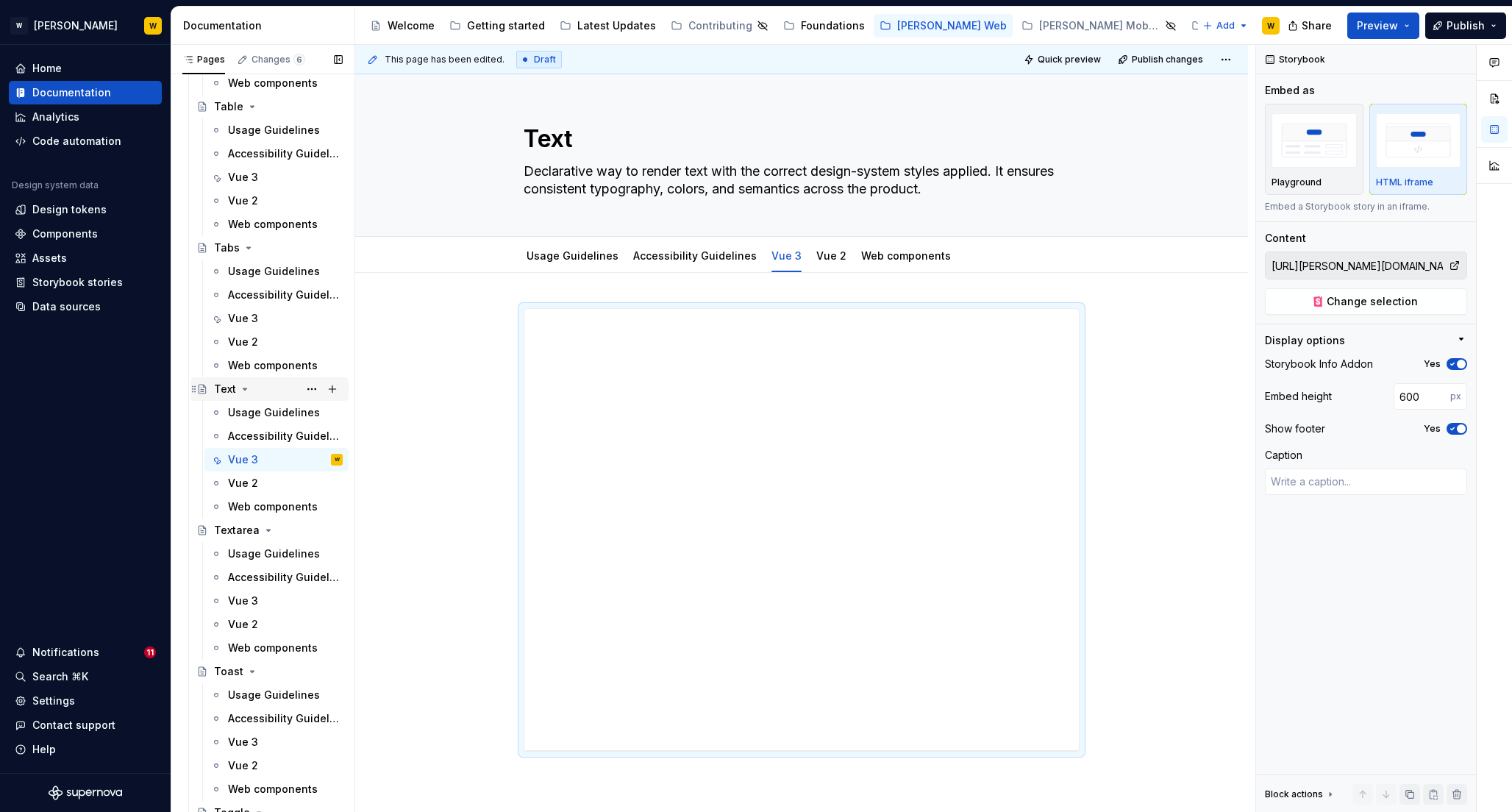
scroll to position [5958, 0]
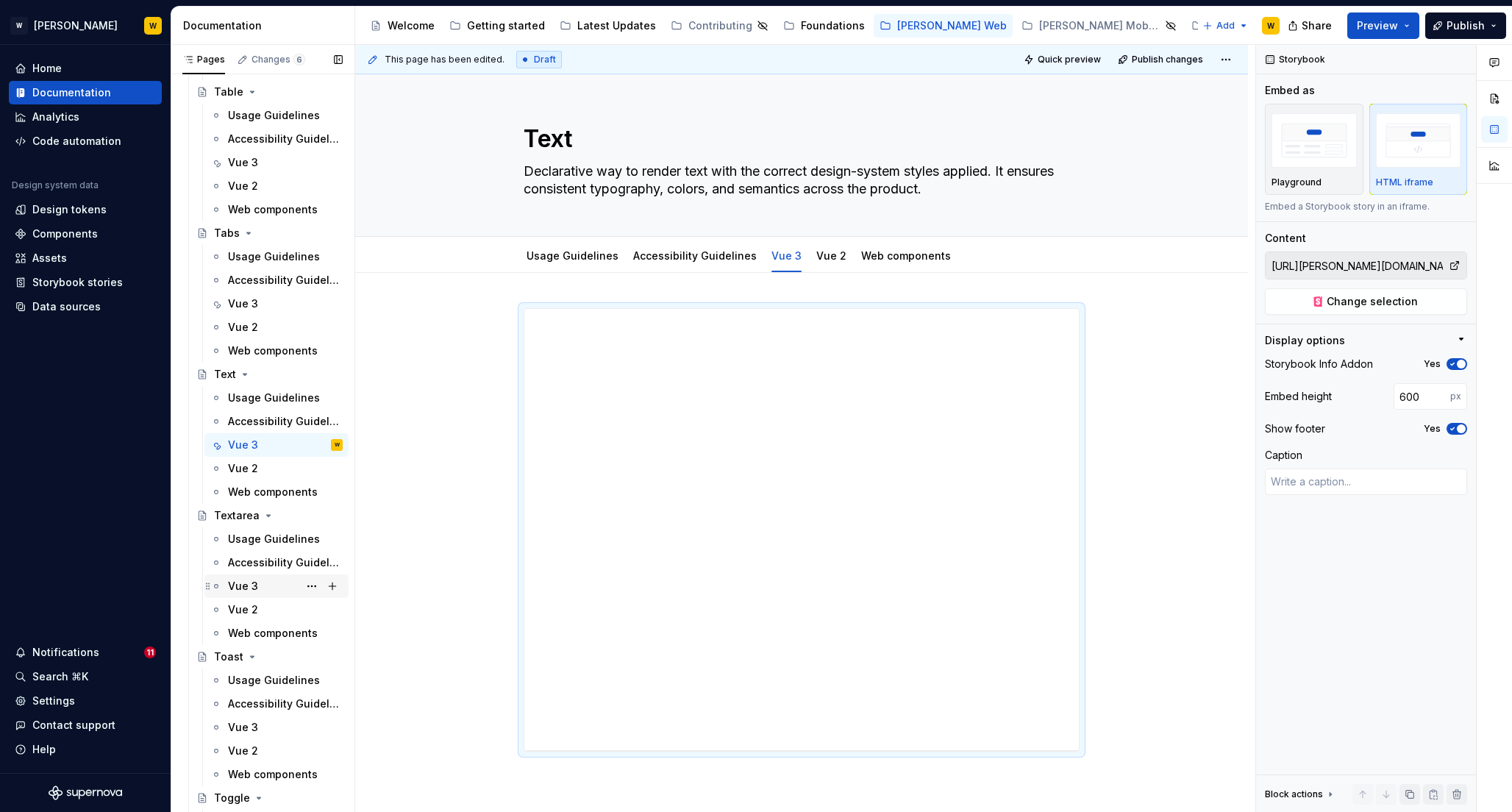
click at [244, 585] on div "Vue 3" at bounding box center [243, 585] width 30 height 15
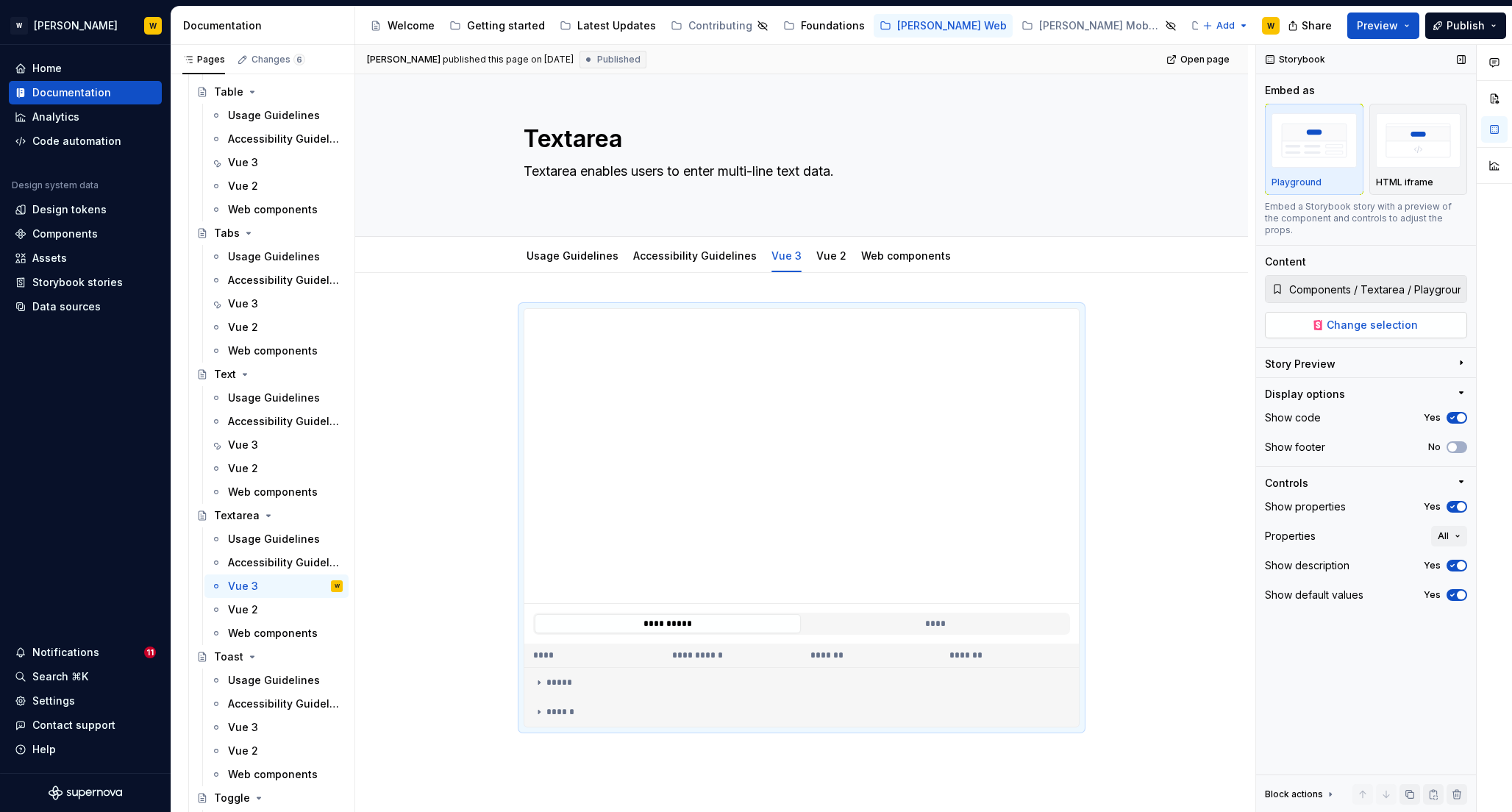
click at [1387, 312] on button "Change selection" at bounding box center [1366, 325] width 202 height 27
type textarea "*"
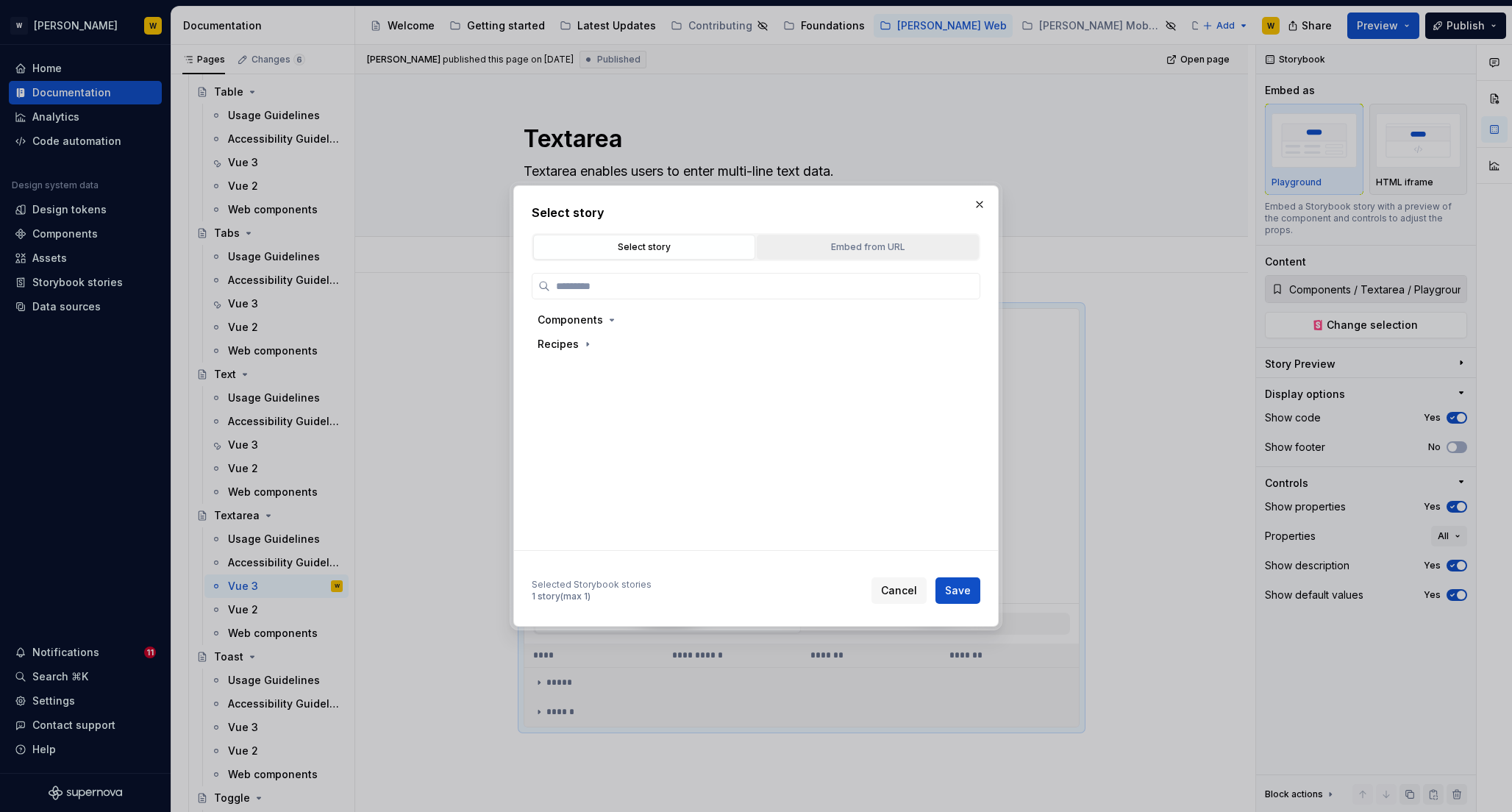
click at [912, 253] on div "Embed from URL" at bounding box center [868, 247] width 212 height 15
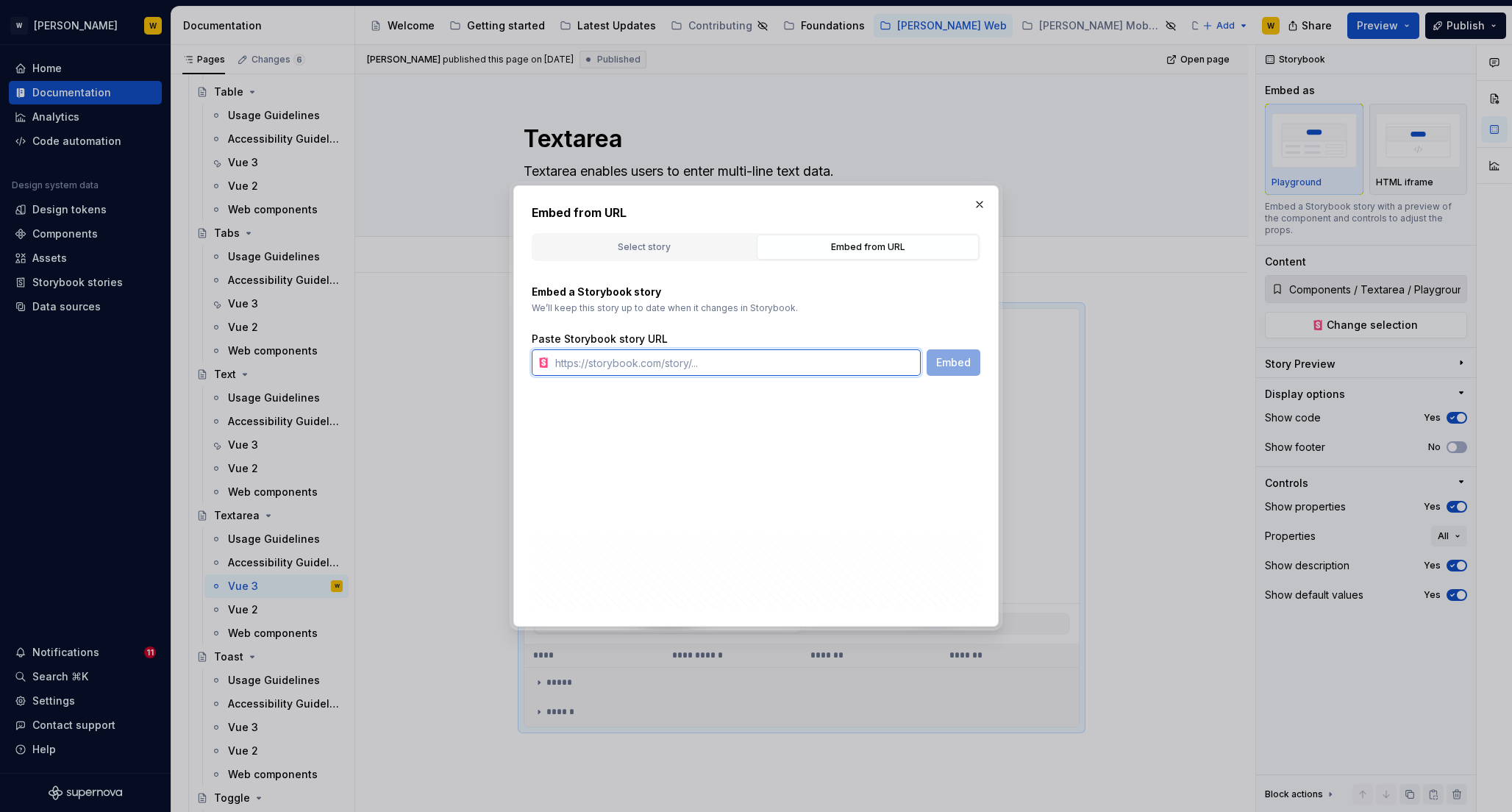
click at [762, 364] on input "text" at bounding box center [735, 363] width 372 height 27
paste input "https://watson-dev.docplanner.io/?path=/story/components-textarea--w-text-area-…"
type input "https://watson-dev.docplanner.io/?path=/story/components-textarea--w-text-area-…"
click at [959, 361] on span "Embed" at bounding box center [954, 362] width 34 height 15
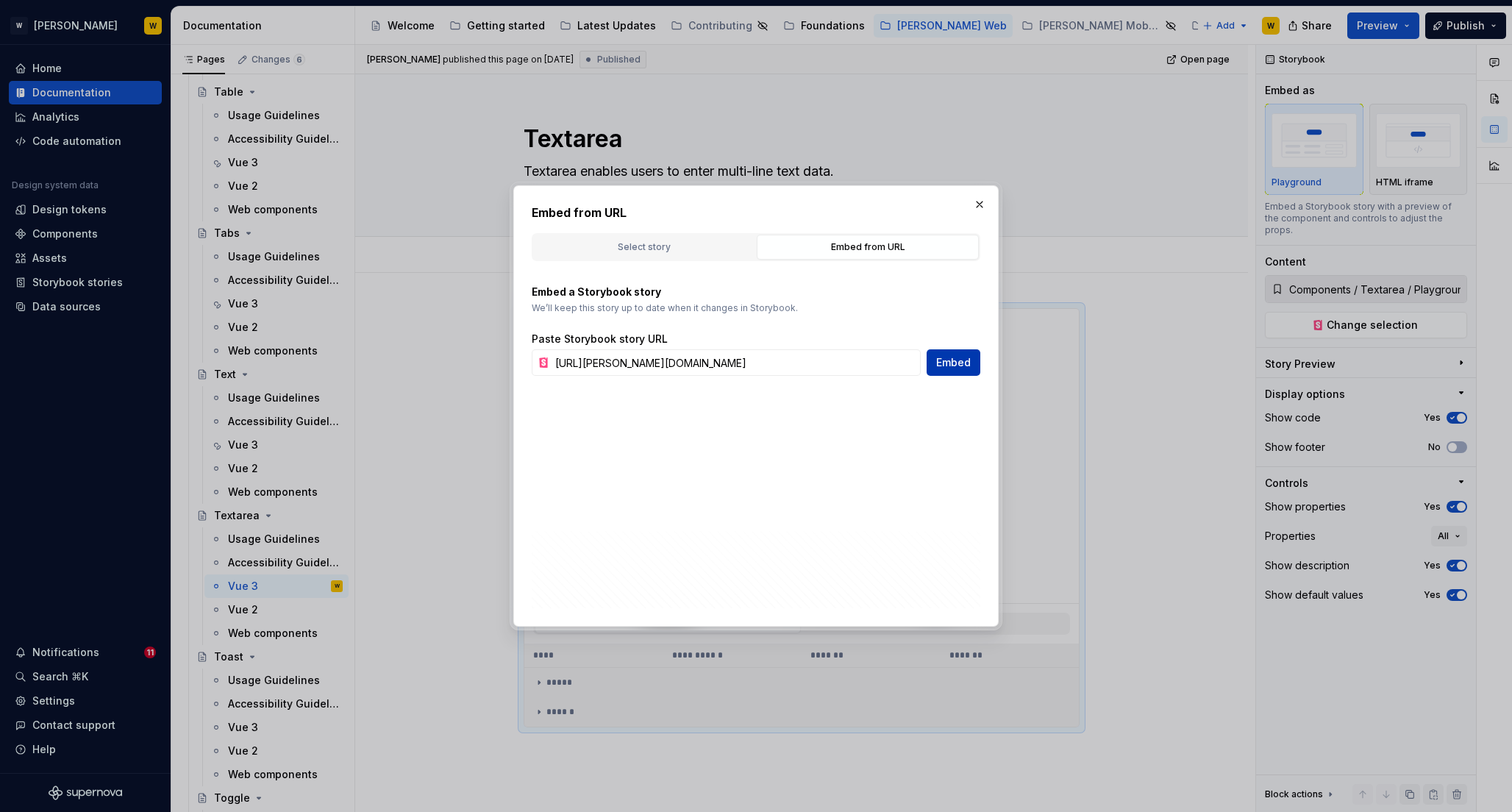
type textarea "*"
type input "https://watson-dev.docplanner.io/?path=/story/components-textarea--w-text-area-…"
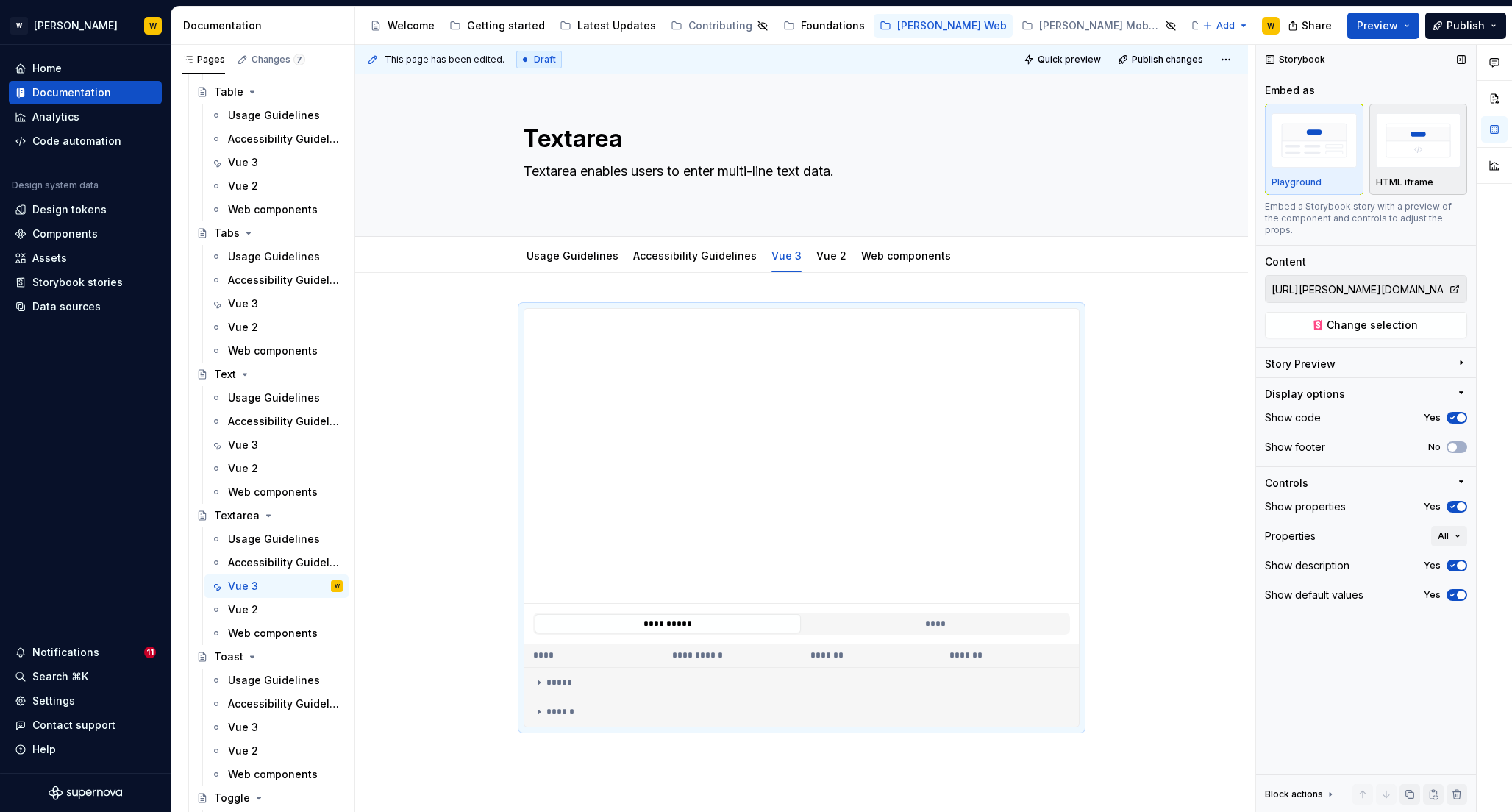
click at [1407, 136] on img "button" at bounding box center [1419, 140] width 85 height 53
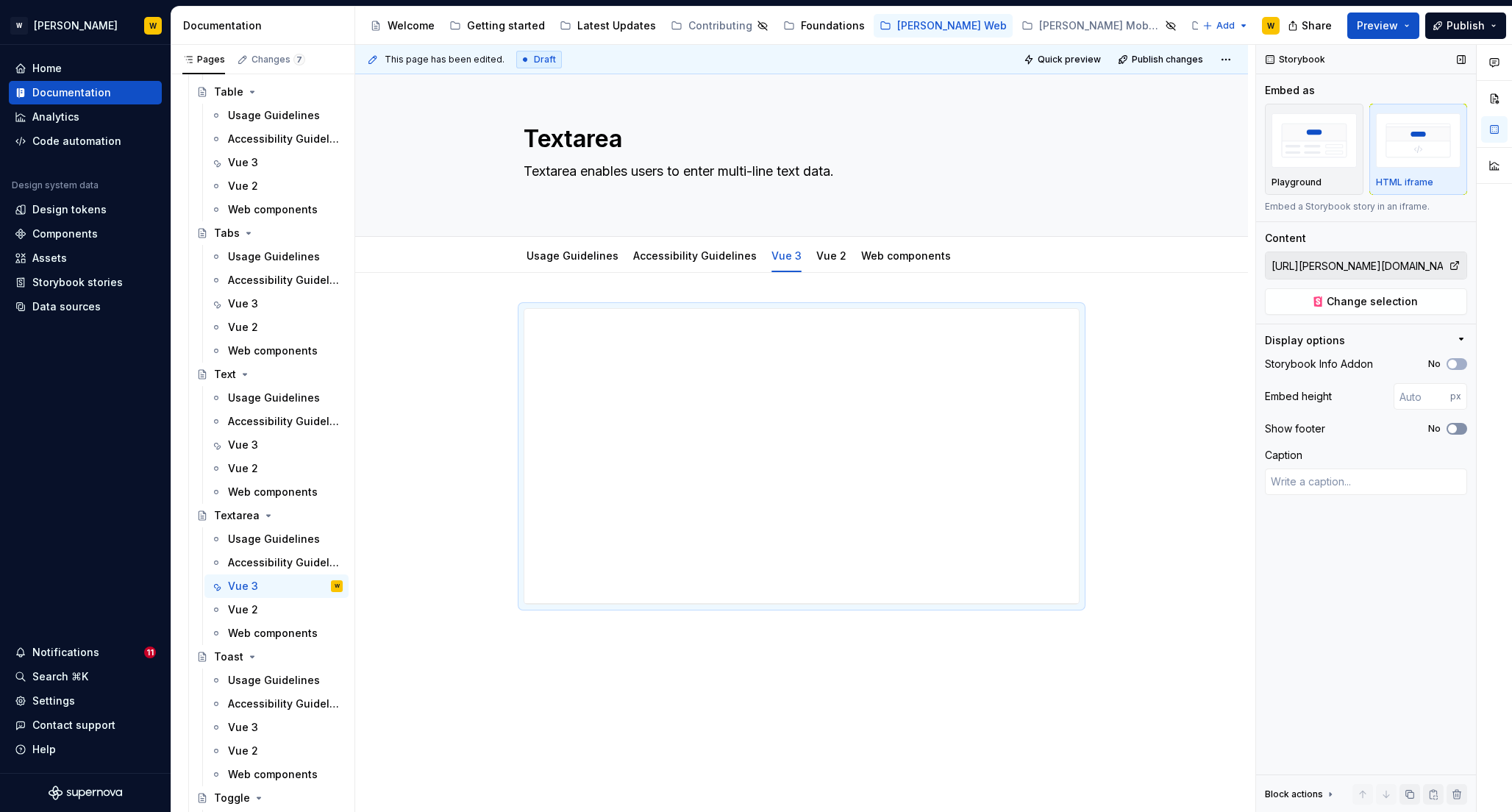
click at [1454, 428] on span "button" at bounding box center [1452, 428] width 9 height 9
click at [1455, 364] on span "button" at bounding box center [1452, 364] width 9 height 9
type textarea "*"
click at [1419, 394] on input "number" at bounding box center [1422, 397] width 56 height 27
type input "600"
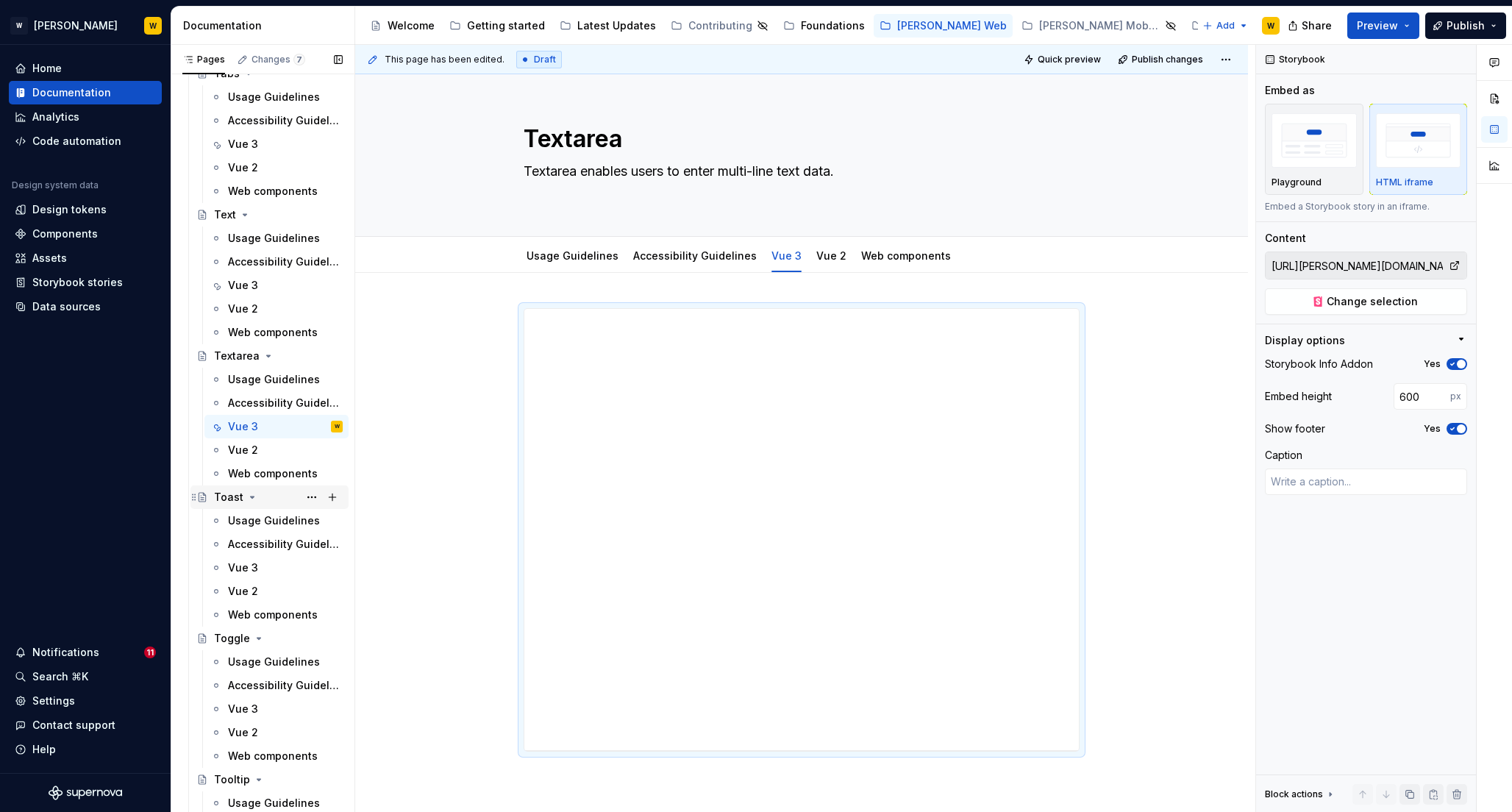
scroll to position [6147, 0]
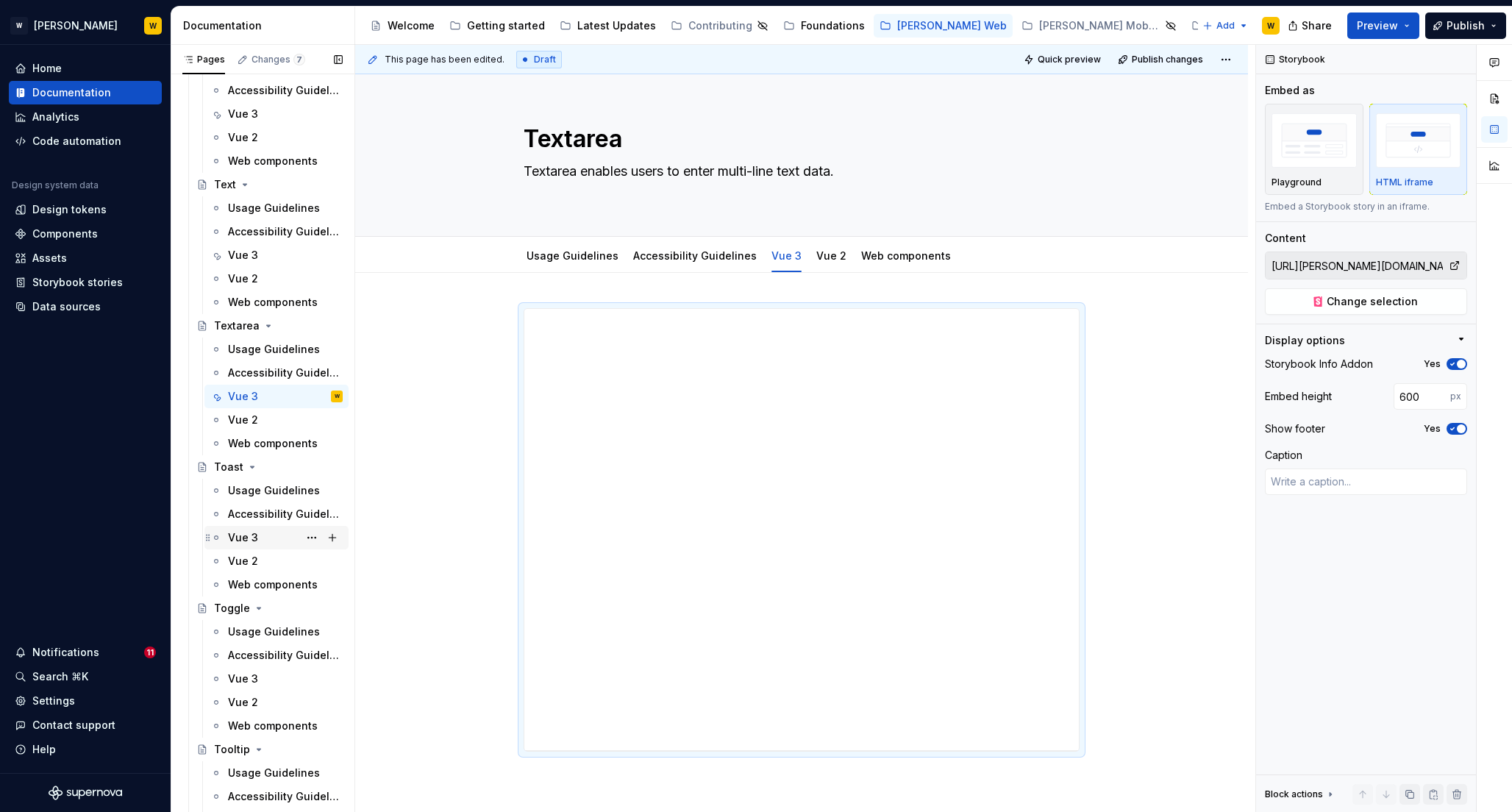
click at [253, 537] on div "Vue 3" at bounding box center [243, 538] width 30 height 15
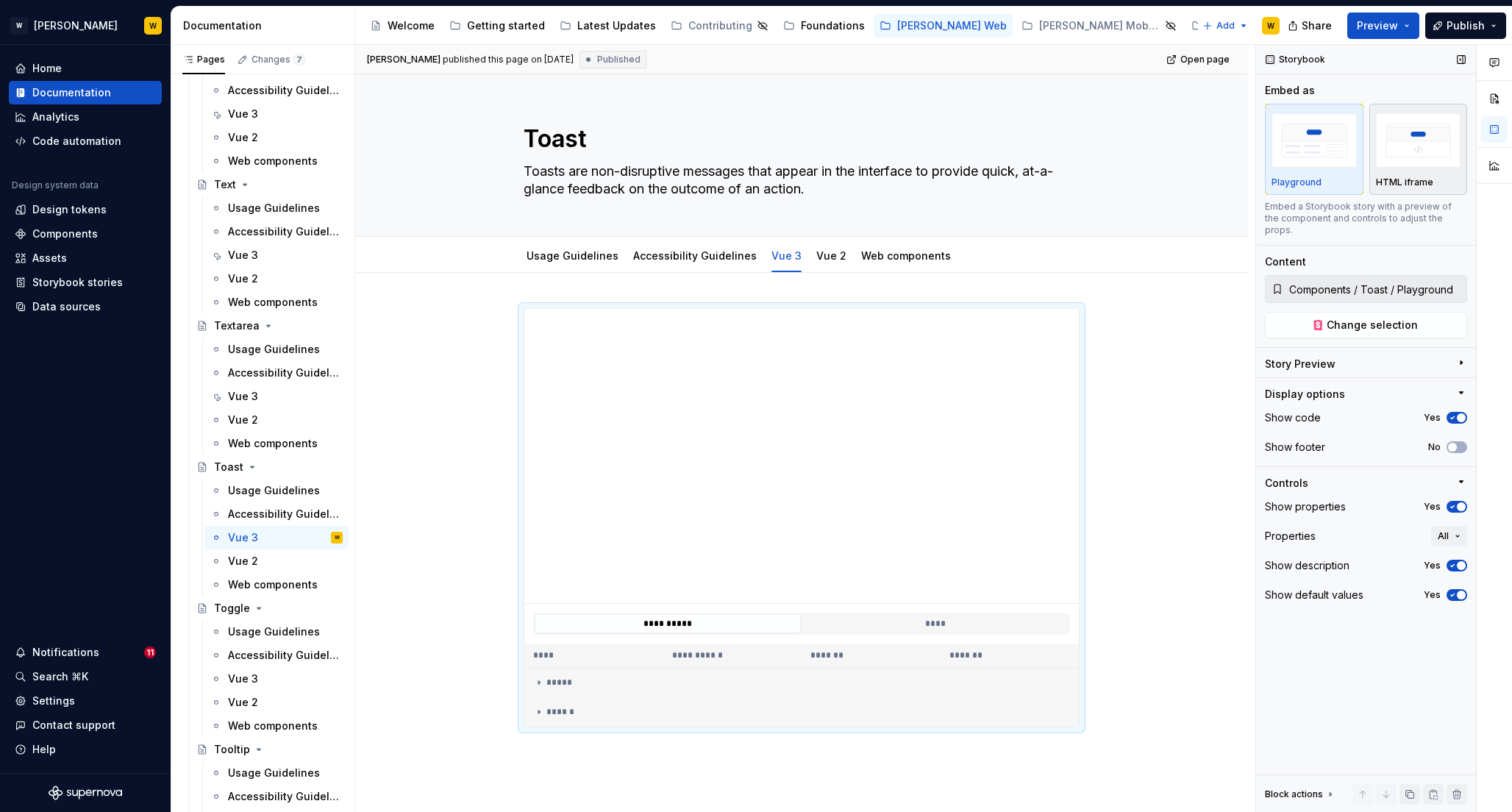
click at [1412, 130] on img "button" at bounding box center [1419, 140] width 85 height 53
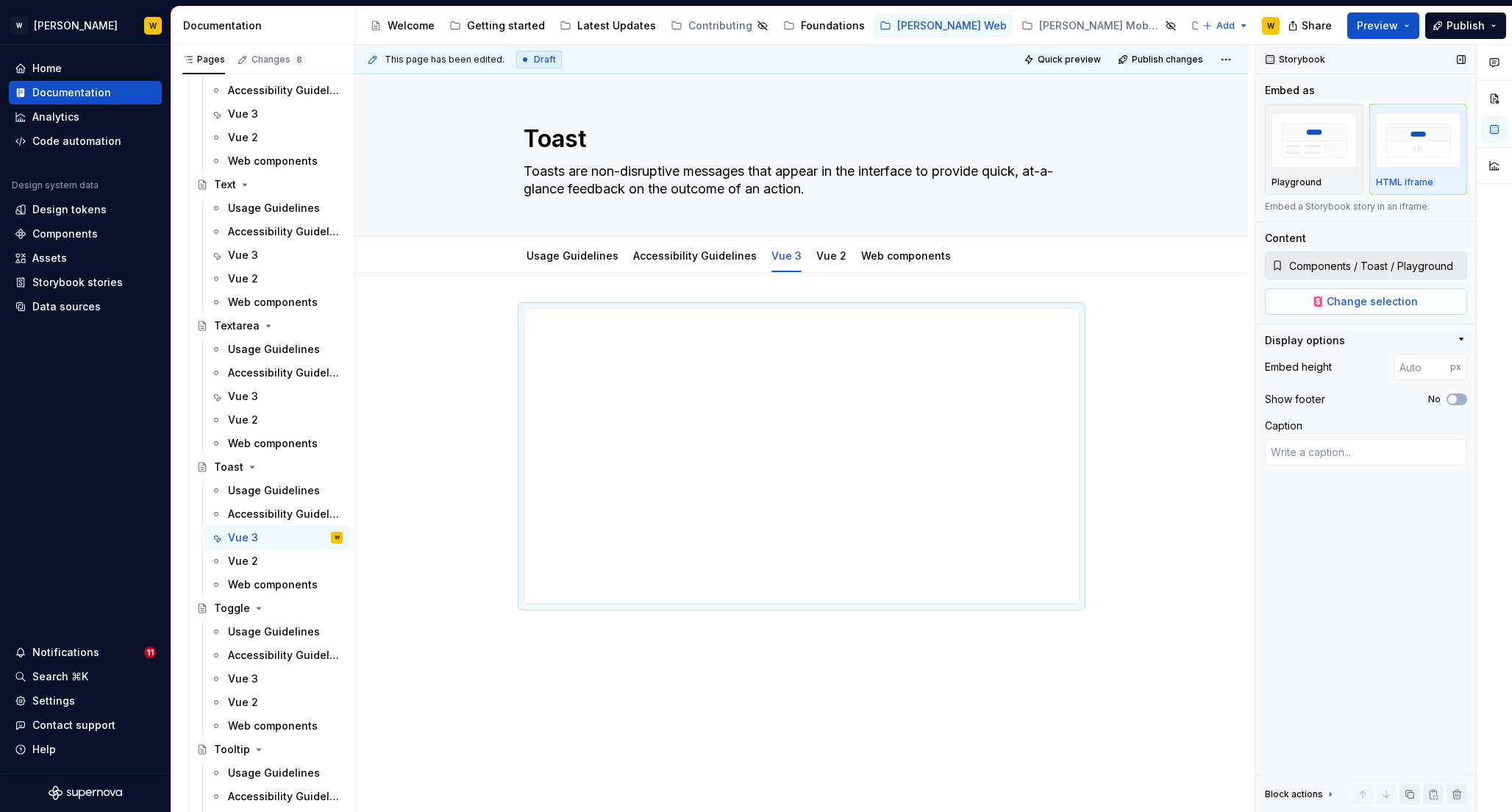
click at [1353, 304] on span "Change selection" at bounding box center [1372, 301] width 91 height 15
type textarea "*"
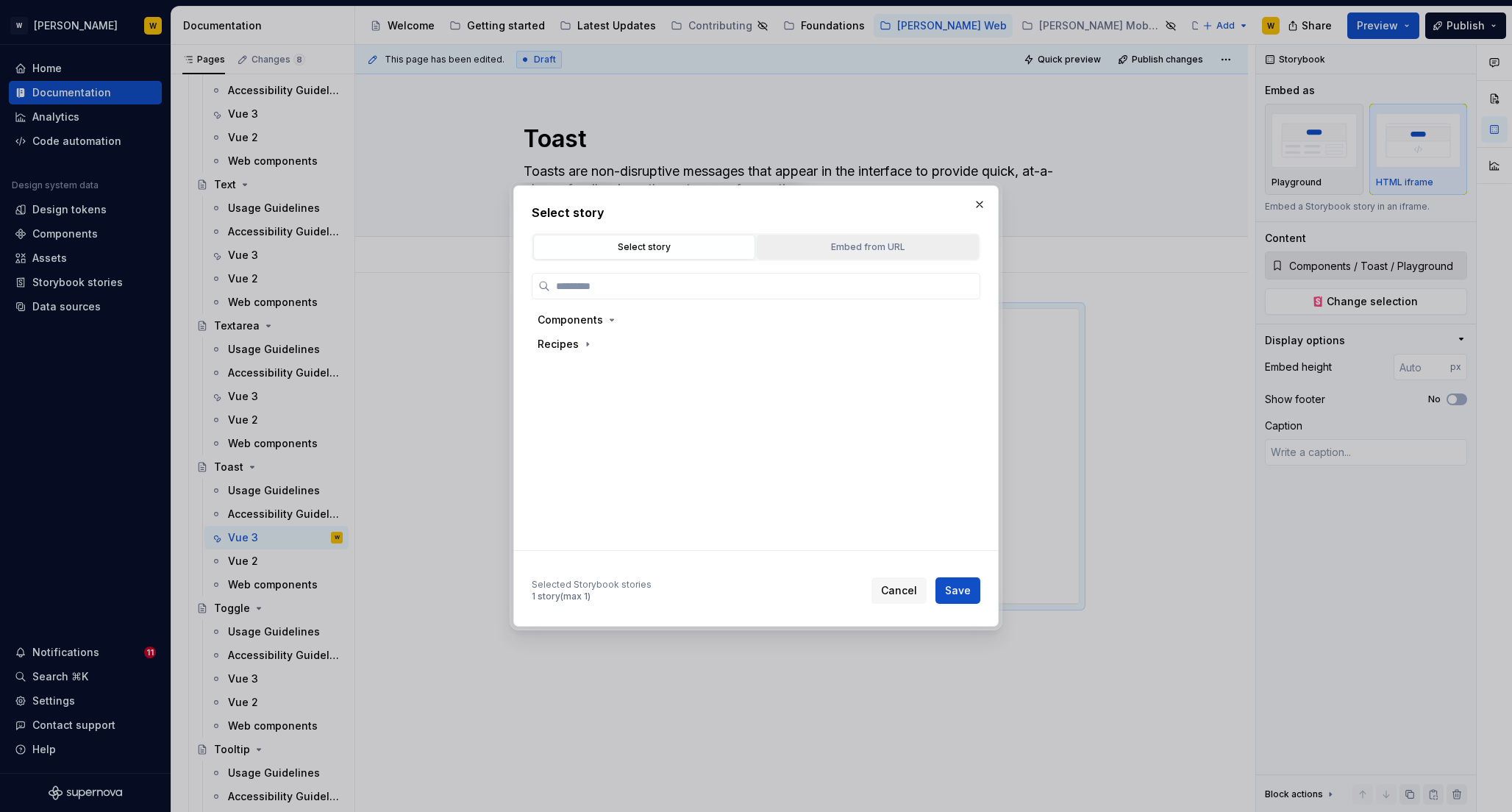
click at [910, 256] on button "Embed from URL" at bounding box center [868, 247] width 222 height 25
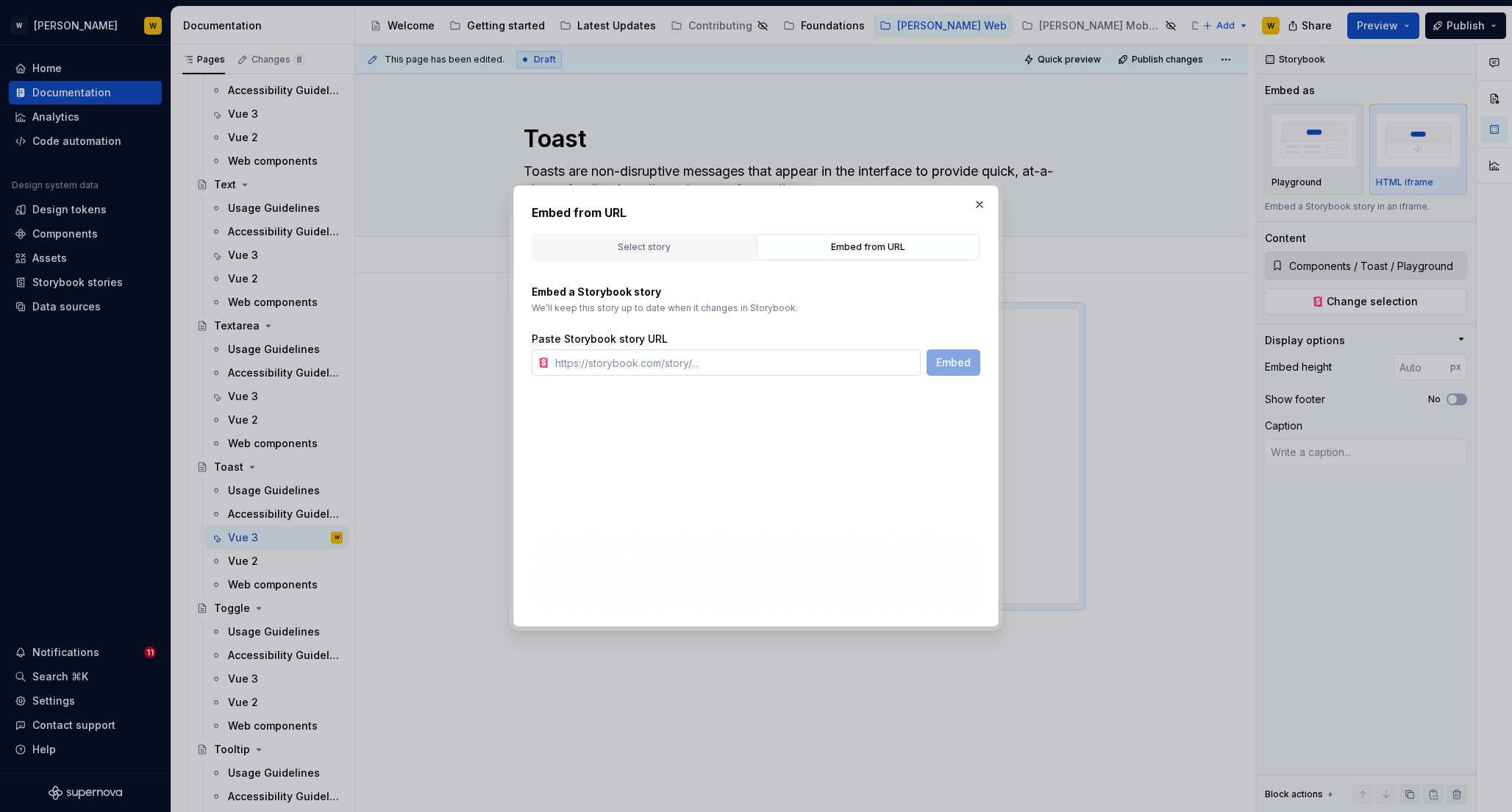
click at [865, 364] on input "text" at bounding box center [735, 363] width 372 height 27
paste input "https://watson-dev.docplanner.io/?path=/story/components-toast--w-toast-playgro…"
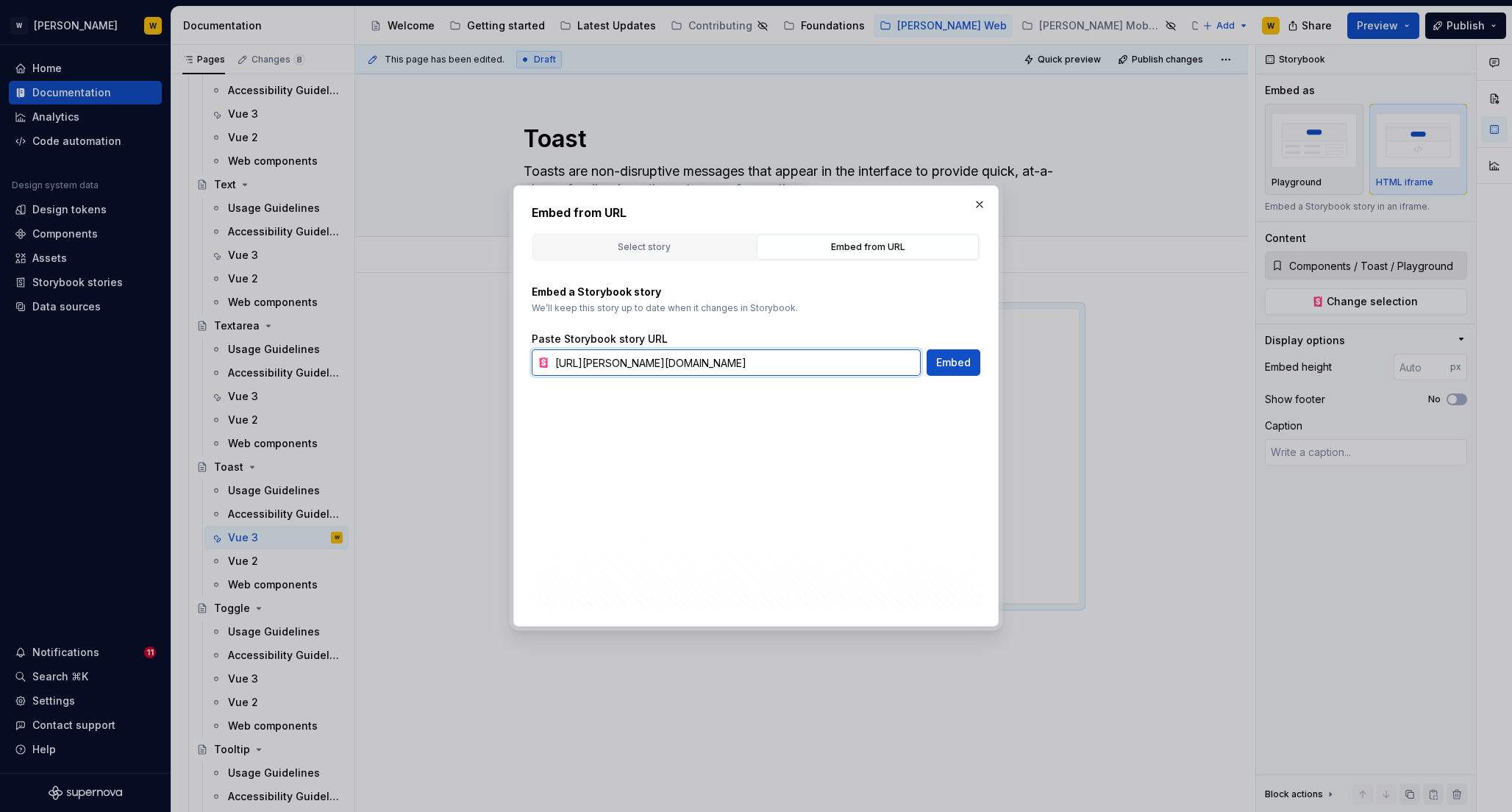
scroll to position [0, 65]
type input "https://watson-dev.docplanner.io/?path=/story/components-toast--w-toast-playgro…"
click at [966, 368] on span "Embed" at bounding box center [954, 362] width 34 height 15
type textarea "*"
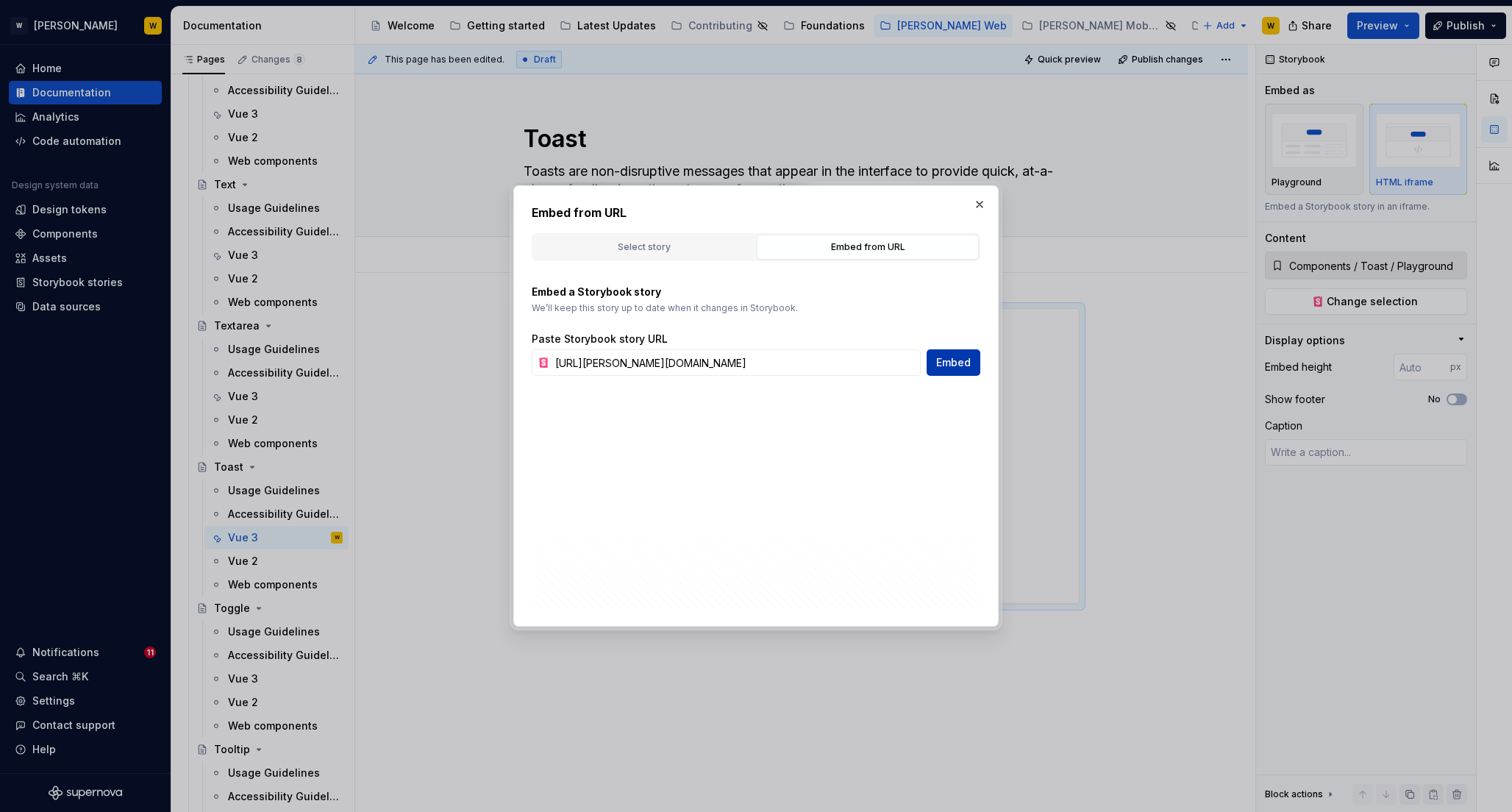
type input "https://watson-dev.docplanner.io/?path=/story/components-toast--w-toast-playgro…"
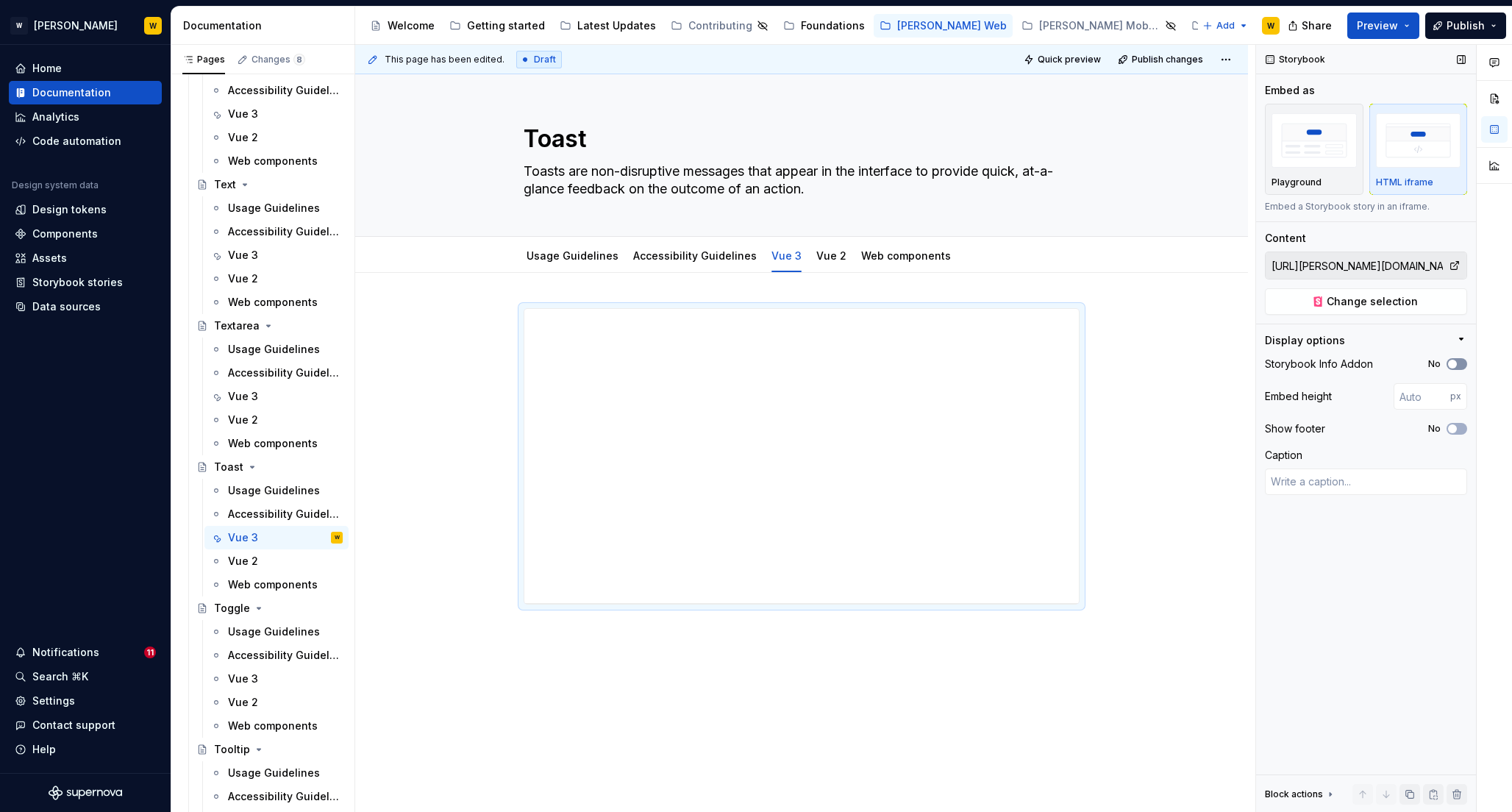
click at [1450, 364] on span "button" at bounding box center [1452, 364] width 9 height 9
click at [1455, 425] on span "button" at bounding box center [1452, 428] width 9 height 9
type textarea "*"
click at [1423, 396] on input "number" at bounding box center [1422, 397] width 56 height 27
type input "700"
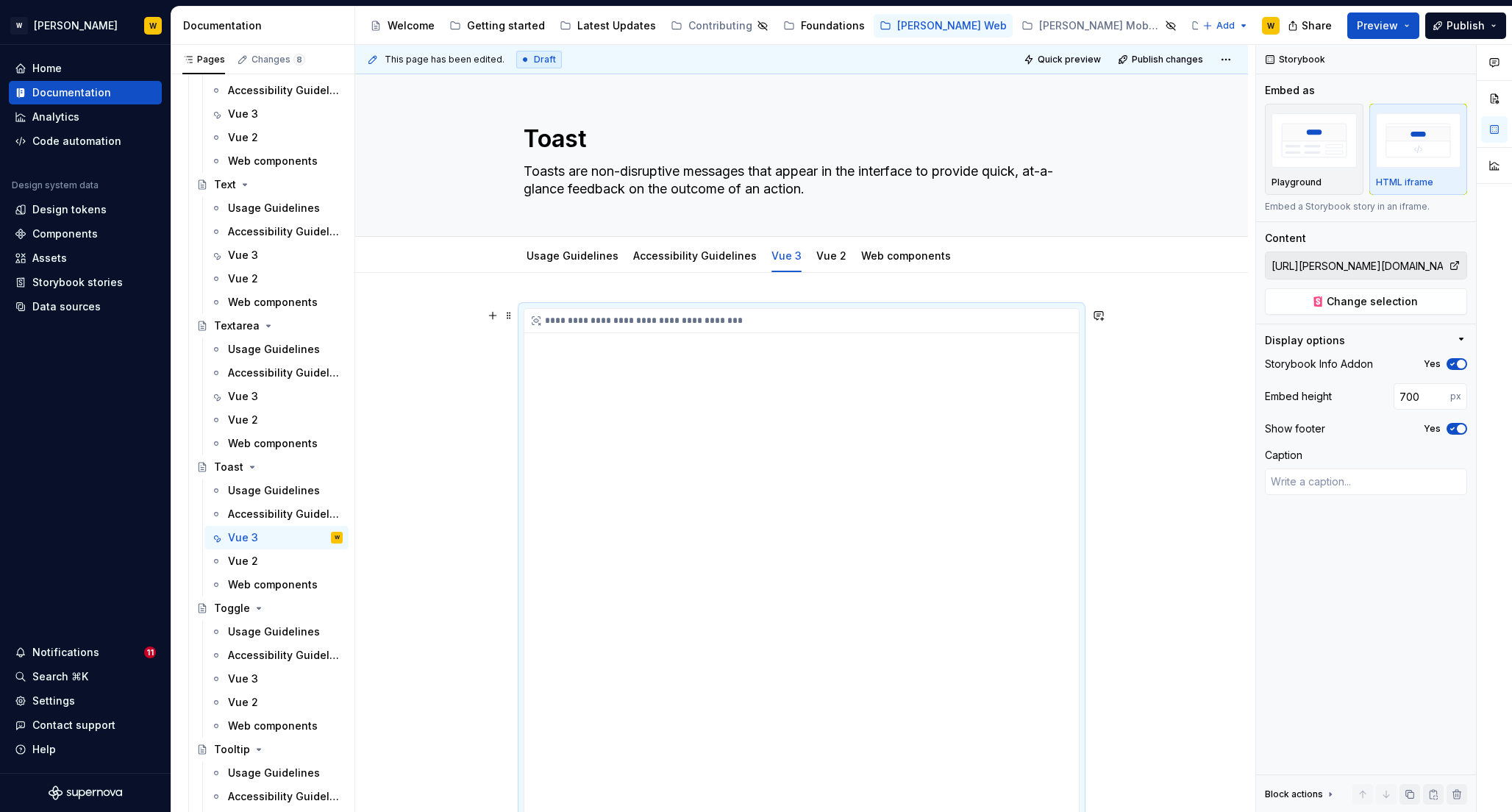
click at [609, 362] on div "**********" at bounding box center [802, 566] width 555 height 515
click at [608, 364] on div "**********" at bounding box center [802, 566] width 555 height 515
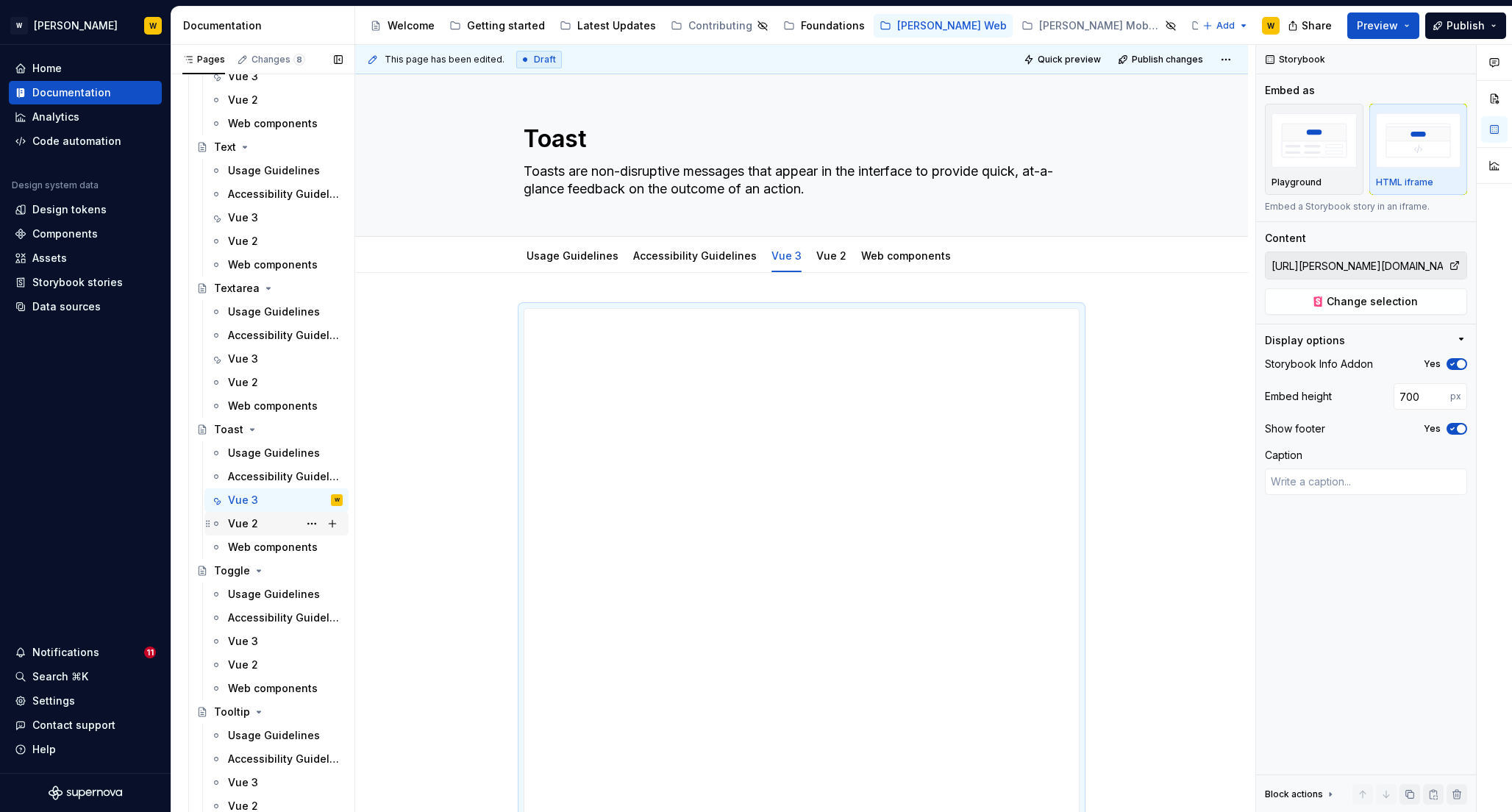
scroll to position [6208, 0]
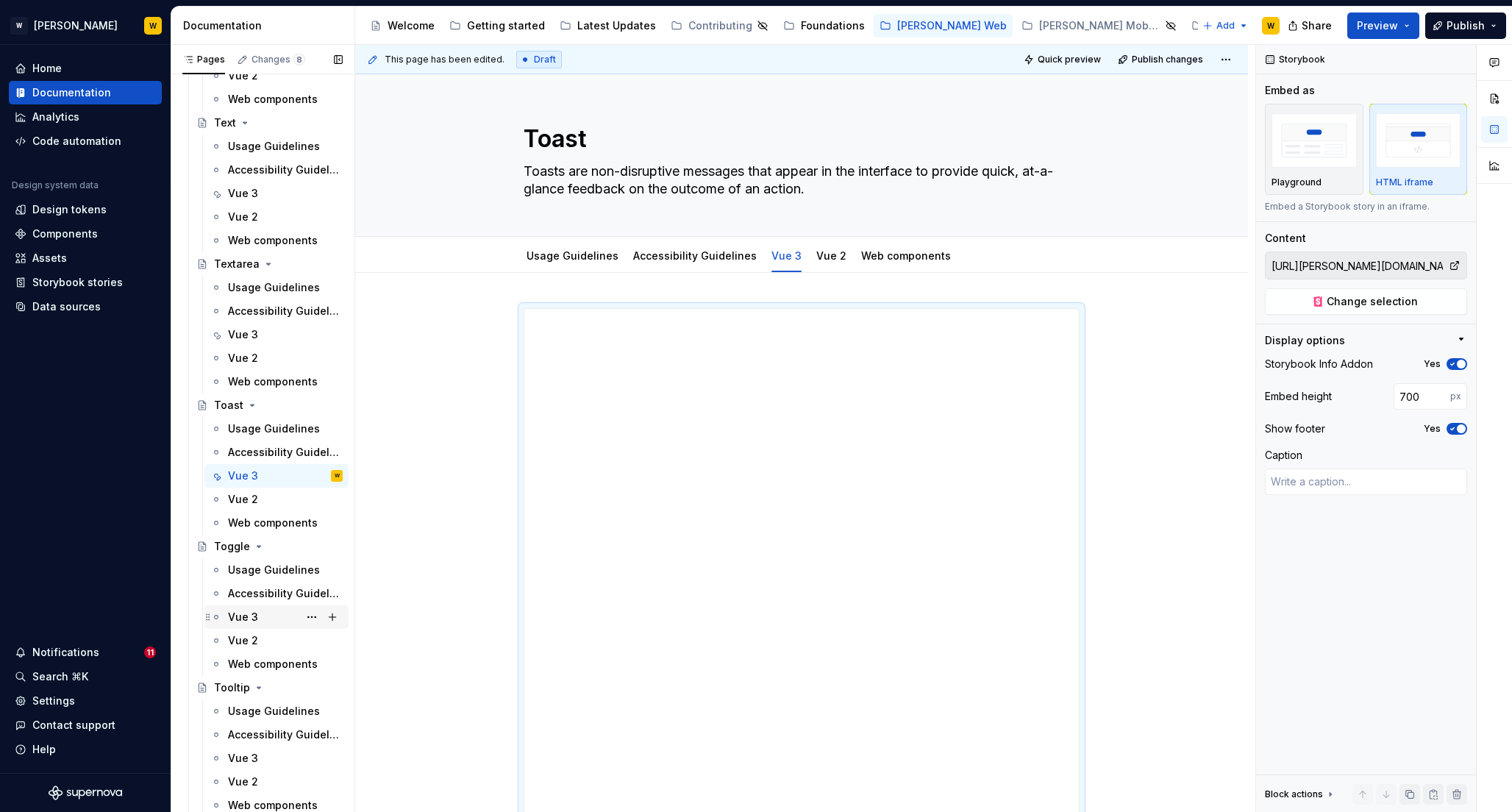
click at [246, 618] on div "Vue 3" at bounding box center [243, 617] width 30 height 15
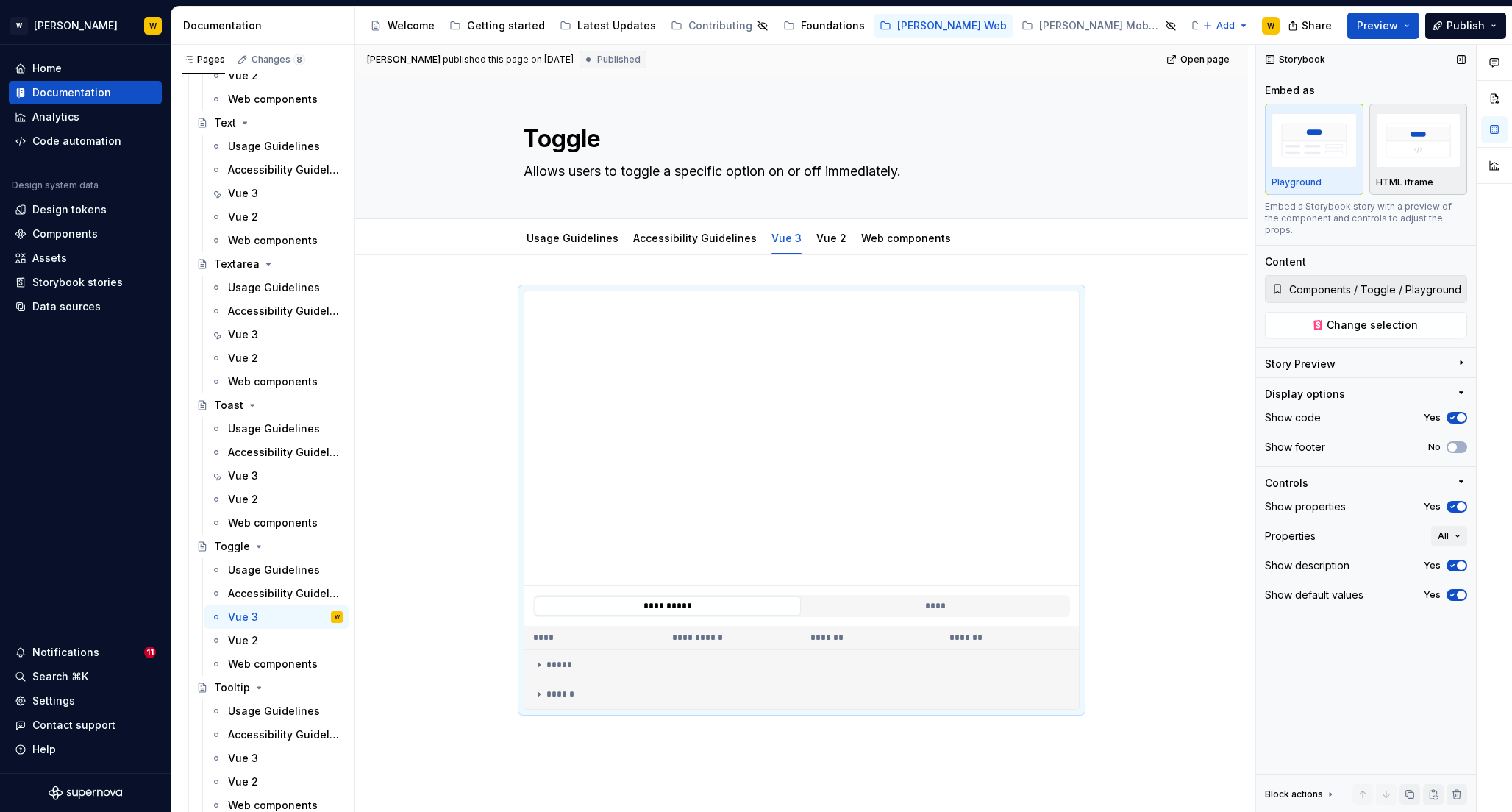
click at [1420, 123] on img "button" at bounding box center [1419, 140] width 85 height 53
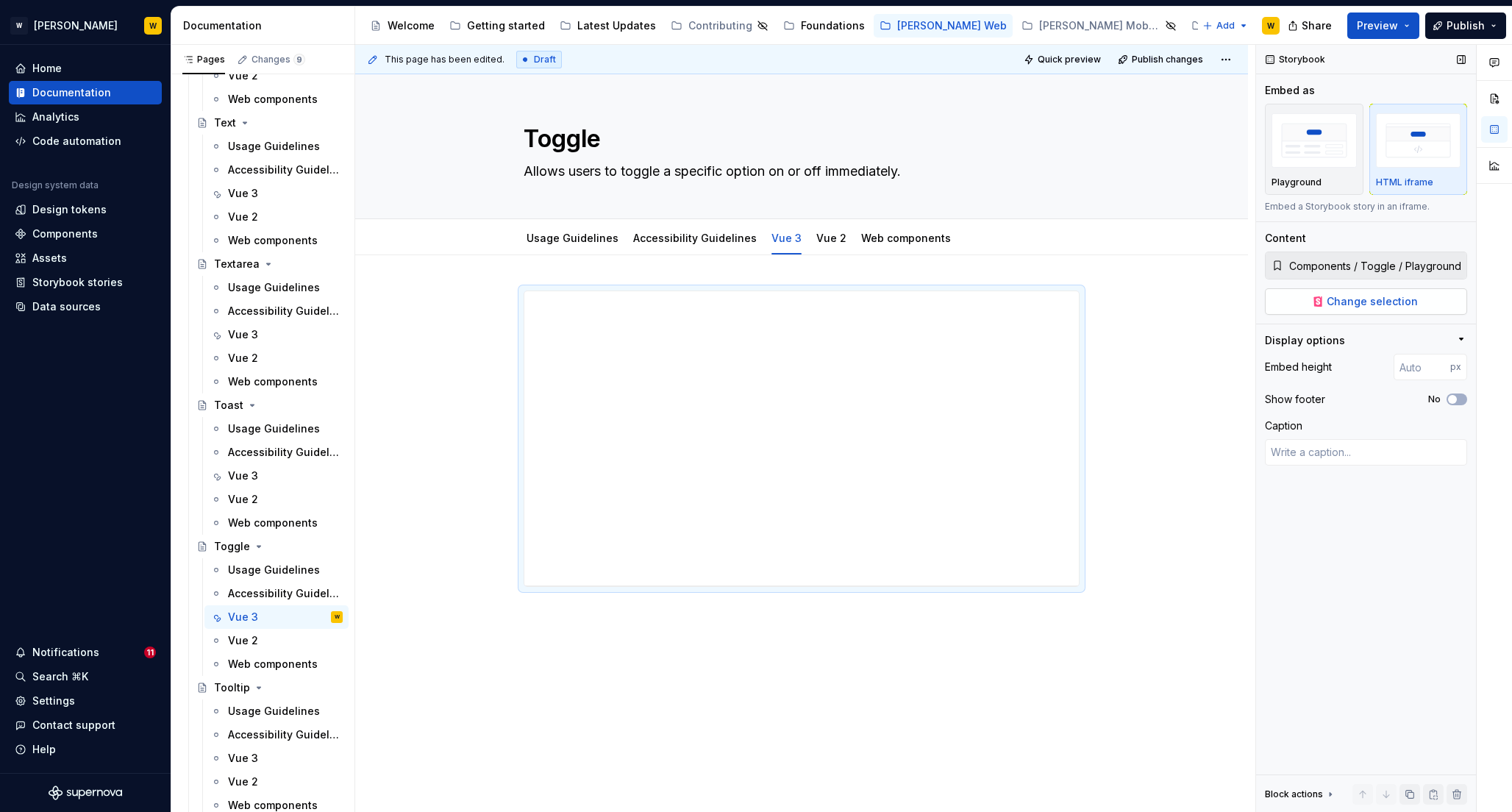
click at [1343, 296] on span "Change selection" at bounding box center [1372, 301] width 91 height 15
type textarea "*"
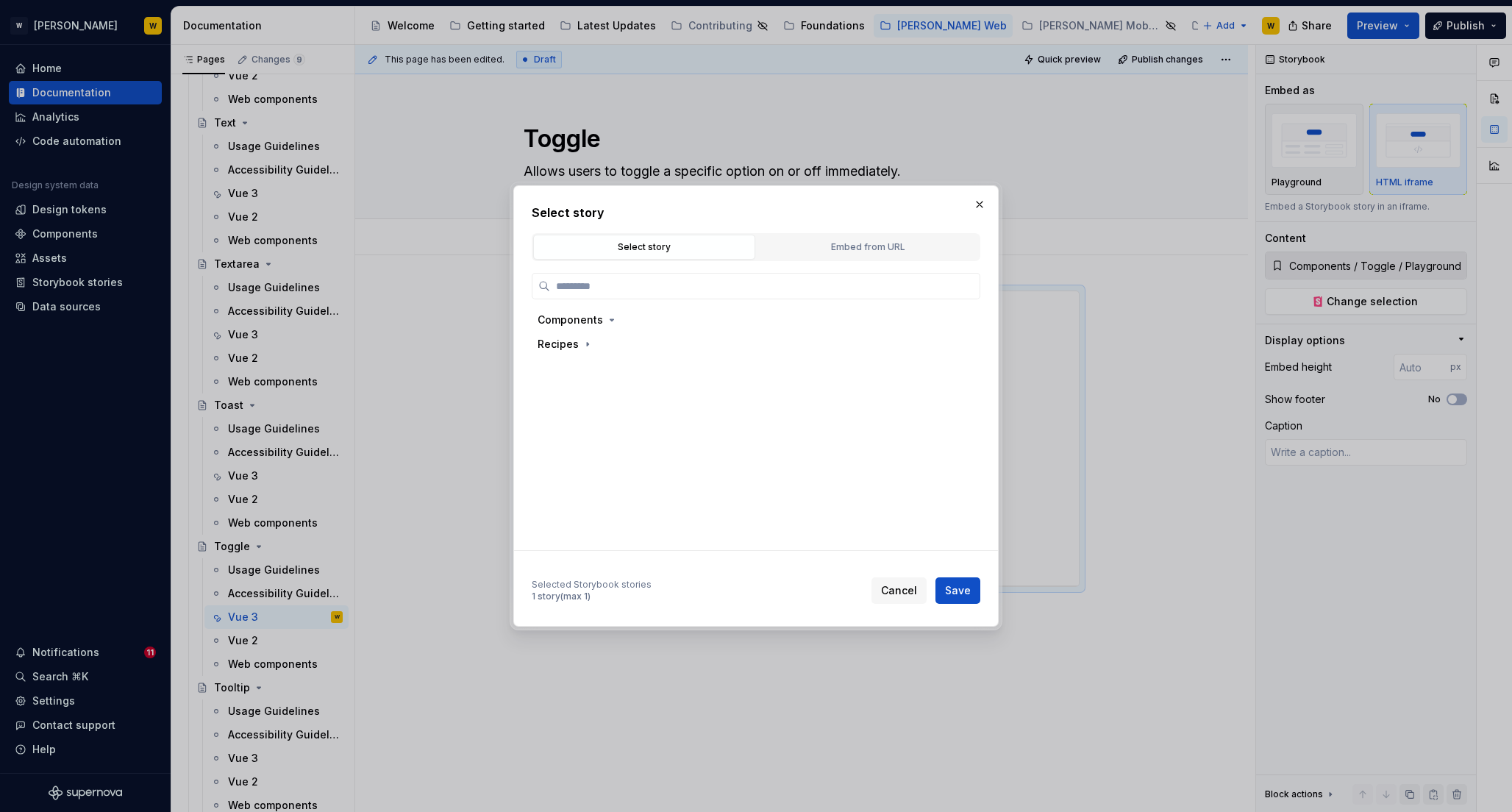
click at [843, 231] on div "Select story Select story Embed from URL Components Recipes Selected Storybook …" at bounding box center [756, 404] width 448 height 400
click at [840, 245] on div "Embed from URL" at bounding box center [868, 247] width 212 height 15
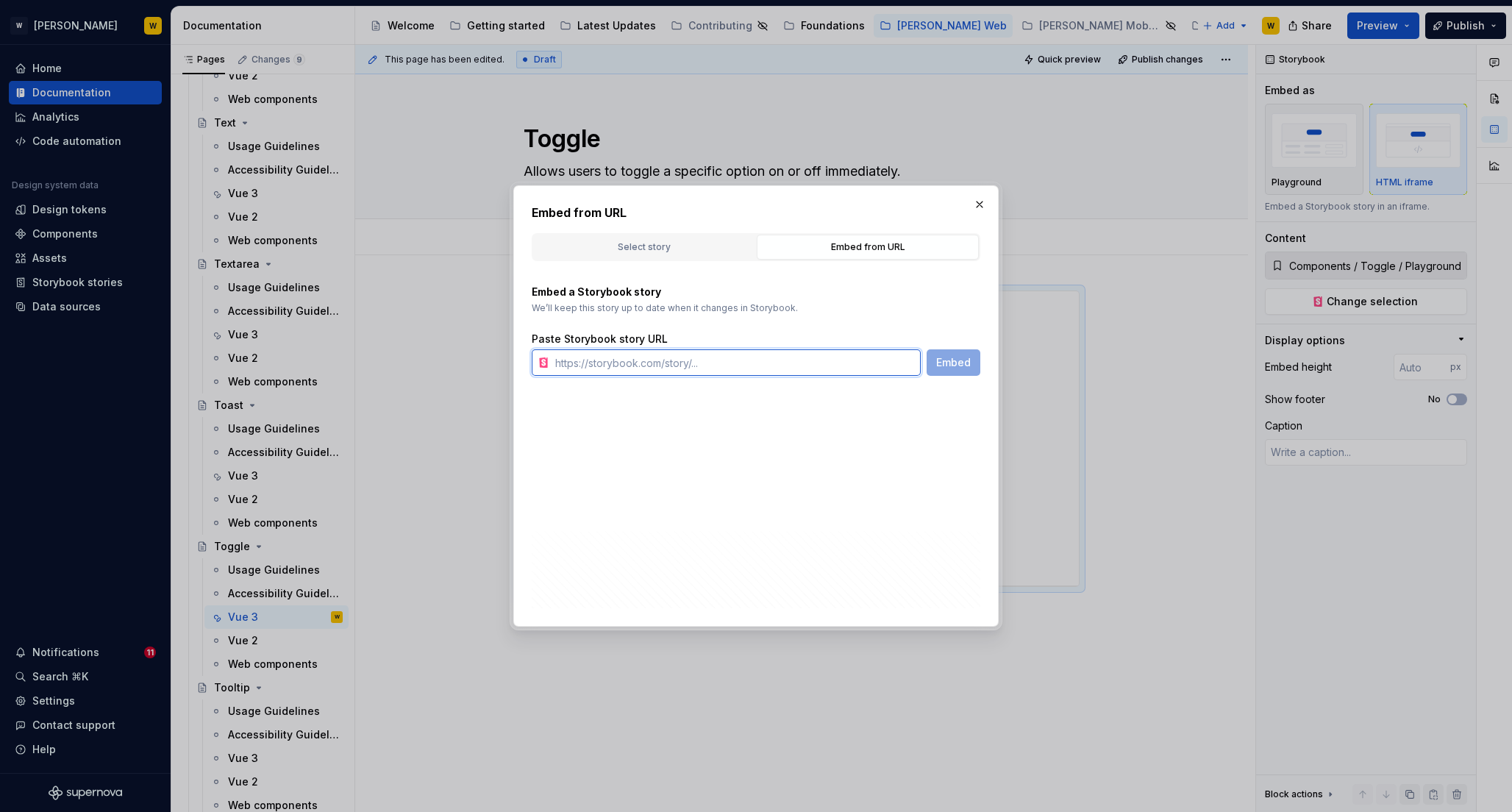
click at [709, 361] on input "text" at bounding box center [735, 363] width 372 height 27
paste input "https://watson-dev.docplanner.io/?path=/story/components-toggle--w-toggle-playg…"
type input "https://watson-dev.docplanner.io/?path=/story/components-toggle--w-toggle-playg…"
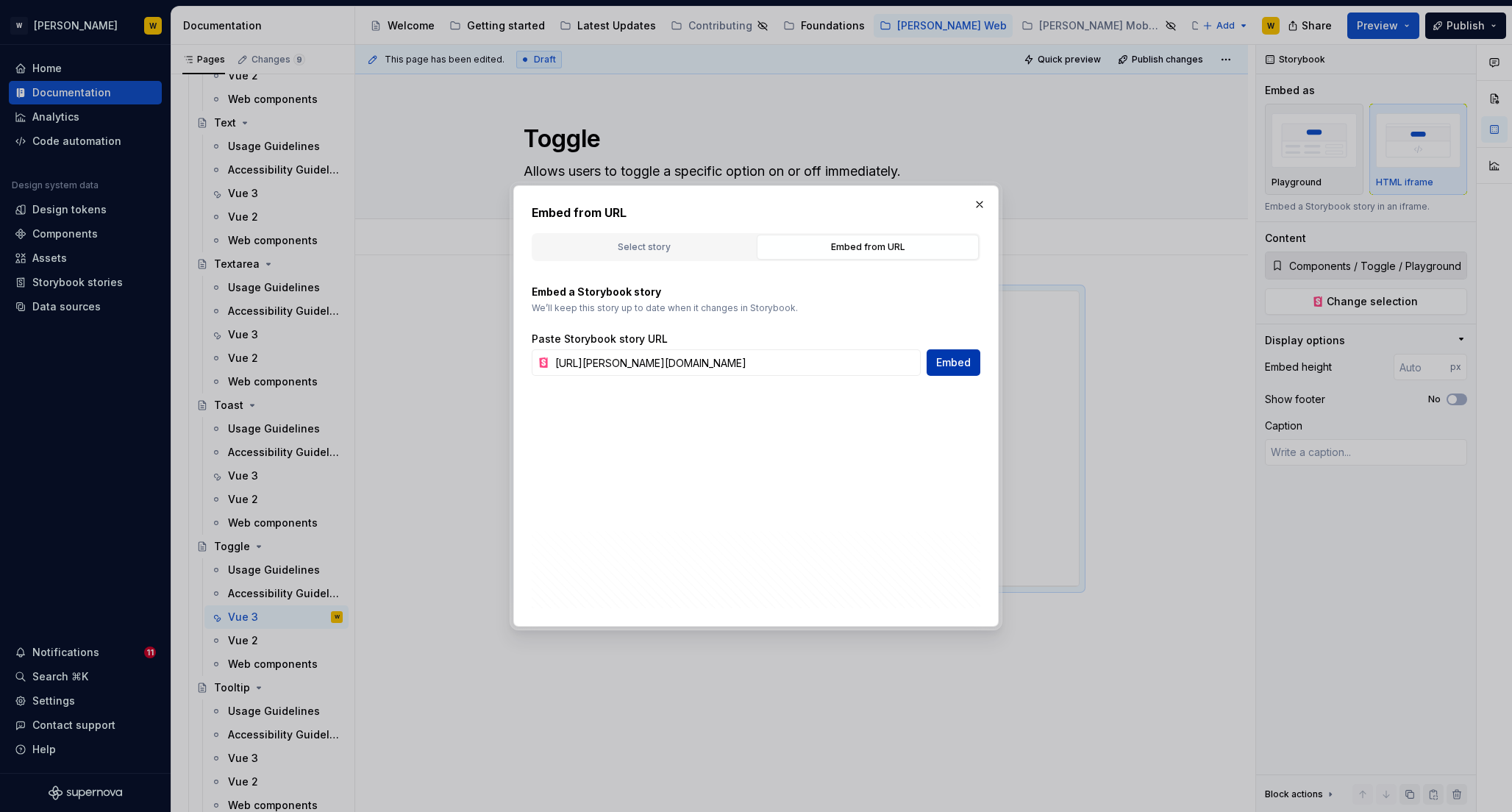
click at [953, 368] on span "Embed" at bounding box center [954, 362] width 34 height 15
type textarea "*"
type input "https://watson-dev.docplanner.io/?path=/story/components-toggle--w-toggle-playg…"
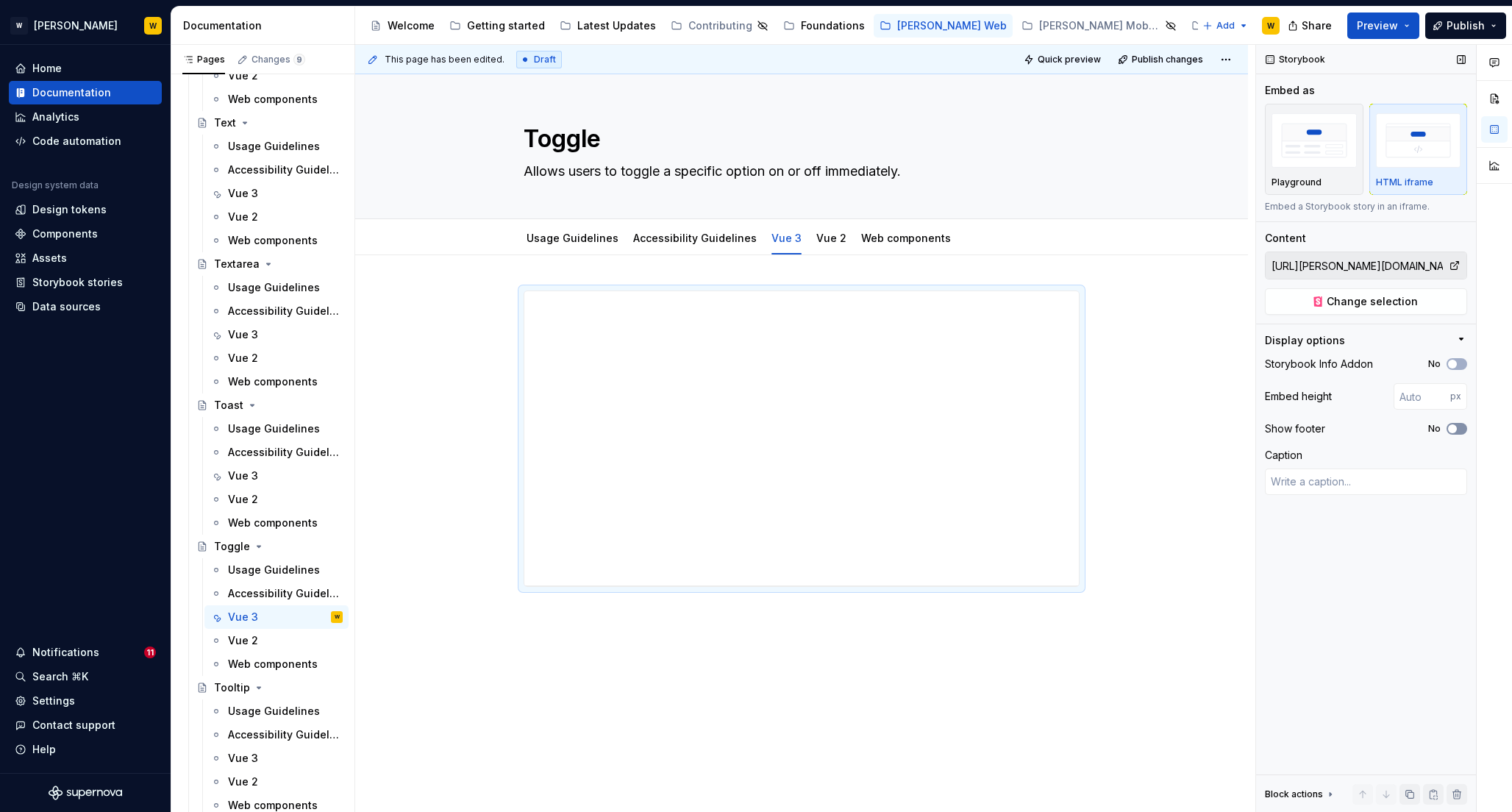
click at [1454, 426] on span "button" at bounding box center [1452, 428] width 9 height 9
click at [1455, 363] on span "button" at bounding box center [1452, 364] width 9 height 9
type textarea "*"
click at [1418, 397] on input "number" at bounding box center [1422, 397] width 56 height 27
type input "700"
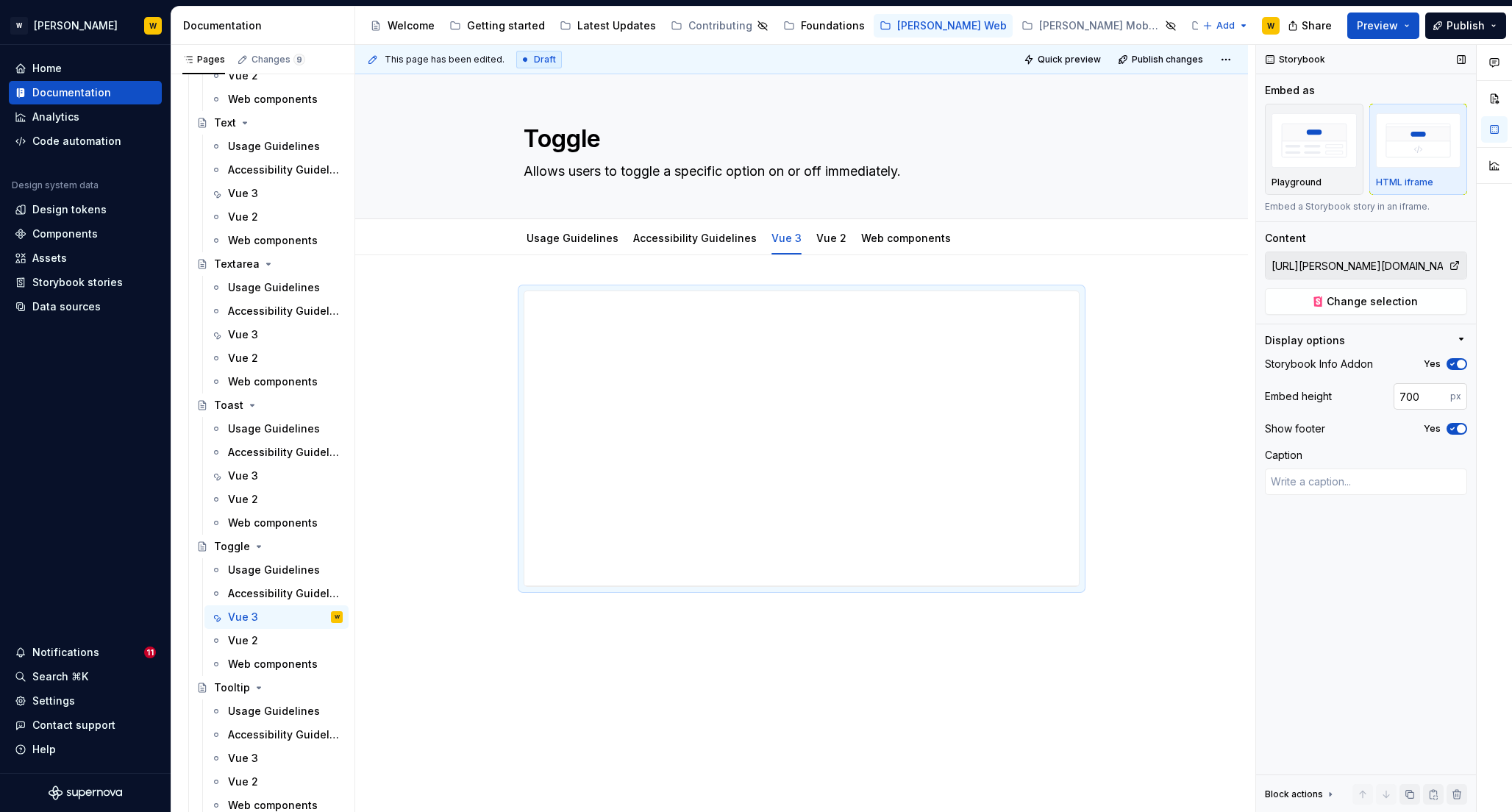
type textarea "*"
click at [1409, 401] on input "700" at bounding box center [1422, 397] width 56 height 27
type input "600"
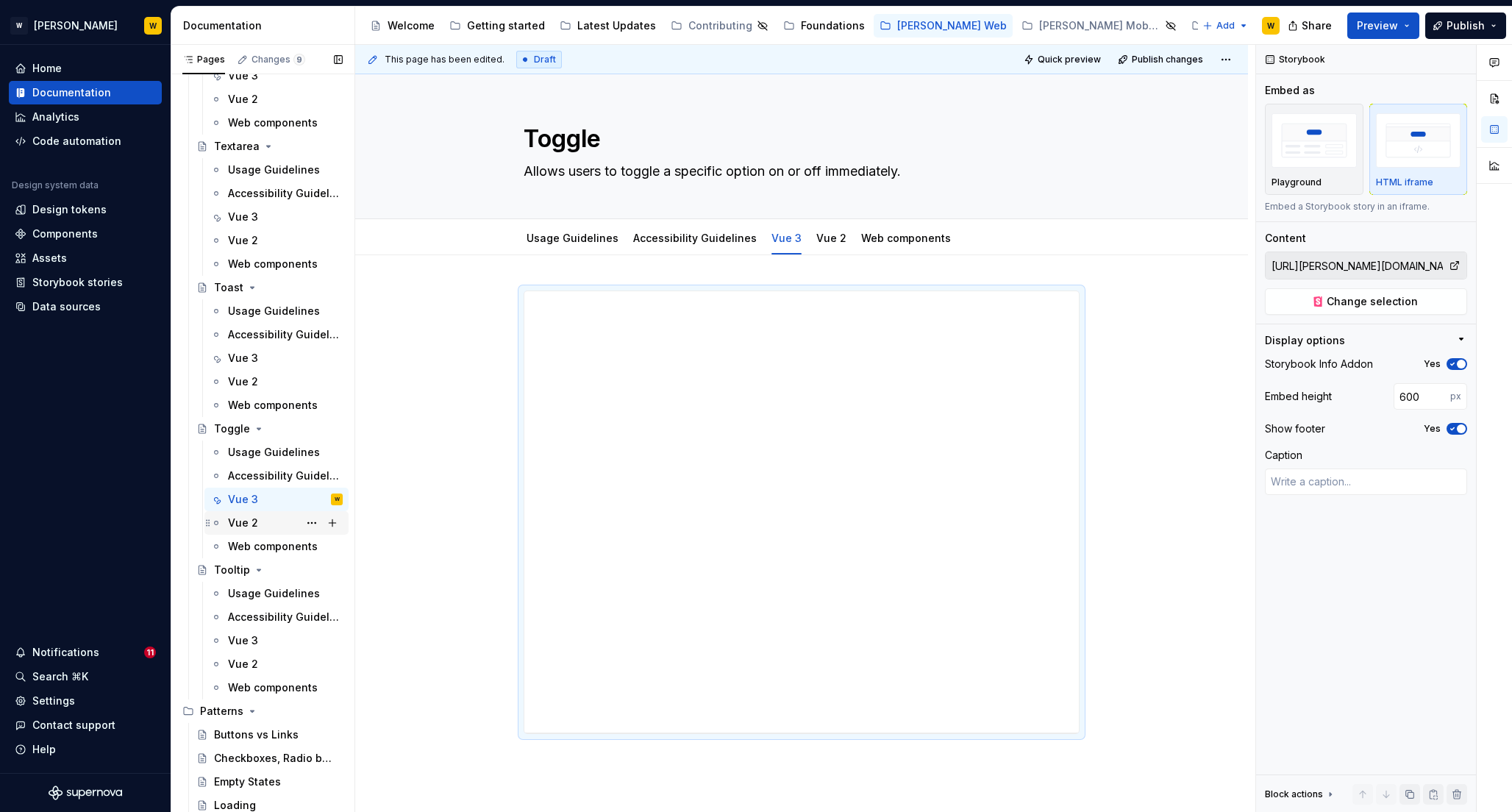
scroll to position [6346, 0]
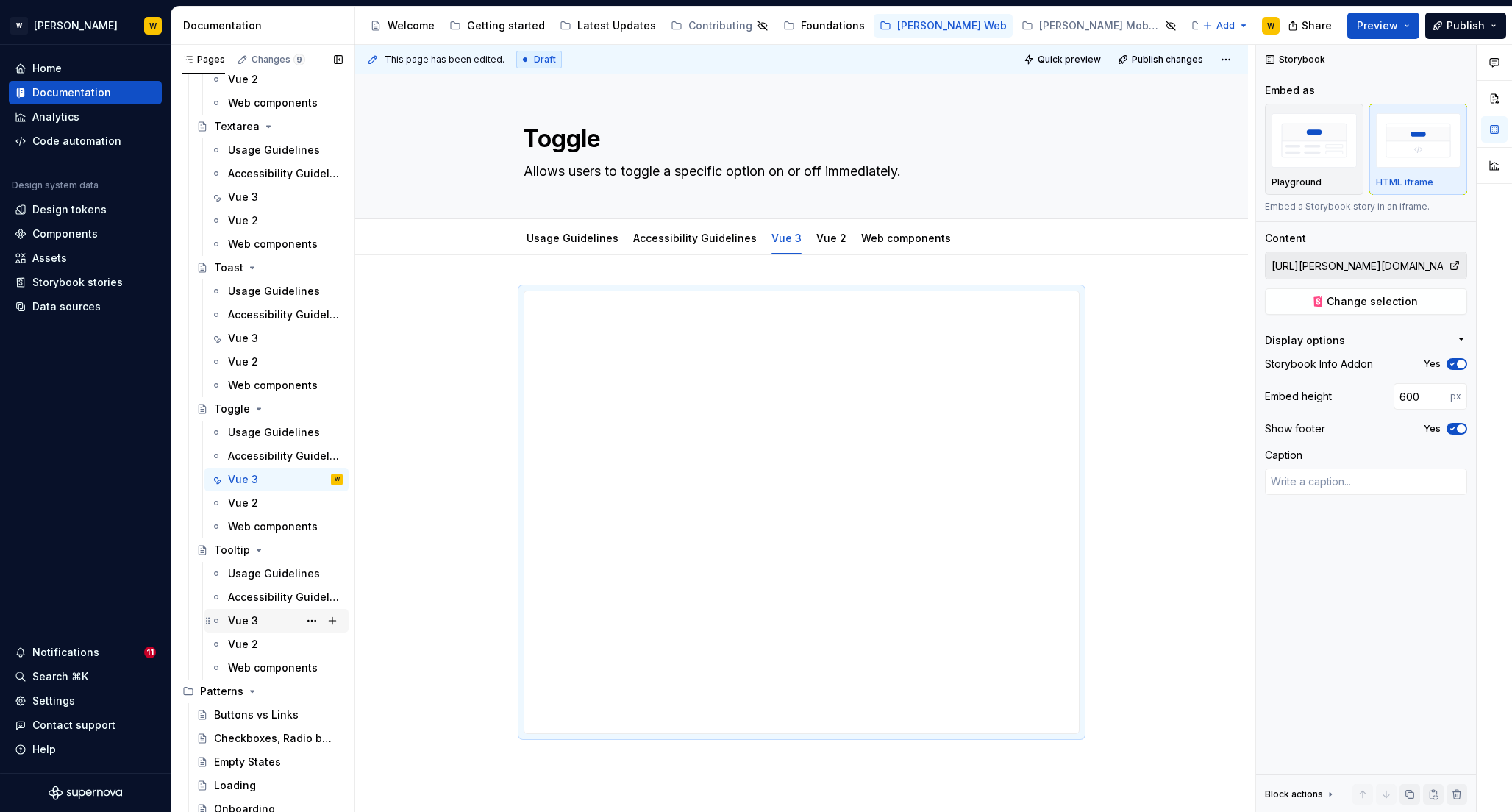
click at [245, 618] on div "Vue 3" at bounding box center [243, 621] width 30 height 15
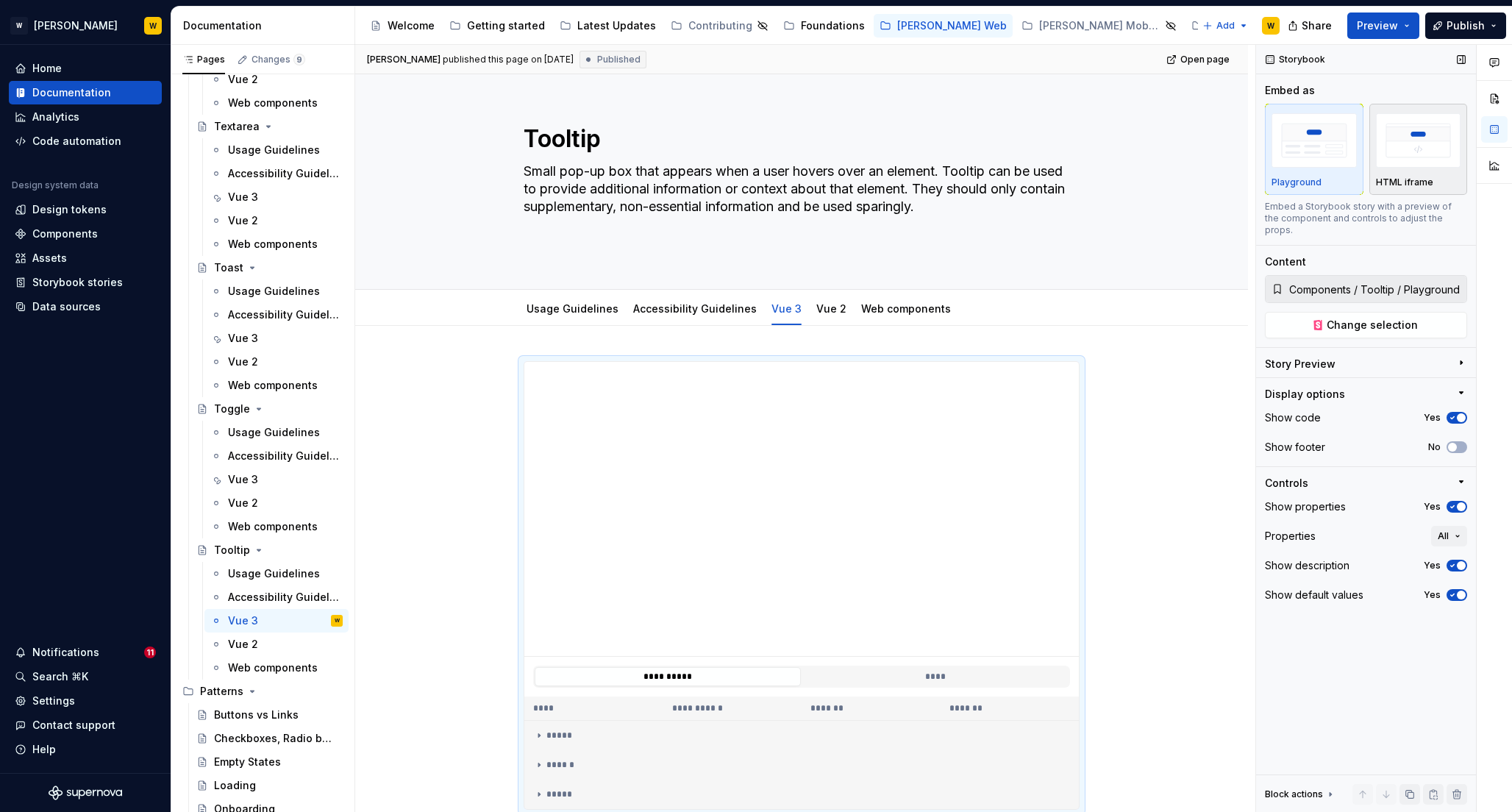
click at [1427, 157] on img "button" at bounding box center [1419, 140] width 85 height 53
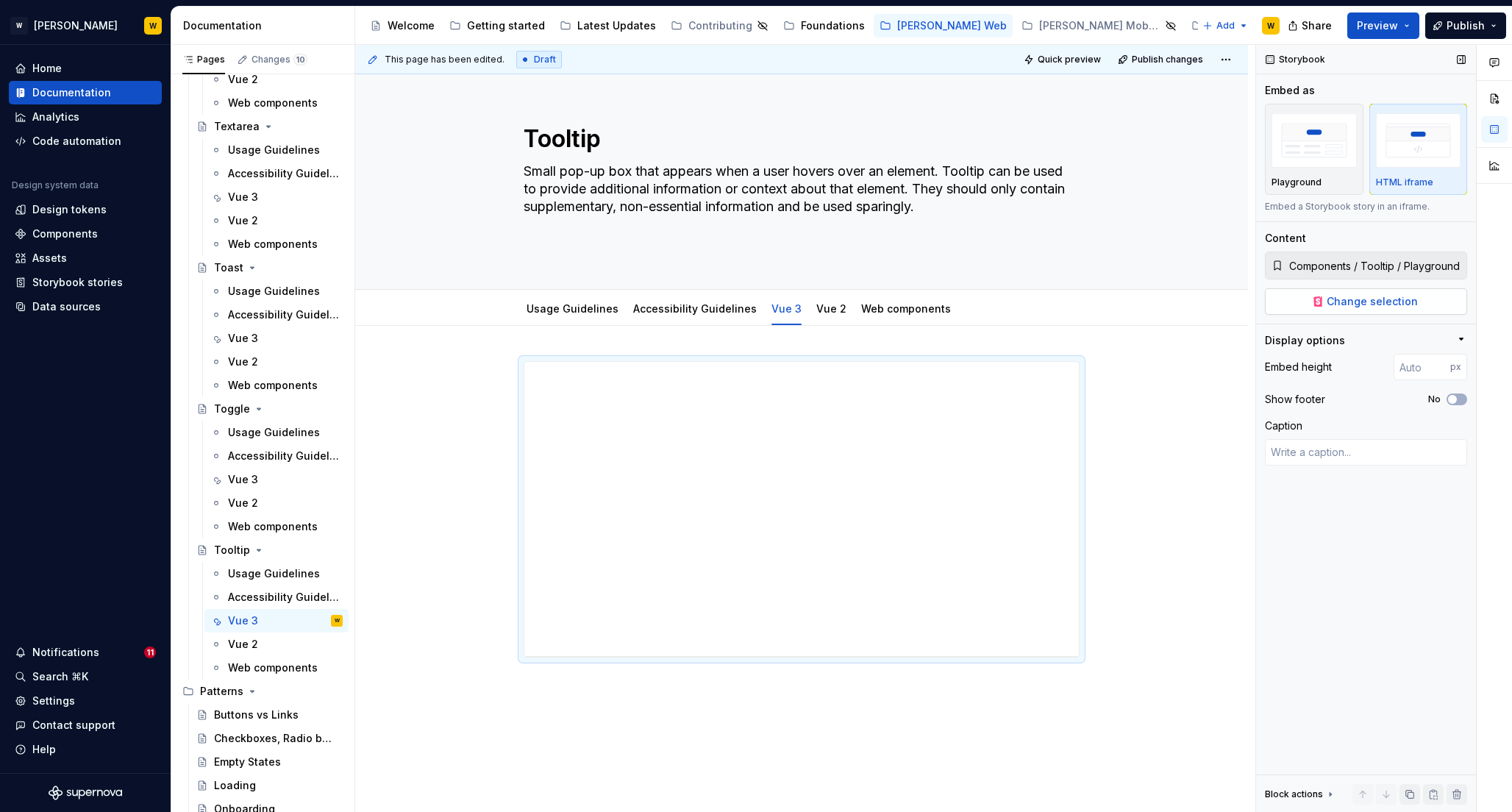
click at [1344, 306] on span "Change selection" at bounding box center [1372, 301] width 91 height 15
type textarea "*"
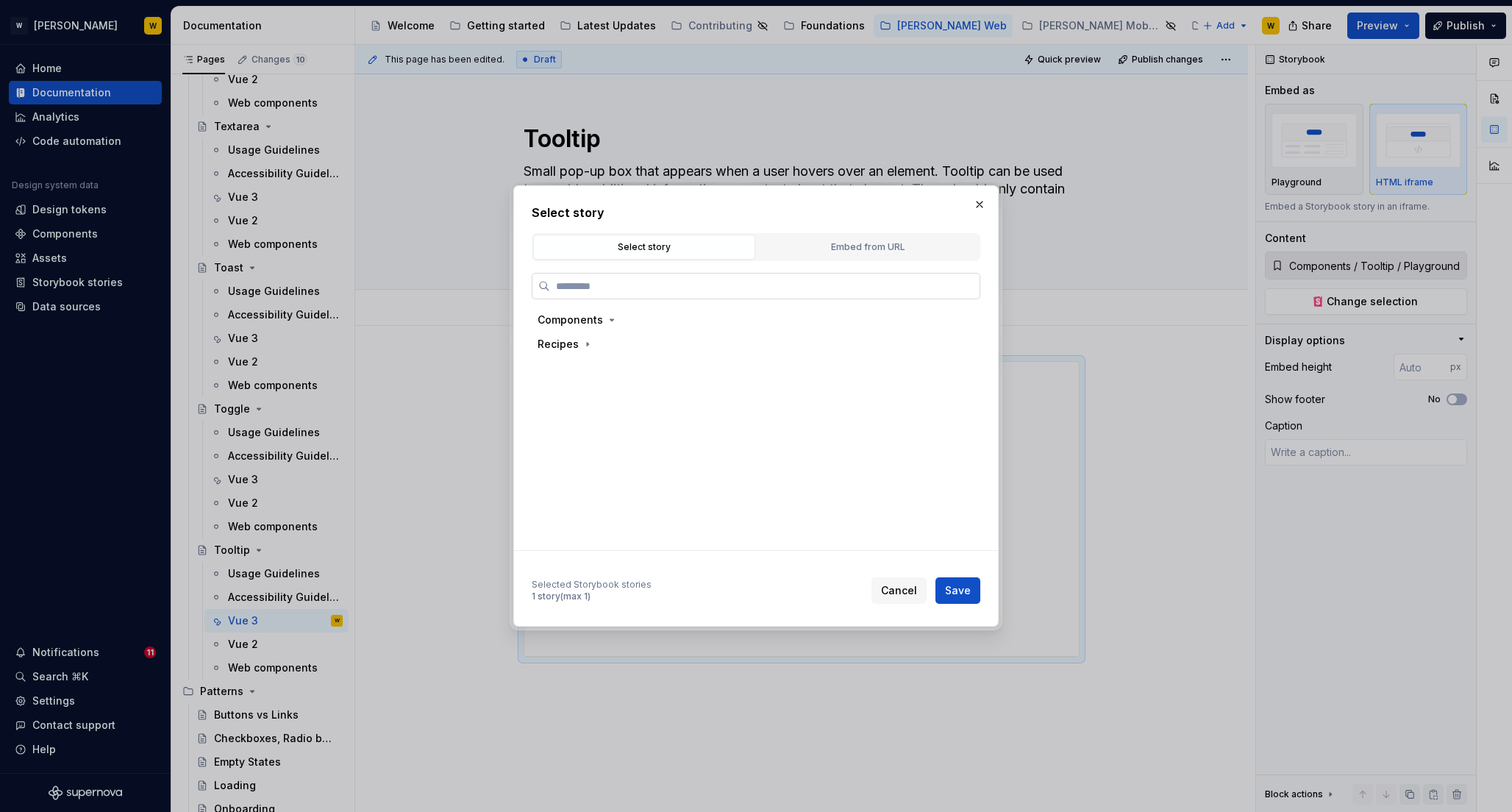
click at [855, 295] on label at bounding box center [756, 286] width 448 height 27
click at [855, 293] on input "search" at bounding box center [765, 286] width 430 height 15
click at [883, 240] on div "Embed from URL" at bounding box center [868, 247] width 212 height 15
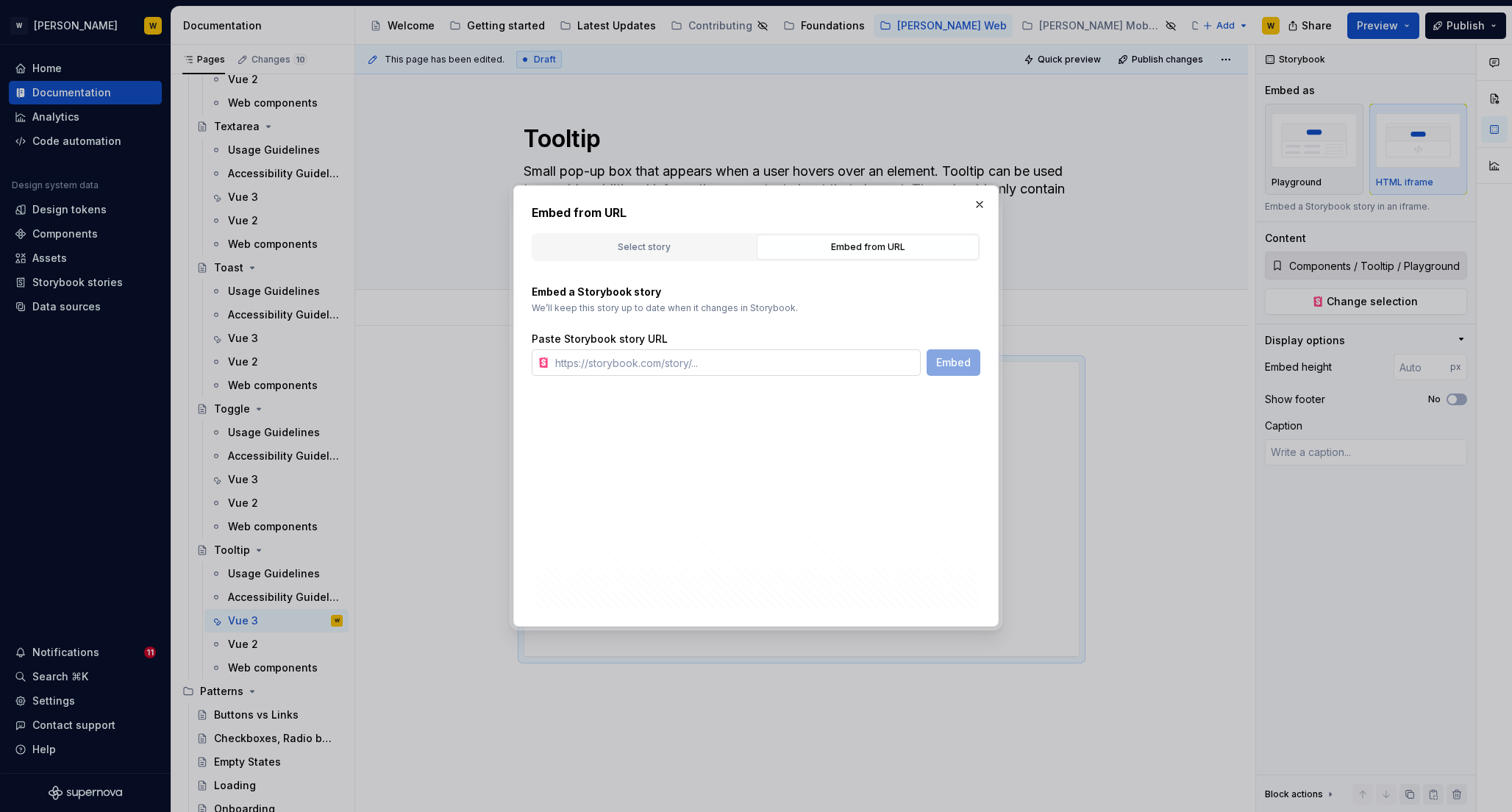
click at [805, 364] on input "text" at bounding box center [735, 363] width 372 height 27
paste input "https://watson-dev.docplanner.io/?path=/story/components-tooltip--w-tooltip-pla…"
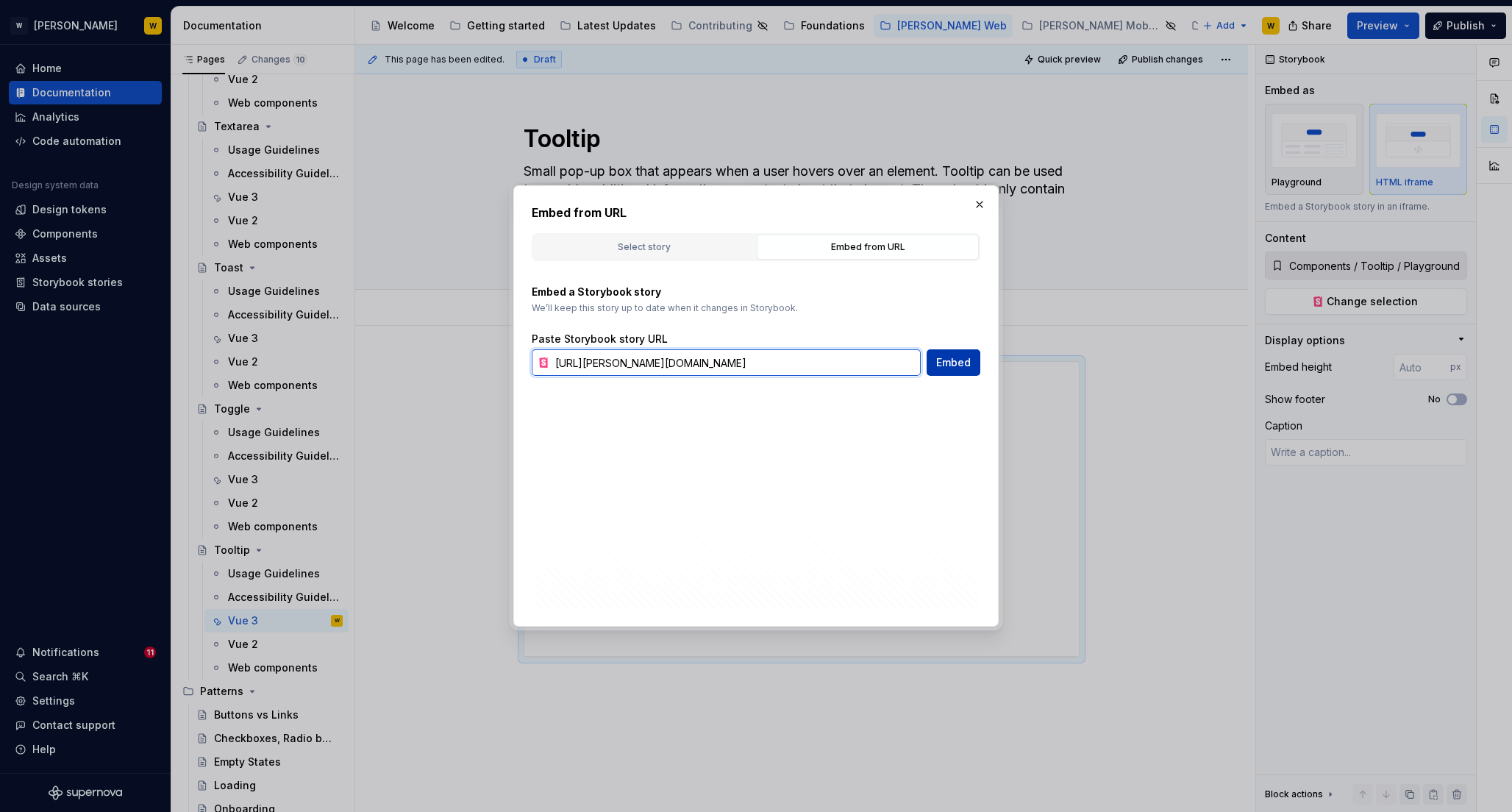
type input "https://watson-dev.docplanner.io/?path=/story/components-tooltip--w-tooltip-pla…"
click at [971, 367] on button "Embed" at bounding box center [953, 363] width 53 height 27
type textarea "*"
type input "https://watson-dev.docplanner.io/?path=/story/components-tooltip--w-tooltip-pla…"
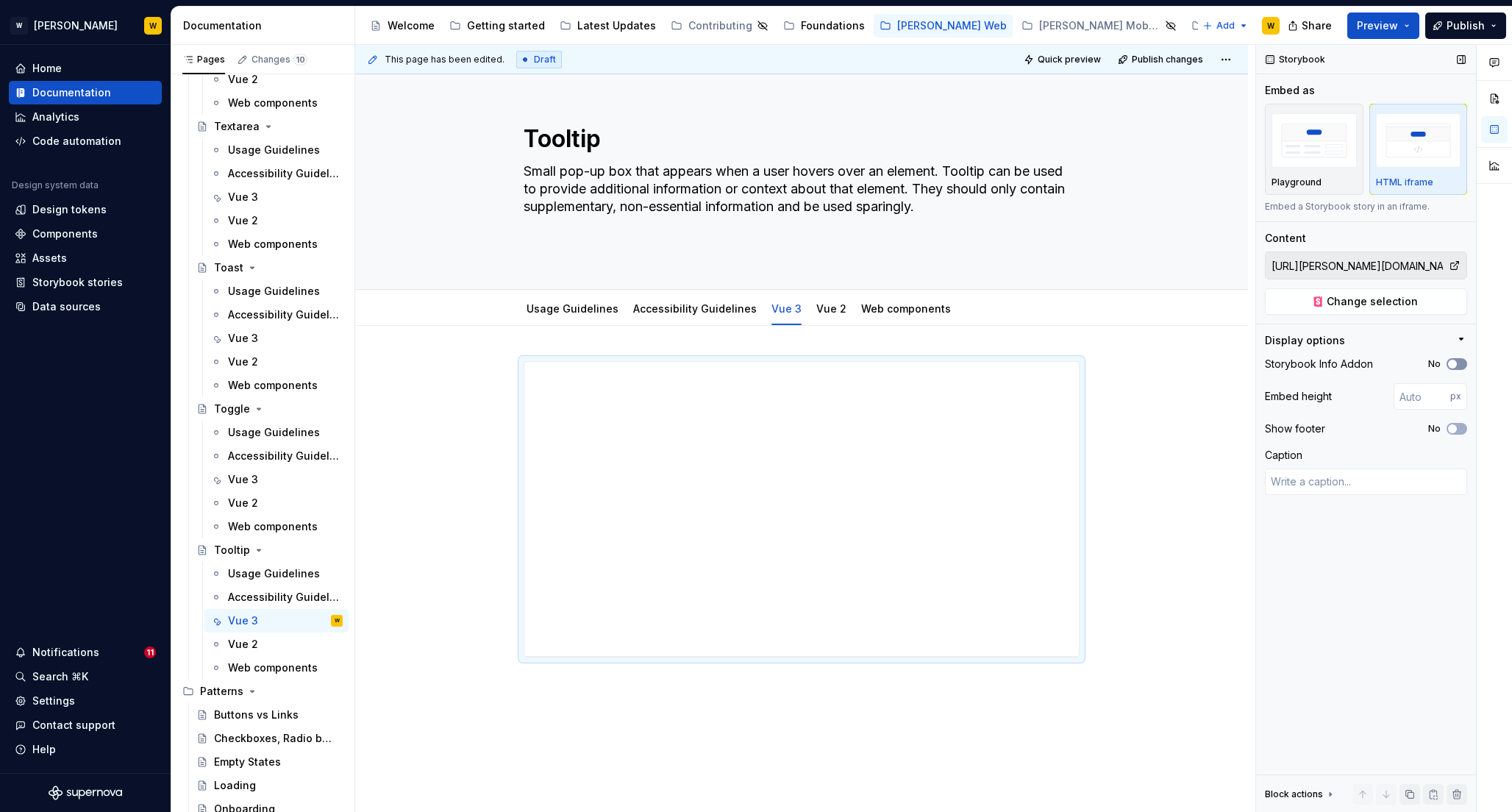
click at [1451, 364] on span "button" at bounding box center [1452, 364] width 9 height 9
click at [1452, 430] on span "button" at bounding box center [1452, 428] width 9 height 9
type textarea "*"
click at [1409, 397] on input "number" at bounding box center [1422, 397] width 56 height 27
type input "700"
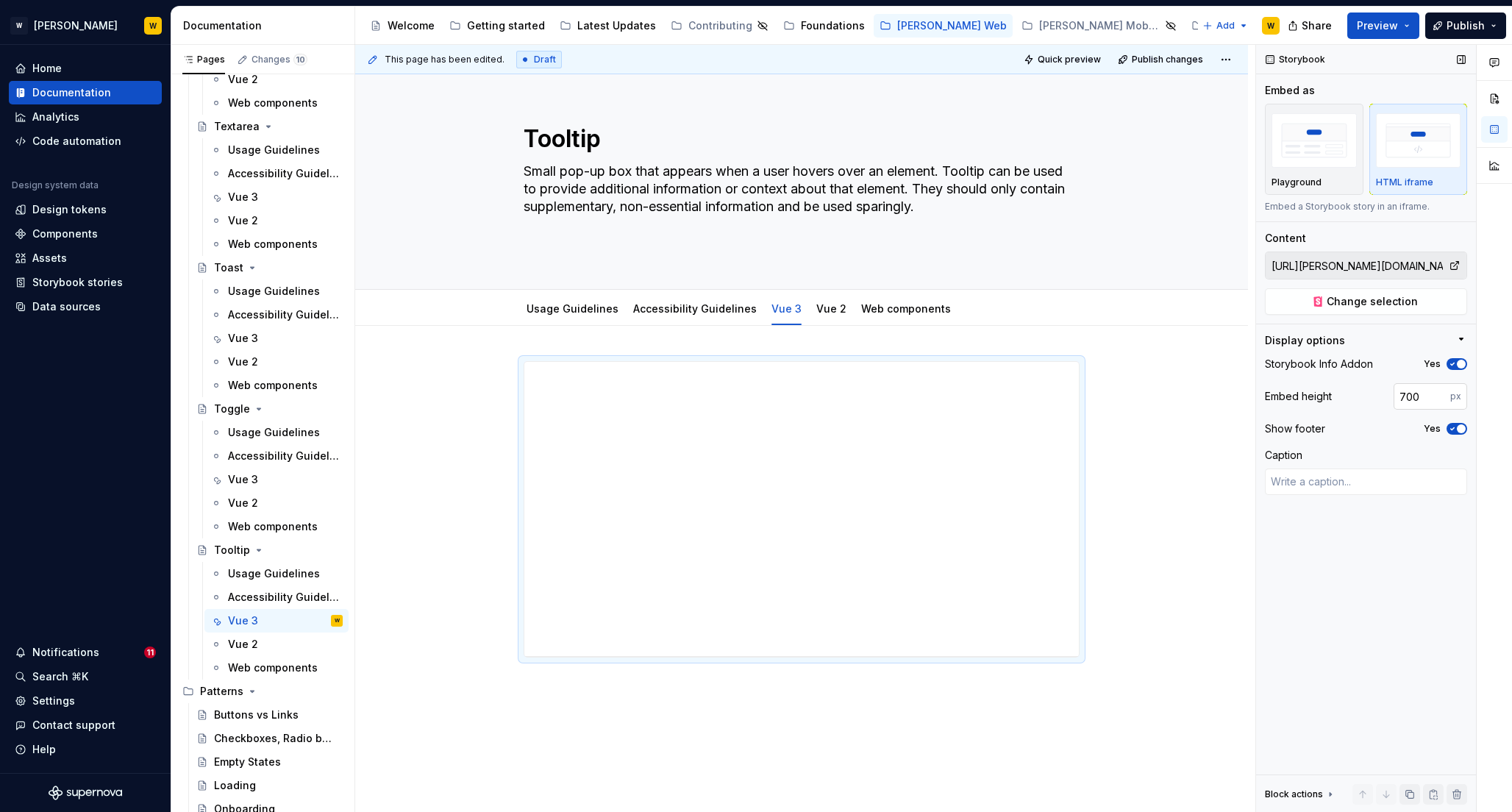
type textarea "*"
click at [1410, 399] on input "700" at bounding box center [1422, 397] width 56 height 27
type input "500"
click at [1142, 428] on div "**********" at bounding box center [801, 659] width 893 height 666
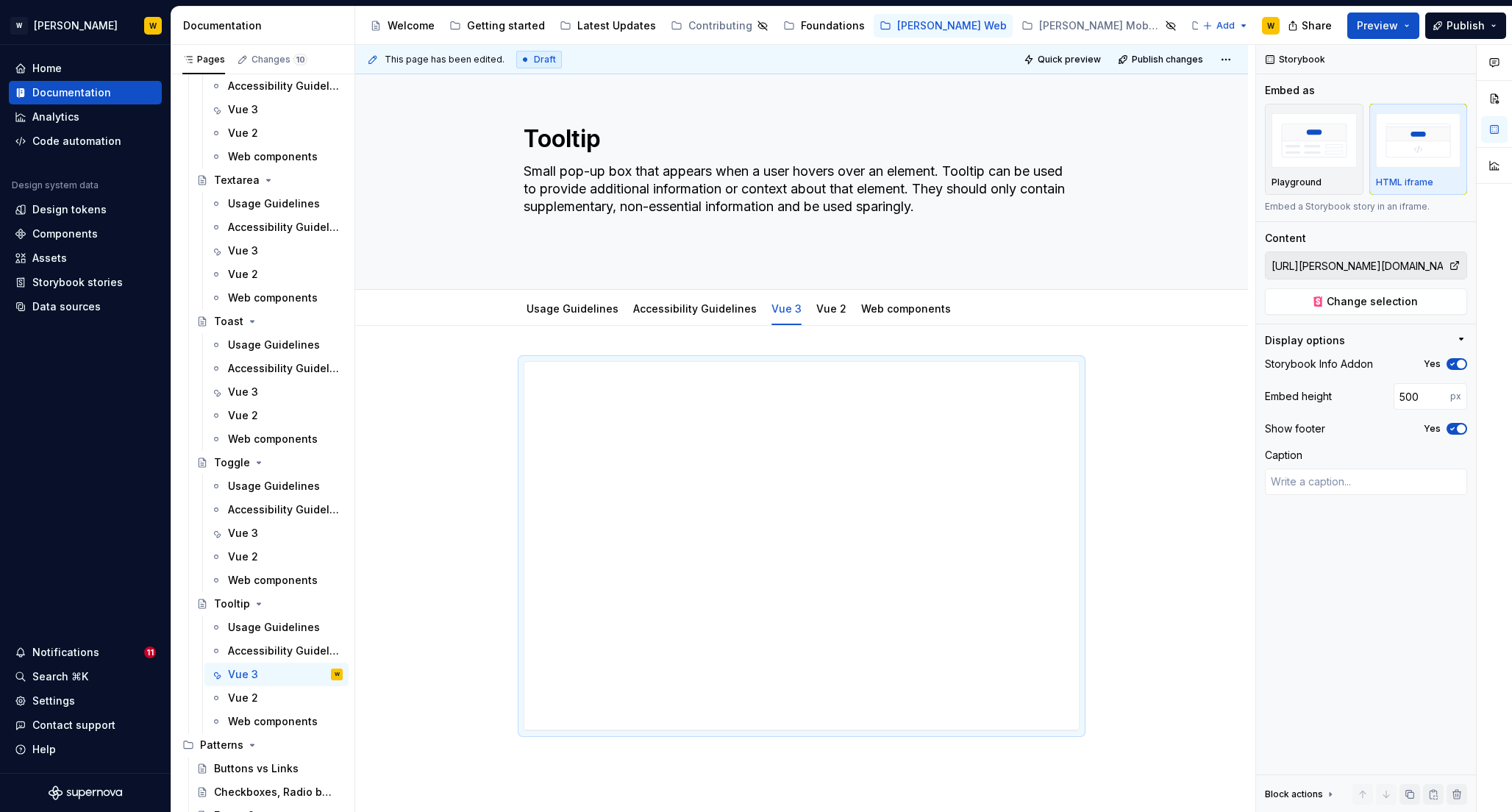
scroll to position [6282, 0]
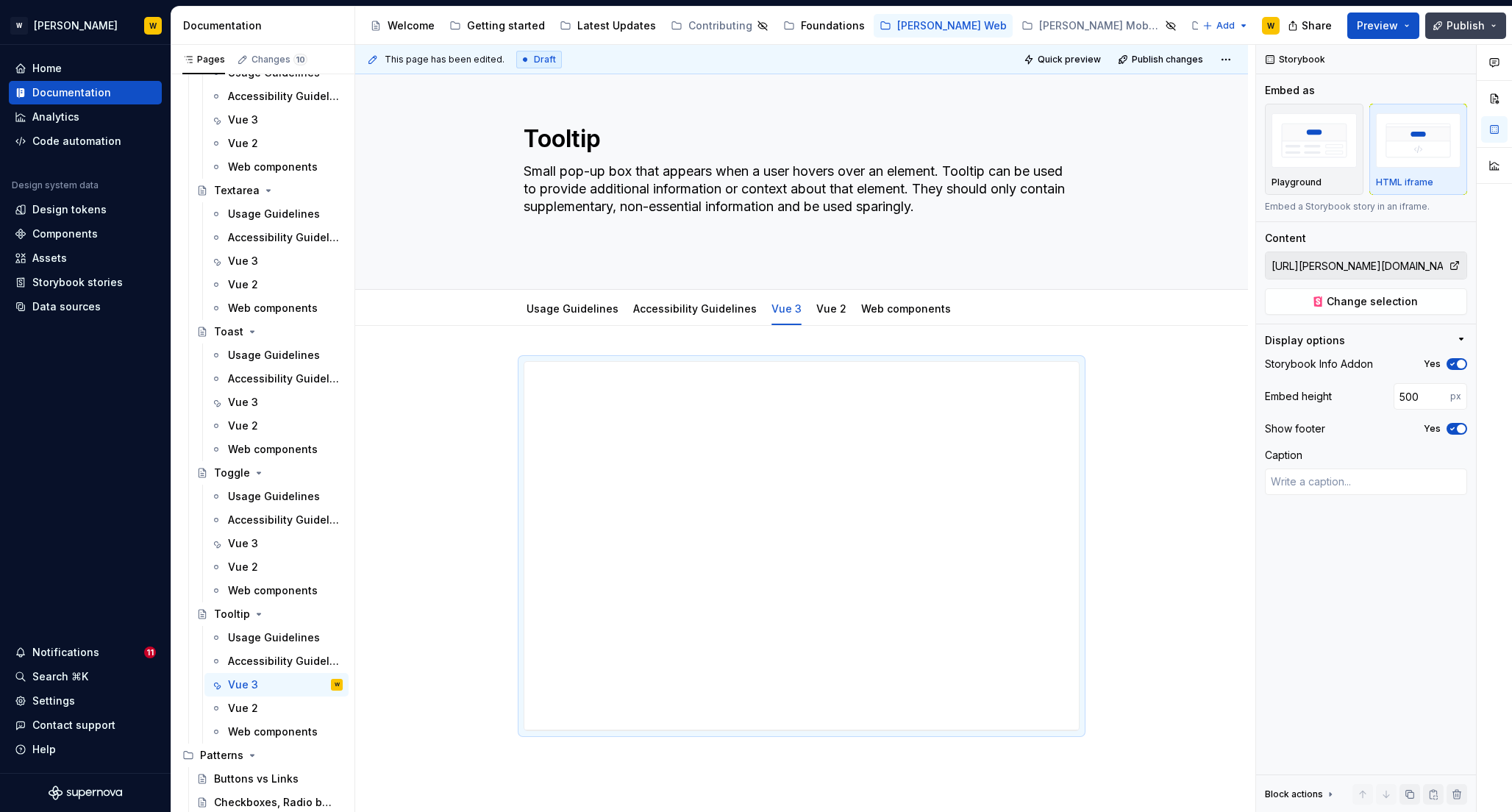
click at [1455, 24] on span "Publish" at bounding box center [1466, 25] width 38 height 15
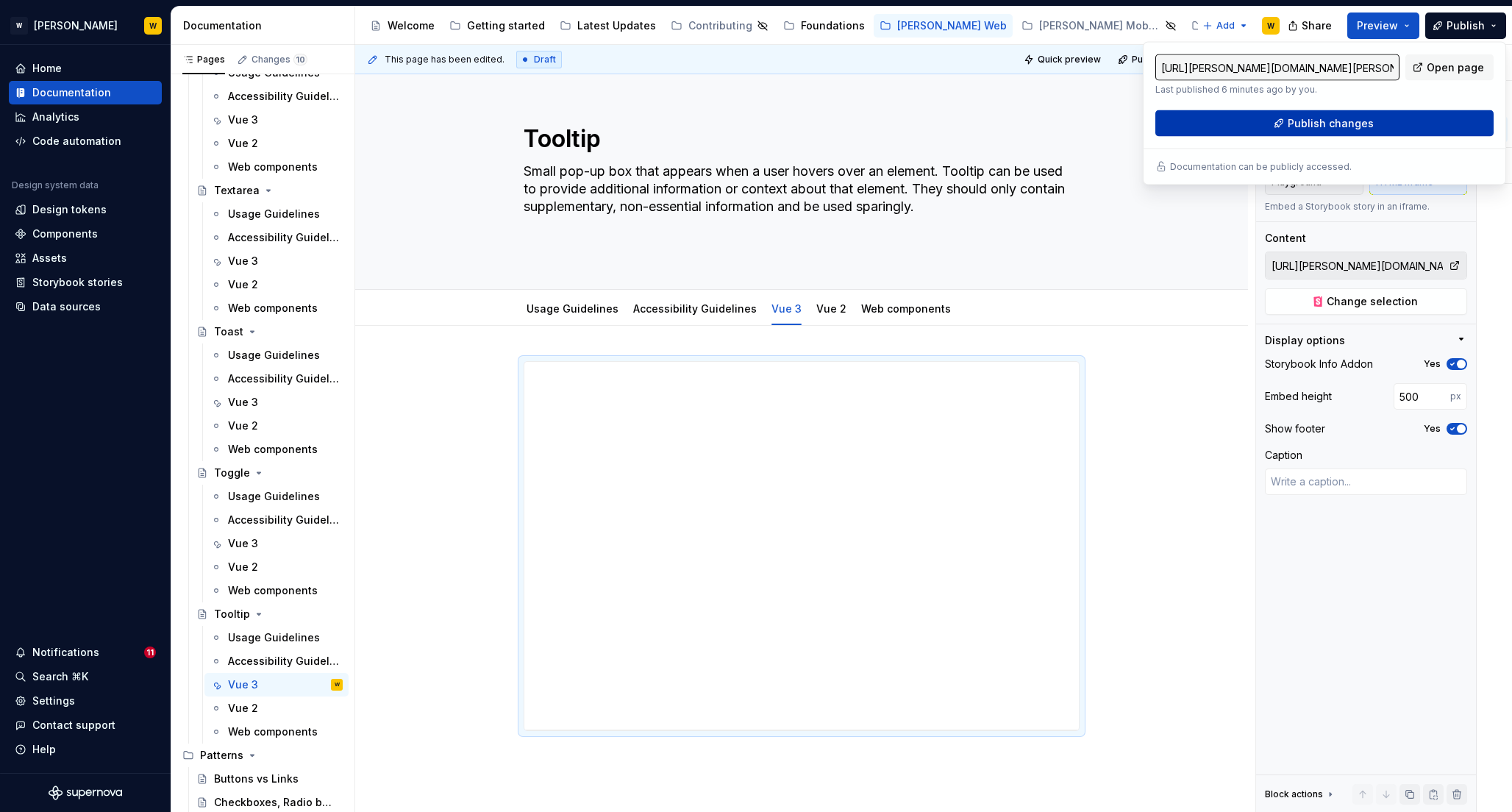
click at [1314, 119] on span "Publish changes" at bounding box center [1331, 123] width 86 height 15
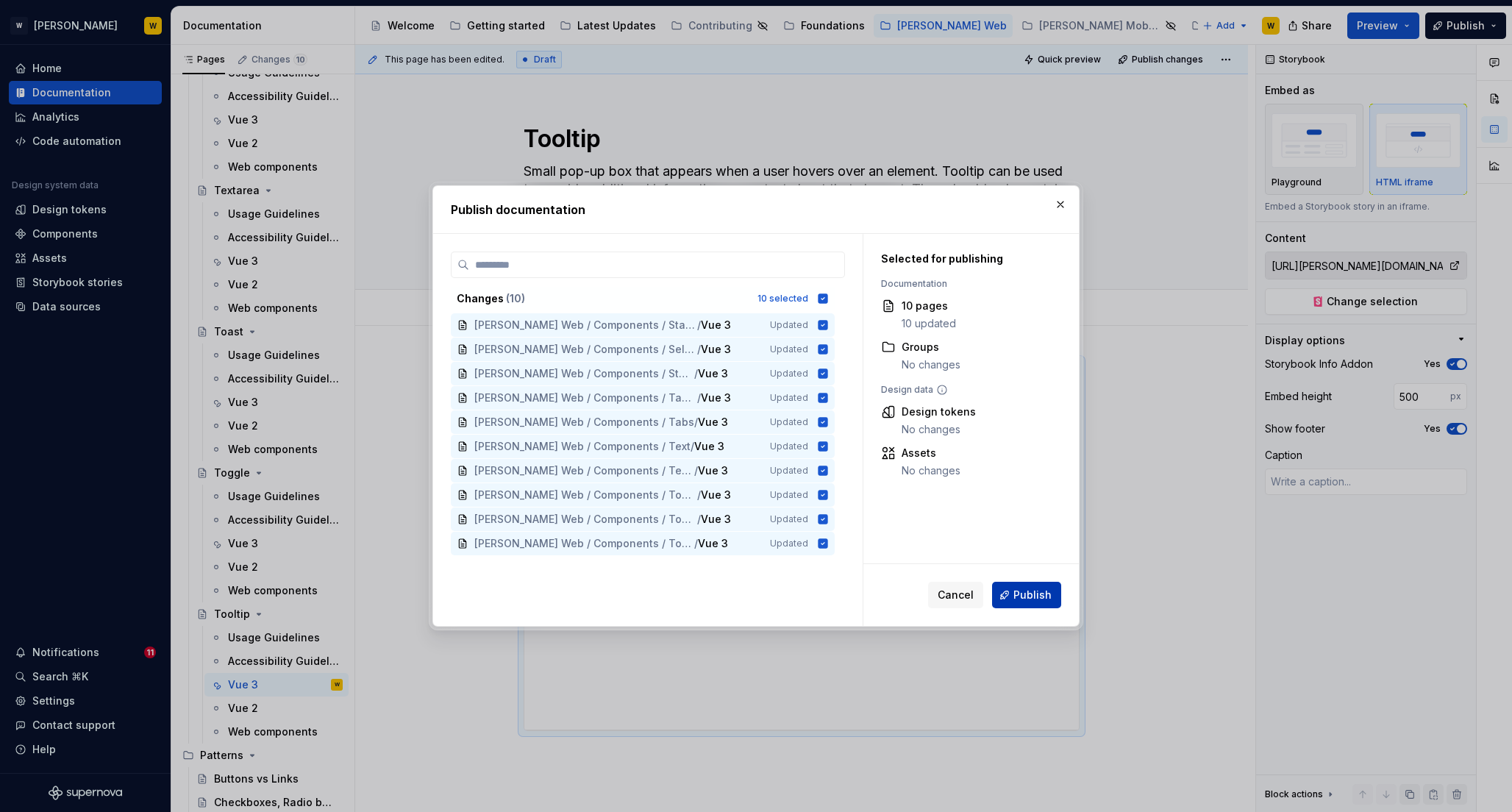
click at [1020, 596] on span "Publish" at bounding box center [1032, 595] width 38 height 15
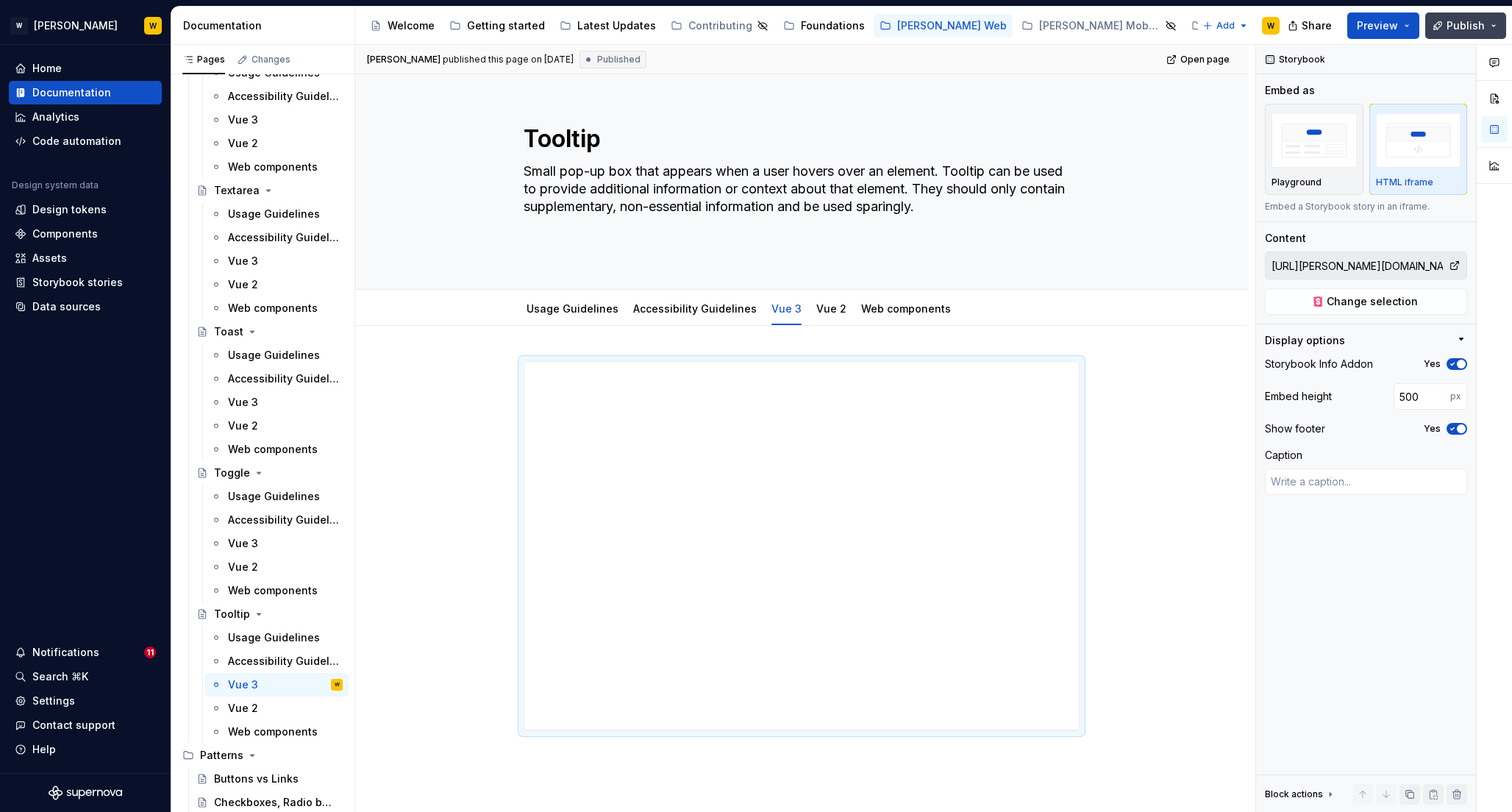
click at [1460, 23] on span "Publish" at bounding box center [1466, 25] width 38 height 15
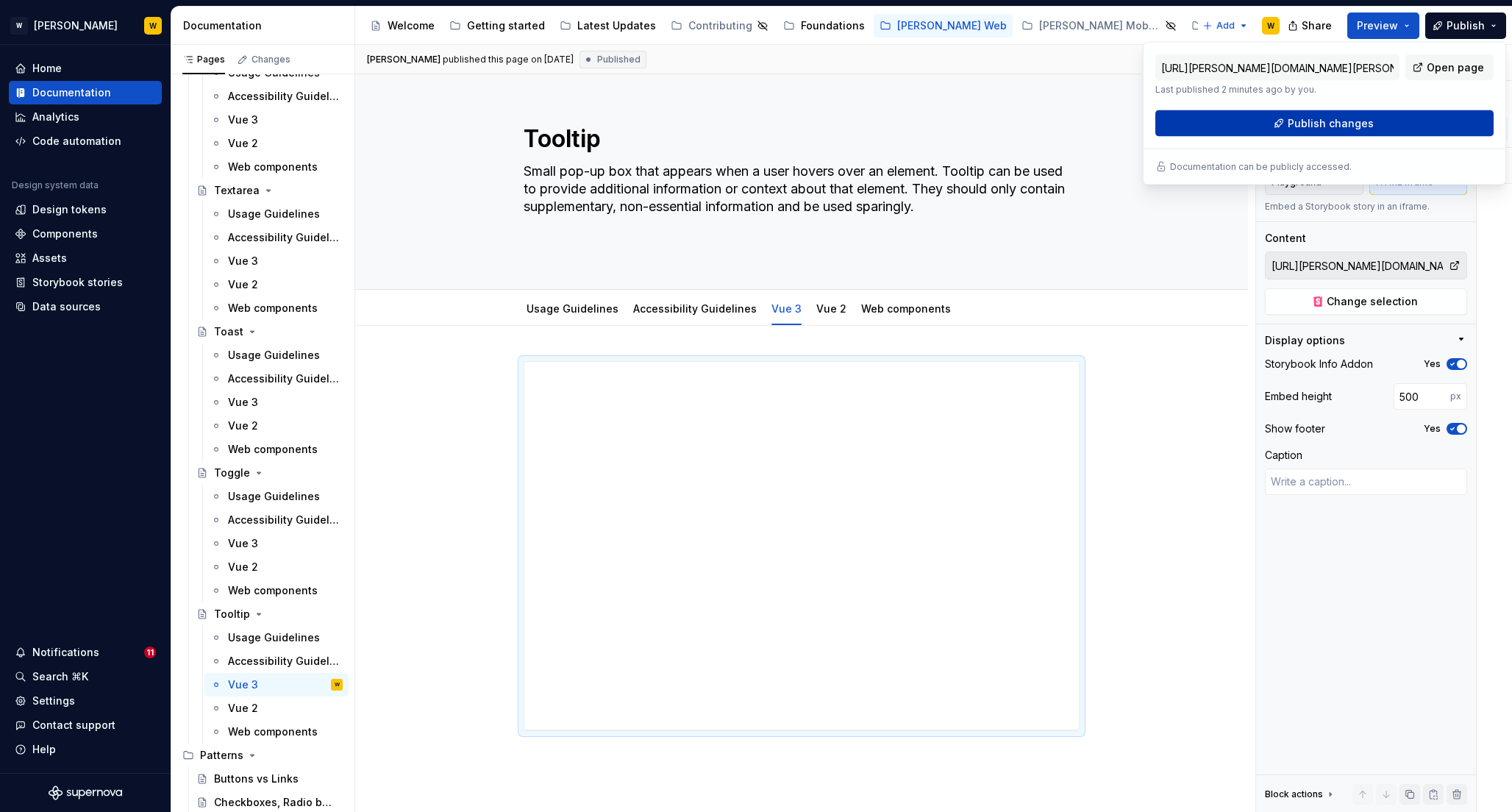
click at [1275, 127] on button "Publish changes" at bounding box center [1325, 124] width 339 height 27
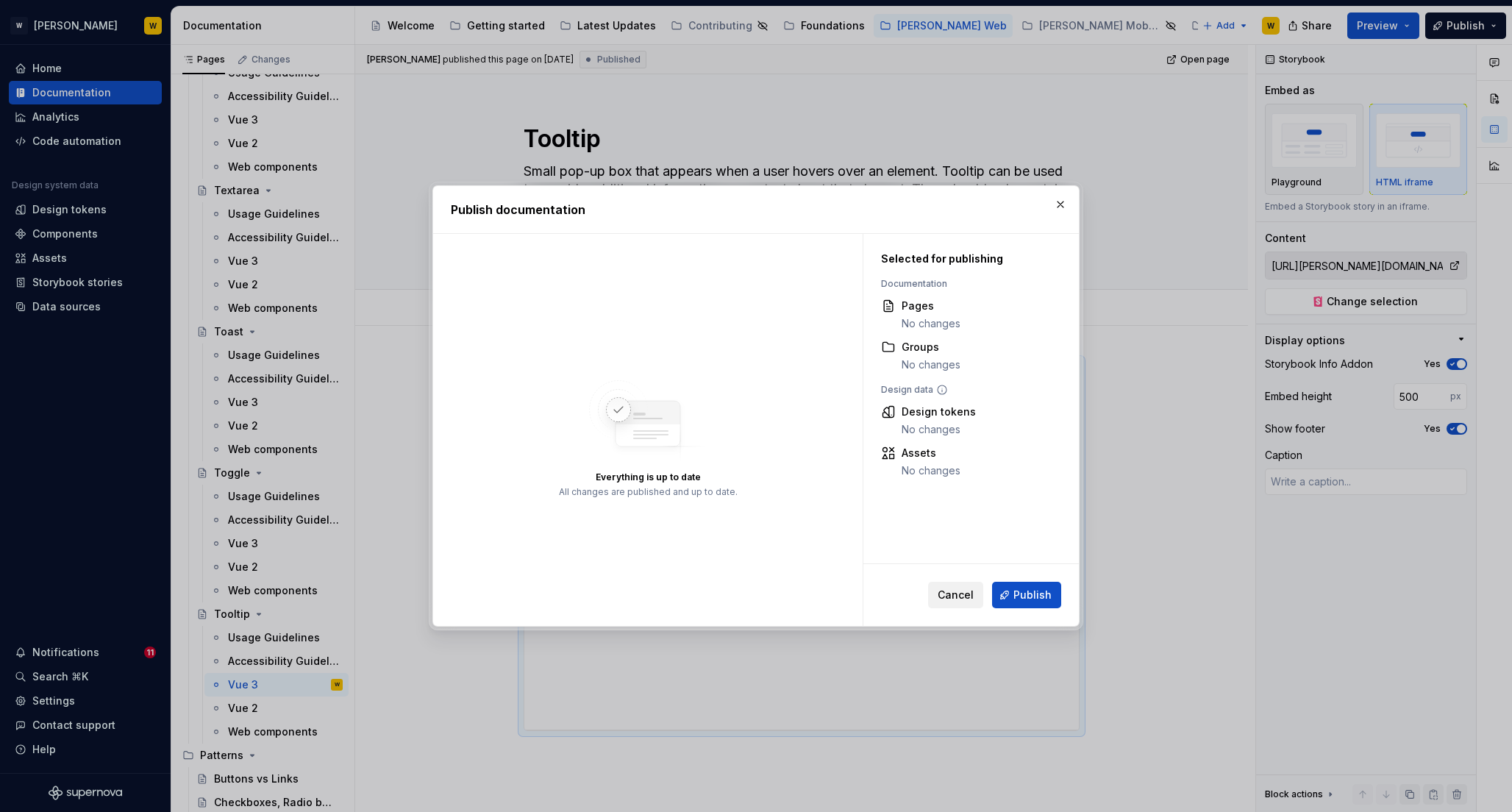
click at [959, 590] on span "Cancel" at bounding box center [955, 595] width 36 height 15
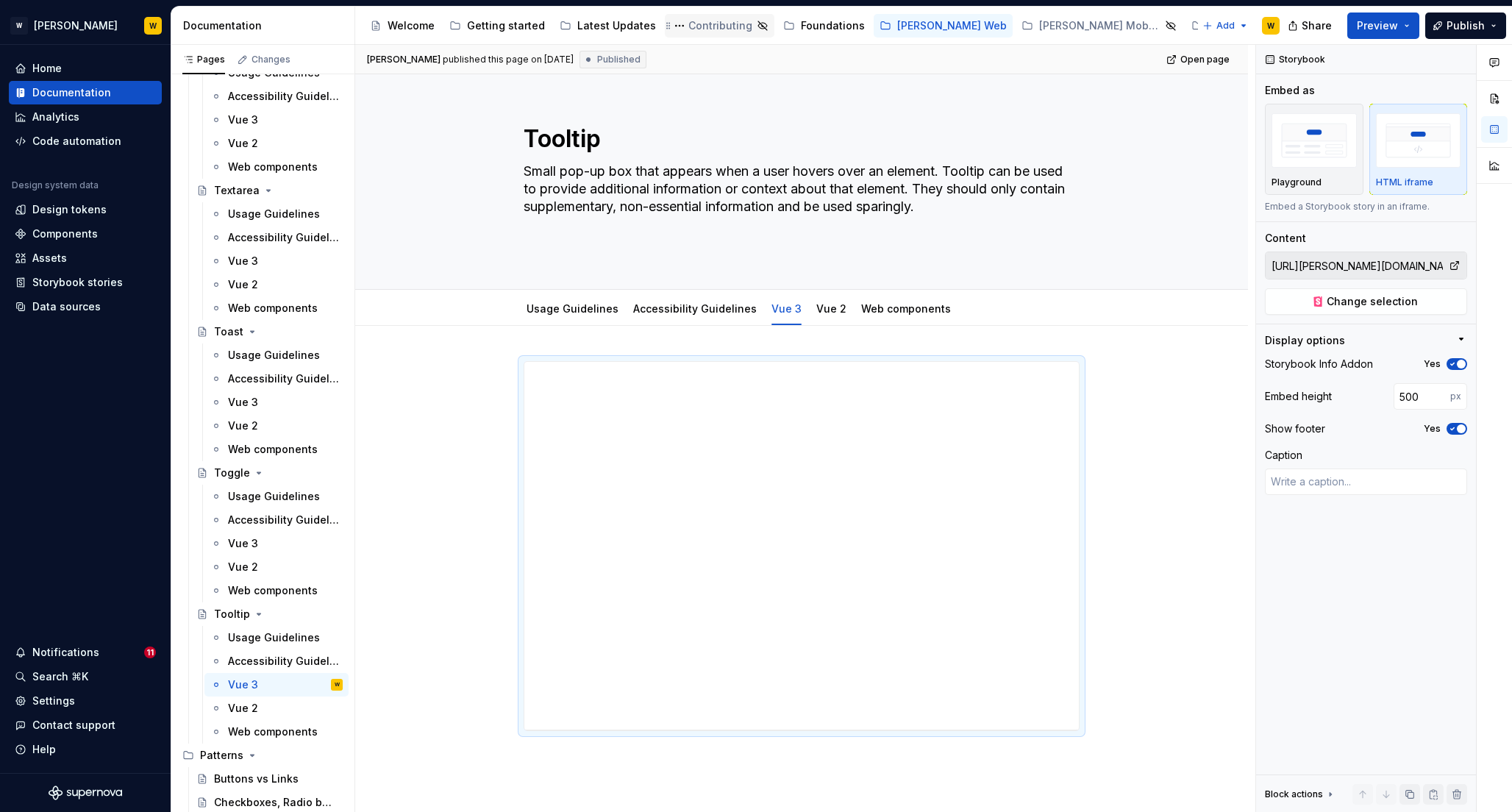
type textarea "*"
